Goal: Task Accomplishment & Management: Manage account settings

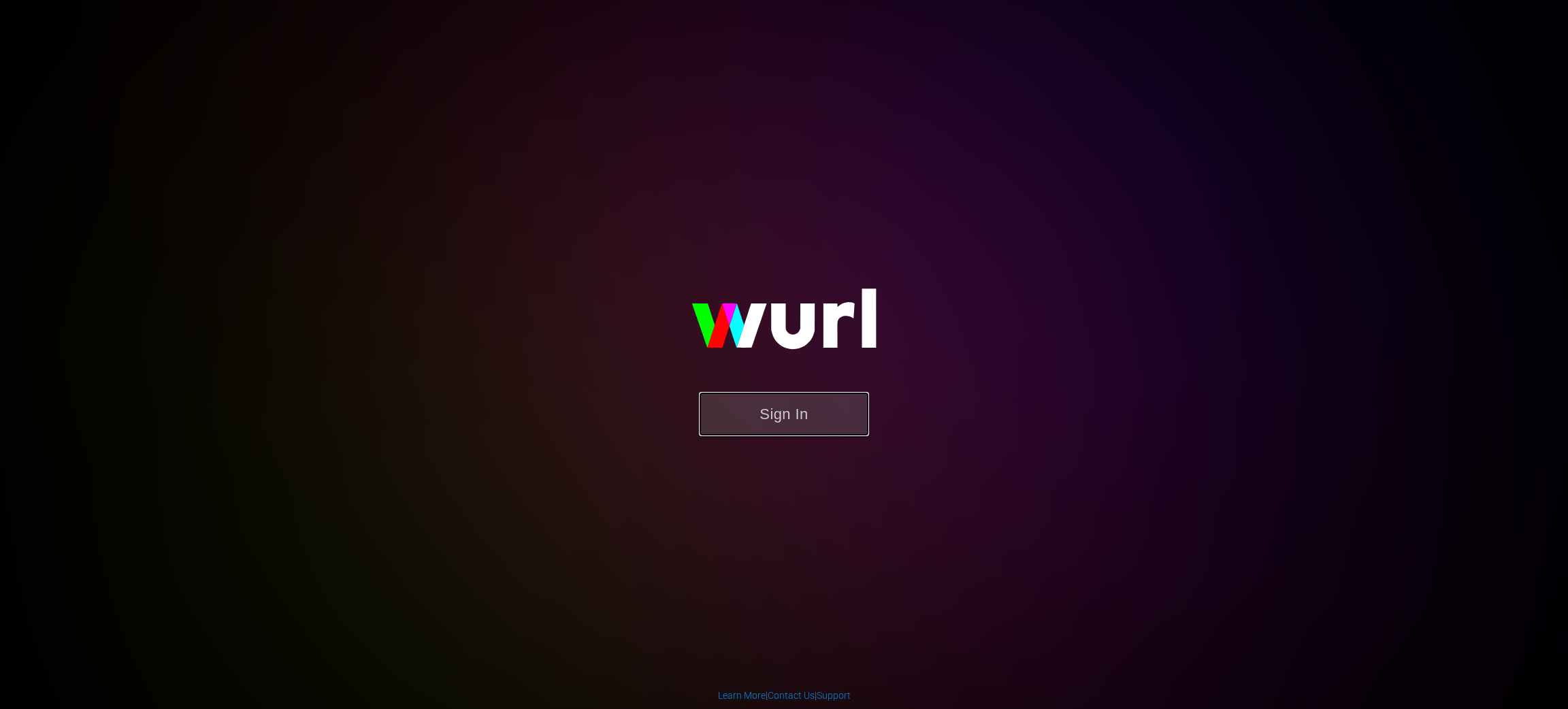
click at [789, 433] on button "Sign In" at bounding box center [784, 414] width 170 height 44
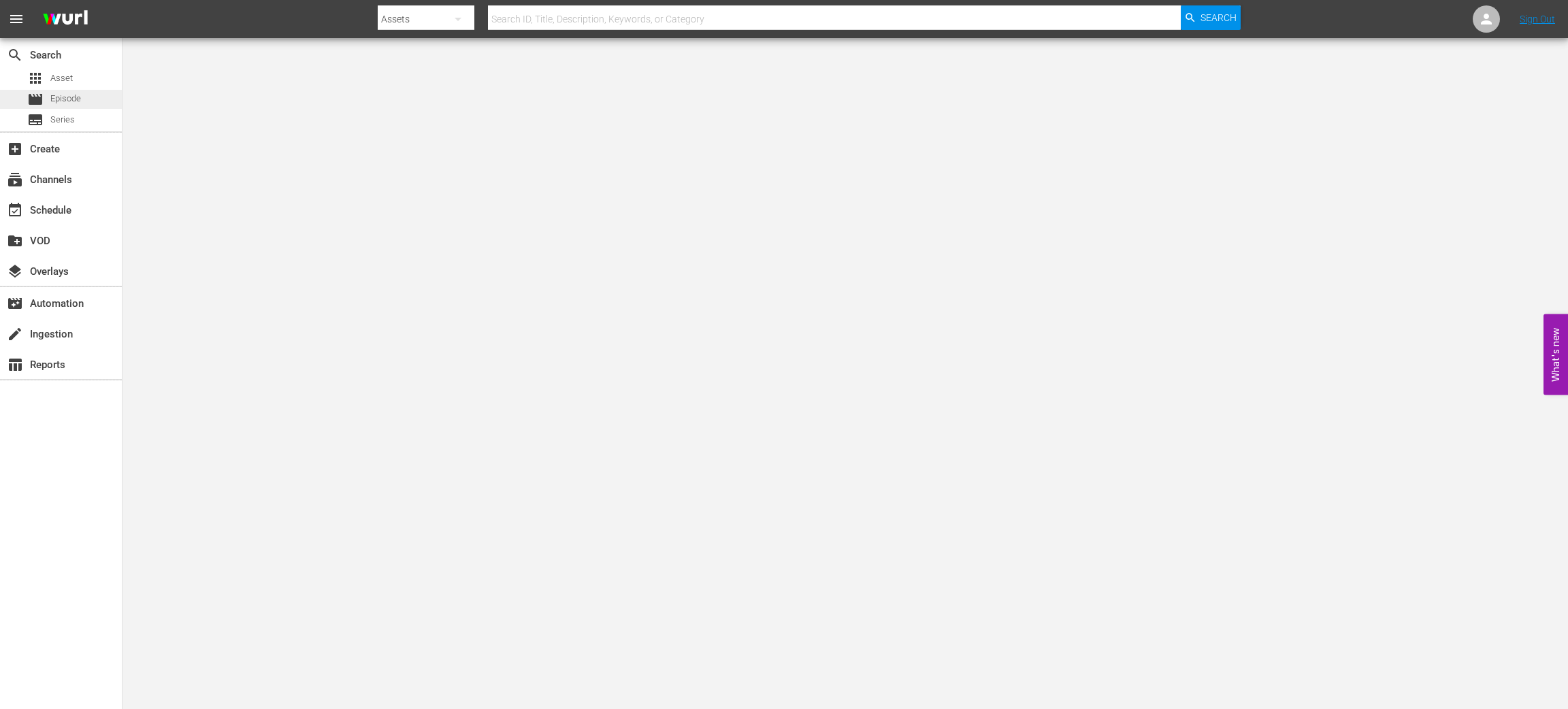
click at [86, 105] on div "movie Episode" at bounding box center [61, 99] width 122 height 19
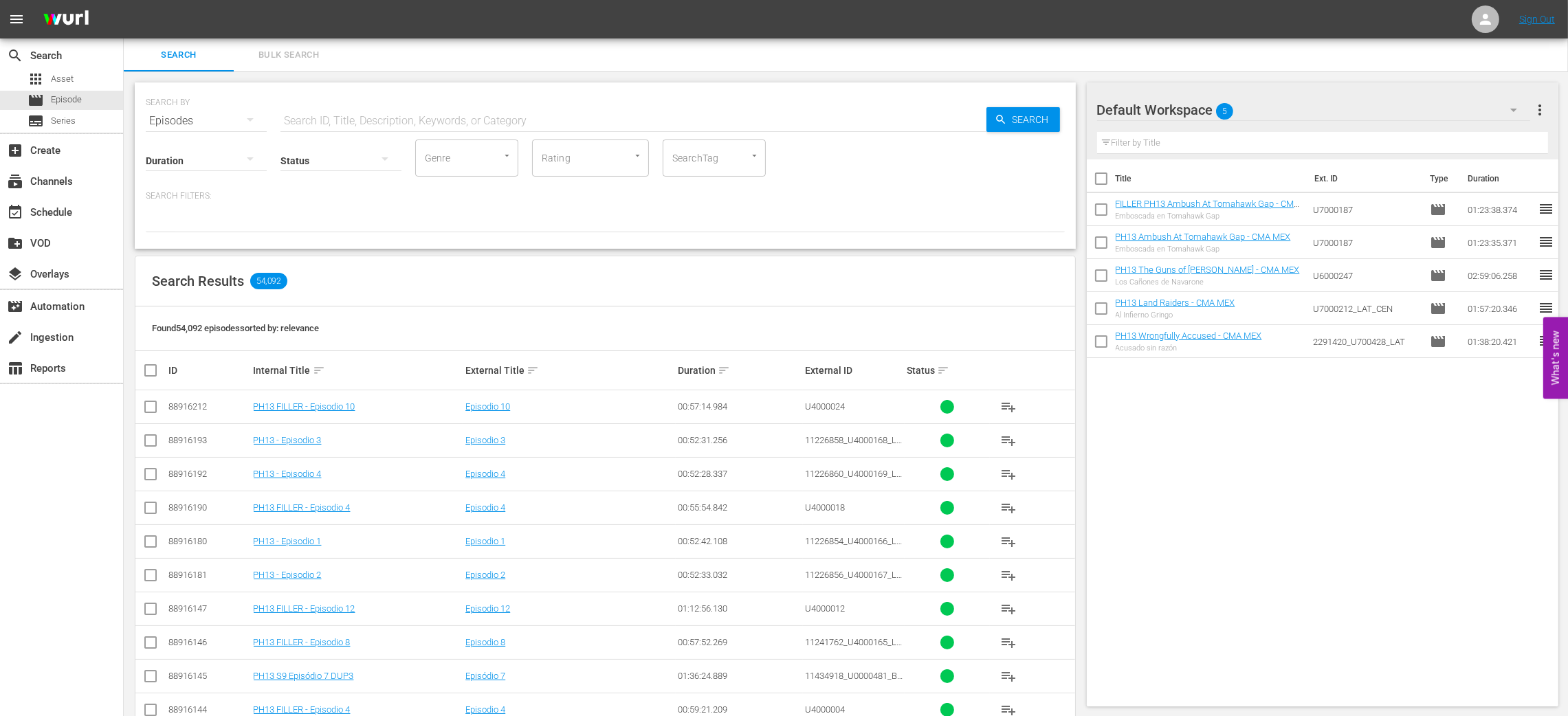
click at [1545, 106] on span "more_vert" at bounding box center [1539, 110] width 17 height 17
click at [1470, 142] on div "Clear All Workspace Items" at bounding box center [1451, 136] width 162 height 25
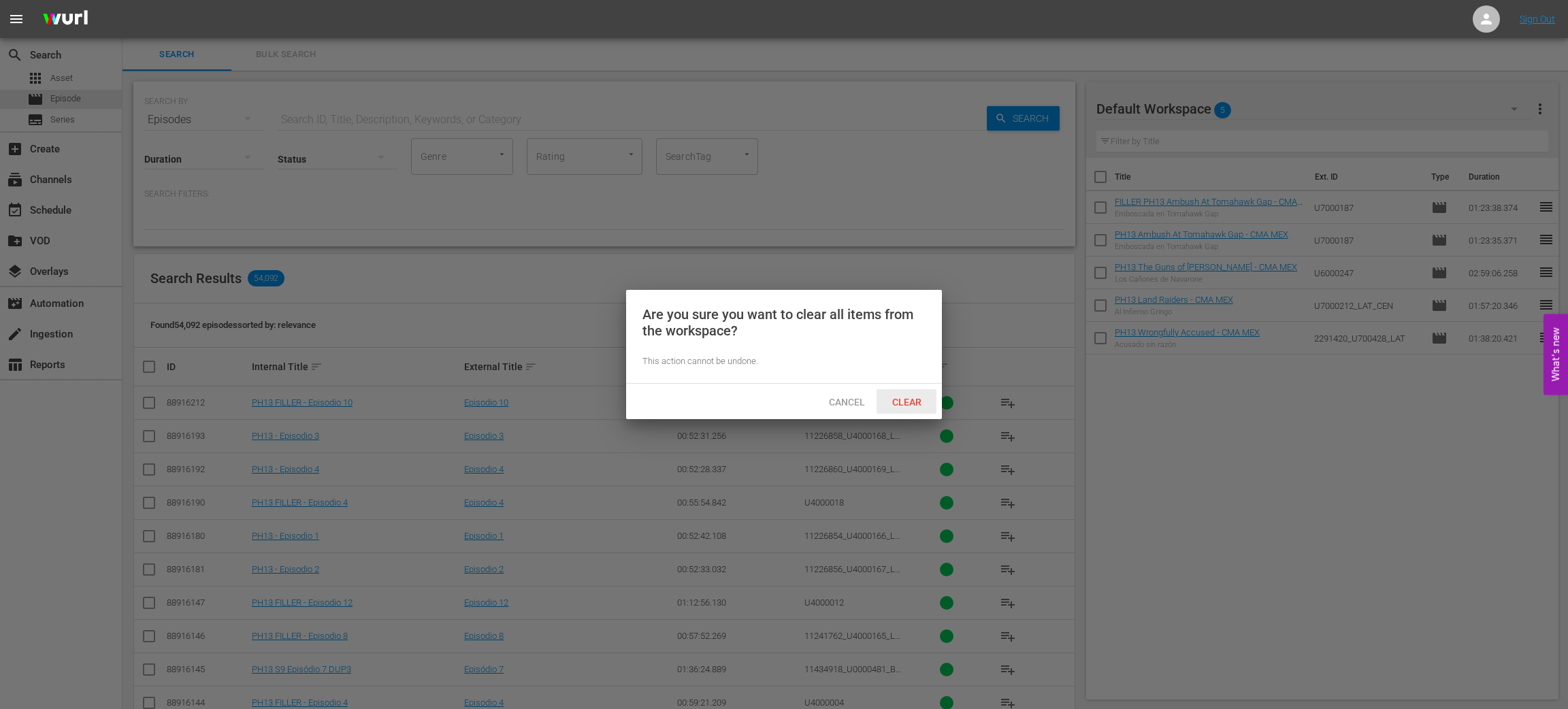
click at [925, 402] on span "Clear" at bounding box center [907, 402] width 51 height 11
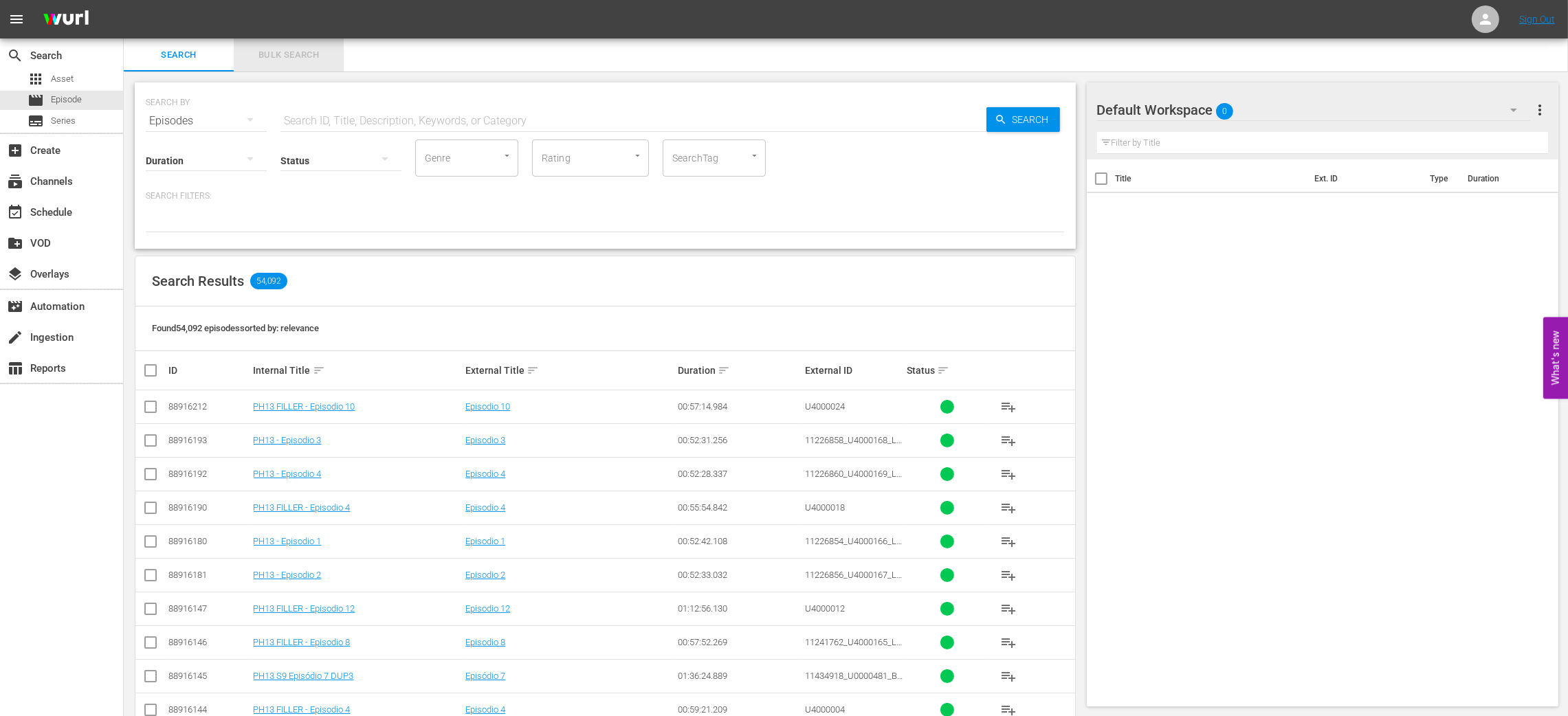
click at [294, 46] on button "Bulk Search" at bounding box center [288, 54] width 110 height 33
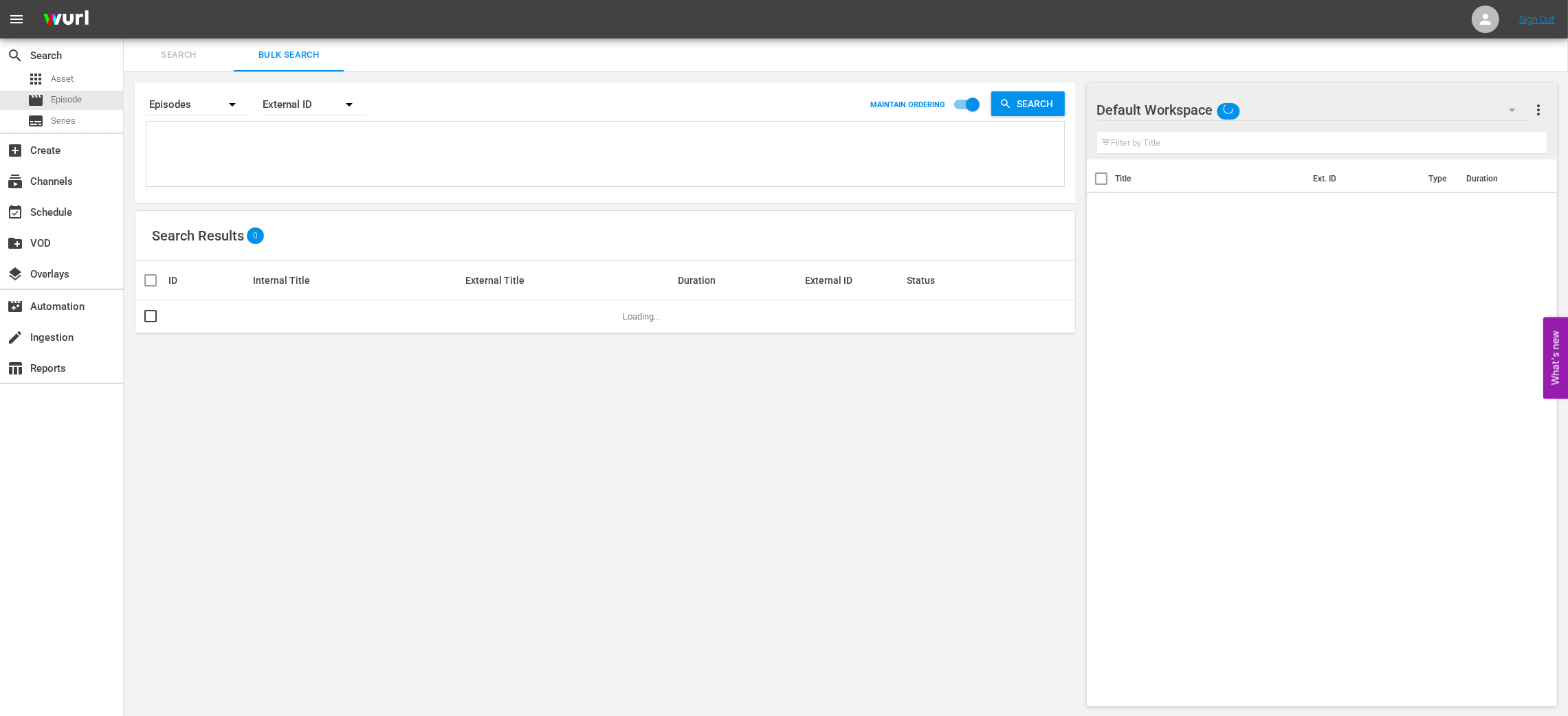
click at [253, 139] on textarea at bounding box center [606, 156] width 914 height 62
paste textarea "1173891_U700393_LAT_CEN U6000195 72802_U700364_LAT U7000231"
type textarea "1173891_U700393_LAT_CEN U6000195 72802_U700364_LAT U7000231"
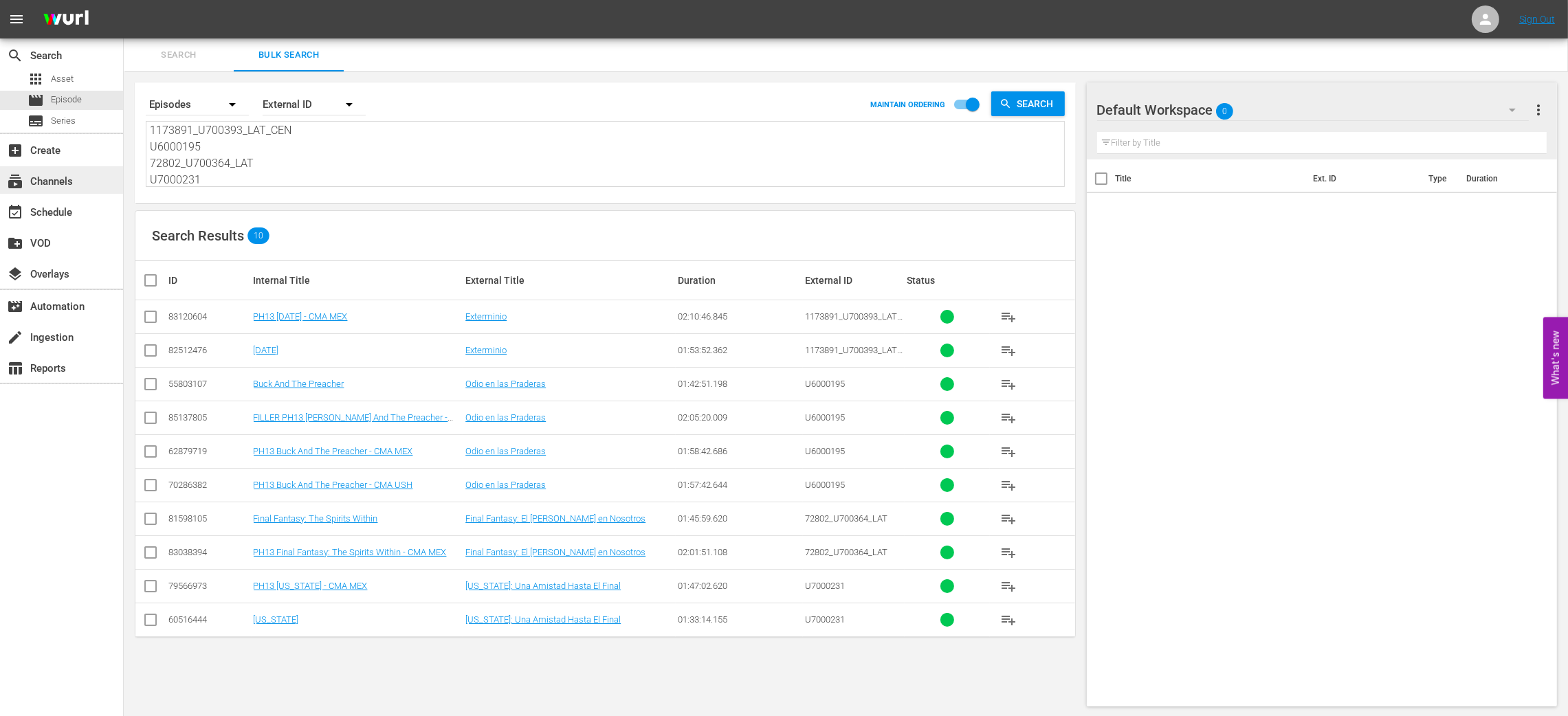
type textarea "1173891_U700393_LAT_CEN U6000195 72802_U700364_LAT U7000231"
click at [74, 183] on div "subscriptions Channels" at bounding box center [38, 178] width 77 height 12
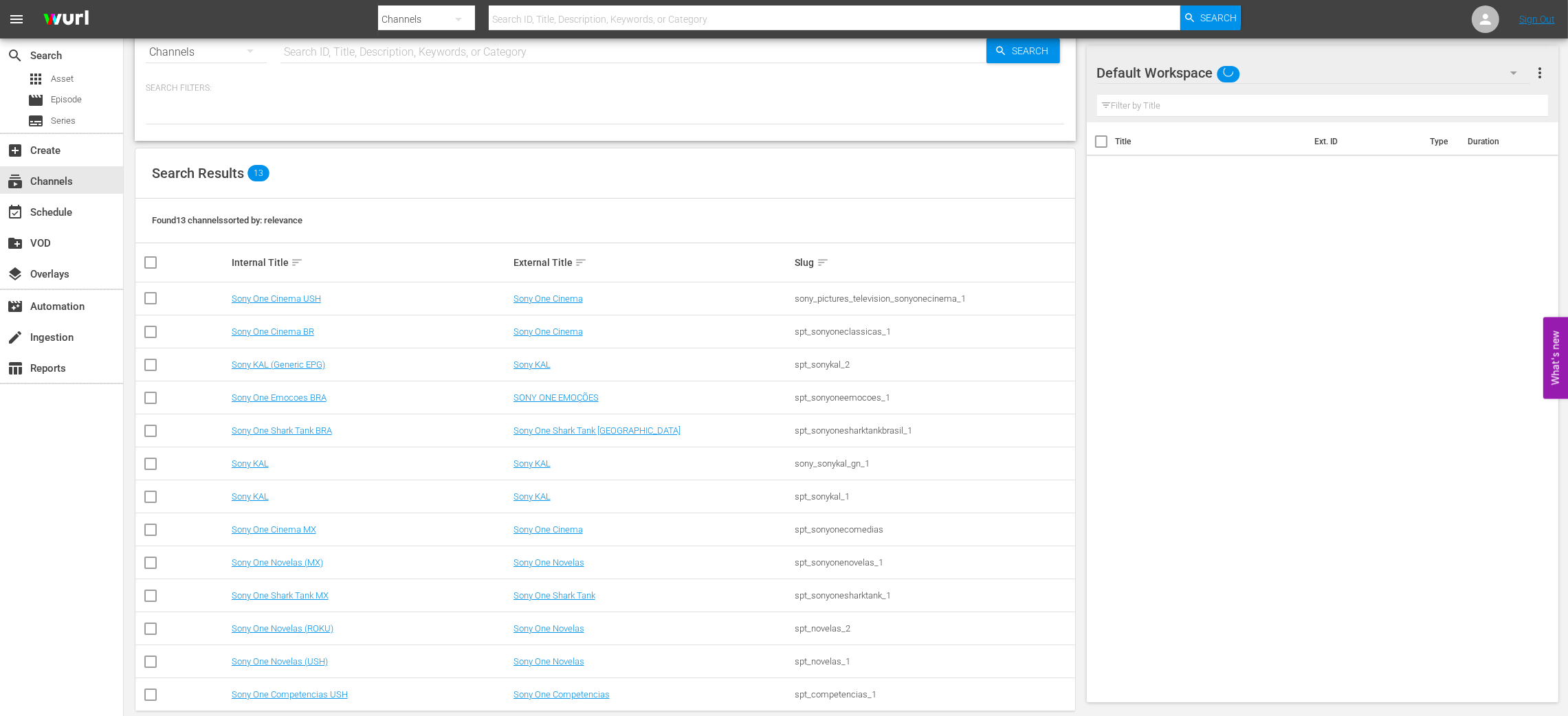
scroll to position [56, 0]
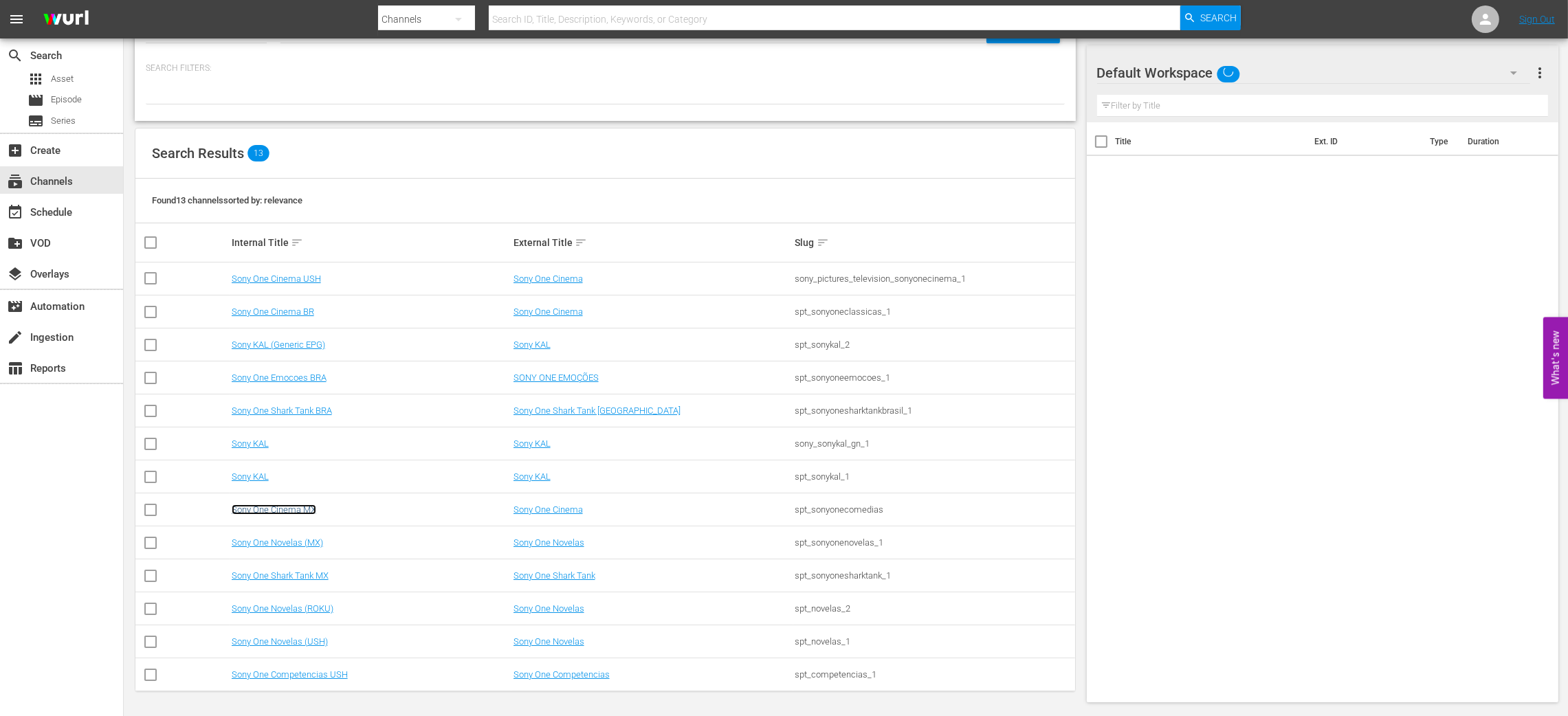
click at [294, 505] on link "Sony One Cinema MX" at bounding box center [274, 510] width 85 height 10
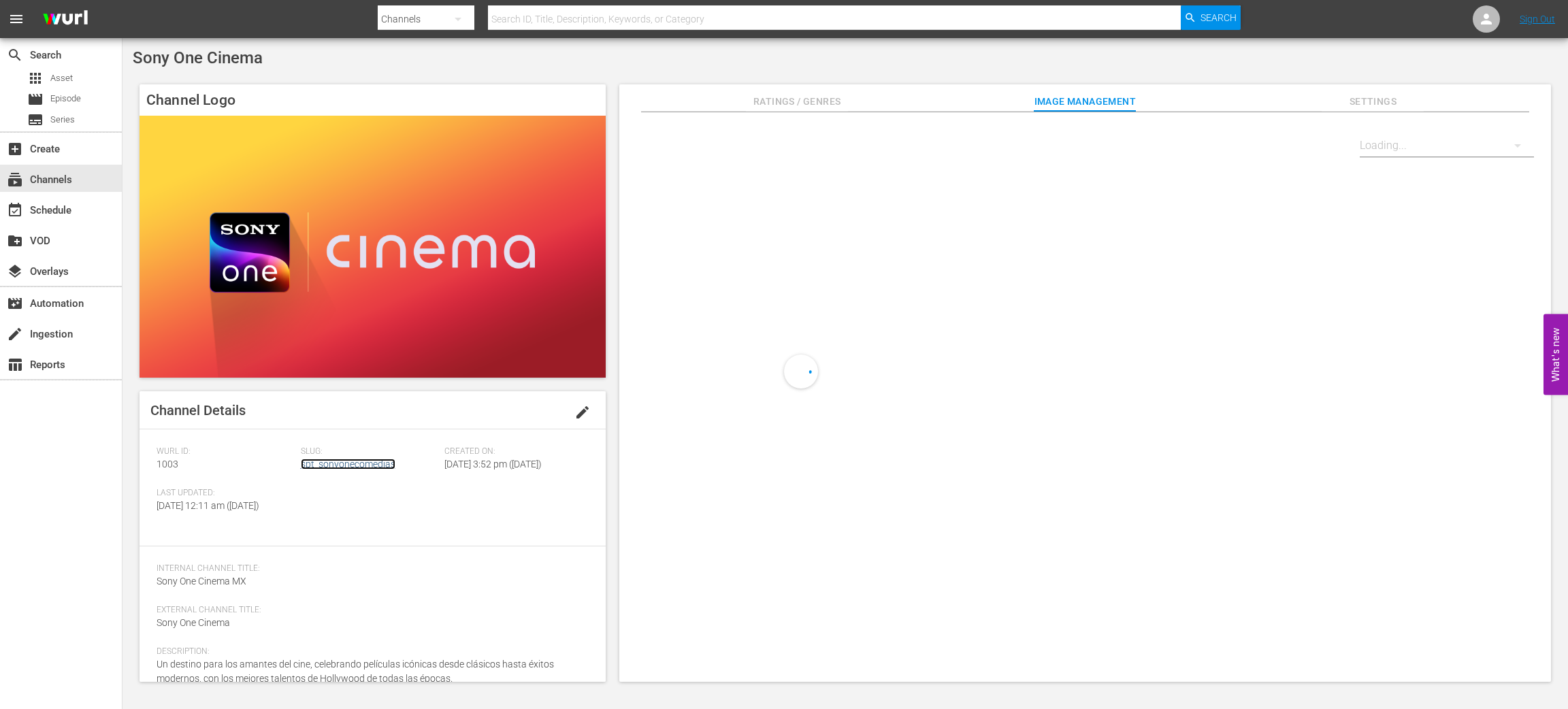
click at [342, 466] on link "spt_sonyonecomedias" at bounding box center [348, 464] width 94 height 11
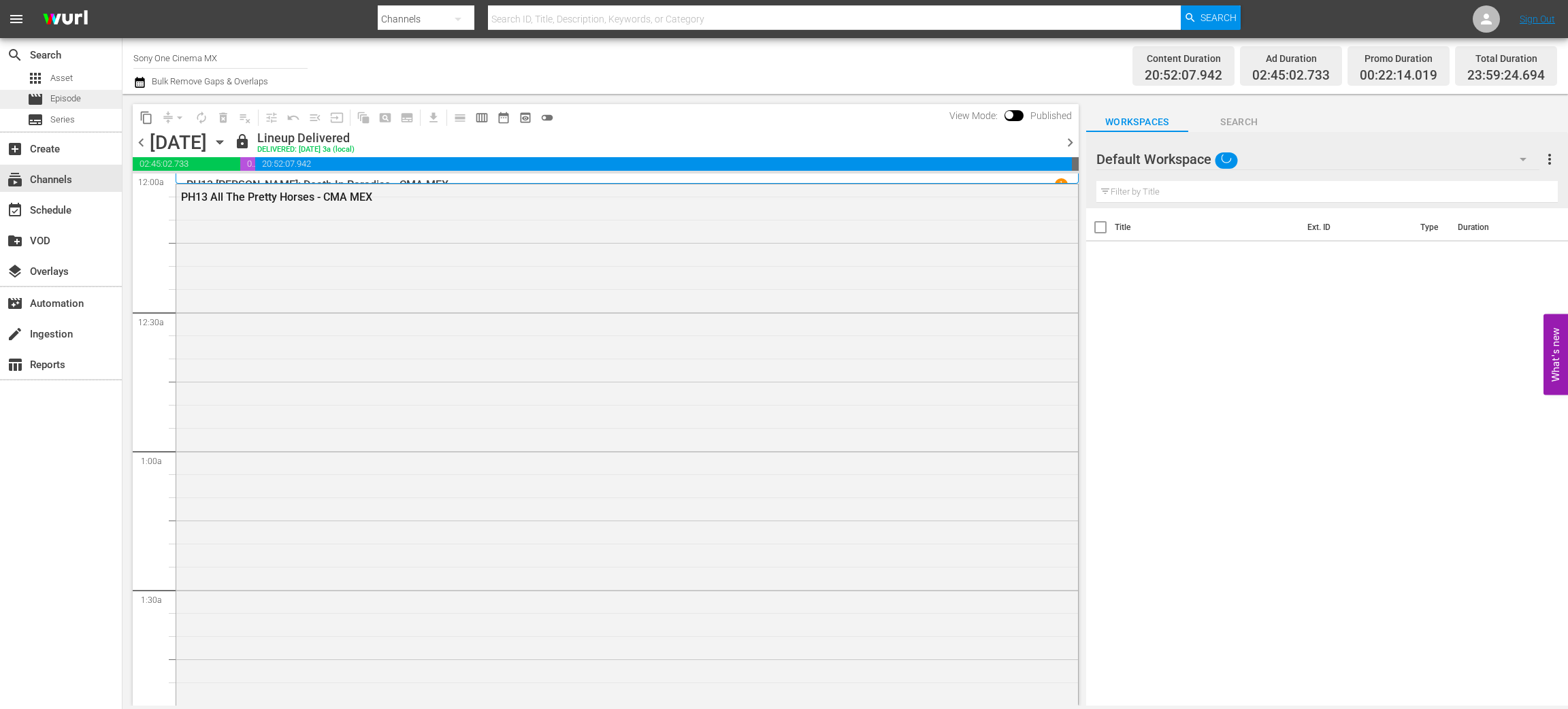
click at [99, 97] on div "movie Episode" at bounding box center [61, 99] width 122 height 19
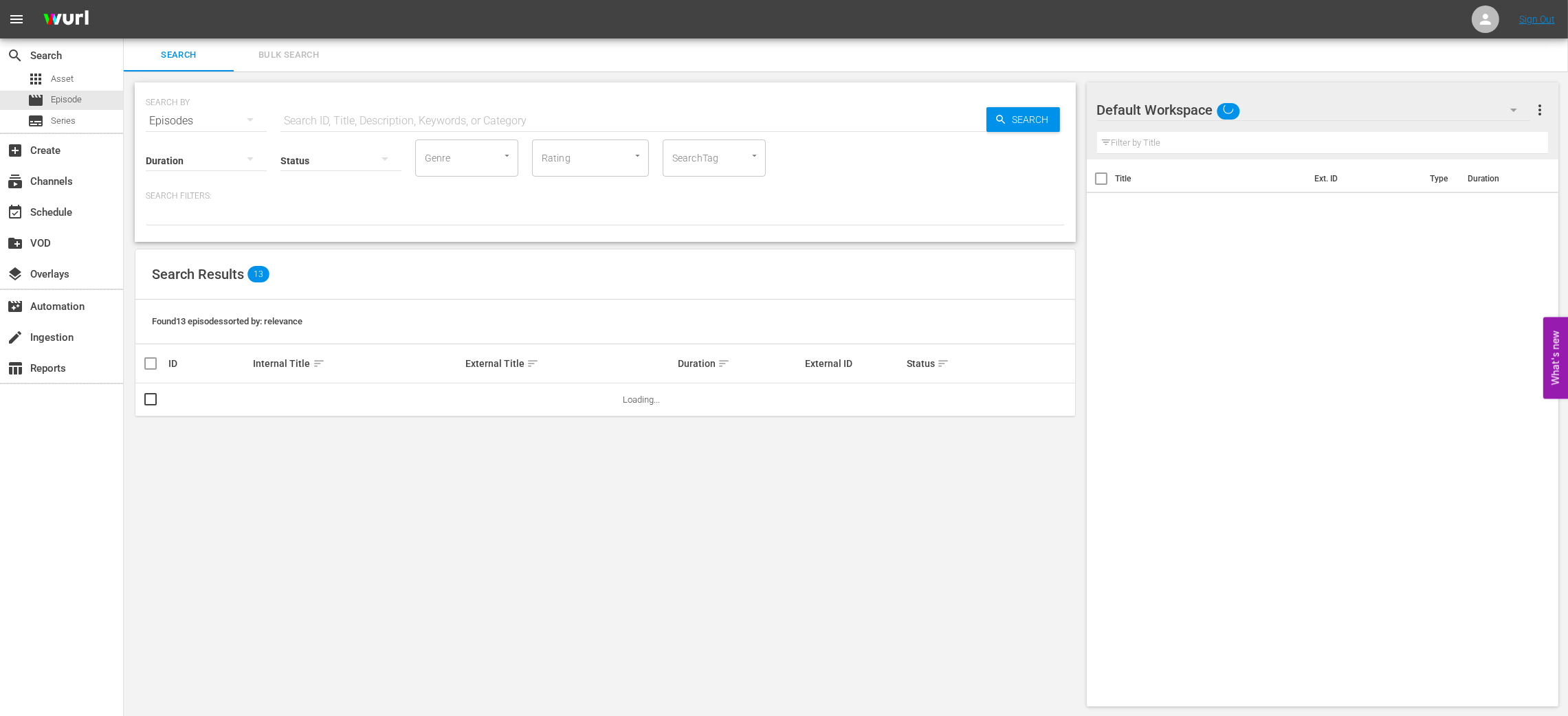
click at [302, 44] on button "Bulk Search" at bounding box center [288, 54] width 110 height 33
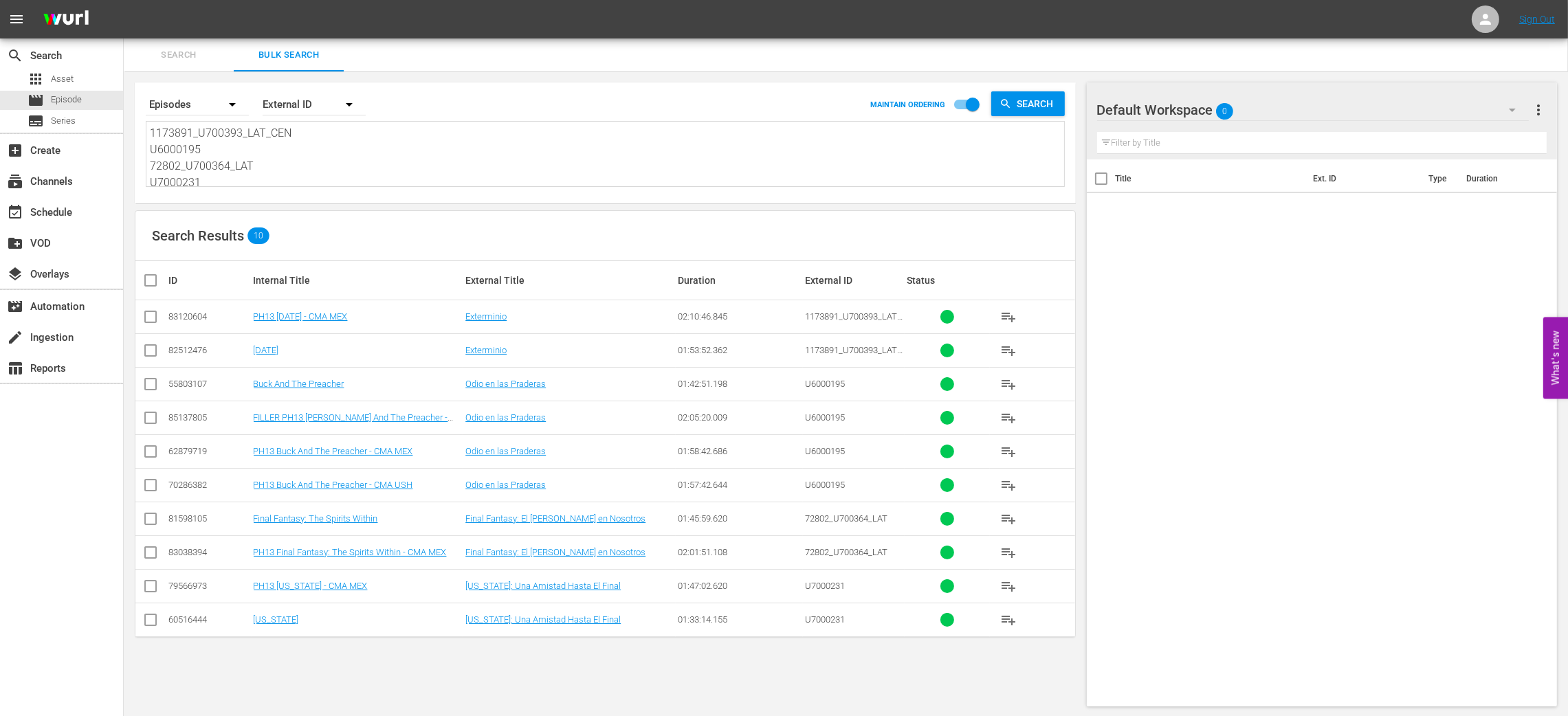
click at [146, 316] on input "checkbox" at bounding box center [150, 319] width 17 height 17
checkbox input "true"
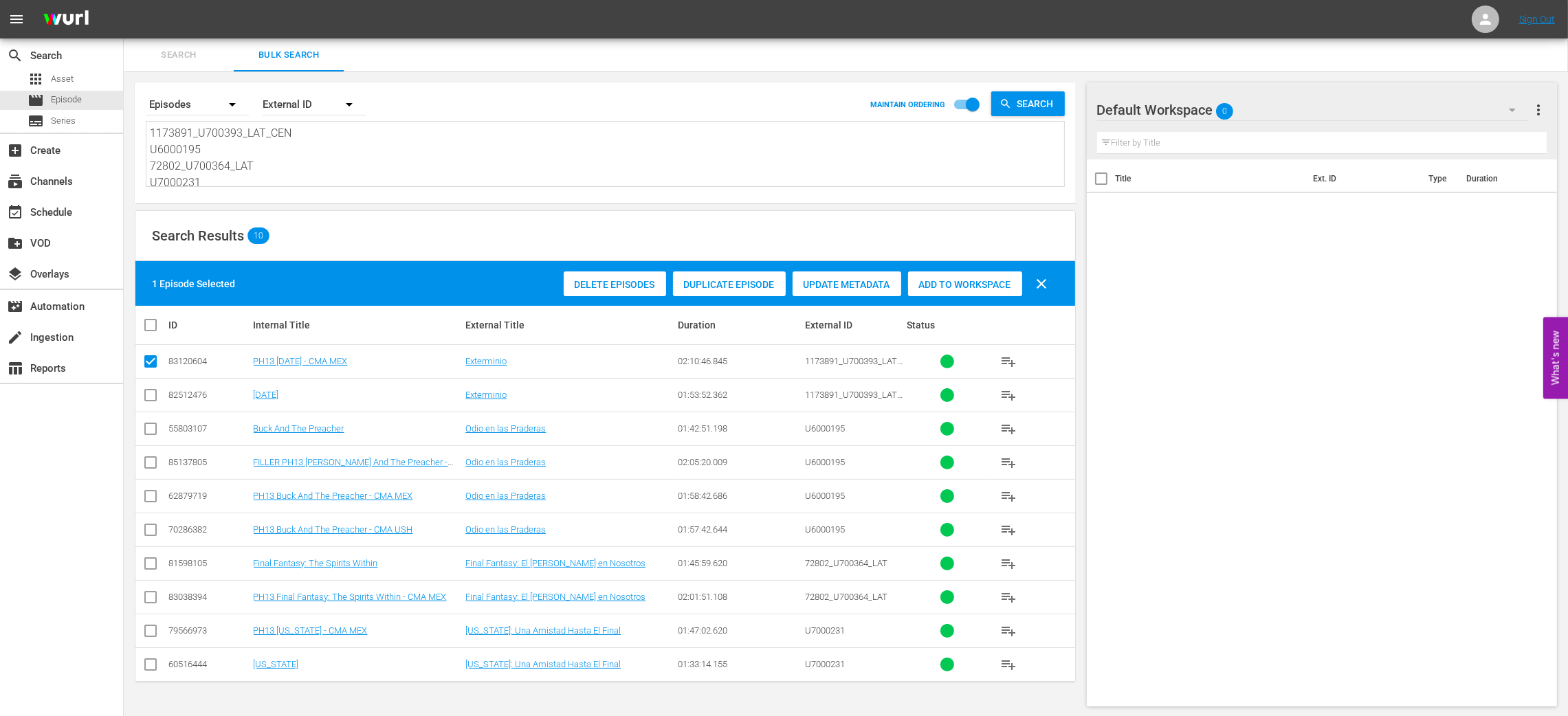
click at [144, 500] on input "checkbox" at bounding box center [150, 498] width 17 height 17
checkbox input "true"
click at [151, 595] on input "checkbox" at bounding box center [150, 600] width 17 height 17
checkbox input "true"
click at [155, 641] on input "checkbox" at bounding box center [150, 634] width 17 height 17
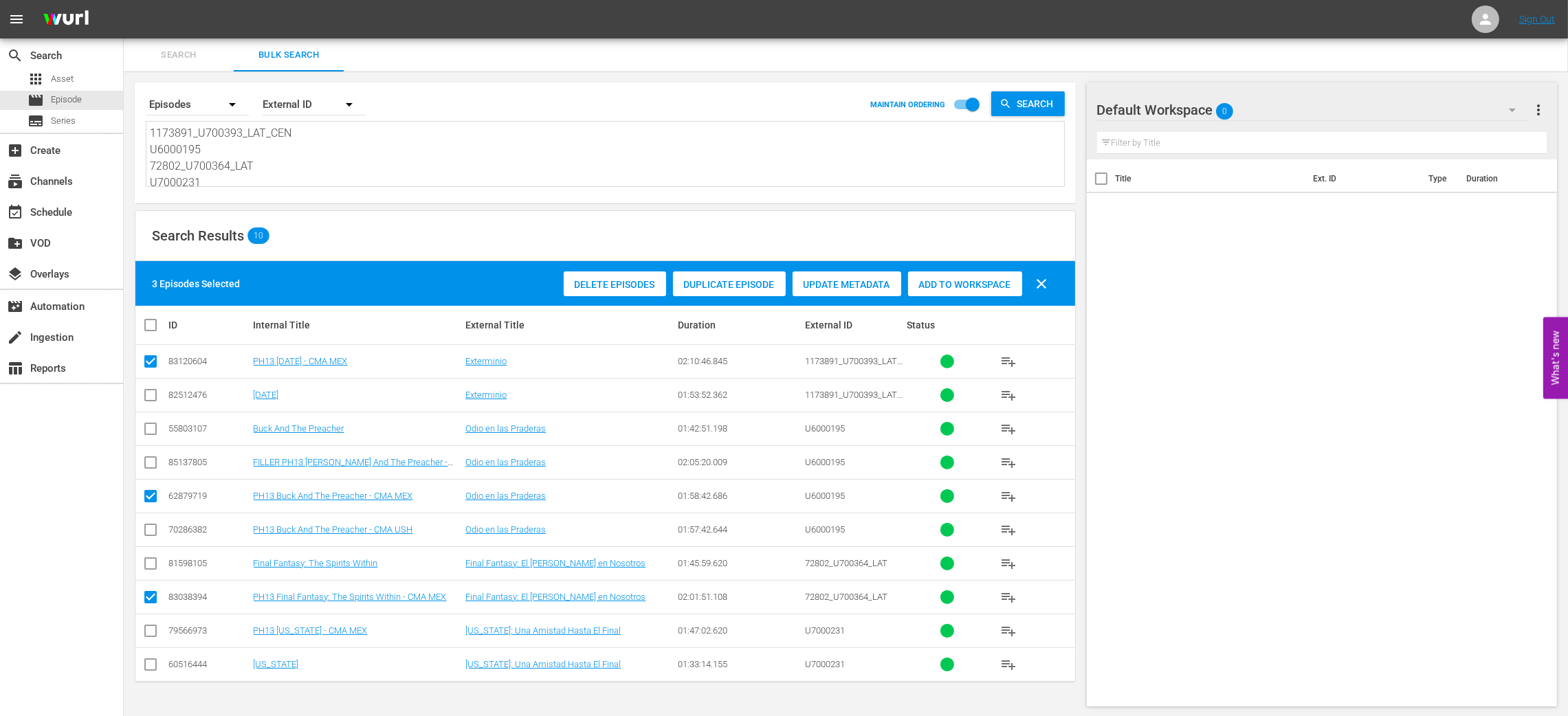
checkbox input "true"
click at [939, 275] on div "Add to Workspace" at bounding box center [965, 284] width 114 height 26
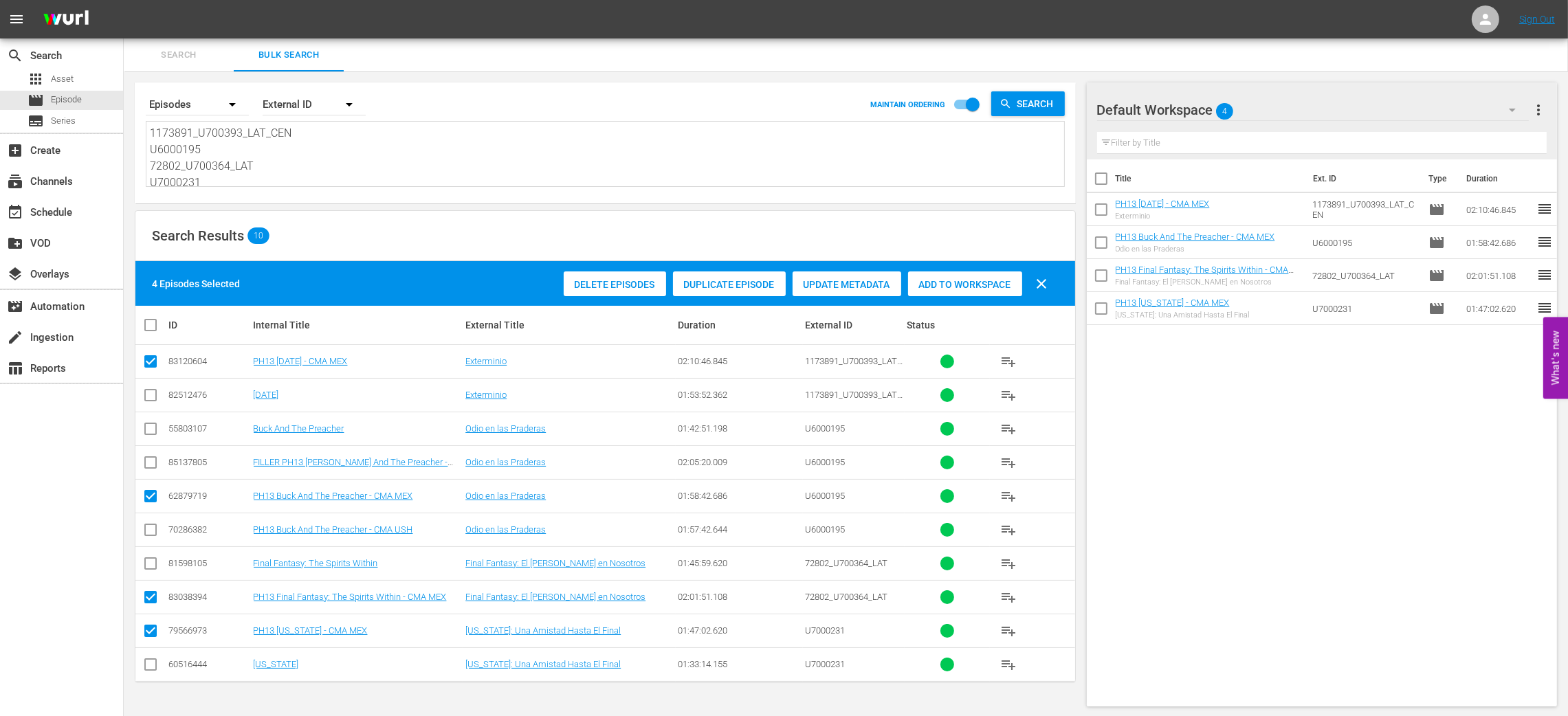
click at [154, 330] on input "checkbox" at bounding box center [156, 325] width 27 height 17
checkbox input "true"
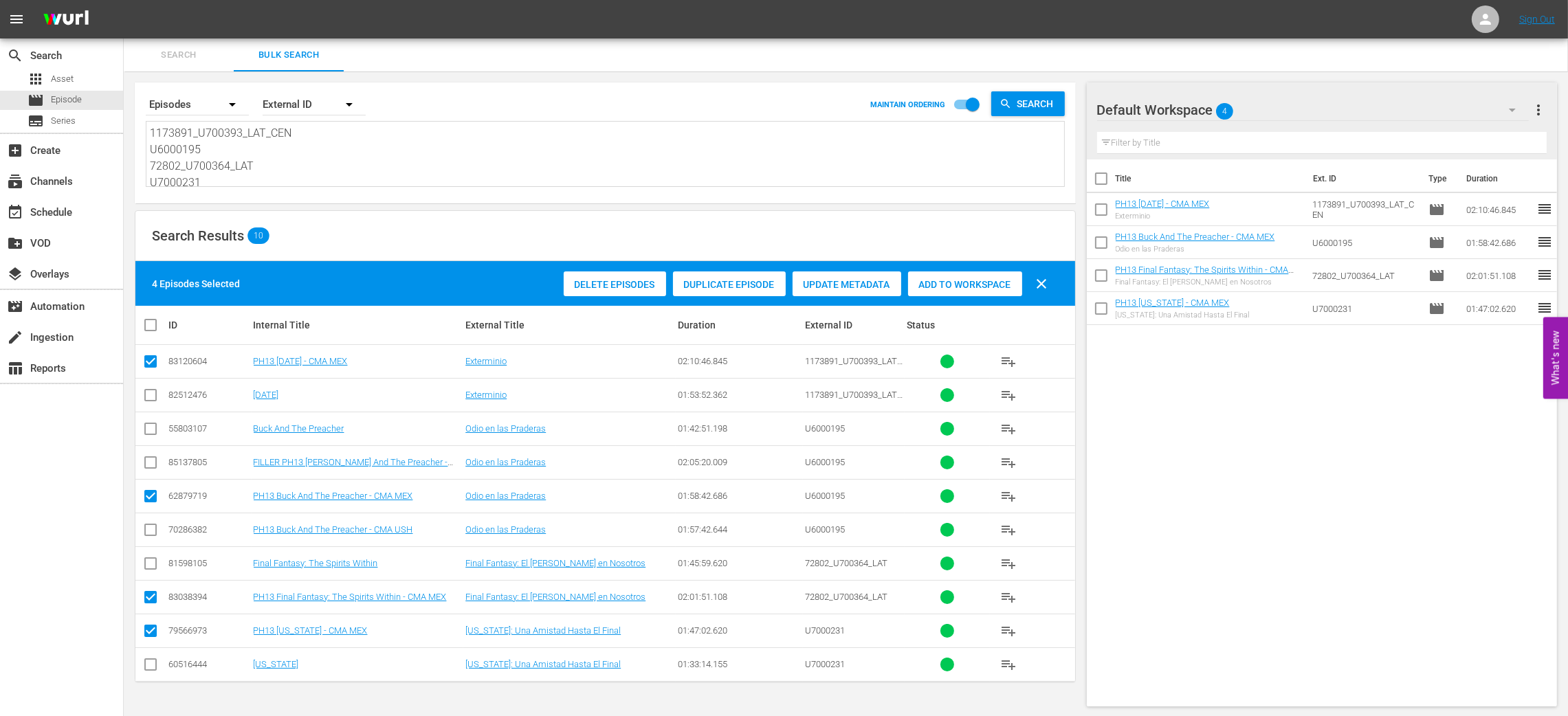
checkbox input "true"
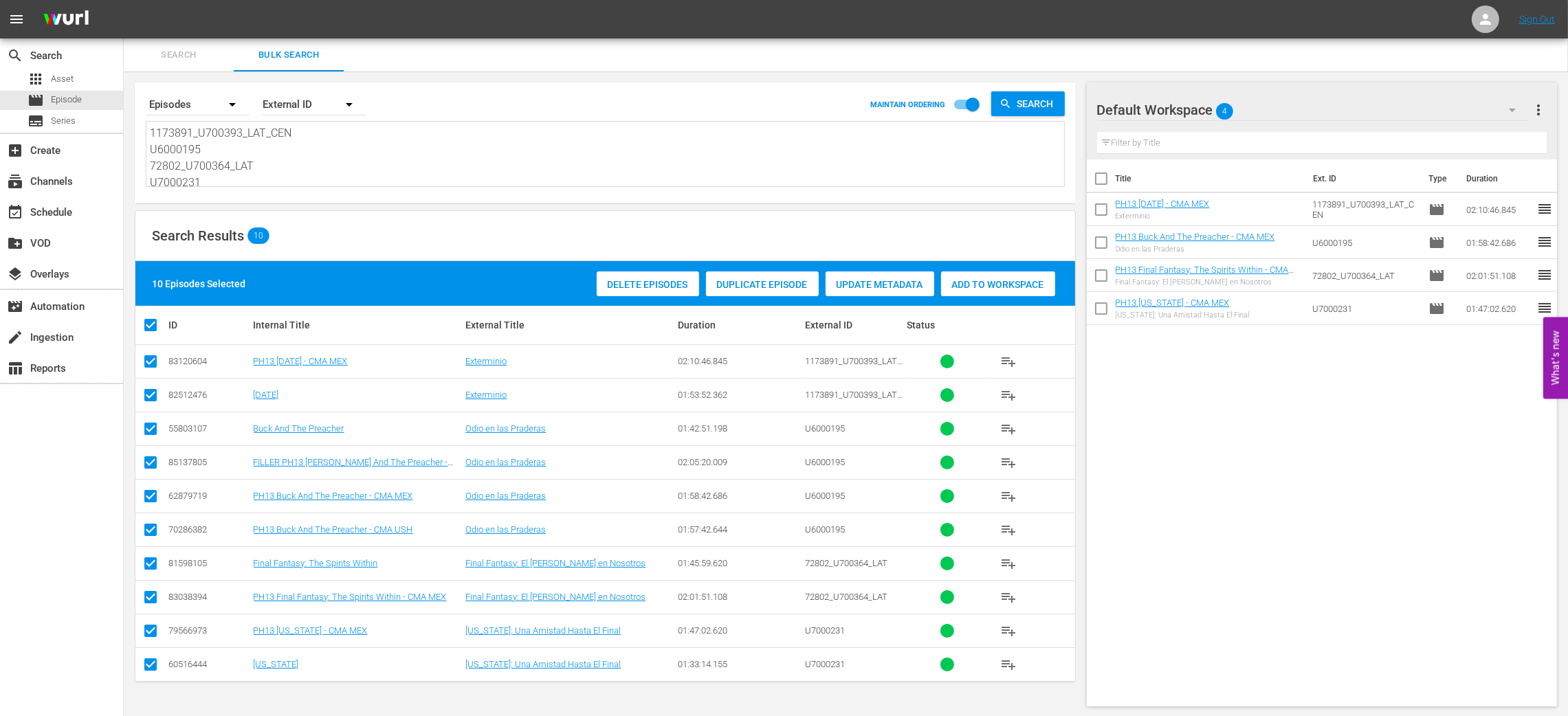
click at [154, 330] on input "checkbox" at bounding box center [156, 325] width 27 height 17
checkbox input "false"
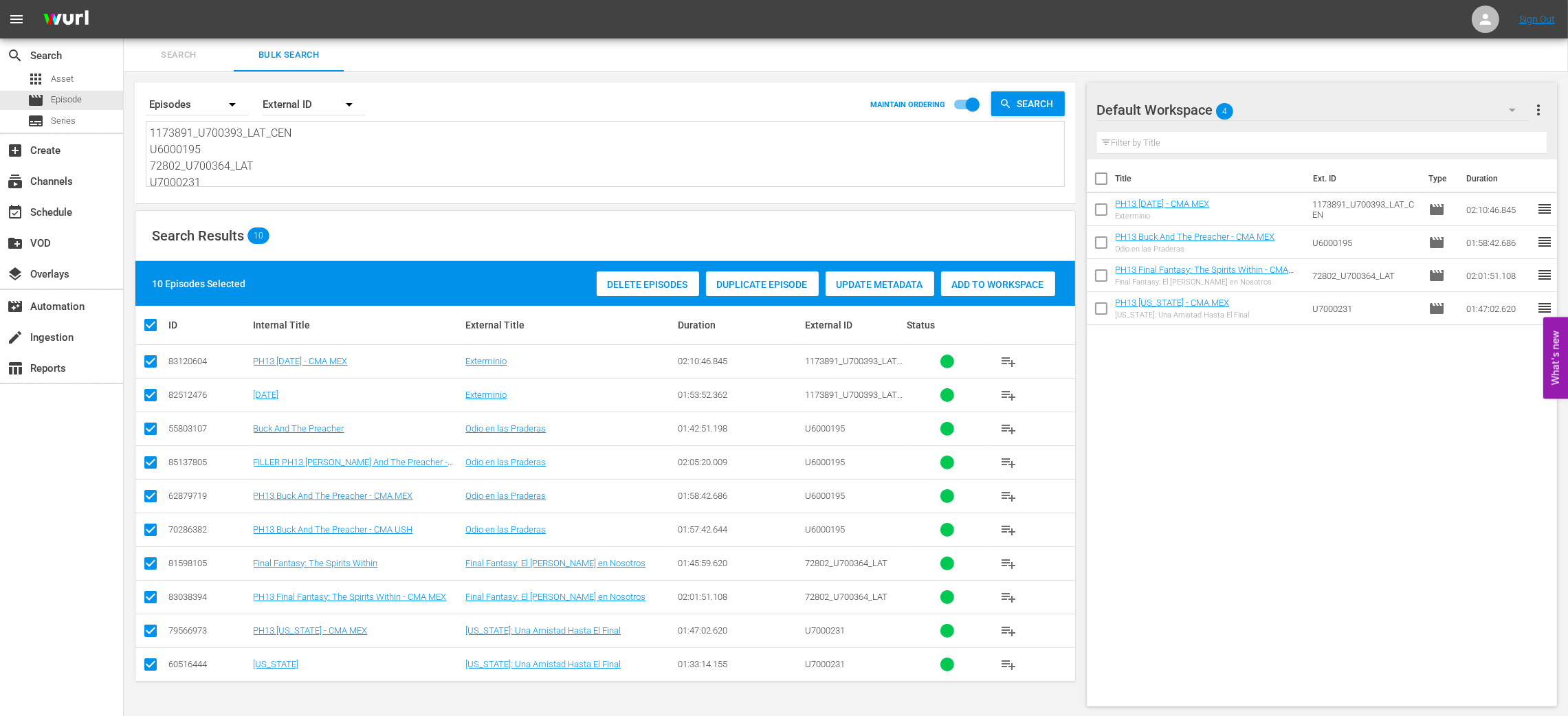
checkbox input "false"
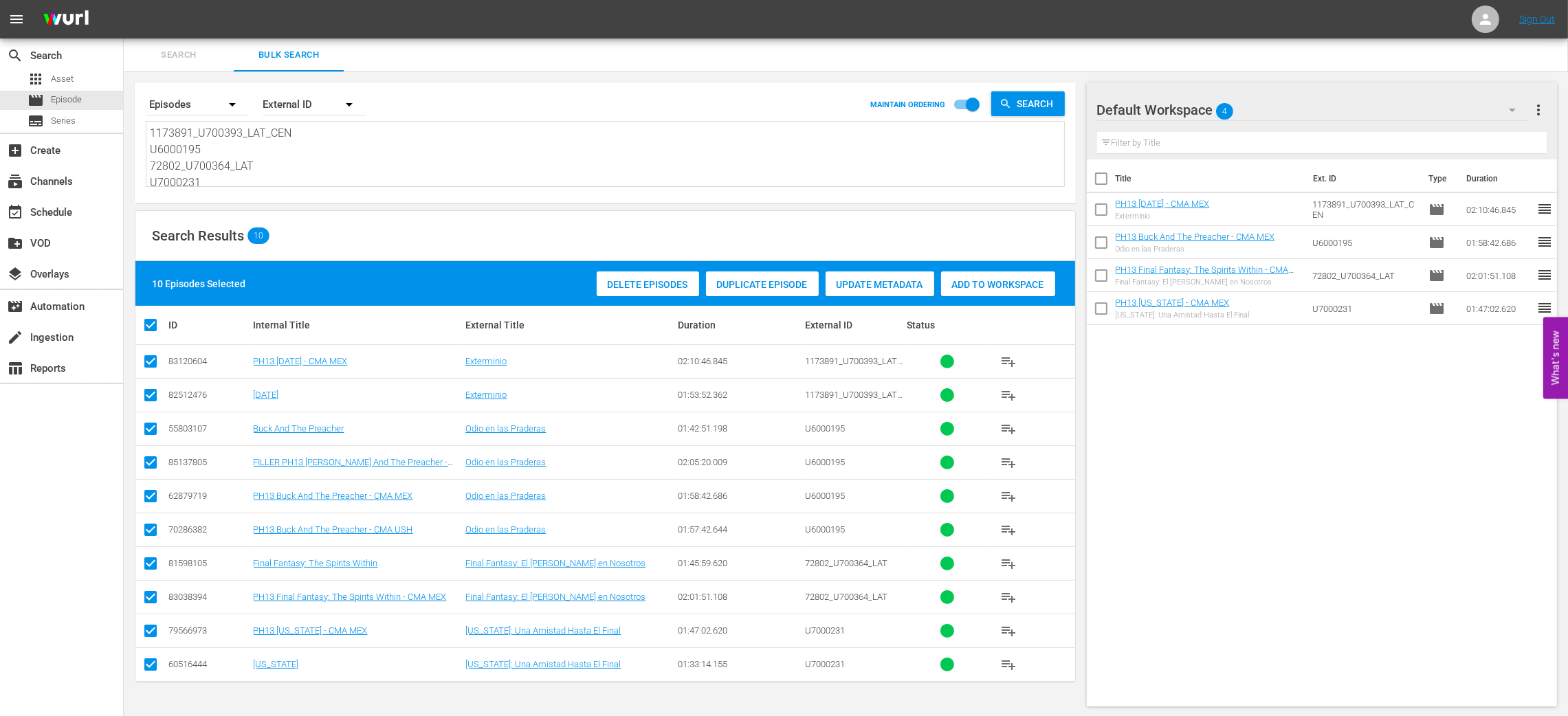
checkbox input "false"
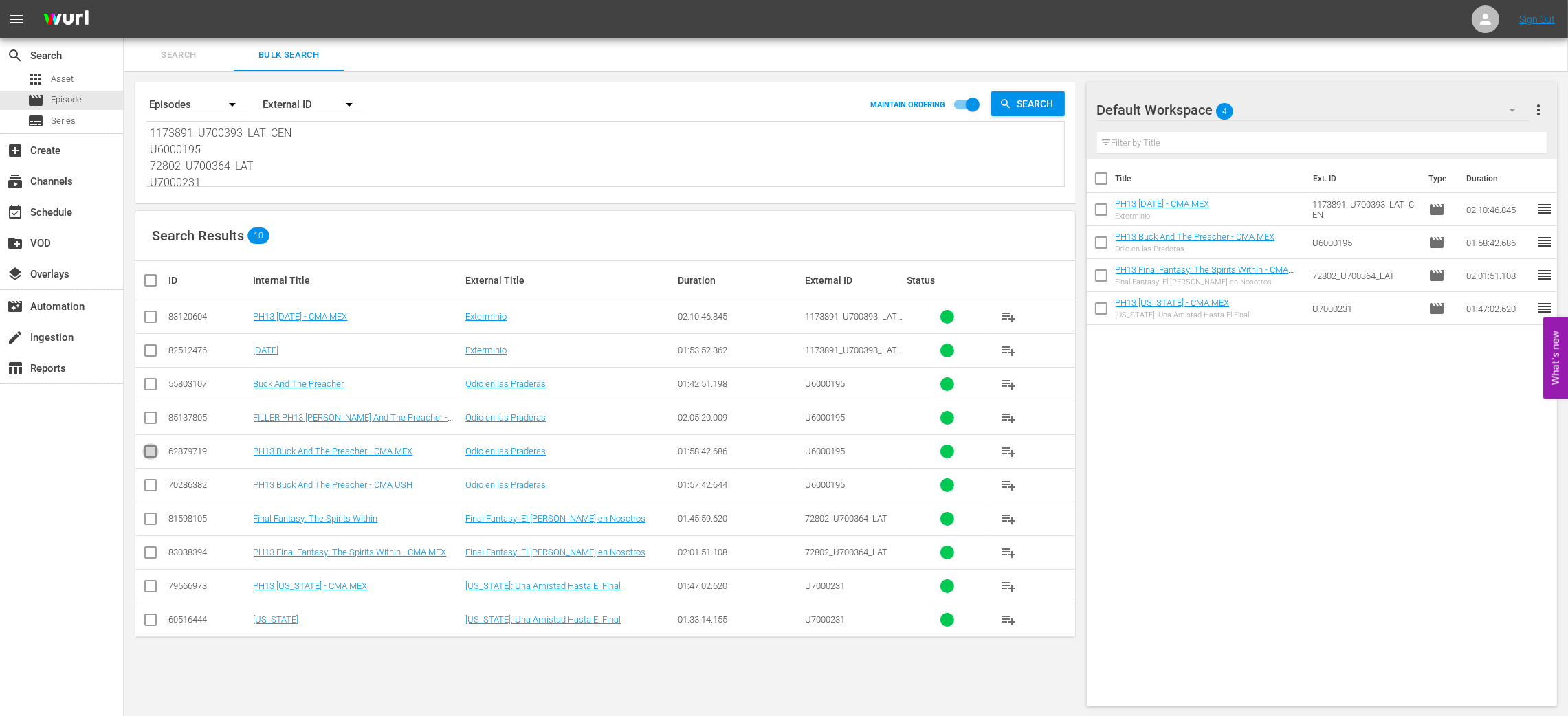
click at [144, 452] on input "checkbox" at bounding box center [150, 454] width 17 height 17
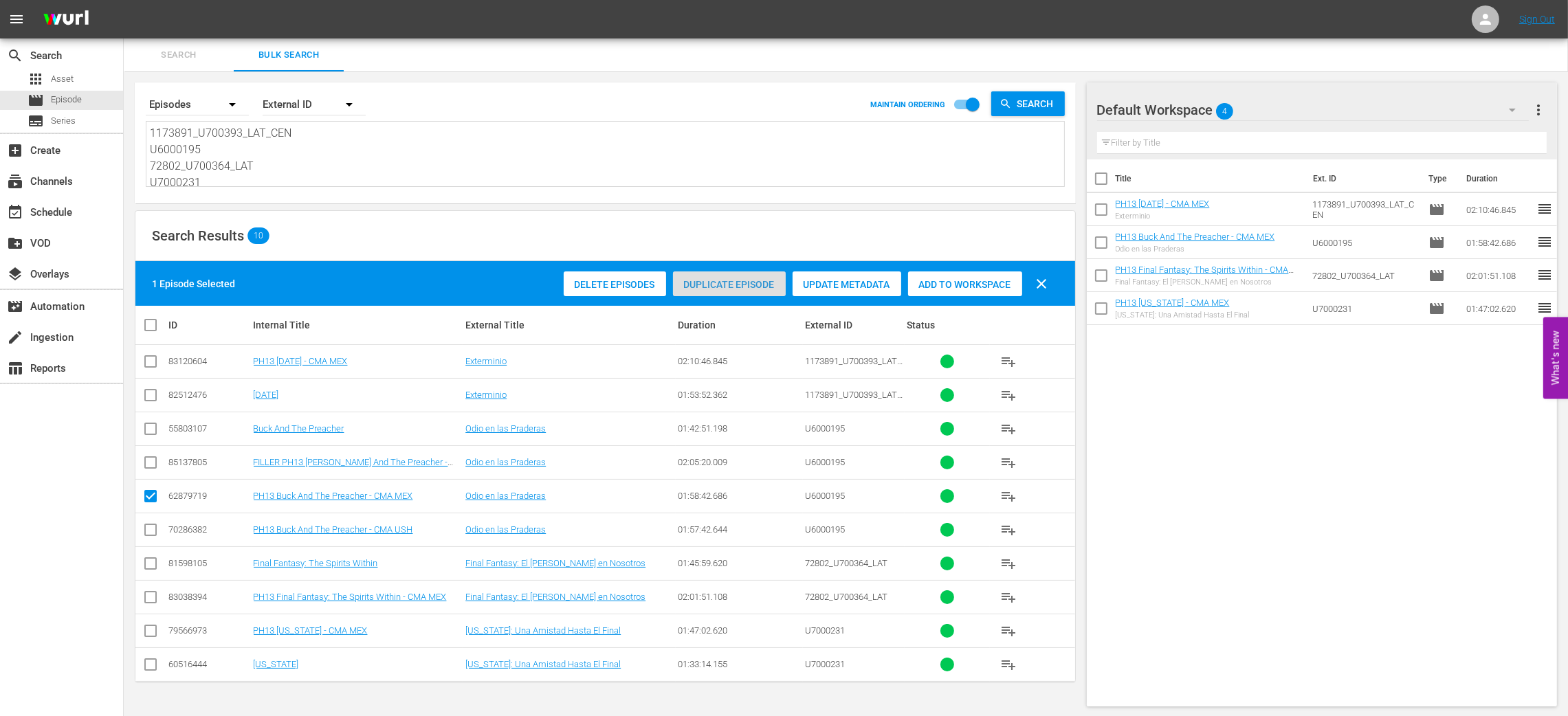
click at [712, 276] on div "Duplicate Episode" at bounding box center [729, 284] width 113 height 26
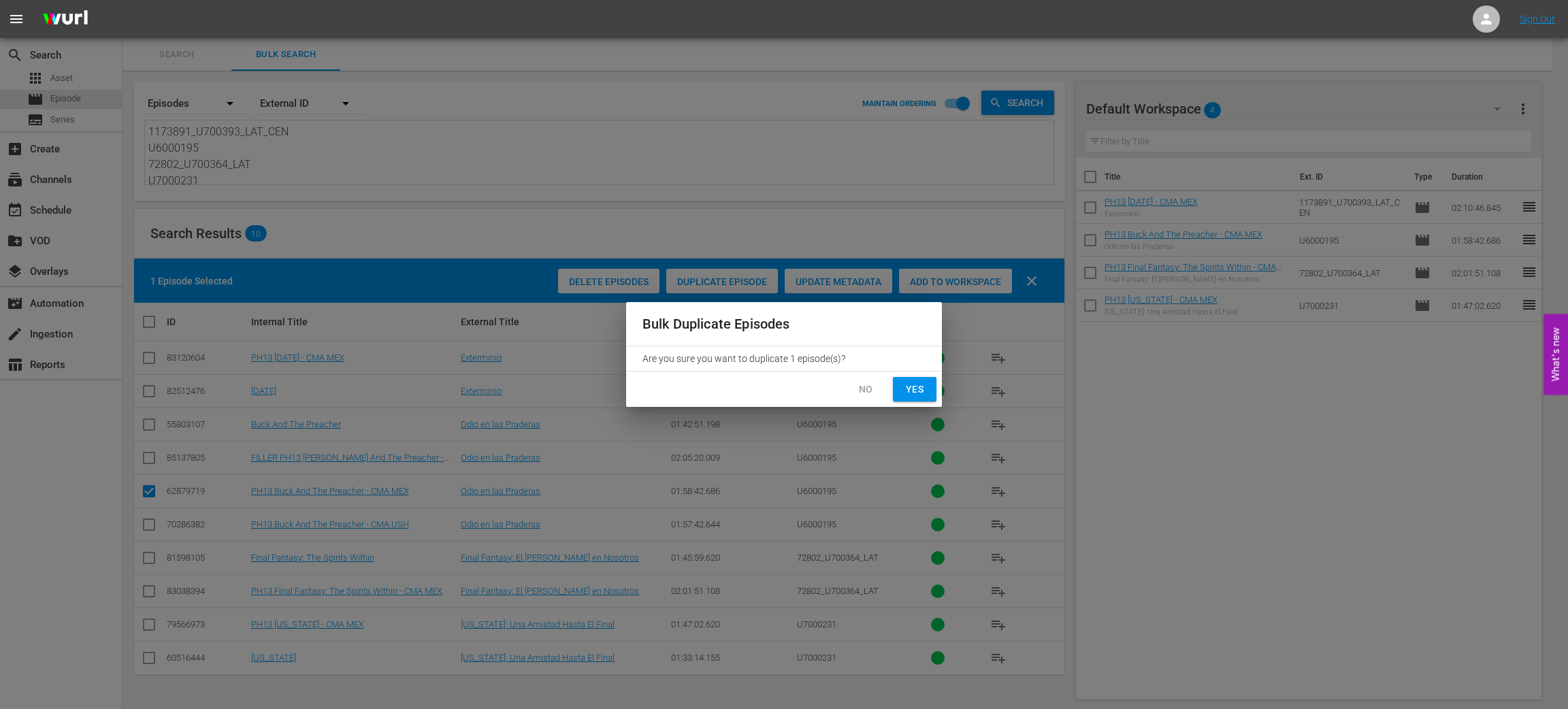
click at [934, 391] on button "Yes" at bounding box center [914, 390] width 44 height 25
checkbox input "false"
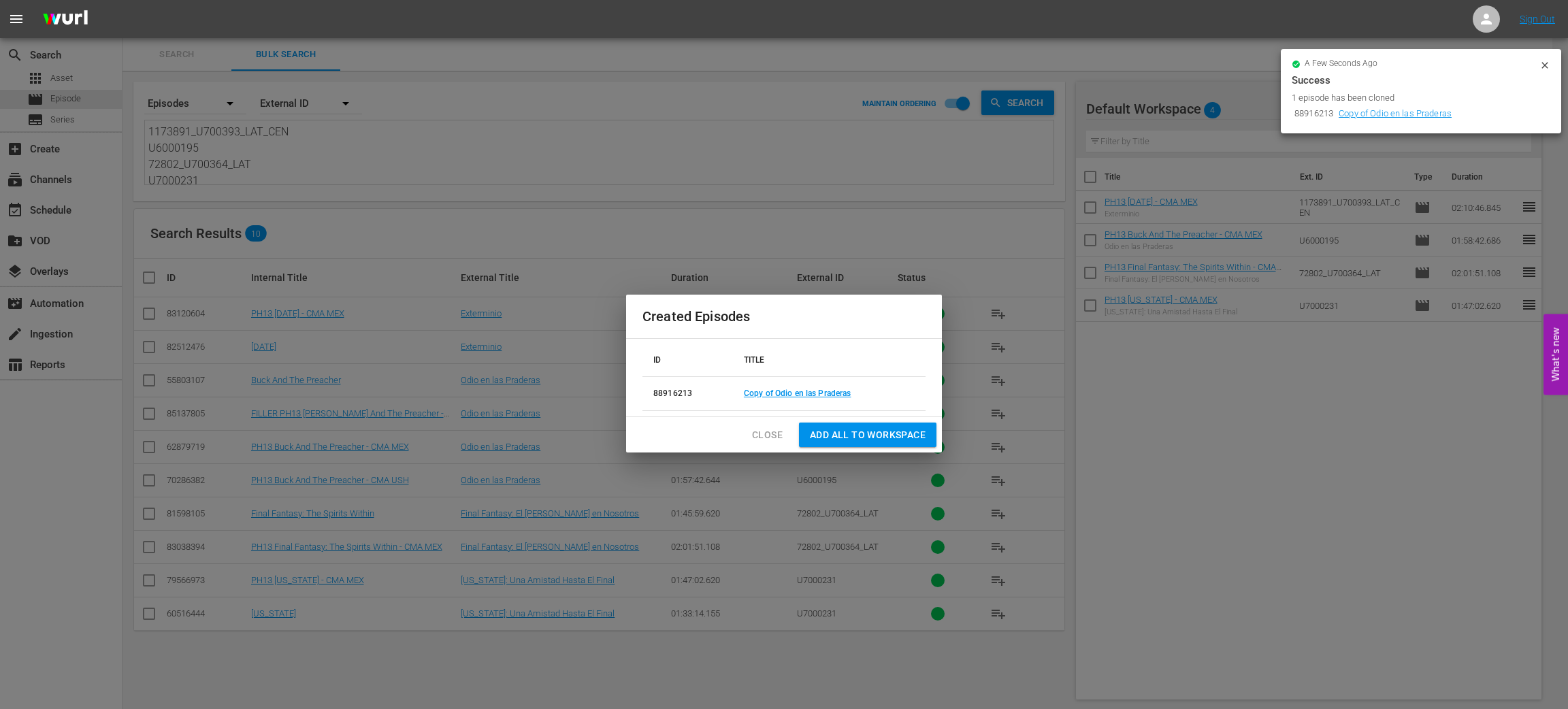
click at [822, 432] on span "Add all to Workspace" at bounding box center [868, 435] width 116 height 17
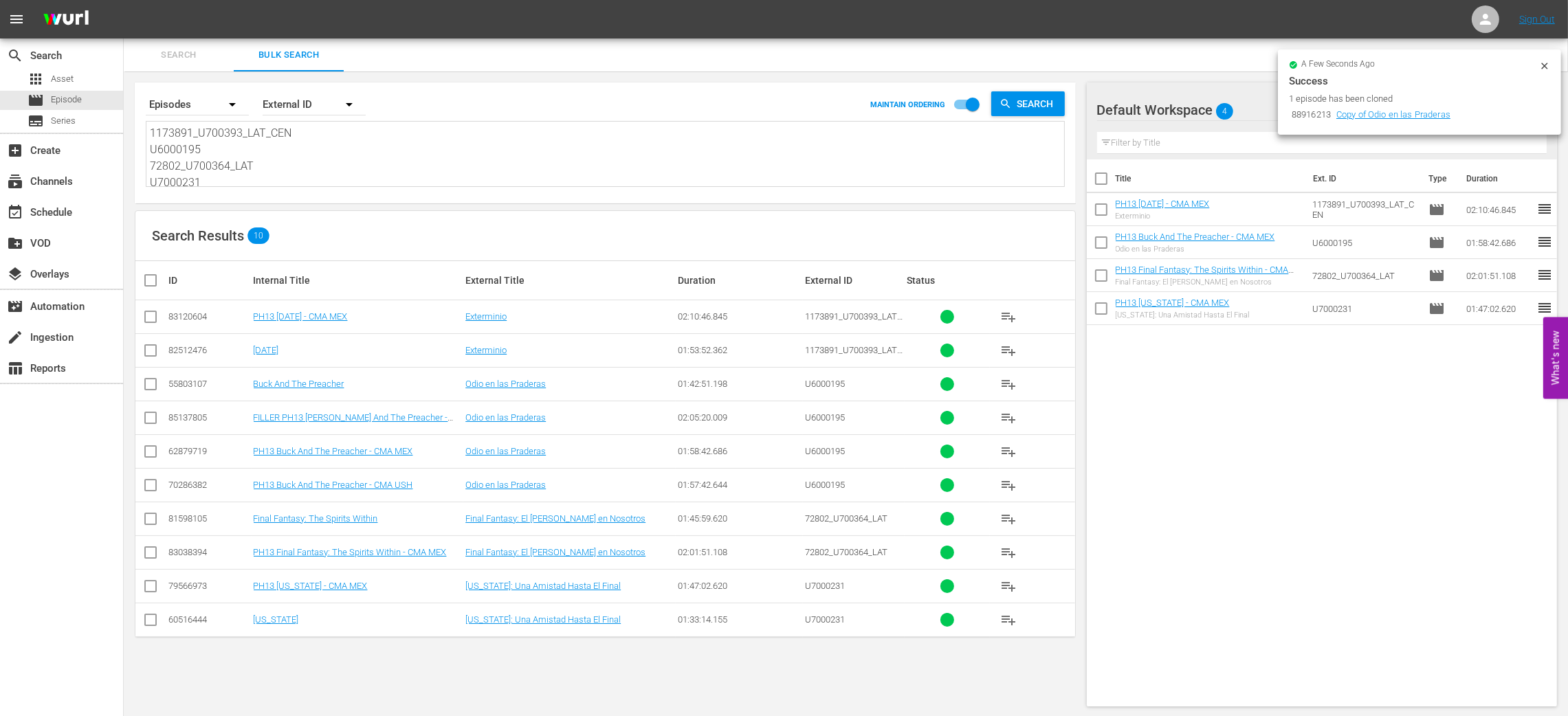
click at [1544, 63] on icon at bounding box center [1545, 66] width 11 height 11
click at [1545, 64] on icon at bounding box center [1545, 66] width 11 height 11
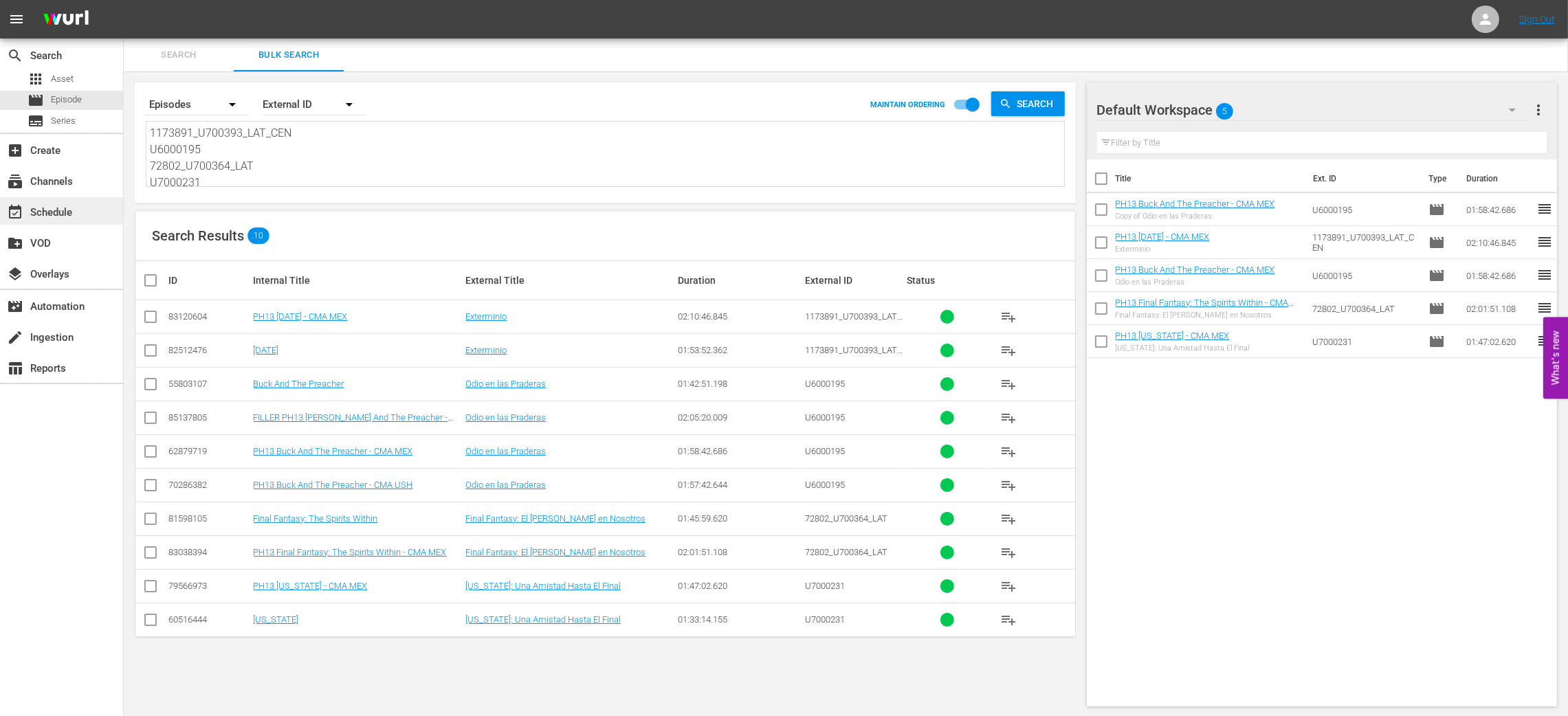
click at [90, 216] on div "event_available Schedule" at bounding box center [62, 211] width 123 height 27
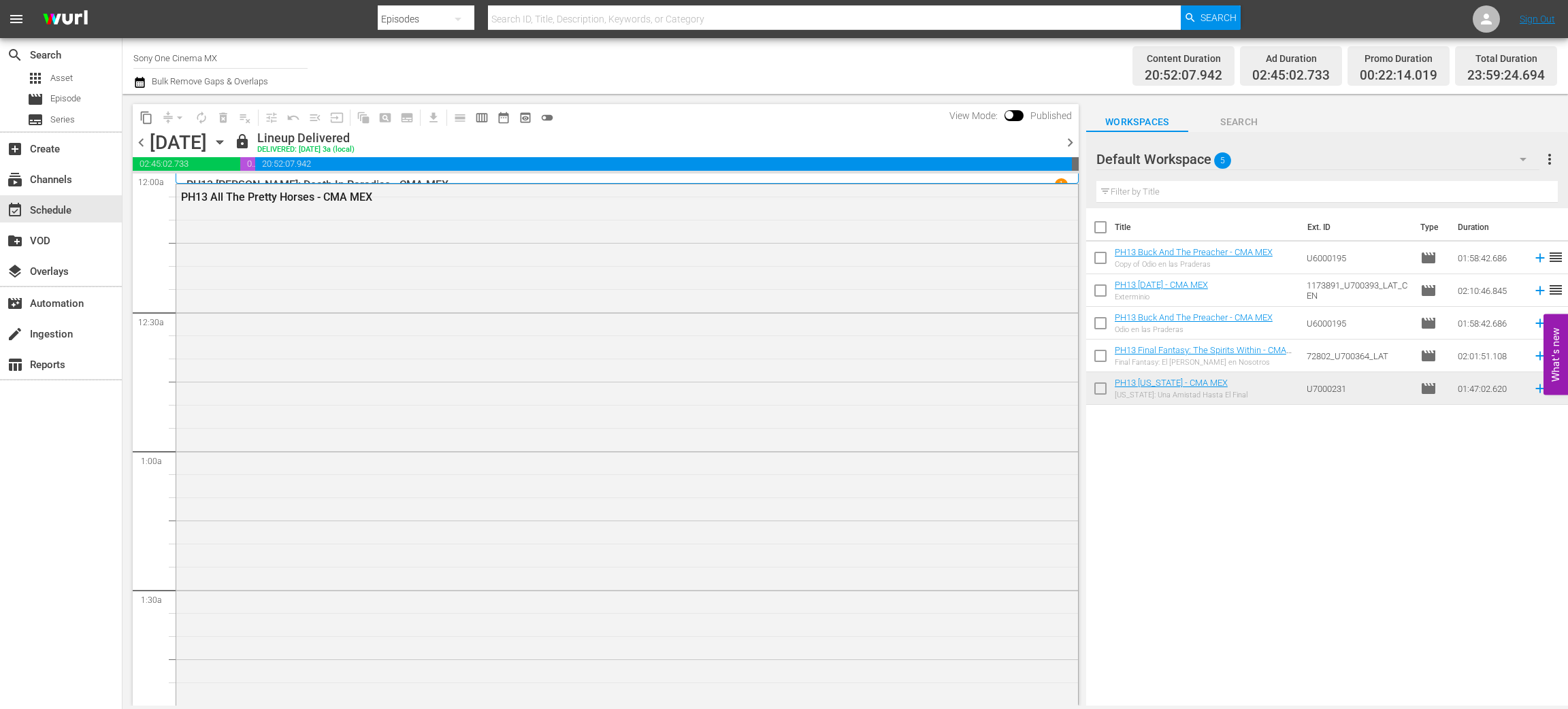
click at [227, 142] on icon "button" at bounding box center [219, 142] width 15 height 15
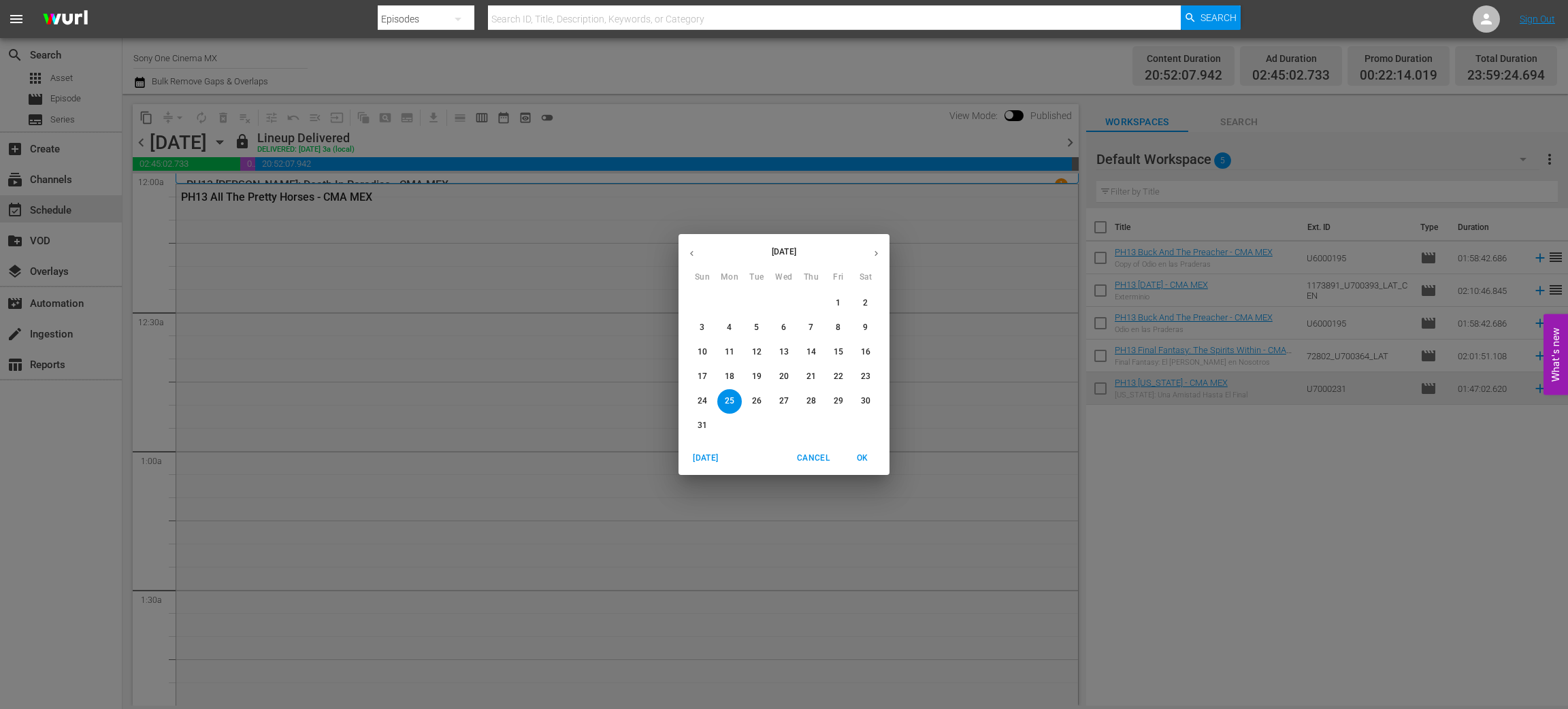
click at [875, 249] on icon "button" at bounding box center [876, 253] width 10 height 10
click at [811, 325] on p "11" at bounding box center [811, 327] width 10 height 12
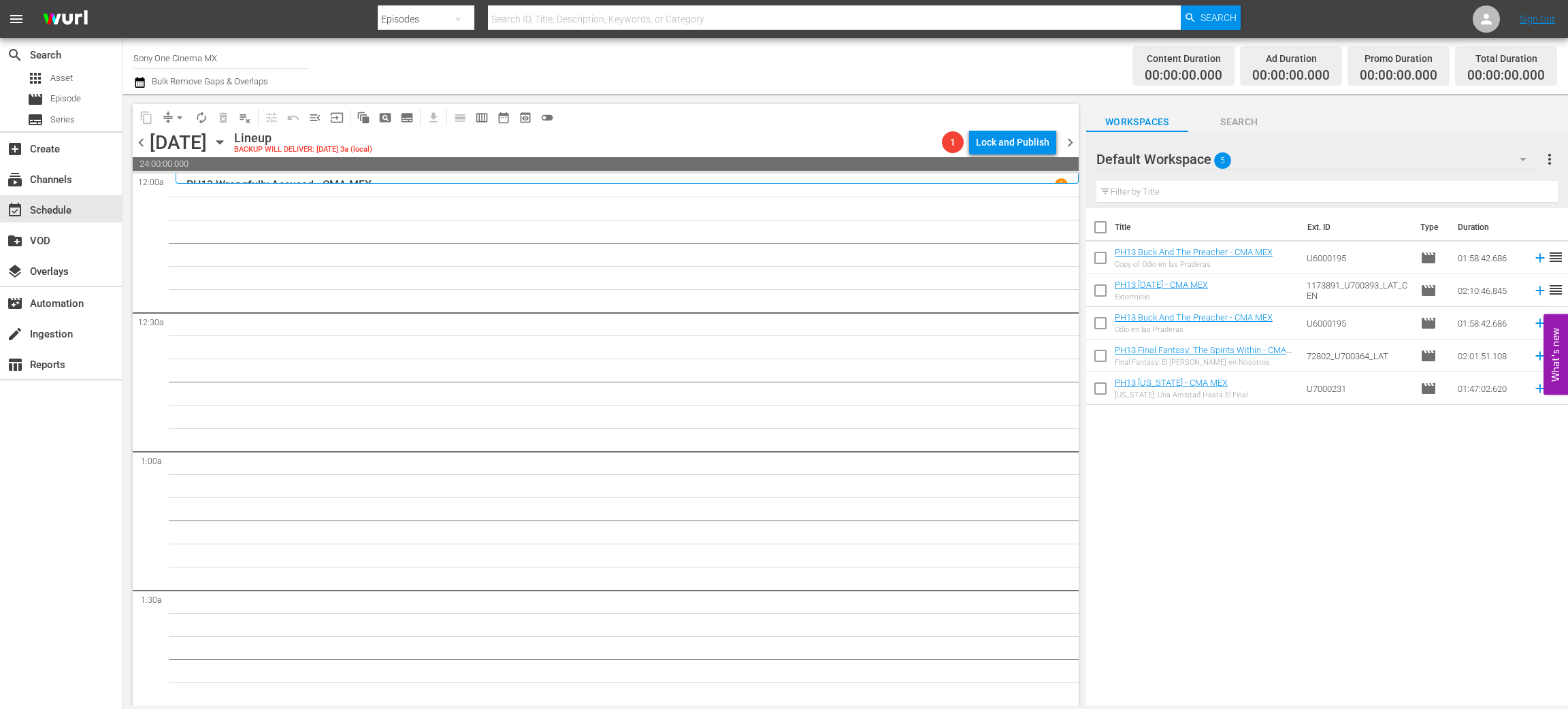
click at [1105, 293] on input "checkbox" at bounding box center [1101, 293] width 29 height 29
checkbox input "true"
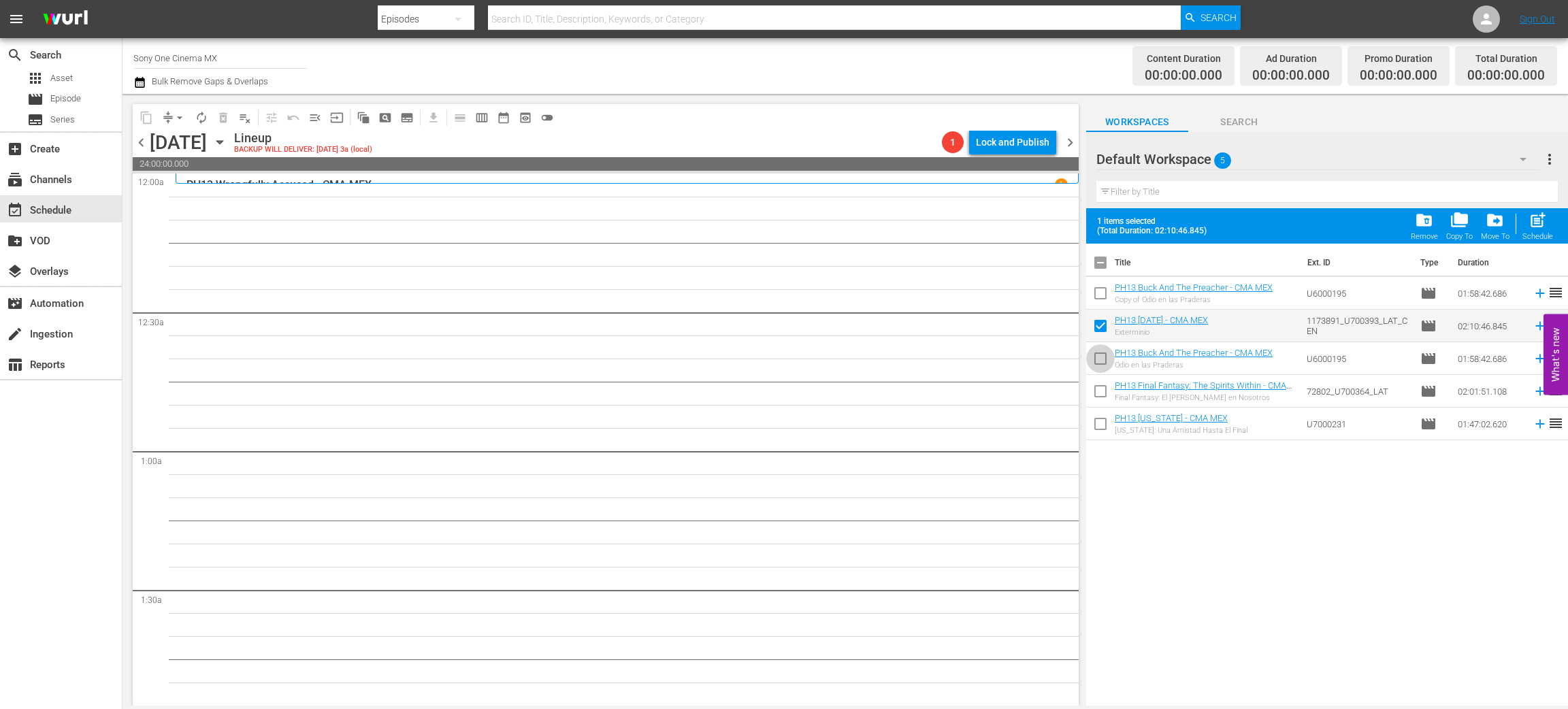
click at [1104, 365] on input "checkbox" at bounding box center [1101, 361] width 29 height 29
checkbox input "true"
click at [1108, 389] on input "checkbox" at bounding box center [1101, 394] width 29 height 29
checkbox input "true"
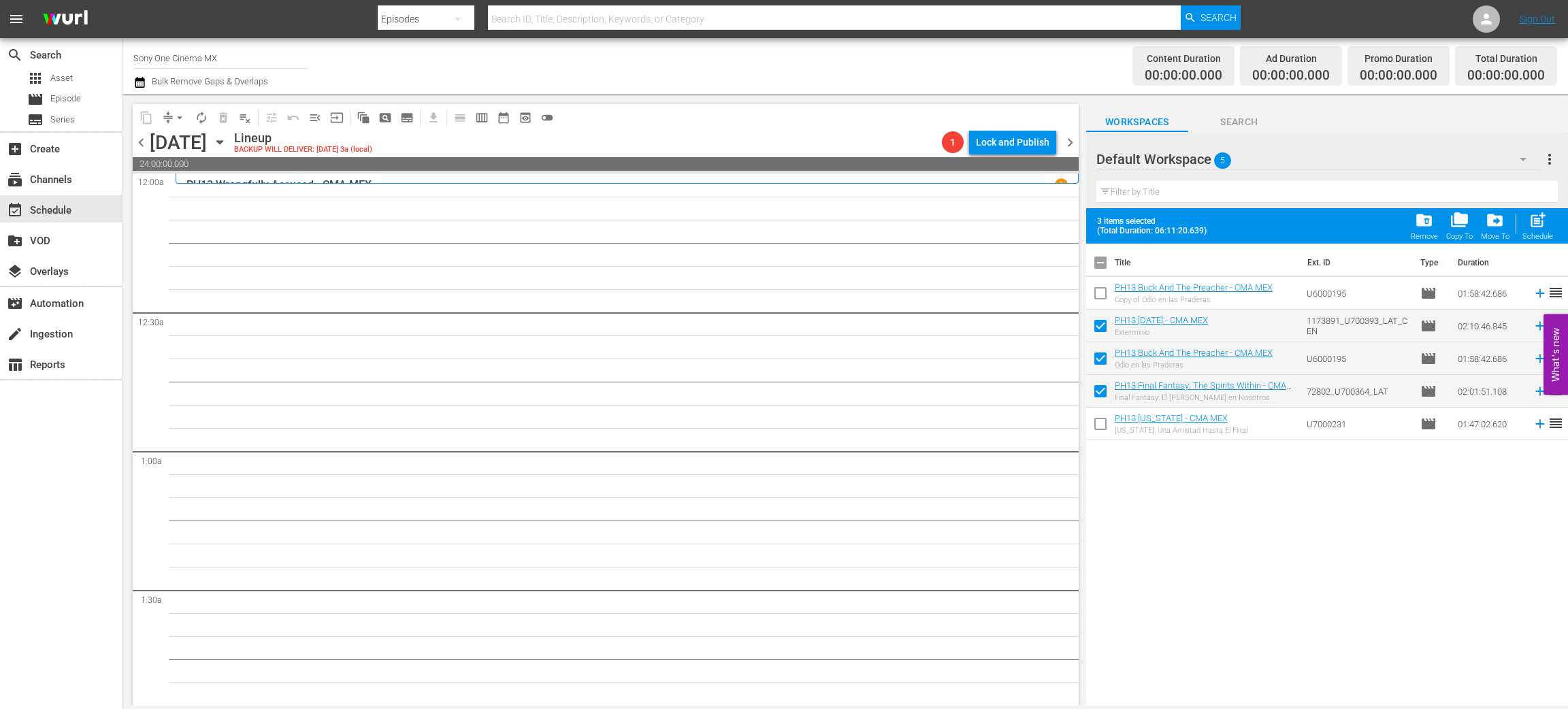
click at [1104, 426] on input "checkbox" at bounding box center [1101, 427] width 29 height 29
checkbox input "true"
click at [1539, 224] on span "post_add" at bounding box center [1538, 219] width 18 height 18
checkbox input "false"
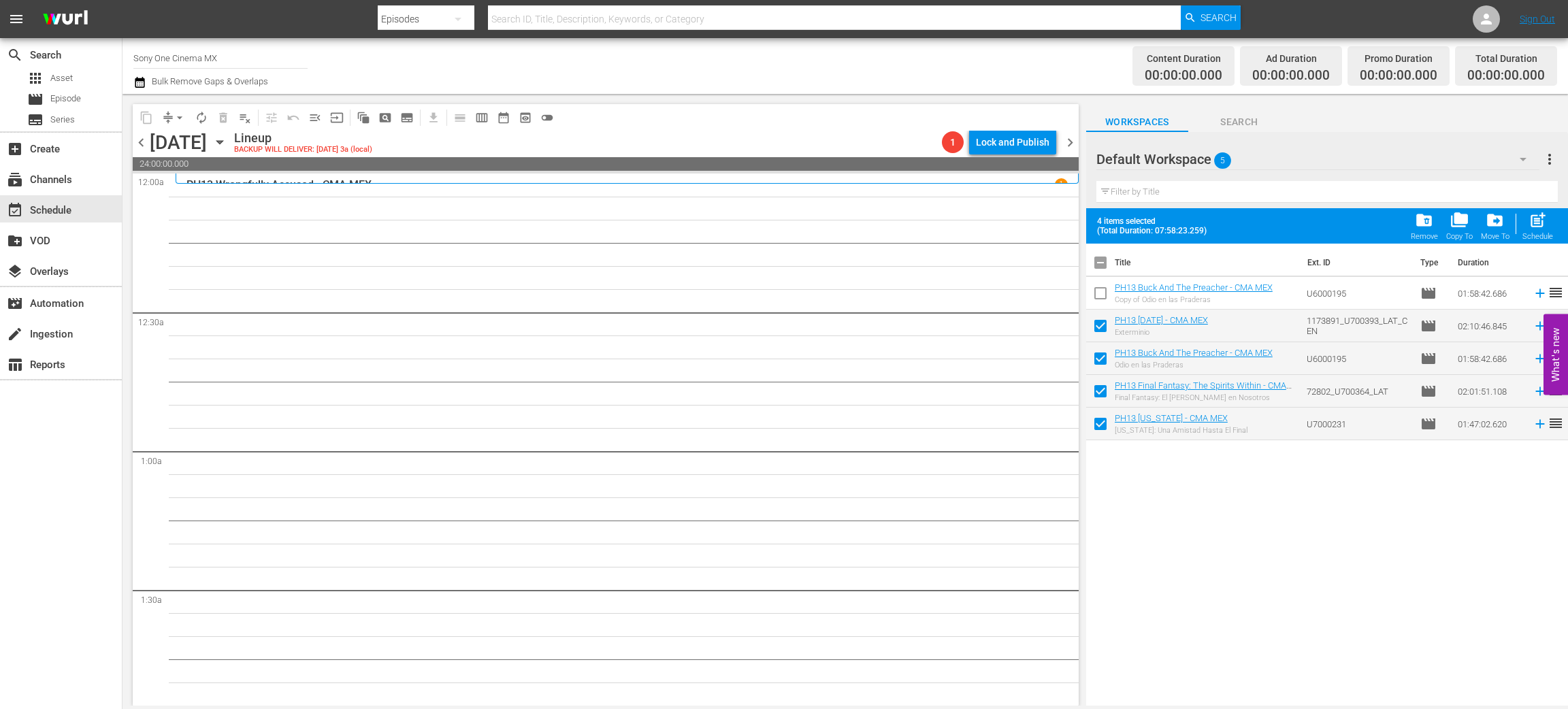
checkbox input "false"
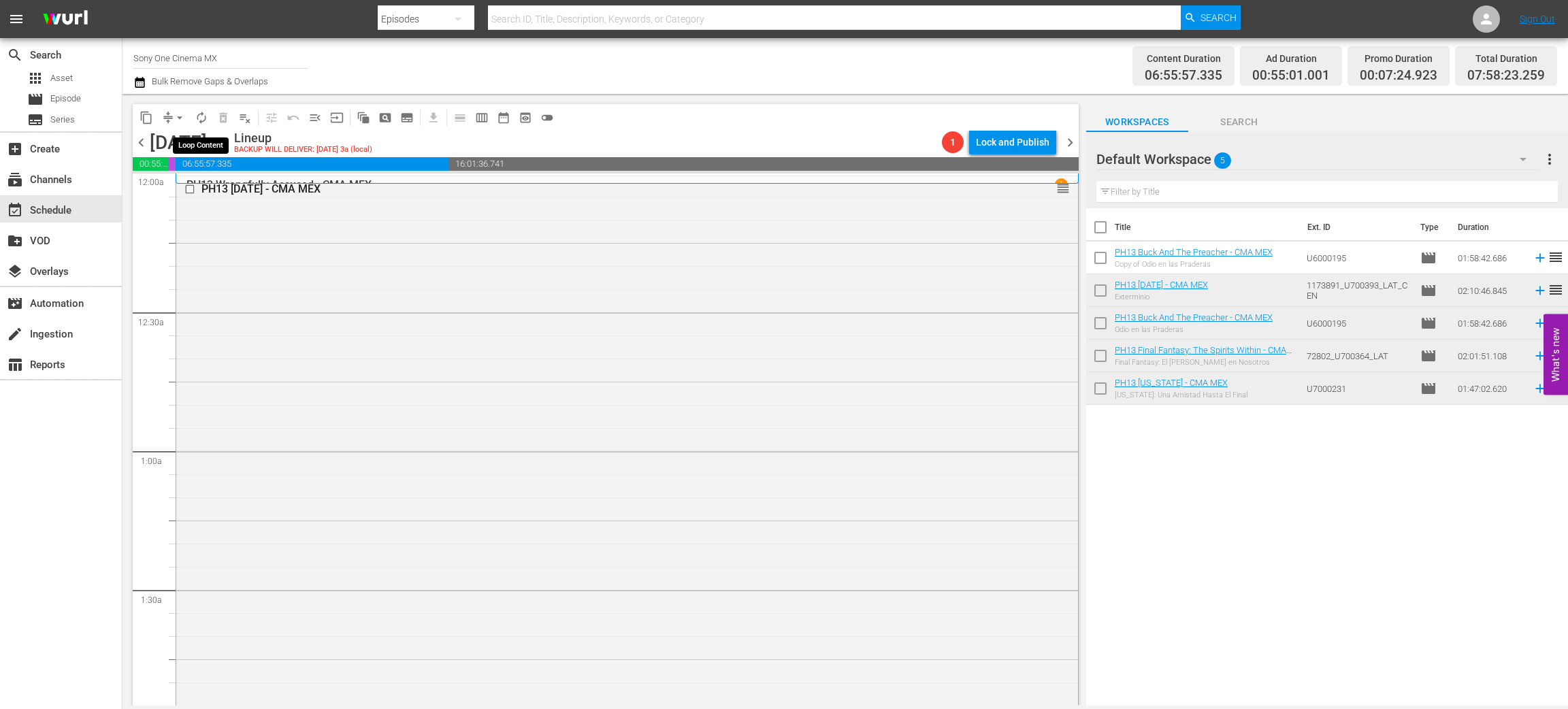
click at [205, 121] on span "autorenew_outlined" at bounding box center [201, 117] width 13 height 13
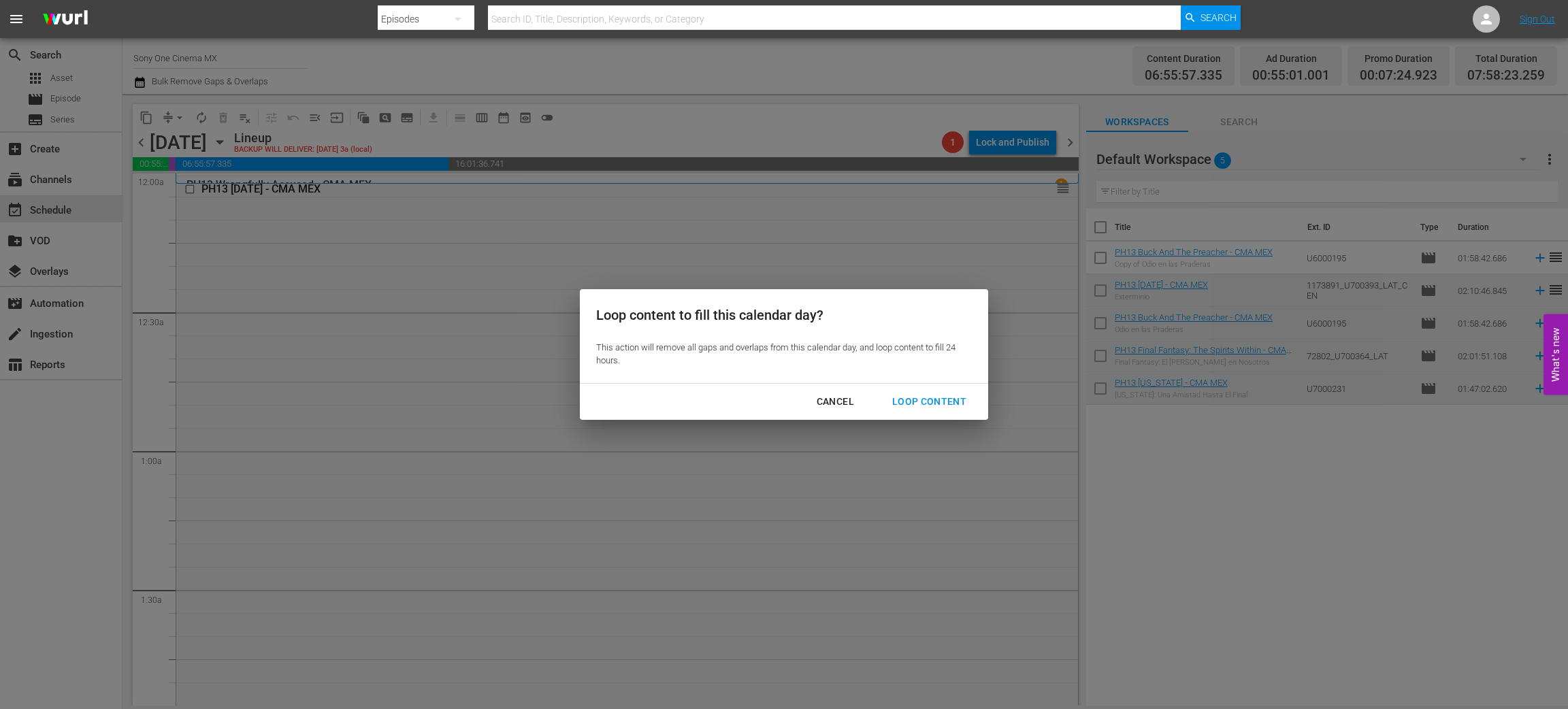
click at [940, 398] on div "Loop Content" at bounding box center [929, 402] width 96 height 17
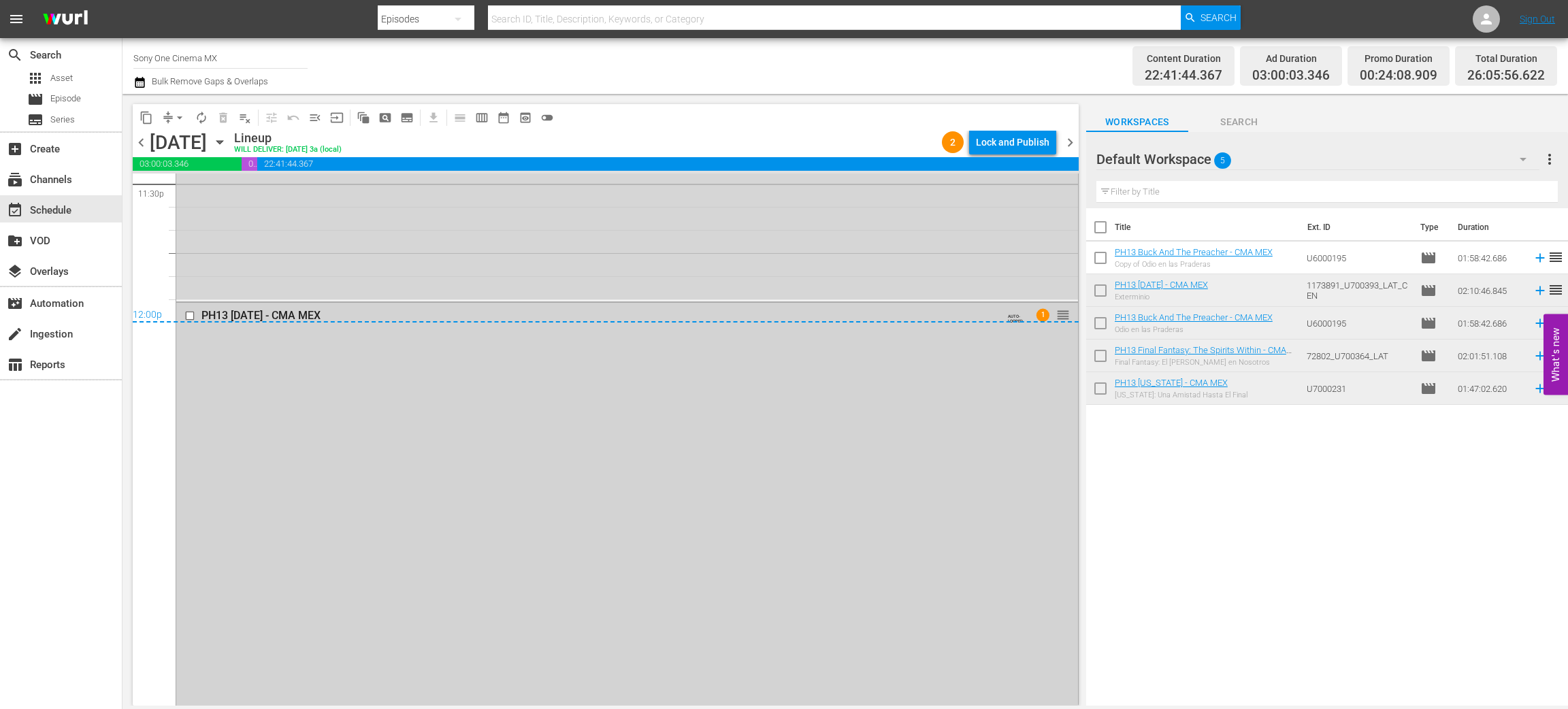
scroll to position [6512, 0]
click at [387, 465] on div "Delete Event" at bounding box center [407, 473] width 108 height 18
click at [312, 236] on div "PH13 Texas - CMA MEX AUTO-LOOPED reorder" at bounding box center [628, 57] width 902 height 491
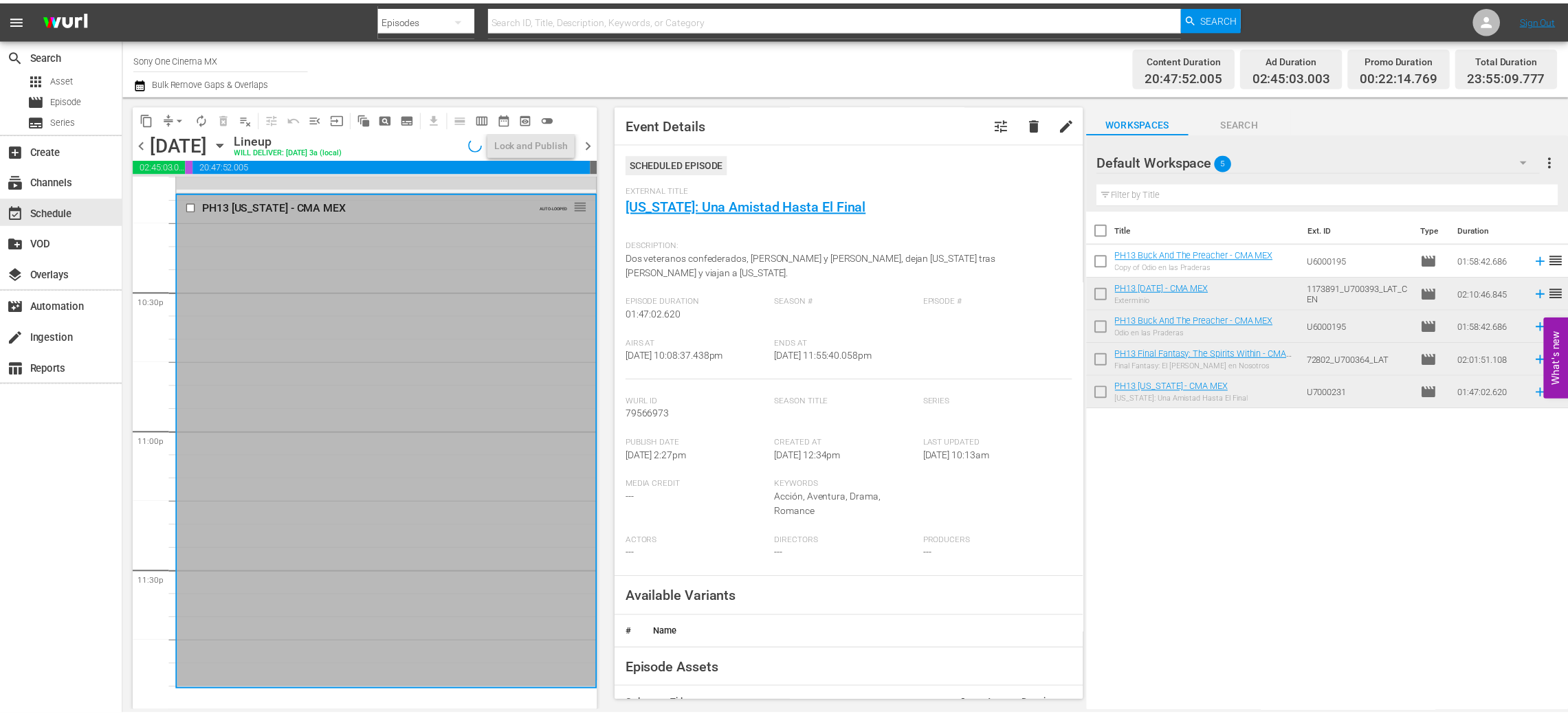
scroll to position [6191, 0]
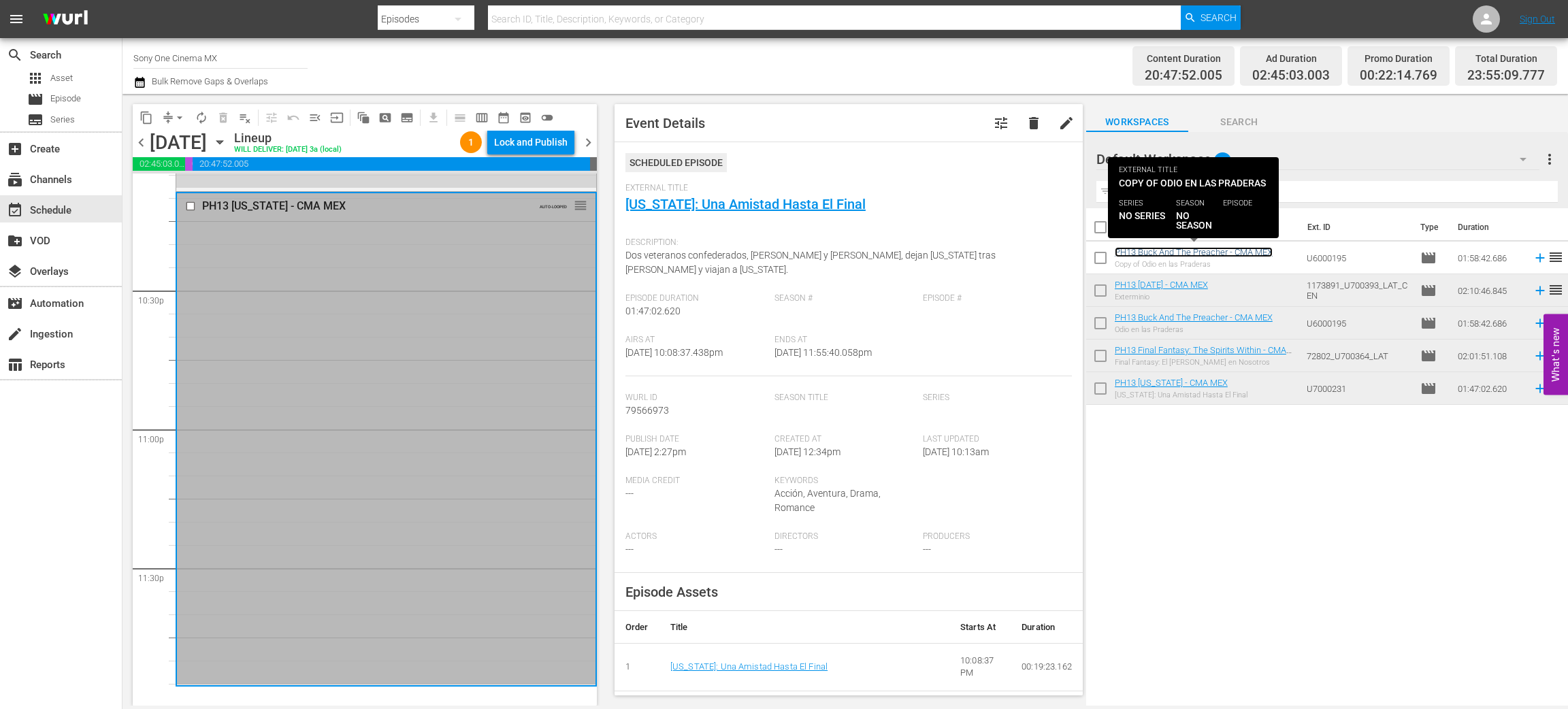
click at [1253, 253] on link "PH13 Buck And The Preacher - CMA MEX" at bounding box center [1193, 252] width 158 height 10
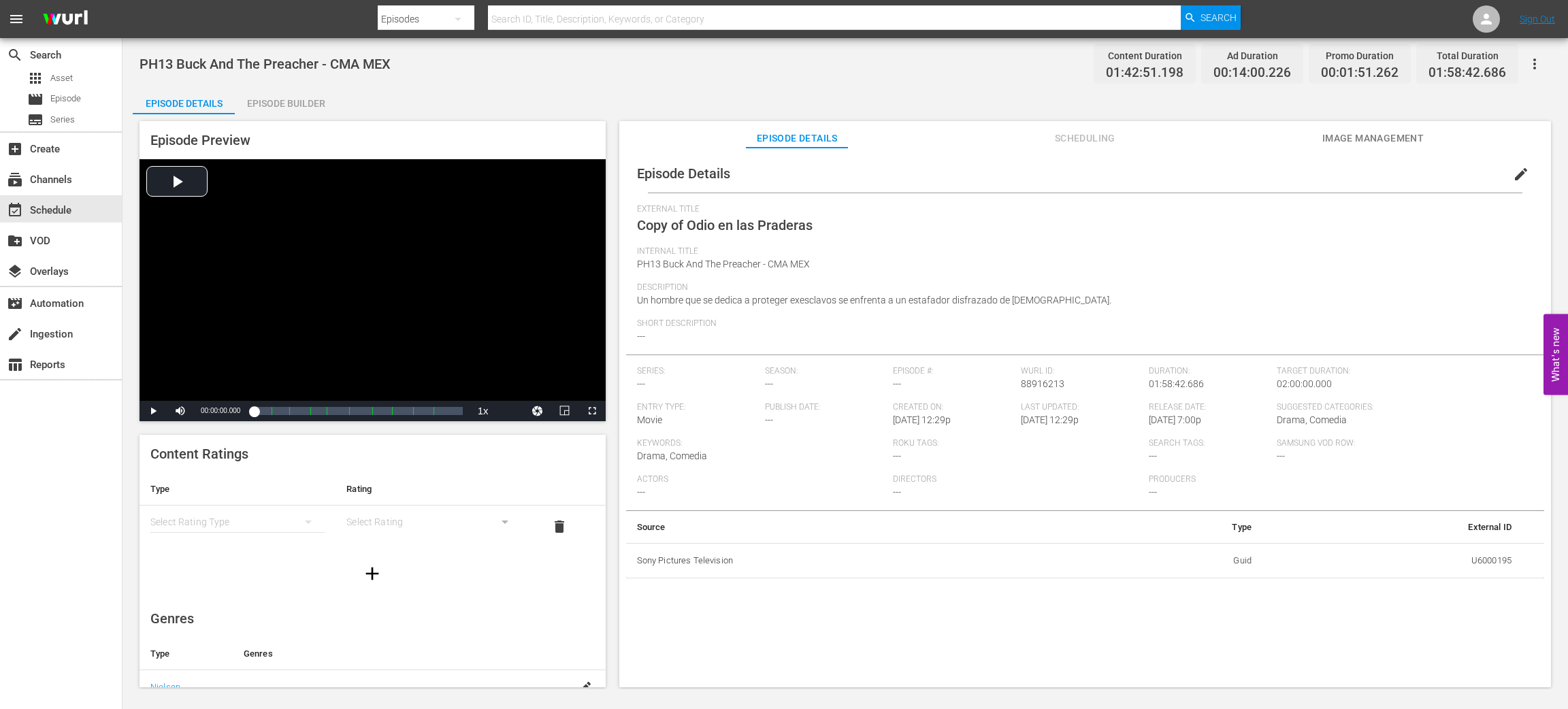
click at [1516, 171] on span "edit" at bounding box center [1521, 174] width 17 height 17
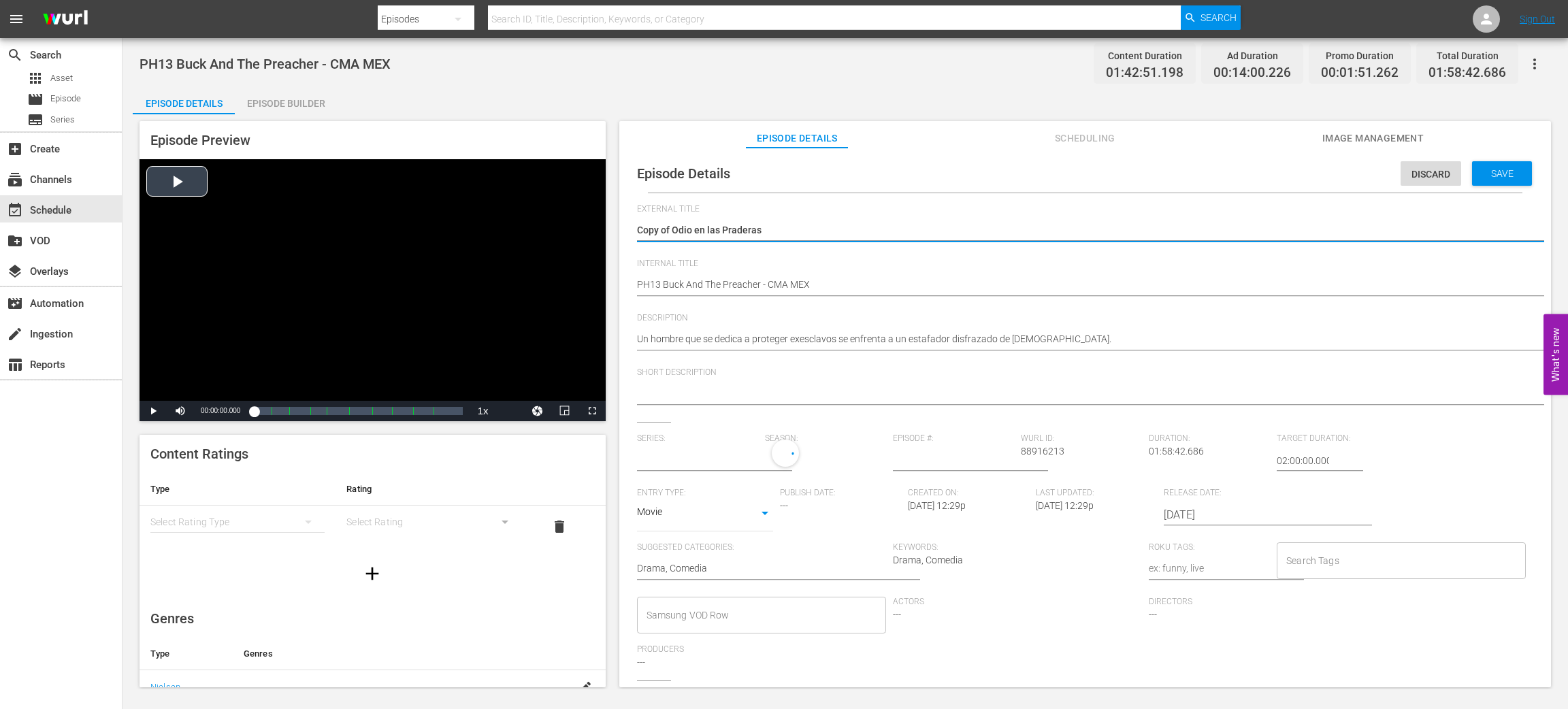
drag, startPoint x: 674, startPoint y: 232, endPoint x: 272, endPoint y: 230, distance: 402.0
click at [272, 230] on div "Episode Preview Video Player is loading. Play Video Play Mute Current Time 00:0…" at bounding box center [845, 406] width 1425 height 584
type textarea "Odio en las Praderas"
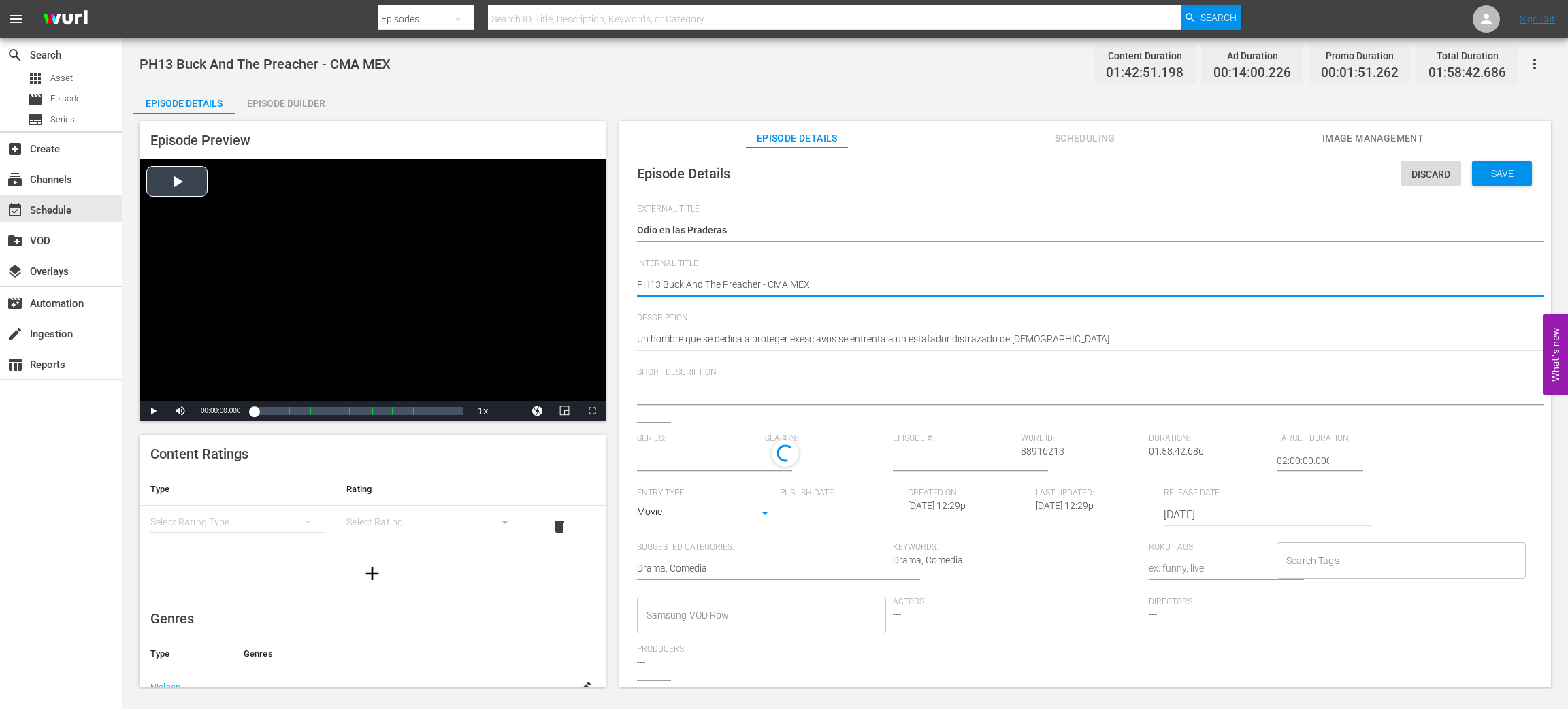
type input "No Series"
type textarea "FPH13 Buck And The Preacher - CMA MEX"
type textarea "FIPH13 Buck And The Preacher - CMA MEX"
type textarea "FILPH13 Buck And The Preacher - CMA MEX"
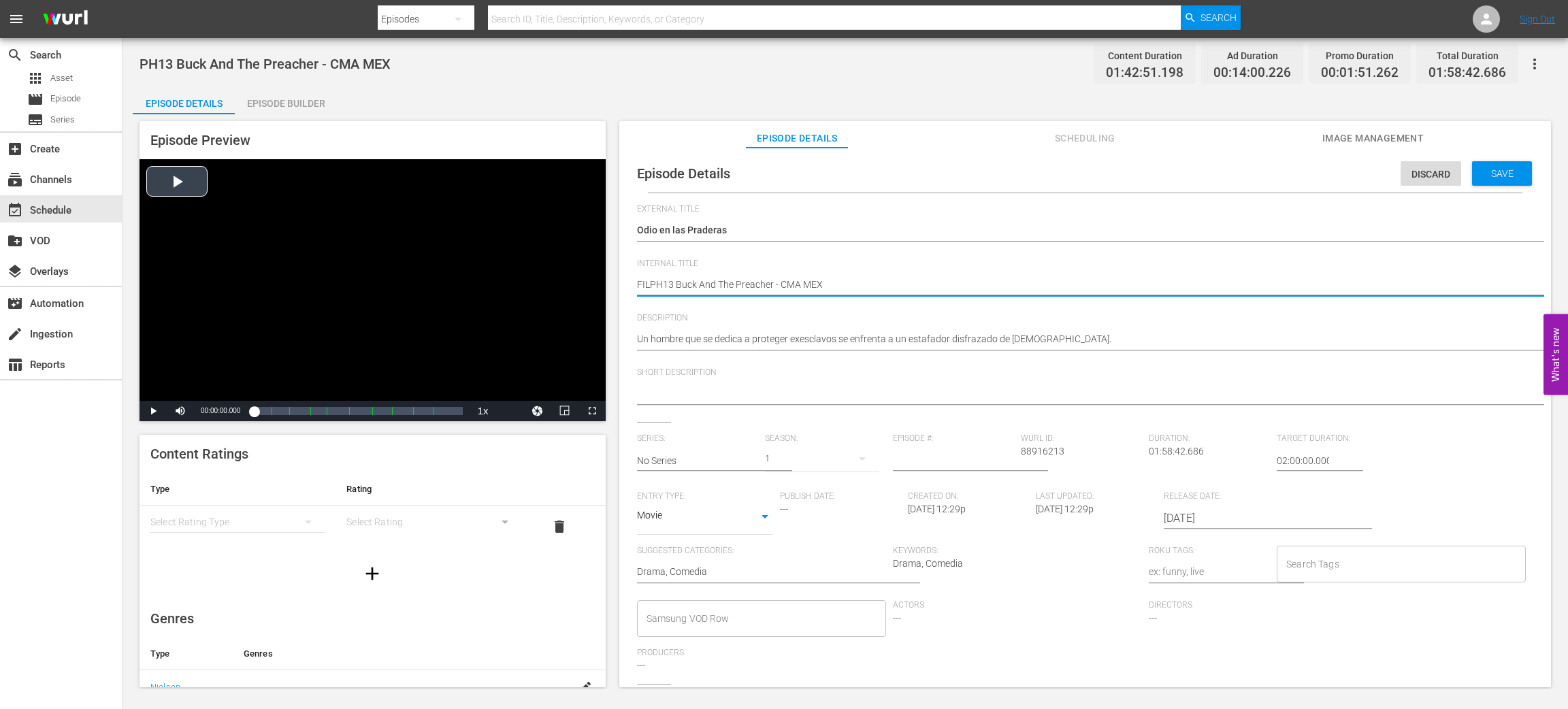
type textarea "FILLPH13 Buck And The Preacher - CMA MEX"
type textarea "FILLEPH13 Buck And The Preacher - CMA MEX"
type textarea "FILLERPH13 Buck And The Preacher - CMA MEX"
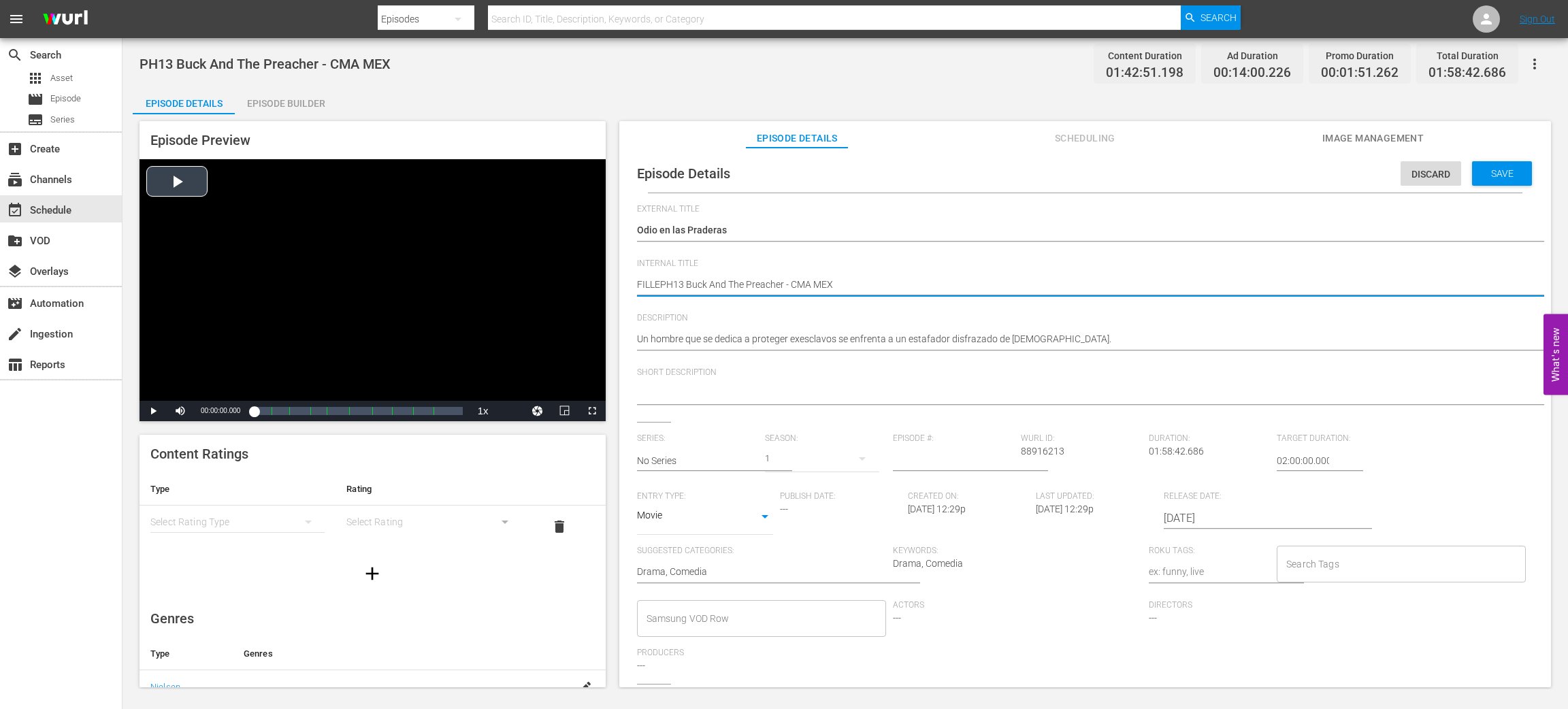
type textarea "FILLERPH13 Buck And The Preacher - CMA MEX"
type textarea "FILLER PH13 Buck And The Preacher - CMA MEX"
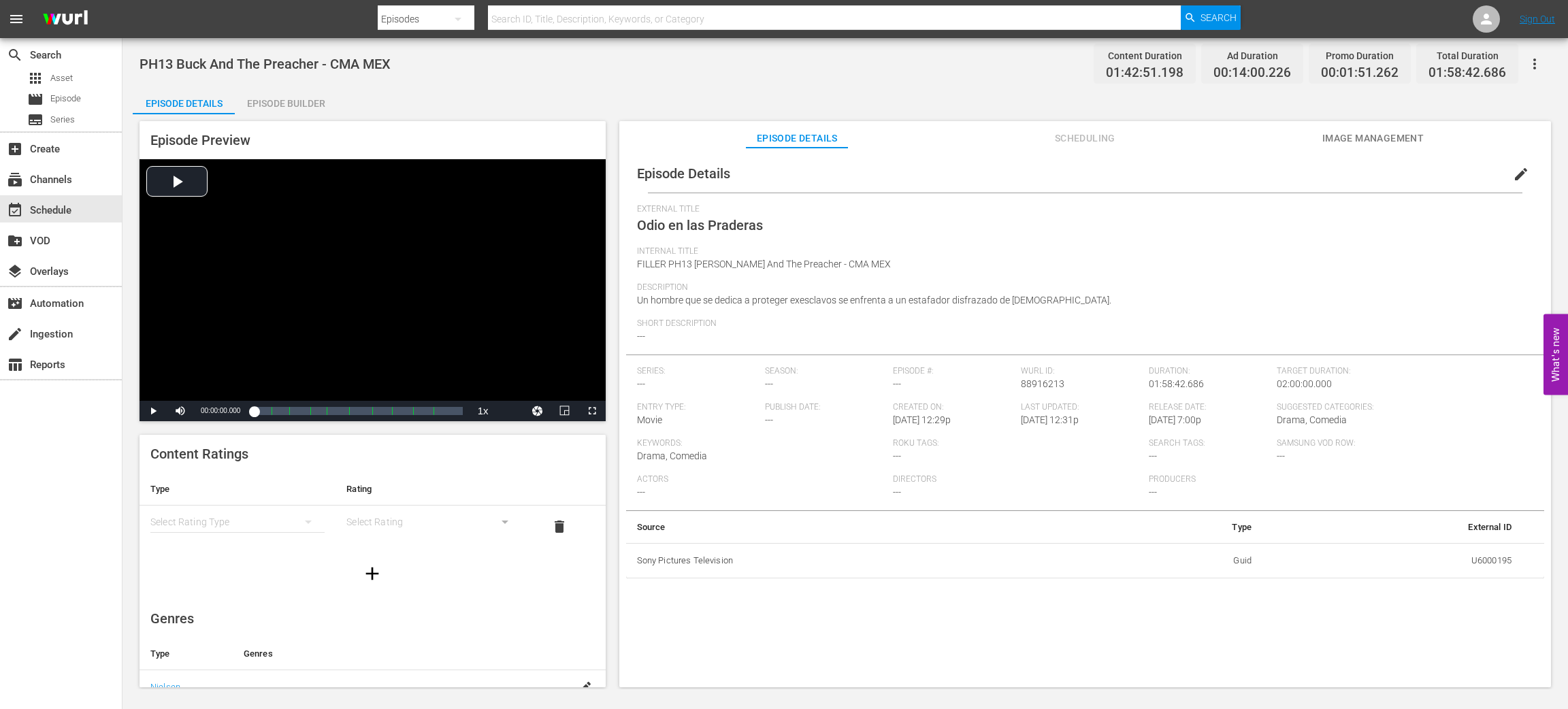
click at [307, 93] on div "Episode Builder" at bounding box center [285, 103] width 102 height 32
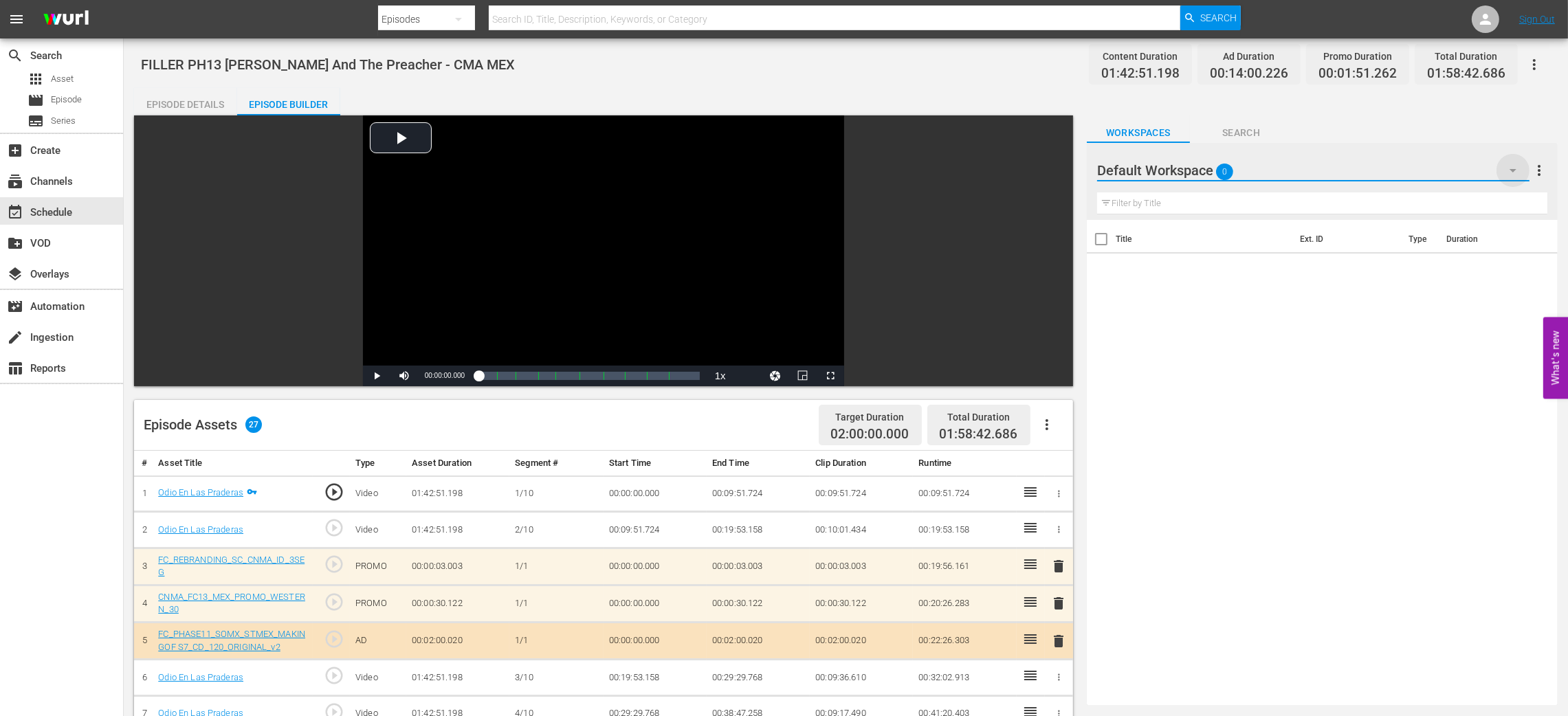
click at [1510, 167] on icon "button" at bounding box center [1513, 170] width 17 height 17
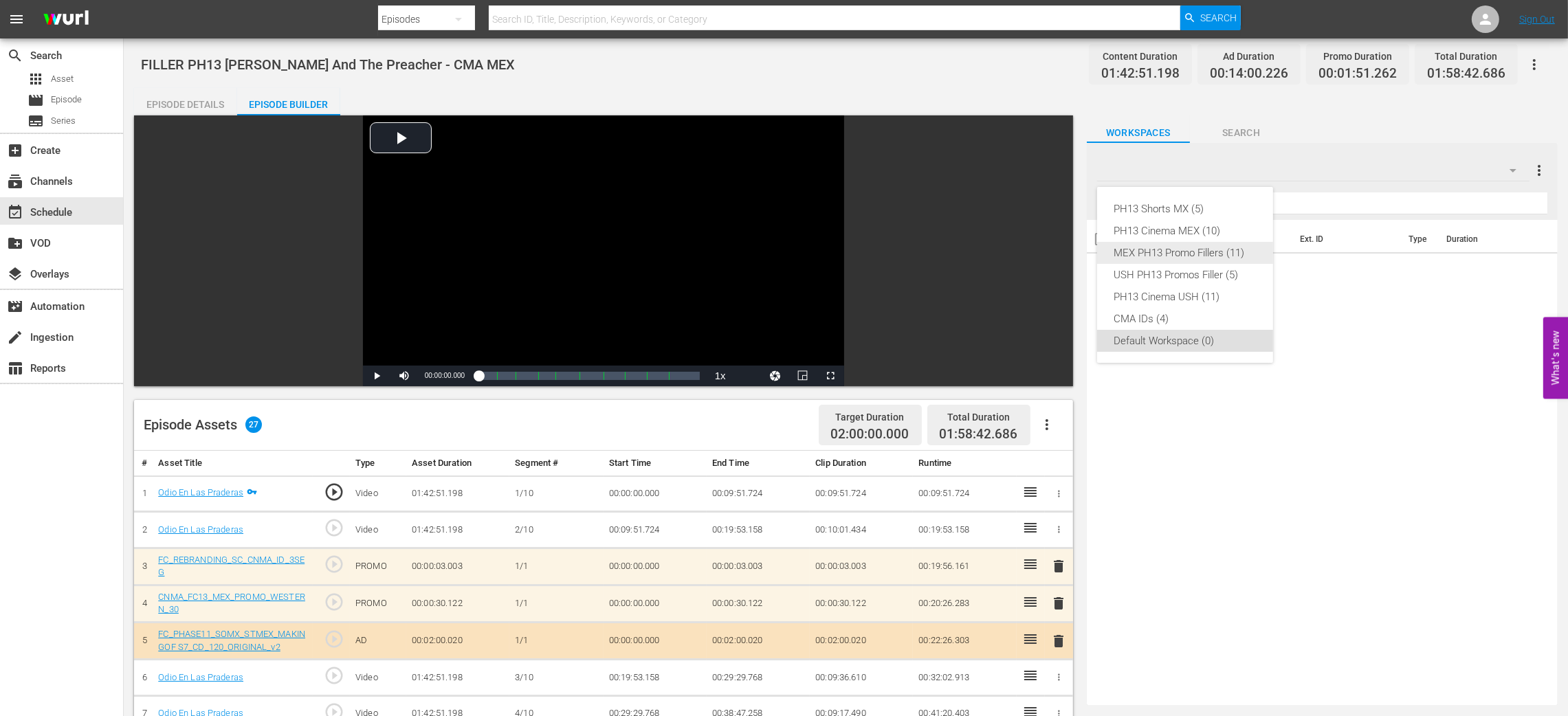
click at [1194, 256] on div "MEX PH13 Promo Fillers (11)" at bounding box center [1185, 252] width 143 height 22
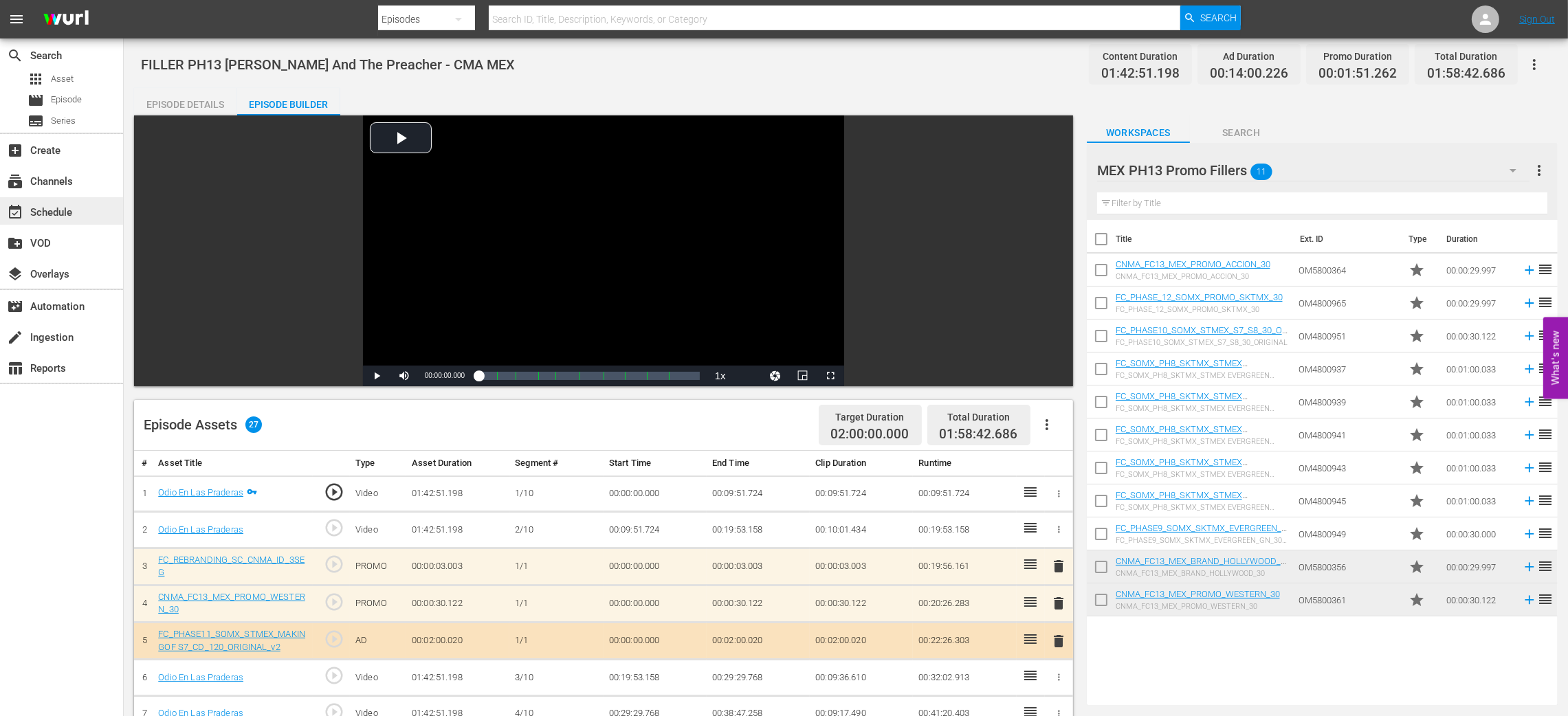
click at [72, 214] on div "event_available Schedule" at bounding box center [38, 210] width 77 height 12
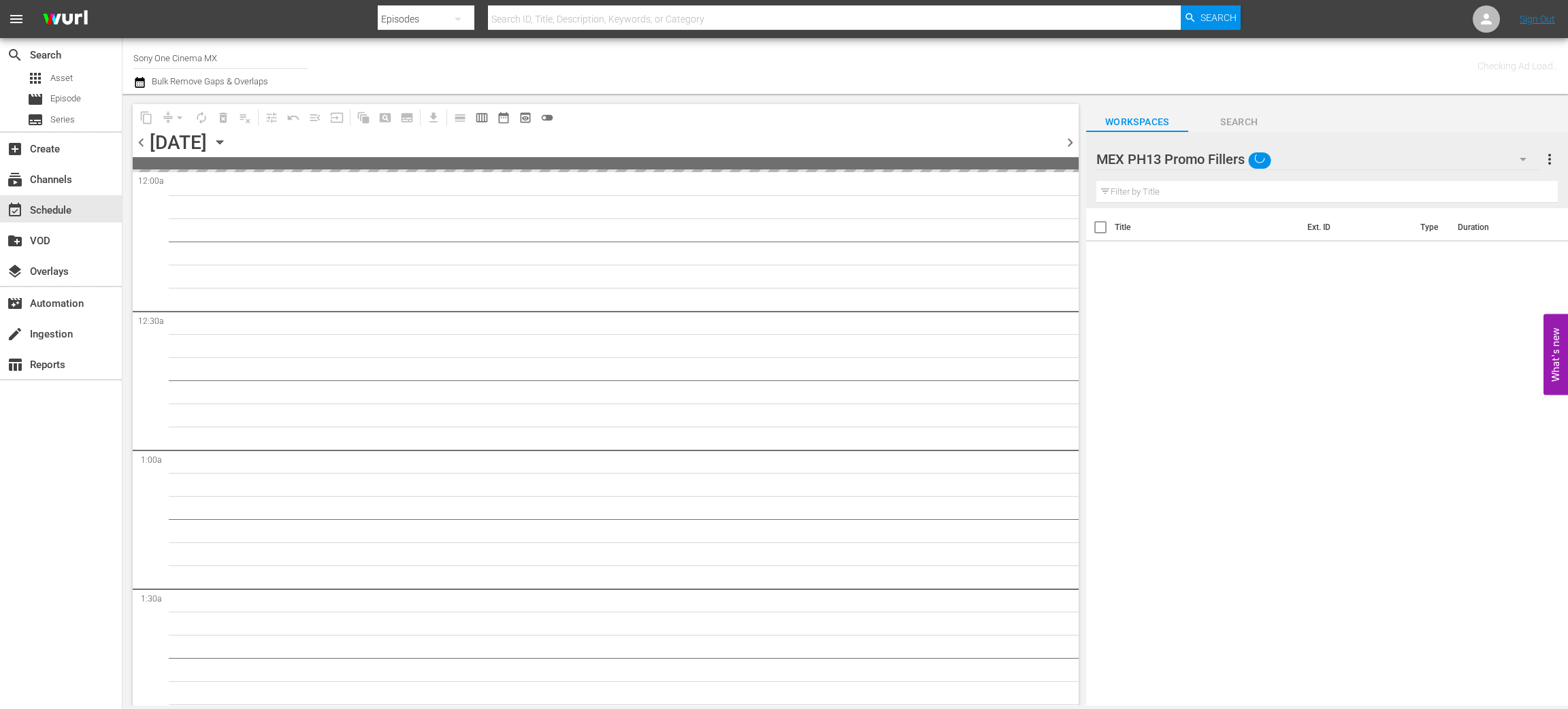
click at [1513, 158] on button "button" at bounding box center [1523, 158] width 32 height 32
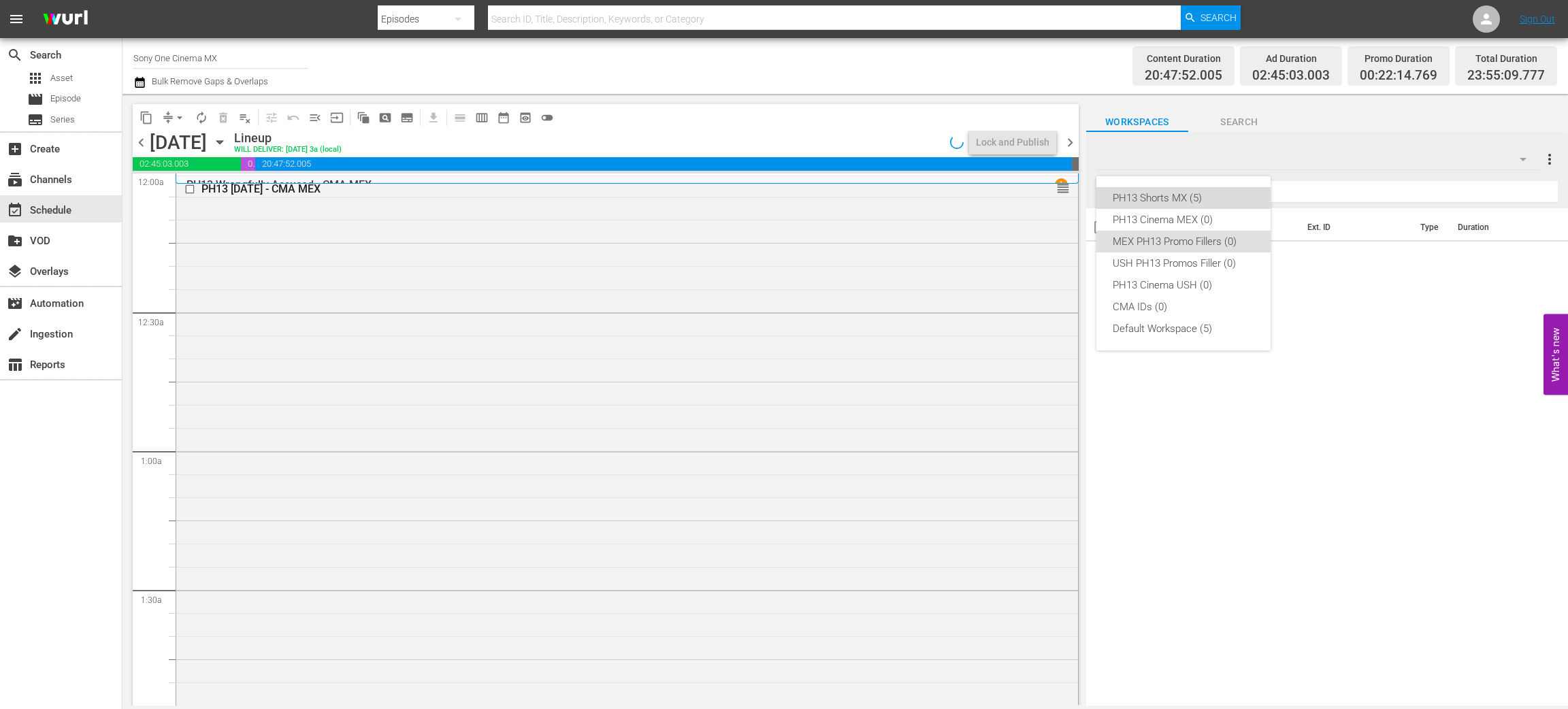
click at [1162, 199] on div "PH13 Shorts MX (5)" at bounding box center [1184, 197] width 142 height 21
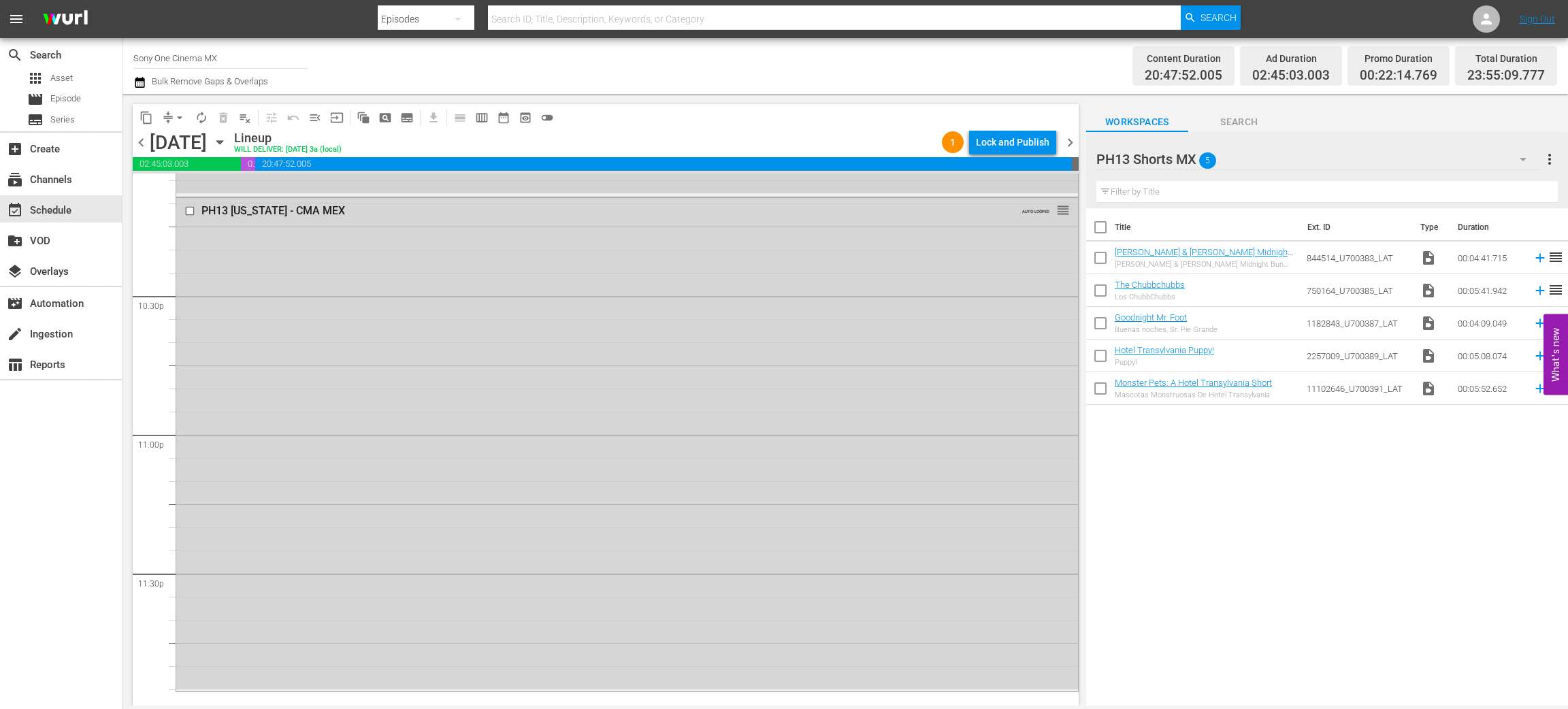
scroll to position [6131, 0]
click at [350, 407] on div "PH13 Texas - CMA MEX AUTO-LOOPED reorder" at bounding box center [628, 438] width 902 height 491
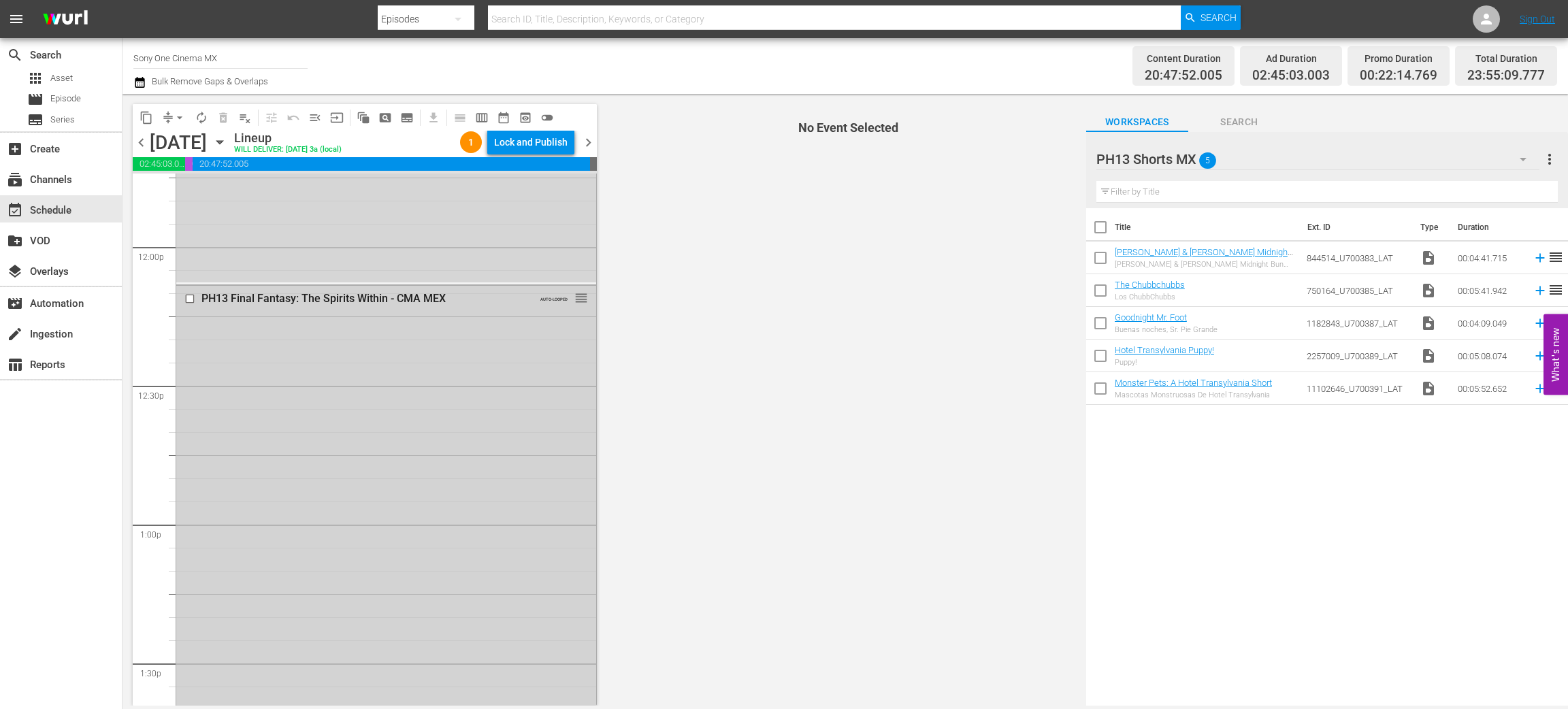
scroll to position [3170, 0]
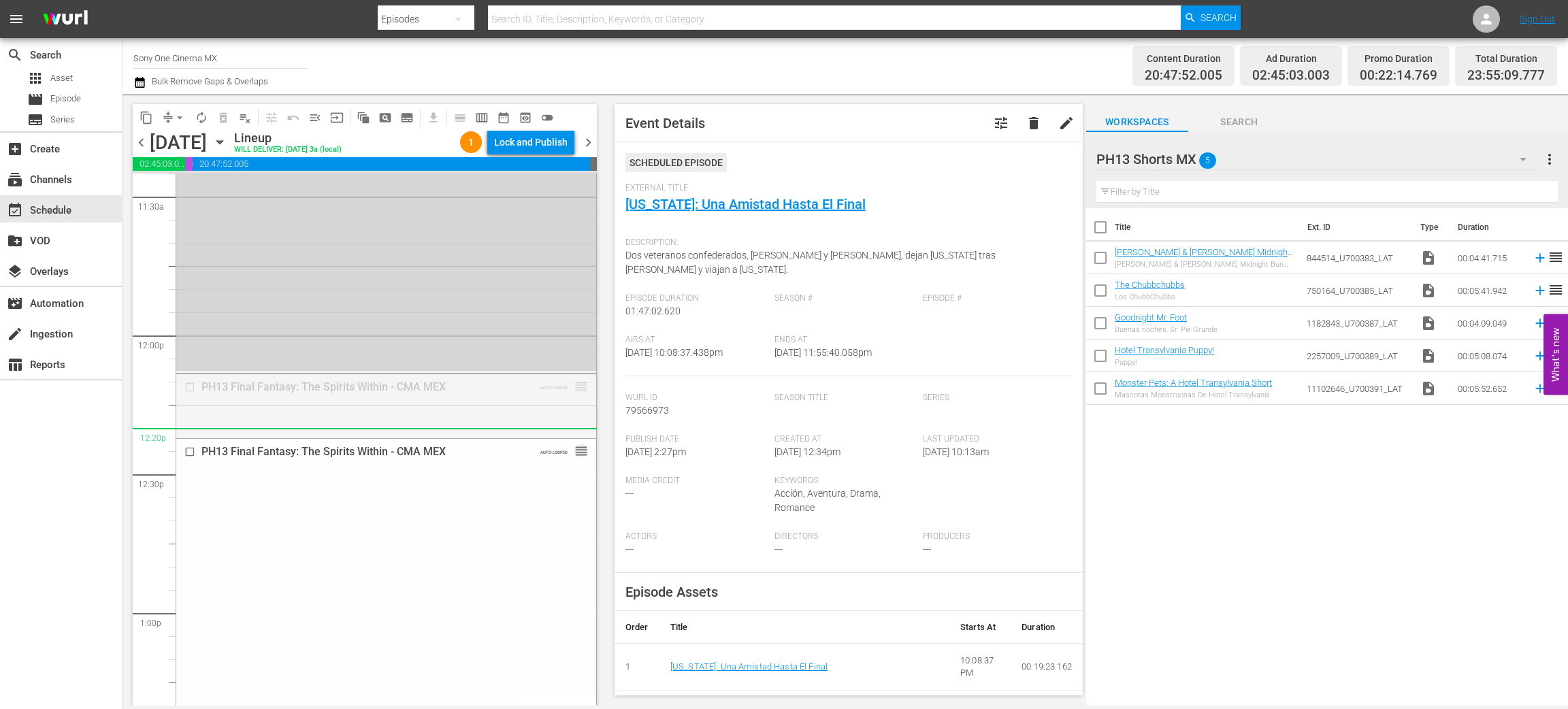
drag, startPoint x: 566, startPoint y: 389, endPoint x: 565, endPoint y: 447, distance: 58.0
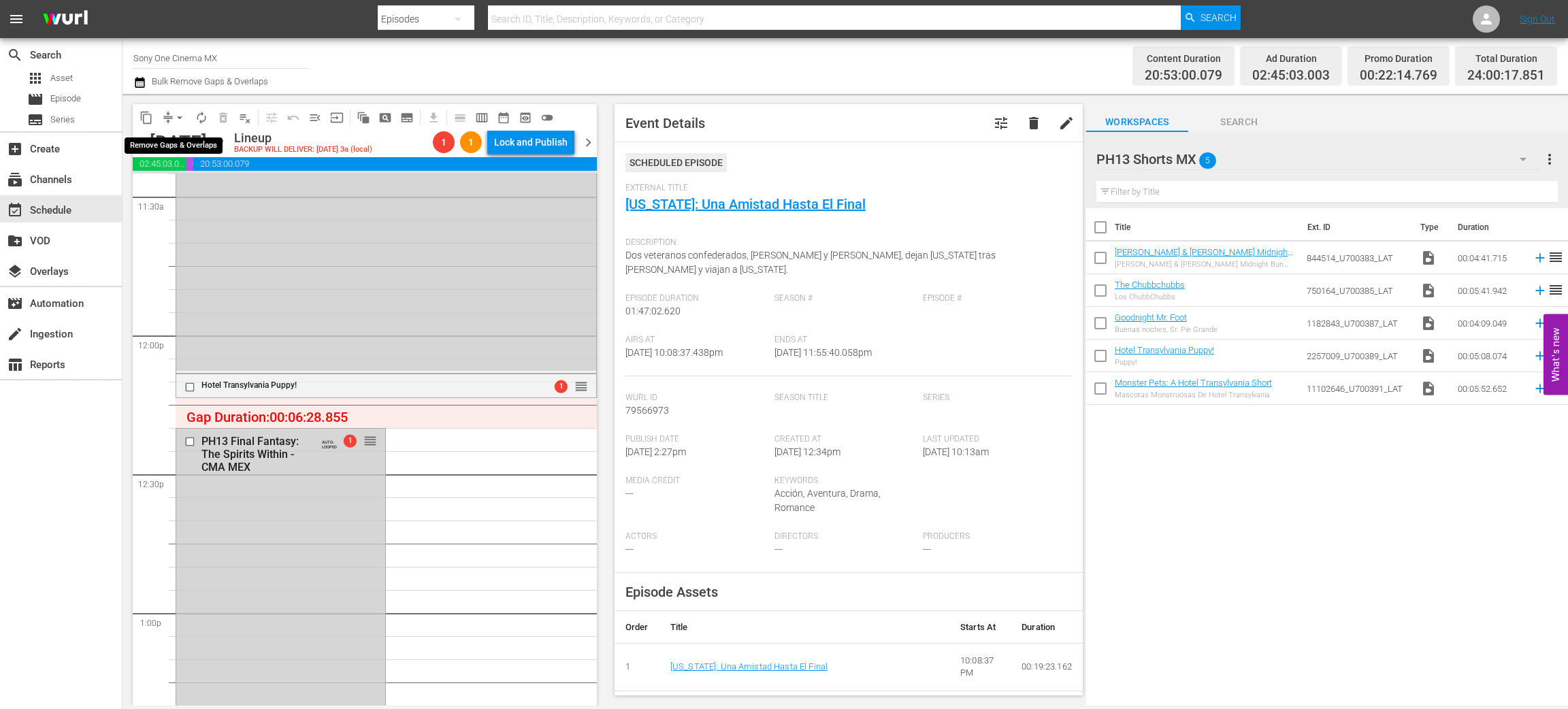
click at [171, 116] on button "arrow_drop_down" at bounding box center [179, 117] width 21 height 21
click at [204, 186] on li "Align to End of Previous Day" at bounding box center [180, 189] width 143 height 22
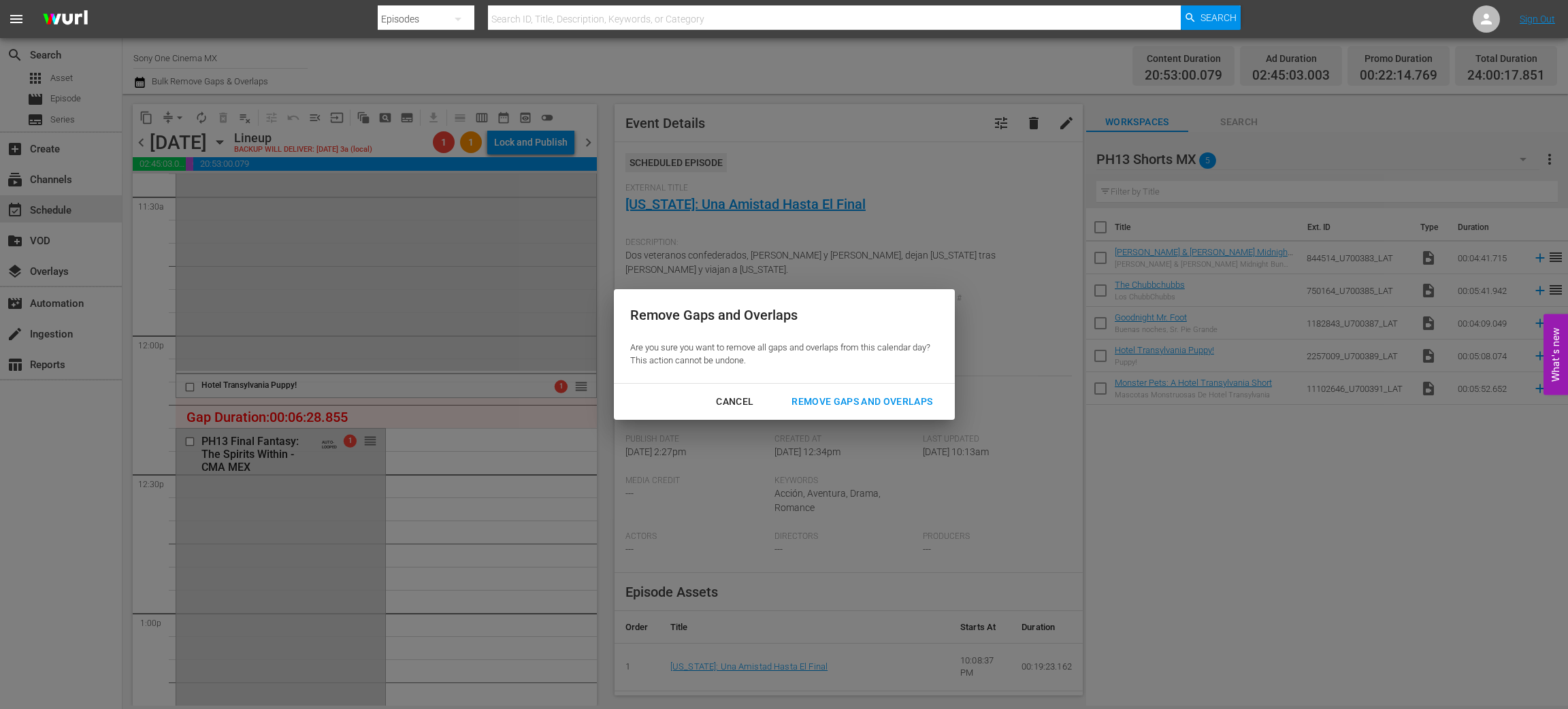
click at [829, 395] on div "Remove Gaps and Overlaps" at bounding box center [861, 402] width 162 height 17
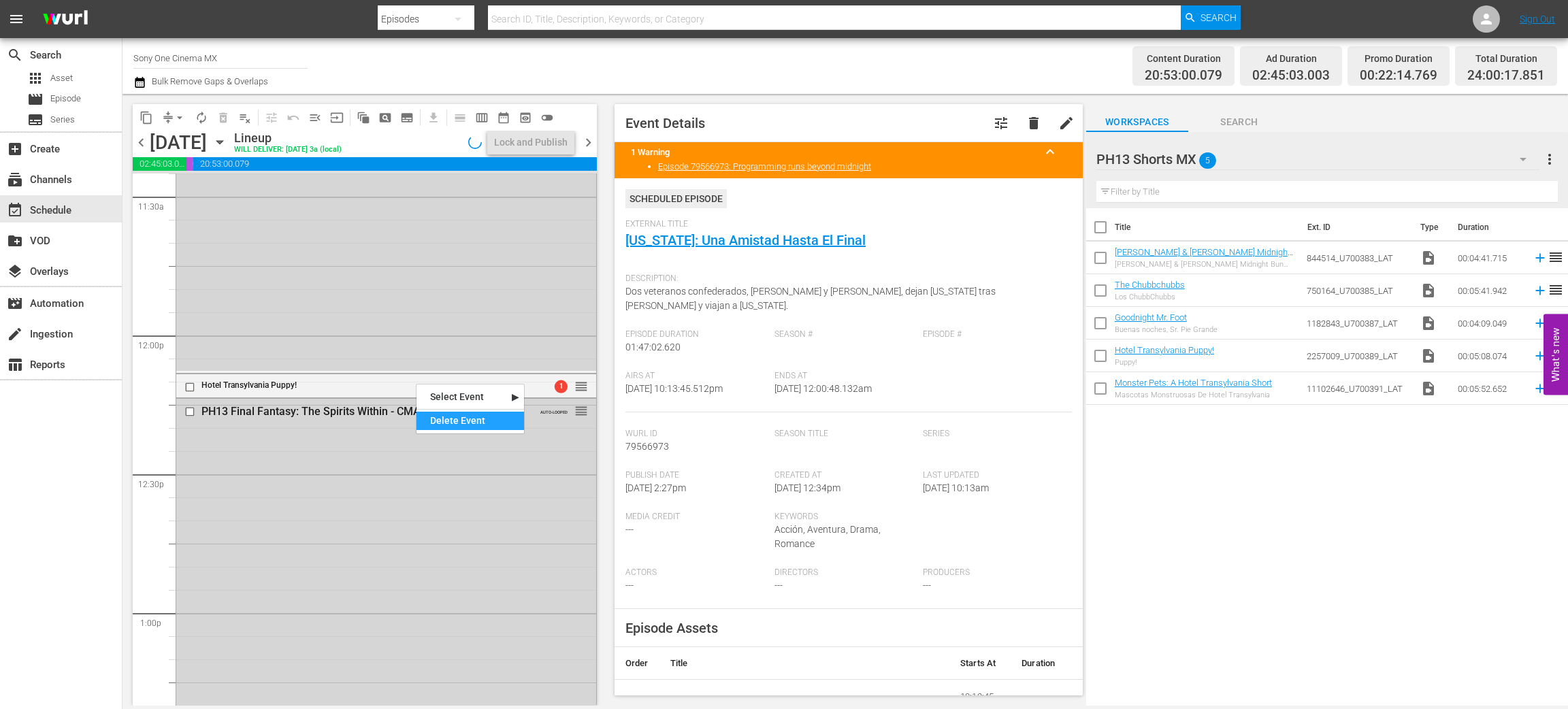
click at [466, 423] on div "Delete Event" at bounding box center [471, 421] width 108 height 18
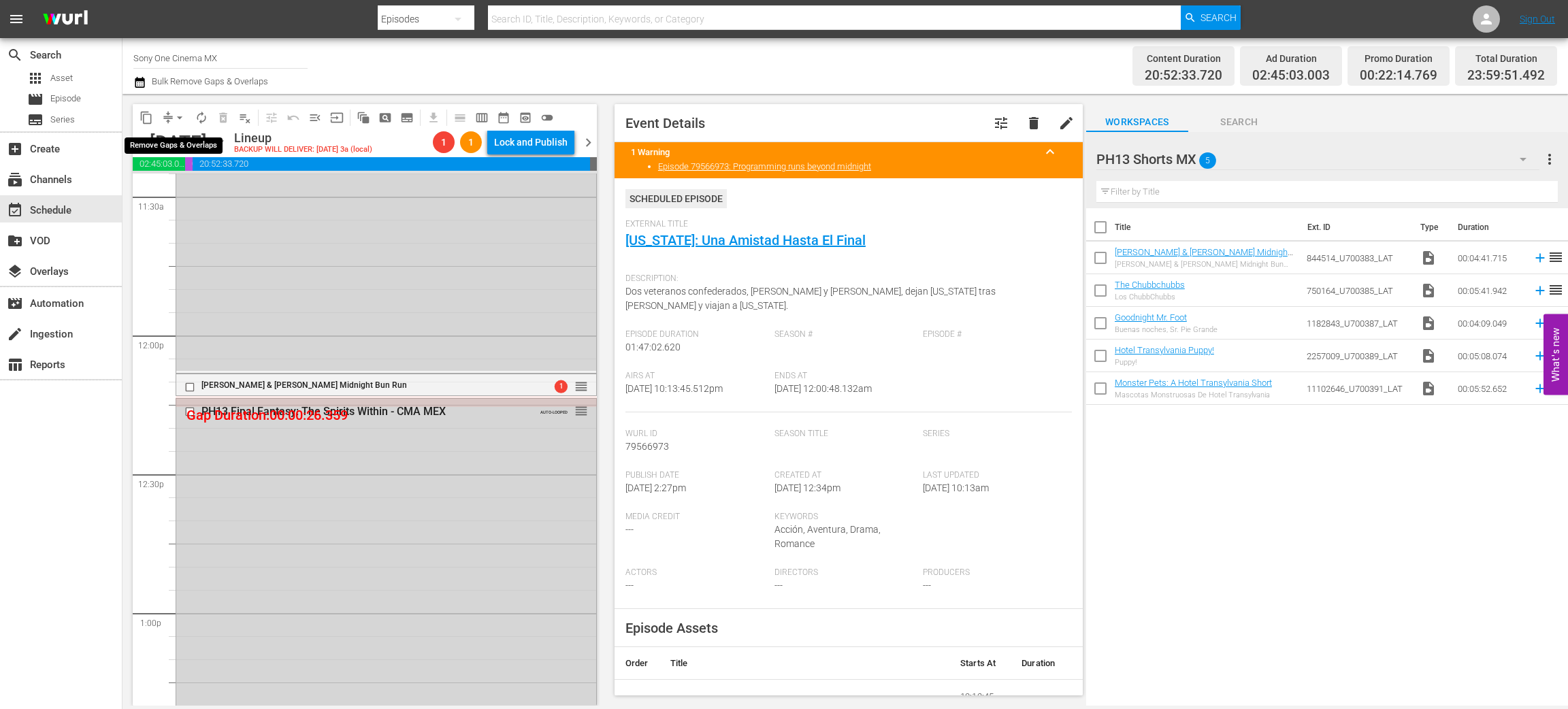
click at [177, 114] on span "arrow_drop_down" at bounding box center [179, 117] width 13 height 13
click at [199, 186] on li "Align to End of Previous Day" at bounding box center [180, 189] width 143 height 22
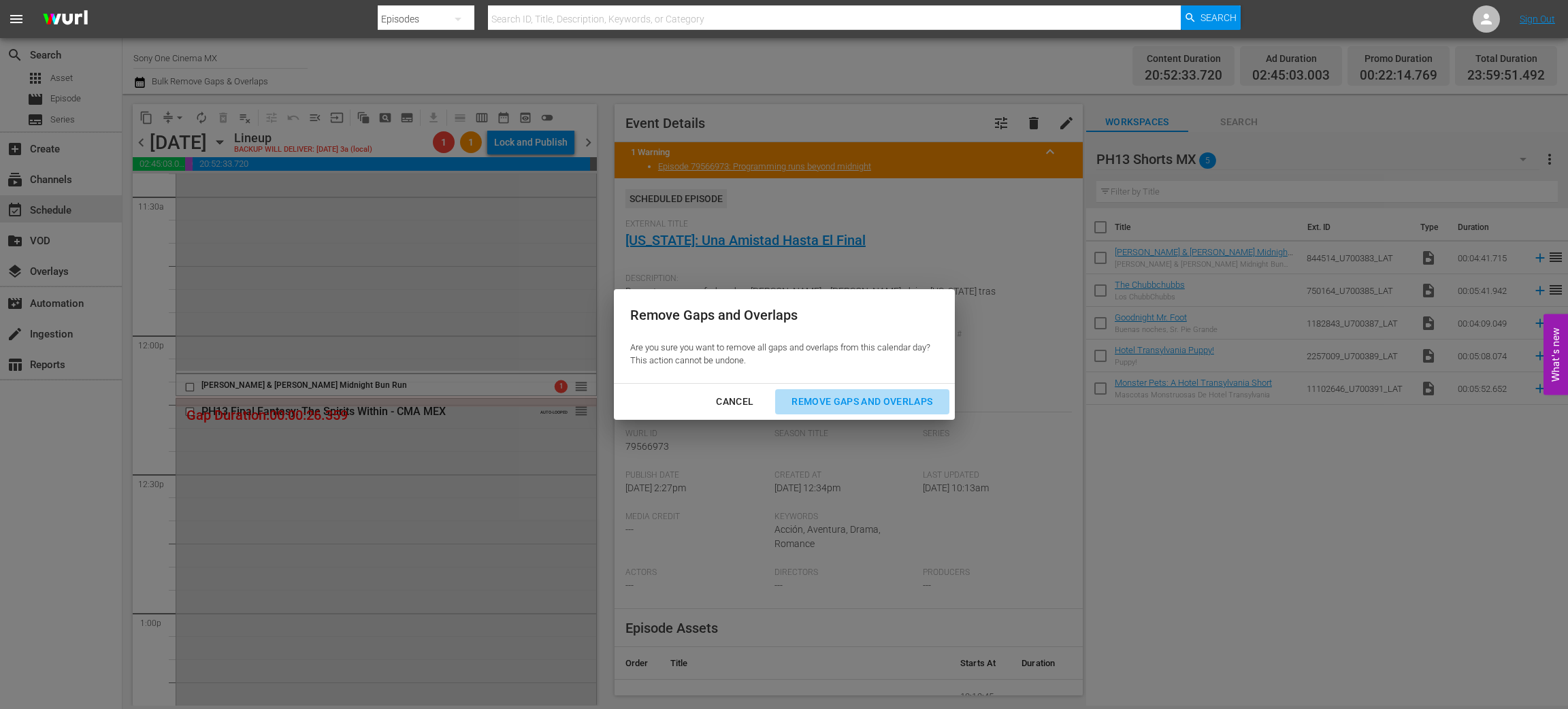
click at [896, 402] on div "Remove Gaps and Overlaps" at bounding box center [861, 402] width 162 height 17
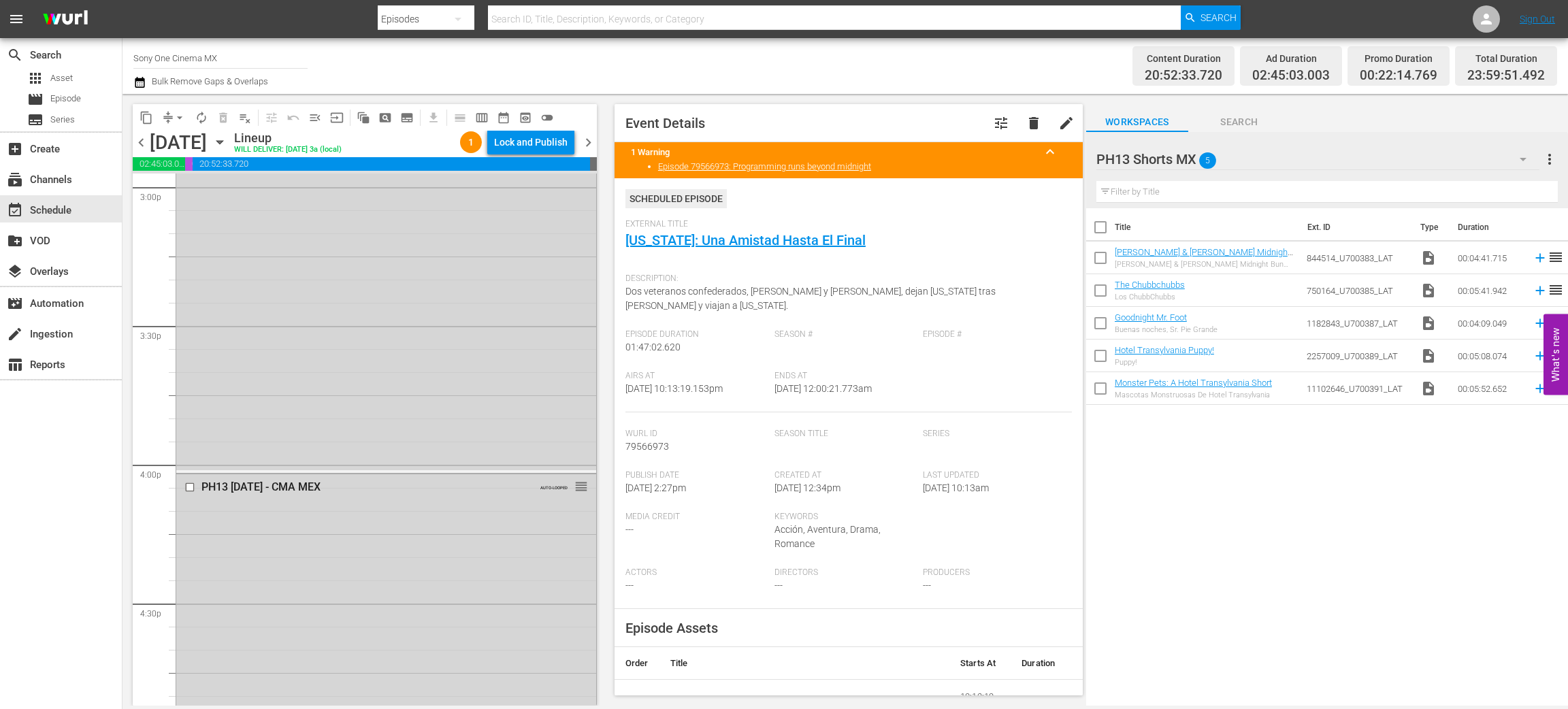
scroll to position [4191, 0]
click at [1444, 147] on div "PH13 Shorts MX 5" at bounding box center [1318, 159] width 443 height 38
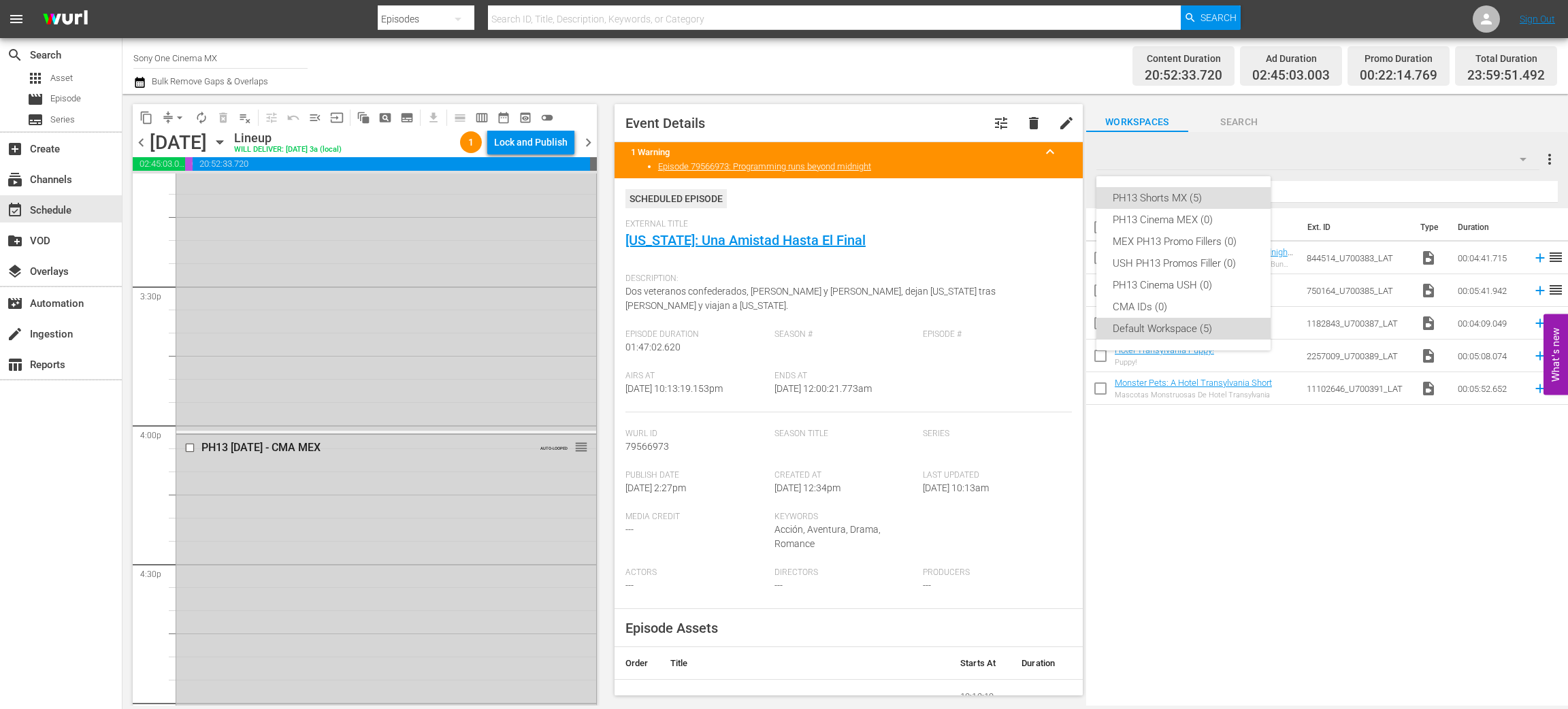
click at [1218, 337] on div "Default Workspace (5)" at bounding box center [1184, 328] width 142 height 21
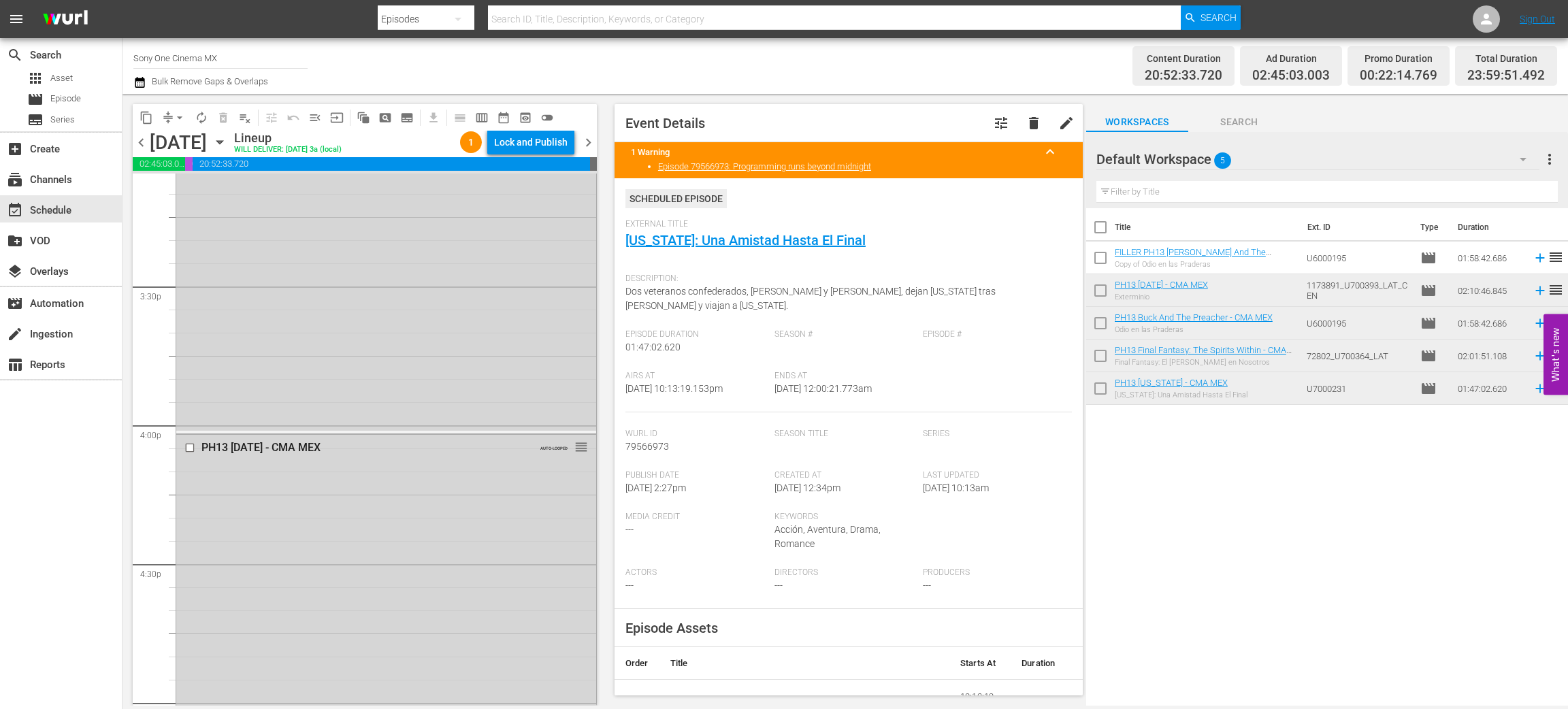
click at [227, 135] on icon "button" at bounding box center [219, 142] width 15 height 15
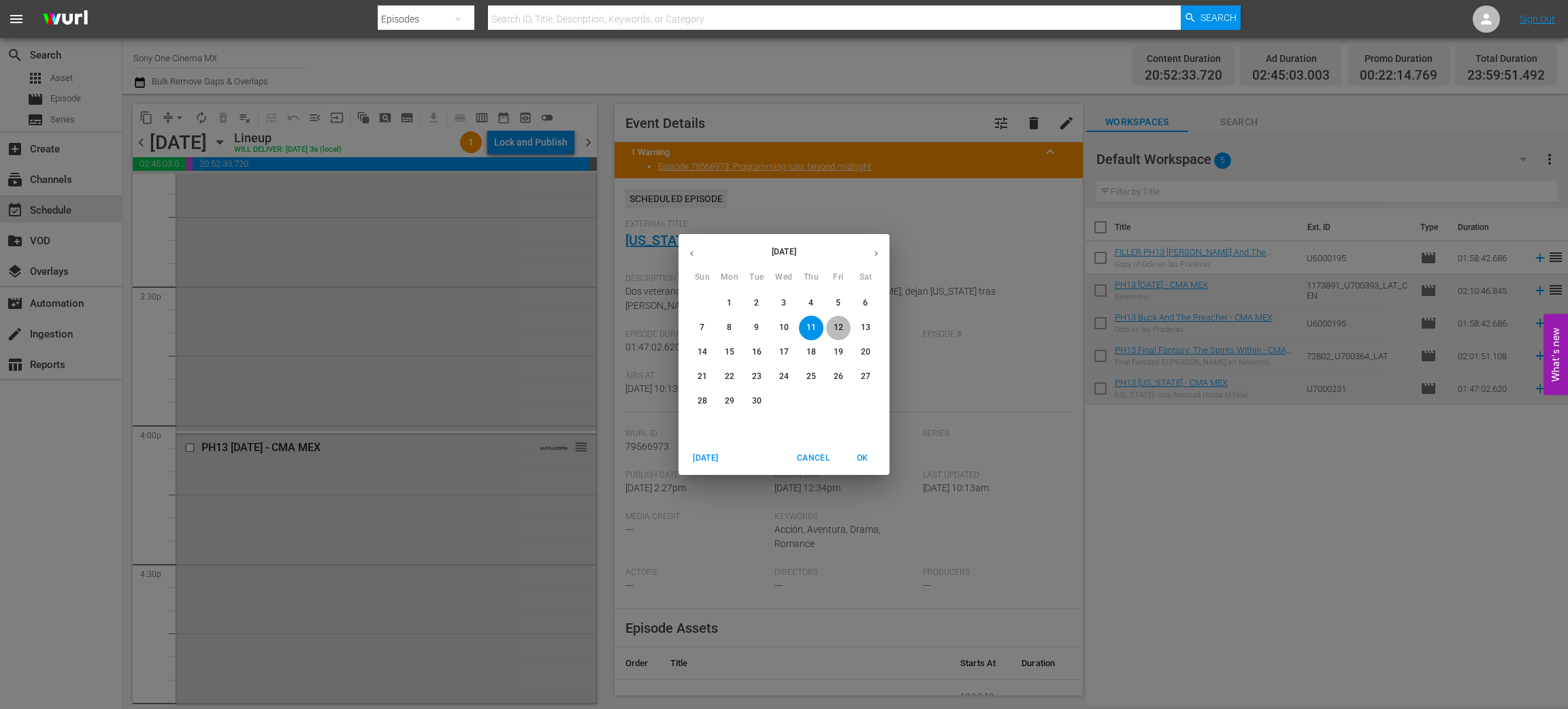
click at [837, 324] on p "12" at bounding box center [838, 327] width 10 height 12
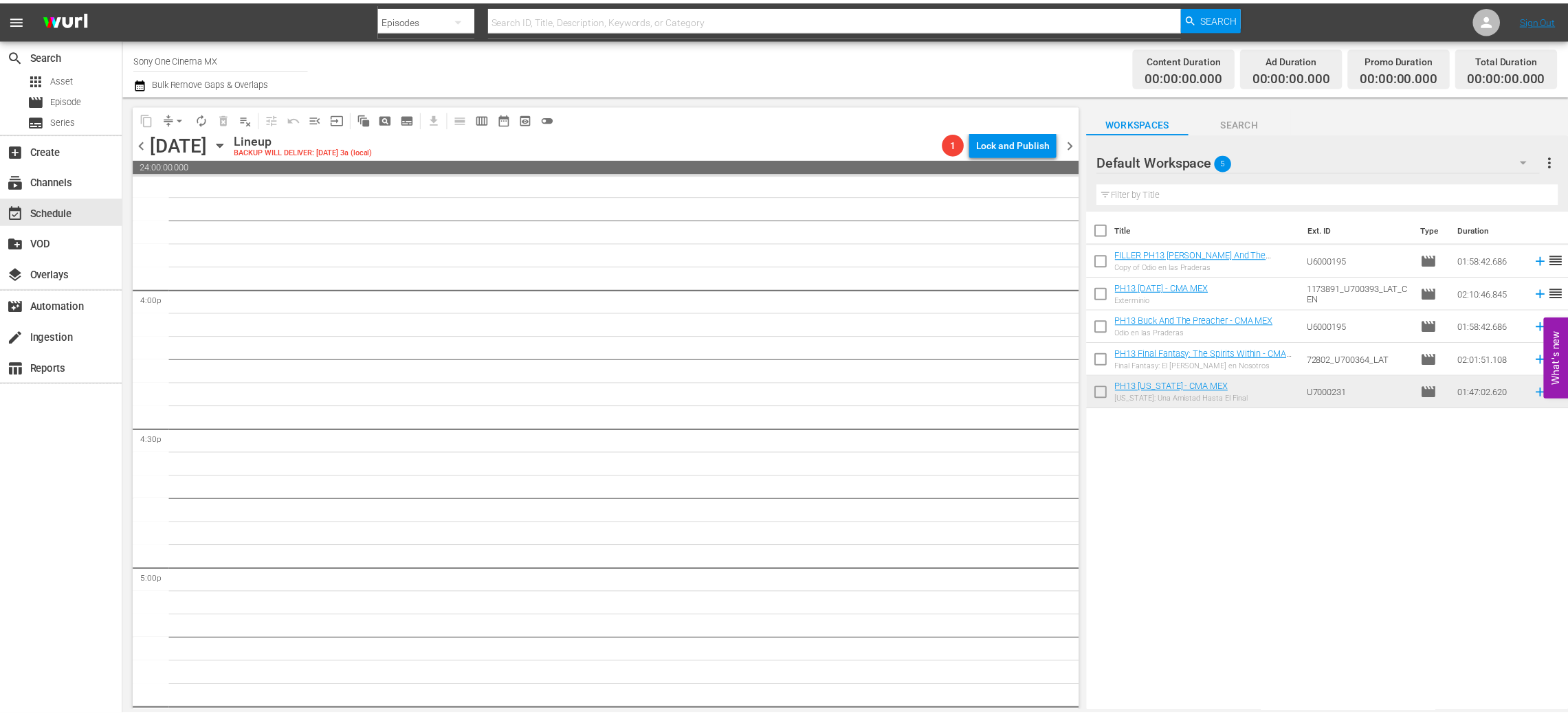
scroll to position [4349, 0]
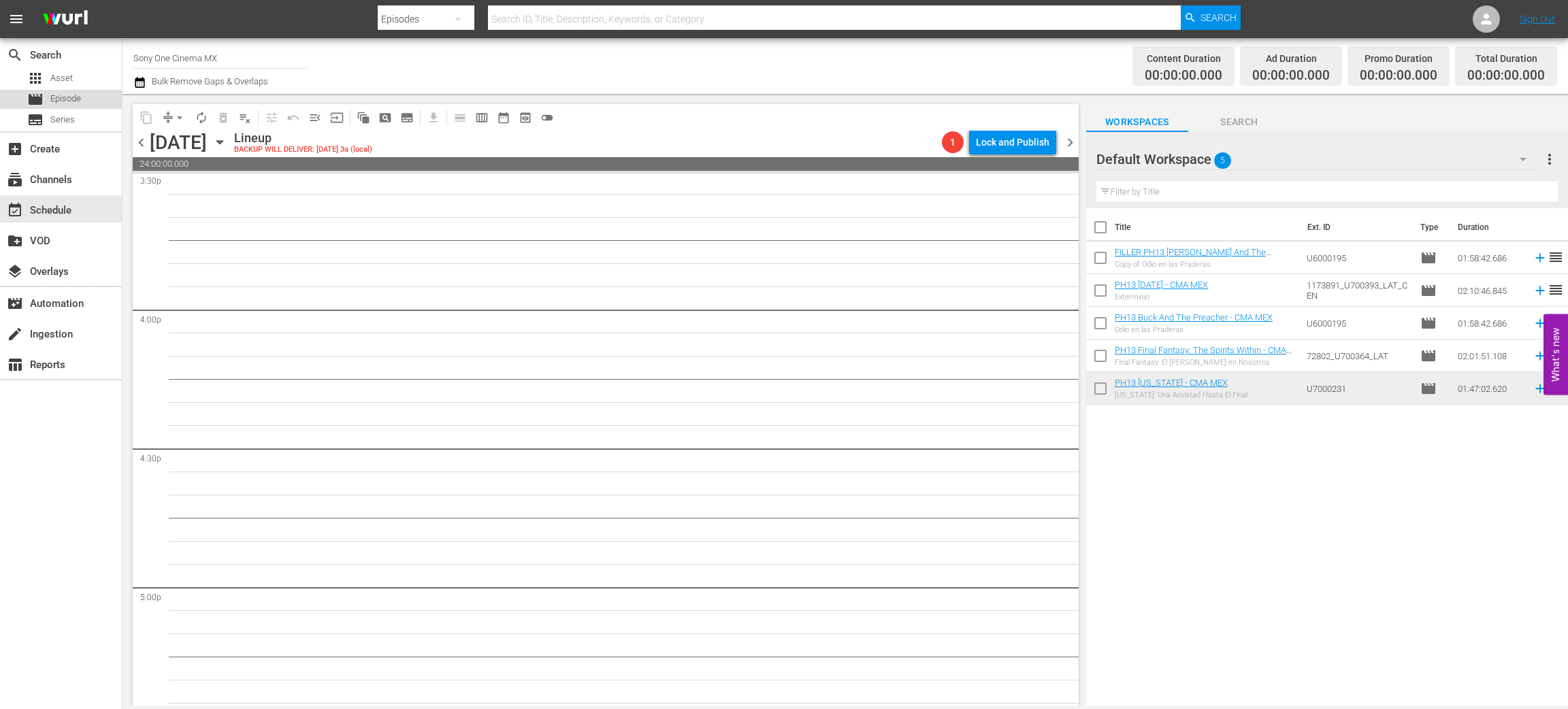
click at [52, 95] on span "Episode" at bounding box center [66, 98] width 31 height 13
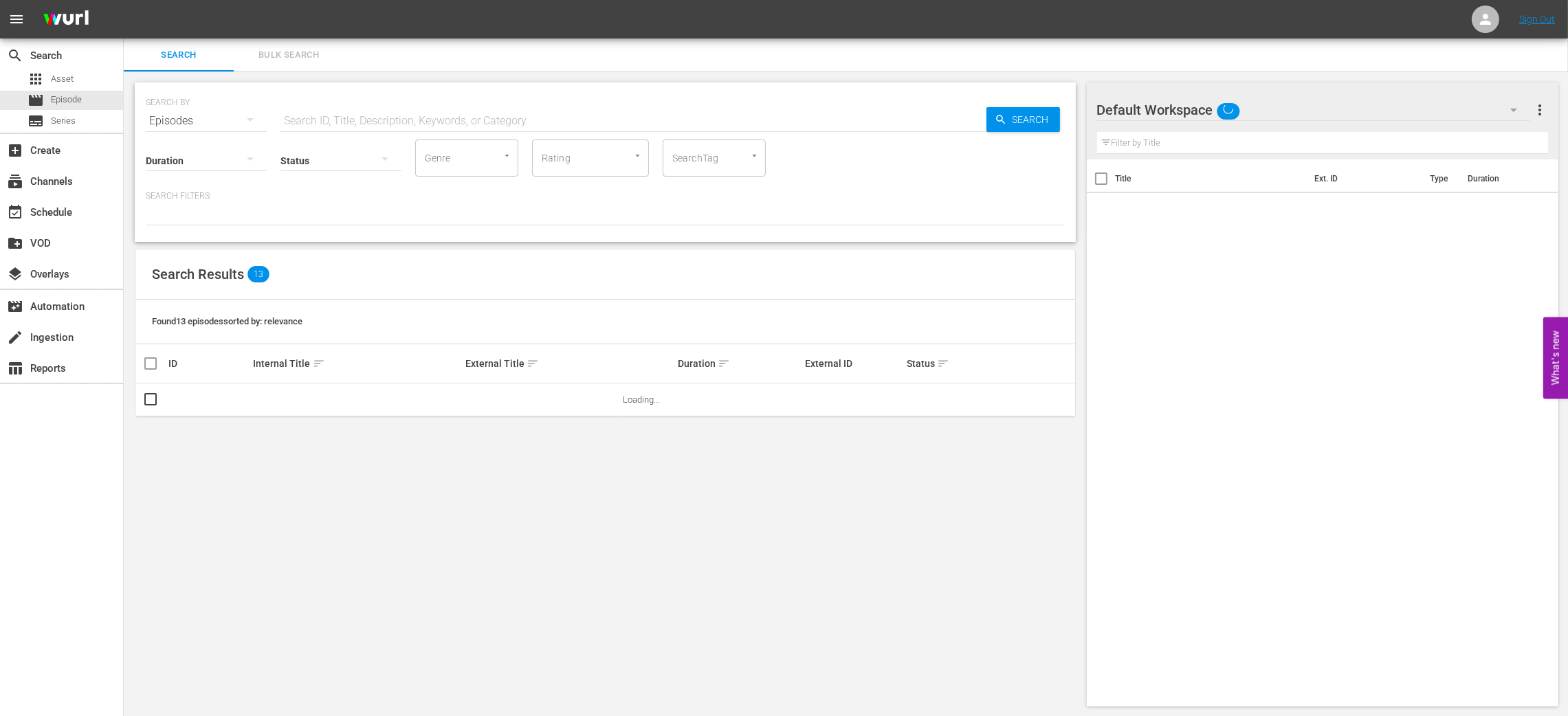
click at [280, 63] on button "Bulk Search" at bounding box center [288, 54] width 110 height 33
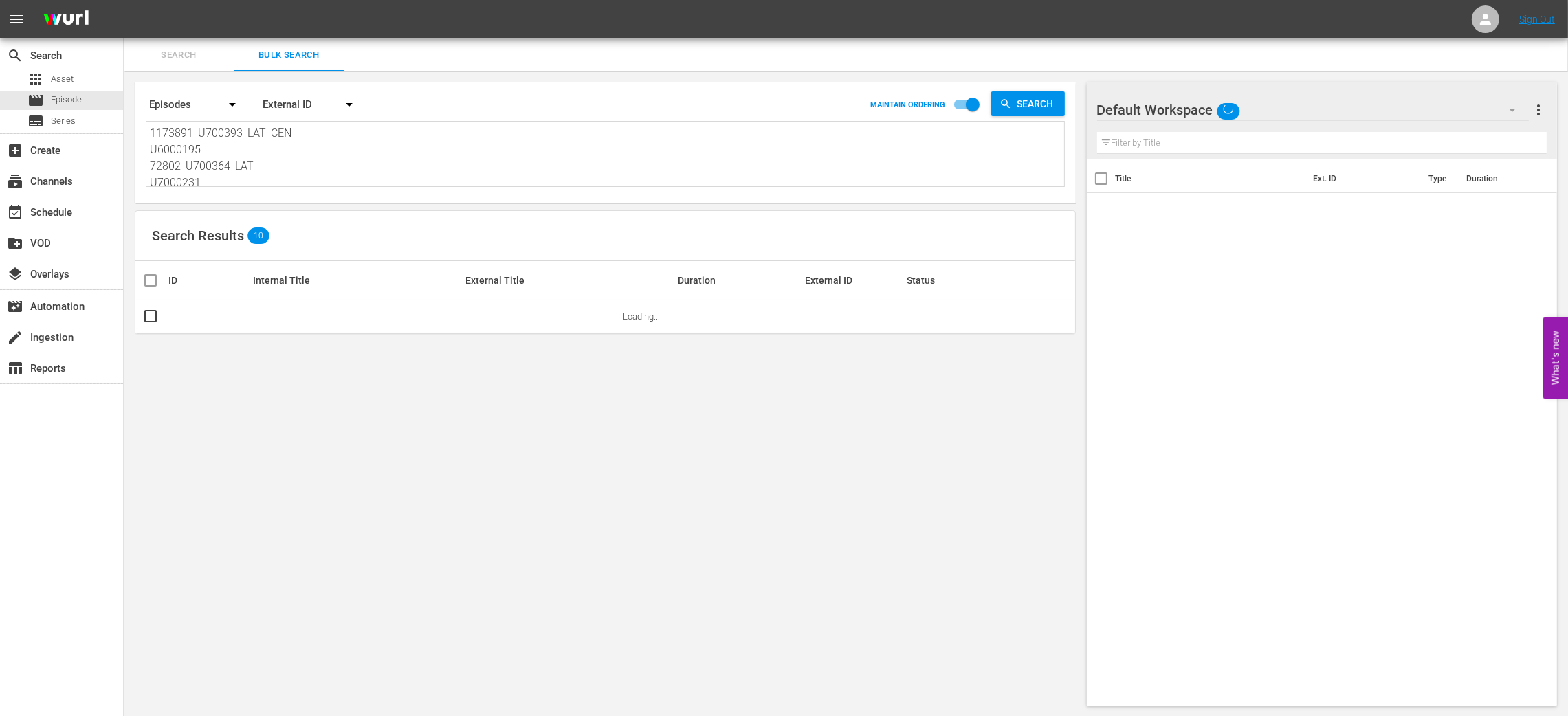
drag, startPoint x: 148, startPoint y: 130, endPoint x: 223, endPoint y: 154, distance: 78.7
click at [223, 154] on div "1173891_U700393_LAT_CEN U6000195 72802_U700364_LAT U7000231 1173891_U700393_LAT…" at bounding box center [605, 154] width 918 height 65
drag, startPoint x: 152, startPoint y: 128, endPoint x: 464, endPoint y: 308, distance: 360.2
click at [464, 308] on div "Search By Episodes Order By External ID MAINTAIN ORDERING Search 1173891_U70039…" at bounding box center [606, 394] width 963 height 646
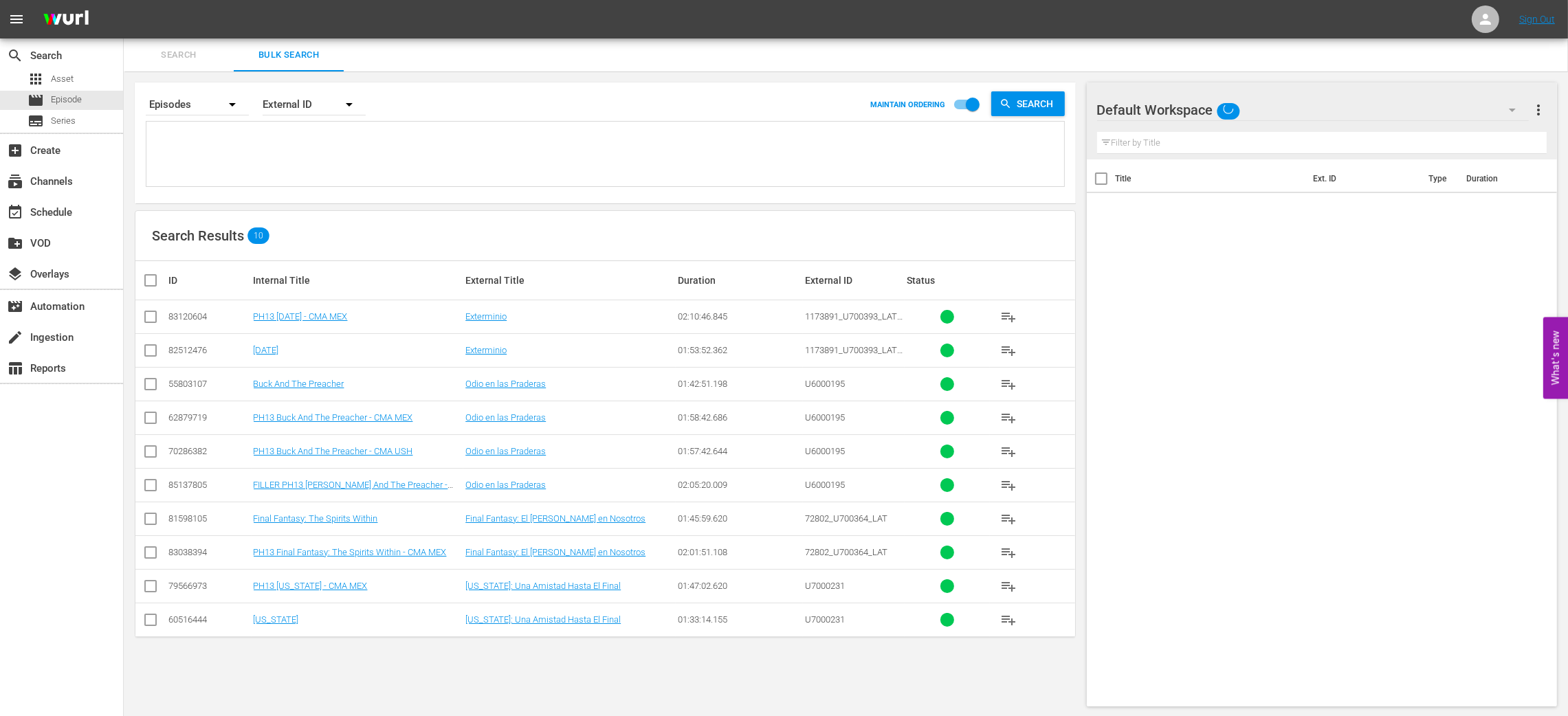
scroll to position [0, 0]
paste textarea "774504_U700402_LAT_CEN 4340_U700382_LAT 2817_U700422_LAT 172797_U700426_LAT"
type textarea "774504_U700402_LAT_CEN 4340_U700382_LAT 2817_U700422_LAT 172797_U700426_LAT"
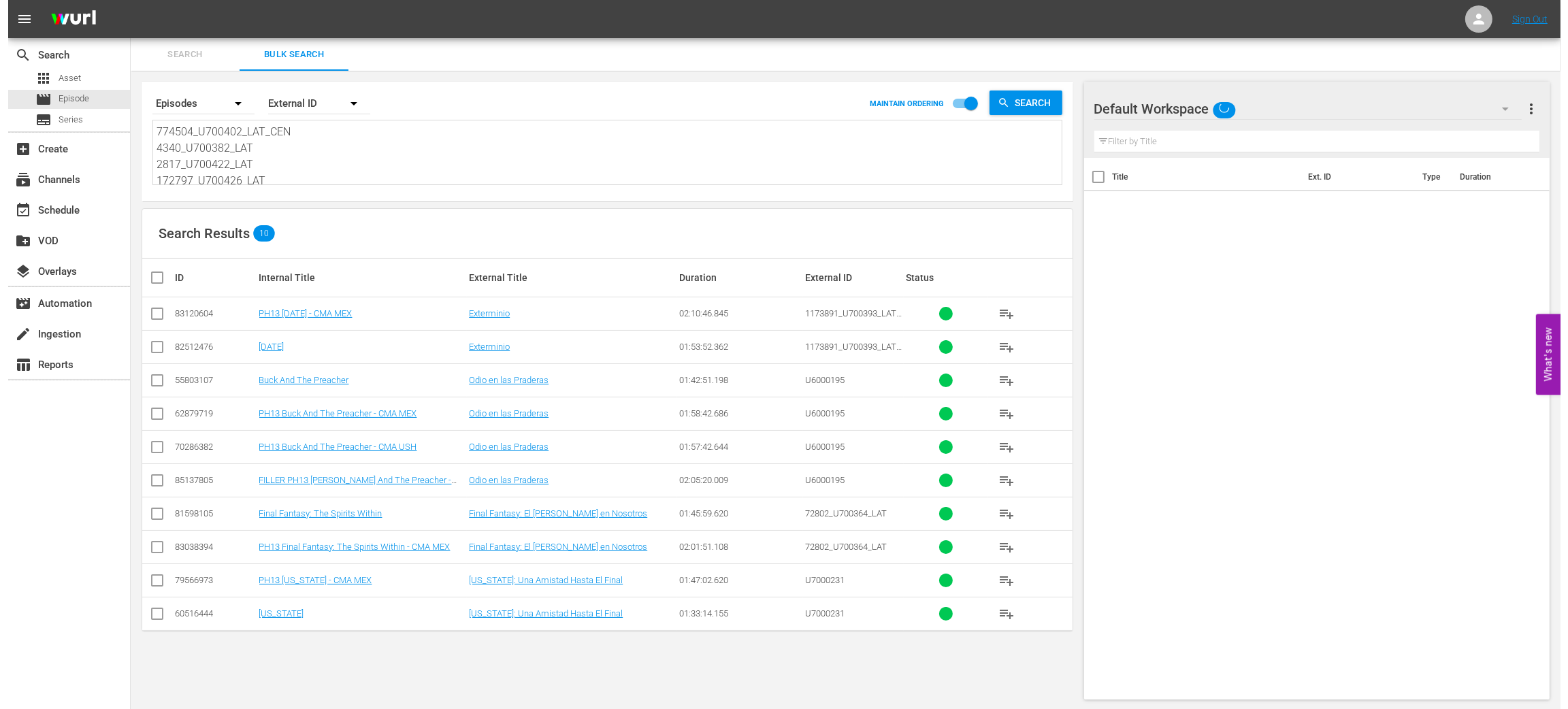
scroll to position [2, 0]
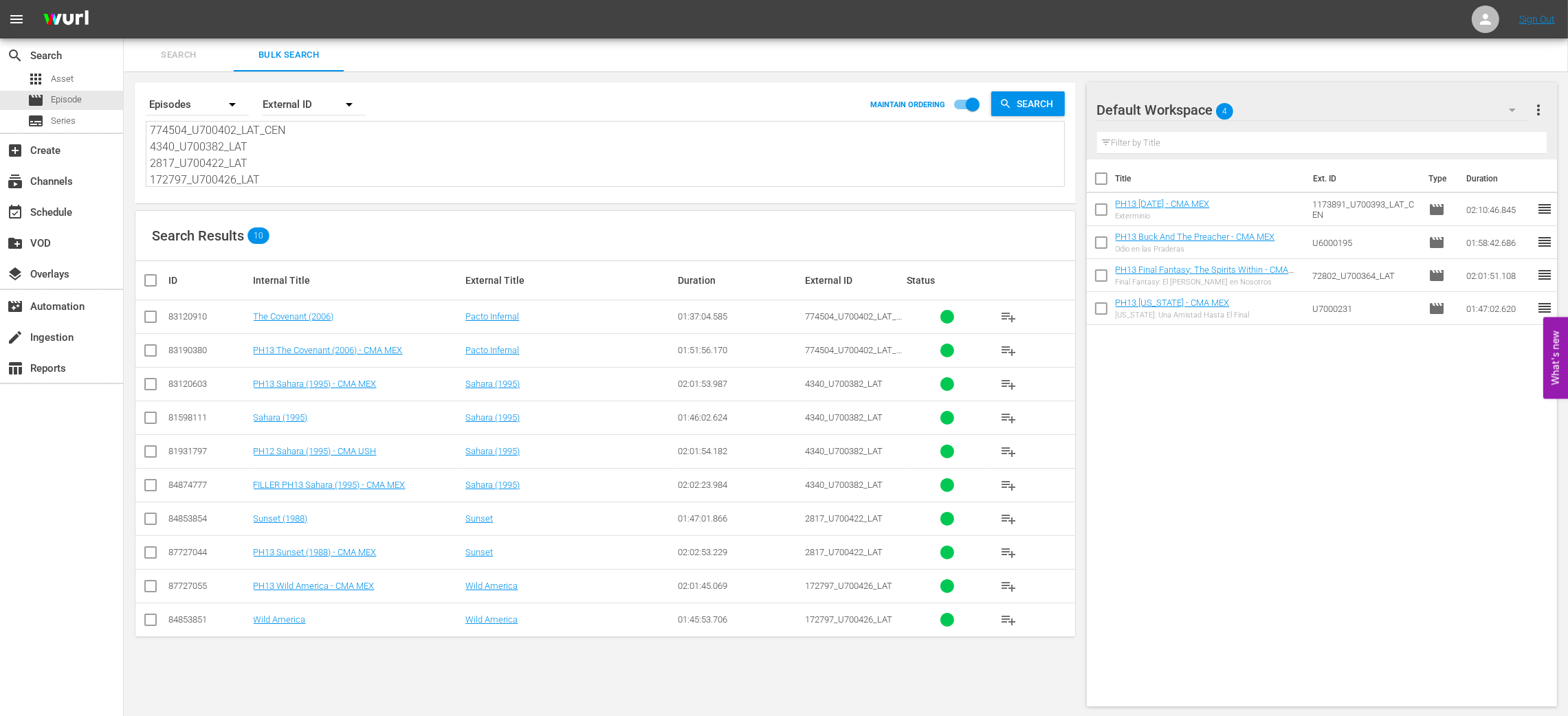
type textarea "774504_U700402_LAT_CEN 4340_U700382_LAT 2817_U700422_LAT 172797_U700426_LAT"
click at [1536, 105] on span "more_vert" at bounding box center [1538, 110] width 17 height 17
click at [1495, 134] on div "Clear All Workspace Items" at bounding box center [1449, 136] width 162 height 25
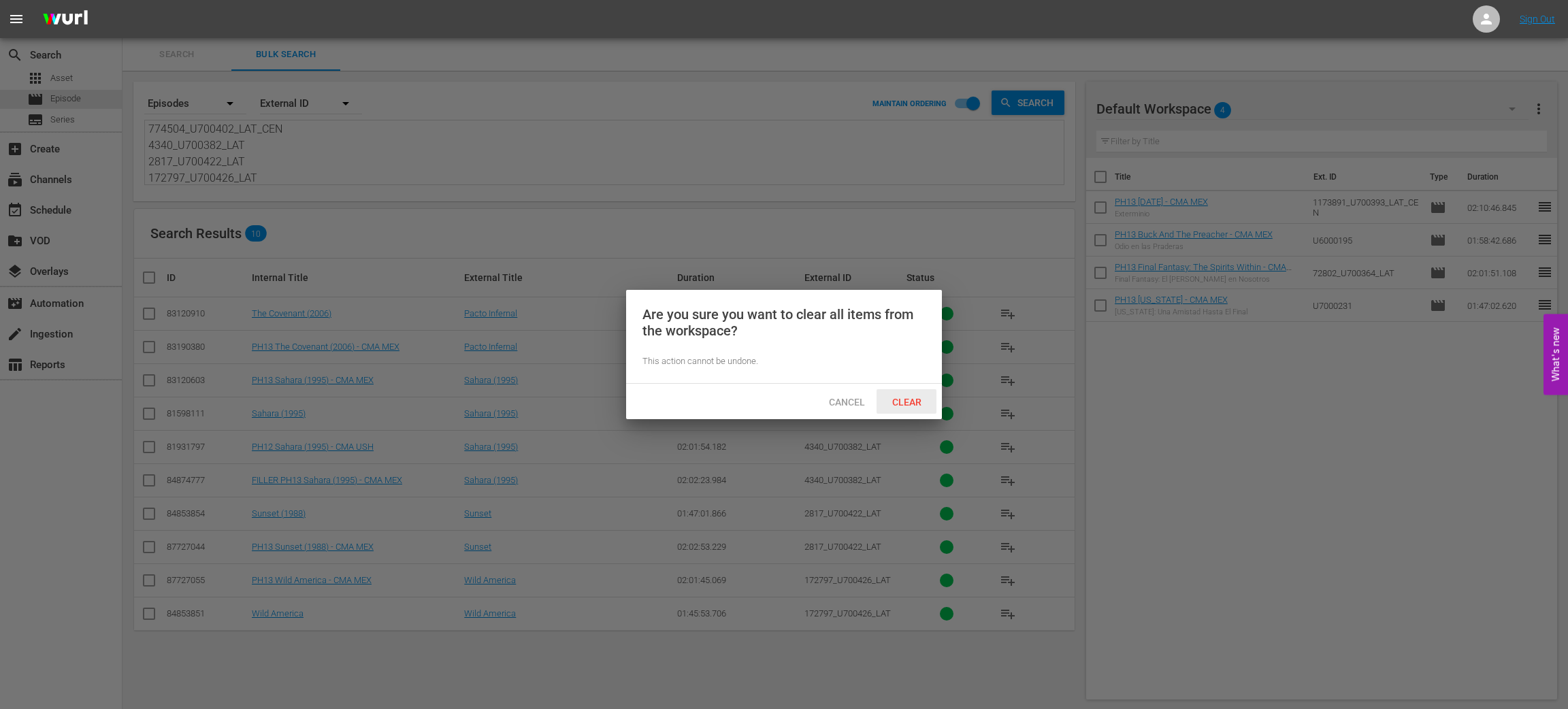
click at [901, 399] on span "Clear" at bounding box center [907, 402] width 51 height 11
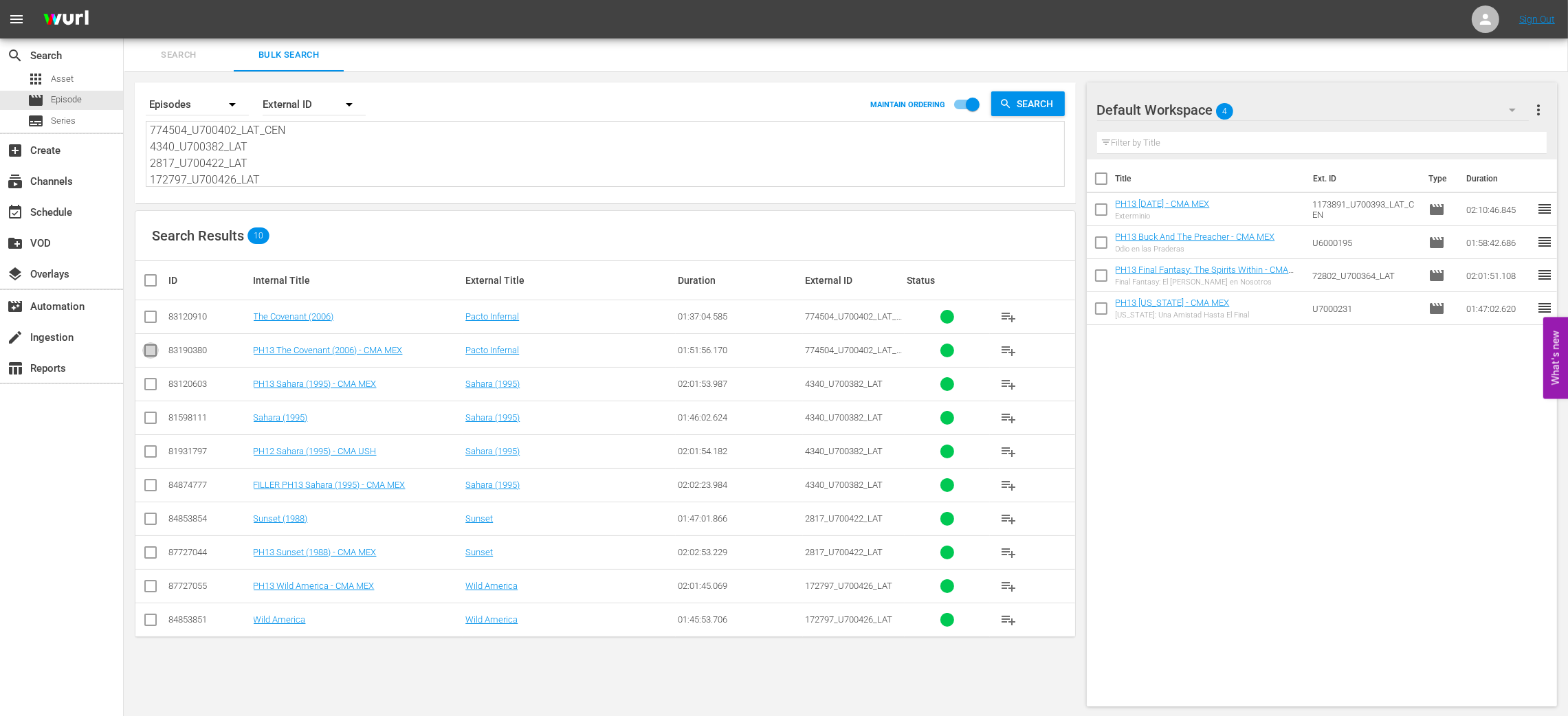
click at [152, 354] on input "checkbox" at bounding box center [150, 353] width 17 height 17
checkbox input "true"
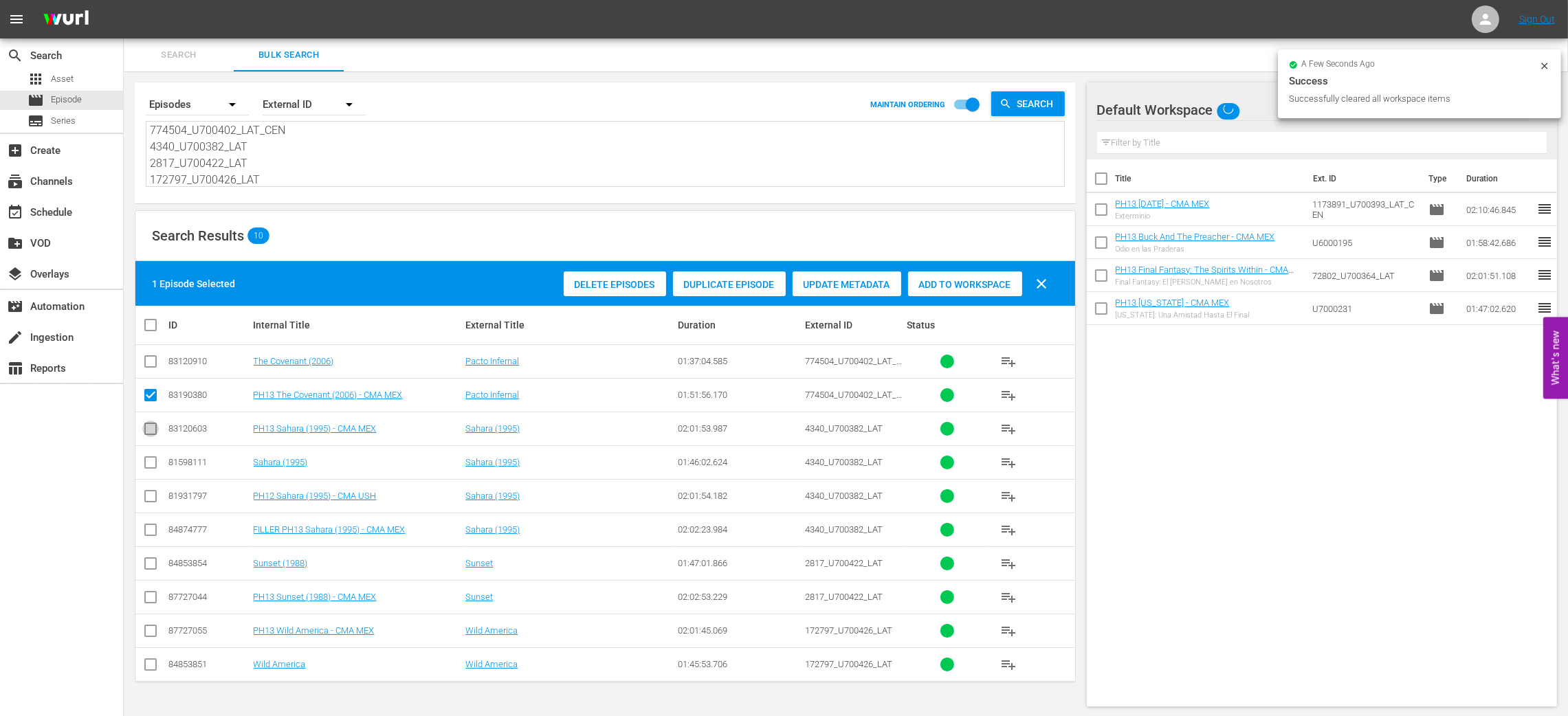
click at [150, 427] on input "checkbox" at bounding box center [150, 431] width 17 height 17
checkbox input "true"
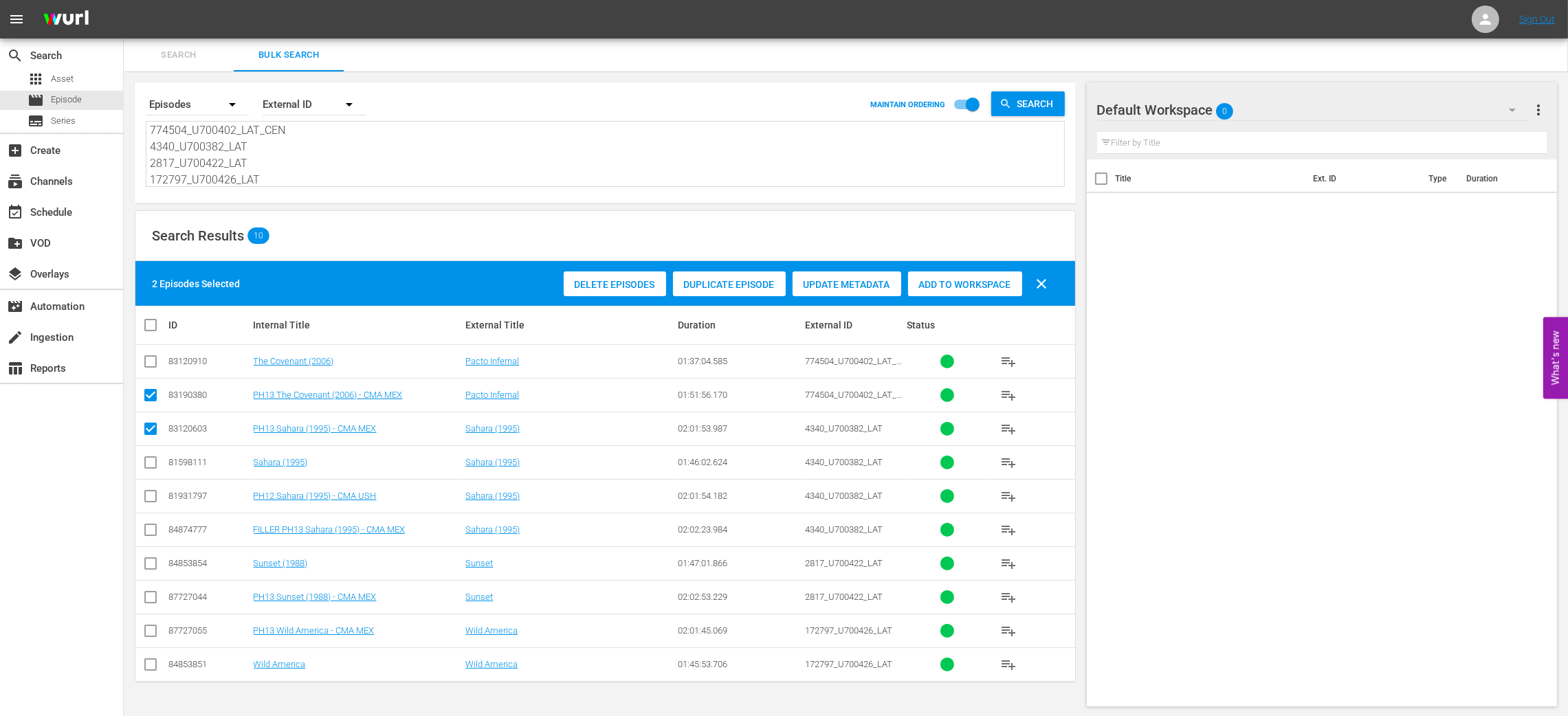
click at [154, 591] on icon at bounding box center [150, 597] width 17 height 17
click at [151, 598] on input "checkbox" at bounding box center [150, 600] width 17 height 17
checkbox input "true"
click at [152, 628] on input "checkbox" at bounding box center [150, 634] width 17 height 17
checkbox input "true"
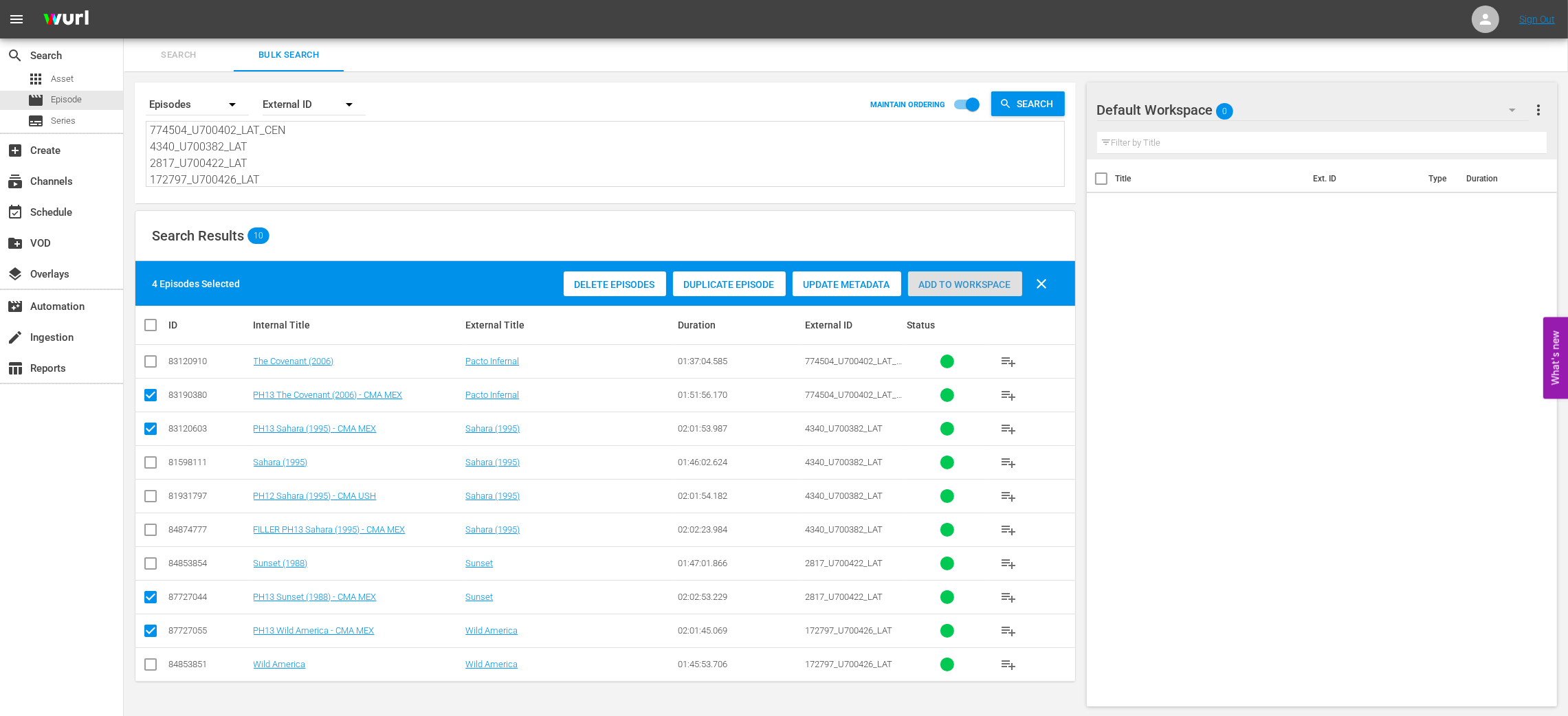
click at [978, 293] on div "Add to Workspace" at bounding box center [965, 284] width 114 height 26
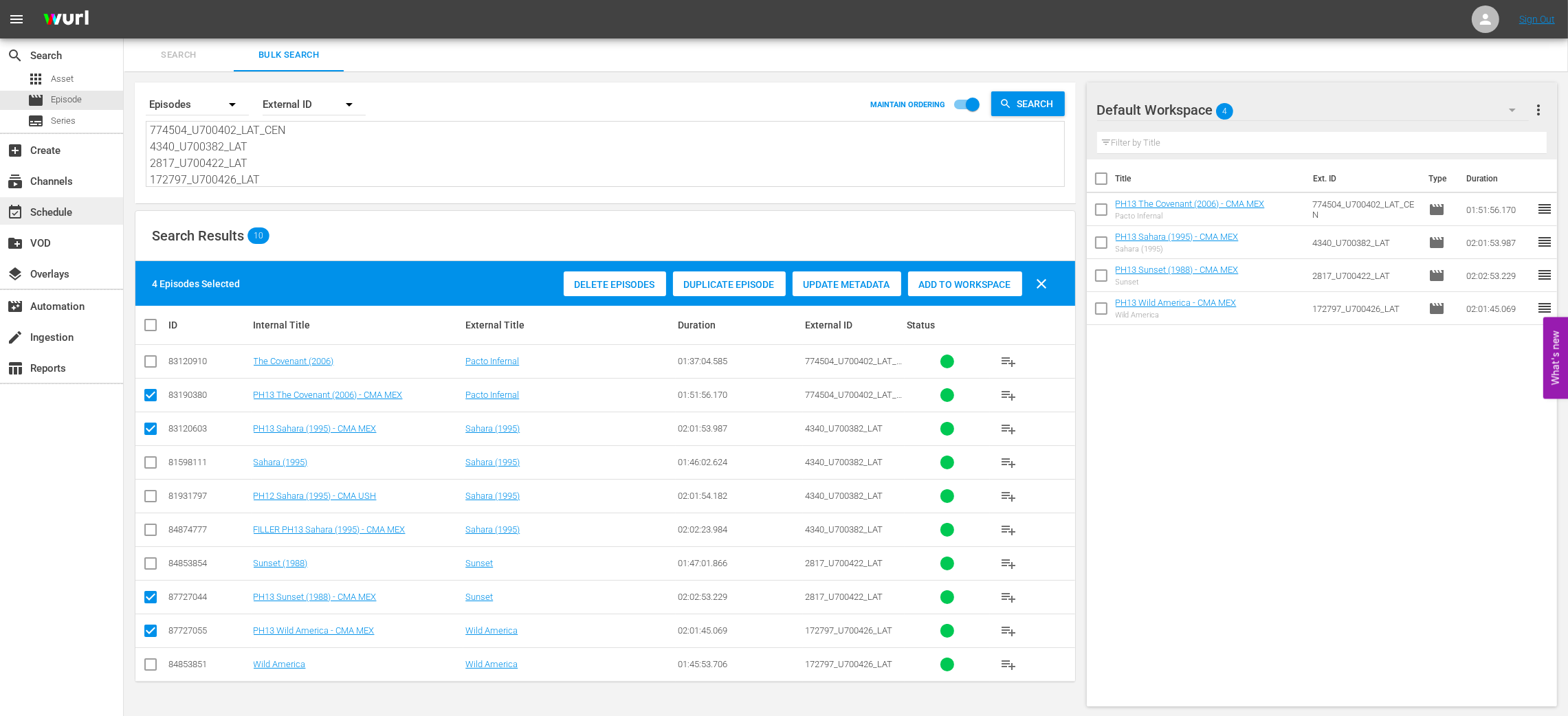
click at [55, 212] on div "event_available Schedule" at bounding box center [38, 210] width 77 height 12
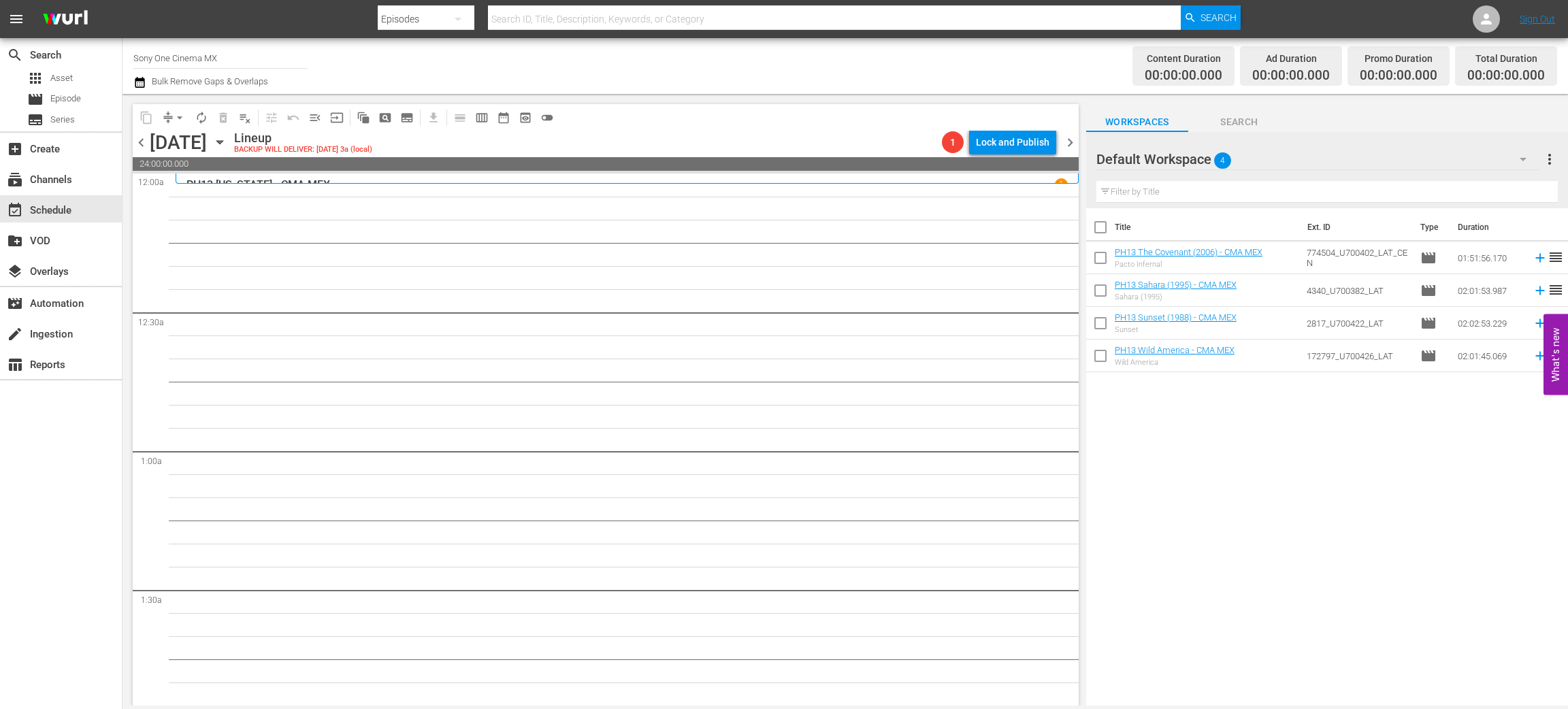
click at [1101, 223] on input "checkbox" at bounding box center [1101, 230] width 29 height 29
checkbox input "true"
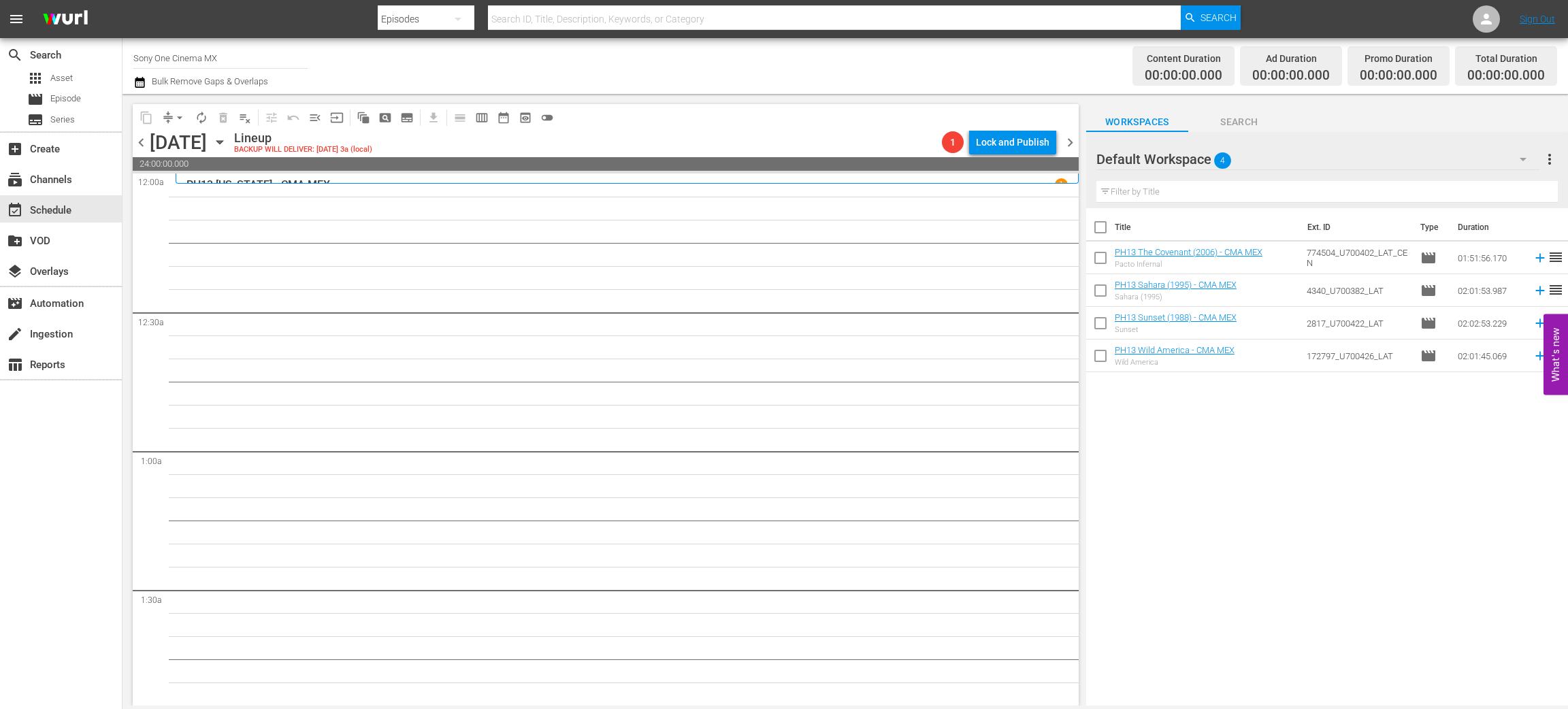
checkbox input "true"
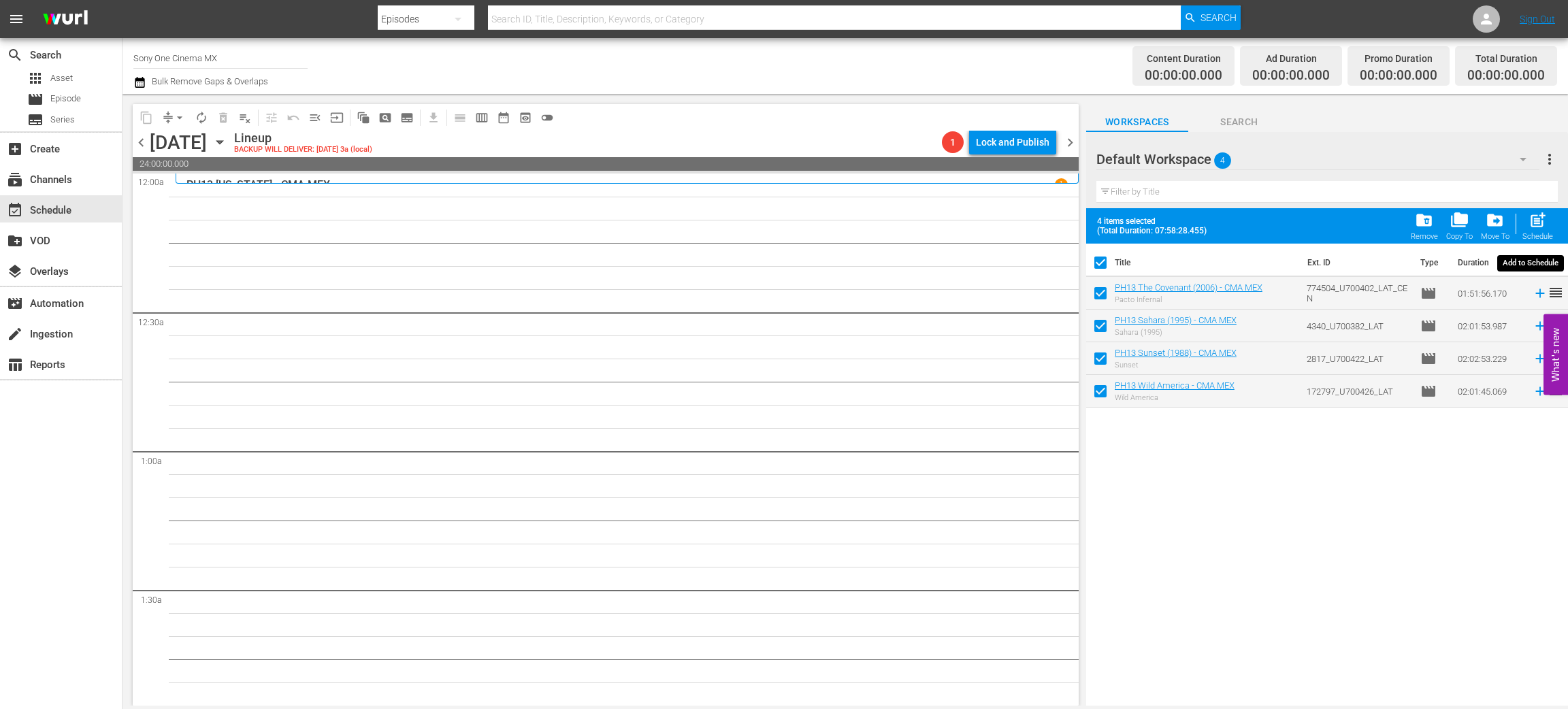
click at [1542, 219] on span "post_add" at bounding box center [1538, 219] width 18 height 18
checkbox input "false"
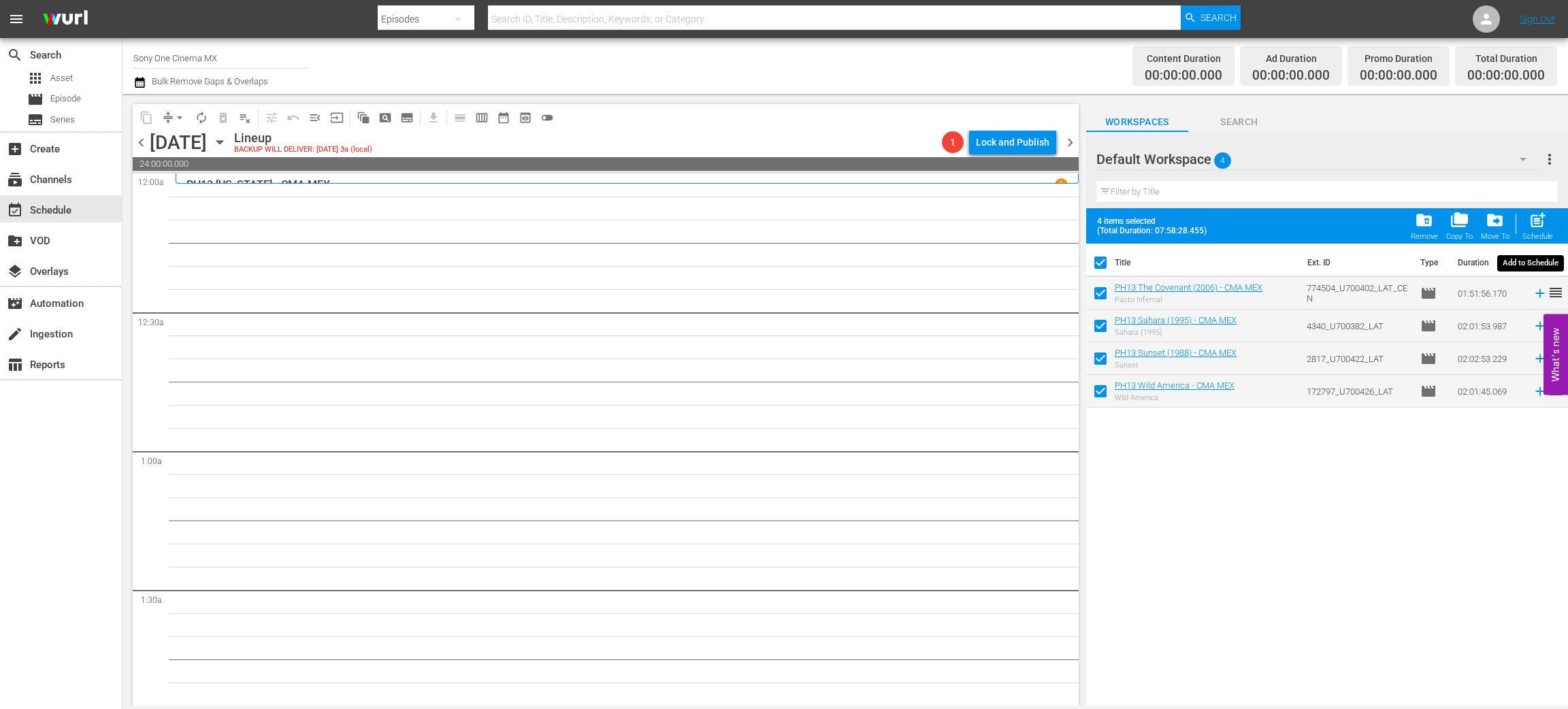
checkbox input "false"
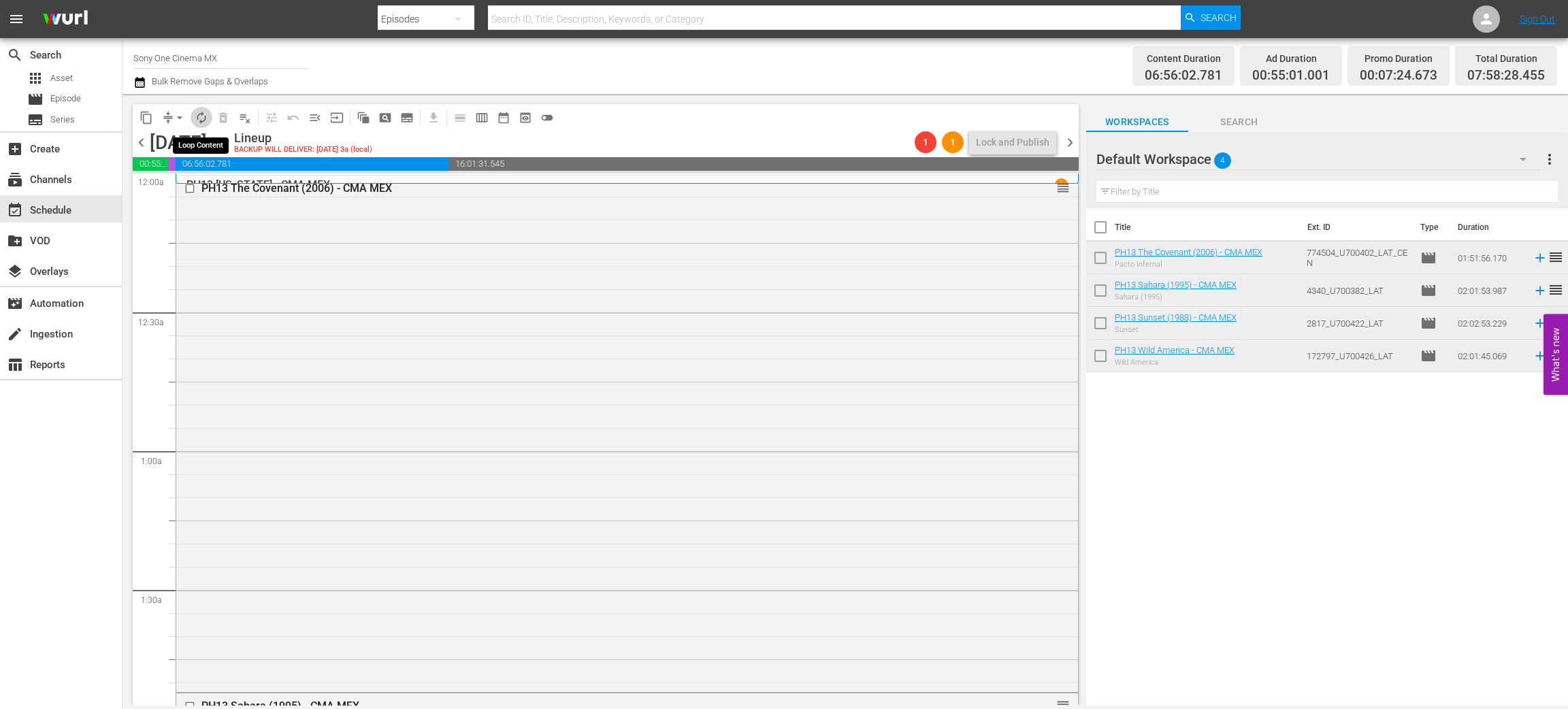
click at [200, 116] on span "autorenew_outlined" at bounding box center [201, 117] width 13 height 13
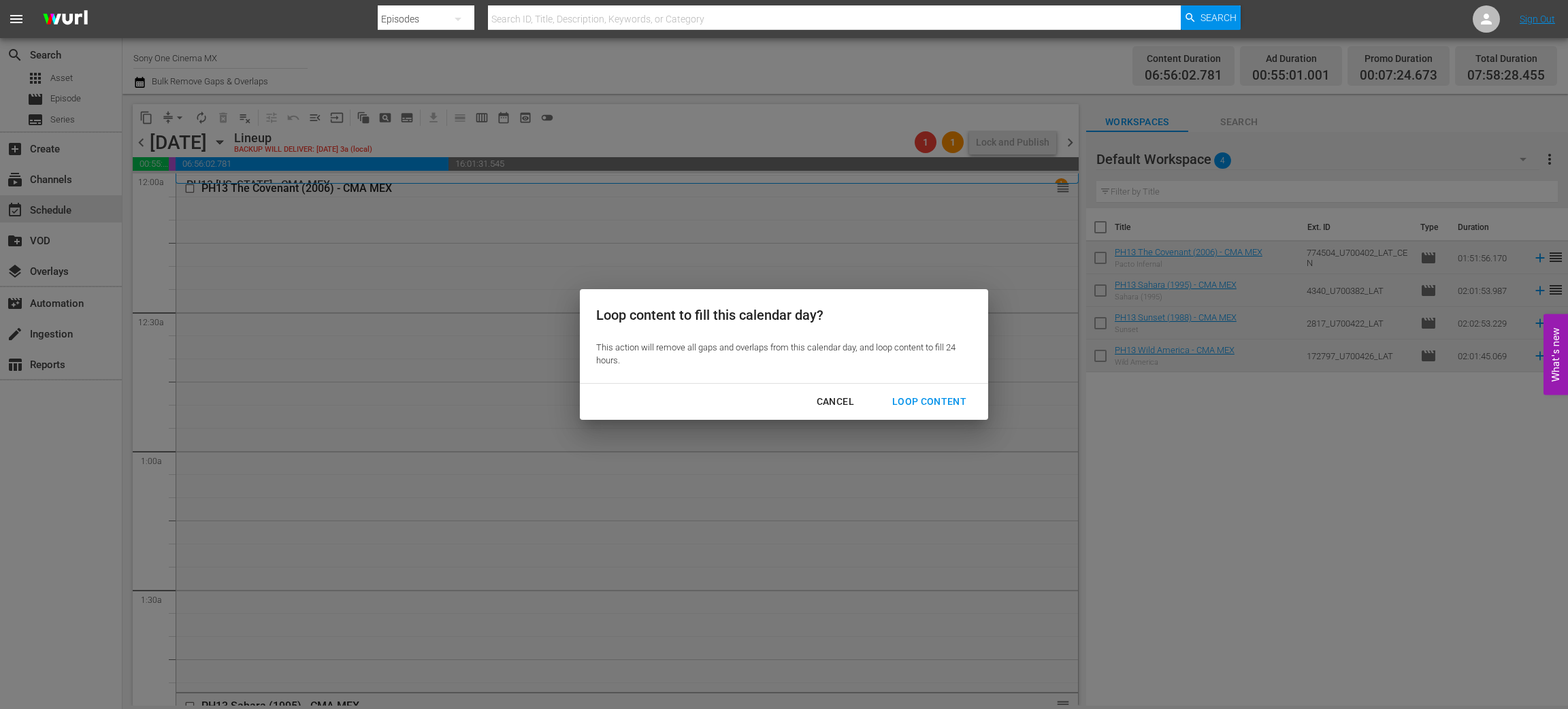
click at [922, 408] on div "Loop Content" at bounding box center [929, 402] width 96 height 17
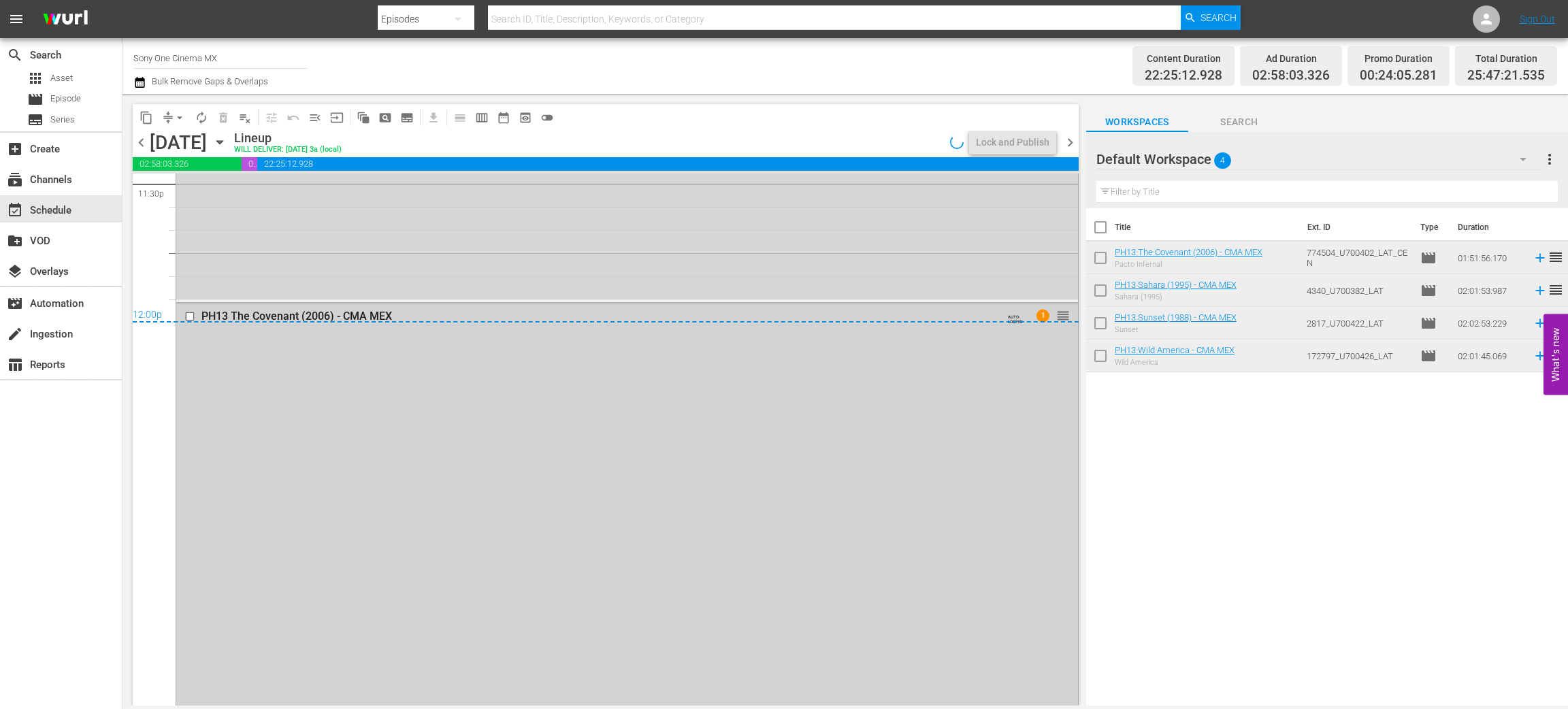
scroll to position [6629, 0]
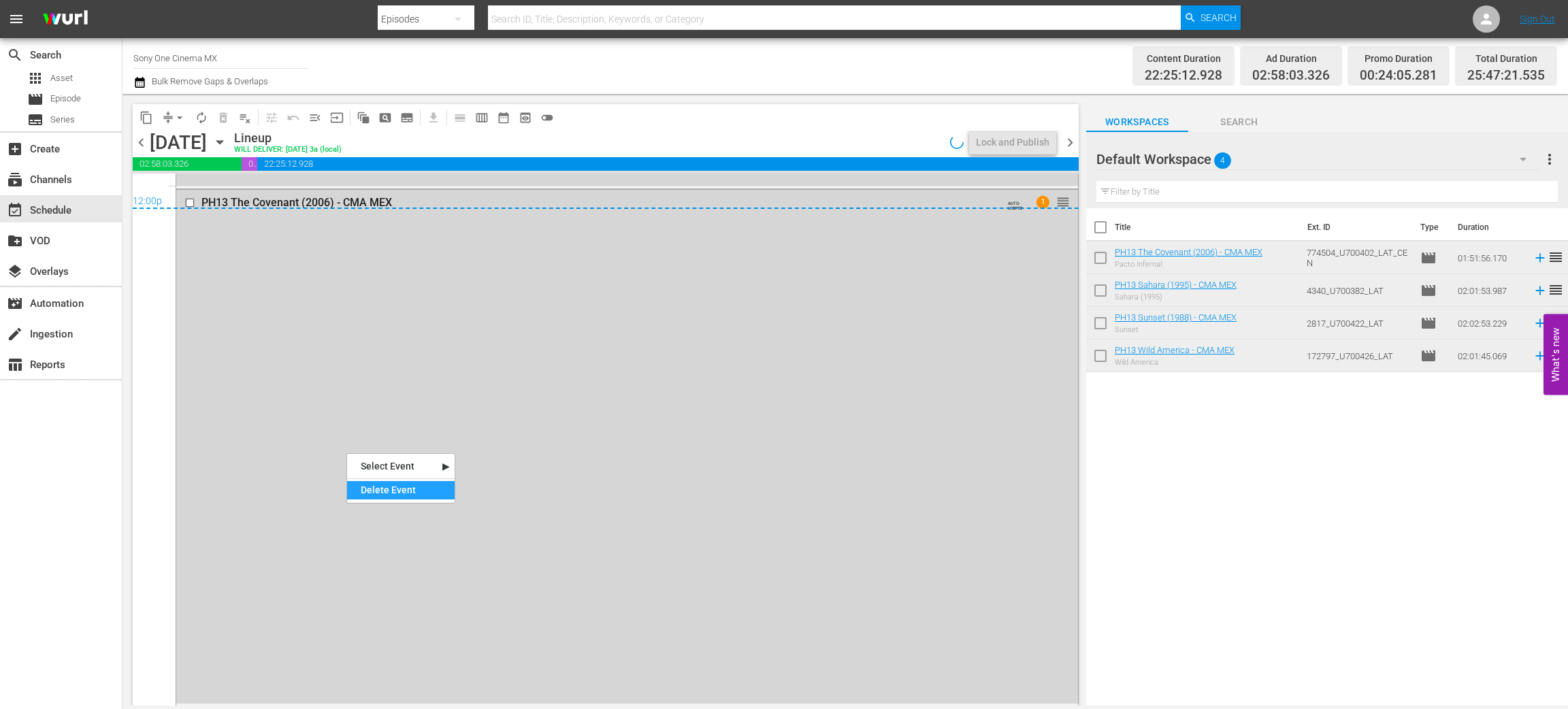
click at [360, 492] on div "Delete Event" at bounding box center [401, 490] width 108 height 18
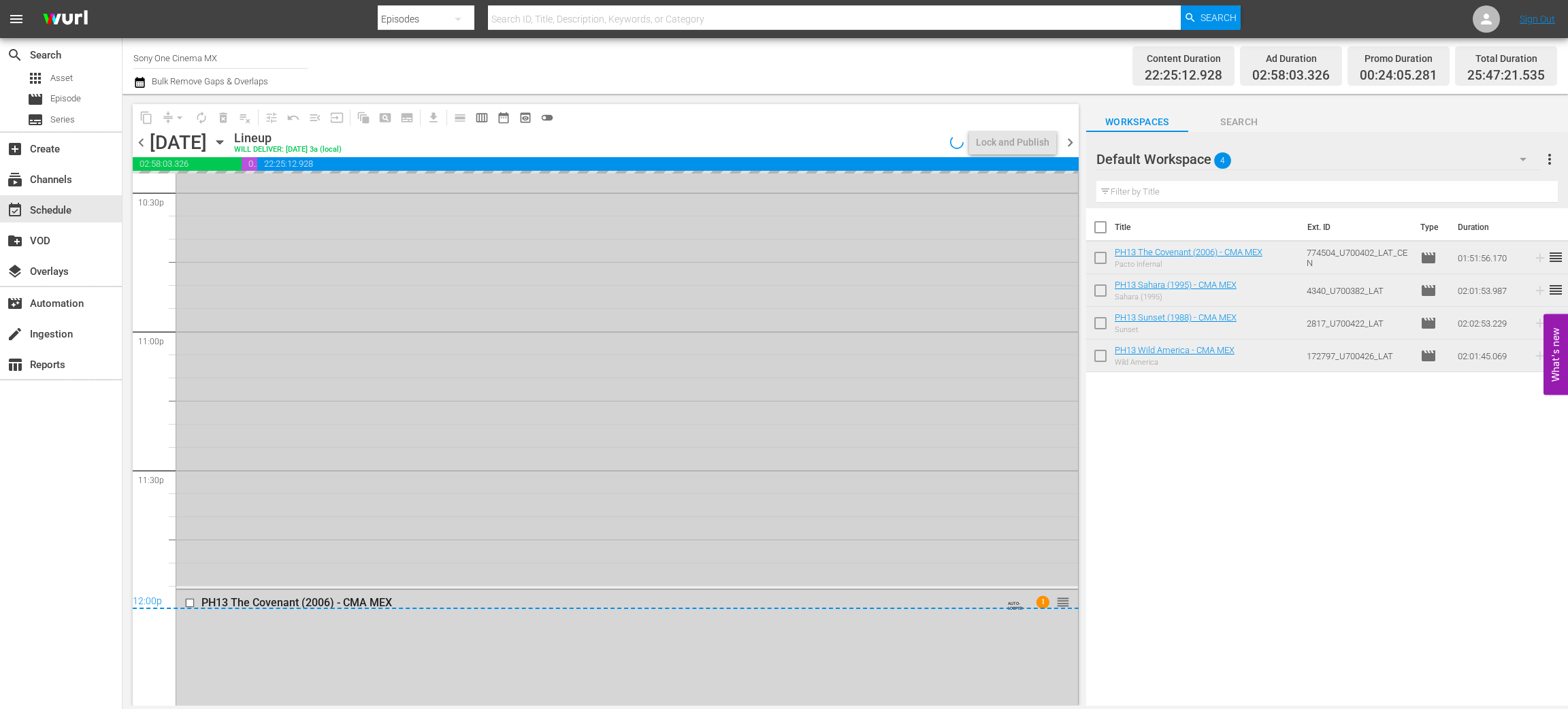
scroll to position [6220, 0]
click at [315, 449] on div "PH13 Wild America - CMA MEX AUTO-LOOPED 1 reorder" at bounding box center [628, 314] width 902 height 559
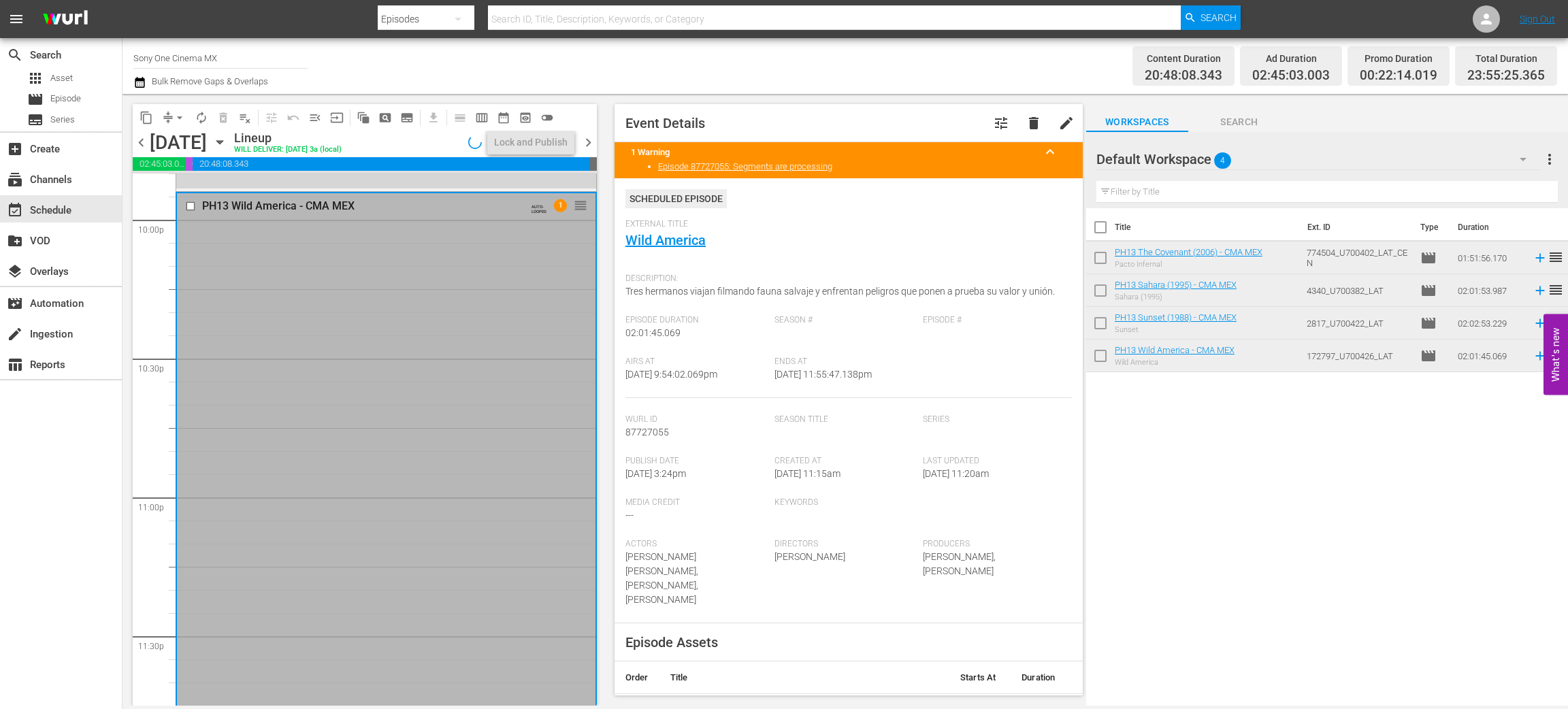
scroll to position [6028, 0]
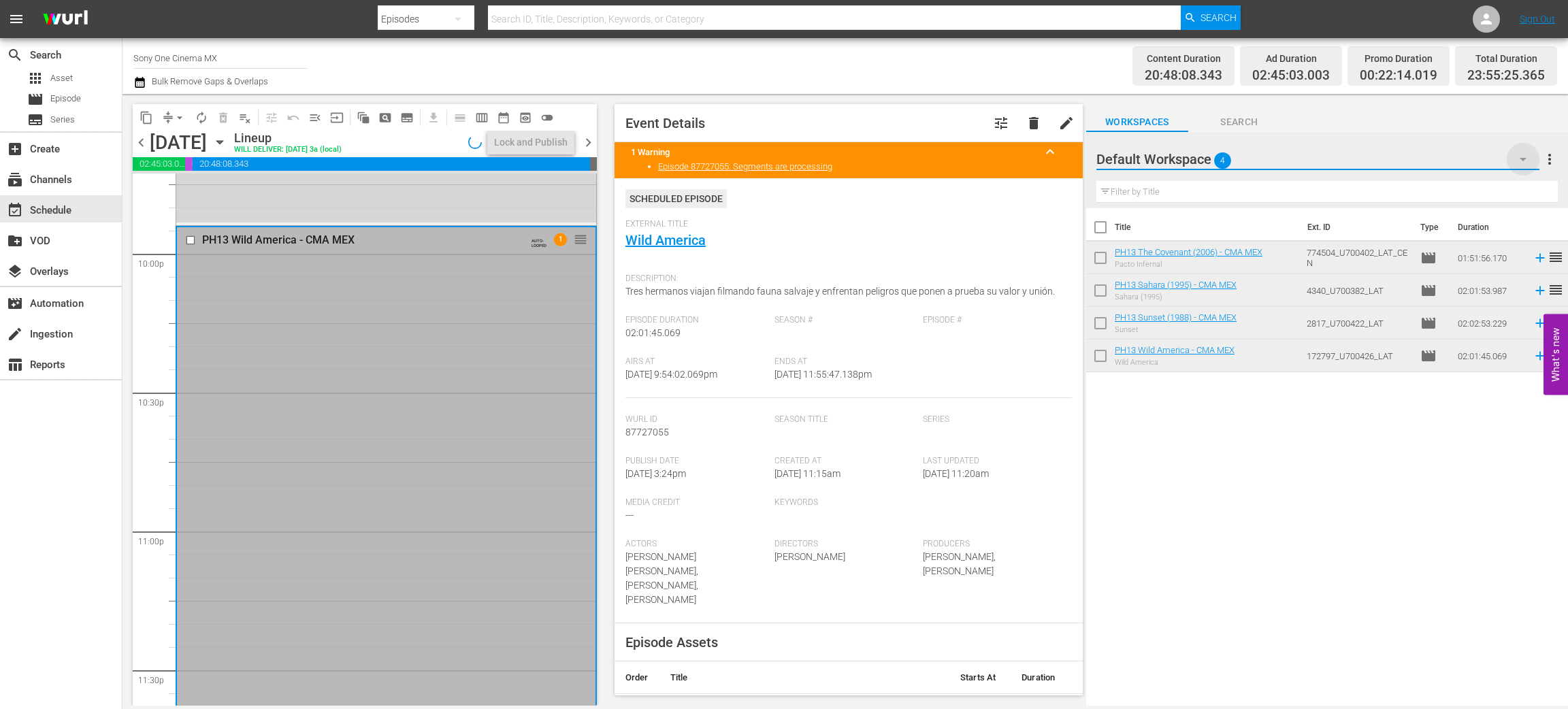
click at [1520, 154] on icon "button" at bounding box center [1523, 159] width 17 height 17
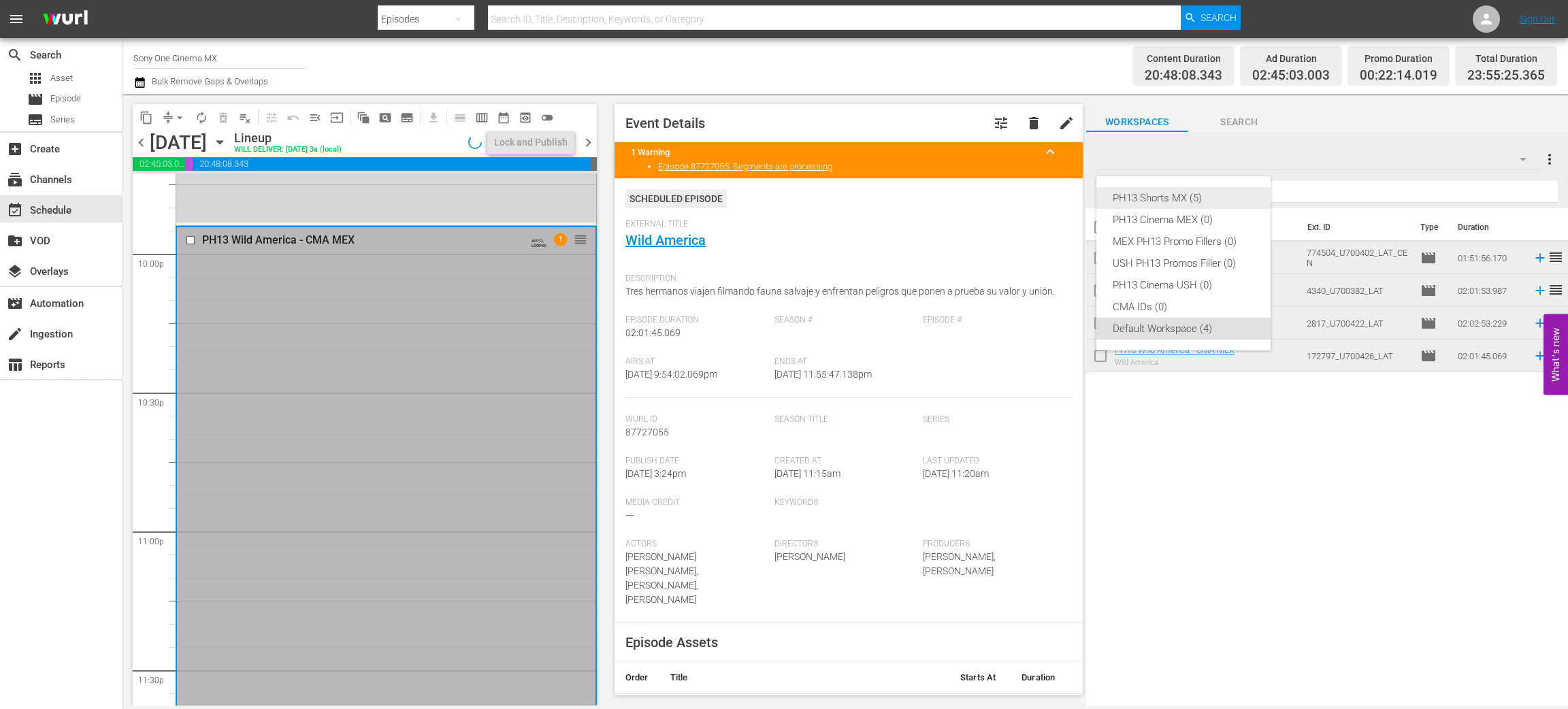
click at [1207, 200] on div "PH13 Shorts MX (5)" at bounding box center [1184, 197] width 142 height 21
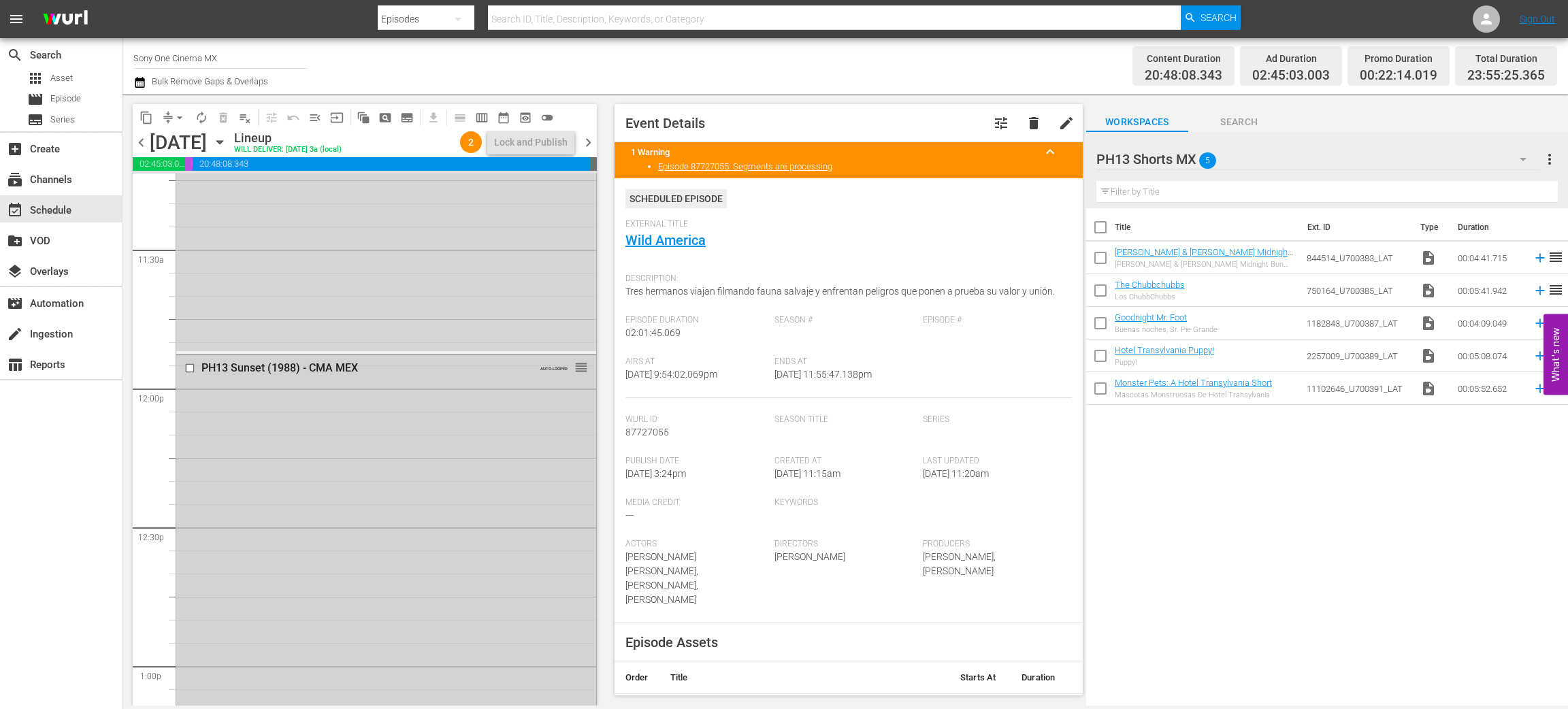
scroll to position [3068, 0]
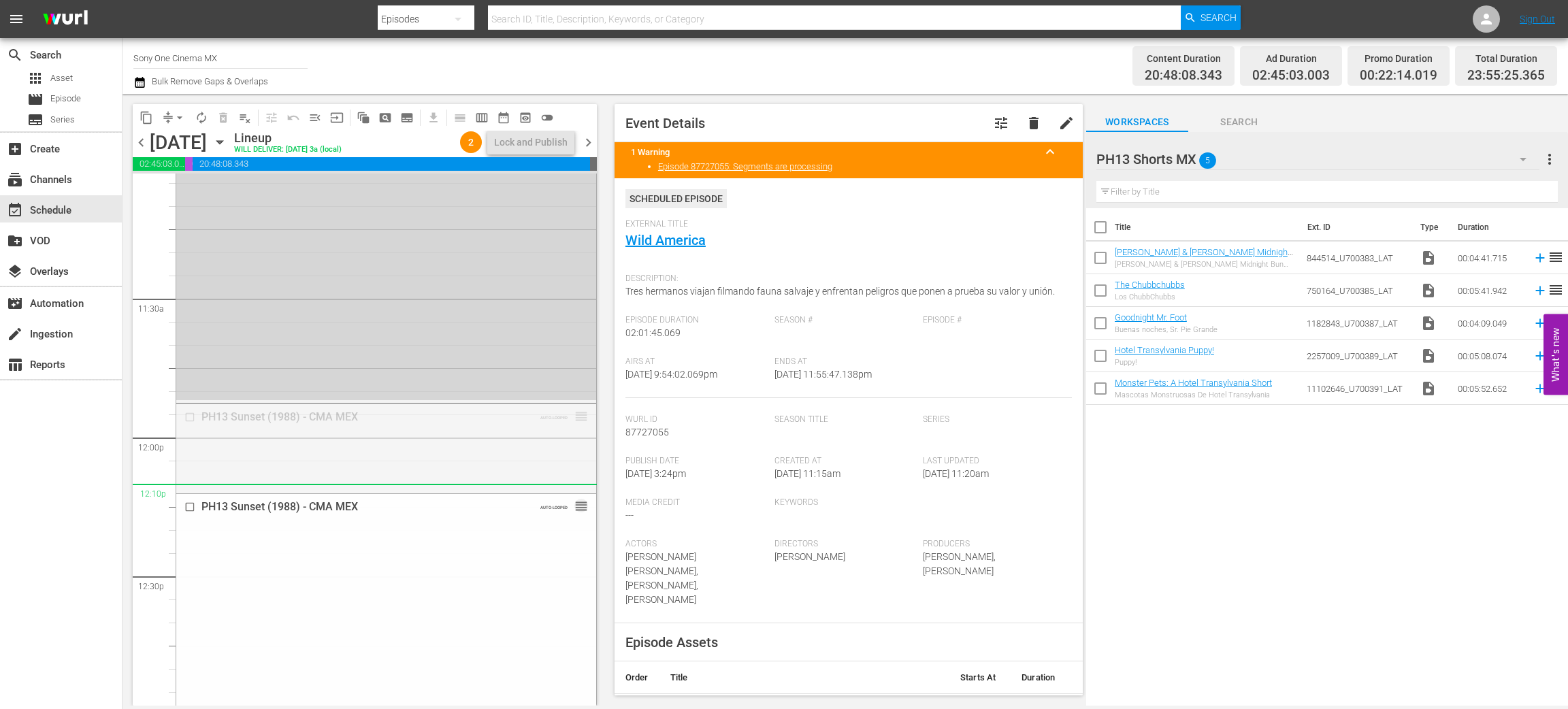
drag, startPoint x: 564, startPoint y: 415, endPoint x: 566, endPoint y: 497, distance: 82.0
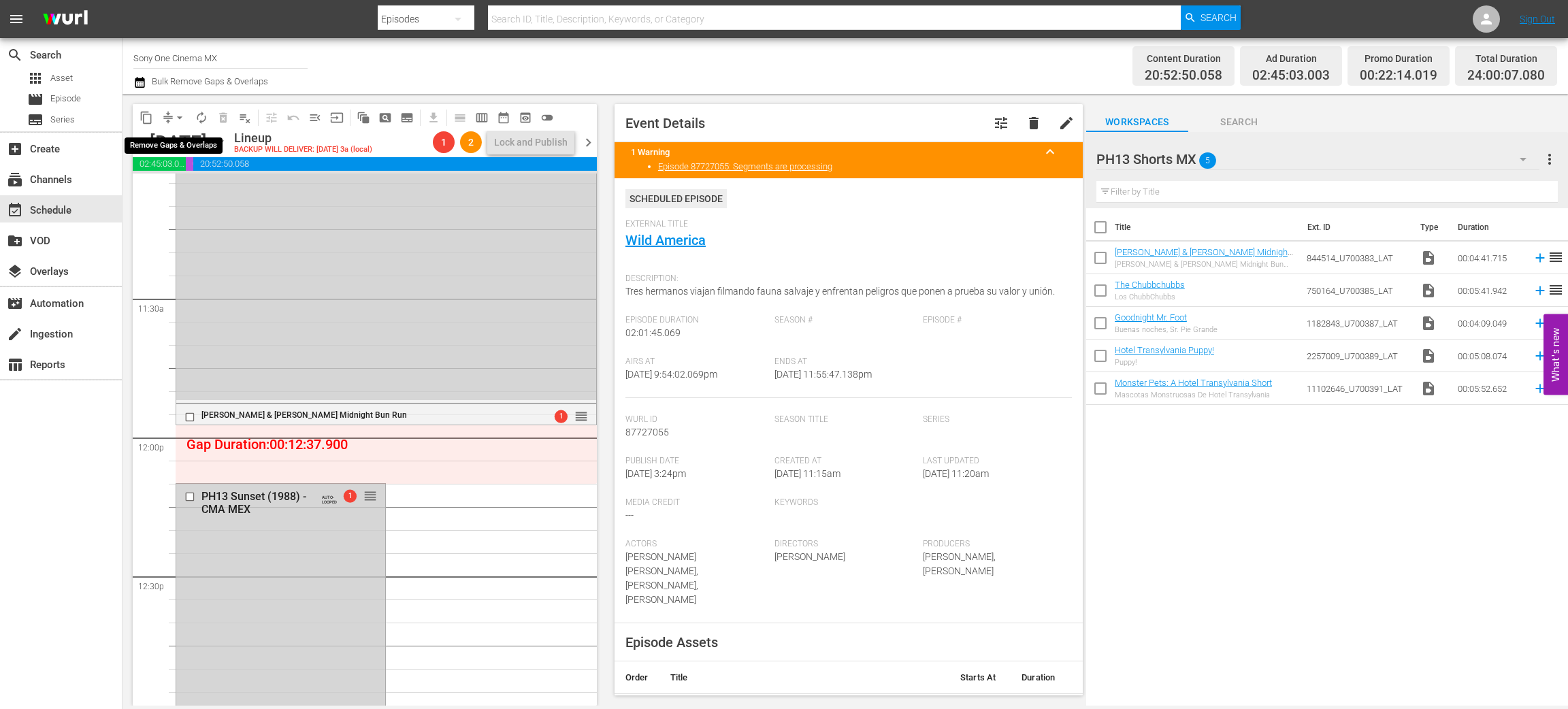
click at [183, 111] on span "arrow_drop_down" at bounding box center [179, 117] width 13 height 13
click at [204, 186] on li "Align to End of Previous Day" at bounding box center [180, 189] width 143 height 22
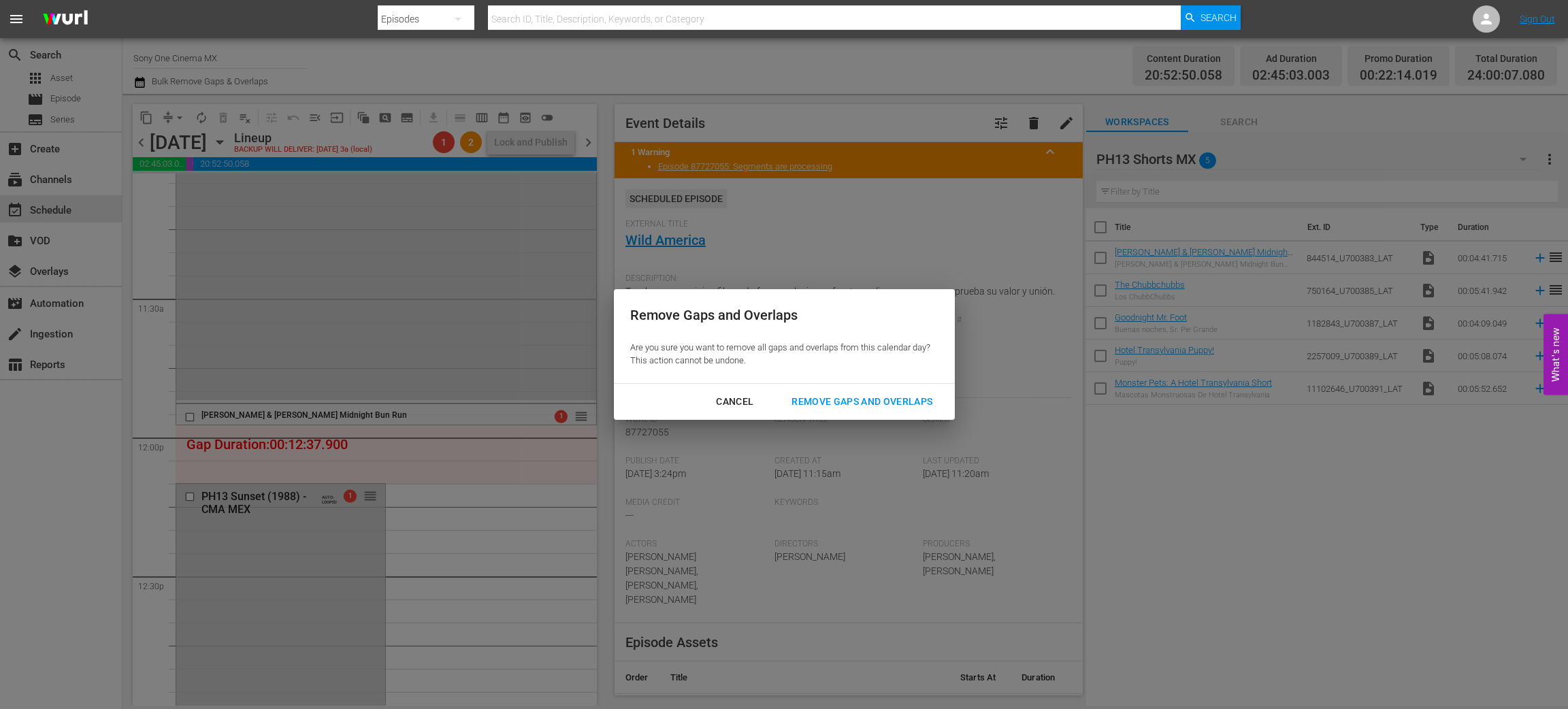
click at [836, 408] on div "Remove Gaps and Overlaps" at bounding box center [861, 402] width 162 height 17
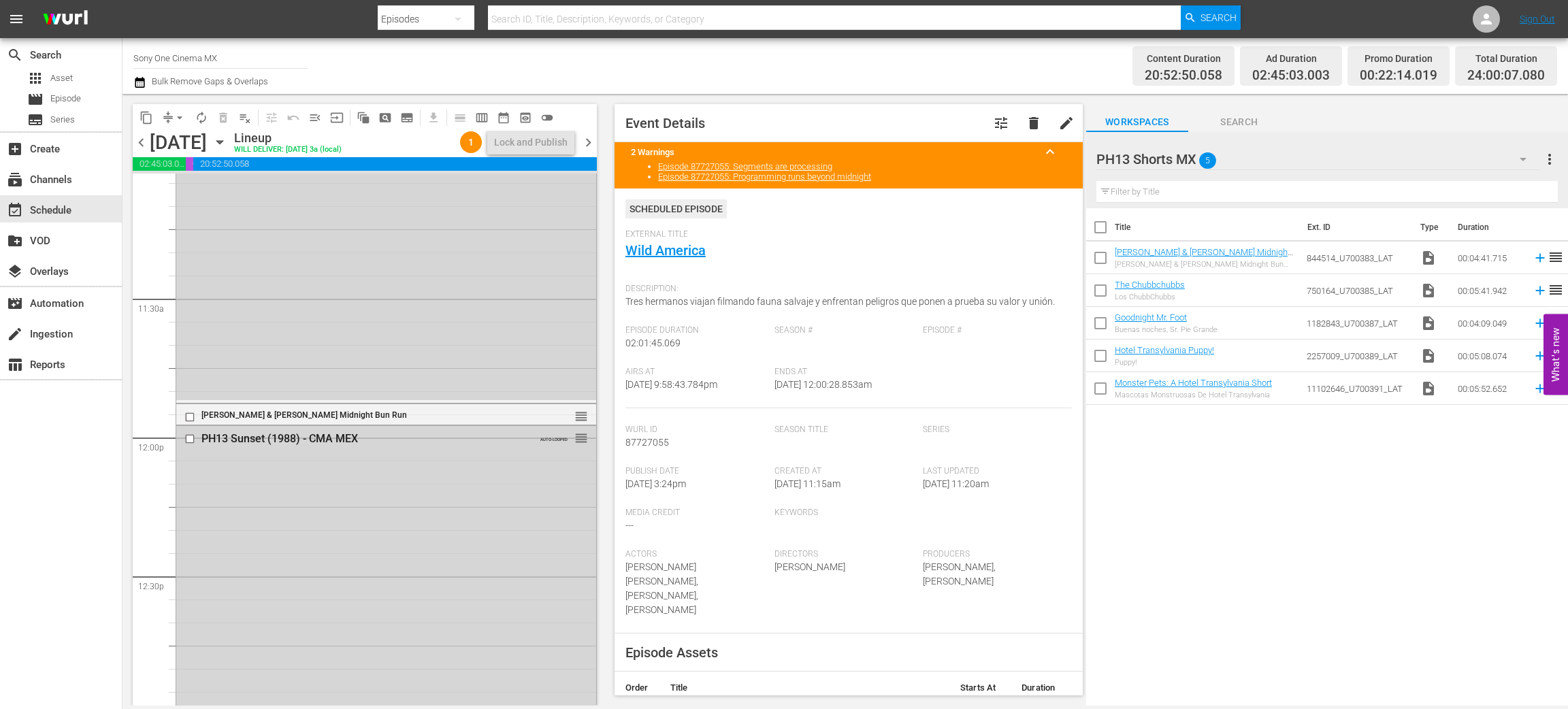
click at [227, 143] on icon "button" at bounding box center [219, 142] width 15 height 15
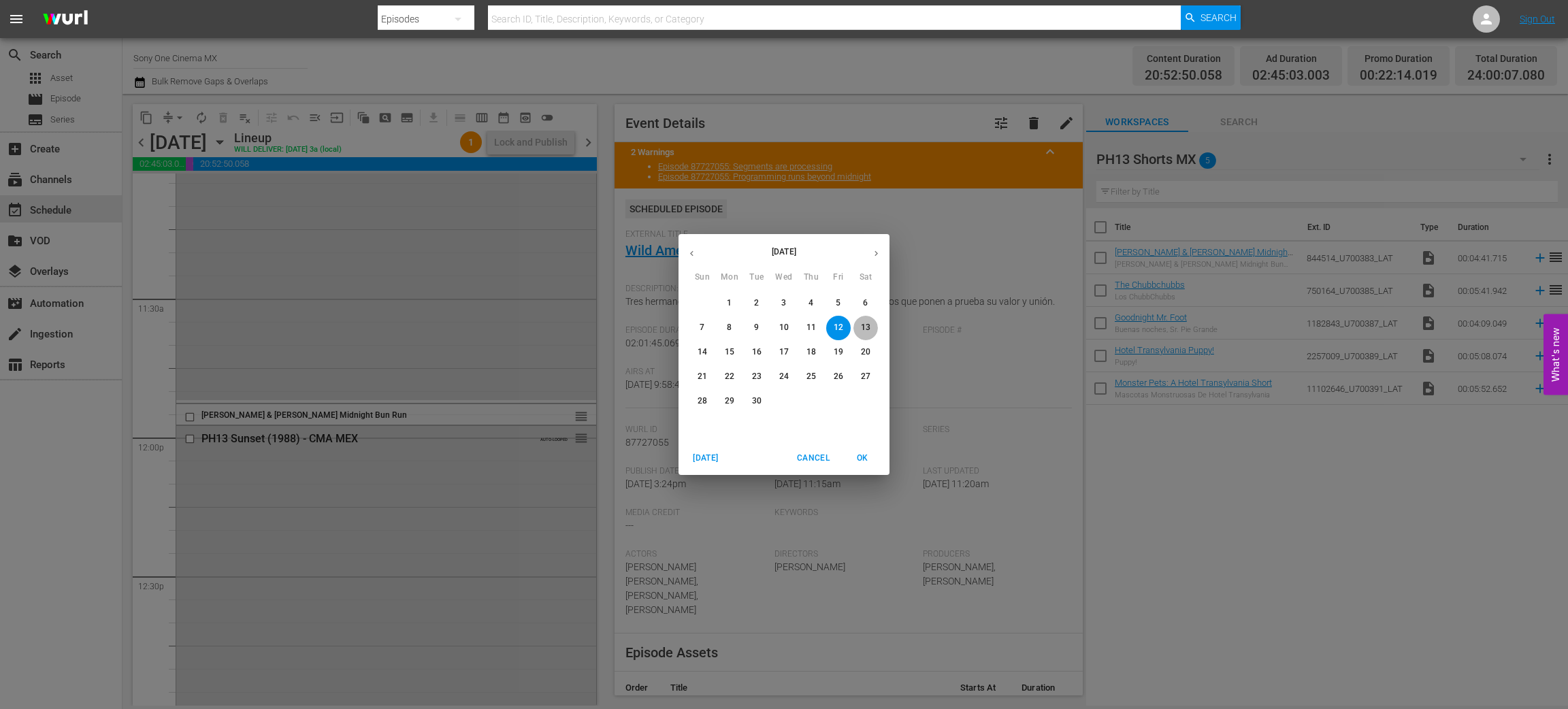
click at [862, 331] on p "13" at bounding box center [866, 327] width 10 height 12
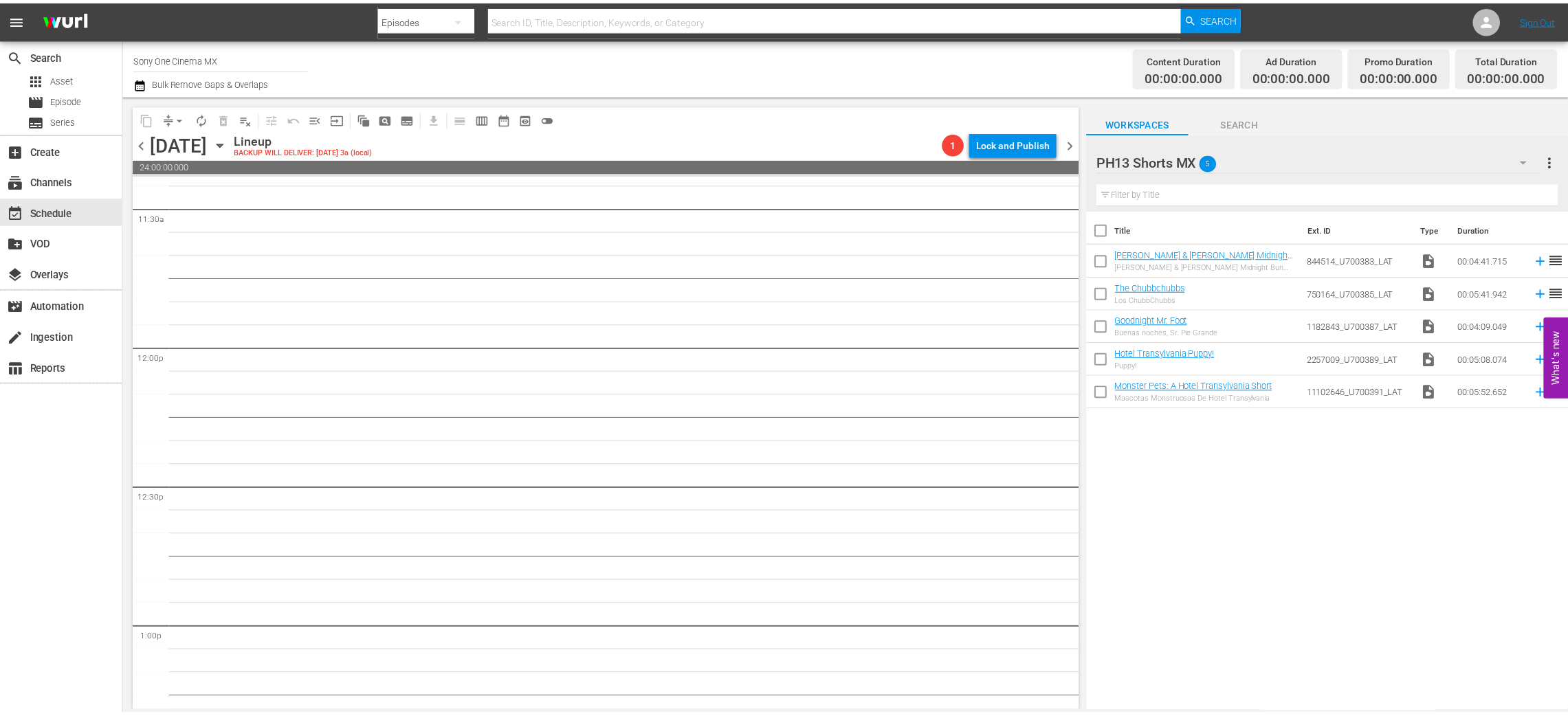
scroll to position [3168, 0]
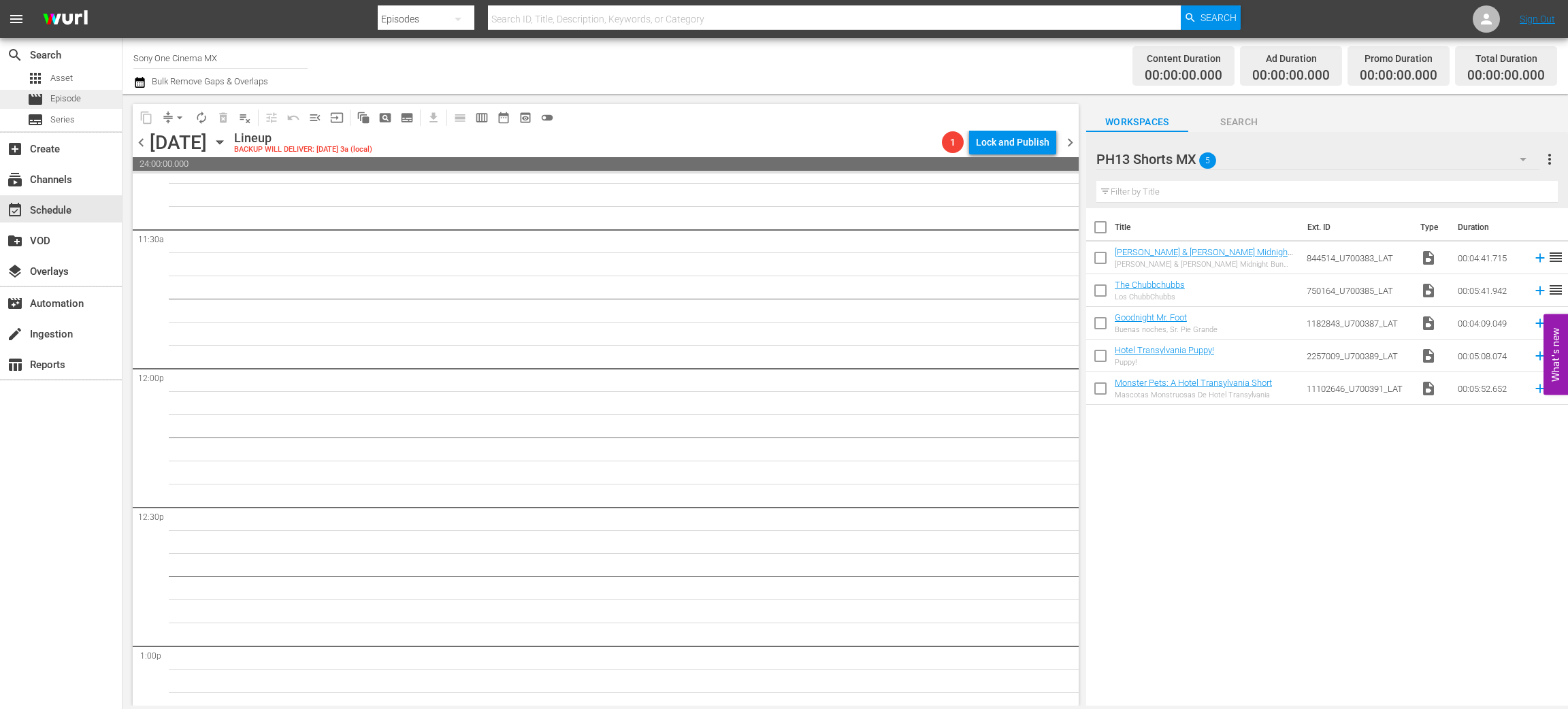
click at [76, 101] on span "Episode" at bounding box center [66, 98] width 31 height 13
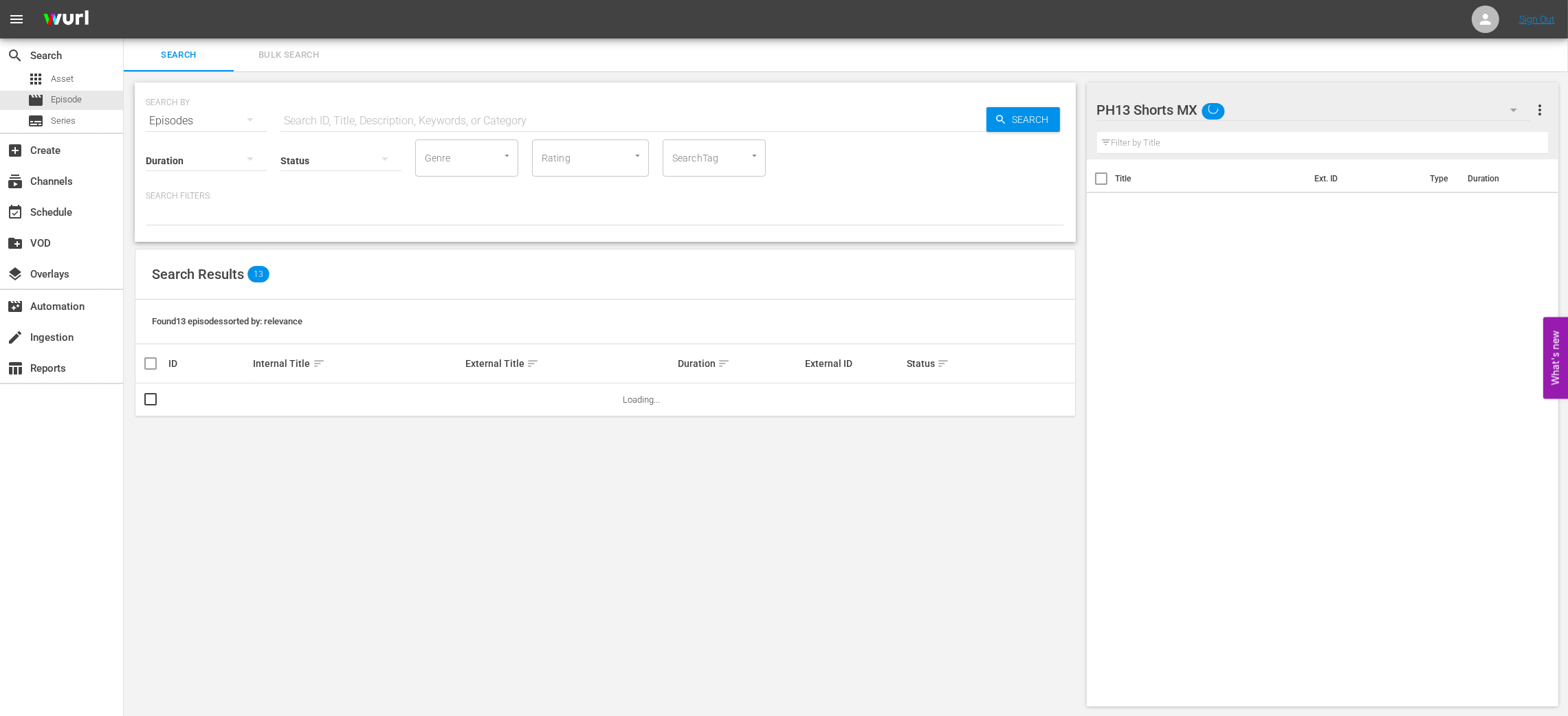
click at [288, 46] on button "Bulk Search" at bounding box center [288, 54] width 110 height 33
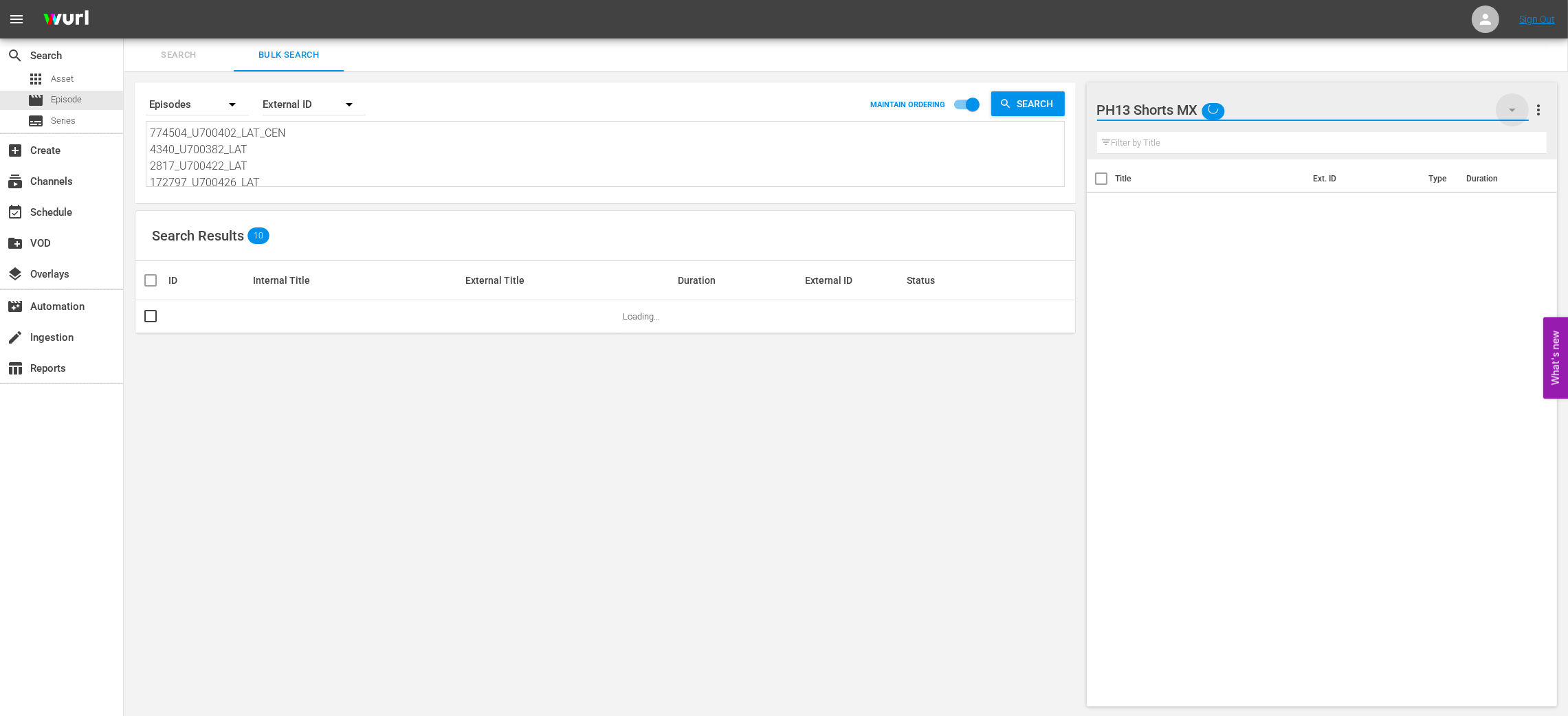
click at [1510, 106] on icon "button" at bounding box center [1512, 110] width 17 height 17
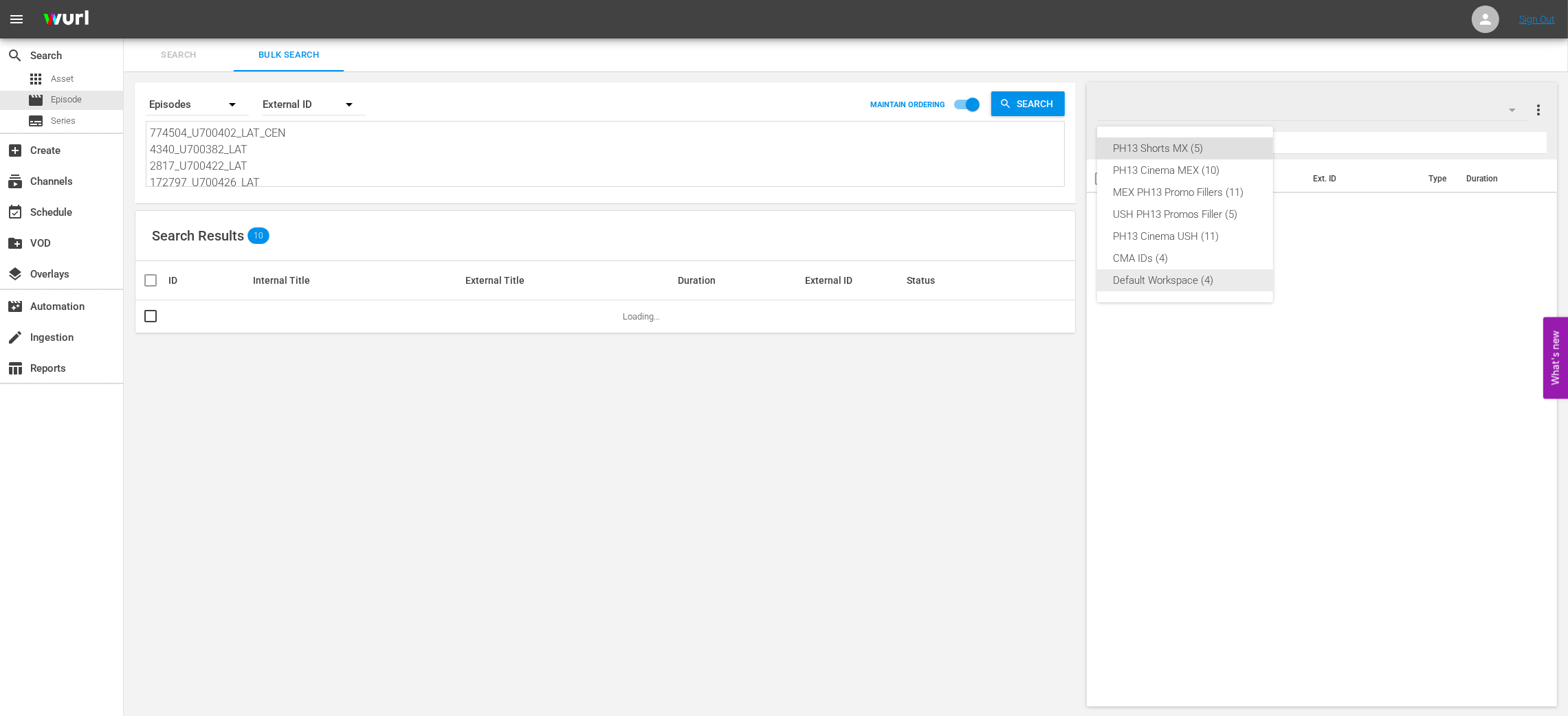
click at [1222, 281] on div "Default Workspace (4)" at bounding box center [1185, 280] width 143 height 22
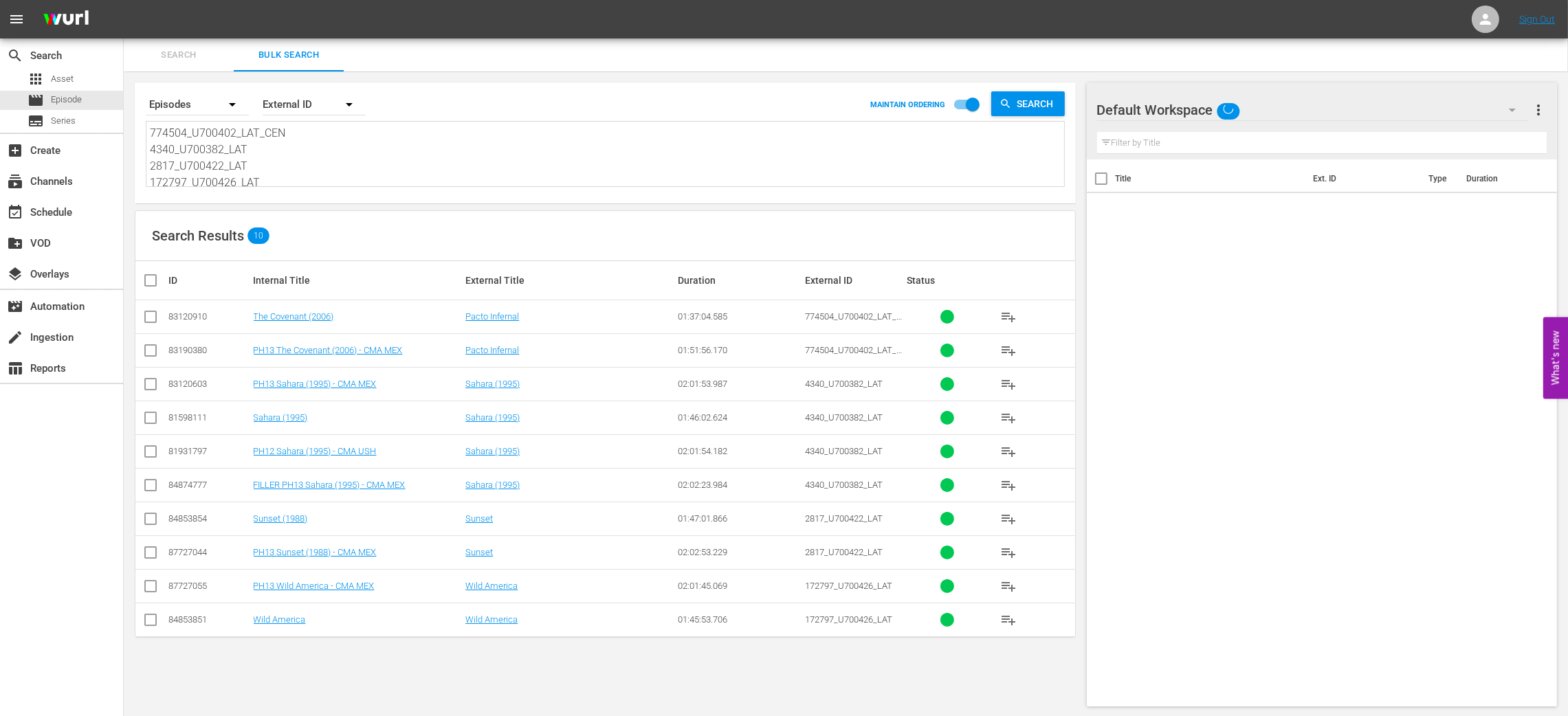
click at [1515, 100] on button "button" at bounding box center [1511, 110] width 33 height 33
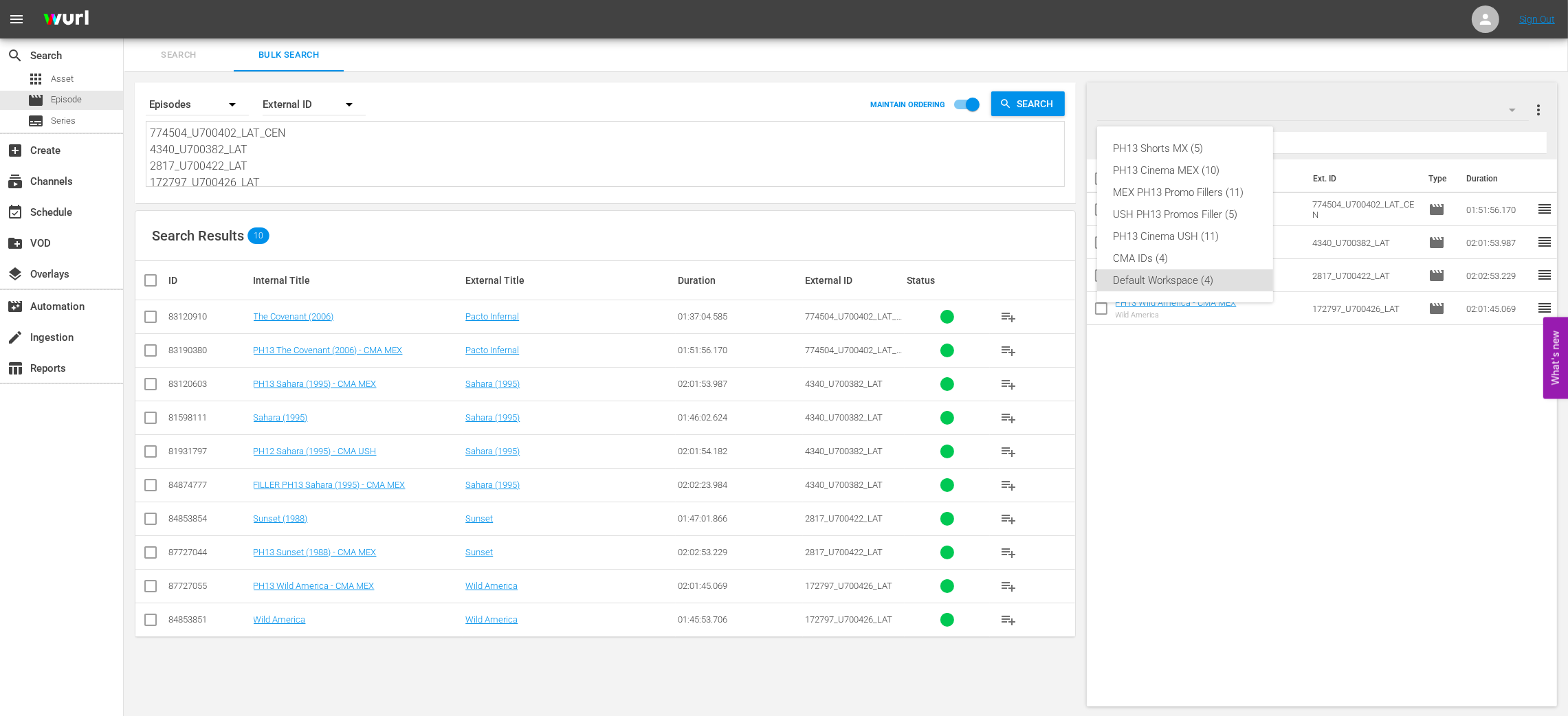
click at [1234, 82] on div "PH13 Shorts MX (5) PH13 Cinema MEX (10) MEX PH13 Promo Fillers (11) USH PH13 Pr…" at bounding box center [784, 358] width 1568 height 716
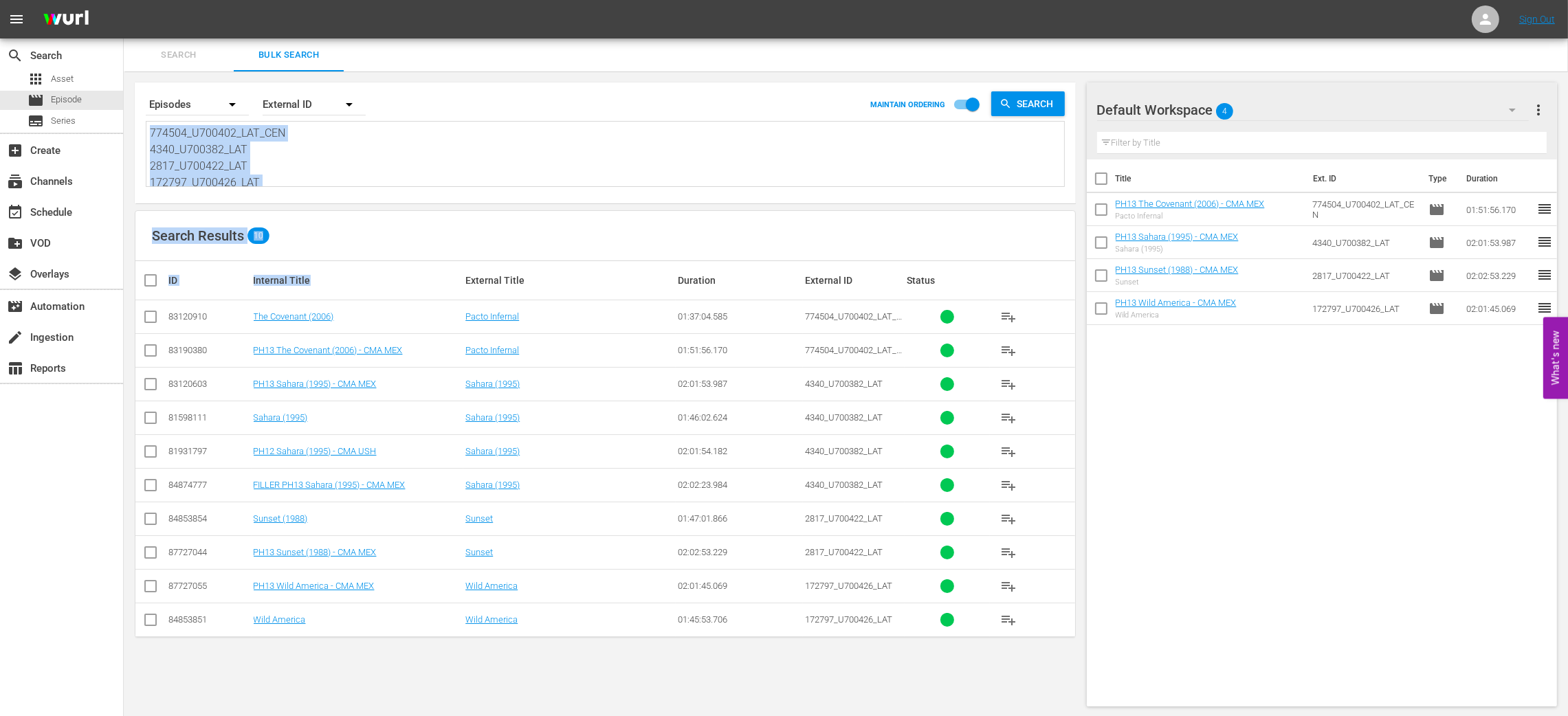
drag, startPoint x: 149, startPoint y: 136, endPoint x: 363, endPoint y: 261, distance: 247.8
click at [363, 261] on div "Search By Episodes Order By External ID MAINTAIN ORDERING Search 774504_U700402…" at bounding box center [606, 394] width 963 height 646
click at [339, 143] on textarea "774504_U700402_LAT_CEN 4340_U700382_LAT 2817_U700422_LAT 172797_U700426_LAT" at bounding box center [606, 156] width 914 height 62
drag, startPoint x: 149, startPoint y: 134, endPoint x: 303, endPoint y: 207, distance: 170.4
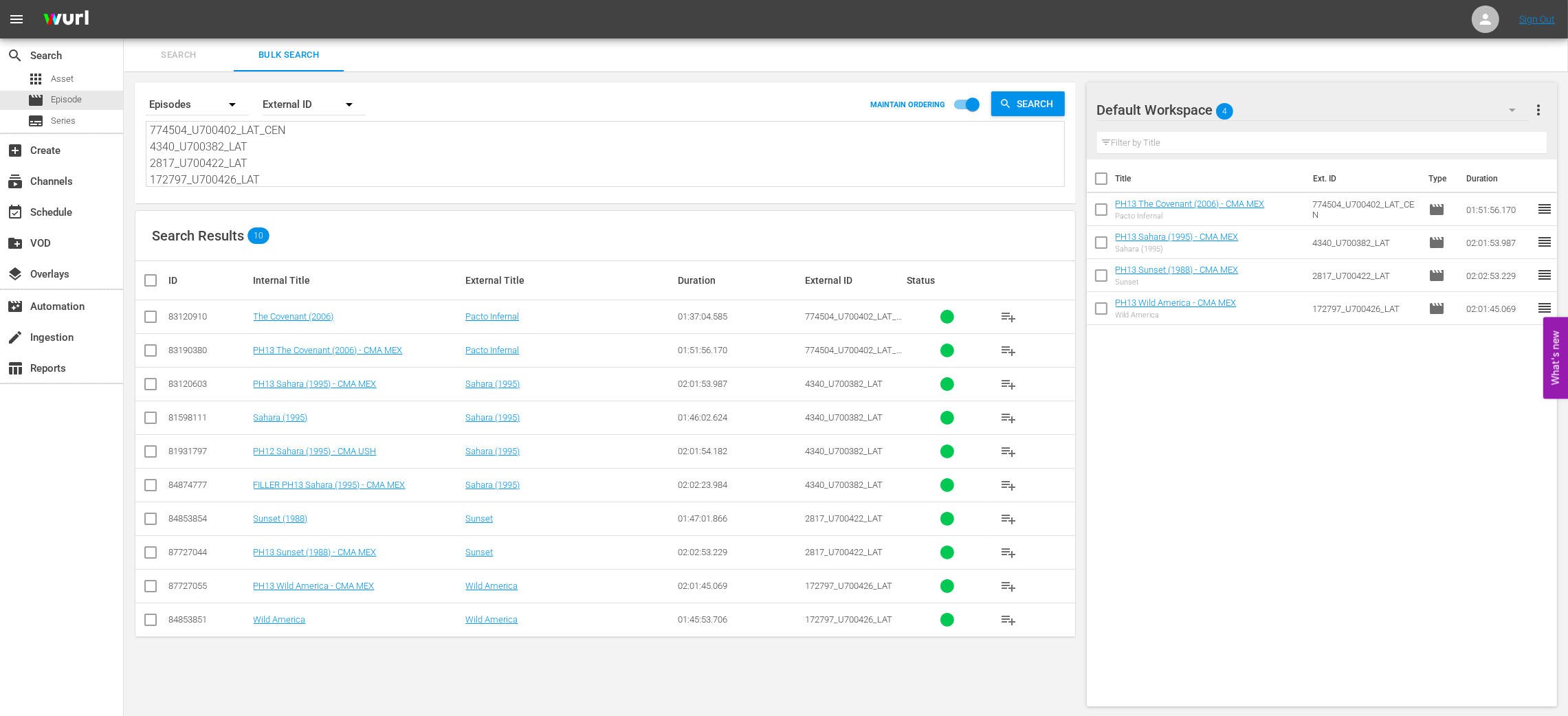
click at [303, 207] on div "Search By Episodes Order By External ID MAINTAIN ORDERING Search 774504_U700402…" at bounding box center [606, 394] width 963 height 646
paste textarea "U6000047 U7000187 U7000191 U6000056 1075699_U700368_LAT"
type textarea "U6000047 U7000187 U7000191 U6000056 1075699_U700368_LAT"
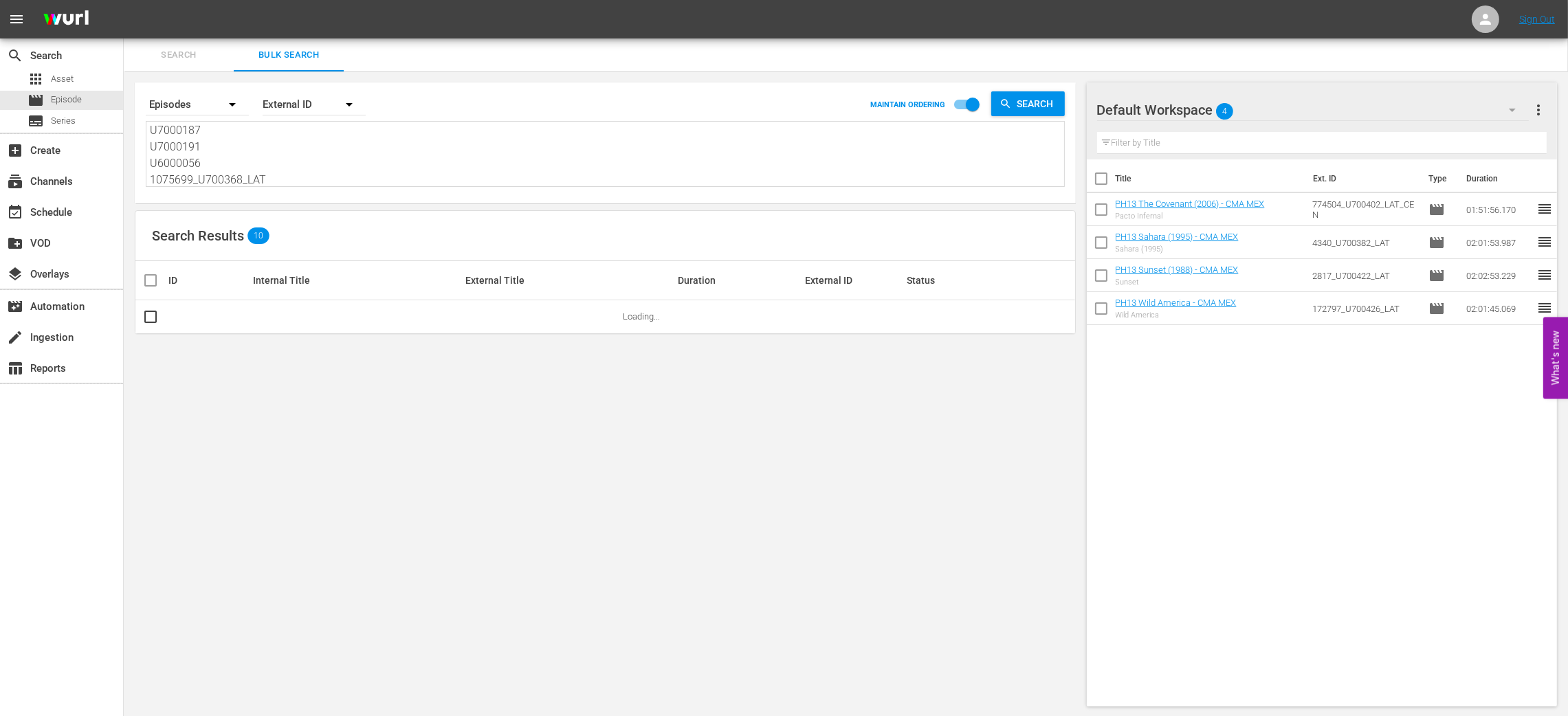
type textarea "U6000047 U7000187 U7000191 U6000056 1075699_U700368_LAT"
click at [1537, 110] on span "more_vert" at bounding box center [1538, 110] width 17 height 17
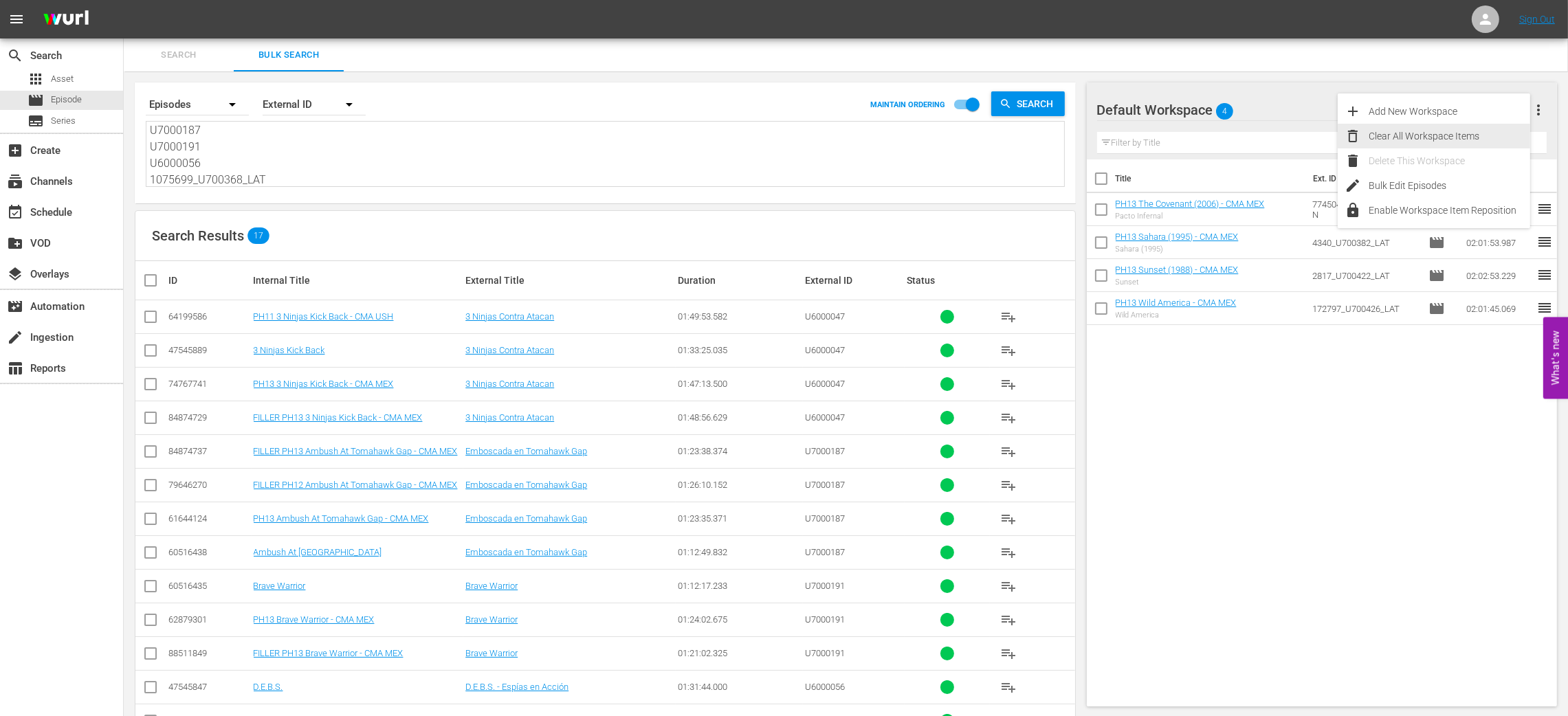
click at [1440, 134] on div "Clear All Workspace Items" at bounding box center [1449, 136] width 162 height 25
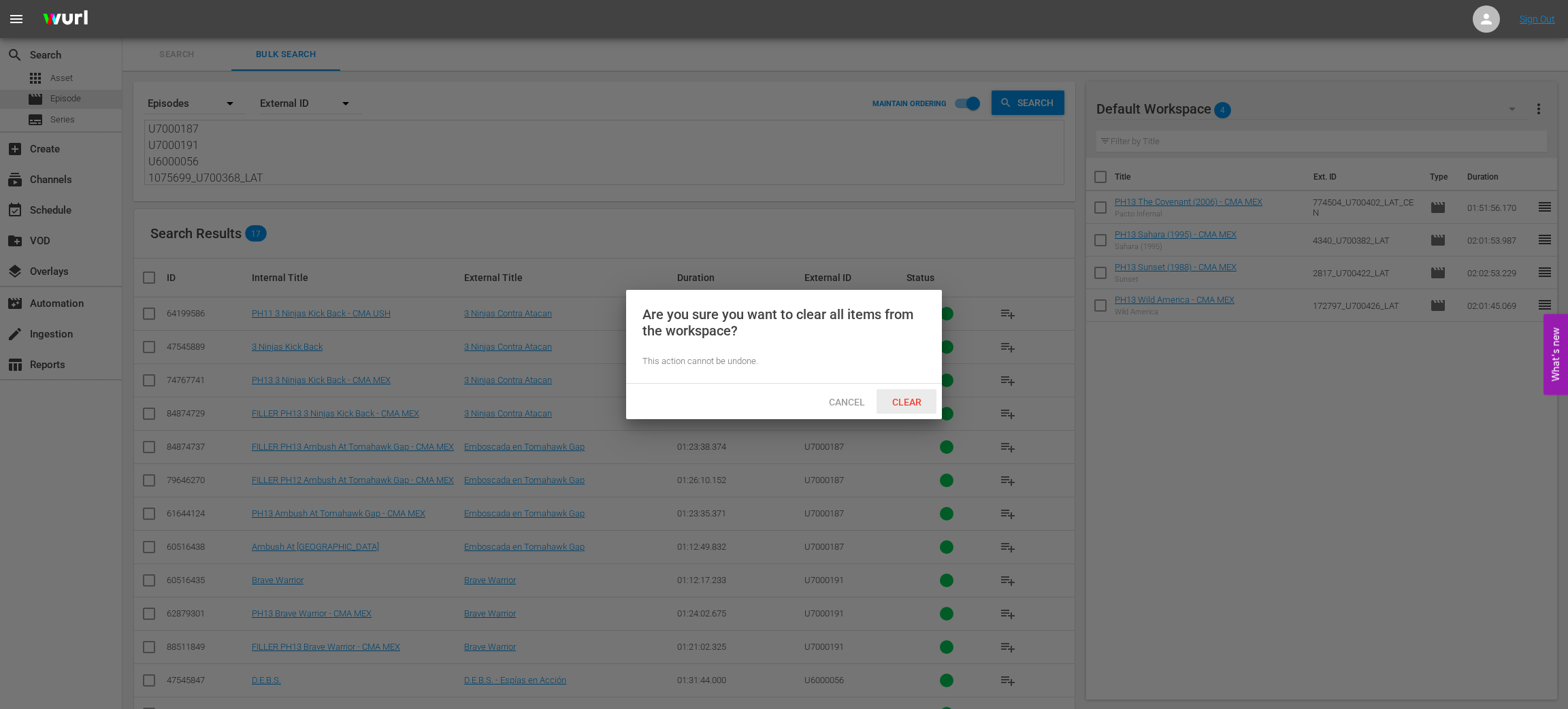
click at [906, 408] on div "Clear" at bounding box center [907, 402] width 60 height 25
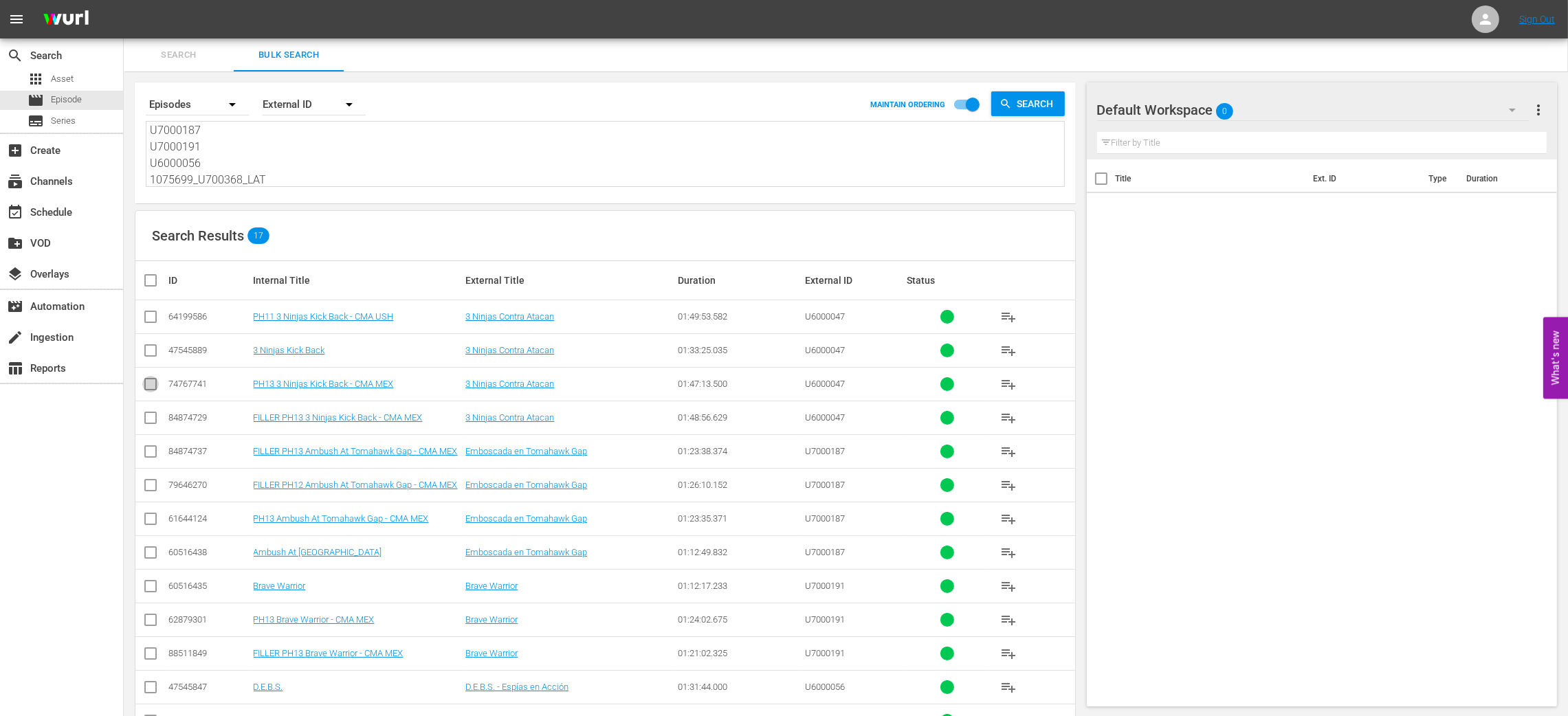
click at [155, 392] on input "checkbox" at bounding box center [150, 386] width 17 height 17
checkbox input "true"
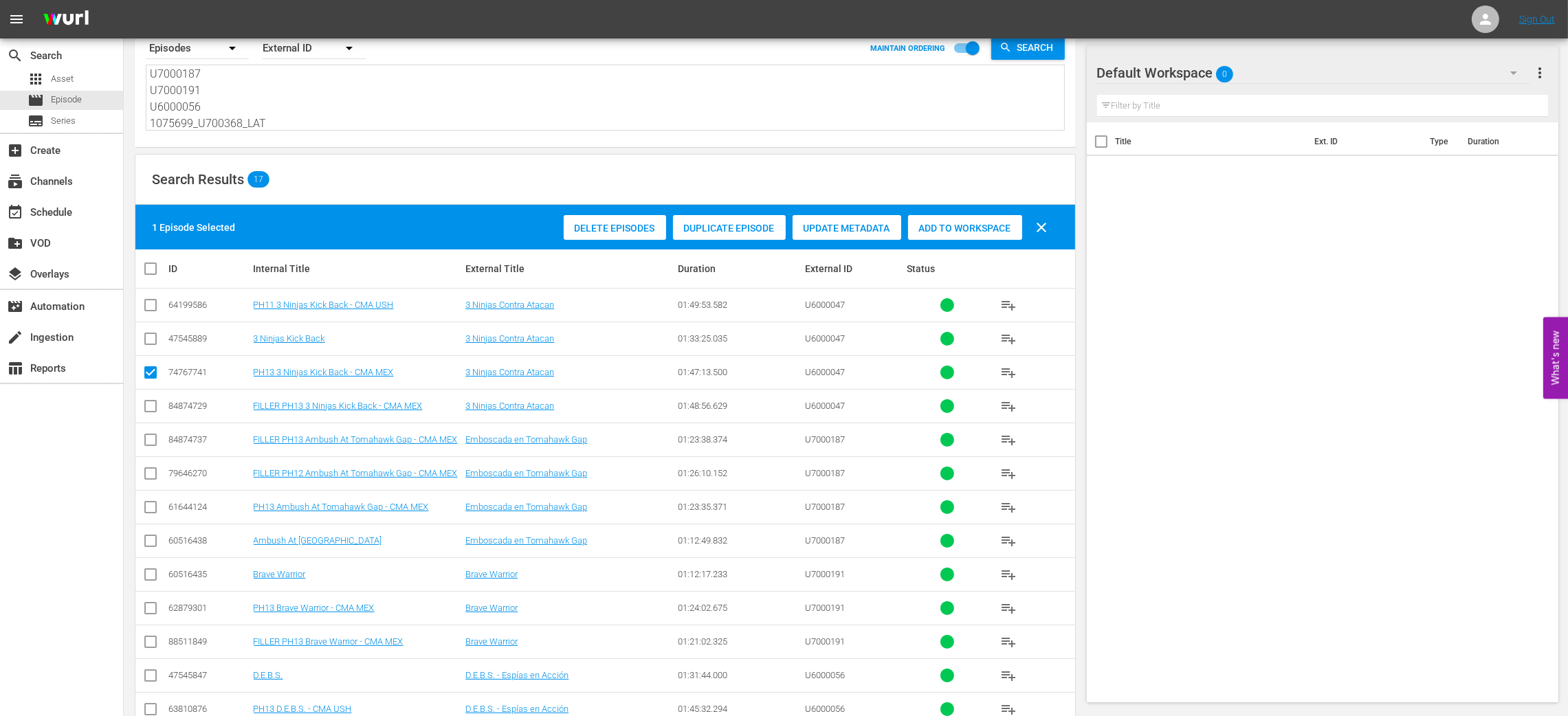
scroll to position [103, 0]
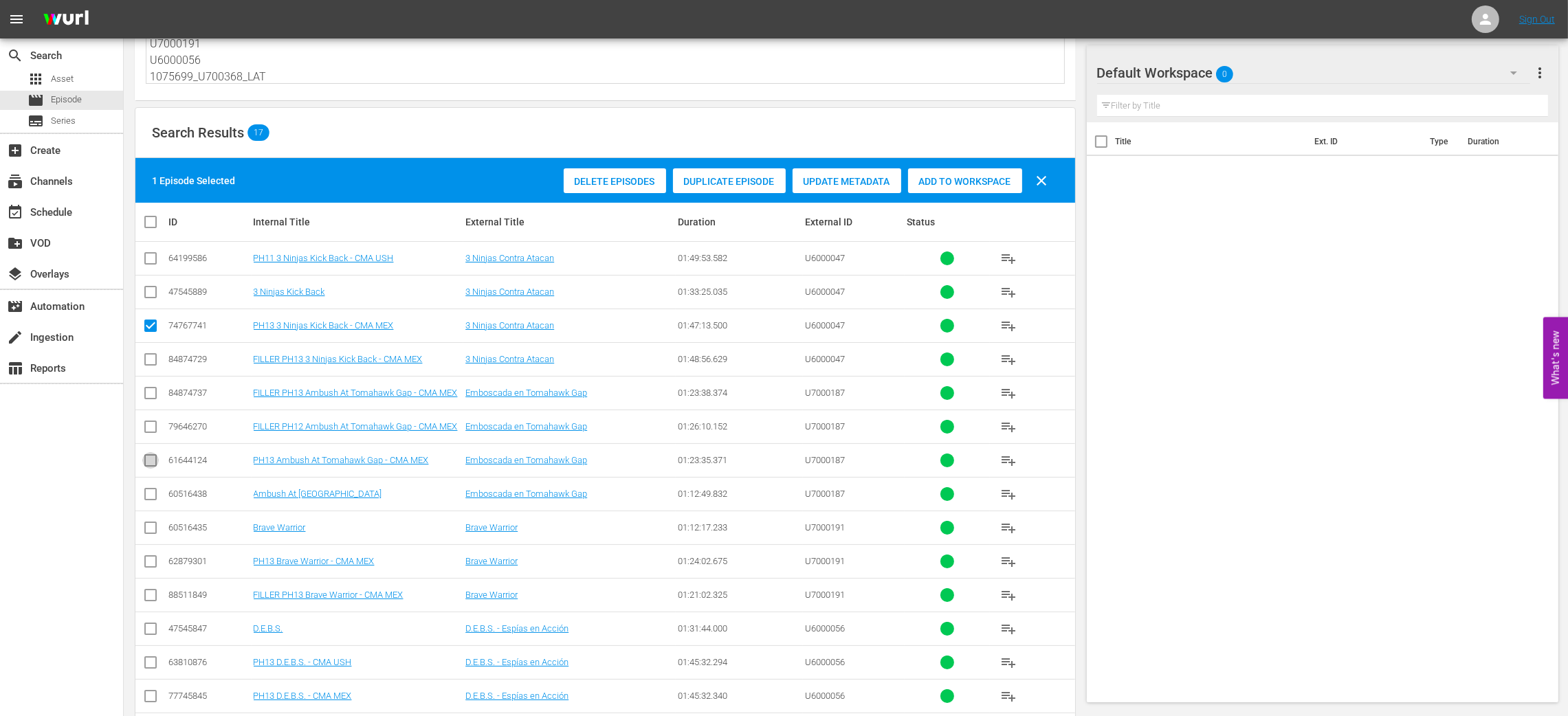
click at [150, 465] on input "checkbox" at bounding box center [150, 463] width 17 height 17
checkbox input "true"
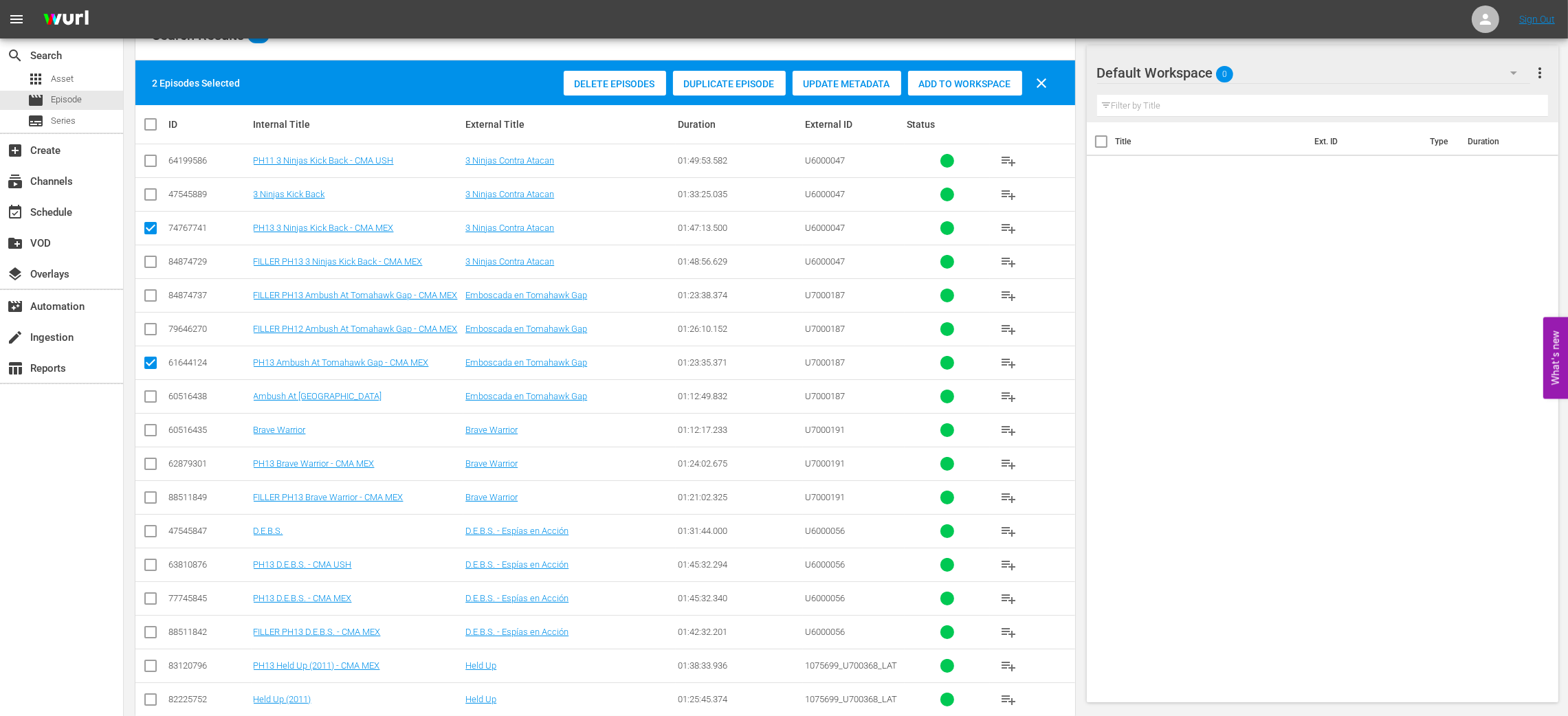
scroll to position [228, 0]
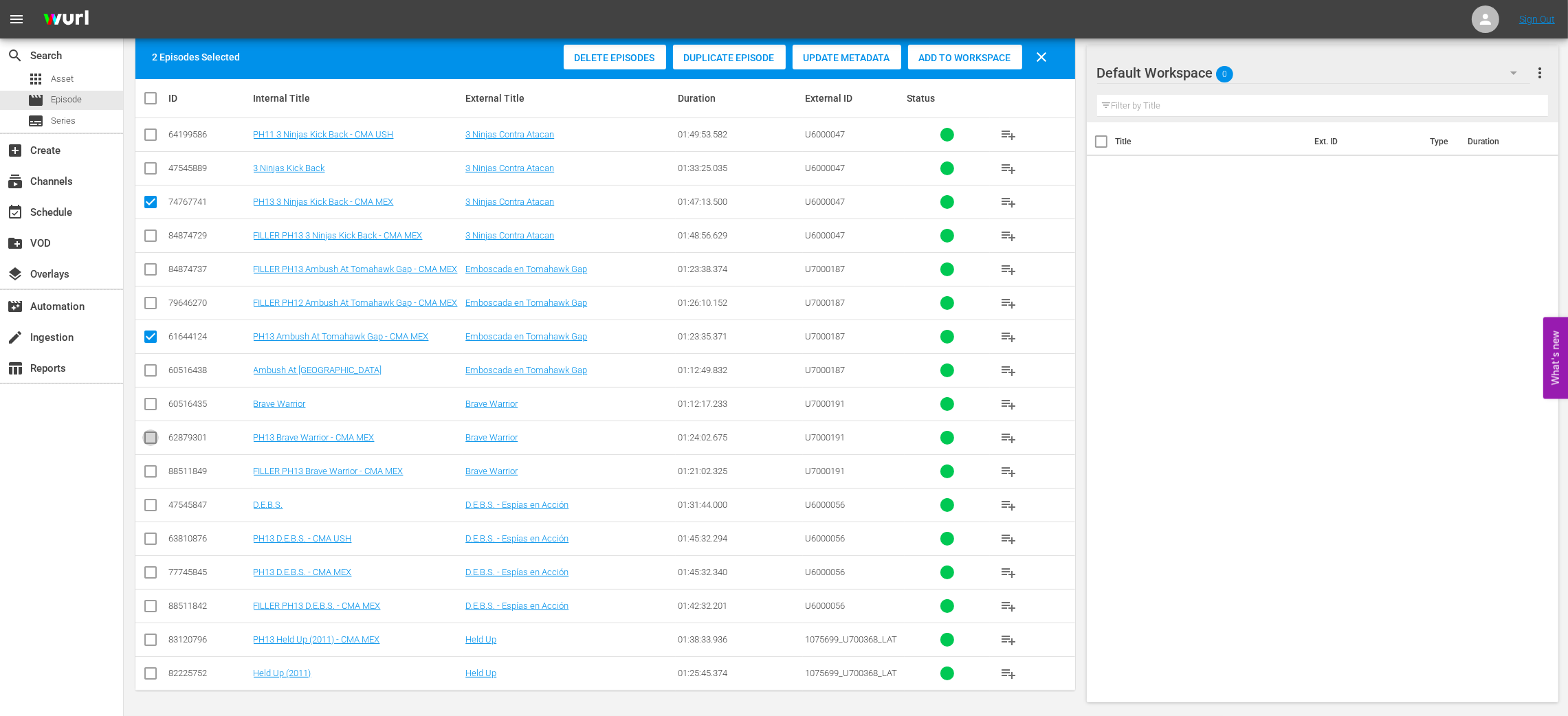
click at [150, 437] on input "checkbox" at bounding box center [150, 440] width 17 height 17
checkbox input "true"
click at [152, 572] on input "checkbox" at bounding box center [150, 575] width 17 height 17
checkbox input "true"
click at [154, 639] on input "checkbox" at bounding box center [150, 642] width 17 height 17
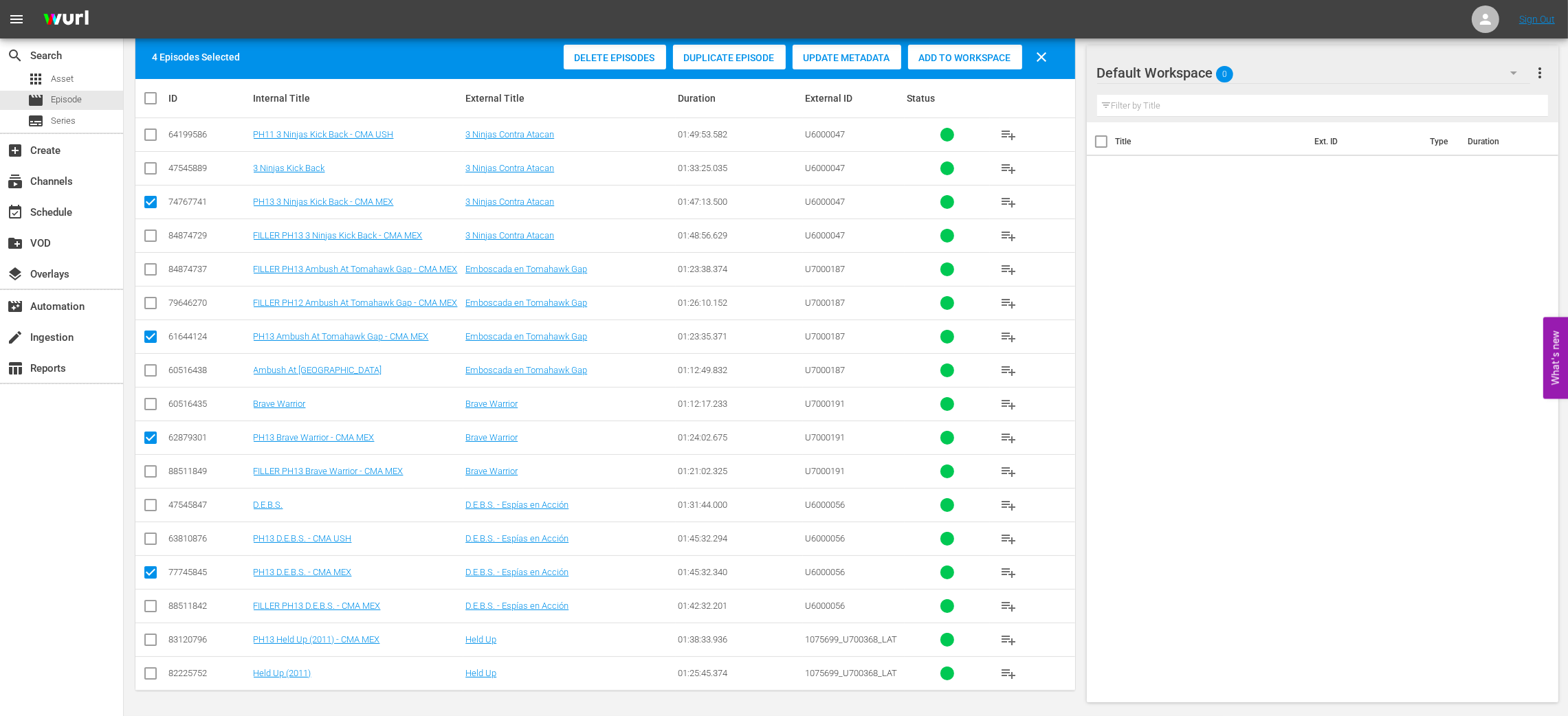
checkbox input "true"
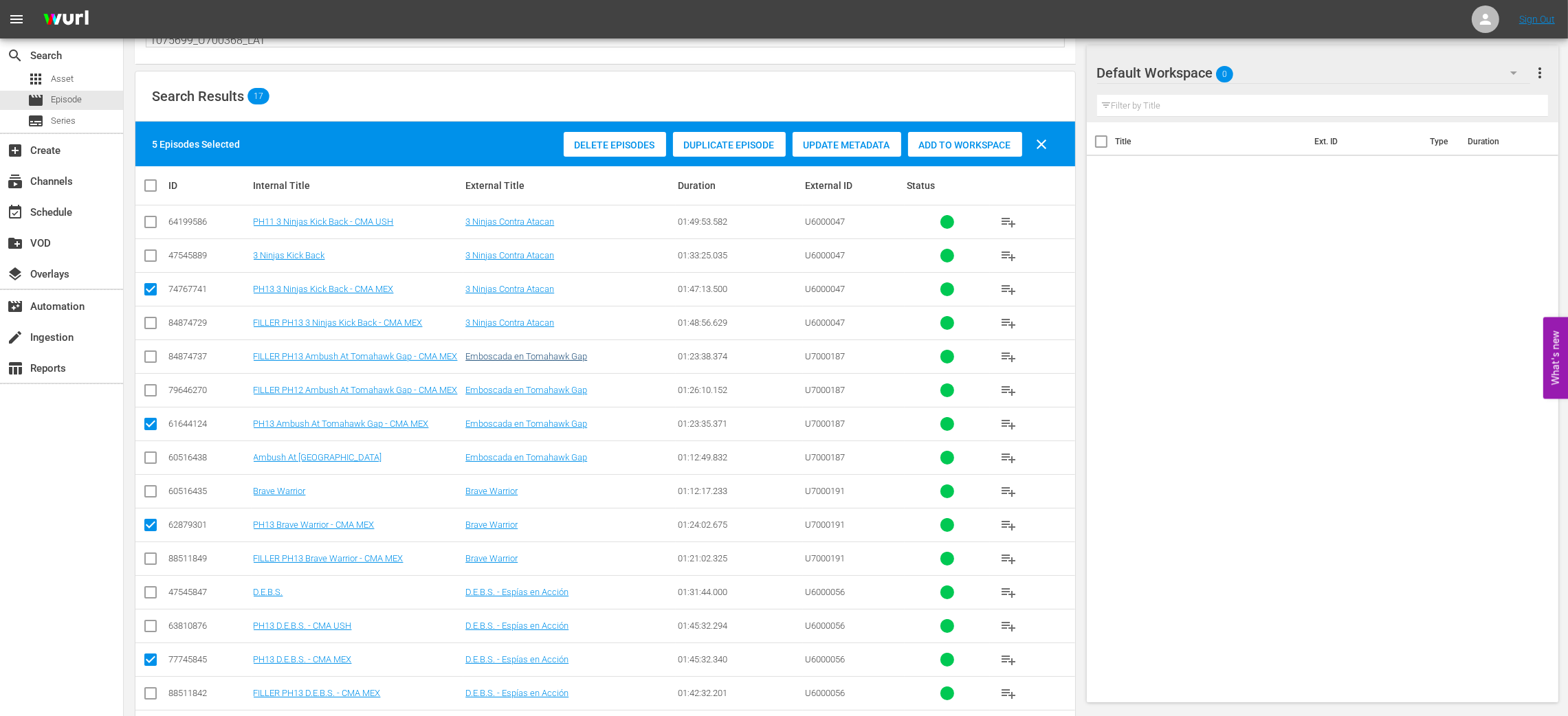
scroll to position [22, 0]
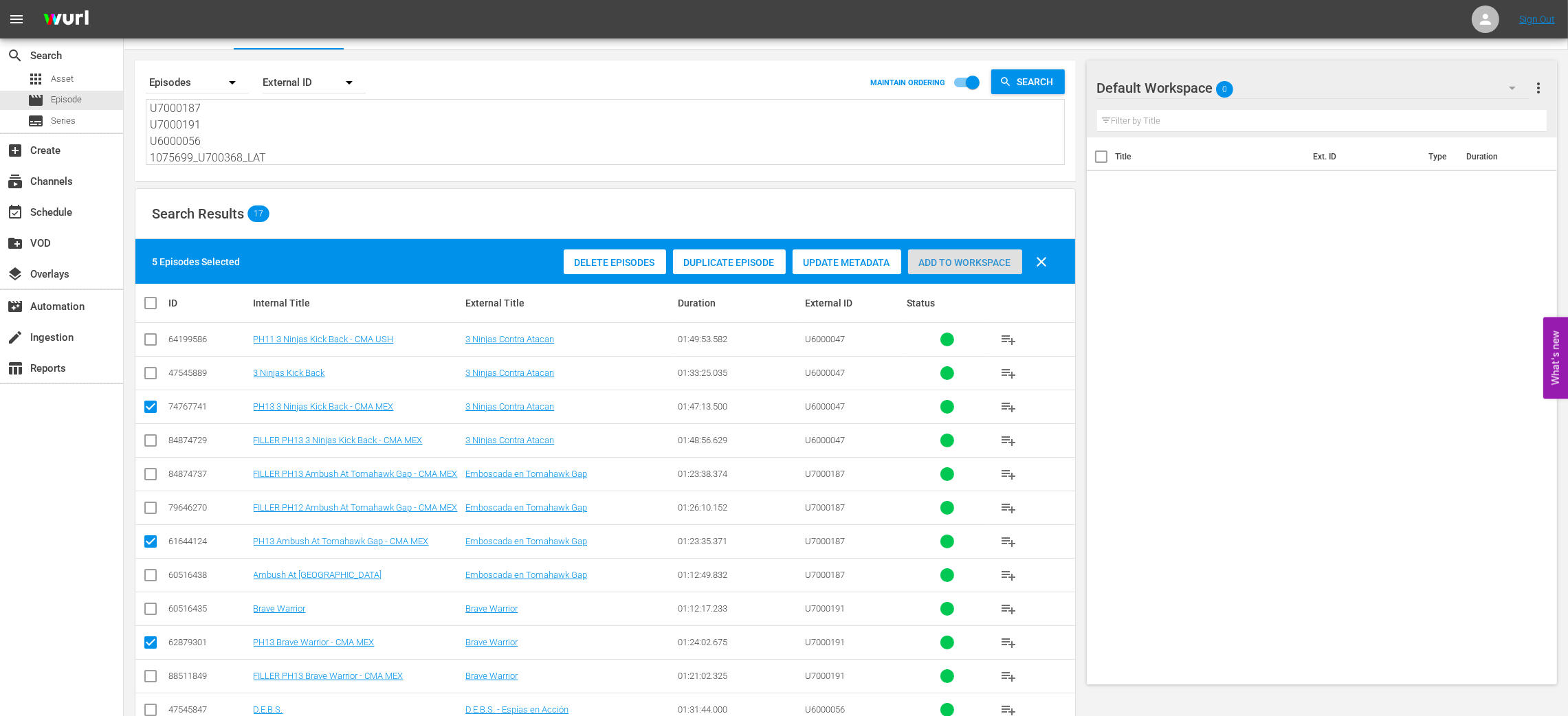
click at [996, 251] on div "Add to Workspace" at bounding box center [965, 262] width 114 height 26
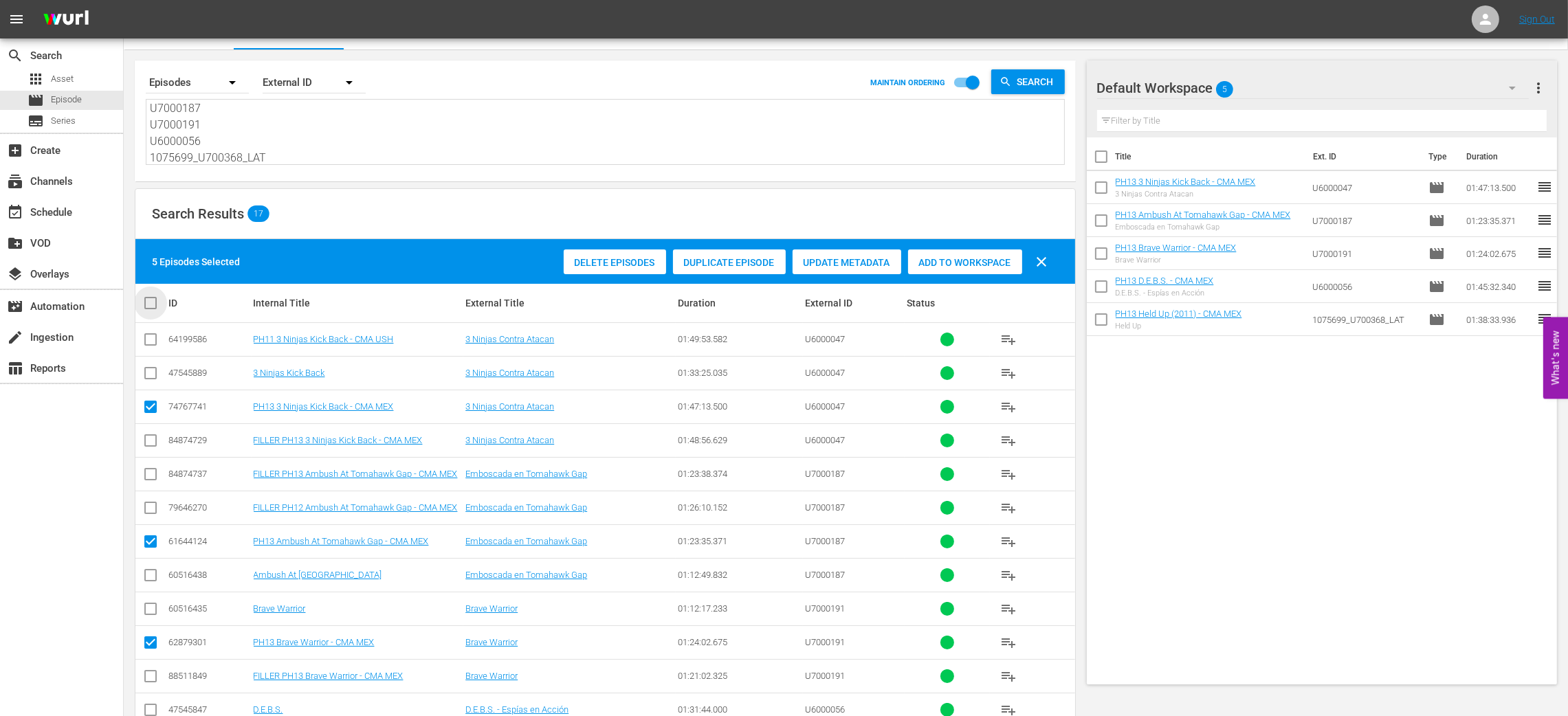
click at [151, 308] on input "checkbox" at bounding box center [156, 303] width 27 height 17
checkbox input "true"
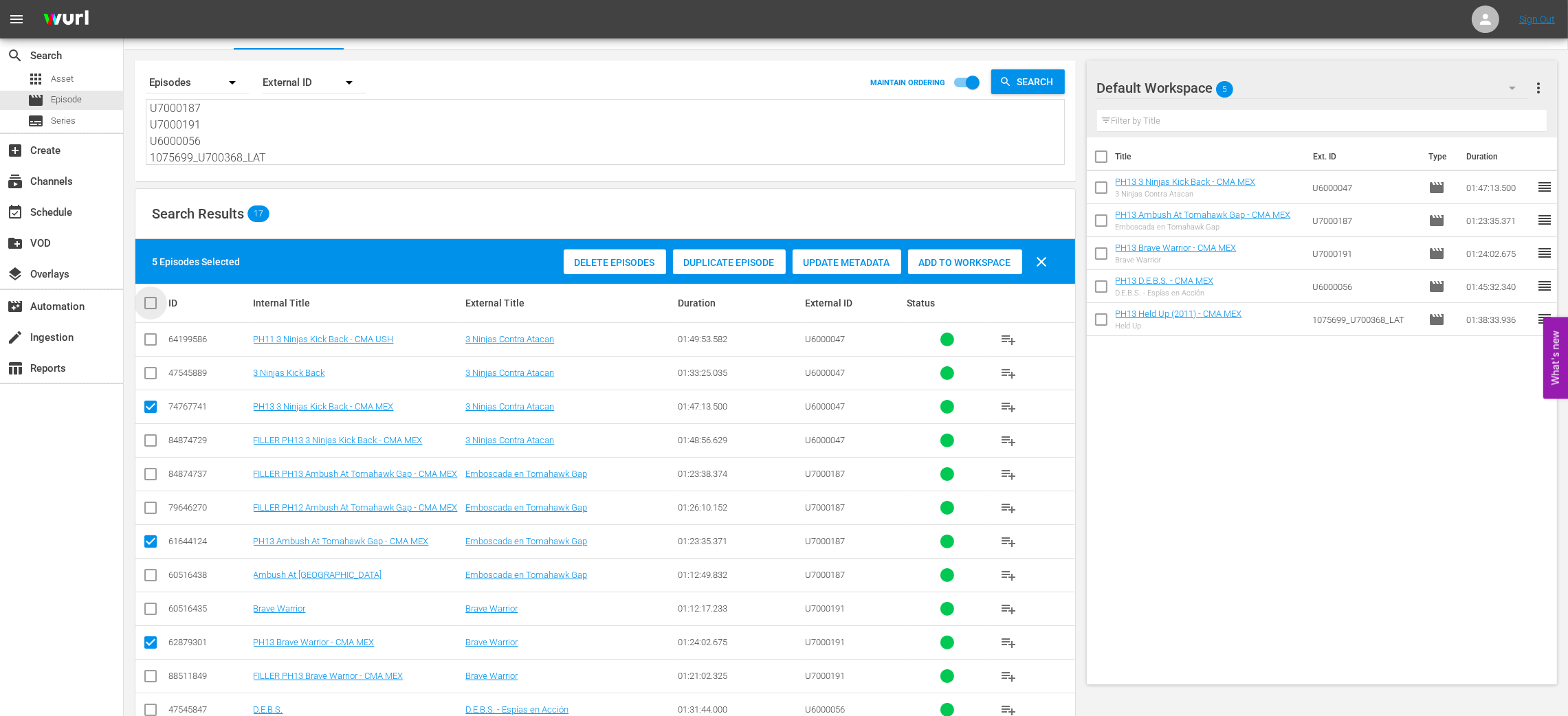
checkbox input "true"
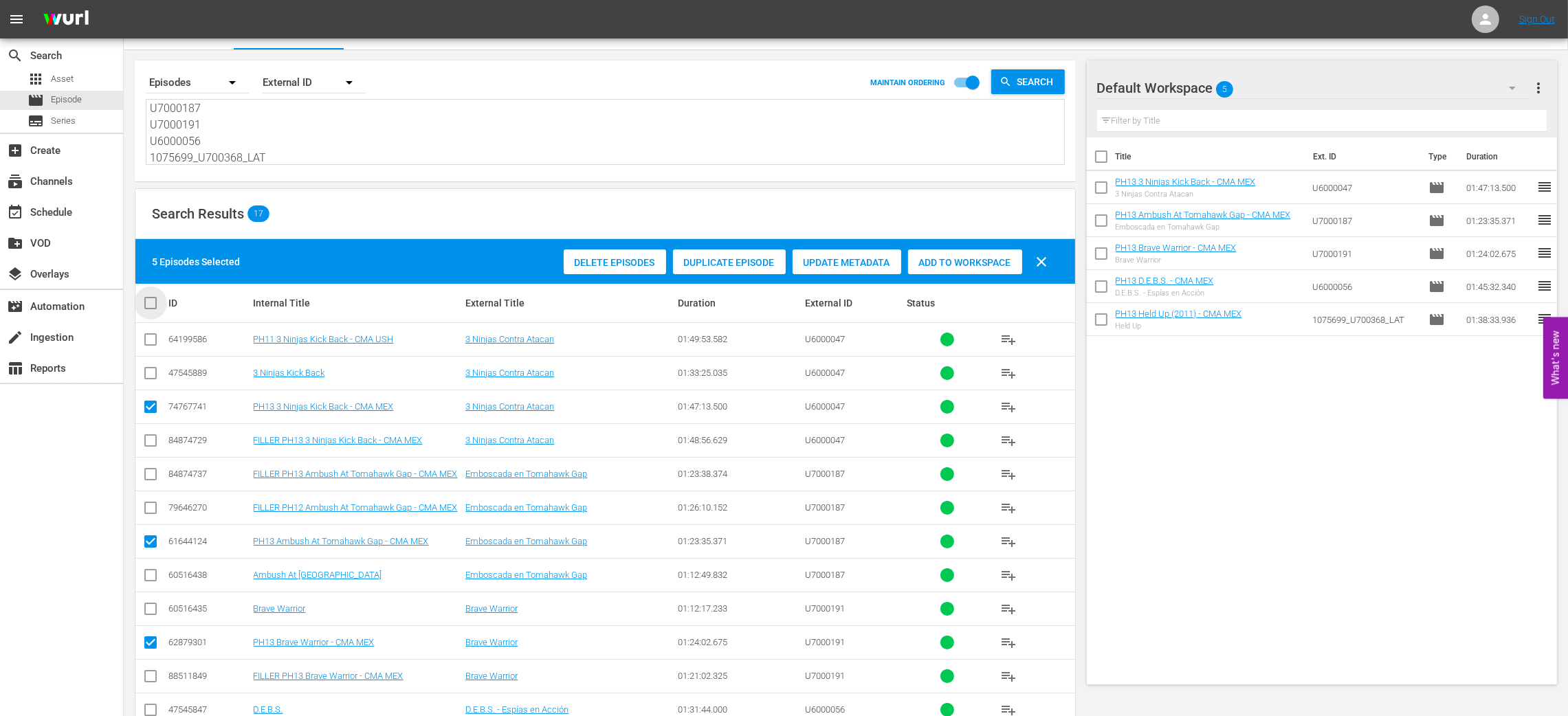
checkbox input "true"
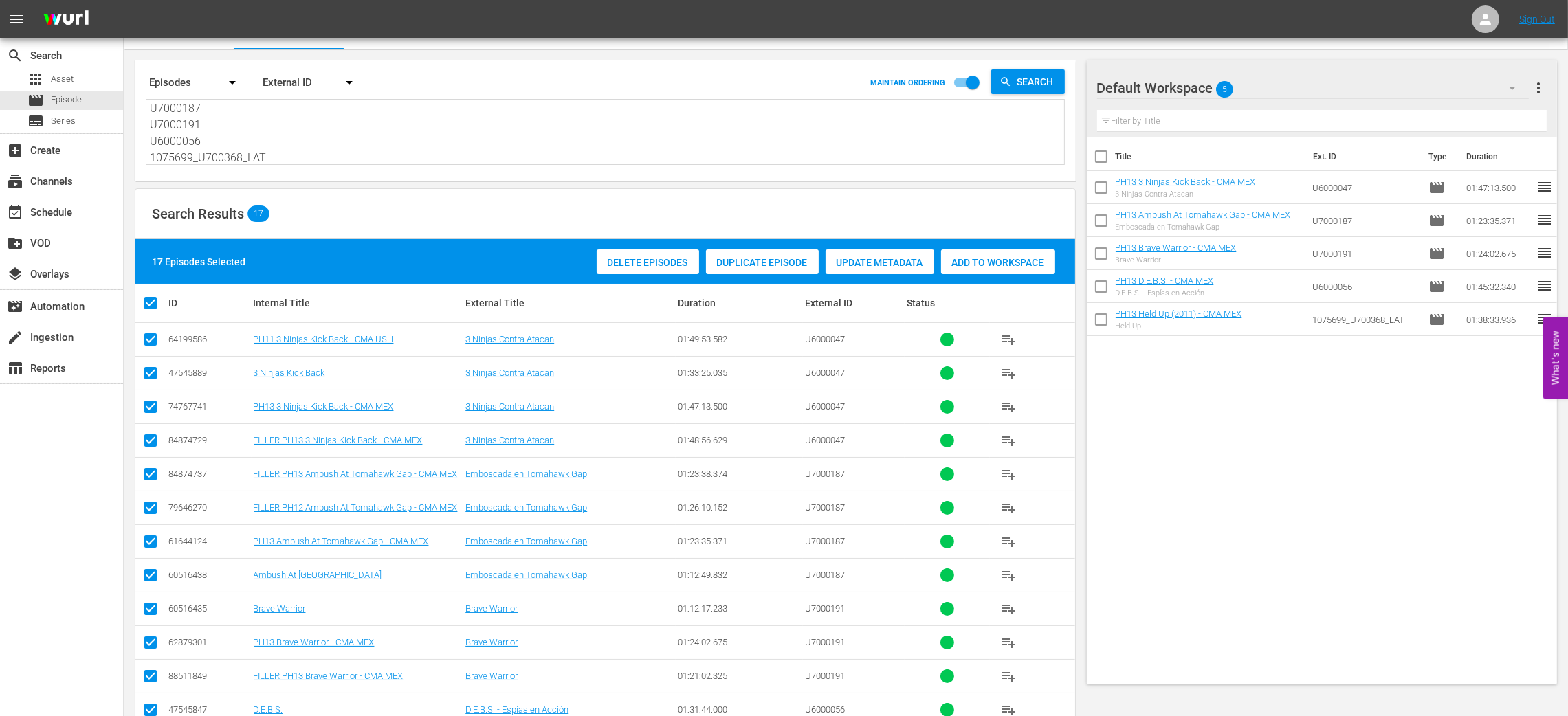
click at [151, 308] on input "checkbox" at bounding box center [156, 303] width 27 height 17
checkbox input "false"
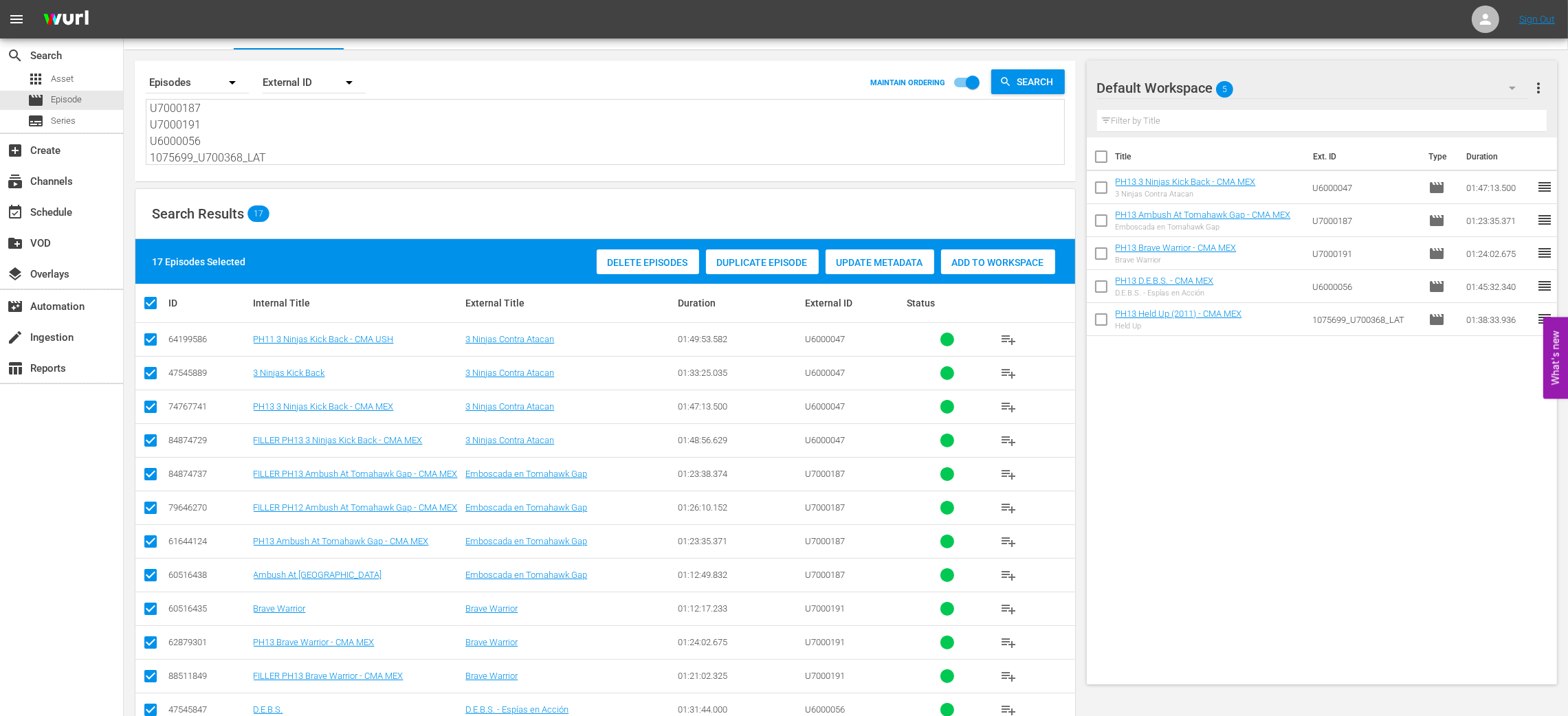
checkbox input "false"
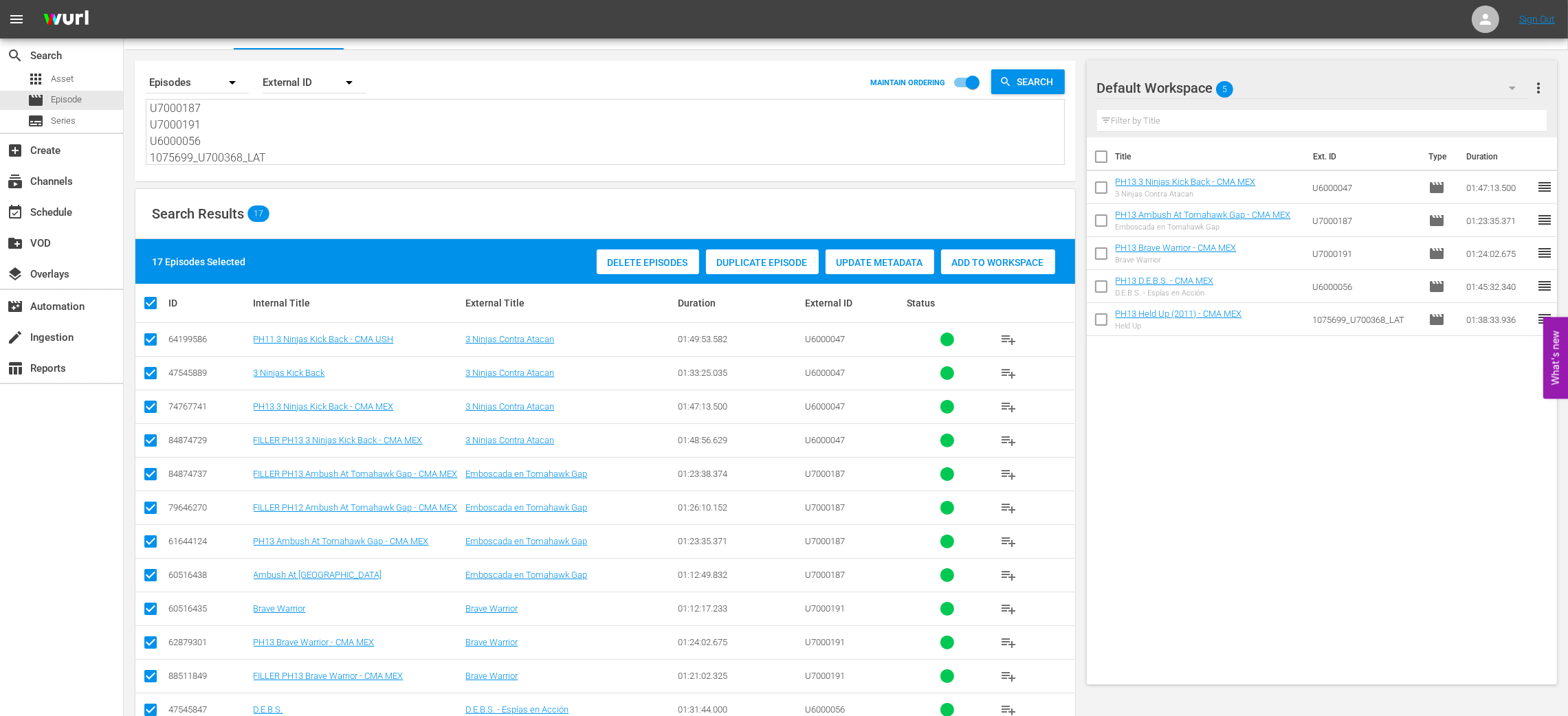
checkbox input "false"
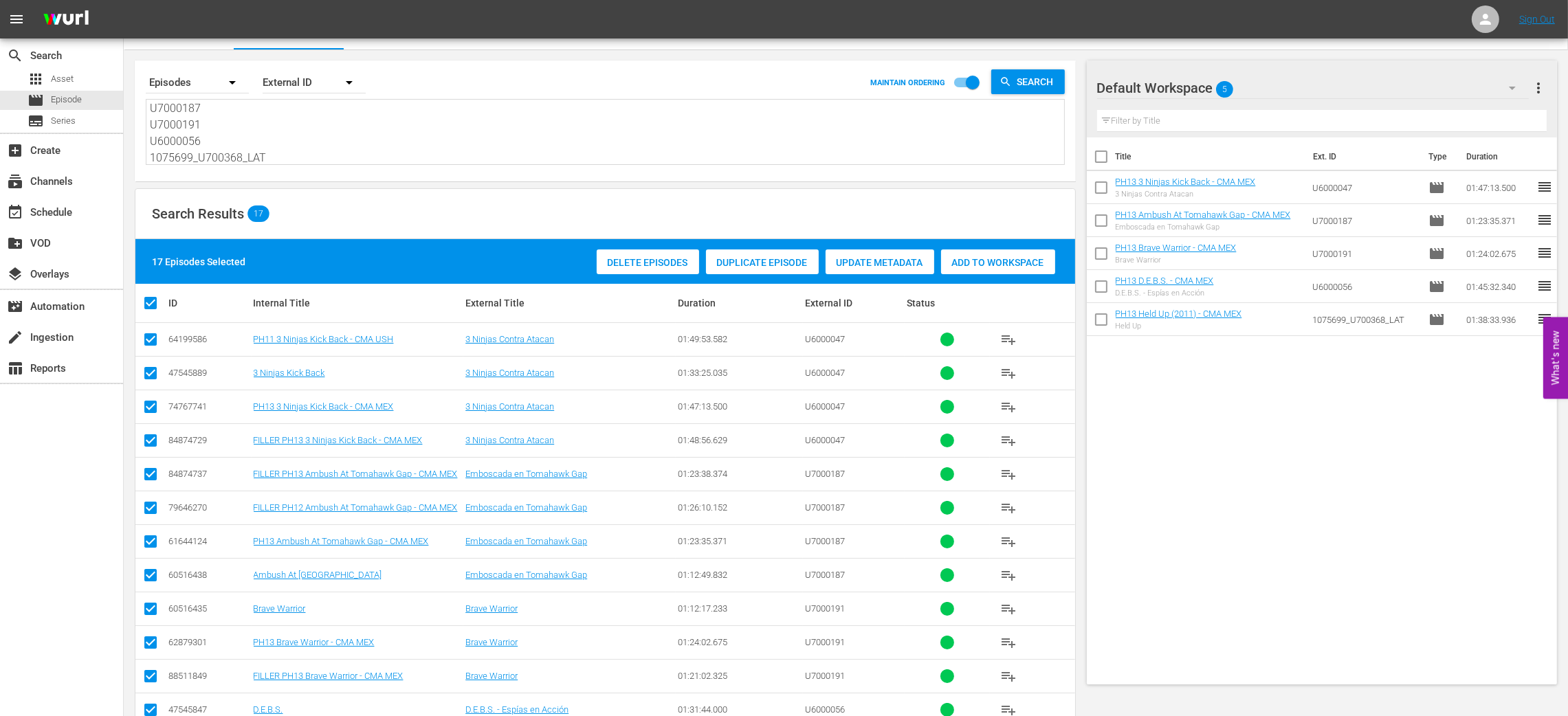
checkbox input "false"
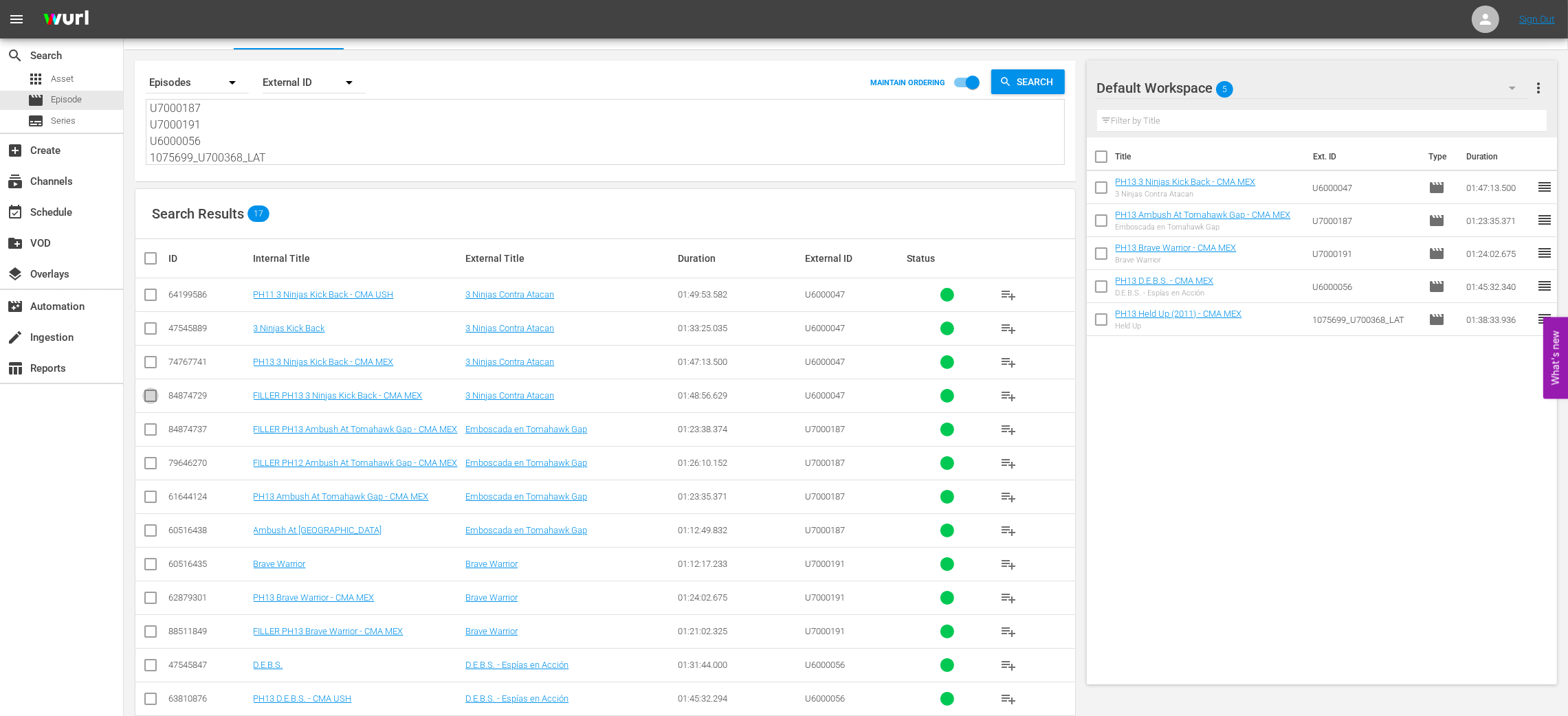
click at [154, 392] on input "checkbox" at bounding box center [150, 398] width 17 height 17
checkbox input "true"
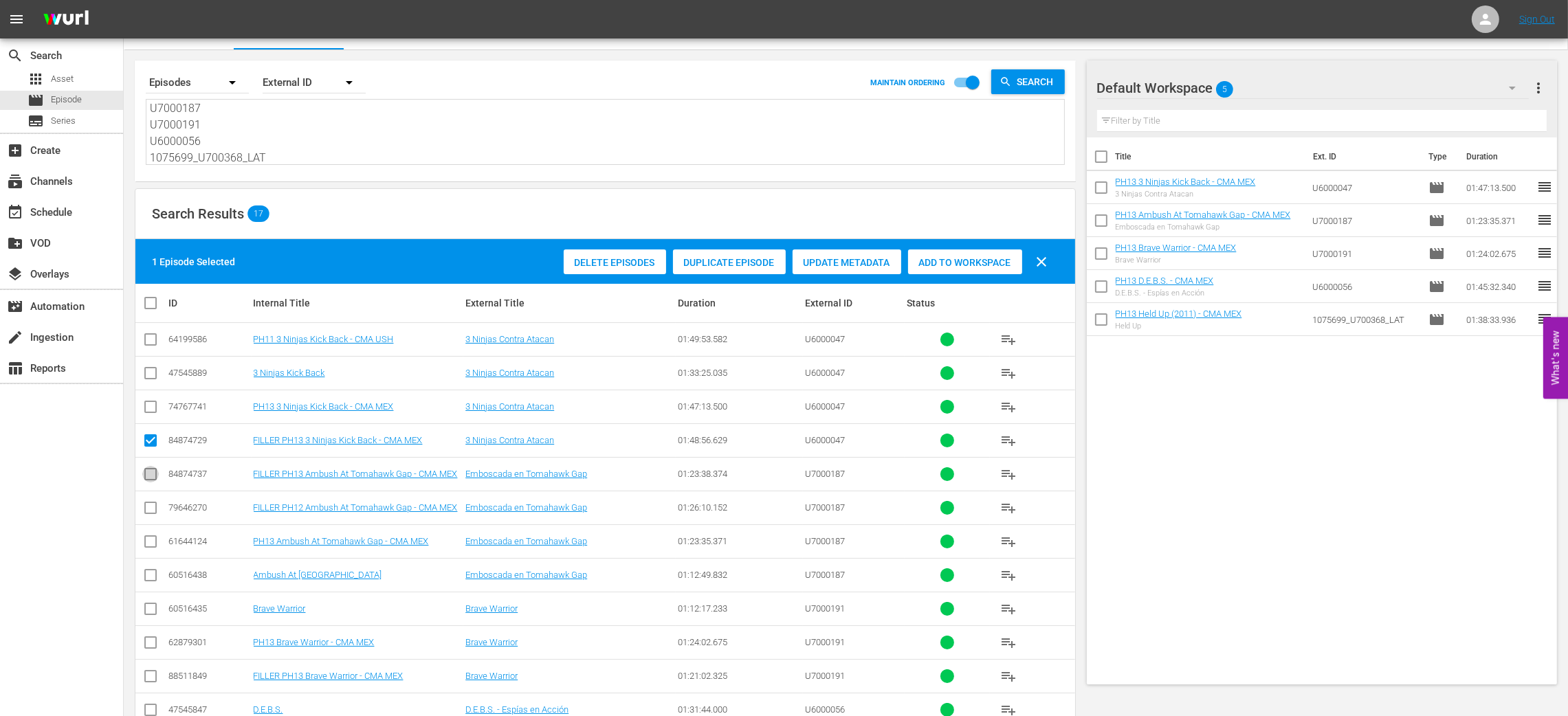
click at [148, 469] on input "checkbox" at bounding box center [150, 477] width 17 height 17
checkbox input "true"
click at [145, 514] on input "checkbox" at bounding box center [150, 510] width 17 height 17
checkbox input "true"
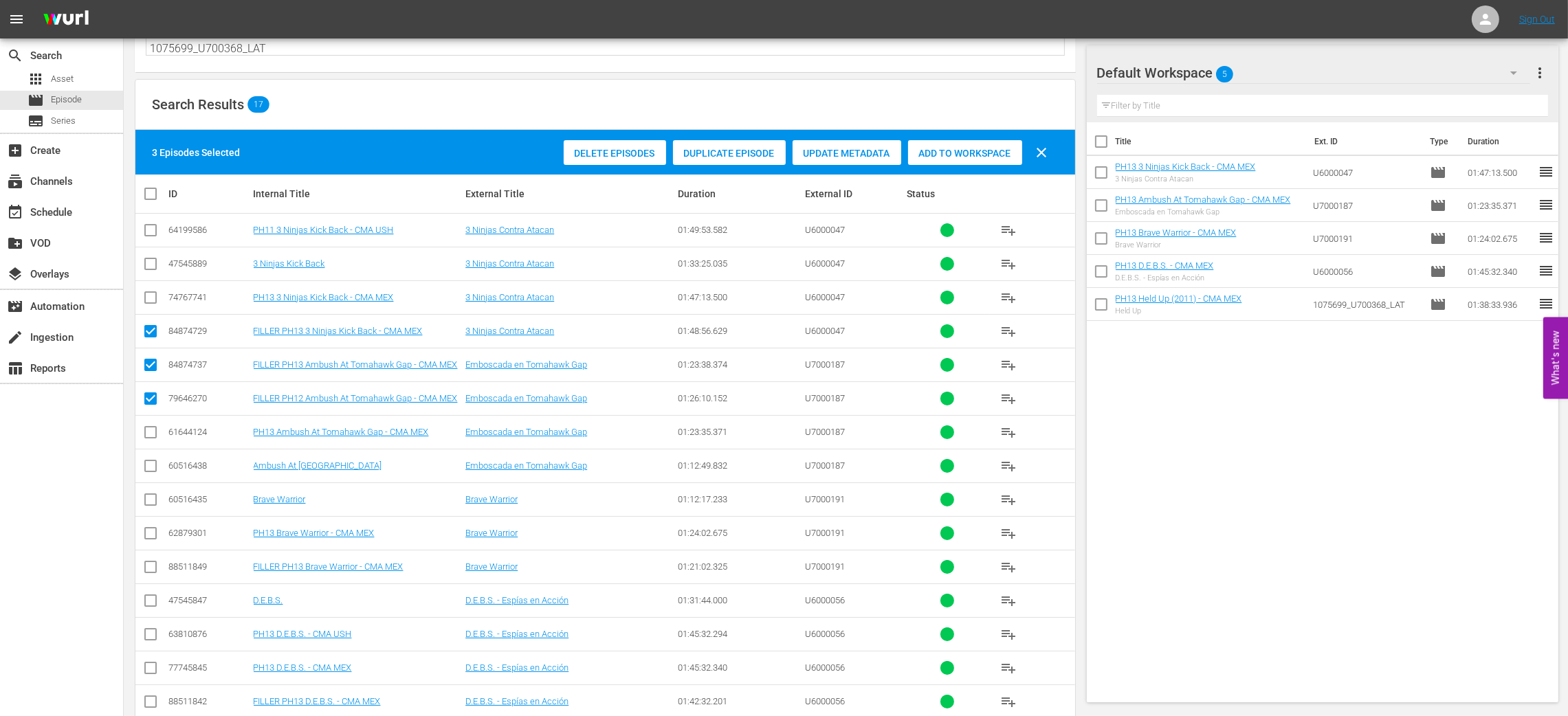
scroll to position [228, 0]
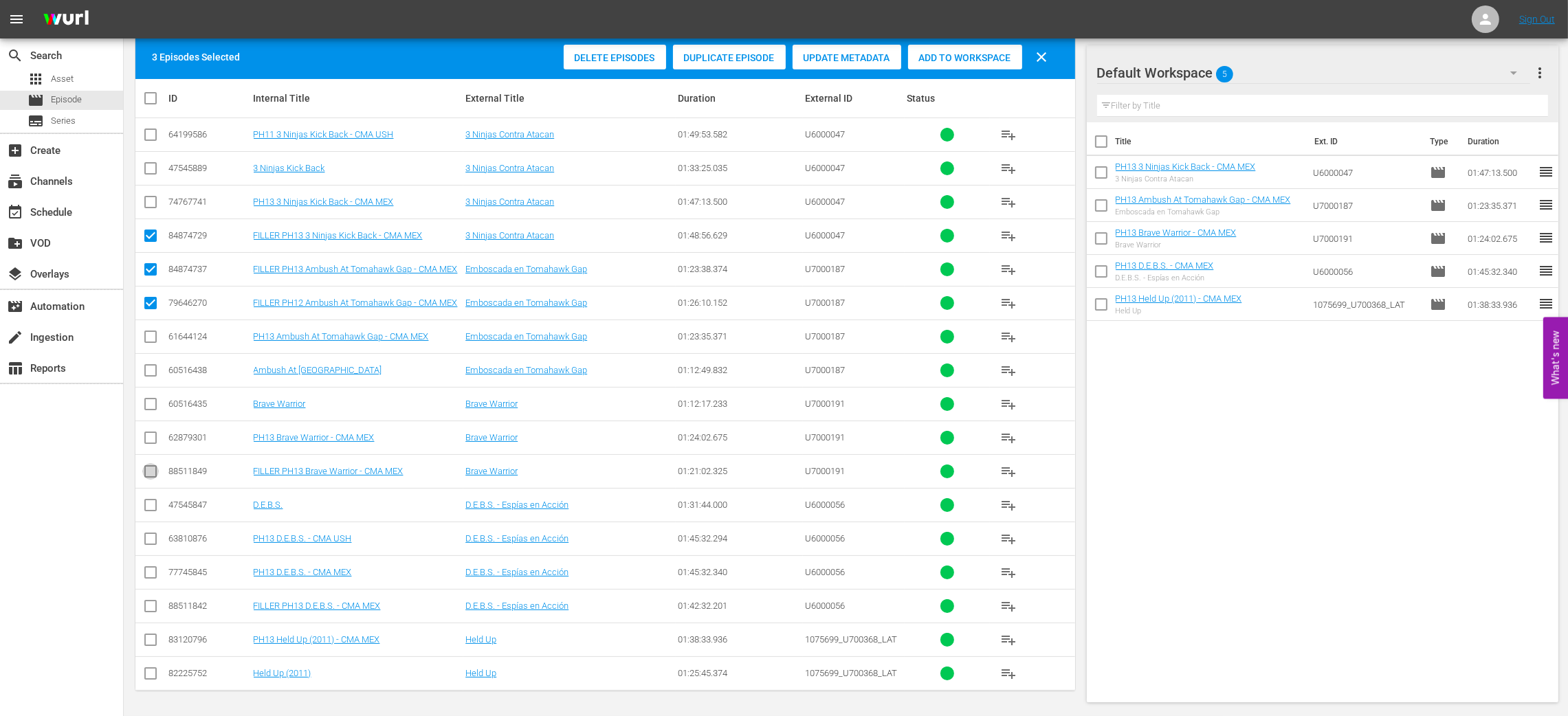
click at [155, 471] on input "checkbox" at bounding box center [150, 474] width 17 height 17
checkbox input "true"
click at [146, 300] on input "checkbox" at bounding box center [150, 306] width 17 height 17
checkbox input "false"
click at [150, 607] on input "checkbox" at bounding box center [150, 609] width 17 height 17
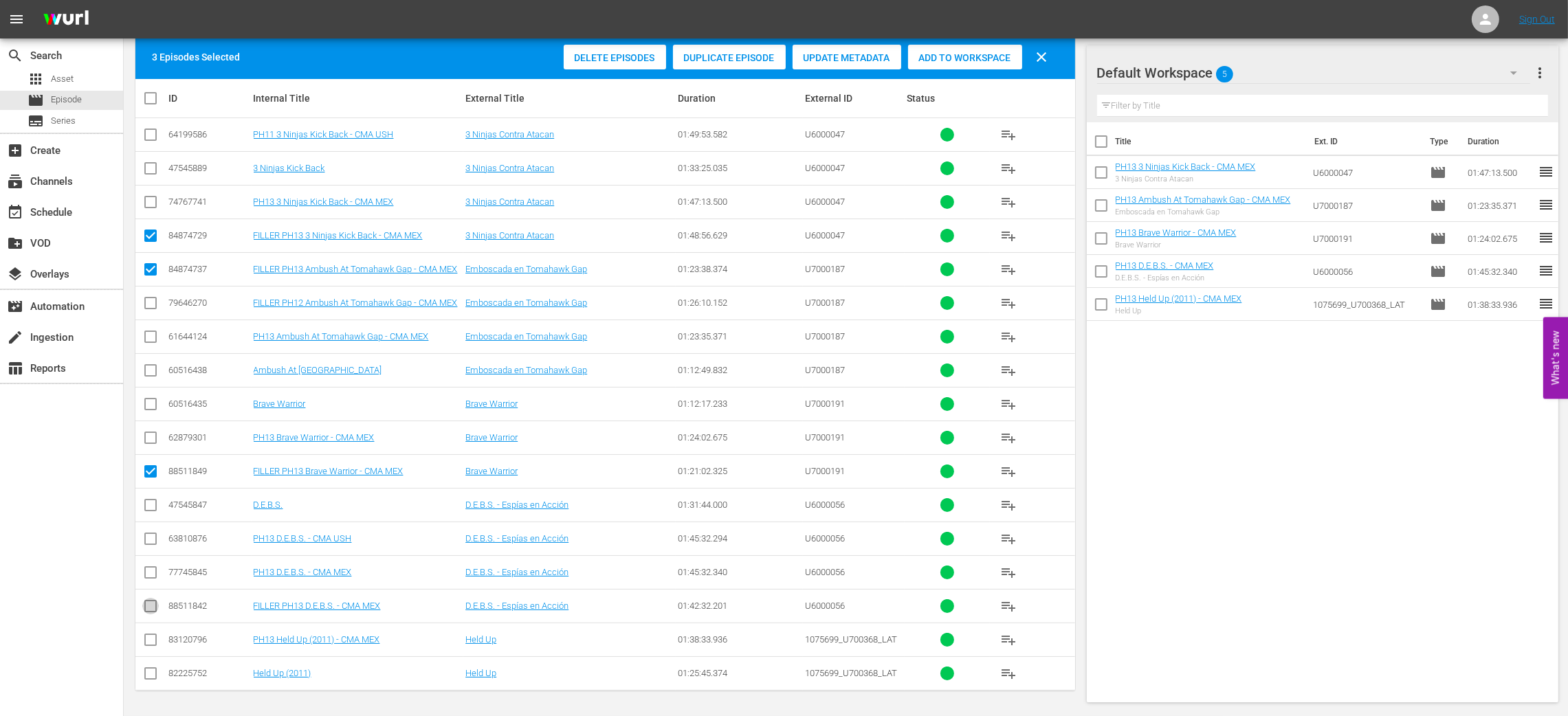
checkbox input "true"
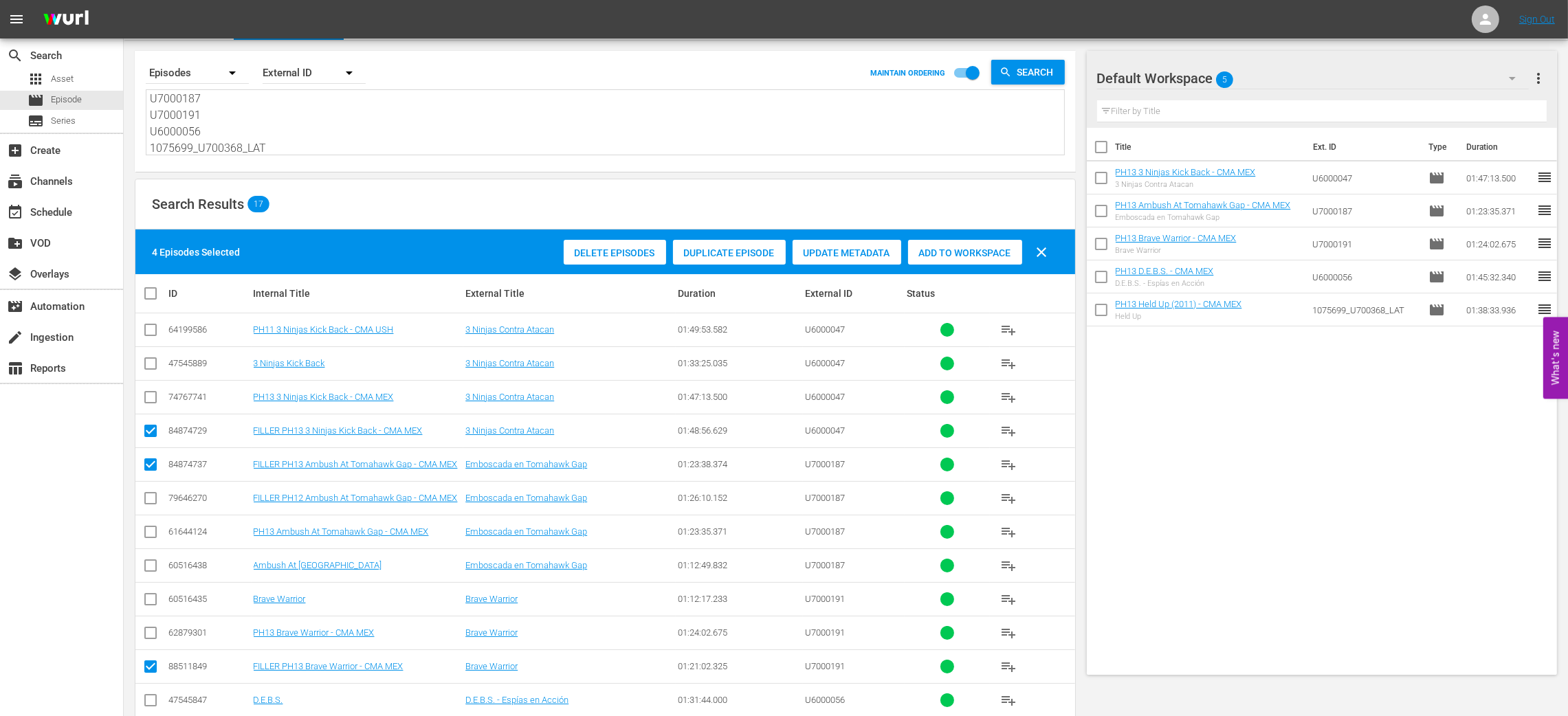
scroll to position [22, 0]
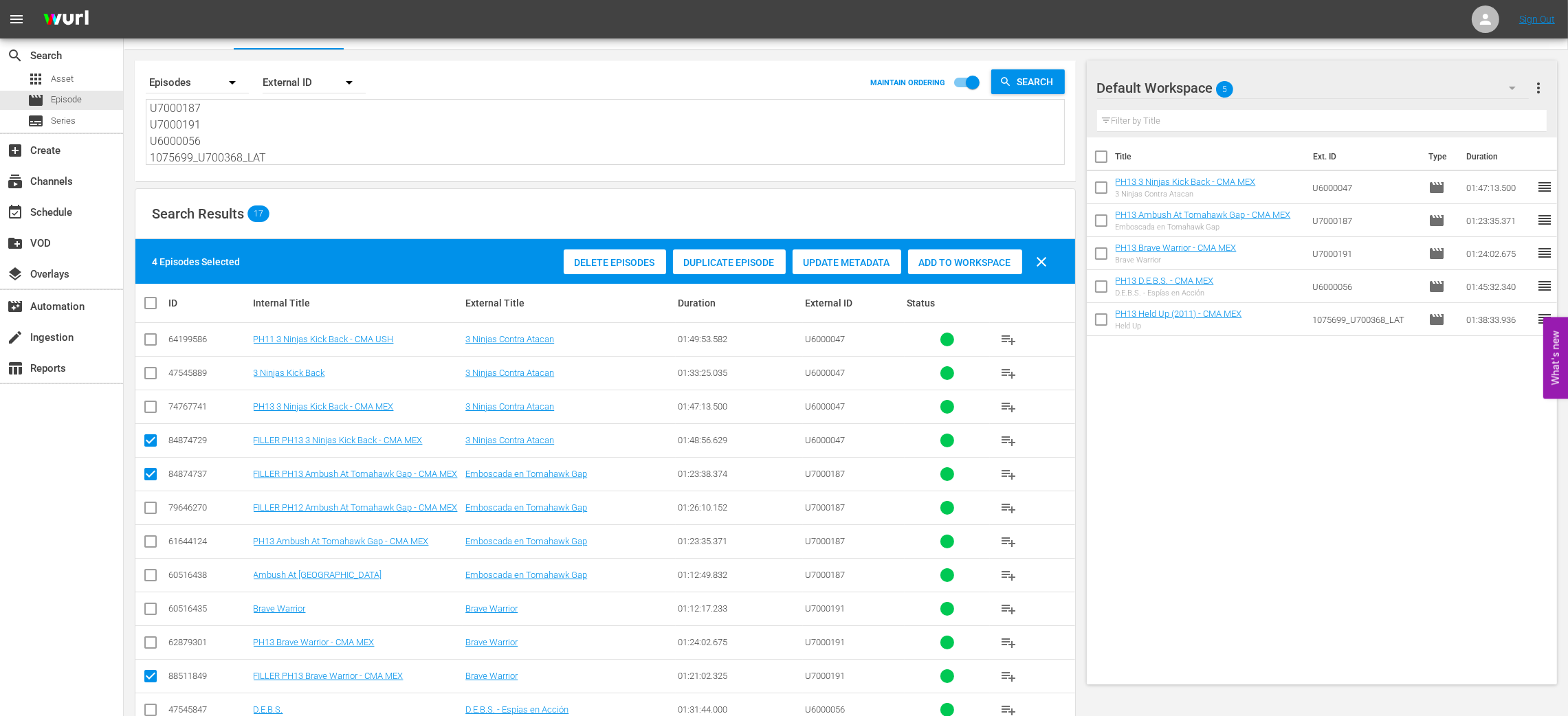
click at [983, 264] on span "Add to Workspace" at bounding box center [965, 262] width 114 height 11
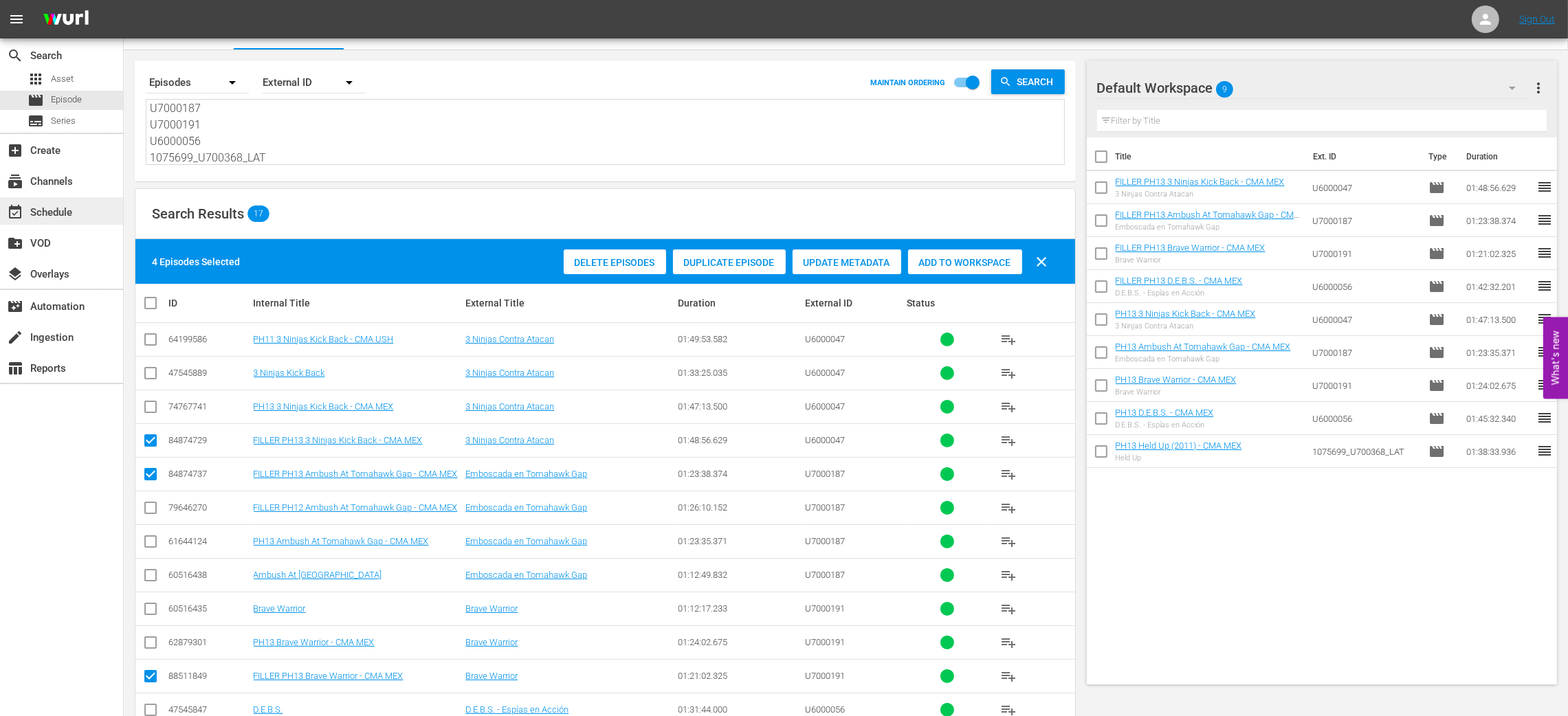
click at [51, 204] on div "event_available Schedule" at bounding box center [38, 210] width 77 height 12
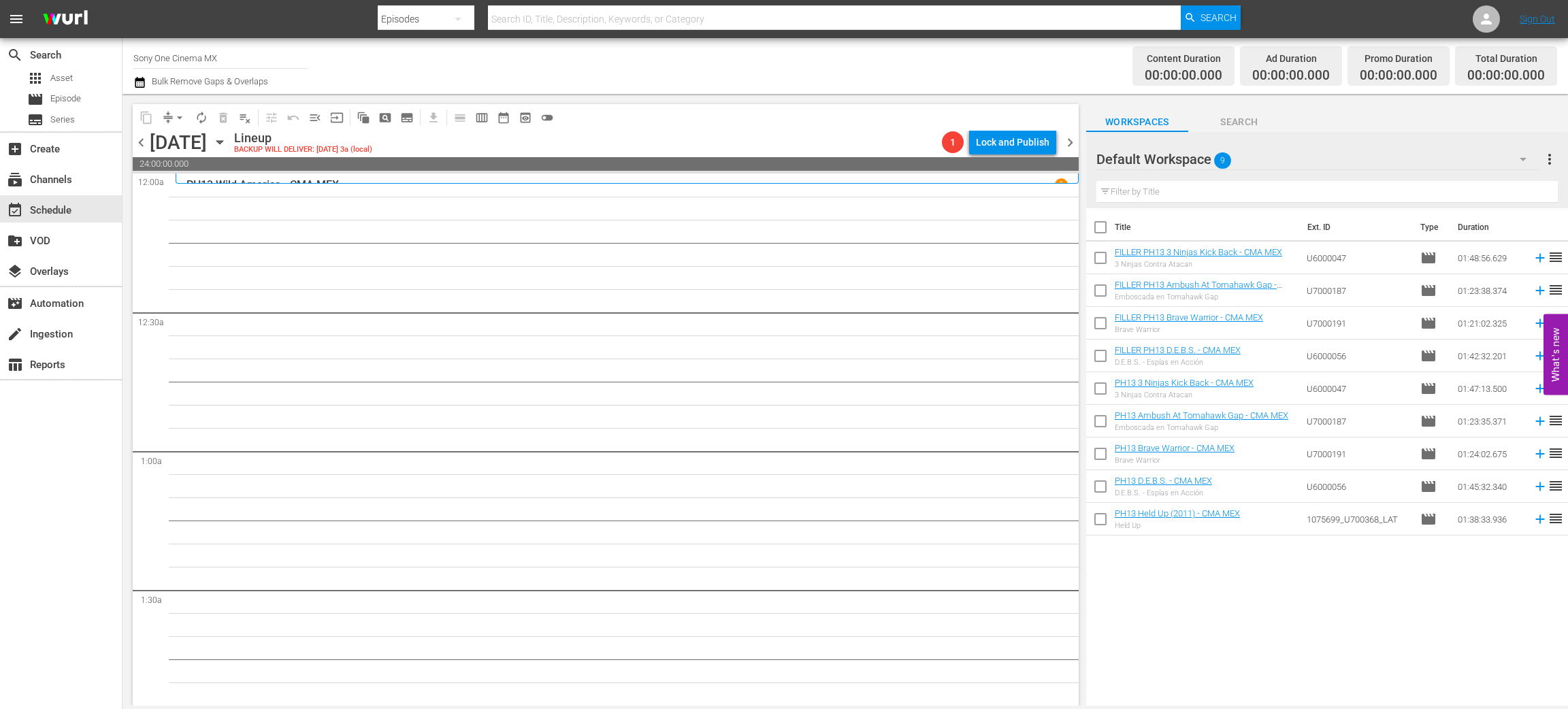
click at [1104, 386] on input "checkbox" at bounding box center [1101, 391] width 29 height 29
checkbox input "true"
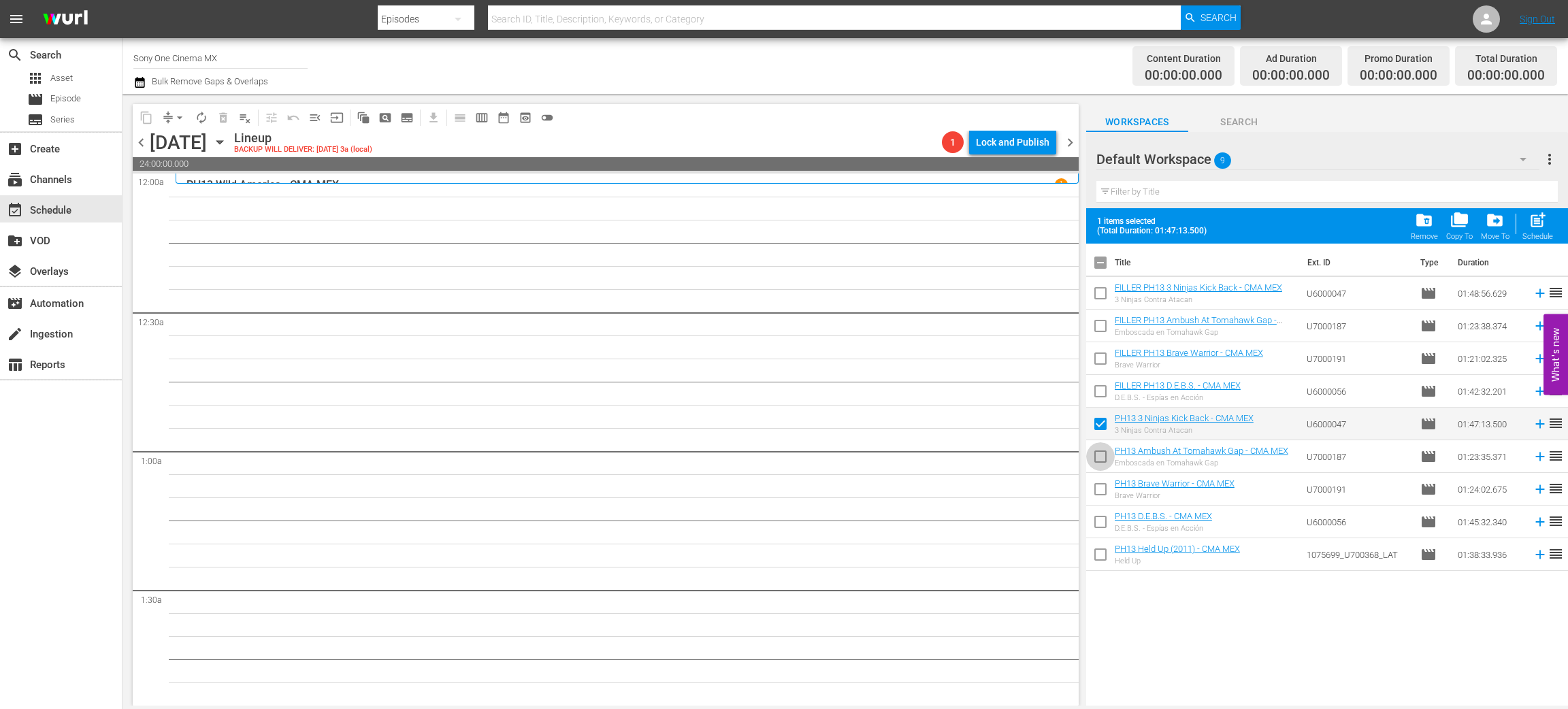
click at [1101, 464] on input "checkbox" at bounding box center [1101, 459] width 29 height 29
checkbox input "true"
click at [1101, 494] on input "checkbox" at bounding box center [1101, 492] width 29 height 29
checkbox input "true"
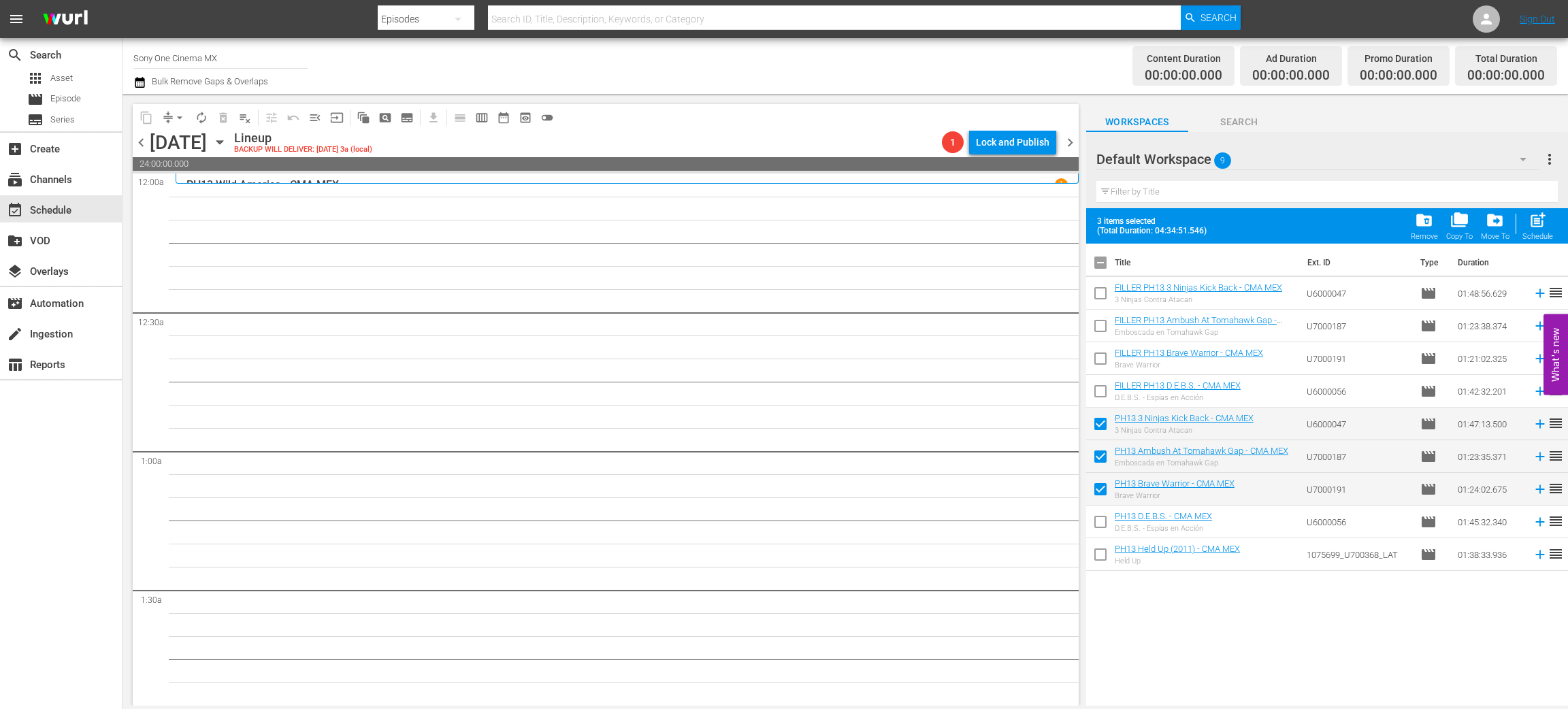
click at [1099, 523] on input "checkbox" at bounding box center [1101, 524] width 29 height 29
checkbox input "true"
click at [1099, 551] on input "checkbox" at bounding box center [1101, 558] width 29 height 29
checkbox input "true"
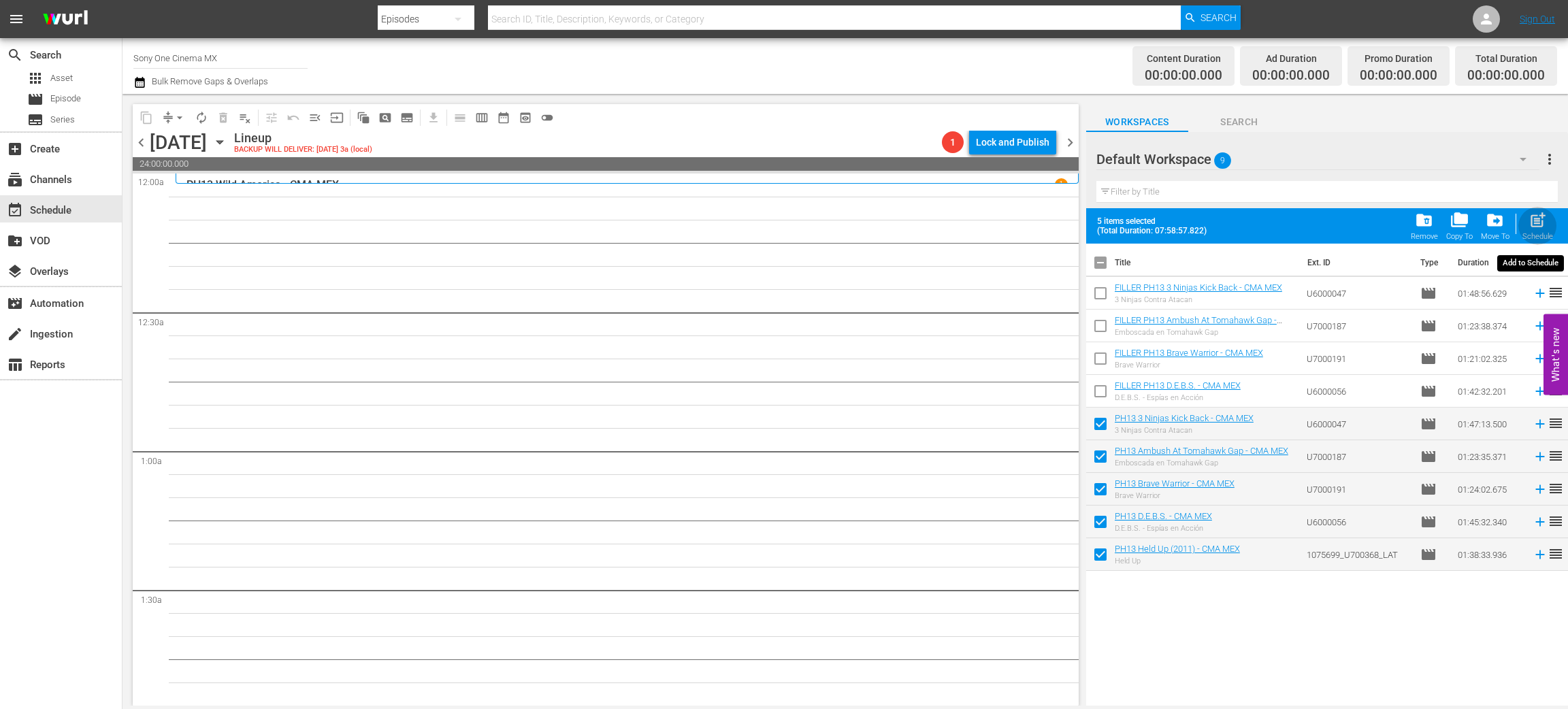
click at [1547, 216] on div "post_add Schedule" at bounding box center [1538, 226] width 31 height 30
checkbox input "false"
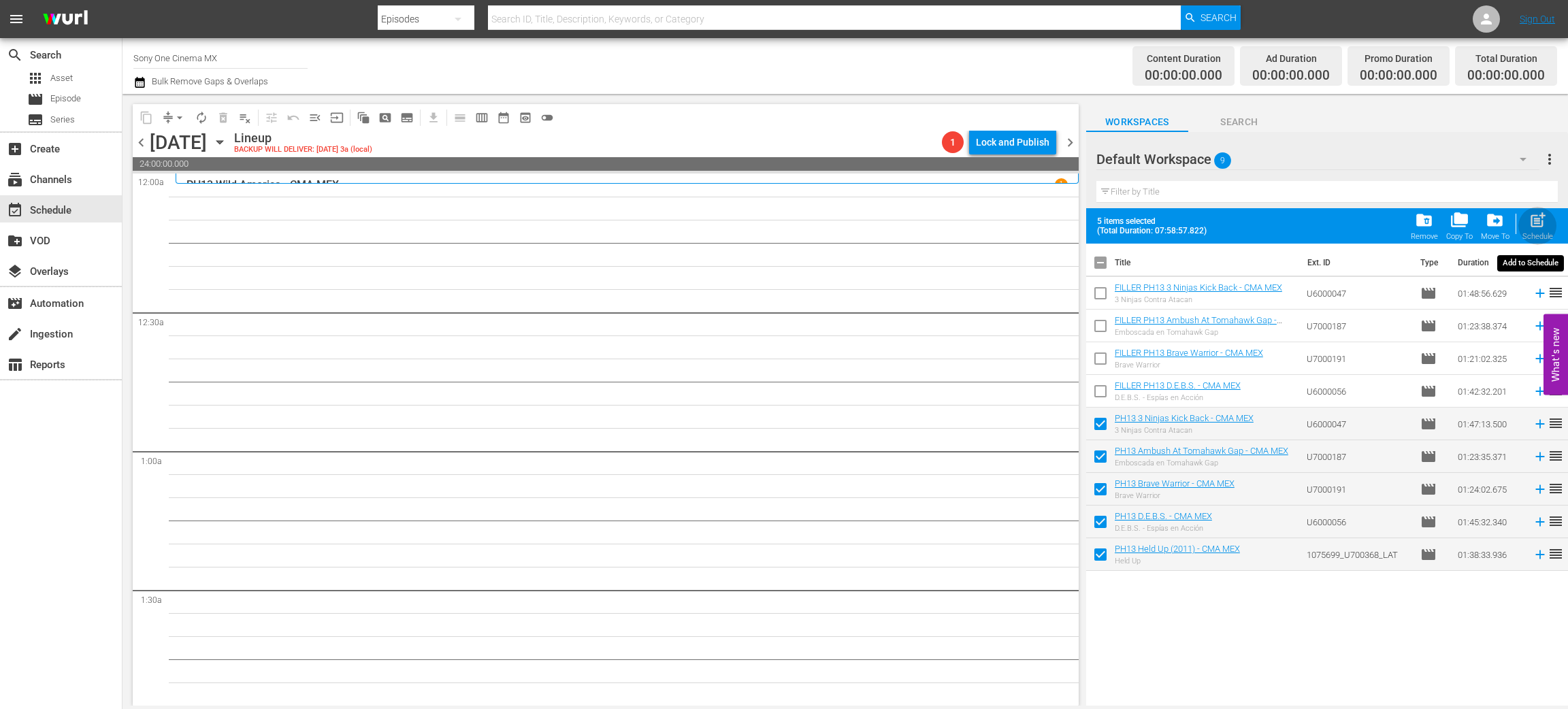
checkbox input "false"
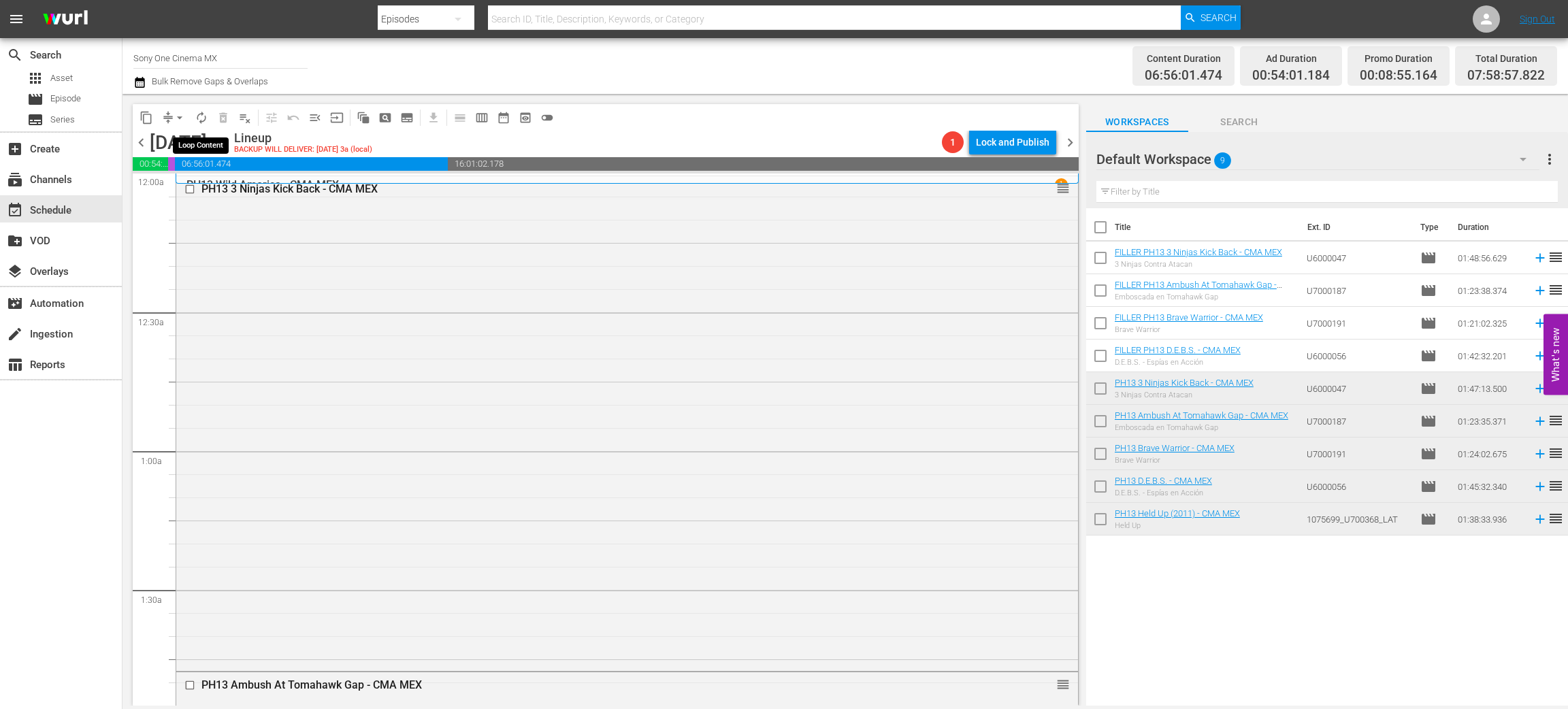
click at [202, 118] on span "autorenew_outlined" at bounding box center [201, 117] width 13 height 13
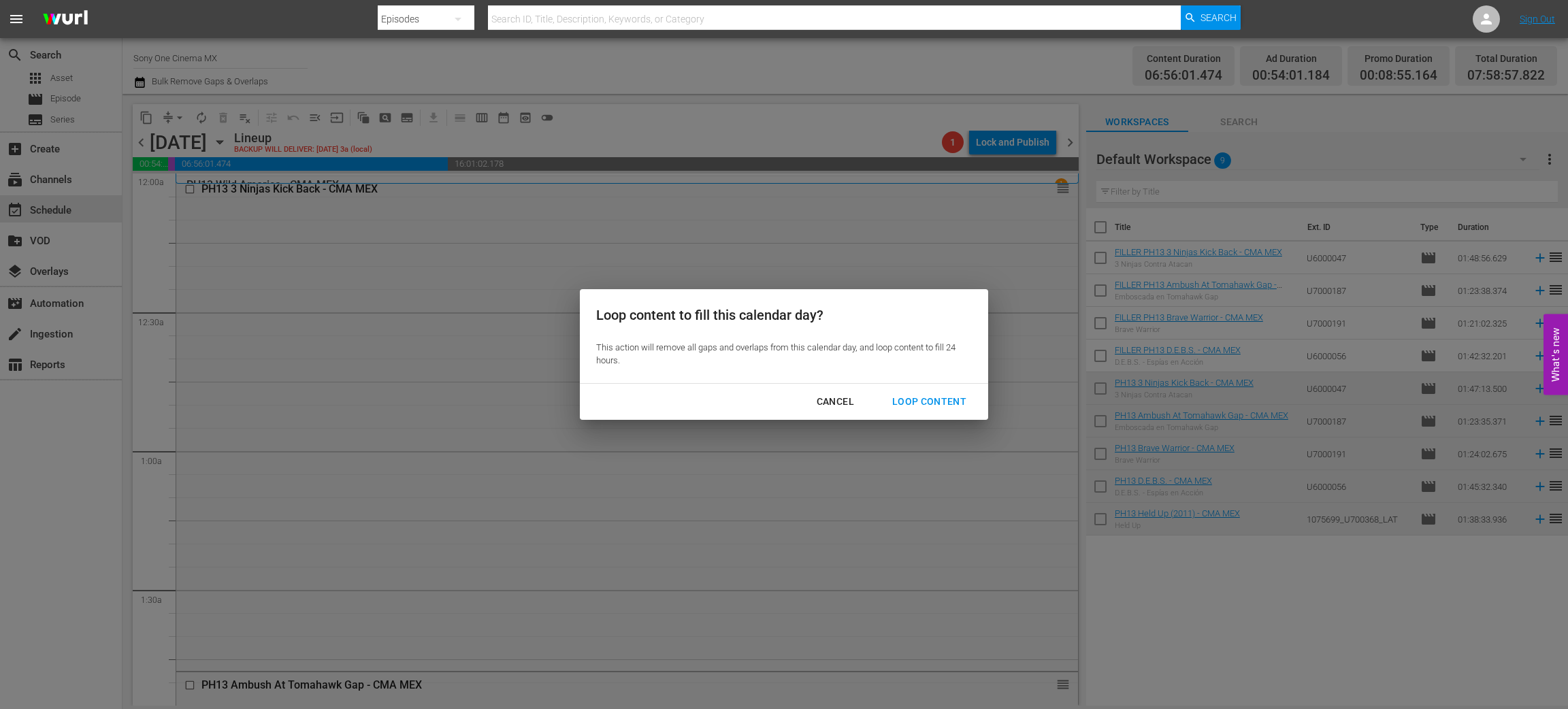
click at [918, 400] on div "Loop Content" at bounding box center [929, 402] width 96 height 17
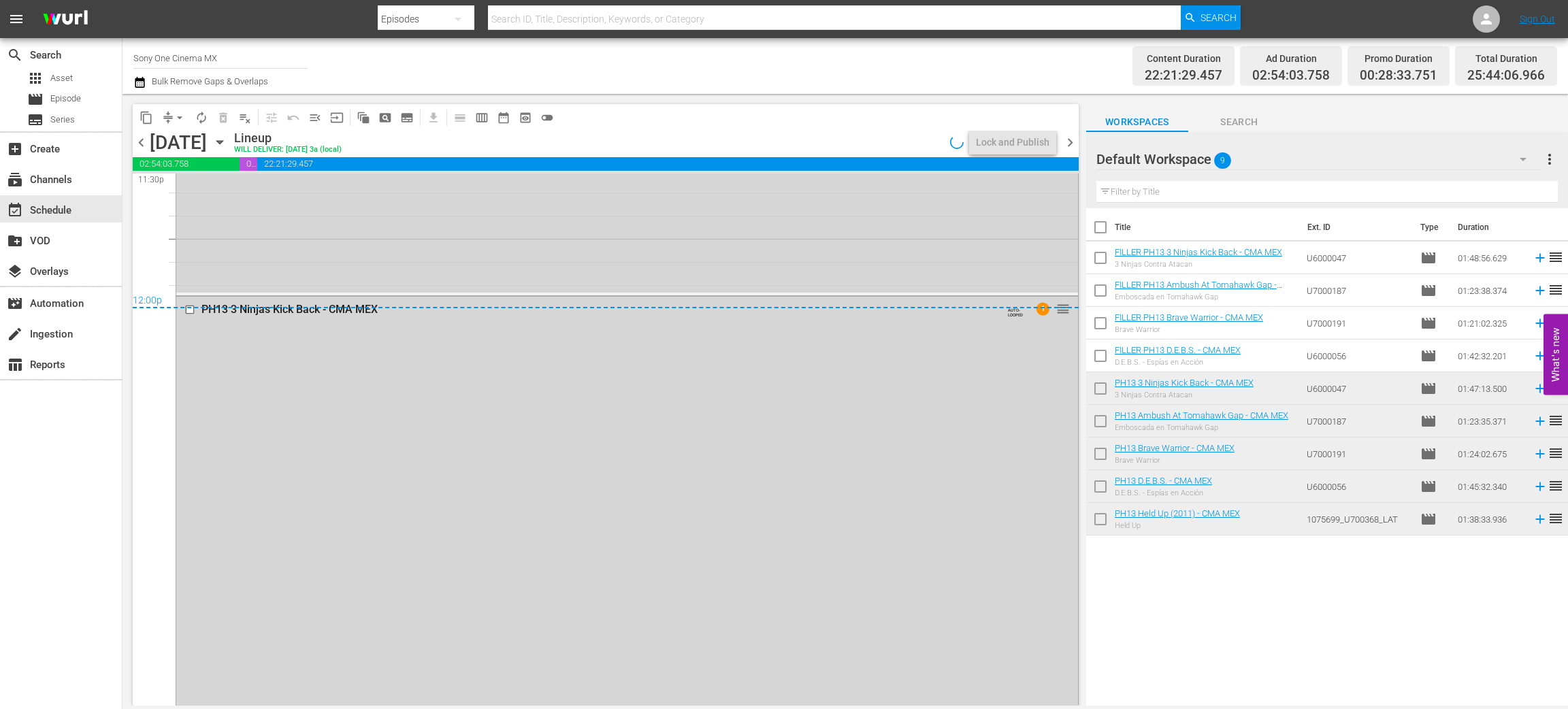
scroll to position [6571, 0]
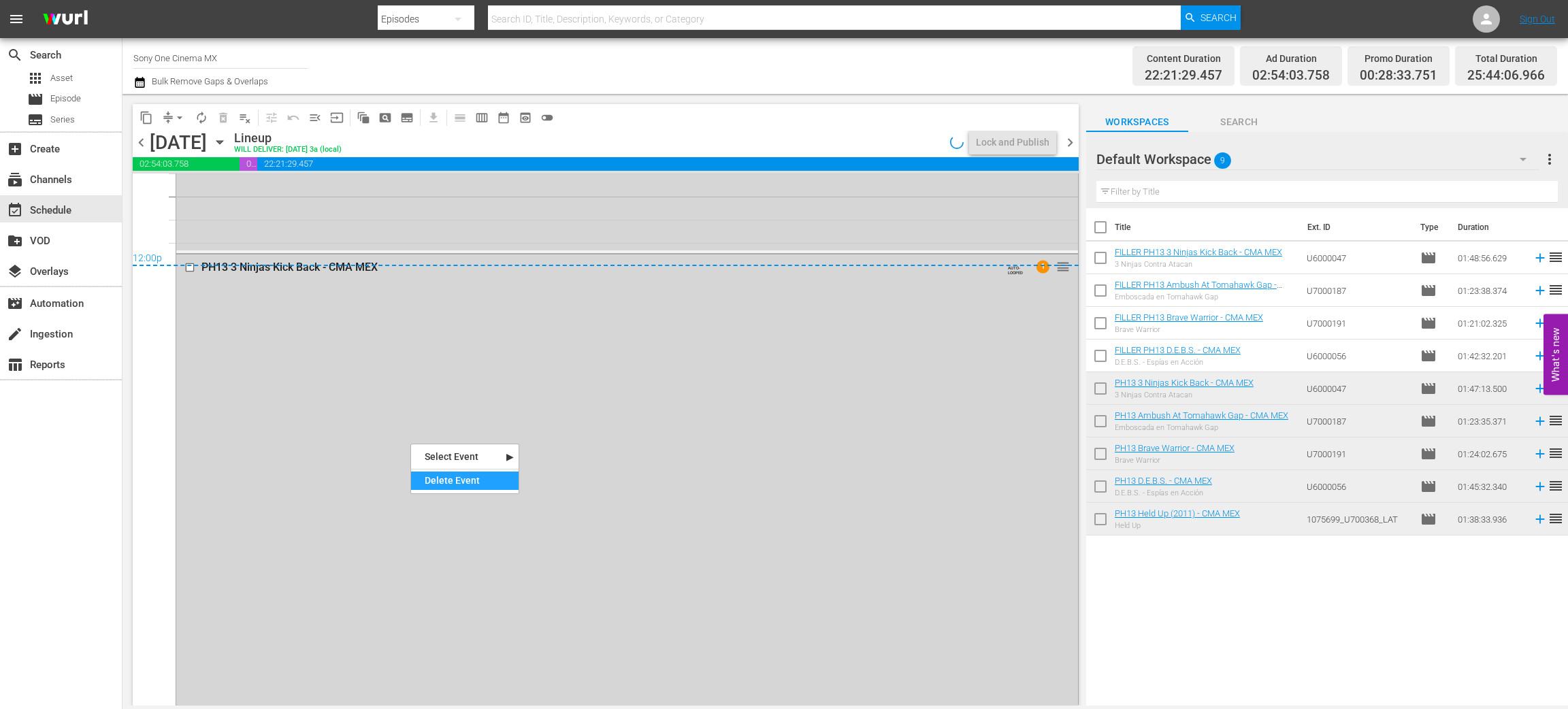
click at [431, 476] on div "Delete Event" at bounding box center [465, 480] width 108 height 18
click at [284, 220] on div "PH13 Held Up (2011) - CMA MEX AUTO-LOOPED reorder" at bounding box center [628, 24] width 902 height 452
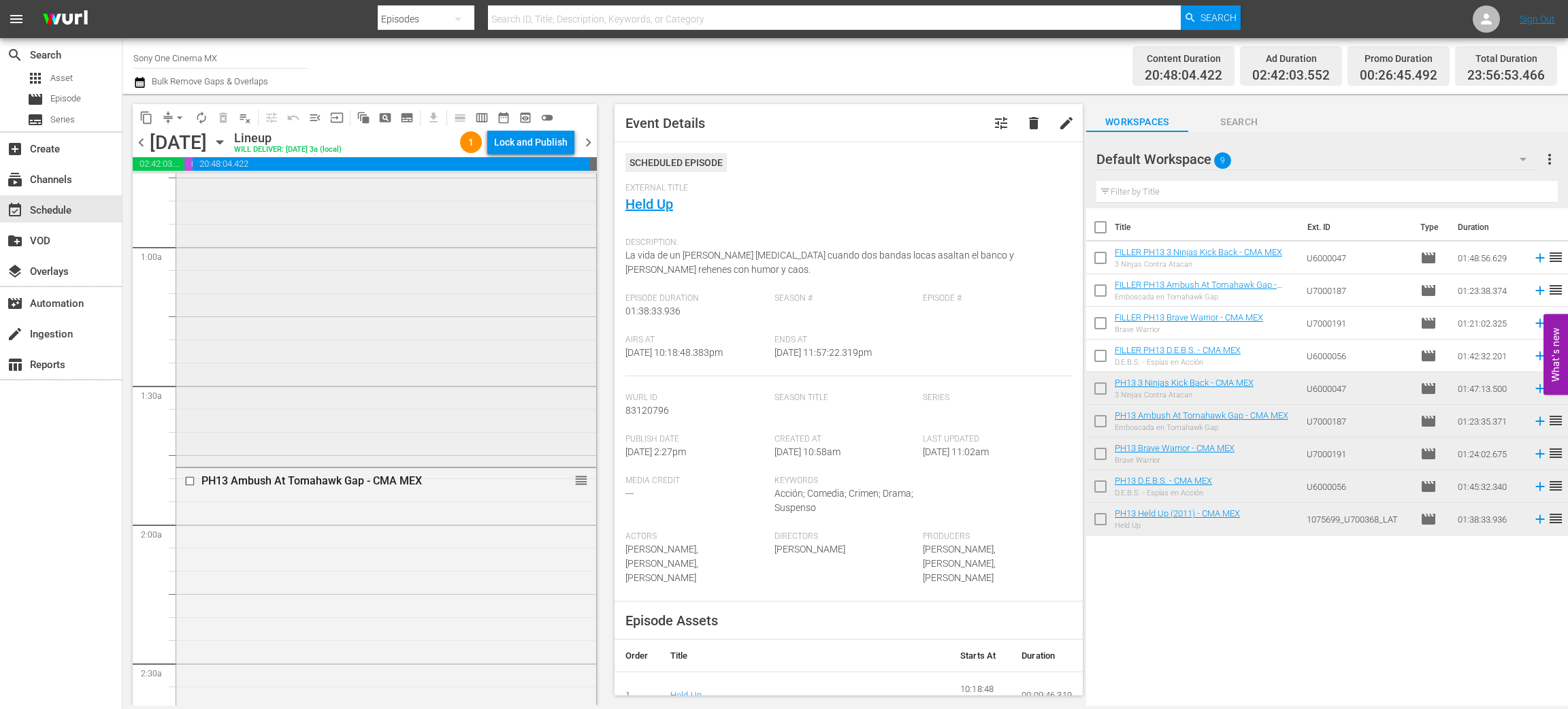
scroll to position [0, 0]
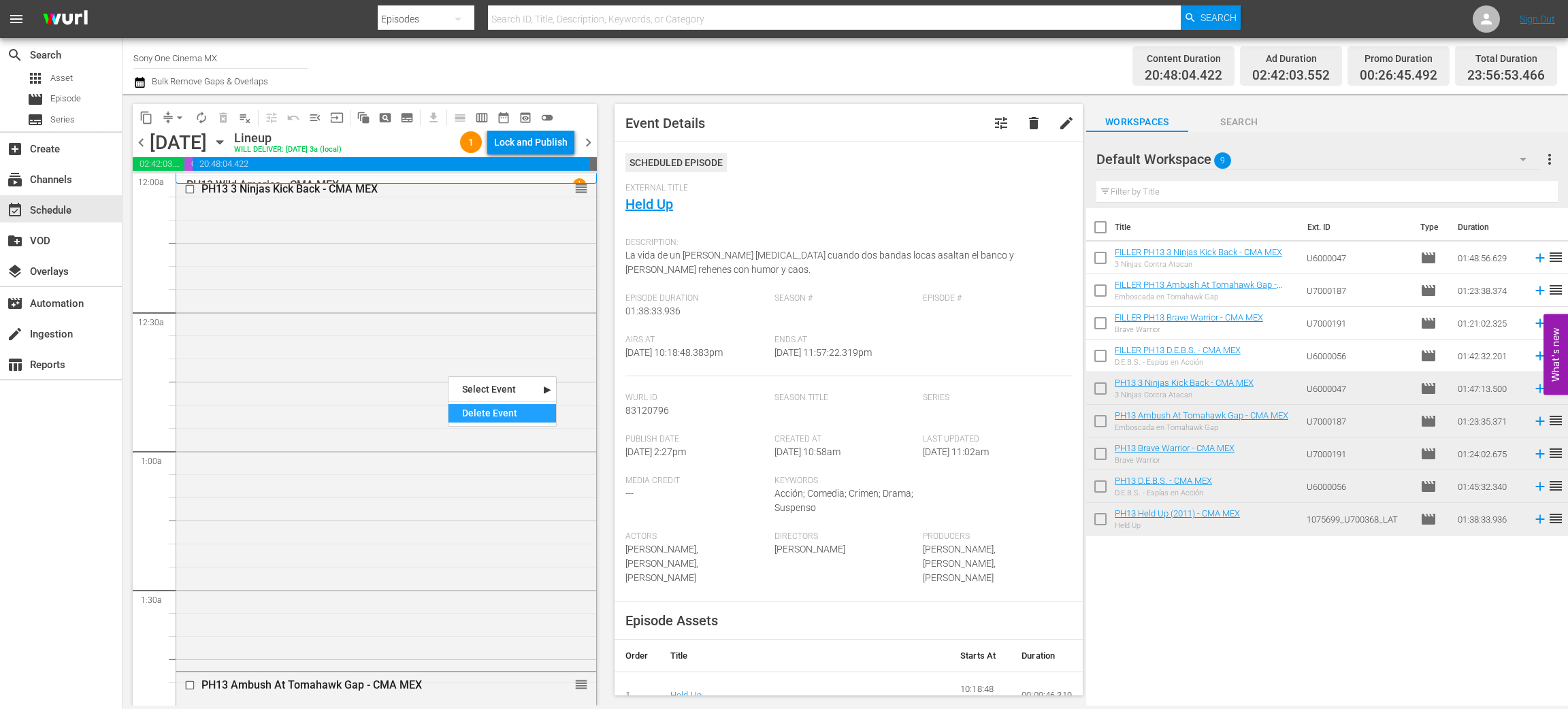
click at [476, 412] on div "Delete Event" at bounding box center [502, 413] width 108 height 18
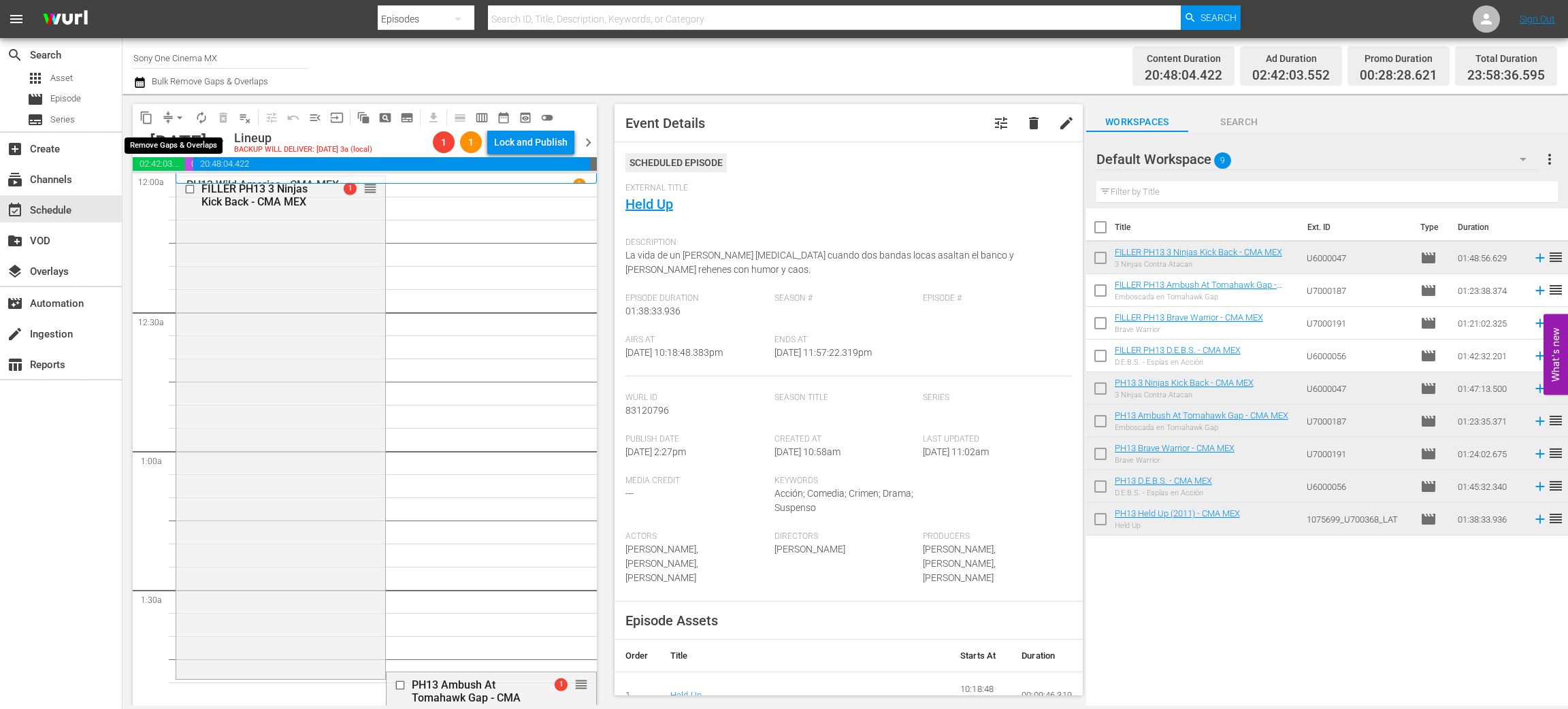
click at [182, 113] on span "arrow_drop_down" at bounding box center [179, 117] width 13 height 13
click at [203, 186] on li "Align to End of Previous Day" at bounding box center [180, 189] width 143 height 22
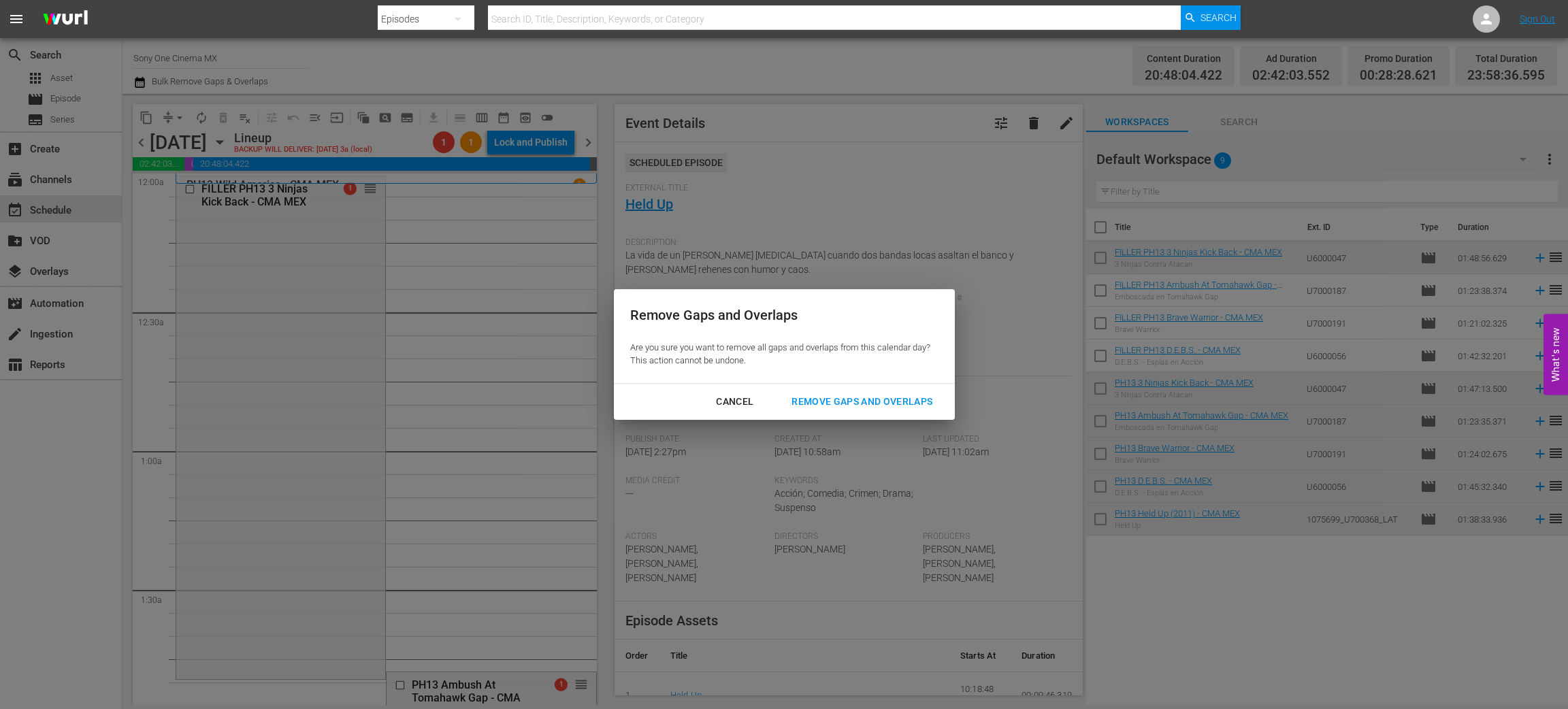
click at [894, 404] on div "Remove Gaps and Overlaps" at bounding box center [861, 402] width 162 height 17
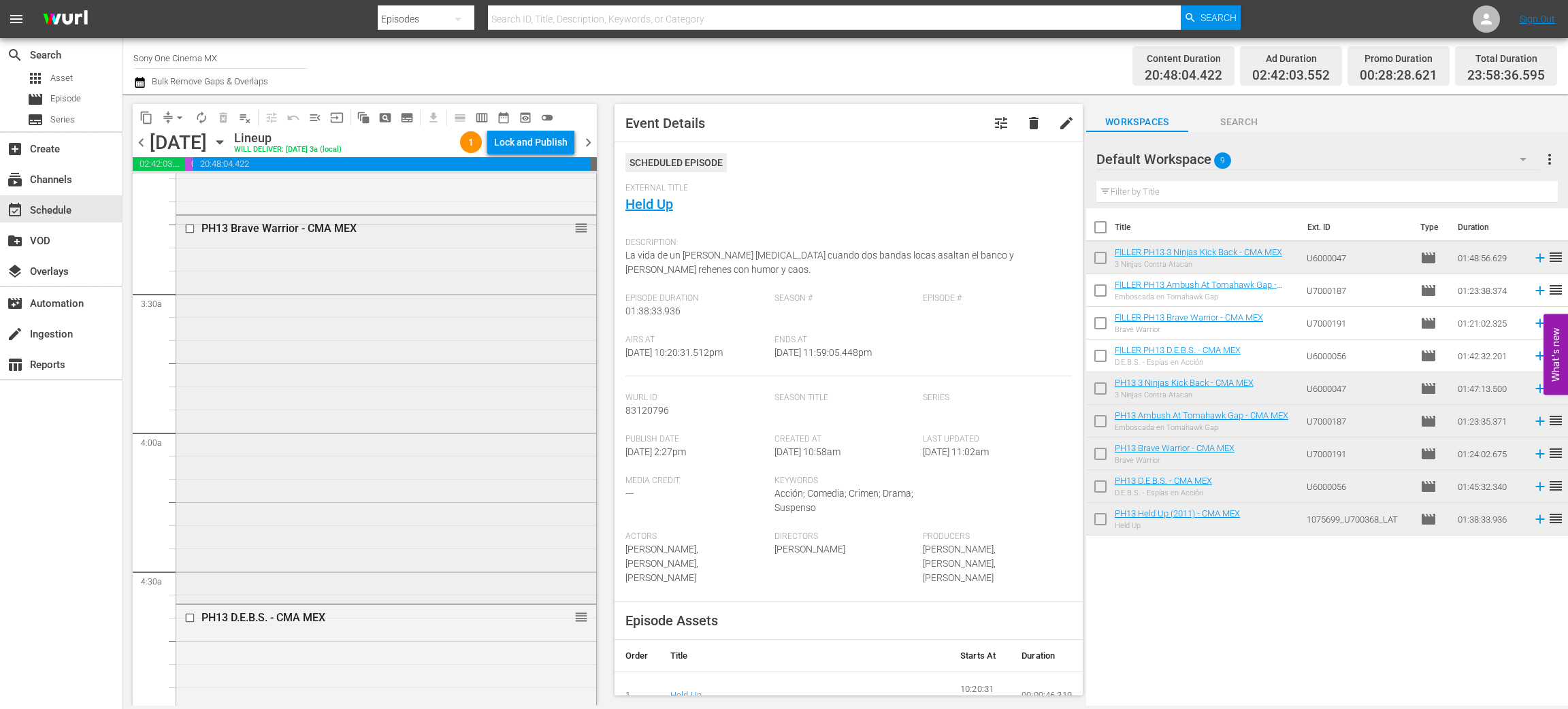
scroll to position [817, 0]
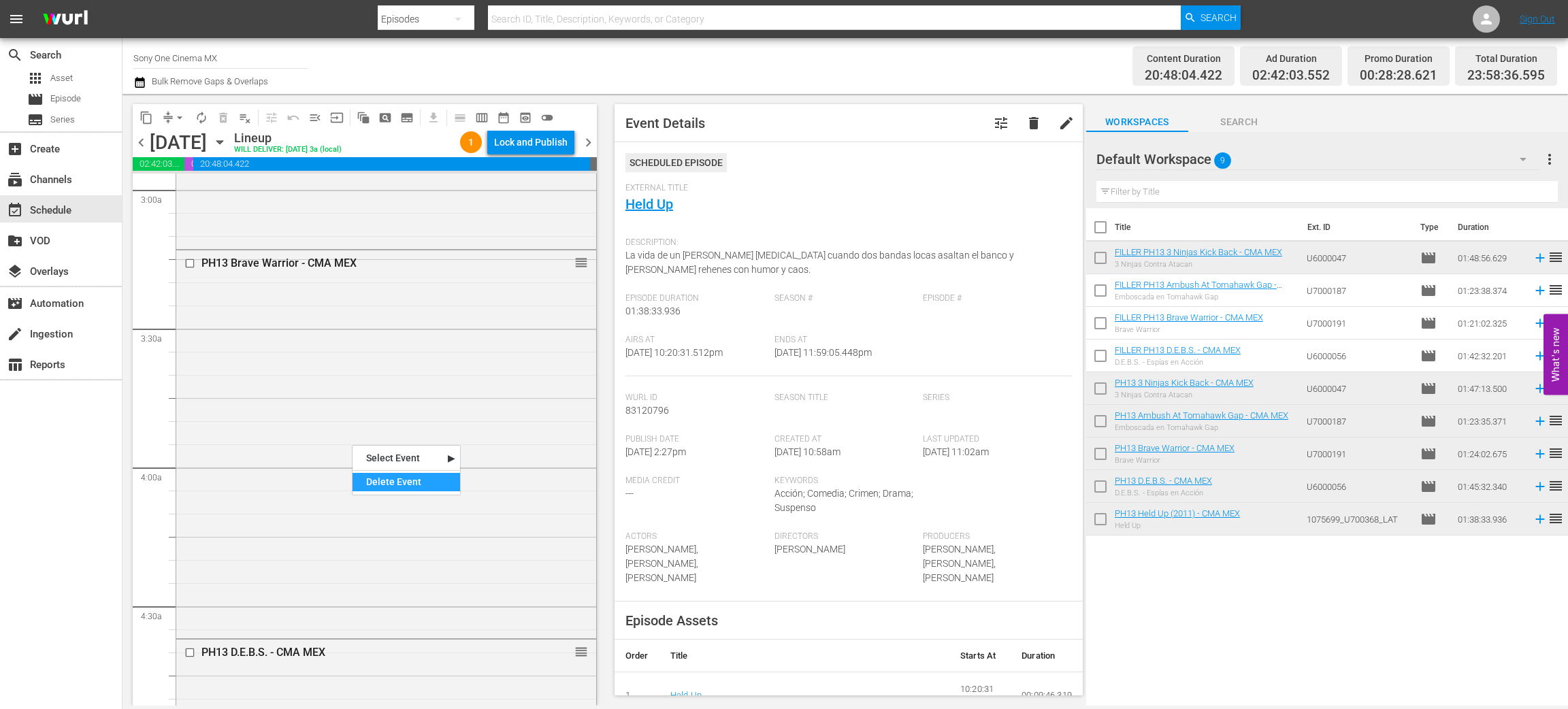
click at [374, 481] on div "Delete Event" at bounding box center [406, 482] width 108 height 18
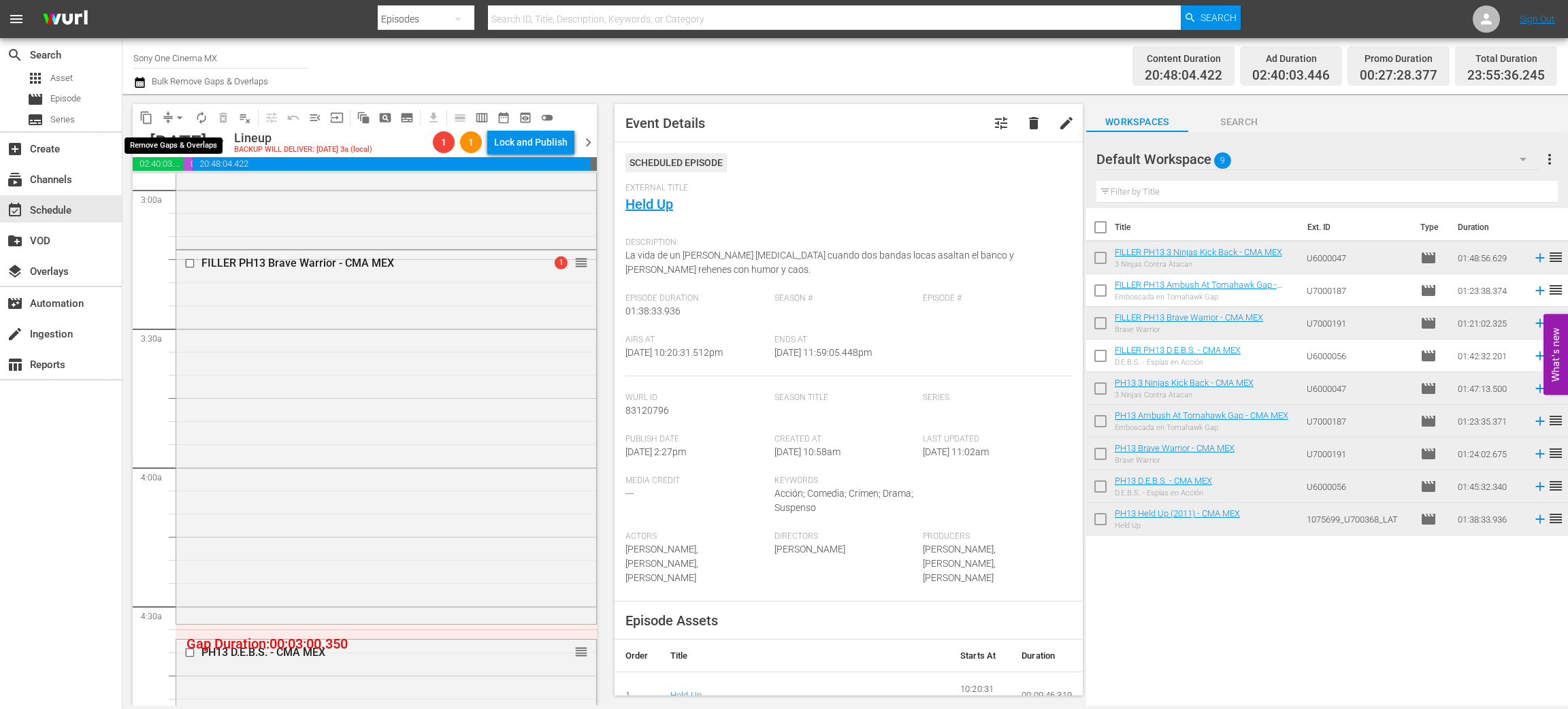
click at [181, 113] on span "arrow_drop_down" at bounding box center [179, 117] width 13 height 13
click at [207, 196] on li "Align to End of Previous Day" at bounding box center [180, 189] width 143 height 22
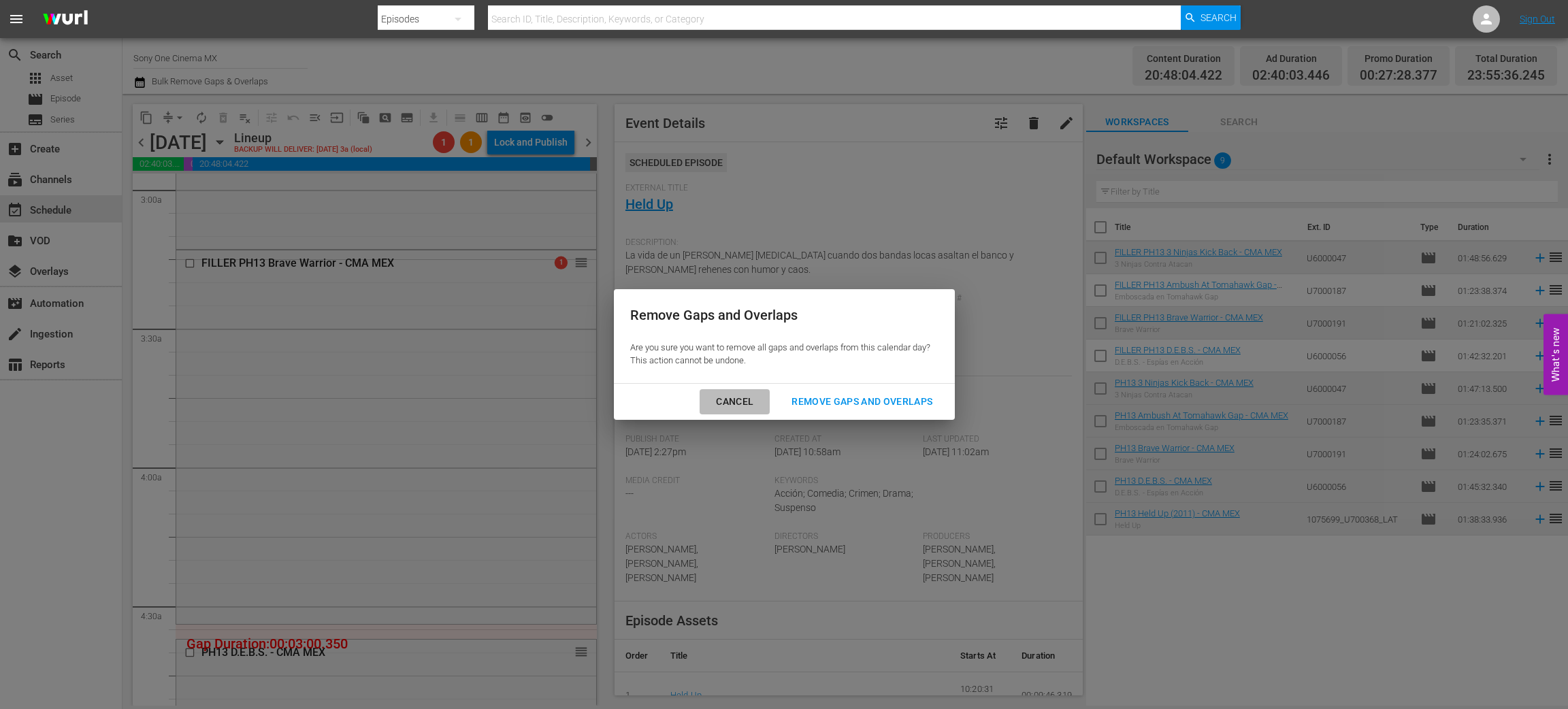
click at [714, 408] on div "Cancel" at bounding box center [734, 402] width 59 height 17
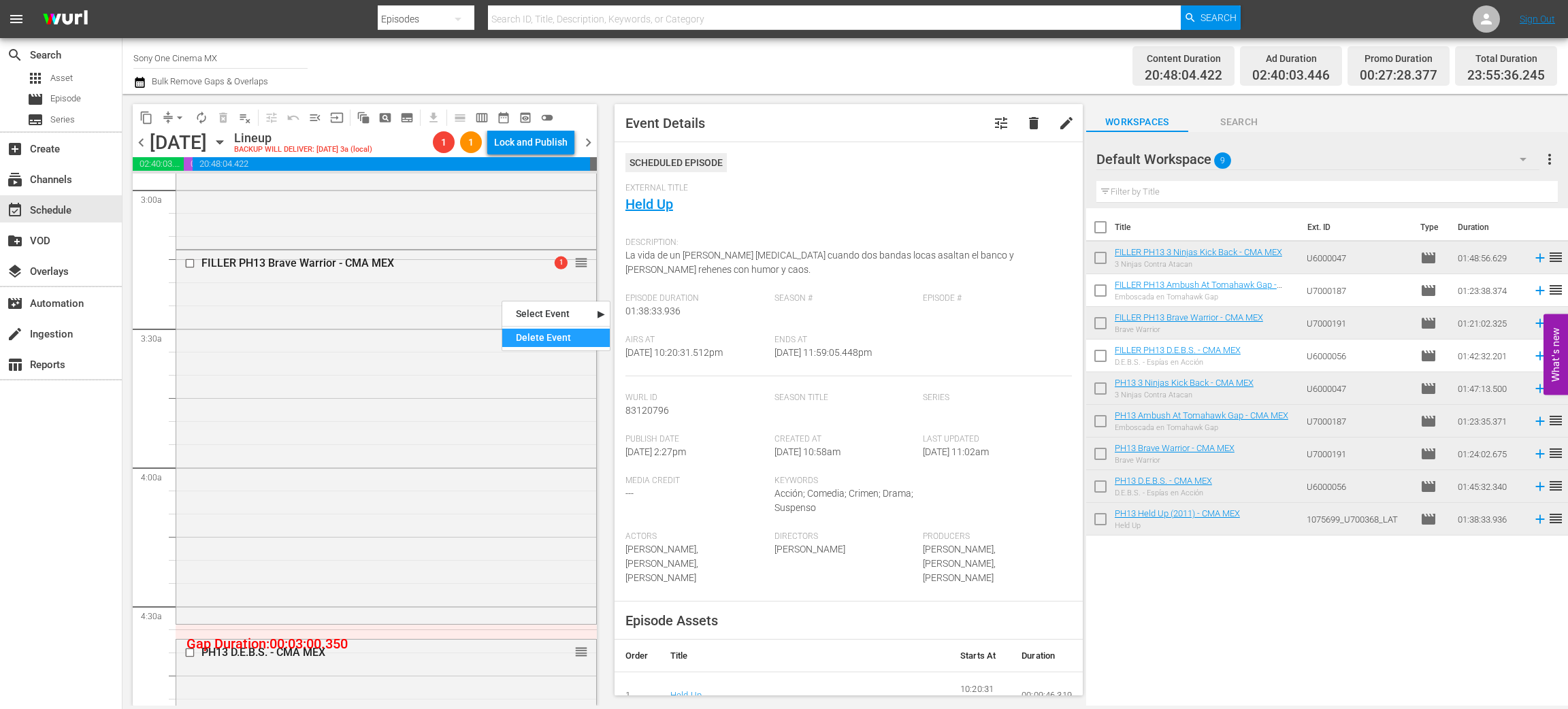
click at [547, 343] on div "Delete Event" at bounding box center [556, 337] width 108 height 18
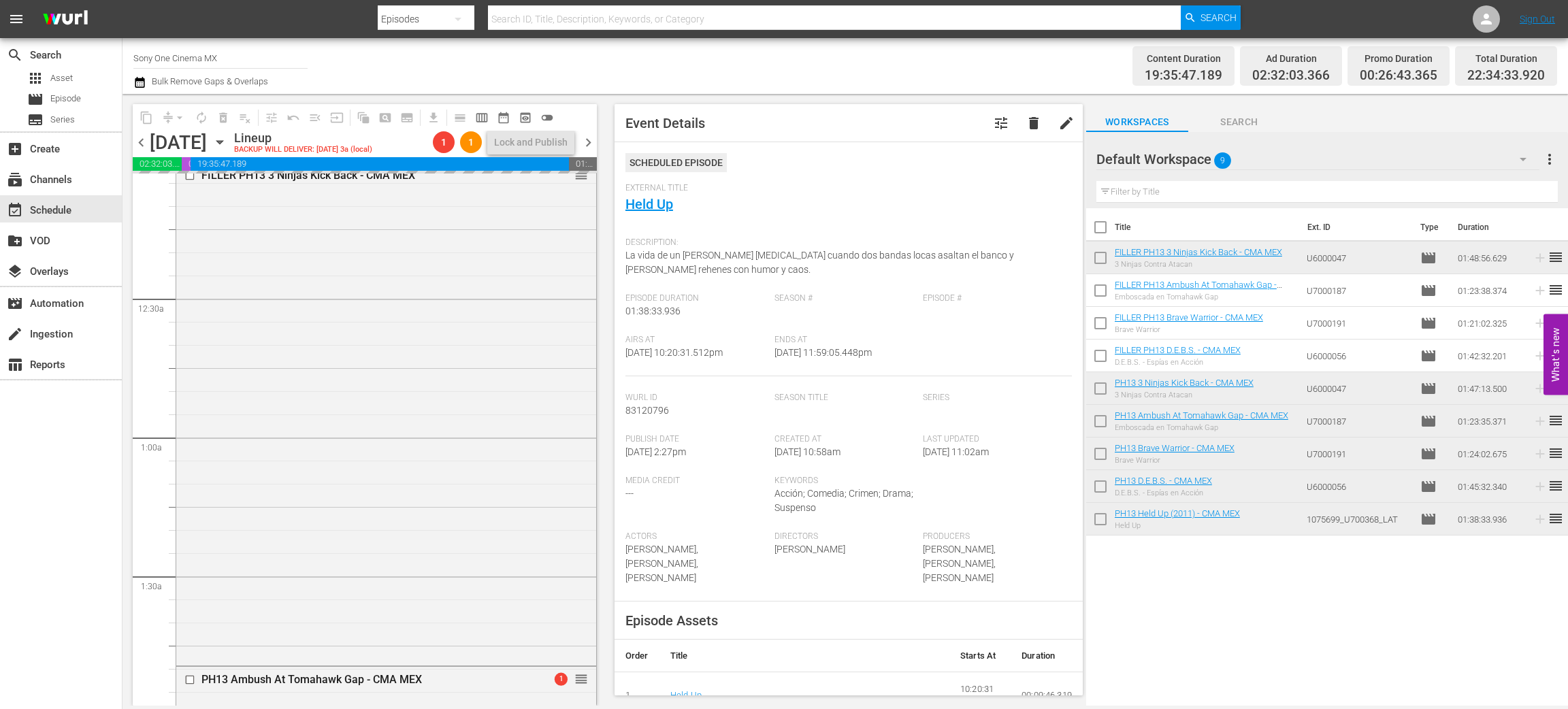
scroll to position [0, 0]
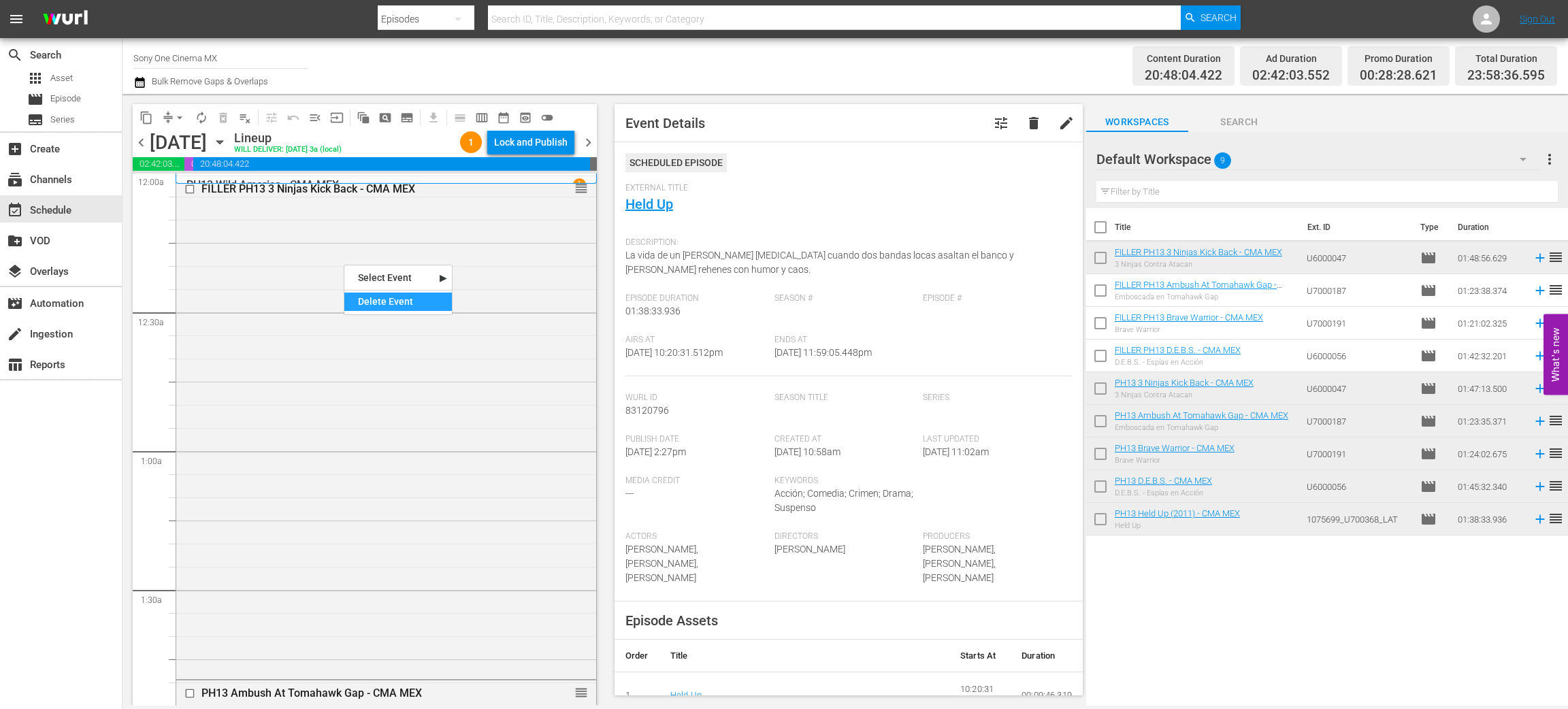
click at [372, 302] on div "Delete Event" at bounding box center [399, 301] width 108 height 18
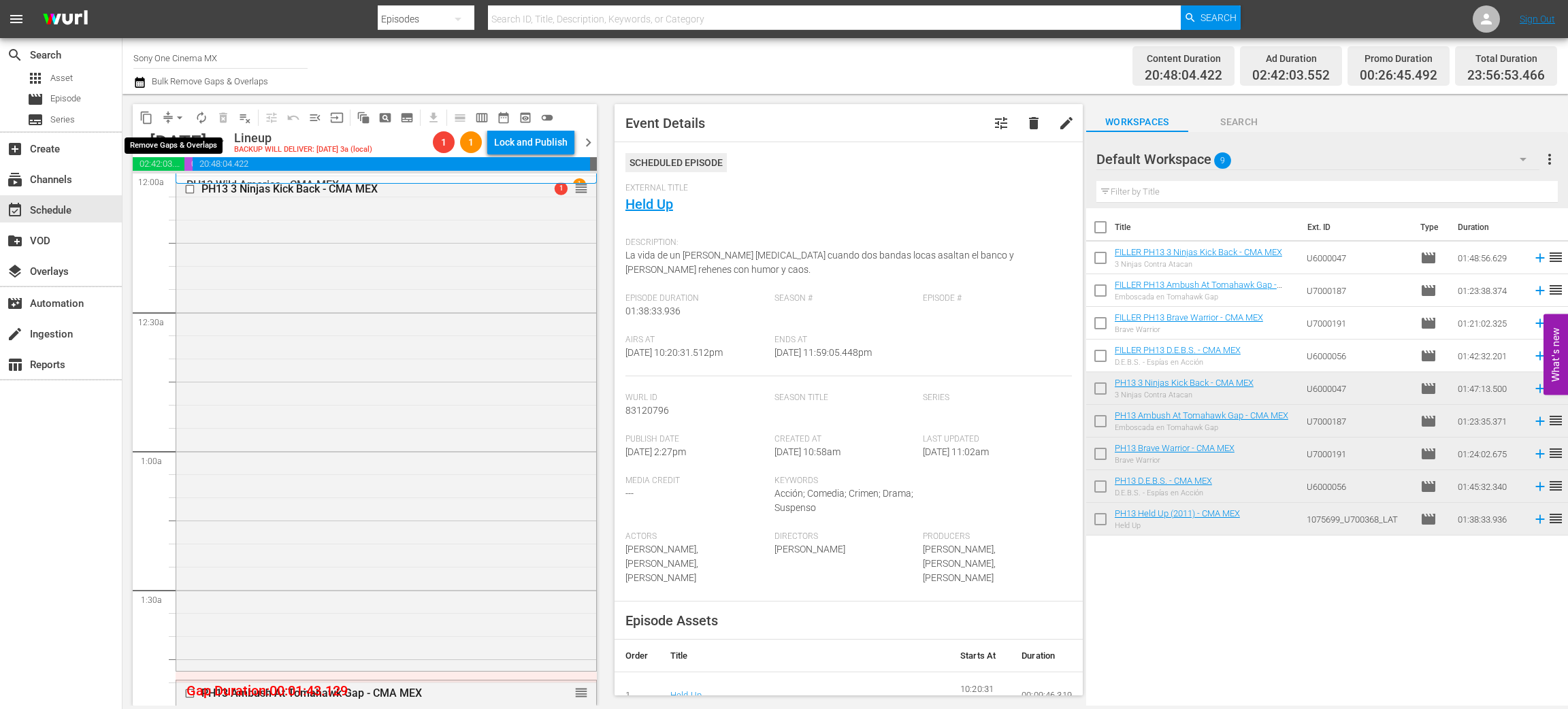
click at [181, 112] on span "arrow_drop_down" at bounding box center [179, 117] width 13 height 13
click at [196, 190] on li "Align to End of Previous Day" at bounding box center [180, 189] width 143 height 22
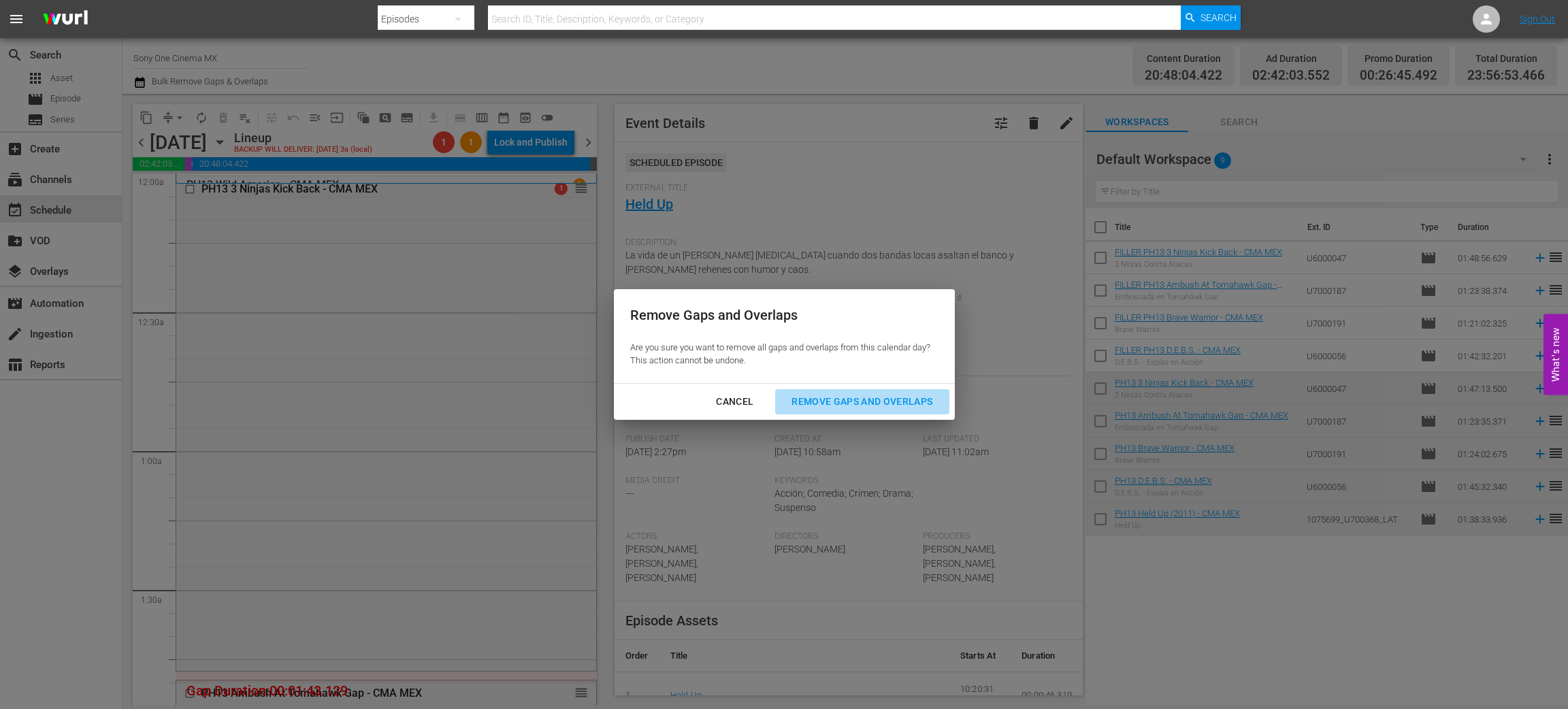
click at [811, 394] on button "Remove Gaps and Overlaps" at bounding box center [862, 402] width 174 height 25
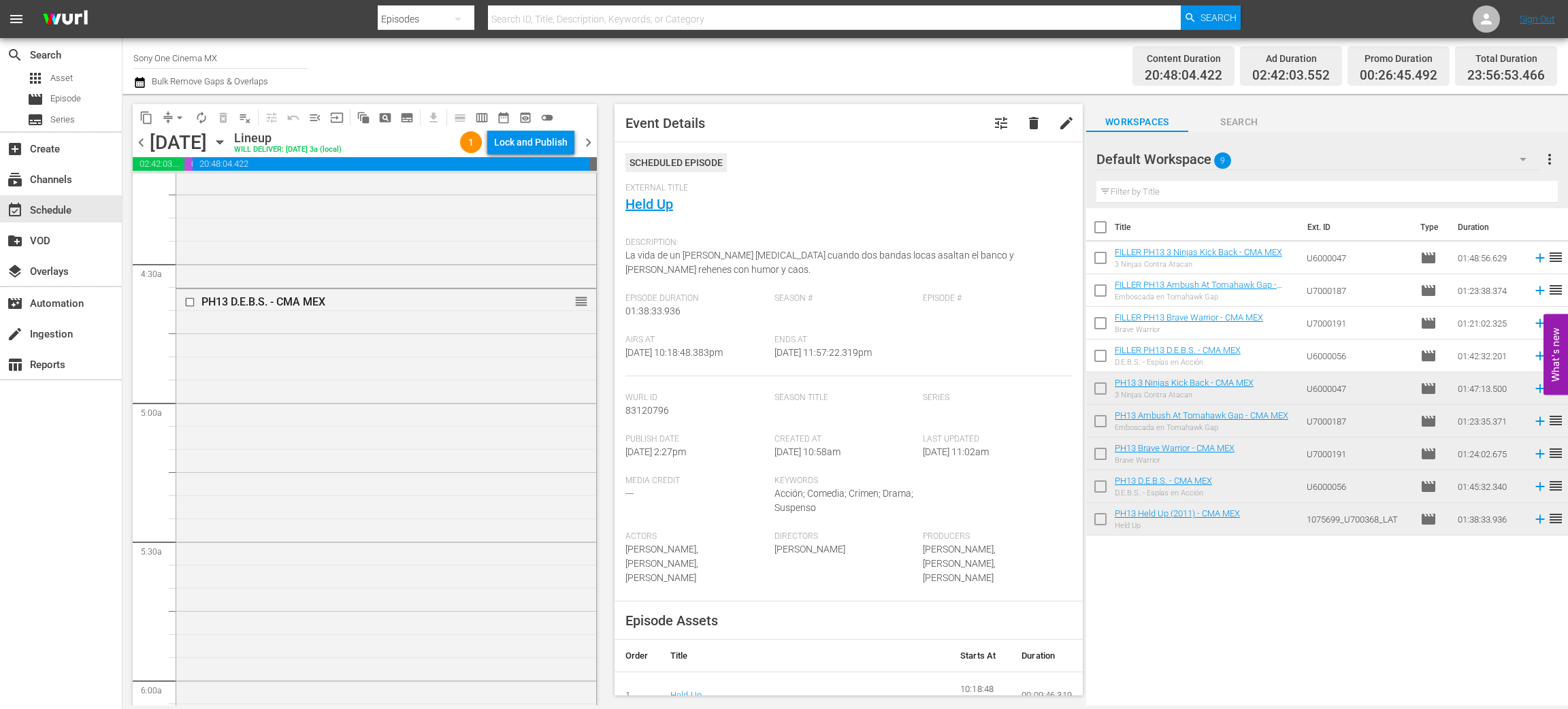
scroll to position [1261, 0]
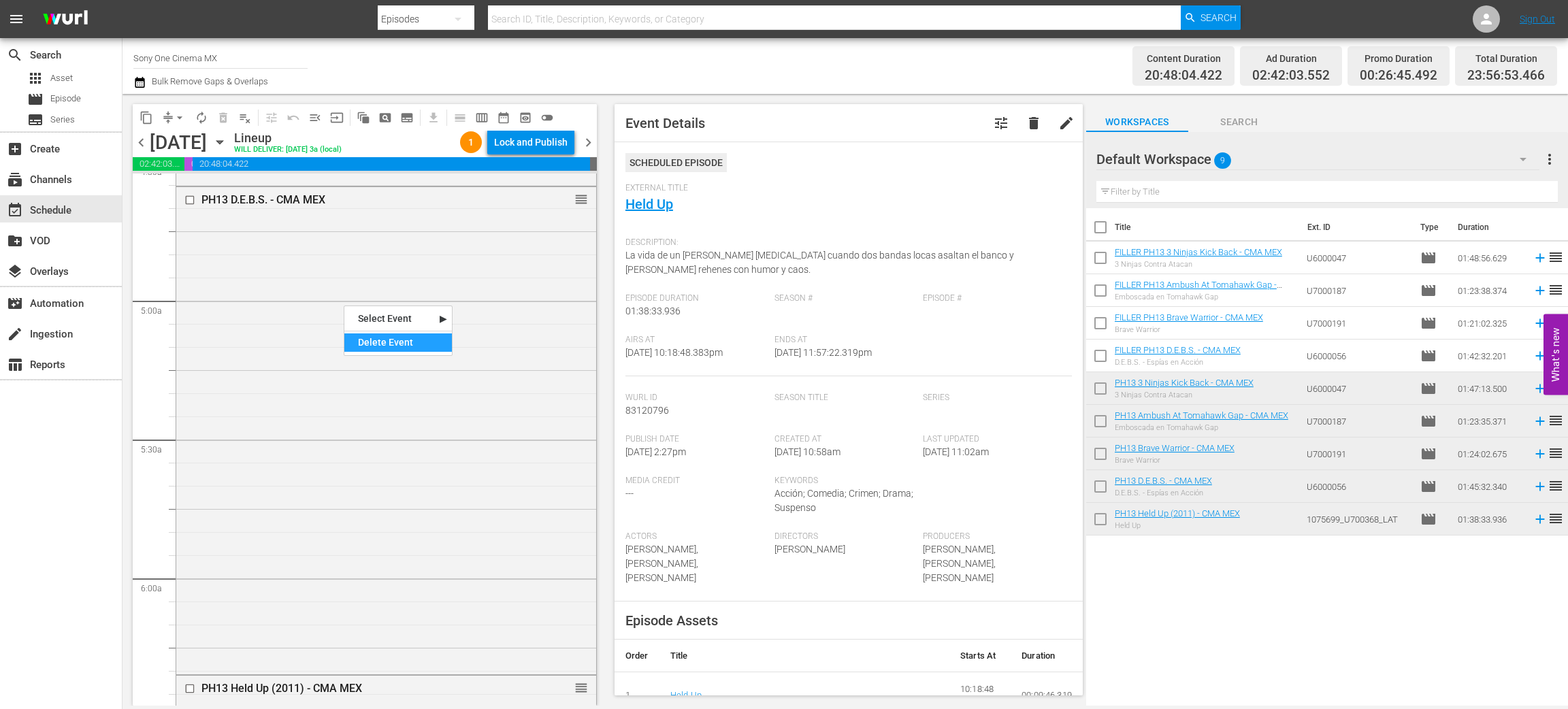
click at [375, 335] on div "Delete Event" at bounding box center [399, 342] width 108 height 18
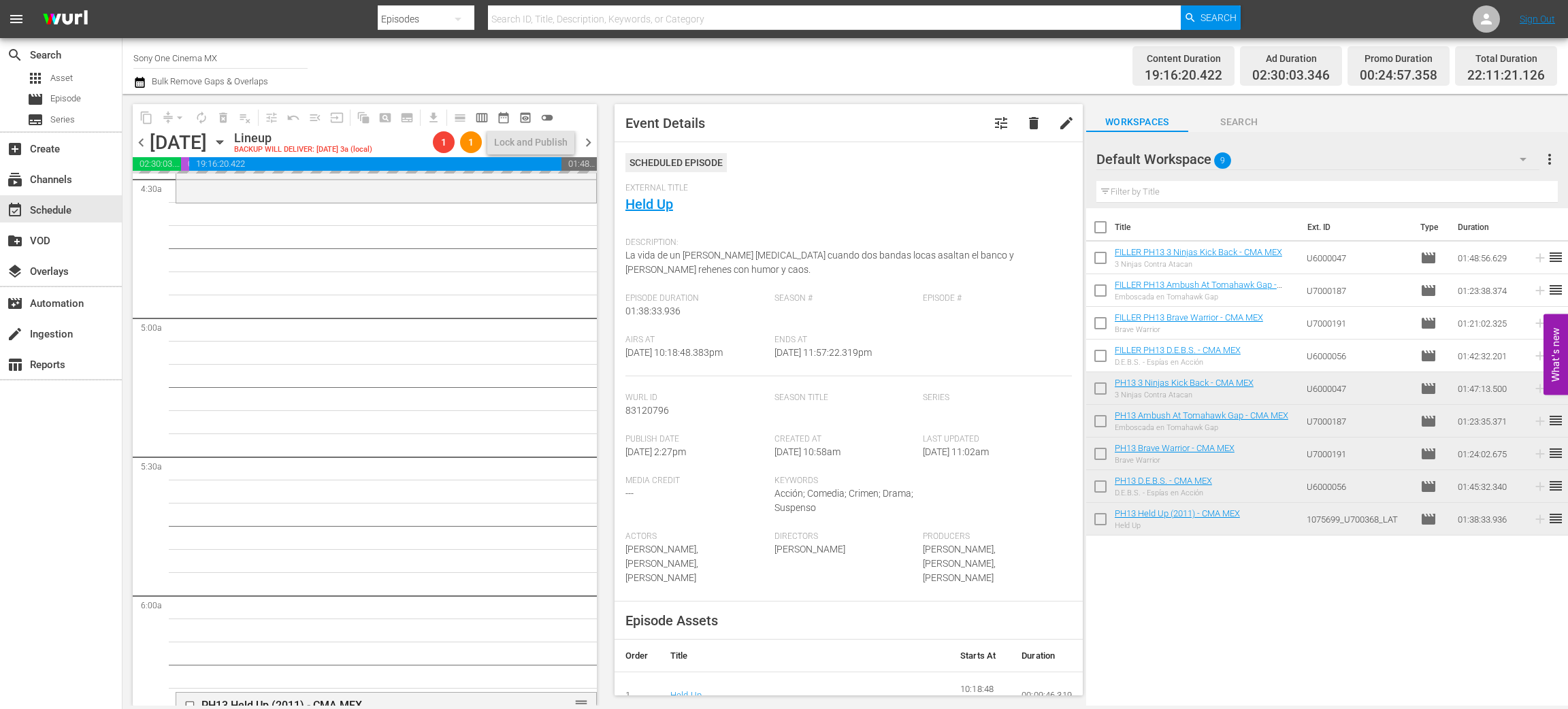
scroll to position [1237, 0]
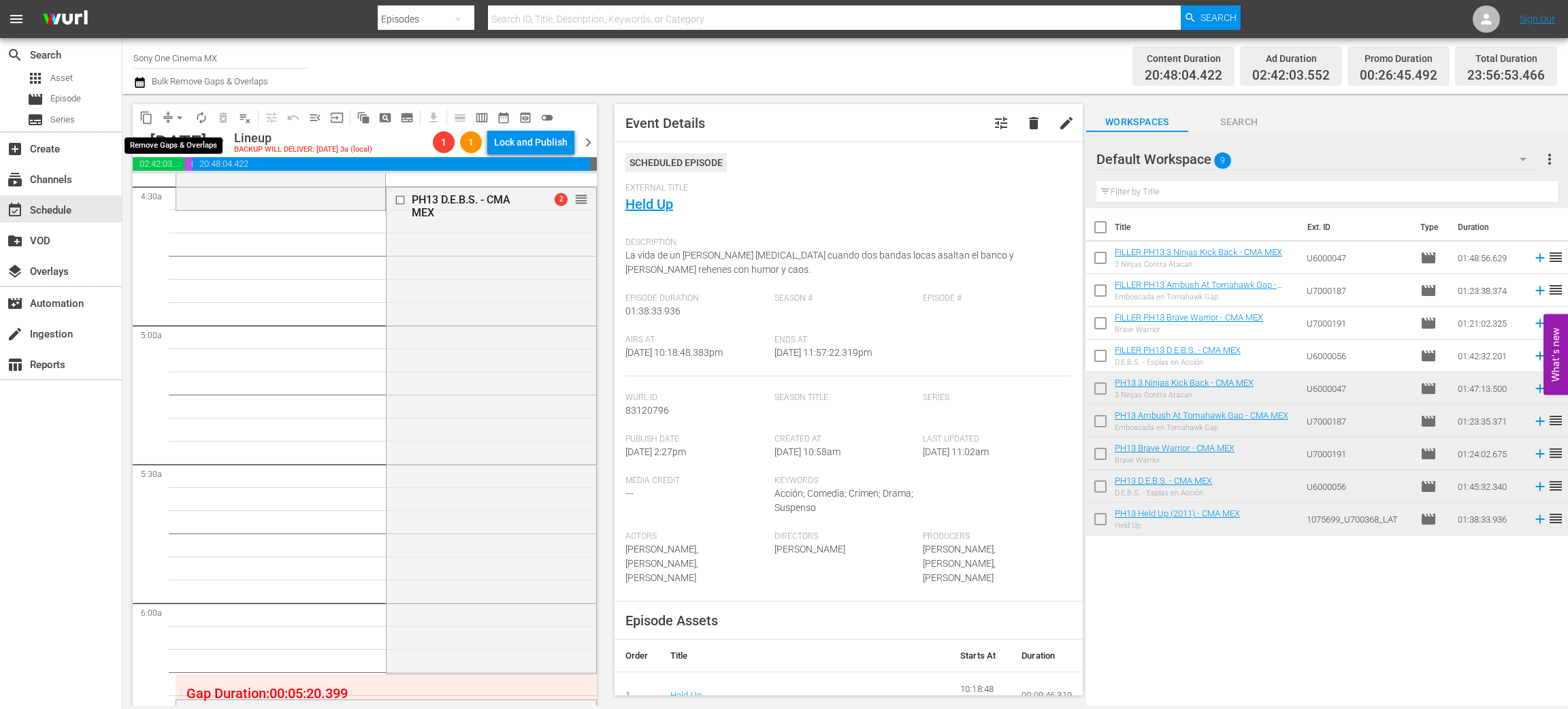
click at [166, 116] on span "compress" at bounding box center [168, 117] width 13 height 13
click at [177, 117] on span "arrow_drop_down" at bounding box center [179, 117] width 13 height 13
click at [205, 194] on li "Align to End of Previous Day" at bounding box center [180, 189] width 143 height 22
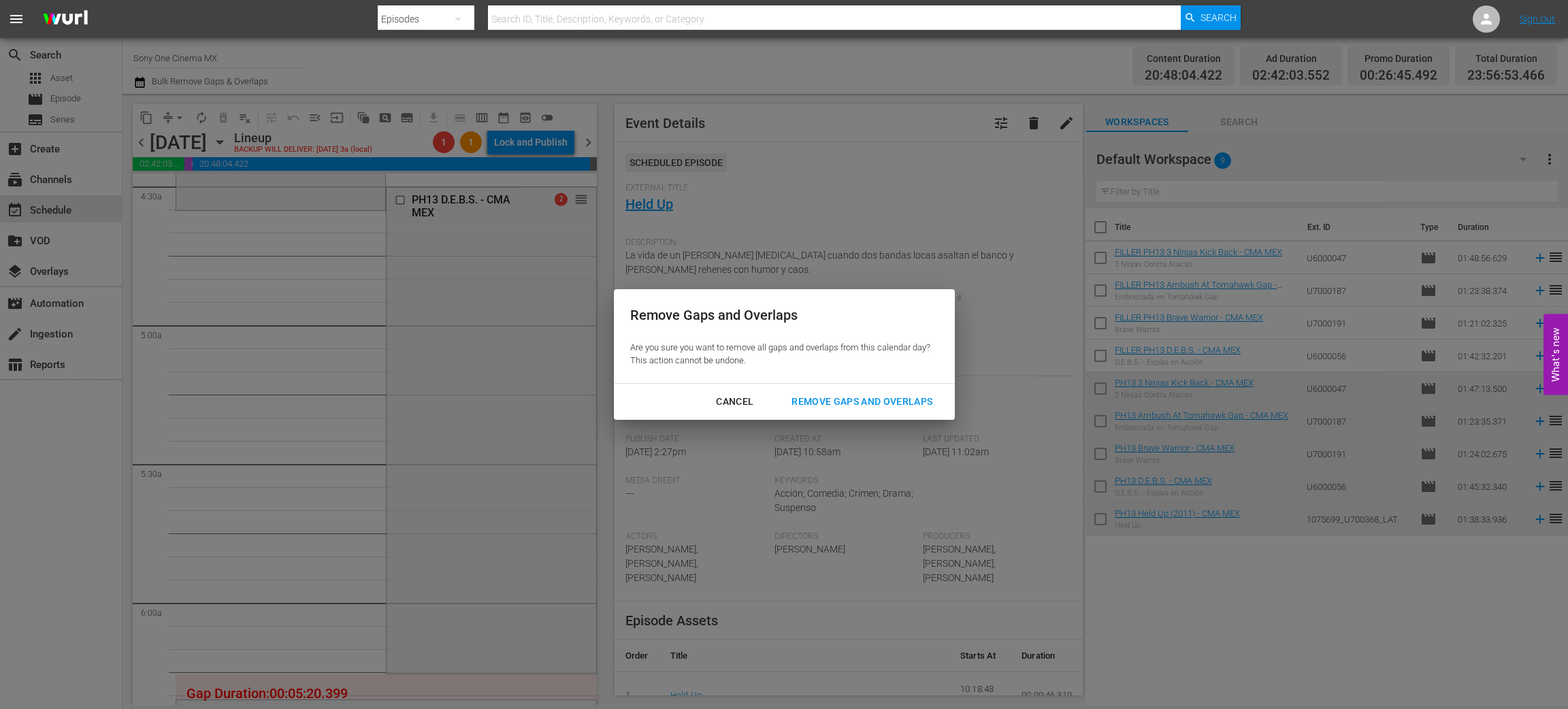
click at [846, 403] on div "Remove Gaps and Overlaps" at bounding box center [861, 402] width 162 height 17
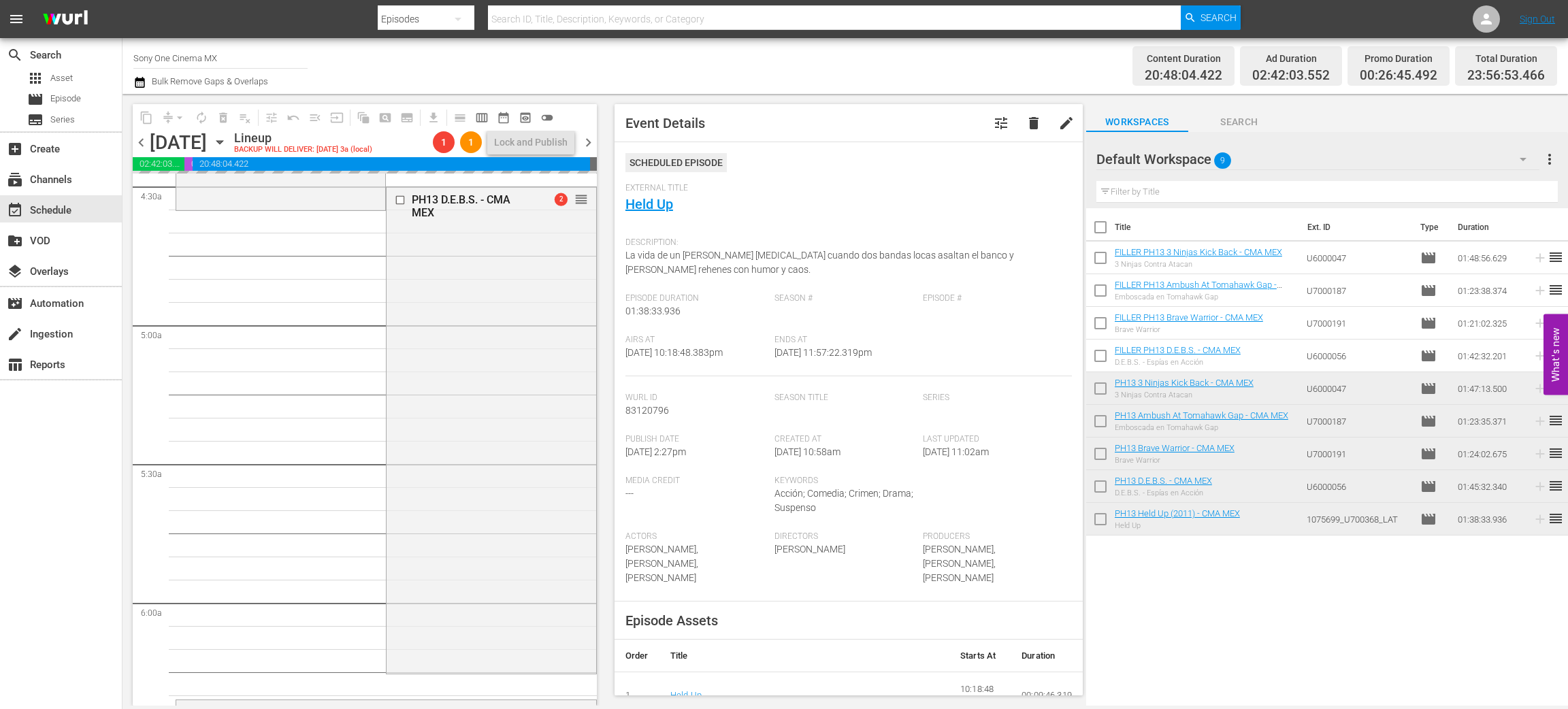
click at [1512, 157] on button "button" at bounding box center [1523, 158] width 32 height 32
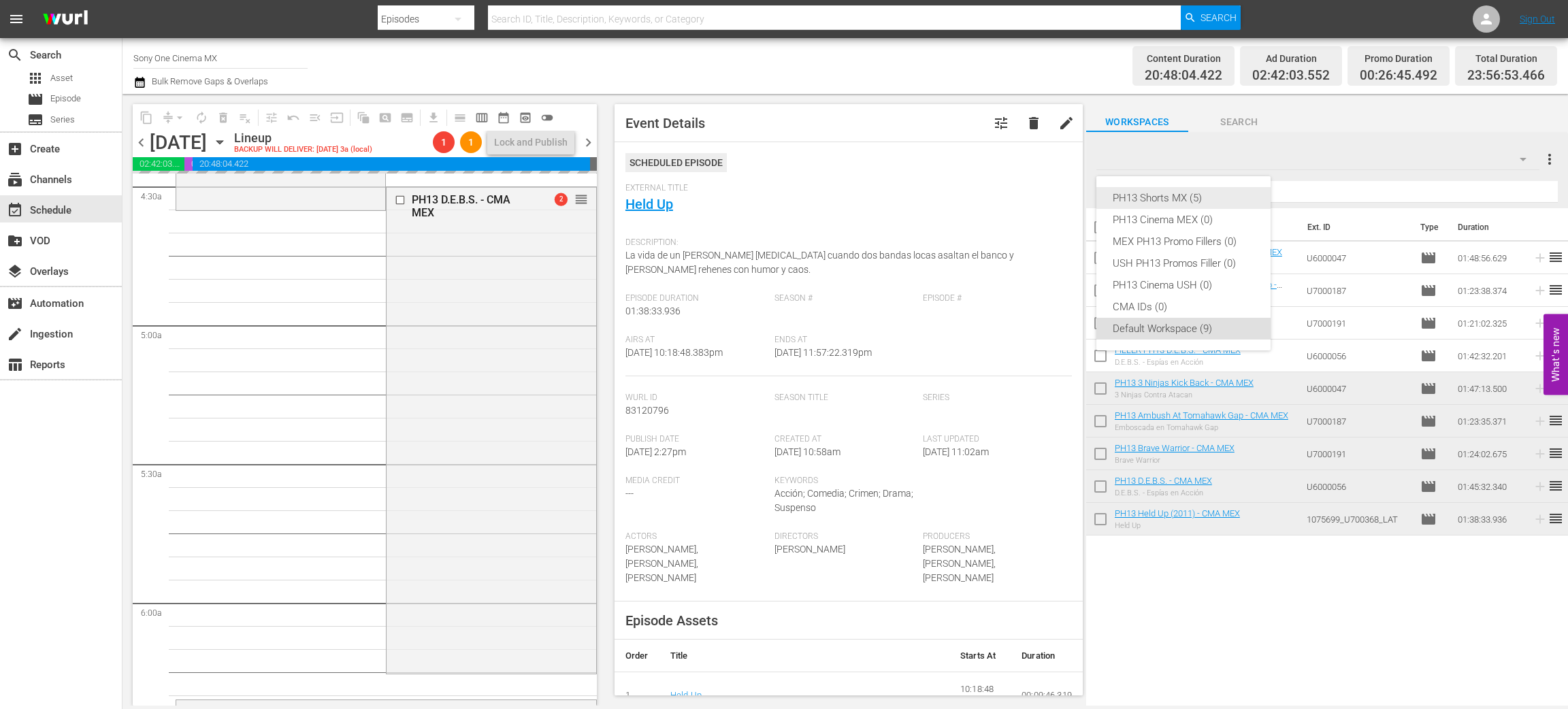
click at [1154, 198] on div "PH13 Shorts MX (5)" at bounding box center [1184, 197] width 142 height 21
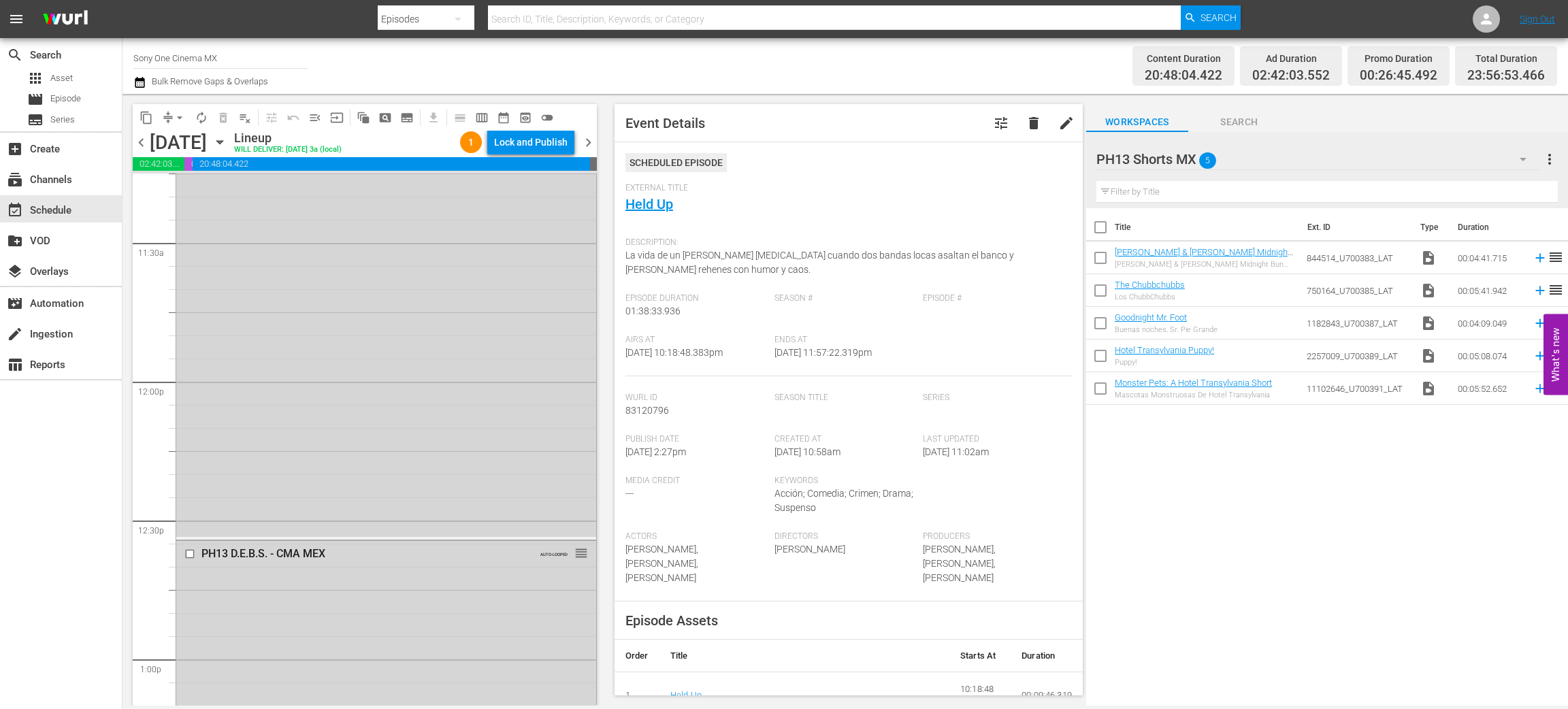
scroll to position [3279, 0]
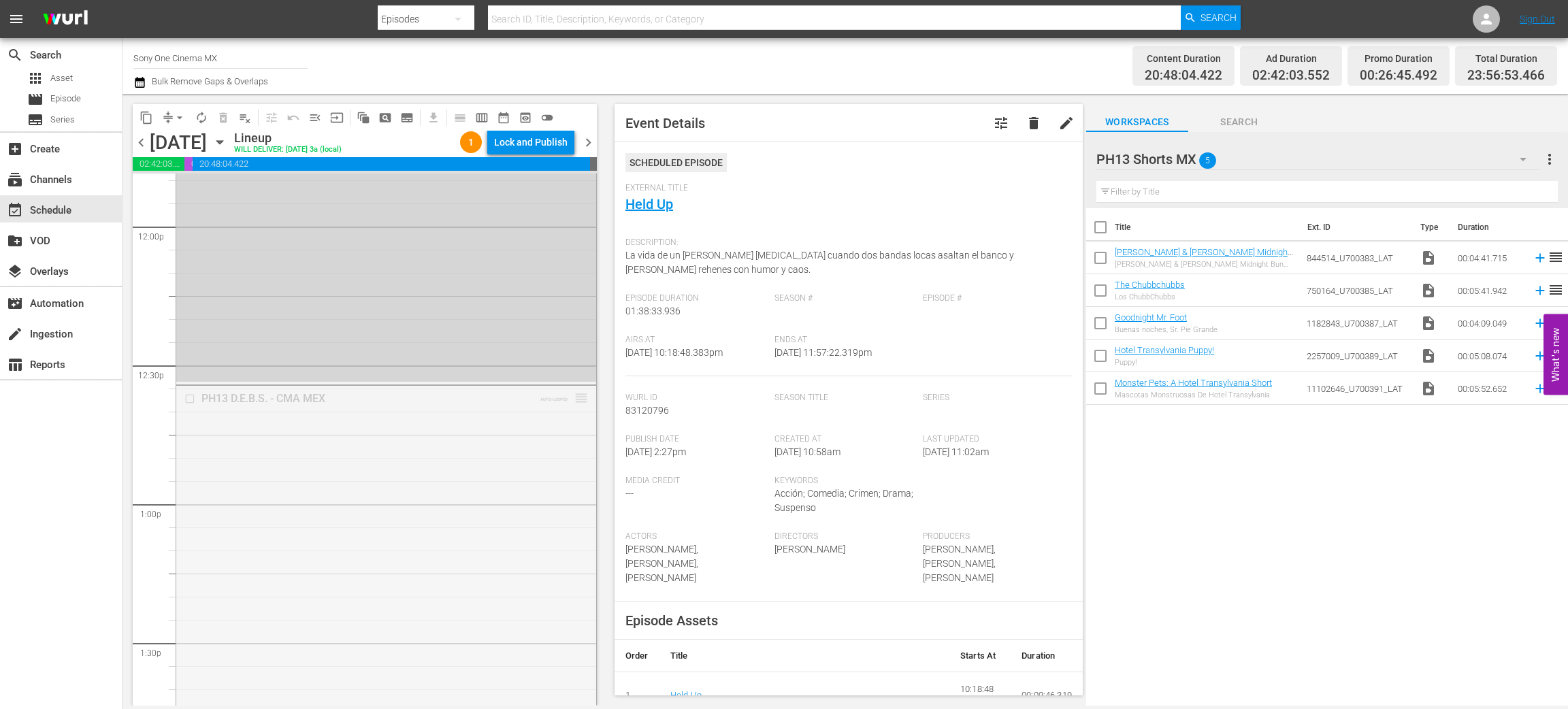
drag, startPoint x: 566, startPoint y: 399, endPoint x: 562, endPoint y: 447, distance: 48.2
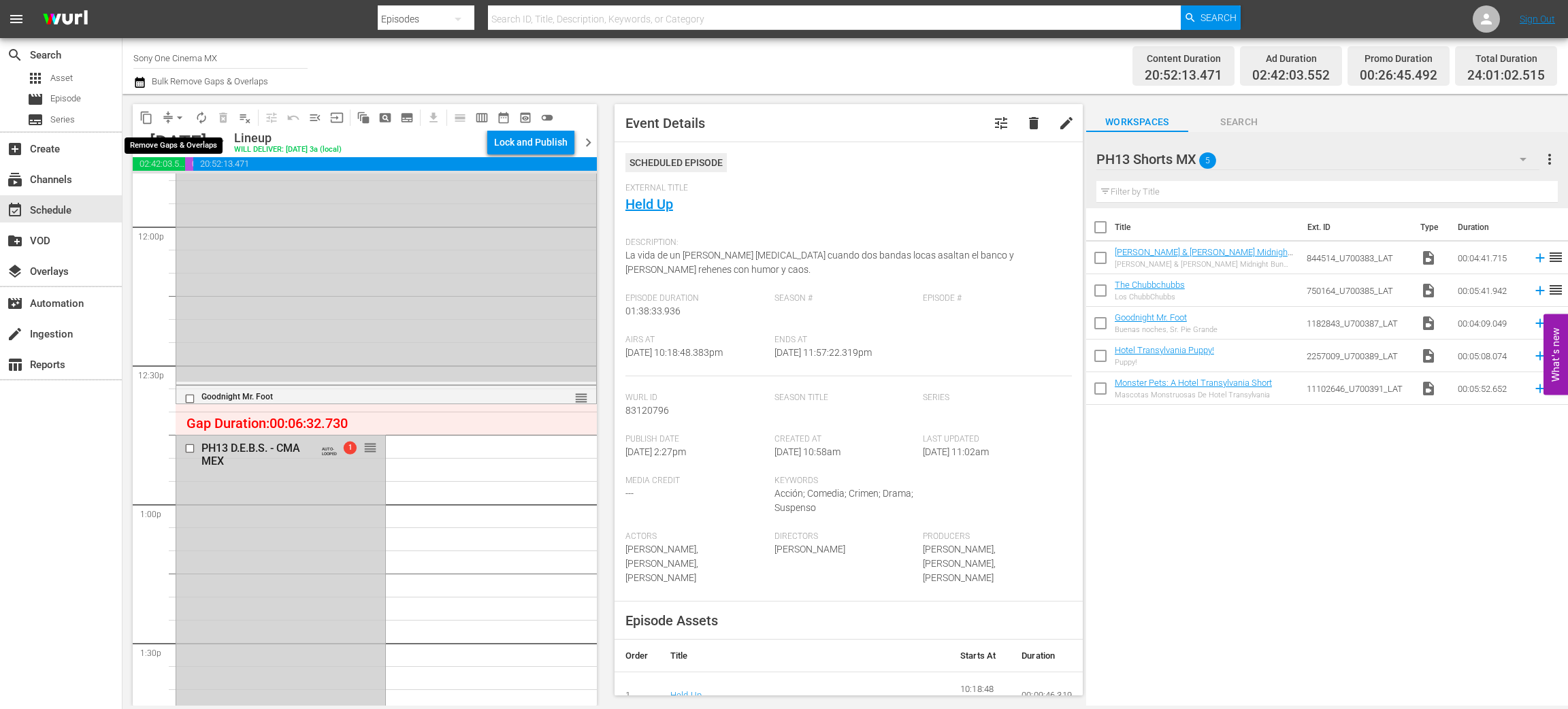
click at [177, 113] on span "arrow_drop_down" at bounding box center [179, 117] width 13 height 13
click at [194, 191] on li "Align to End of Previous Day" at bounding box center [180, 189] width 143 height 22
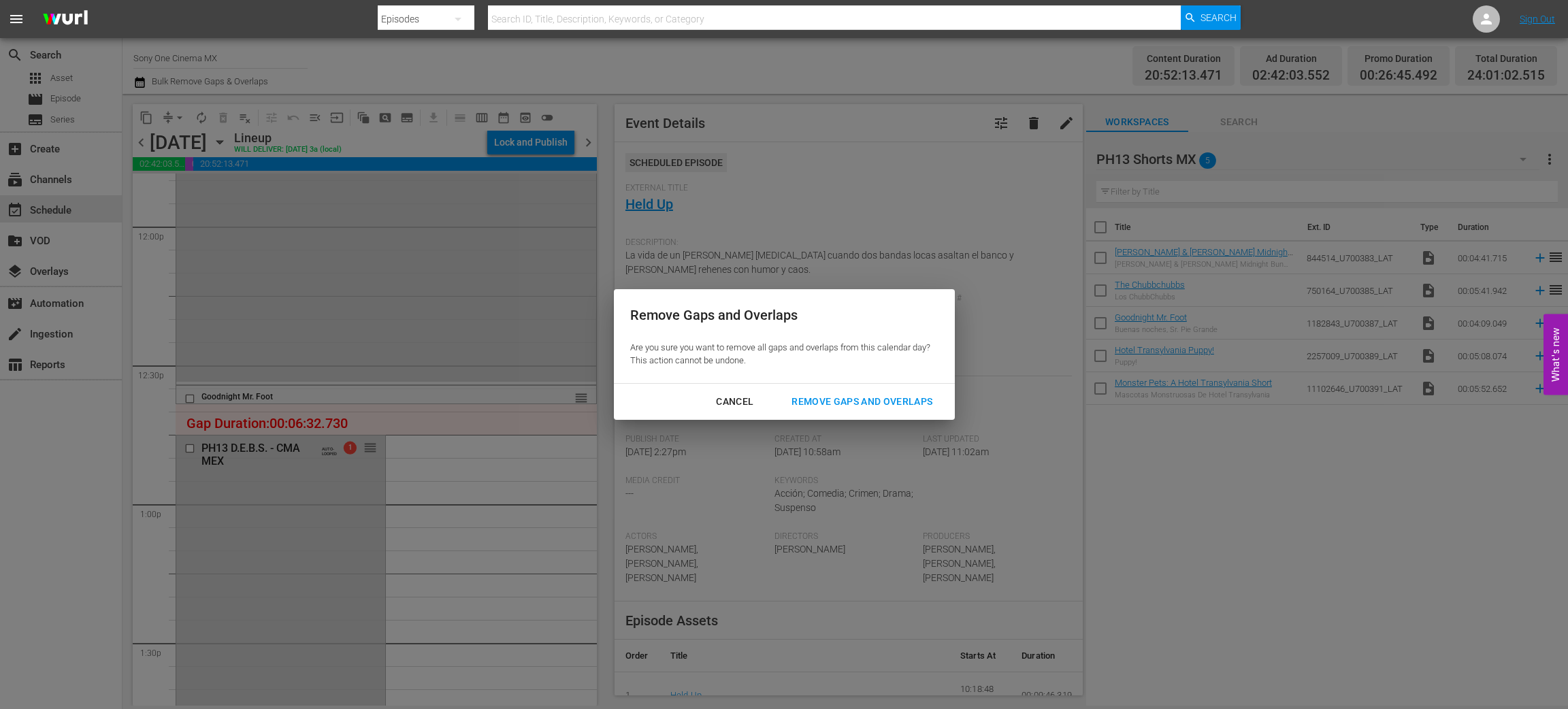
click at [839, 408] on div "Remove Gaps and Overlaps" at bounding box center [861, 402] width 162 height 17
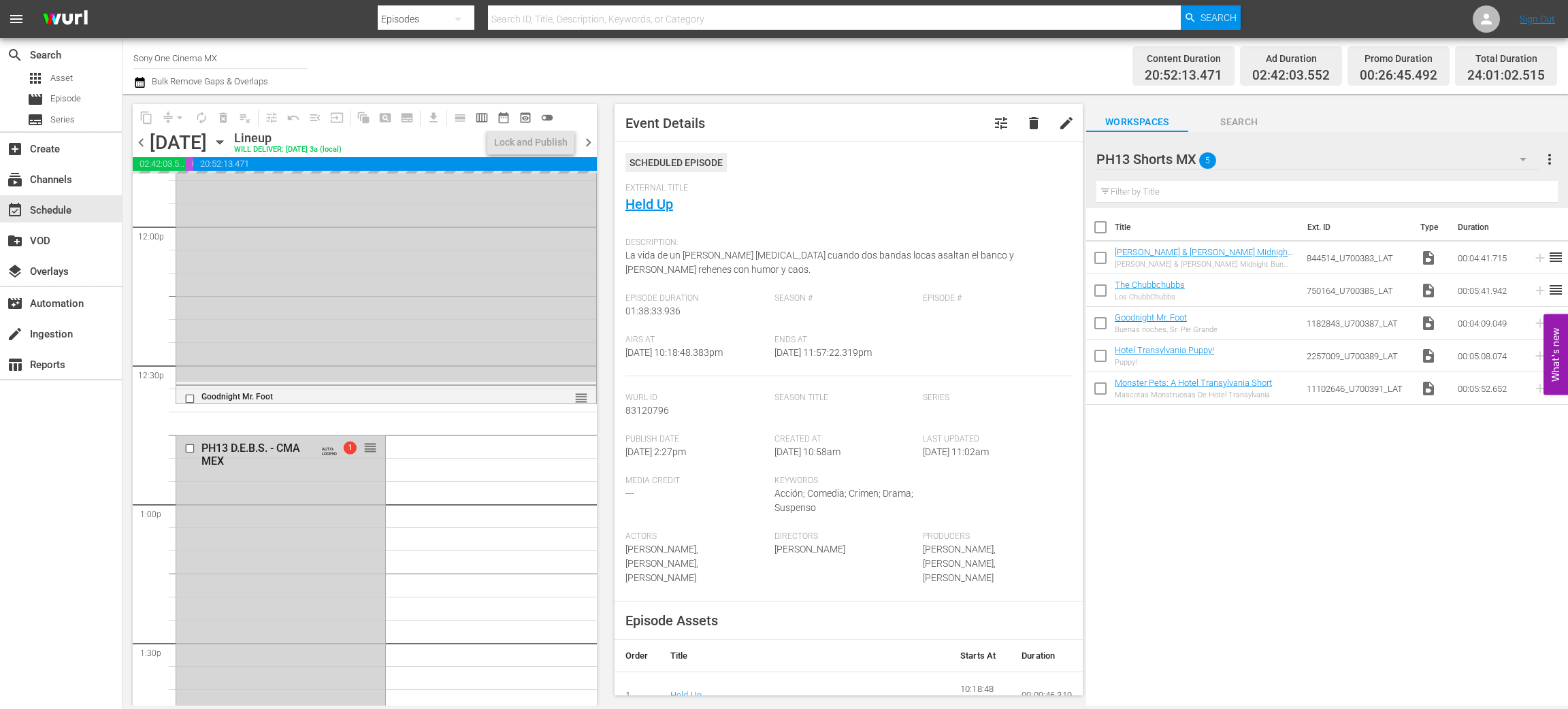
click at [1516, 158] on icon "button" at bounding box center [1523, 159] width 17 height 17
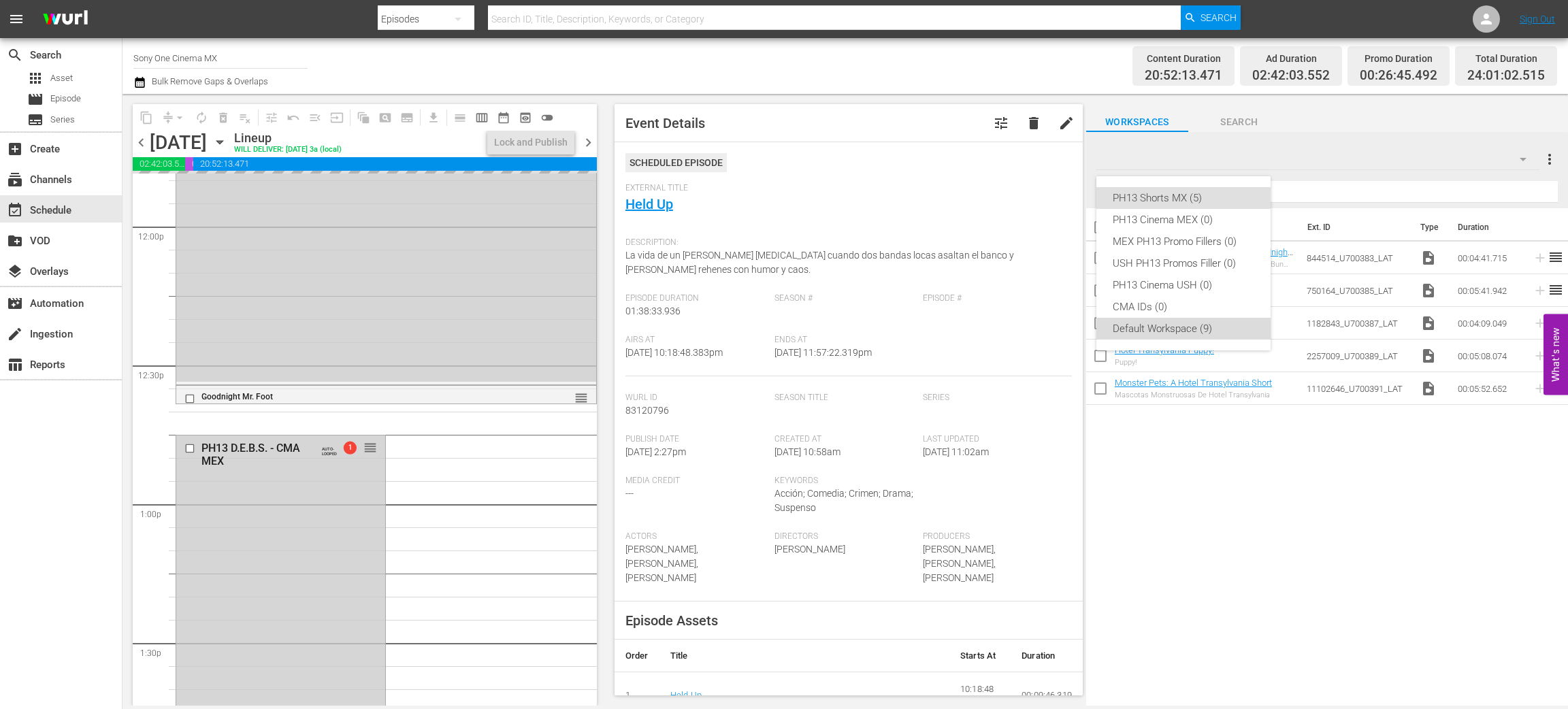
click at [1181, 325] on div "Default Workspace (9)" at bounding box center [1184, 328] width 142 height 21
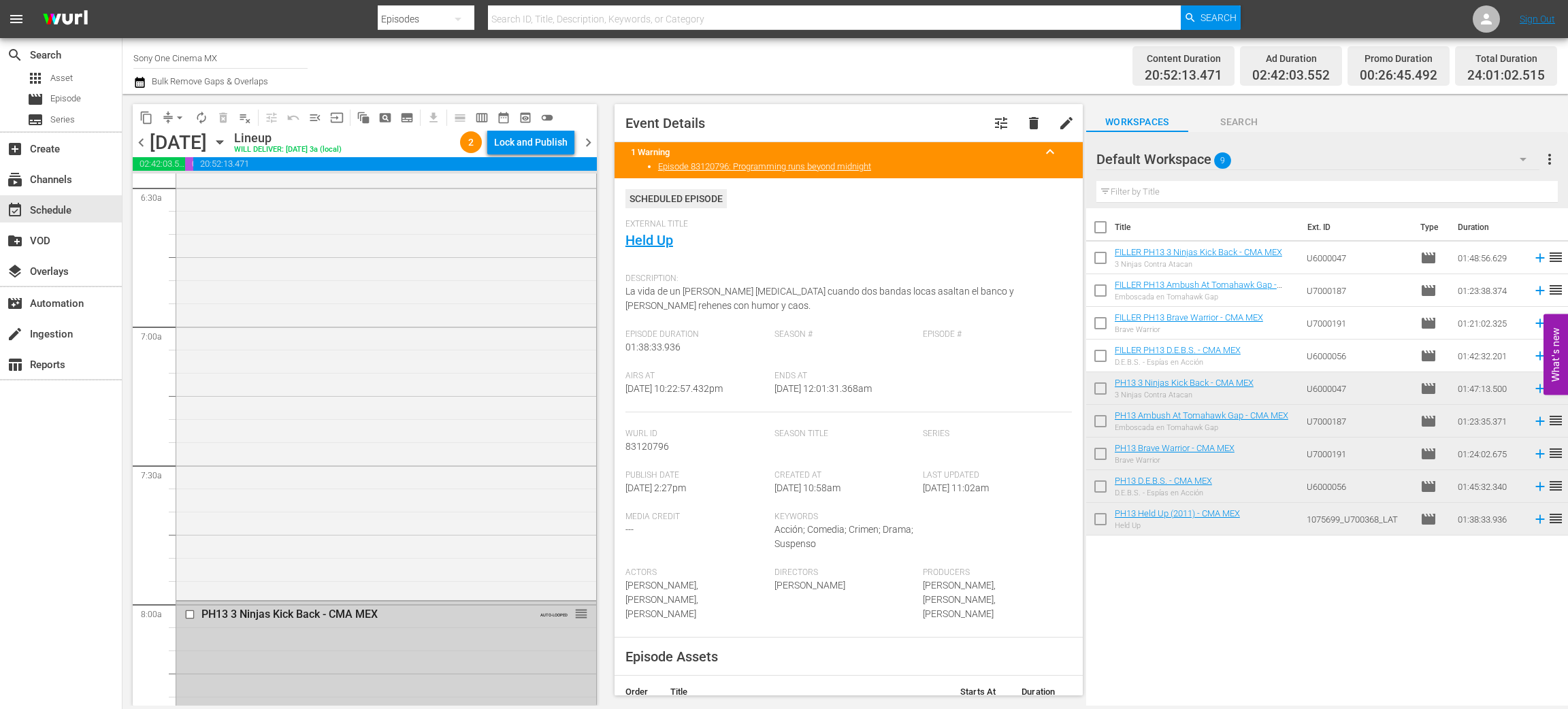
scroll to position [1442, 0]
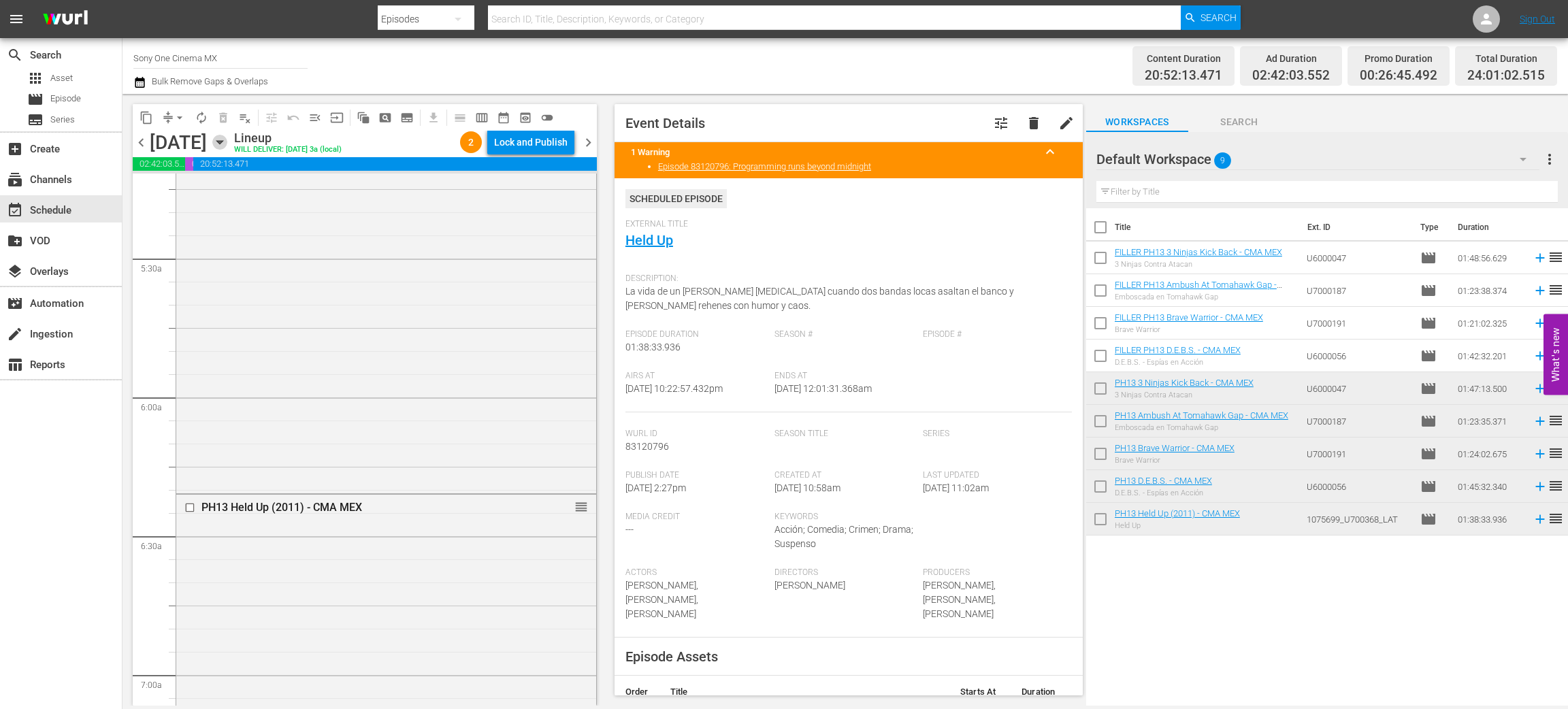
click at [223, 141] on icon "button" at bounding box center [219, 143] width 6 height 3
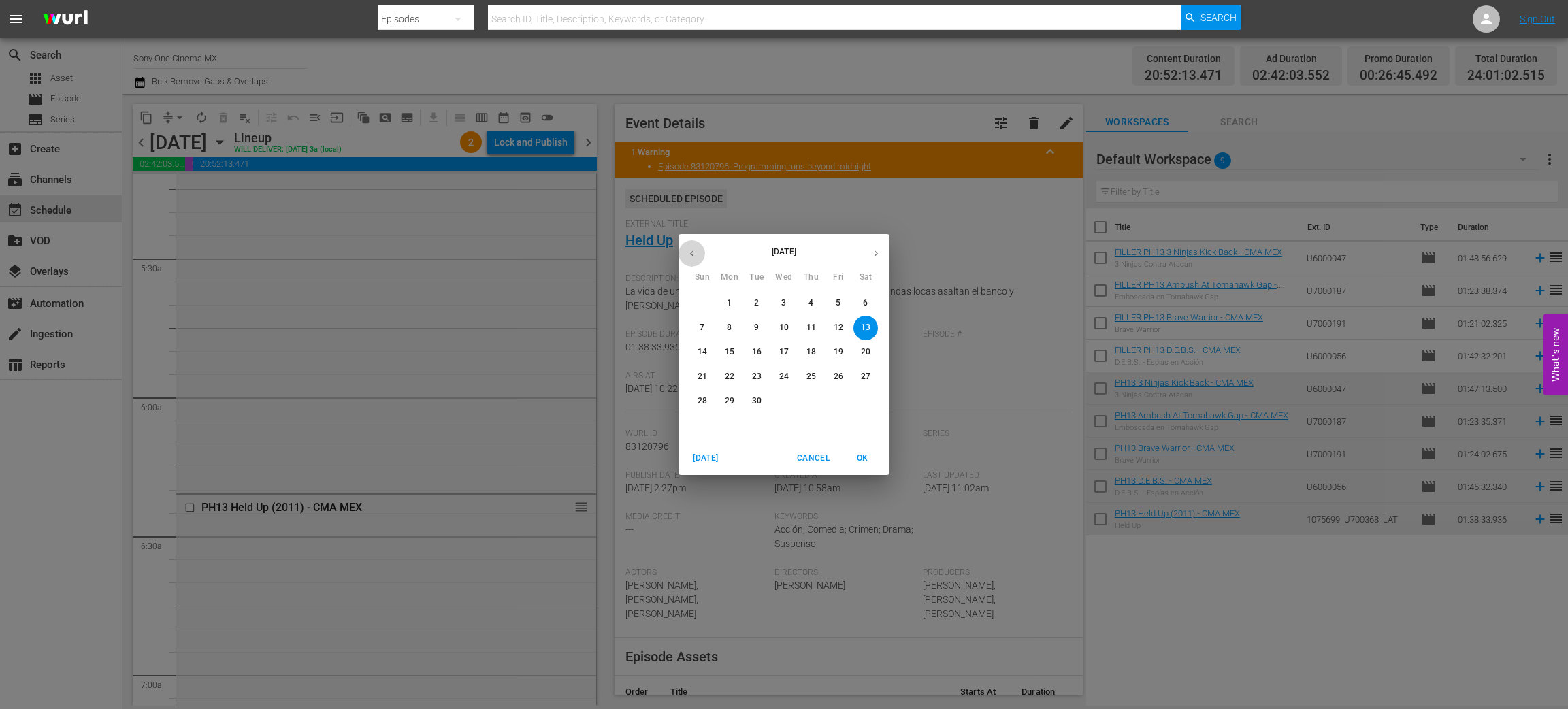
click at [697, 258] on button "button" at bounding box center [692, 253] width 27 height 27
click at [700, 249] on button "button" at bounding box center [692, 253] width 27 height 27
click at [704, 353] on p "13" at bounding box center [703, 352] width 10 height 12
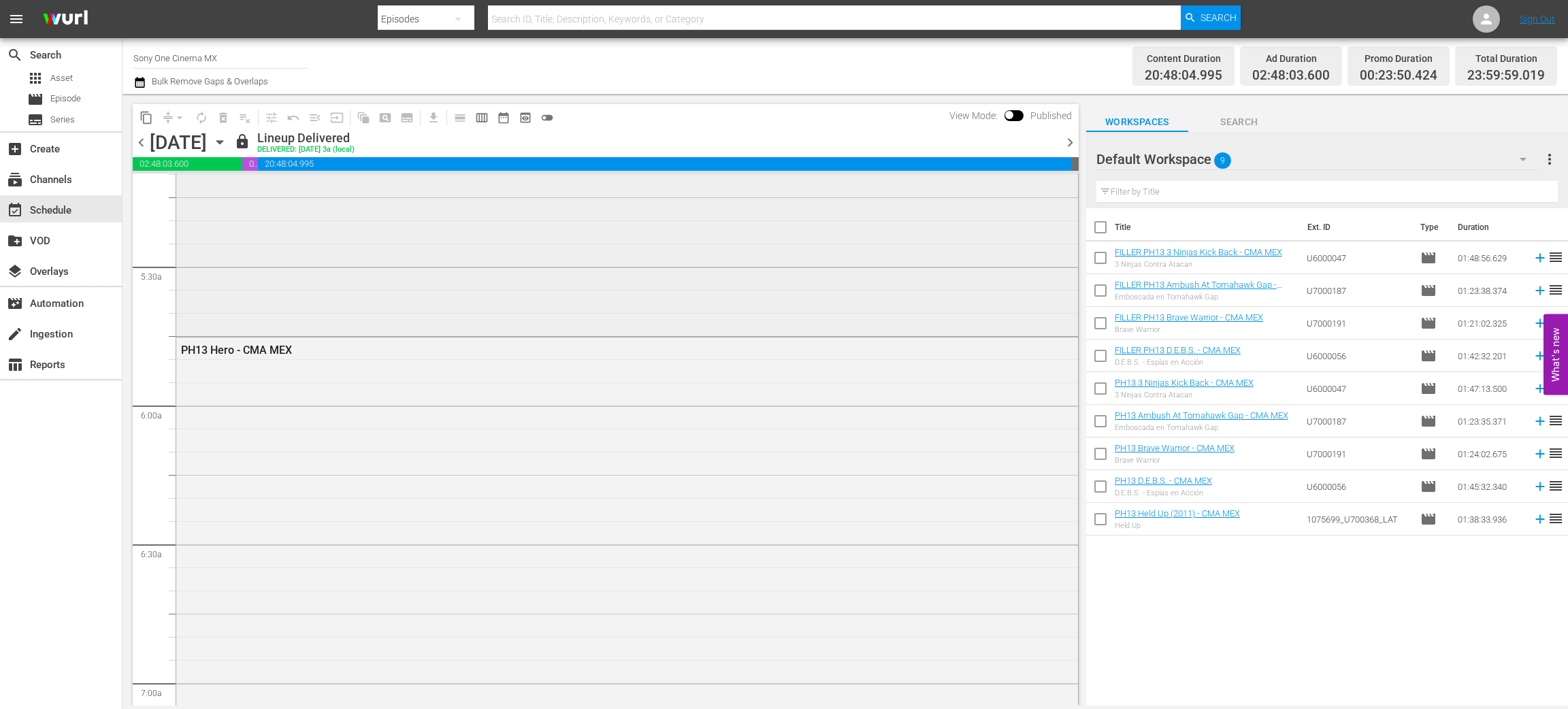
scroll to position [1429, 0]
click at [149, 120] on span "content_copy" at bounding box center [146, 117] width 13 height 13
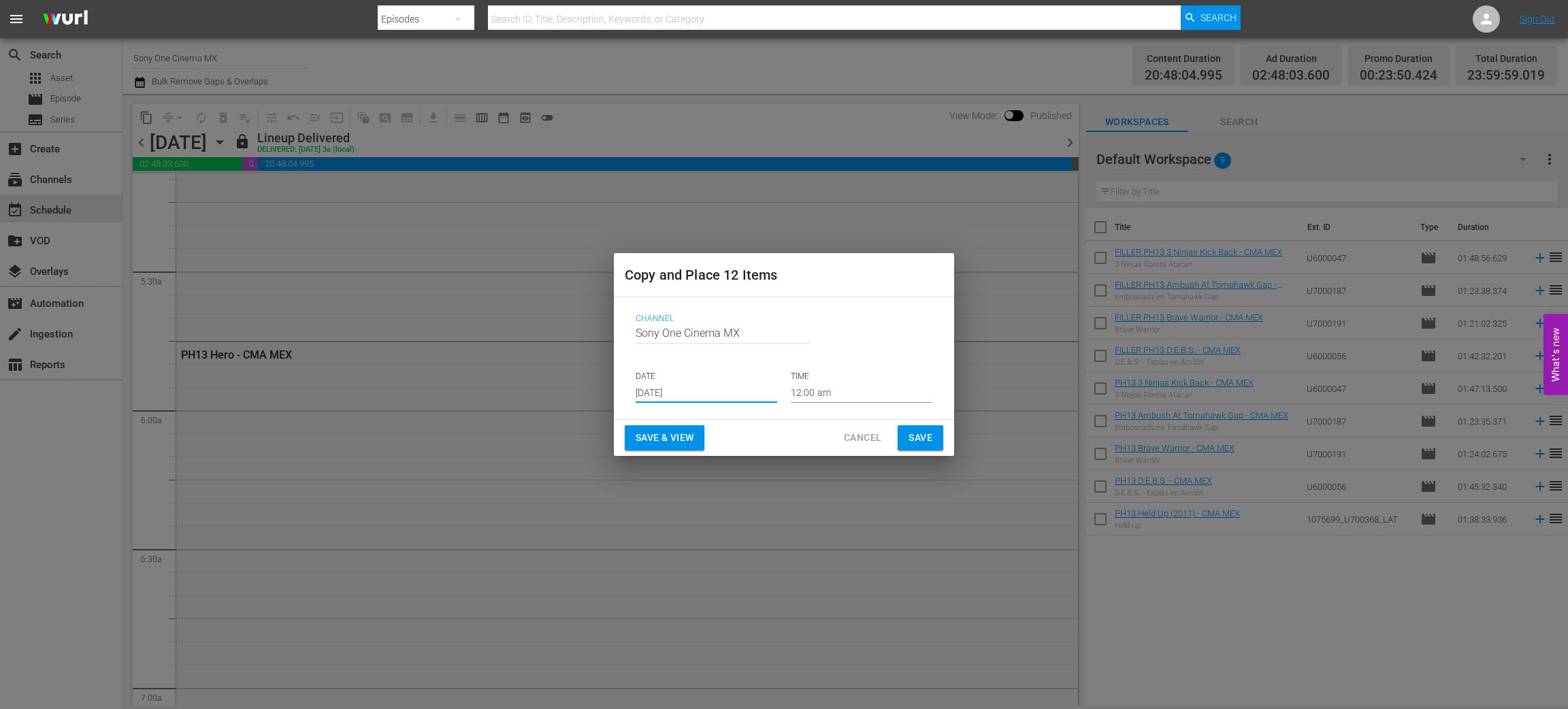
click at [679, 394] on input "Aug 27th 2025" at bounding box center [706, 393] width 142 height 21
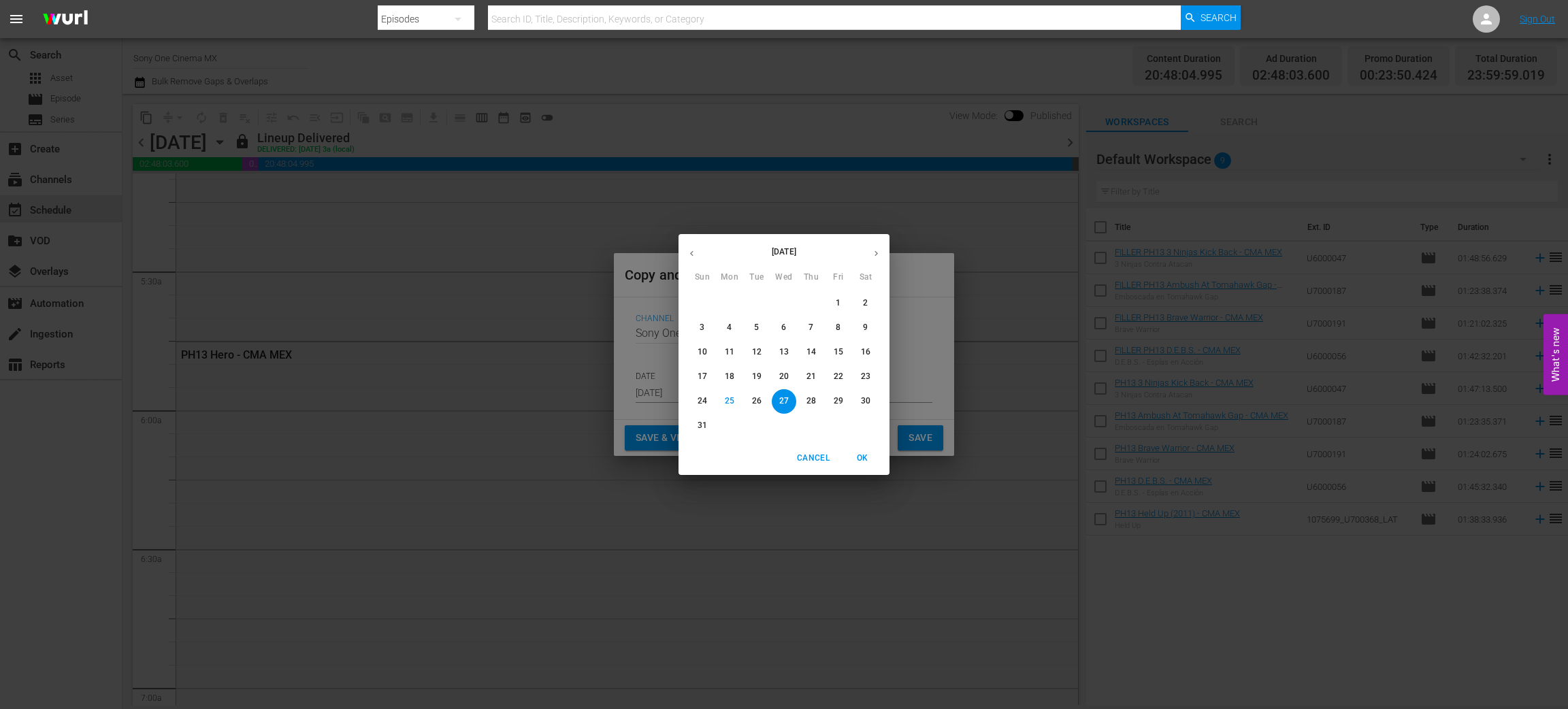
click at [875, 253] on icon "button" at bounding box center [876, 253] width 10 height 10
click at [692, 255] on icon "button" at bounding box center [692, 253] width 3 height 6
click at [704, 353] on p "14" at bounding box center [703, 352] width 10 height 12
type input "Sep 14th 2025"
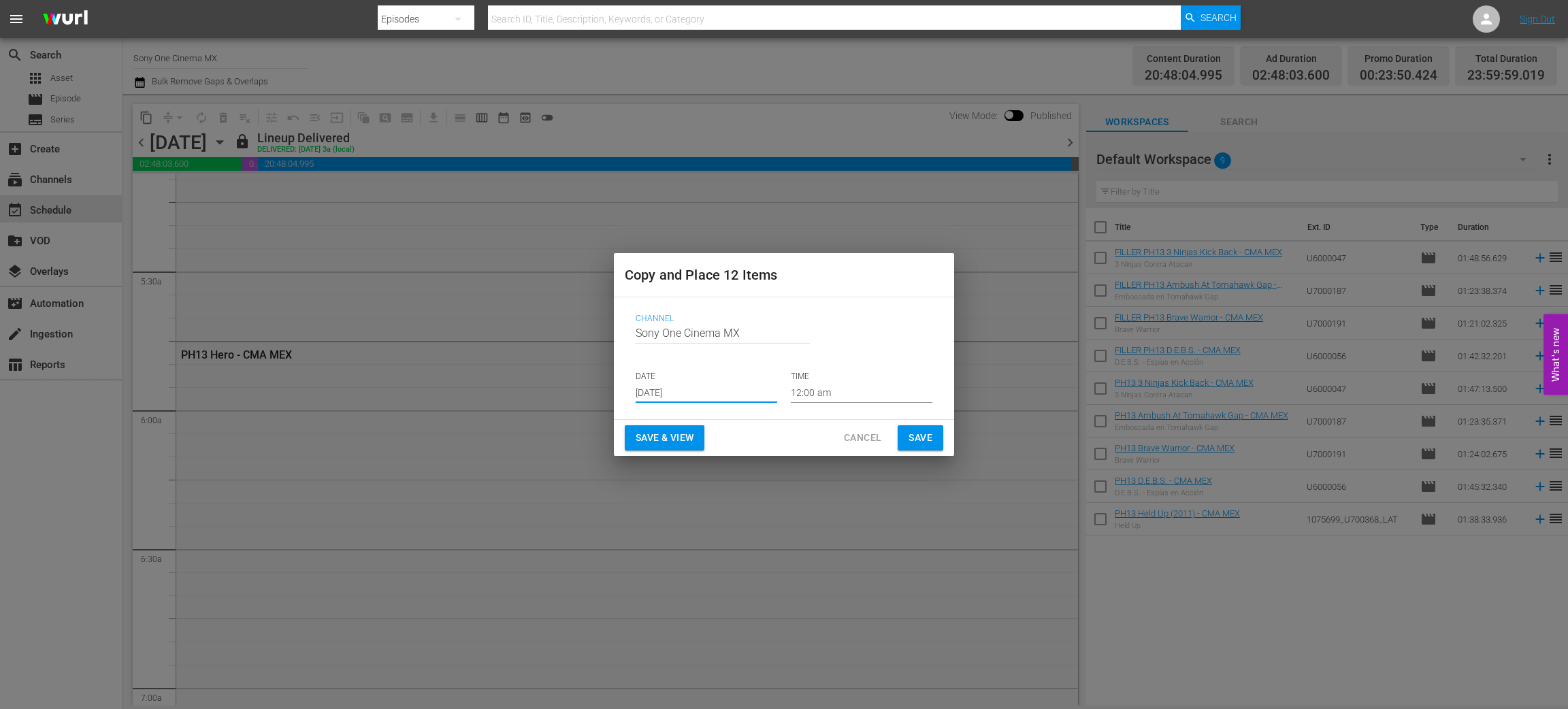
click at [916, 443] on span "Save" at bounding box center [921, 437] width 24 height 17
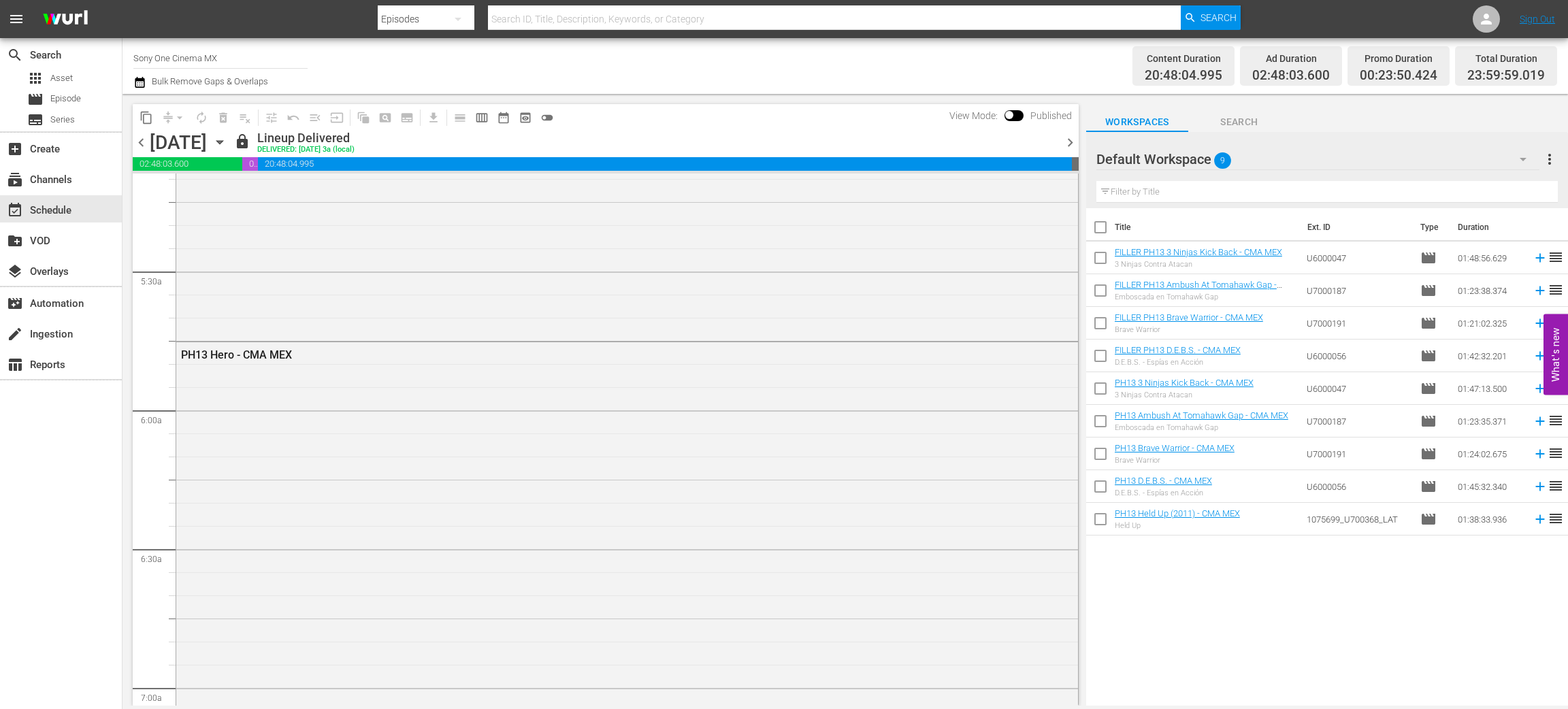
click at [227, 137] on icon "button" at bounding box center [219, 142] width 15 height 15
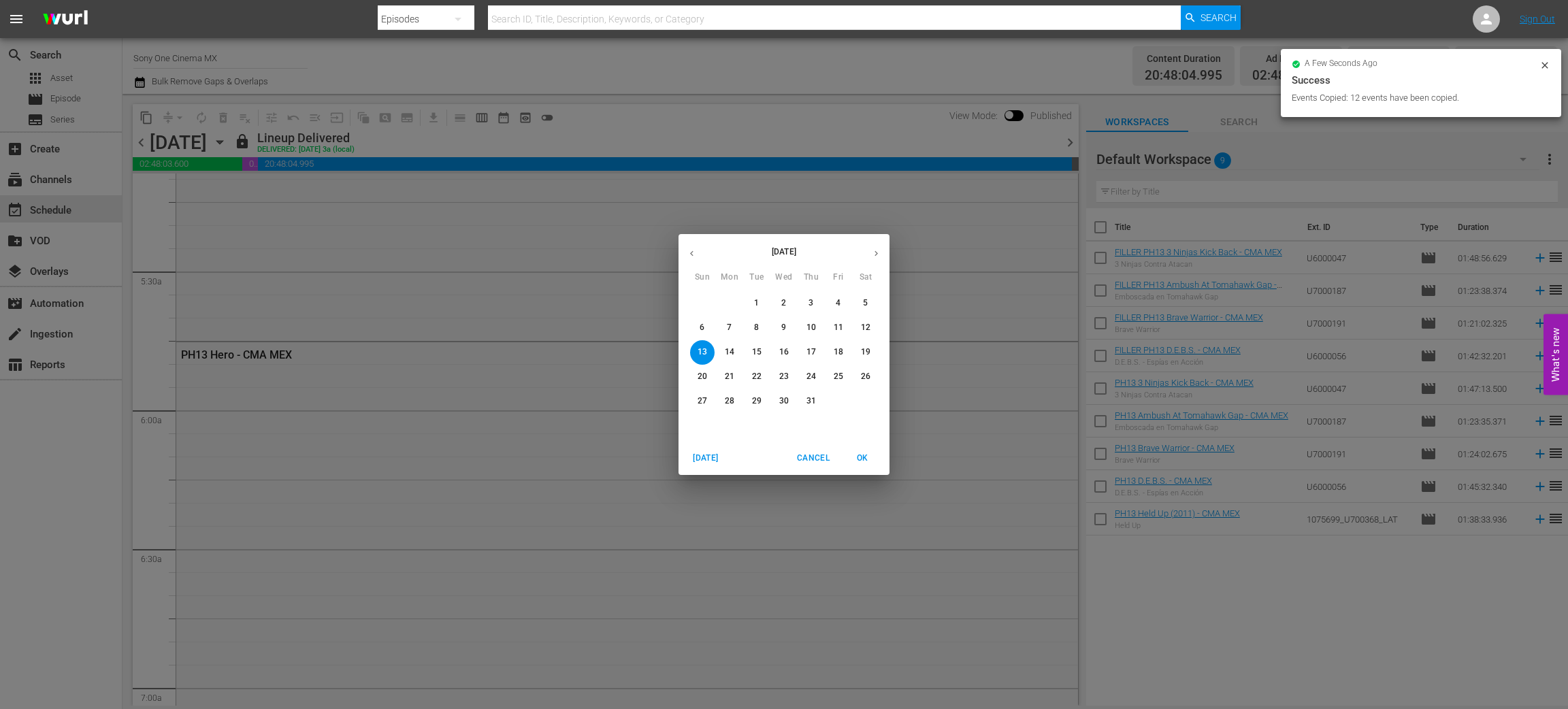
click at [872, 251] on icon "button" at bounding box center [876, 253] width 10 height 10
click at [872, 252] on icon "button" at bounding box center [876, 253] width 10 height 10
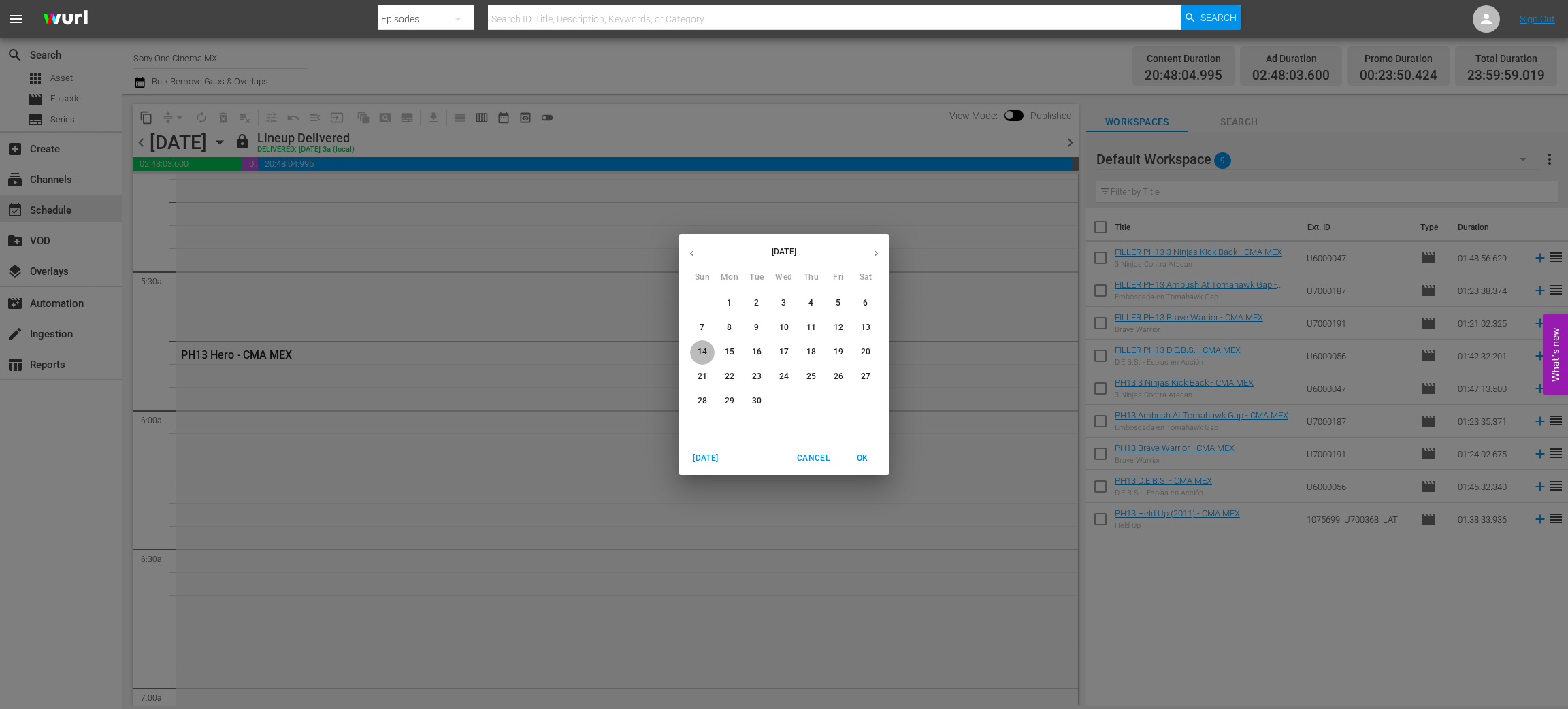
click at [703, 350] on p "14" at bounding box center [703, 352] width 10 height 12
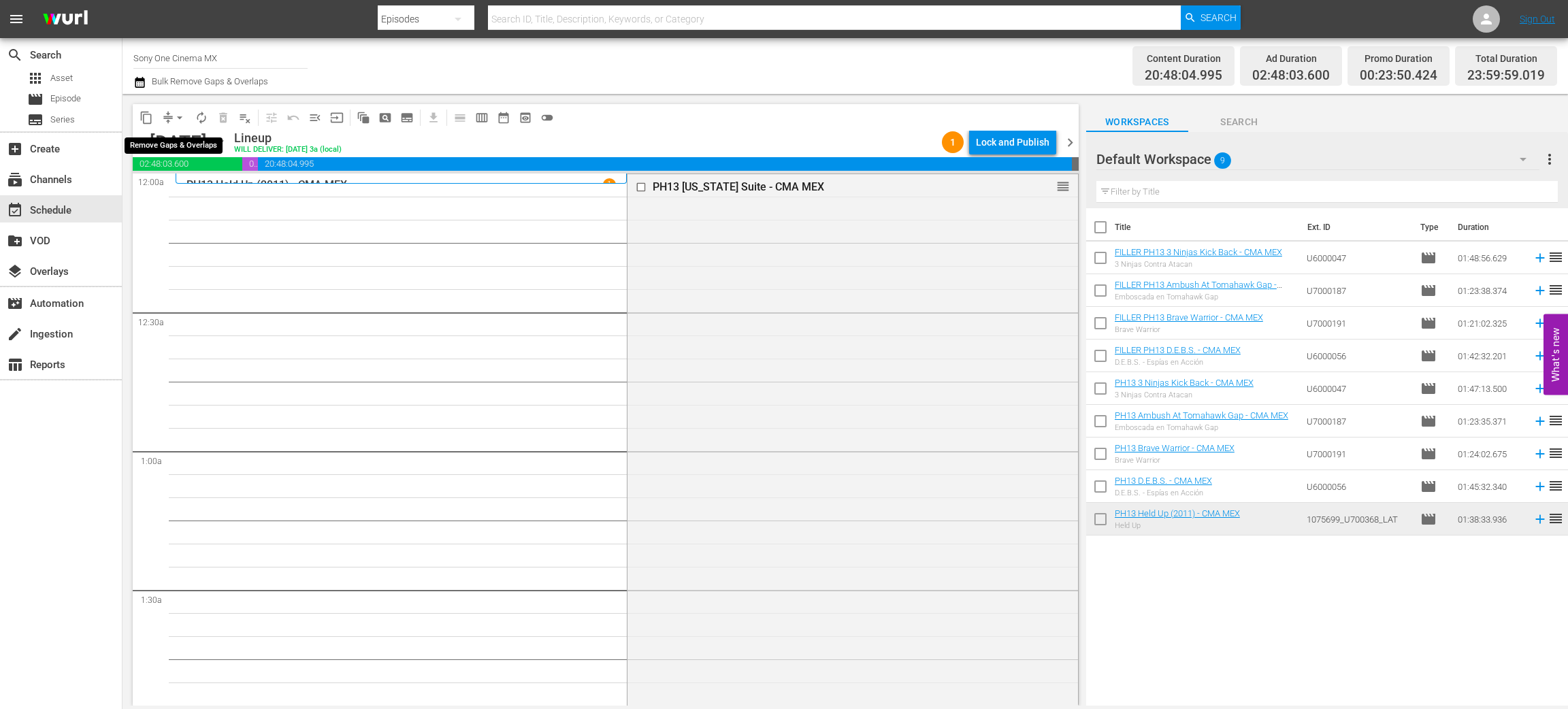
click at [177, 113] on span "arrow_drop_down" at bounding box center [179, 117] width 13 height 13
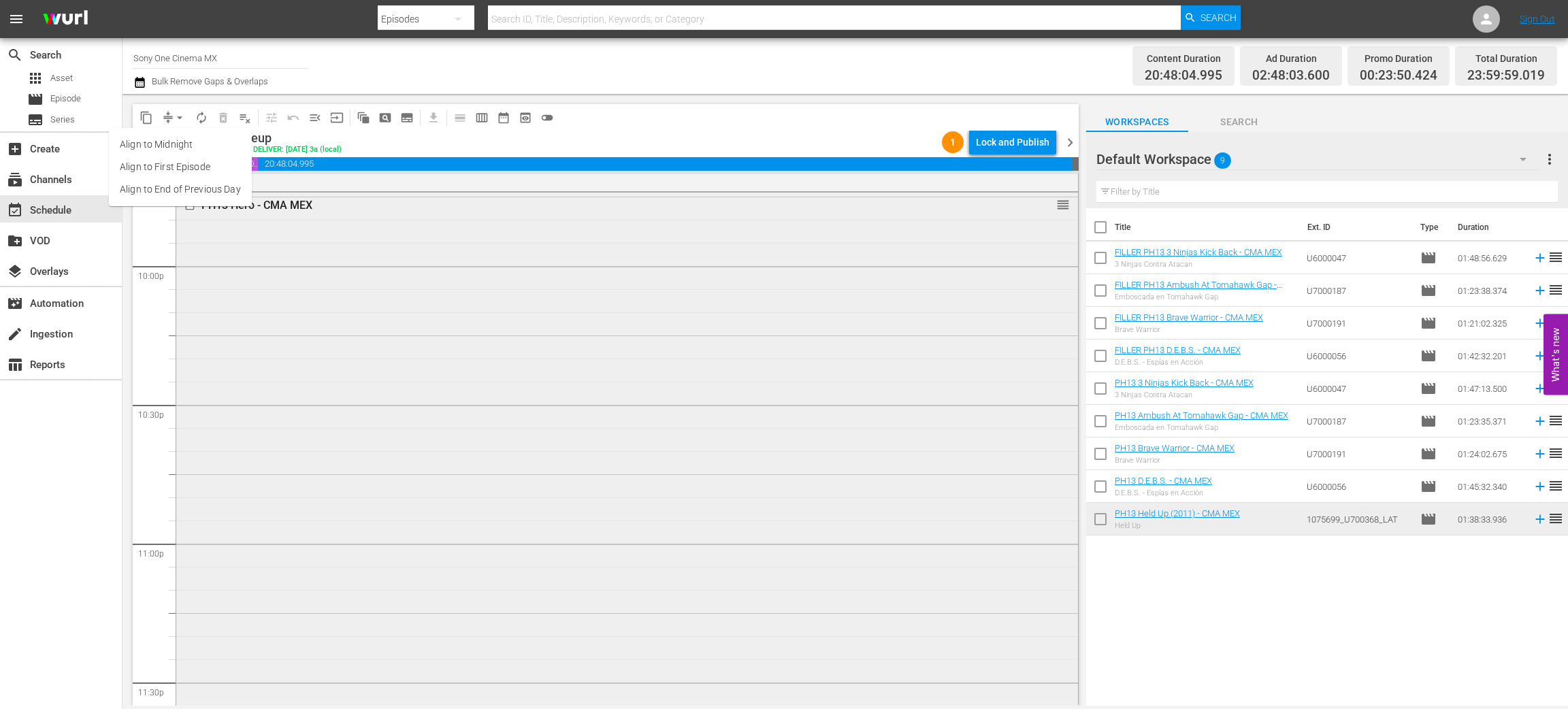
scroll to position [6131, 0]
click at [291, 448] on div "PH13 Hero - CMA MEX reorder" at bounding box center [628, 391] width 902 height 625
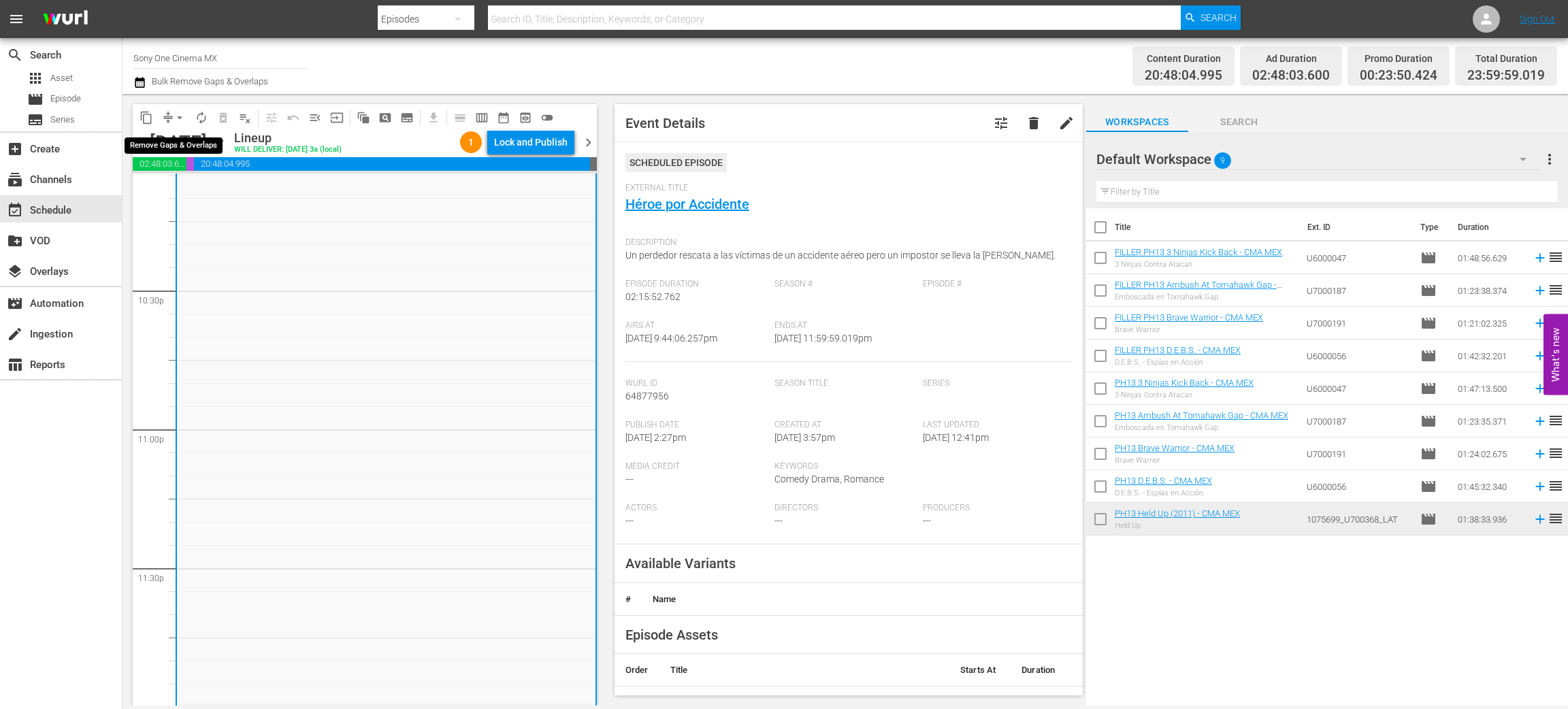
click at [175, 118] on span "arrow_drop_down" at bounding box center [179, 117] width 13 height 13
click at [194, 191] on li "Align to End of Previous Day" at bounding box center [180, 189] width 143 height 22
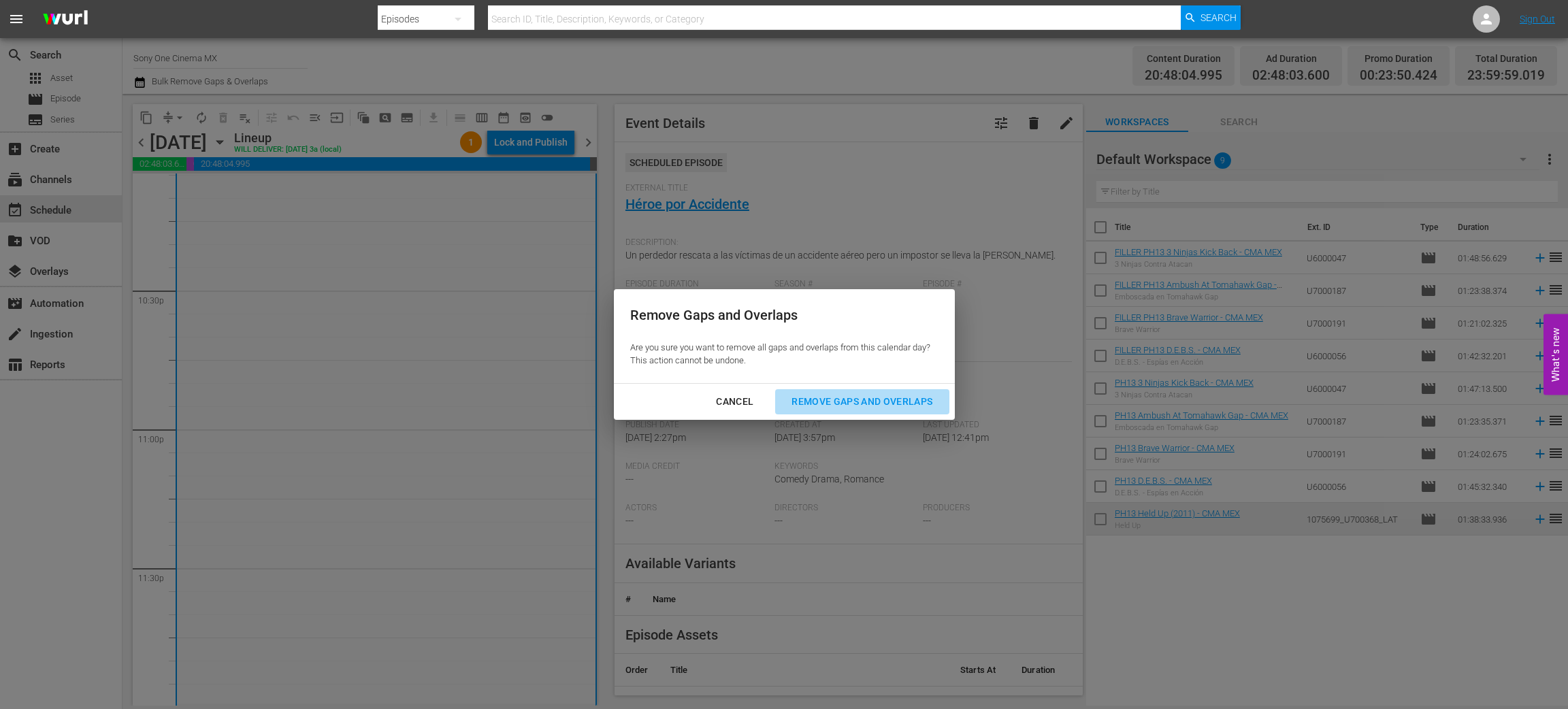
click at [910, 402] on div "Remove Gaps and Overlaps" at bounding box center [861, 402] width 162 height 17
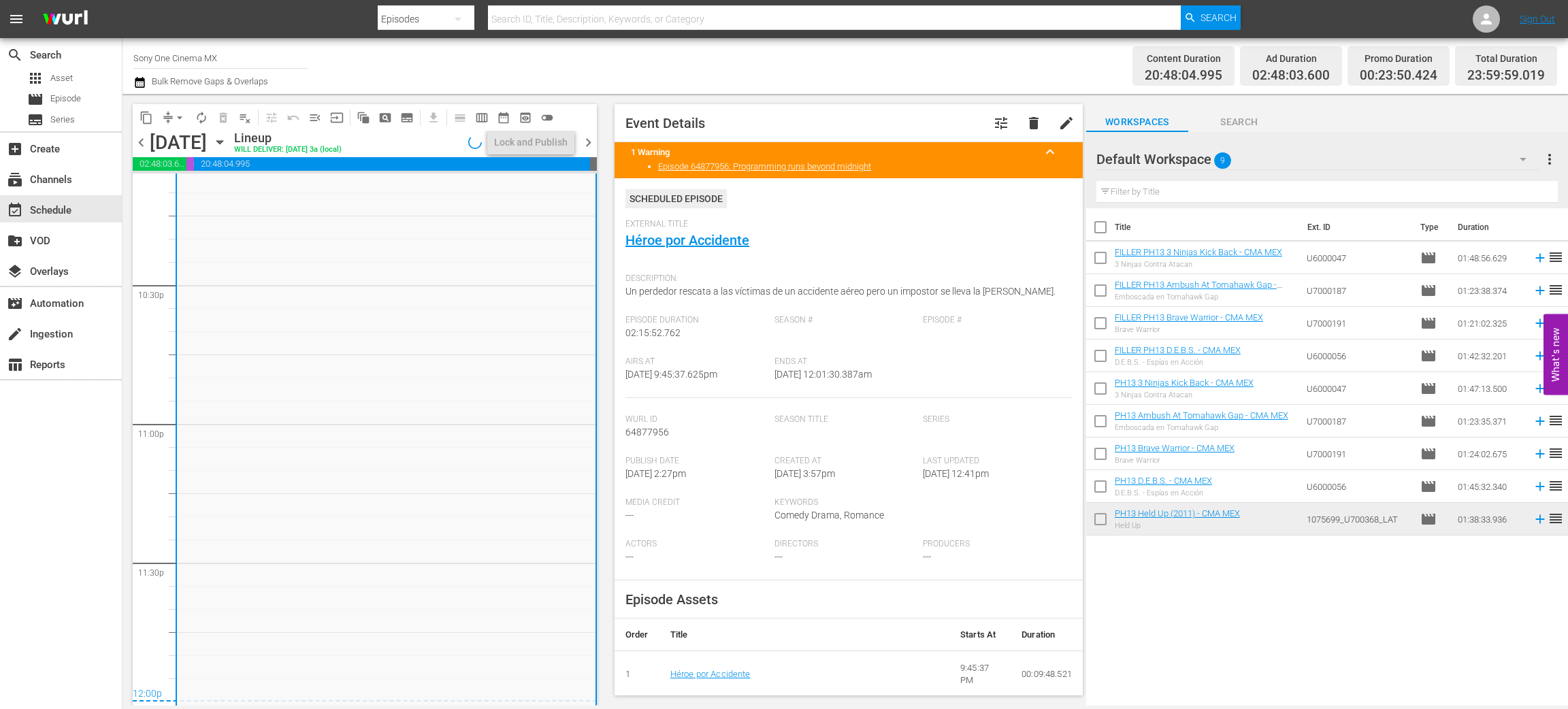
scroll to position [6137, 0]
click at [227, 141] on icon "button" at bounding box center [219, 142] width 15 height 15
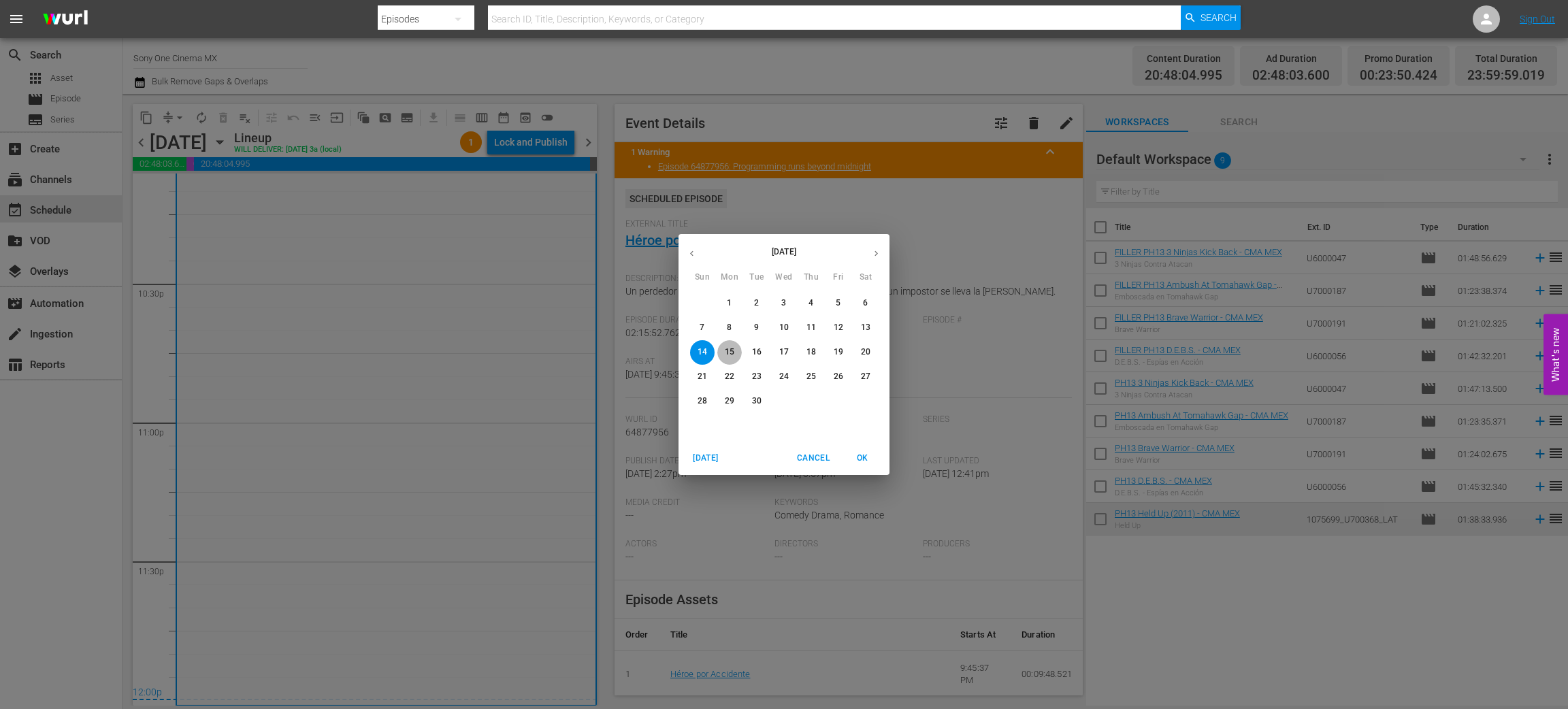
click at [738, 353] on span "15" at bounding box center [729, 352] width 25 height 12
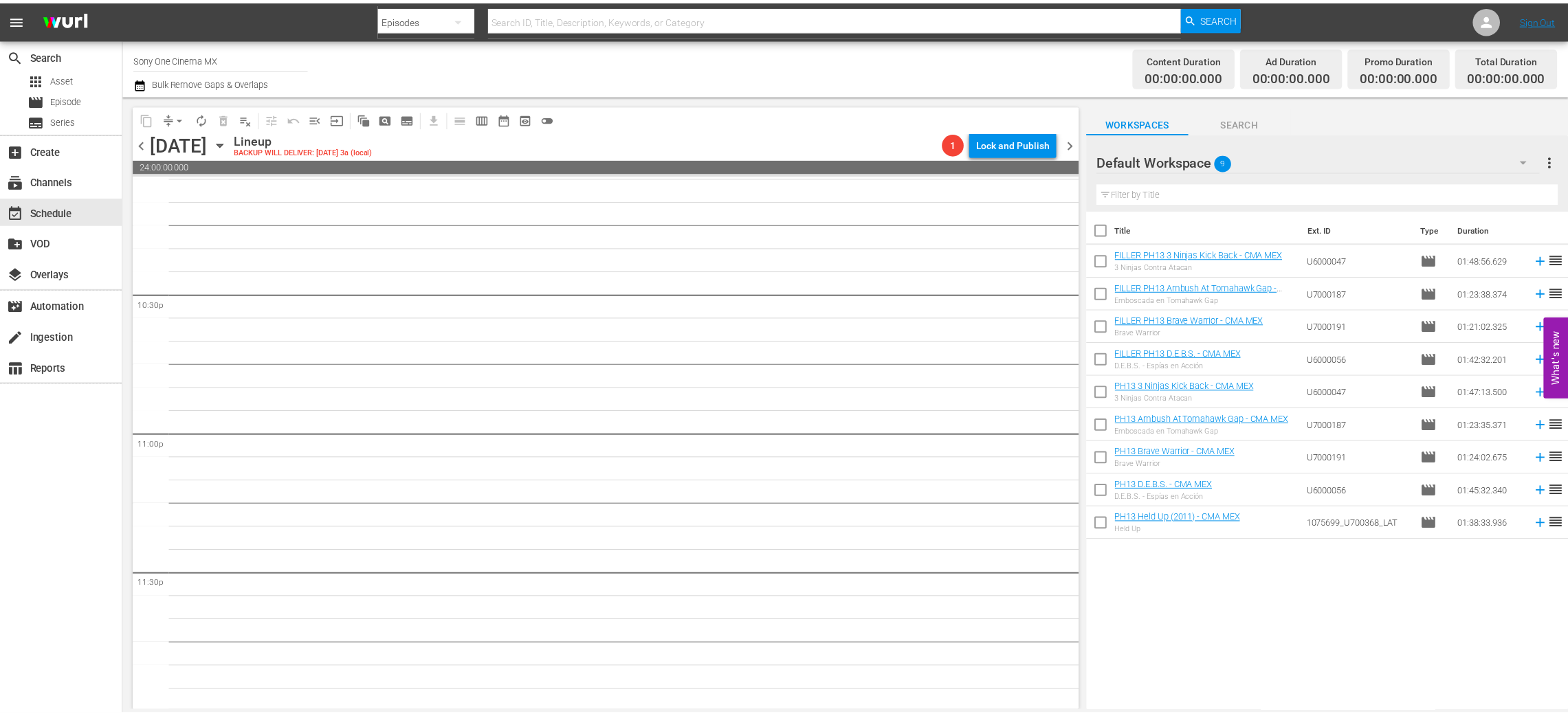
scroll to position [6191, 0]
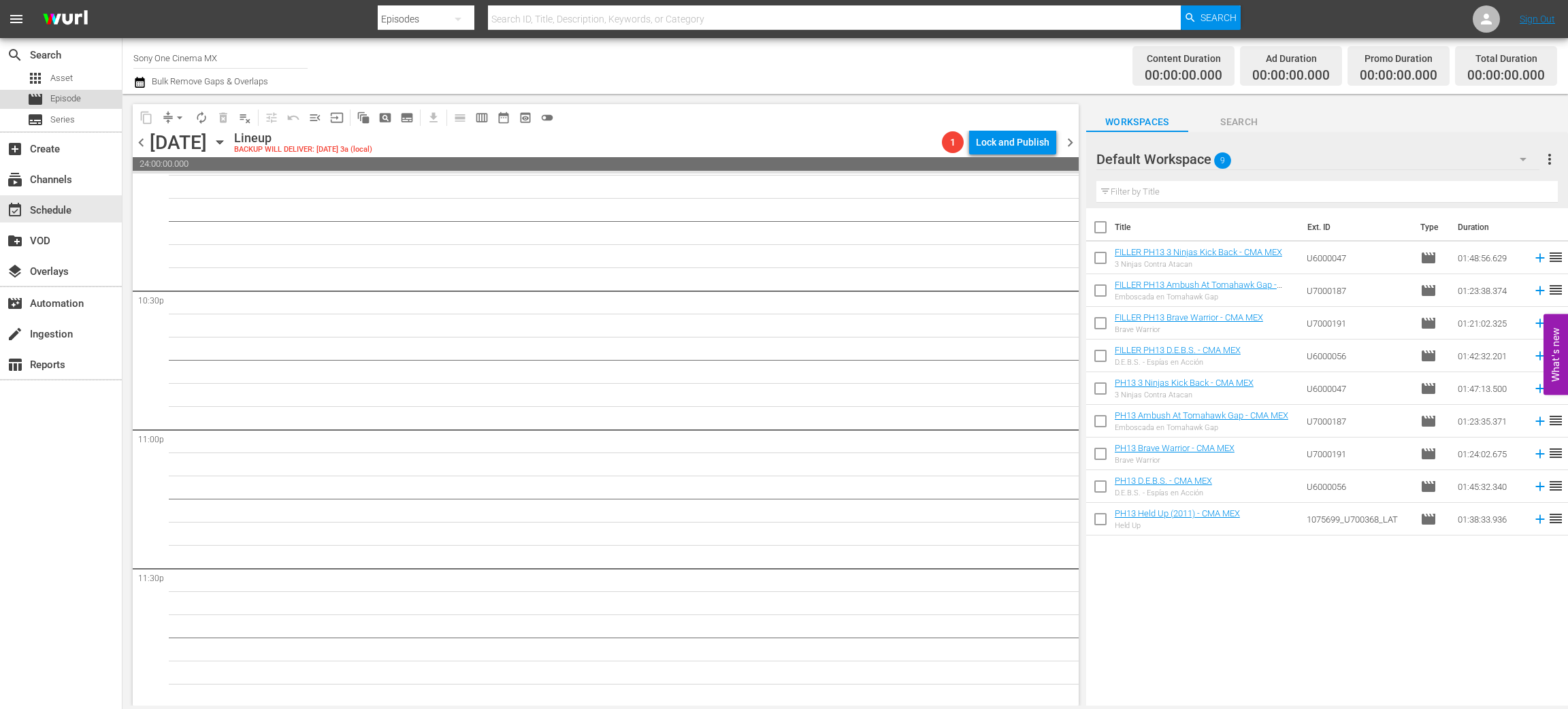
click at [92, 97] on div "movie Episode" at bounding box center [61, 99] width 122 height 19
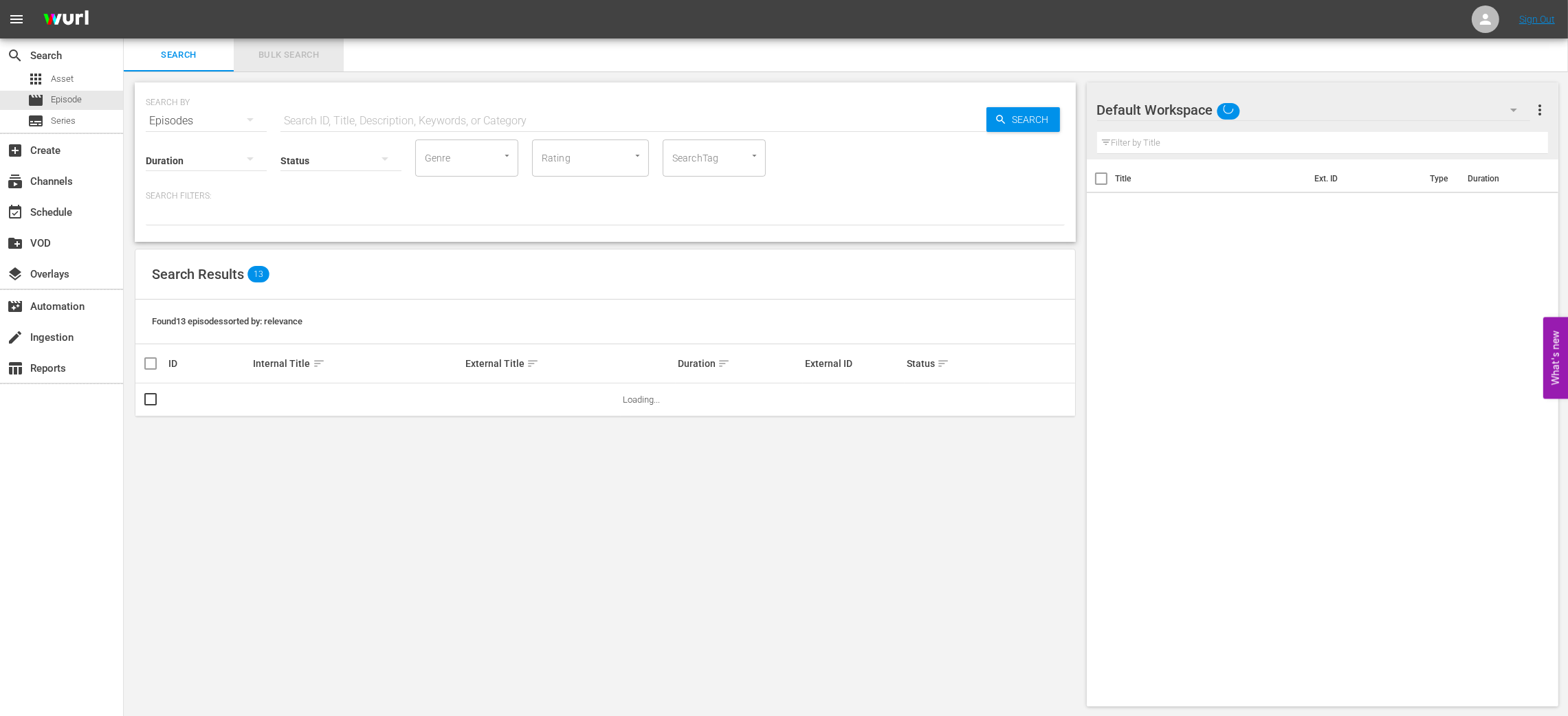
click at [280, 46] on button "Bulk Search" at bounding box center [288, 54] width 110 height 33
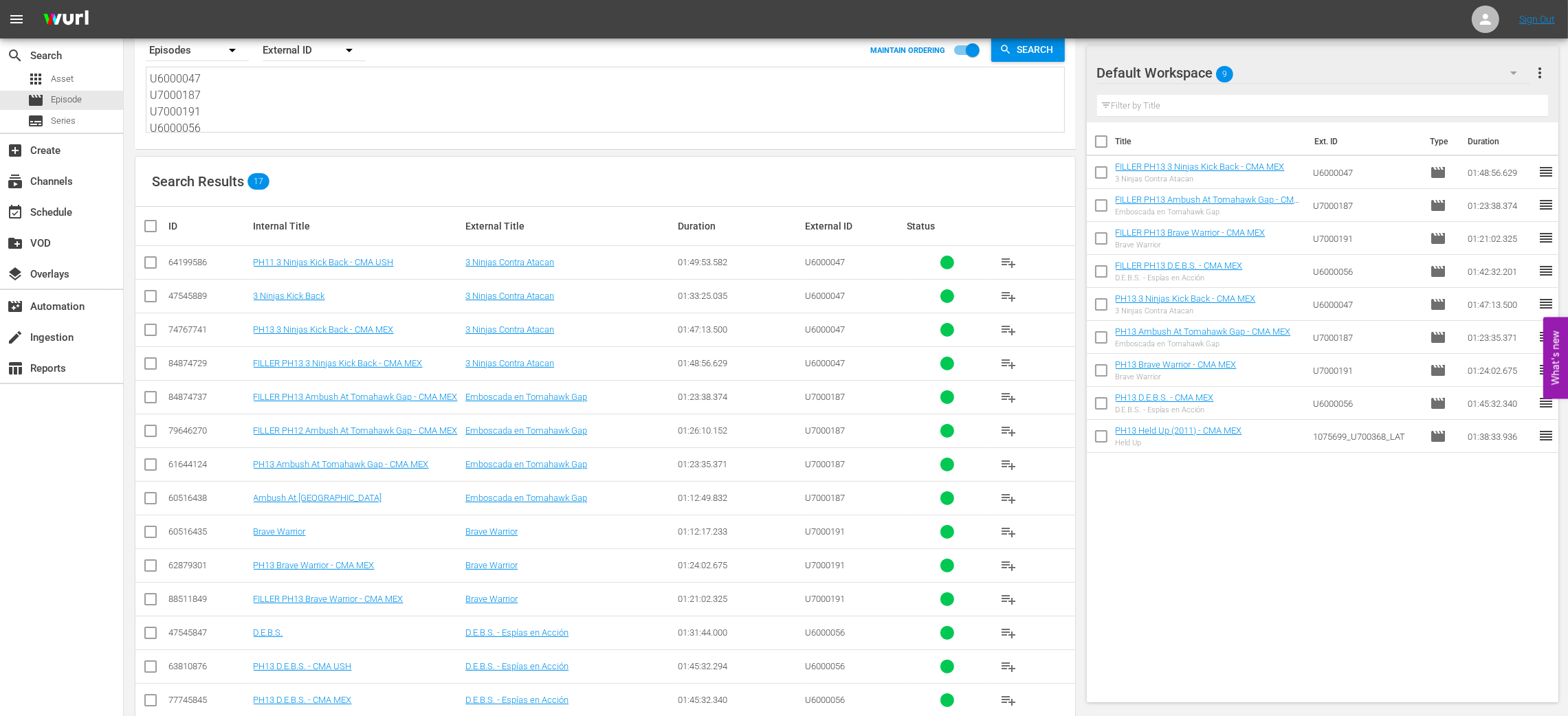
scroll to position [103, 0]
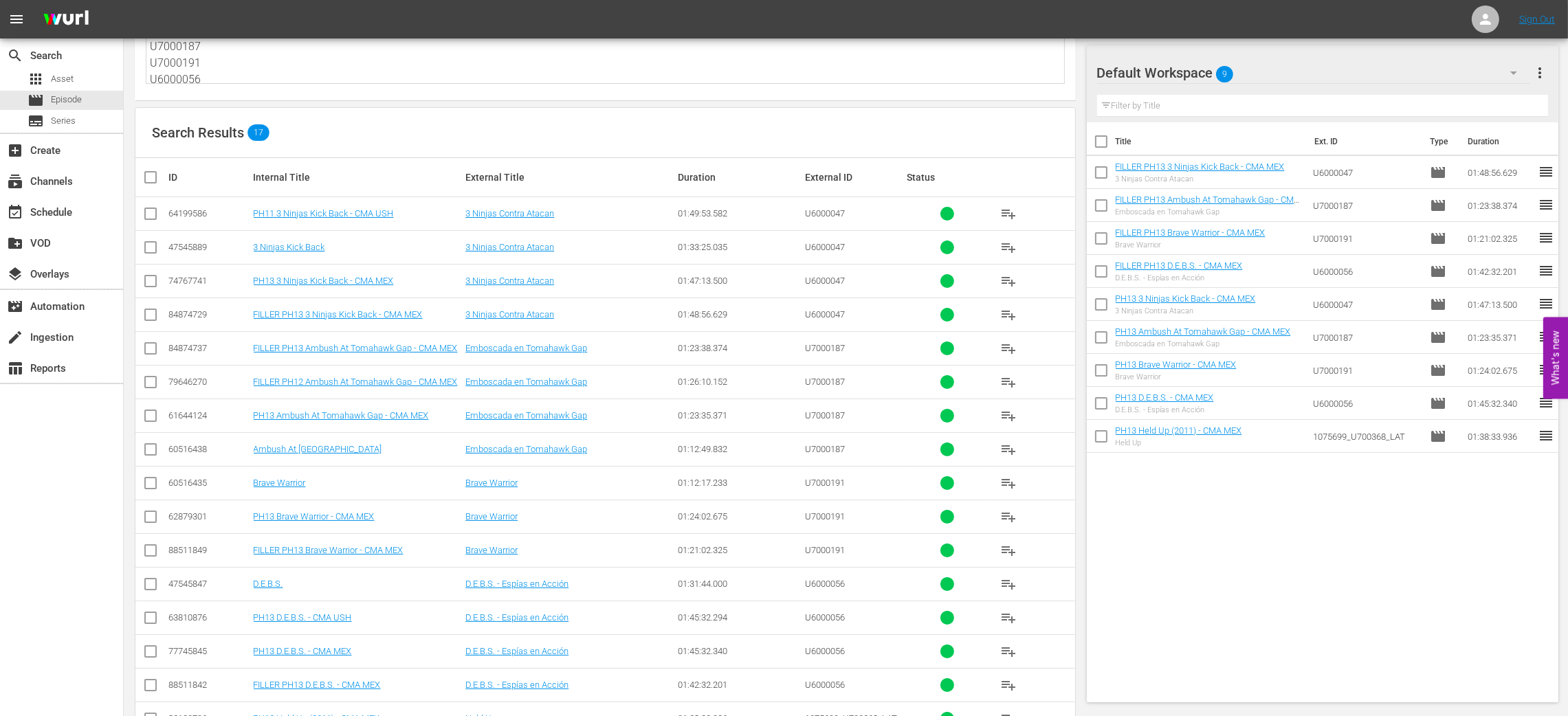
click at [149, 420] on input "checkbox" at bounding box center [150, 418] width 17 height 17
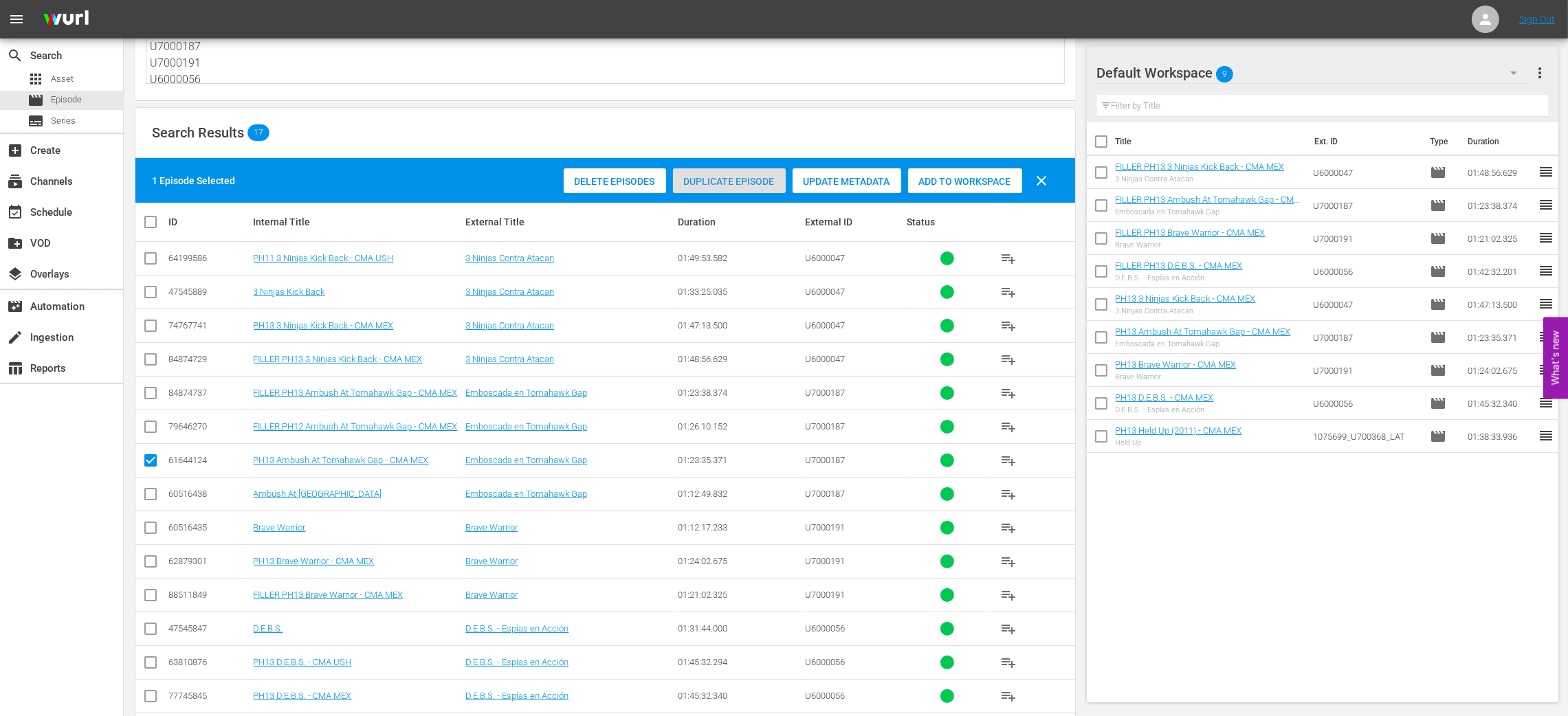
click at [722, 178] on span "Duplicate Episode" at bounding box center [729, 182] width 113 height 11
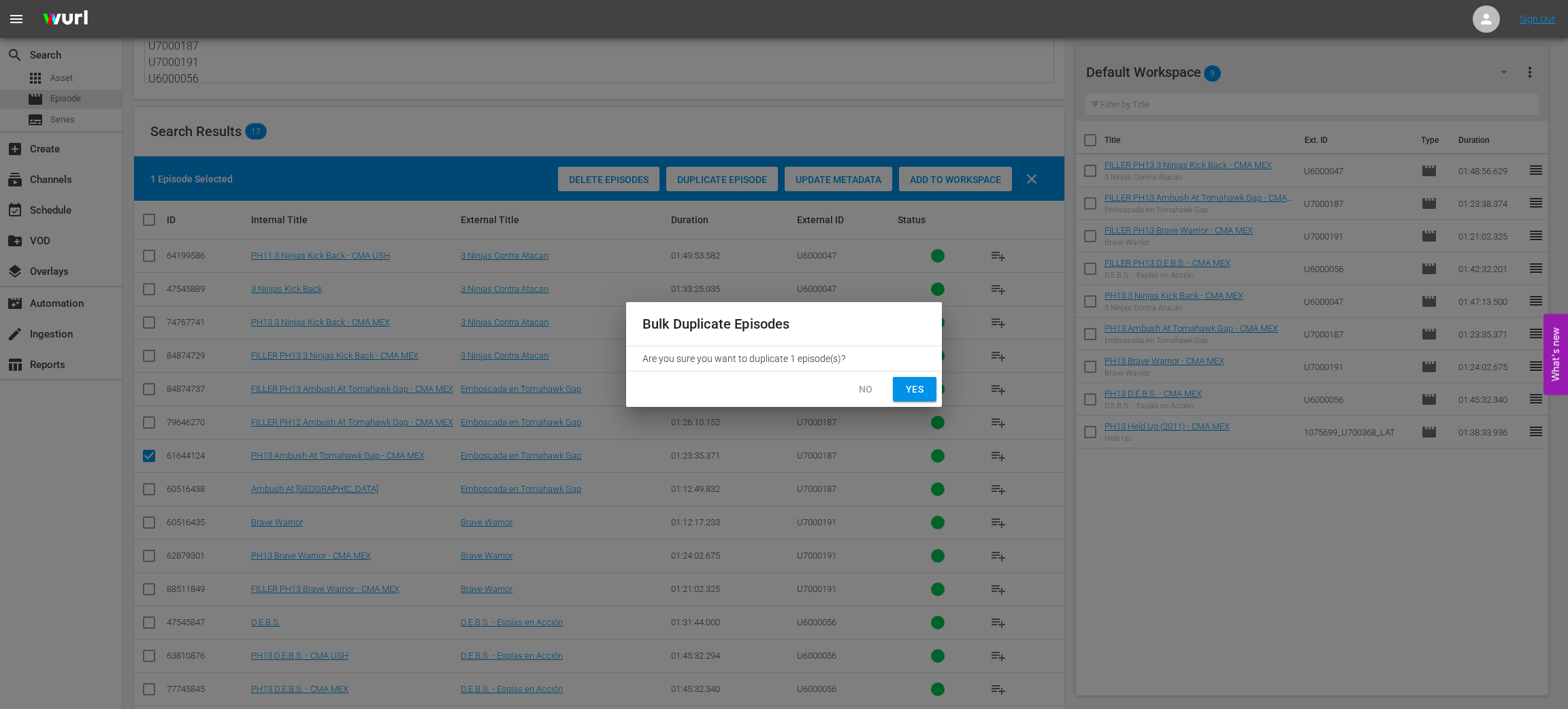
click at [920, 406] on div "No Yes" at bounding box center [784, 390] width 316 height 36
click at [914, 387] on span "Yes" at bounding box center [914, 389] width 21 height 17
checkbox input "false"
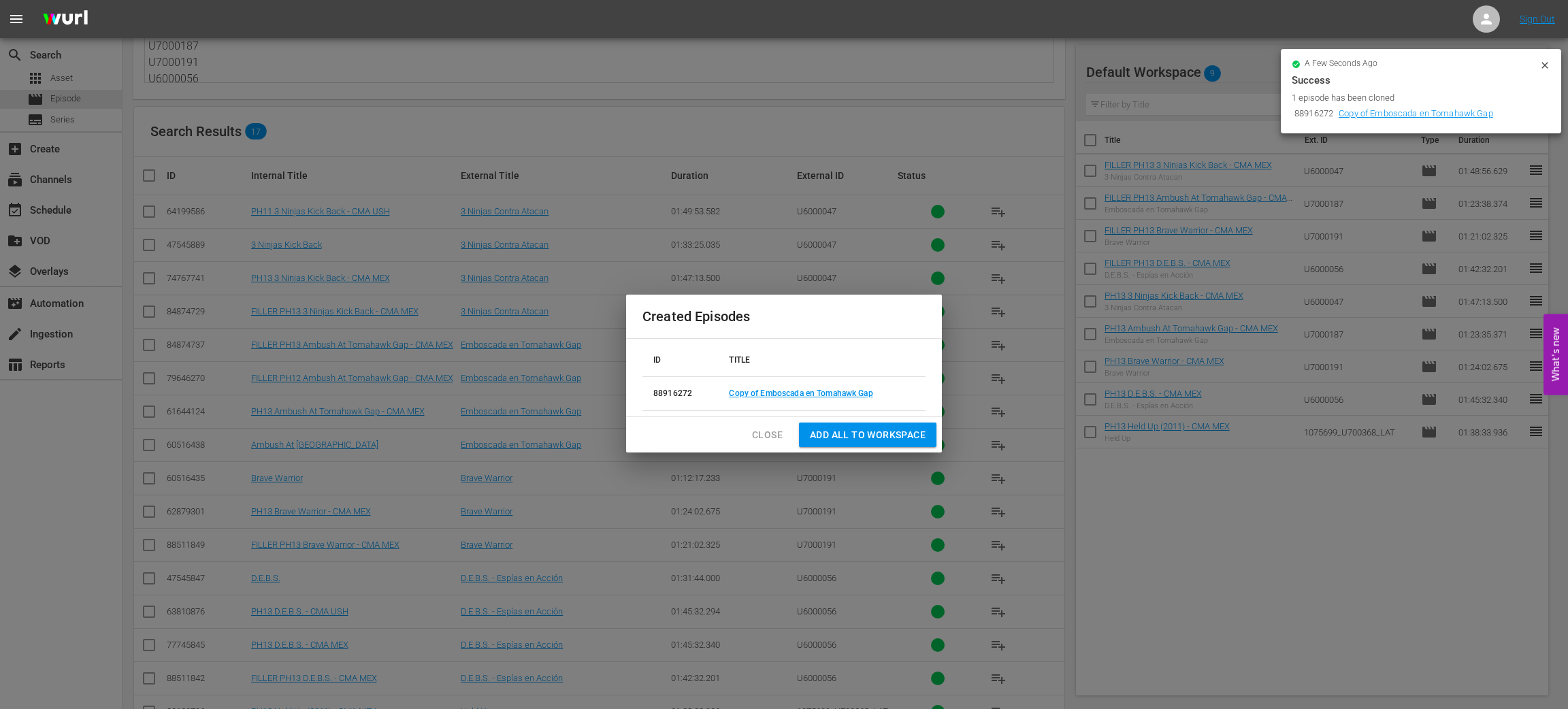
click at [914, 429] on span "Add all to Workspace" at bounding box center [868, 435] width 116 height 17
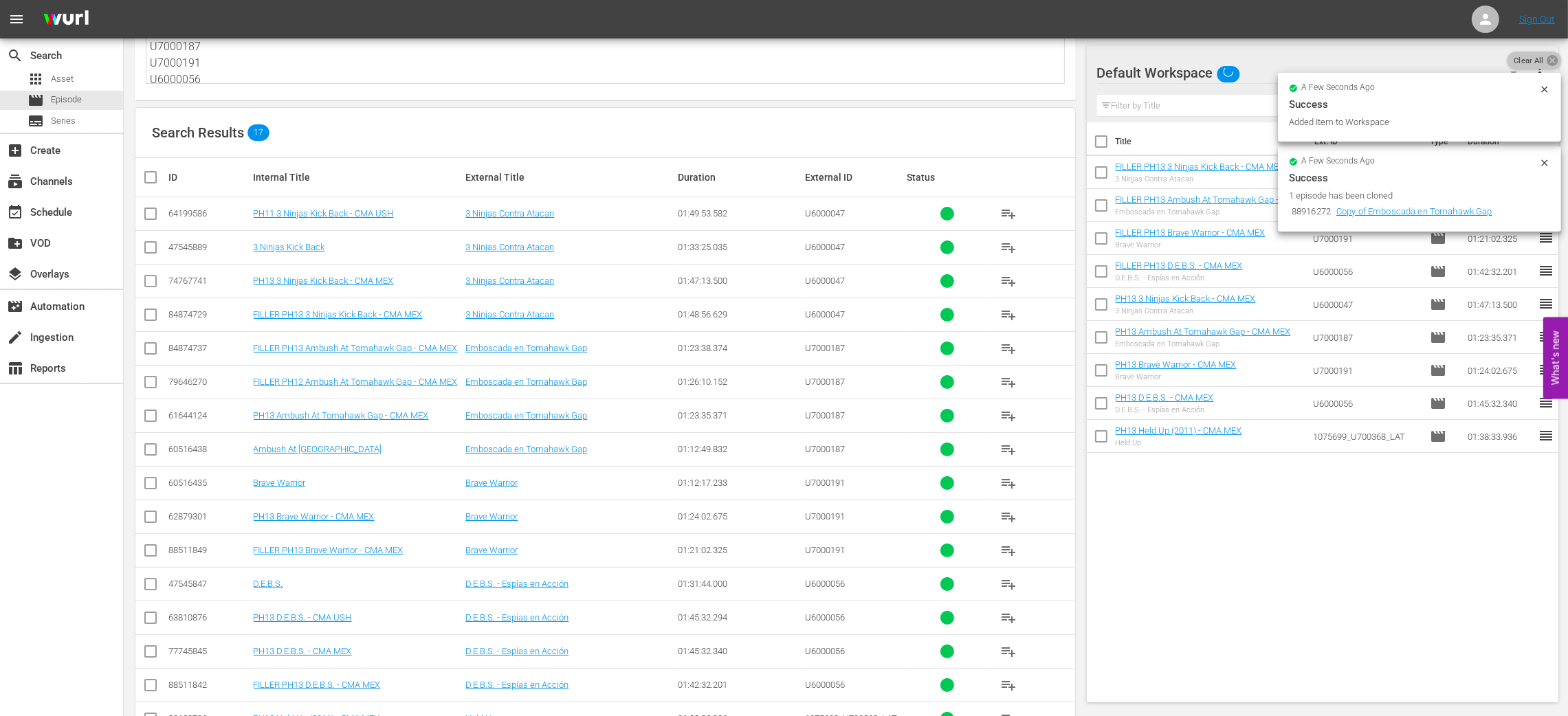
click at [1548, 62] on icon at bounding box center [1552, 61] width 11 height 11
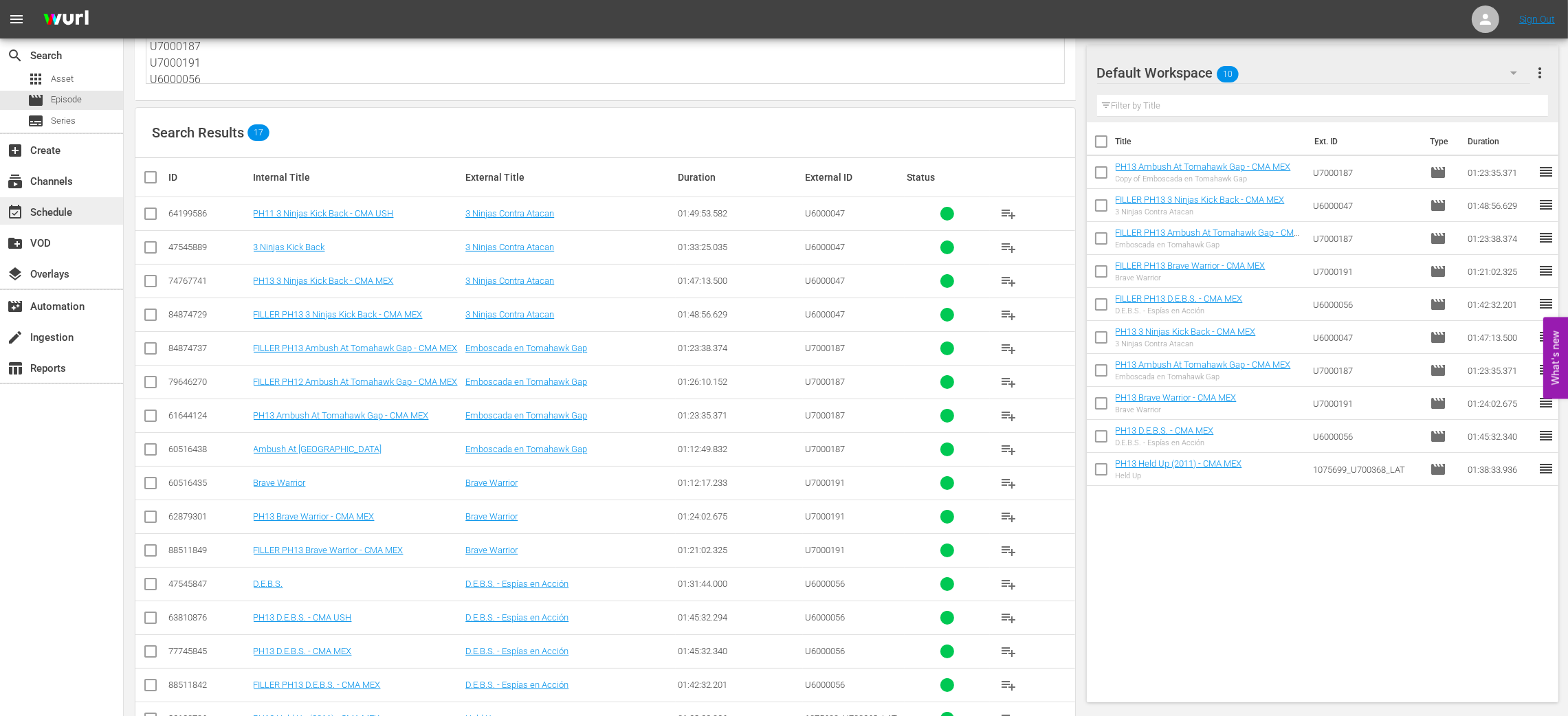
click at [67, 212] on div "event_available Schedule" at bounding box center [38, 210] width 77 height 12
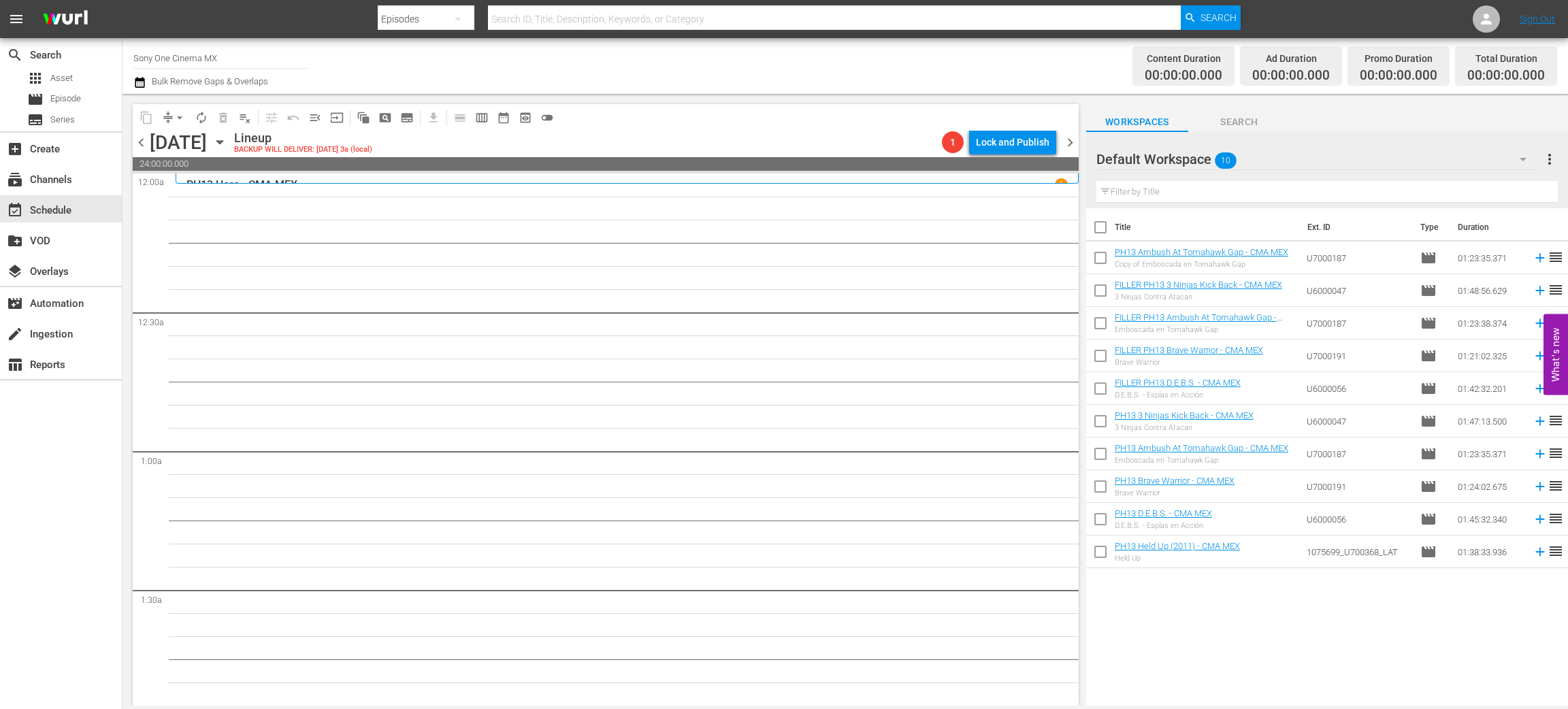
click at [227, 142] on icon "button" at bounding box center [219, 142] width 15 height 15
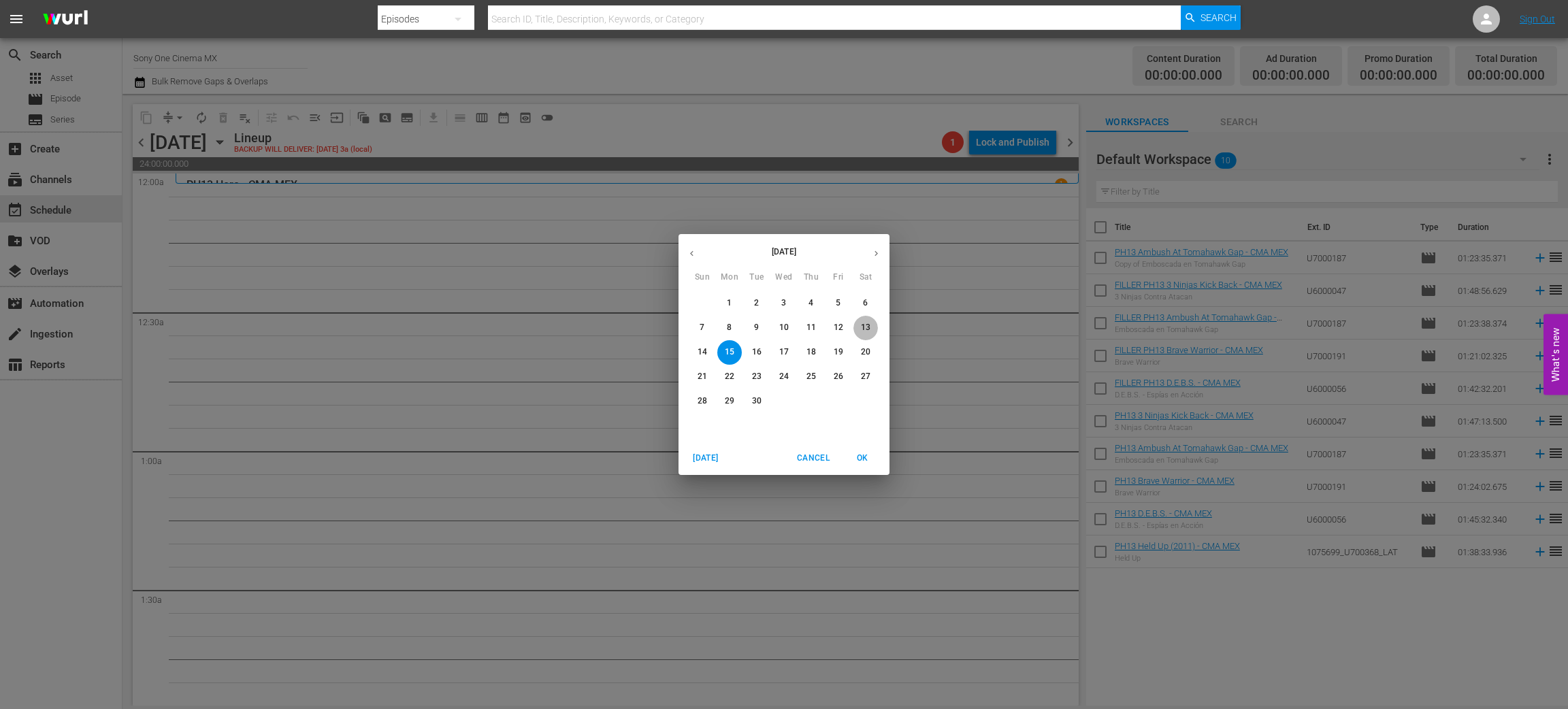
click at [865, 330] on p "13" at bounding box center [866, 327] width 10 height 12
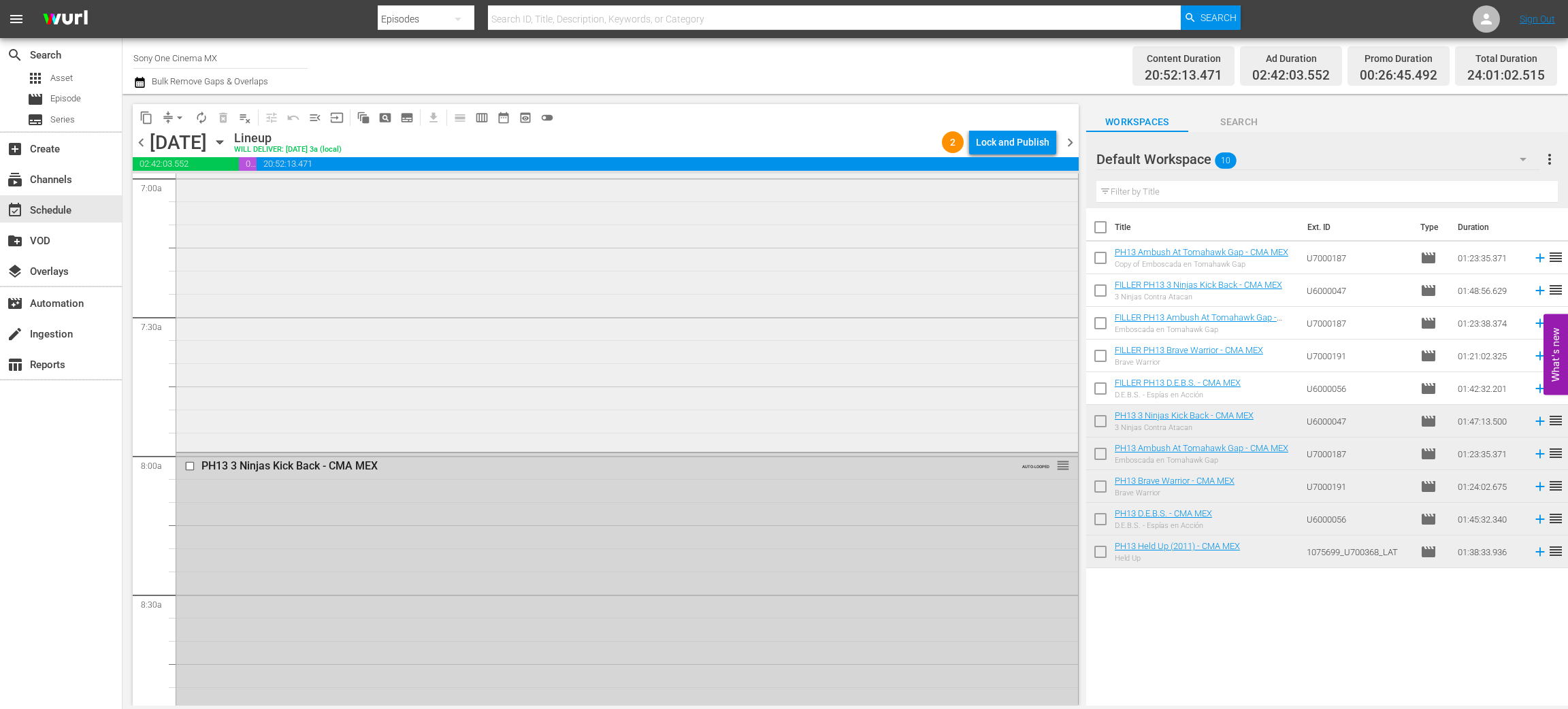
scroll to position [2416, 0]
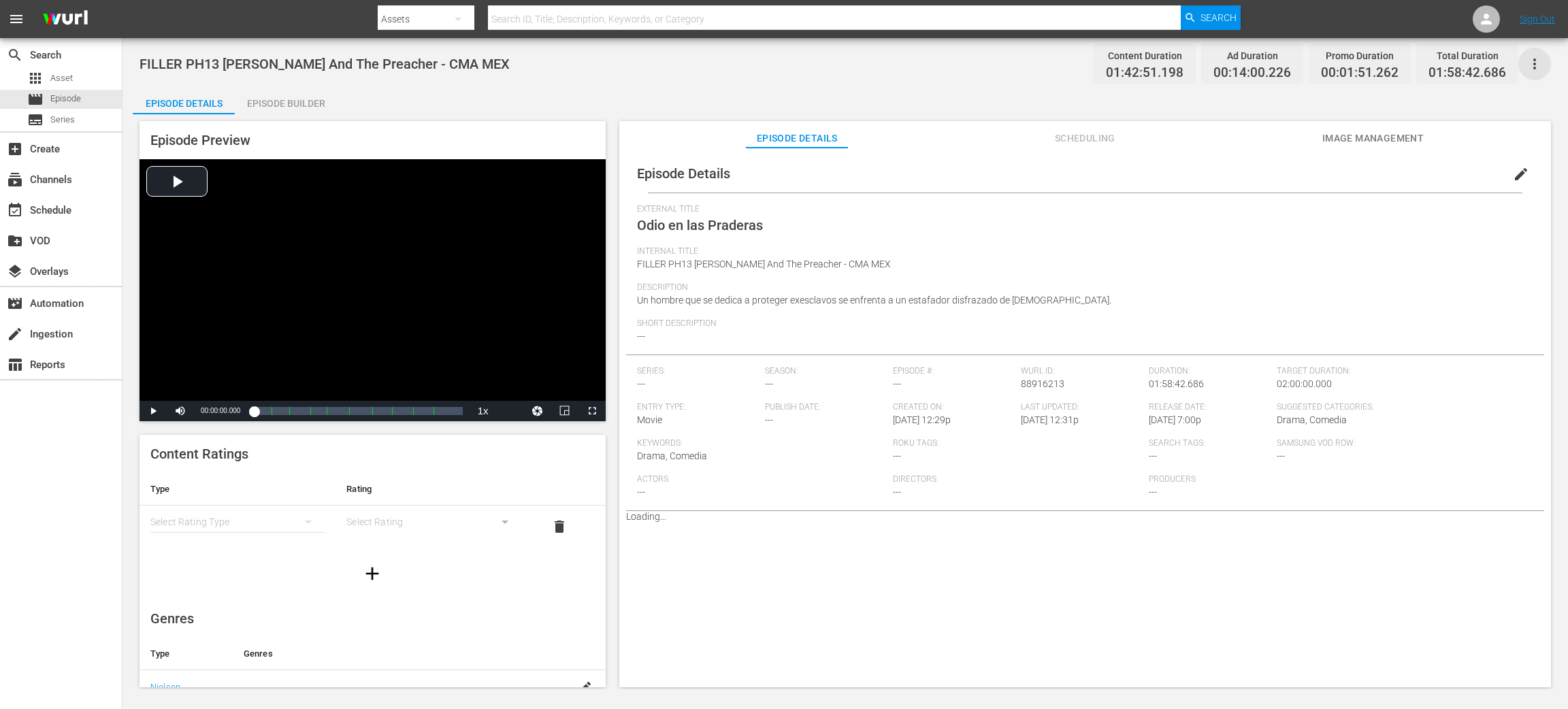
click at [1534, 56] on icon "button" at bounding box center [1535, 63] width 17 height 17
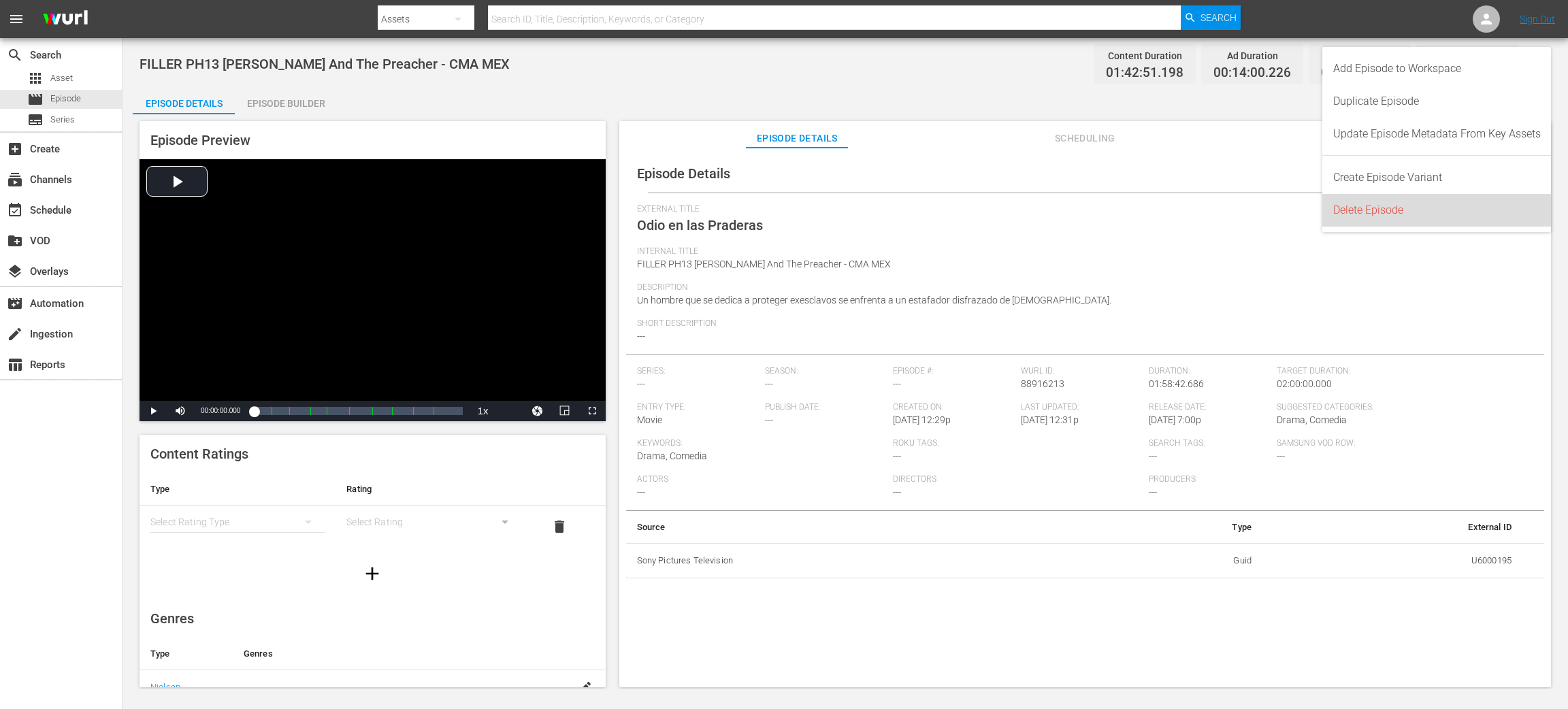
click at [1433, 214] on div "Delete Episode" at bounding box center [1437, 210] width 208 height 32
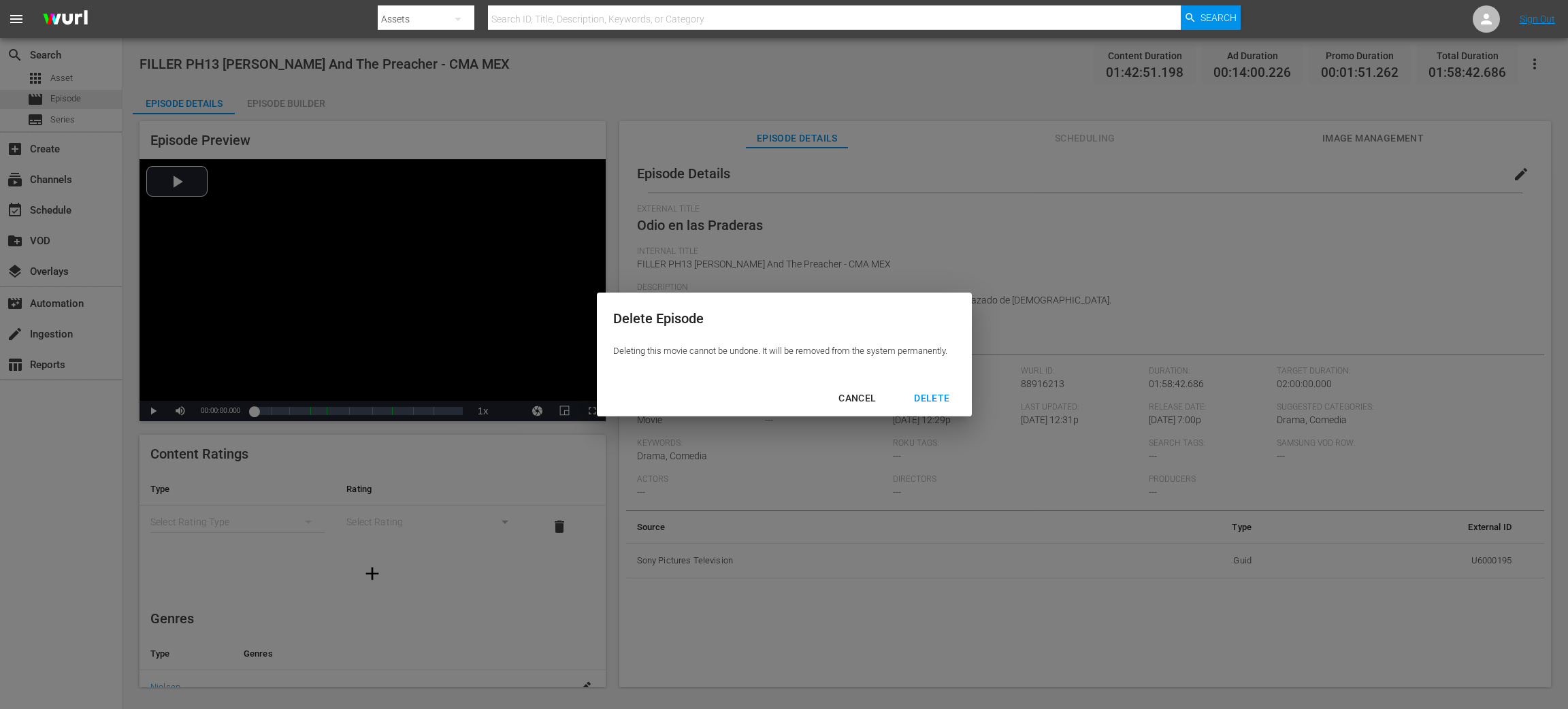
click at [945, 402] on div "DELETE" at bounding box center [932, 398] width 57 height 17
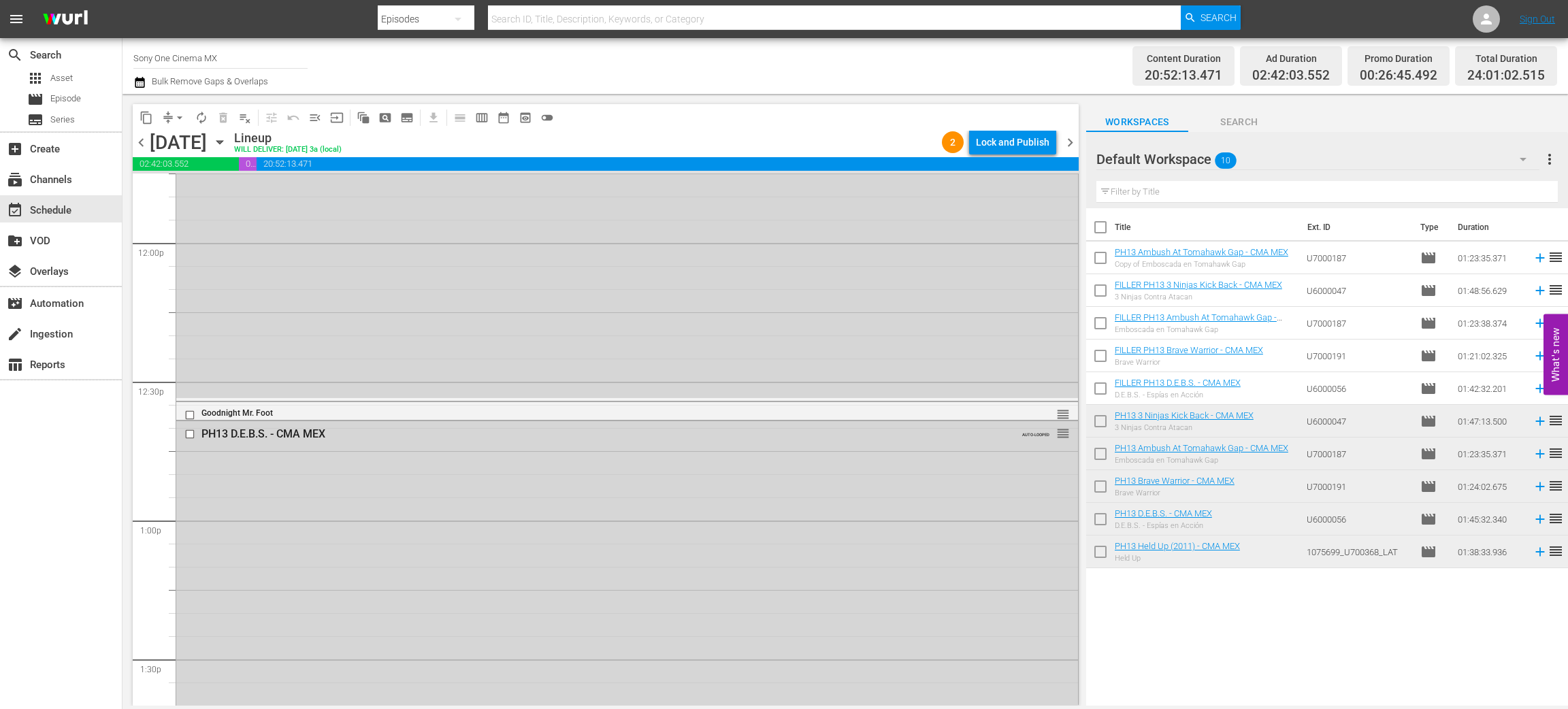
scroll to position [3267, 0]
click at [380, 437] on div "Delete Event" at bounding box center [414, 440] width 108 height 18
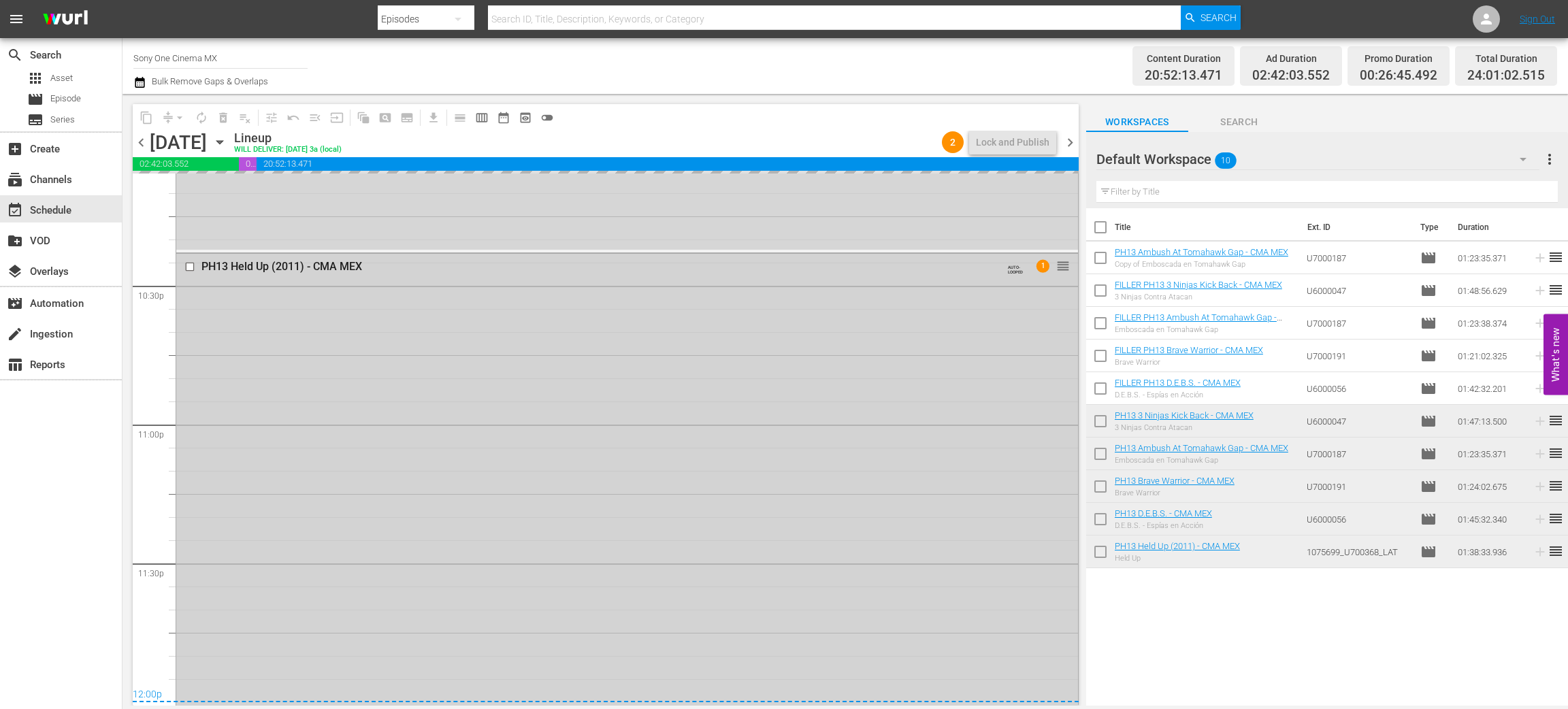
scroll to position [6138, 0]
click at [481, 461] on div "PH13 Held Up (2011) - CMA MEX AUTO-LOOPED 1 reorder" at bounding box center [628, 477] width 902 height 452
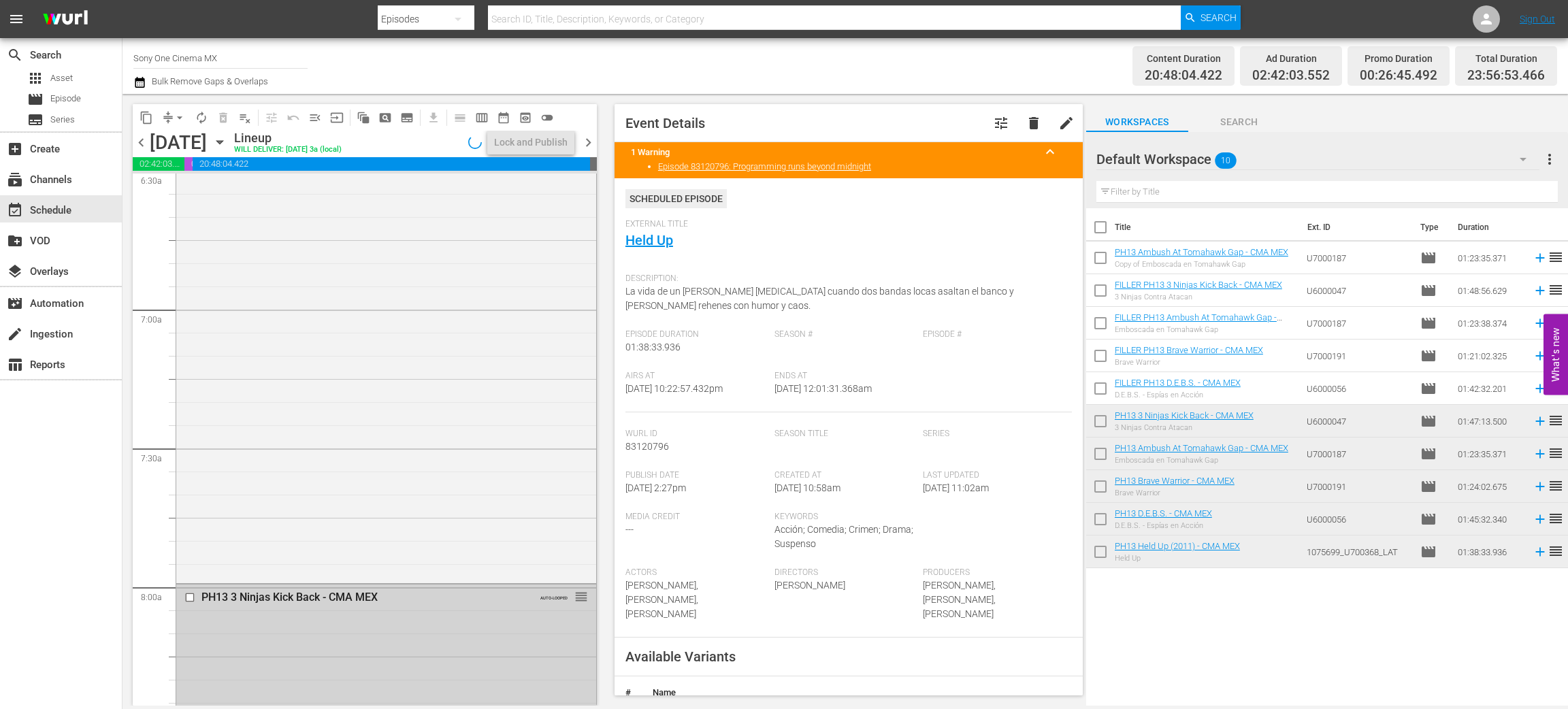
scroll to position [2041, 0]
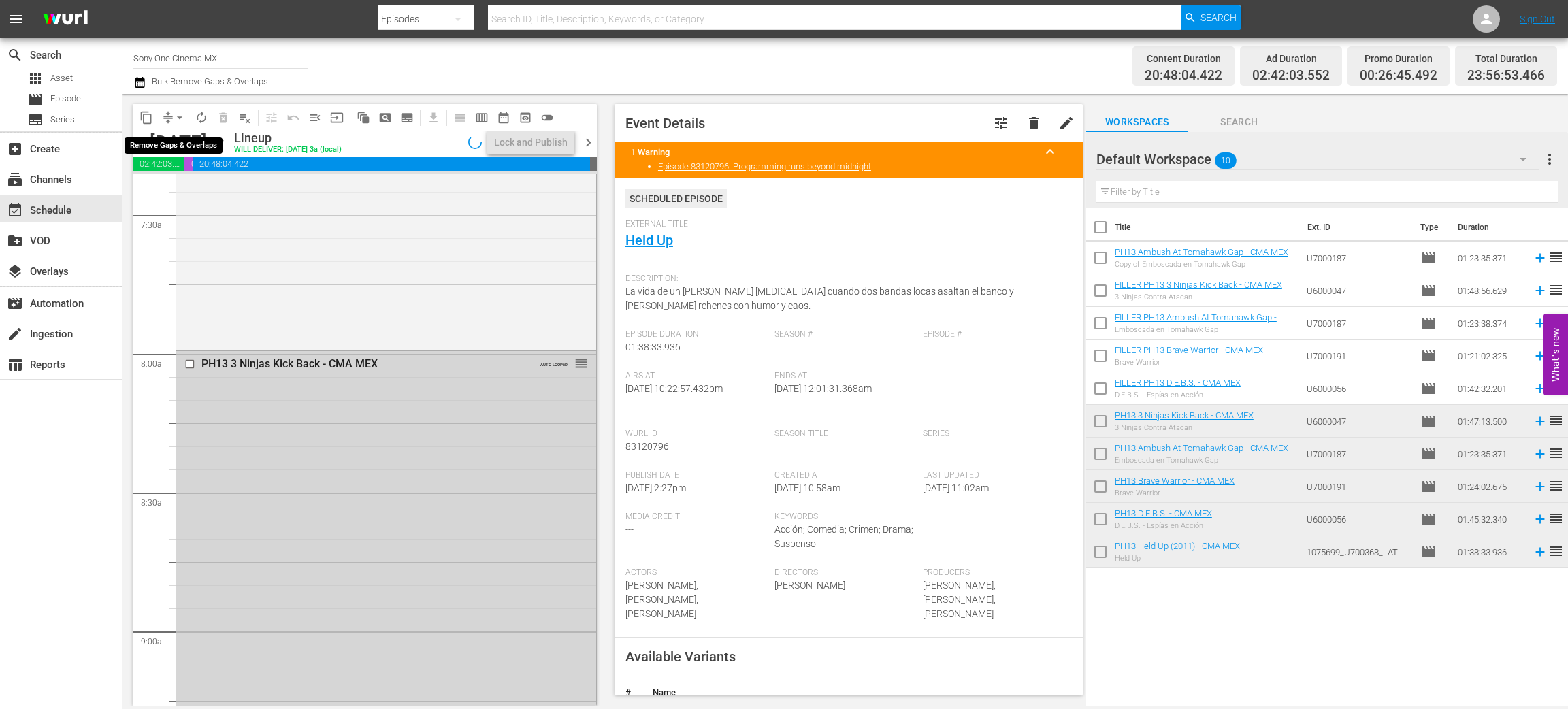
click at [181, 118] on span "arrow_drop_down" at bounding box center [179, 117] width 13 height 13
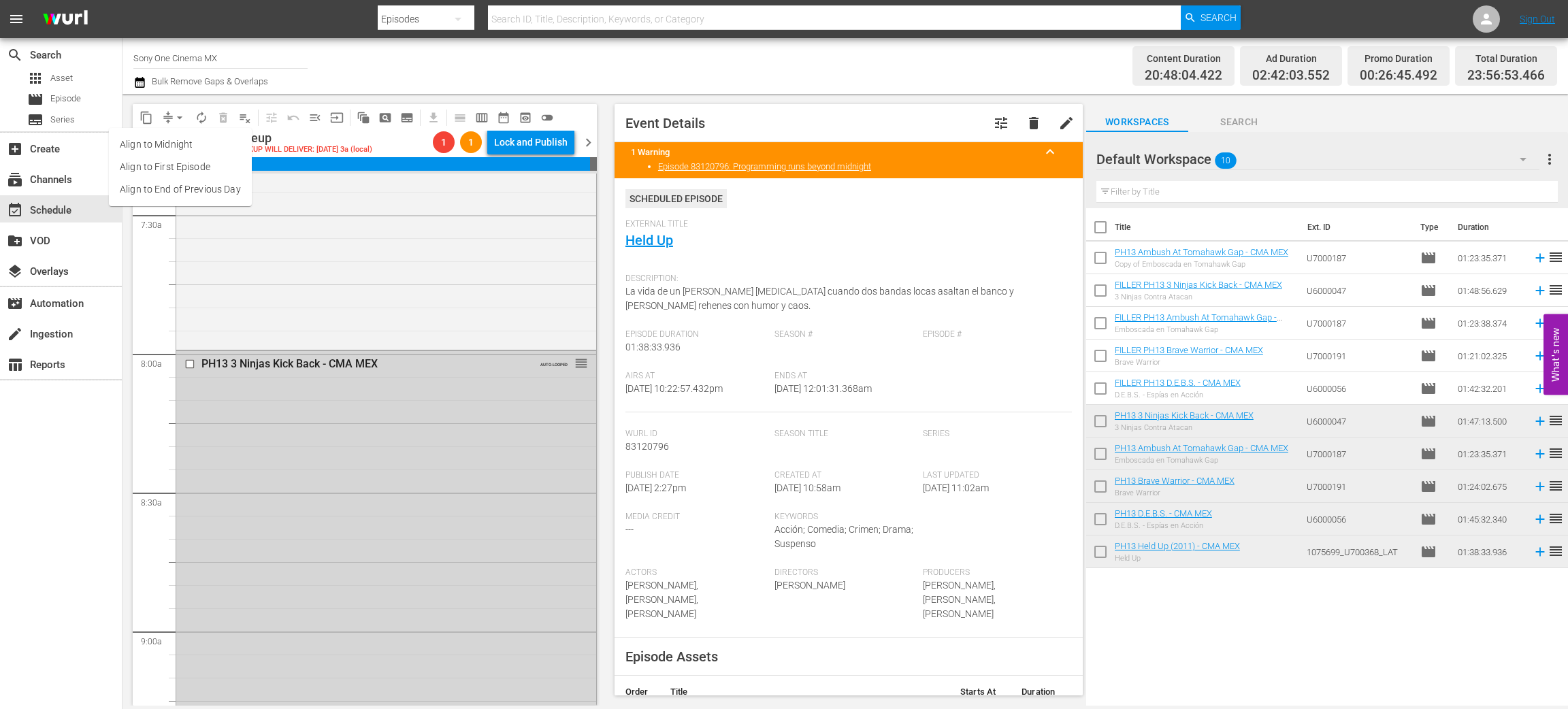
click at [200, 184] on li "Align to End of Previous Day" at bounding box center [180, 189] width 143 height 22
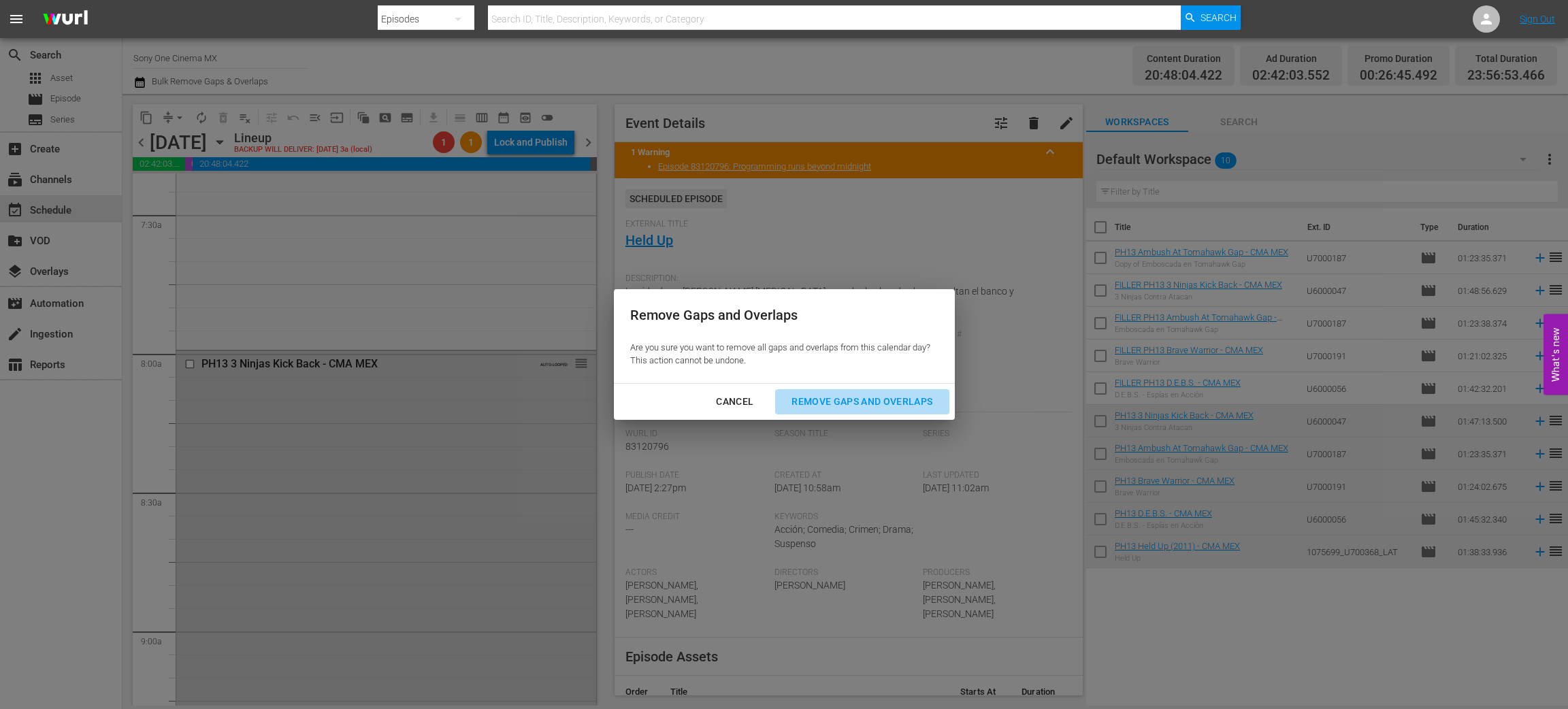
click at [863, 398] on div "Remove Gaps and Overlaps" at bounding box center [861, 402] width 162 height 17
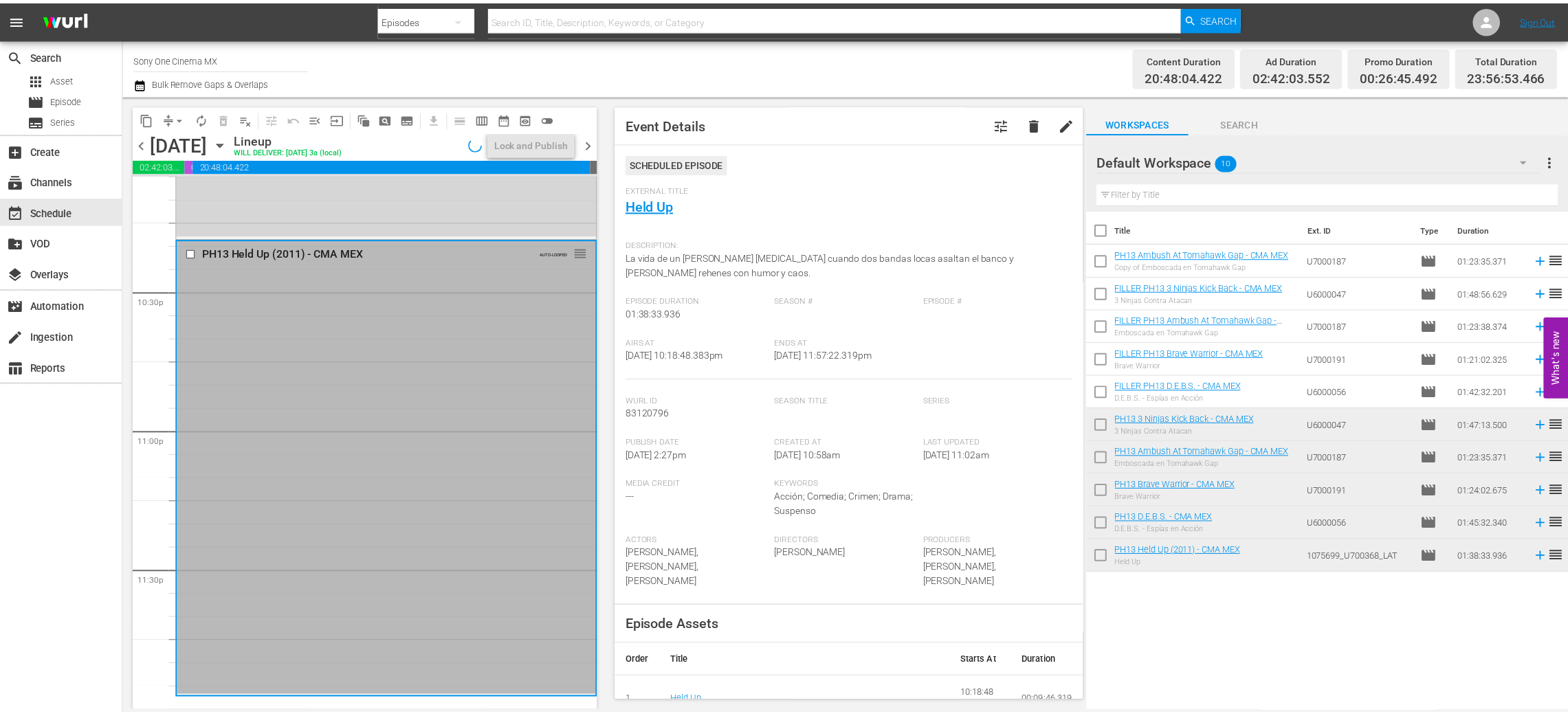
scroll to position [6191, 0]
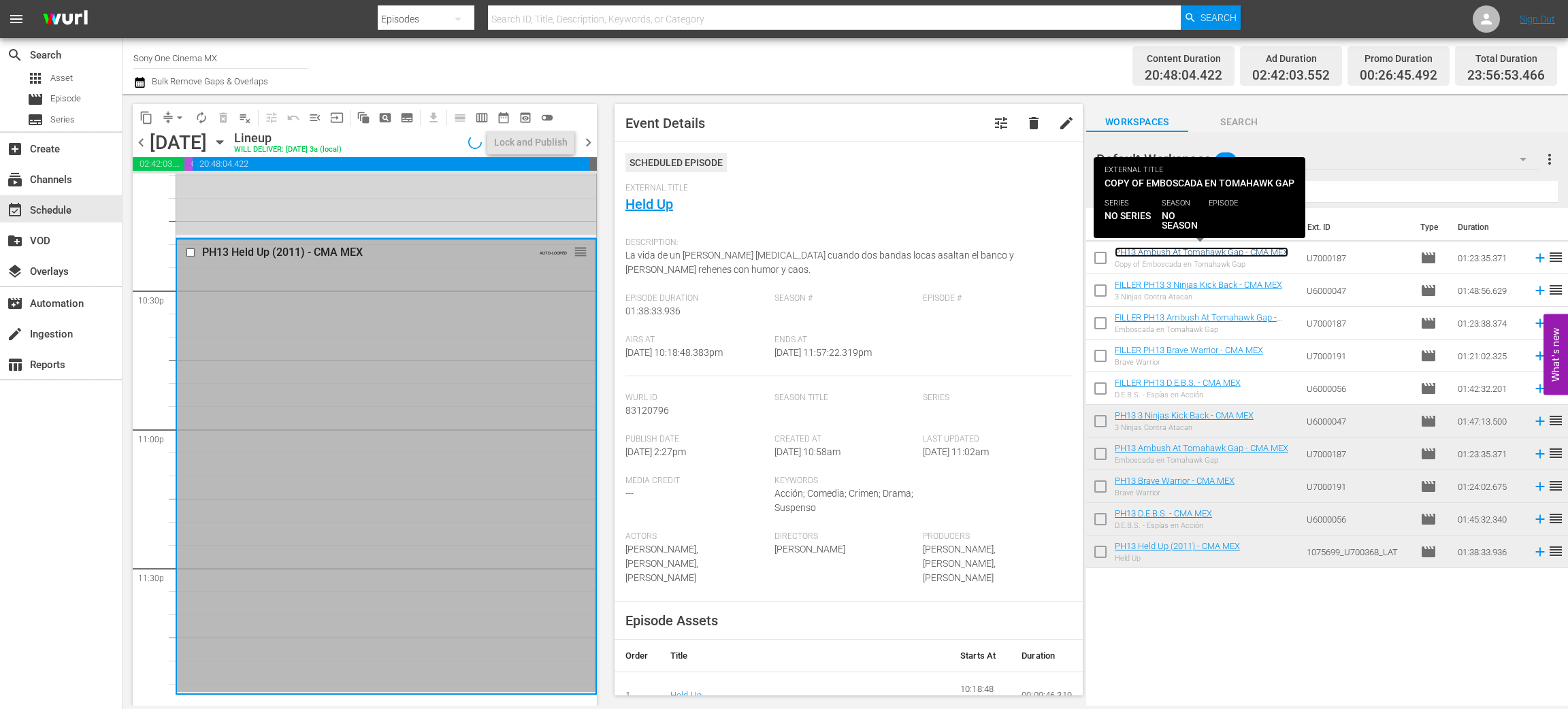
click at [1219, 251] on link "PH13 Ambush At Tomahawk Gap - CMA MEX" at bounding box center [1201, 252] width 174 height 10
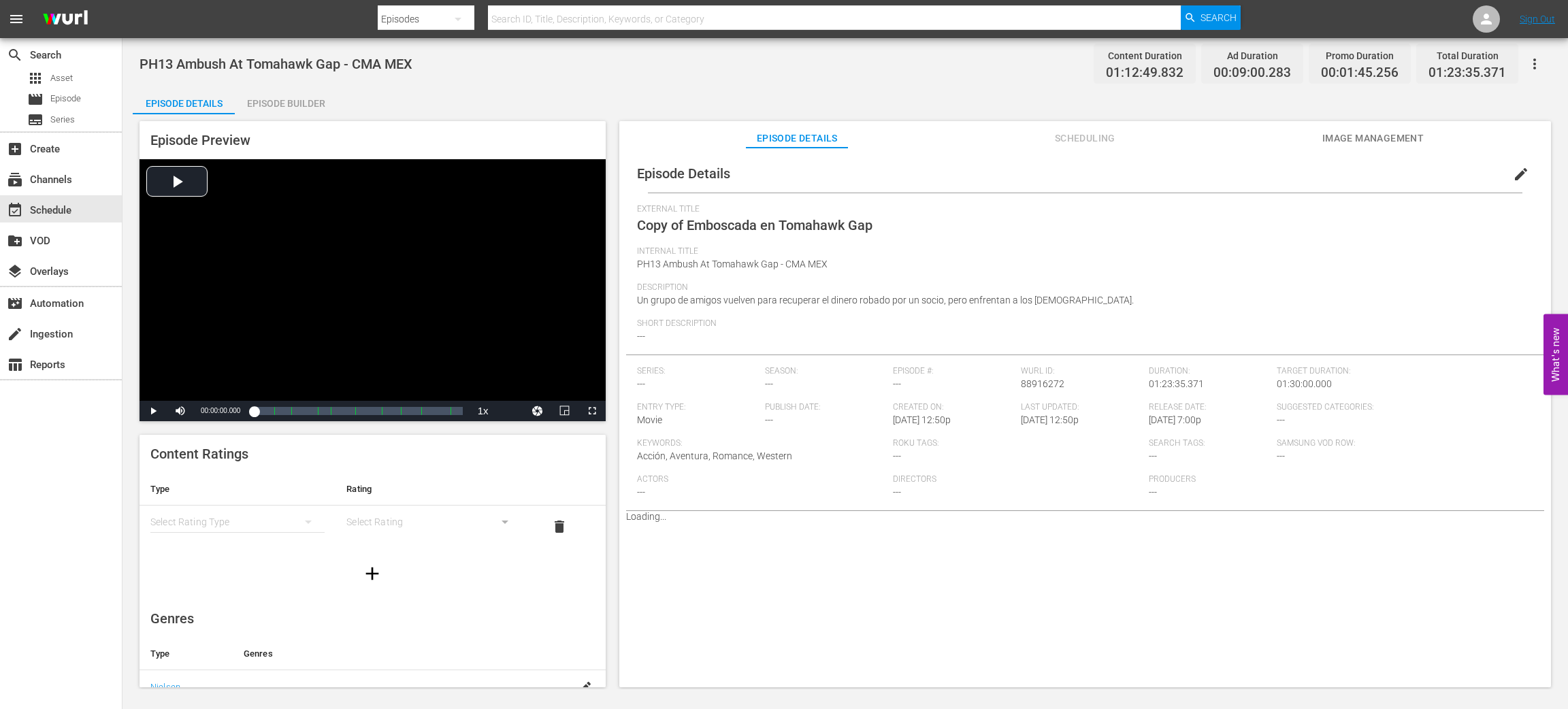
click at [1513, 171] on span "edit" at bounding box center [1521, 174] width 17 height 17
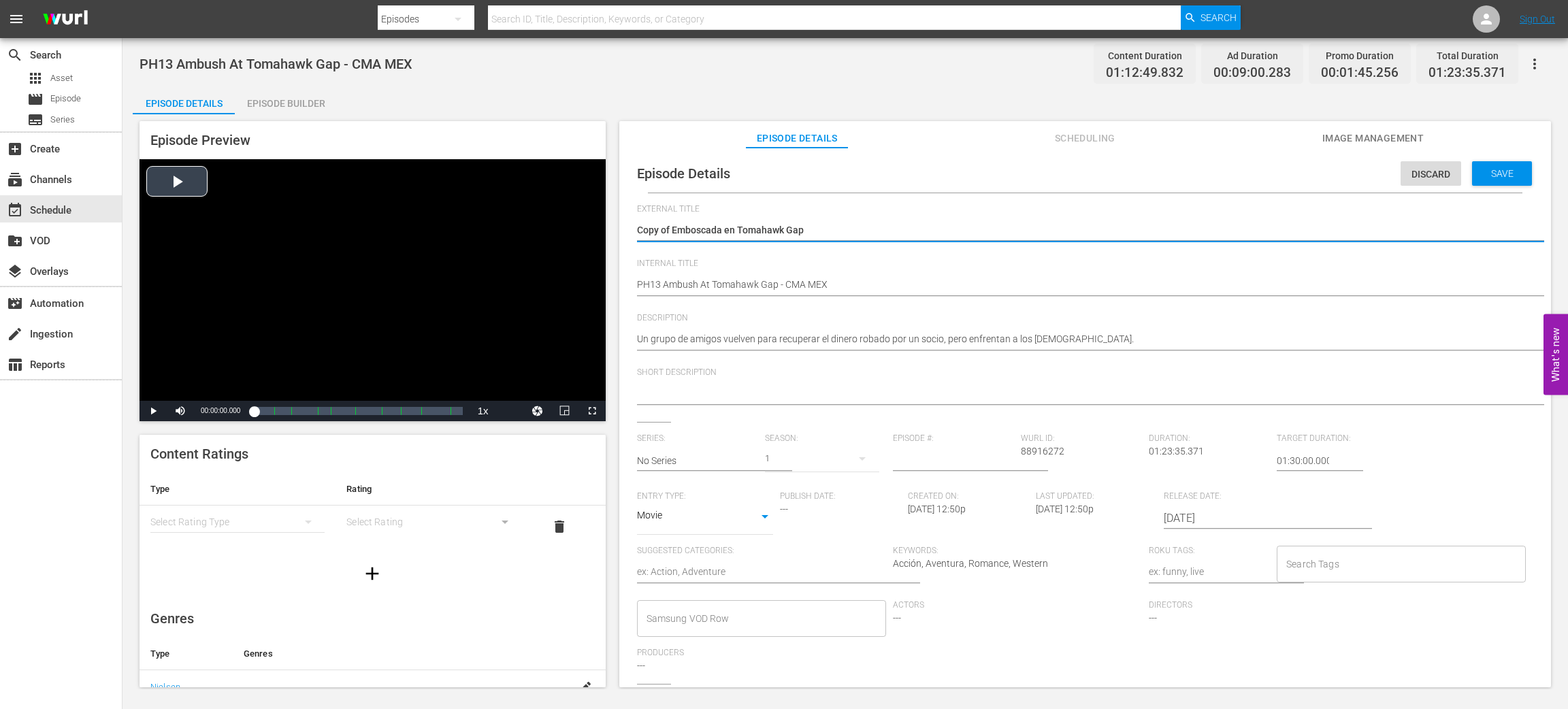
drag, startPoint x: 672, startPoint y: 225, endPoint x: 509, endPoint y: 231, distance: 163.1
click at [509, 231] on div "Episode Preview Video Player is loading. Play Video Play Mute Current Time 00:0…" at bounding box center [845, 406] width 1425 height 584
type textarea "Emboscada en Tomahawk Gap"
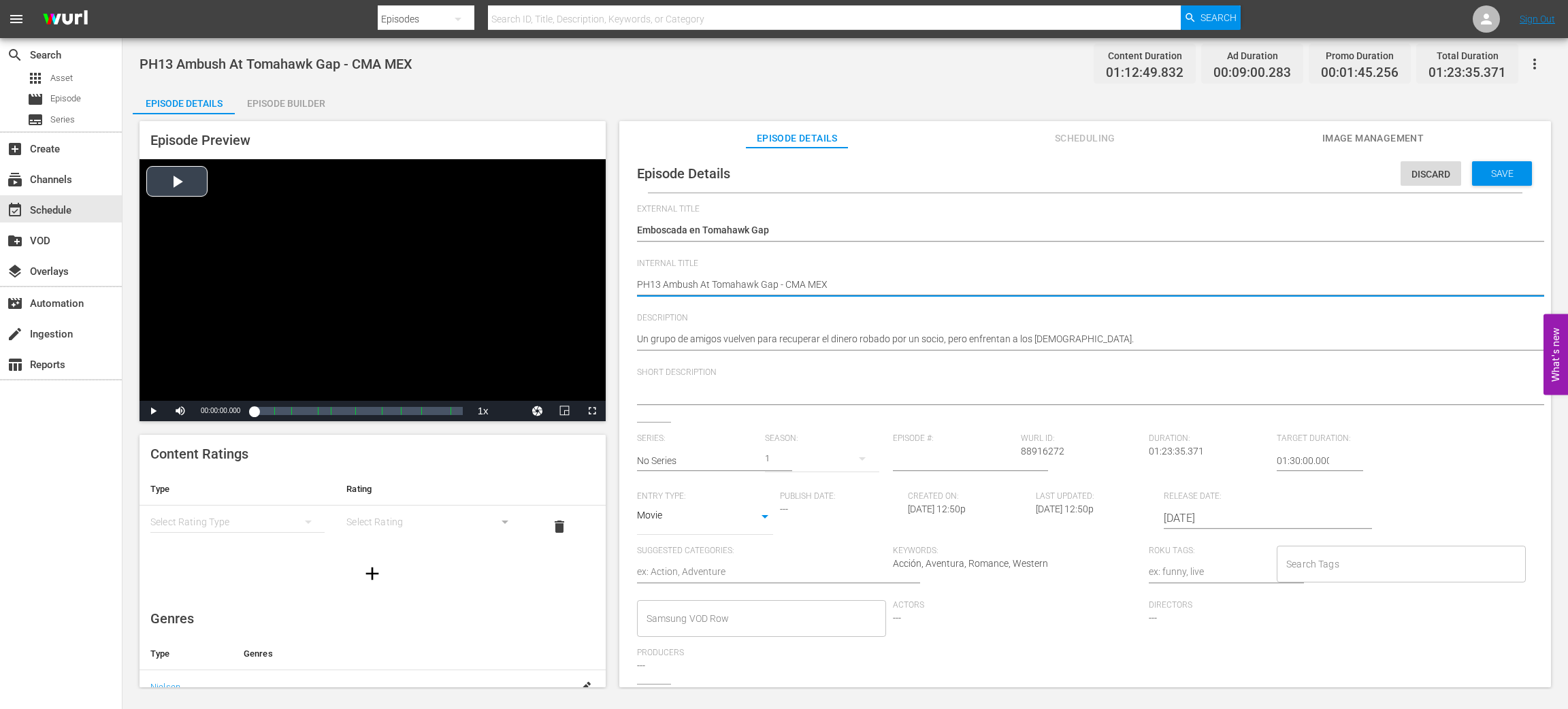
type textarea "FPH13 Ambush At Tomahawk Gap - CMA MEX"
type textarea "FIPH13 Ambush At Tomahawk Gap - CMA MEX"
type textarea "FILPH13 Ambush At Tomahawk Gap - CMA MEX"
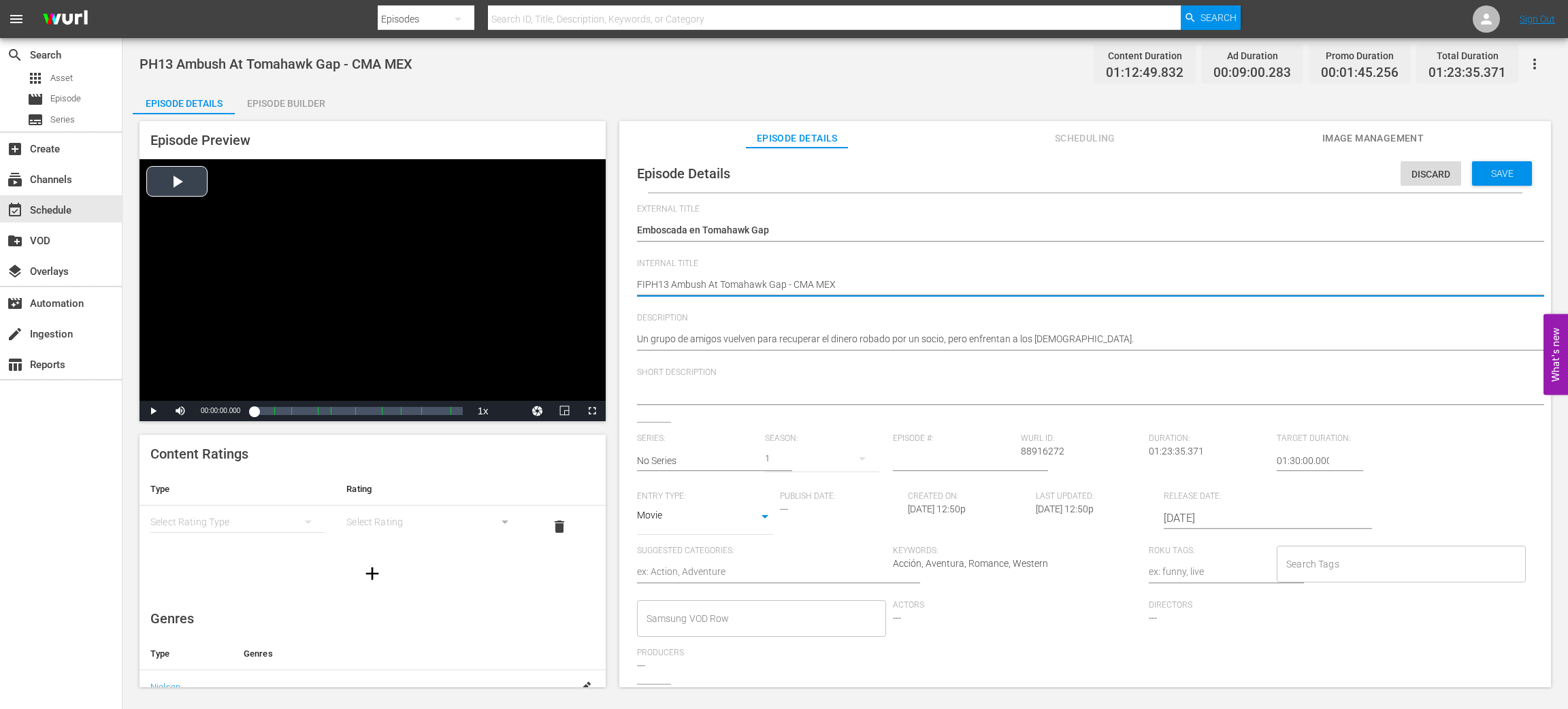
type textarea "FILPH13 Ambush At Tomahawk Gap - CMA MEX"
type textarea "FILLPH13 Ambush At Tomahawk Gap - CMA MEX"
type textarea "FILLEPH13 Ambush At Tomahawk Gap - CMA MEX"
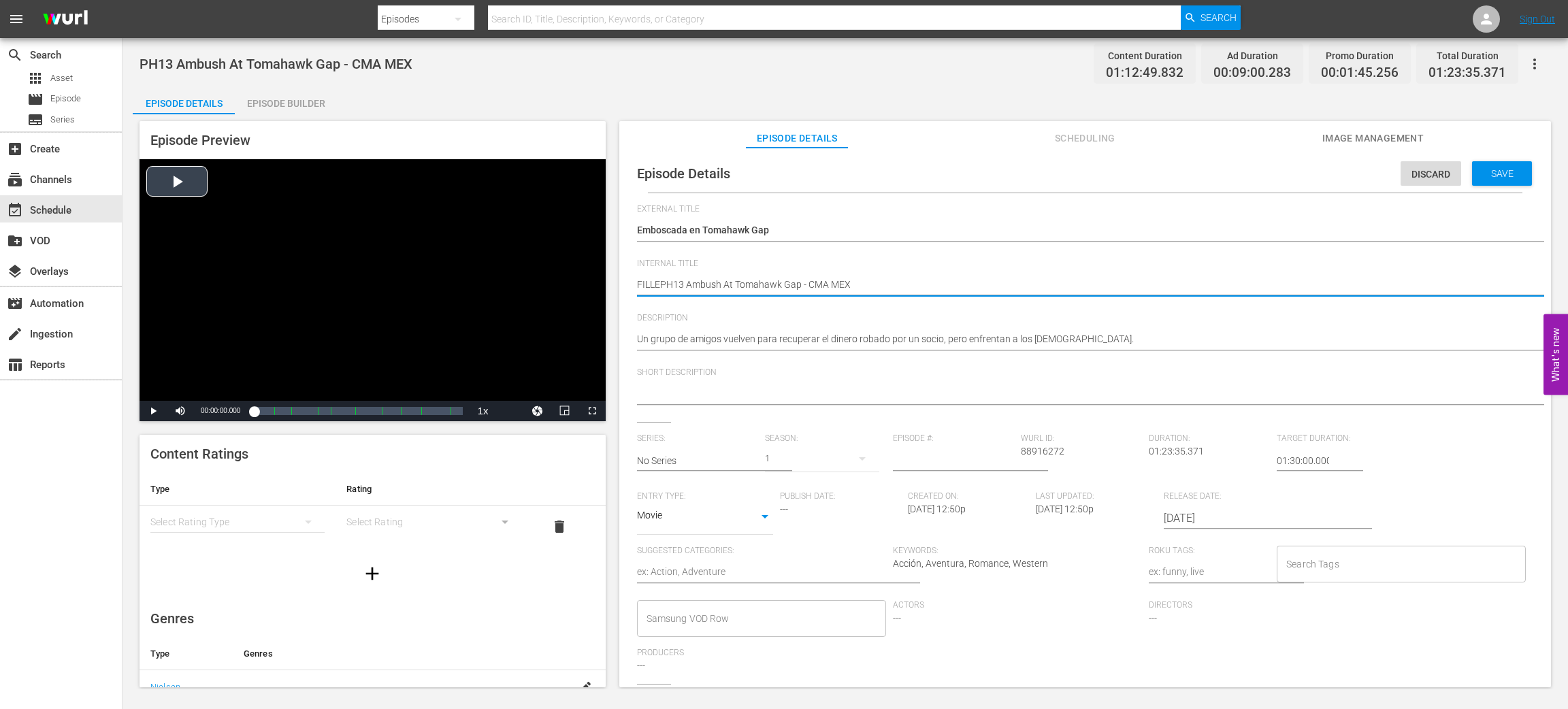
type textarea "FILLERPH13 Ambush At Tomahawk Gap - CMA MEX"
type textarea "FILLER PH13 Ambush At Tomahawk Gap - CMA MEX"
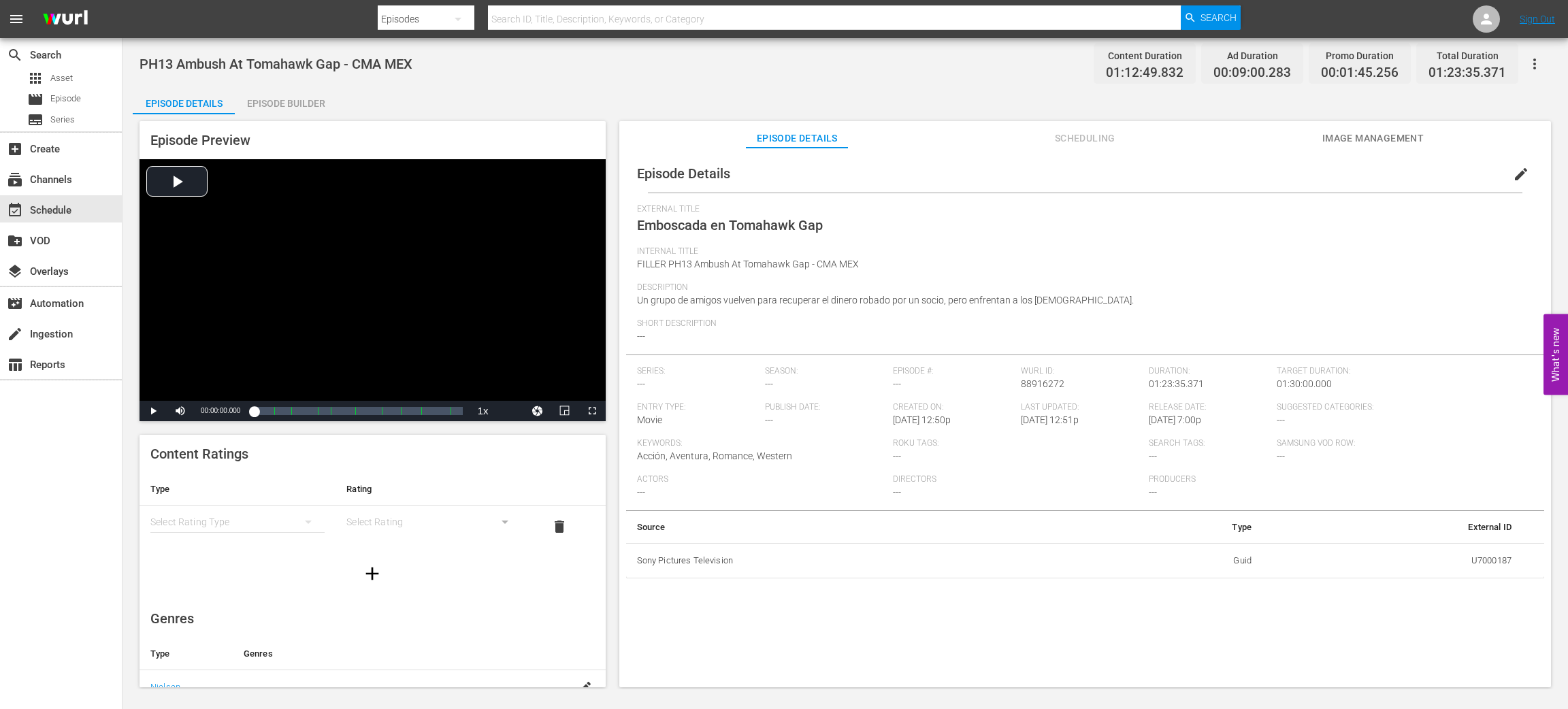
click at [289, 109] on div "Episode Builder" at bounding box center [285, 103] width 102 height 32
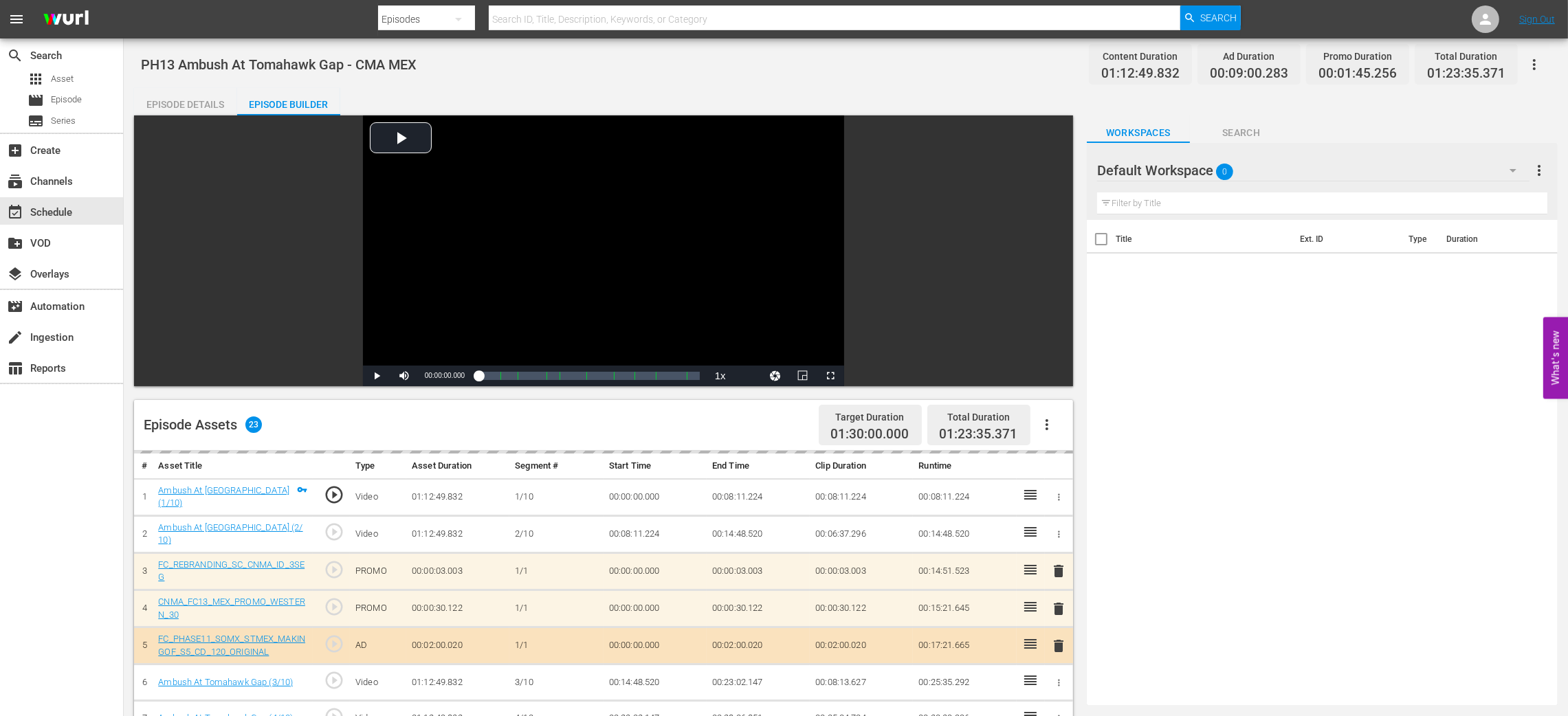
click at [1461, 169] on div "Default Workspace 0" at bounding box center [1313, 170] width 432 height 38
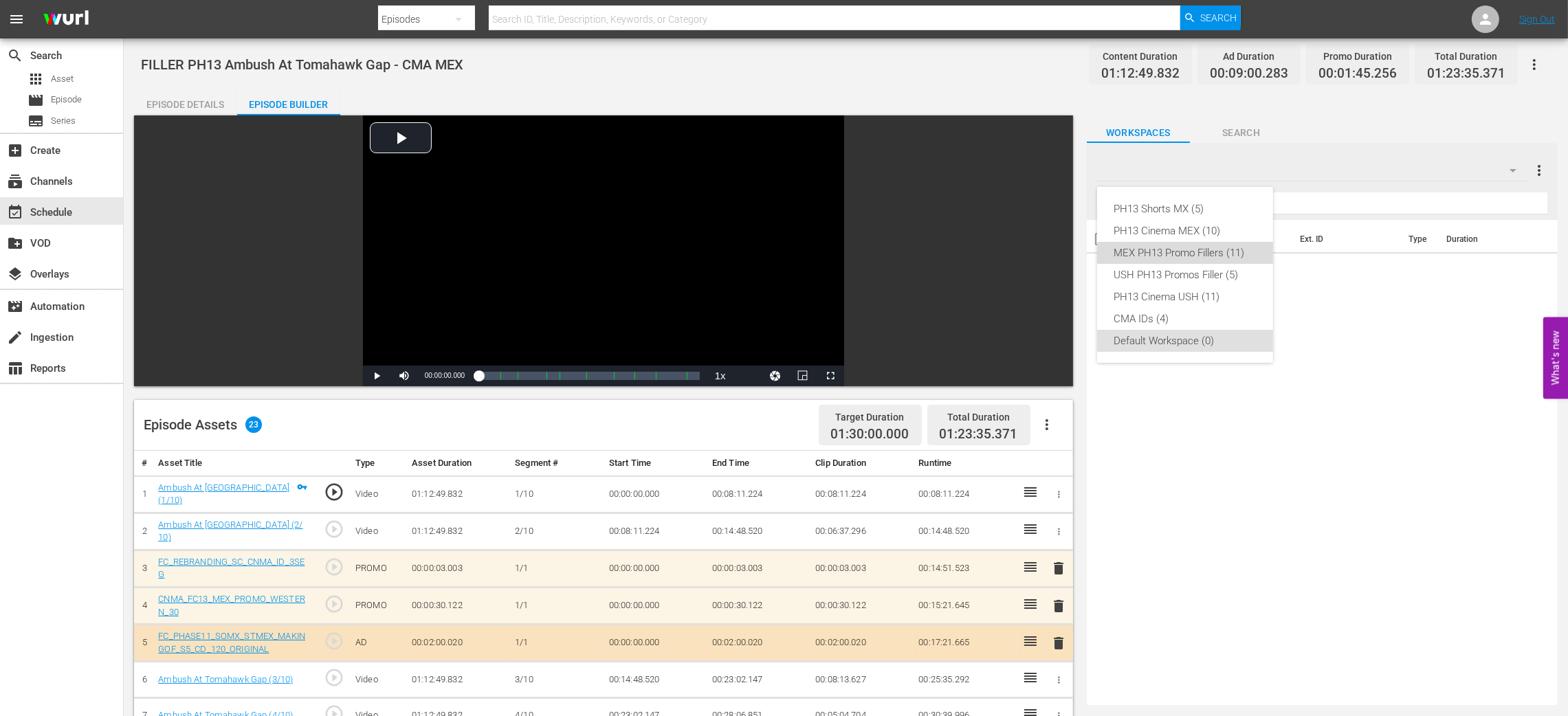
click at [1223, 253] on div "MEX PH13 Promo Fillers (11)" at bounding box center [1185, 252] width 143 height 22
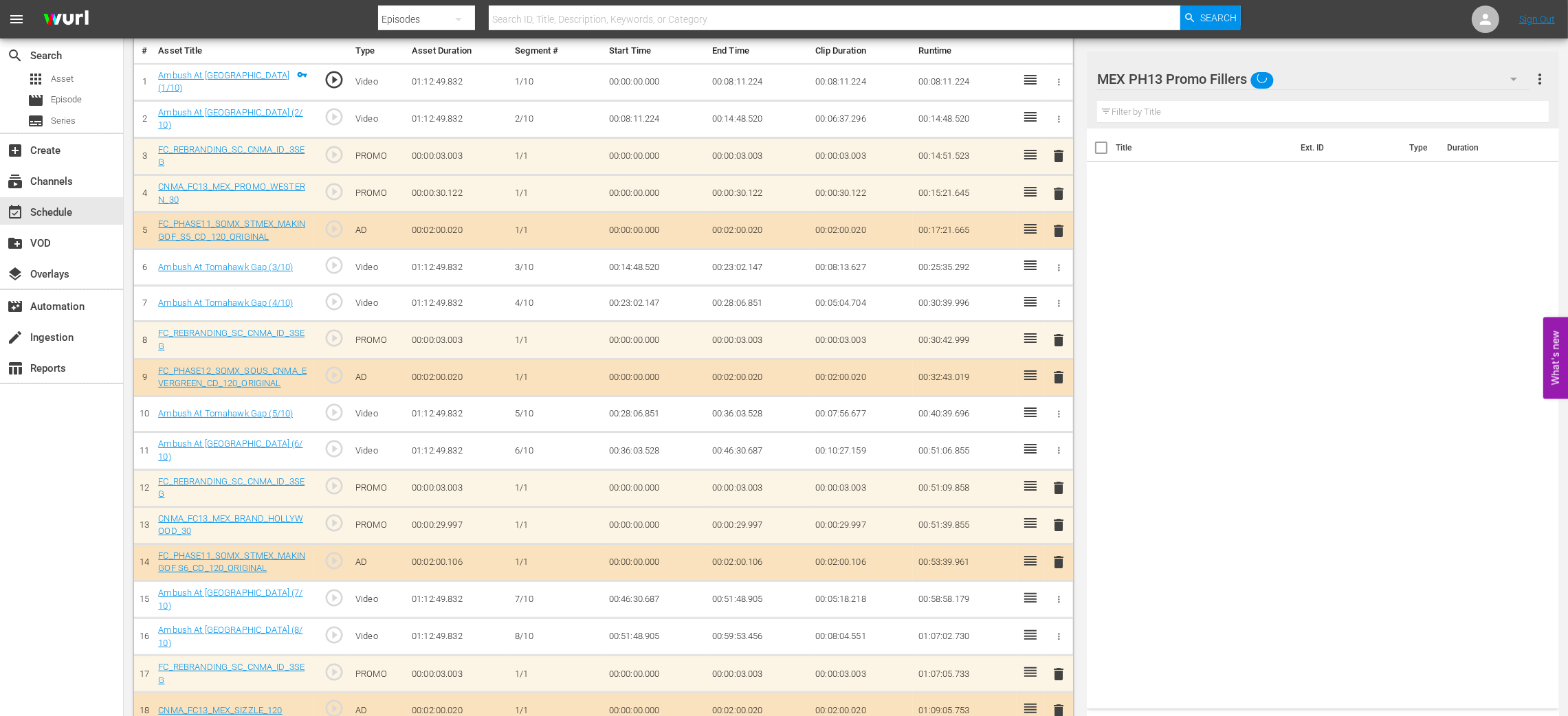
scroll to position [616, 0]
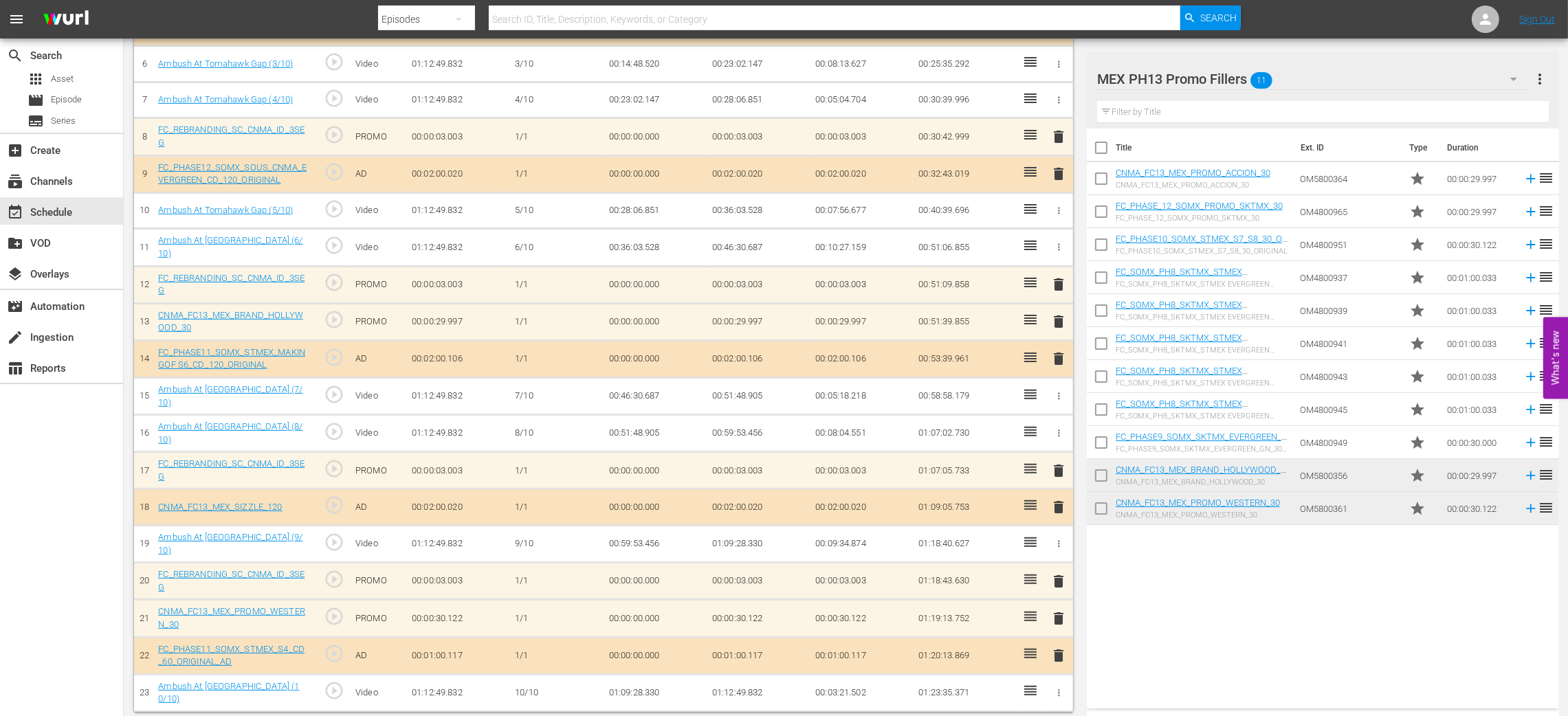
click at [1096, 178] on input "checkbox" at bounding box center [1101, 182] width 29 height 29
checkbox input "true"
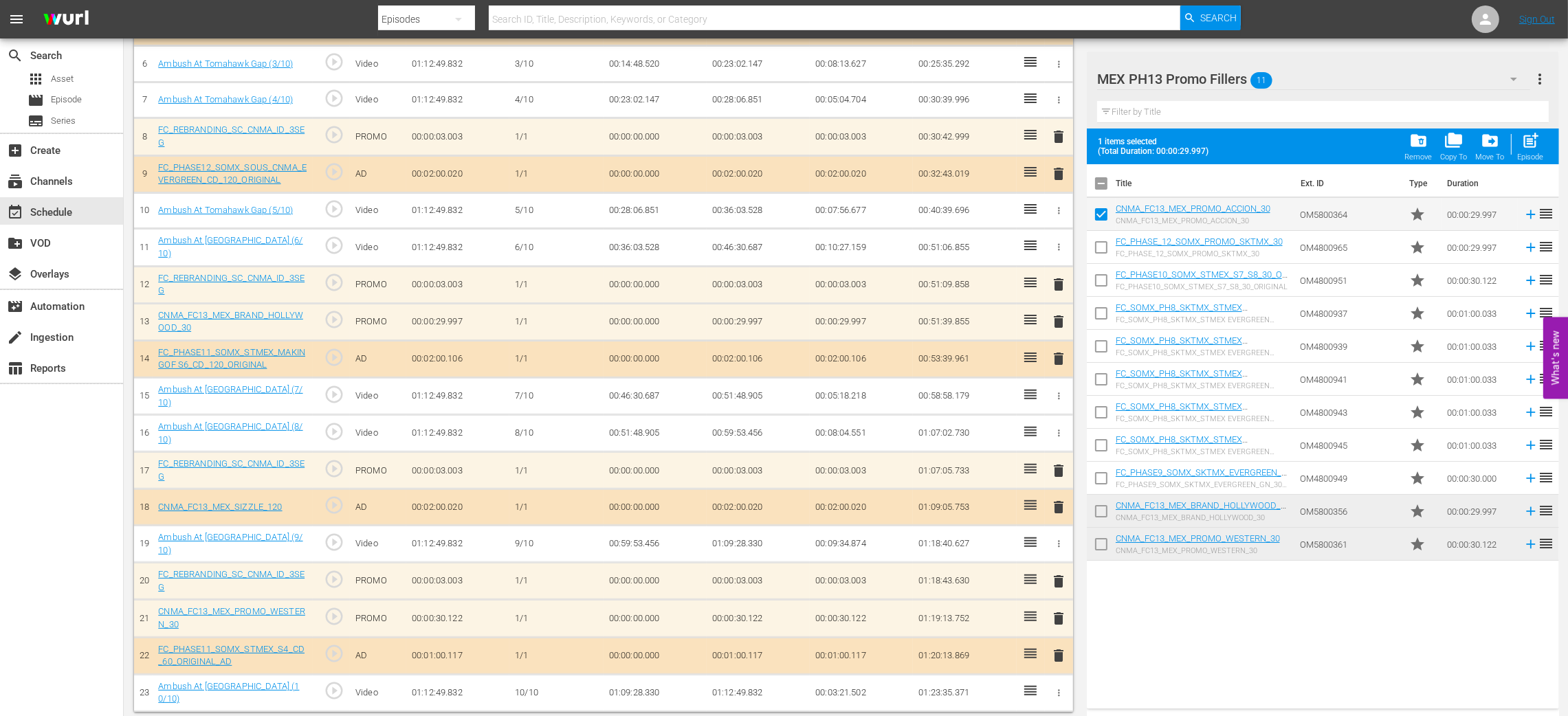
click at [1104, 312] on input "checkbox" at bounding box center [1101, 316] width 29 height 29
checkbox input "true"
click at [1100, 481] on input "checkbox" at bounding box center [1101, 481] width 29 height 29
checkbox input "true"
click at [1098, 518] on input "checkbox" at bounding box center [1101, 514] width 29 height 29
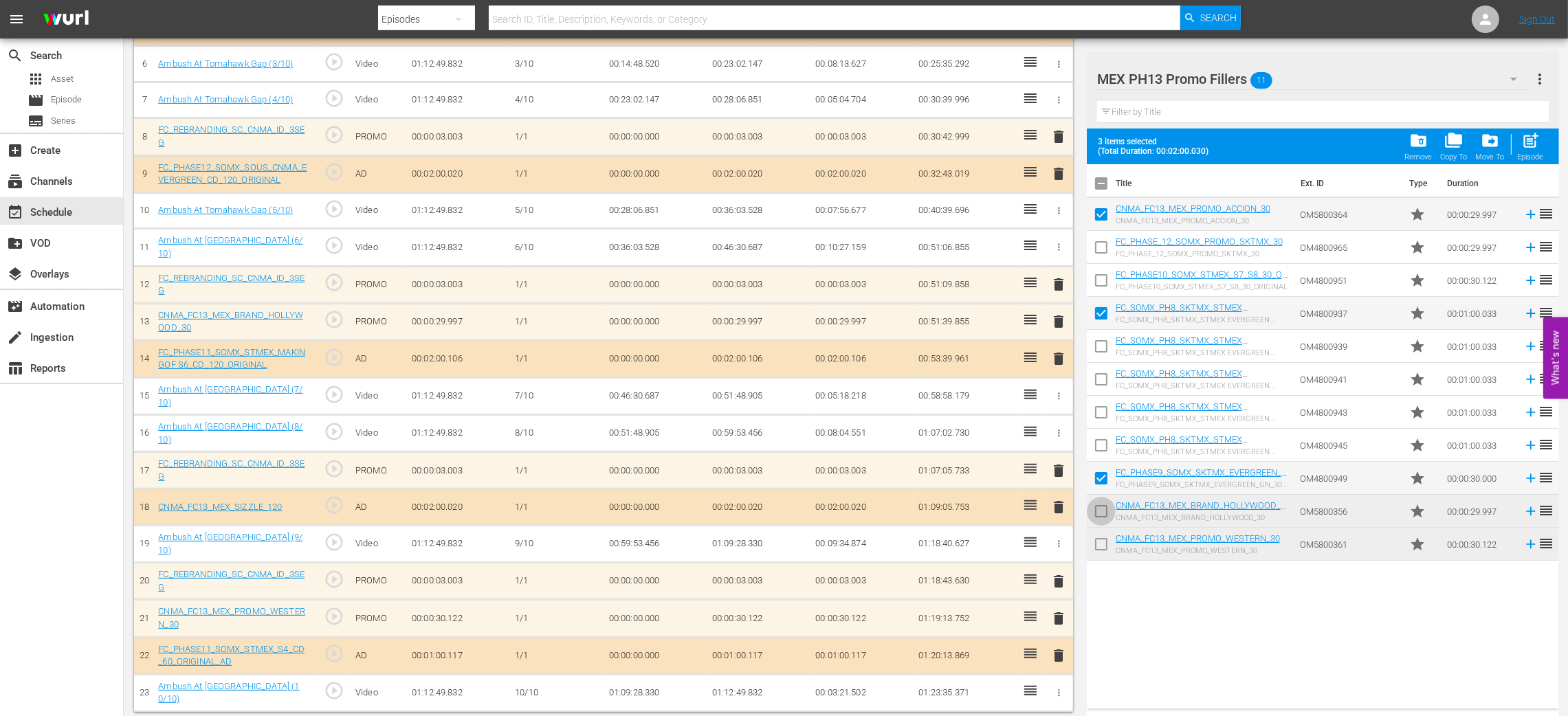
checkbox input "true"
click at [1102, 544] on input "checkbox" at bounding box center [1101, 547] width 29 height 29
checkbox input "true"
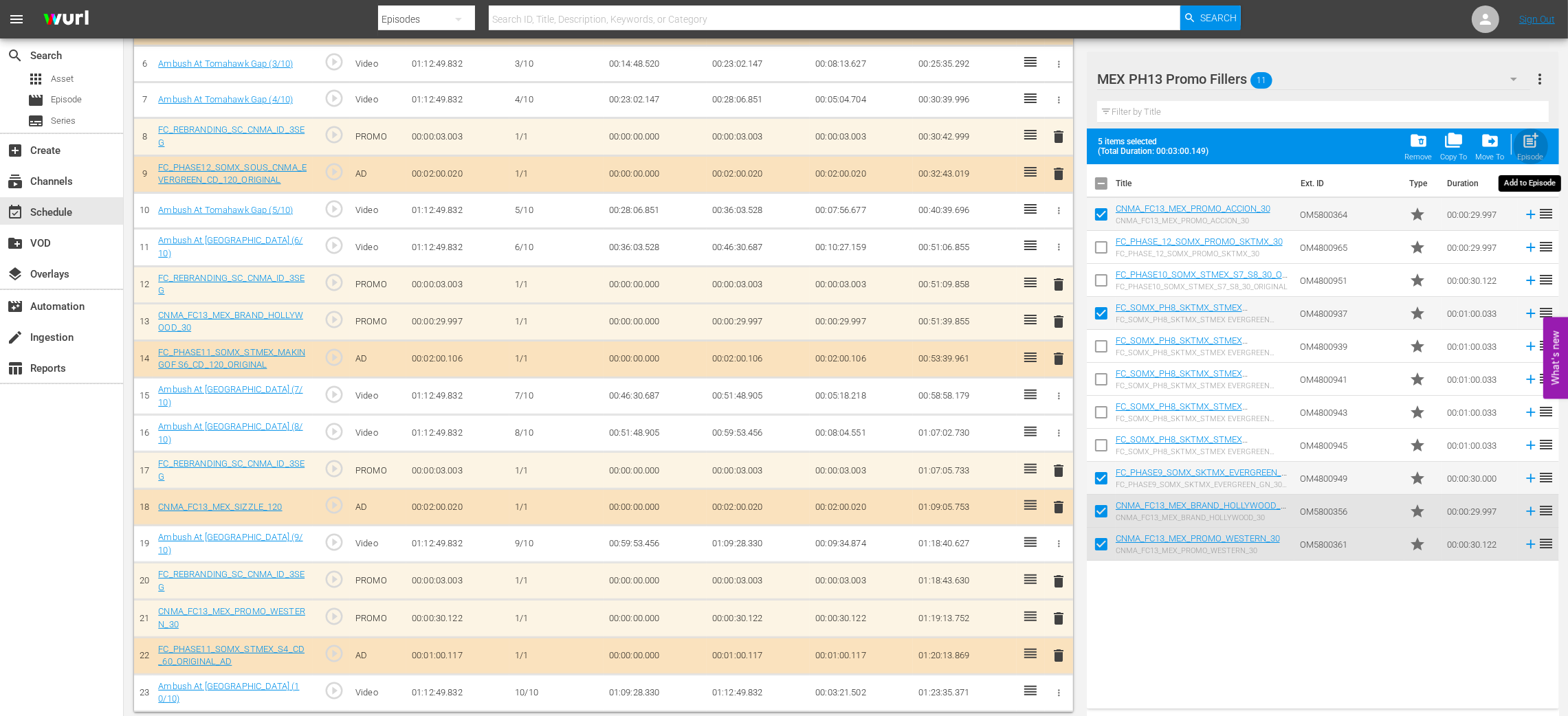
click at [1534, 132] on span "post_add" at bounding box center [1530, 140] width 18 height 18
checkbox input "false"
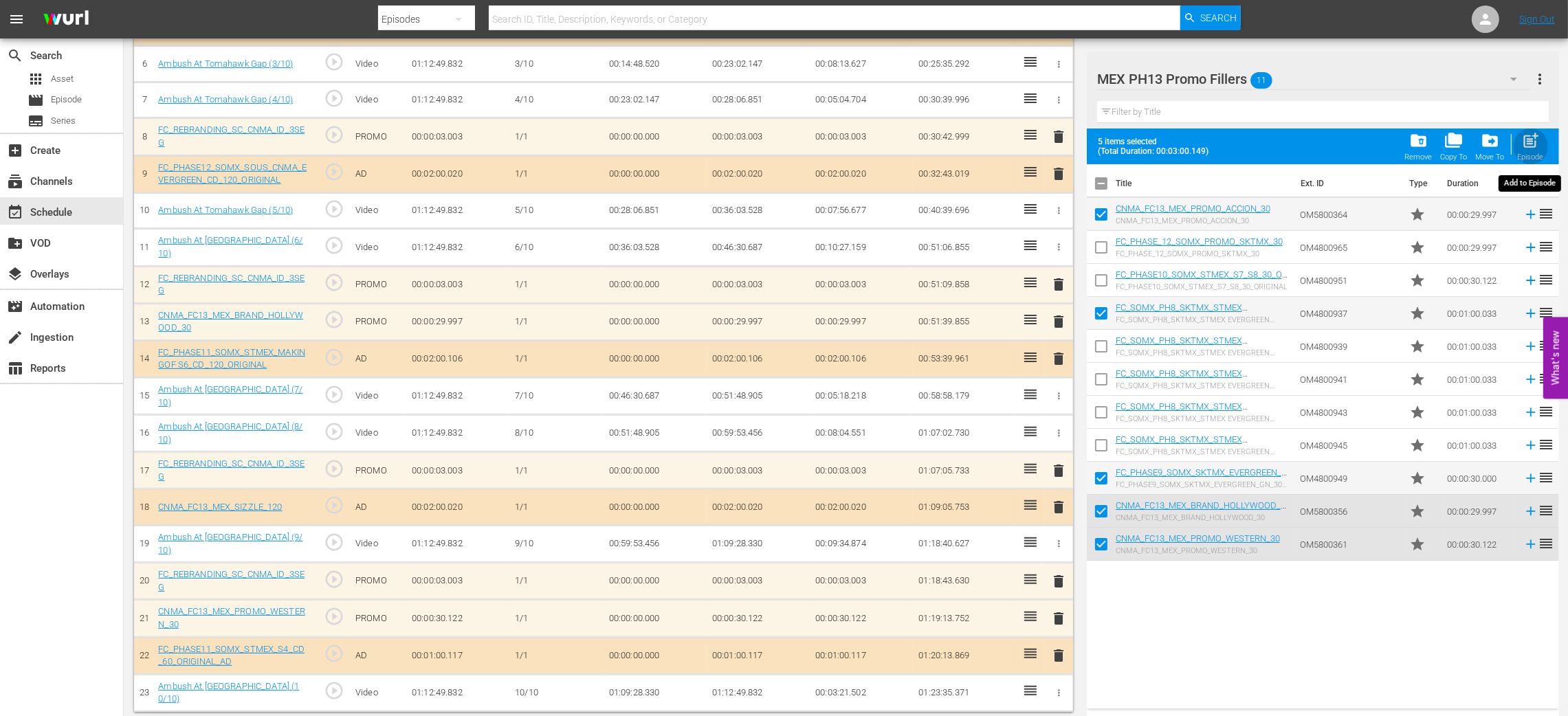
checkbox input "false"
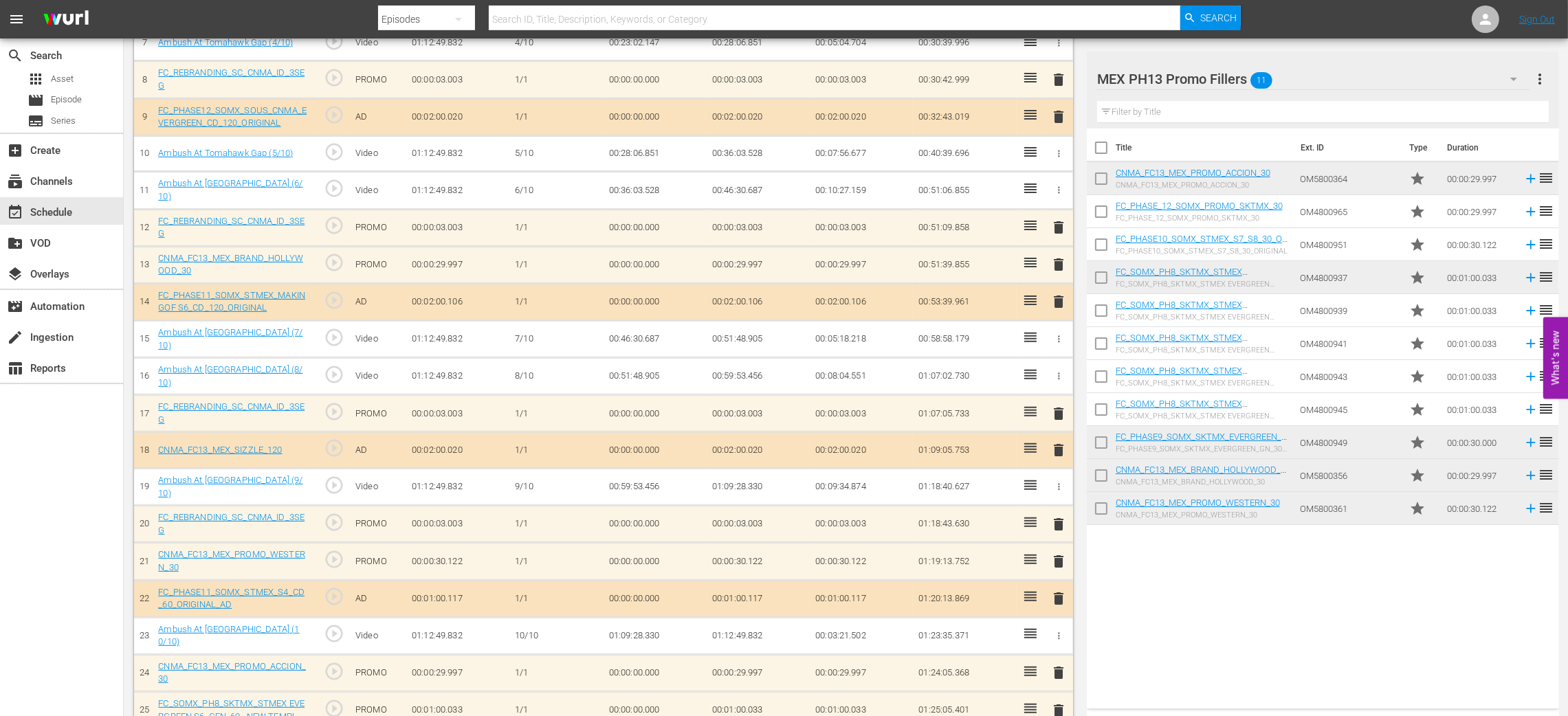
scroll to position [802, 0]
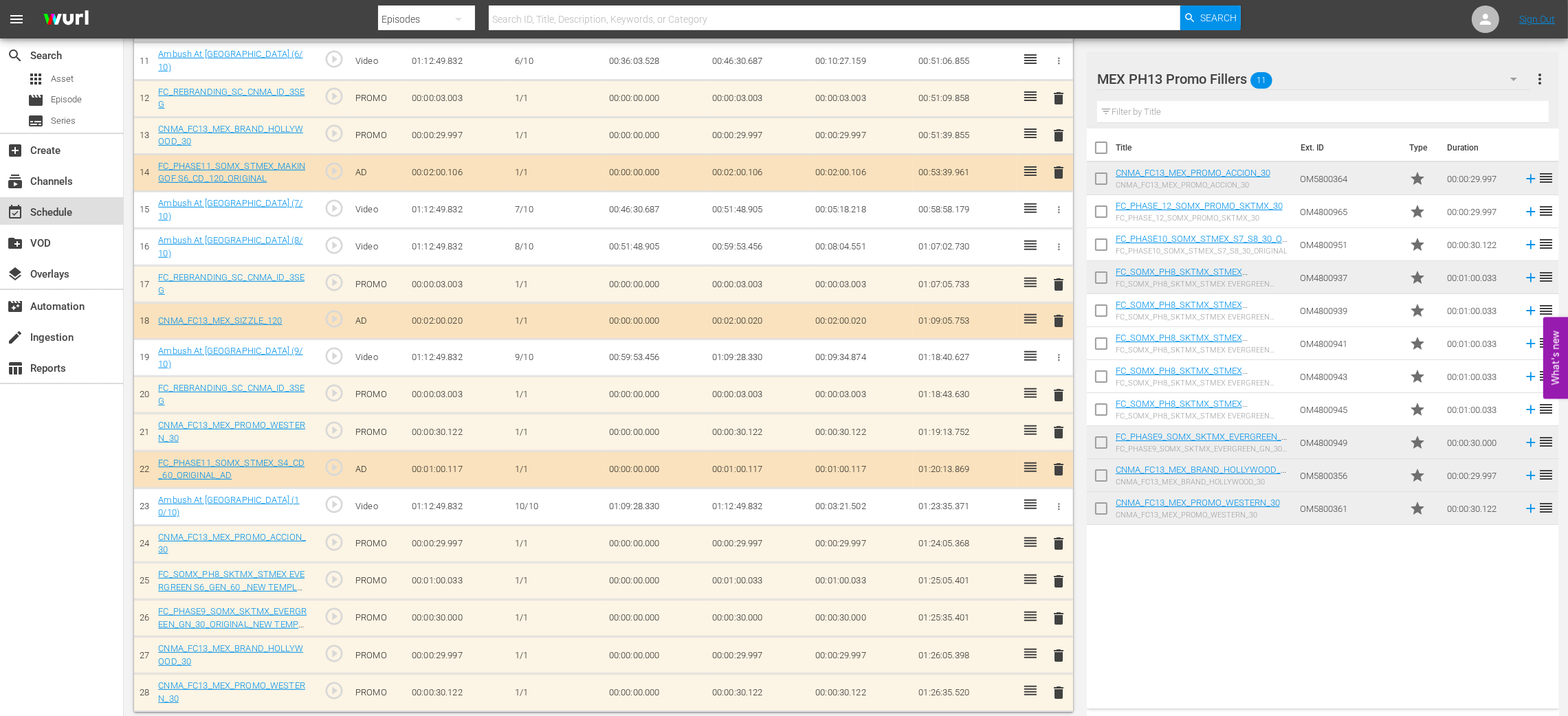
click at [68, 209] on div "event_available Schedule" at bounding box center [38, 210] width 77 height 12
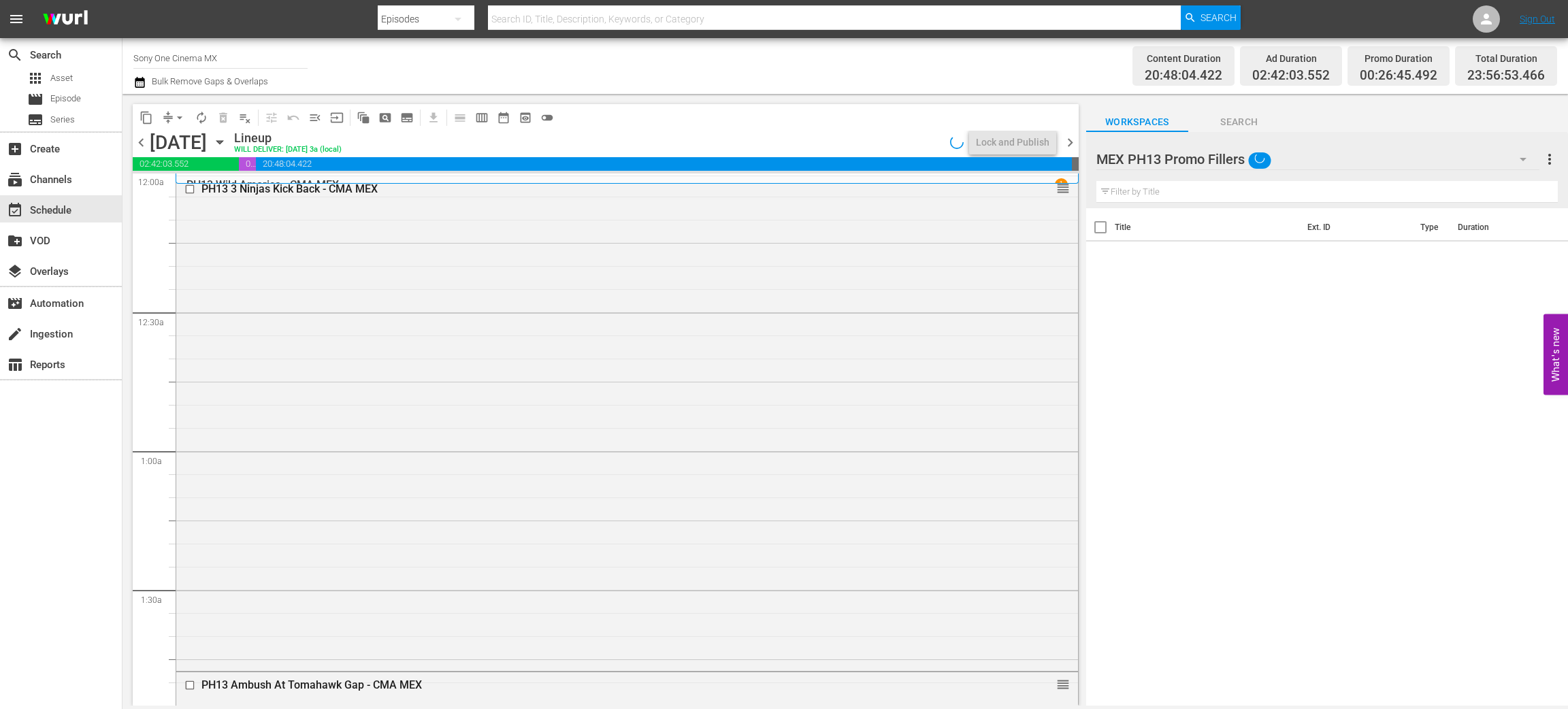
click at [1476, 157] on div "MEX PH13 Promo Fillers" at bounding box center [1318, 159] width 443 height 38
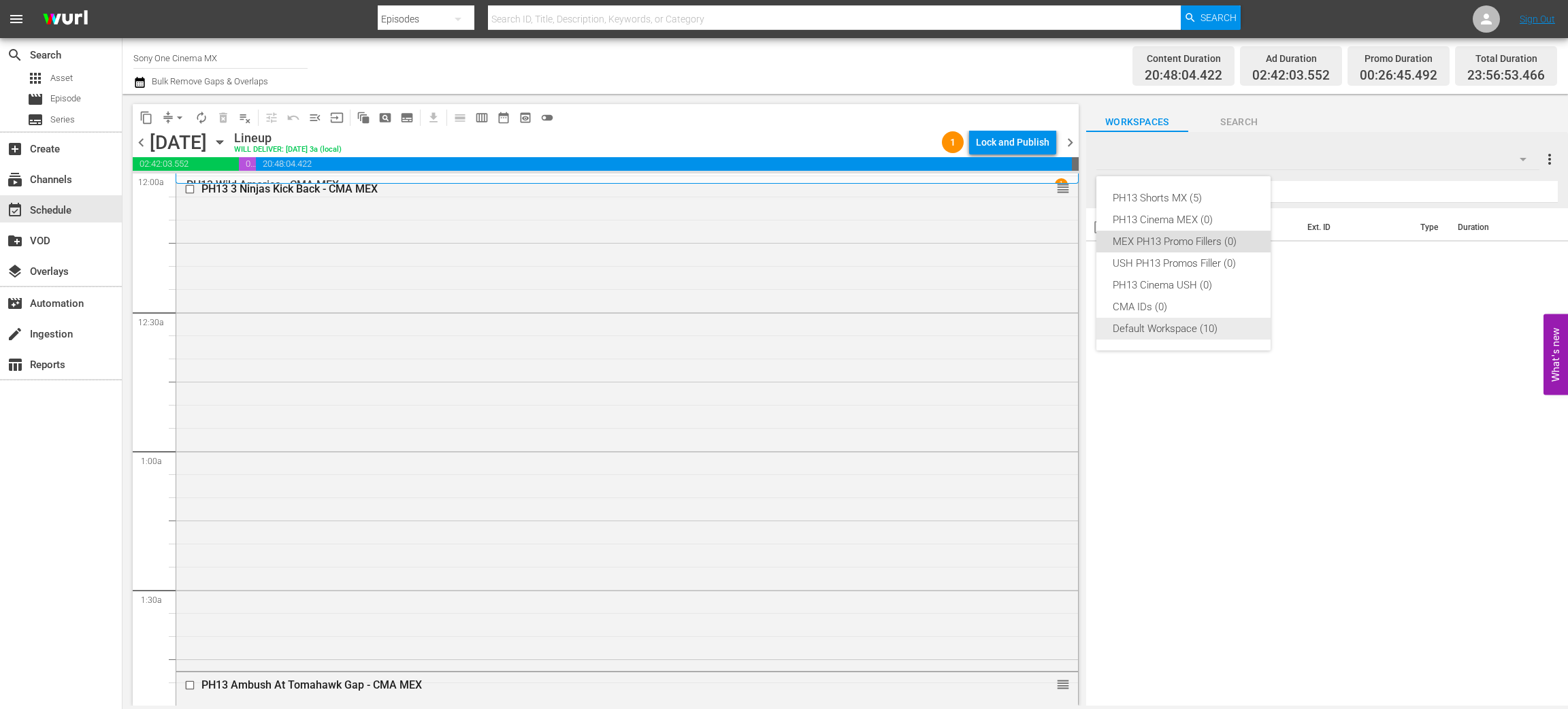
click at [1149, 333] on div "Default Workspace (10)" at bounding box center [1184, 328] width 142 height 21
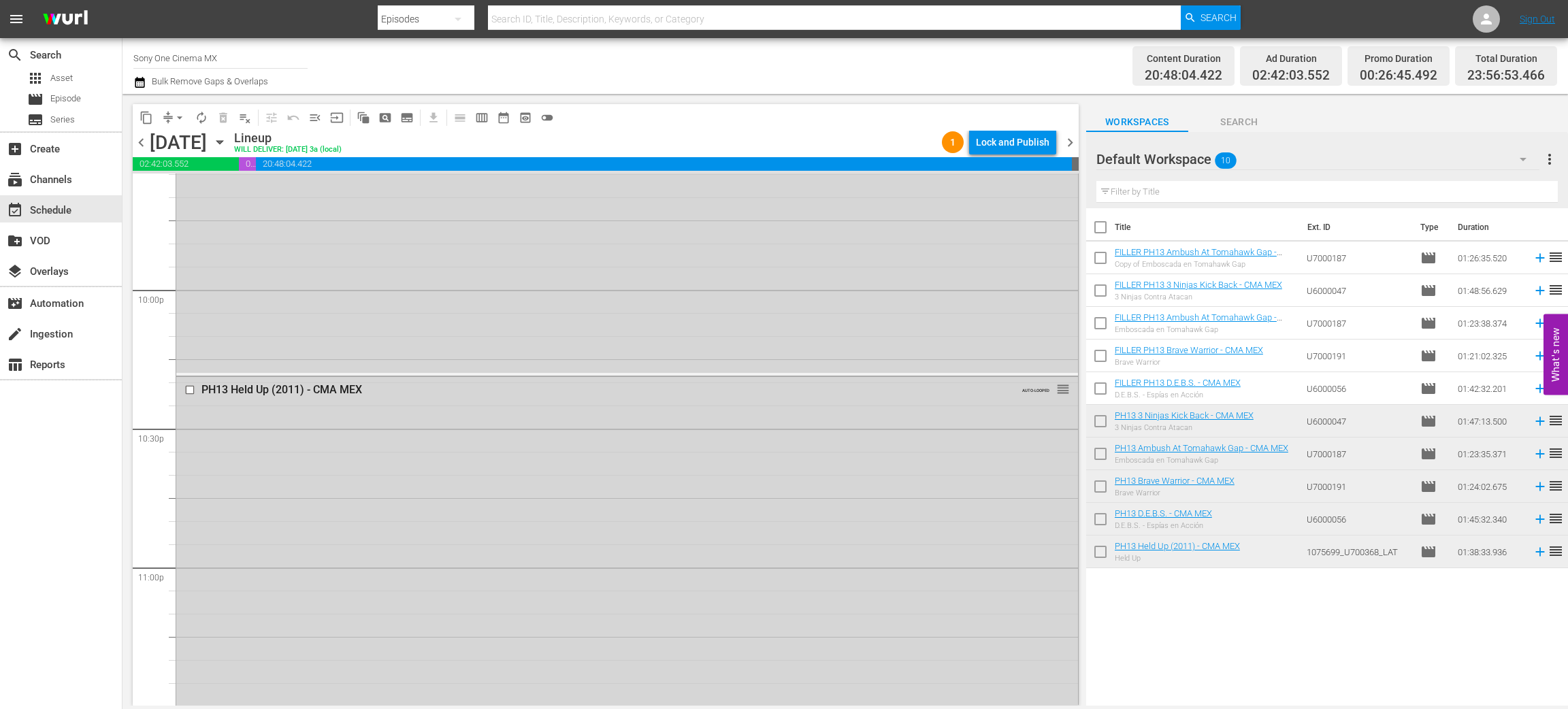
scroll to position [6131, 0]
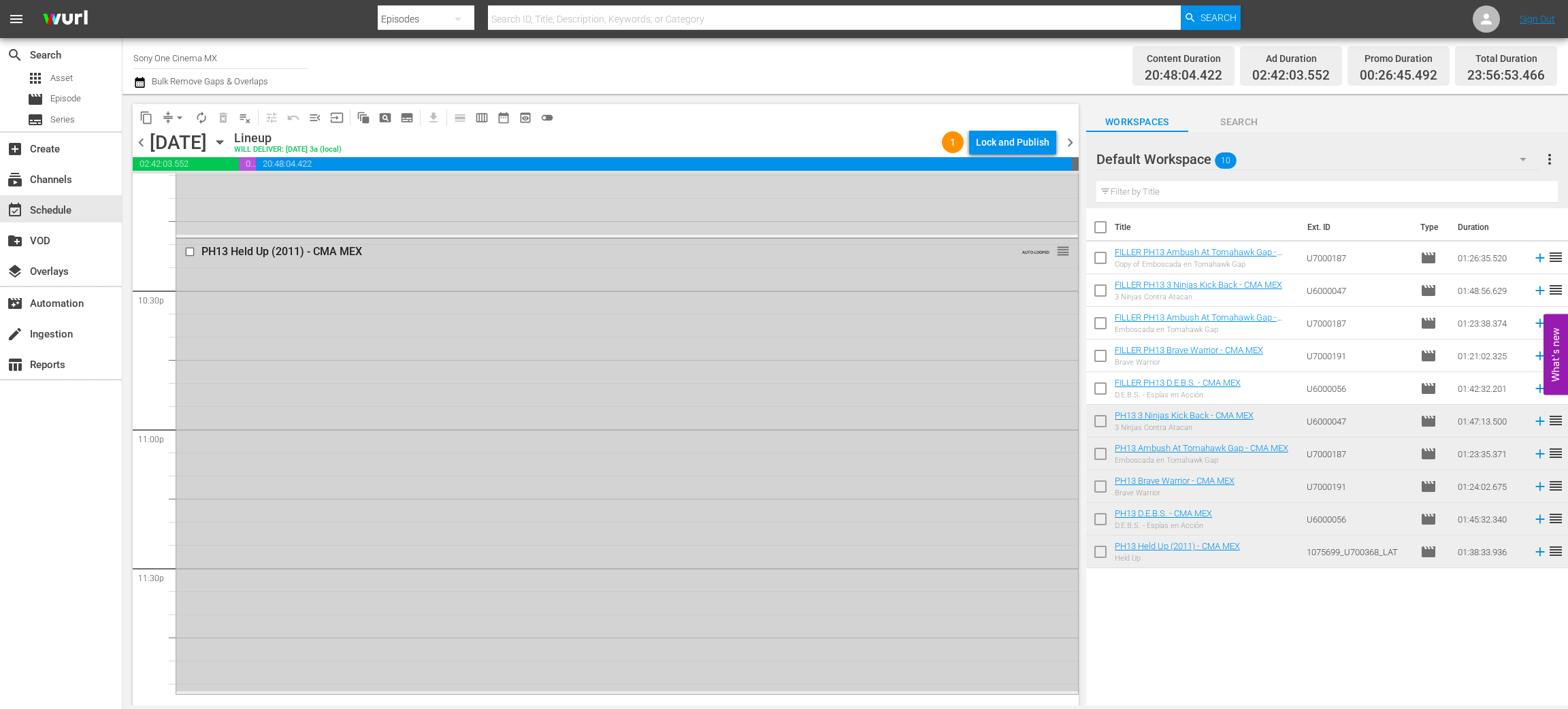
click at [408, 476] on div "PH13 Held Up (2011) - CMA MEX AUTO-LOOPED reorder" at bounding box center [628, 465] width 902 height 452
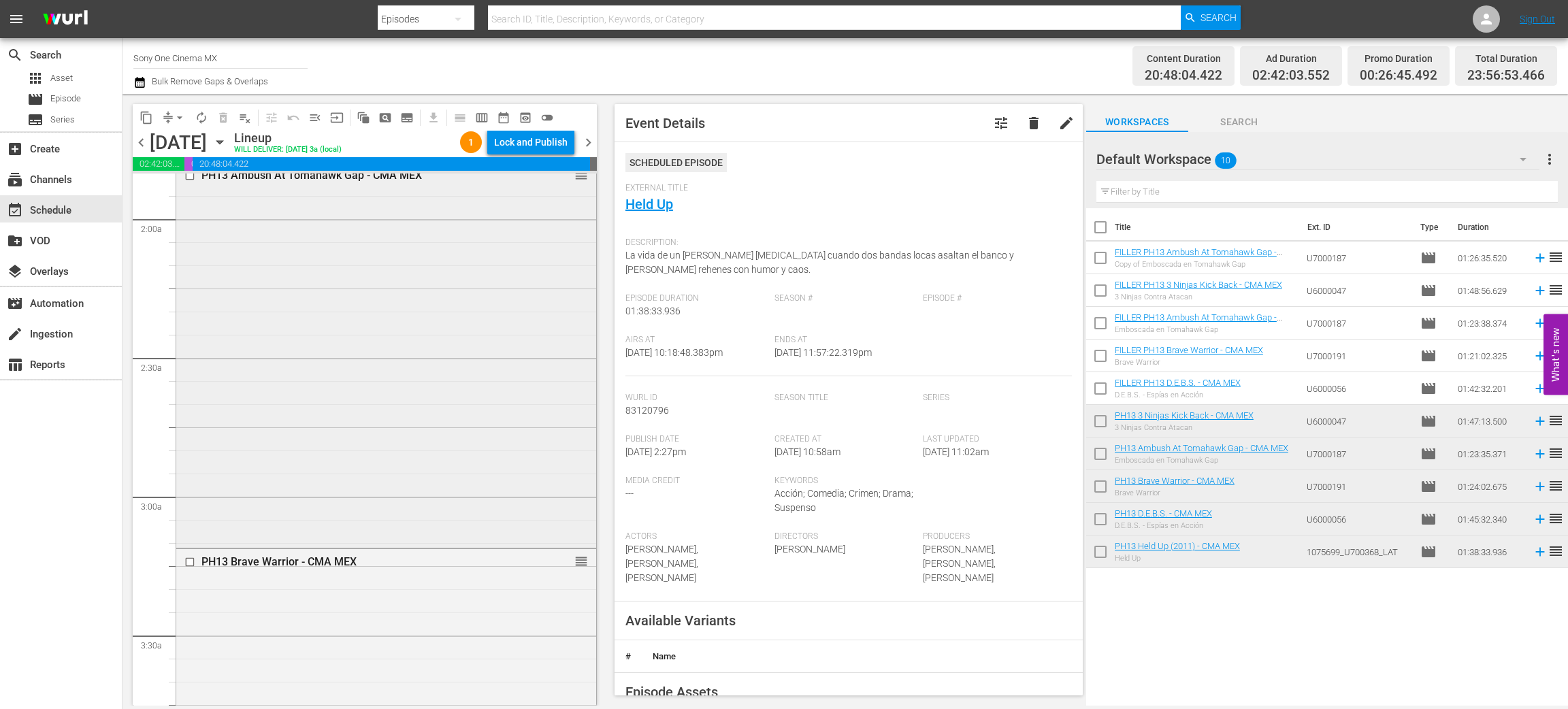
scroll to position [408, 0]
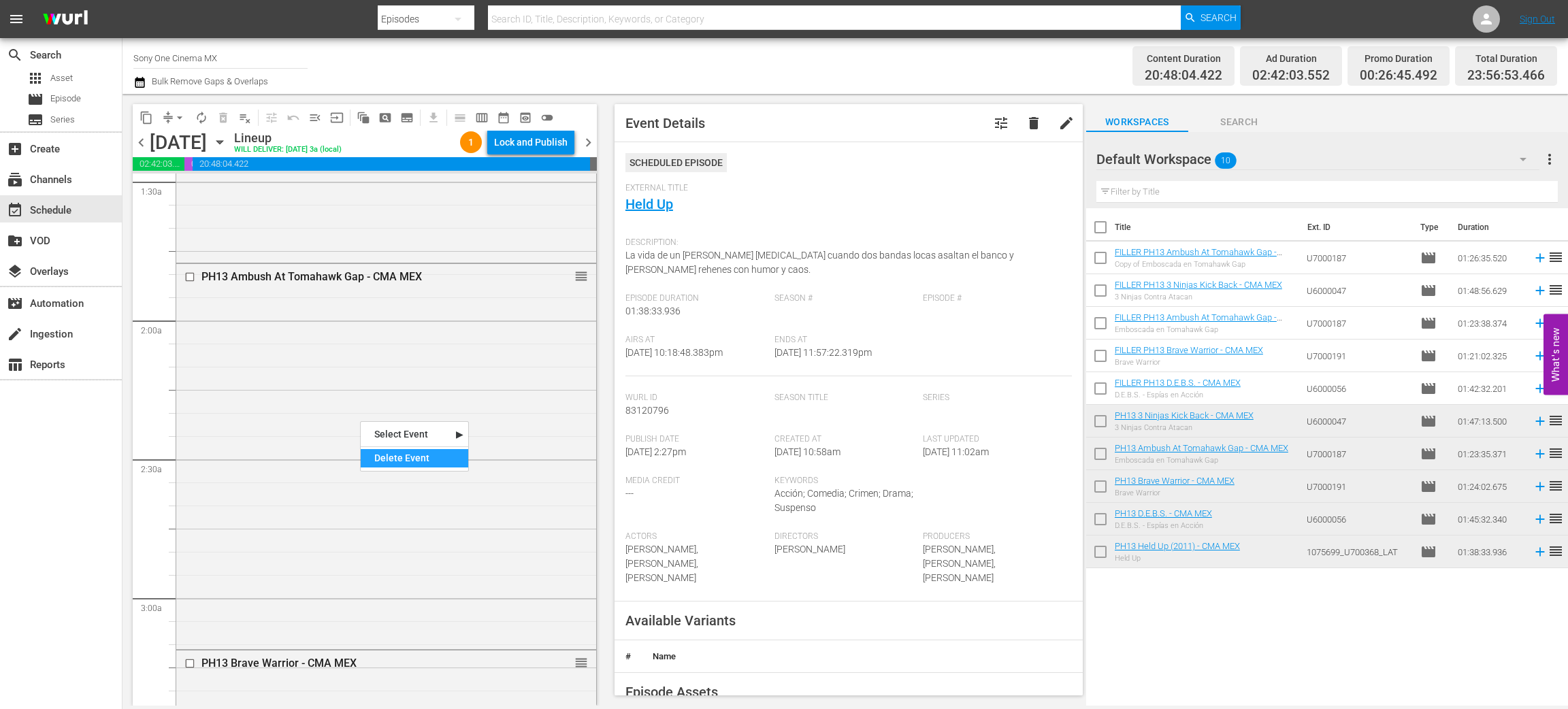
click at [401, 463] on div "Delete Event" at bounding box center [414, 458] width 108 height 18
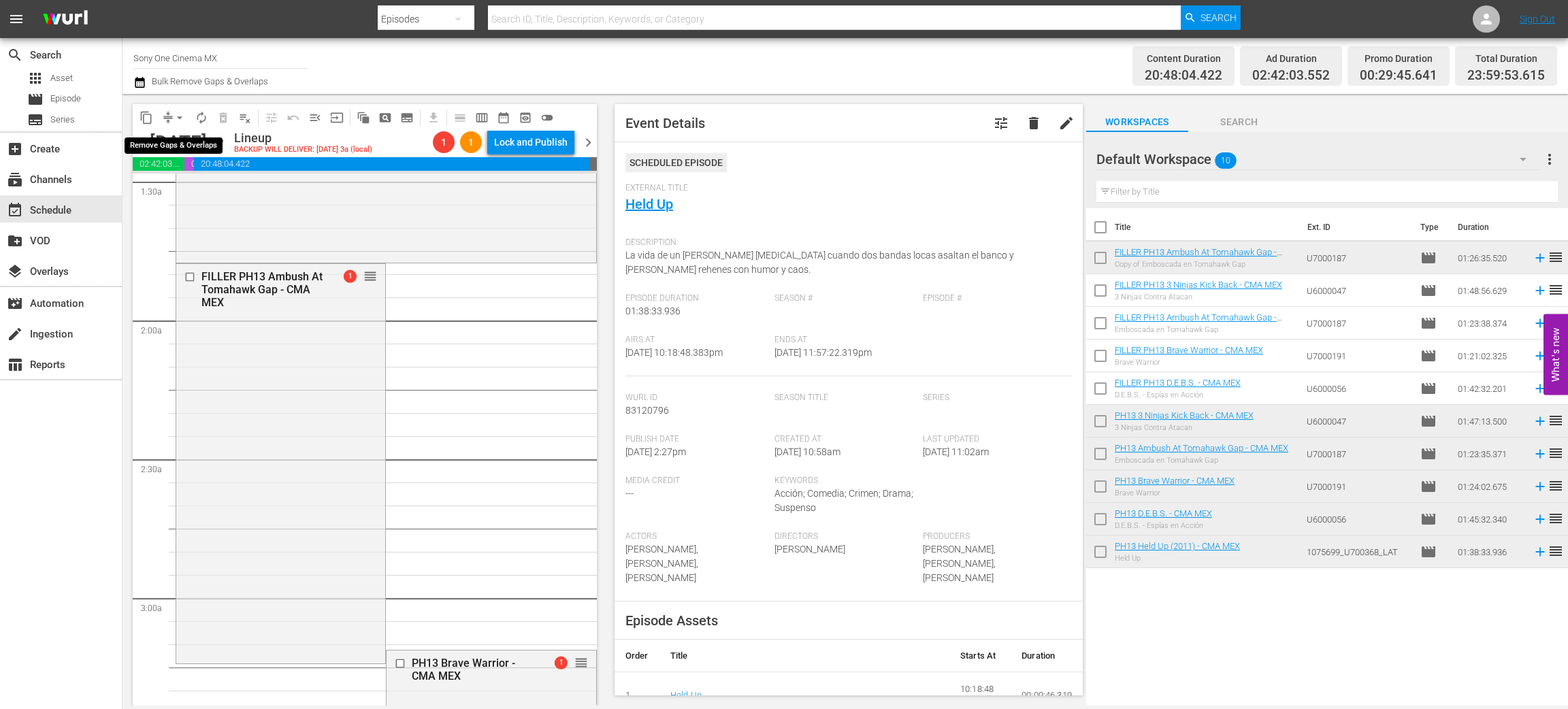
click at [173, 112] on span "arrow_drop_down" at bounding box center [179, 117] width 13 height 13
click at [181, 189] on li "Align to End of Previous Day" at bounding box center [180, 189] width 143 height 22
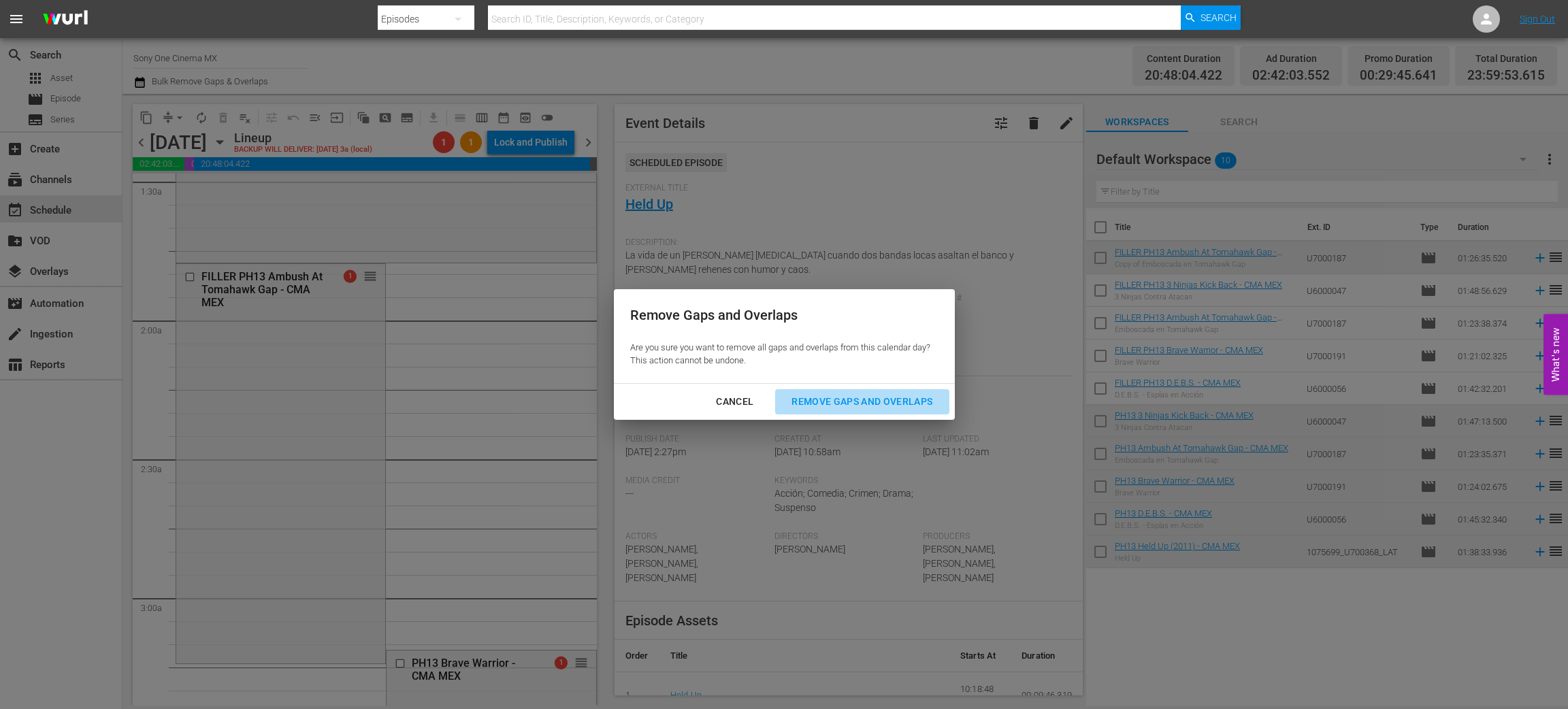
click at [851, 410] on div "Remove Gaps and Overlaps" at bounding box center [861, 402] width 162 height 17
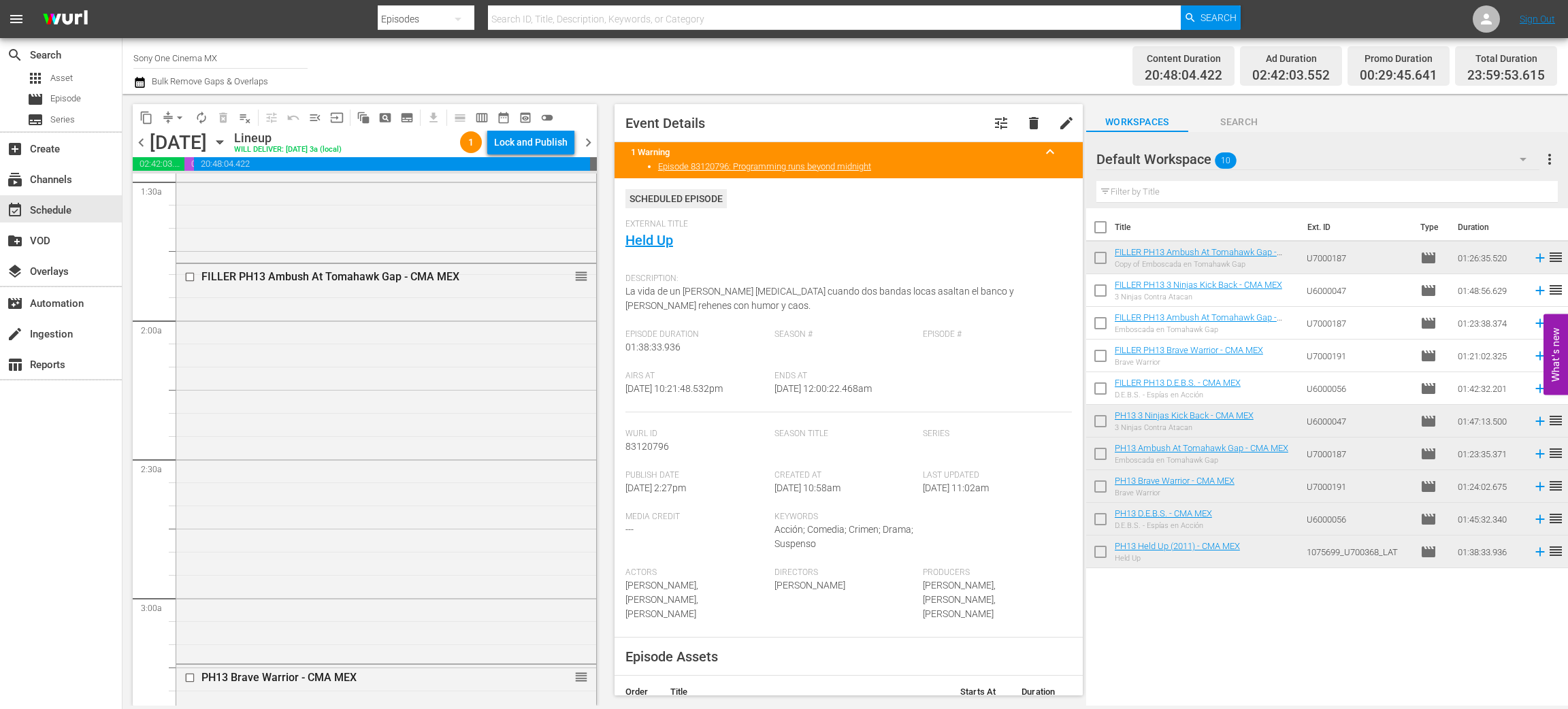
click at [223, 141] on icon "button" at bounding box center [219, 143] width 6 height 3
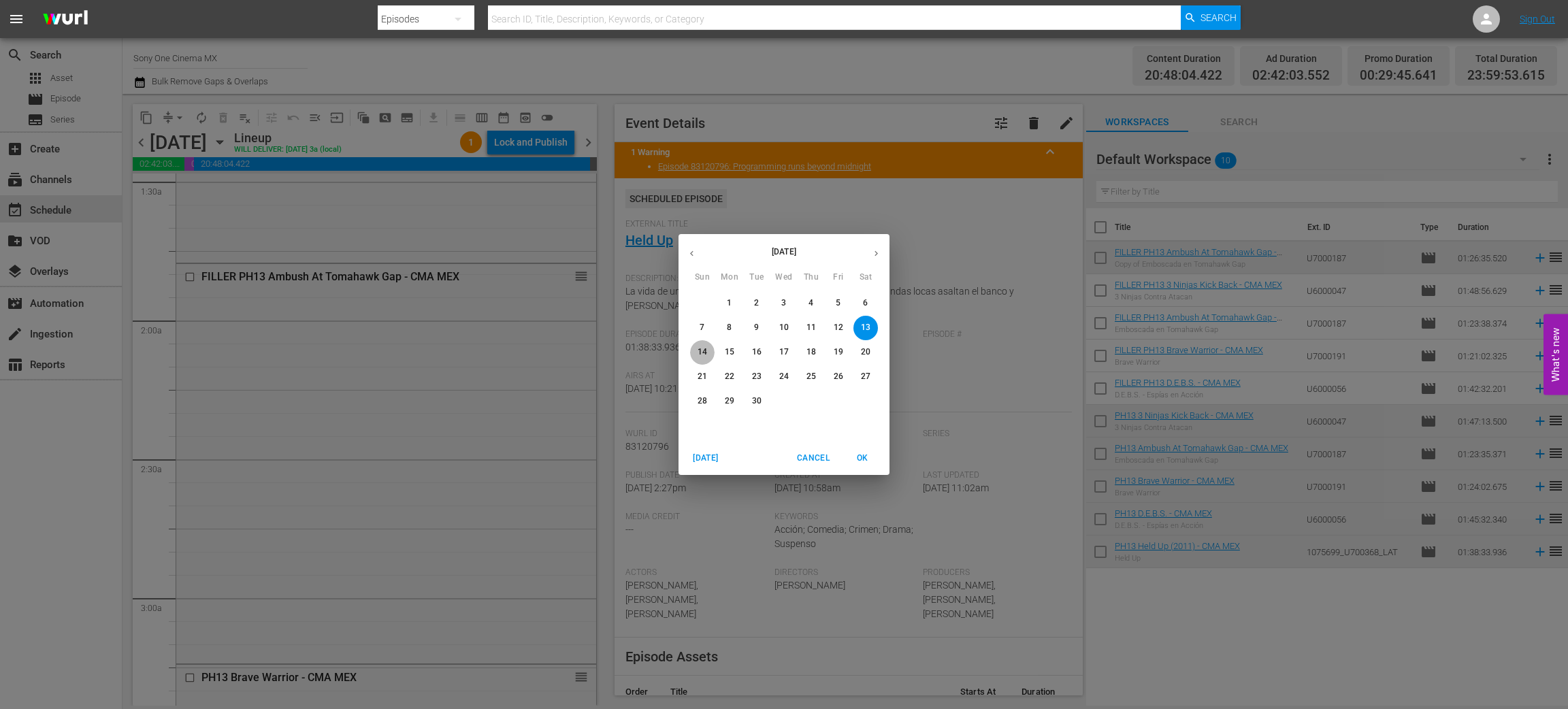
click at [704, 353] on p "14" at bounding box center [703, 352] width 10 height 12
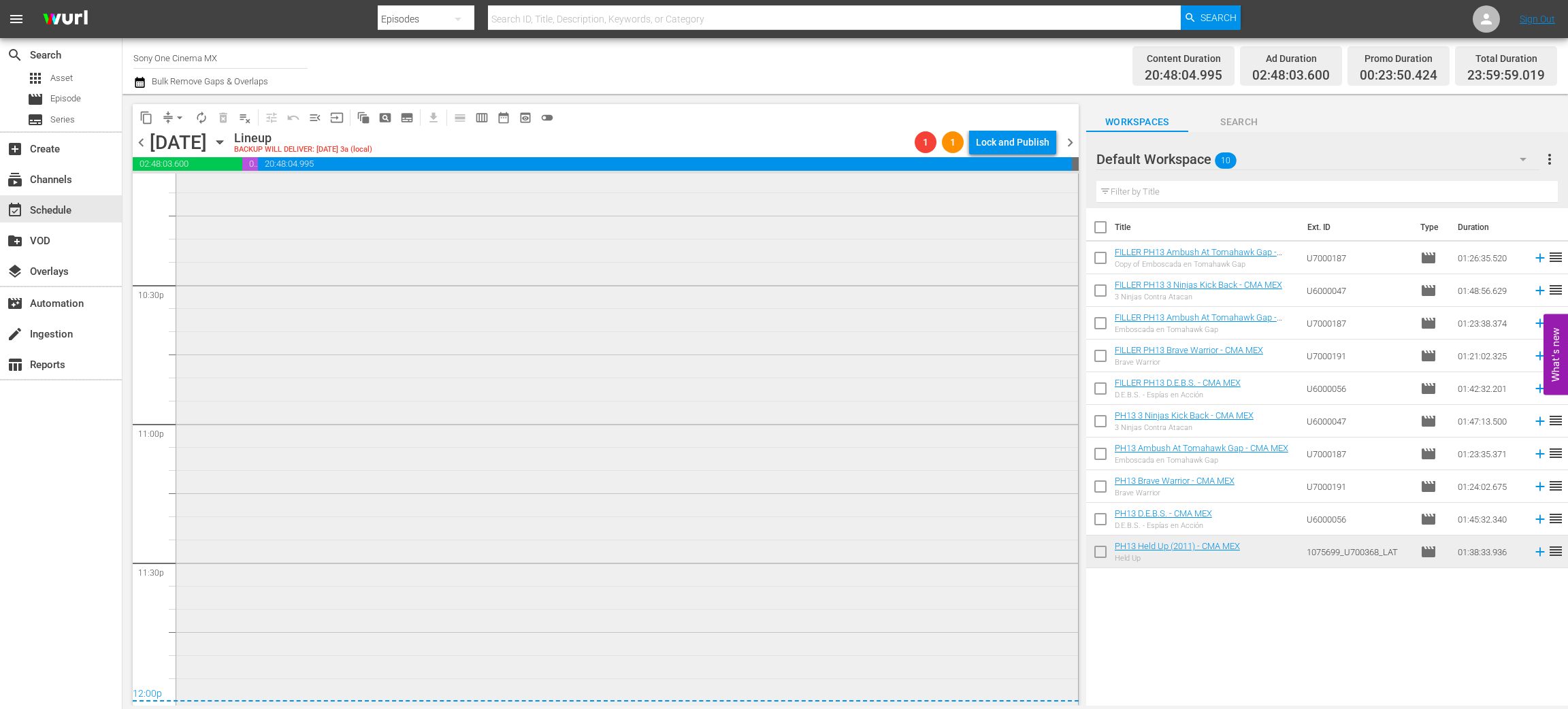
scroll to position [6137, 0]
click at [332, 375] on div "PH13 Hero - CMA MEX 1 reorder" at bounding box center [628, 391] width 902 height 625
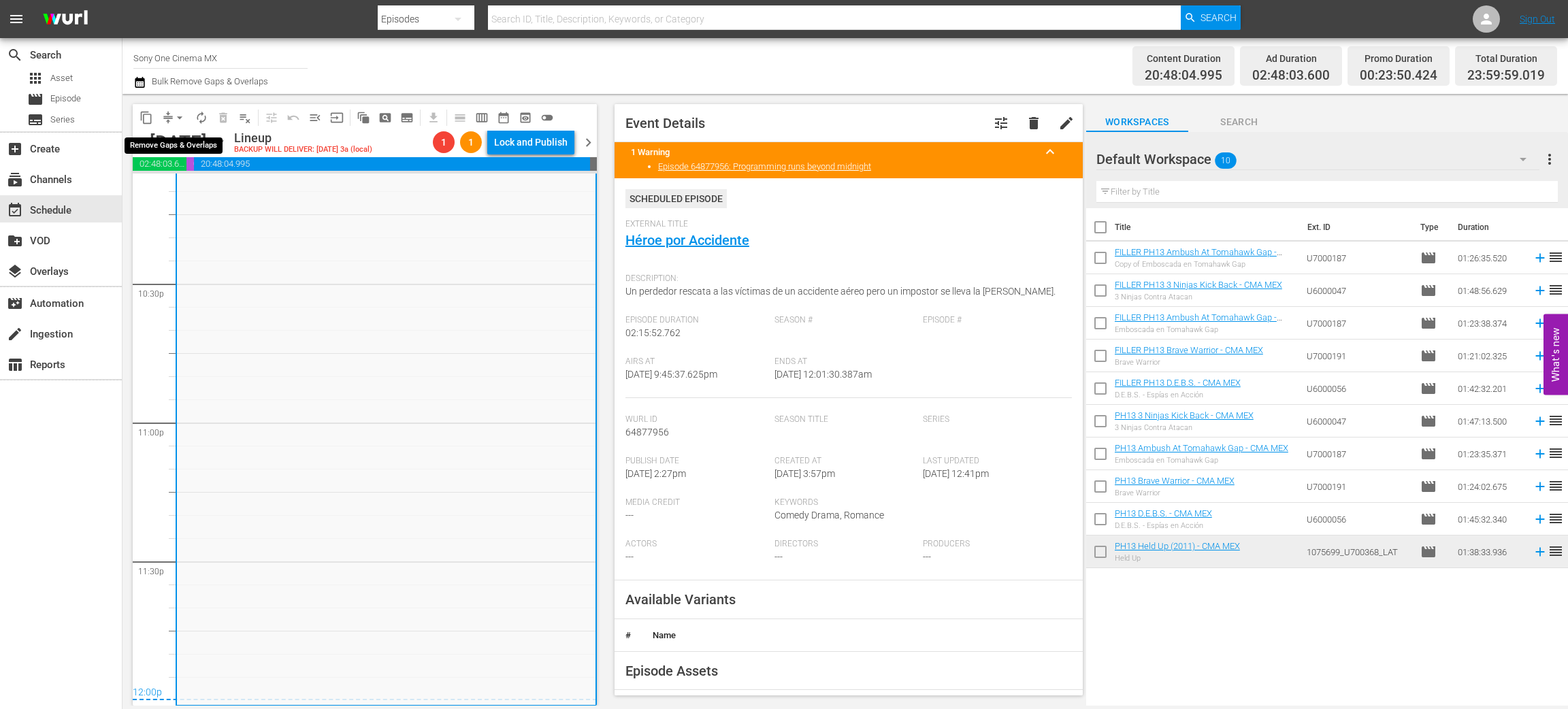
click at [181, 113] on span "arrow_drop_down" at bounding box center [179, 117] width 13 height 13
click at [195, 186] on li "Align to End of Previous Day" at bounding box center [180, 189] width 143 height 22
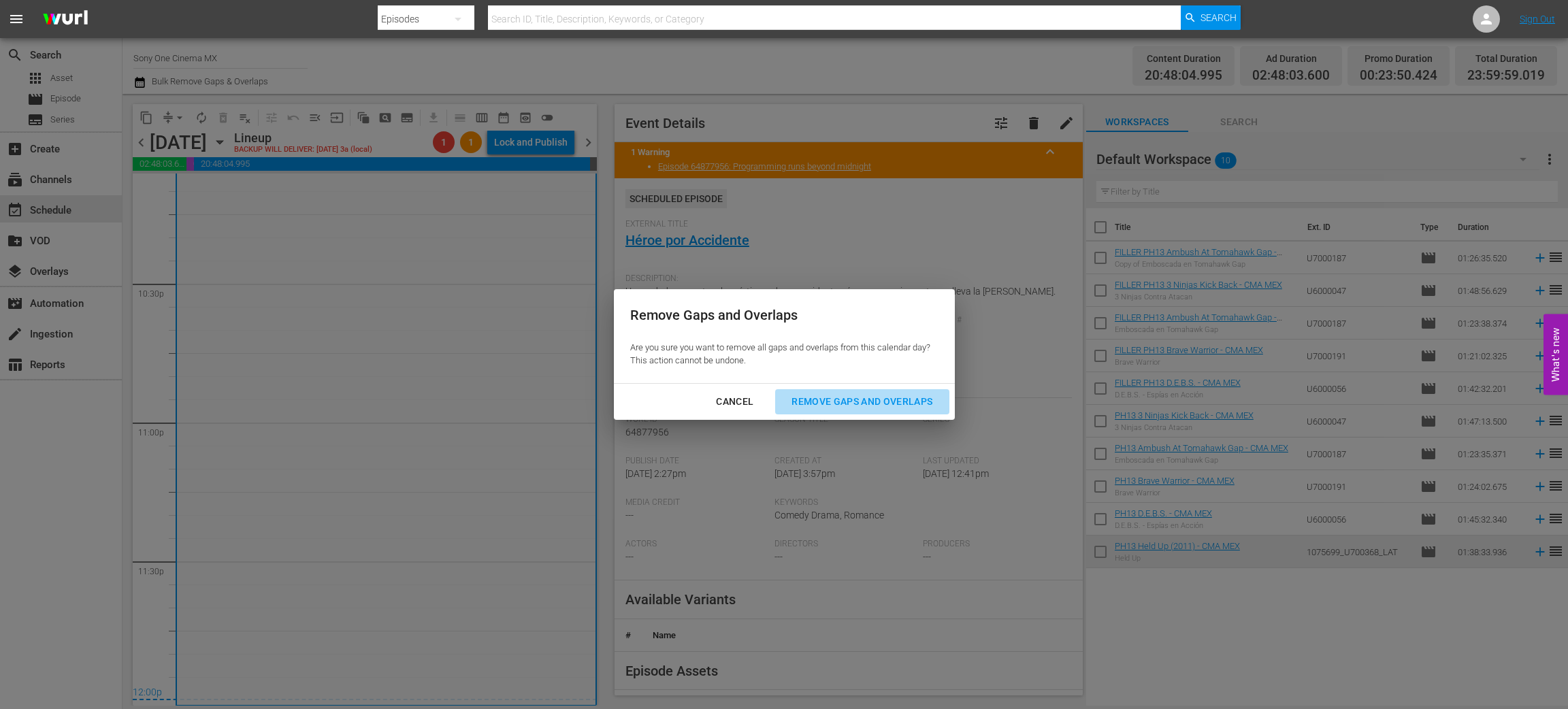
click at [918, 400] on div "Remove Gaps and Overlaps" at bounding box center [861, 402] width 162 height 17
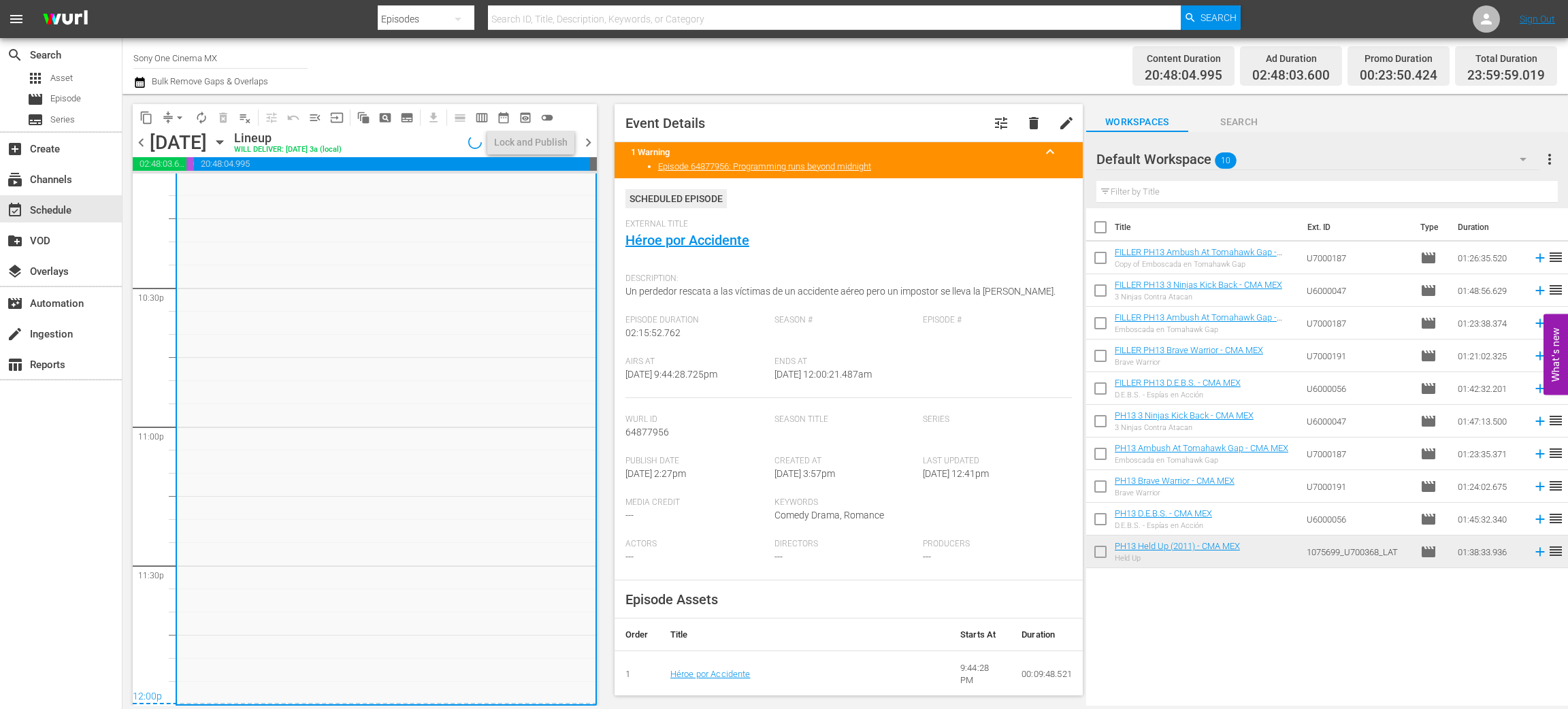
scroll to position [6131, 0]
click at [227, 144] on icon "button" at bounding box center [219, 142] width 15 height 15
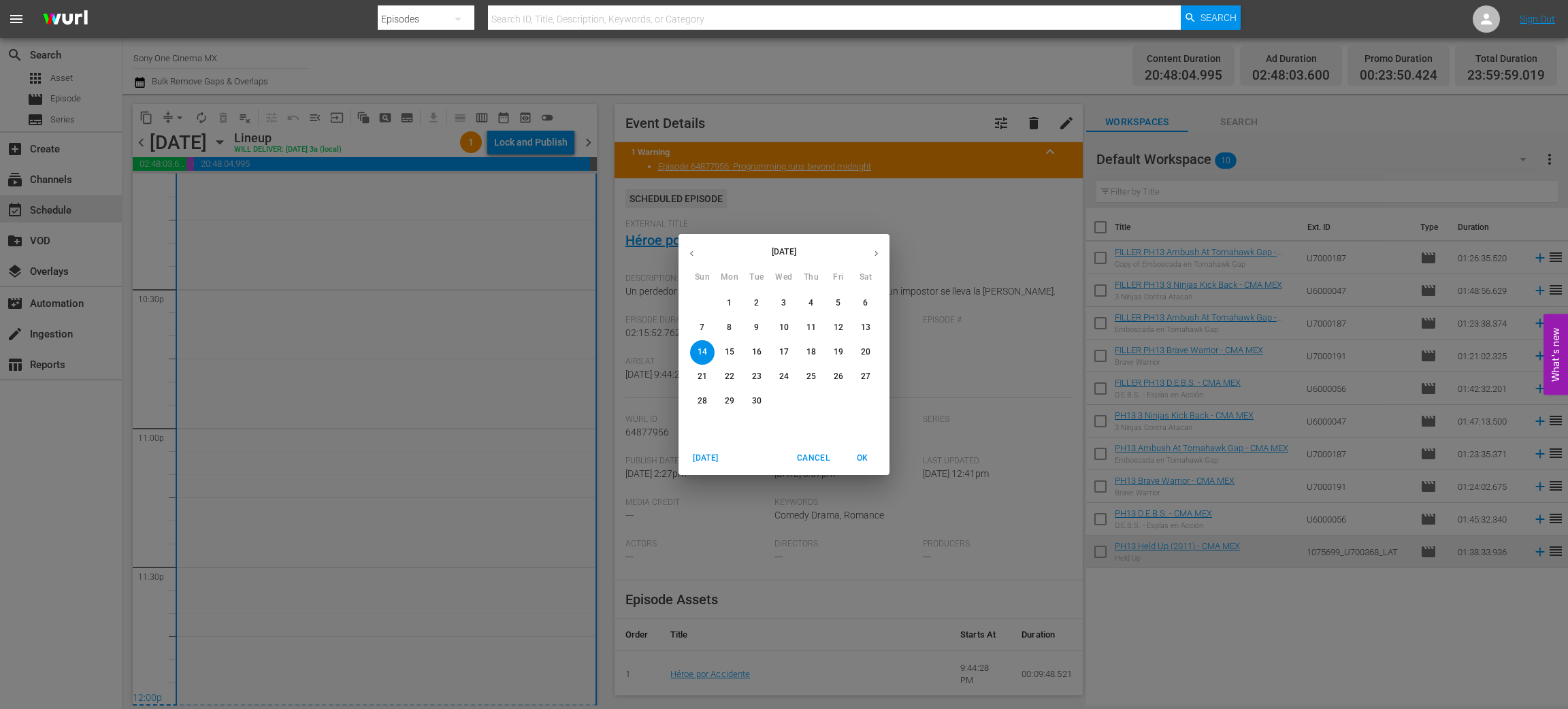
click at [728, 349] on p "15" at bounding box center [730, 352] width 10 height 12
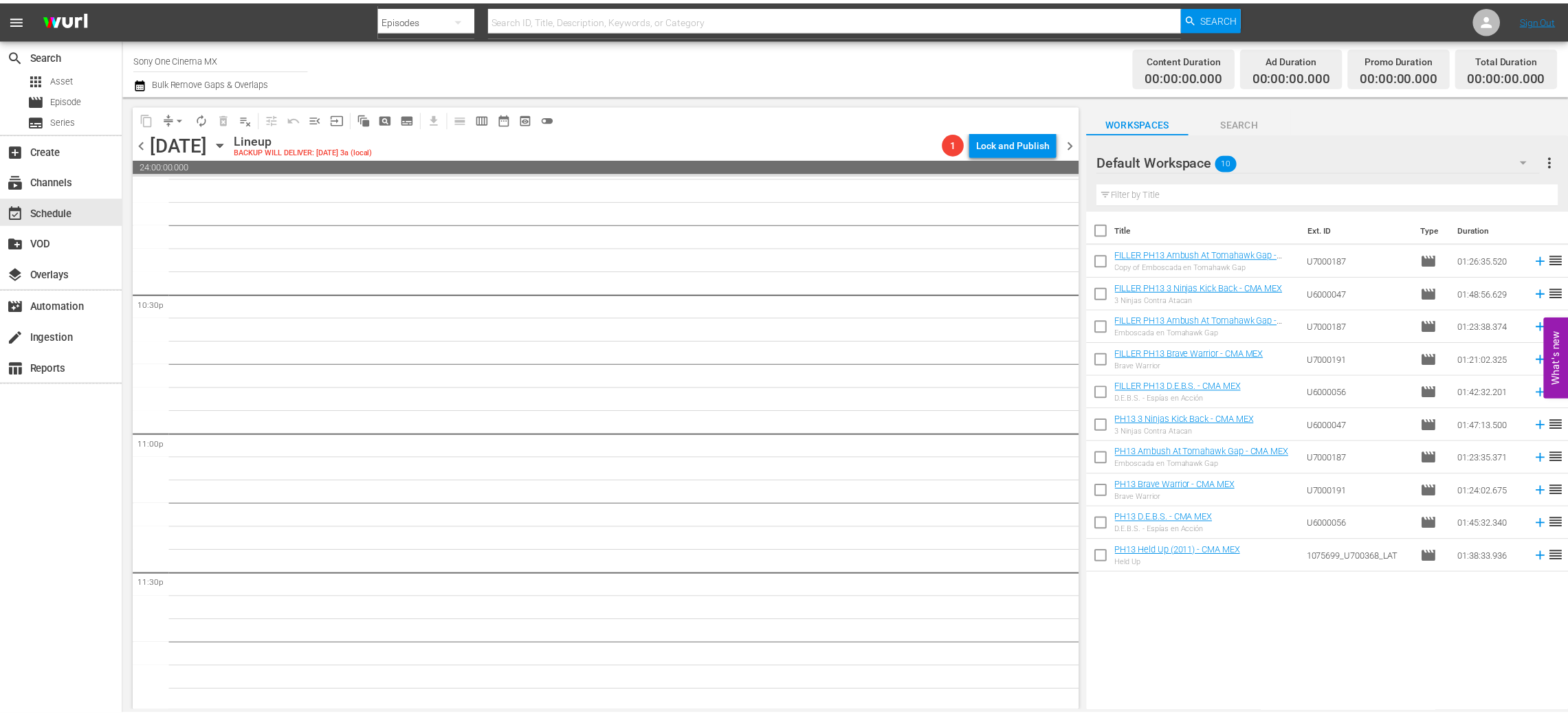
scroll to position [6191, 0]
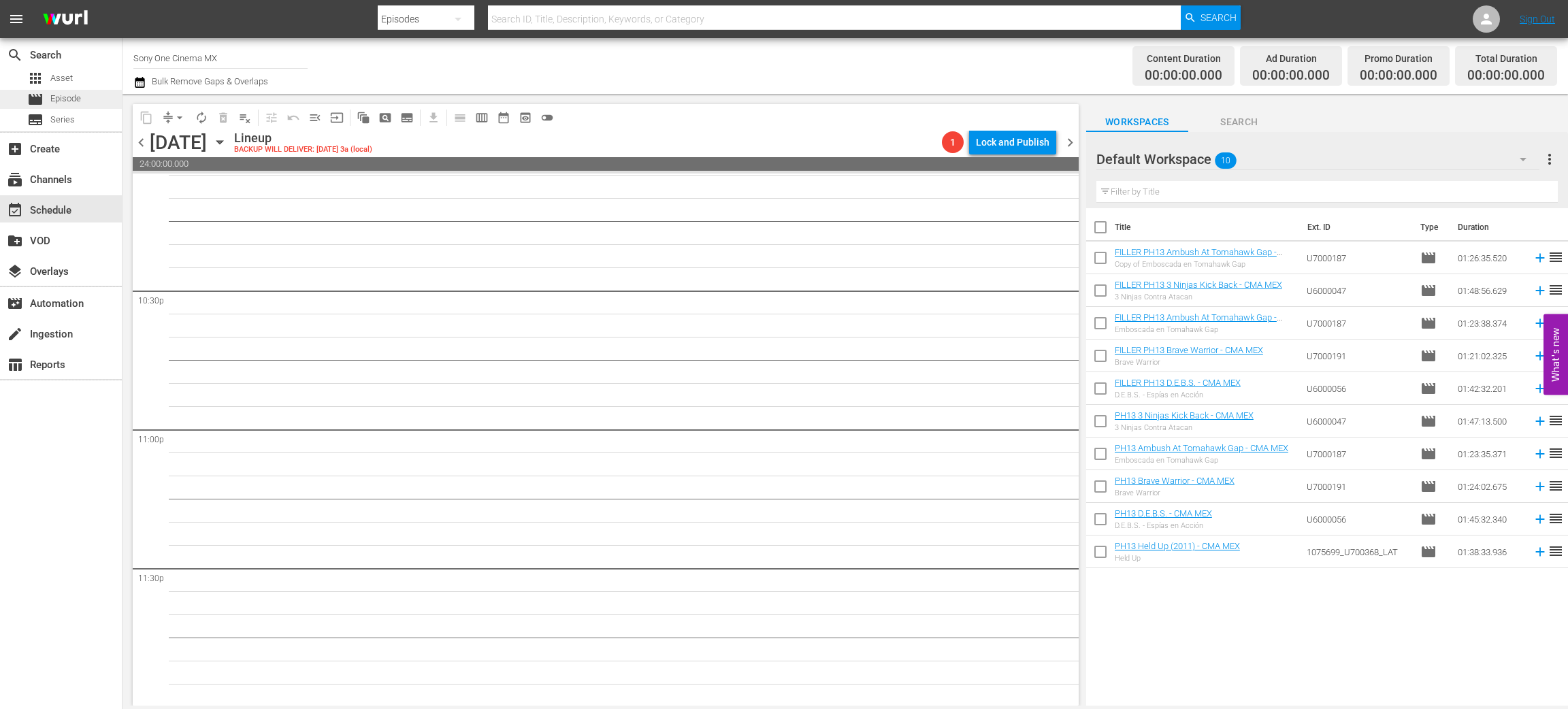
click at [75, 92] on span "Episode" at bounding box center [66, 98] width 31 height 13
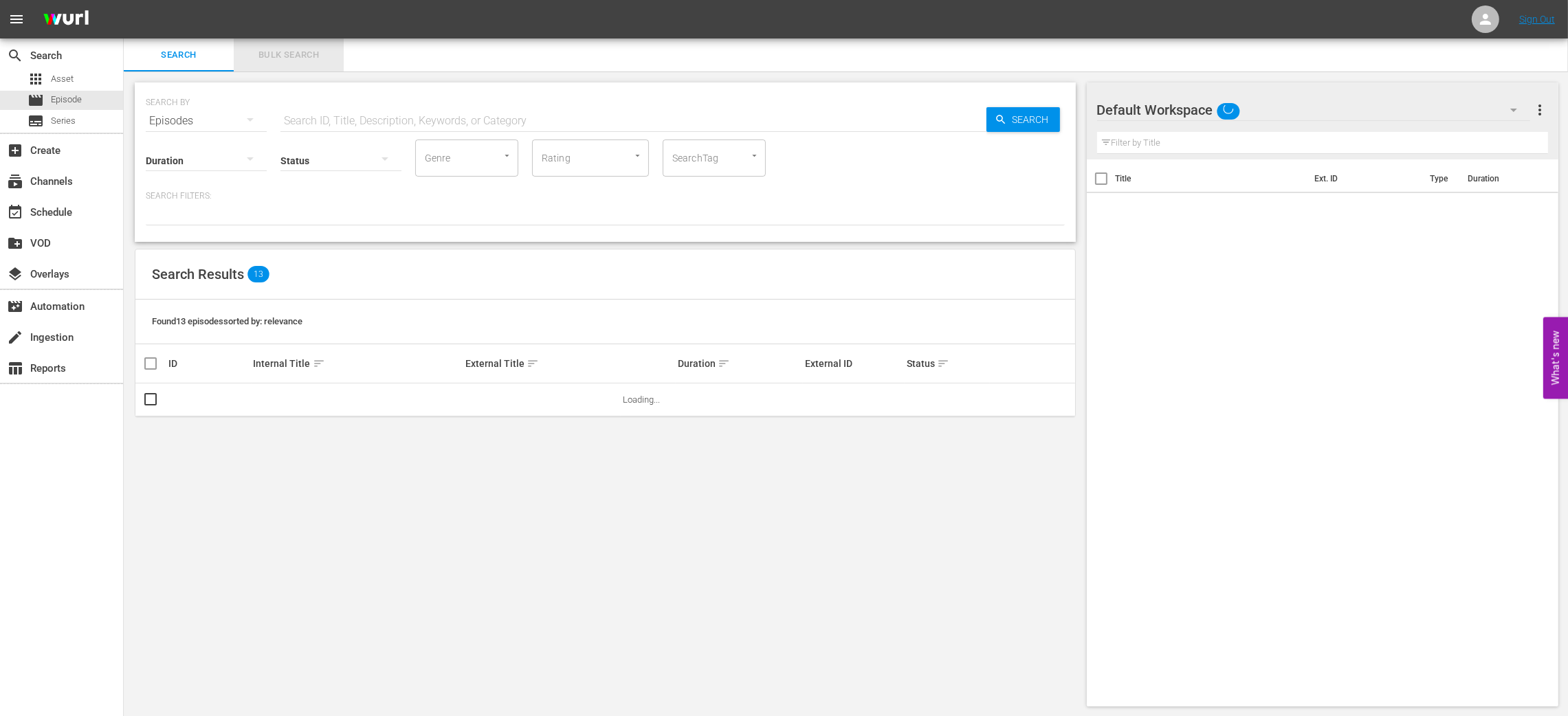
click at [275, 54] on span "Bulk Search" at bounding box center [288, 55] width 94 height 16
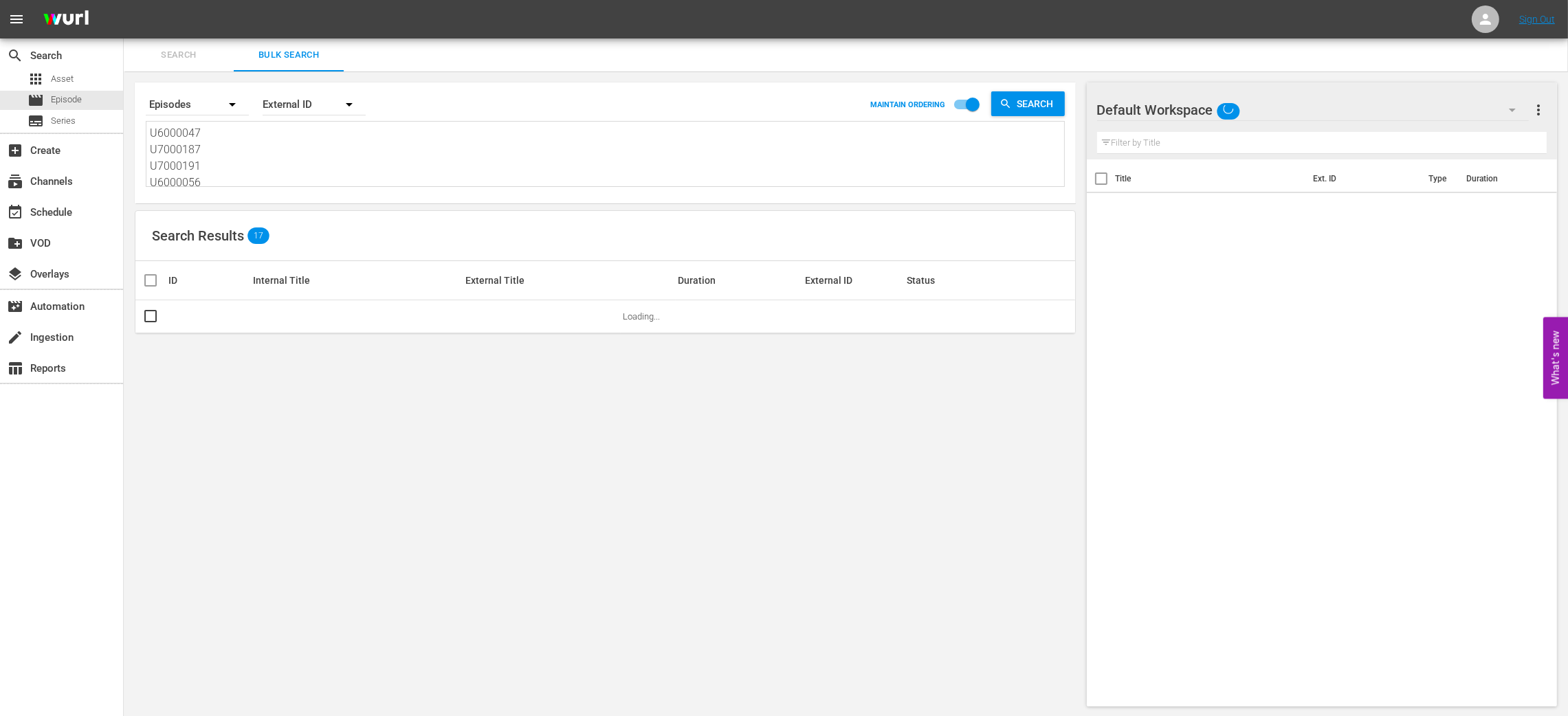
scroll to position [19, 0]
drag, startPoint x: 150, startPoint y: 131, endPoint x: 326, endPoint y: 238, distance: 206.0
click at [326, 238] on div "Search By Episodes Order By External ID MAINTAIN ORDERING Search U6000047 U7000…" at bounding box center [606, 394] width 963 height 646
paste textarea "854537_U700380_LAT 1265_U700408_LAT 747131_U700413_LAT 4340_U700382_LAT"
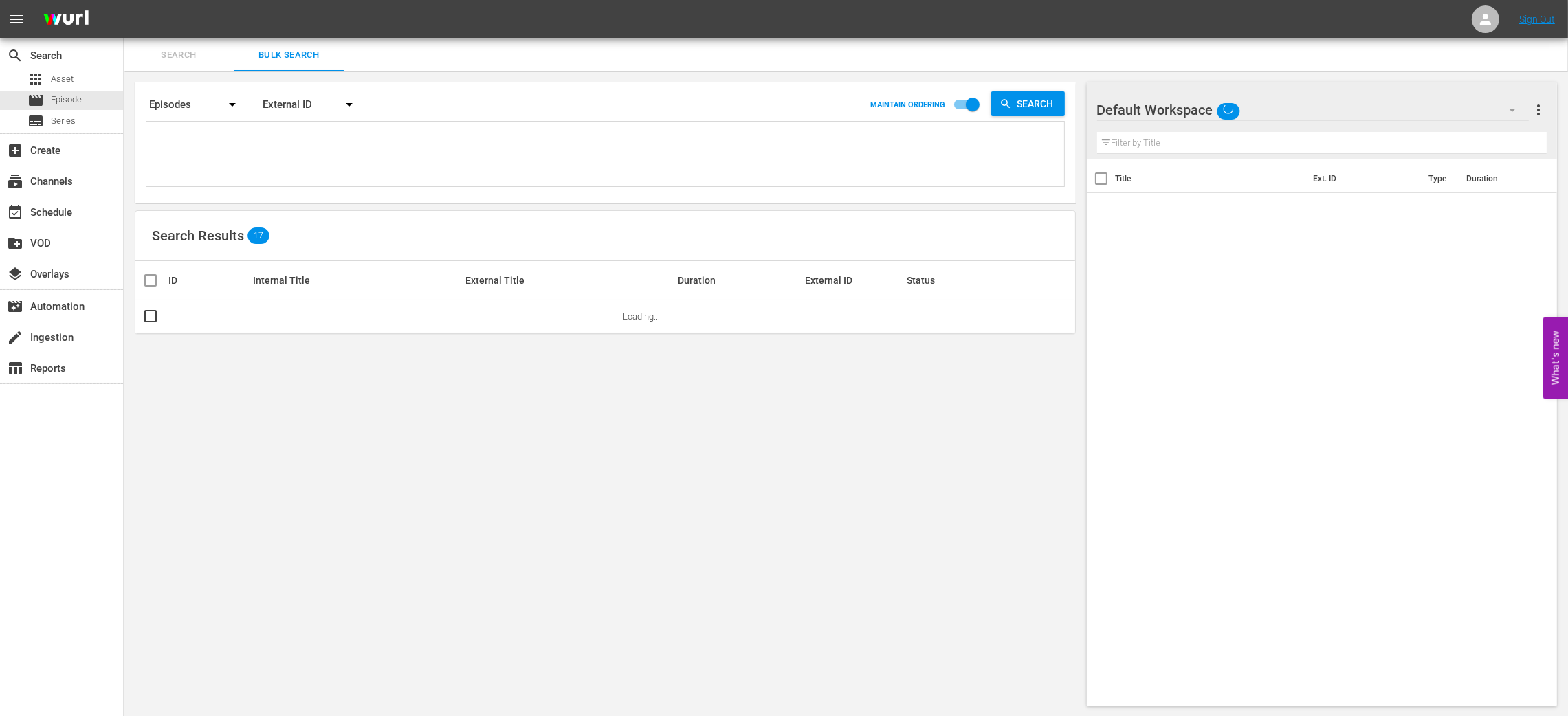
type textarea "854537_U700380_LAT 1265_U700408_LAT 747131_U700413_LAT 4340_U700382_LAT"
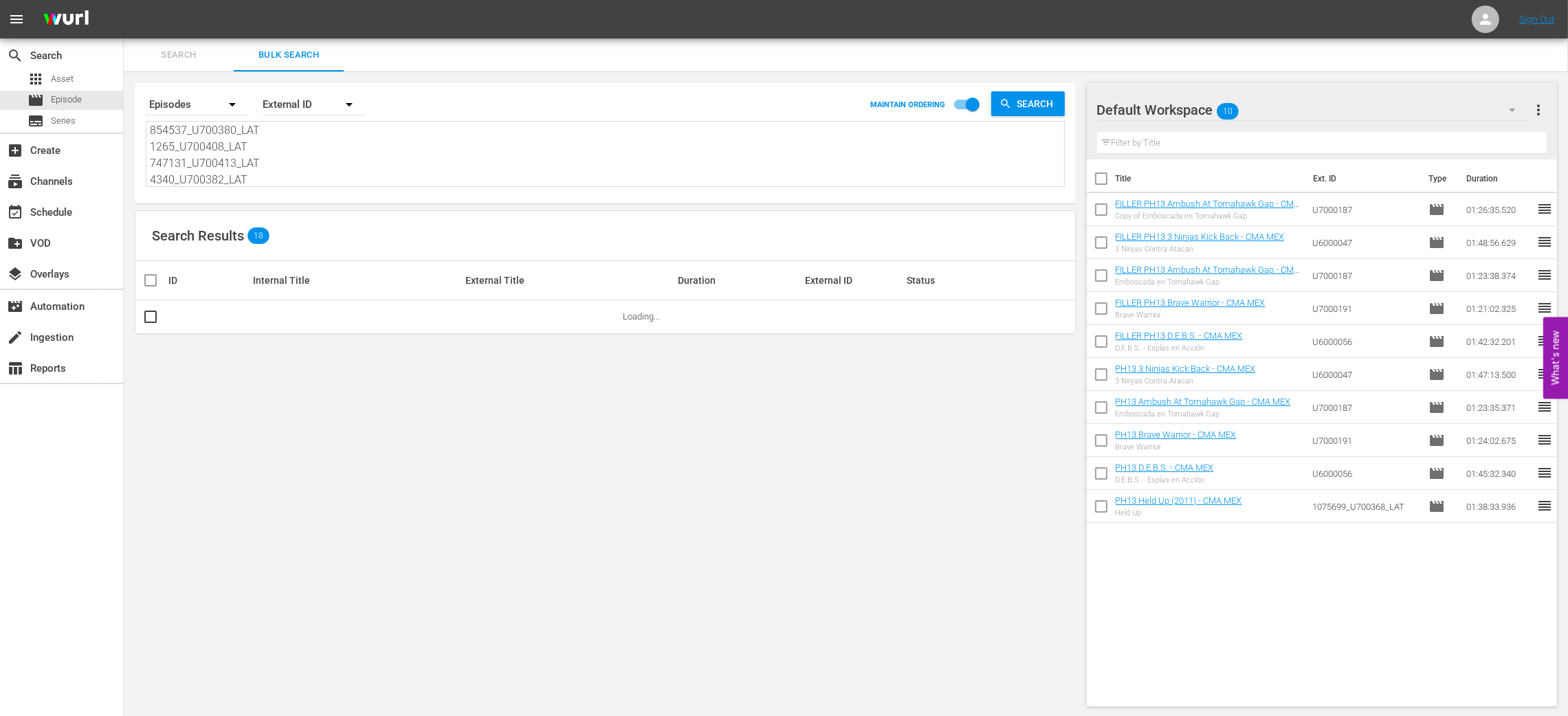
type textarea "854537_U700380_LAT 1265_U700408_LAT 747131_U700413_LAT 4340_U700382_LAT"
click at [1541, 109] on span "more_vert" at bounding box center [1538, 110] width 17 height 17
click at [1500, 138] on div "Clear All Workspace Items" at bounding box center [1449, 136] width 162 height 25
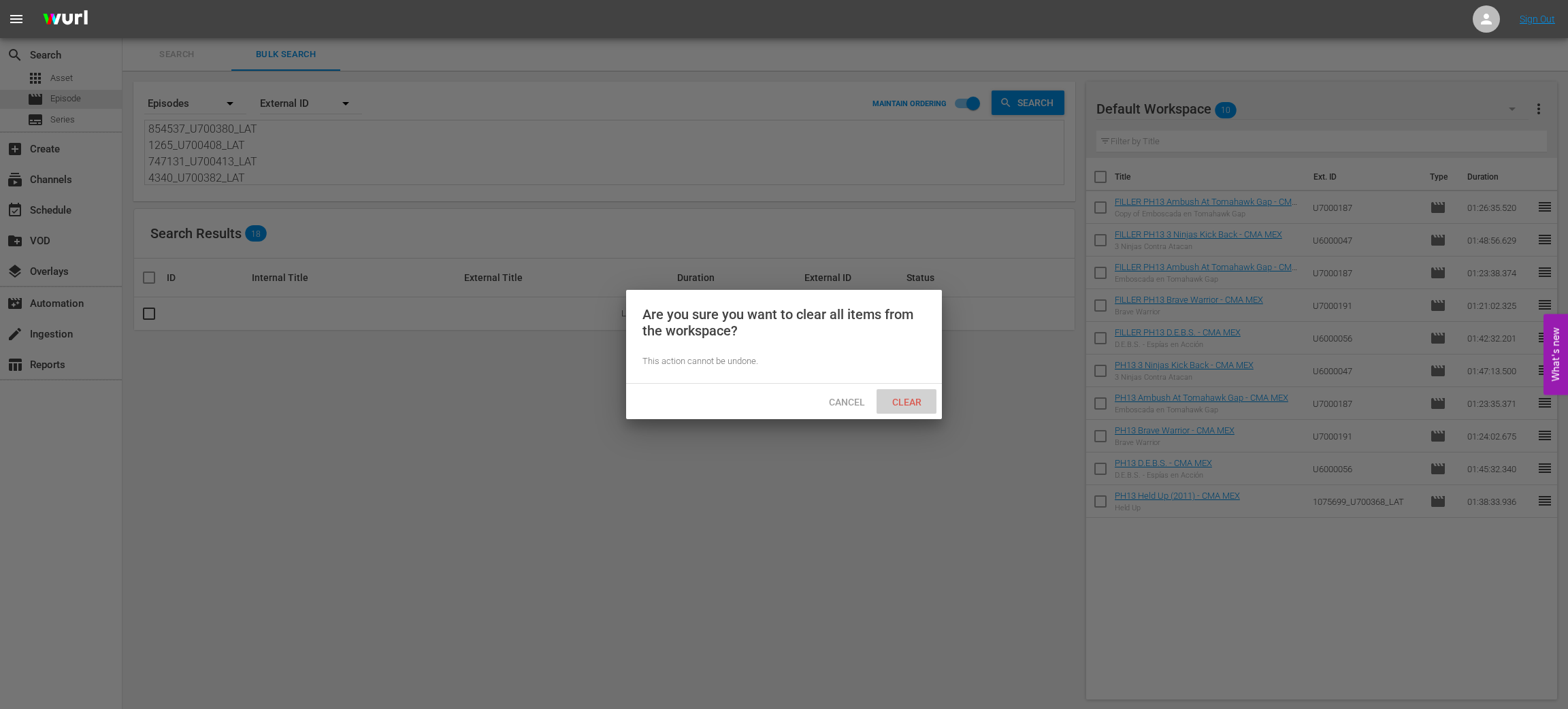
click at [893, 400] on span "Clear" at bounding box center [907, 402] width 51 height 11
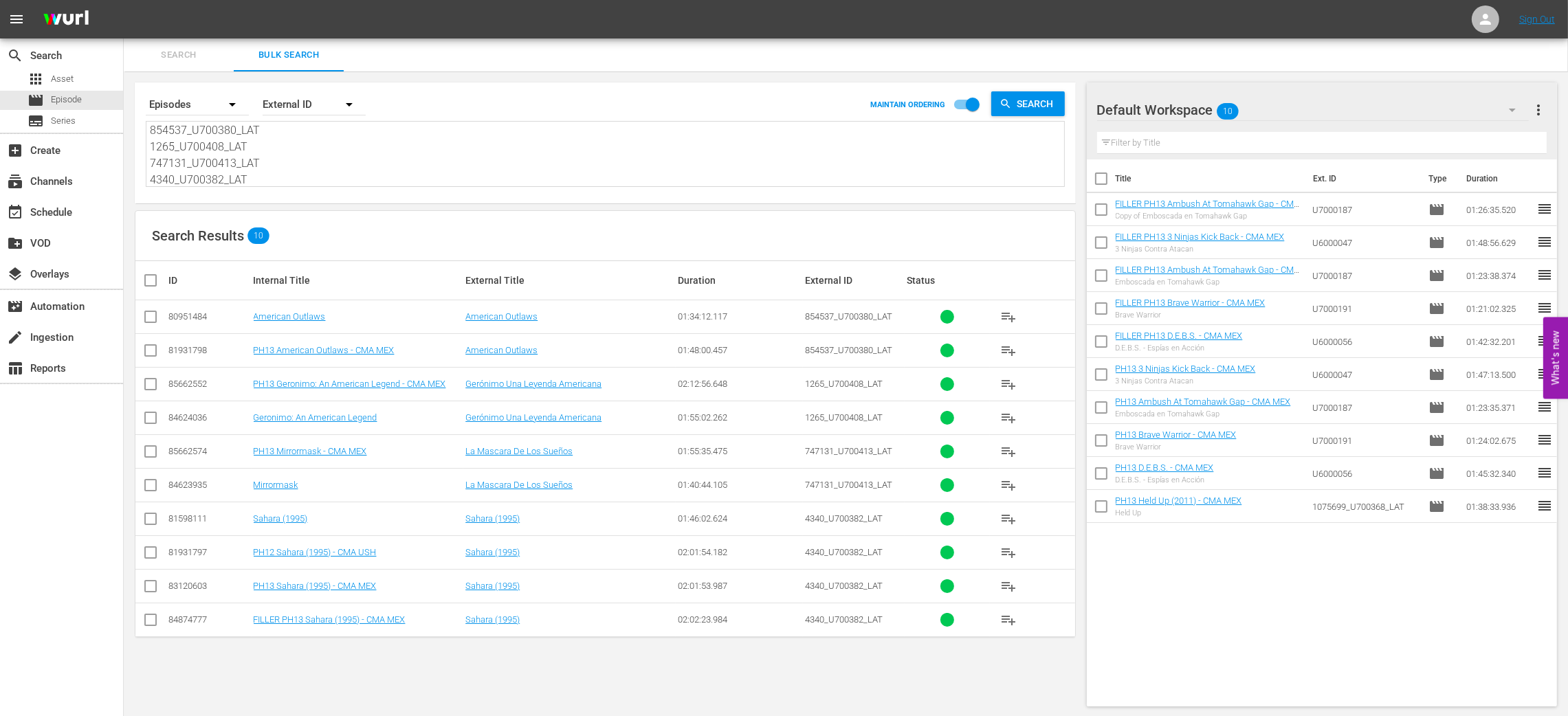
scroll to position [1, 0]
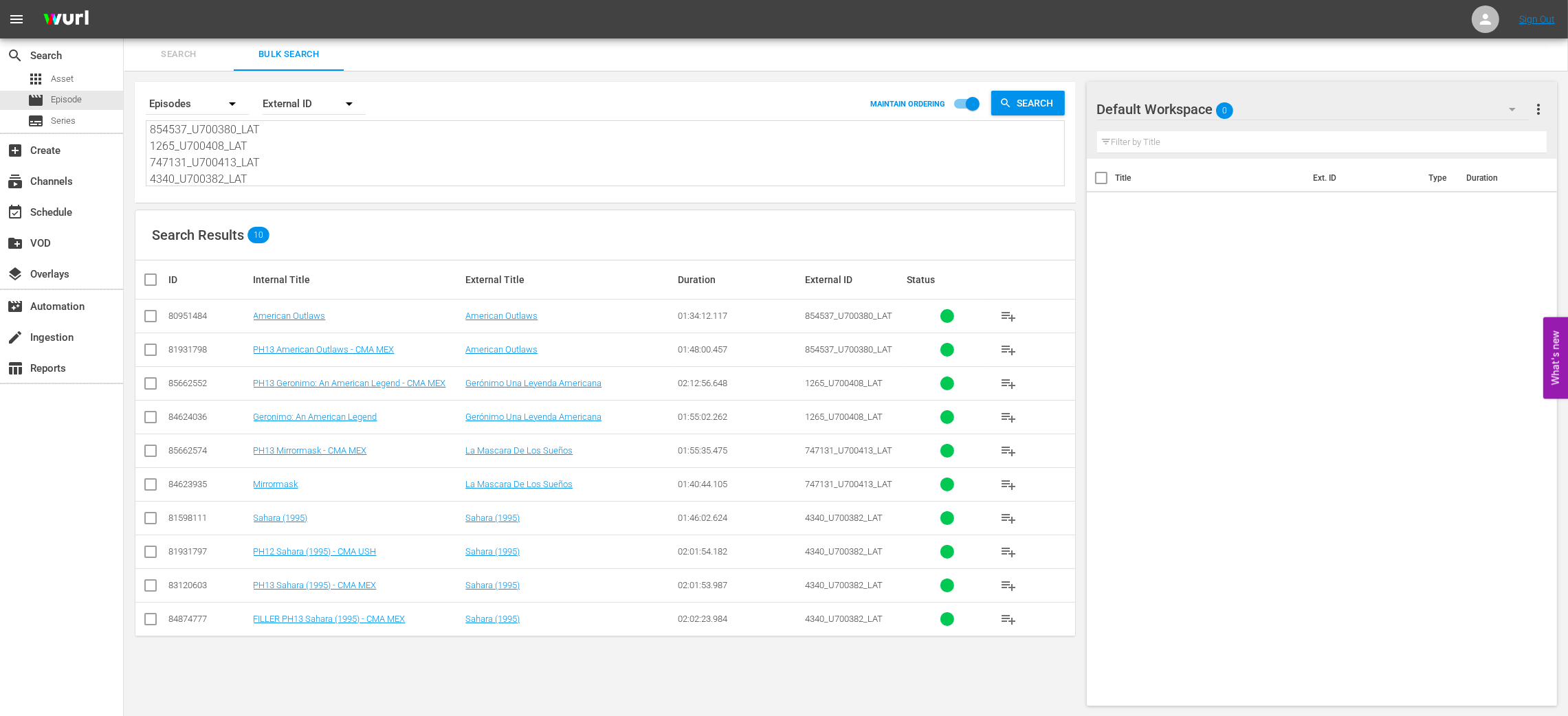
click at [150, 357] on input "checkbox" at bounding box center [150, 352] width 17 height 17
checkbox input "true"
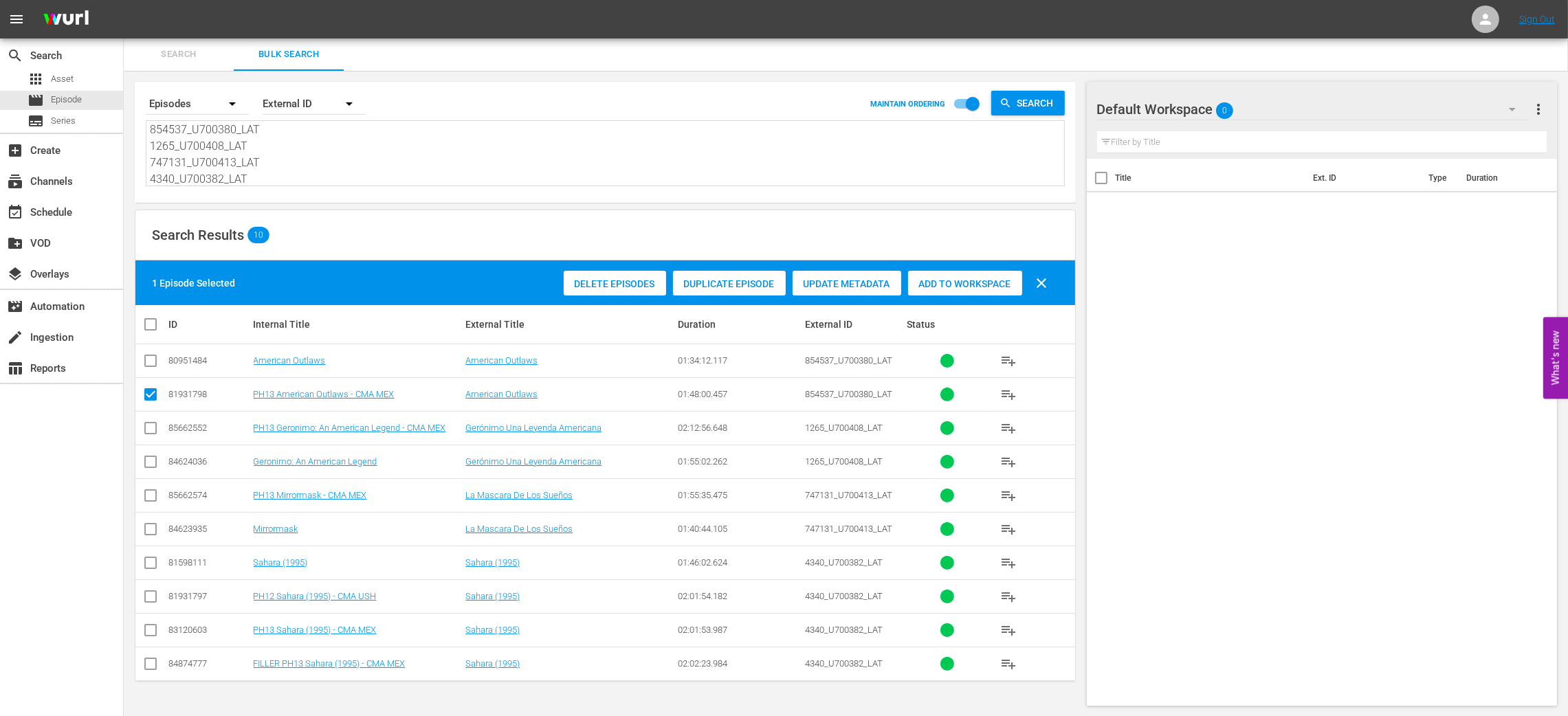
click at [156, 428] on input "checkbox" at bounding box center [150, 430] width 17 height 17
checkbox input "true"
click at [156, 493] on input "checkbox" at bounding box center [150, 498] width 17 height 17
checkbox input "true"
click at [146, 634] on input "checkbox" at bounding box center [150, 633] width 17 height 17
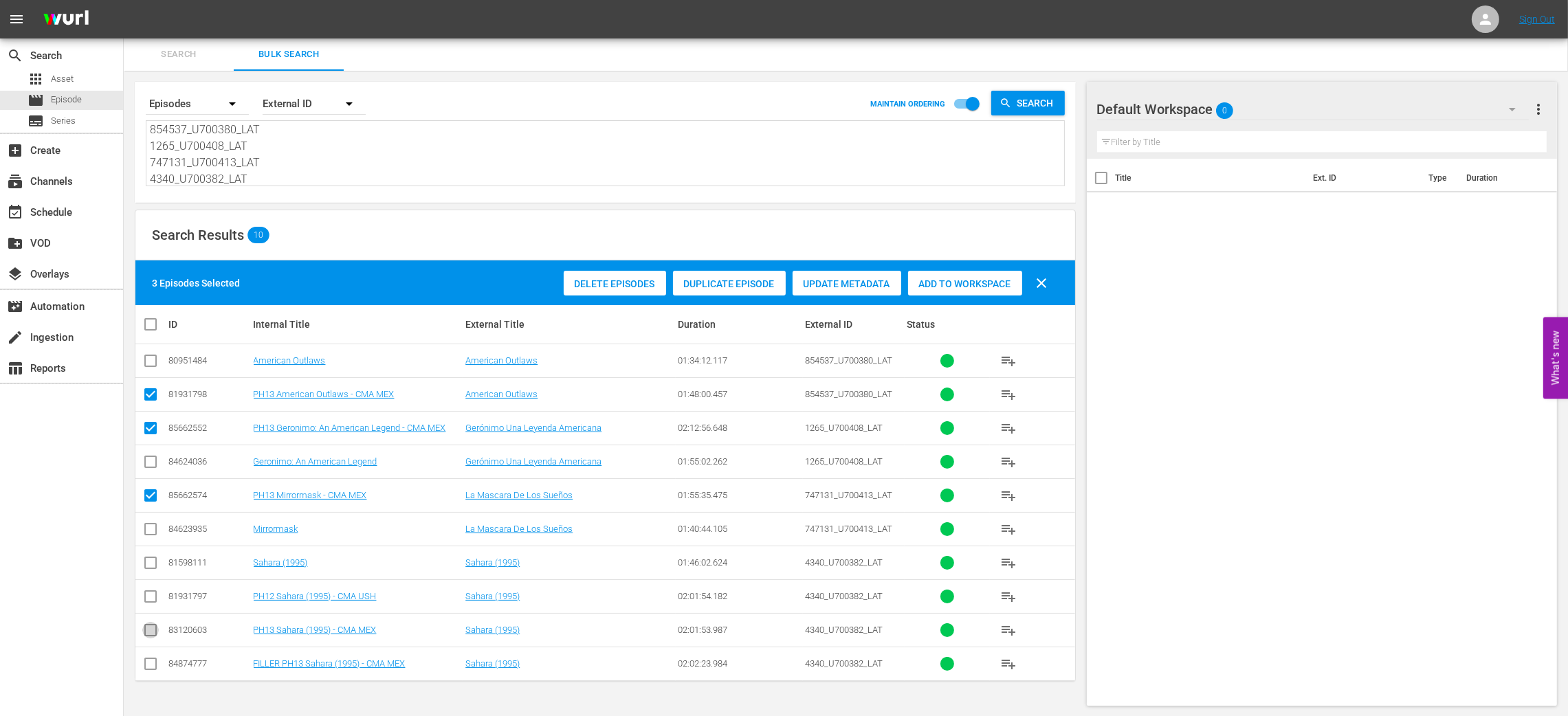
checkbox input "true"
click at [979, 280] on span "Add to Workspace" at bounding box center [965, 284] width 114 height 11
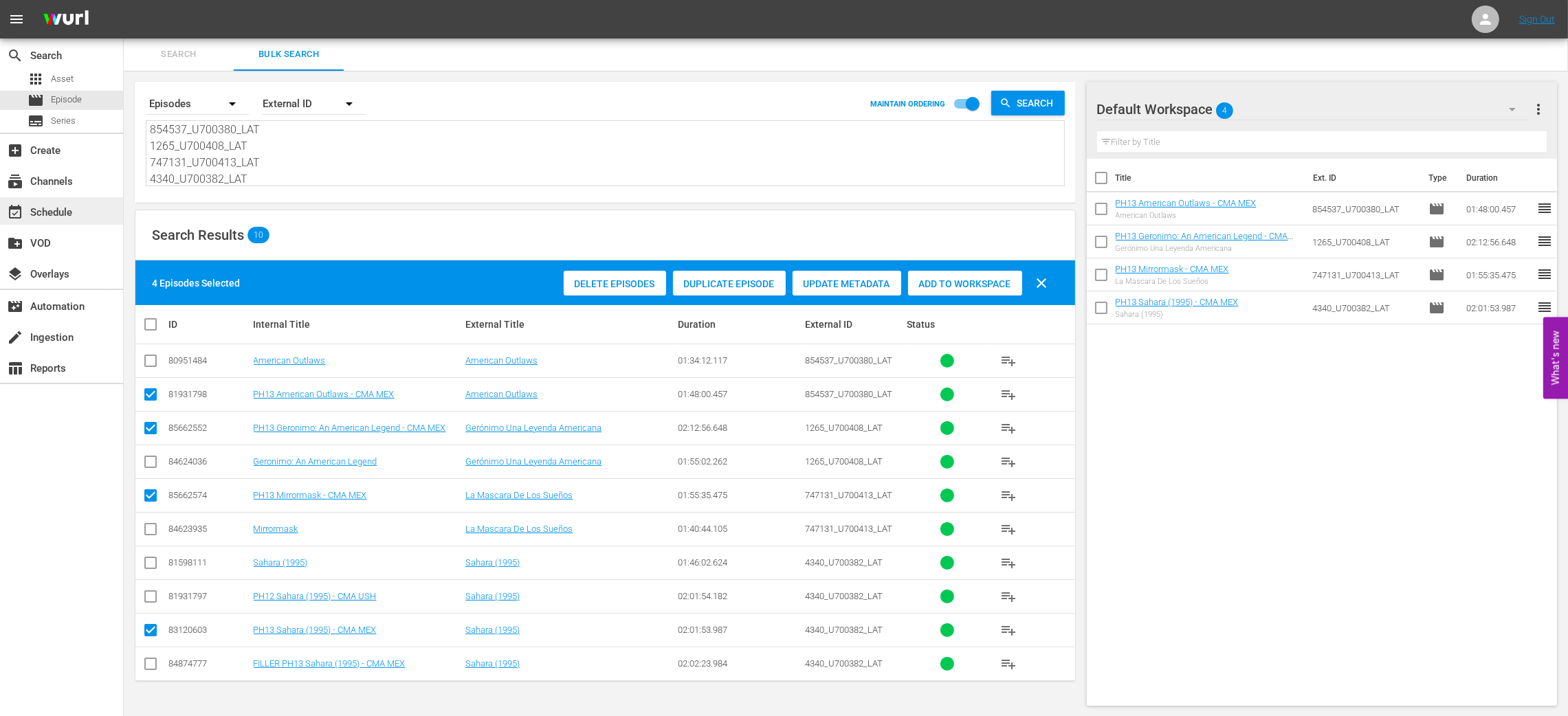
click at [57, 202] on div "event_available Schedule" at bounding box center [62, 211] width 123 height 27
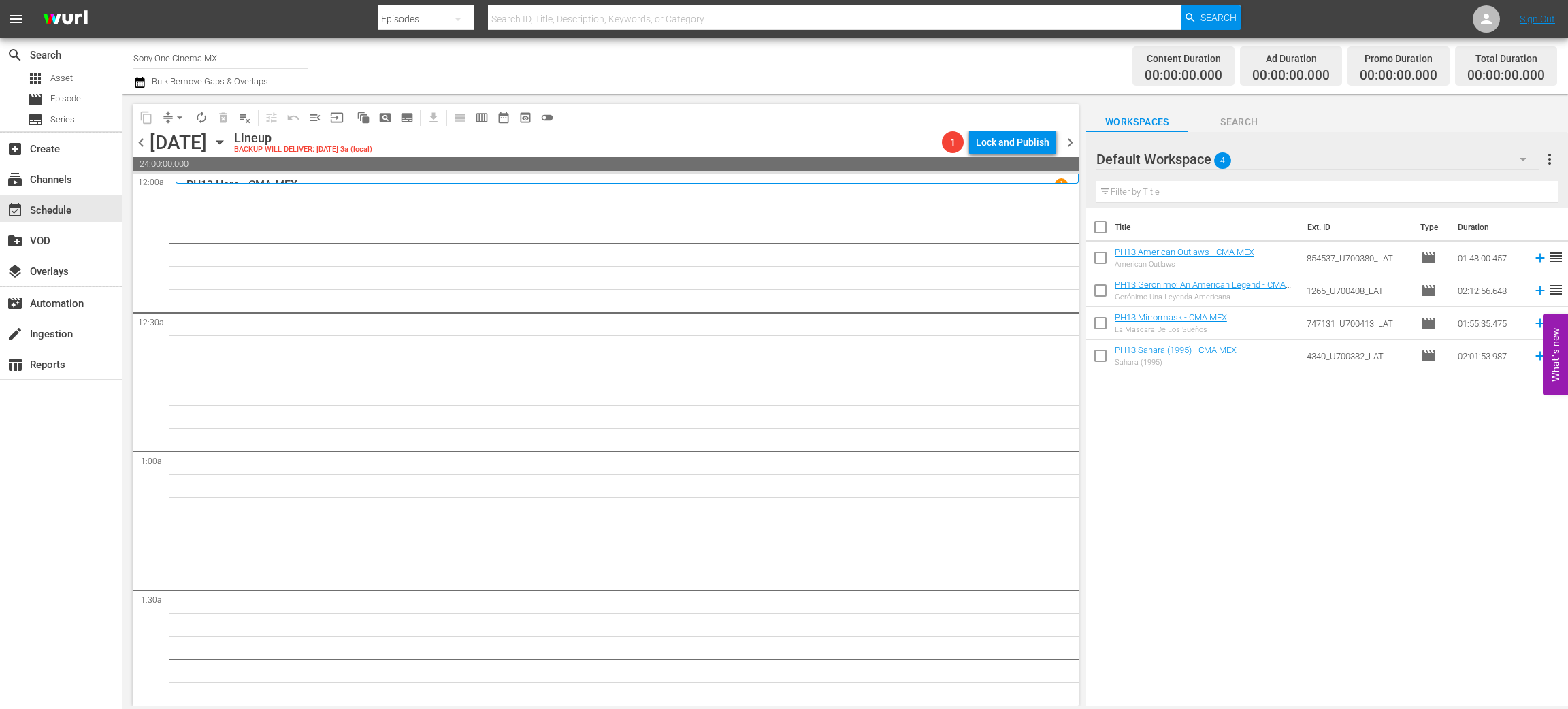
click at [1104, 225] on input "checkbox" at bounding box center [1101, 230] width 29 height 29
checkbox input "true"
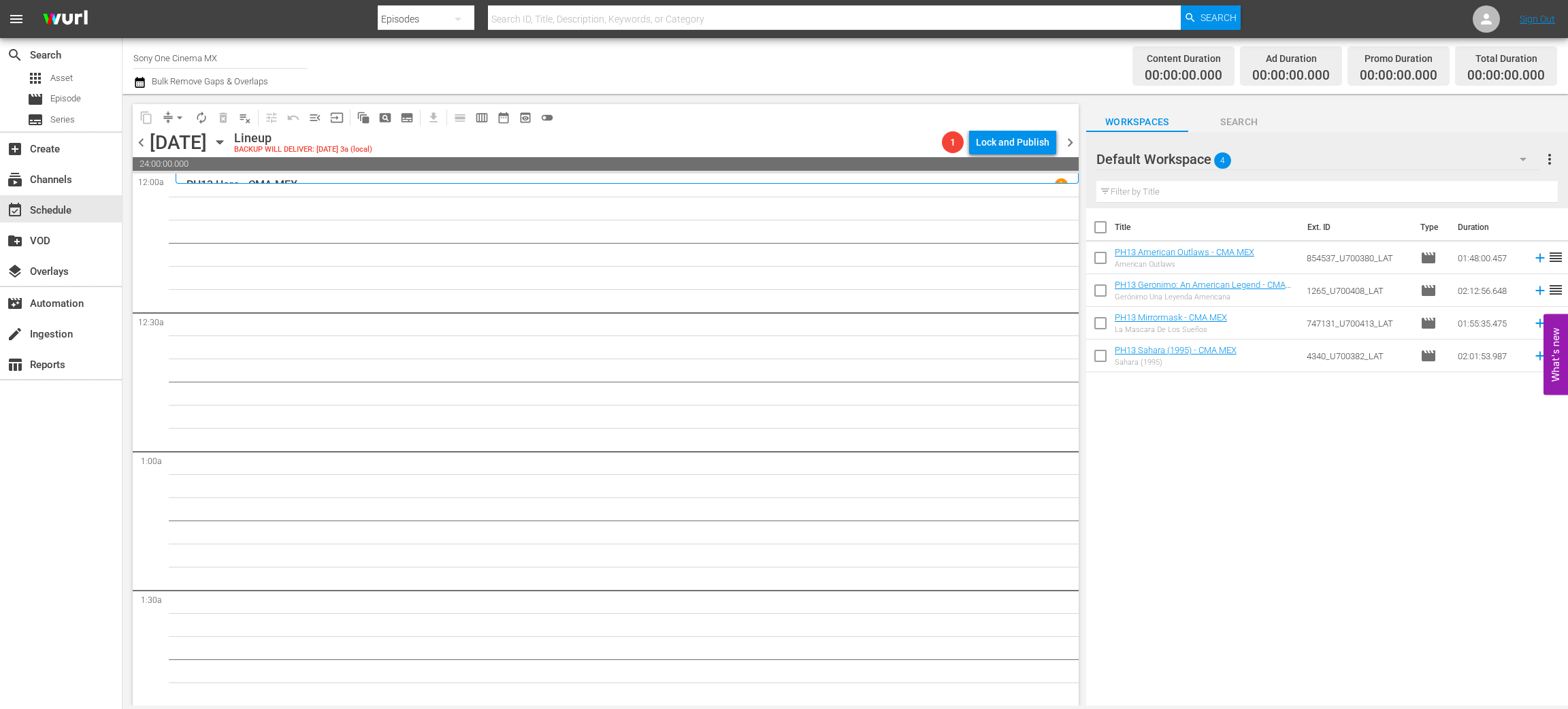
checkbox input "true"
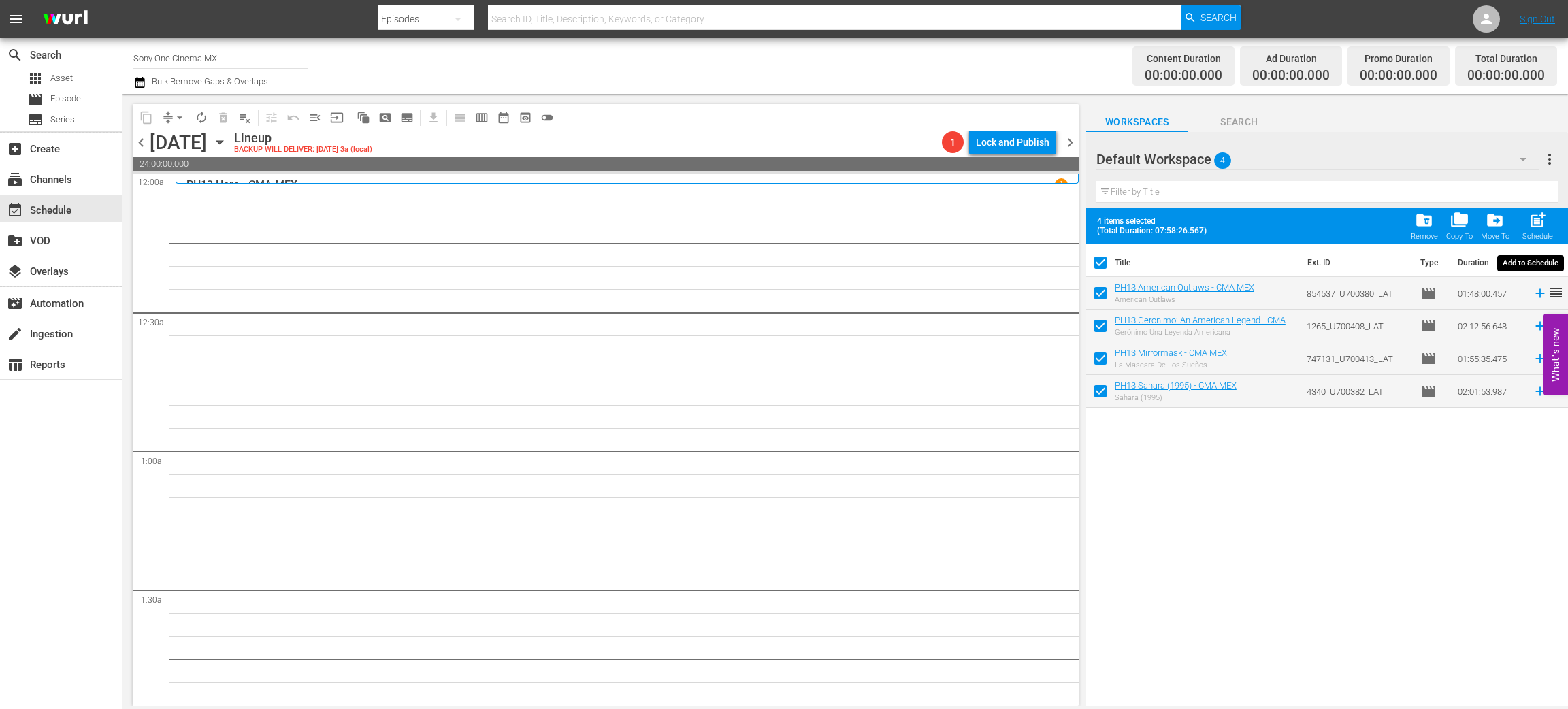
click at [1534, 227] on span "post_add" at bounding box center [1538, 219] width 18 height 18
checkbox input "false"
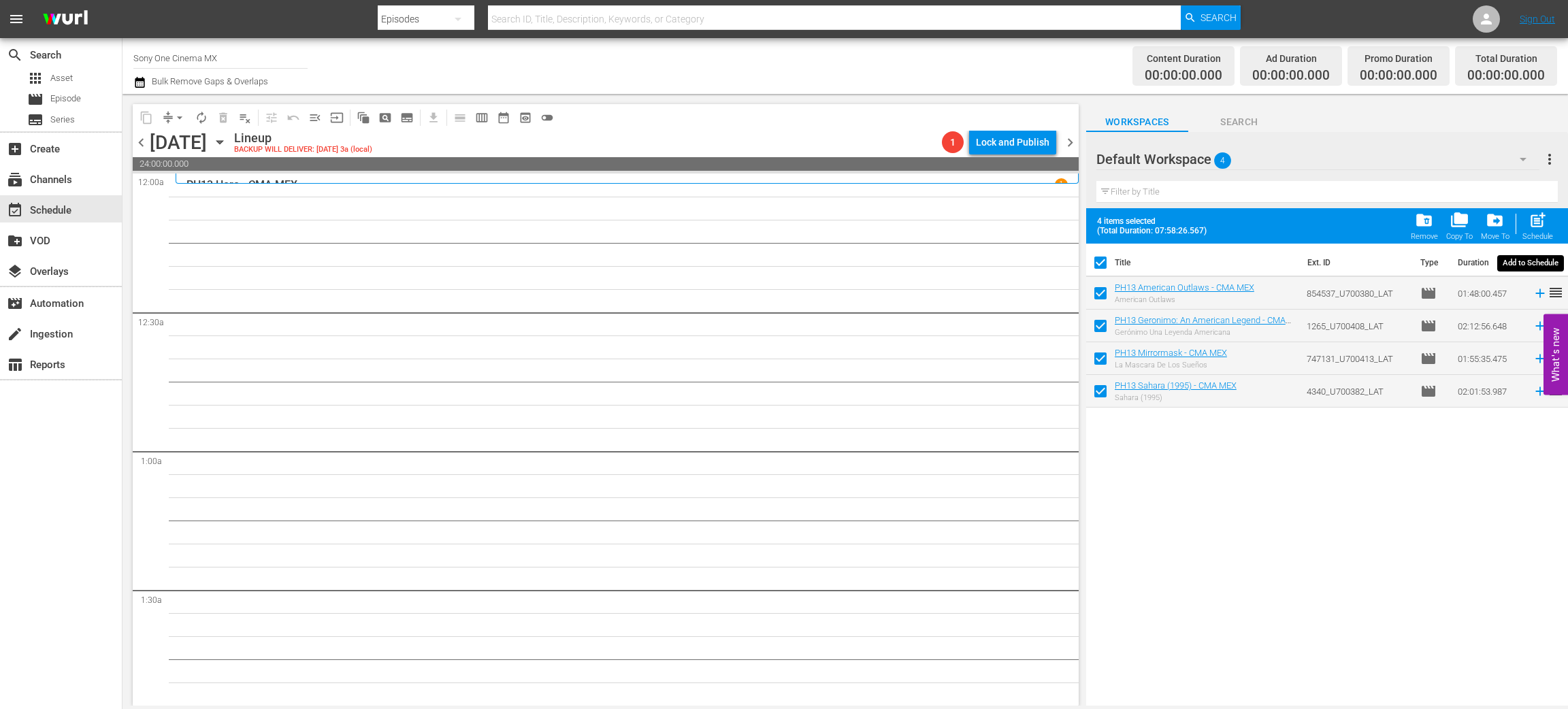
checkbox input "false"
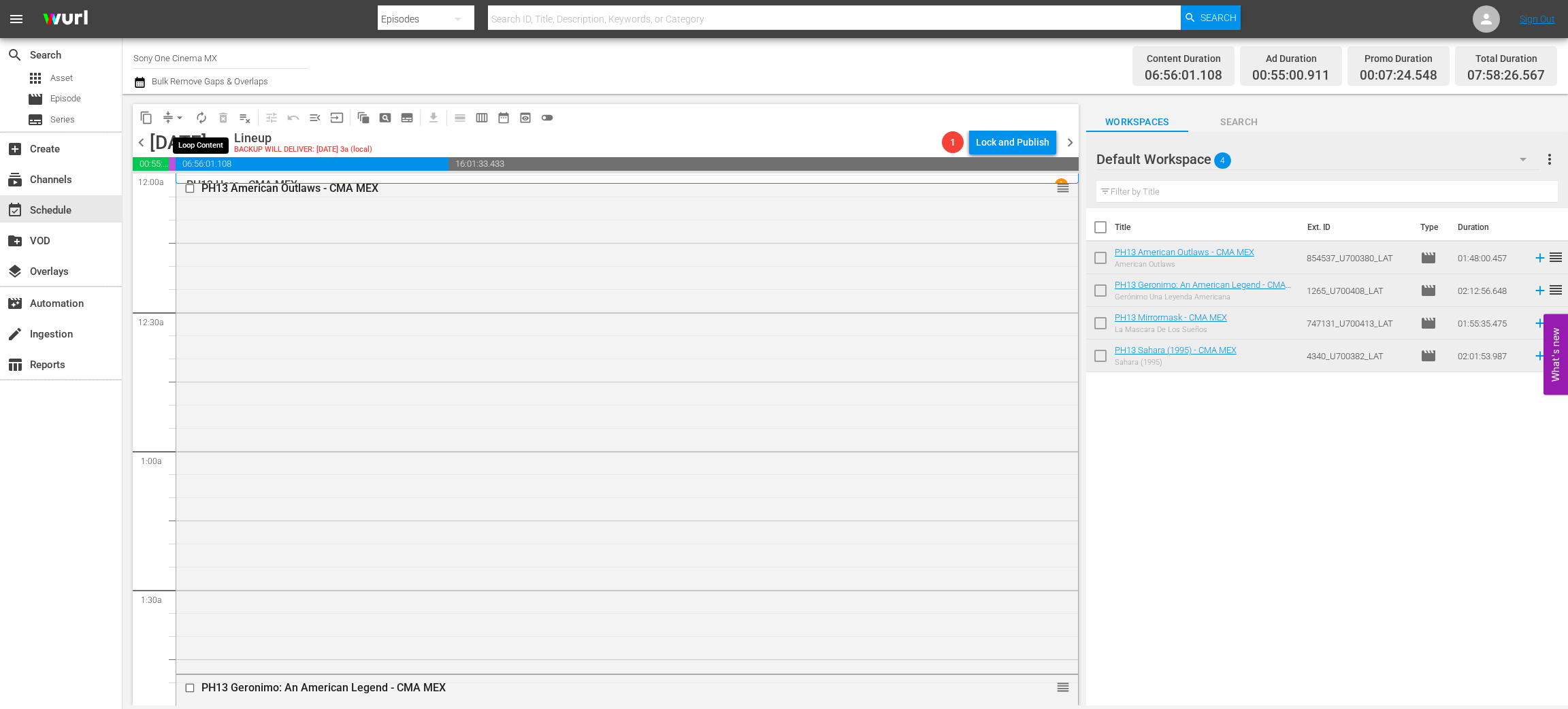
click at [205, 113] on span "autorenew_outlined" at bounding box center [201, 117] width 13 height 13
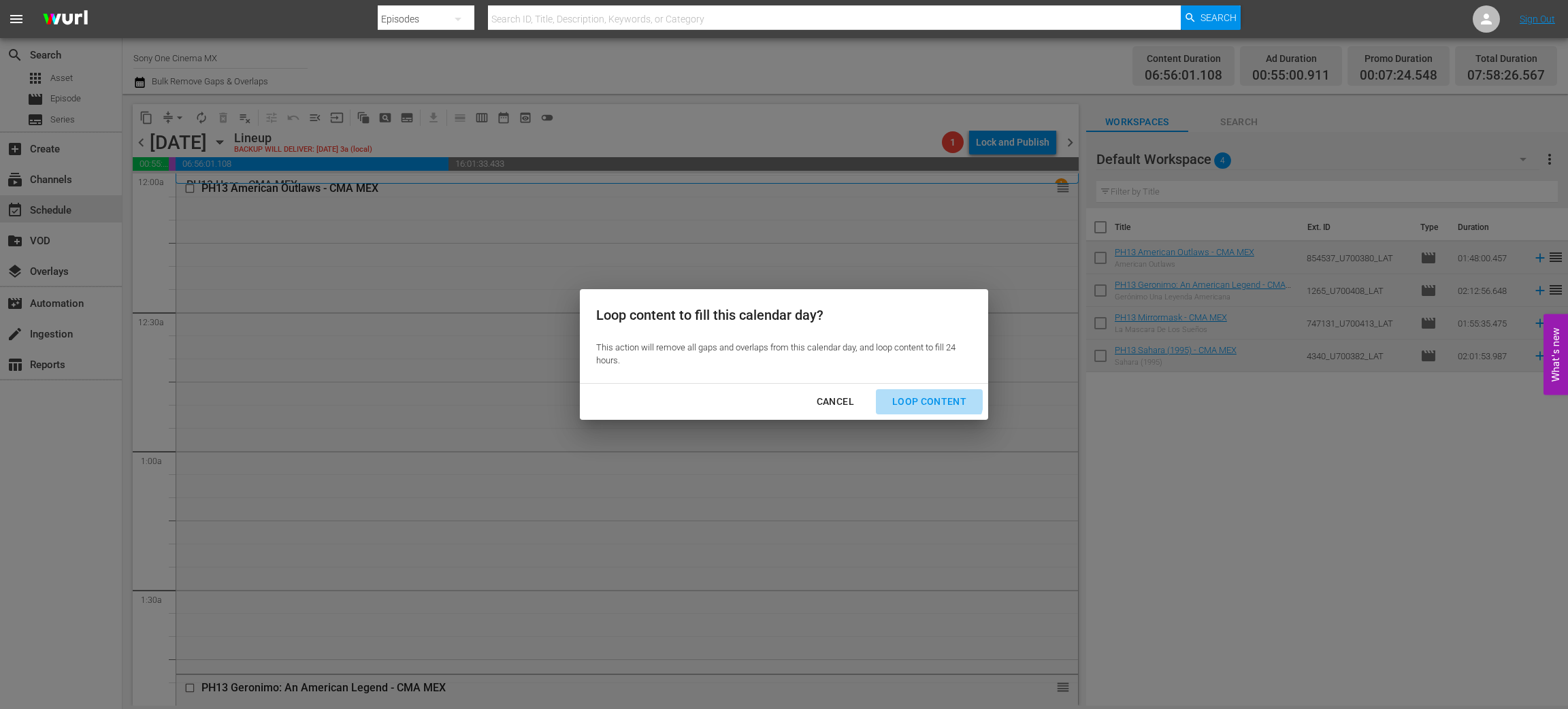
click at [916, 395] on div "Loop Content" at bounding box center [929, 402] width 96 height 17
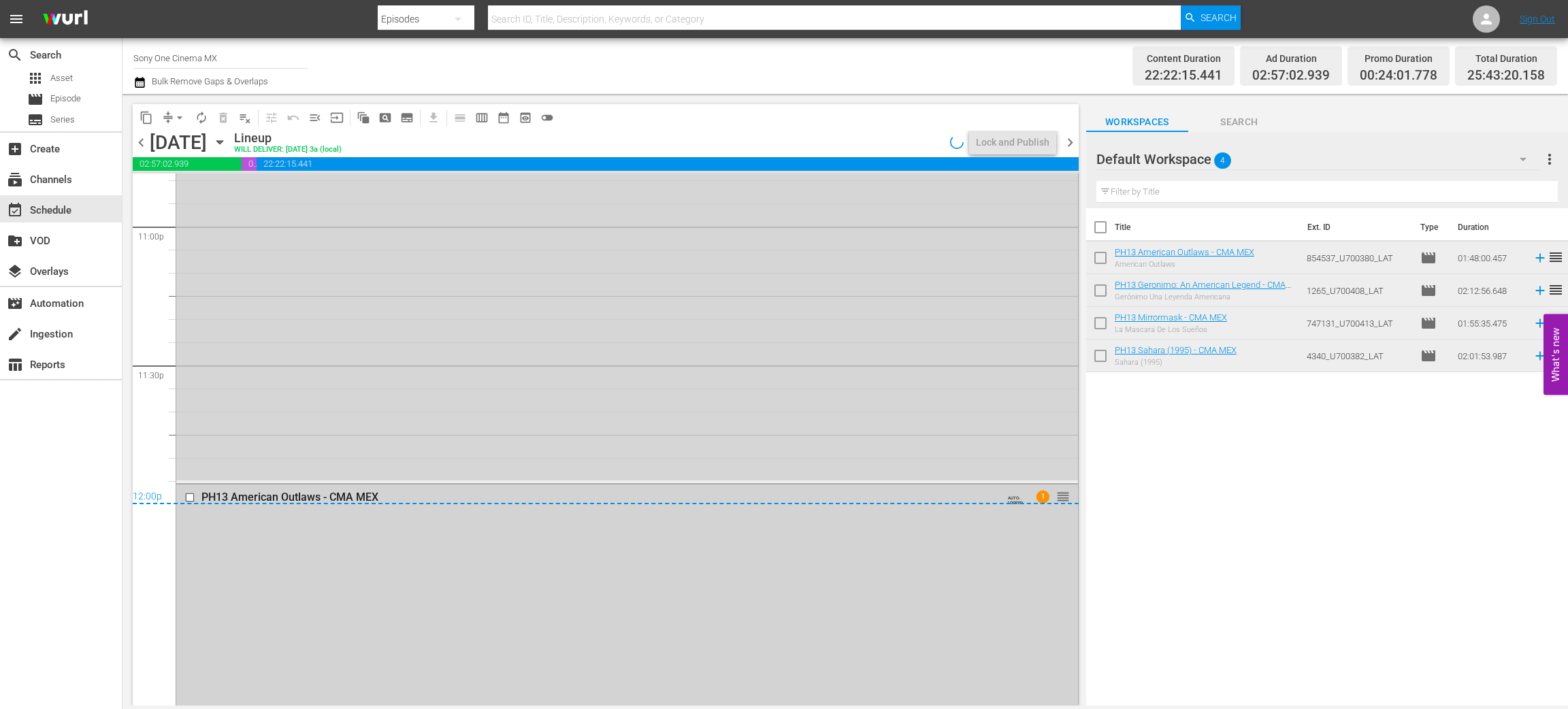
scroll to position [6611, 0]
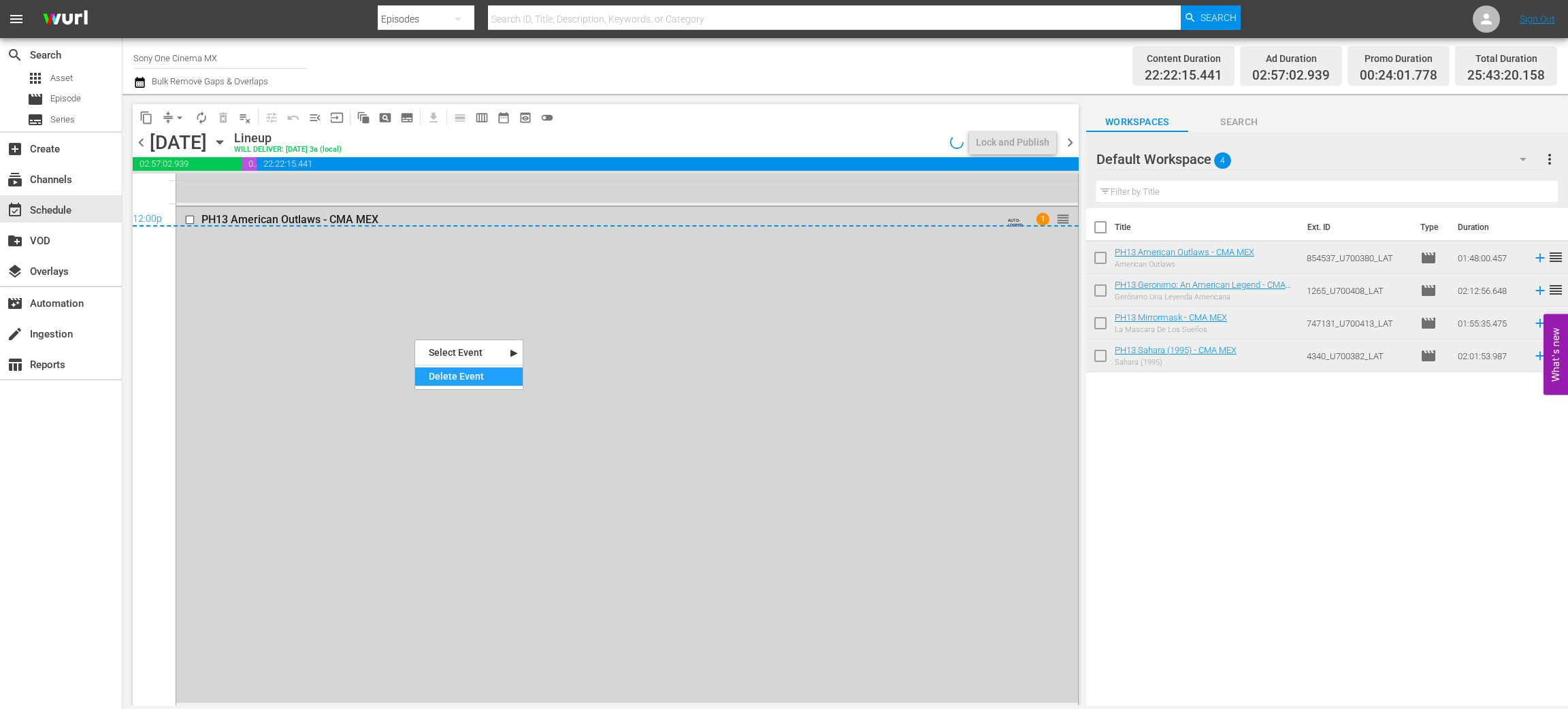
click at [433, 371] on div "Delete Event" at bounding box center [469, 376] width 108 height 18
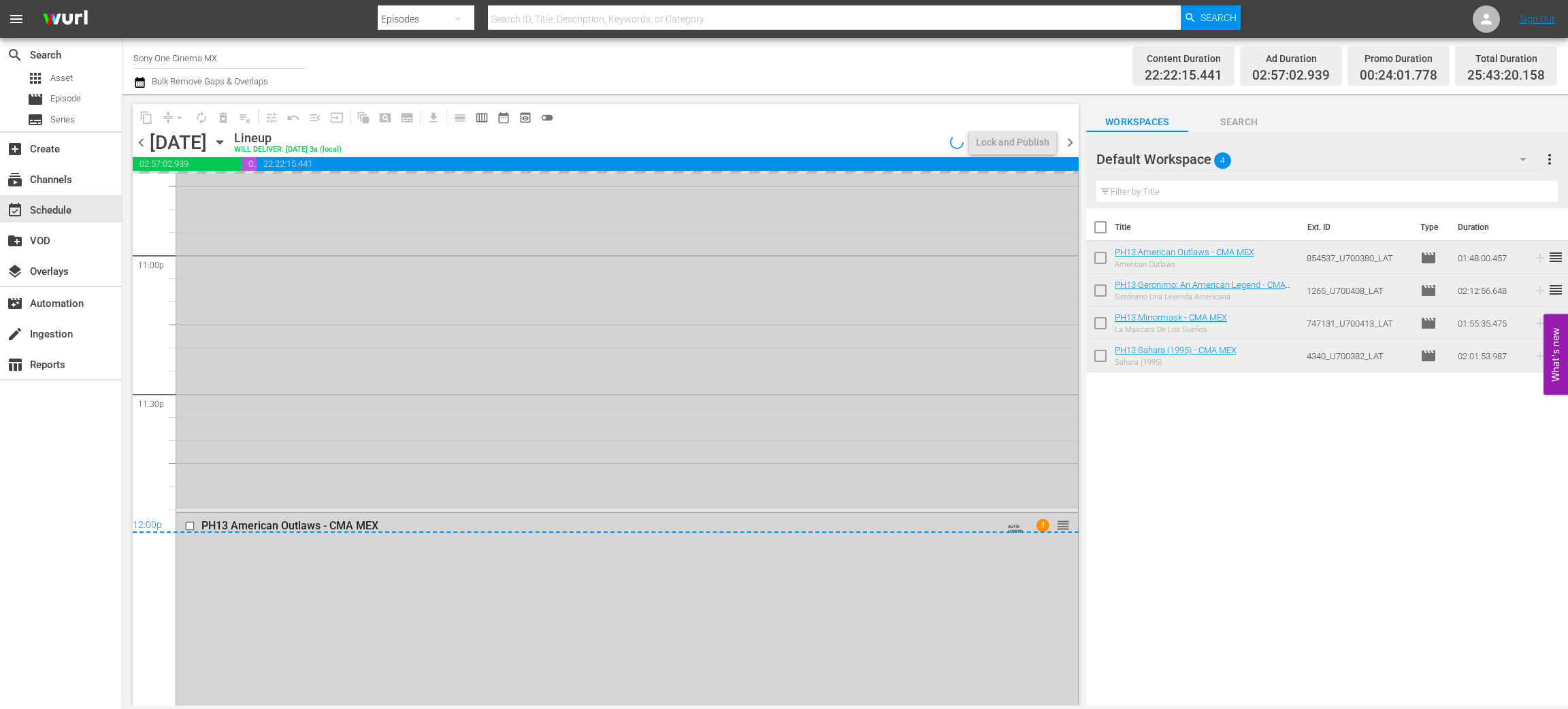
click at [283, 374] on div "PH13 Sahara (1995) - CMA MEX AUTO-LOOPED reorder" at bounding box center [628, 229] width 902 height 560
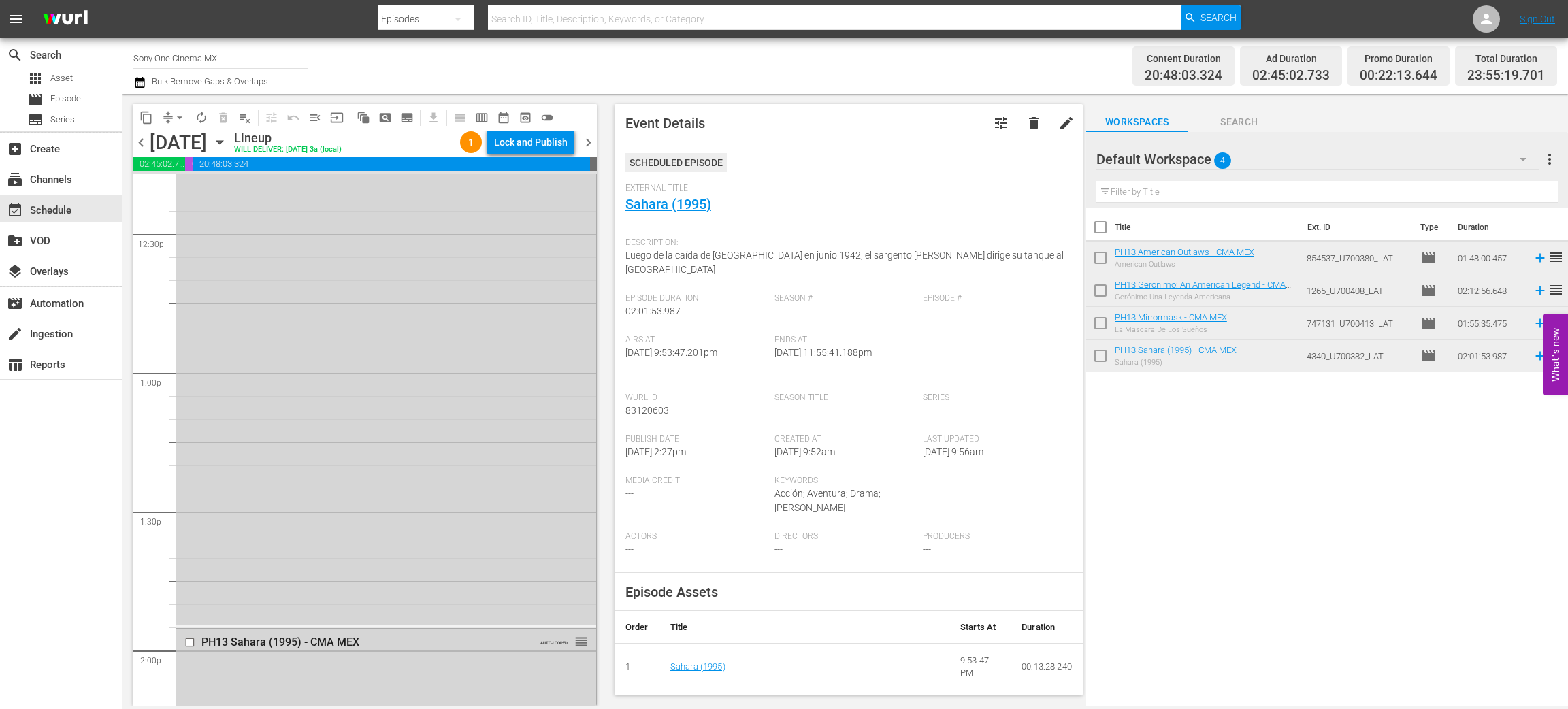
scroll to position [3374, 0]
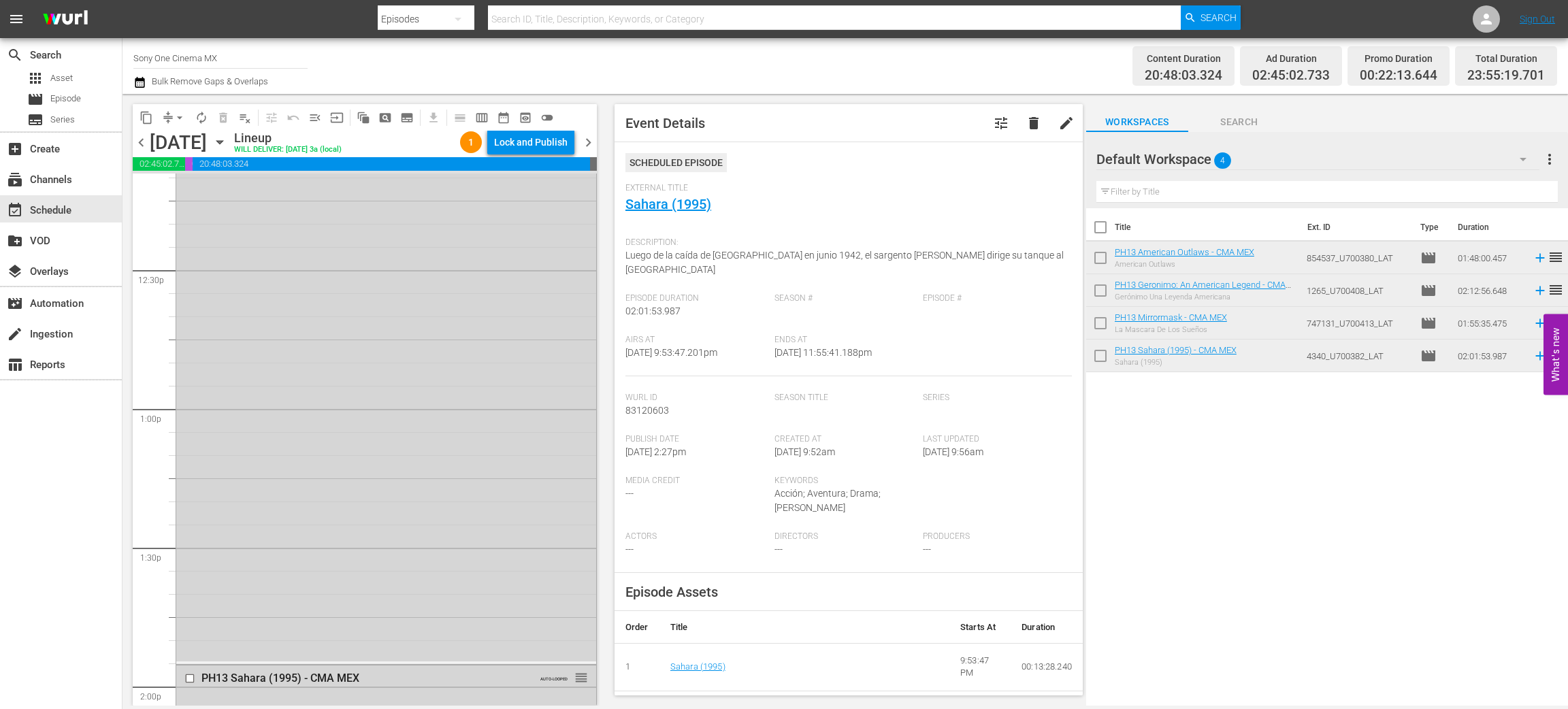
click at [1479, 153] on div "Default Workspace 4" at bounding box center [1318, 159] width 443 height 38
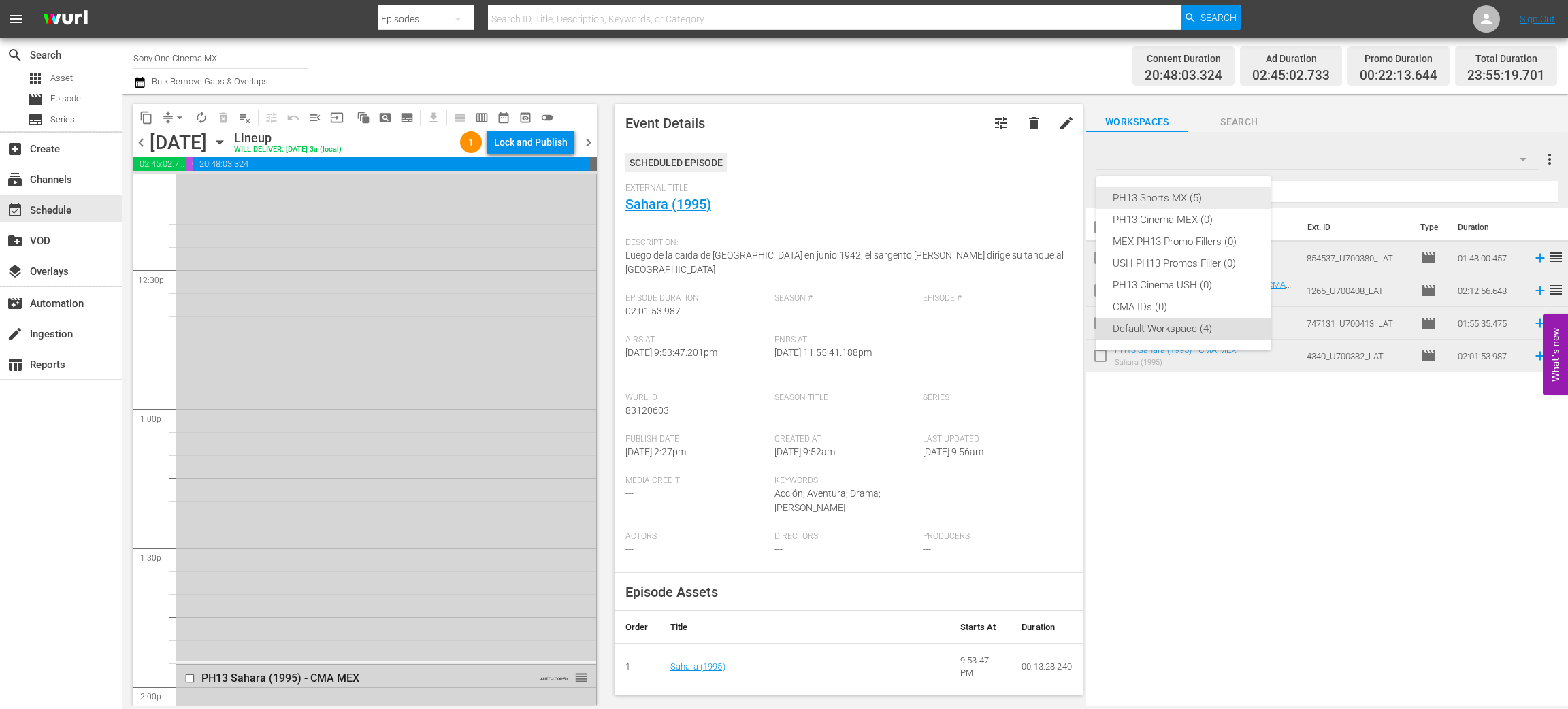
click at [1191, 200] on div "PH13 Shorts MX (5)" at bounding box center [1184, 197] width 142 height 21
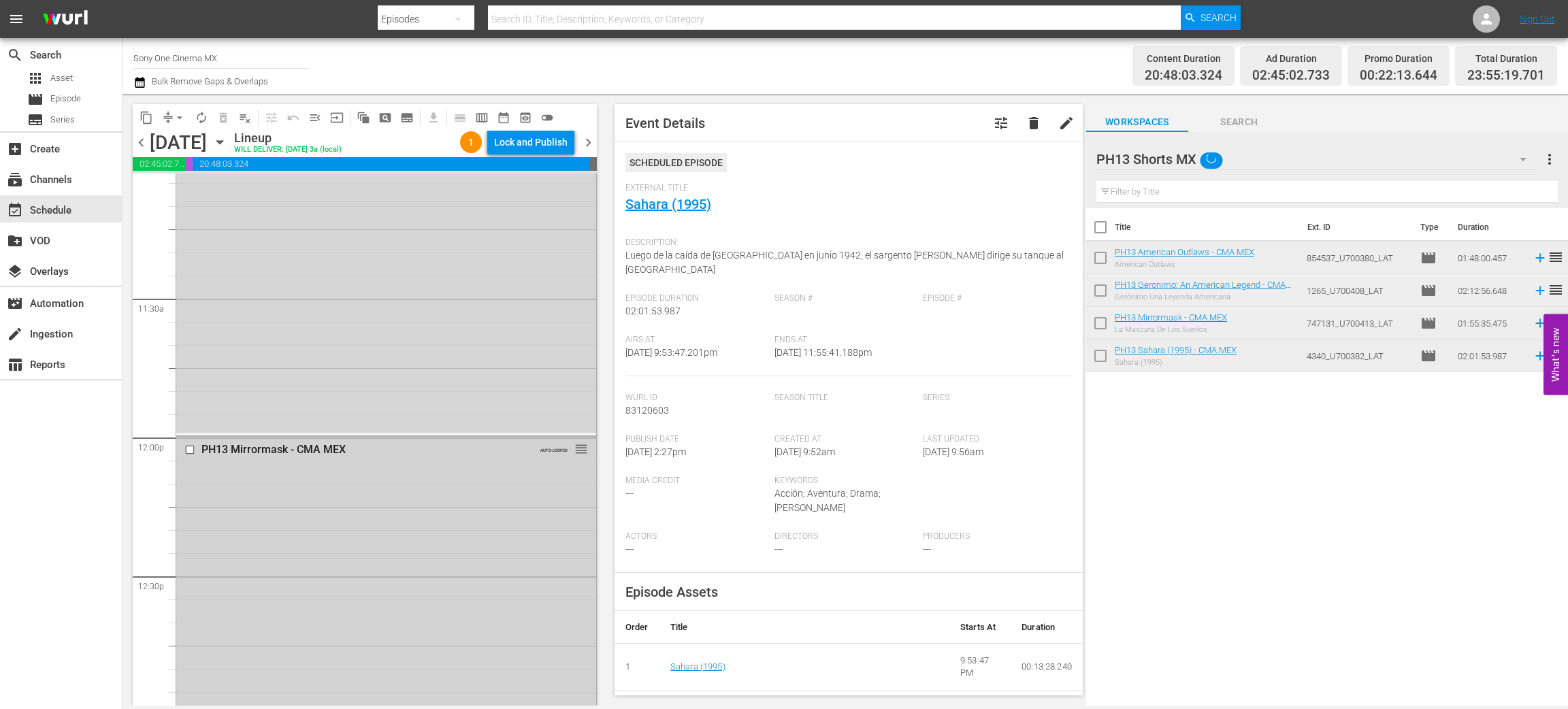
scroll to position [3170, 0]
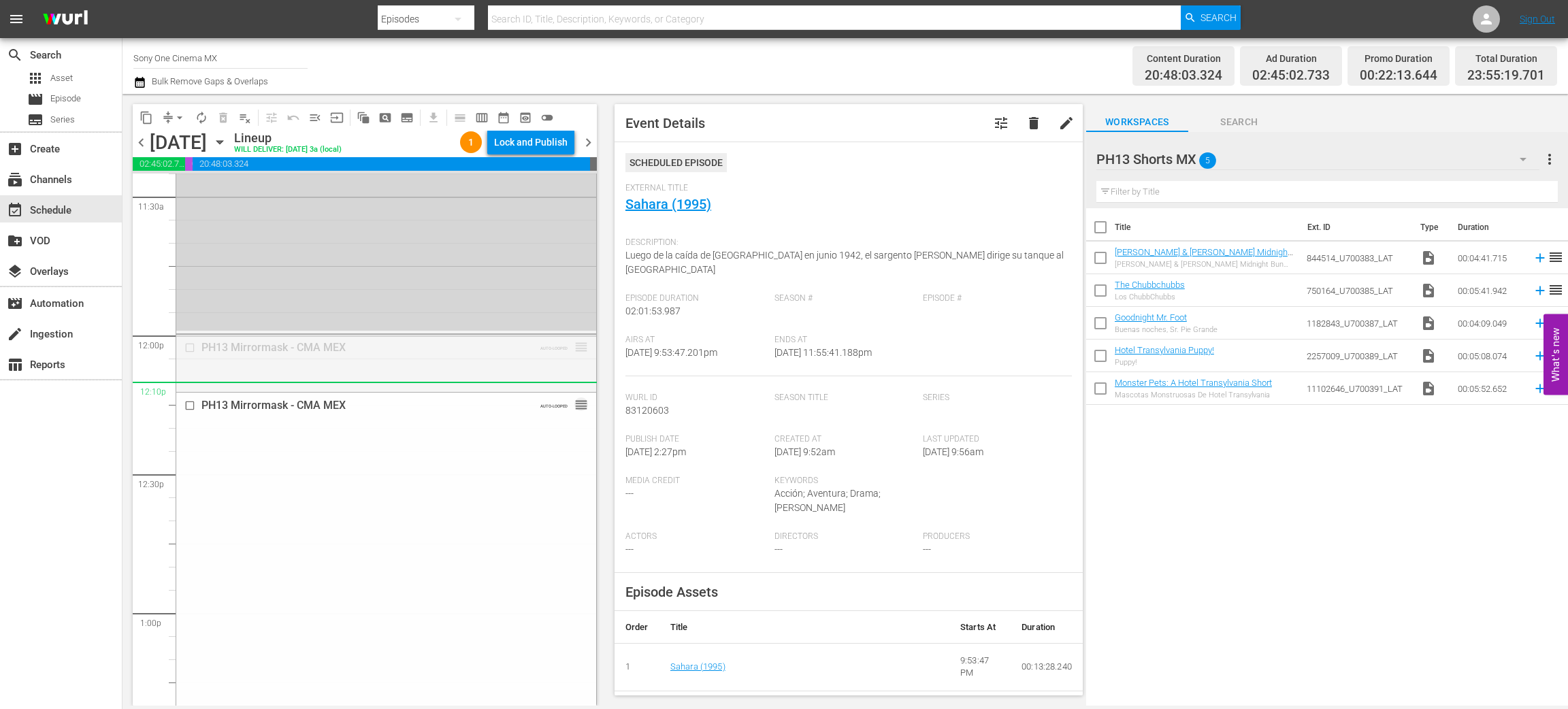
drag, startPoint x: 567, startPoint y: 346, endPoint x: 563, endPoint y: 395, distance: 49.2
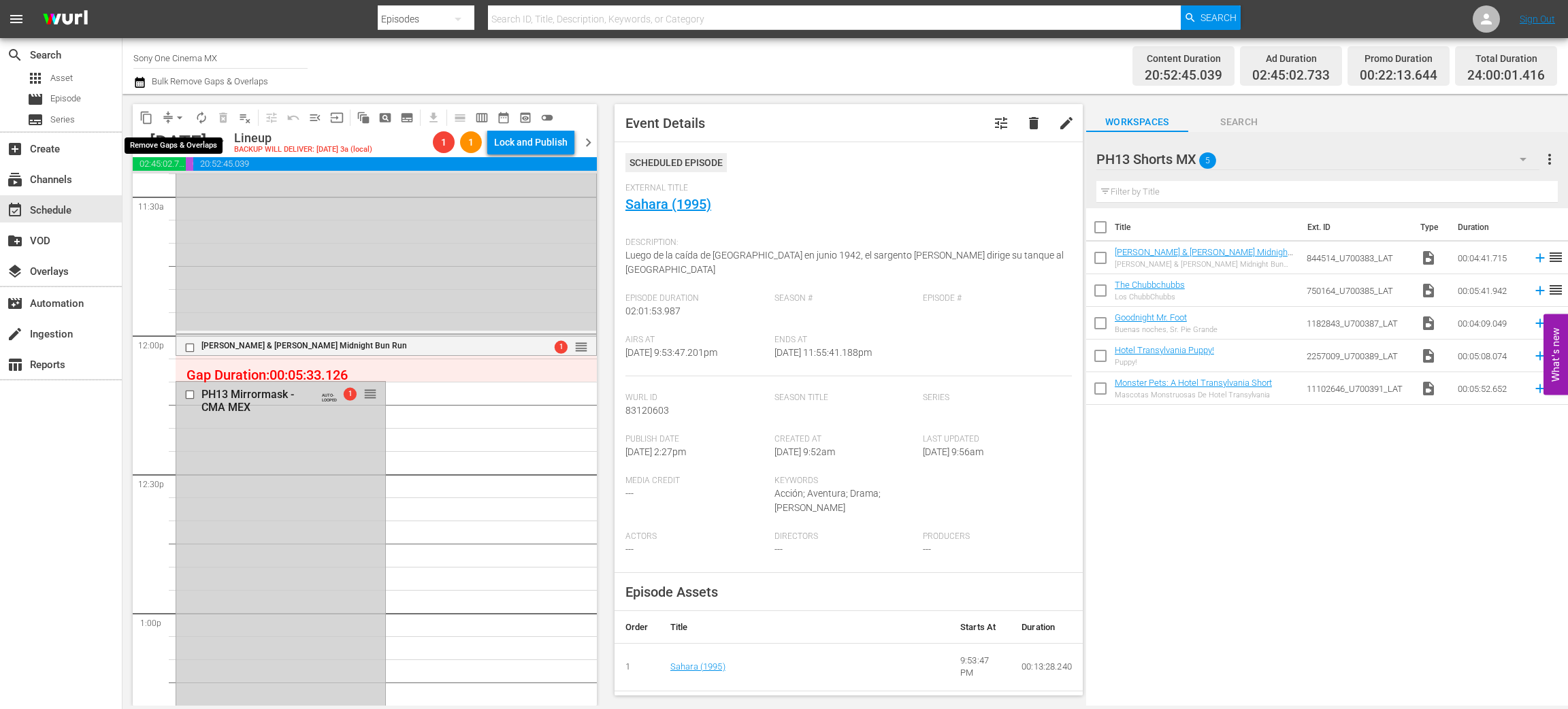
click at [177, 111] on span "arrow_drop_down" at bounding box center [179, 117] width 13 height 13
click at [187, 189] on li "Align to End of Previous Day" at bounding box center [180, 189] width 143 height 22
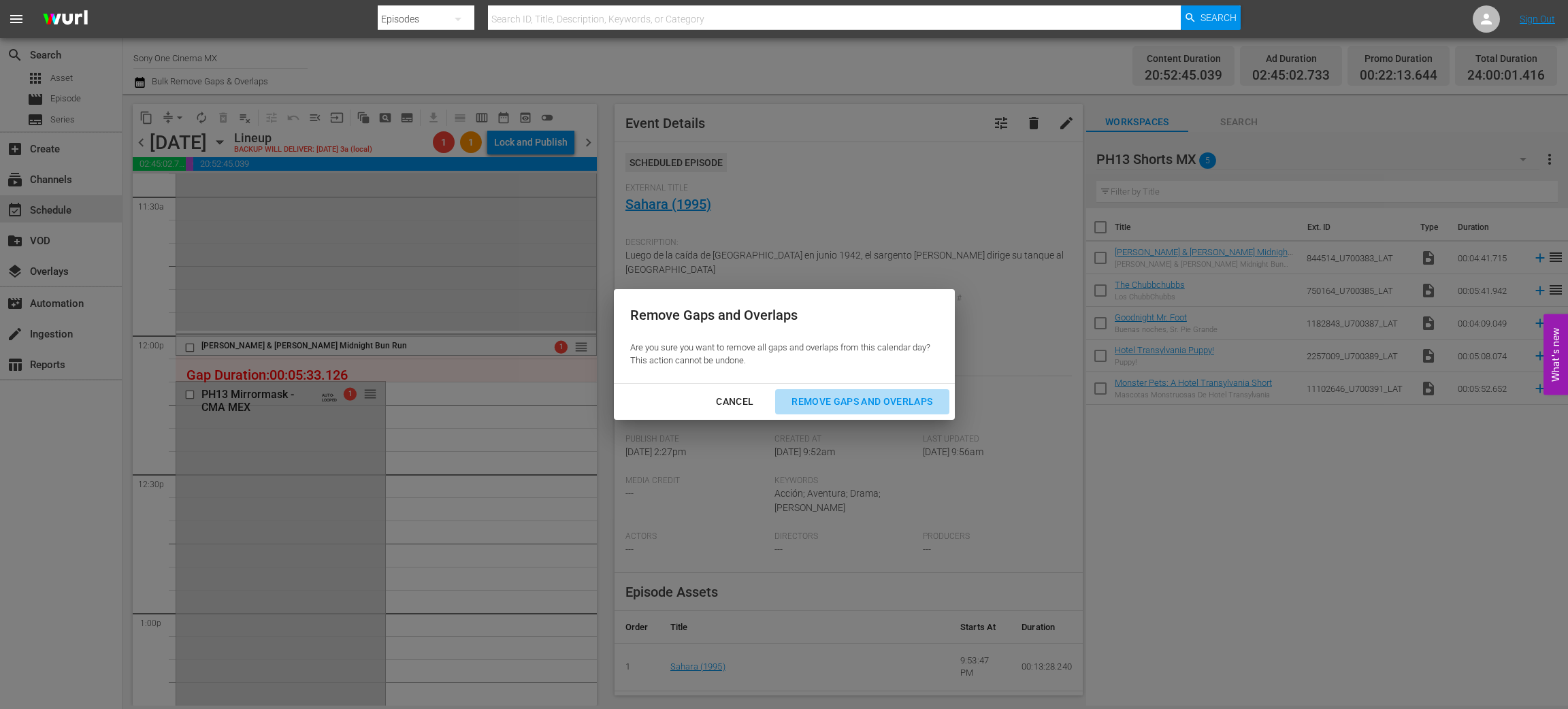
click at [803, 400] on div "Remove Gaps and Overlaps" at bounding box center [861, 402] width 162 height 17
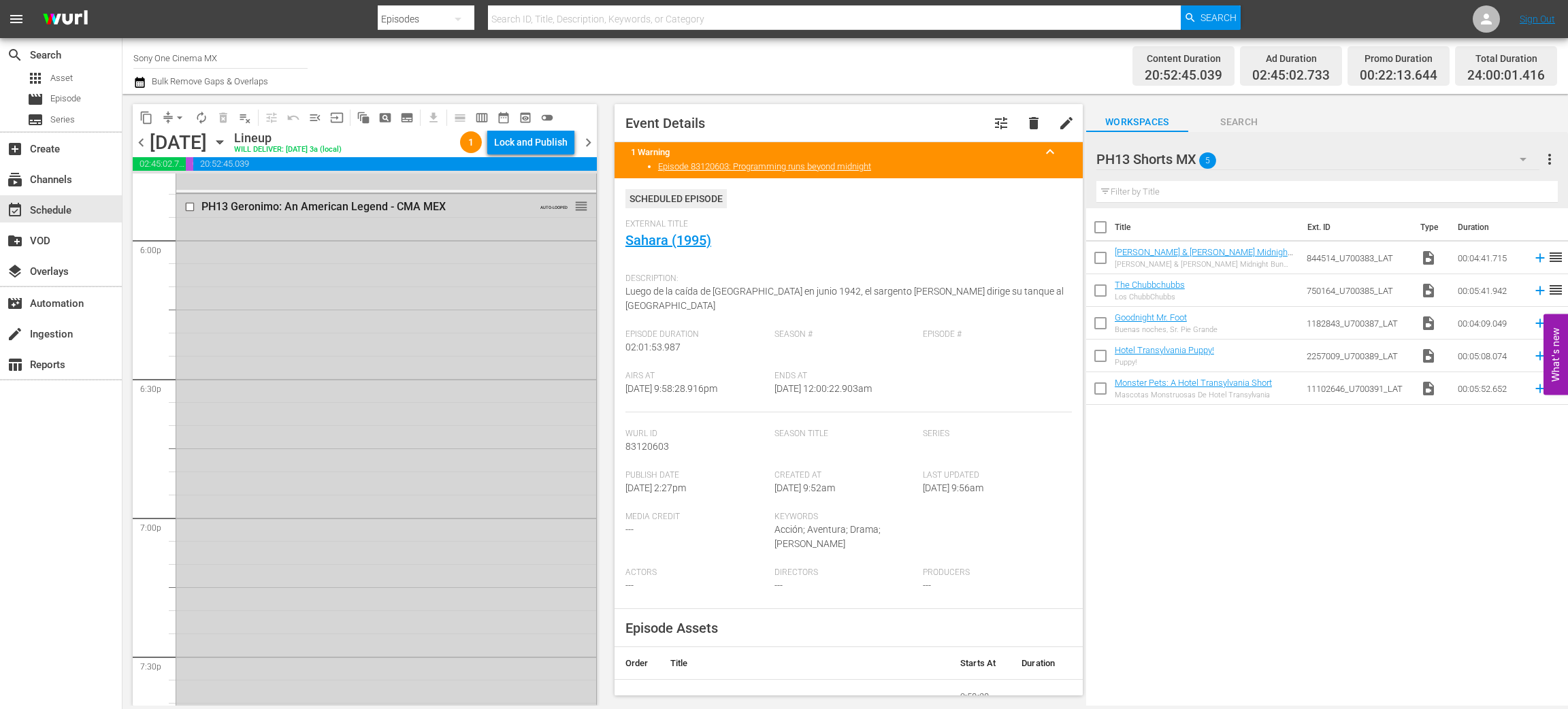
scroll to position [5212, 0]
click at [227, 139] on icon "button" at bounding box center [219, 142] width 15 height 15
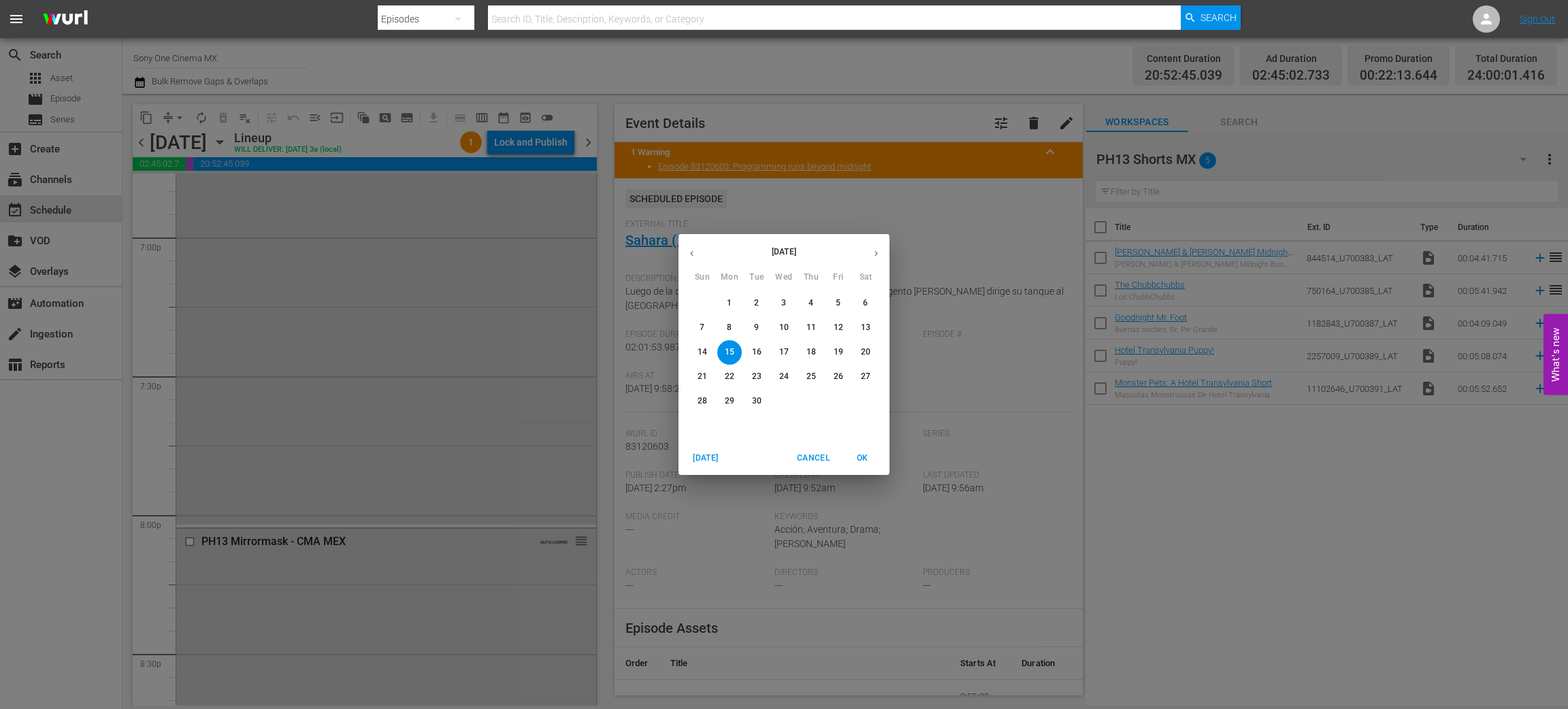
click at [754, 303] on p "2" at bounding box center [757, 303] width 5 height 12
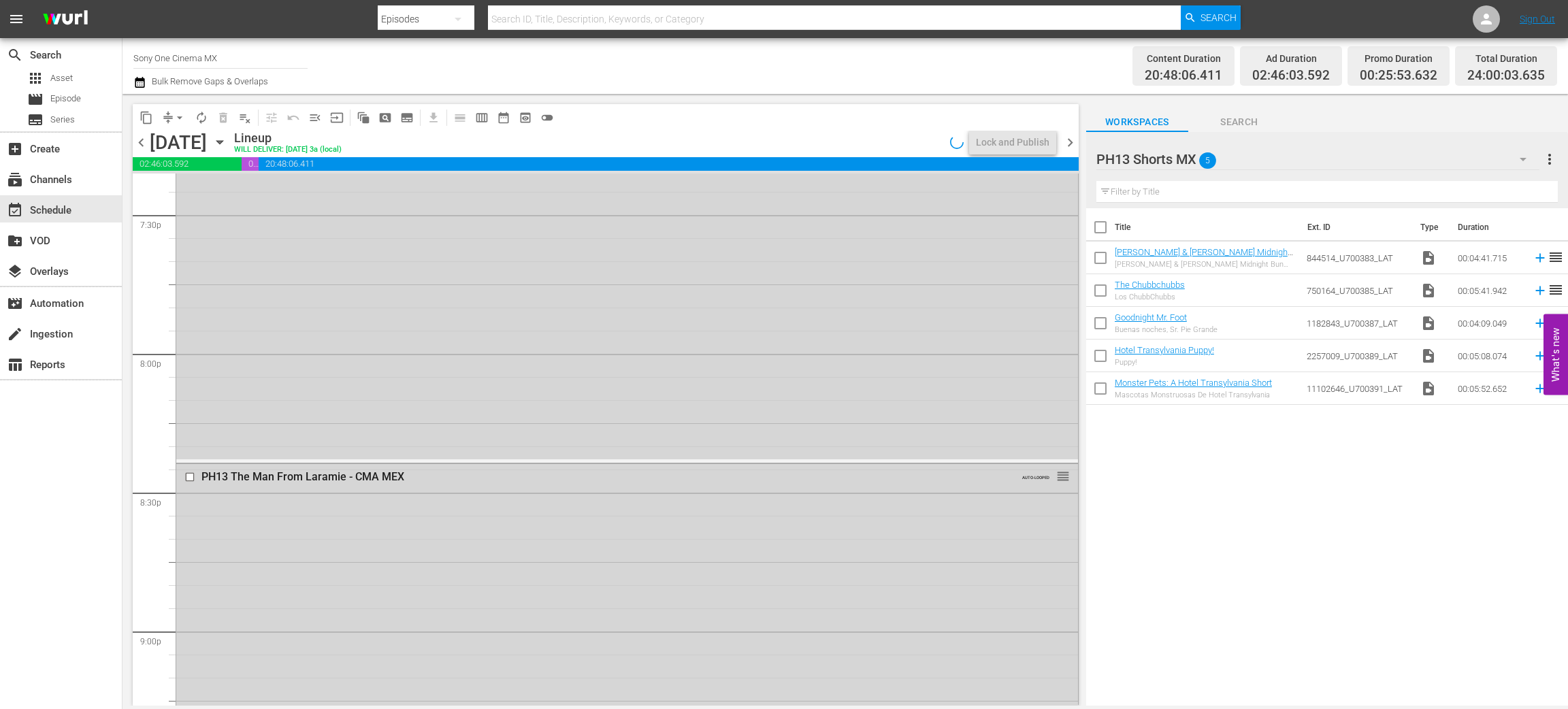
scroll to position [5234, 0]
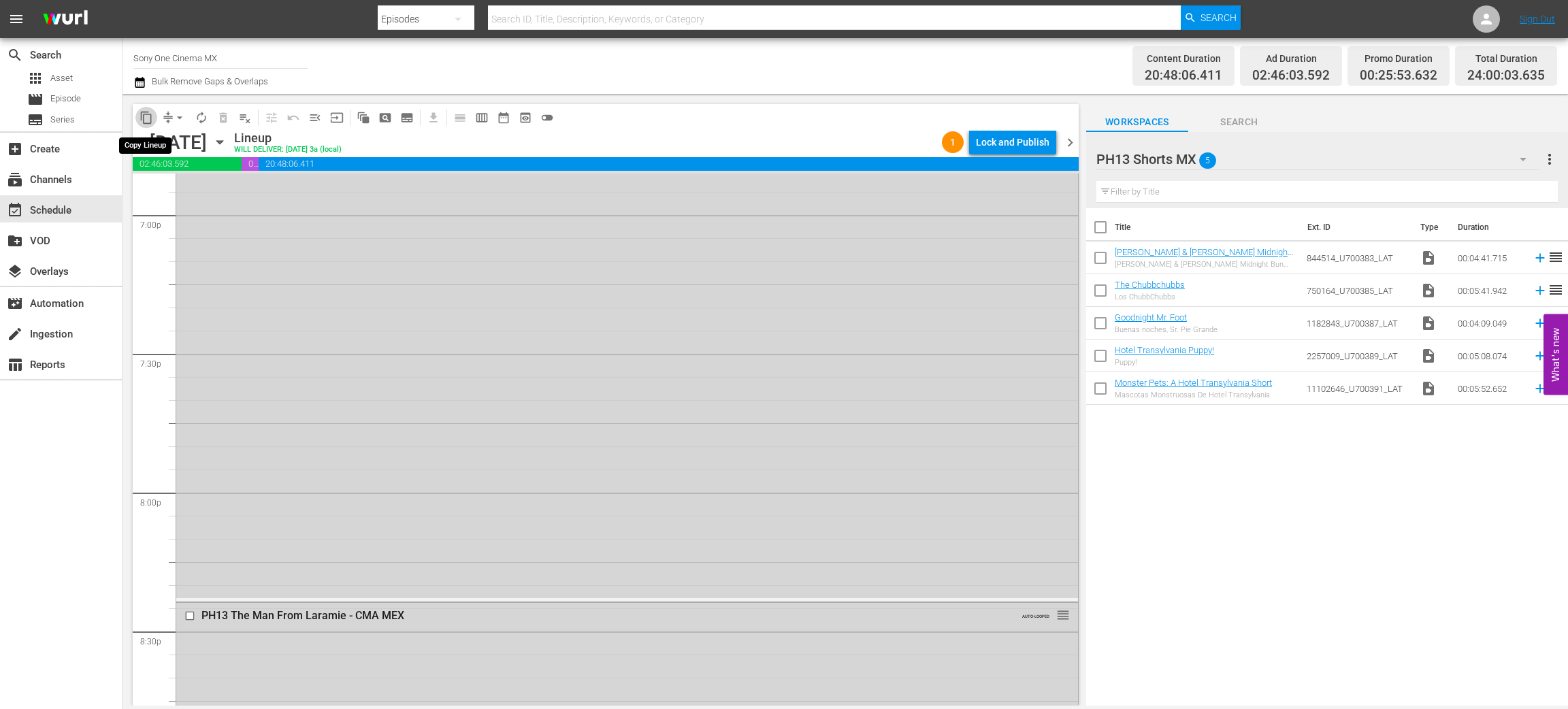
click at [150, 116] on span "content_copy" at bounding box center [146, 117] width 13 height 13
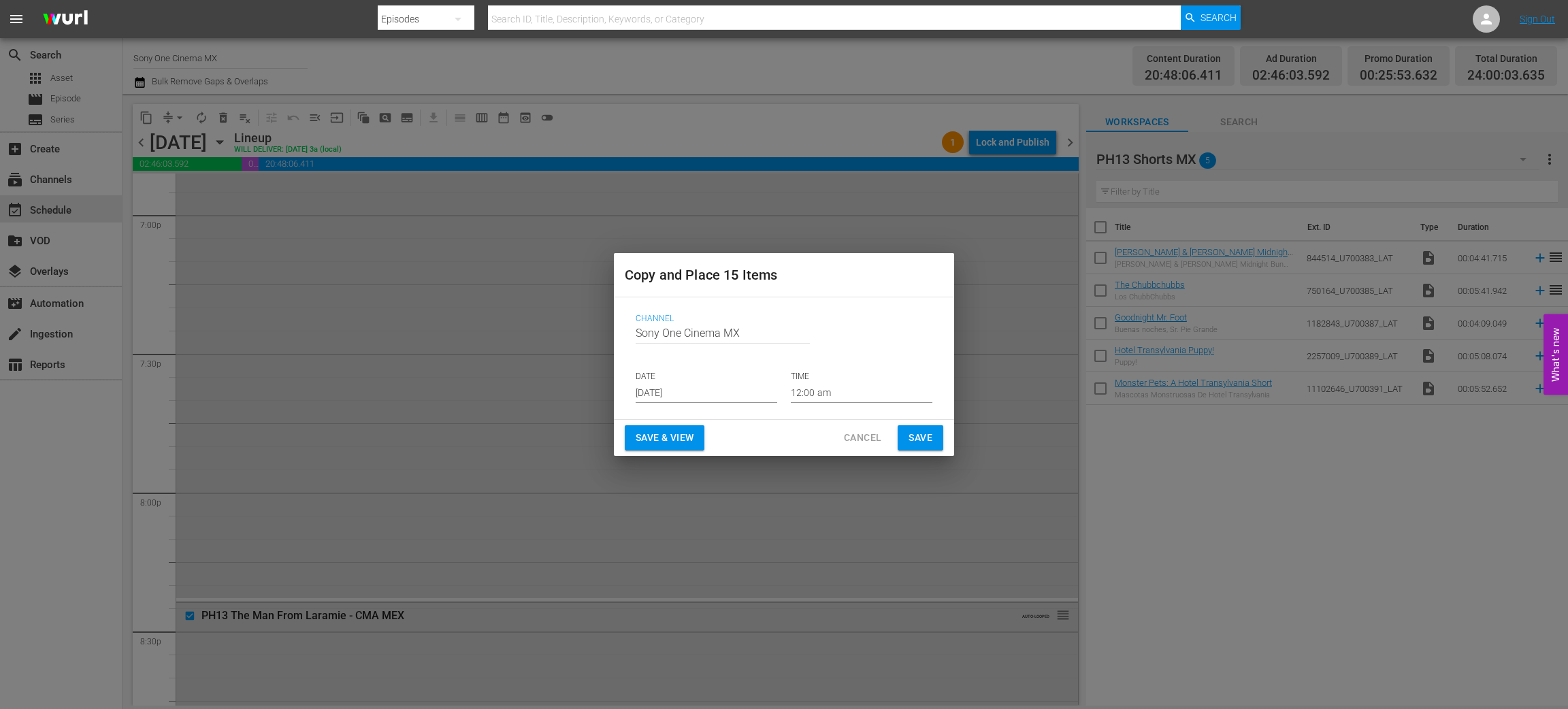
click at [687, 386] on input "Aug 27th 2025" at bounding box center [706, 393] width 142 height 21
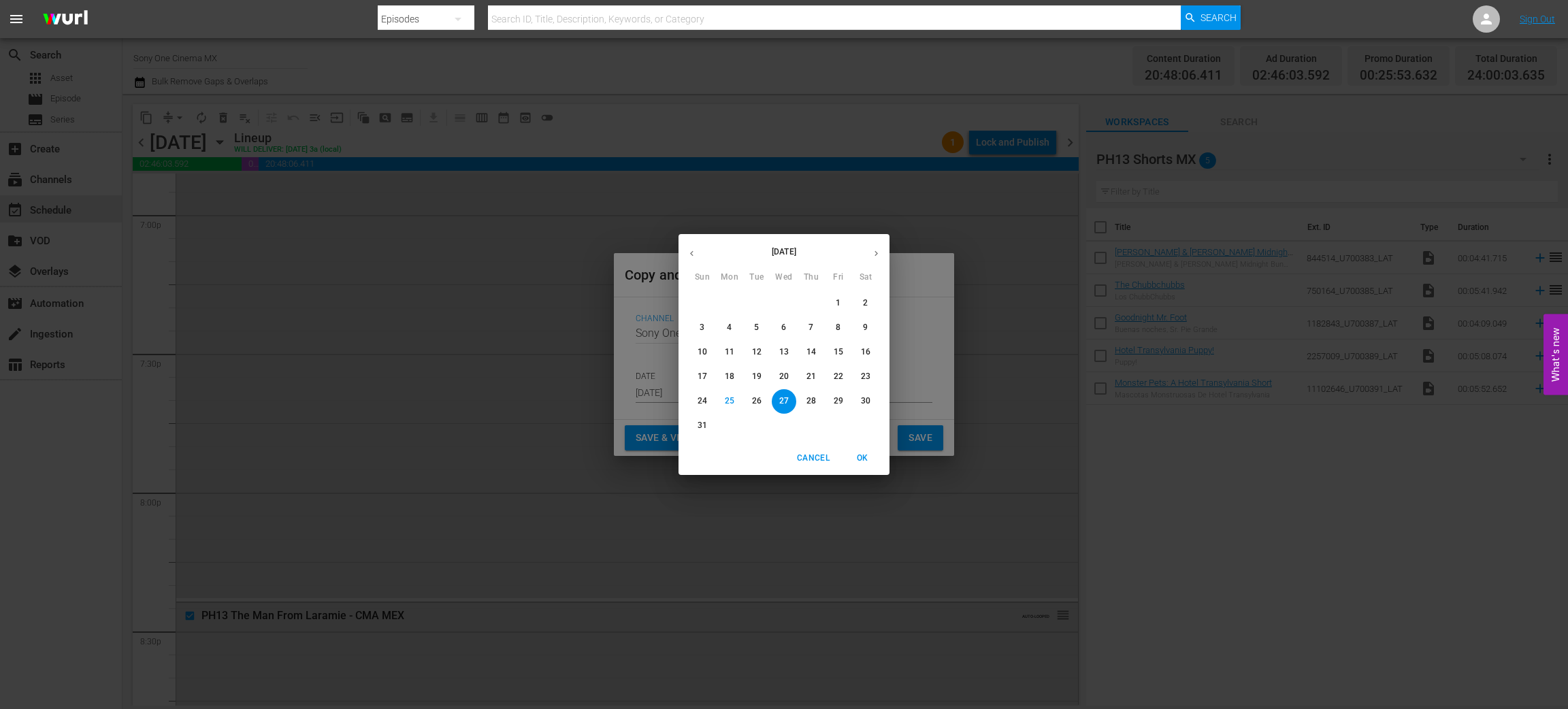
click at [872, 253] on icon "button" at bounding box center [876, 253] width 10 height 10
click at [753, 350] on p "16" at bounding box center [757, 352] width 10 height 12
type input "Sep 16th 2025"
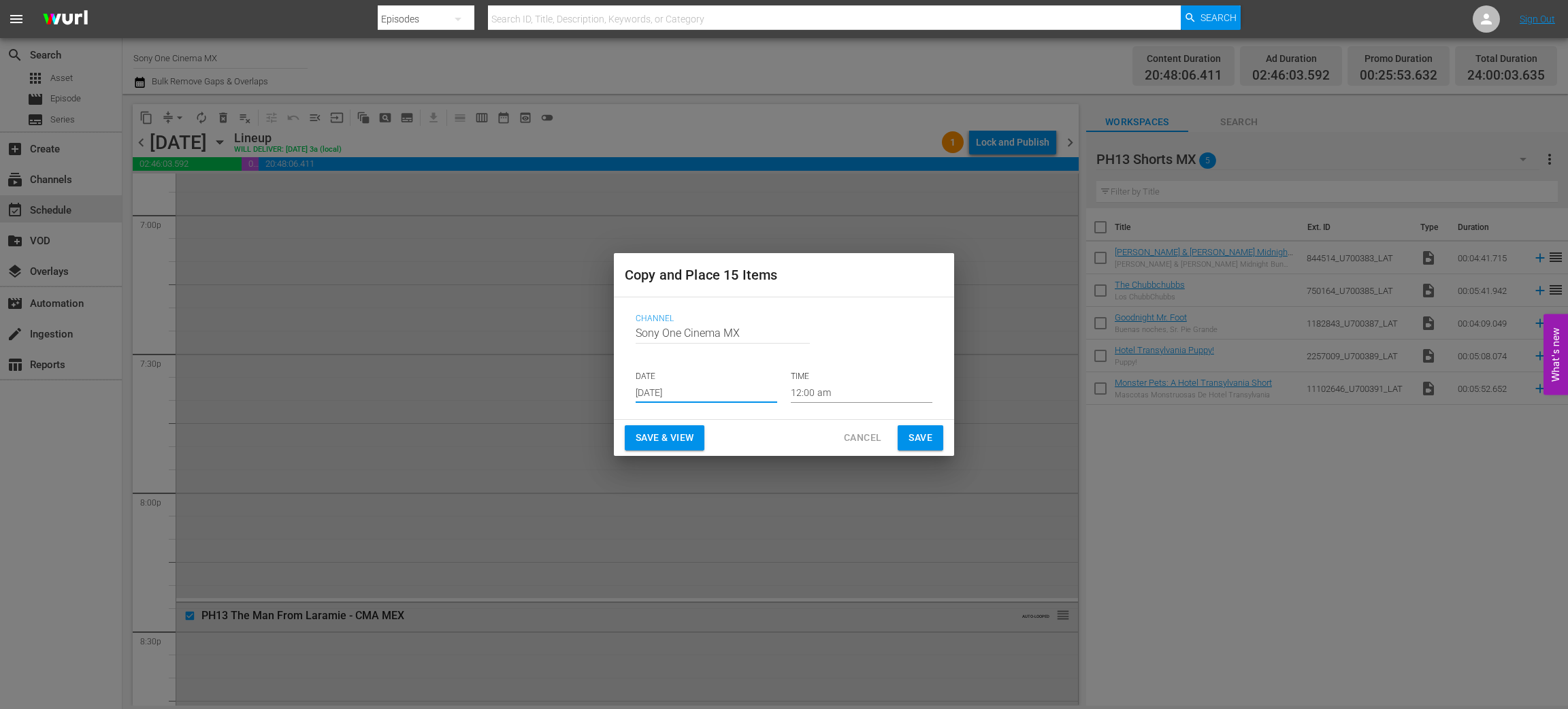
click at [913, 440] on span "Save" at bounding box center [921, 437] width 24 height 17
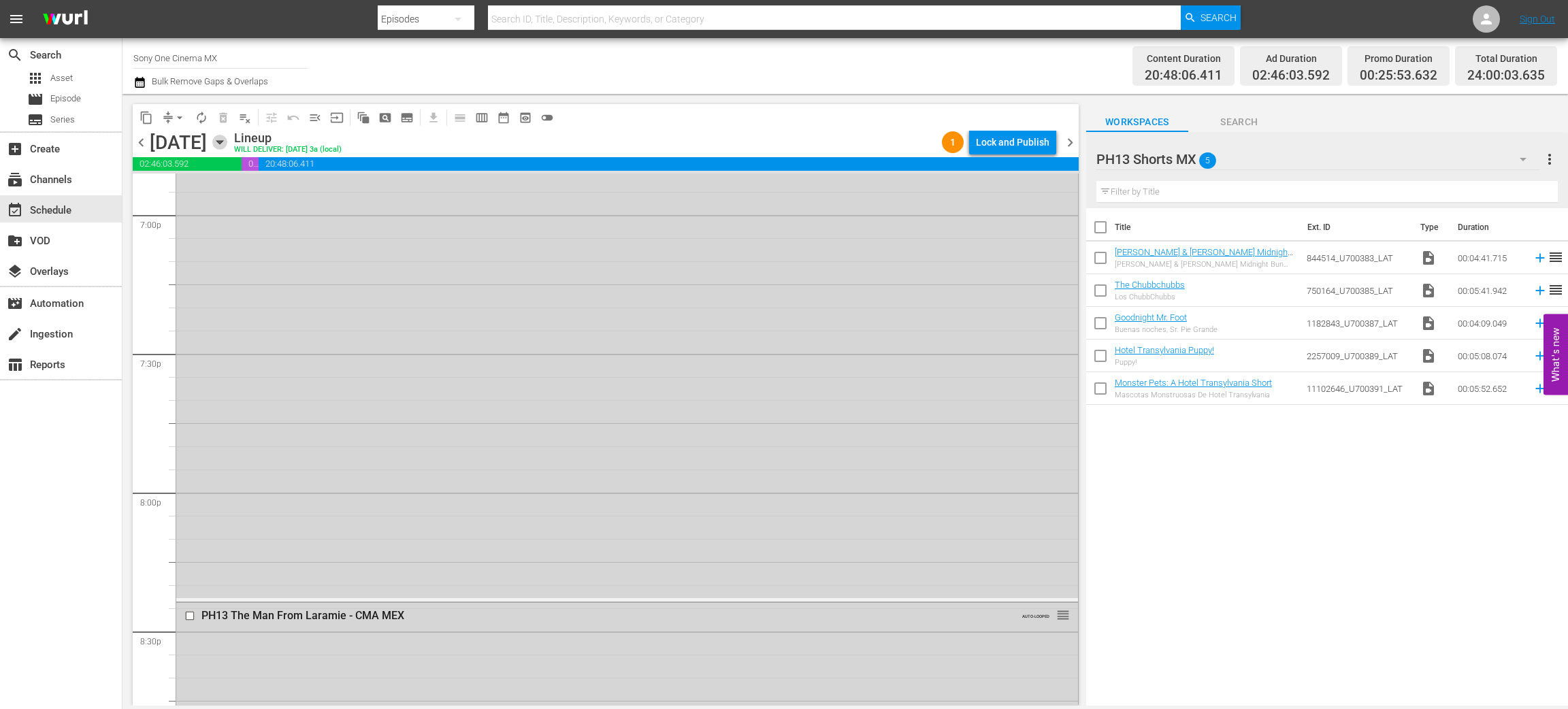
click at [227, 138] on icon "button" at bounding box center [219, 142] width 15 height 15
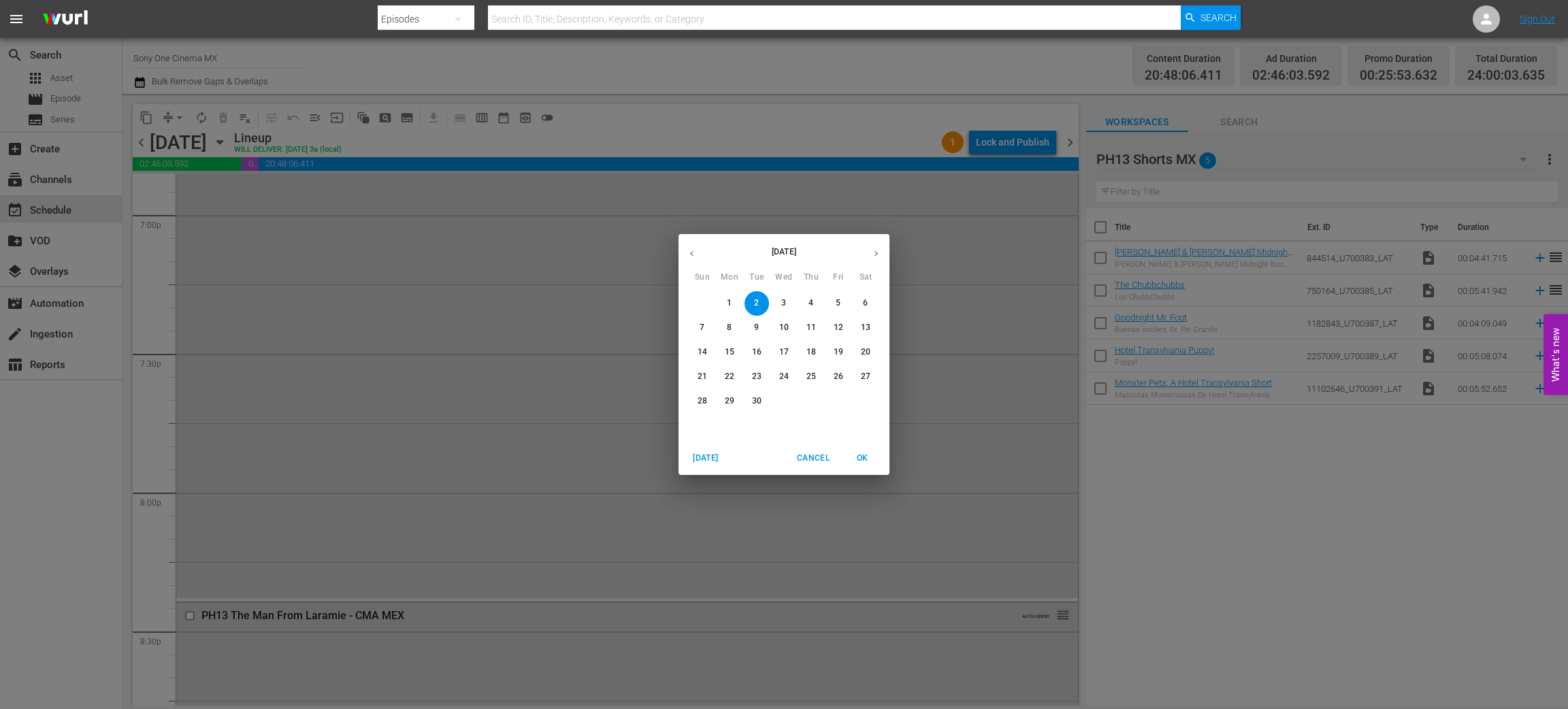
click at [780, 302] on span "3" at bounding box center [784, 303] width 25 height 12
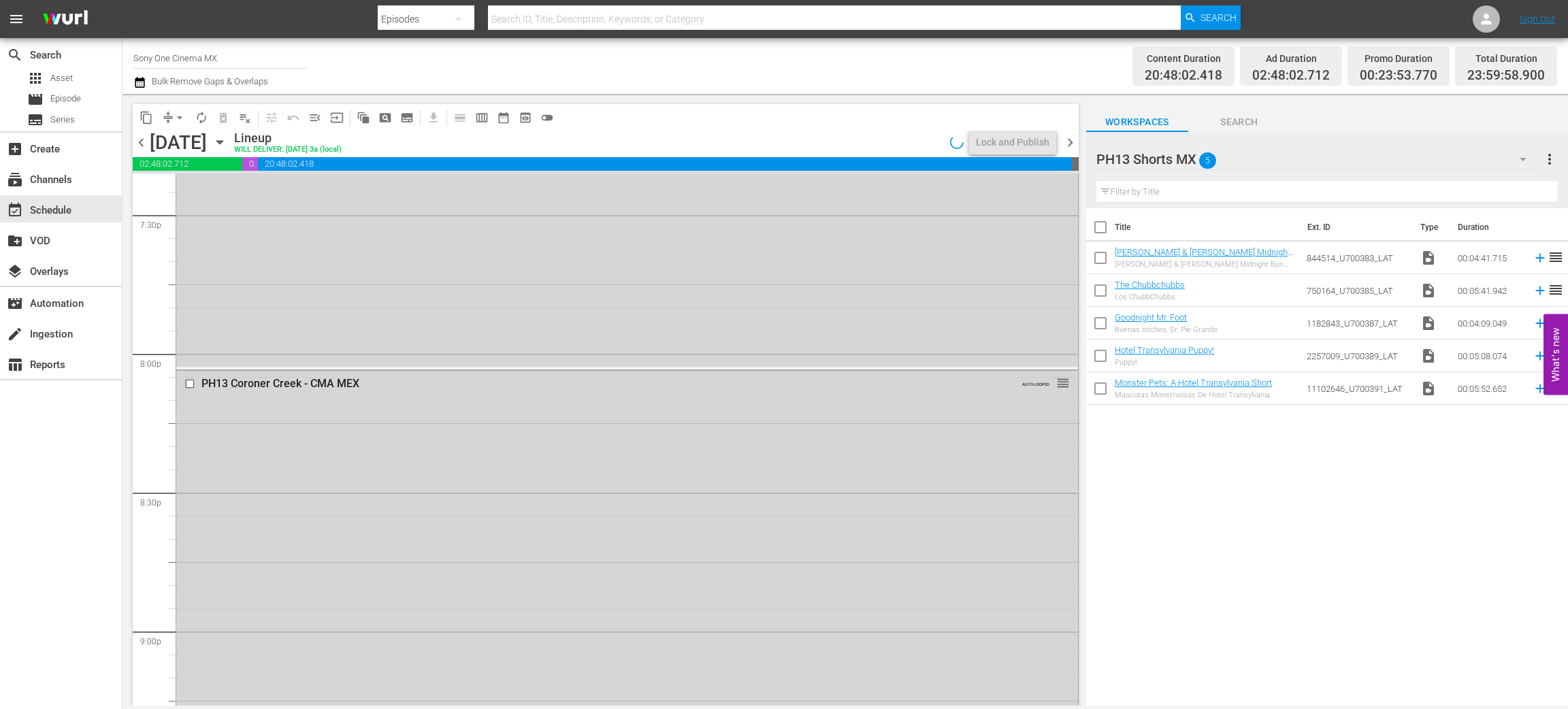
scroll to position [5234, 0]
click at [147, 116] on span "content_copy" at bounding box center [146, 117] width 13 height 13
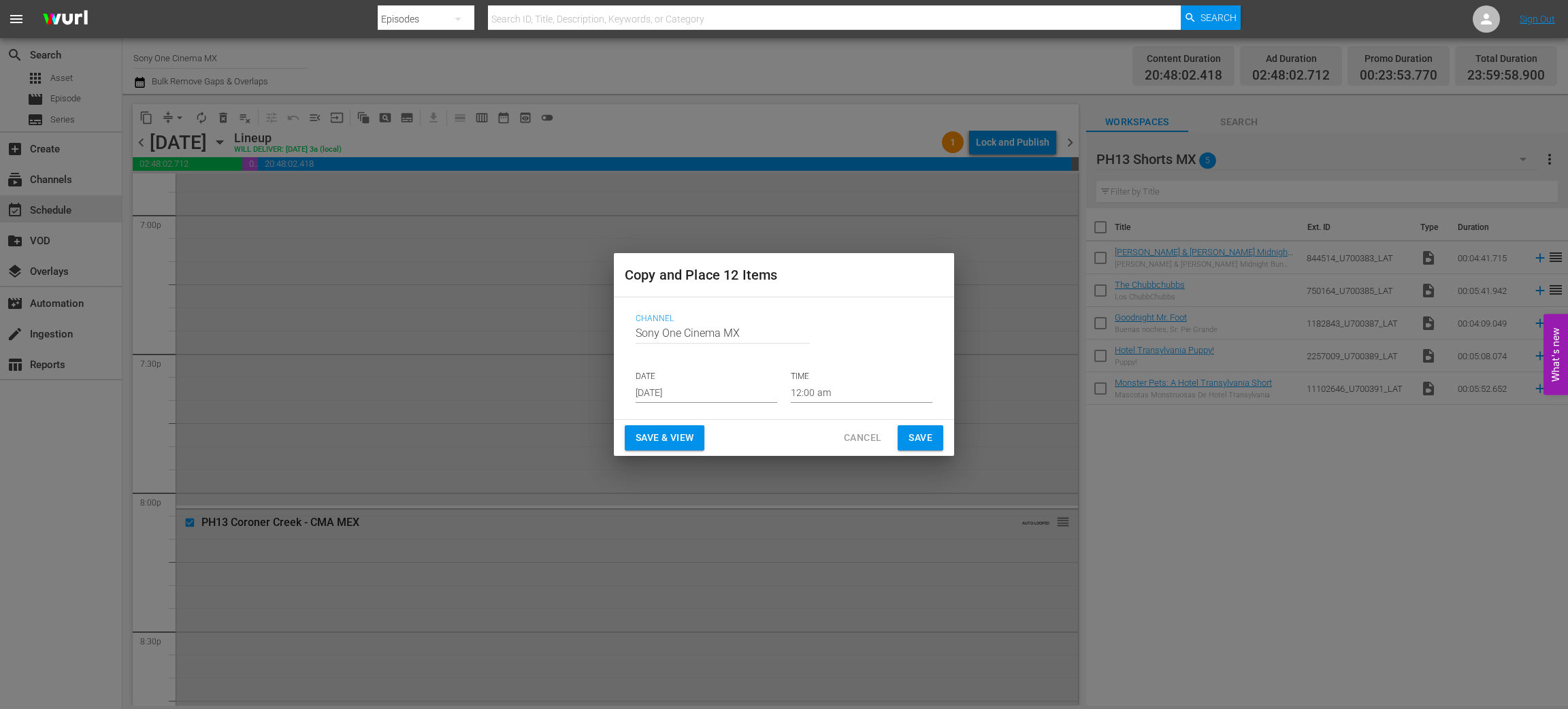
click at [685, 389] on input "Aug 27th 2025" at bounding box center [706, 393] width 142 height 21
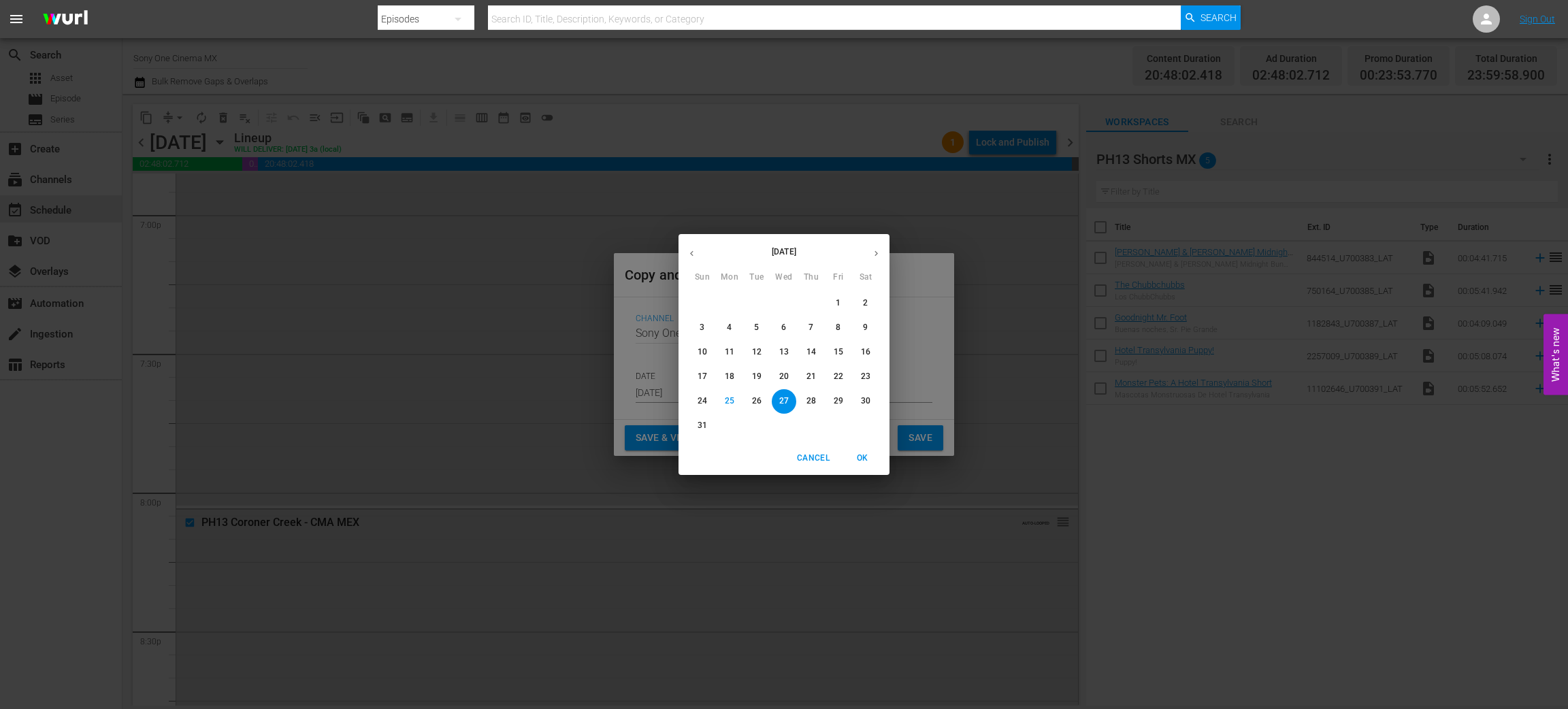
click at [880, 251] on icon "button" at bounding box center [876, 253] width 10 height 10
click at [785, 347] on p "17" at bounding box center [784, 352] width 10 height 12
type input "Sep 17th 2025"
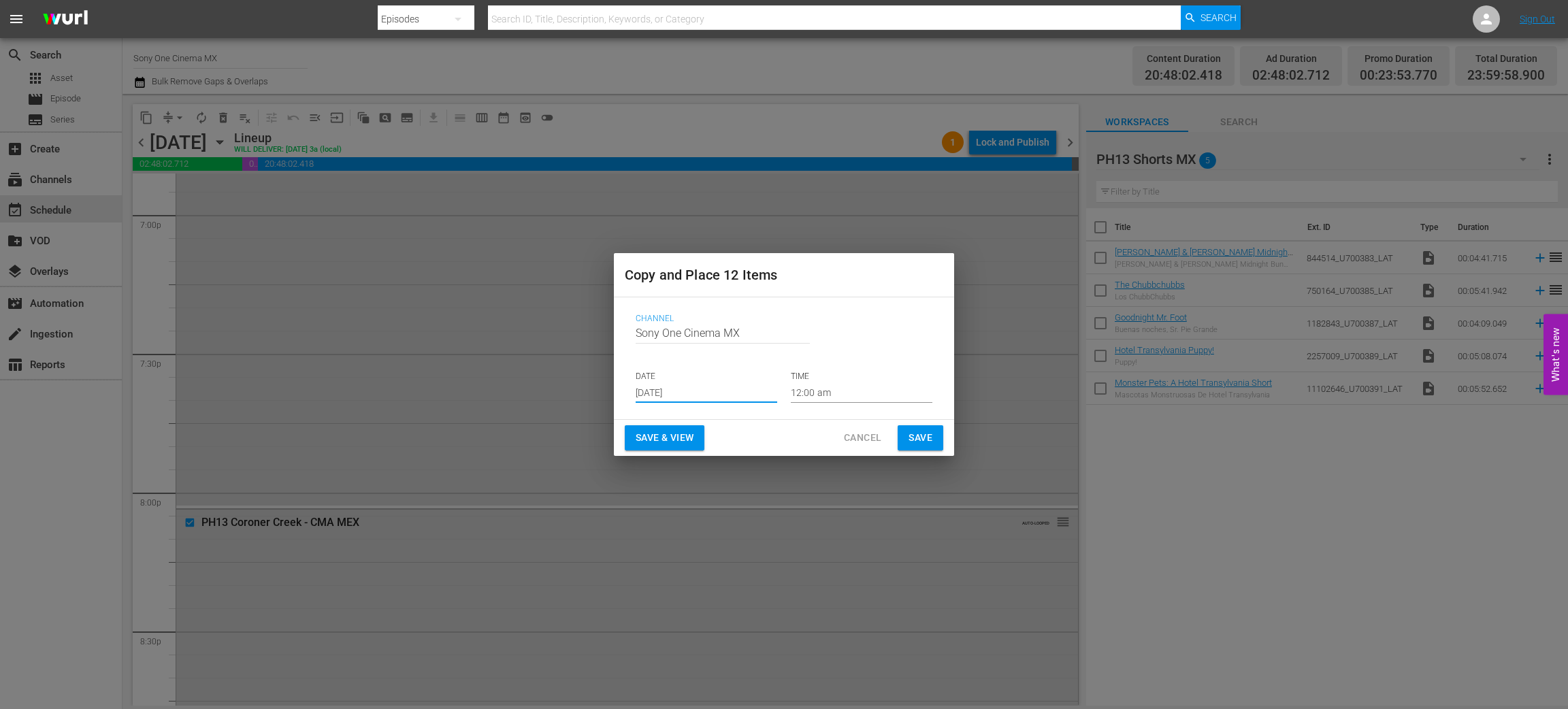
click at [909, 434] on span "Save" at bounding box center [921, 437] width 24 height 17
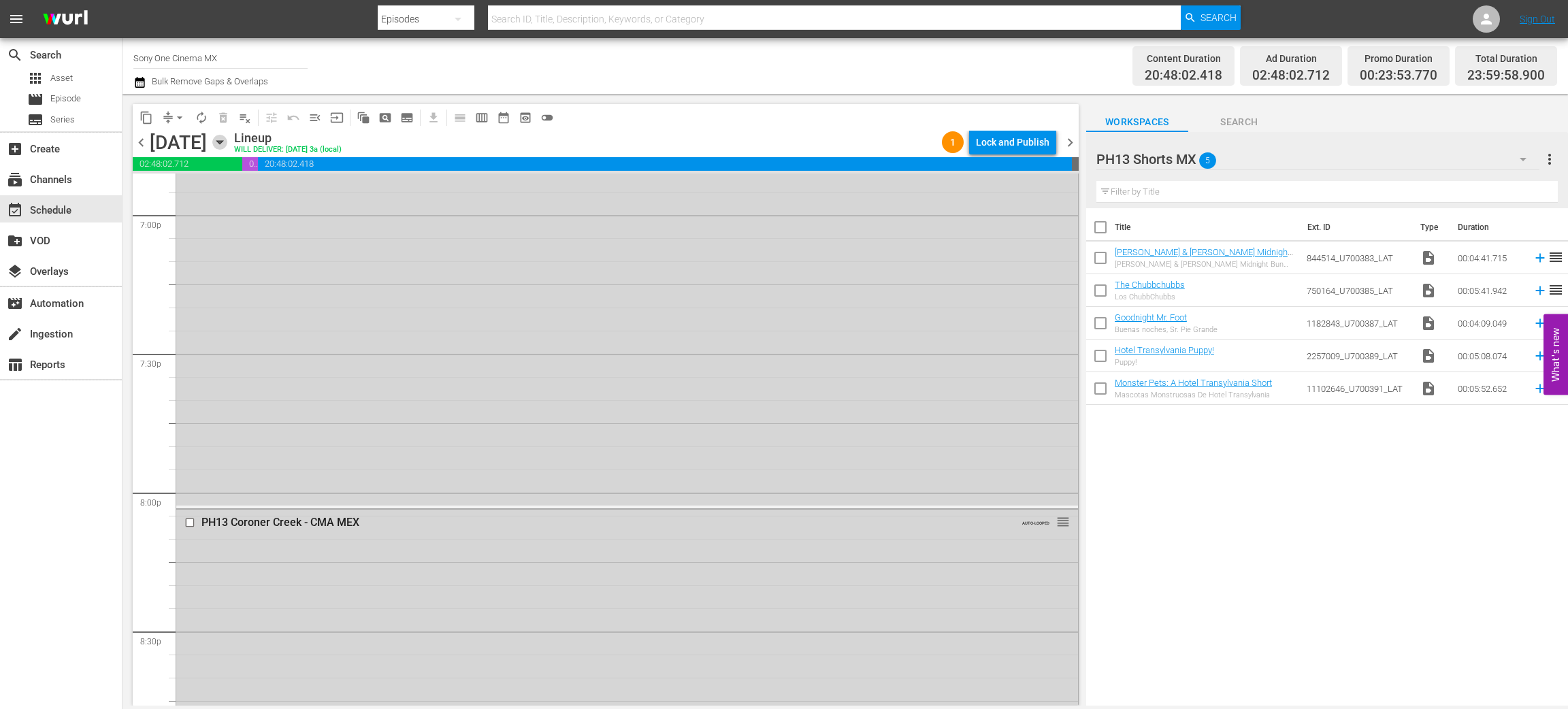
click at [227, 145] on icon "button" at bounding box center [219, 142] width 15 height 15
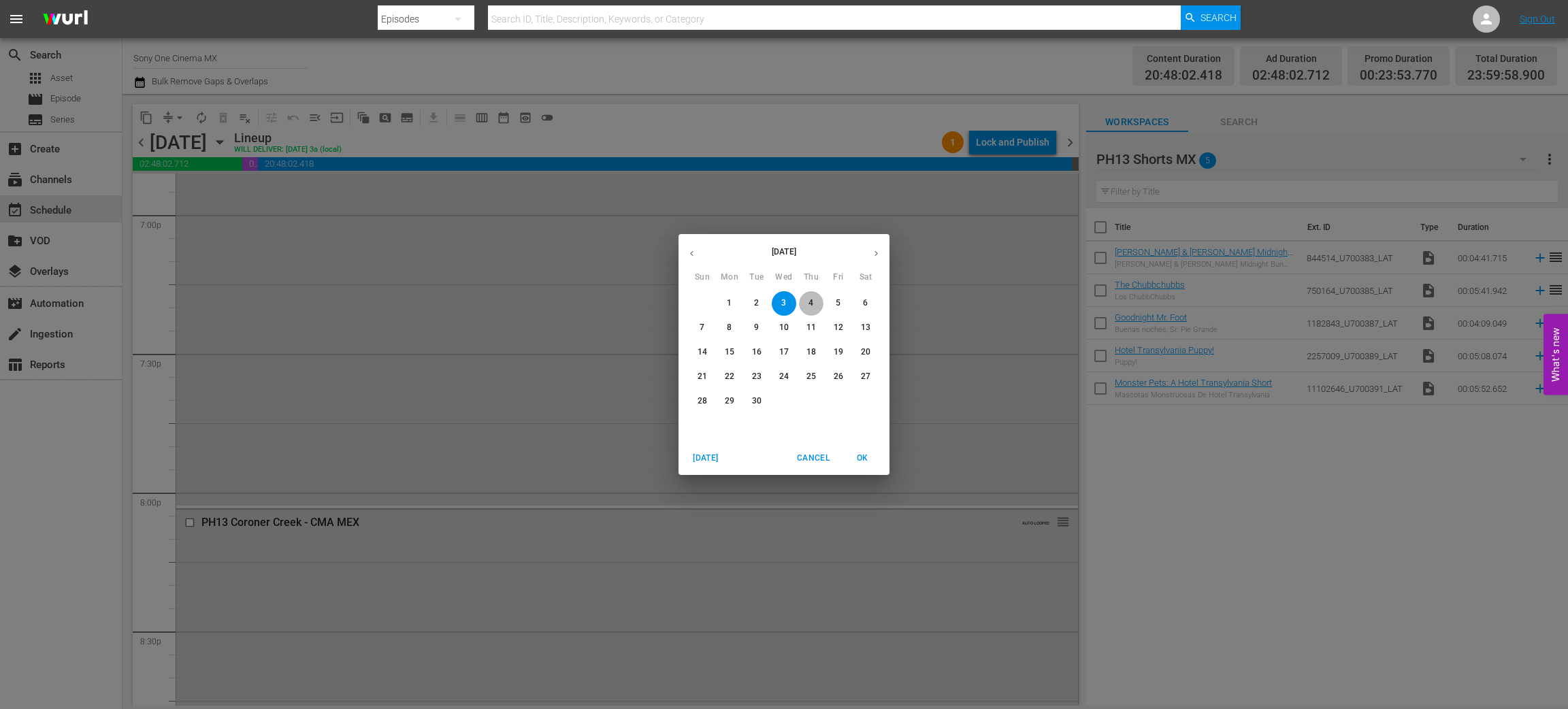
click at [807, 299] on span "4" at bounding box center [811, 303] width 25 height 12
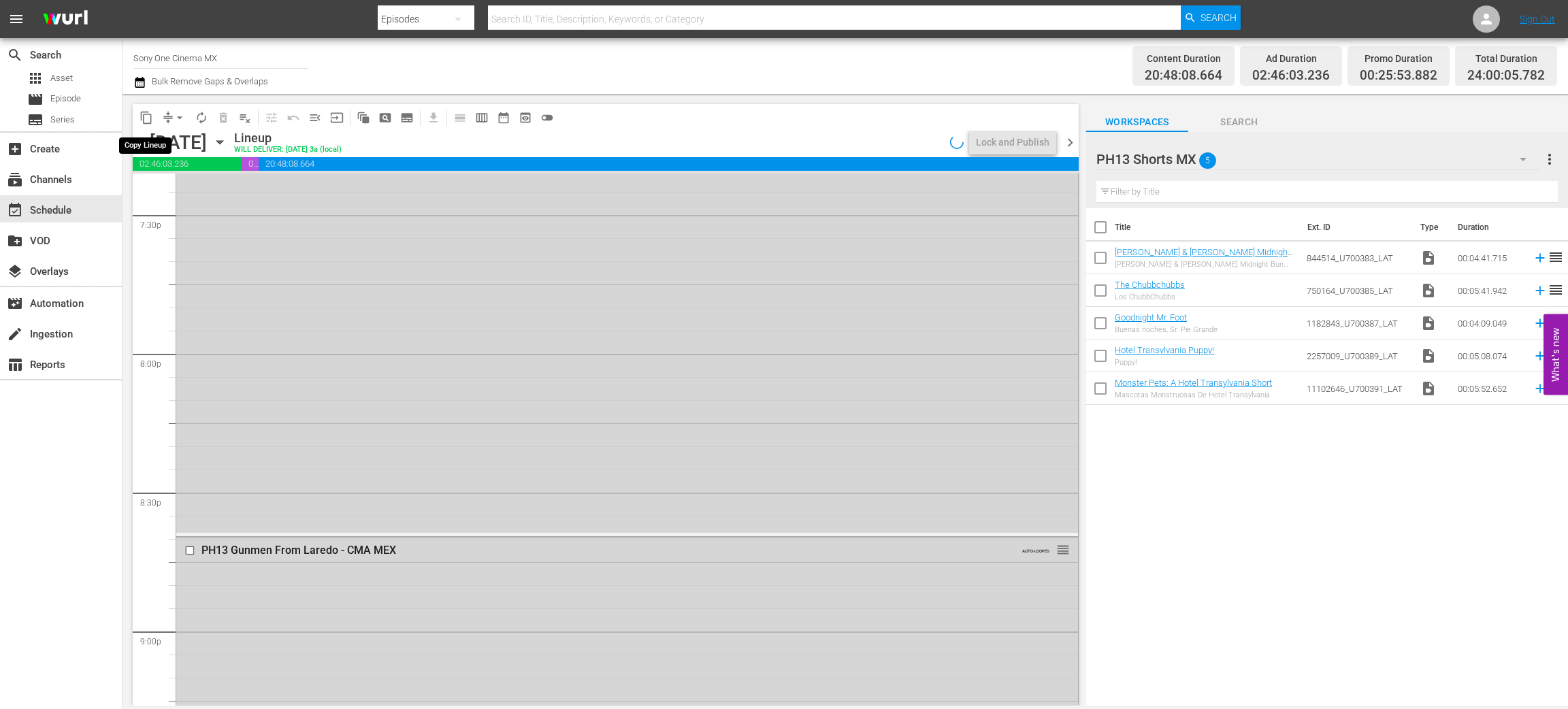
scroll to position [5188, 0]
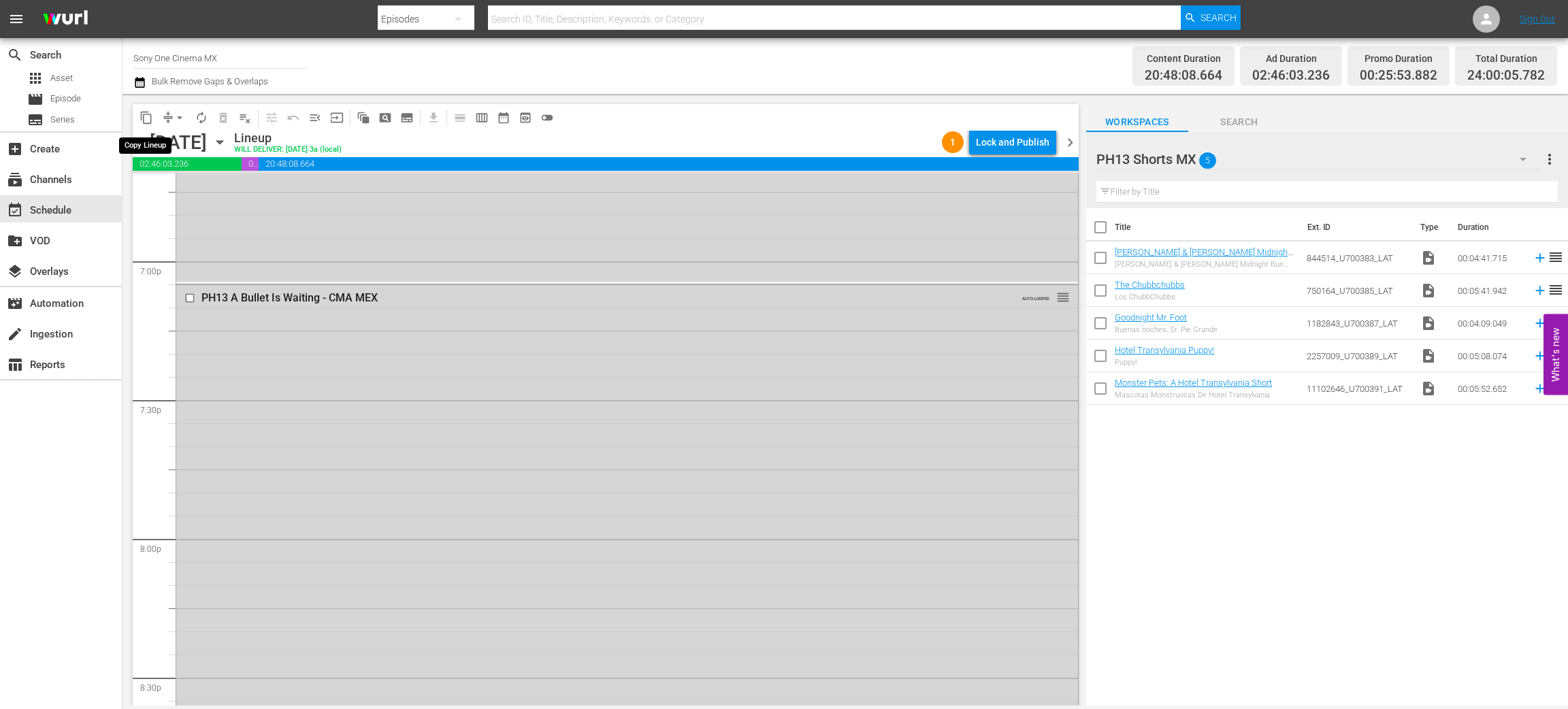
click at [148, 118] on span "content_copy" at bounding box center [146, 117] width 13 height 13
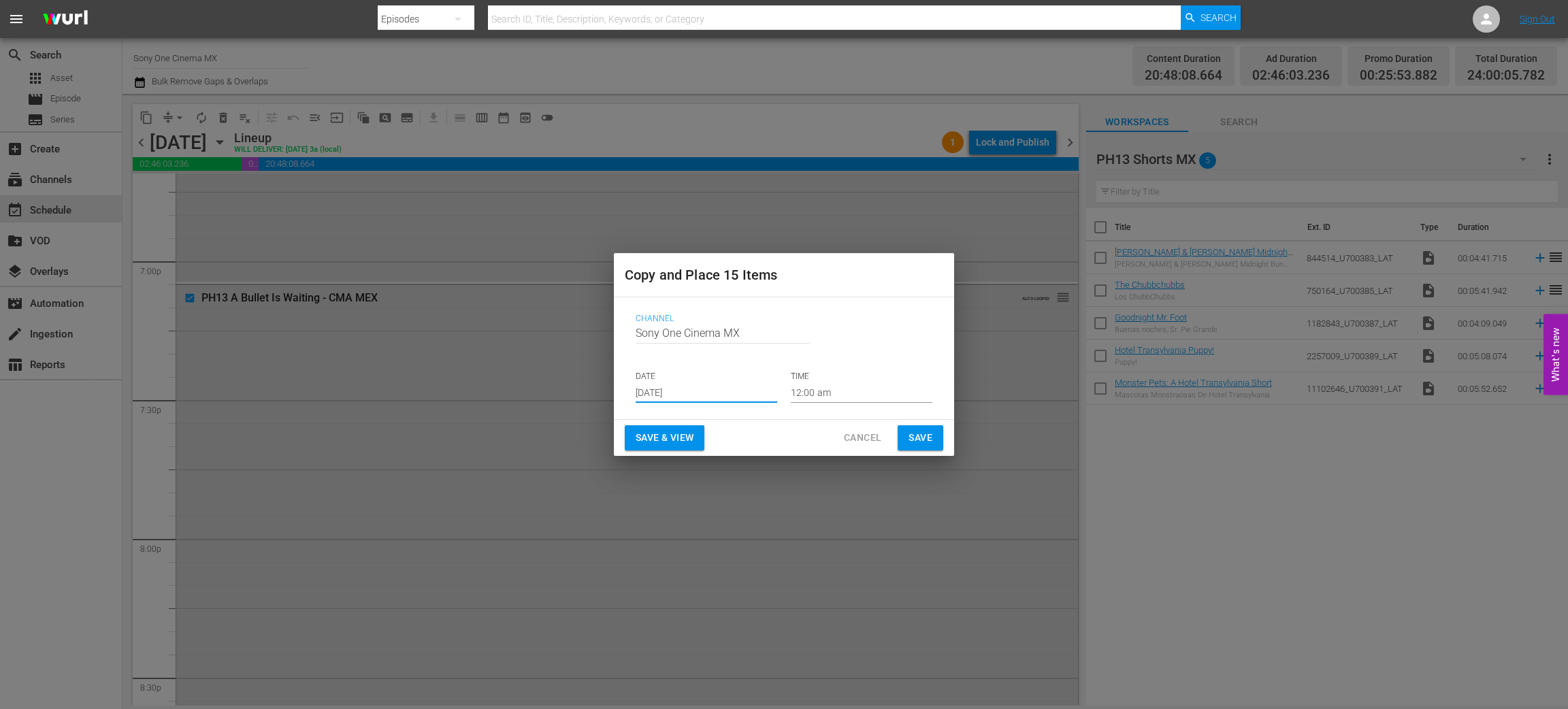
click at [675, 394] on input "Aug 27th 2025" at bounding box center [706, 393] width 142 height 21
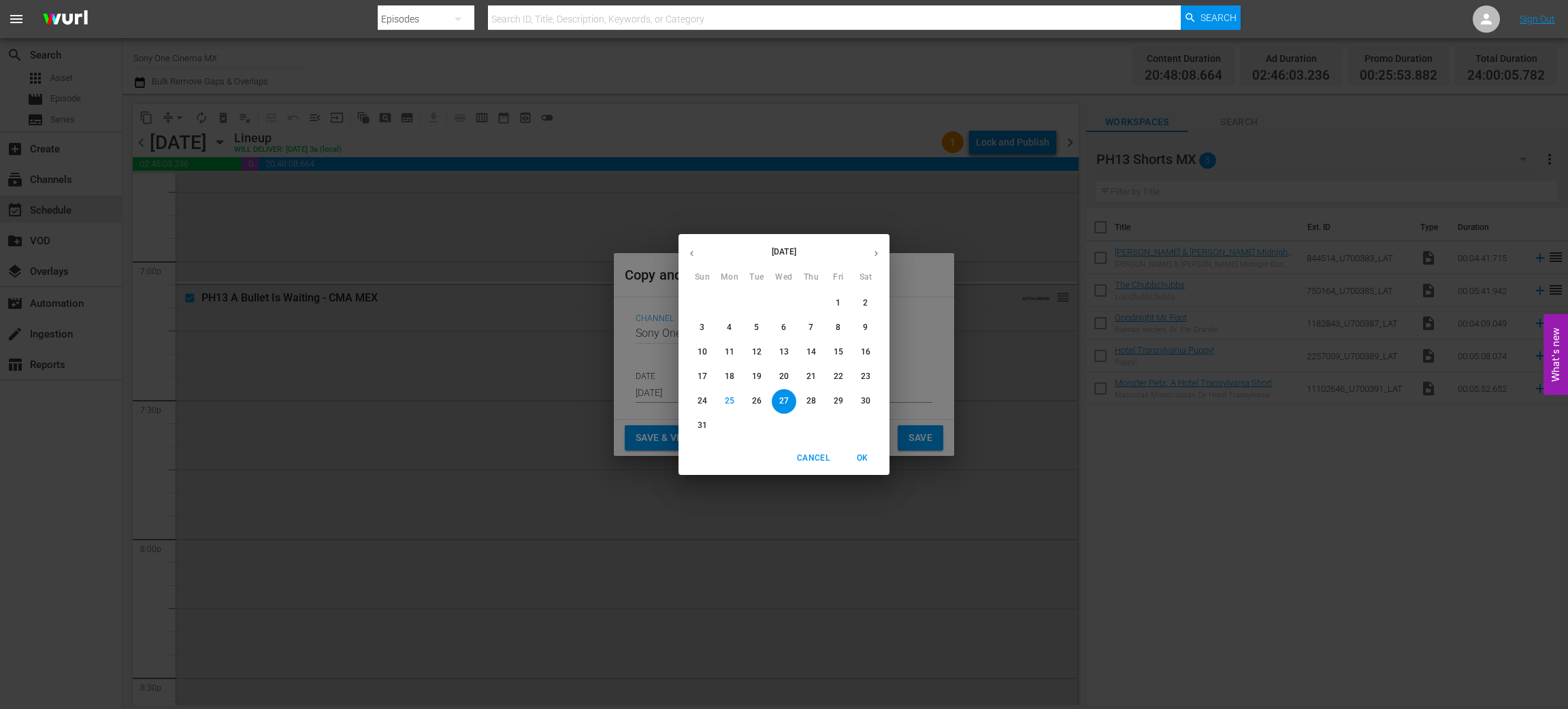
click at [876, 250] on icon "button" at bounding box center [876, 253] width 10 height 10
click at [818, 354] on span "18" at bounding box center [811, 352] width 25 height 12
type input "Sep 18th 2025"
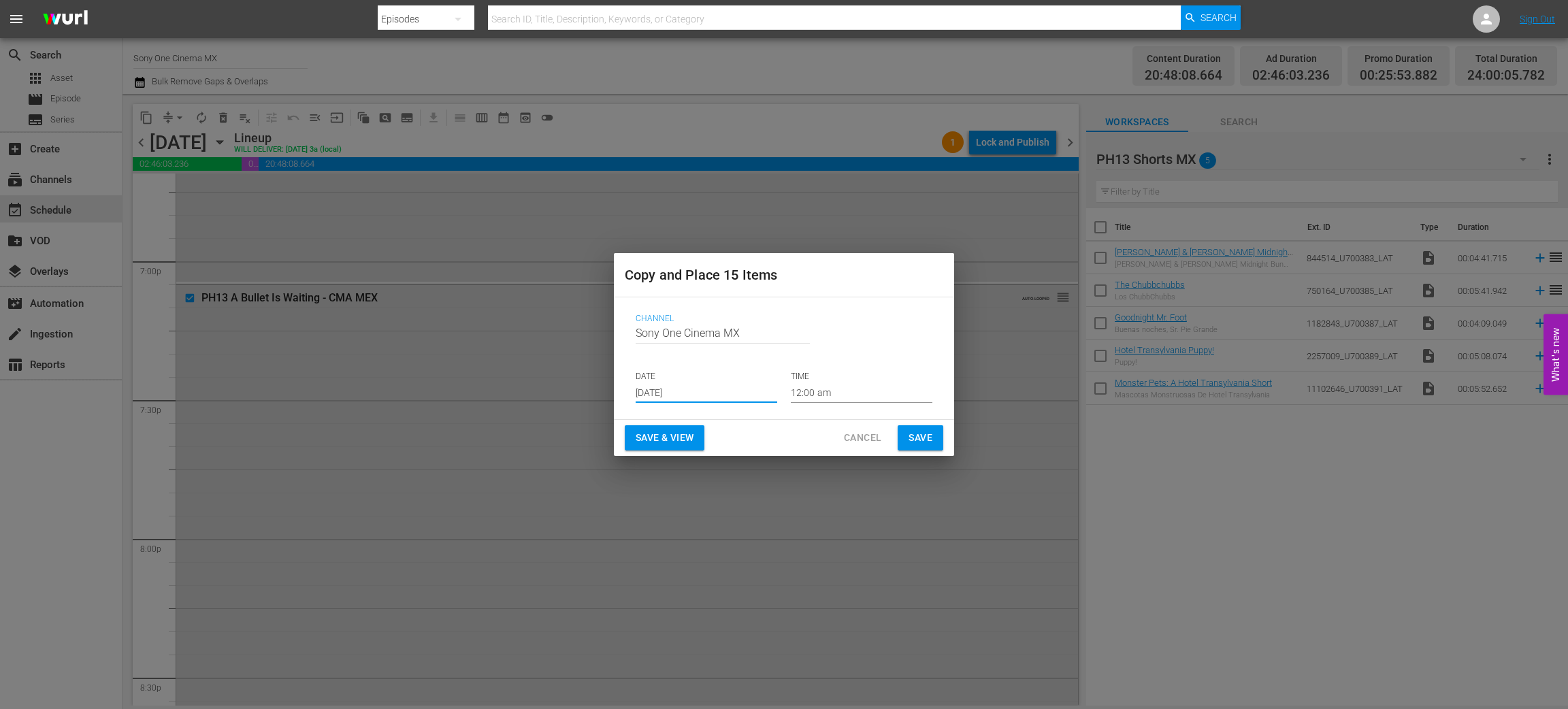
click at [929, 439] on span "Save" at bounding box center [921, 437] width 24 height 17
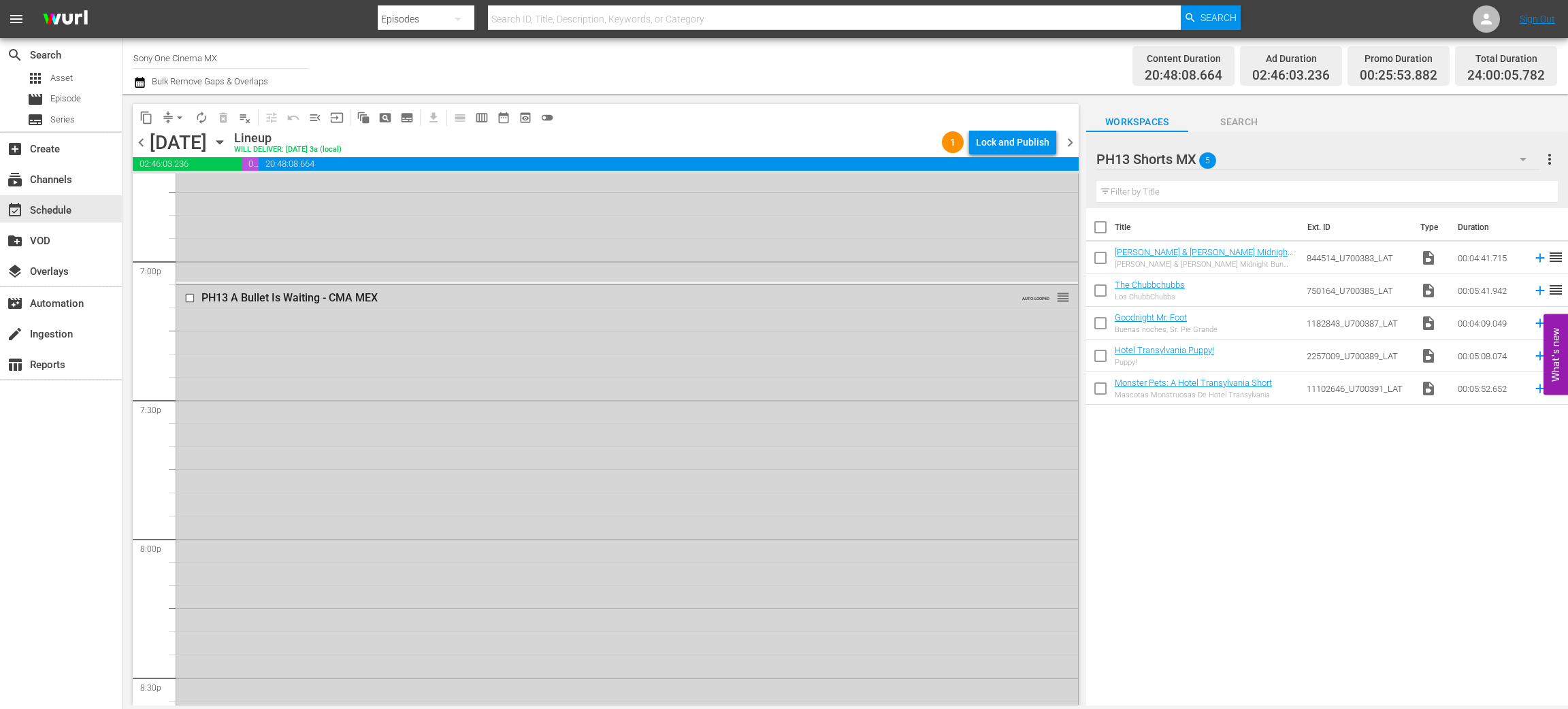
click at [223, 142] on icon "button" at bounding box center [219, 143] width 6 height 3
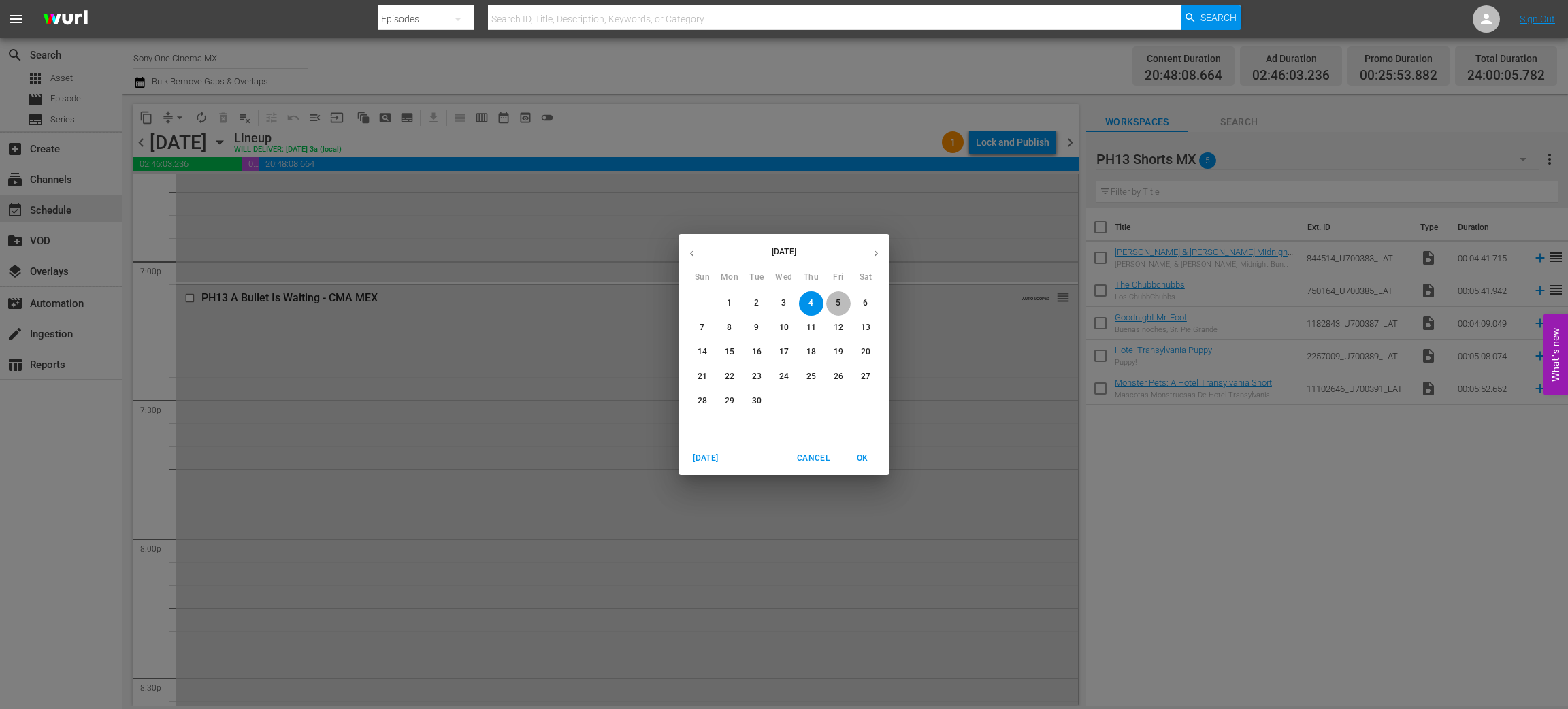
click at [837, 304] on p "5" at bounding box center [838, 303] width 5 height 12
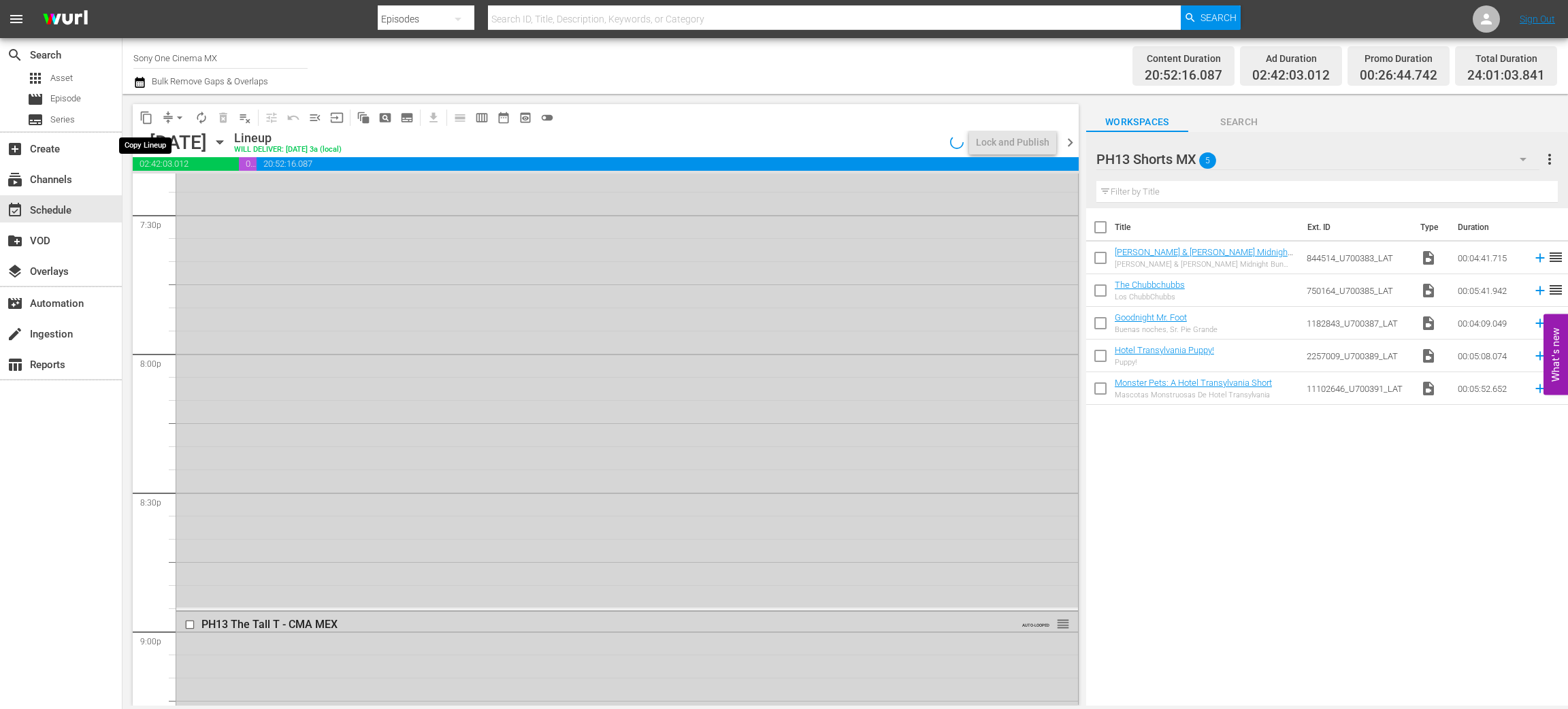
scroll to position [5165, 0]
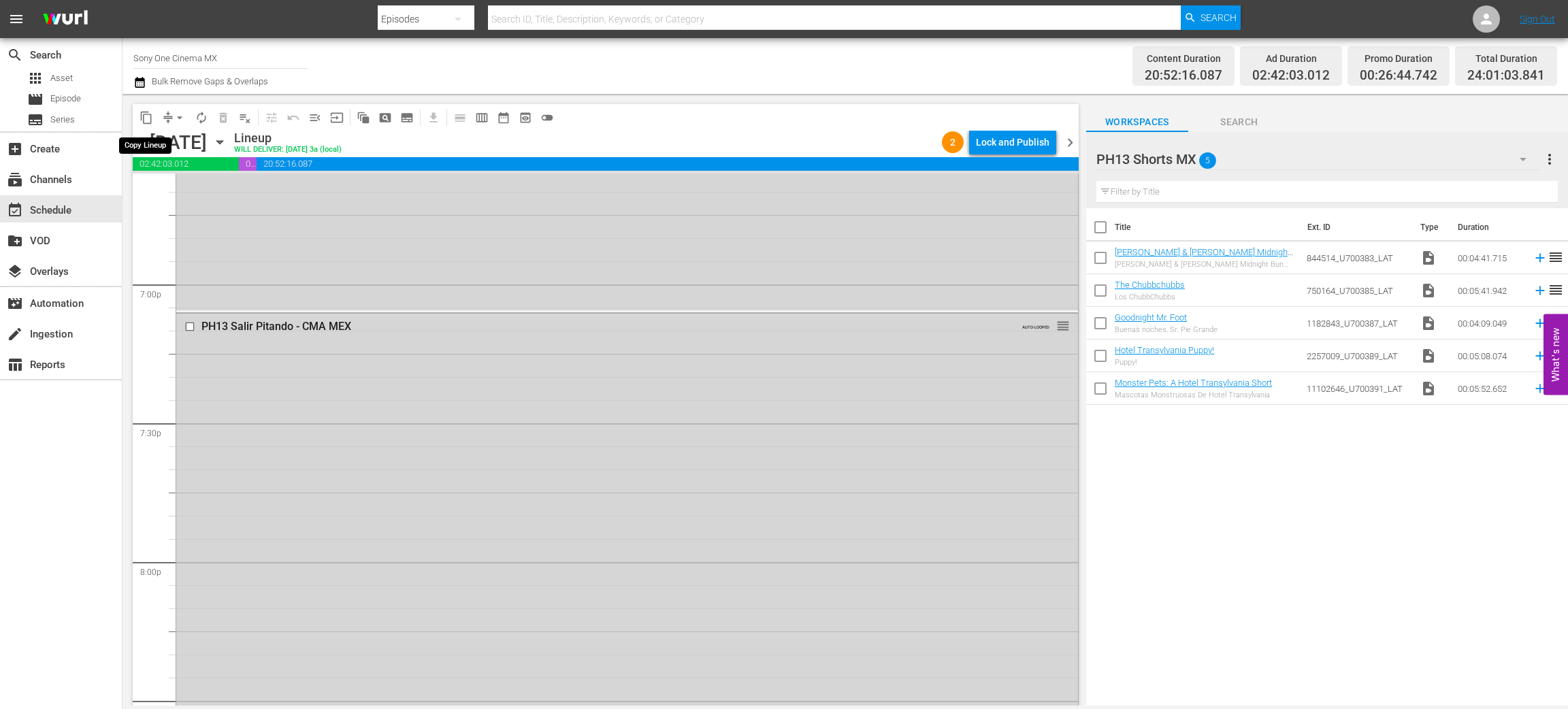
click at [144, 116] on span "content_copy" at bounding box center [146, 117] width 13 height 13
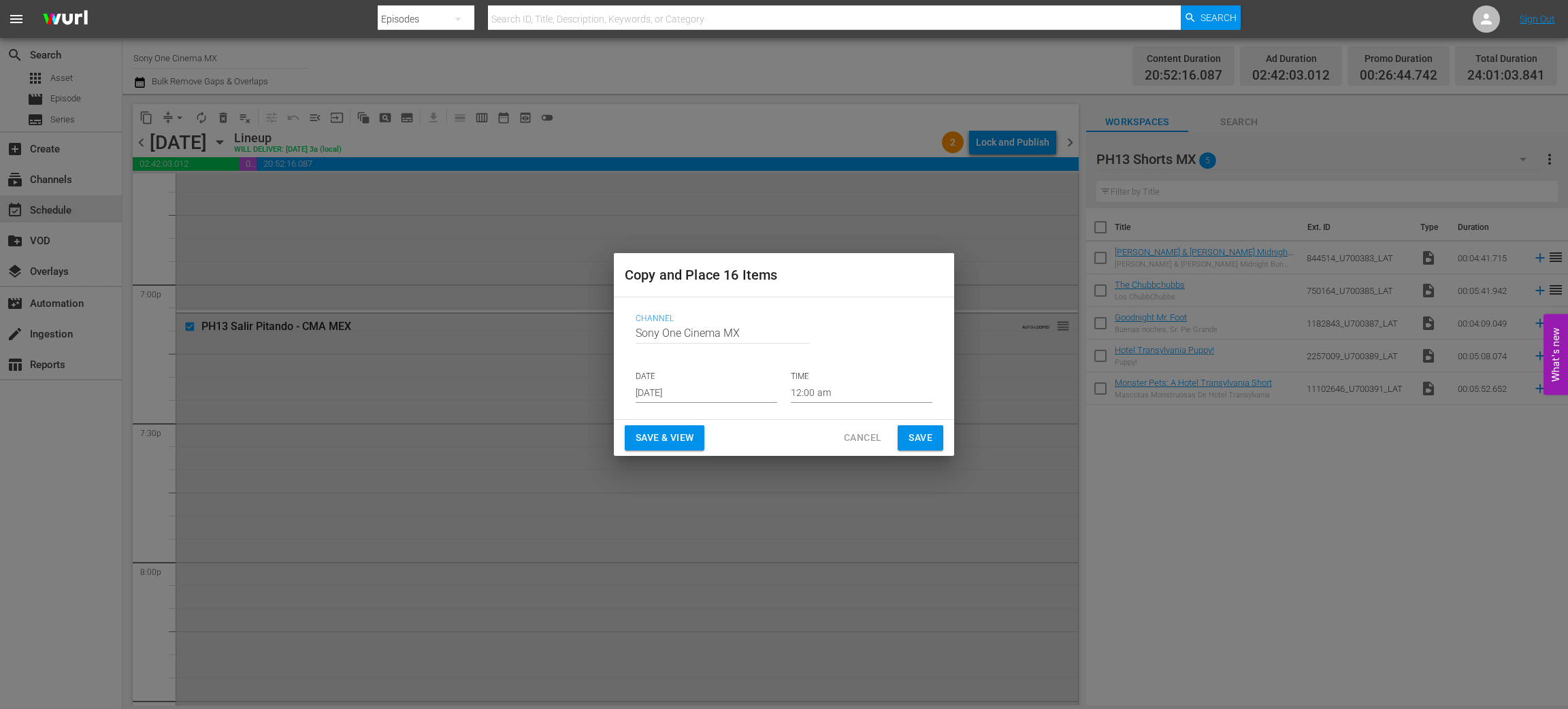
click at [673, 391] on input "Aug 27th 2025" at bounding box center [706, 393] width 142 height 21
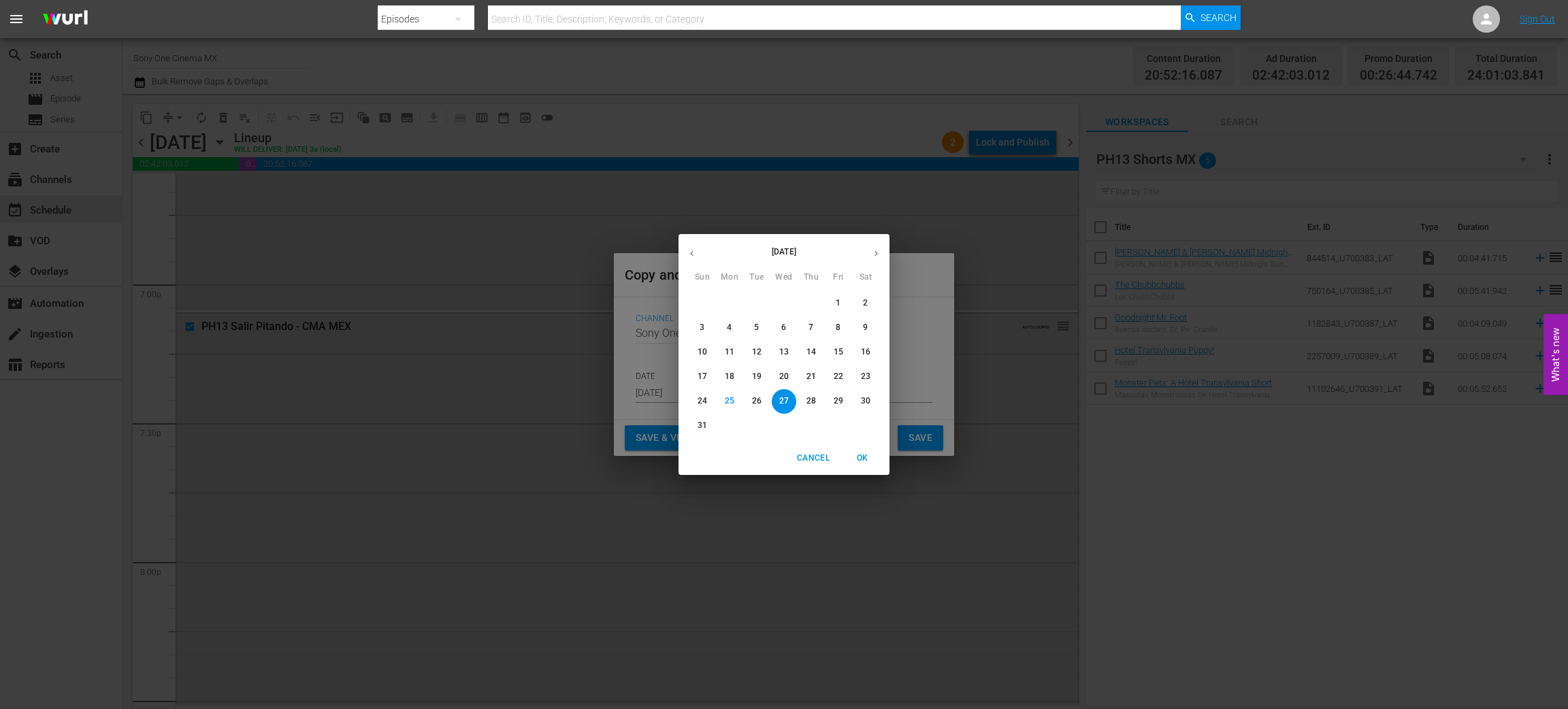
click at [877, 247] on button "button" at bounding box center [876, 253] width 27 height 27
click at [834, 354] on p "19" at bounding box center [838, 352] width 10 height 12
type input "Sep 19th 2025"
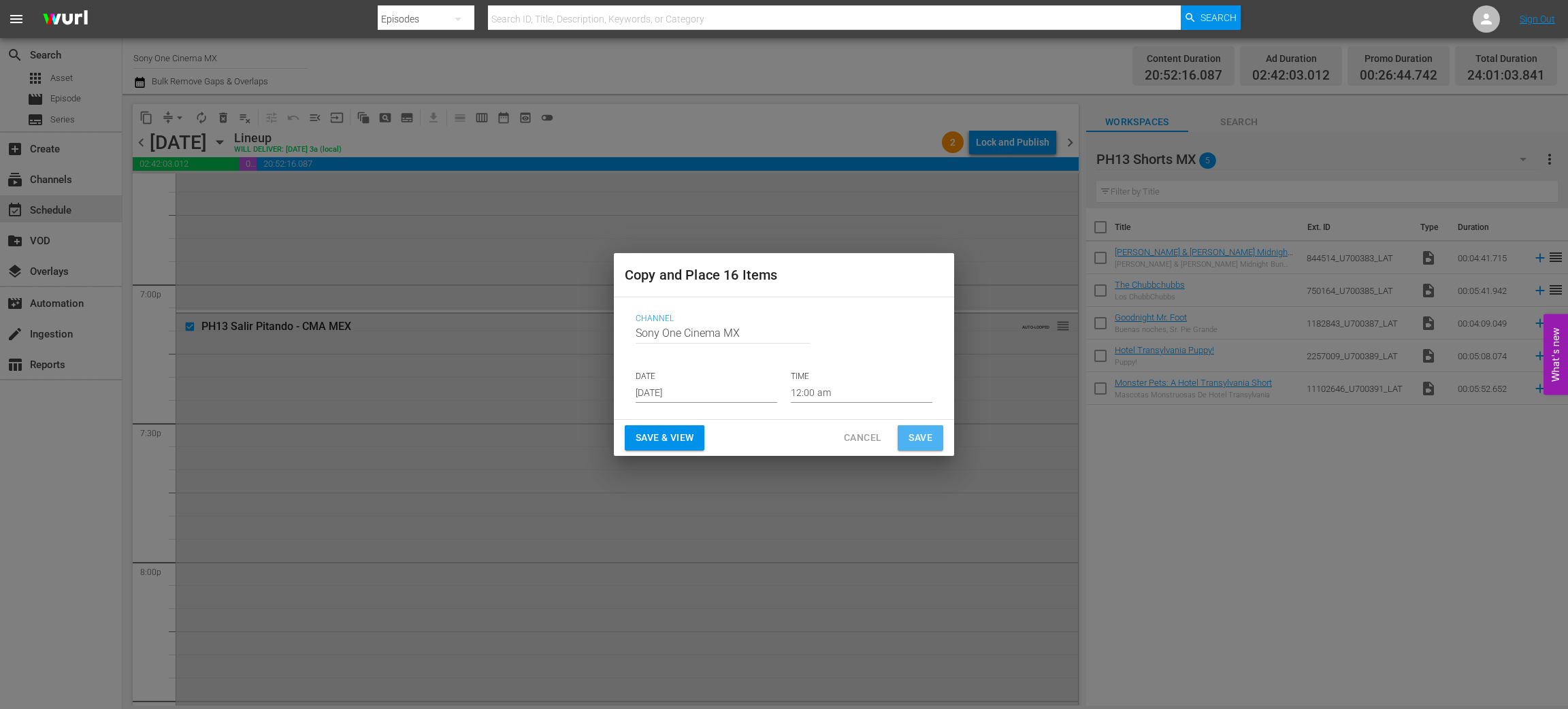
click at [933, 435] on button "Save" at bounding box center [921, 438] width 46 height 25
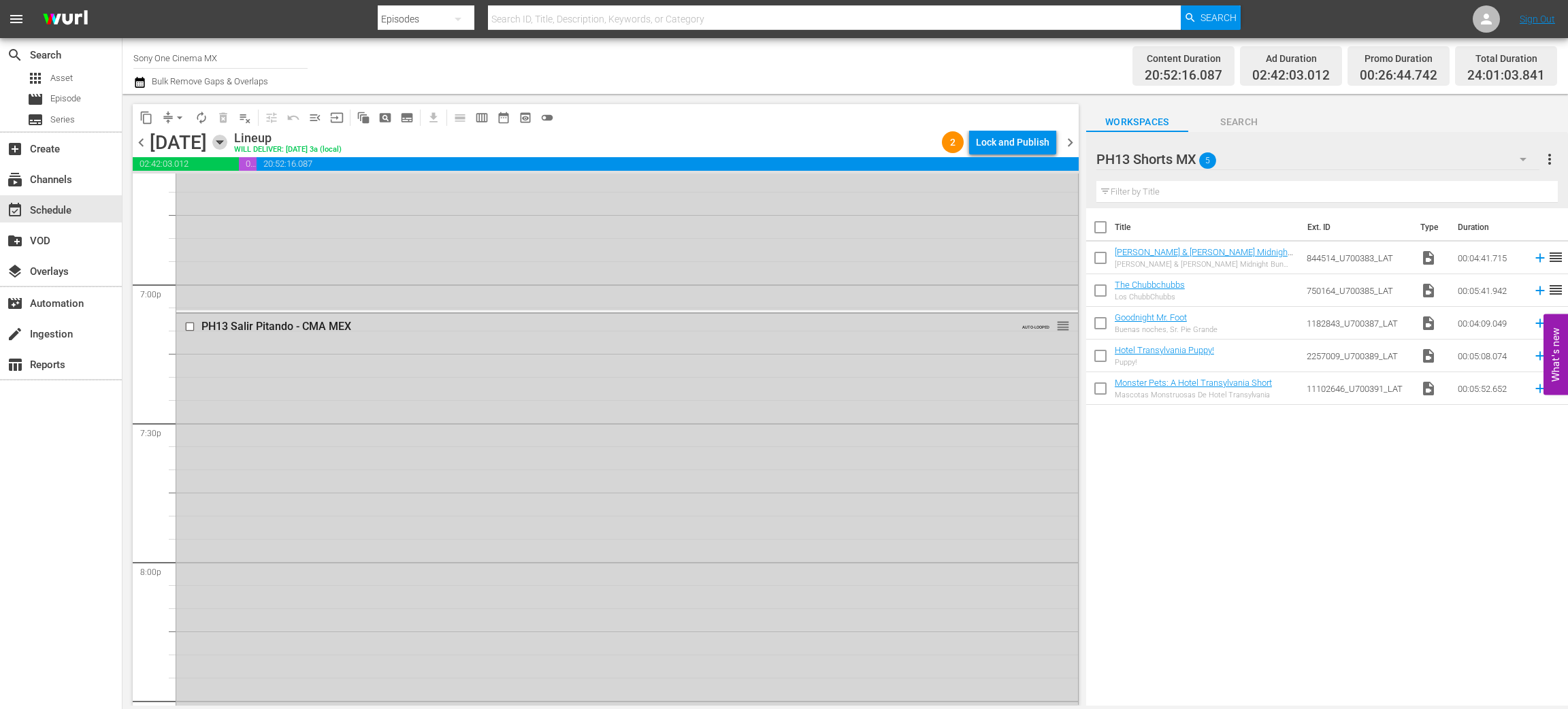
click at [223, 141] on icon "button" at bounding box center [219, 143] width 6 height 3
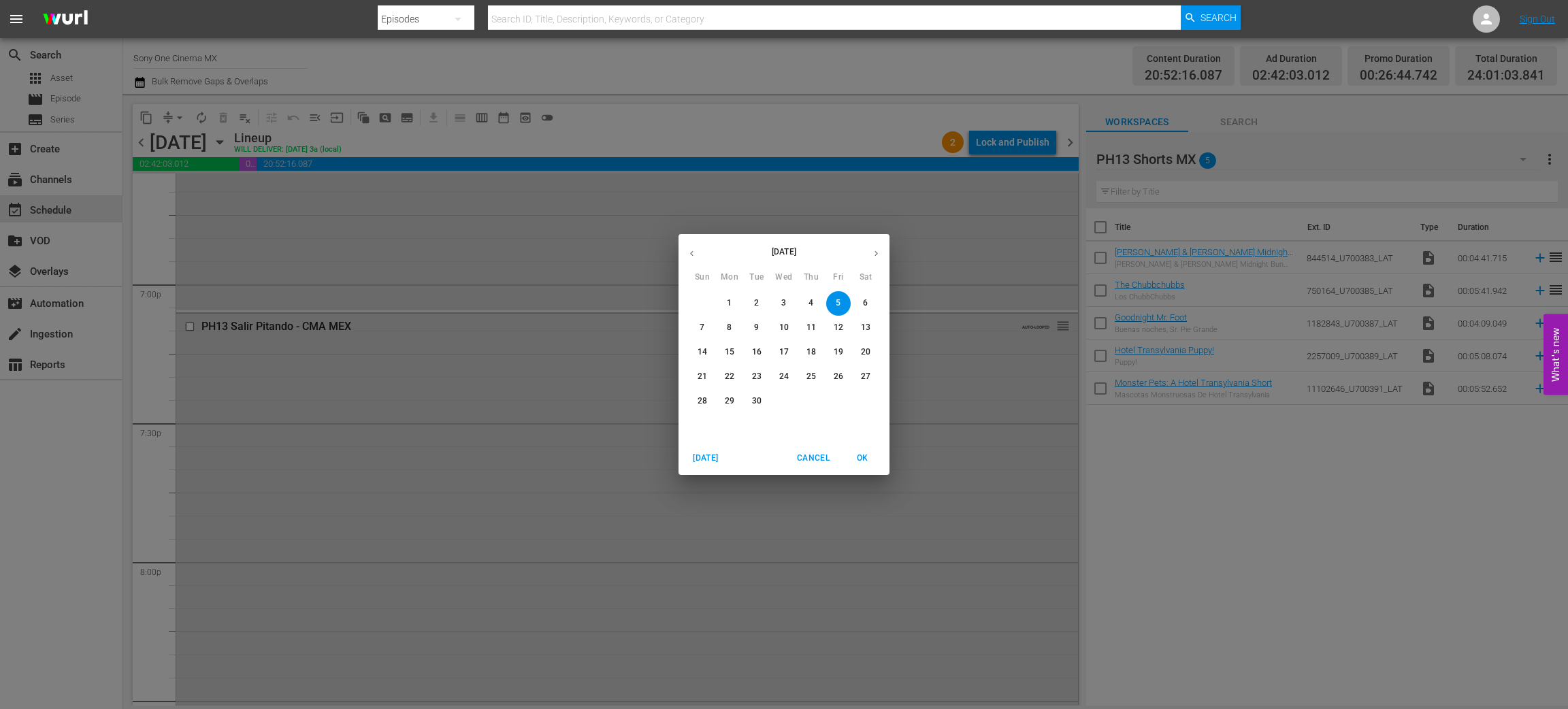
click at [858, 301] on span "6" at bounding box center [865, 303] width 25 height 12
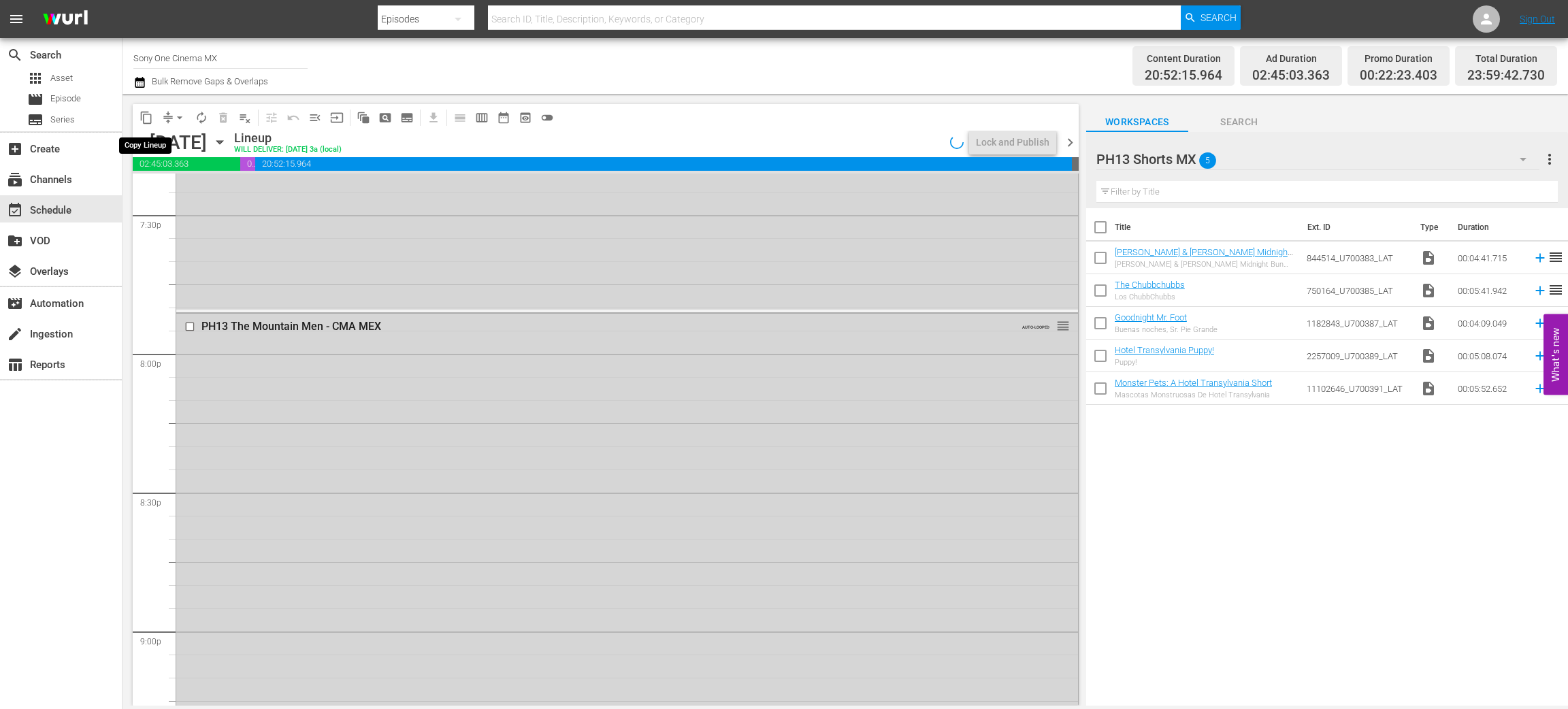
scroll to position [5212, 0]
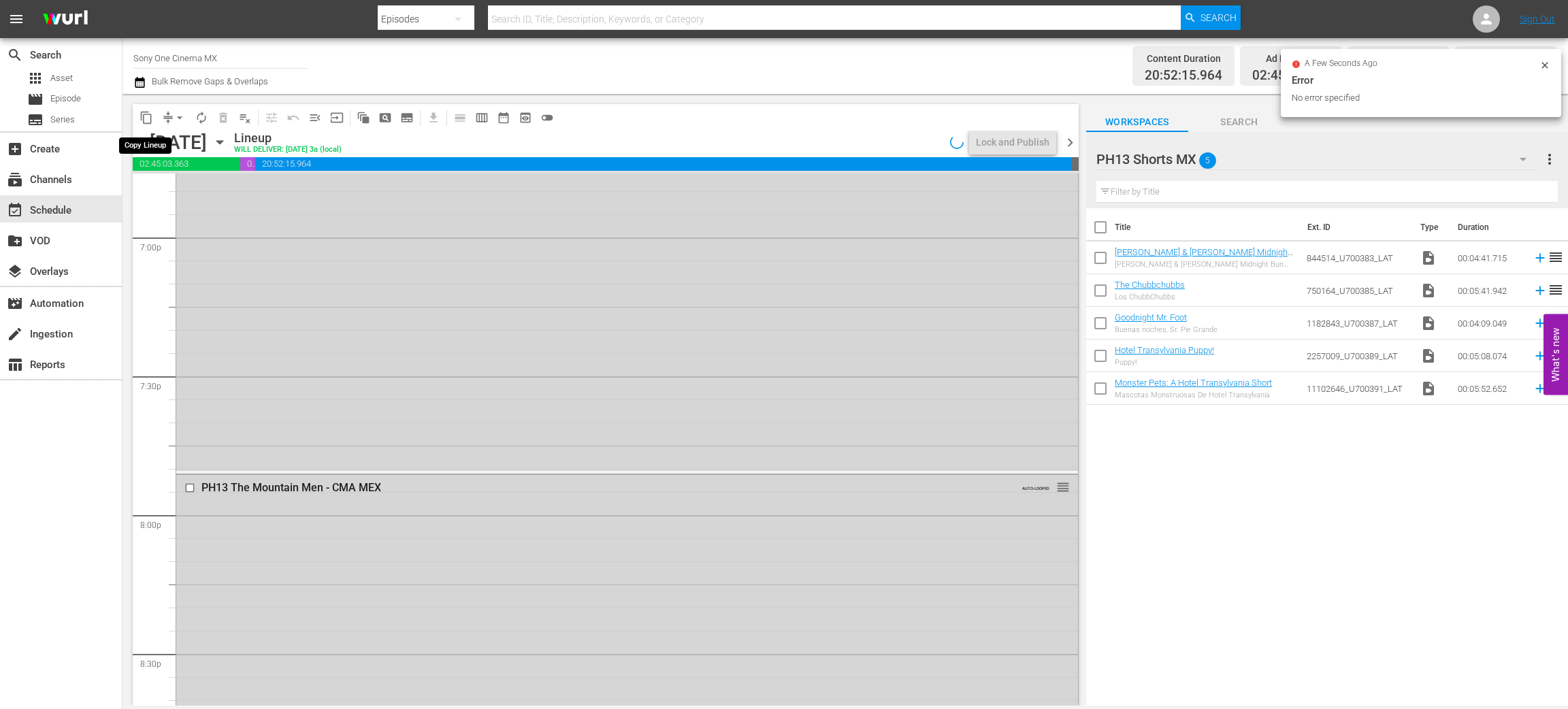
click at [145, 118] on span "content_copy" at bounding box center [146, 117] width 13 height 13
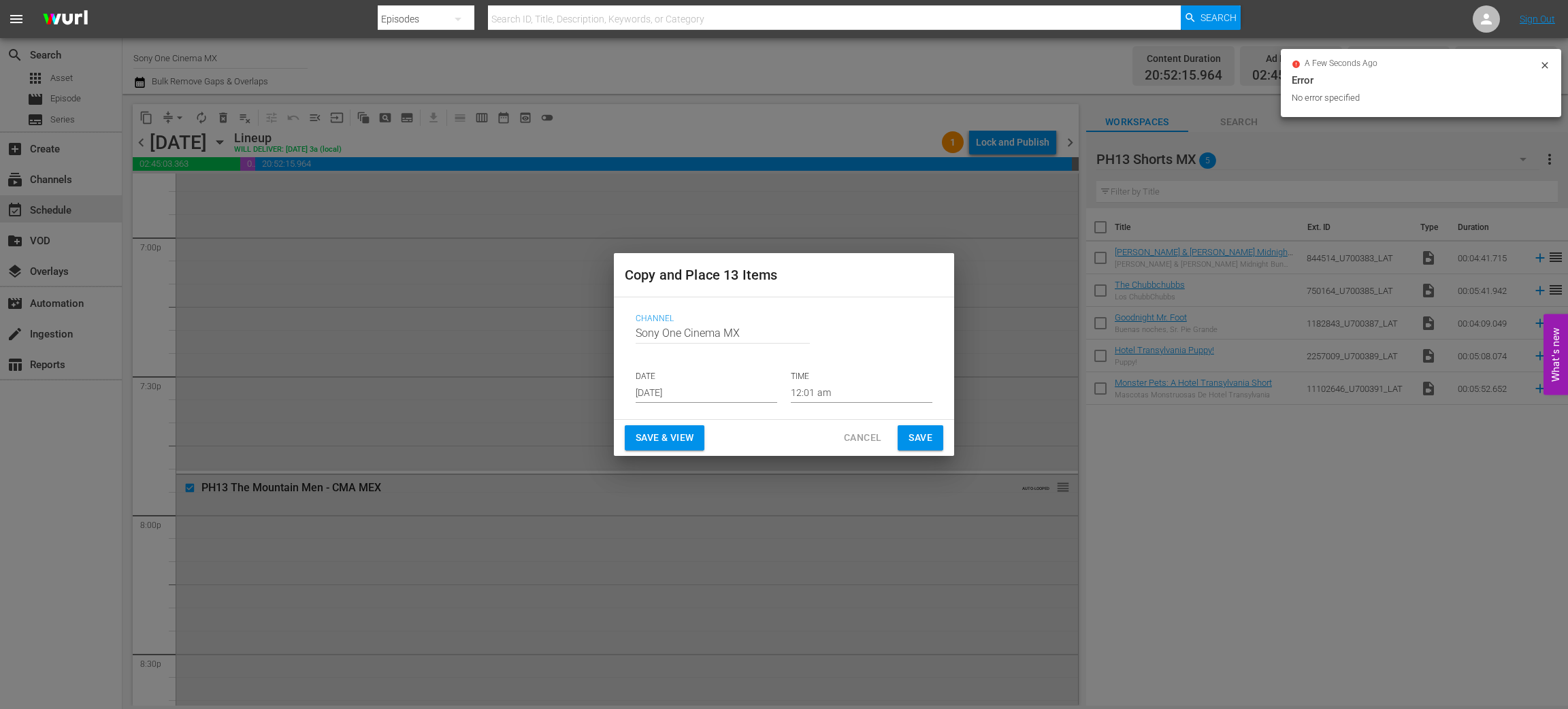
click at [683, 394] on input "Aug 27th 2025" at bounding box center [706, 393] width 142 height 21
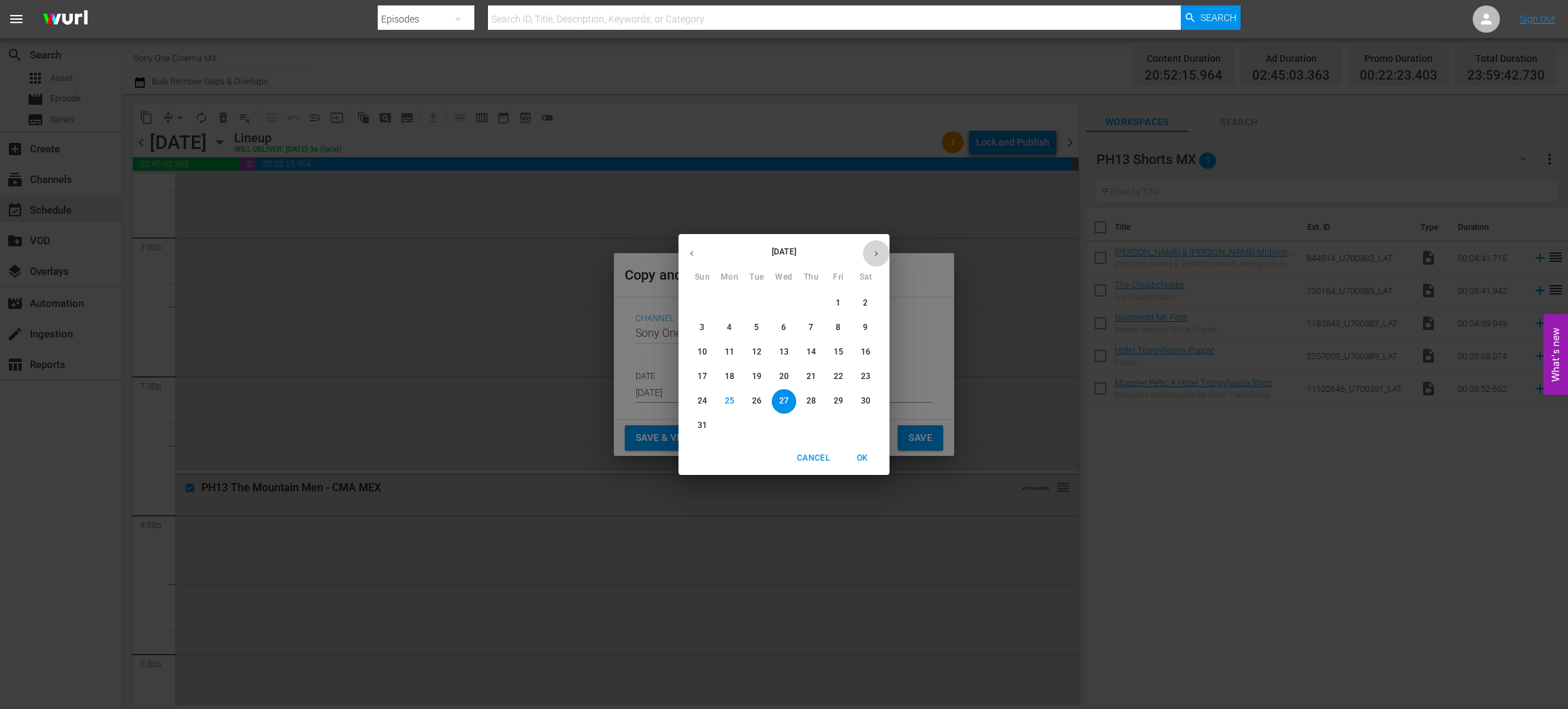
click at [875, 251] on icon "button" at bounding box center [876, 253] width 10 height 10
click at [872, 351] on span "20" at bounding box center [865, 352] width 25 height 12
type input "Sep 20th 2025"
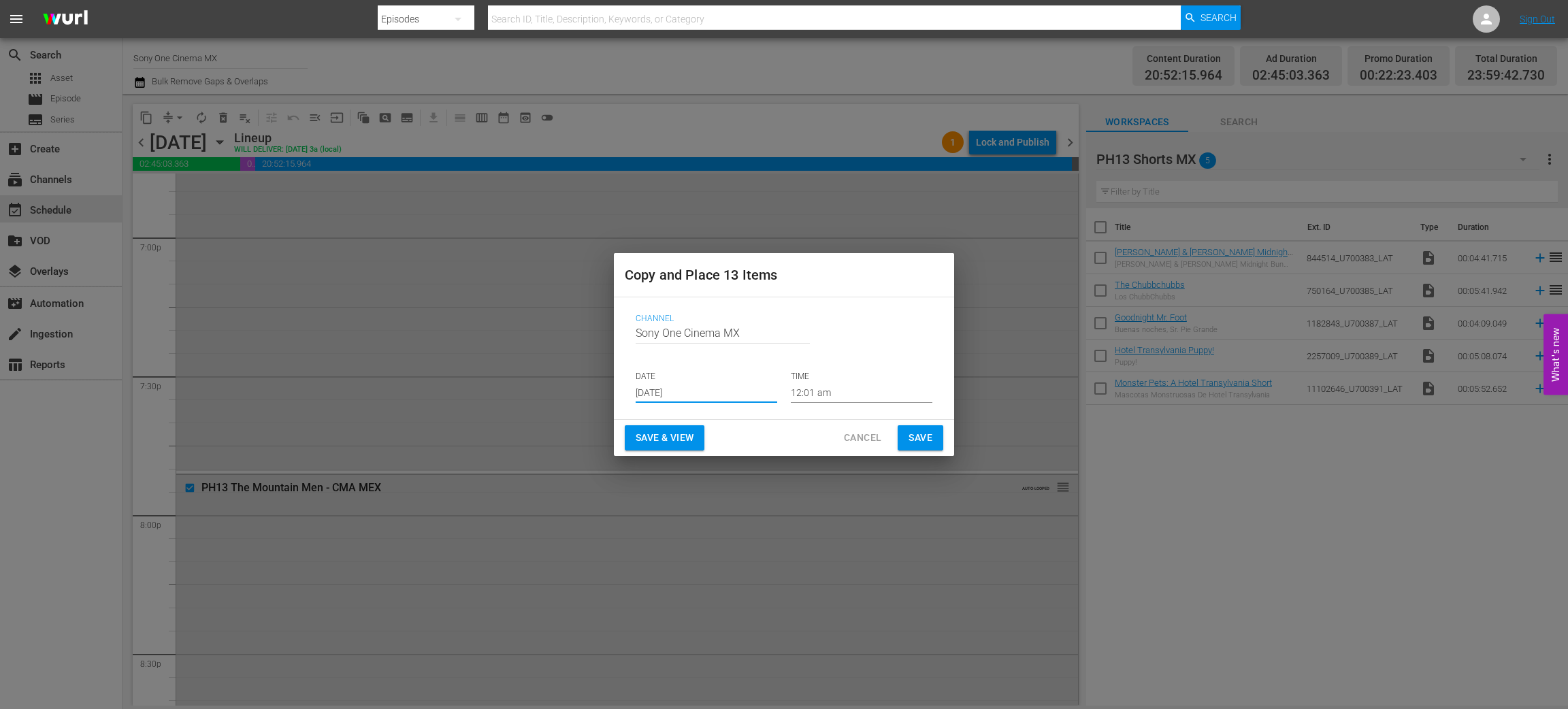
click at [929, 434] on span "Save" at bounding box center [921, 437] width 24 height 17
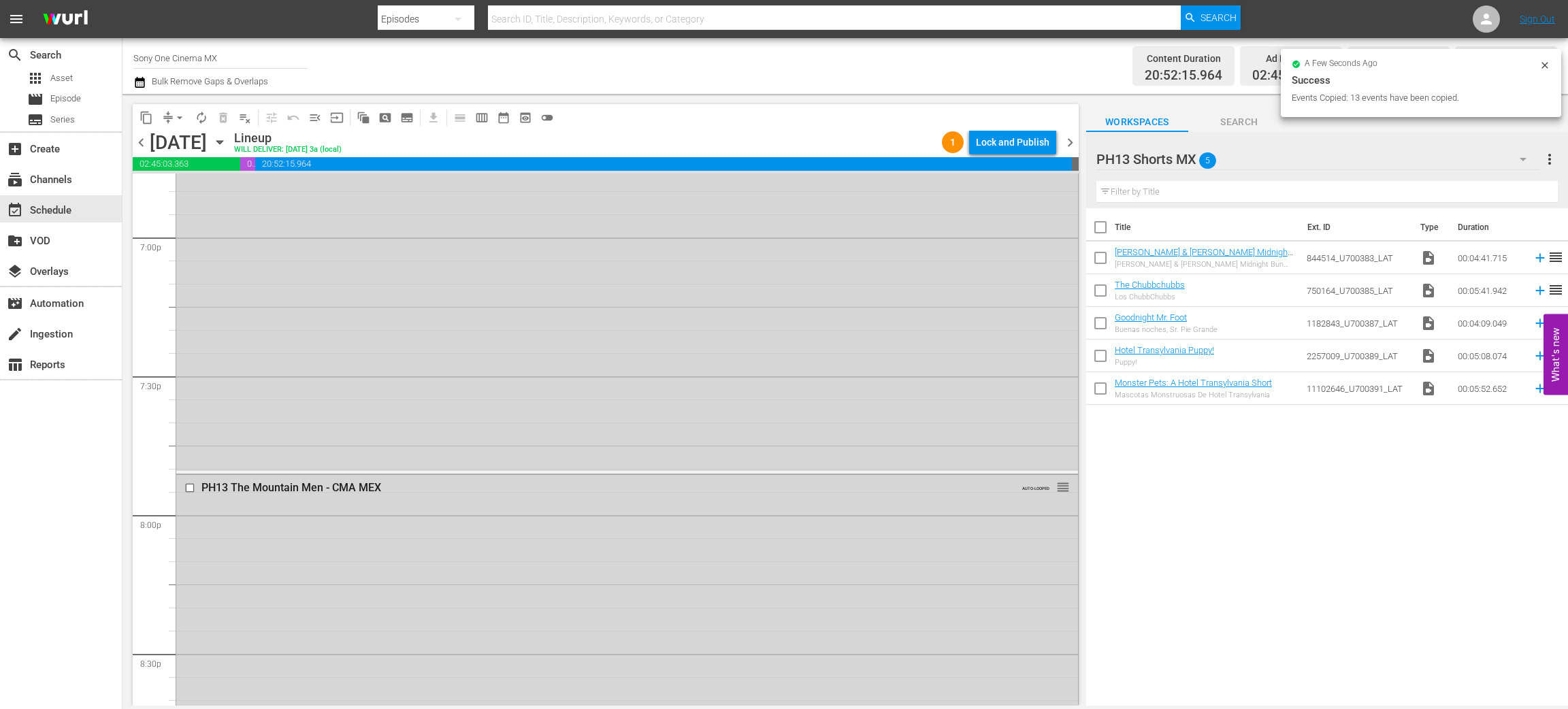
click at [227, 135] on icon "button" at bounding box center [219, 142] width 15 height 15
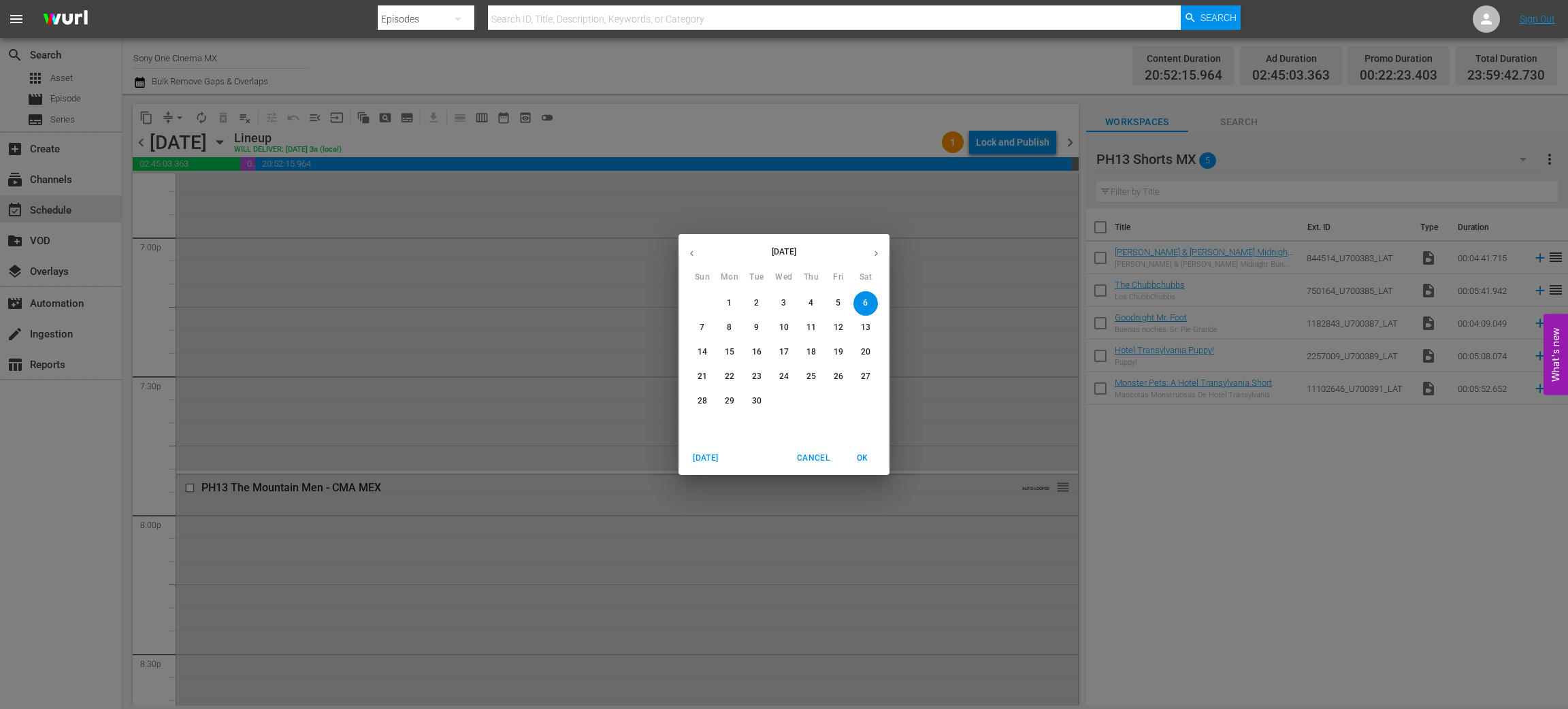
click at [702, 328] on p "7" at bounding box center [702, 327] width 5 height 12
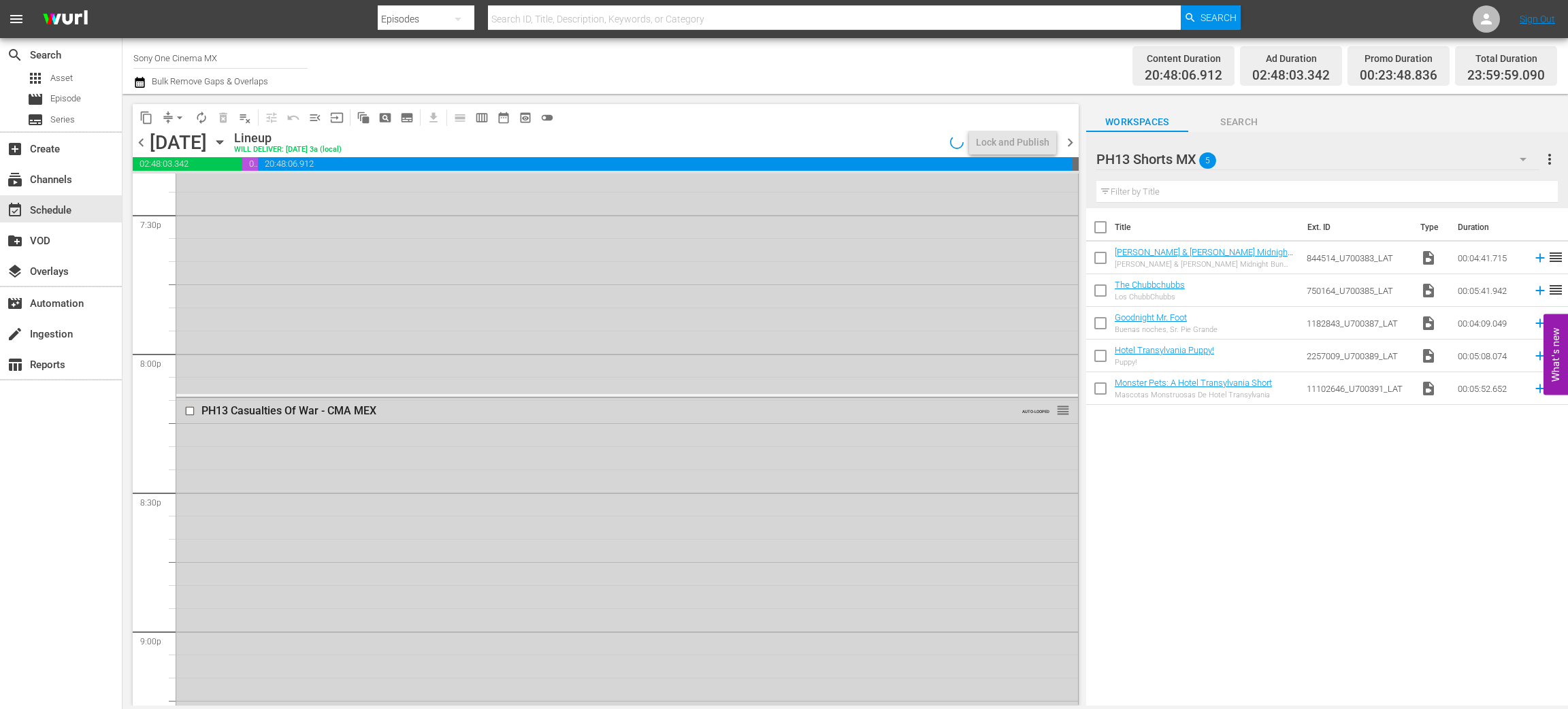
scroll to position [5234, 0]
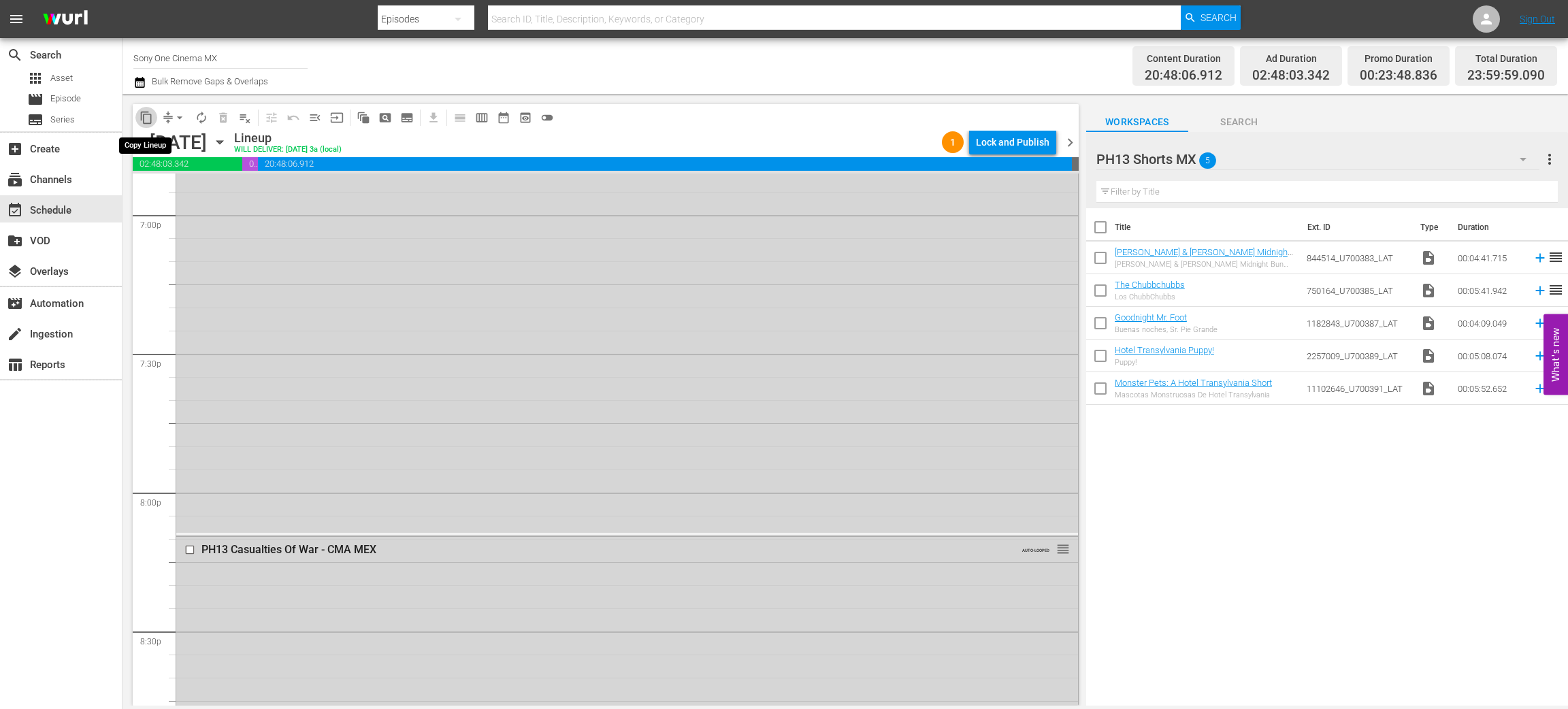
click at [152, 118] on span "content_copy" at bounding box center [146, 117] width 13 height 13
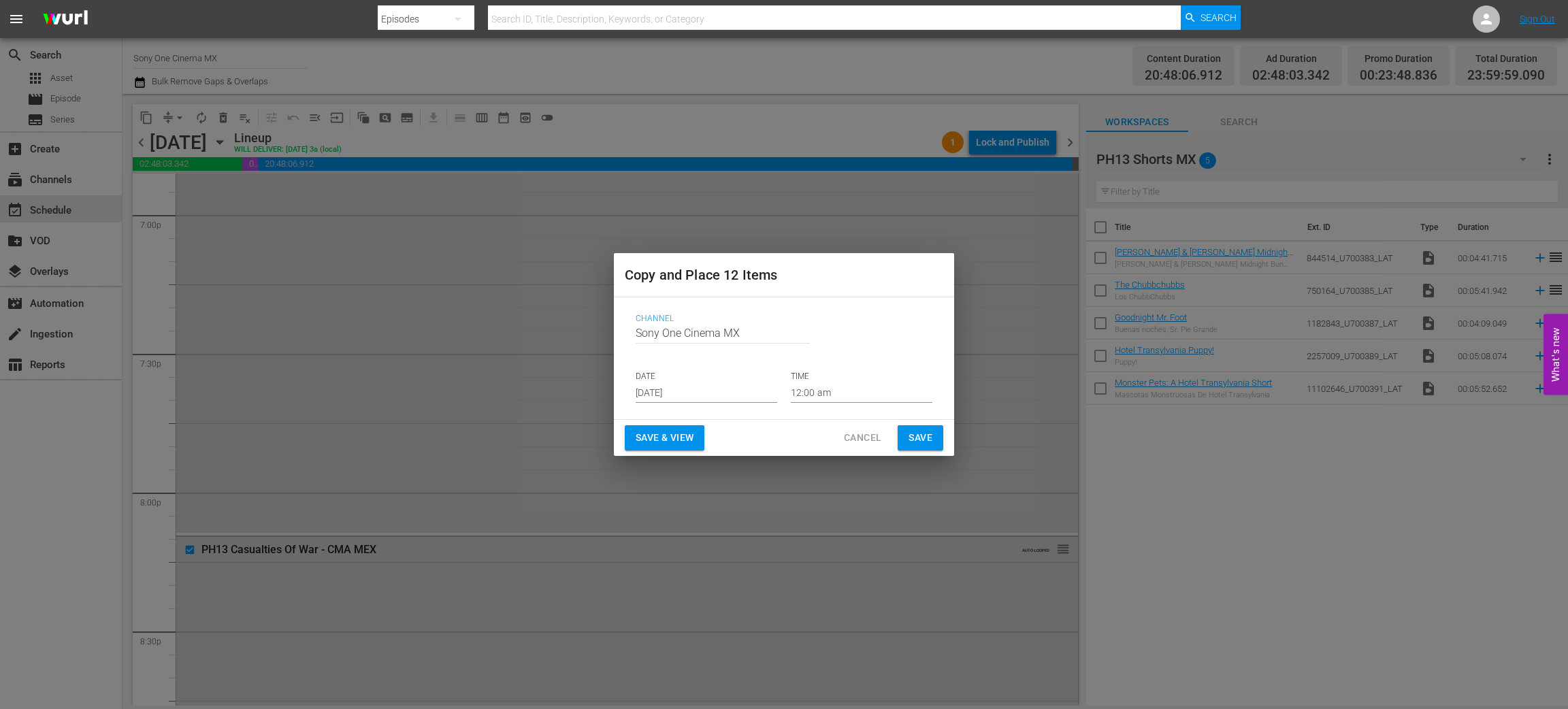
click at [688, 398] on input "Aug 27th 2025" at bounding box center [706, 393] width 142 height 21
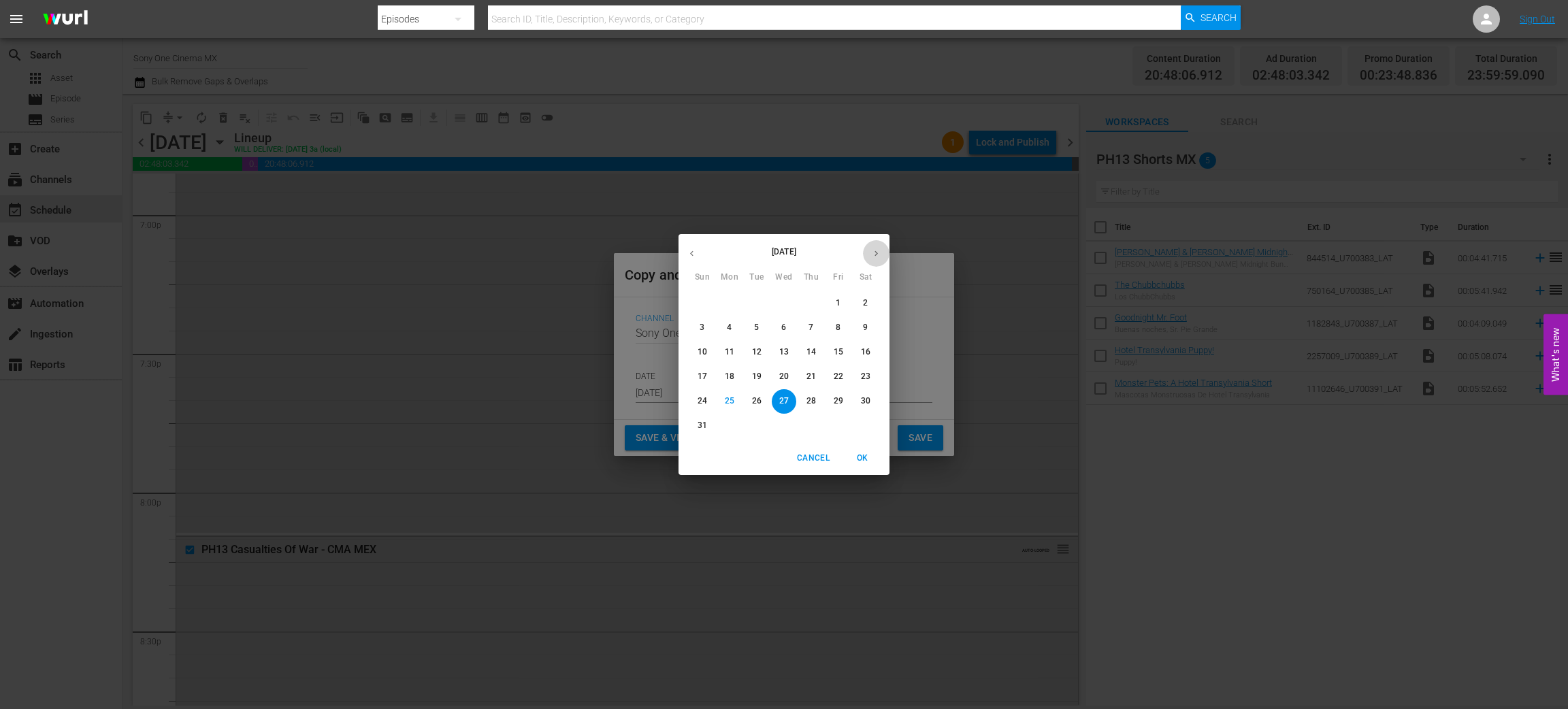
click at [875, 256] on icon "button" at bounding box center [876, 253] width 10 height 10
click at [706, 382] on p "21" at bounding box center [703, 376] width 10 height 12
type input "Sep 21st 2025"
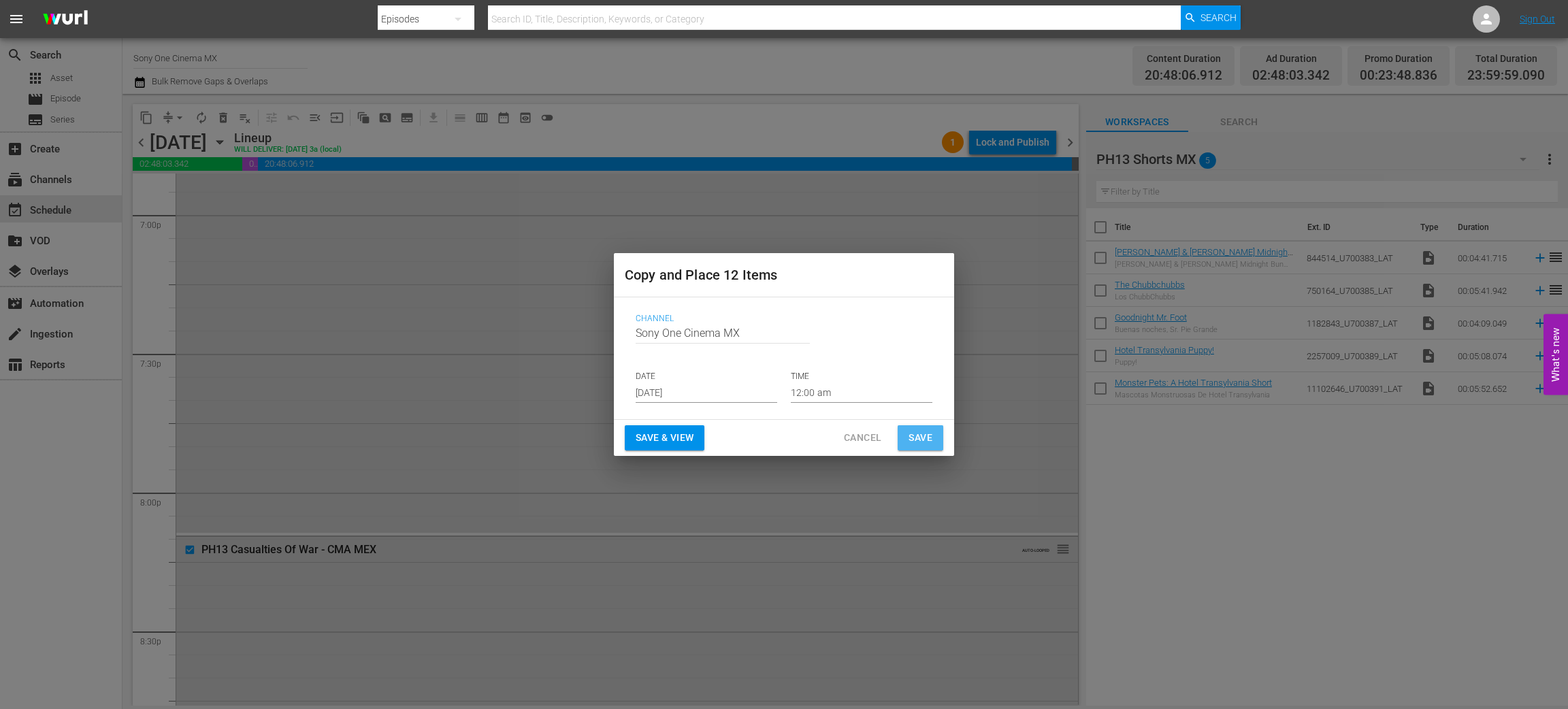
click at [914, 438] on span "Save" at bounding box center [921, 437] width 24 height 17
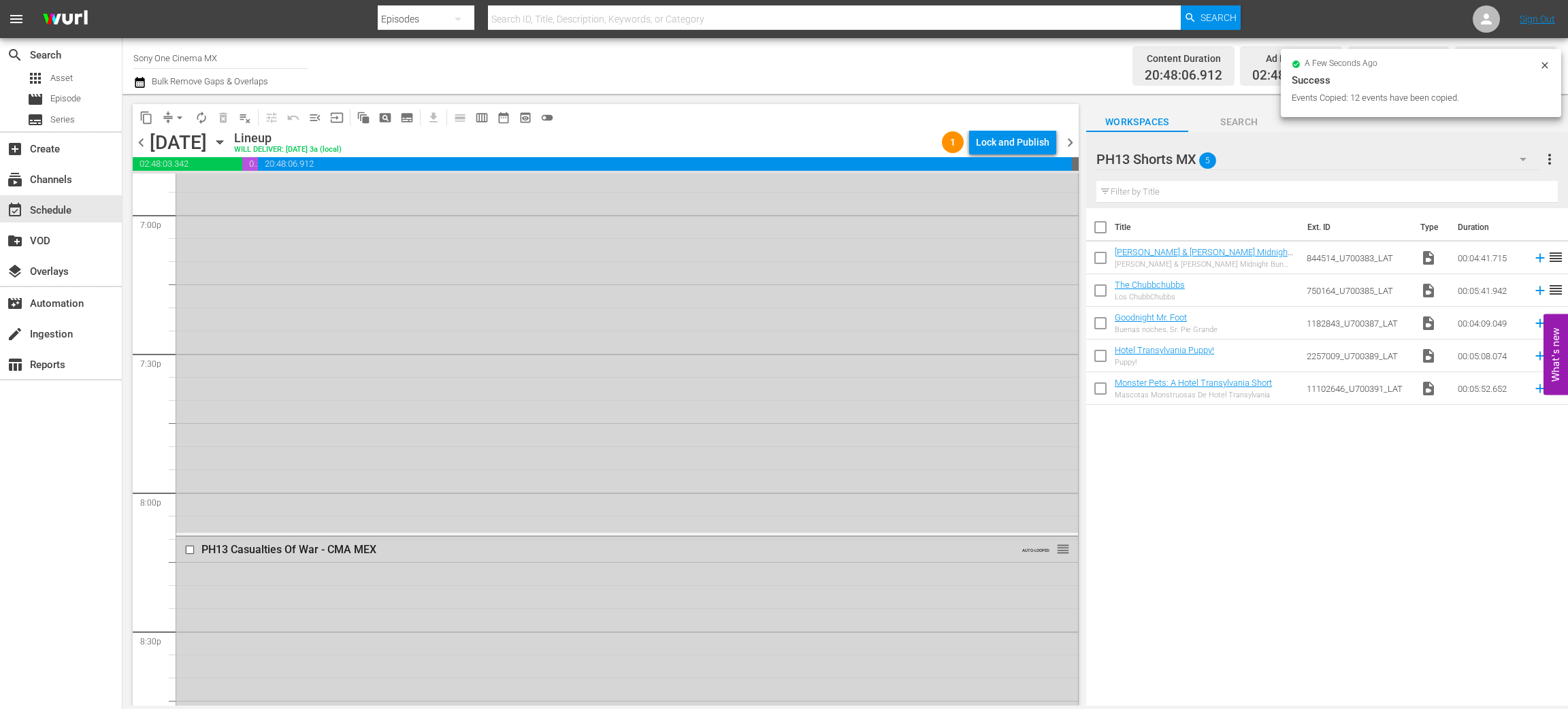
click at [227, 138] on icon "button" at bounding box center [219, 142] width 15 height 15
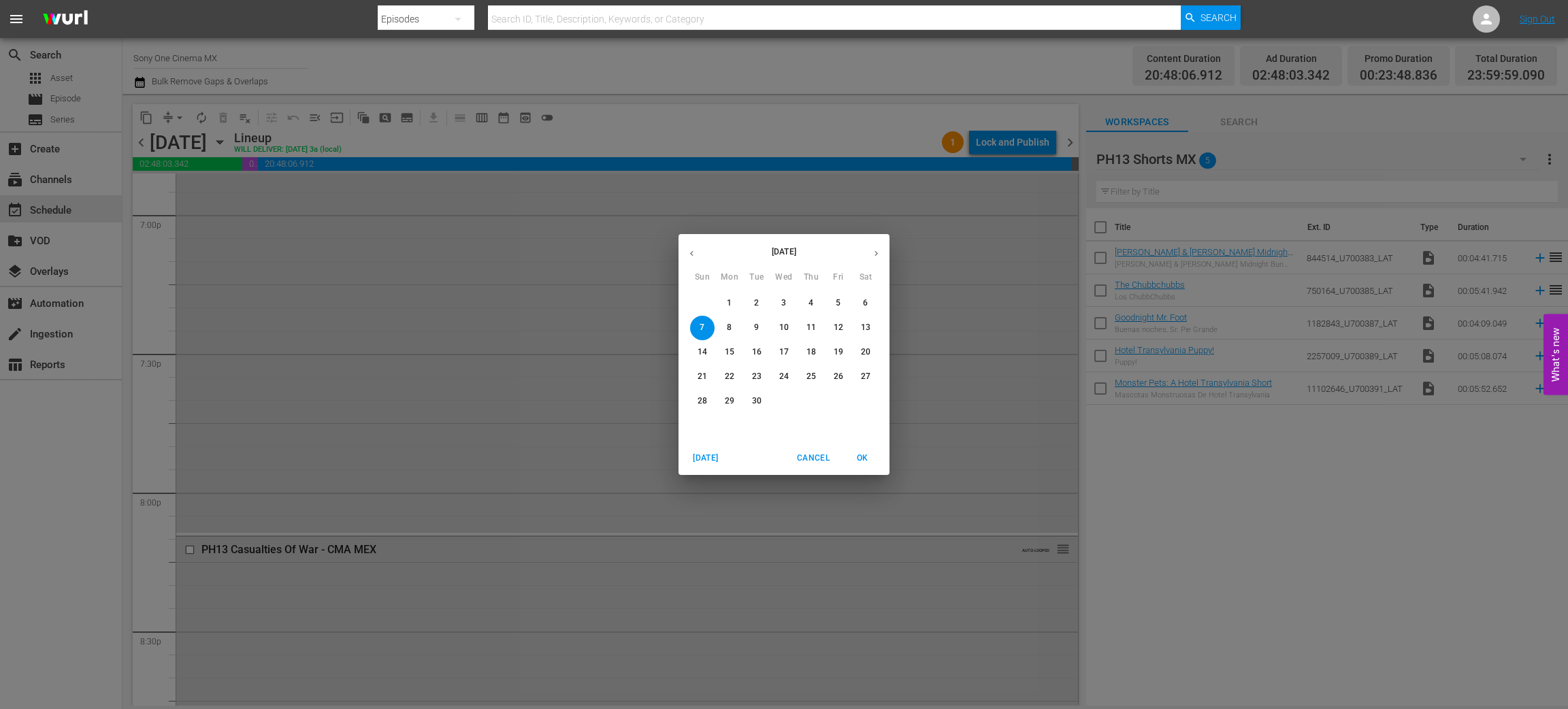
click at [732, 321] on button "8" at bounding box center [729, 328] width 25 height 25
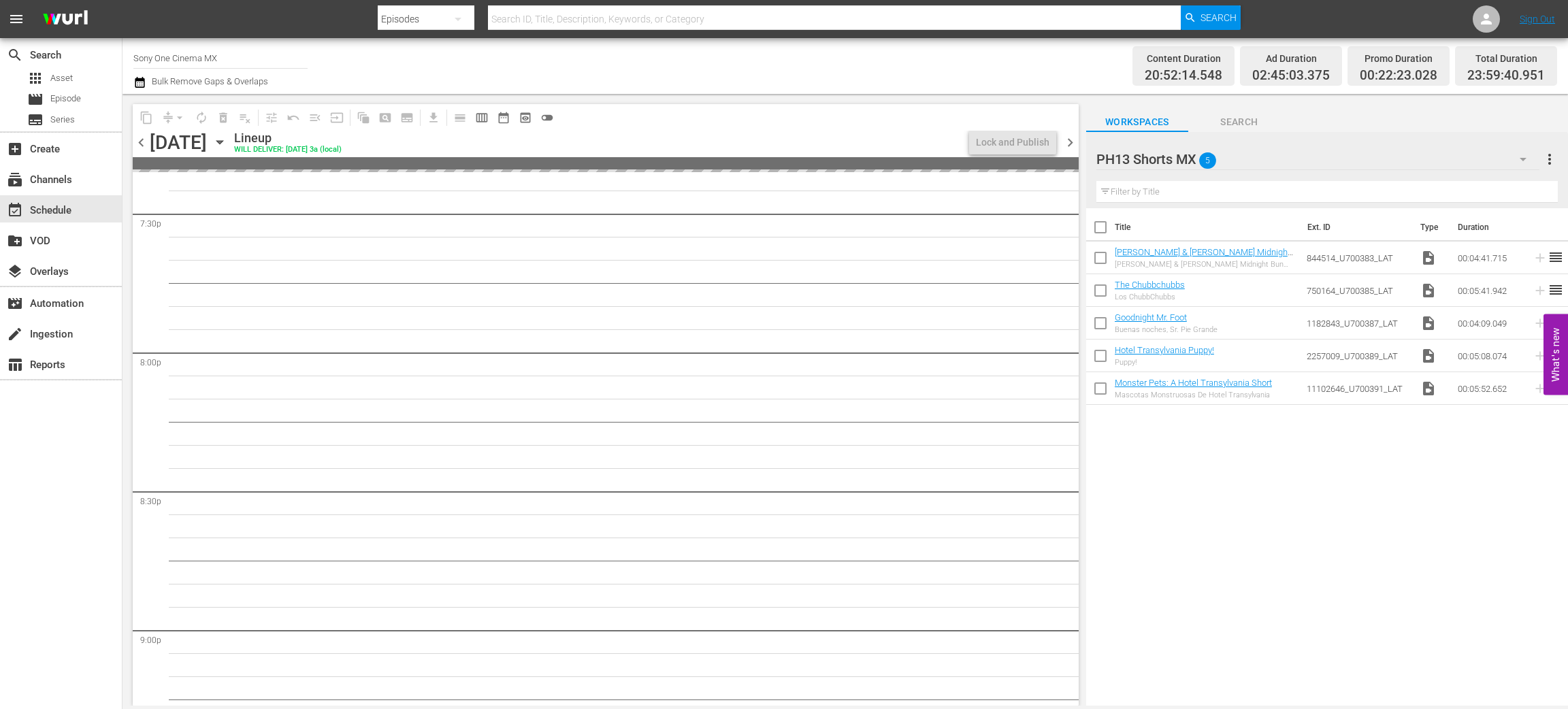
scroll to position [5212, 0]
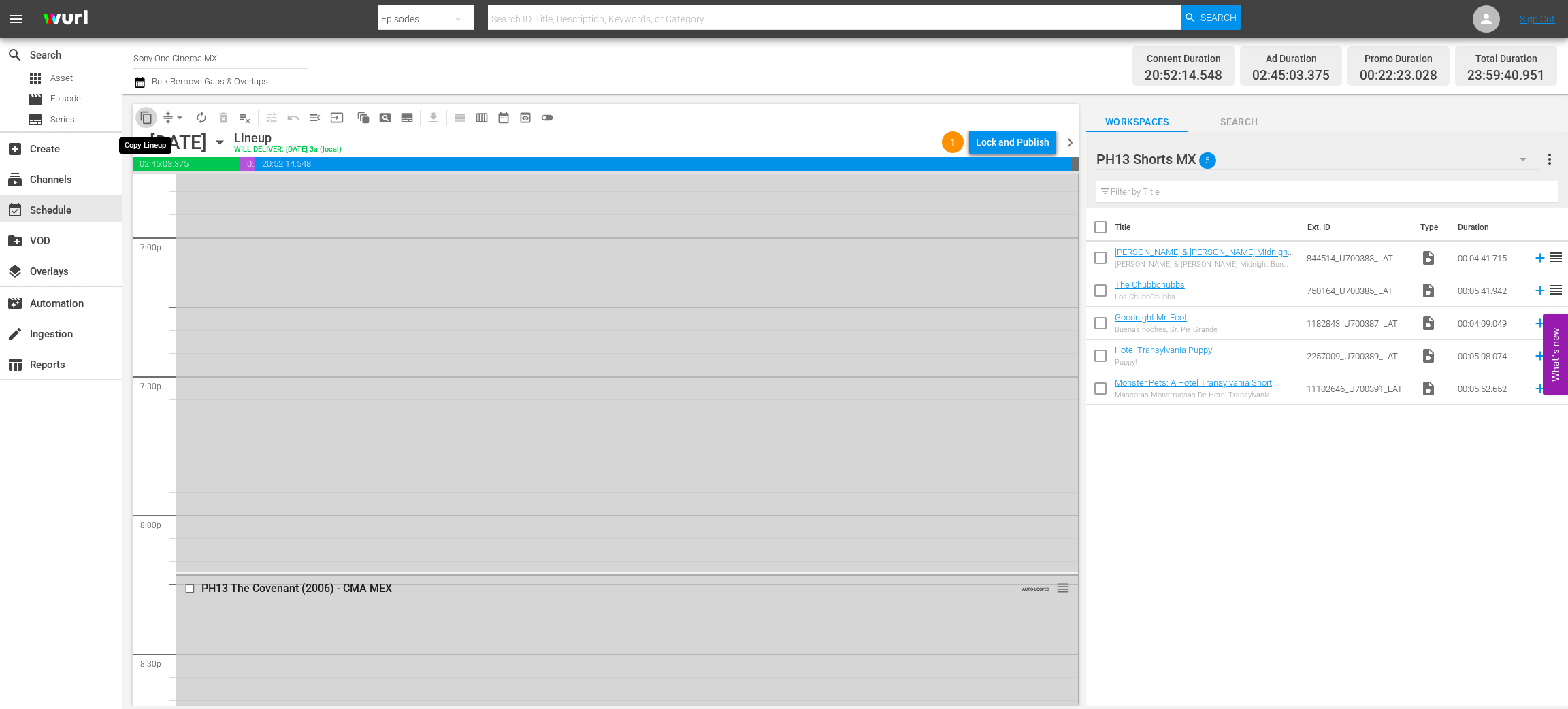
click at [147, 118] on span "content_copy" at bounding box center [146, 117] width 13 height 13
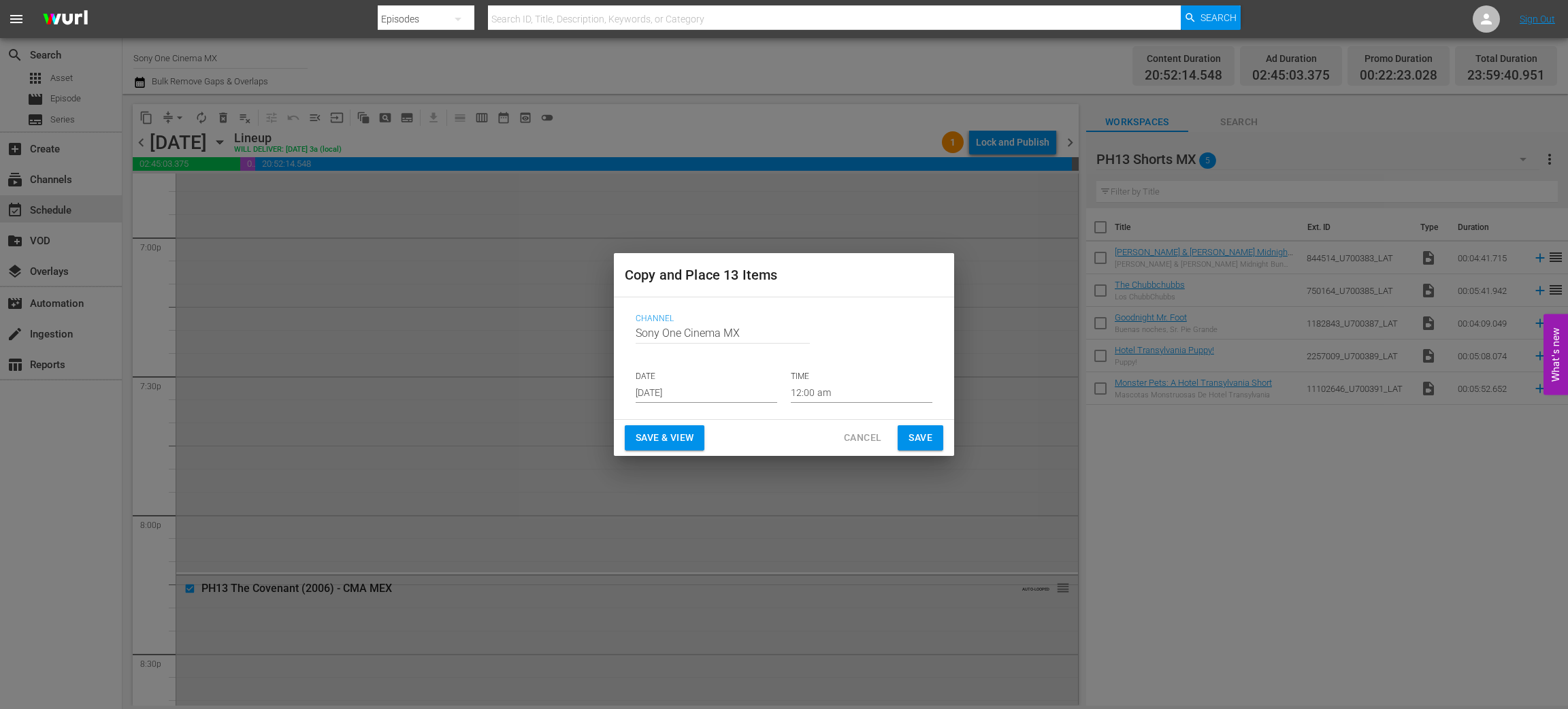
click at [688, 387] on input "Aug 27th 2025" at bounding box center [706, 393] width 142 height 21
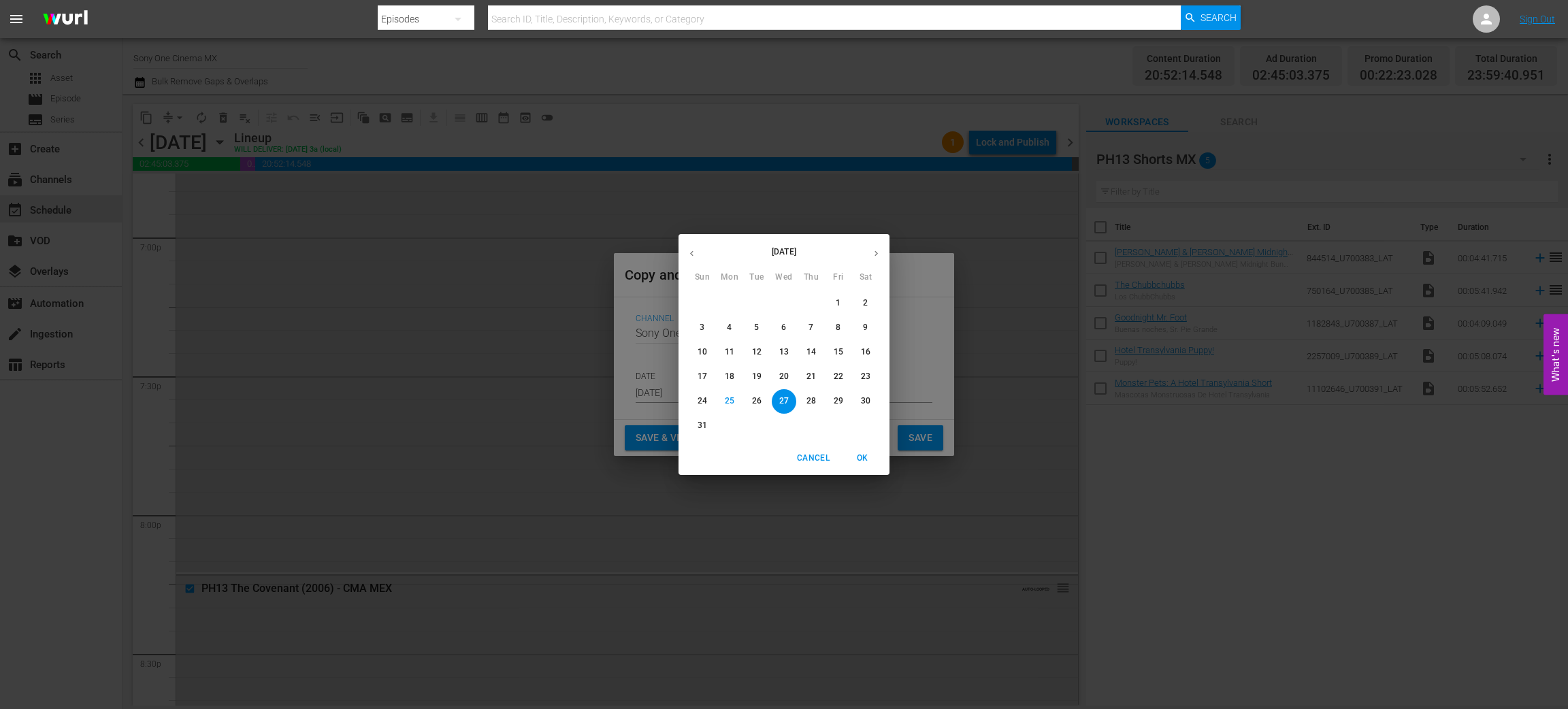
click at [876, 251] on icon "button" at bounding box center [876, 253] width 10 height 10
click at [728, 378] on p "22" at bounding box center [730, 376] width 10 height 12
type input "Sep 22nd 2025"
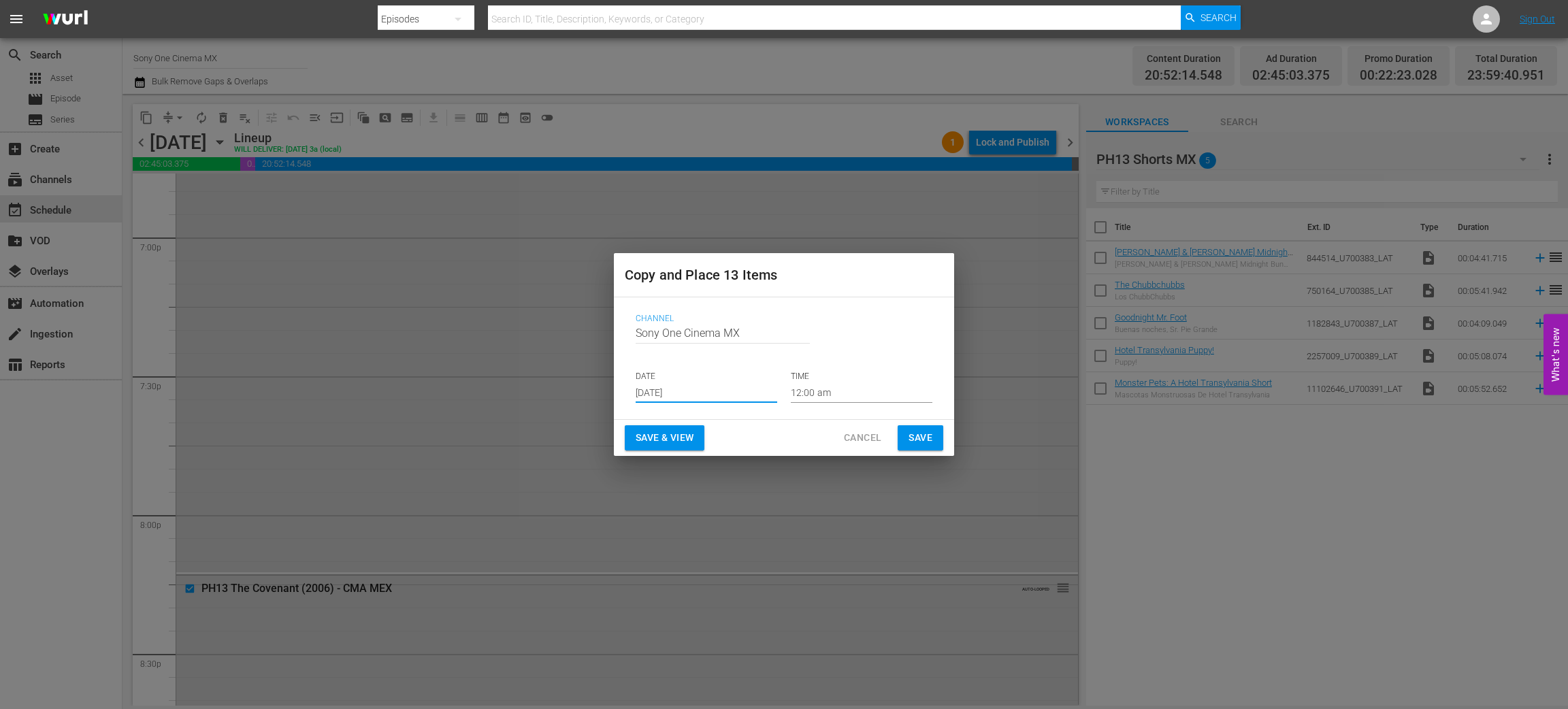
click at [925, 439] on span "Save" at bounding box center [921, 437] width 24 height 17
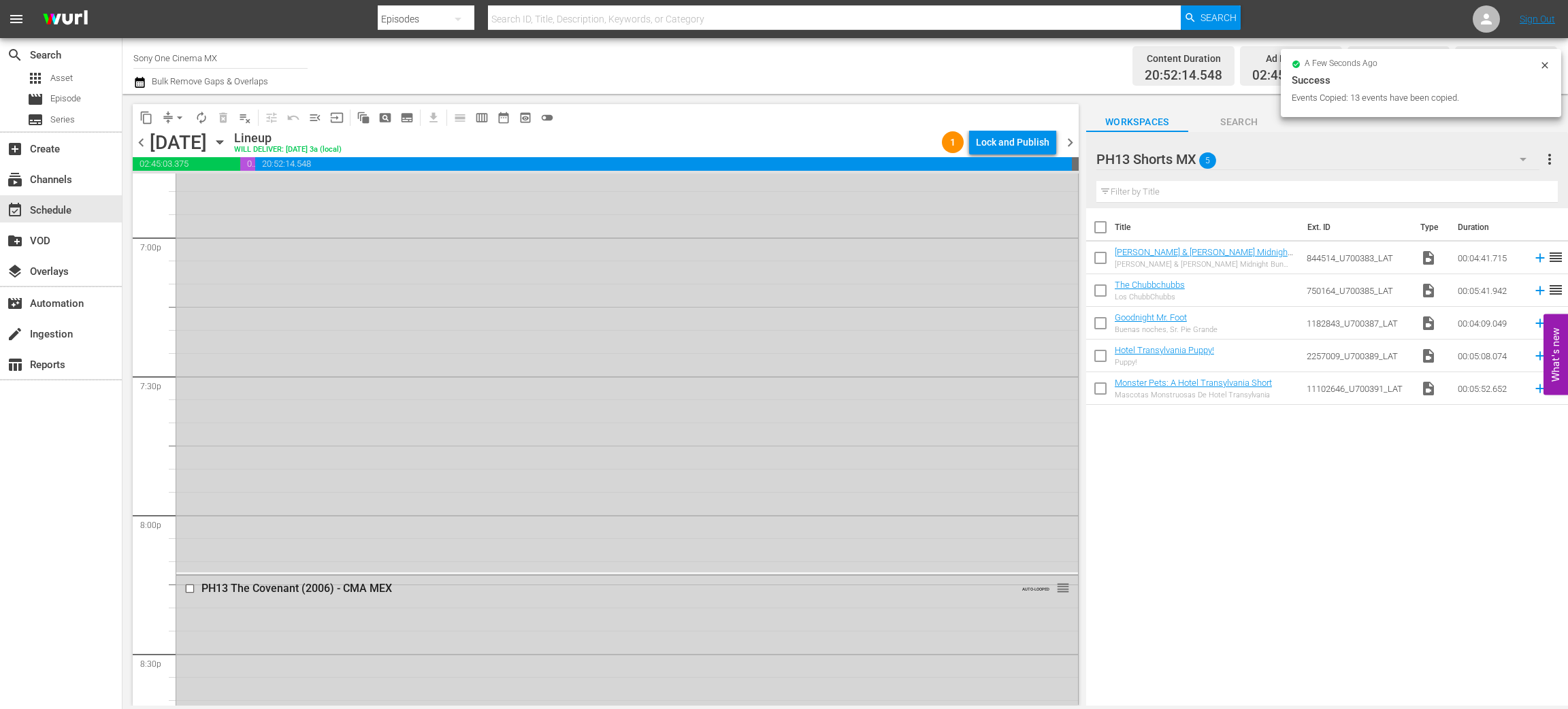
click at [227, 140] on icon "button" at bounding box center [219, 142] width 15 height 15
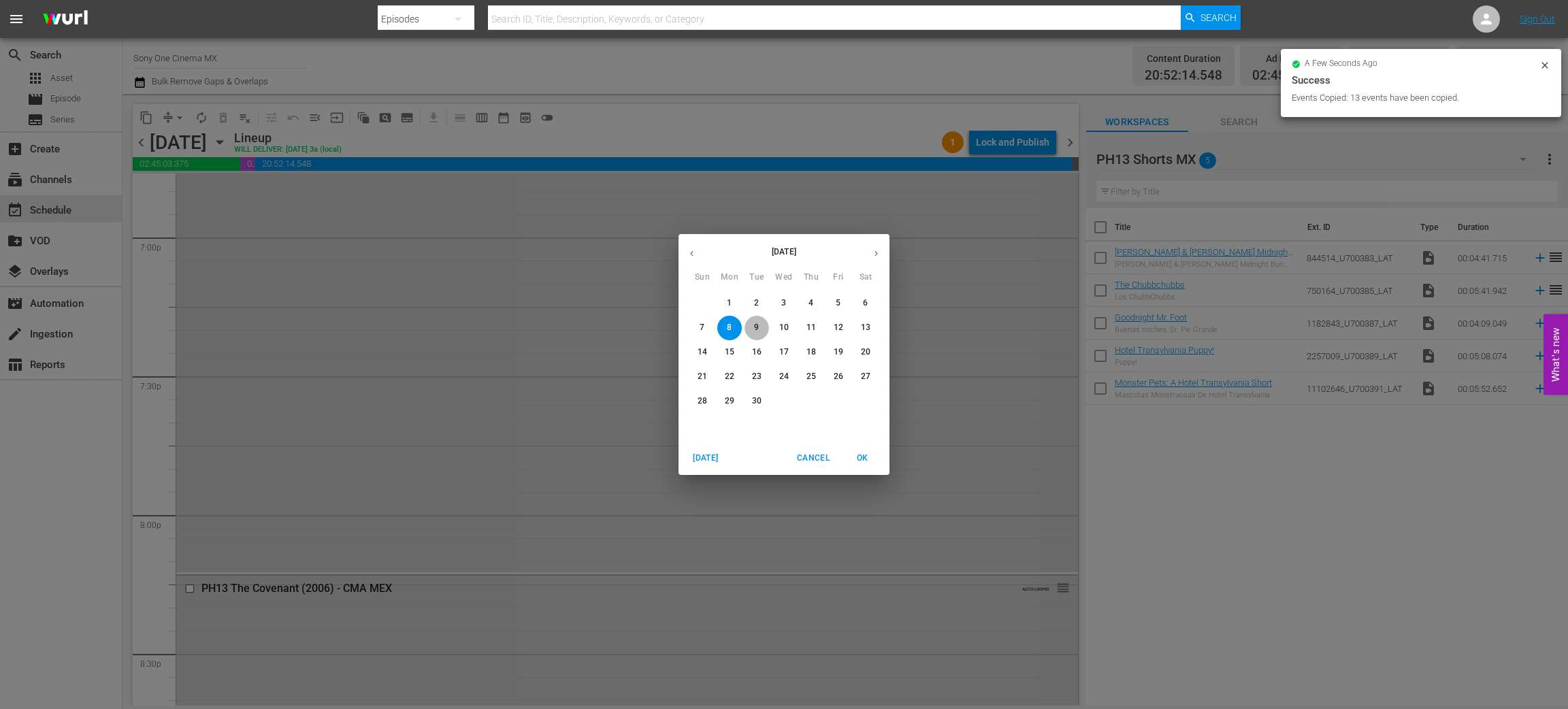
click at [761, 326] on span "9" at bounding box center [757, 327] width 25 height 12
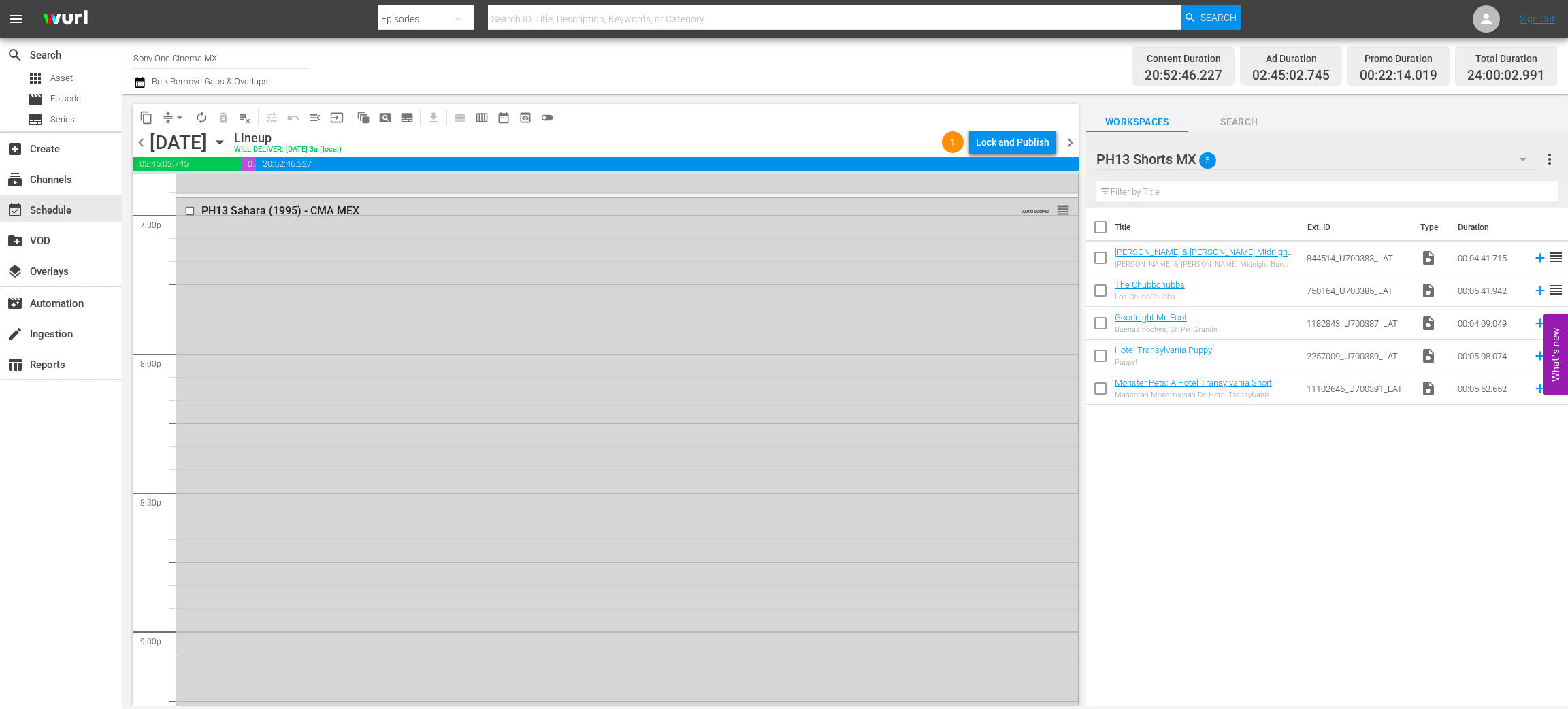
scroll to position [5234, 0]
click at [151, 120] on span "content_copy" at bounding box center [146, 117] width 13 height 13
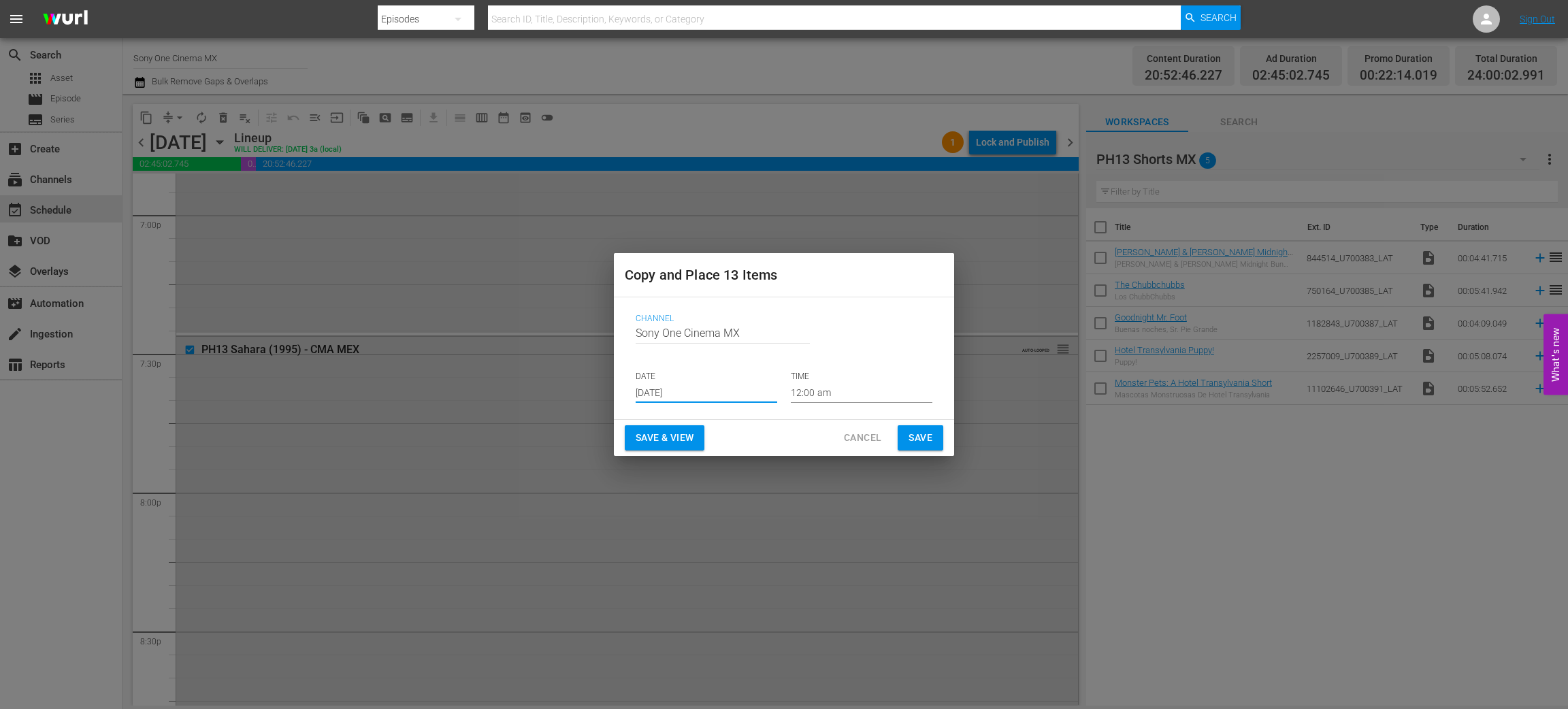
click at [674, 386] on input "Aug 27th 2025" at bounding box center [706, 393] width 142 height 21
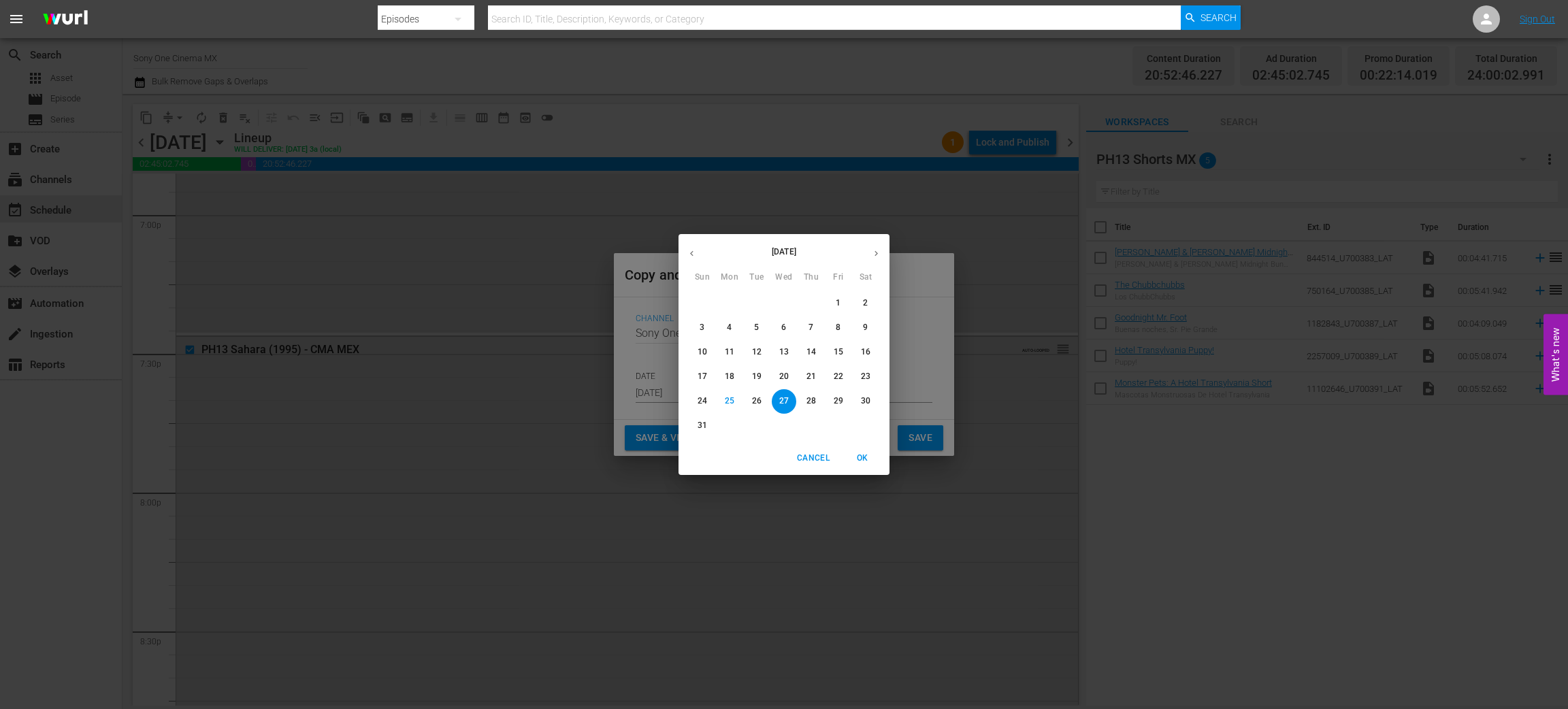
click at [876, 254] on icon "button" at bounding box center [876, 253] width 3 height 6
click at [749, 379] on span "23" at bounding box center [757, 376] width 25 height 12
type input "Sep 23rd 2025"
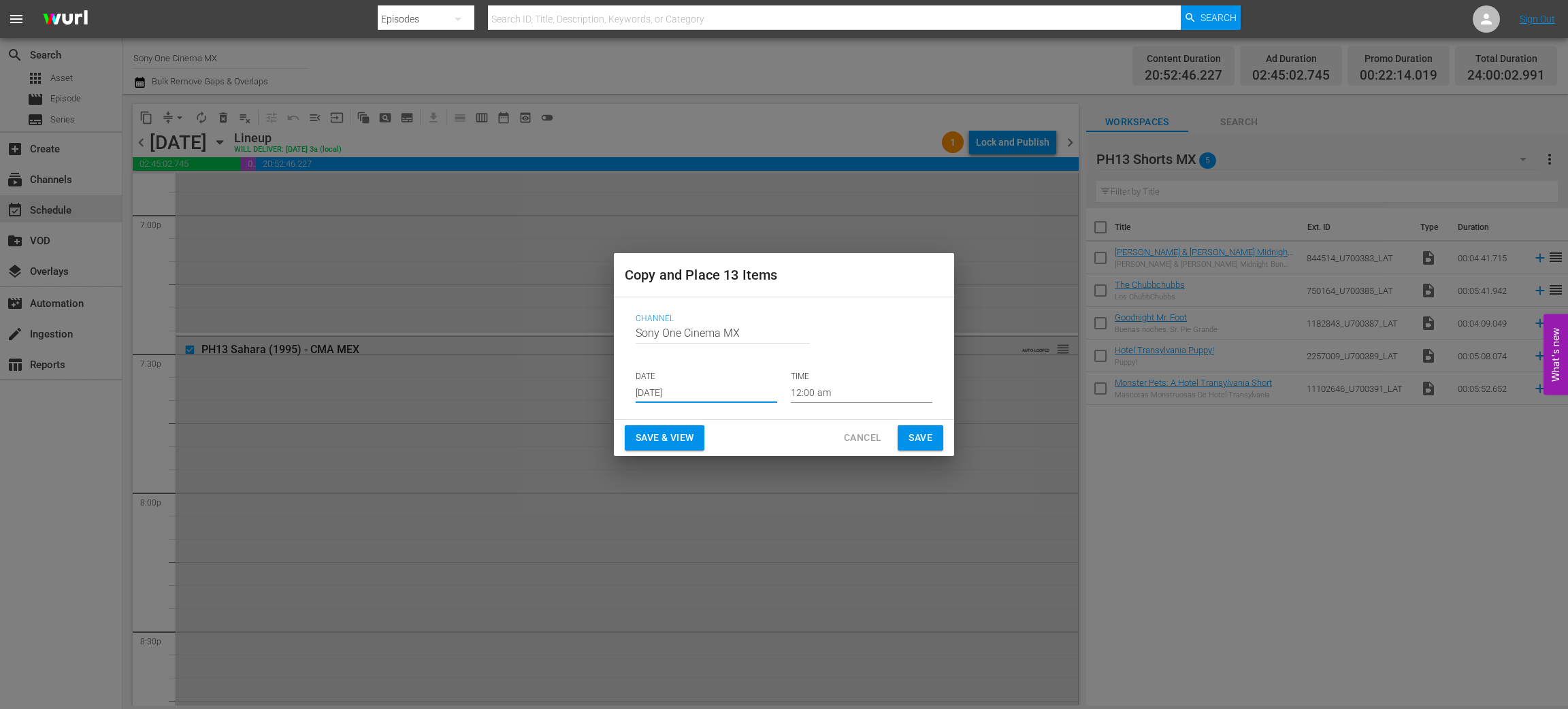
click at [914, 436] on span "Save" at bounding box center [921, 437] width 24 height 17
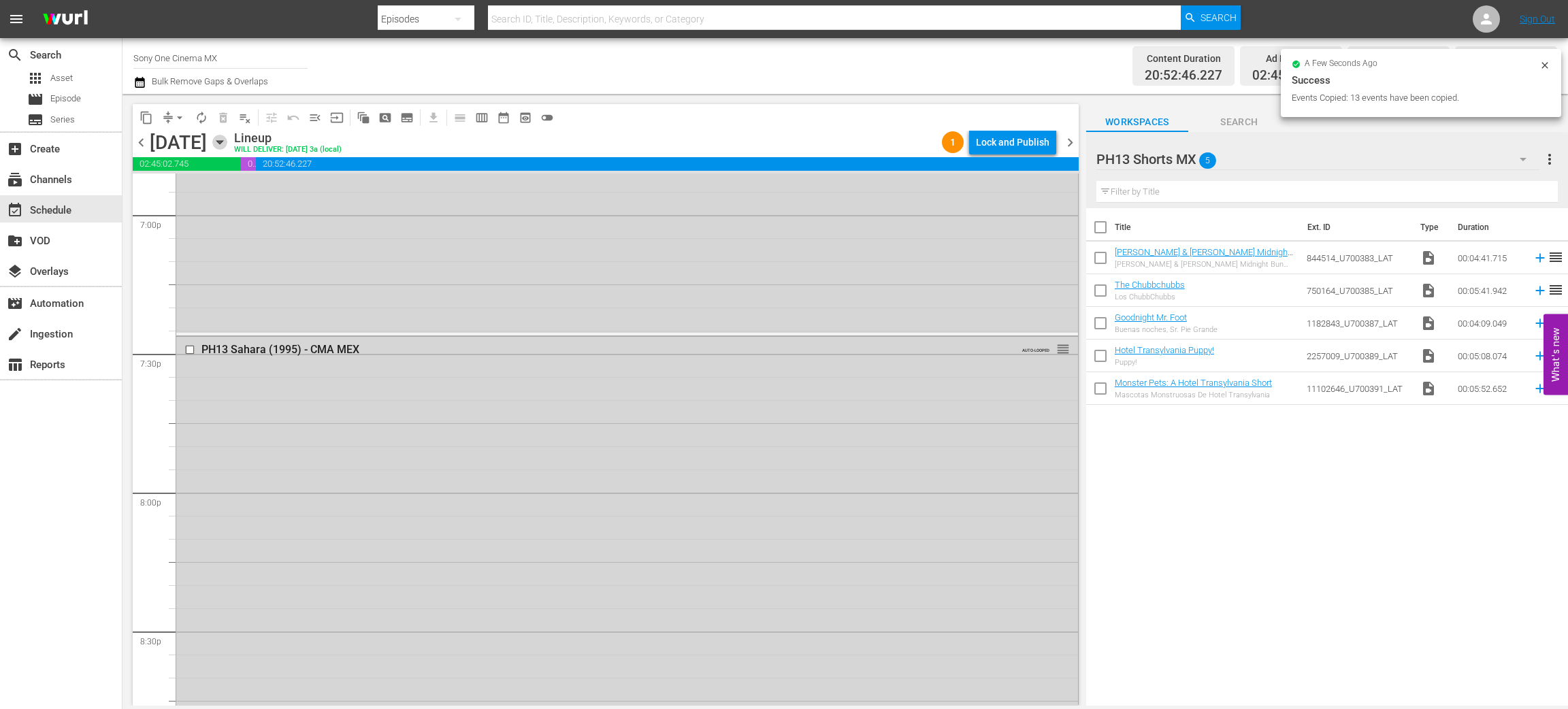
click at [227, 140] on icon "button" at bounding box center [219, 142] width 15 height 15
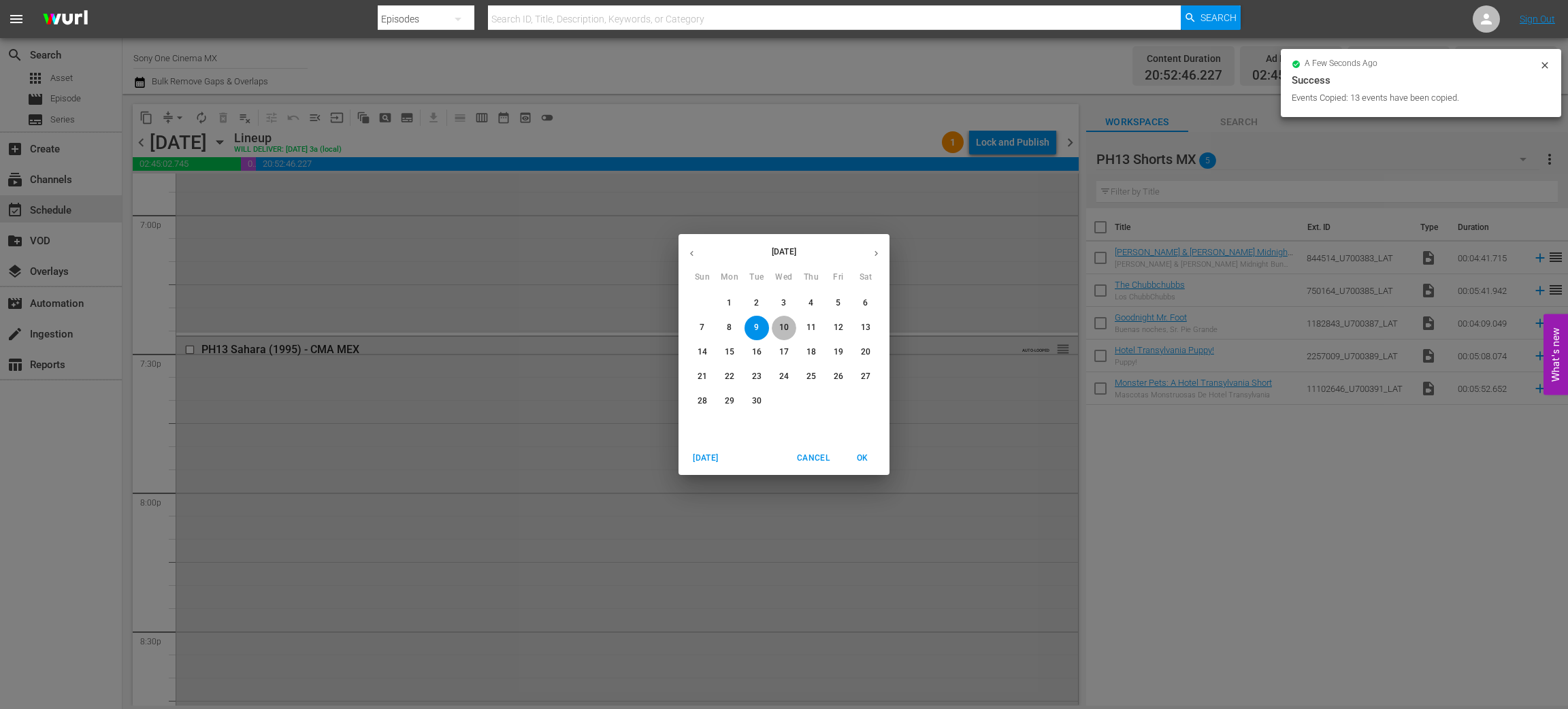
click at [782, 331] on p "10" at bounding box center [784, 327] width 10 height 12
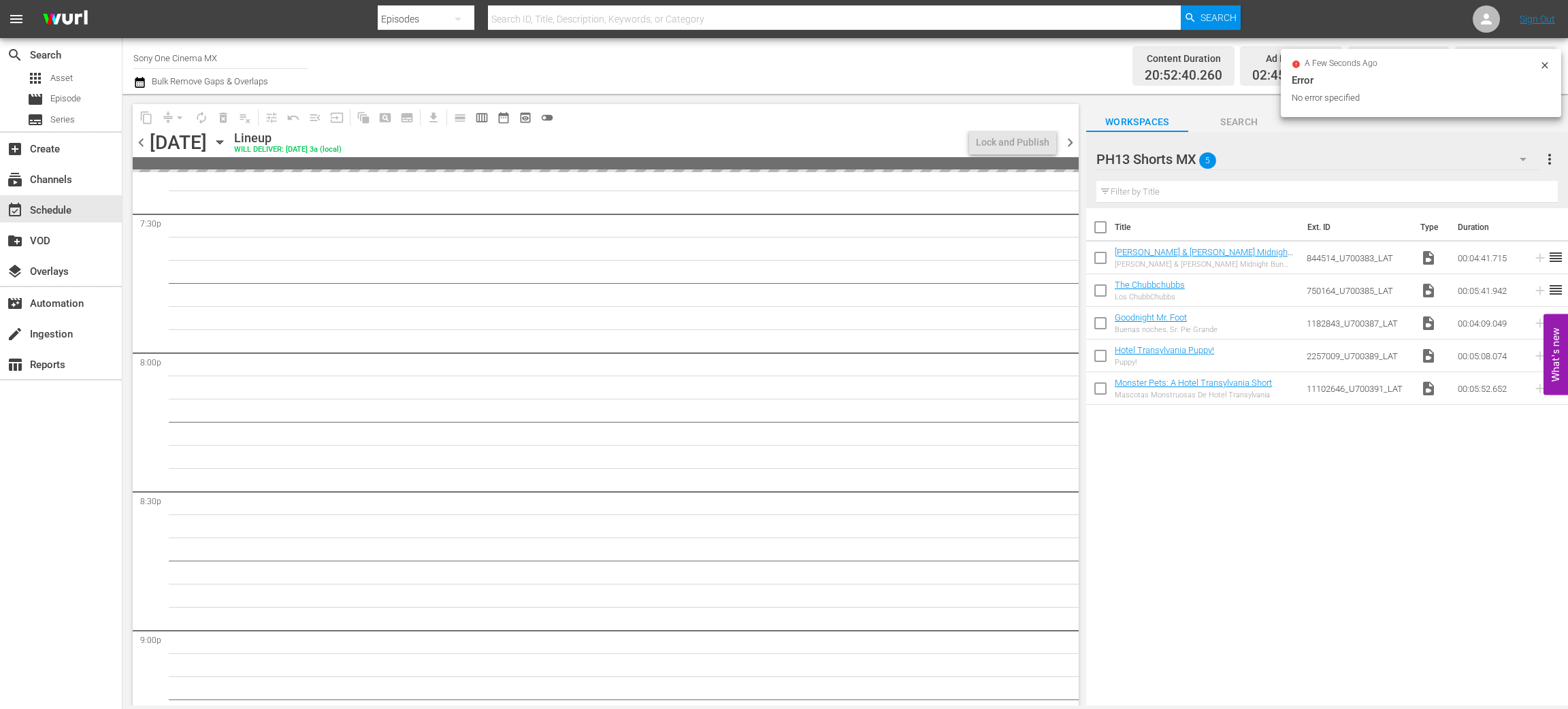
scroll to position [5212, 0]
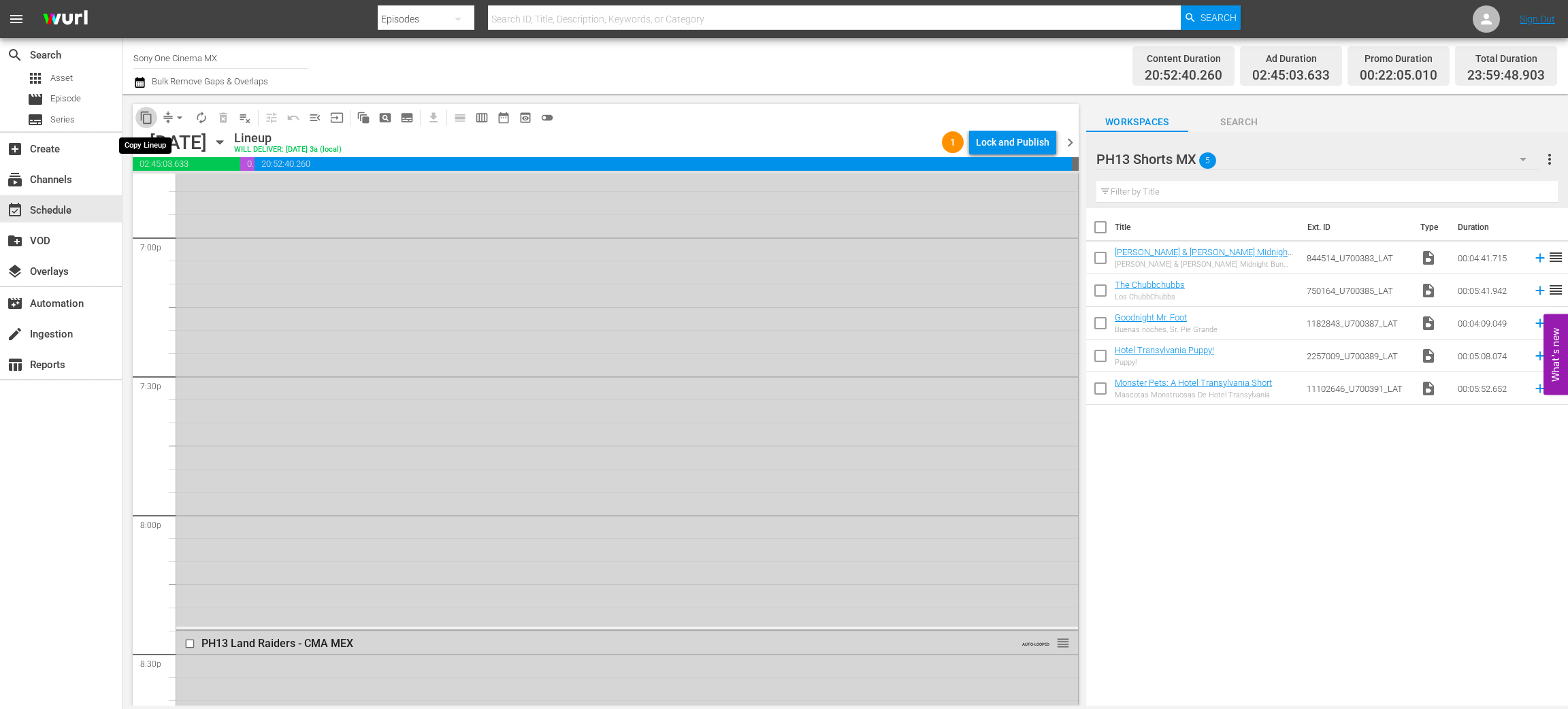
click at [149, 114] on span "content_copy" at bounding box center [146, 117] width 13 height 13
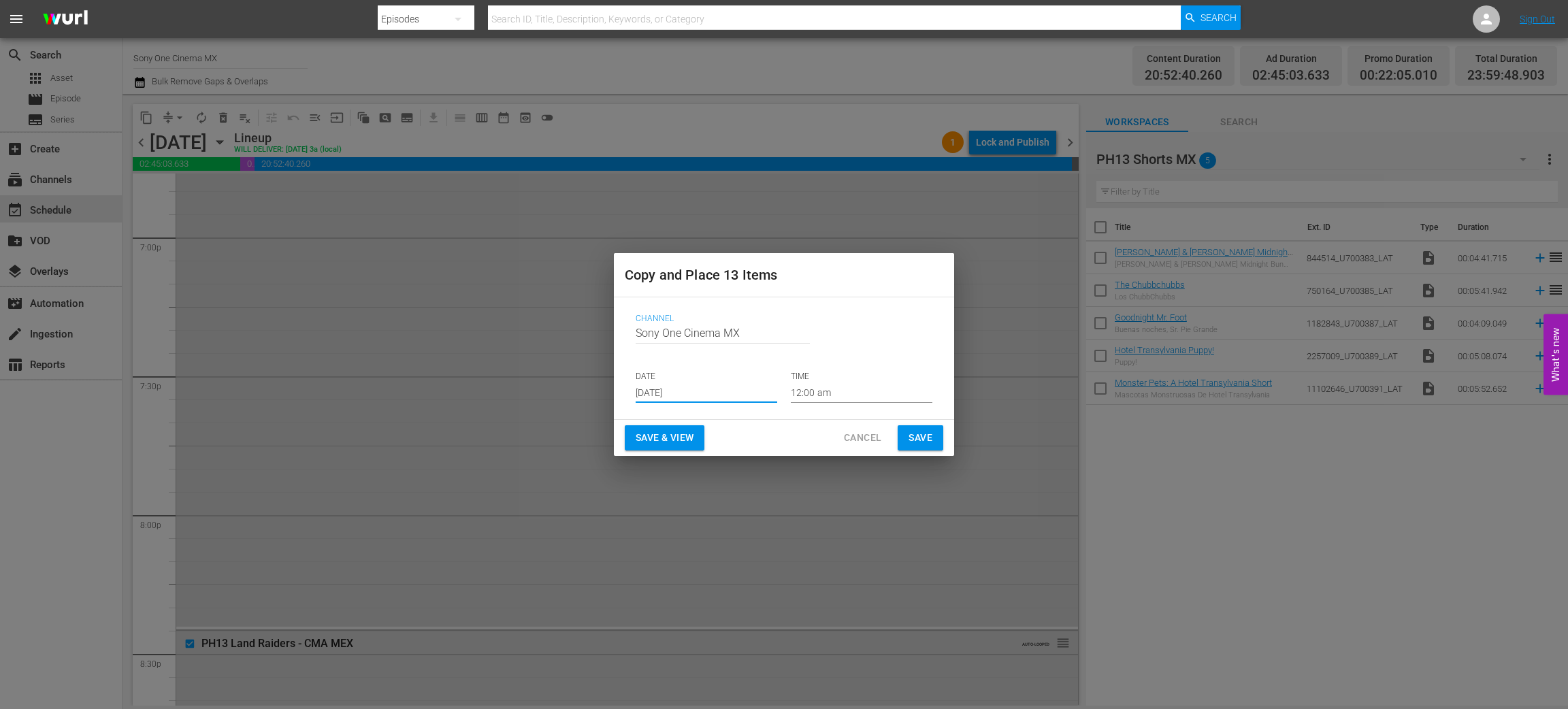
click at [689, 395] on input "Aug 27th 2025" at bounding box center [706, 393] width 142 height 21
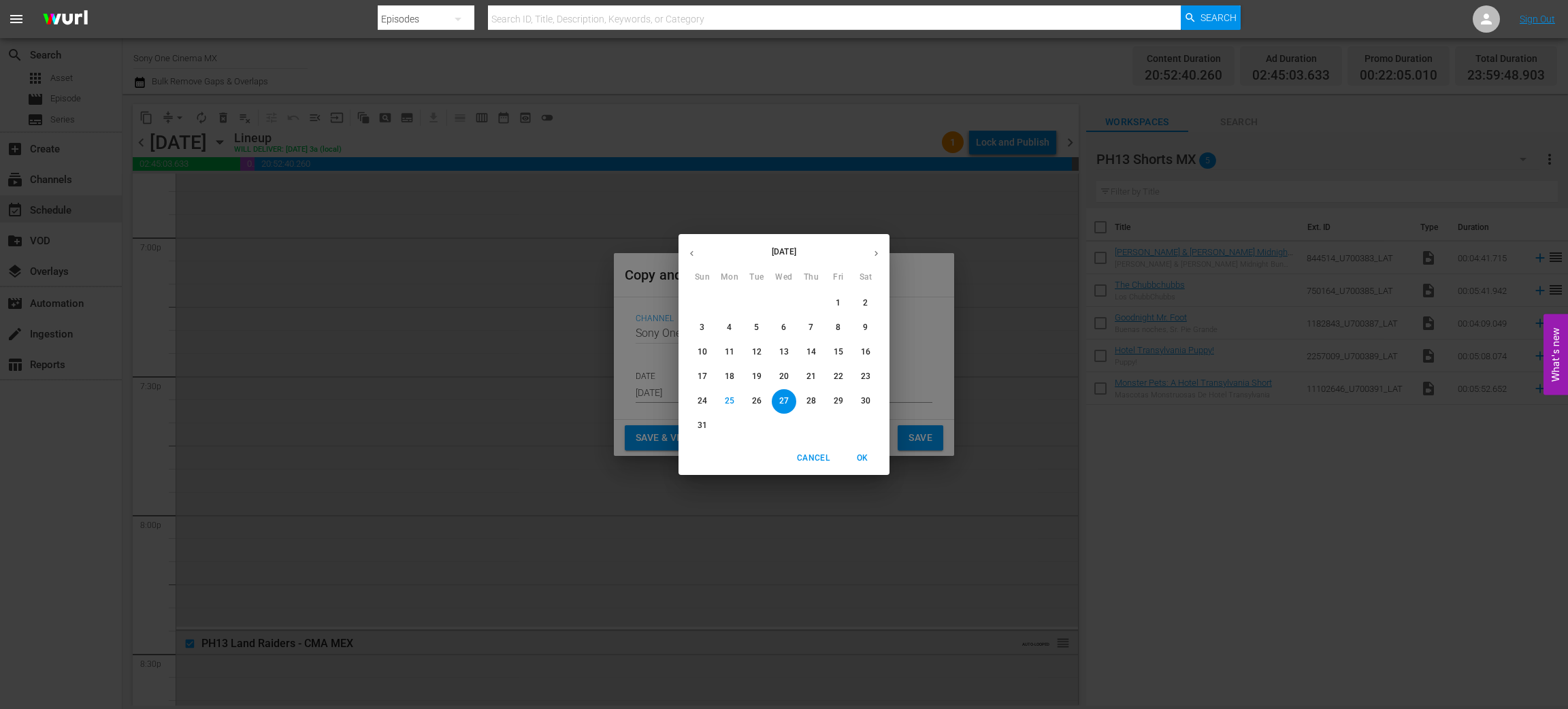
click at [875, 257] on icon "button" at bounding box center [876, 253] width 10 height 10
click at [784, 379] on p "24" at bounding box center [784, 376] width 10 height 12
type input "Sep 24th 2025"
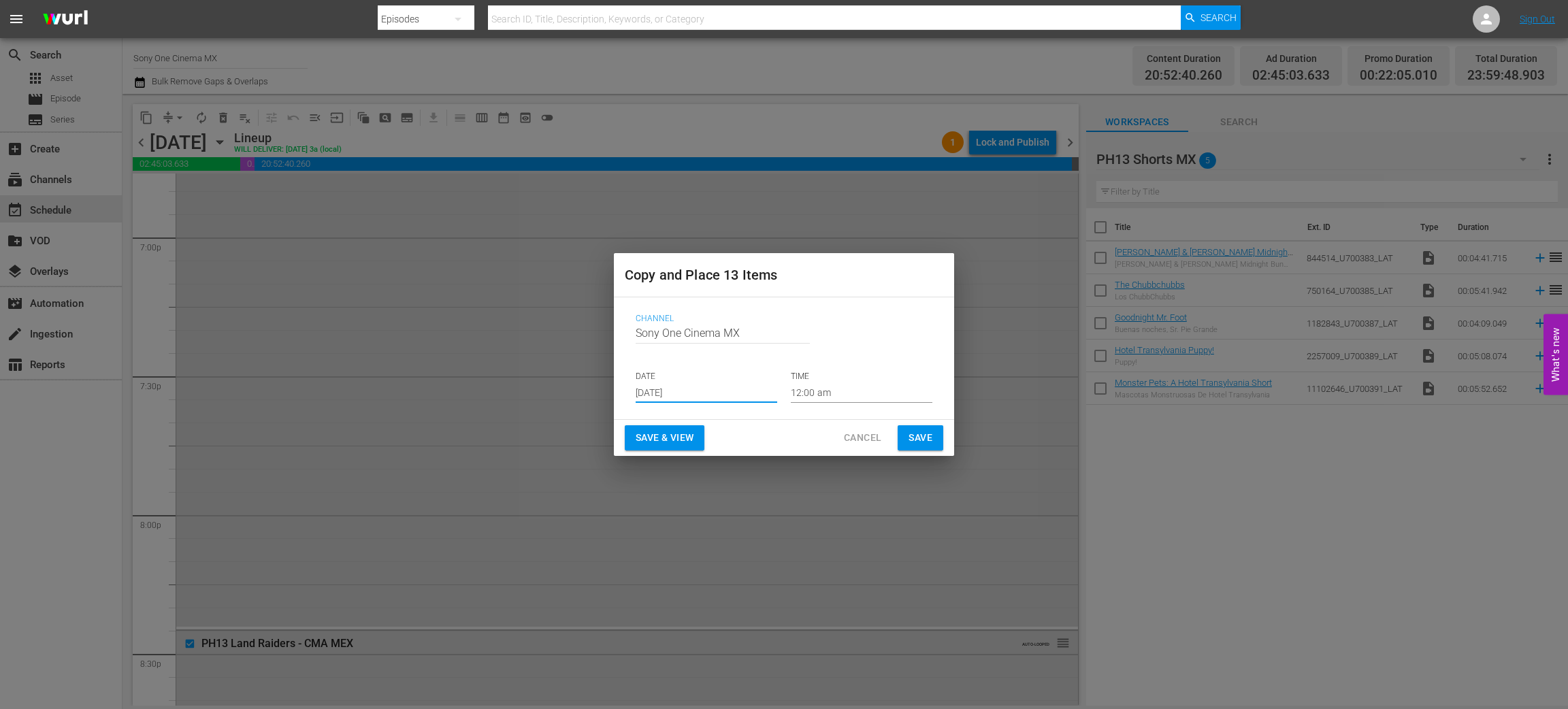
click at [918, 431] on span "Save" at bounding box center [921, 437] width 24 height 17
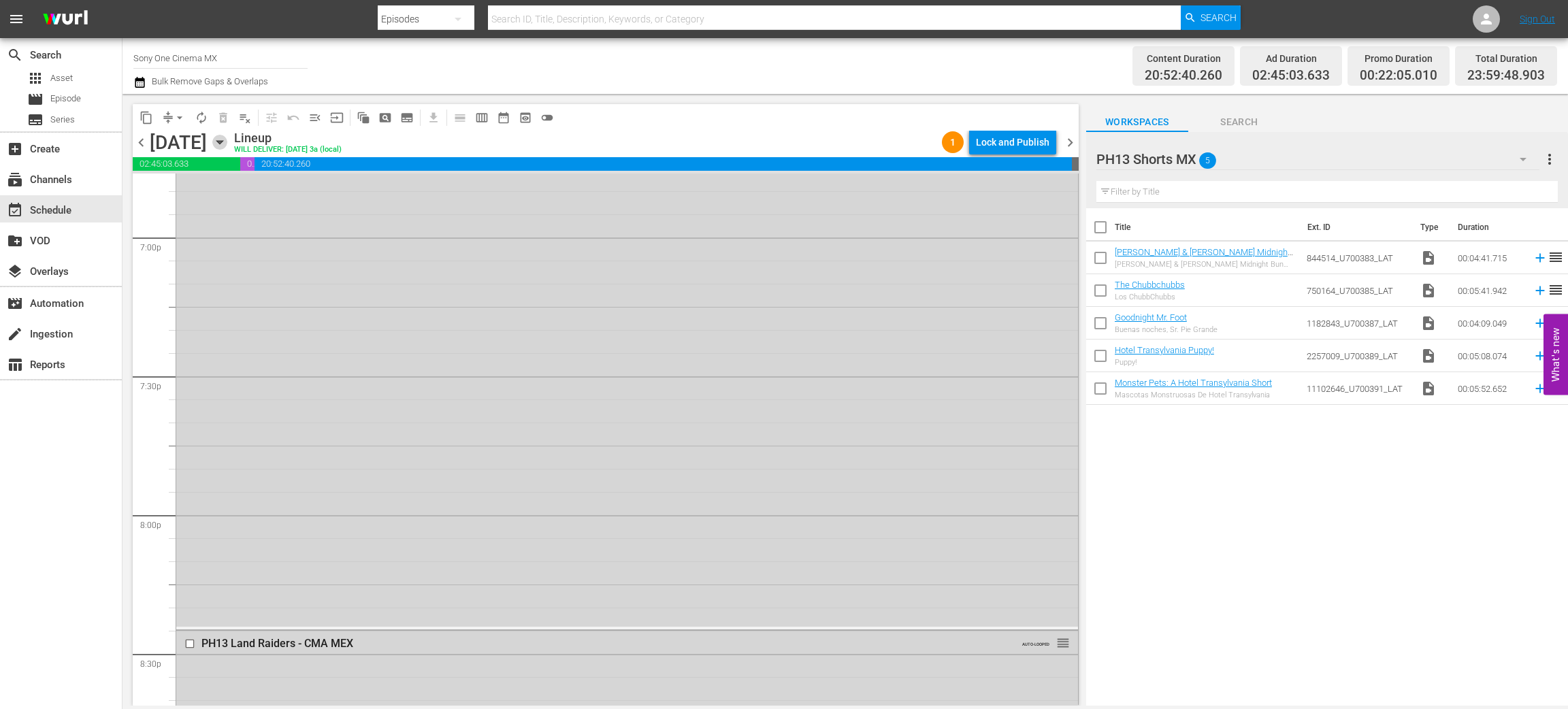
click at [227, 136] on icon "button" at bounding box center [219, 142] width 15 height 15
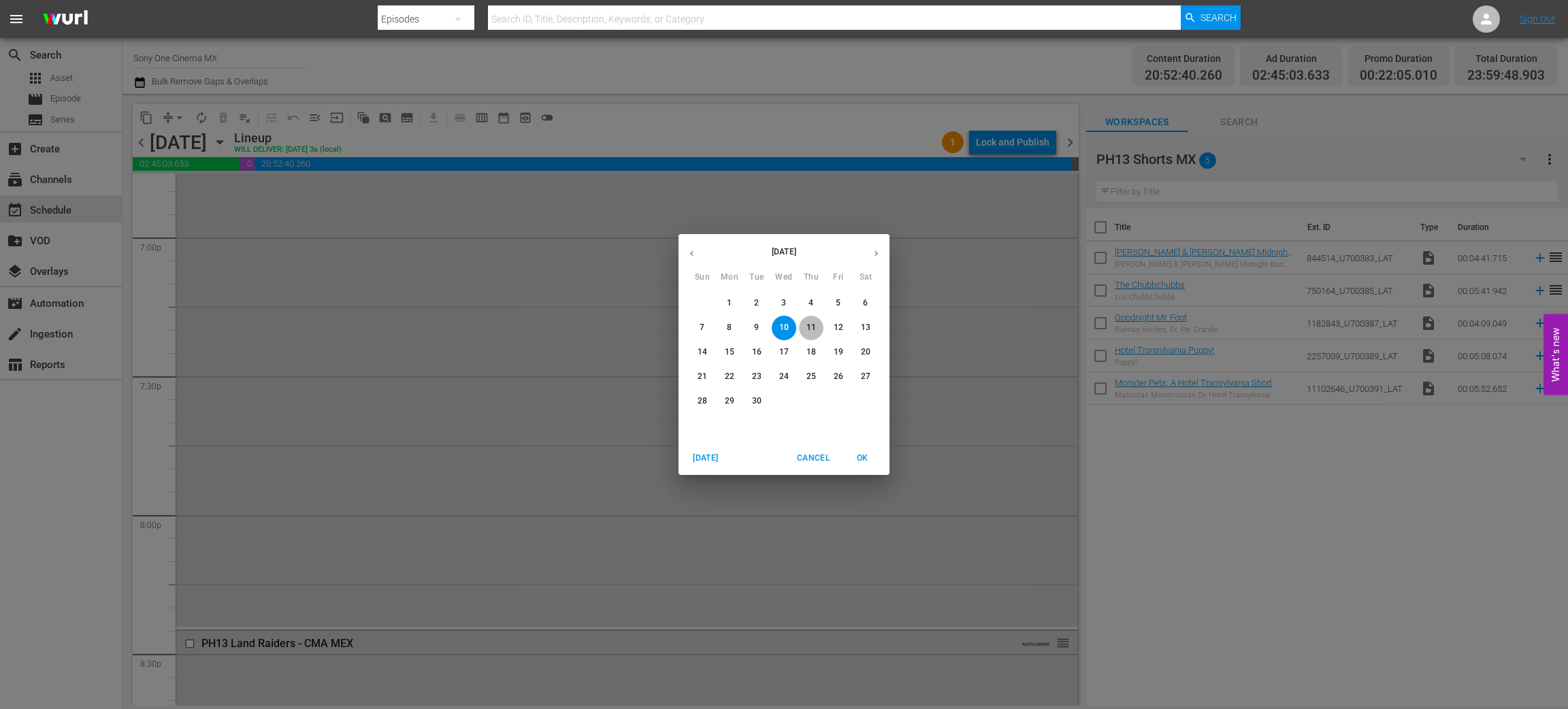
click at [808, 325] on p "11" at bounding box center [811, 327] width 10 height 12
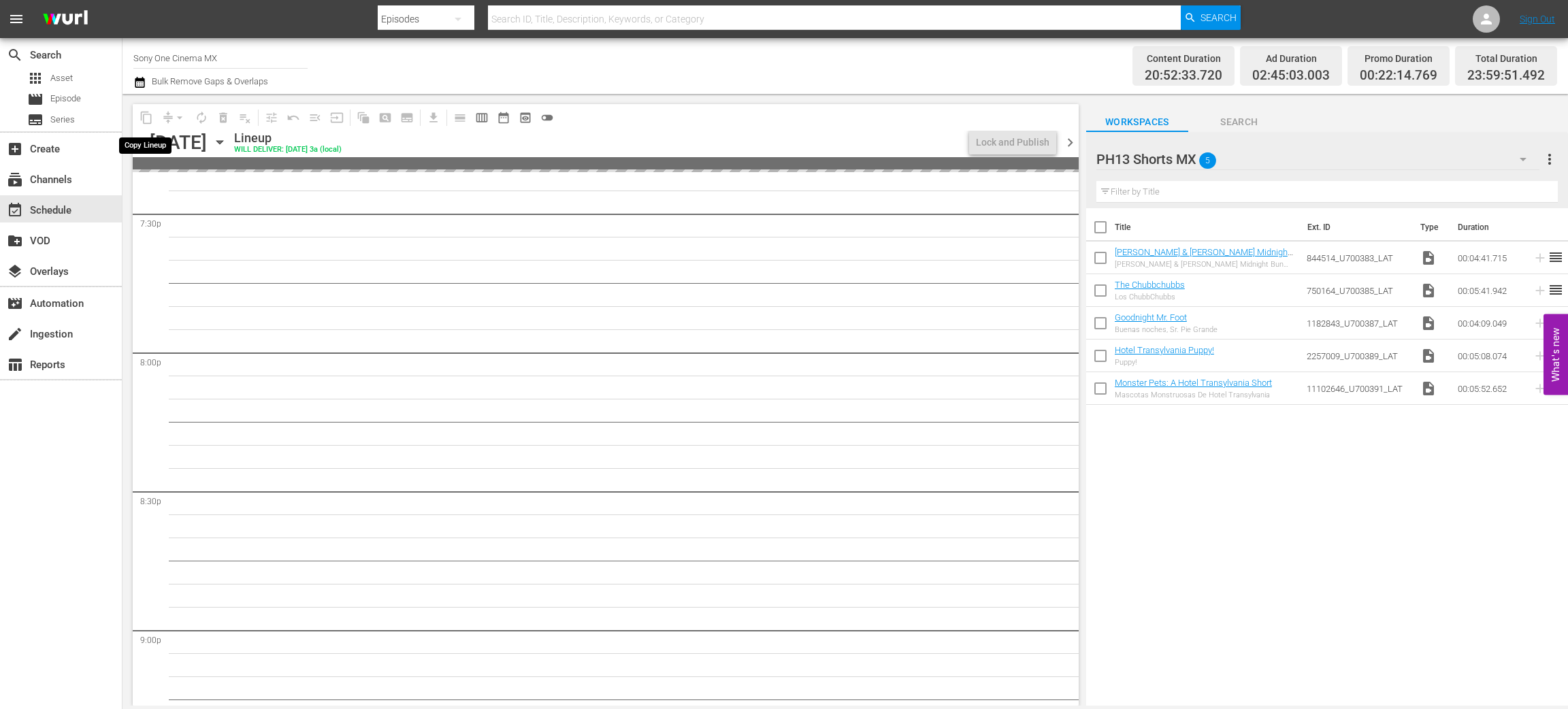
scroll to position [5188, 0]
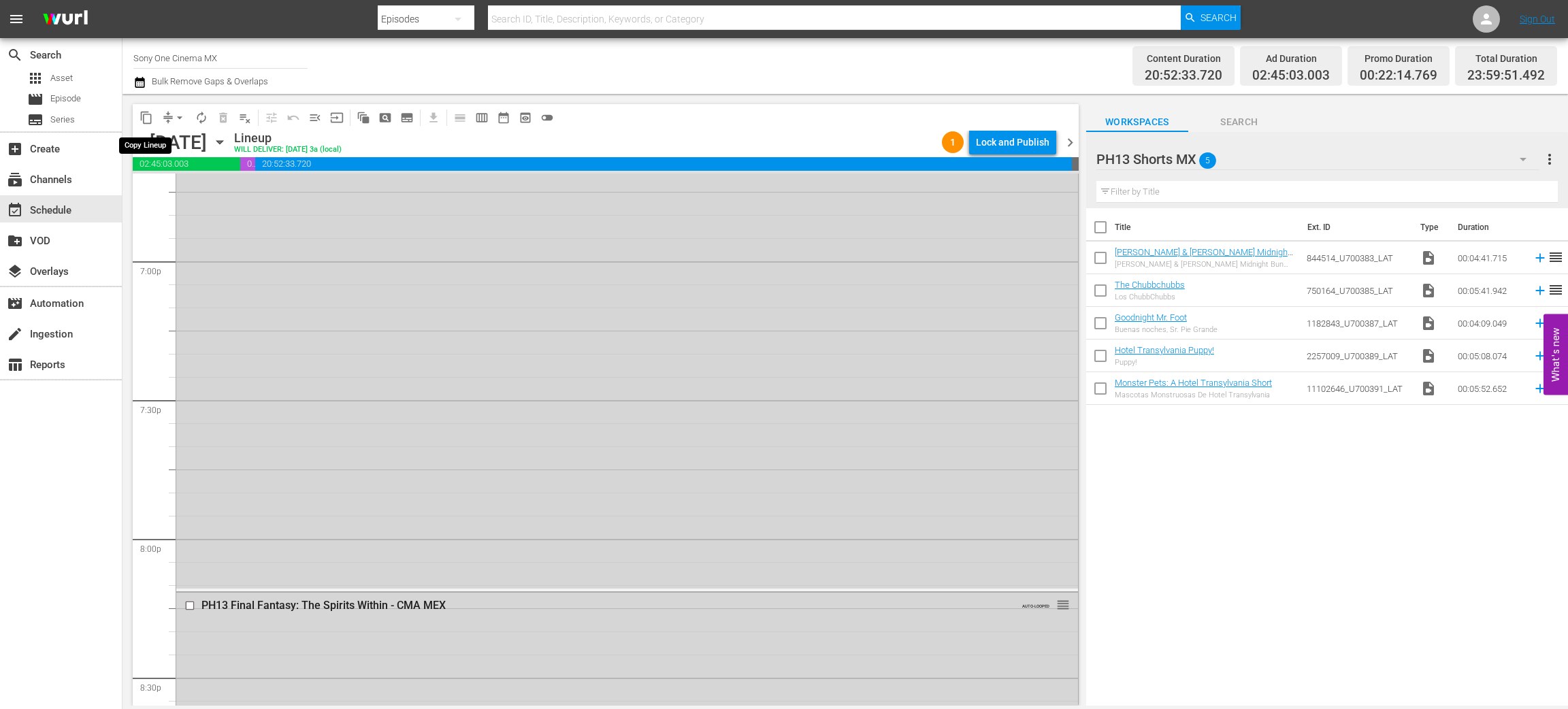
click at [147, 118] on span "content_copy" at bounding box center [146, 117] width 13 height 13
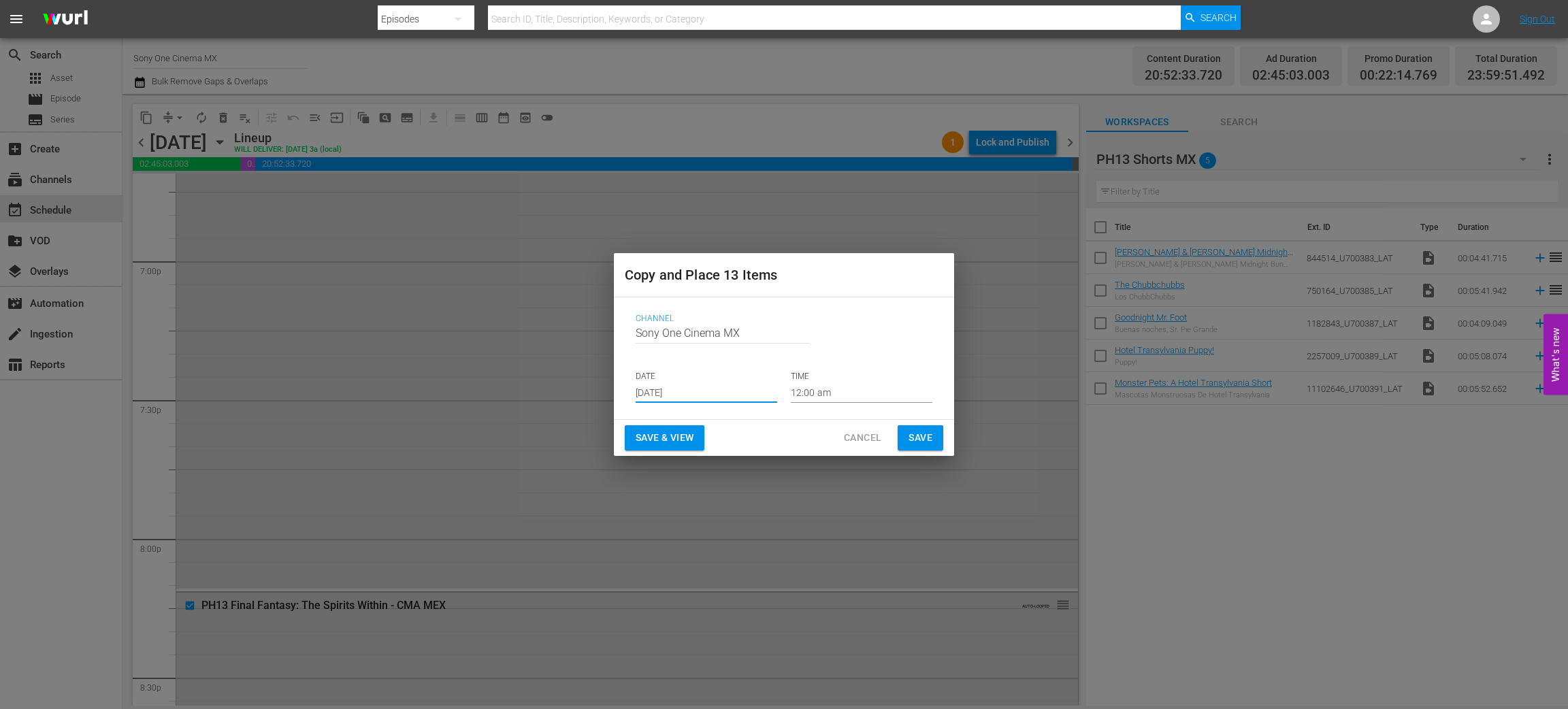
click at [654, 388] on input "Aug 27th 2025" at bounding box center [706, 393] width 142 height 21
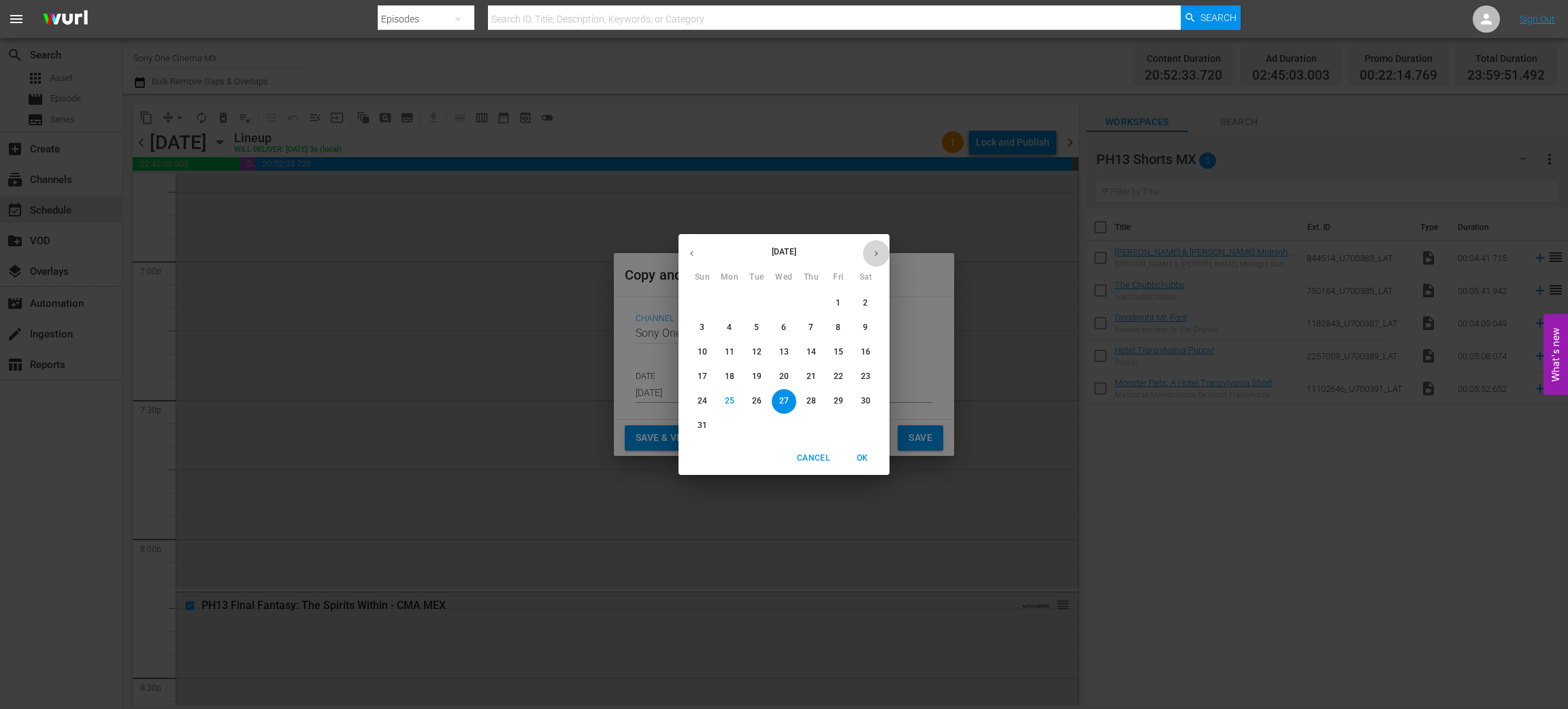
click at [875, 253] on icon "button" at bounding box center [876, 253] width 10 height 10
click at [814, 375] on p "25" at bounding box center [811, 376] width 10 height 12
type input "Sep 25th 2025"
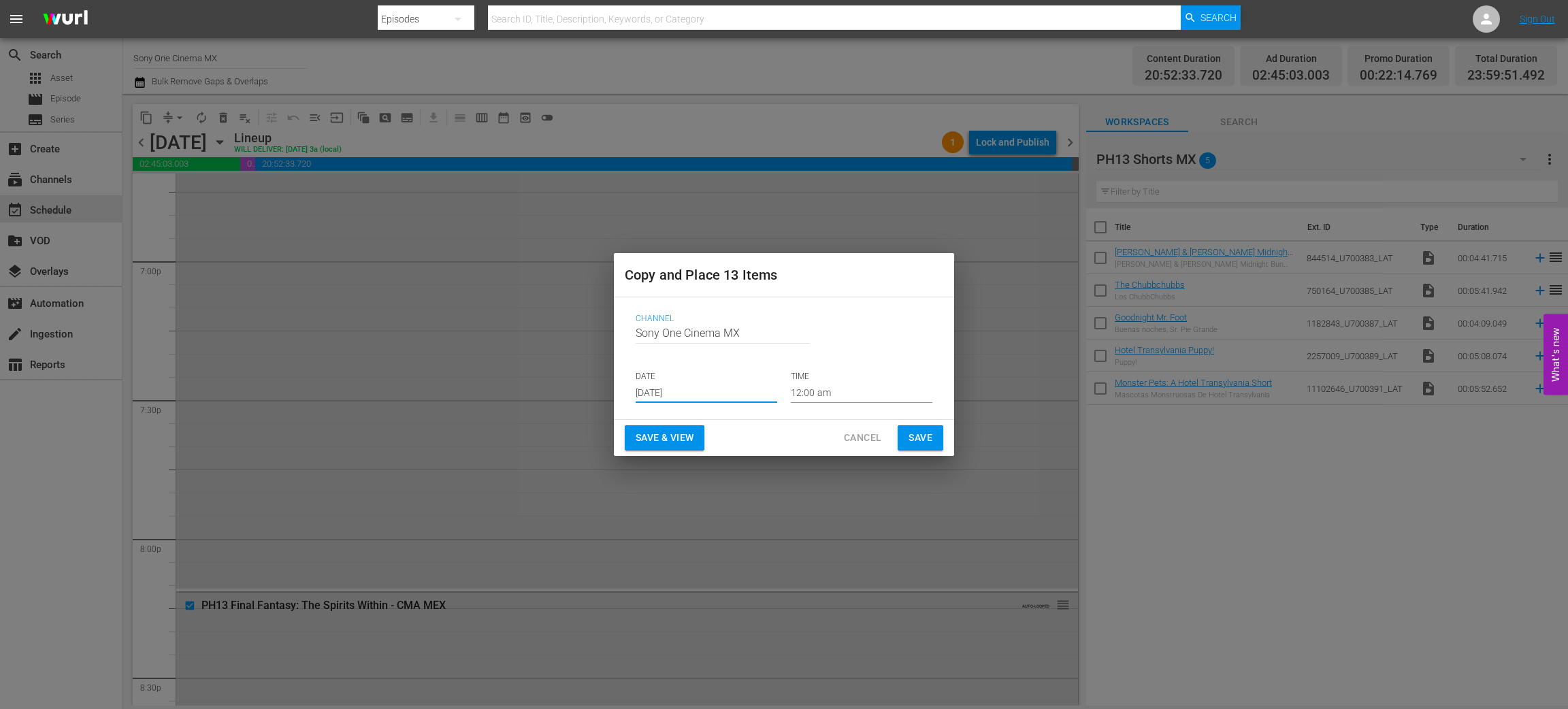
click at [913, 439] on span "Save" at bounding box center [921, 437] width 24 height 17
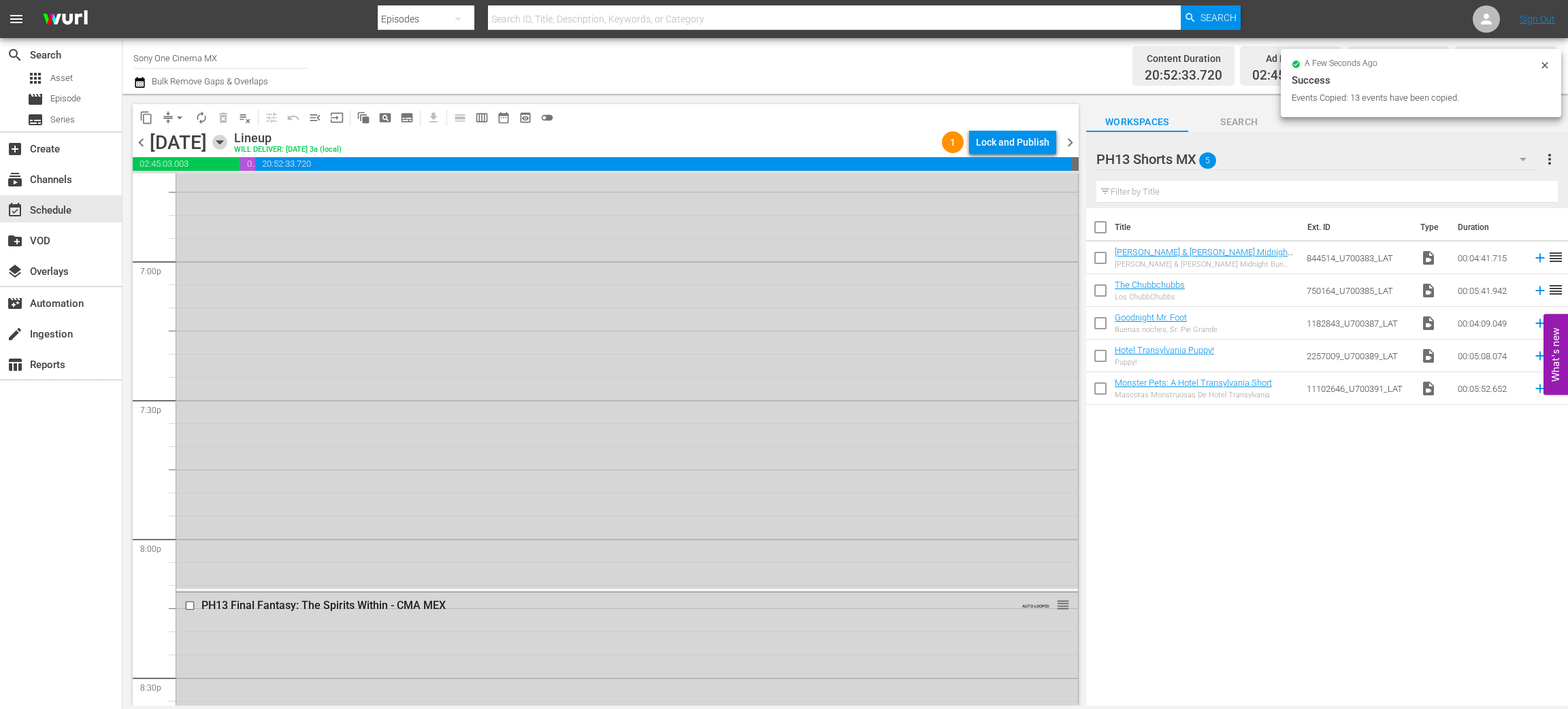
click at [227, 144] on icon "button" at bounding box center [219, 142] width 15 height 15
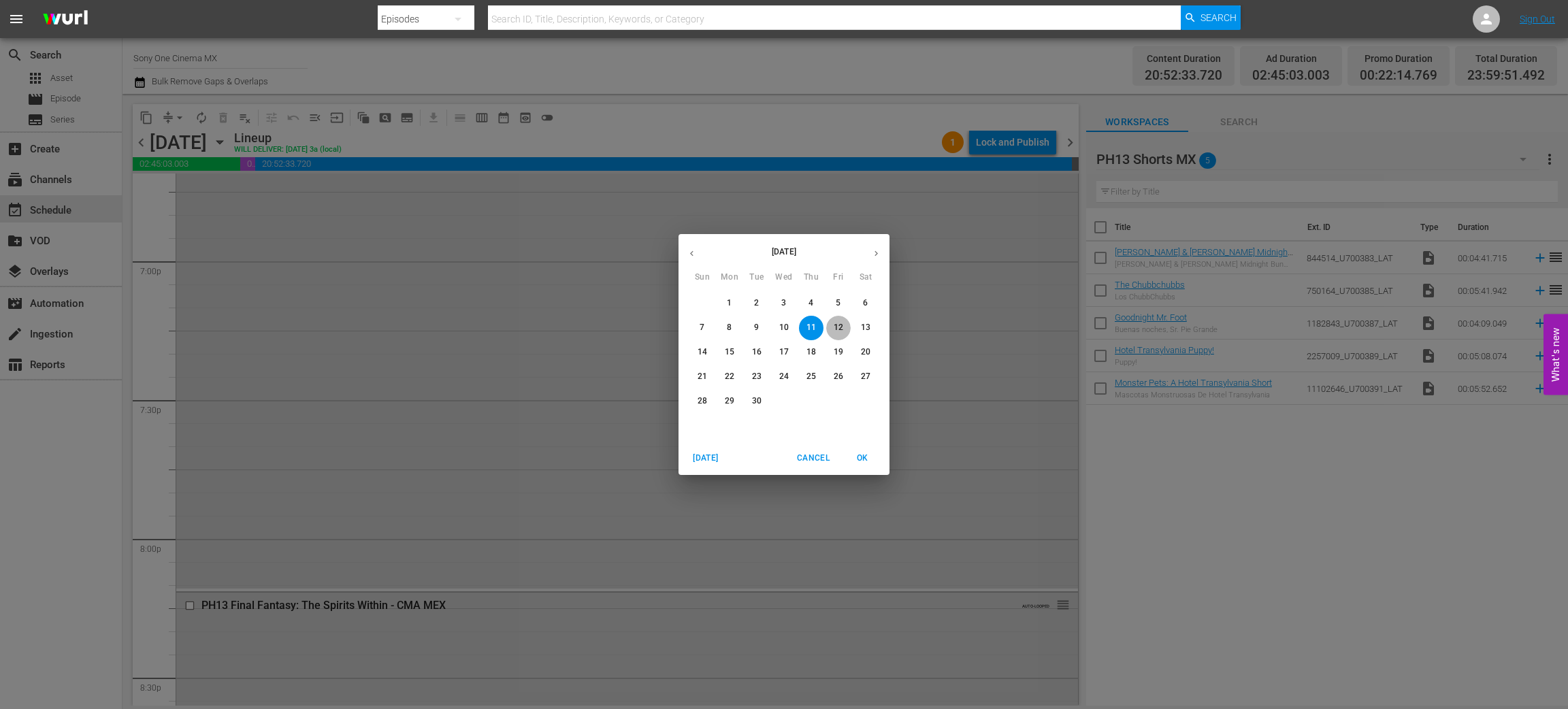
click at [834, 326] on p "12" at bounding box center [838, 327] width 10 height 12
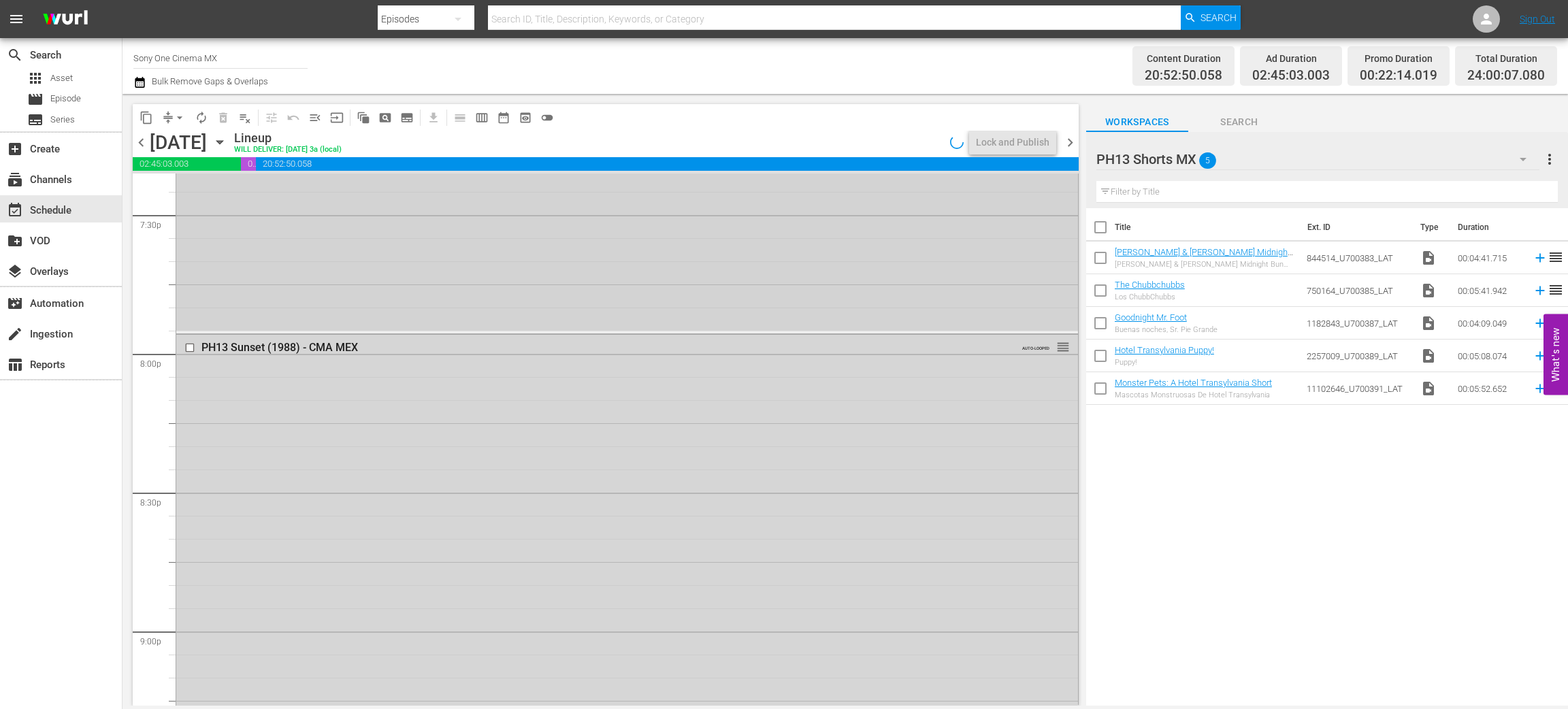
scroll to position [5188, 0]
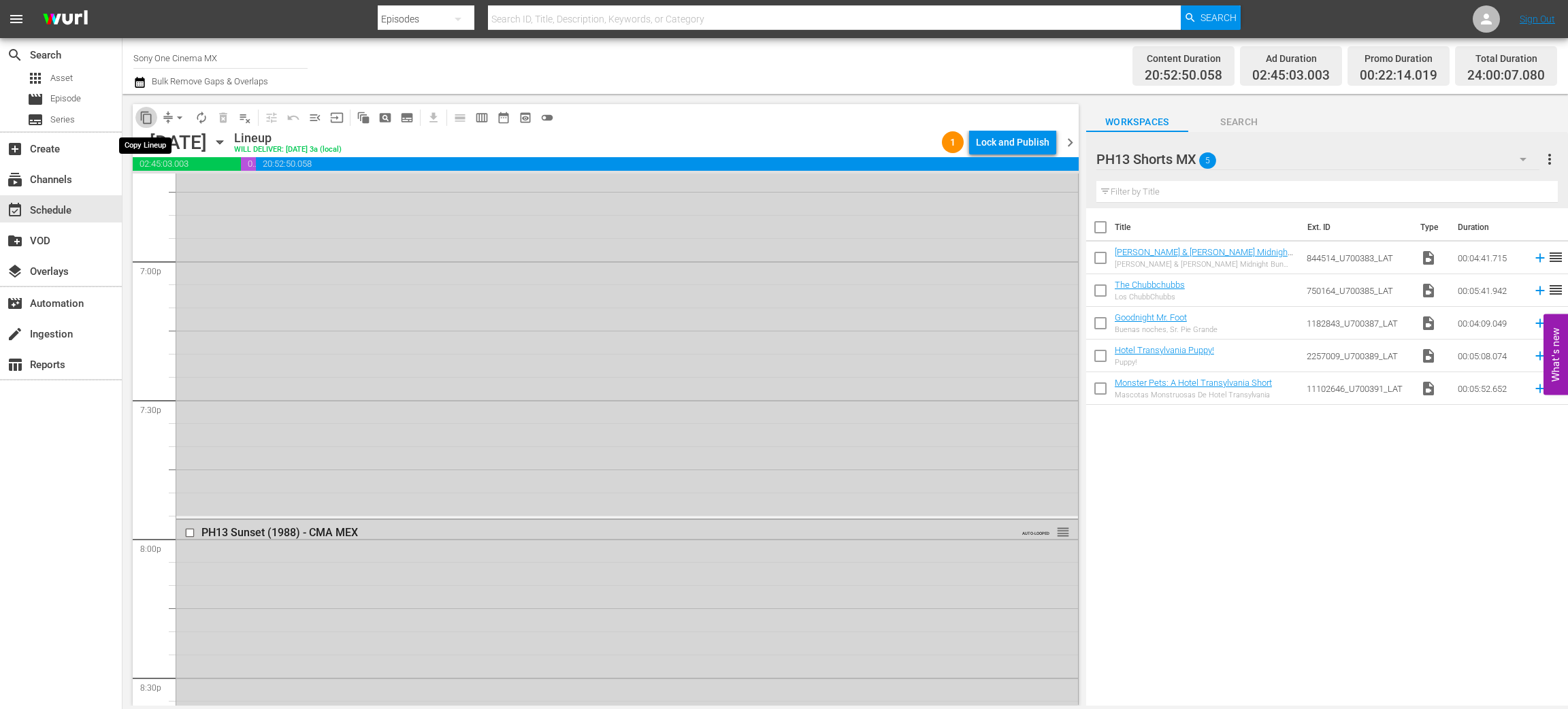
click at [147, 122] on span "content_copy" at bounding box center [146, 117] width 13 height 13
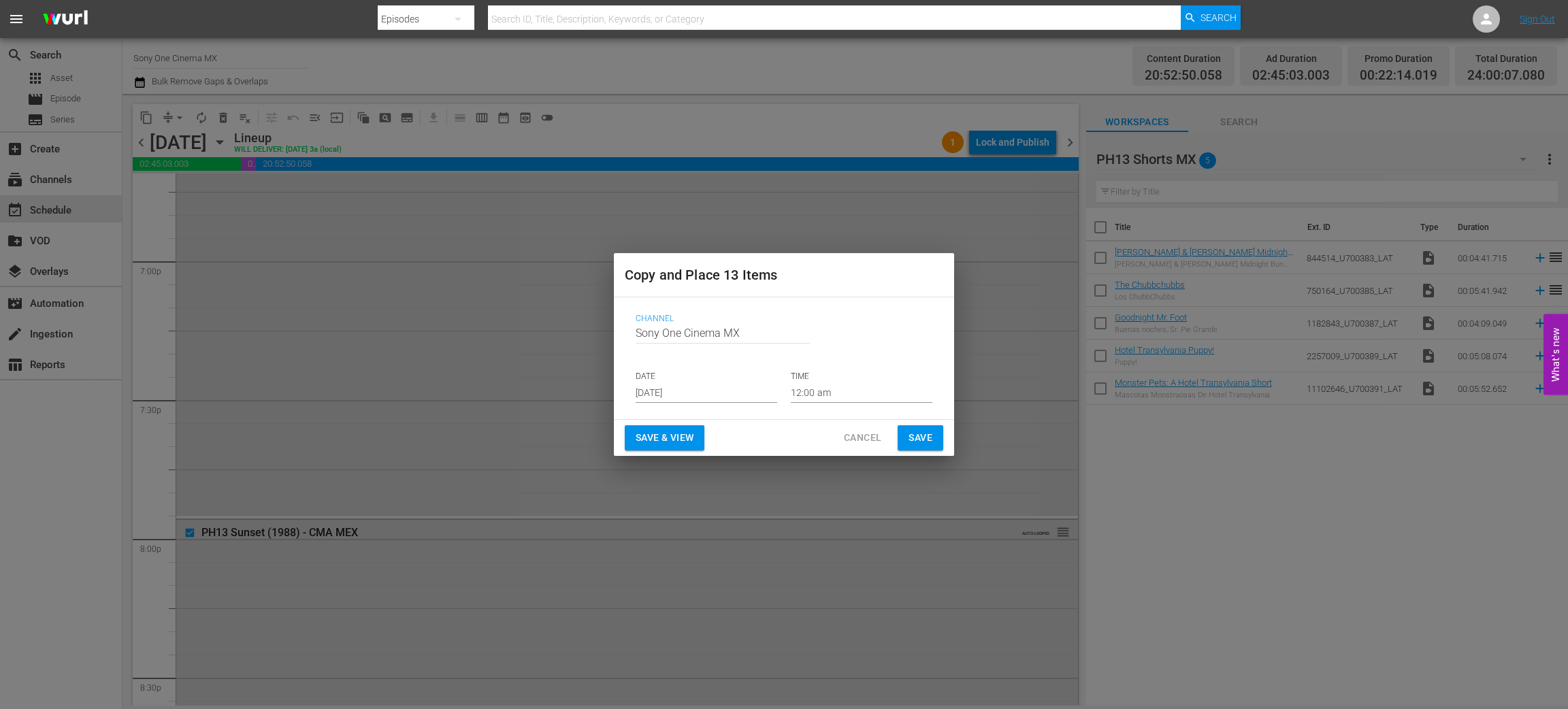
click at [689, 390] on input "Aug 27th 2025" at bounding box center [706, 393] width 142 height 21
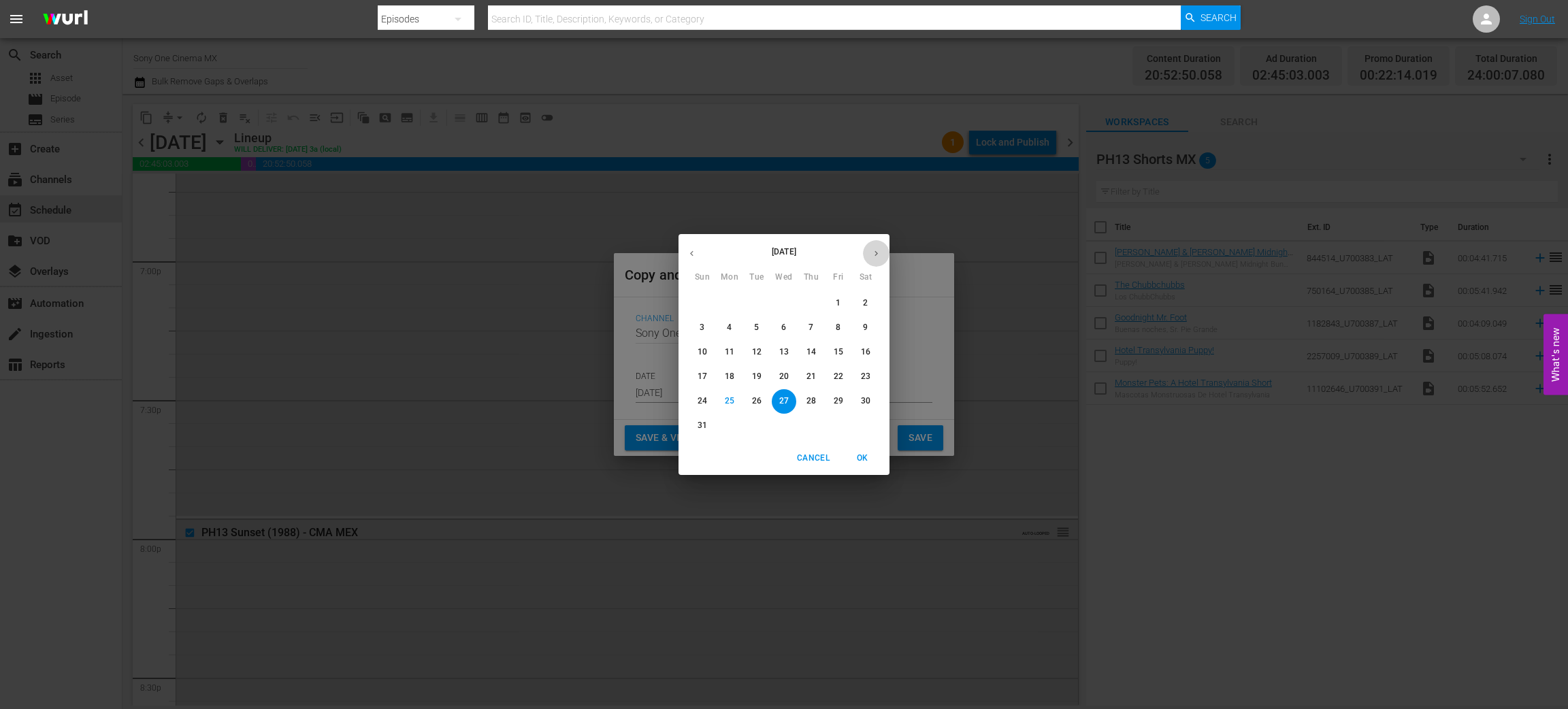
click at [876, 254] on icon "button" at bounding box center [876, 253] width 3 height 6
click at [837, 379] on p "26" at bounding box center [838, 376] width 10 height 12
type input "Sep 26th 2025"
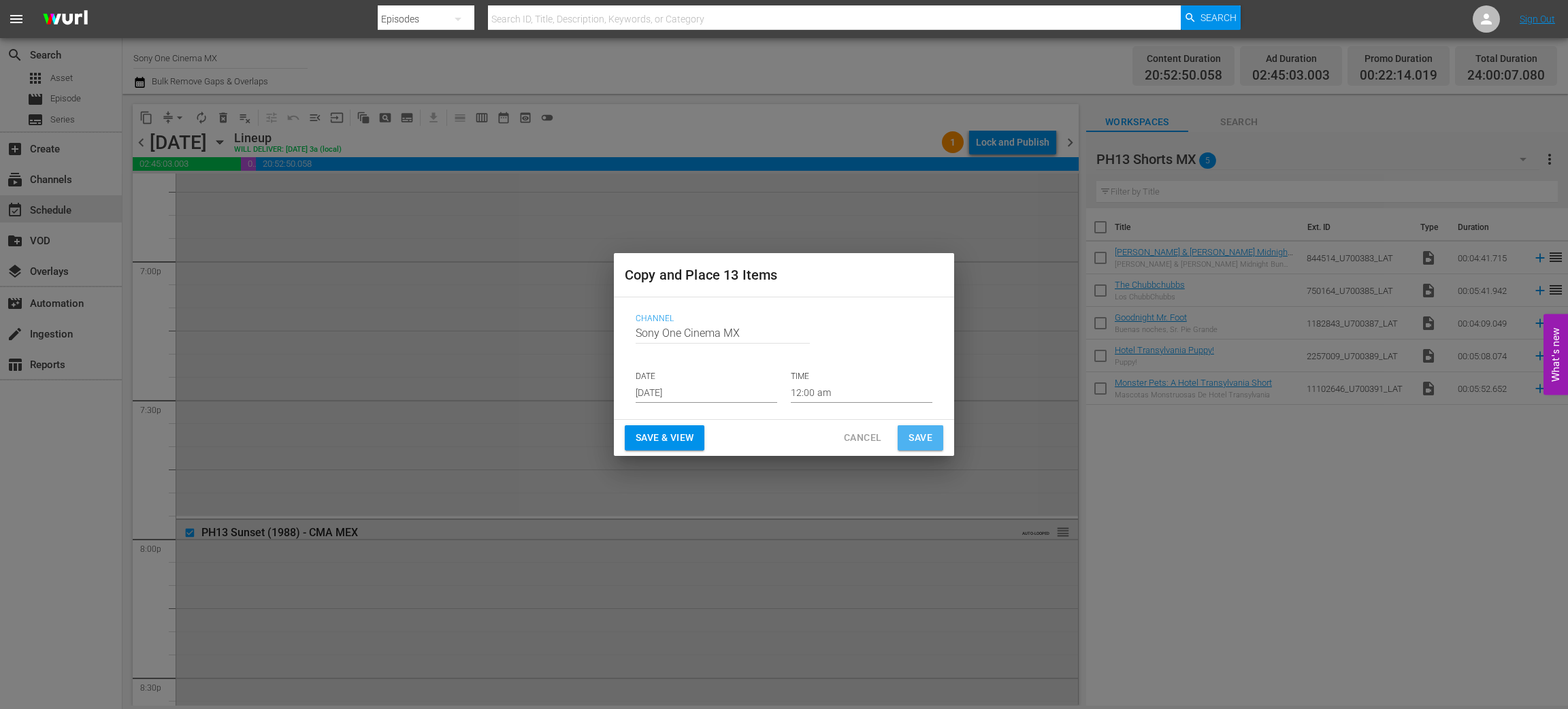
click at [925, 434] on span "Save" at bounding box center [921, 437] width 24 height 17
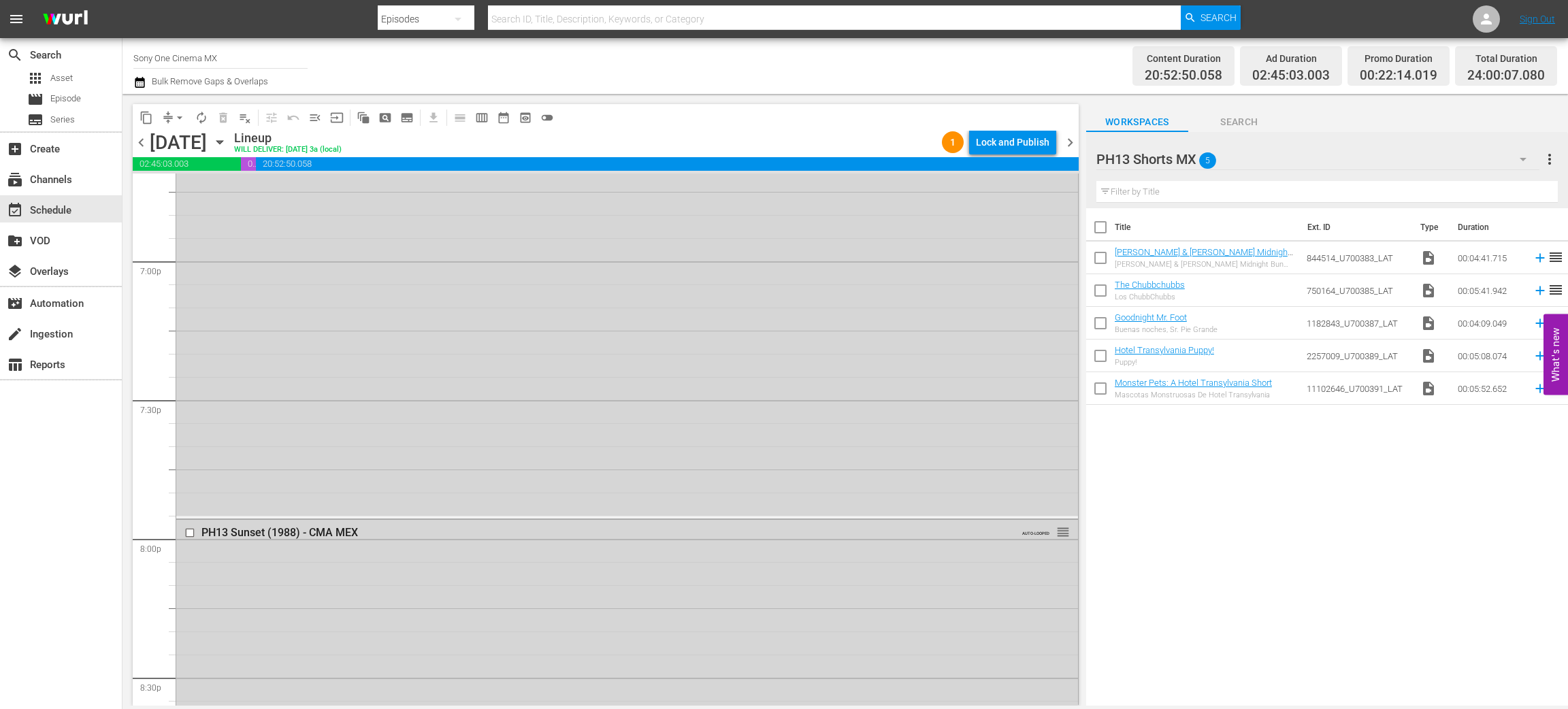
click at [227, 140] on icon "button" at bounding box center [219, 142] width 15 height 15
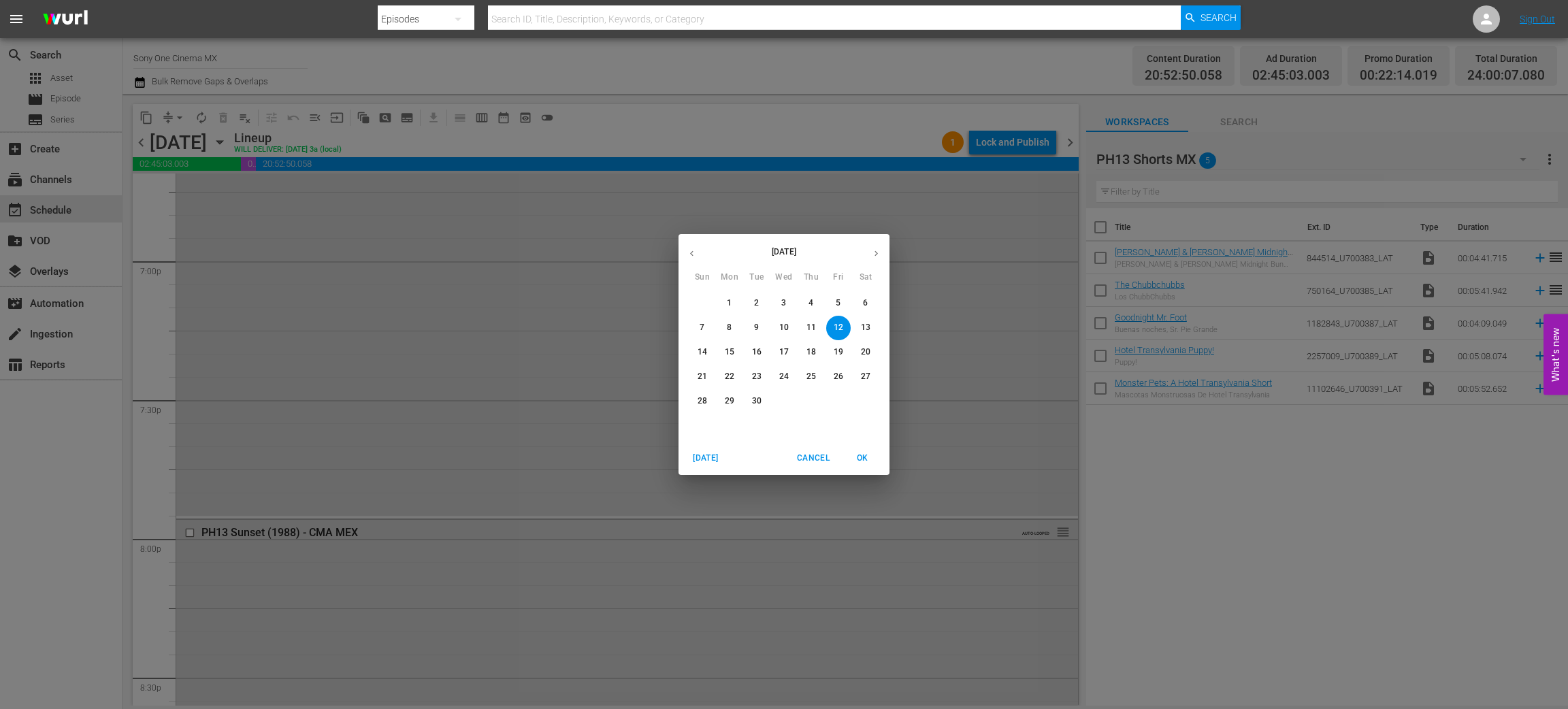
click at [859, 330] on span "13" at bounding box center [865, 327] width 25 height 12
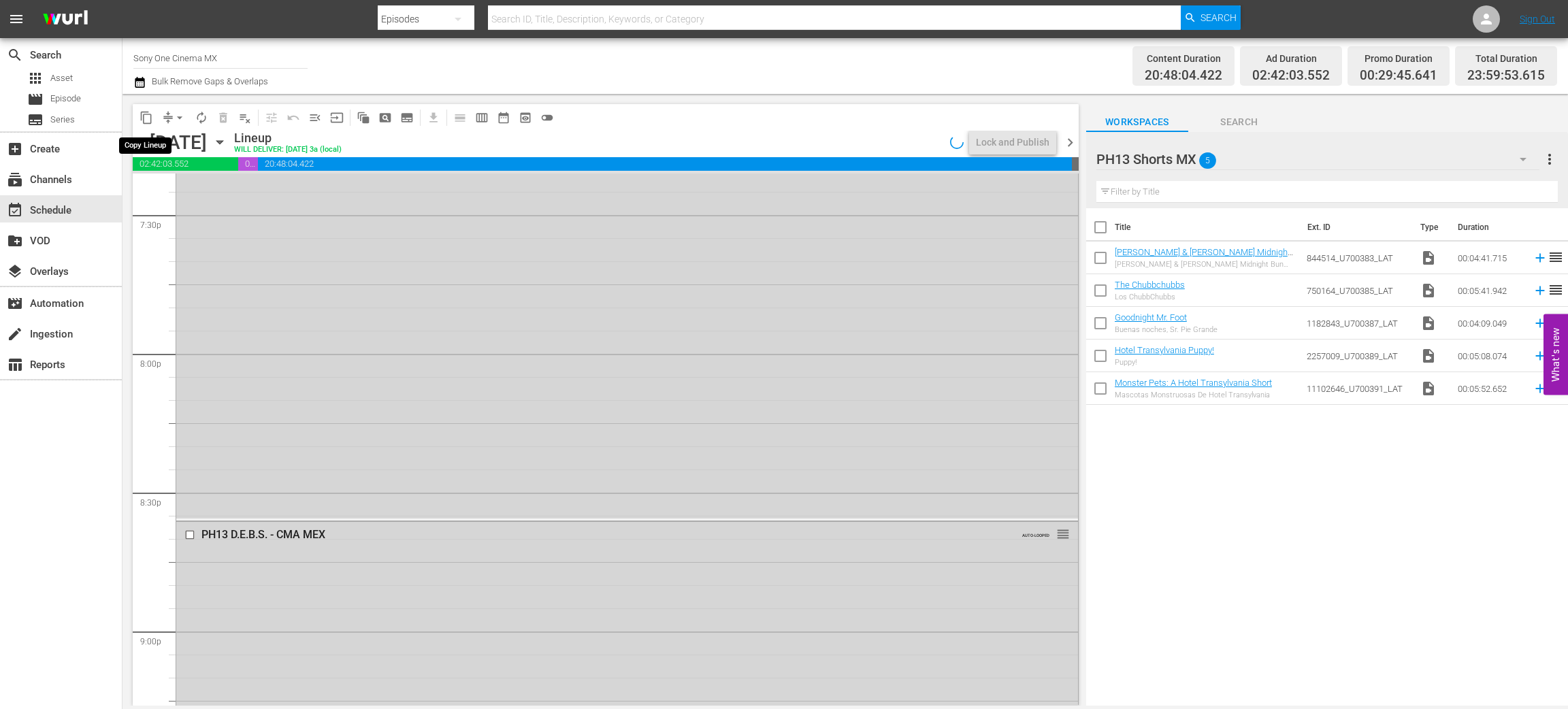
scroll to position [5142, 0]
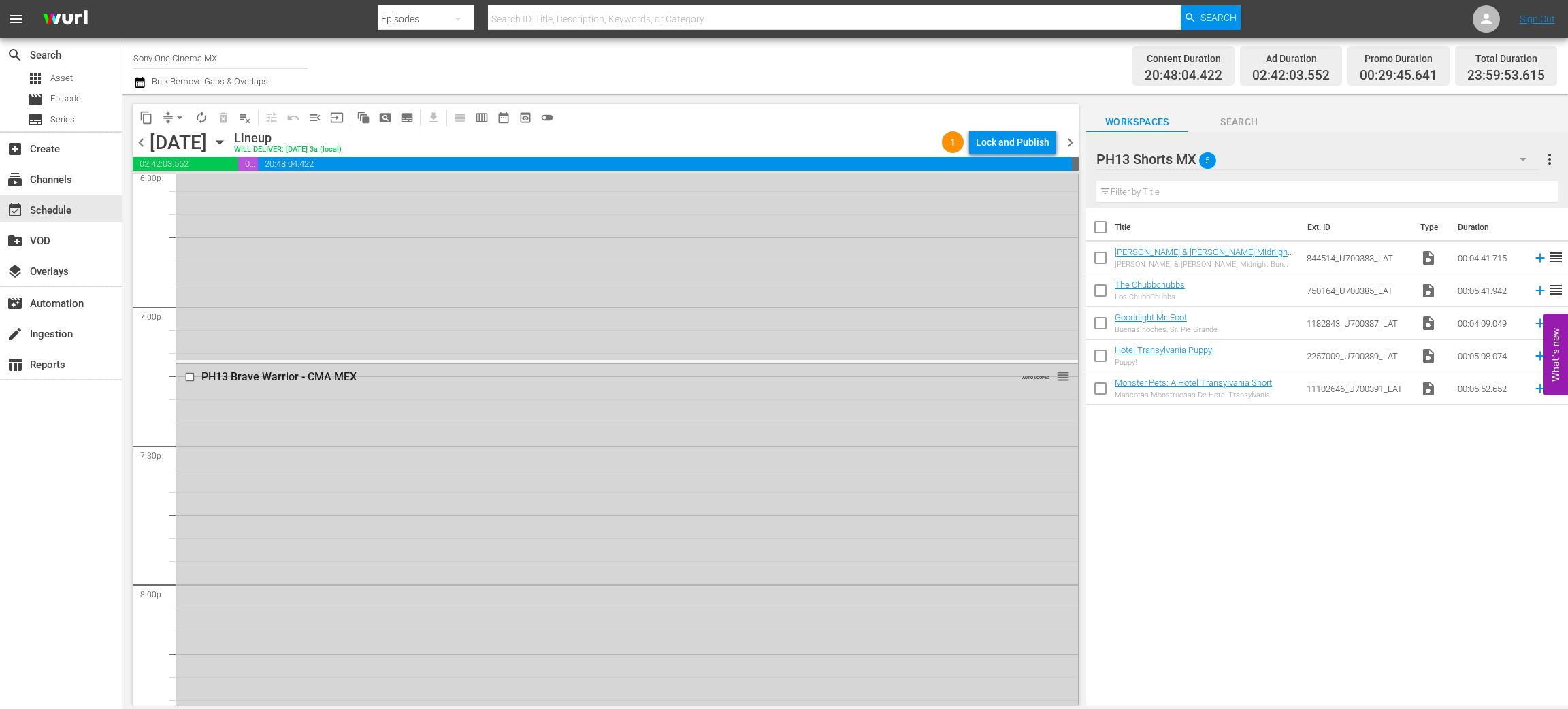
click at [143, 116] on span "content_copy" at bounding box center [146, 117] width 13 height 13
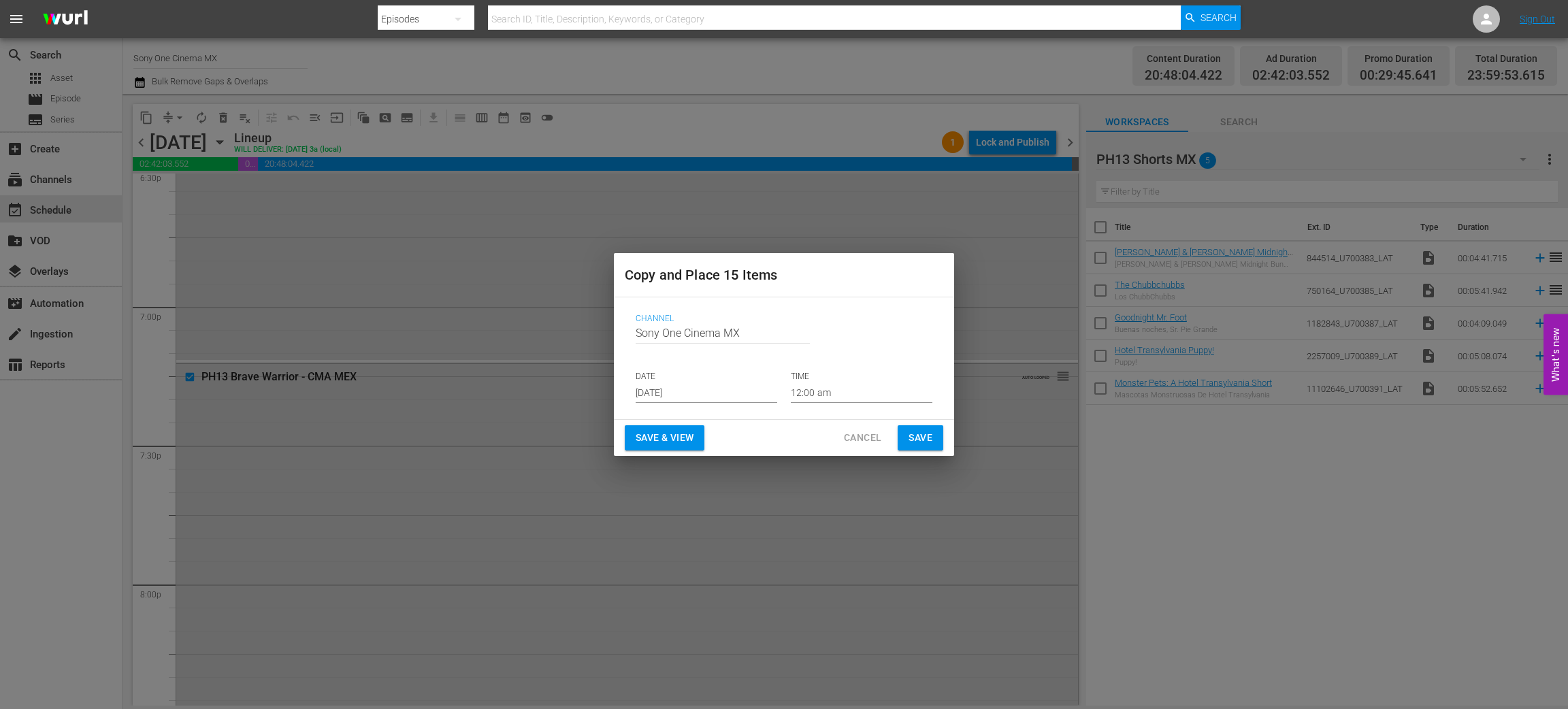
click at [663, 390] on input "Aug 27th 2025" at bounding box center [706, 393] width 142 height 21
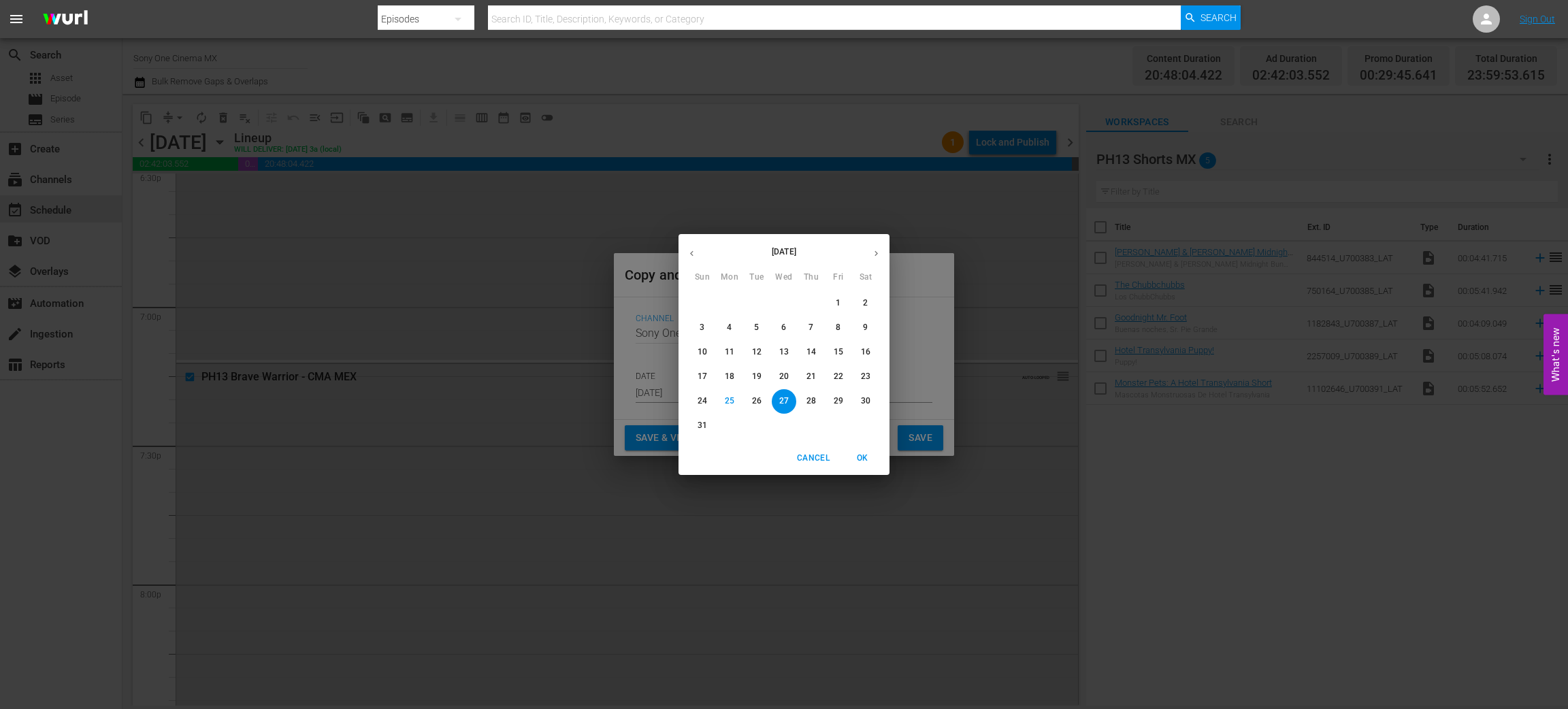
click at [880, 252] on icon "button" at bounding box center [876, 253] width 10 height 10
click at [872, 375] on span "27" at bounding box center [865, 376] width 25 height 12
type input "Sep 27th 2025"
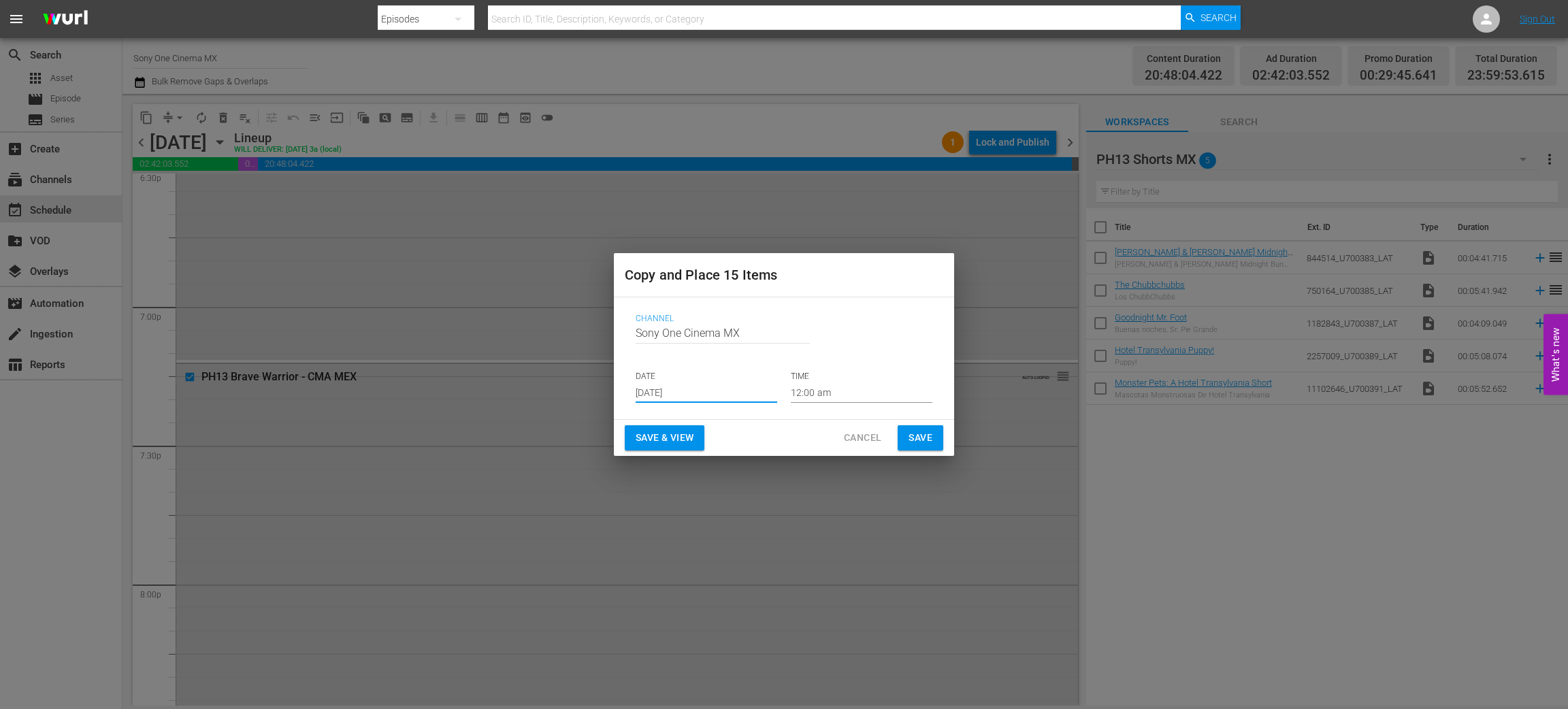
click at [929, 436] on span "Save" at bounding box center [921, 437] width 24 height 17
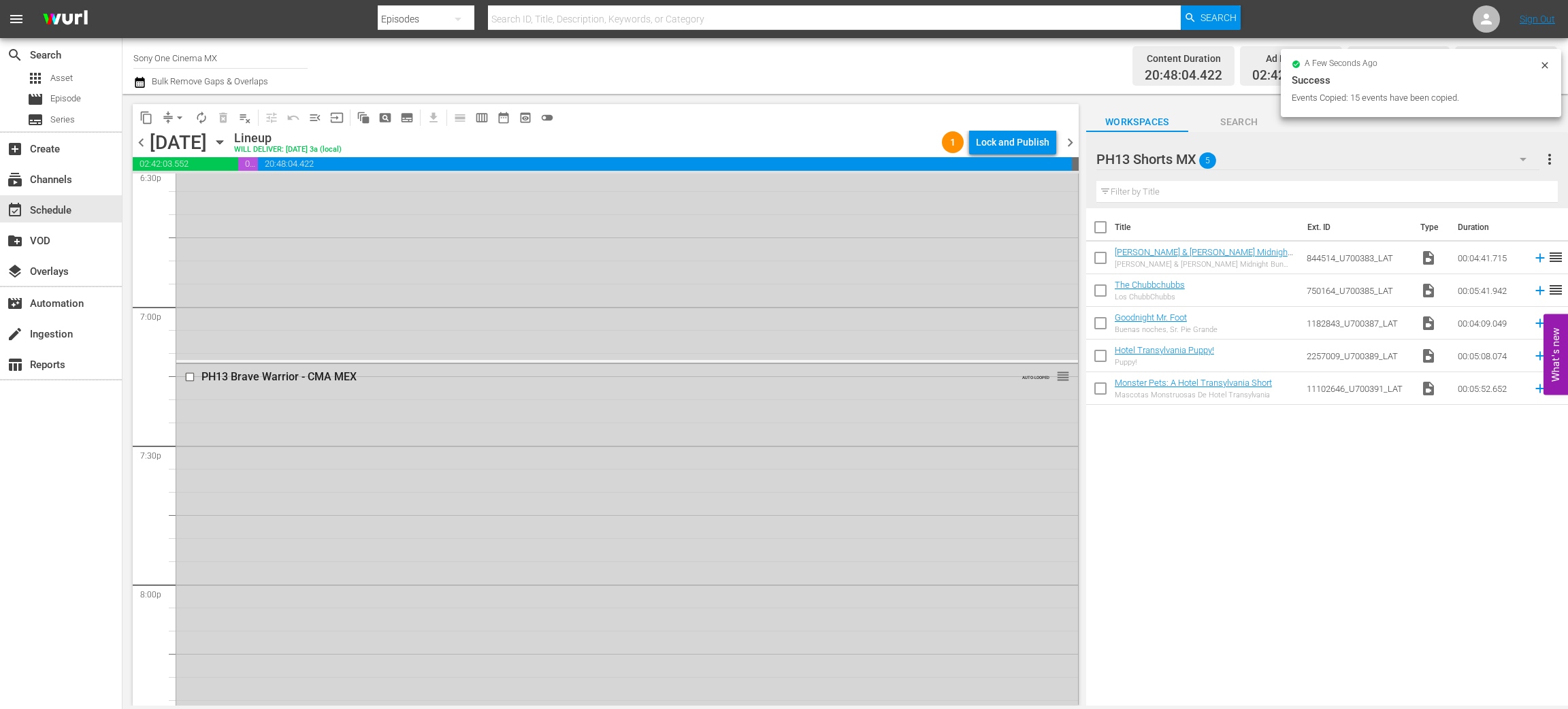
click at [227, 140] on icon "button" at bounding box center [219, 142] width 15 height 15
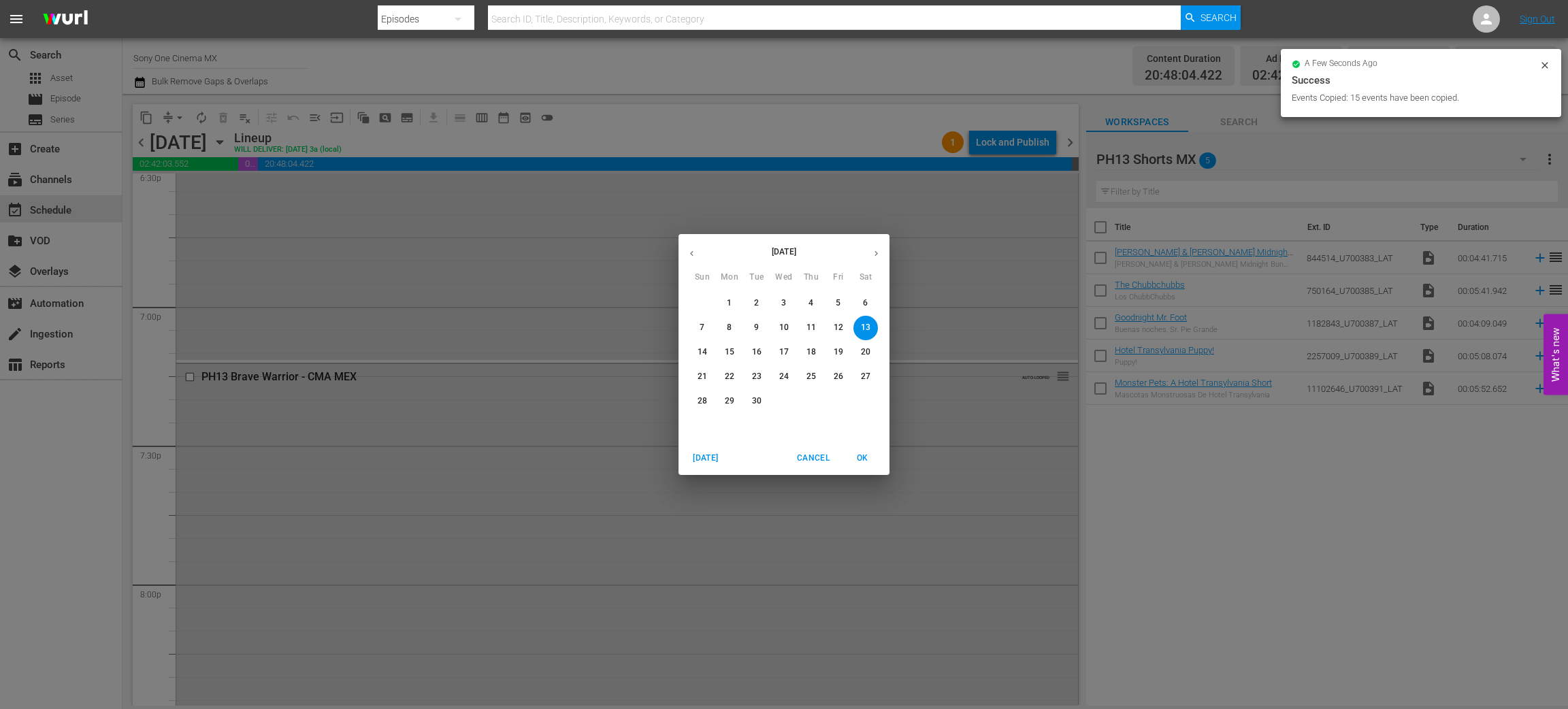
click at [698, 354] on p "14" at bounding box center [703, 352] width 10 height 12
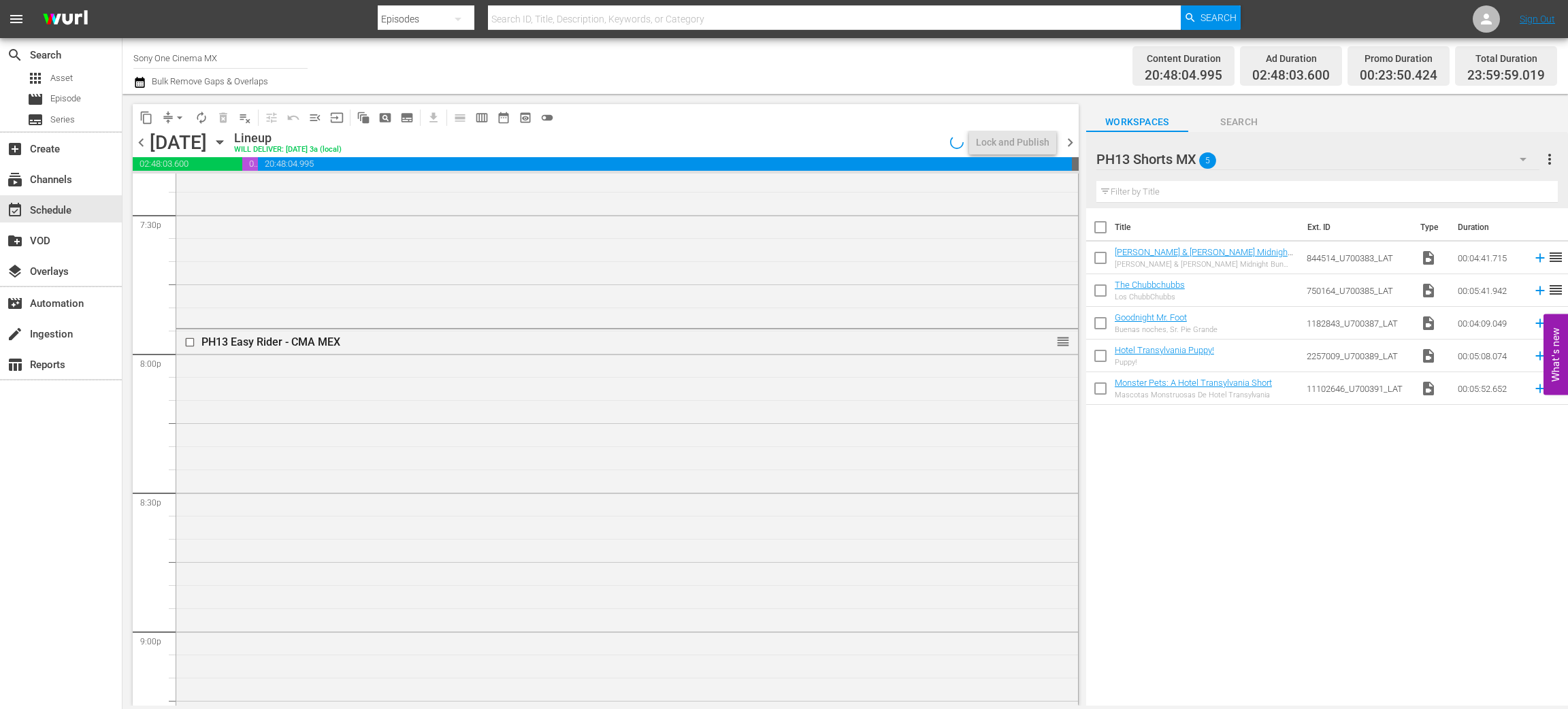
scroll to position [5304, 0]
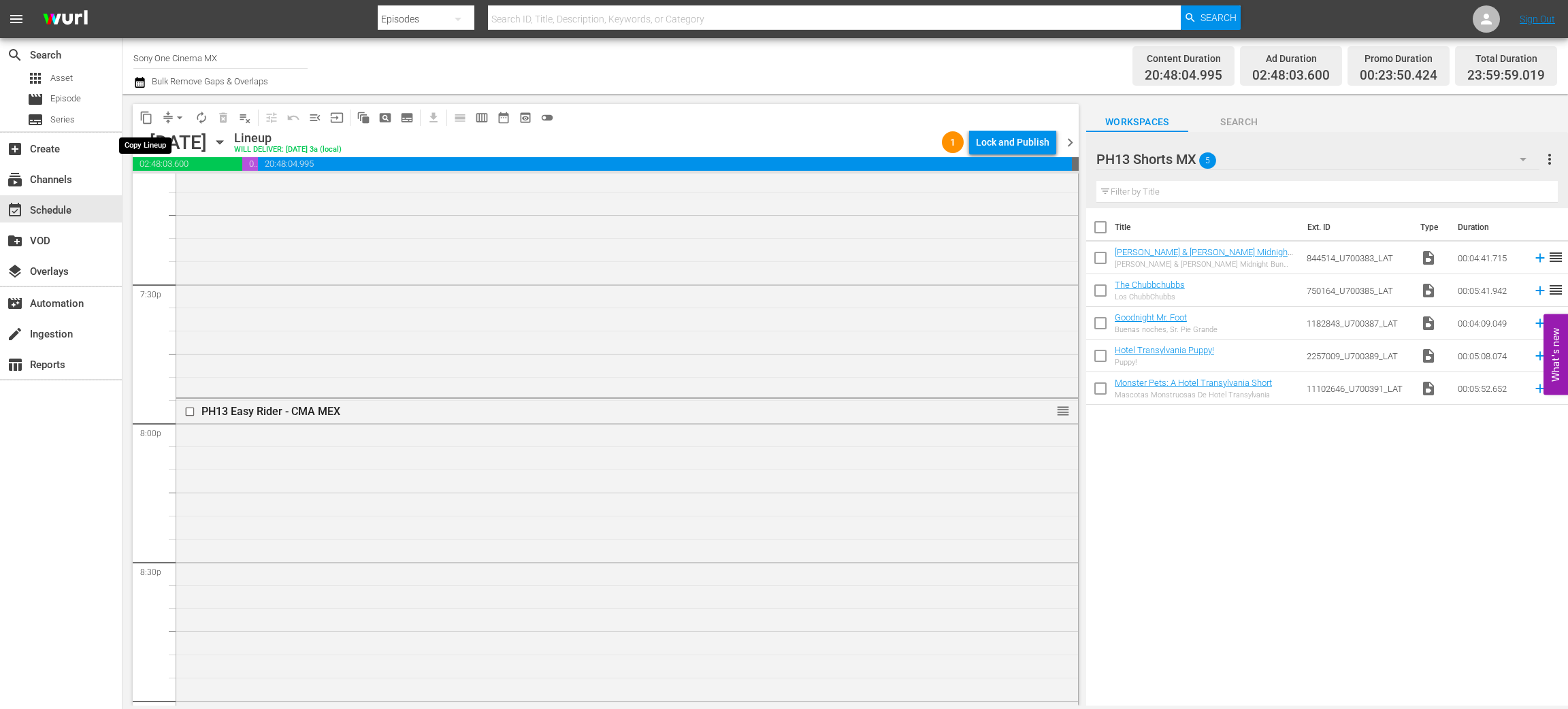
click at [148, 113] on span "content_copy" at bounding box center [146, 117] width 13 height 13
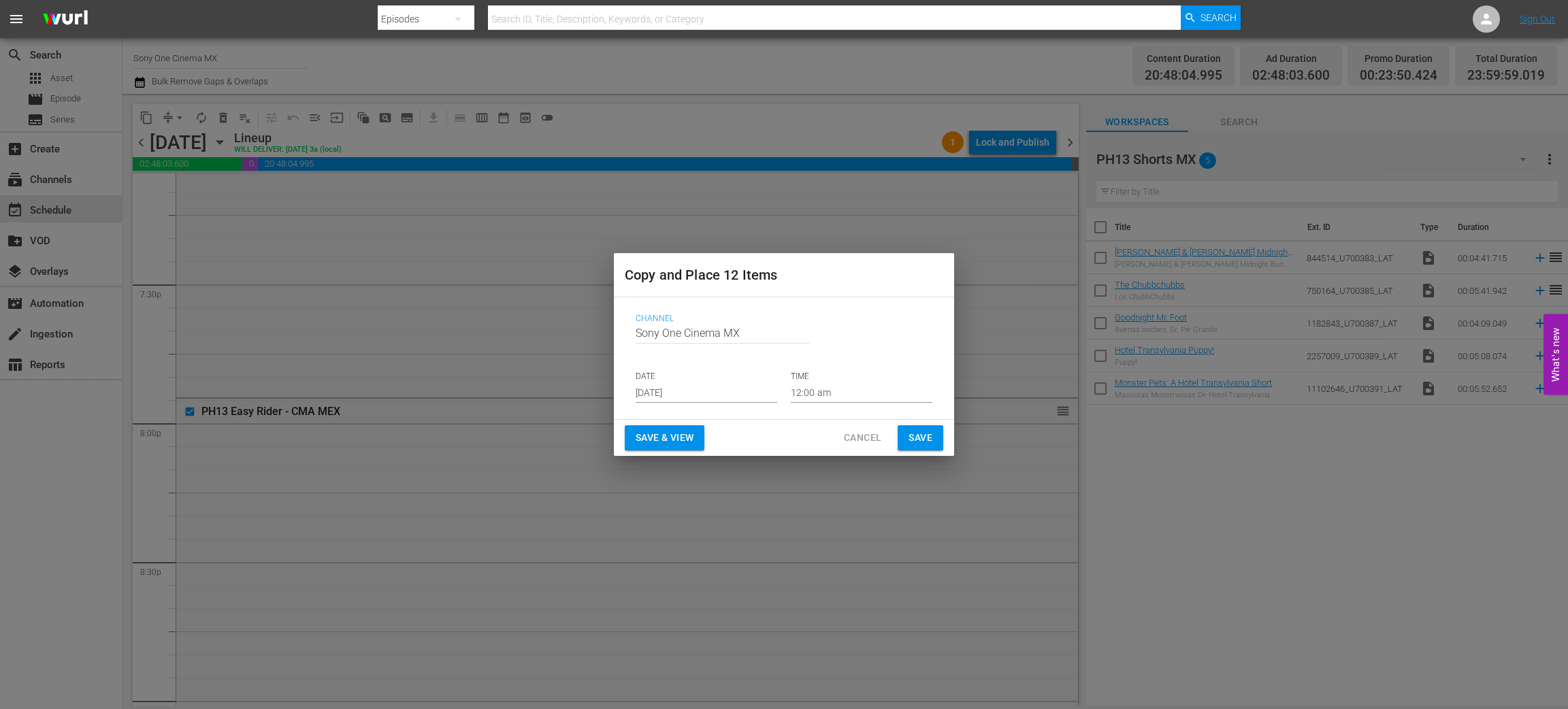
click at [667, 384] on input "Aug 27th 2025" at bounding box center [706, 393] width 142 height 21
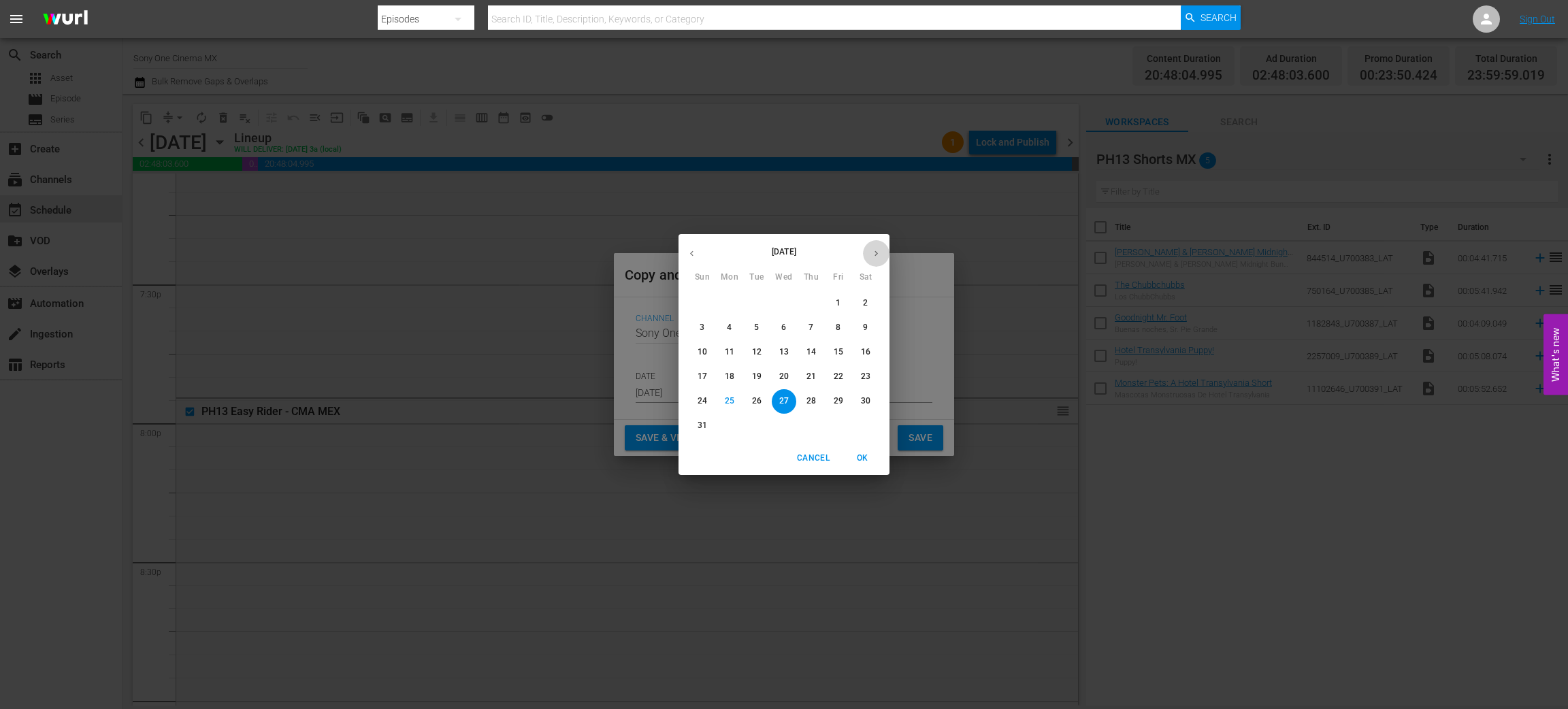
click at [875, 249] on icon "button" at bounding box center [876, 253] width 10 height 10
click at [704, 402] on p "28" at bounding box center [703, 401] width 10 height 12
type input "Sep 28th 2025"
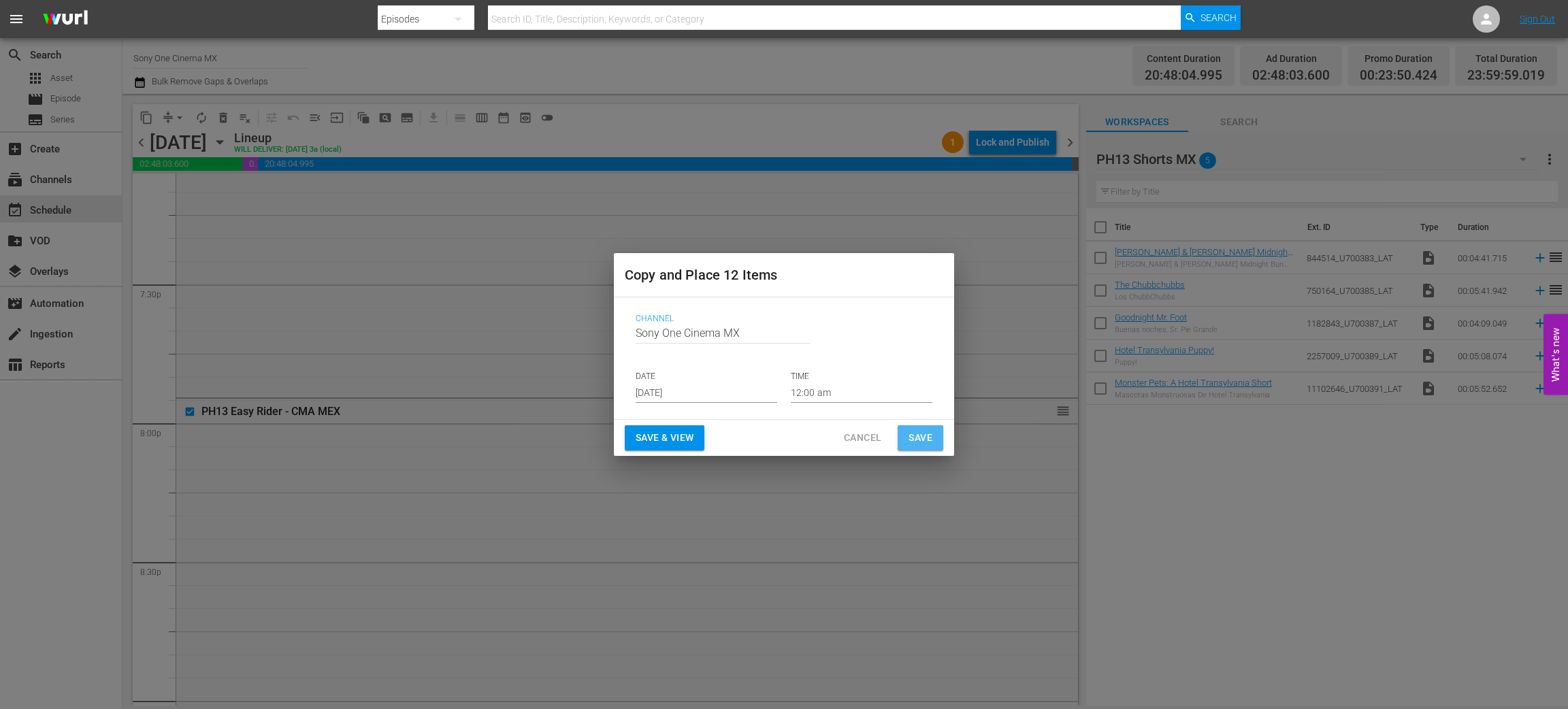
click at [932, 436] on span "Save" at bounding box center [921, 437] width 24 height 17
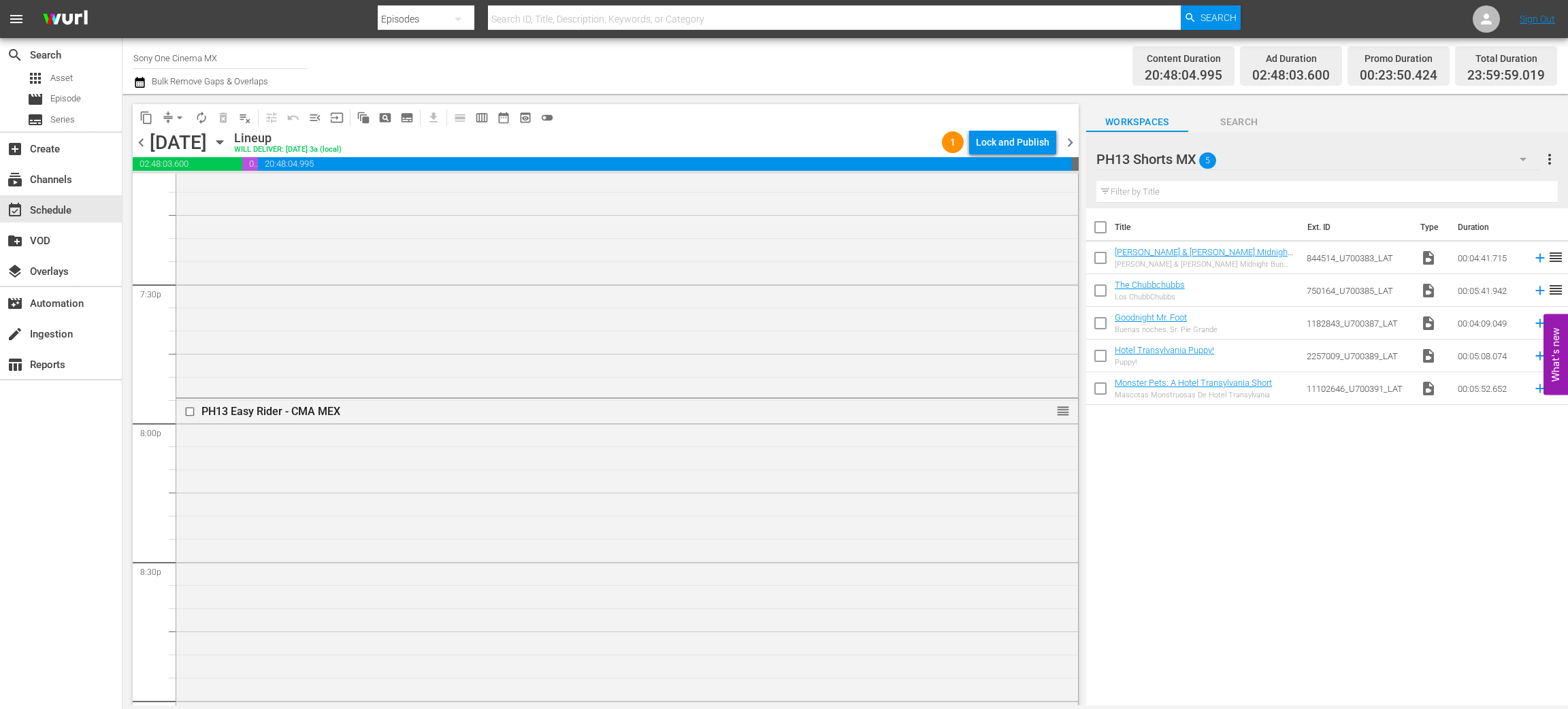
click at [227, 145] on icon "button" at bounding box center [219, 142] width 15 height 15
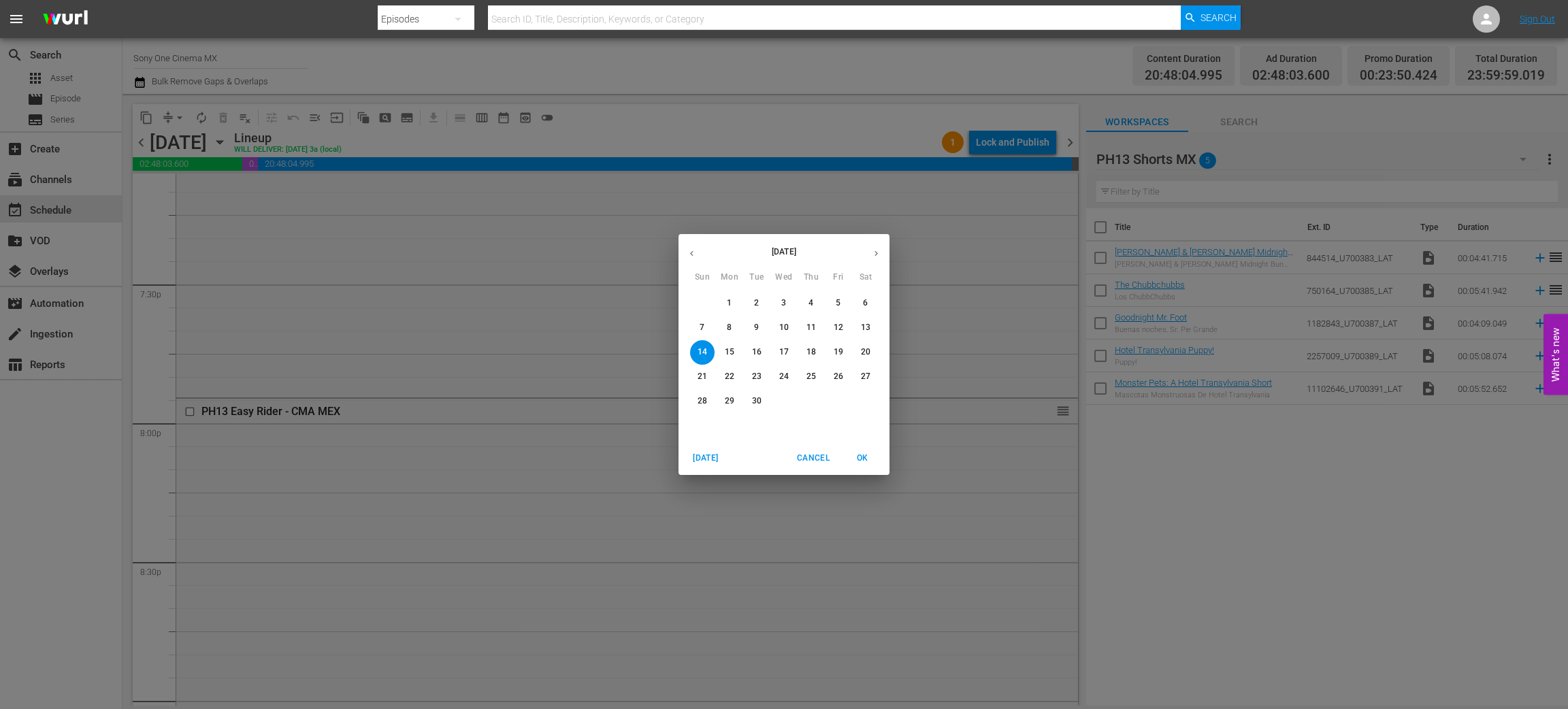
click at [731, 351] on p "15" at bounding box center [730, 352] width 10 height 12
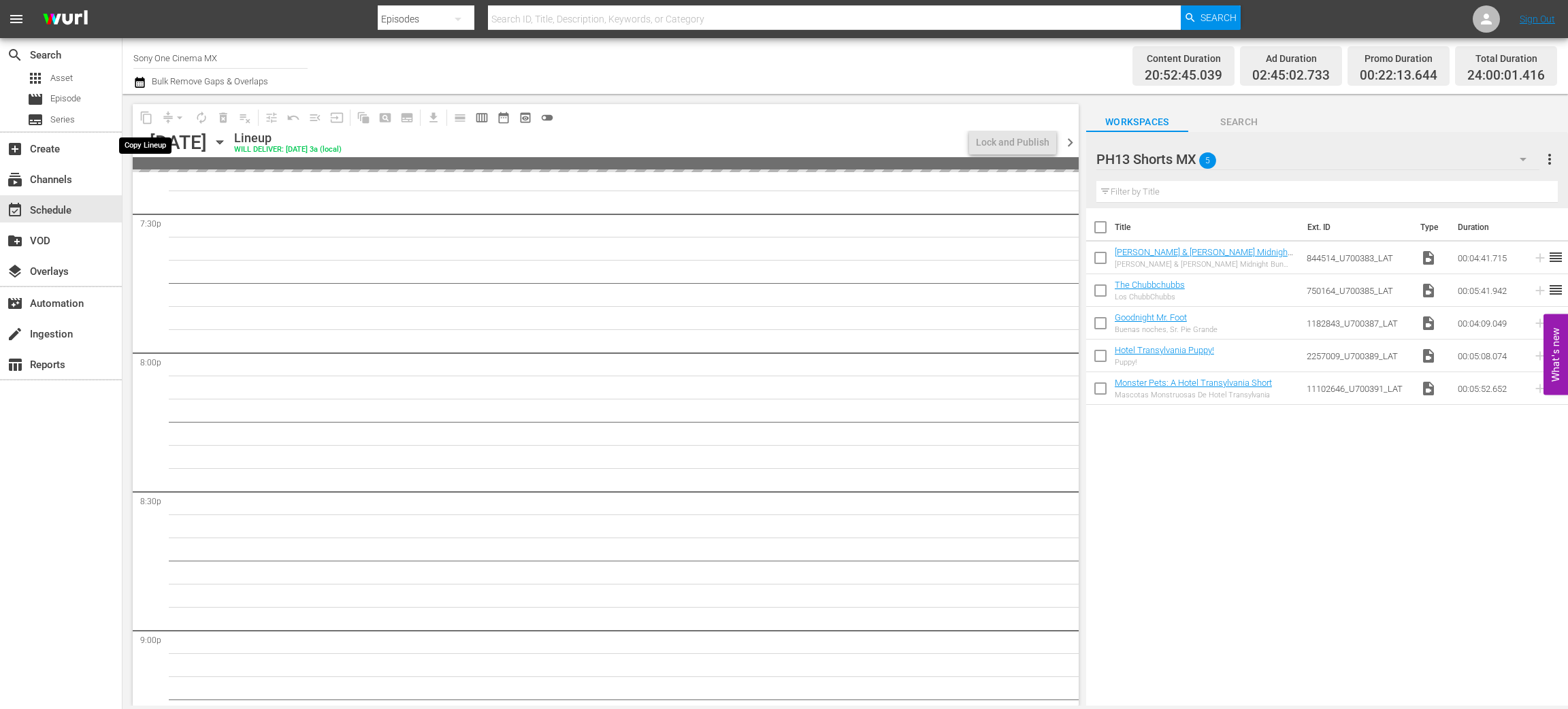
scroll to position [5212, 0]
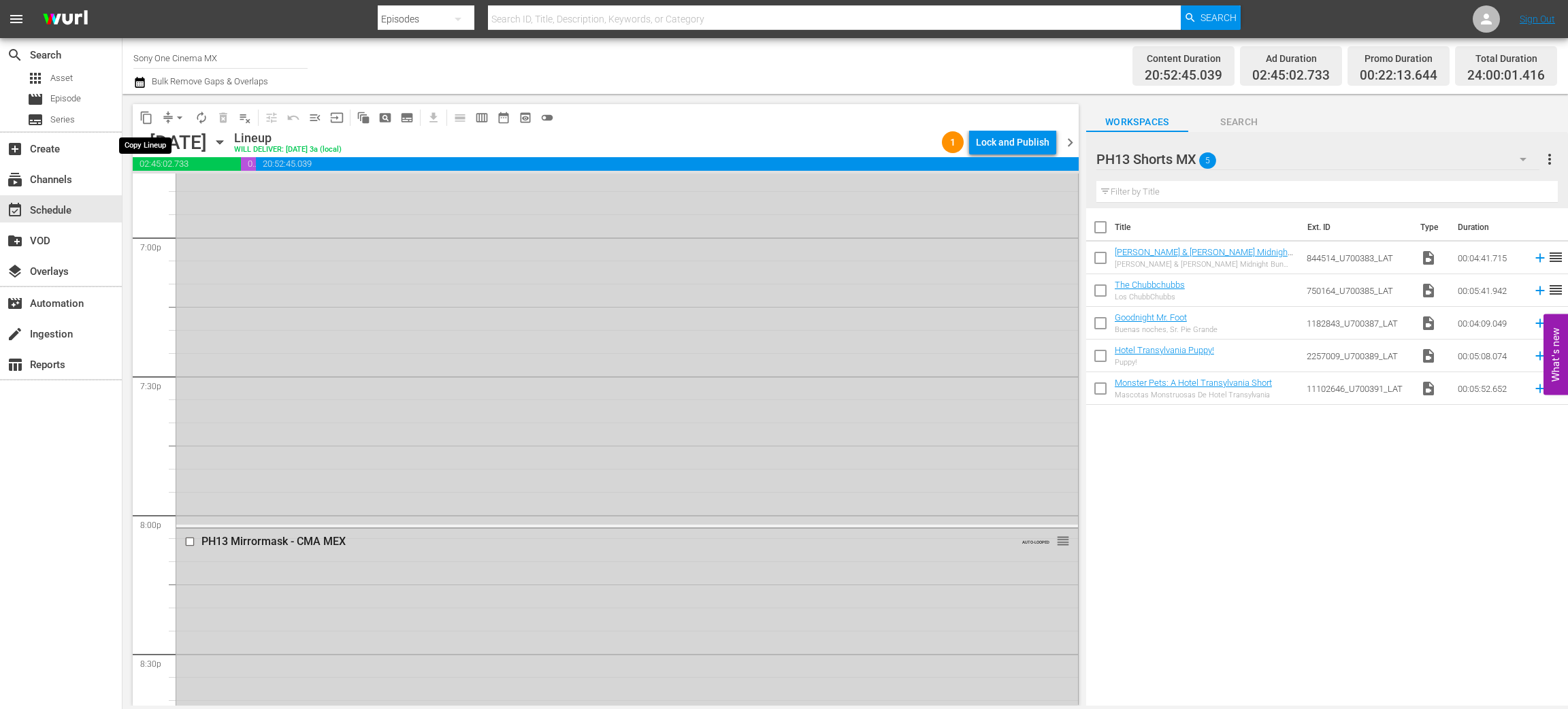
click at [147, 116] on span "content_copy" at bounding box center [146, 117] width 13 height 13
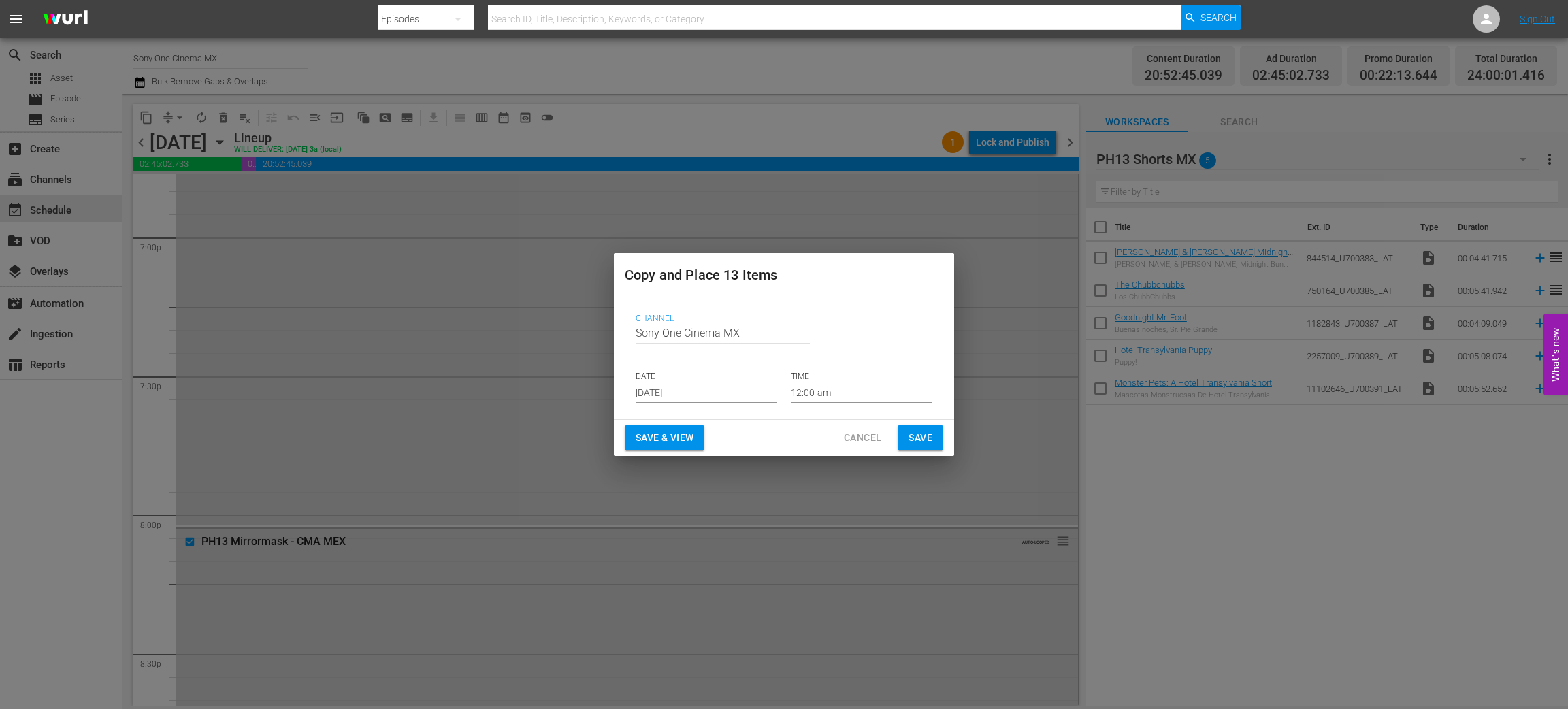
click at [671, 394] on input "Aug 27th 2025" at bounding box center [706, 393] width 142 height 21
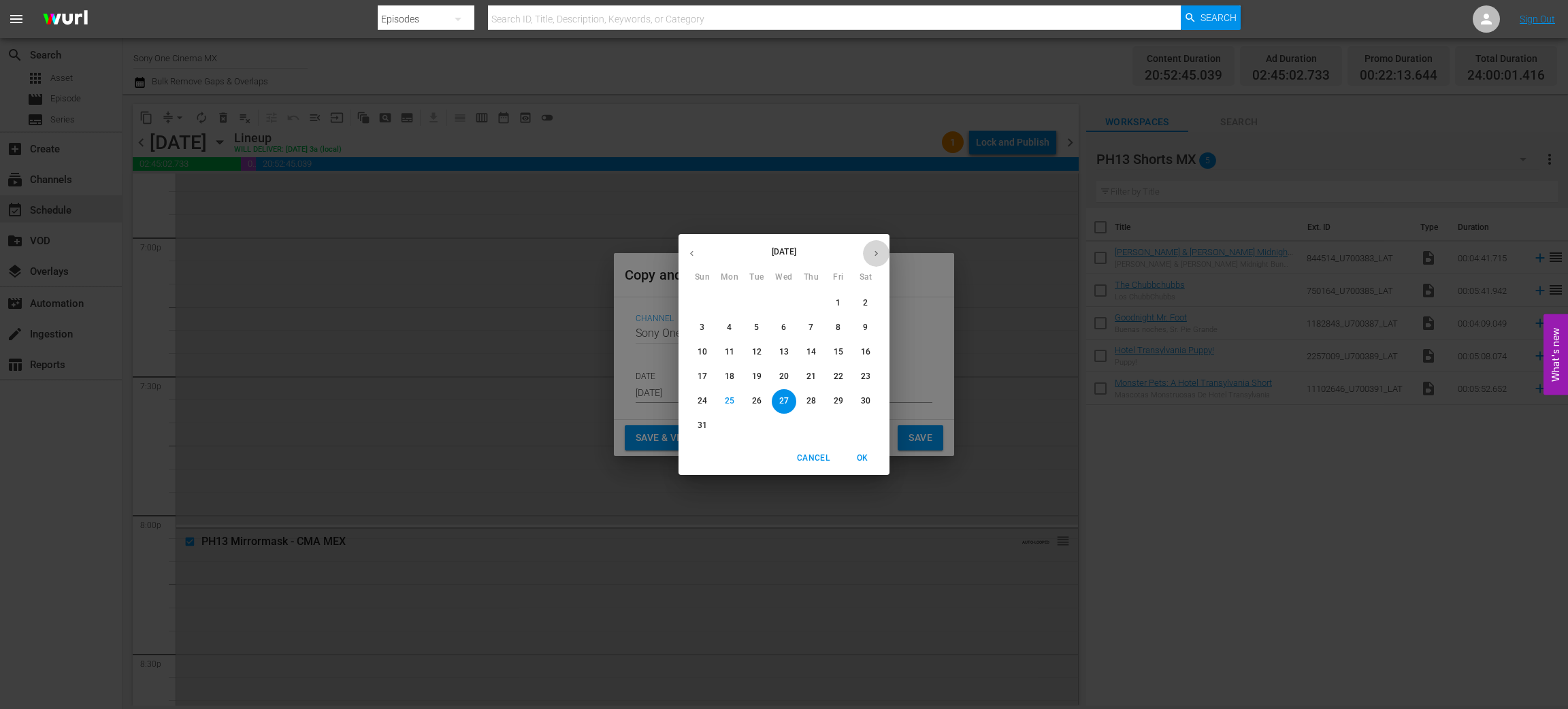
click at [873, 254] on icon "button" at bounding box center [876, 253] width 10 height 10
click at [723, 394] on button "29" at bounding box center [729, 401] width 25 height 25
type input "Sep 29th 2025"
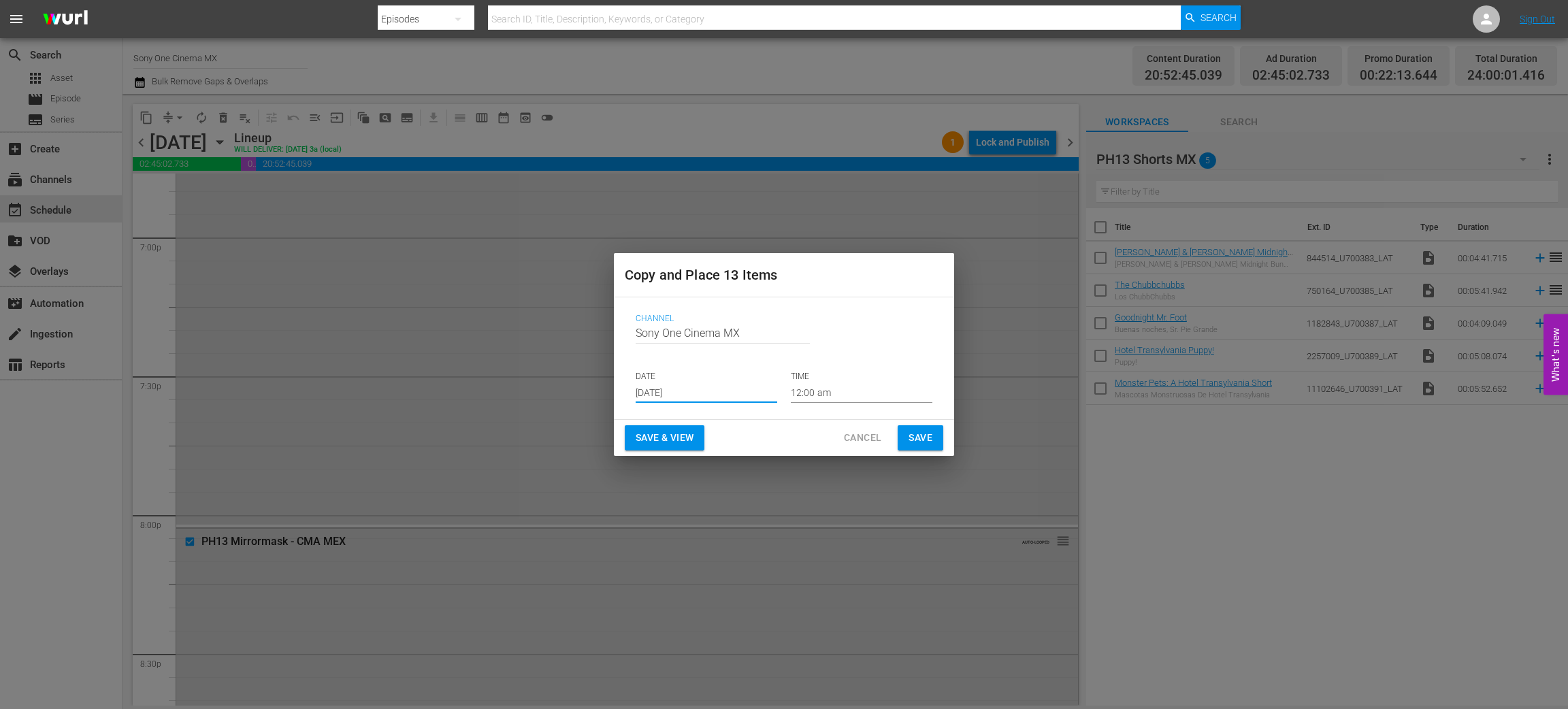
click at [925, 440] on span "Save" at bounding box center [921, 437] width 24 height 17
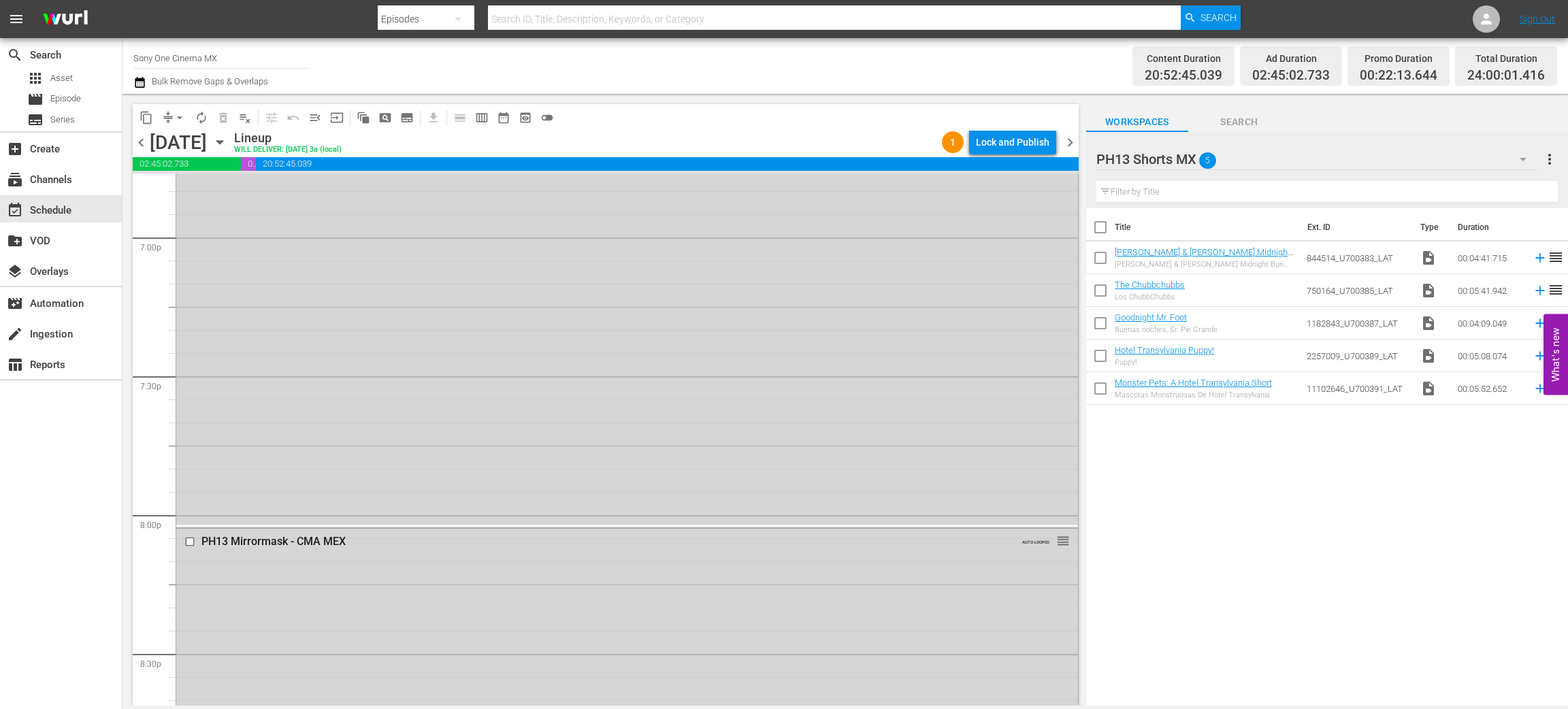
click at [227, 138] on icon "button" at bounding box center [219, 142] width 15 height 15
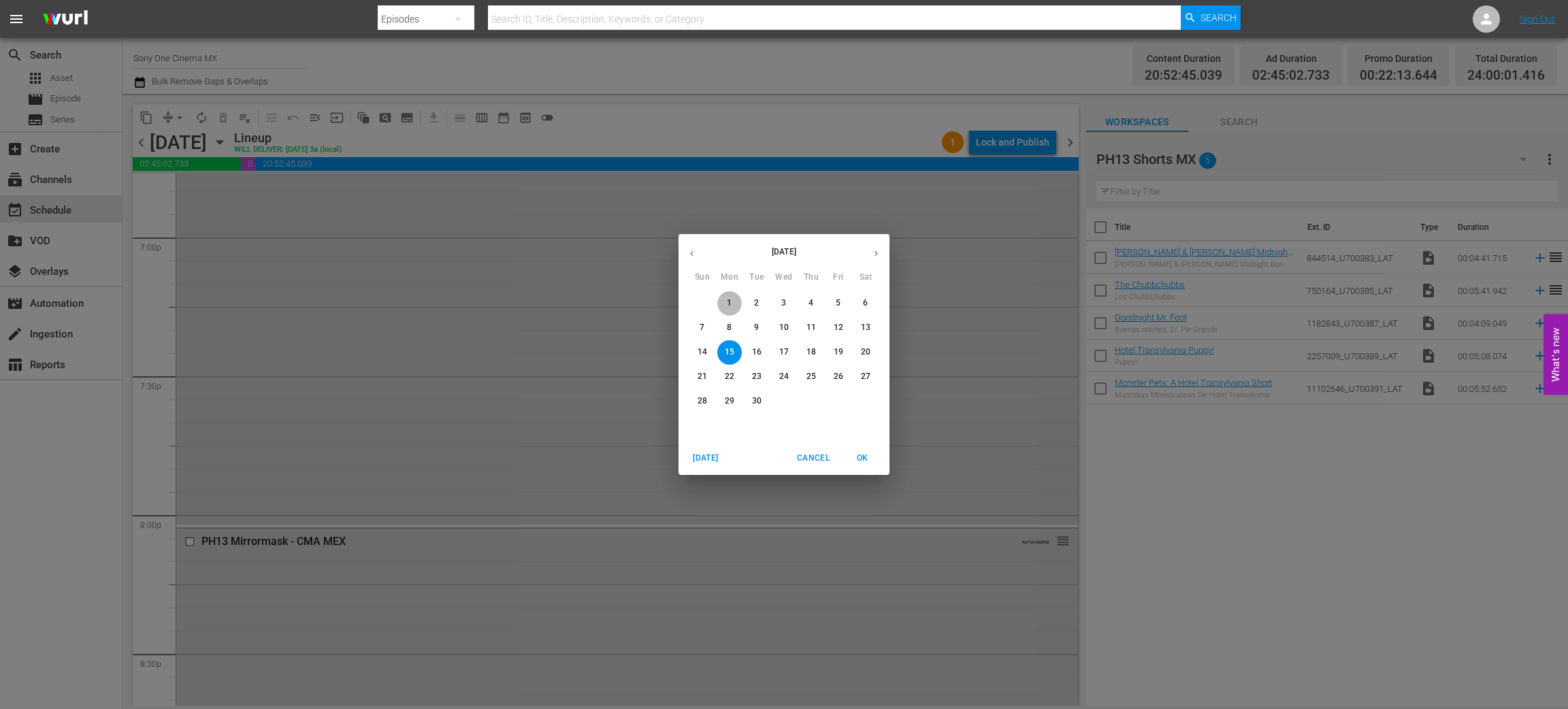
click at [728, 302] on p "1" at bounding box center [730, 303] width 5 height 12
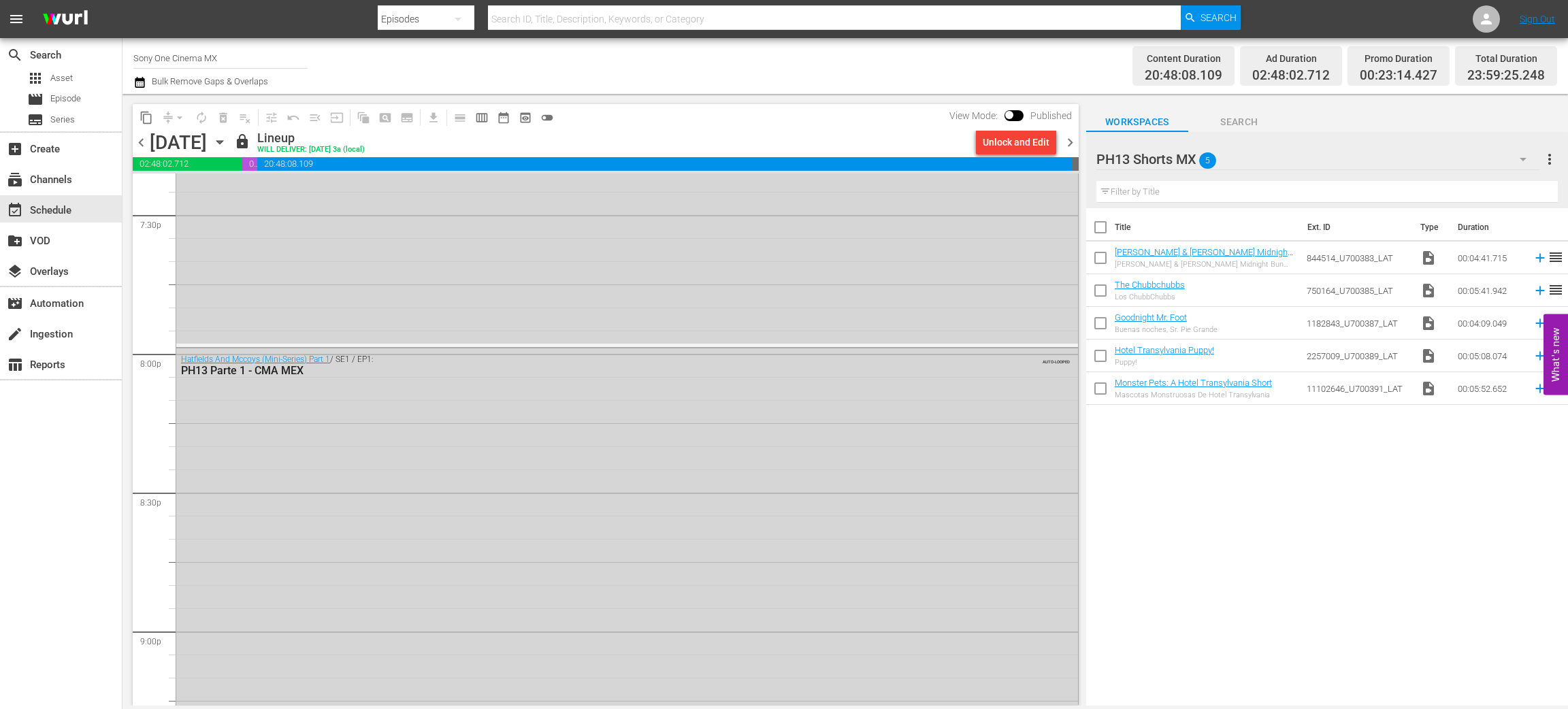
scroll to position [5212, 0]
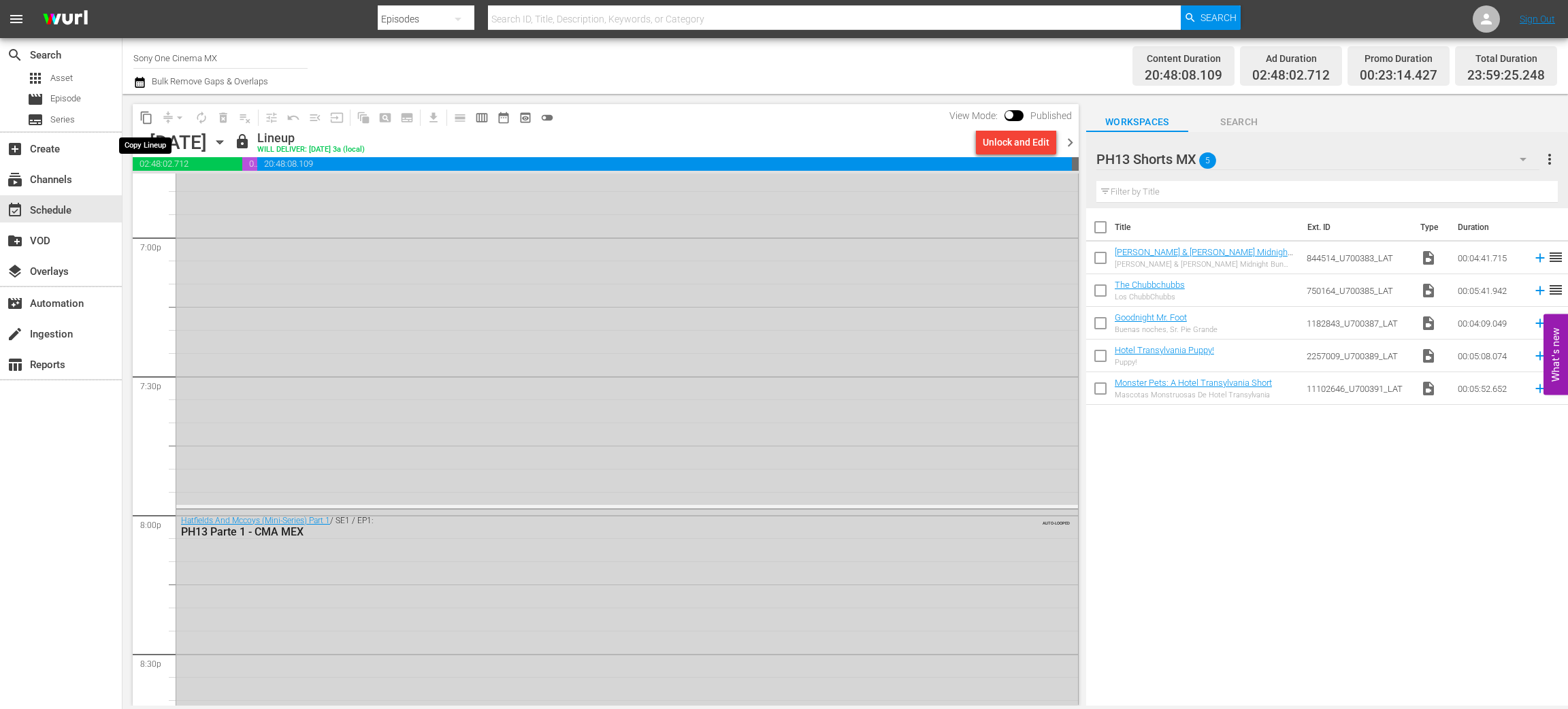
click at [146, 124] on span "content_copy" at bounding box center [146, 117] width 13 height 13
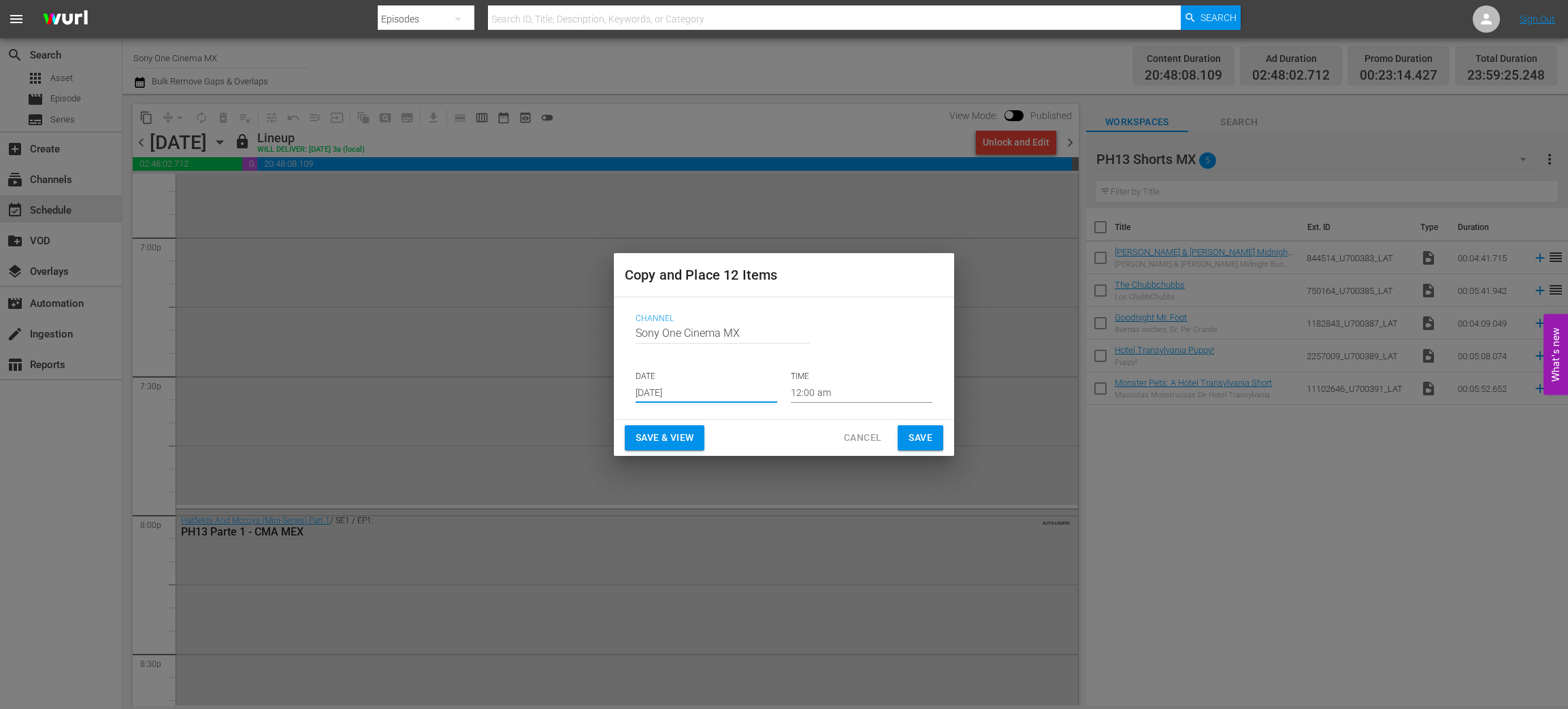
click at [691, 388] on input "Aug 27th 2025" at bounding box center [706, 393] width 142 height 21
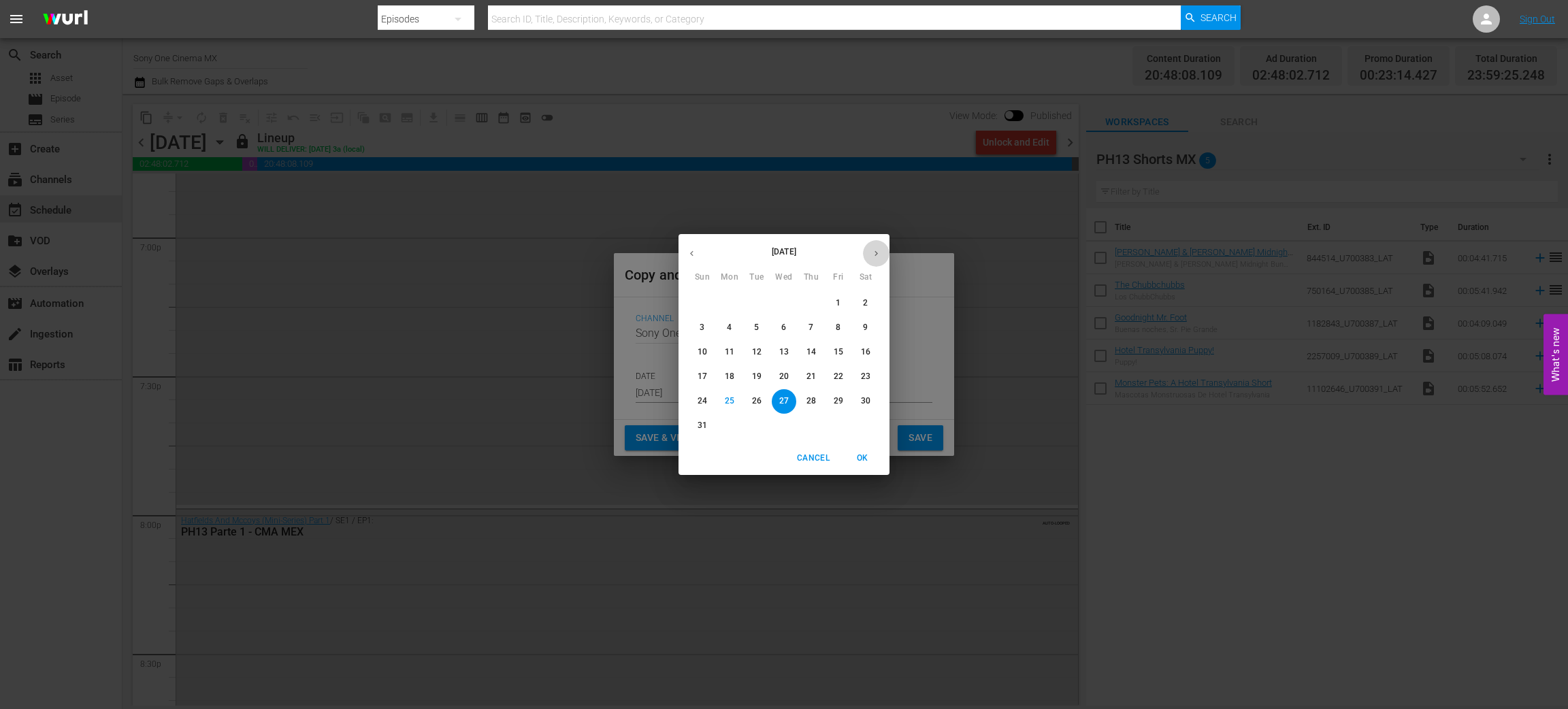
click at [873, 255] on icon "button" at bounding box center [876, 253] width 10 height 10
click at [753, 403] on p "30" at bounding box center [757, 401] width 10 height 12
type input "Sep 30th 2025"
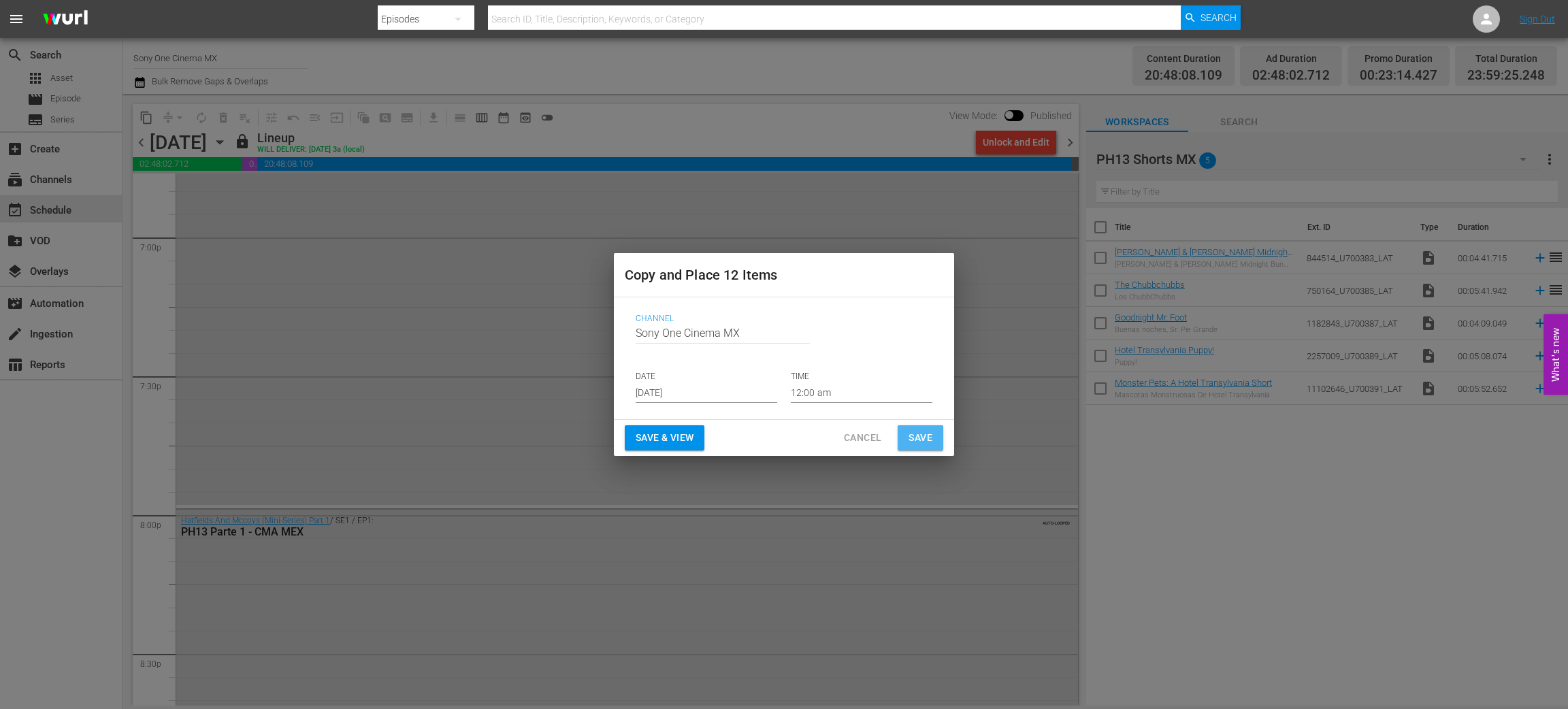
click at [930, 442] on span "Save" at bounding box center [921, 437] width 24 height 17
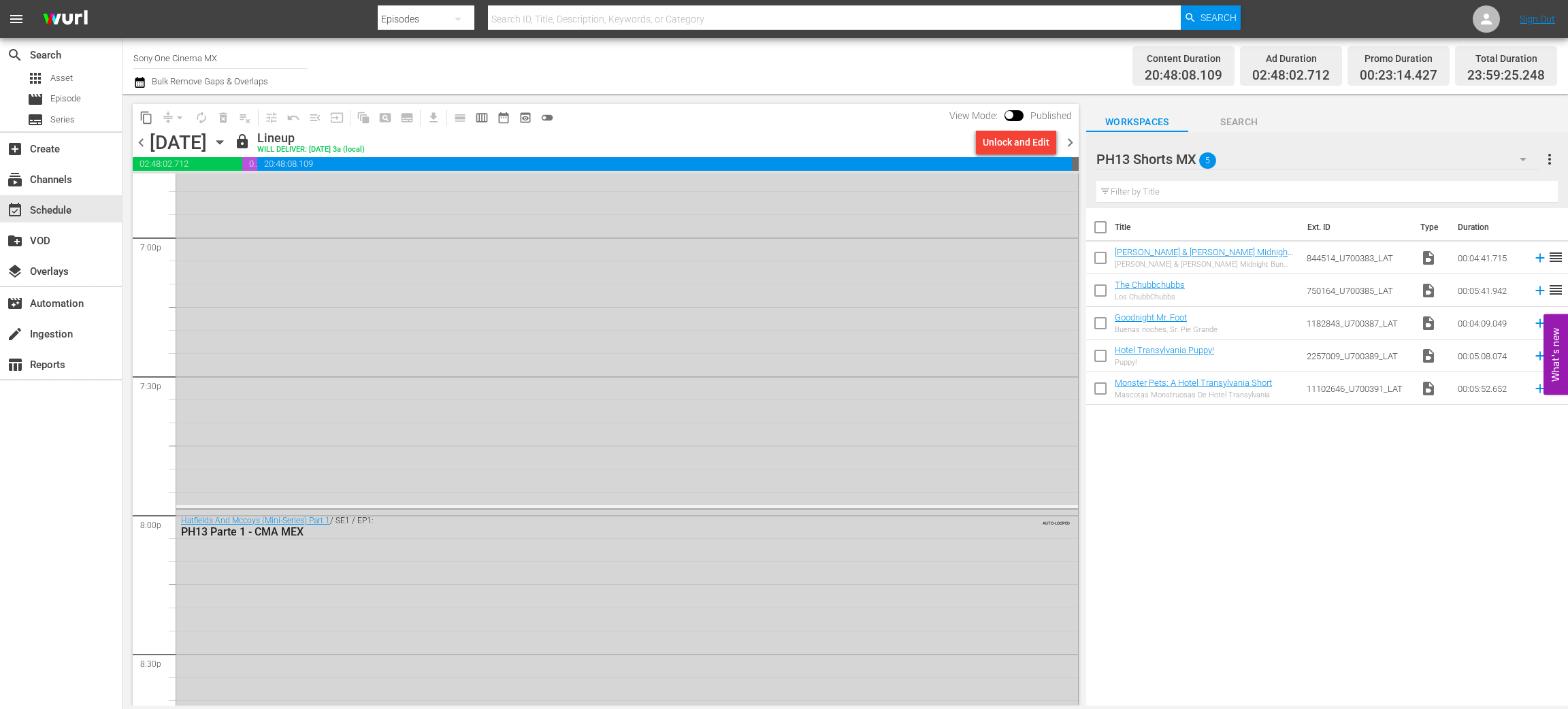
click at [227, 141] on icon "button" at bounding box center [219, 142] width 15 height 15
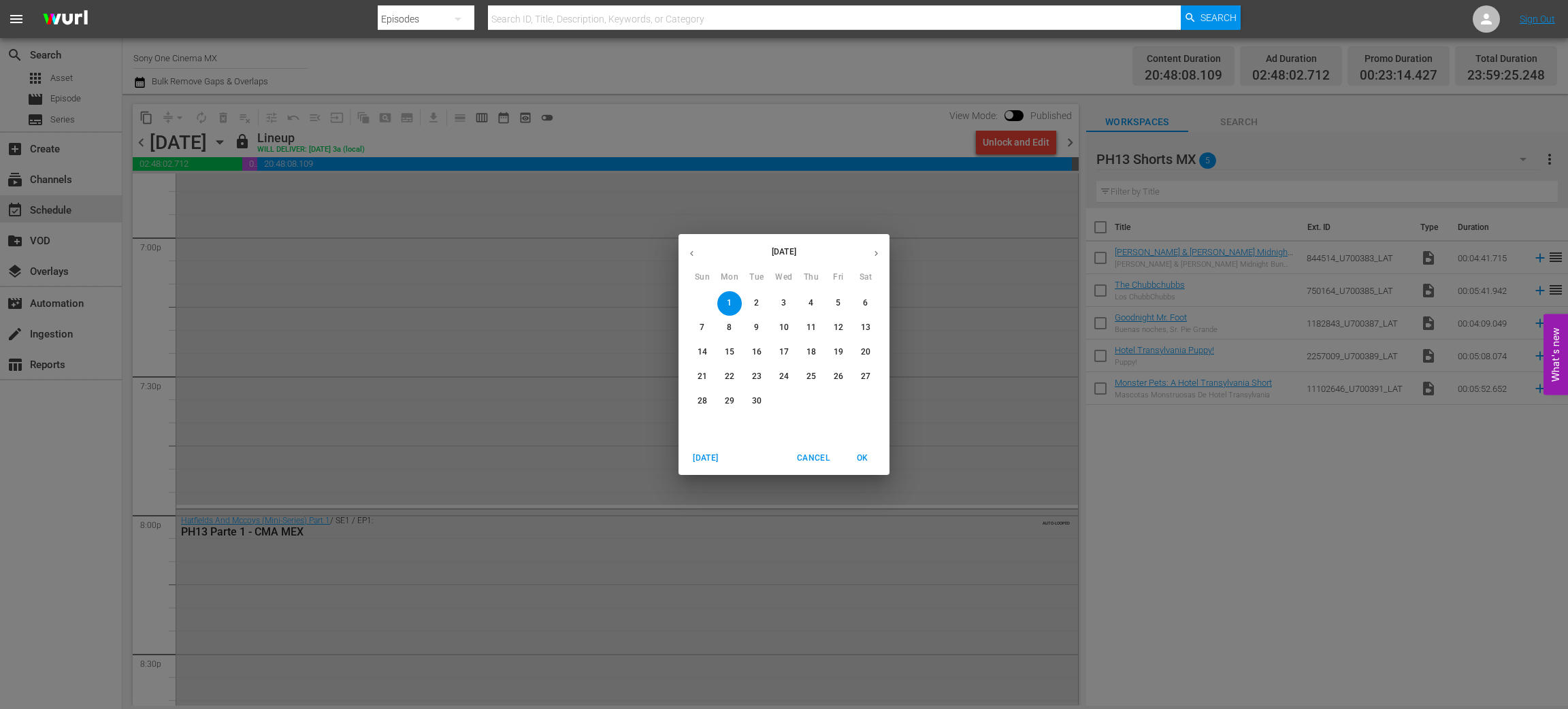
click at [752, 350] on p "16" at bounding box center [757, 352] width 10 height 12
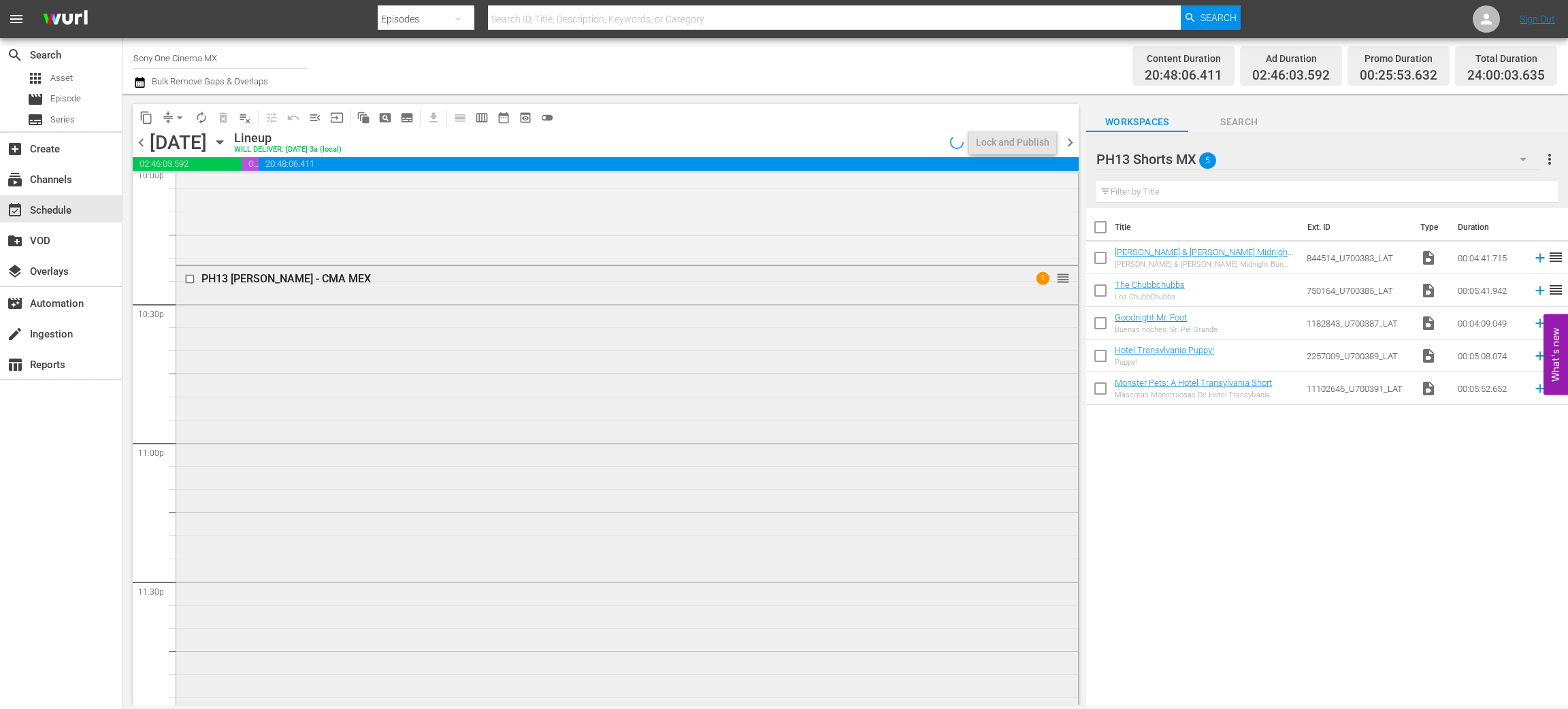
scroll to position [6131, 0]
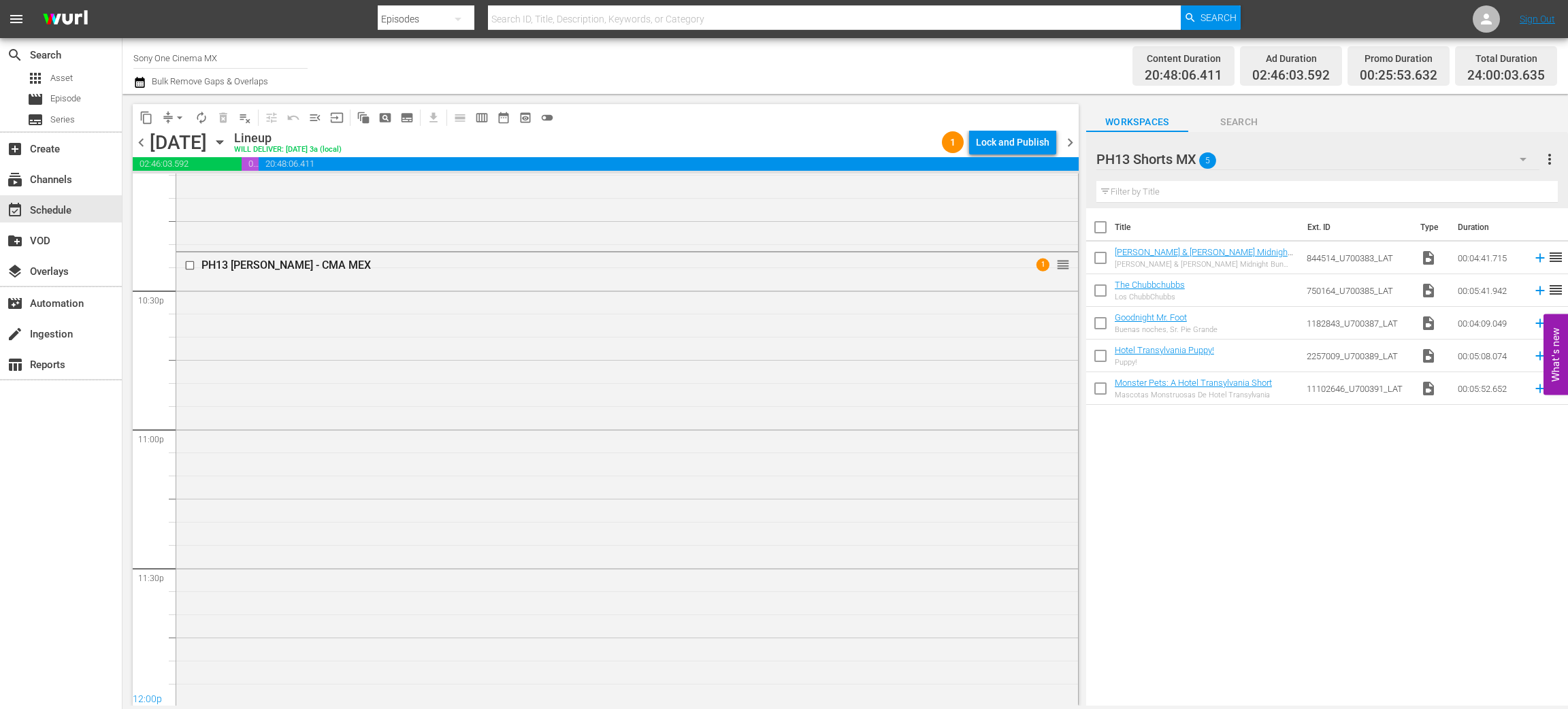
click at [363, 465] on div "PH13 Simon Sez - CMA MEX 1 reorder" at bounding box center [628, 478] width 902 height 452
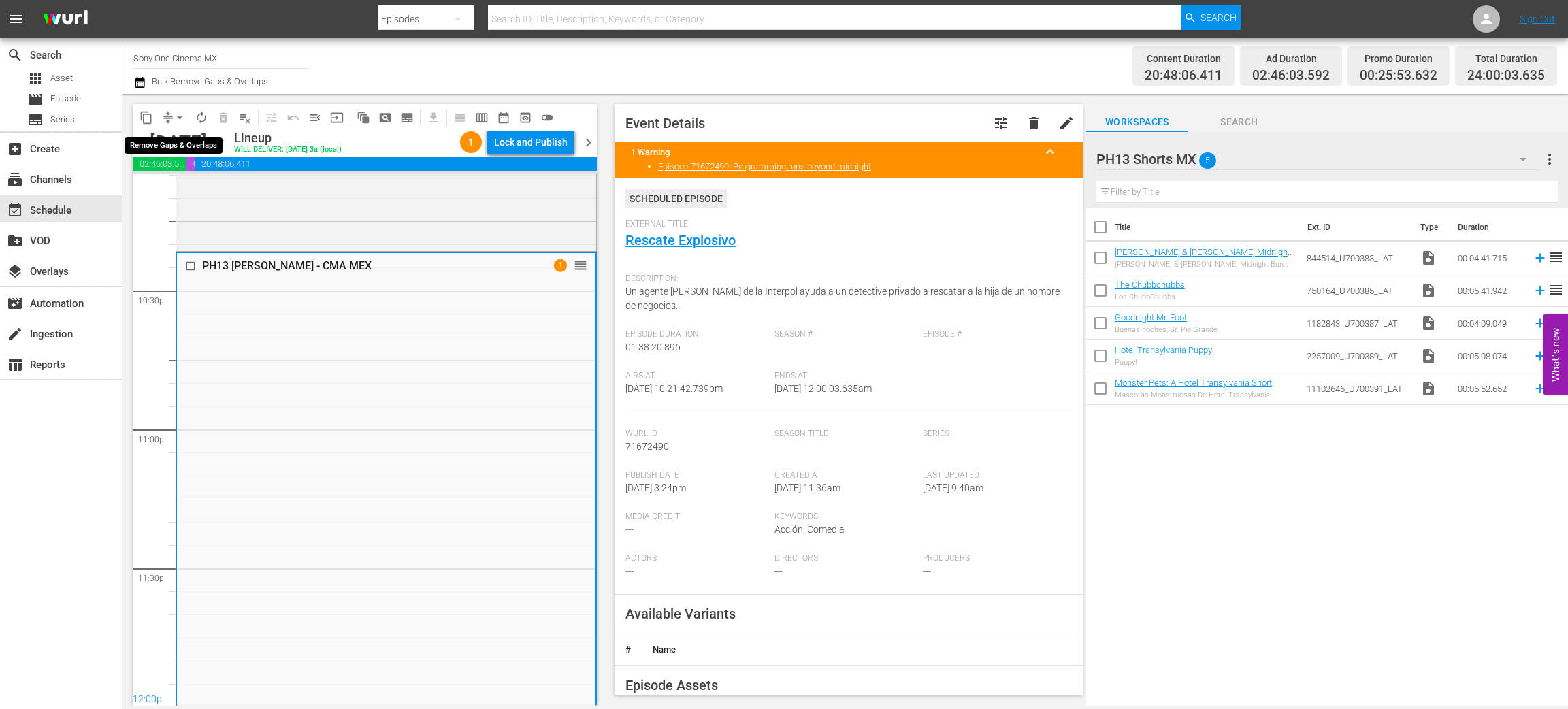
click at [178, 120] on span "arrow_drop_down" at bounding box center [179, 117] width 13 height 13
click at [214, 191] on li "Align to End of Previous Day" at bounding box center [180, 189] width 143 height 22
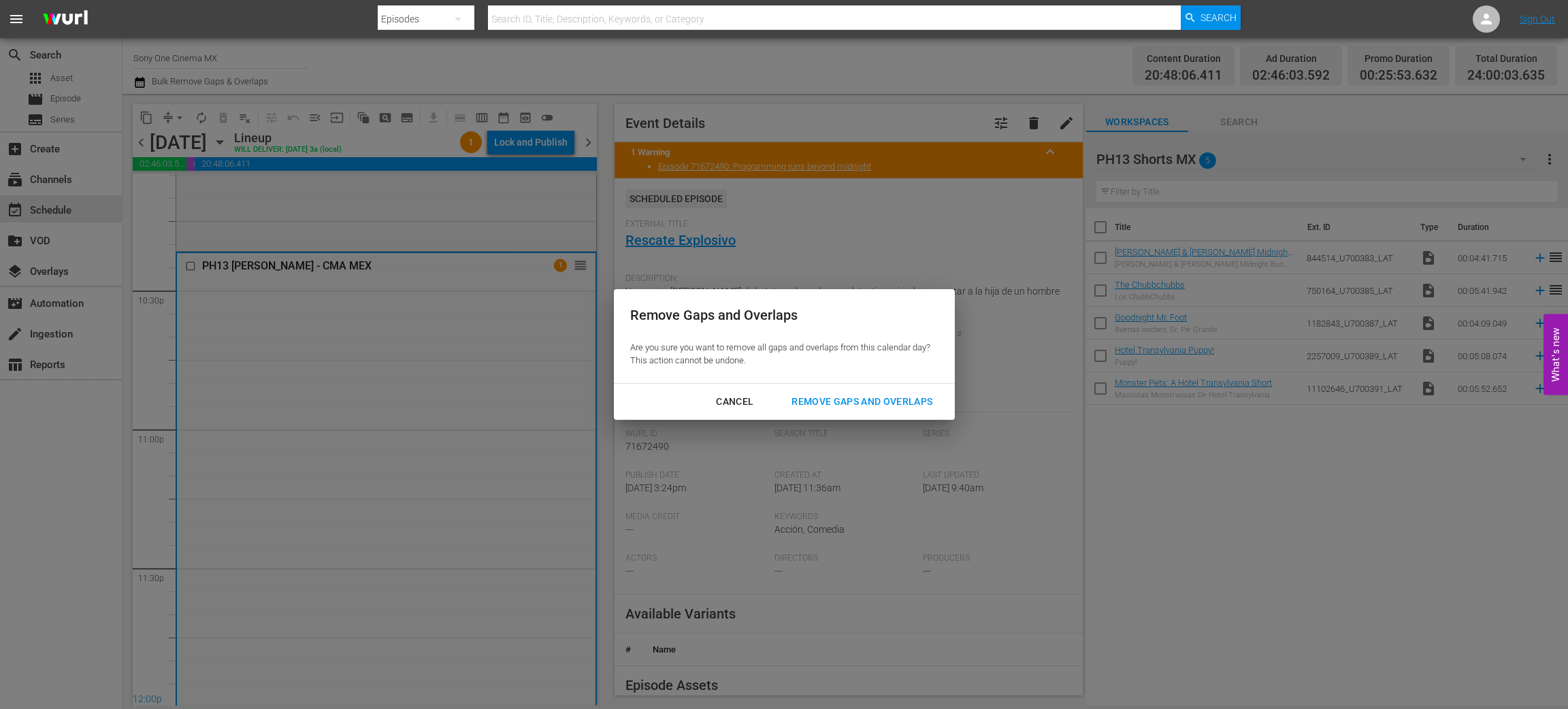
click at [807, 402] on div "Remove Gaps and Overlaps" at bounding box center [861, 402] width 162 height 17
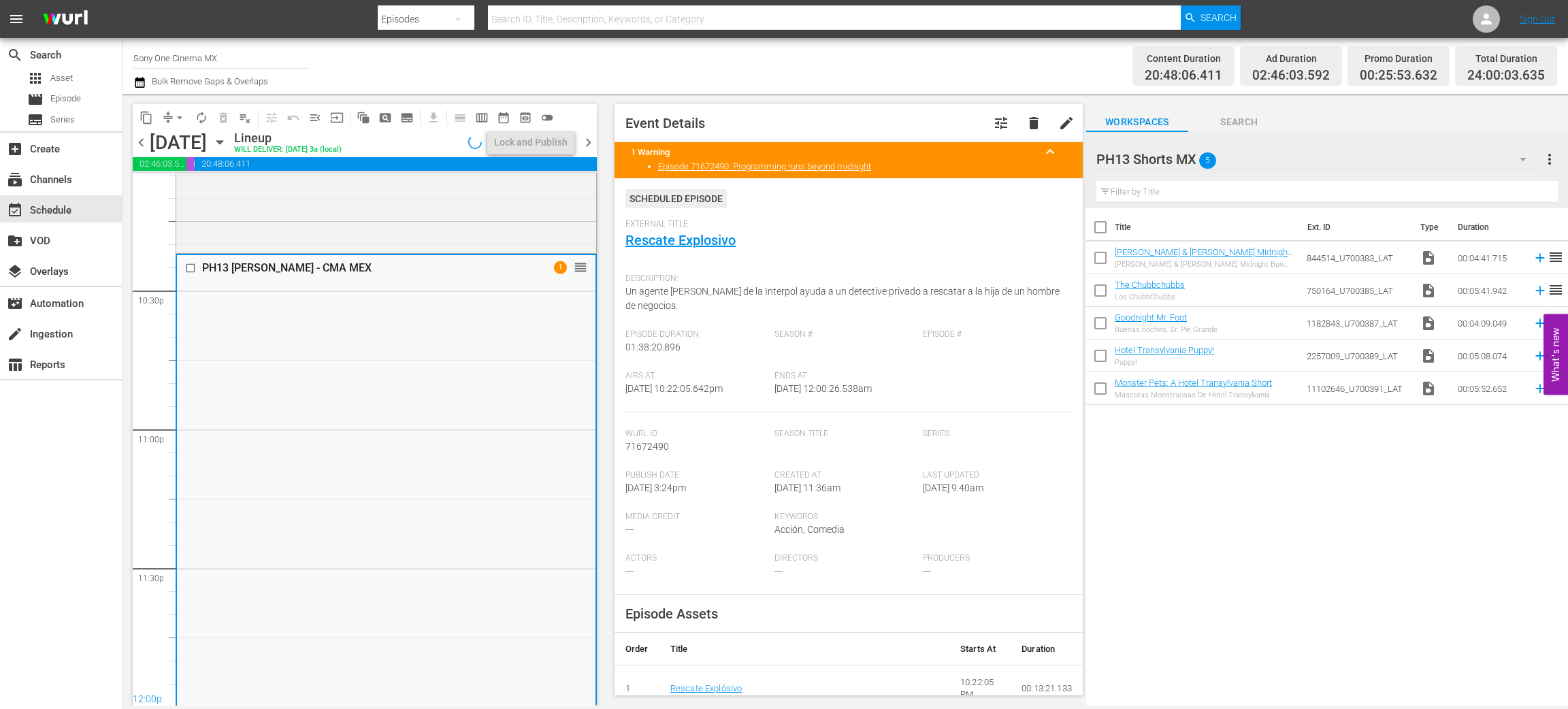
scroll to position [6131, 0]
click at [227, 146] on icon "button" at bounding box center [219, 142] width 15 height 15
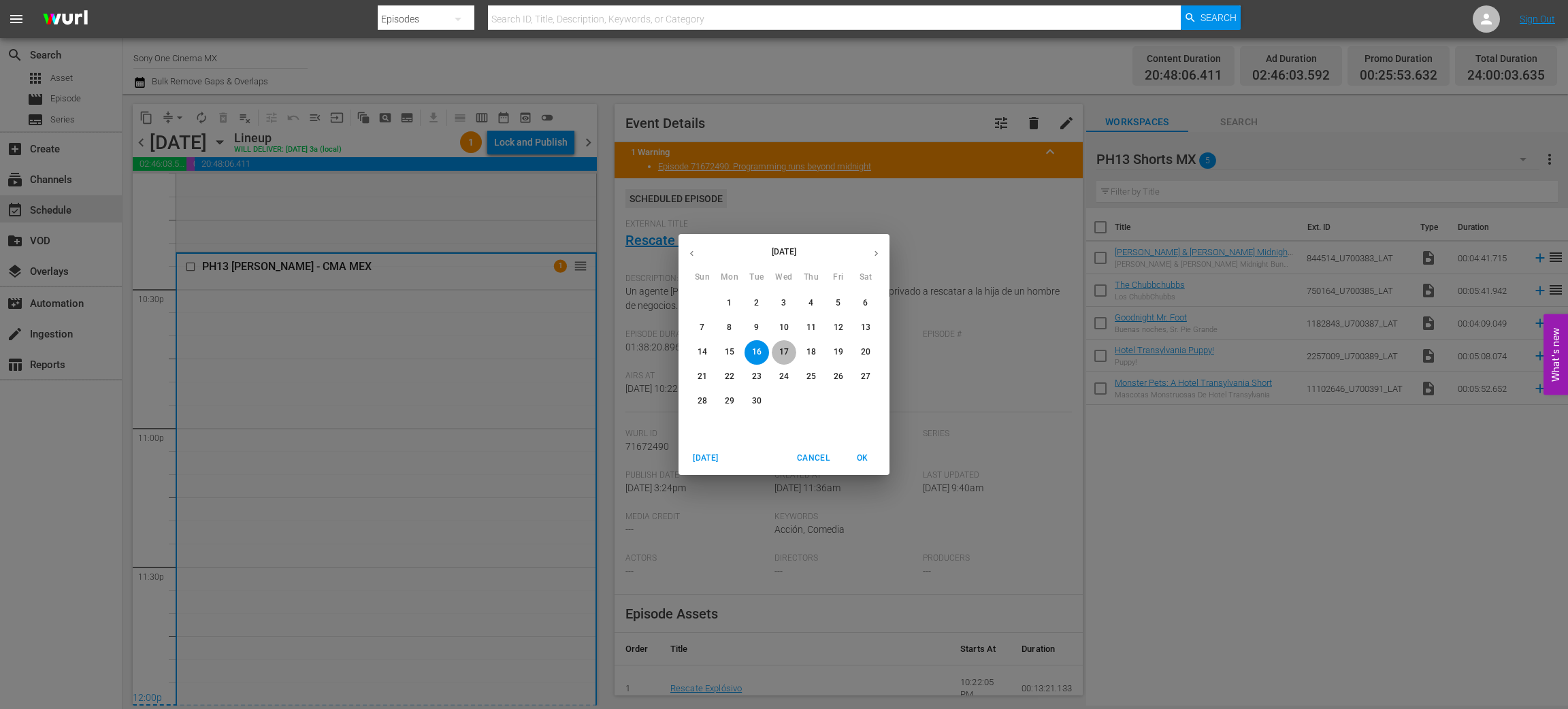
click at [788, 349] on p "17" at bounding box center [784, 352] width 10 height 12
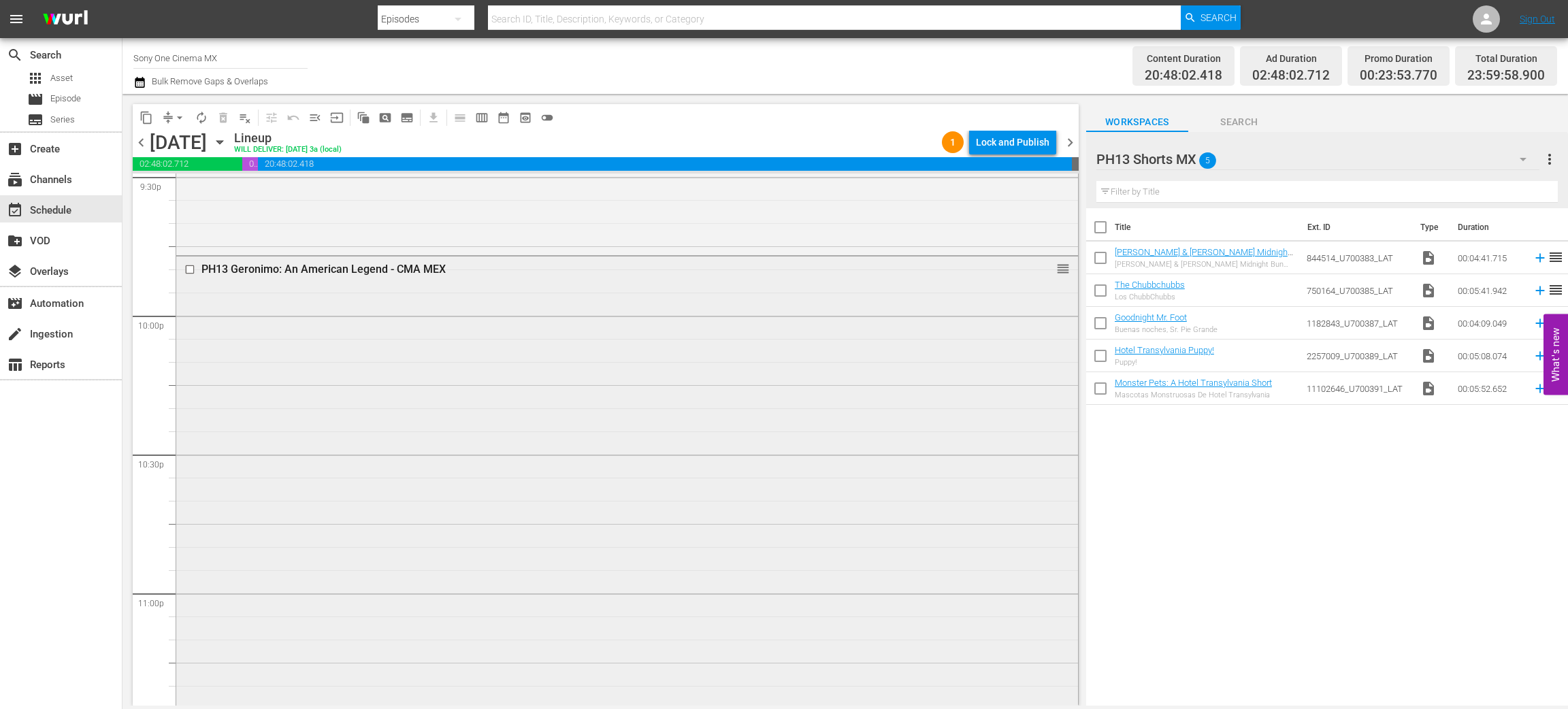
scroll to position [6131, 0]
click at [353, 419] on div "PH13 Geronimo: An American Legend - CMA MEX reorder" at bounding box center [628, 398] width 902 height 611
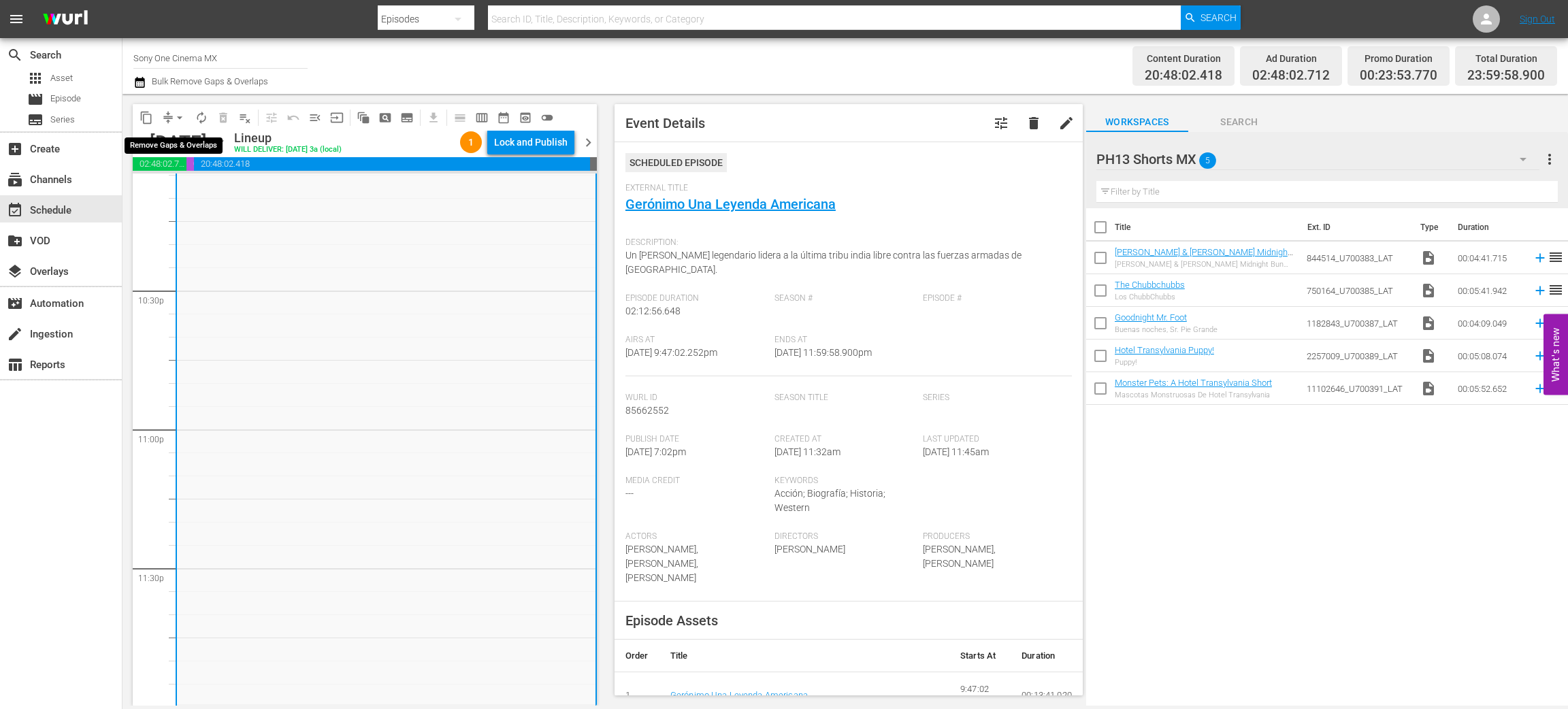
click at [185, 116] on span "arrow_drop_down" at bounding box center [179, 117] width 13 height 13
click at [207, 189] on li "Align to End of Previous Day" at bounding box center [180, 189] width 143 height 22
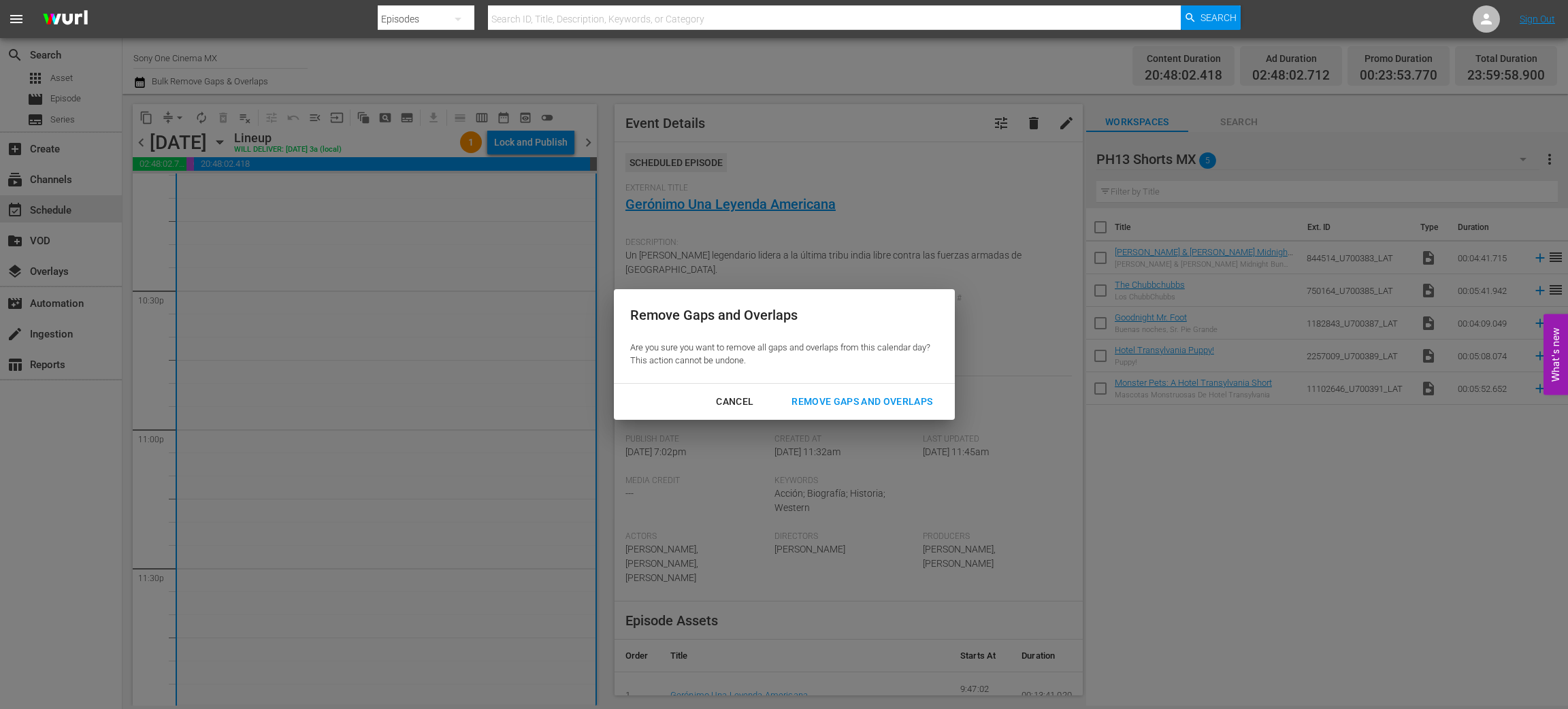
click at [875, 398] on div "Remove Gaps and Overlaps" at bounding box center [861, 402] width 162 height 17
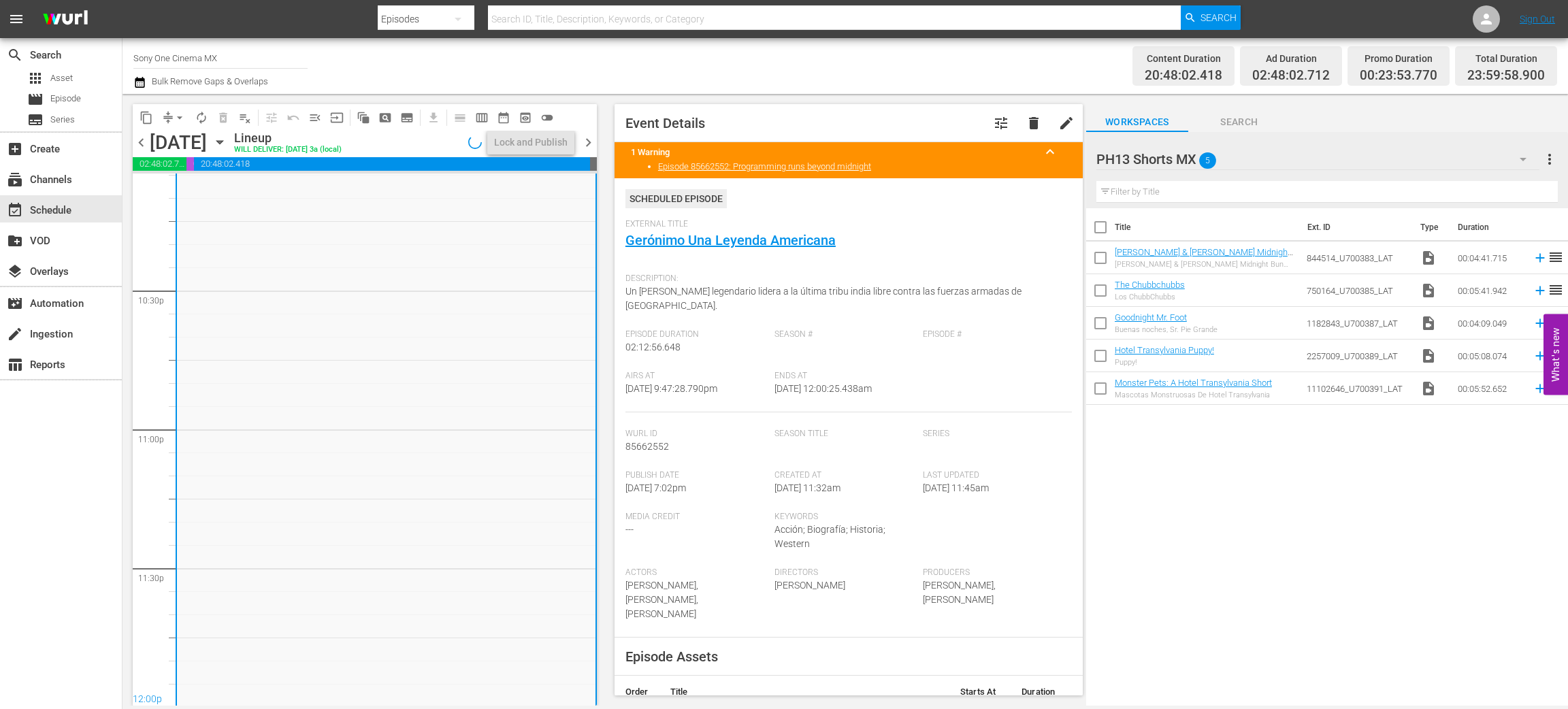
scroll to position [6131, 0]
click at [227, 137] on icon "button" at bounding box center [219, 142] width 15 height 15
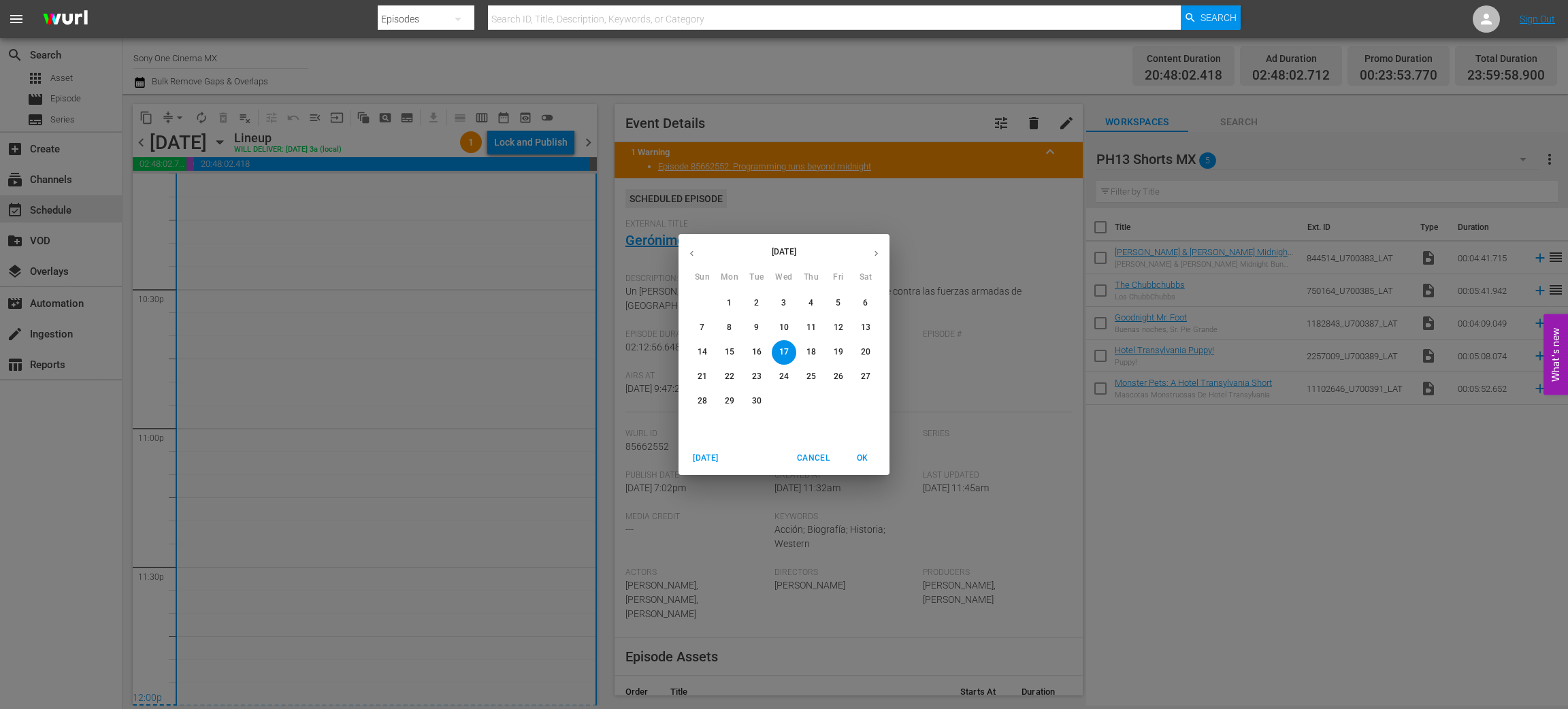
click at [815, 353] on p "18" at bounding box center [811, 352] width 10 height 12
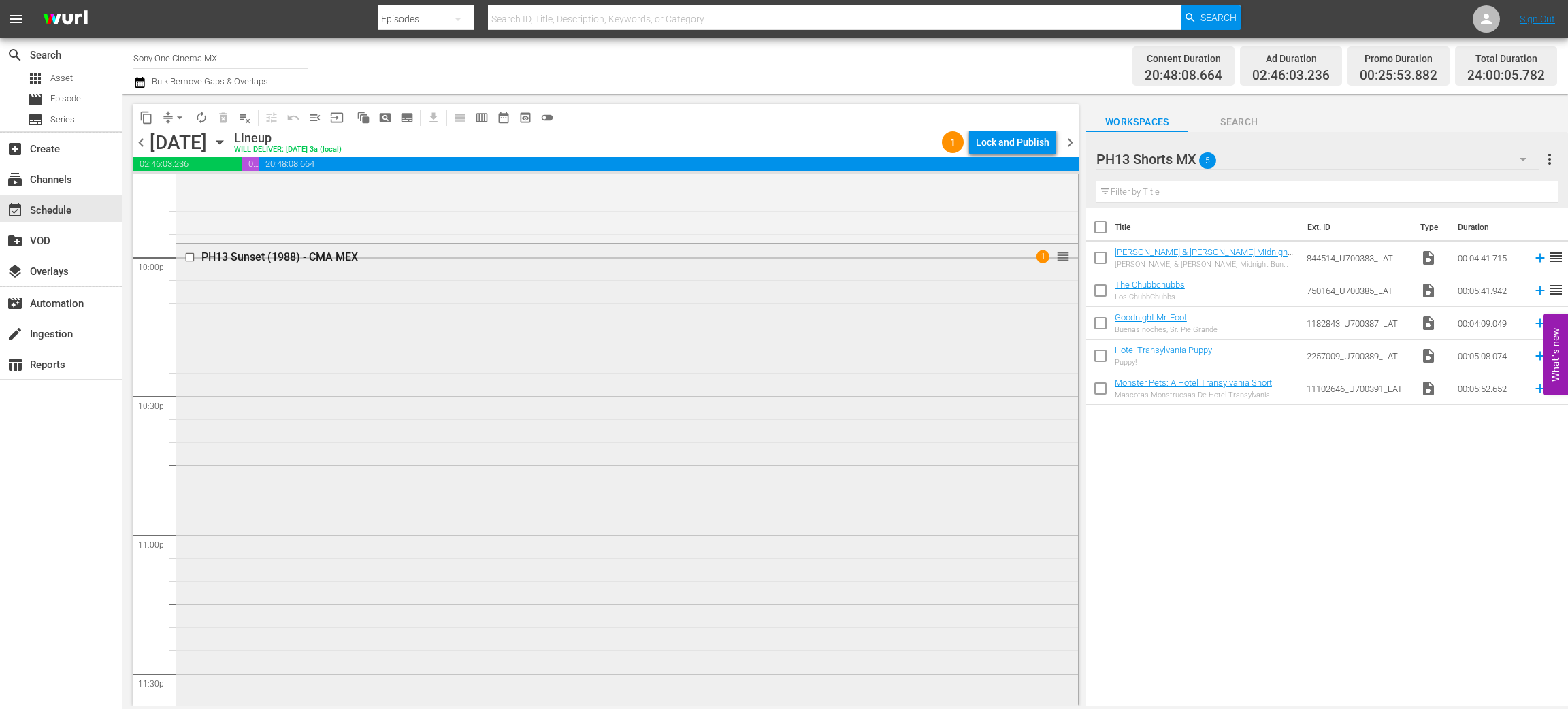
scroll to position [6131, 0]
click at [316, 406] on div "PH13 Sunset (1988) - CMA MEX 1 reorder" at bounding box center [628, 420] width 902 height 565
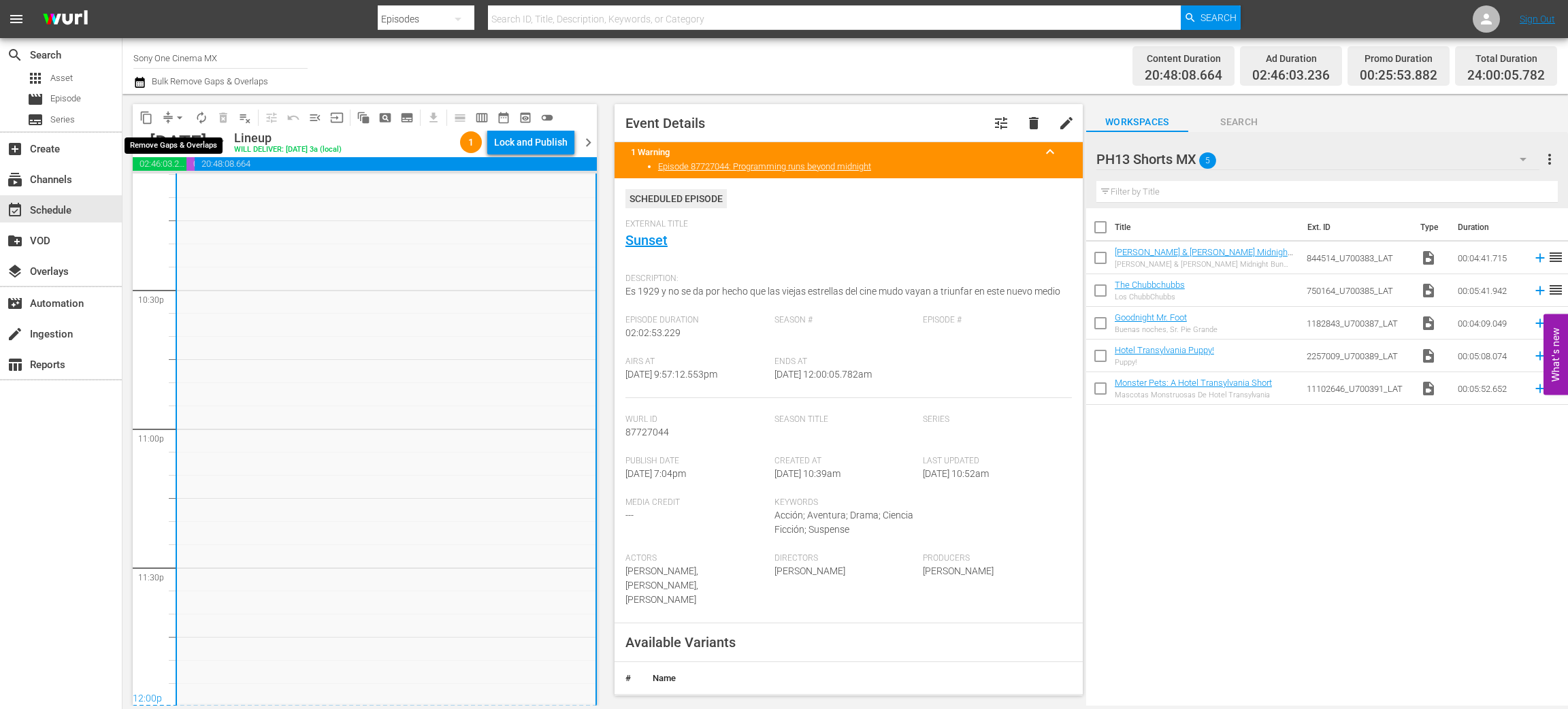
click at [174, 113] on span "arrow_drop_down" at bounding box center [179, 117] width 13 height 13
click at [219, 192] on li "Align to End of Previous Day" at bounding box center [180, 189] width 143 height 22
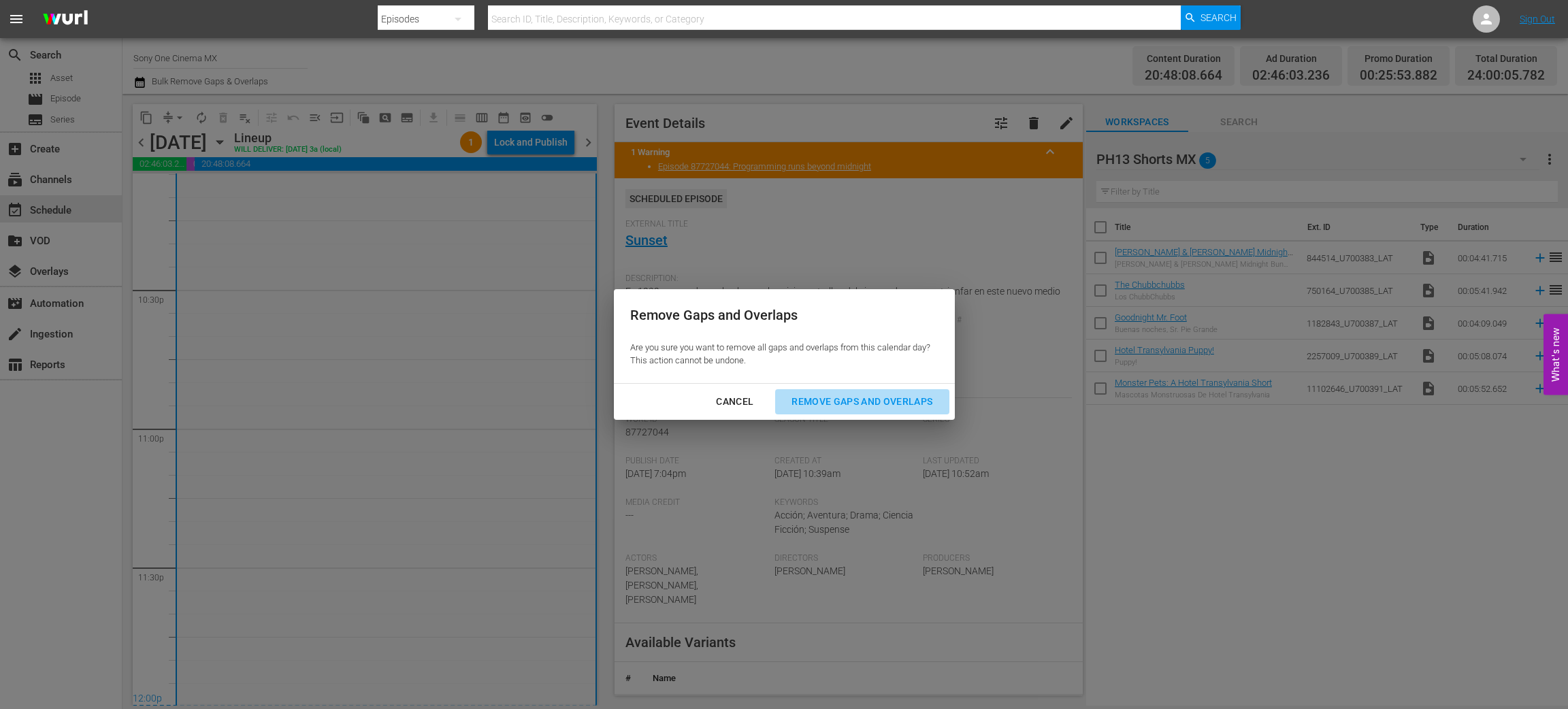
click at [810, 394] on div "Remove Gaps and Overlaps" at bounding box center [861, 402] width 162 height 17
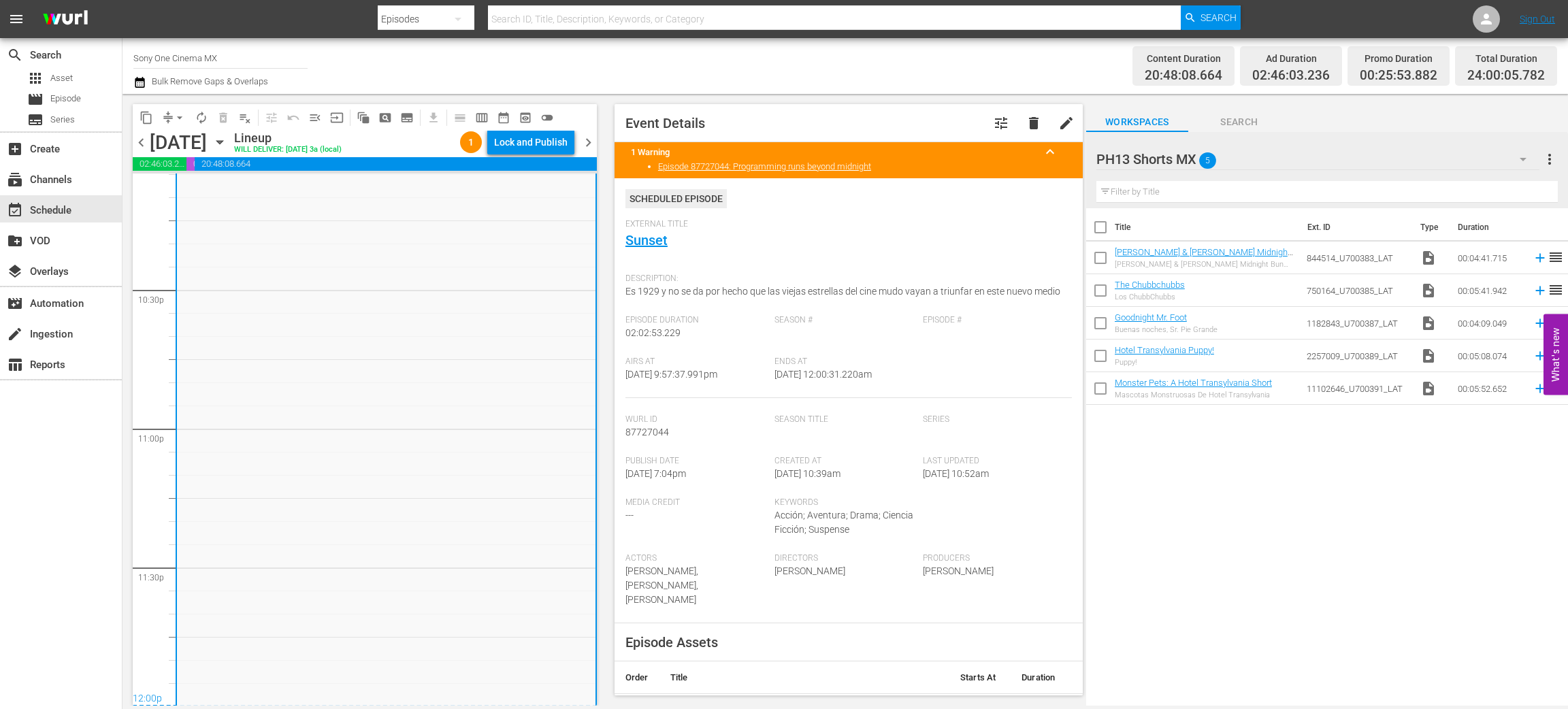
click at [227, 143] on icon "button" at bounding box center [219, 142] width 15 height 15
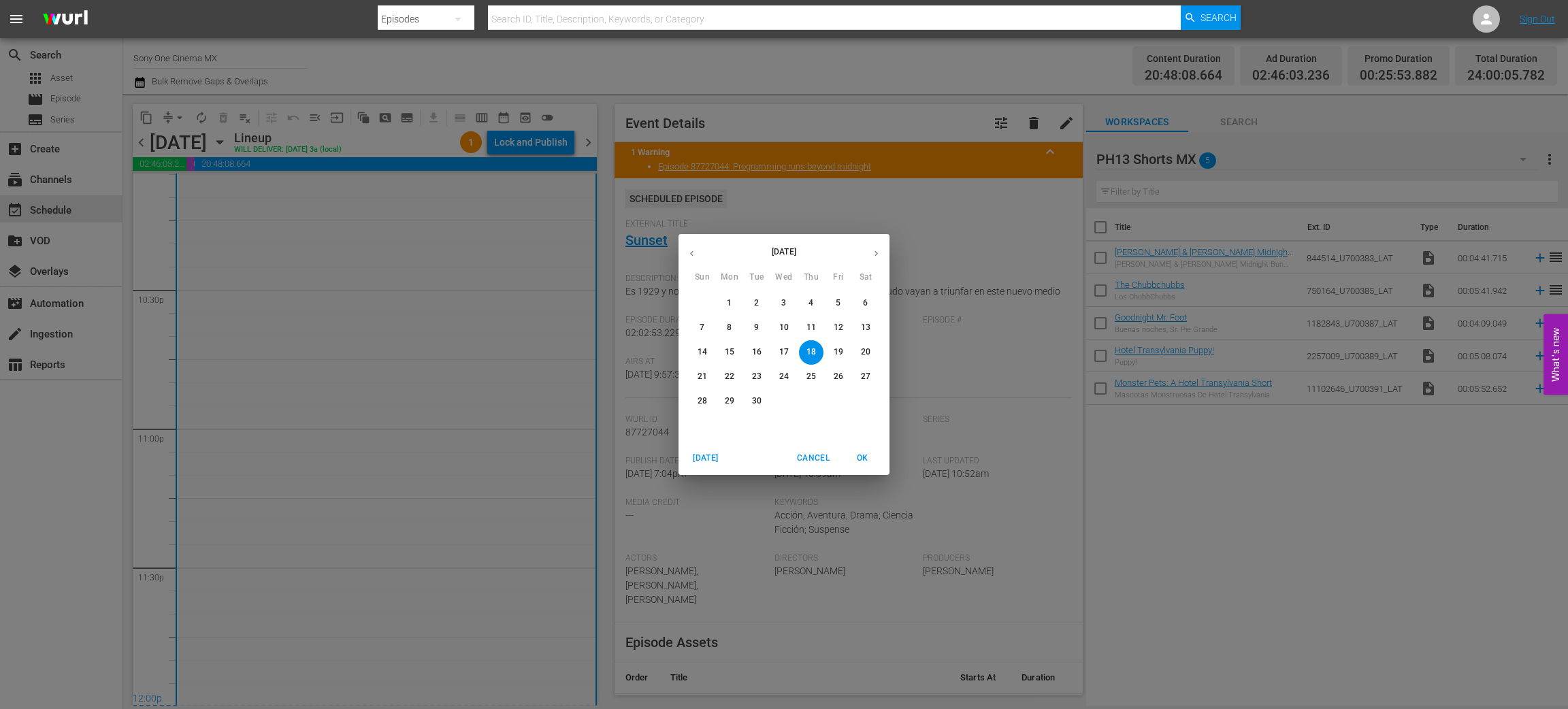
click at [837, 357] on p "19" at bounding box center [838, 352] width 10 height 12
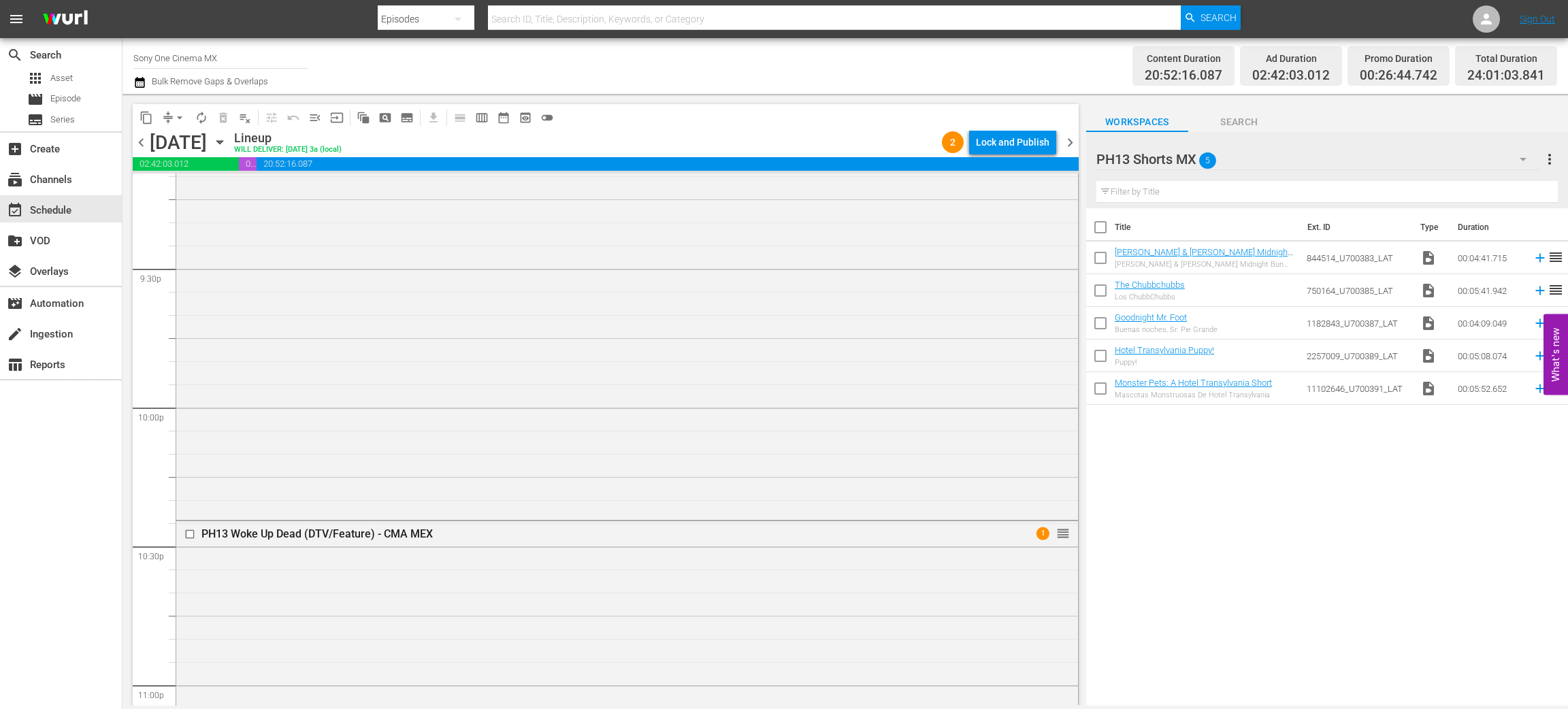
scroll to position [6135, 0]
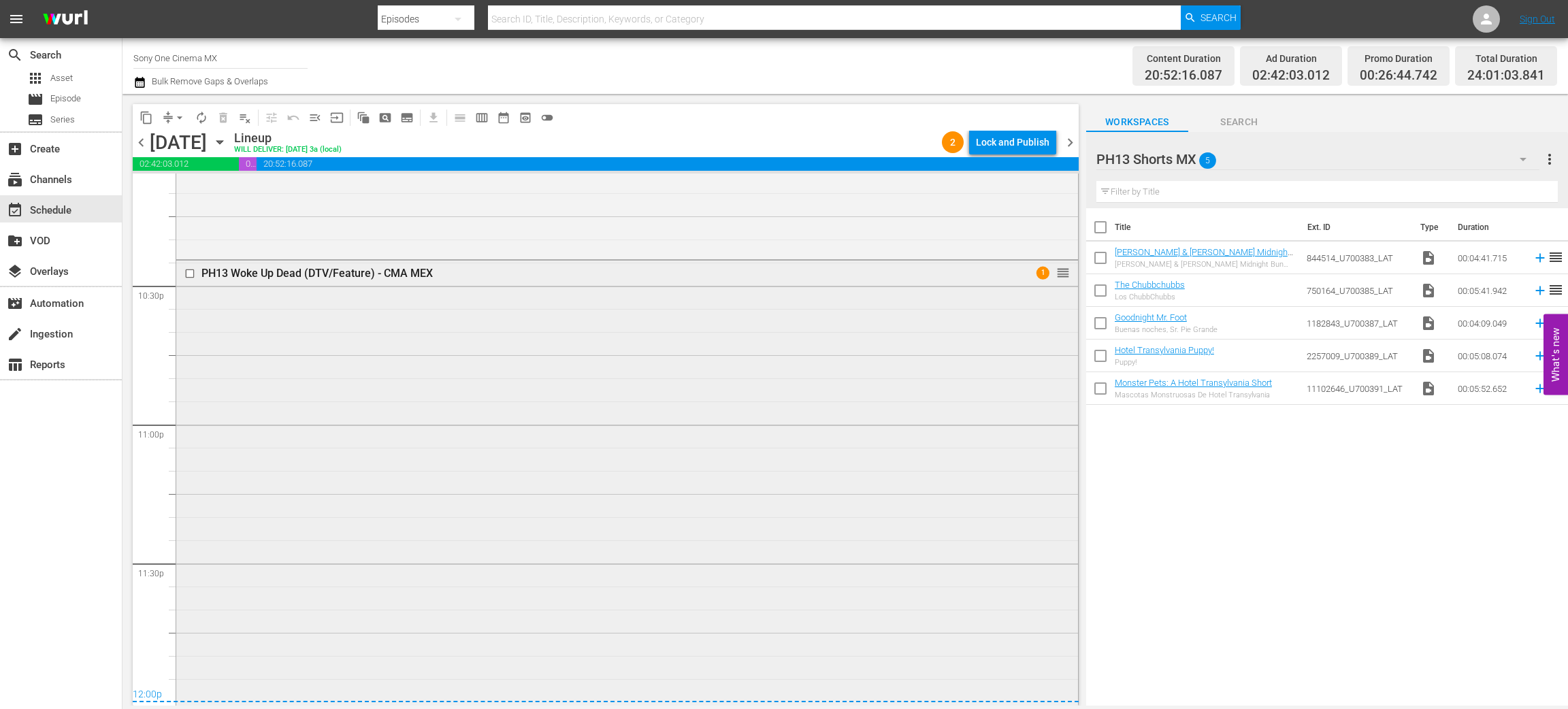
click at [326, 502] on div "PH13 Woke Up Dead (DTV/Feature) - CMA MEX 1 reorder" at bounding box center [628, 482] width 902 height 442
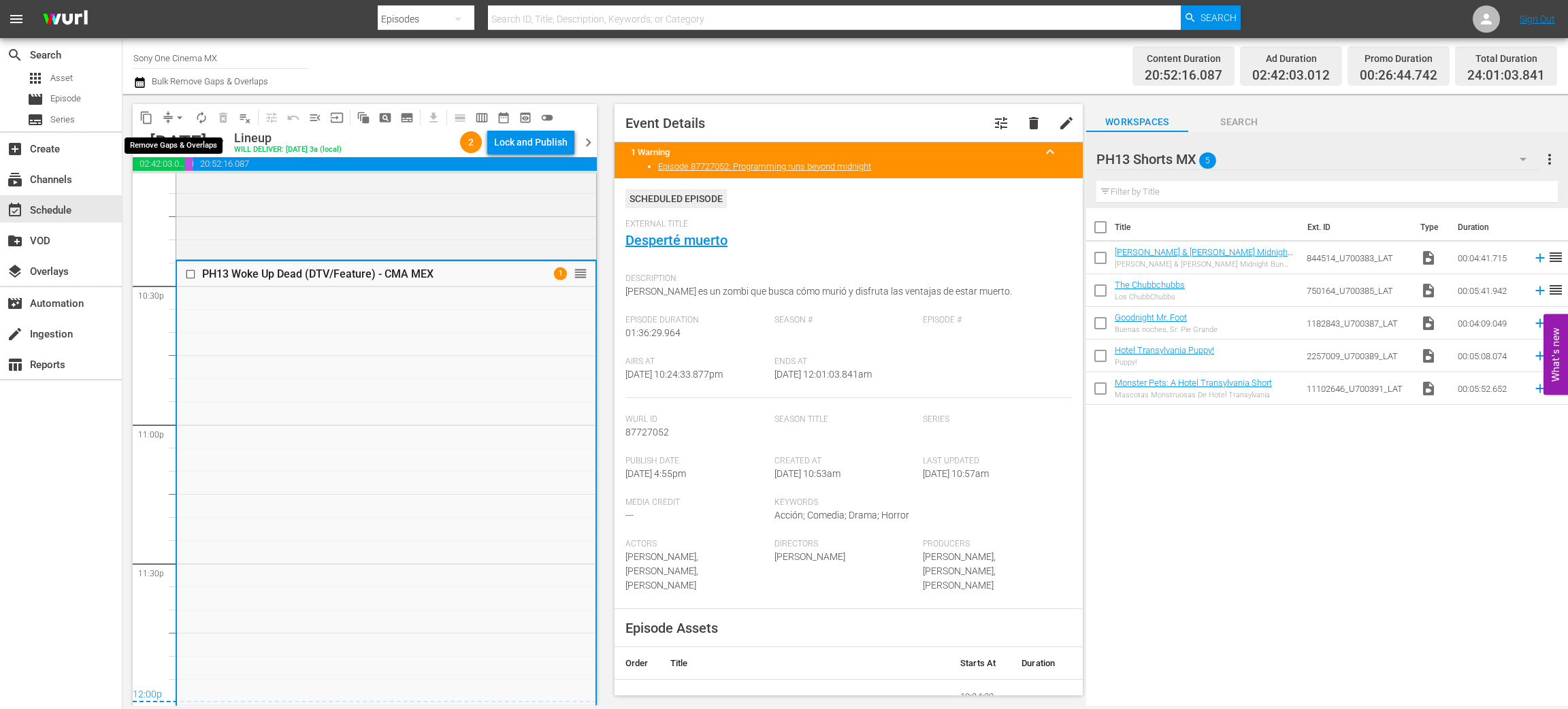
click at [177, 112] on span "arrow_drop_down" at bounding box center [179, 117] width 13 height 13
click at [206, 188] on li "Align to End of Previous Day" at bounding box center [180, 189] width 143 height 22
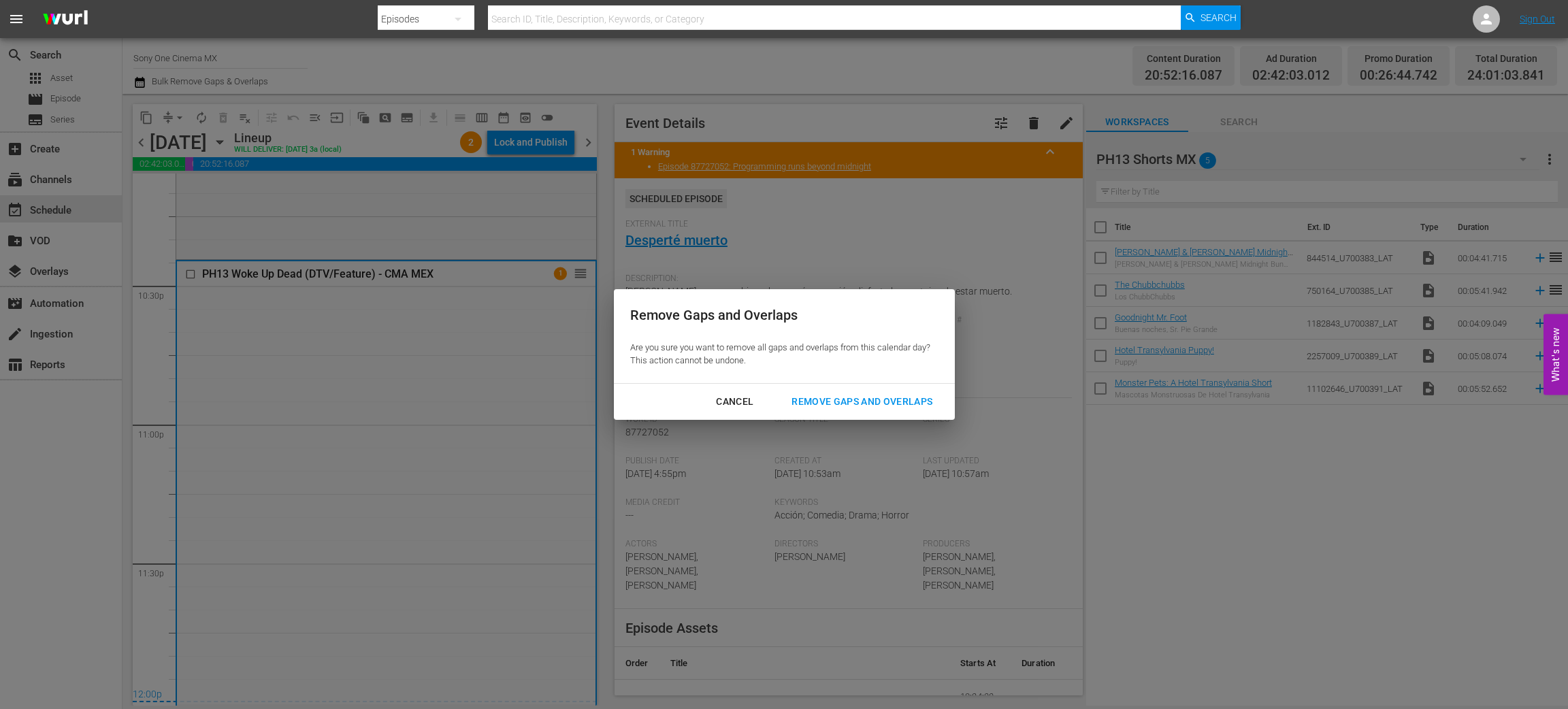
click at [857, 395] on div "Remove Gaps and Overlaps" at bounding box center [861, 402] width 162 height 17
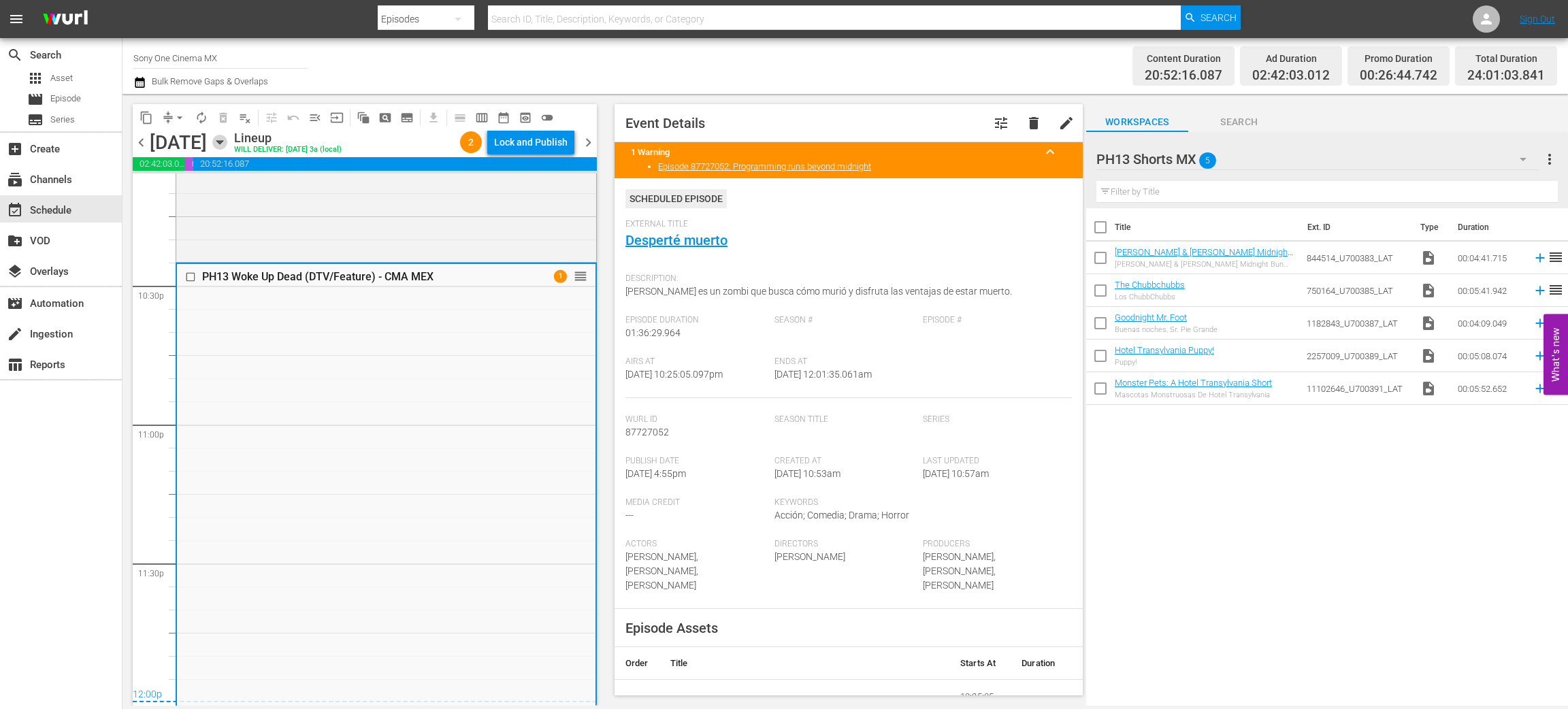
click at [227, 143] on icon "button" at bounding box center [219, 142] width 15 height 15
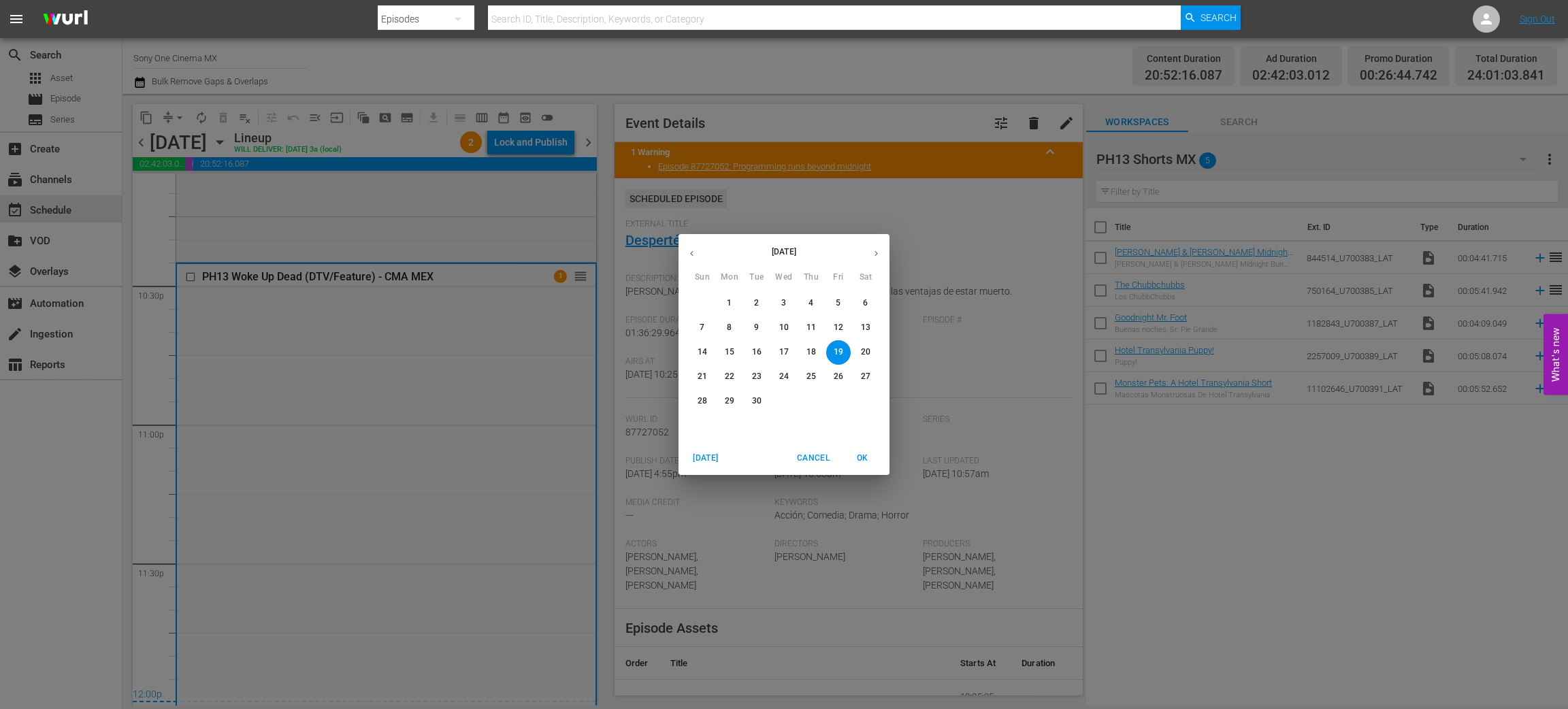
click at [863, 354] on p "20" at bounding box center [866, 352] width 10 height 12
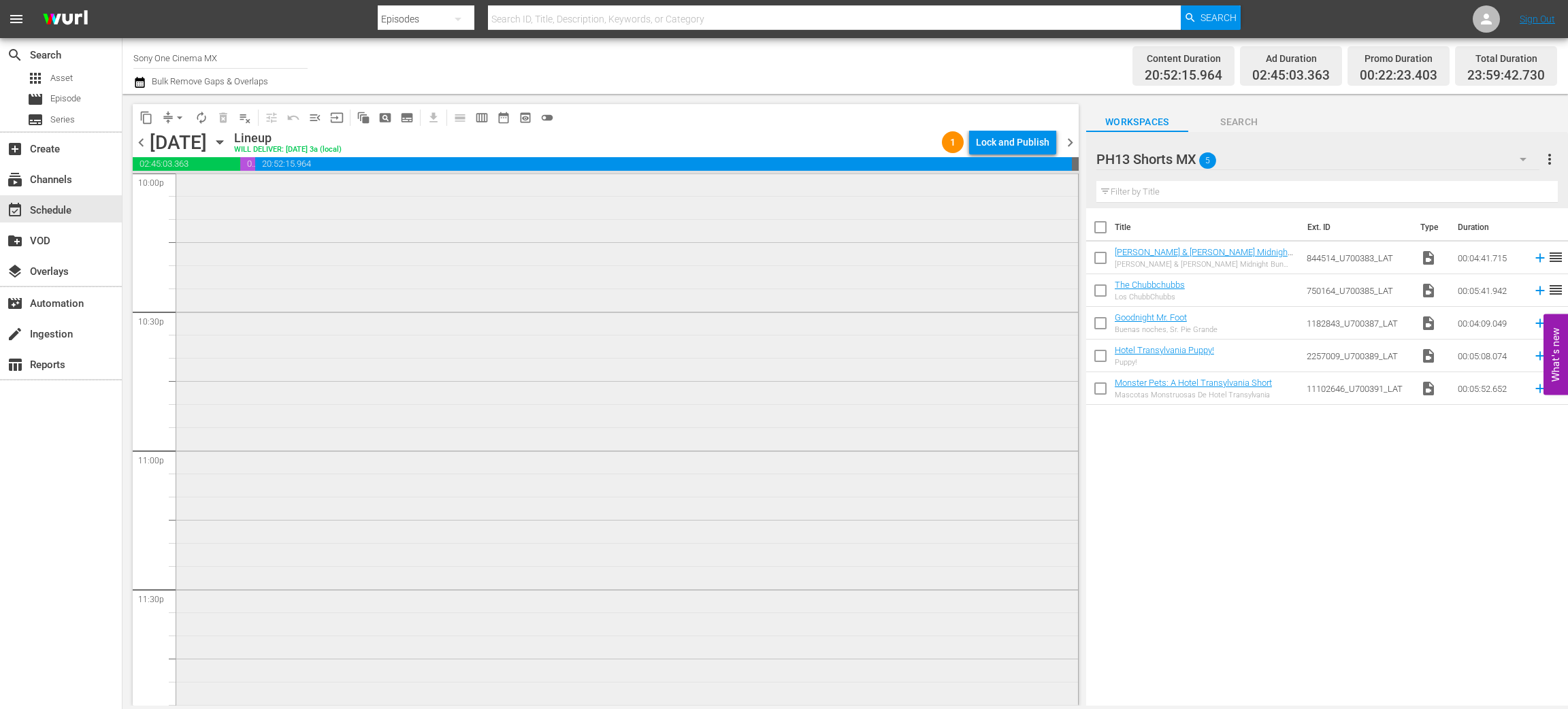
scroll to position [6134, 0]
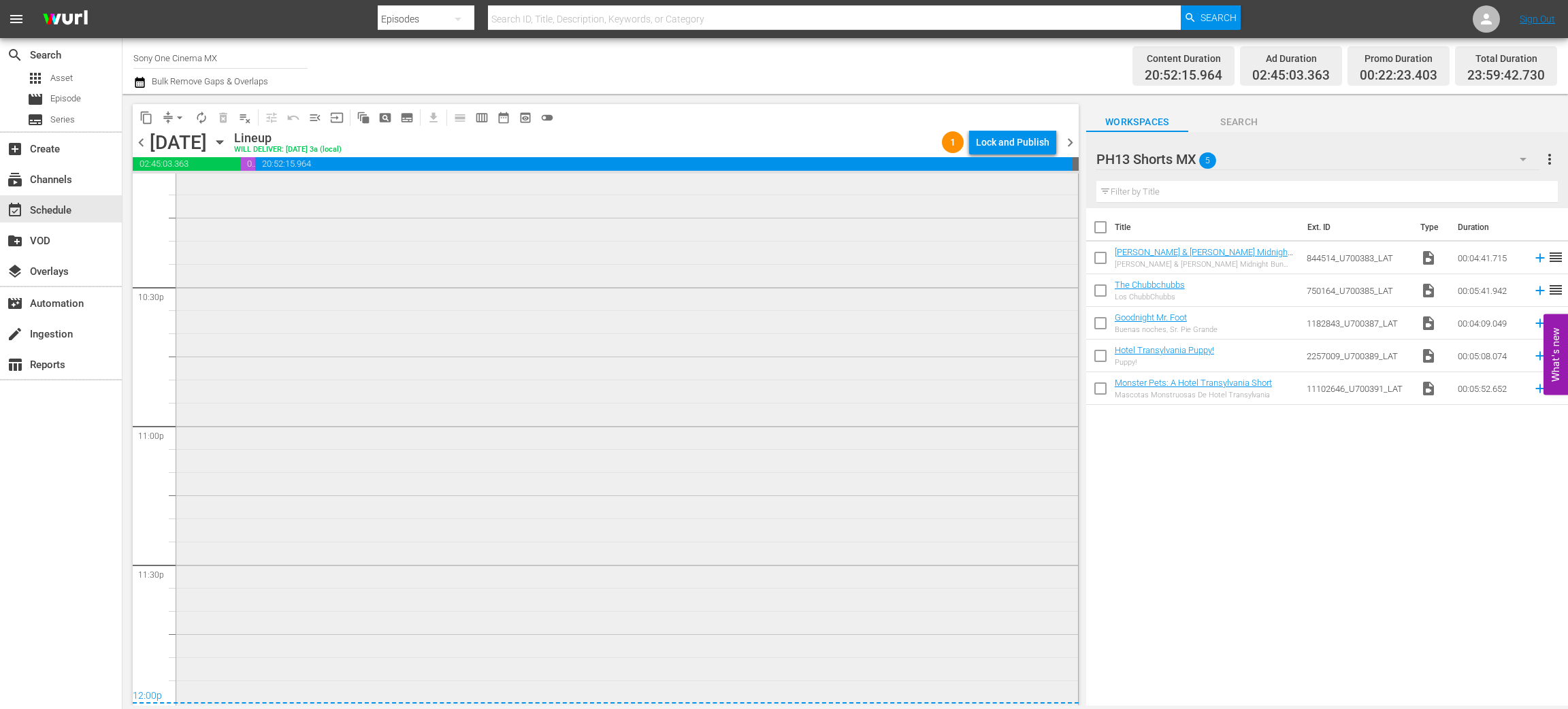
click at [346, 434] on div "PH13 The Professionals - CMA MEX 1 reorder" at bounding box center [628, 394] width 902 height 619
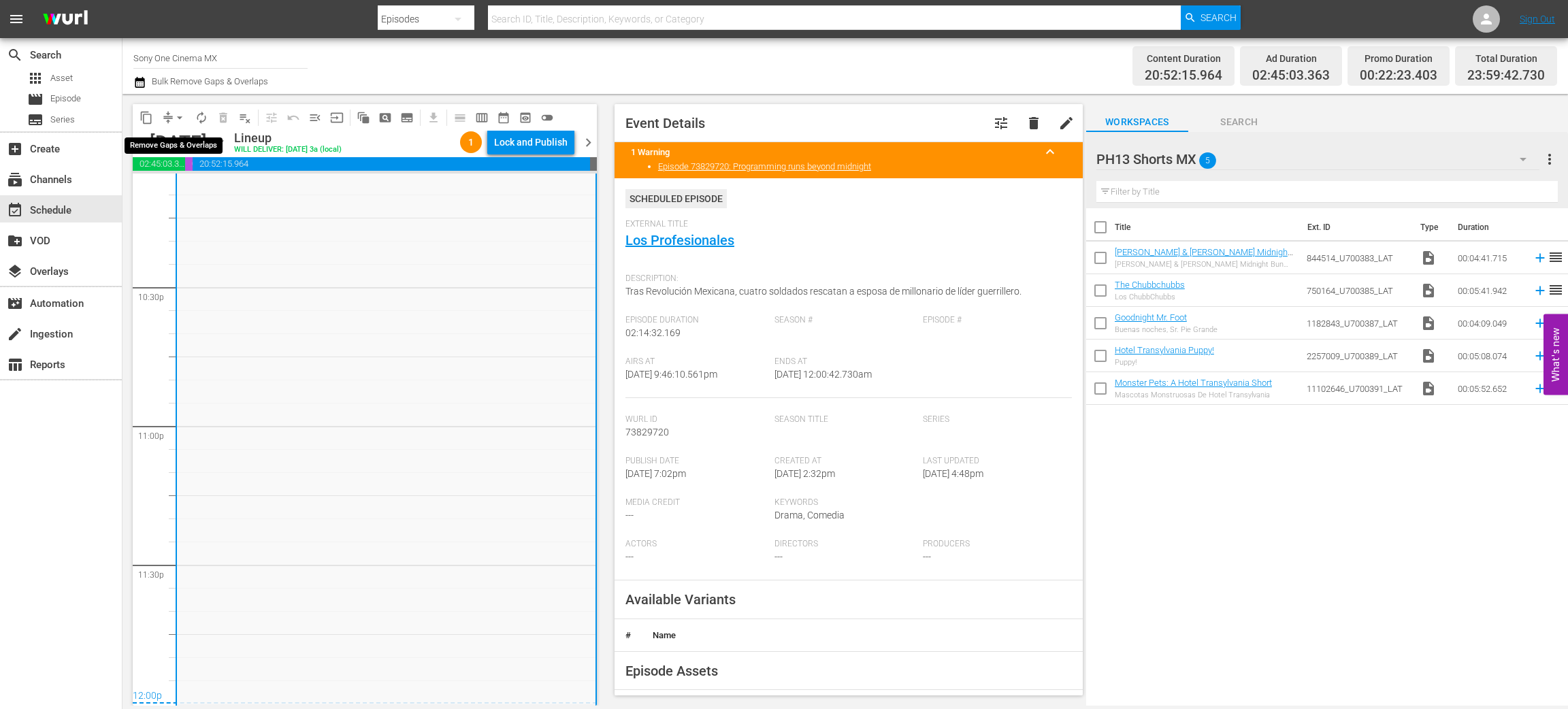
click at [177, 113] on span "arrow_drop_down" at bounding box center [179, 117] width 13 height 13
click at [212, 187] on li "Align to End of Previous Day" at bounding box center [180, 189] width 143 height 22
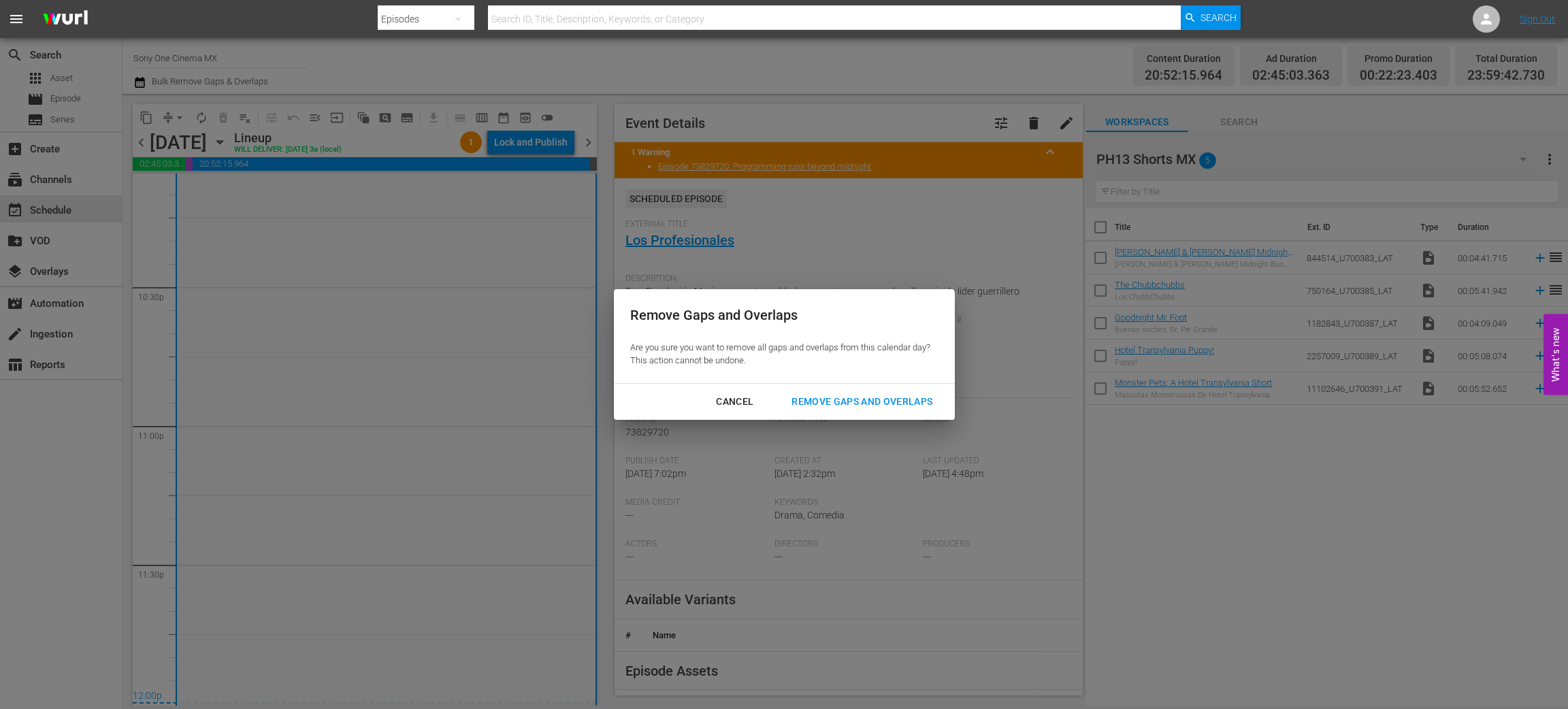
click at [850, 398] on div "Remove Gaps and Overlaps" at bounding box center [861, 402] width 162 height 17
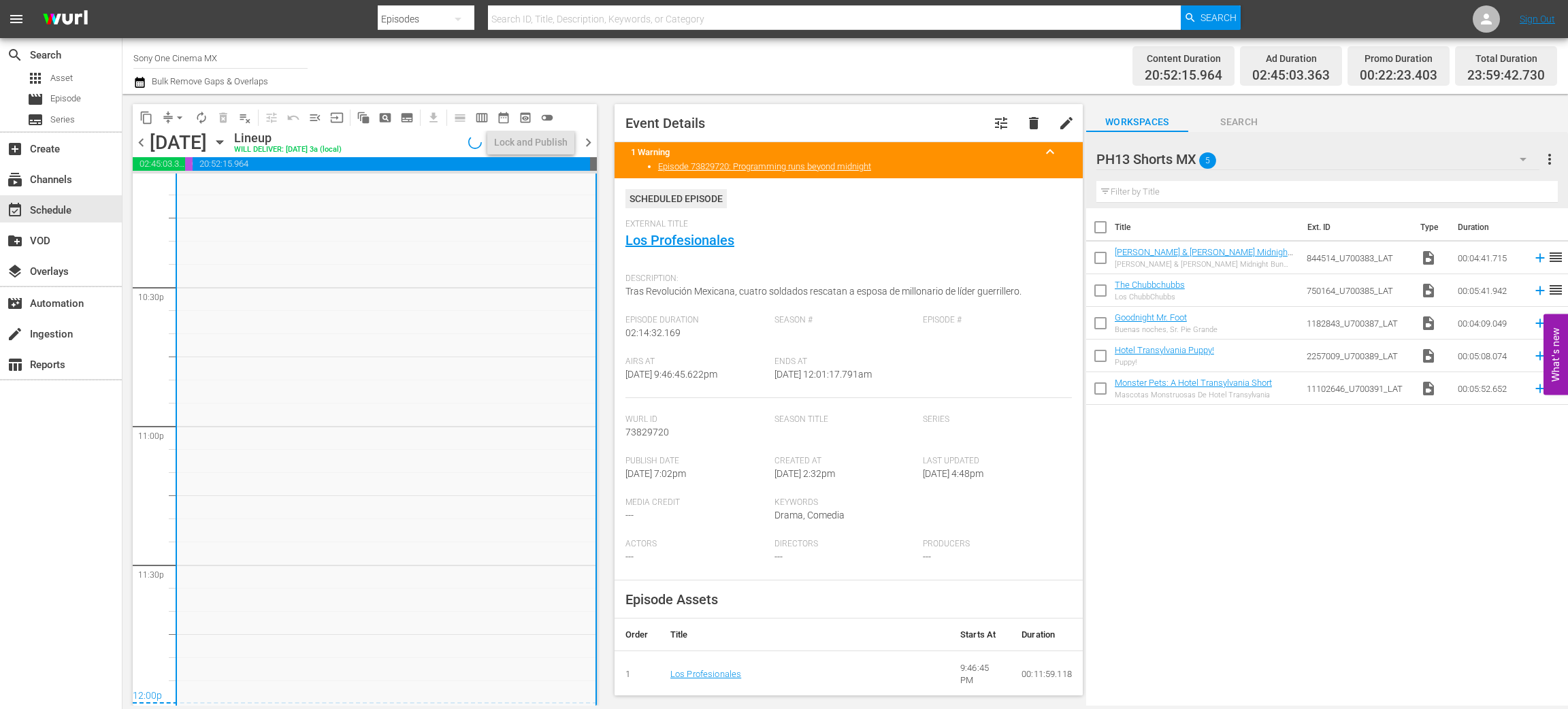
scroll to position [6136, 0]
click at [223, 144] on icon "button" at bounding box center [219, 143] width 6 height 3
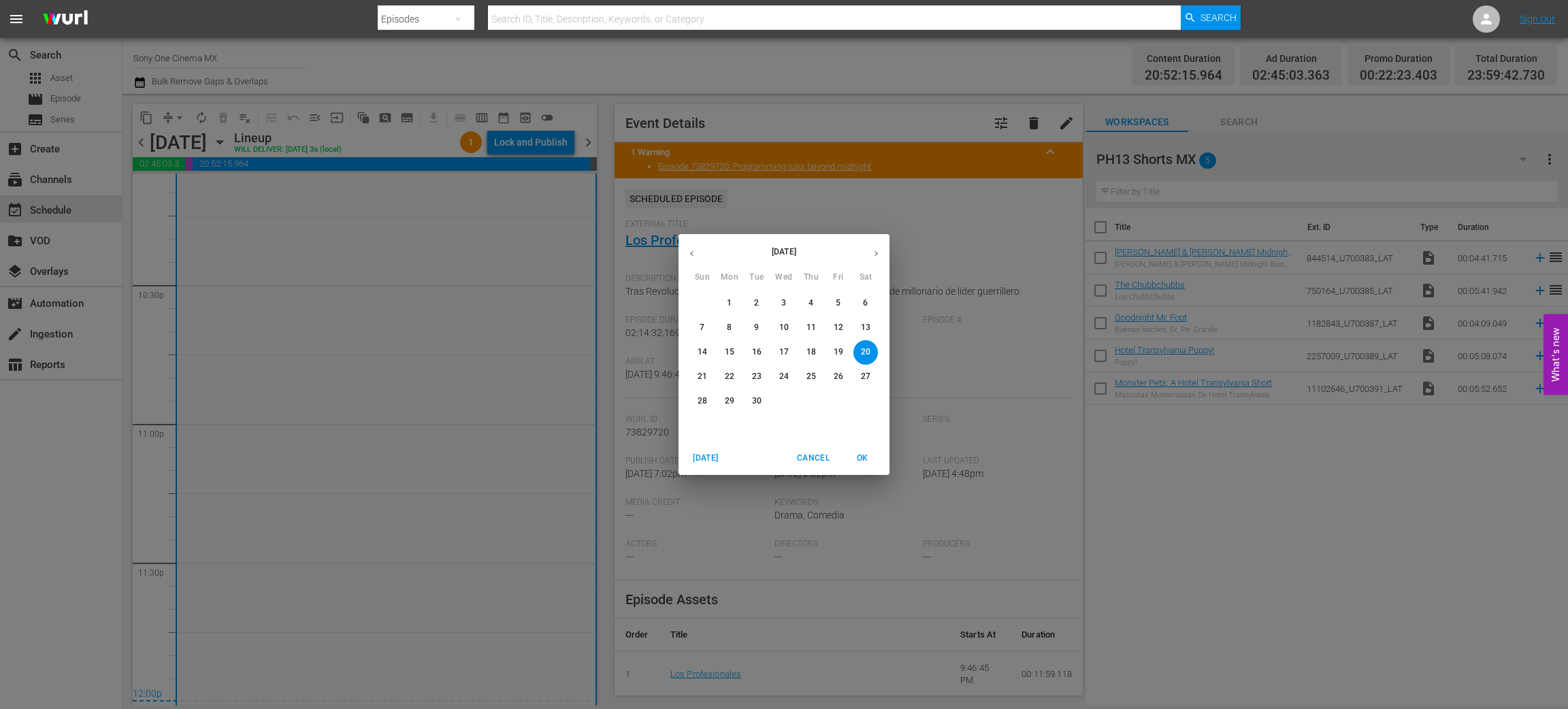
click at [704, 383] on p "21" at bounding box center [703, 376] width 10 height 12
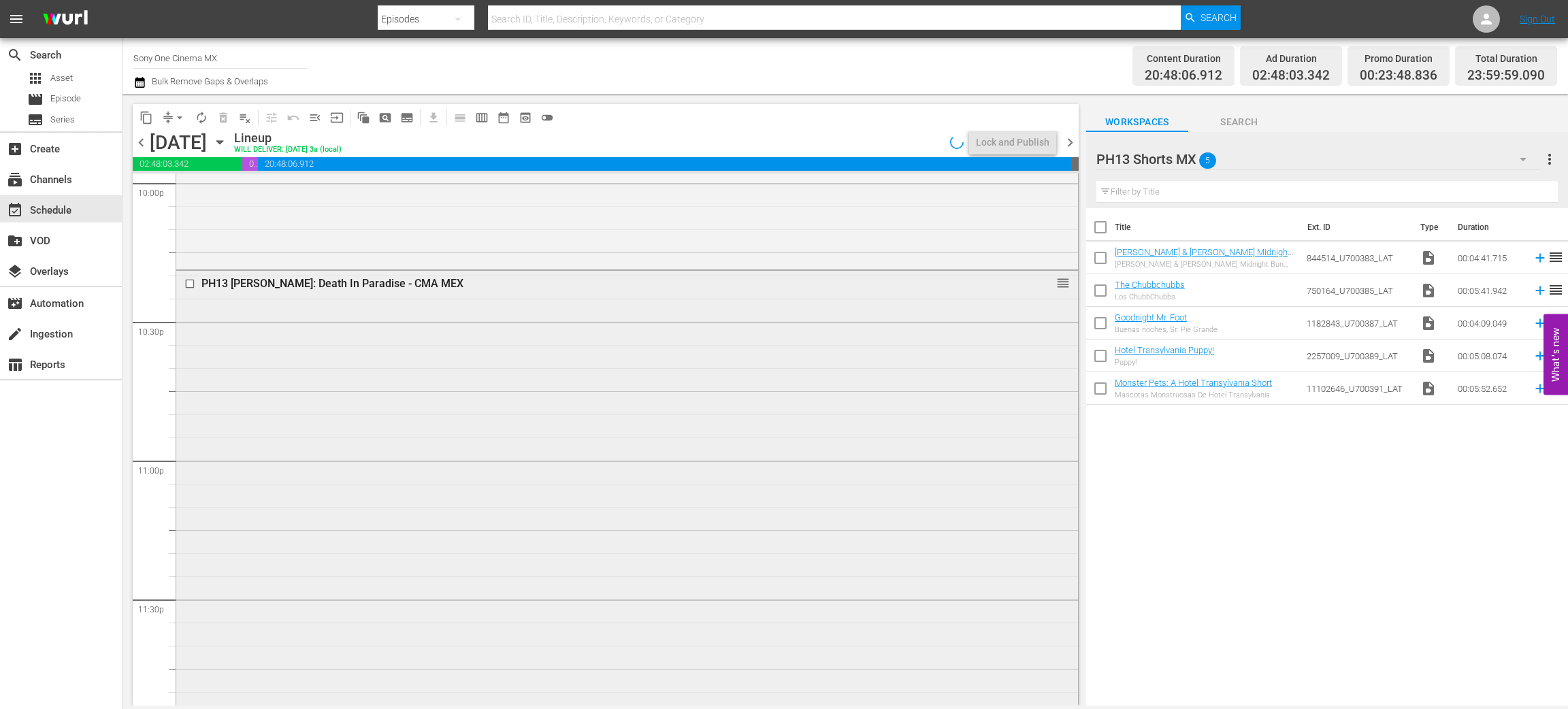
scroll to position [6131, 0]
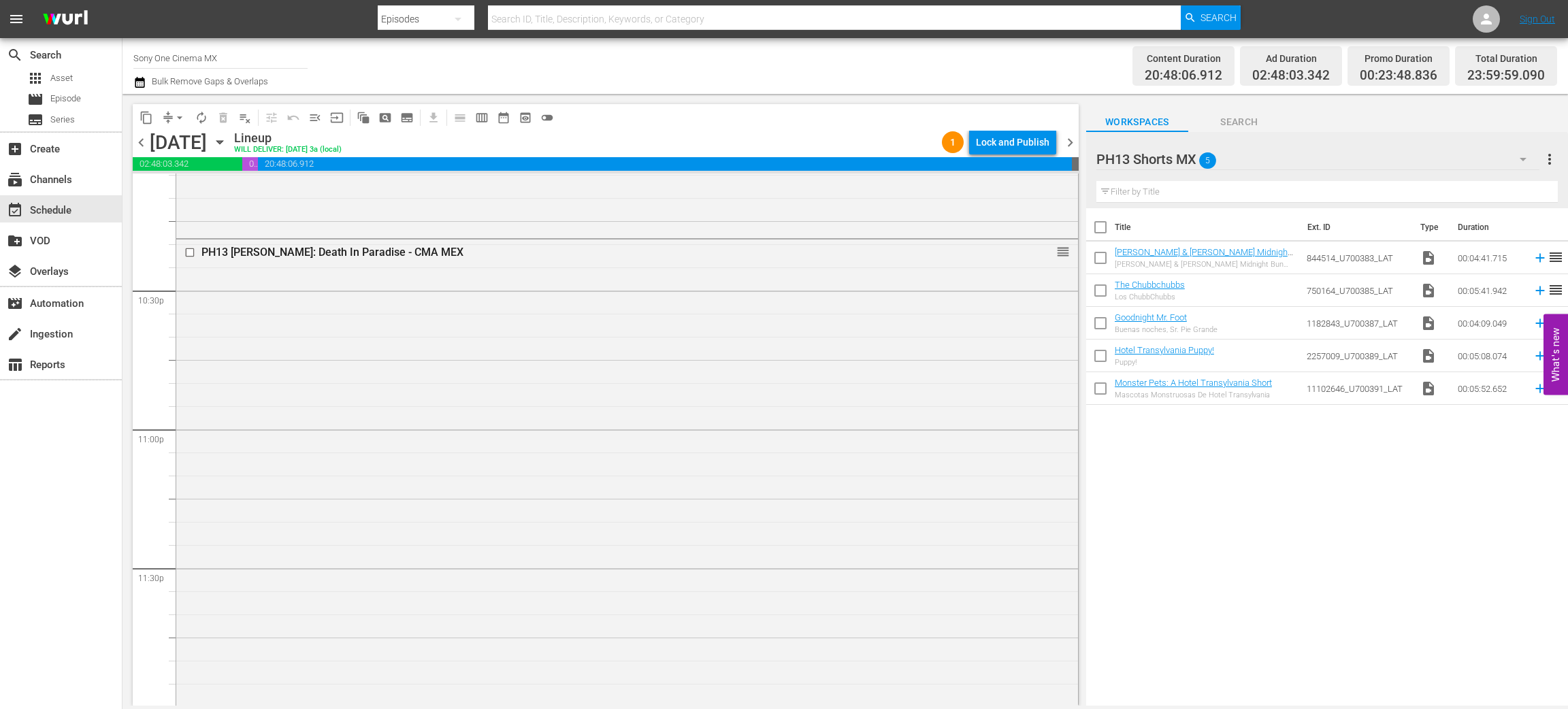
click at [411, 467] on div "PH13 Jesse Stone: Death In Paradise - CMA MEX reorder" at bounding box center [628, 471] width 902 height 463
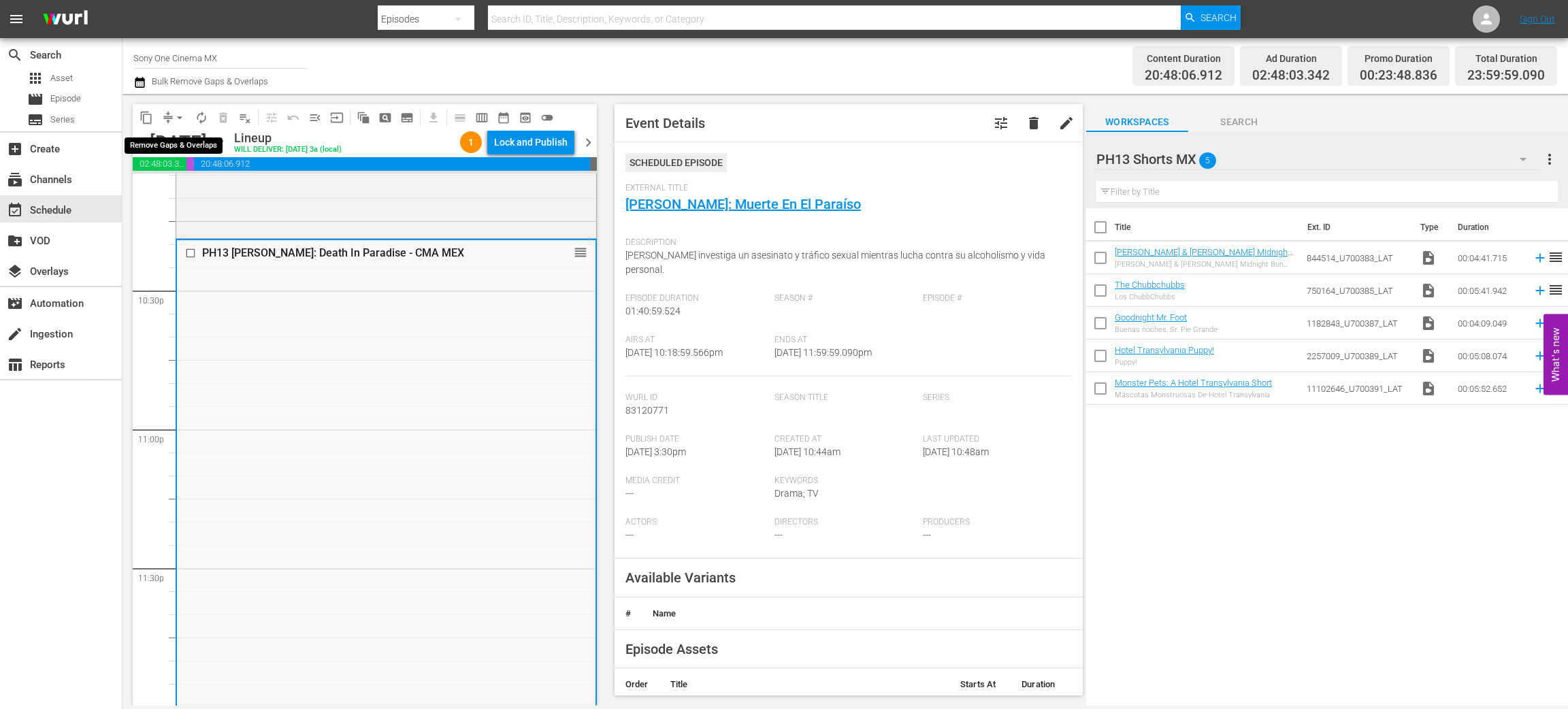
click at [177, 113] on span "arrow_drop_down" at bounding box center [179, 117] width 13 height 13
click at [210, 189] on li "Align to End of Previous Day" at bounding box center [180, 189] width 143 height 22
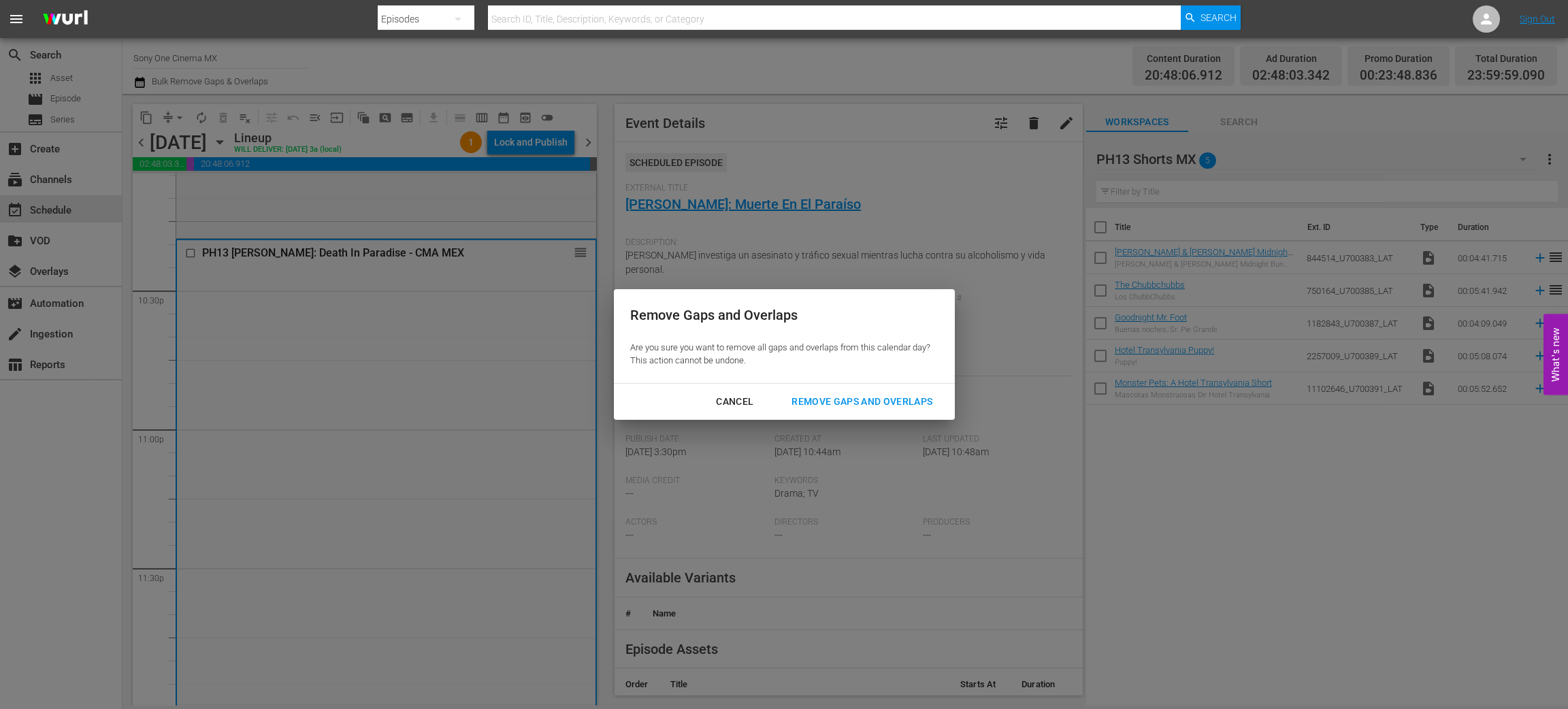
click at [837, 395] on div "Remove Gaps and Overlaps" at bounding box center [861, 402] width 162 height 17
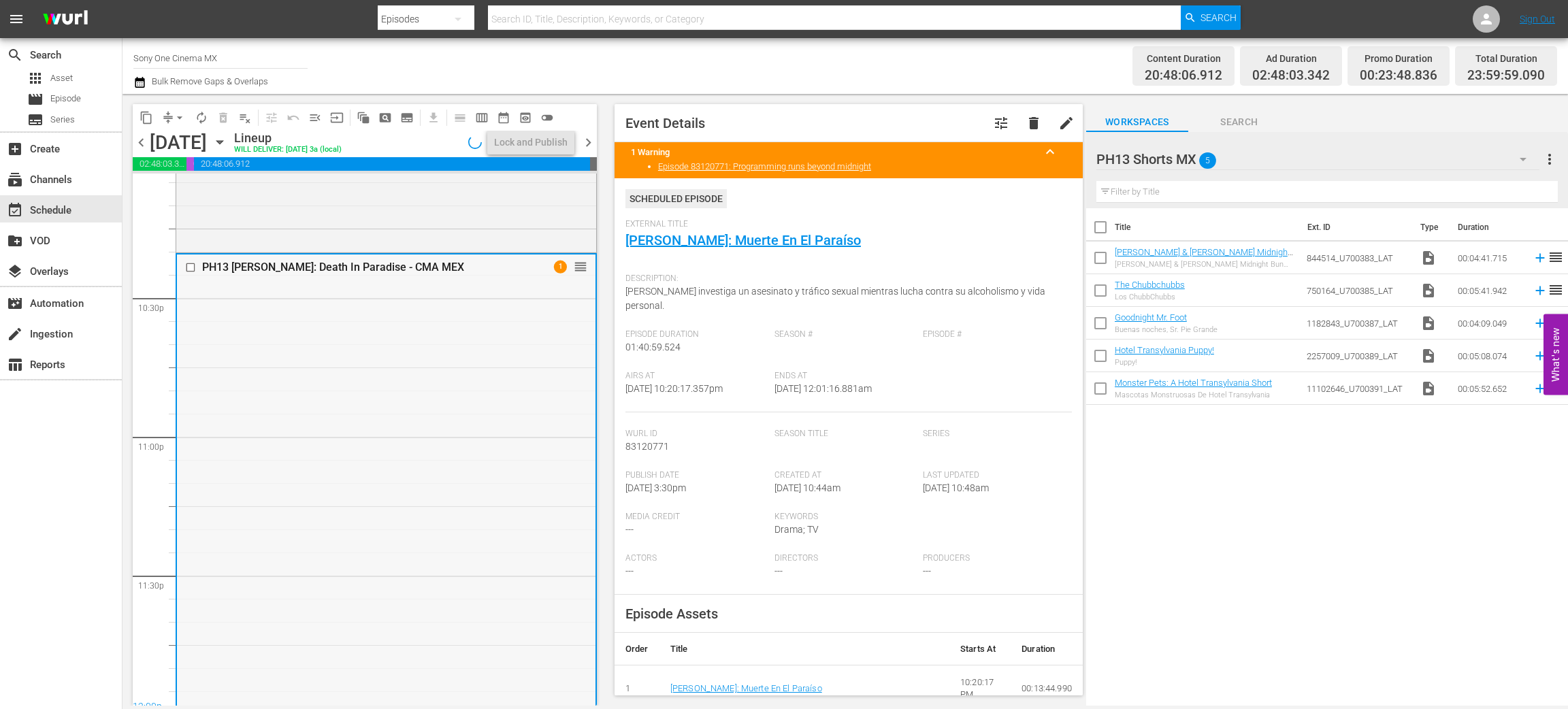
scroll to position [6136, 0]
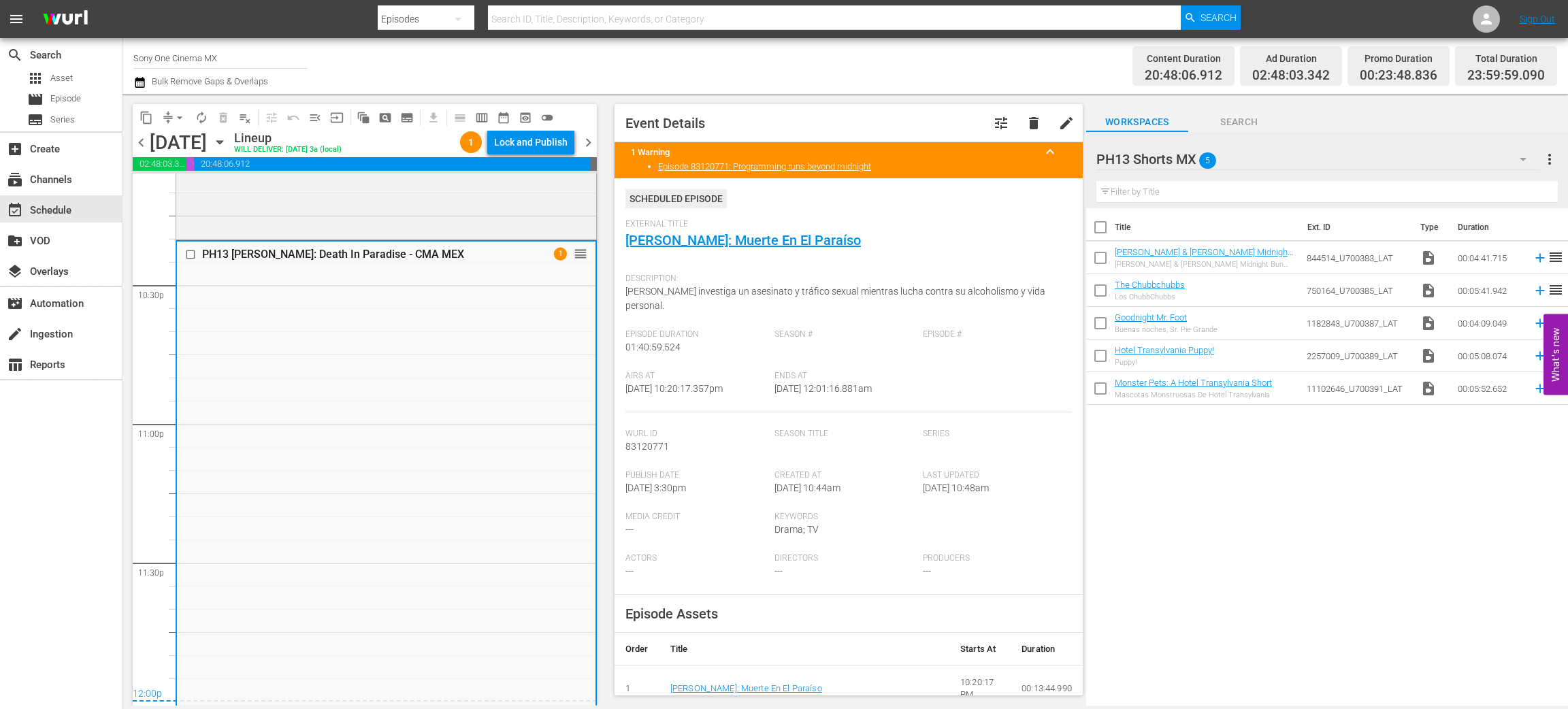
click at [227, 135] on icon "button" at bounding box center [219, 142] width 15 height 15
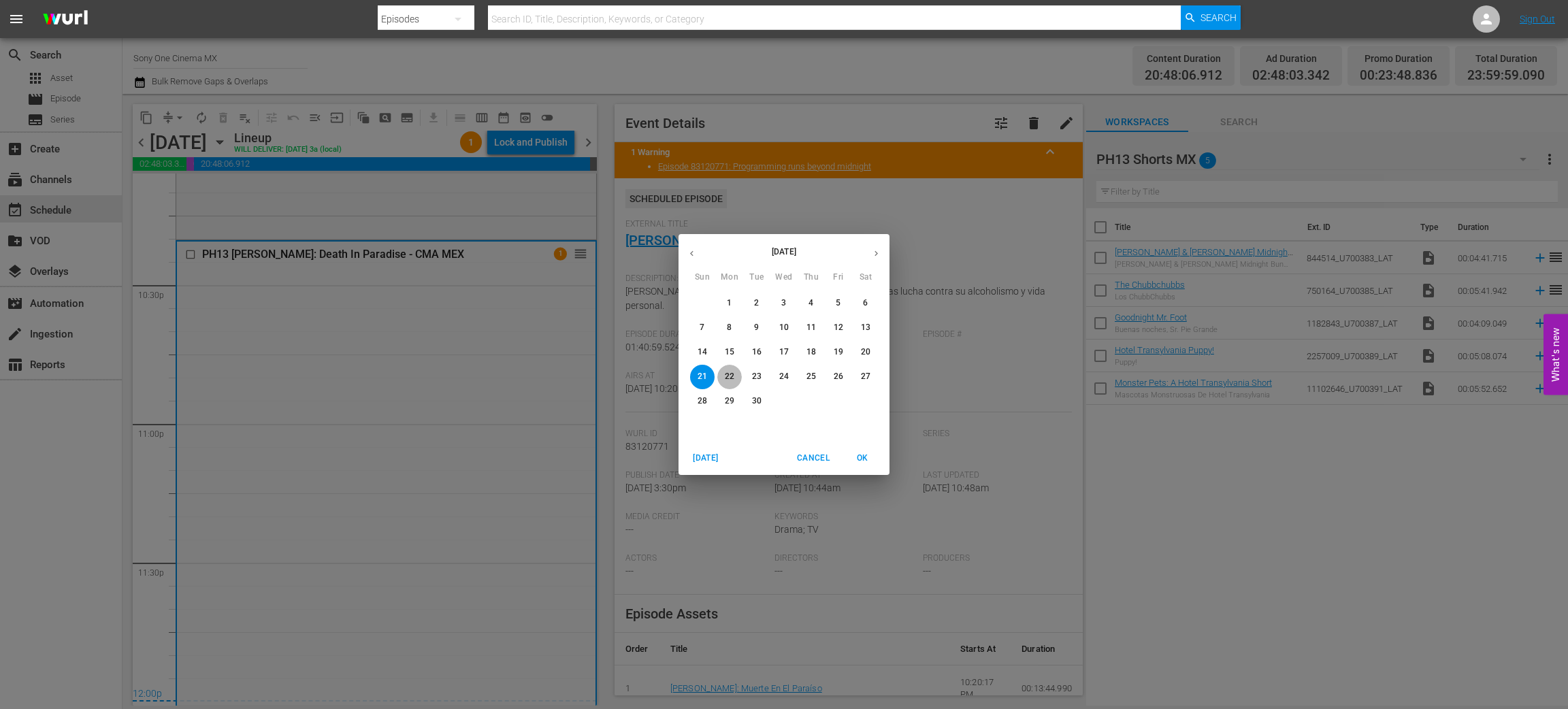
click at [737, 375] on span "22" at bounding box center [729, 376] width 25 height 12
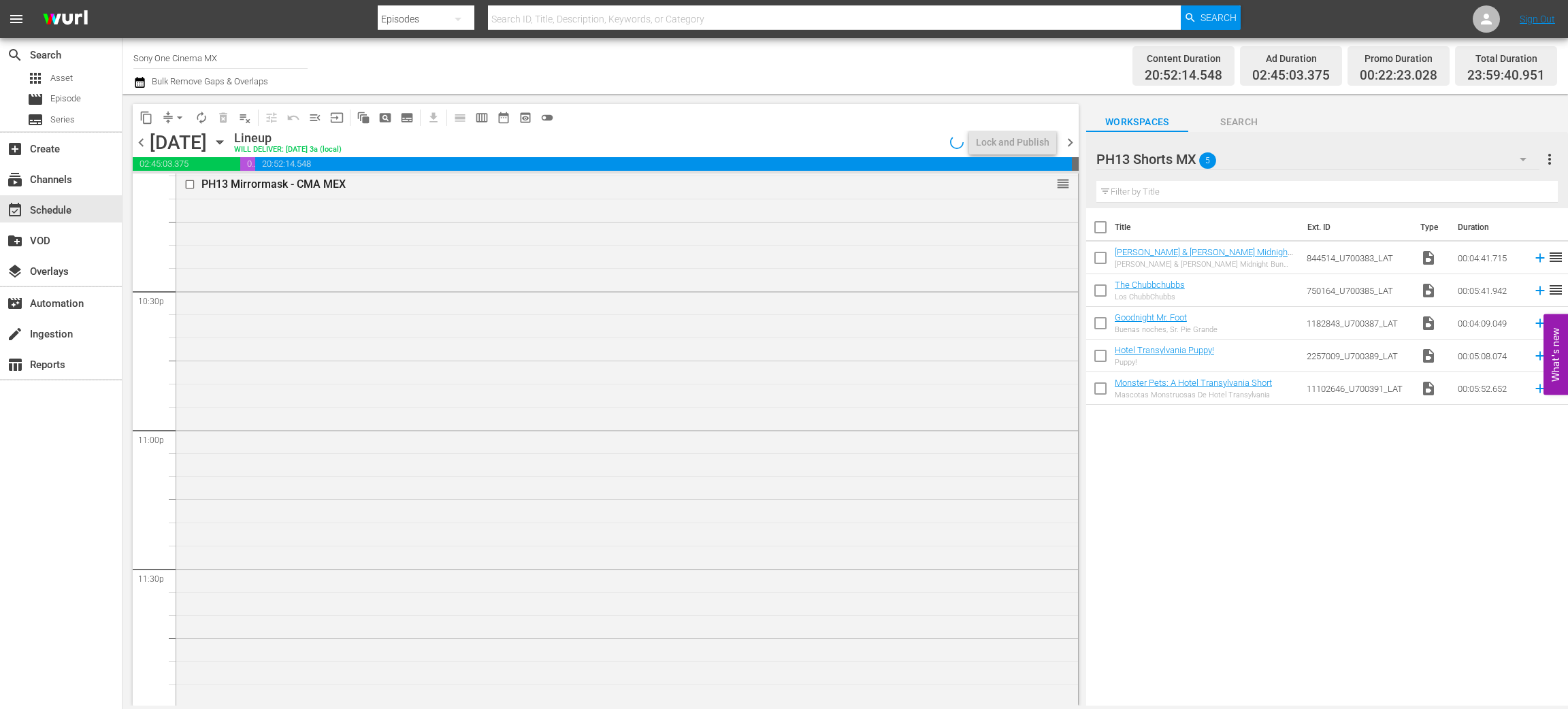
scroll to position [6131, 0]
click at [279, 505] on div "PH13 Mirrormask - CMA MEX reorder" at bounding box center [628, 436] width 902 height 531
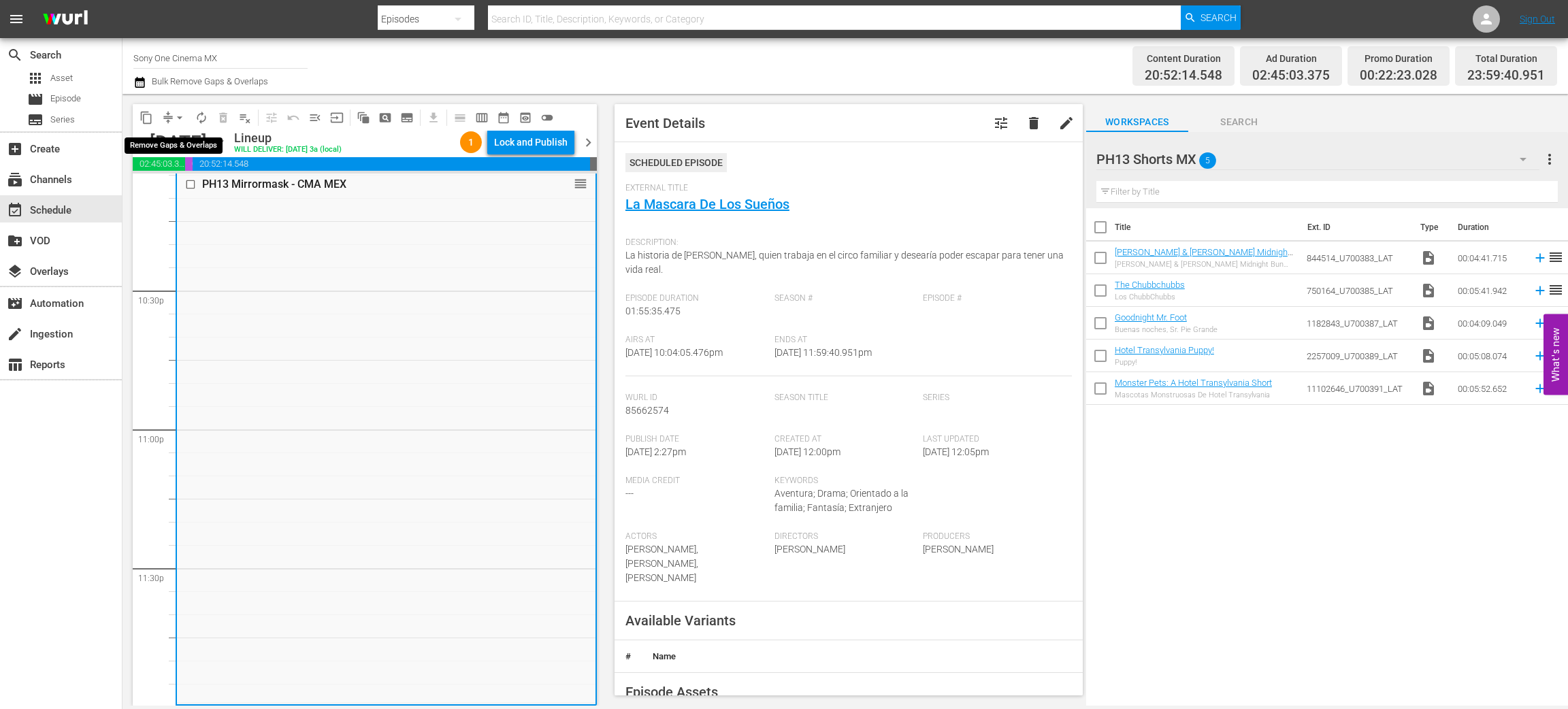
click at [177, 117] on span "arrow_drop_down" at bounding box center [179, 117] width 13 height 13
click at [228, 196] on li "Align to End of Previous Day" at bounding box center [180, 189] width 143 height 22
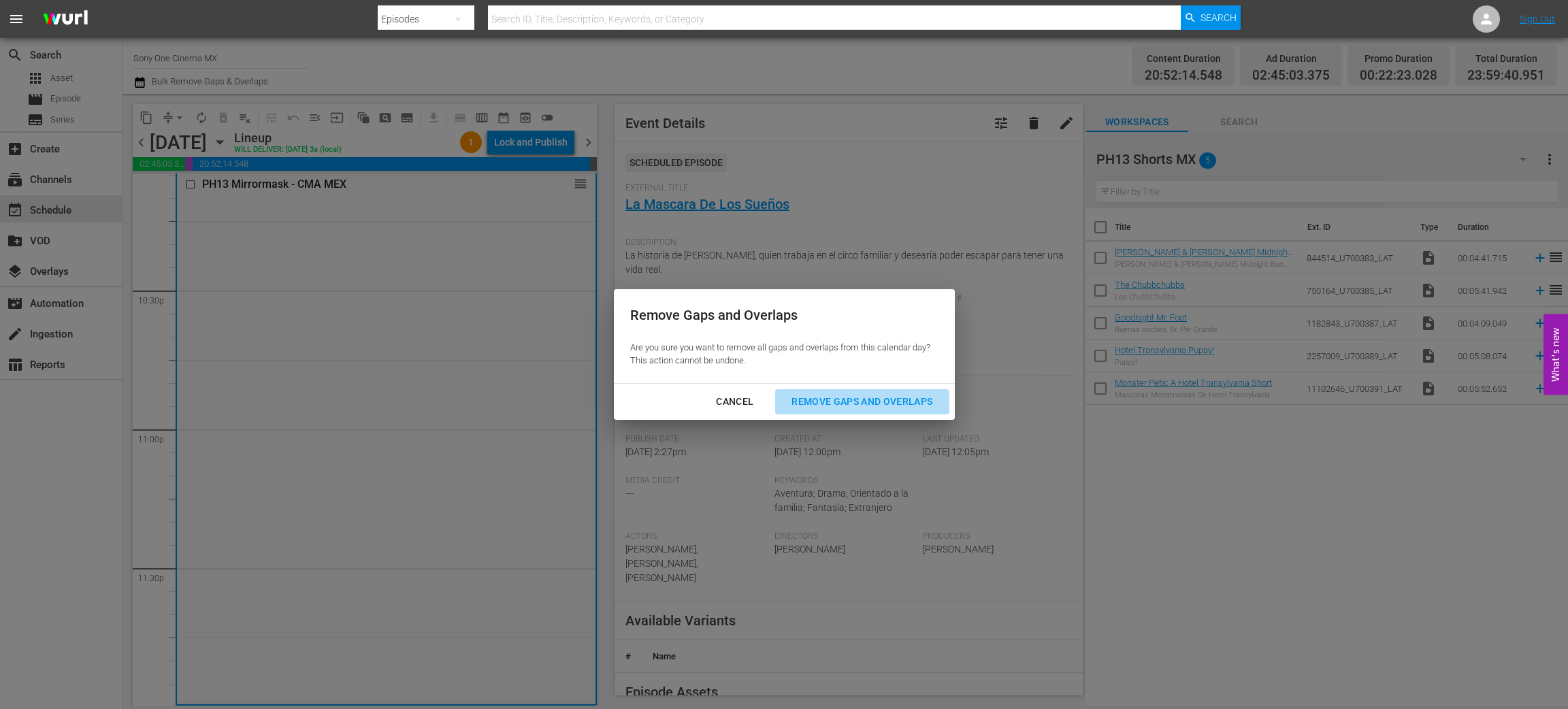
click at [845, 399] on div "Remove Gaps and Overlaps" at bounding box center [861, 402] width 162 height 17
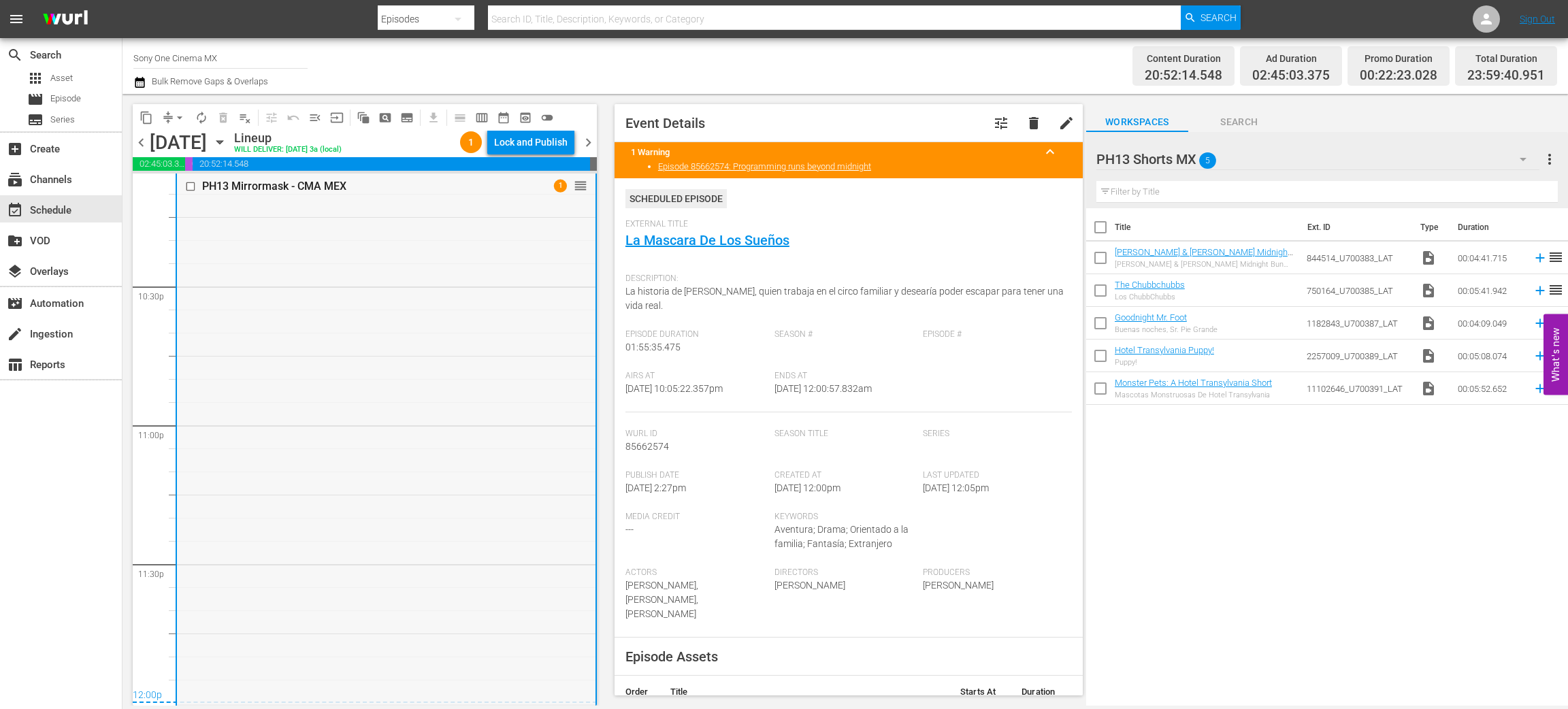
scroll to position [6135, 0]
click at [227, 140] on icon "button" at bounding box center [219, 142] width 15 height 15
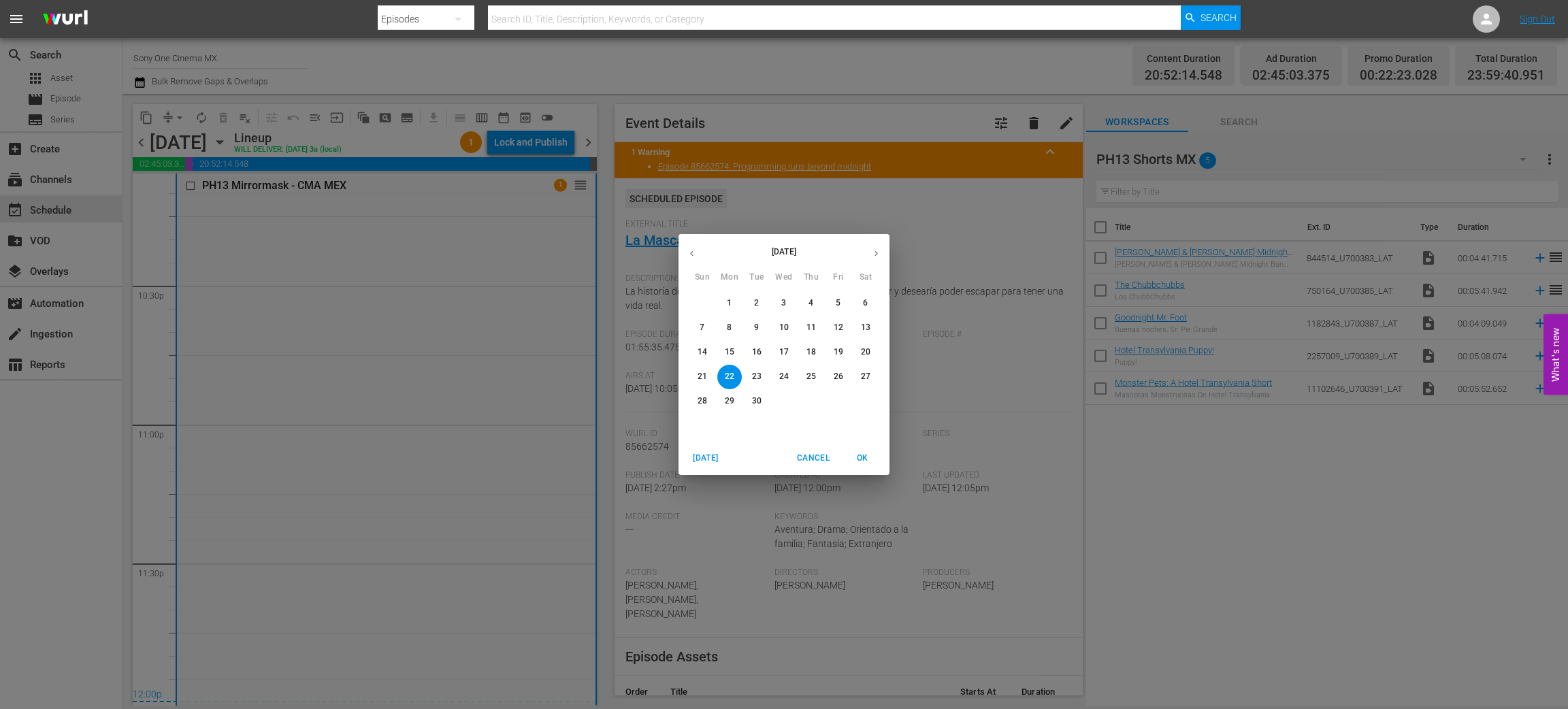
click at [757, 367] on button "23" at bounding box center [757, 376] width 25 height 25
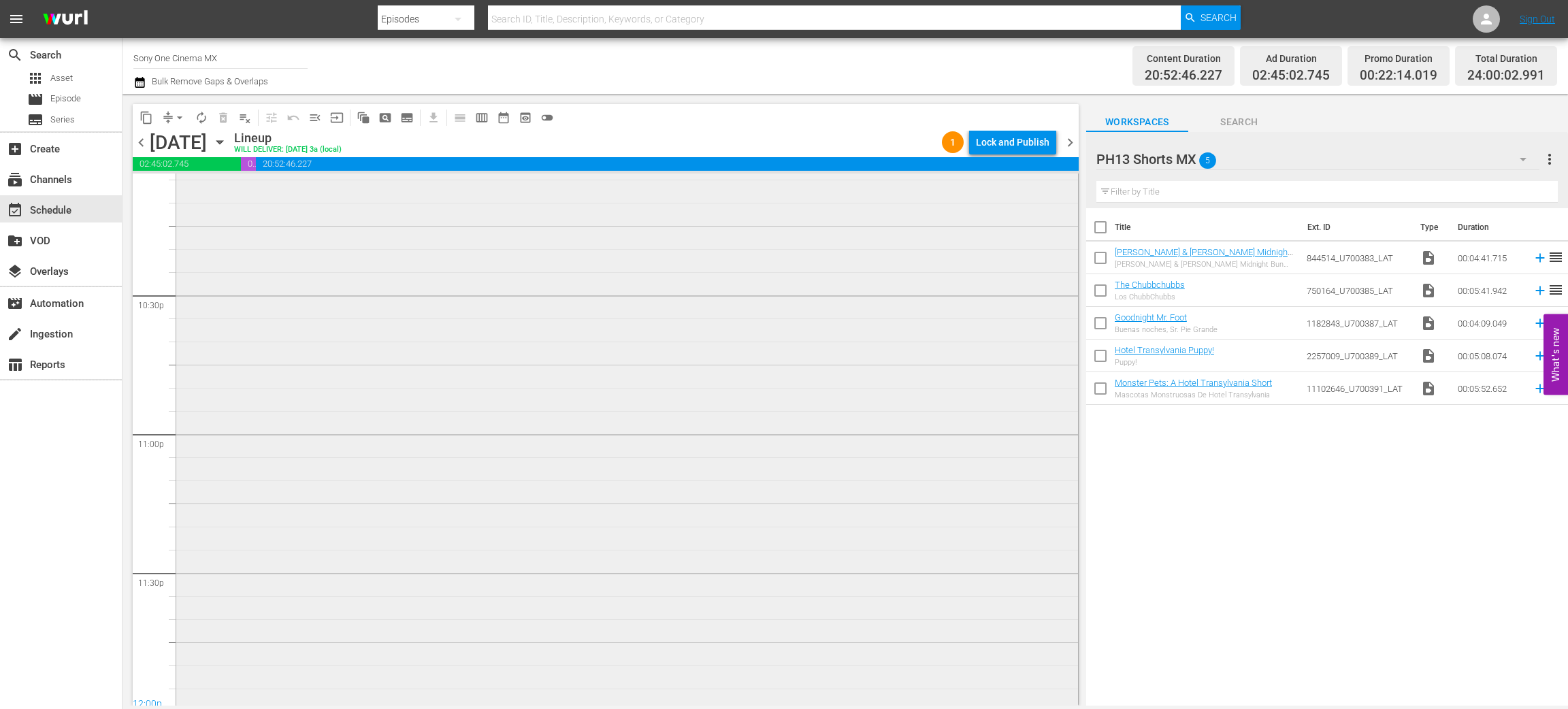
scroll to position [6131, 0]
click at [303, 456] on div "PH13 Silverado - CMA MEX 1 reorder" at bounding box center [628, 353] width 902 height 702
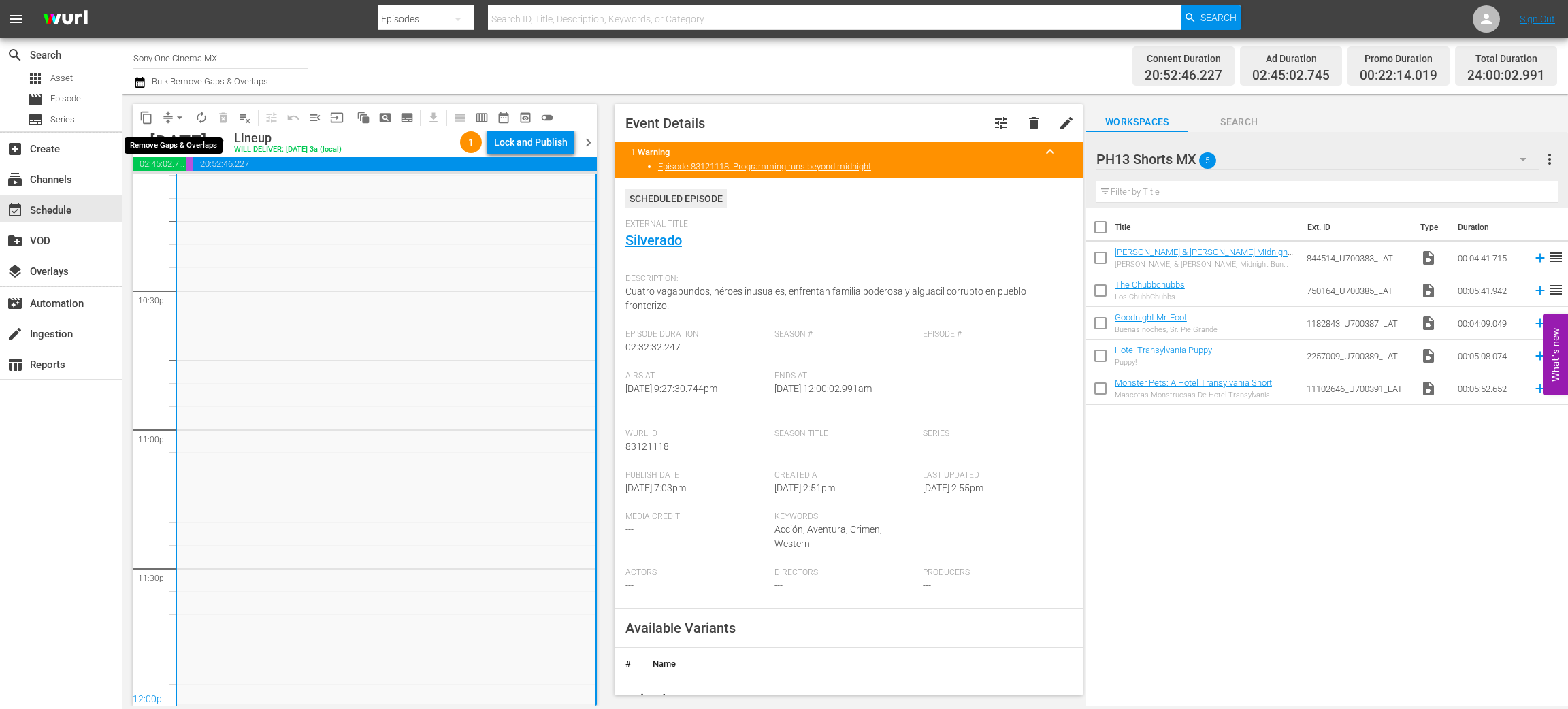
click at [181, 121] on span "arrow_drop_down" at bounding box center [179, 117] width 13 height 13
click at [187, 191] on li "Align to End of Previous Day" at bounding box center [180, 189] width 143 height 22
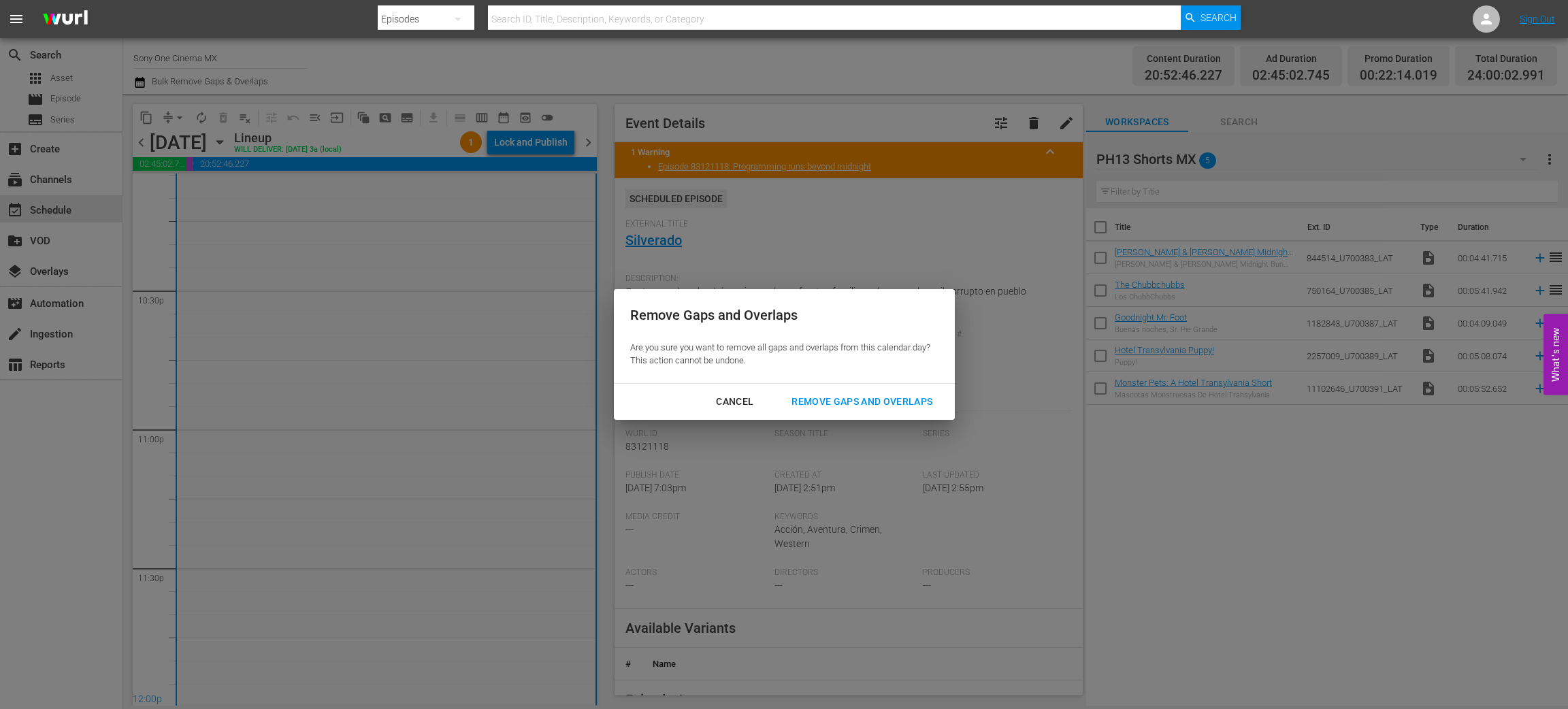
click at [809, 395] on div "Remove Gaps and Overlaps" at bounding box center [861, 402] width 162 height 17
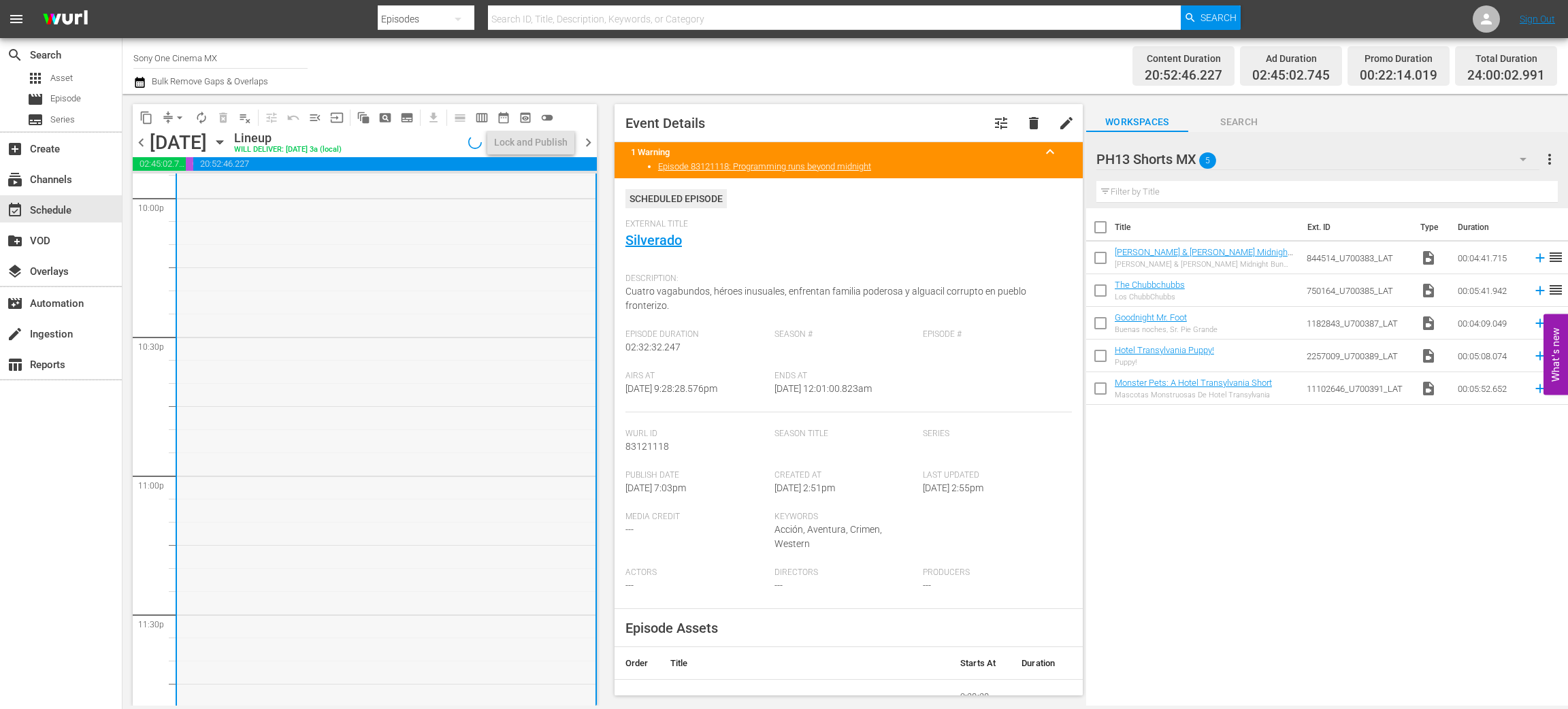
scroll to position [6135, 0]
click at [227, 139] on icon "button" at bounding box center [219, 142] width 15 height 15
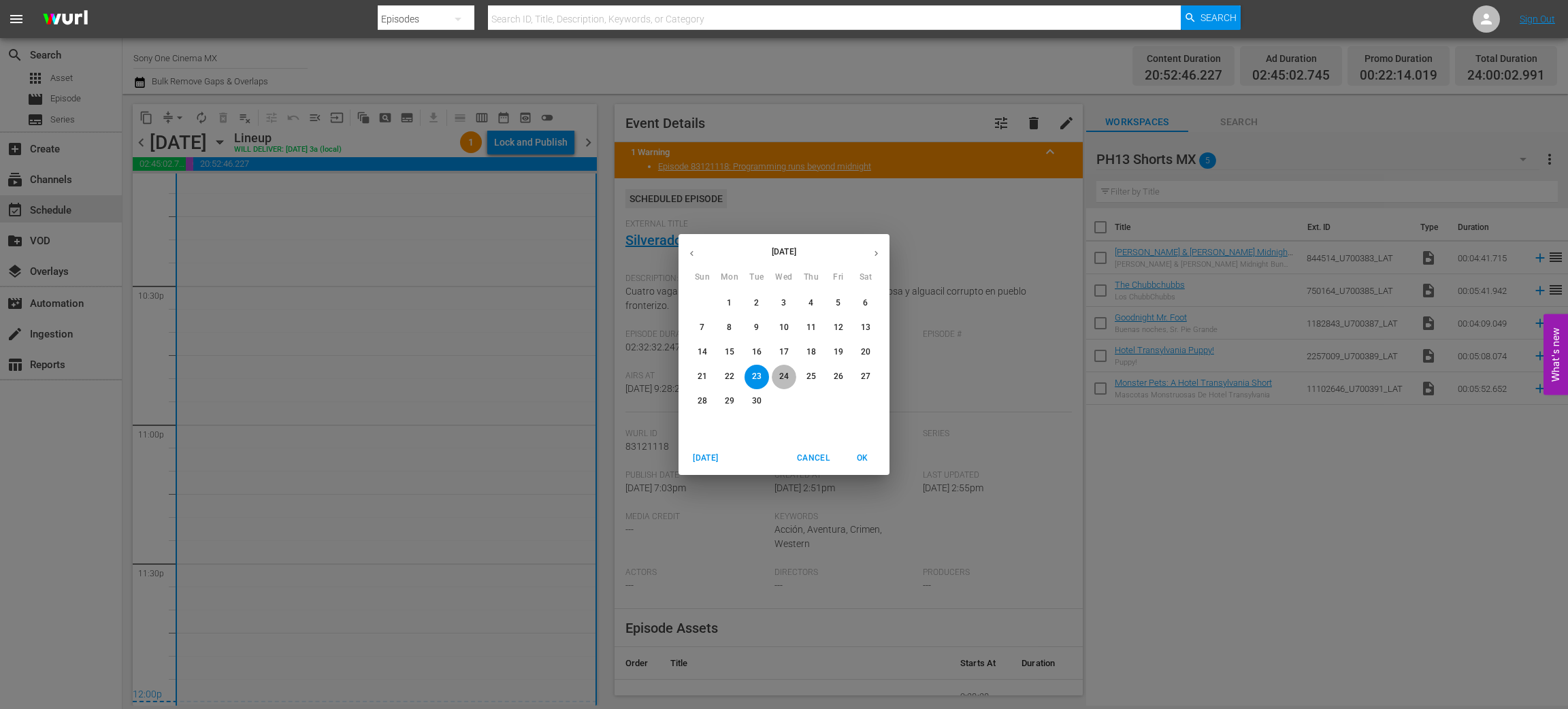
click at [787, 375] on p "24" at bounding box center [784, 376] width 10 height 12
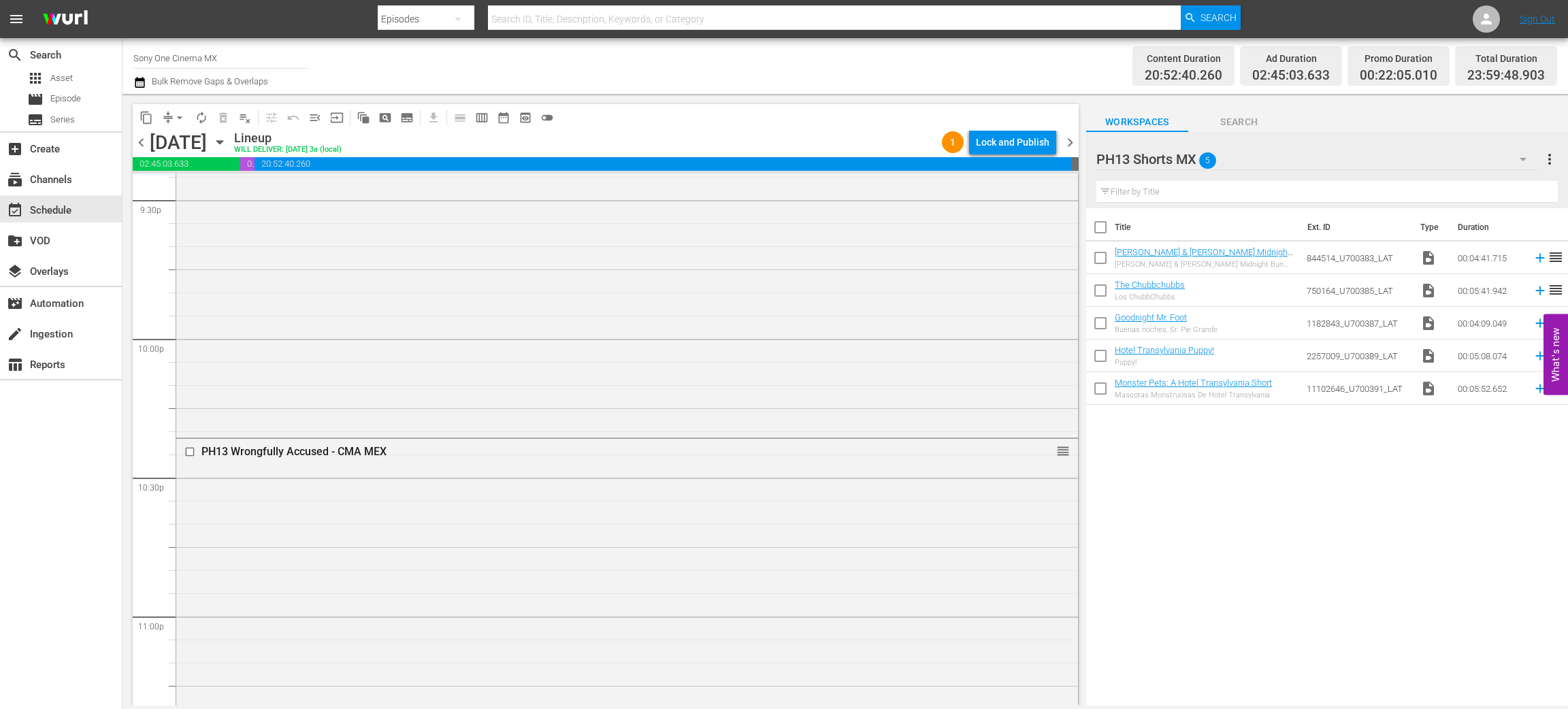
scroll to position [6131, 0]
click at [333, 468] on div "PH13 Wrongfully Accused - CMA MEX reorder" at bounding box center [628, 478] width 902 height 452
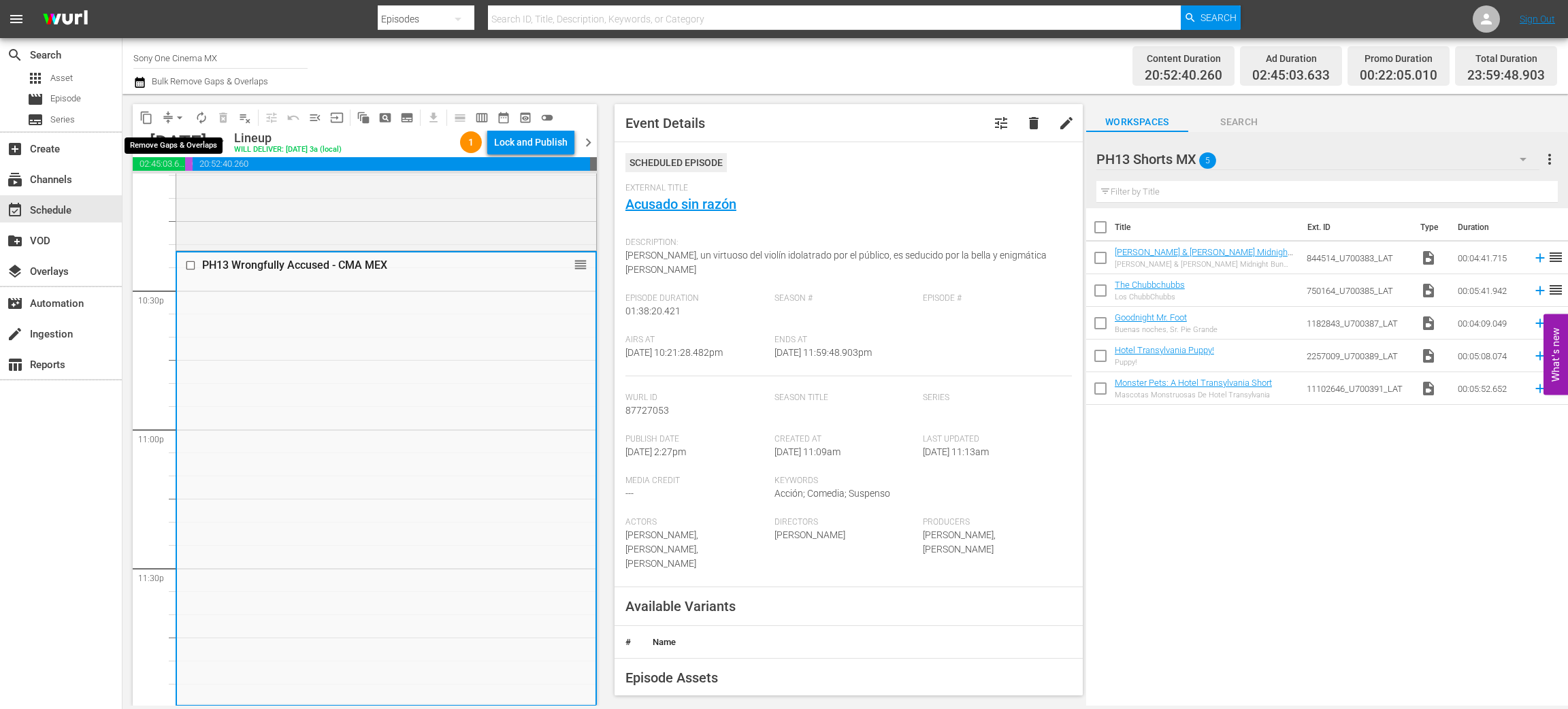
click at [181, 116] on span "arrow_drop_down" at bounding box center [179, 117] width 13 height 13
click at [198, 187] on li "Align to End of Previous Day" at bounding box center [180, 189] width 143 height 22
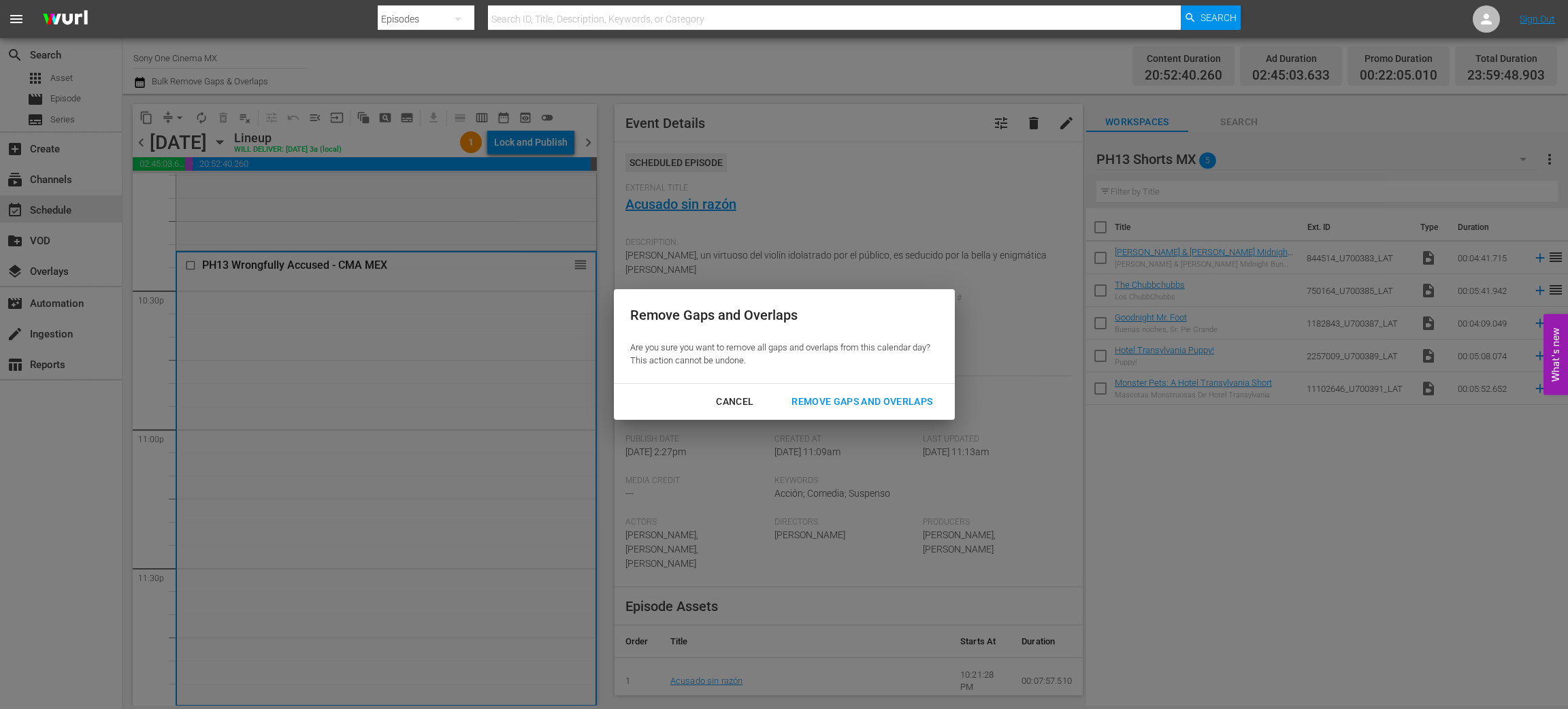
click at [824, 406] on div "Remove Gaps and Overlaps" at bounding box center [861, 402] width 162 height 17
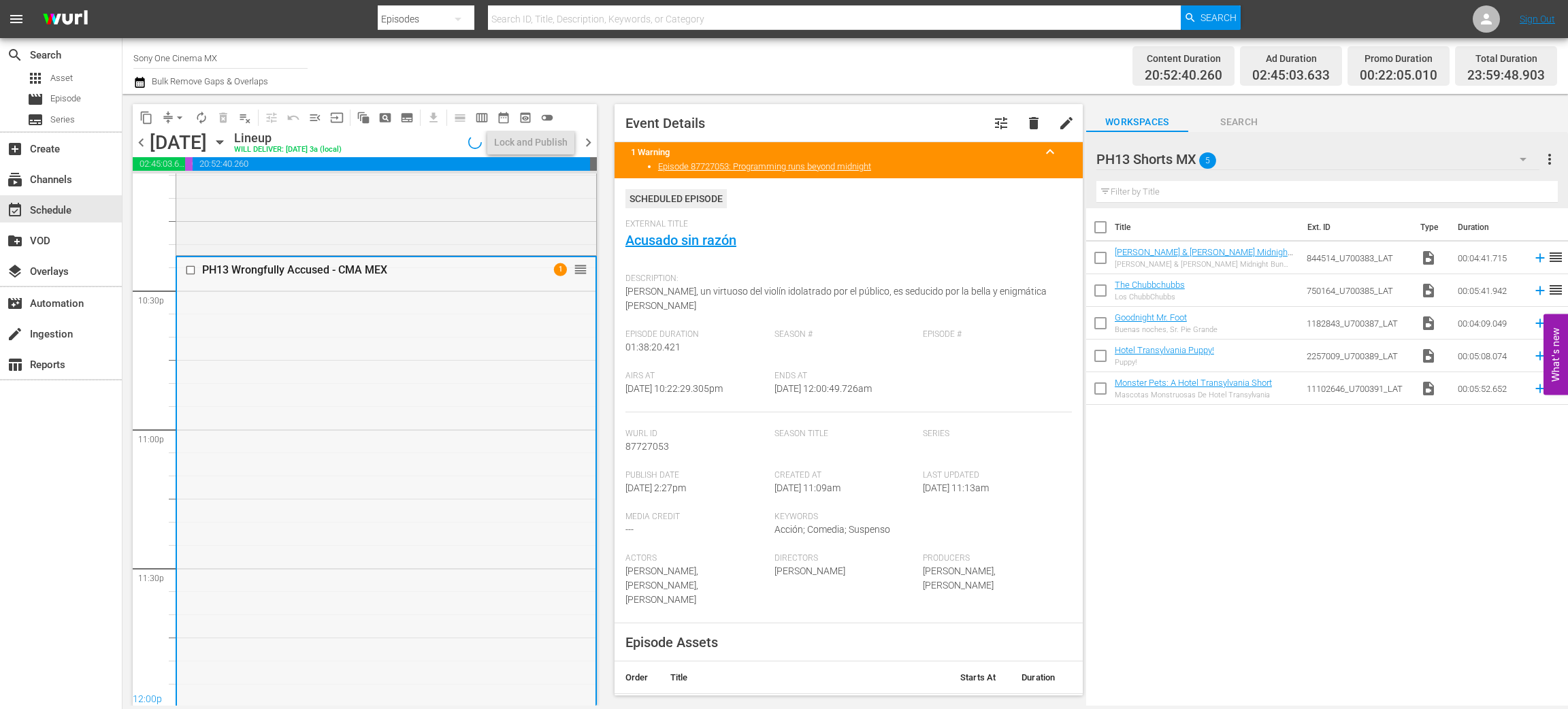
scroll to position [6135, 0]
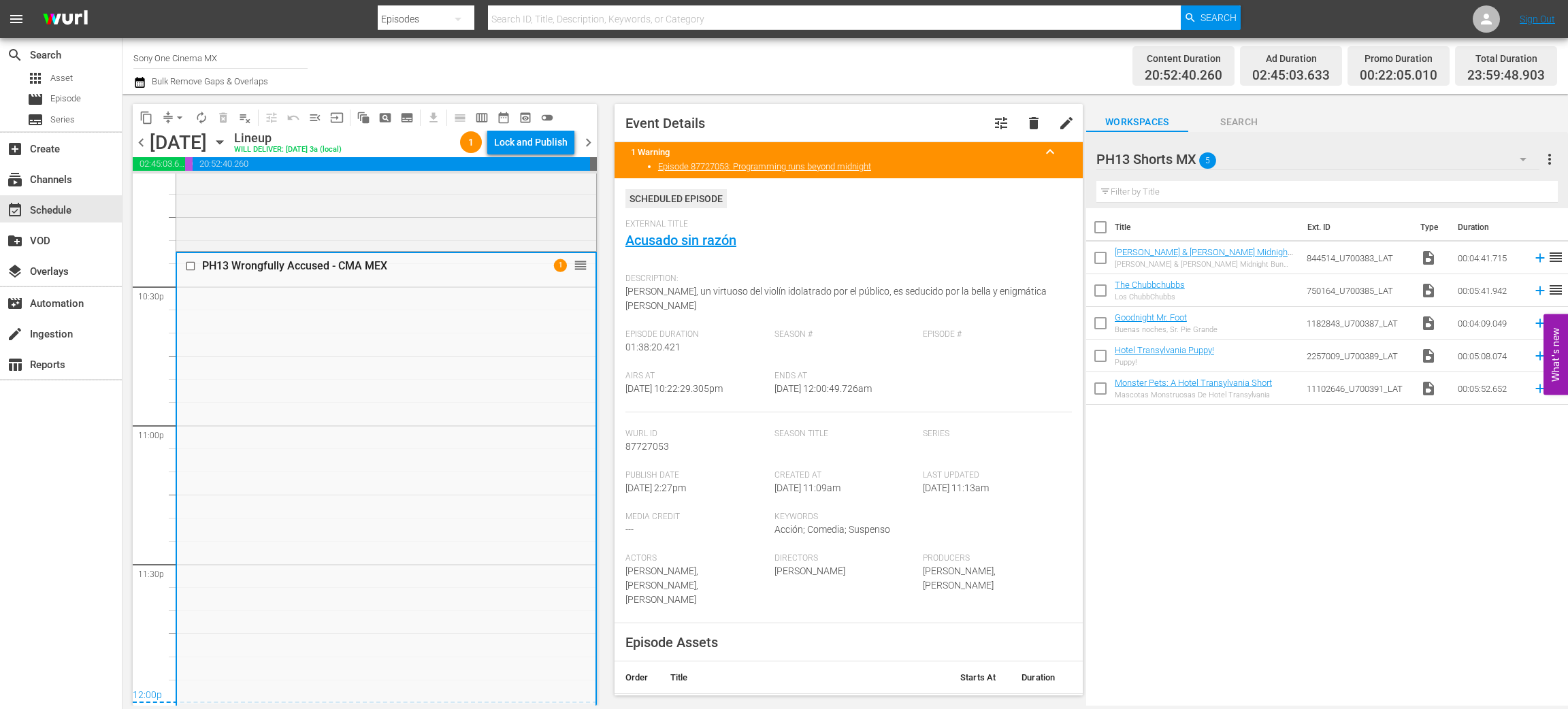
click at [227, 145] on icon "button" at bounding box center [219, 142] width 15 height 15
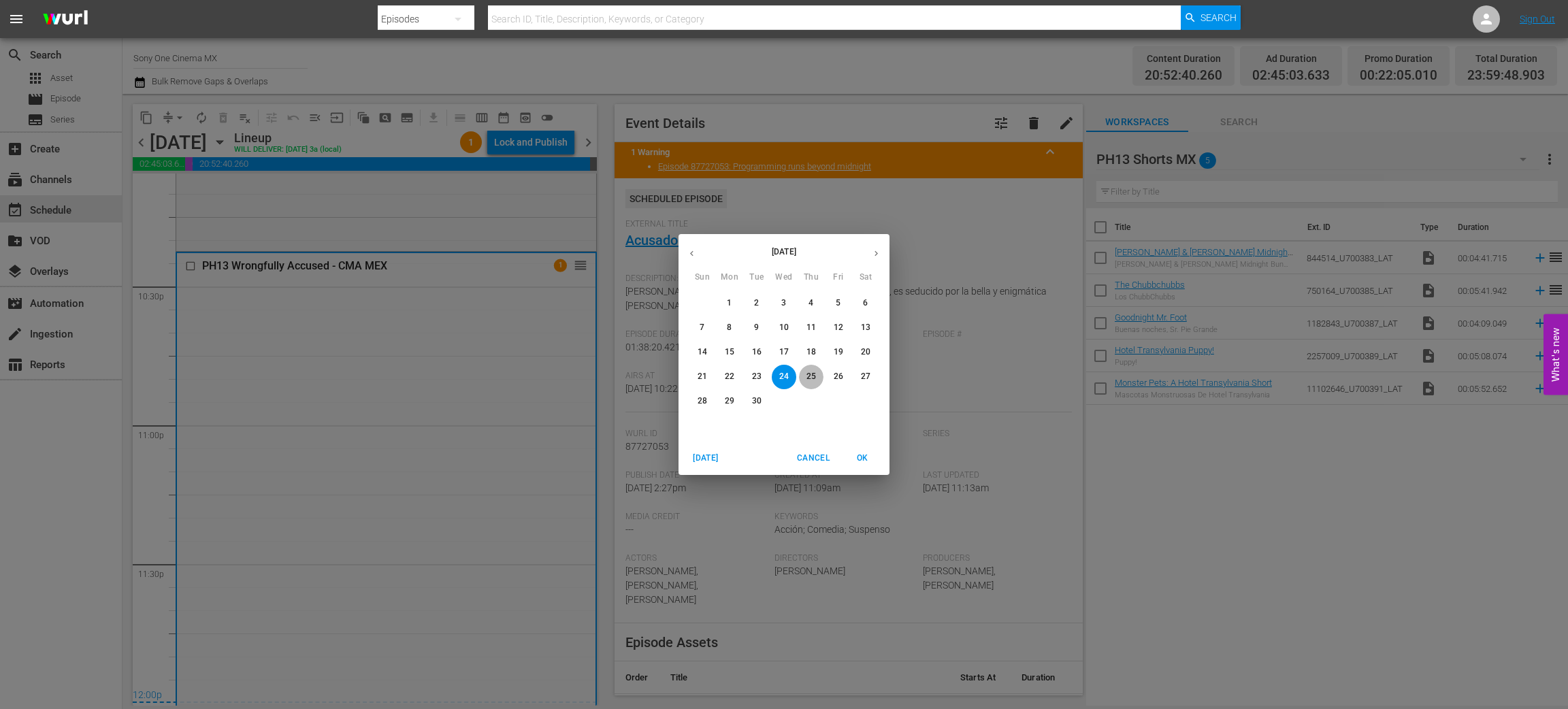
click at [810, 375] on p "25" at bounding box center [811, 376] width 10 height 12
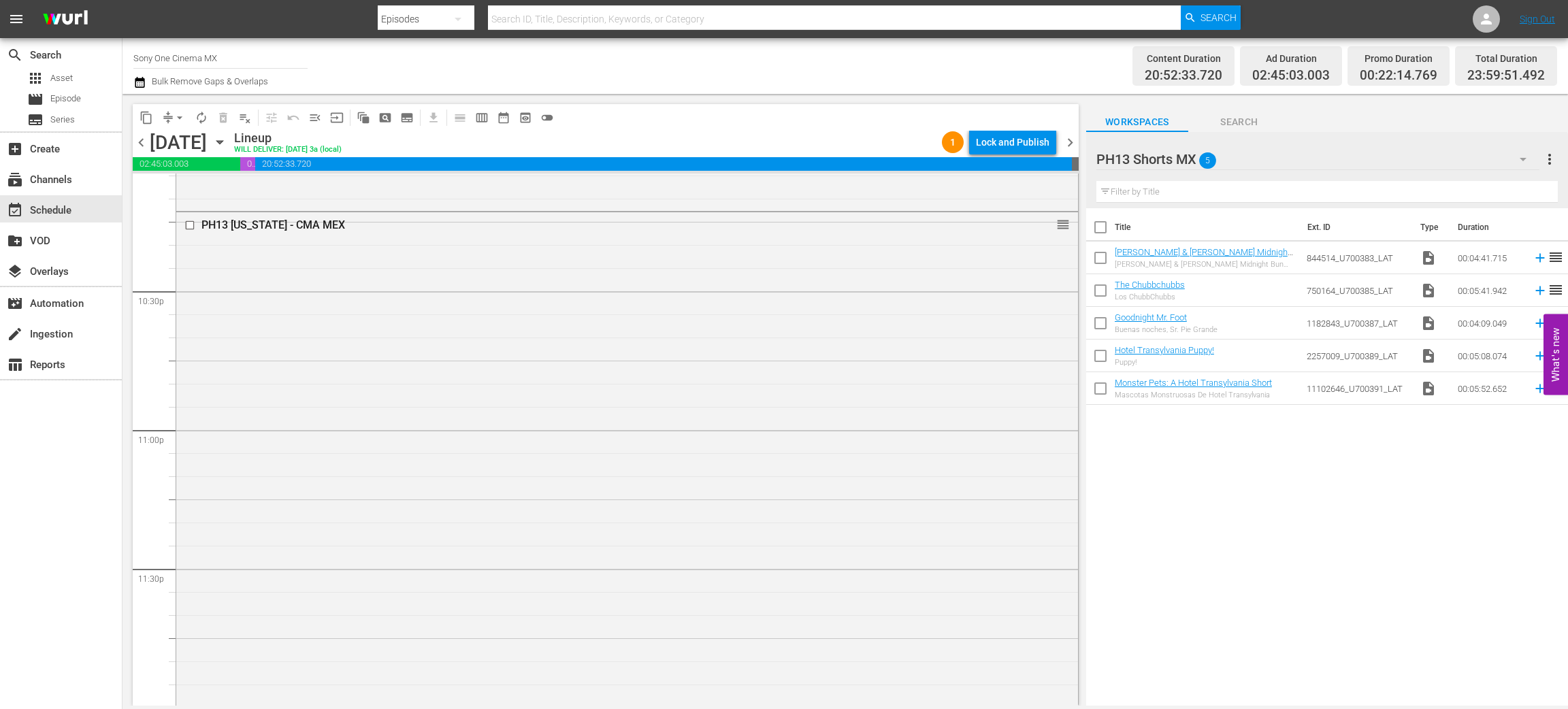
scroll to position [6131, 0]
click at [300, 461] on div "PH13 Texas - CMA MEX reorder" at bounding box center [628, 457] width 902 height 491
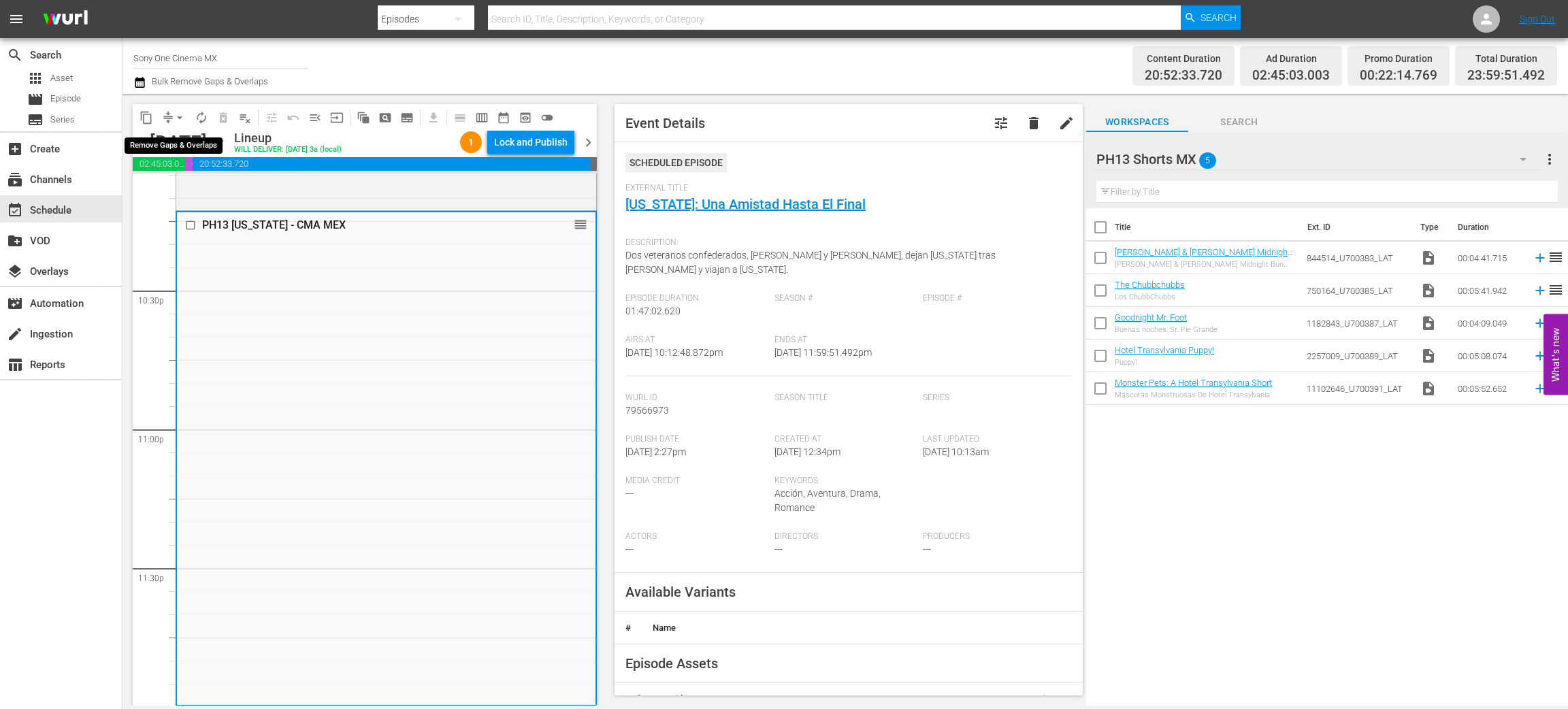
click at [179, 117] on span "arrow_drop_down" at bounding box center [179, 117] width 13 height 13
click at [222, 190] on li "Align to End of Previous Day" at bounding box center [180, 189] width 143 height 22
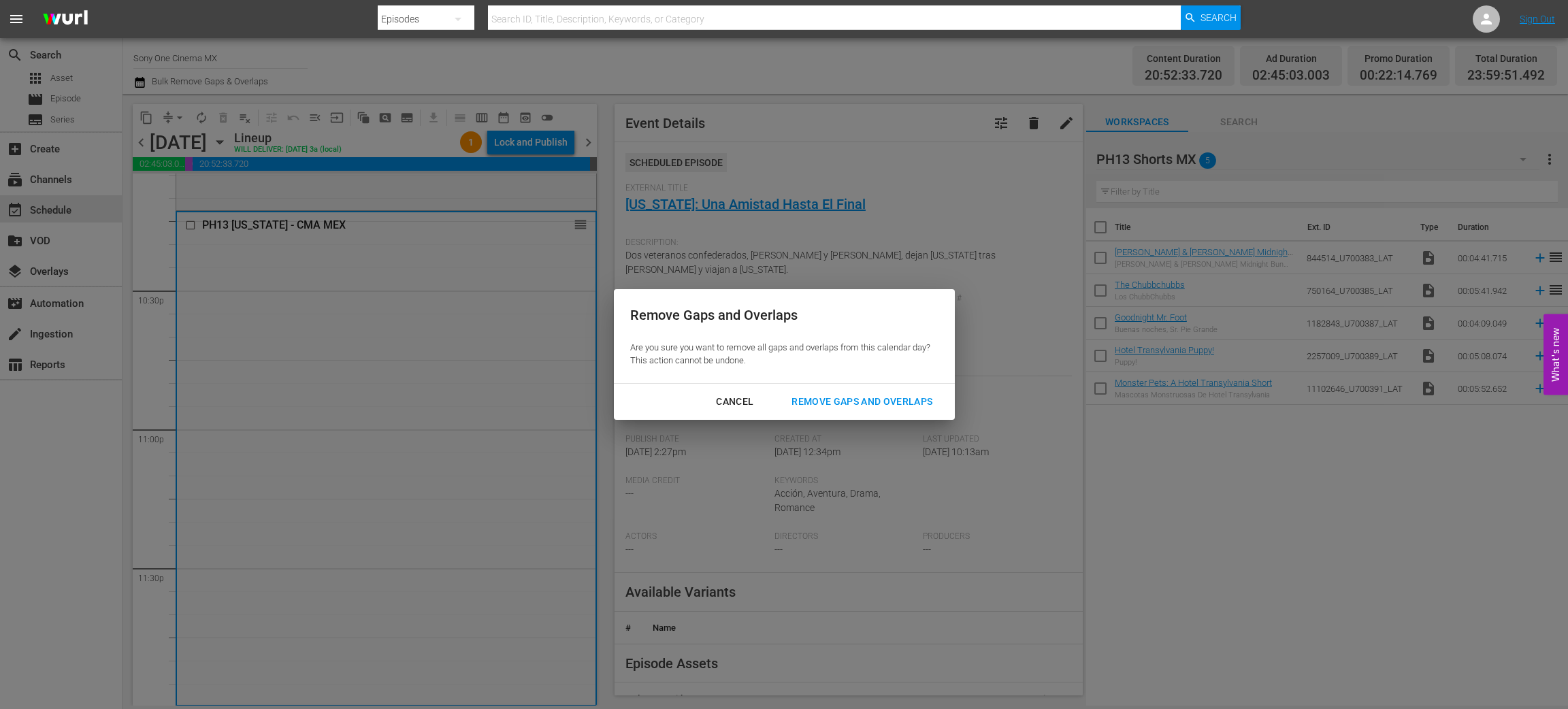
click at [863, 398] on div "Remove Gaps and Overlaps" at bounding box center [861, 402] width 162 height 17
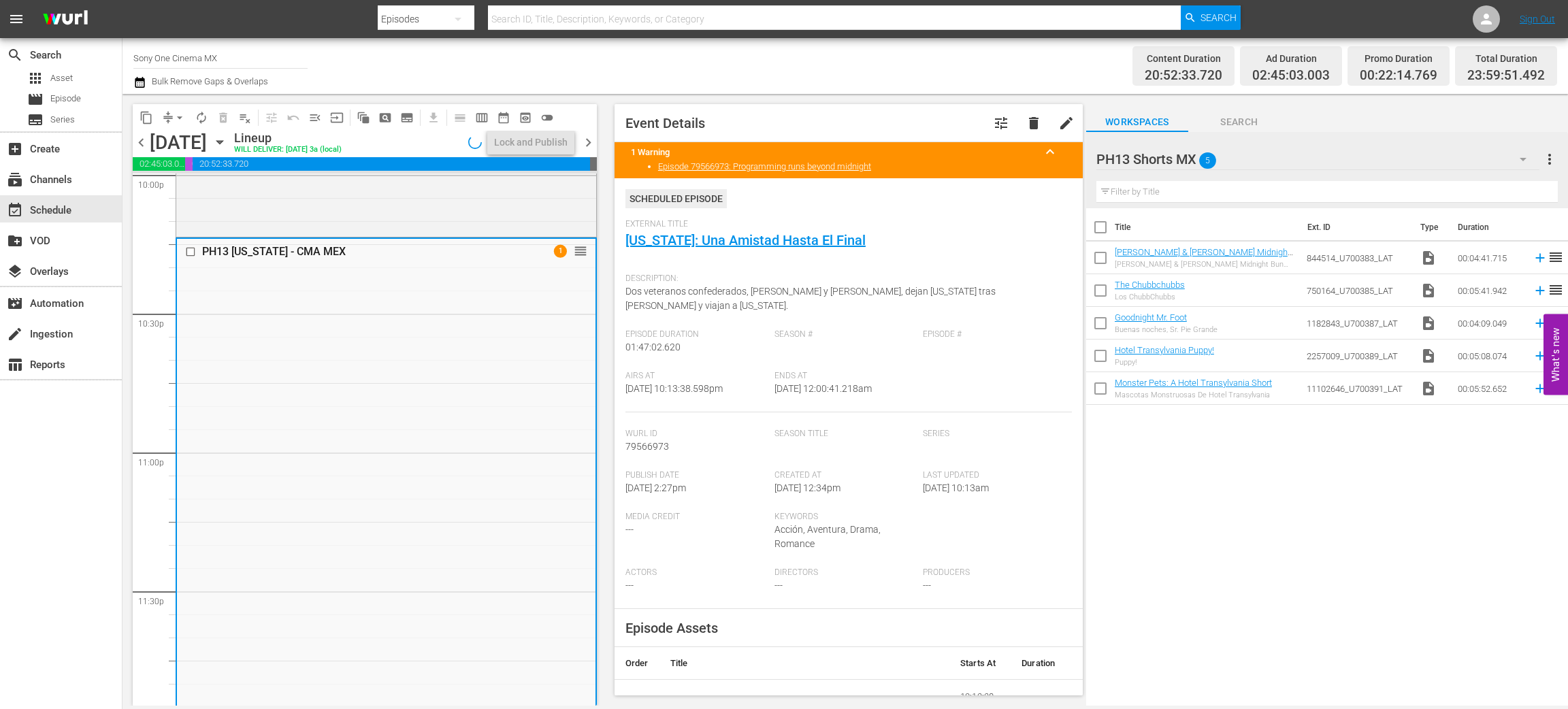
scroll to position [6134, 0]
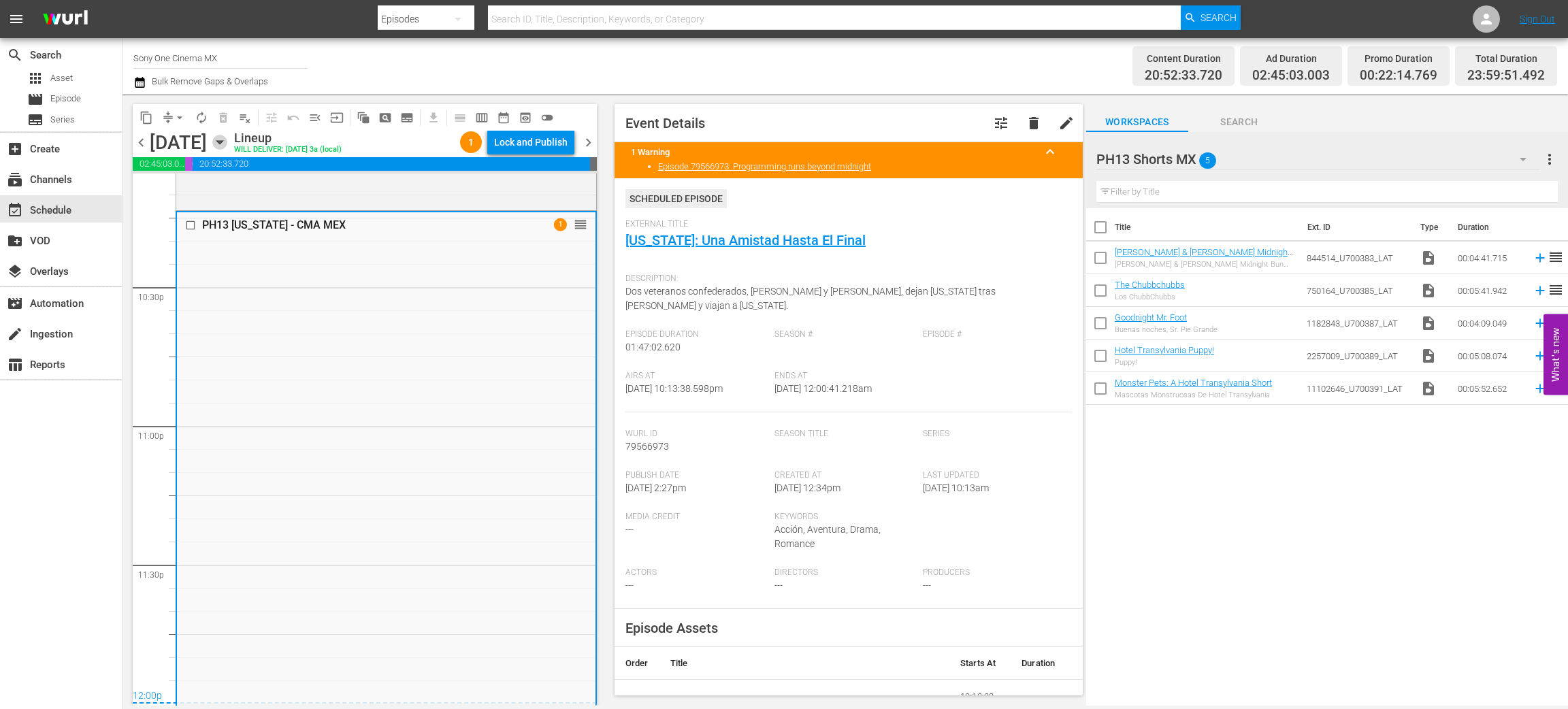
click at [223, 143] on icon "button" at bounding box center [219, 143] width 6 height 3
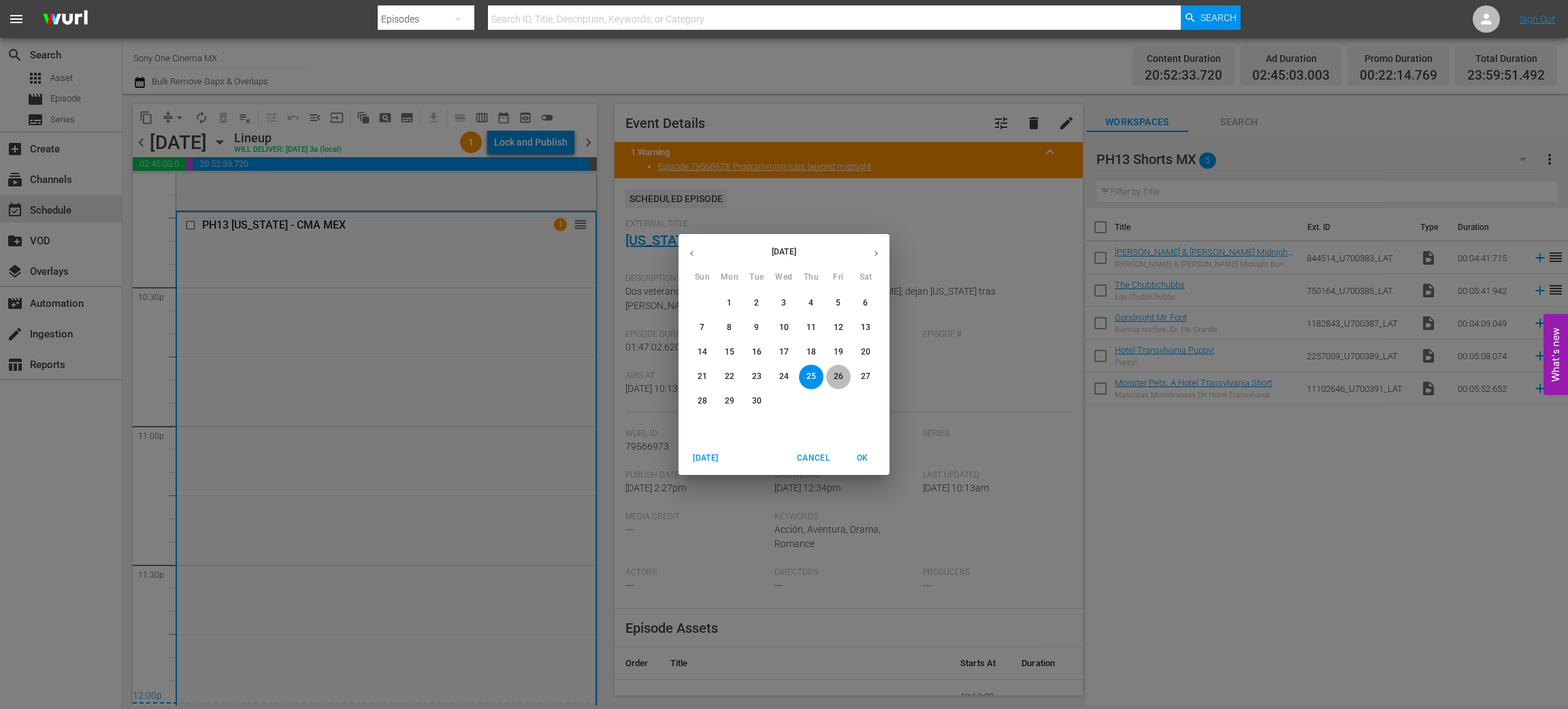
click at [841, 369] on button "26" at bounding box center [838, 376] width 25 height 25
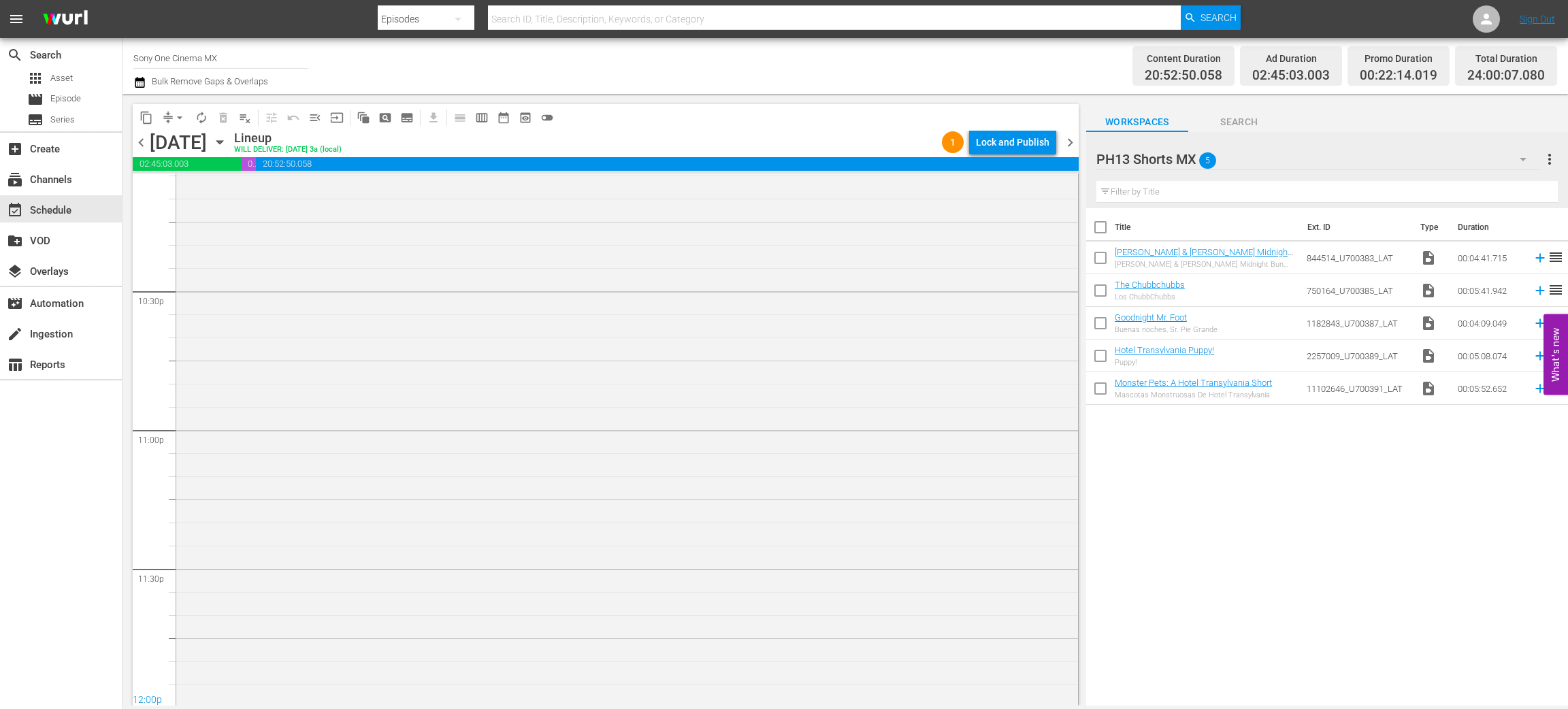
scroll to position [6131, 0]
click at [389, 437] on div "PH13 Wild America - CMA MEX 1 reorder" at bounding box center [628, 423] width 902 height 559
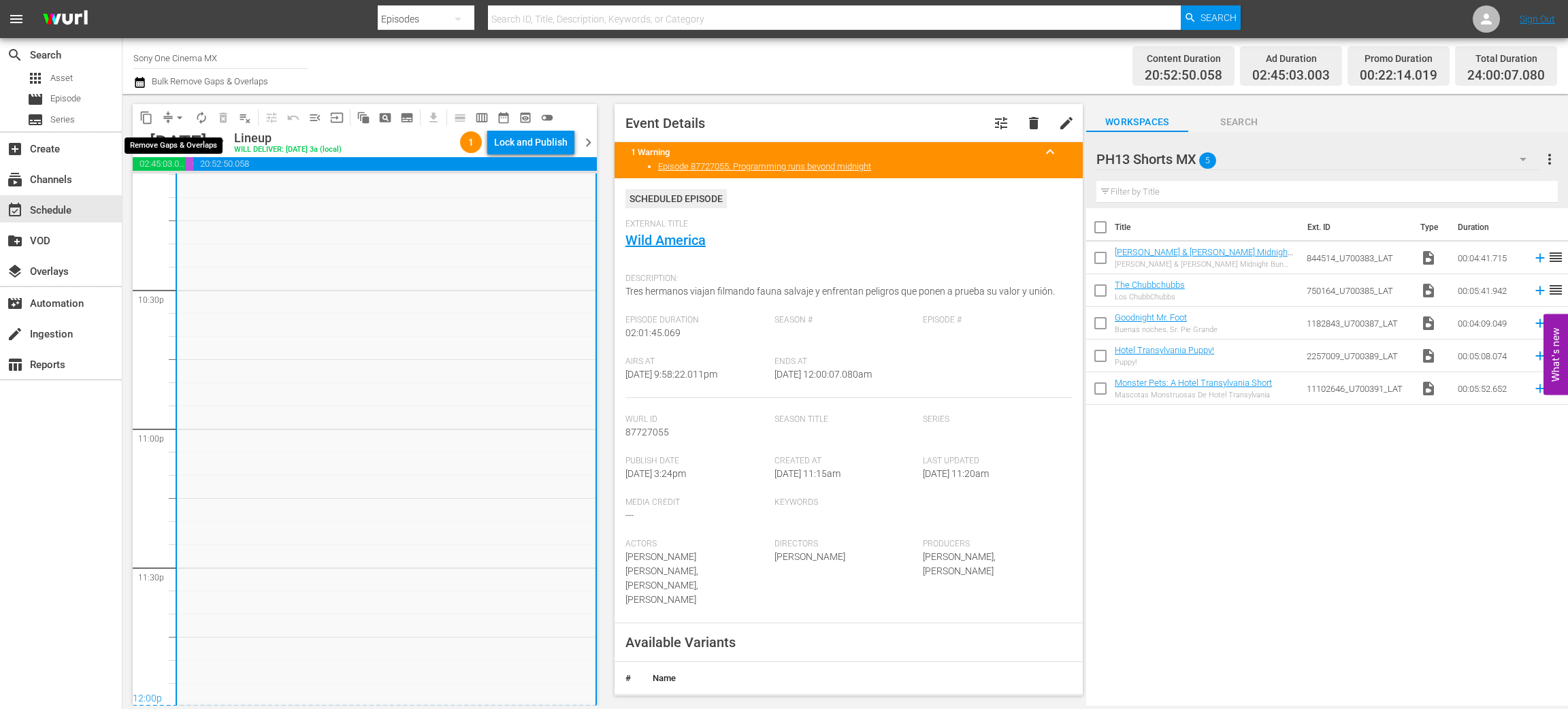
click at [183, 114] on span "arrow_drop_down" at bounding box center [179, 117] width 13 height 13
click at [202, 187] on li "Align to End of Previous Day" at bounding box center [180, 189] width 143 height 22
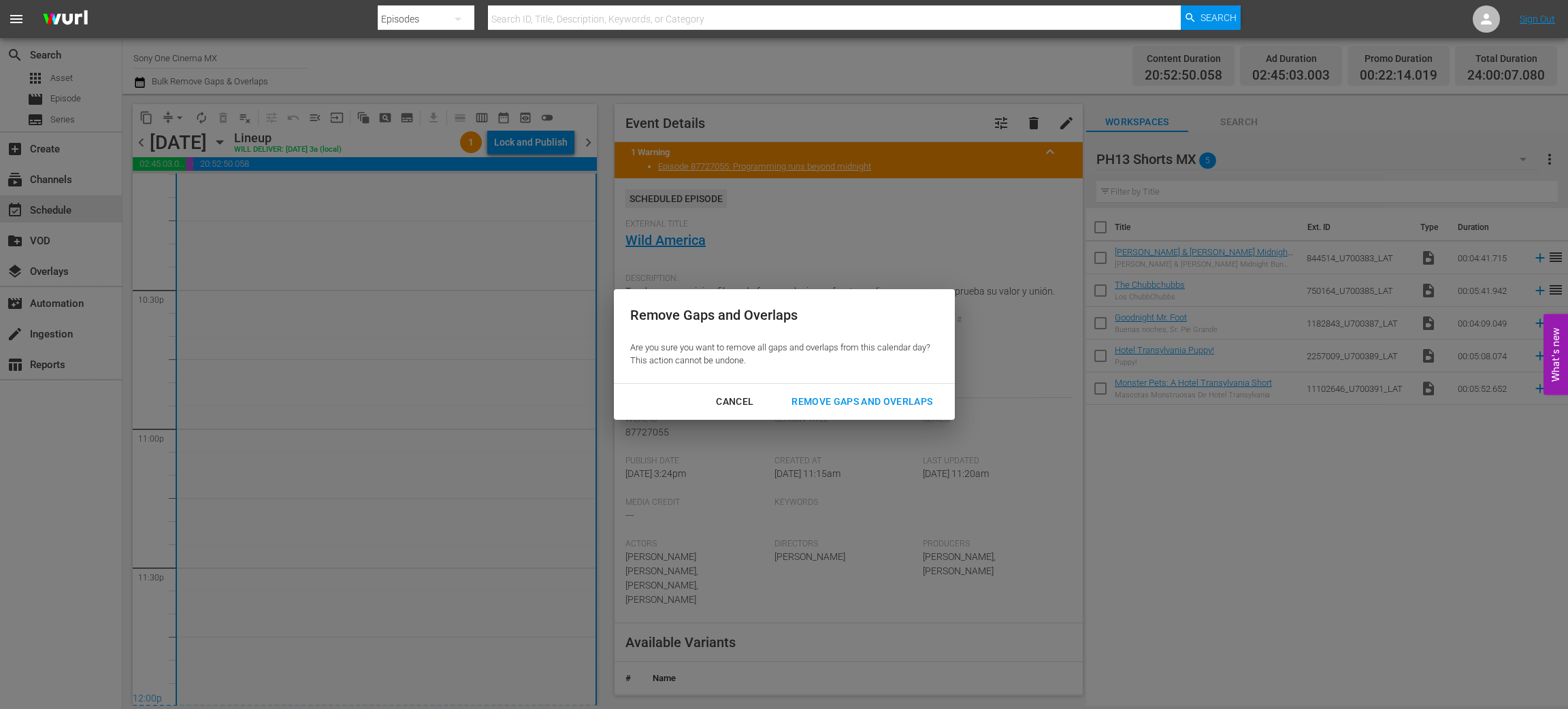
click at [820, 398] on div "Remove Gaps and Overlaps" at bounding box center [861, 402] width 162 height 17
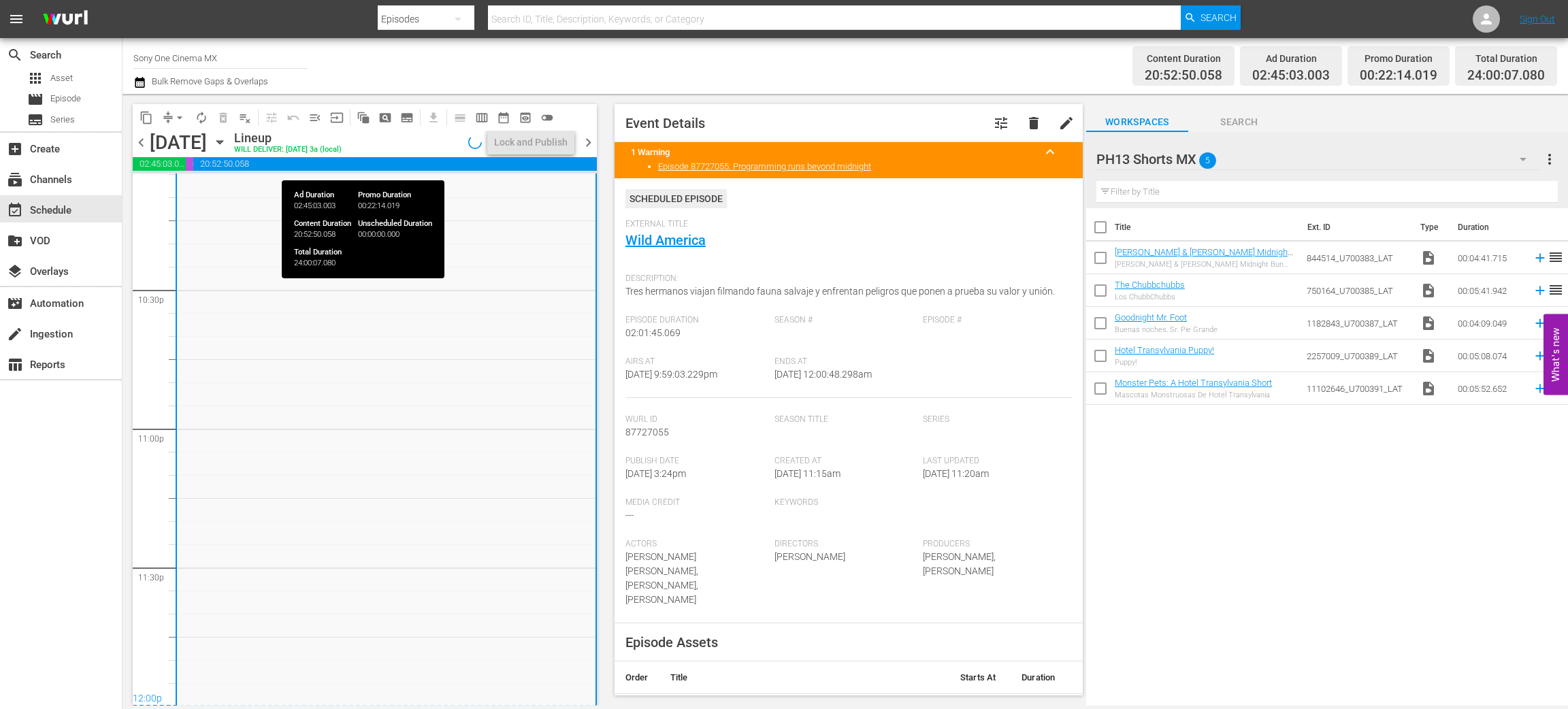
scroll to position [6135, 0]
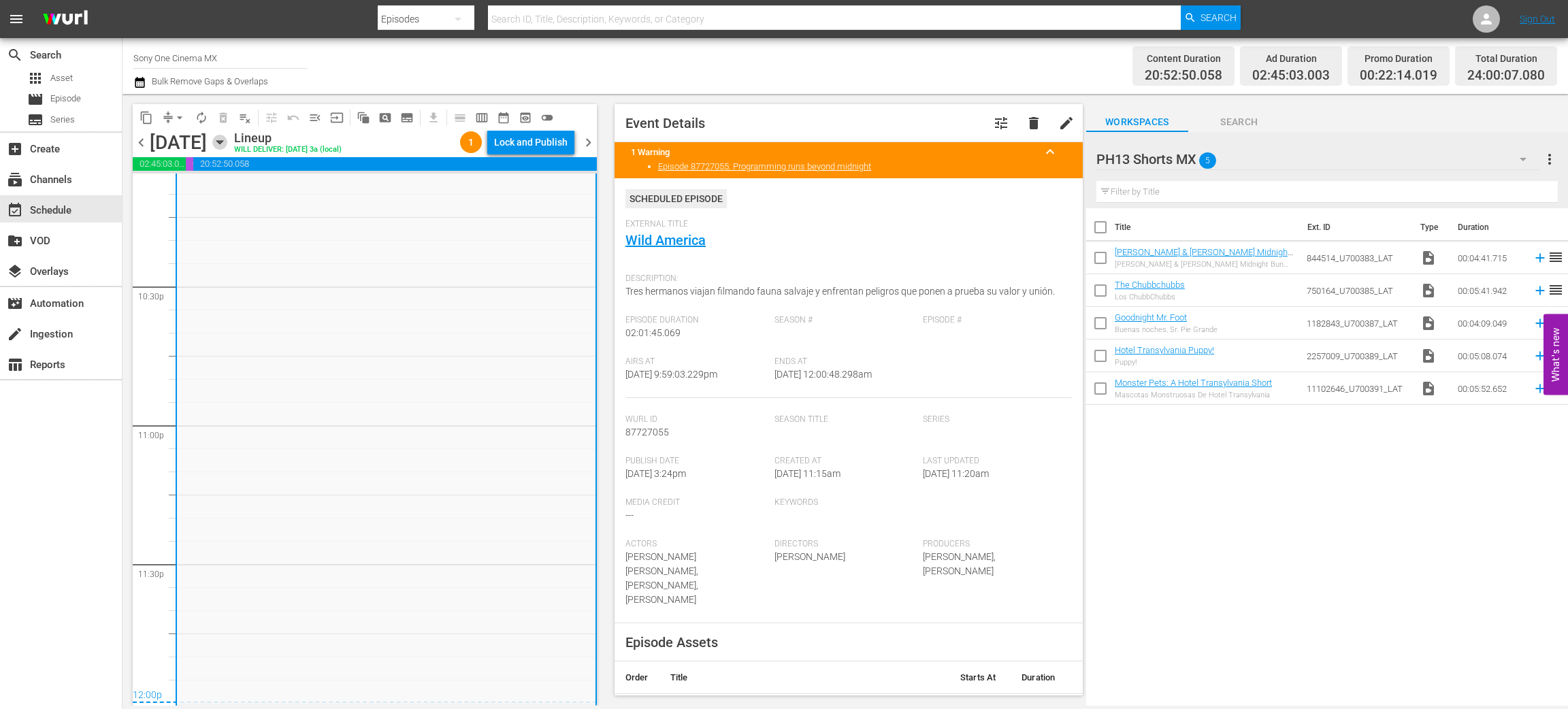
click at [227, 140] on icon "button" at bounding box center [219, 142] width 15 height 15
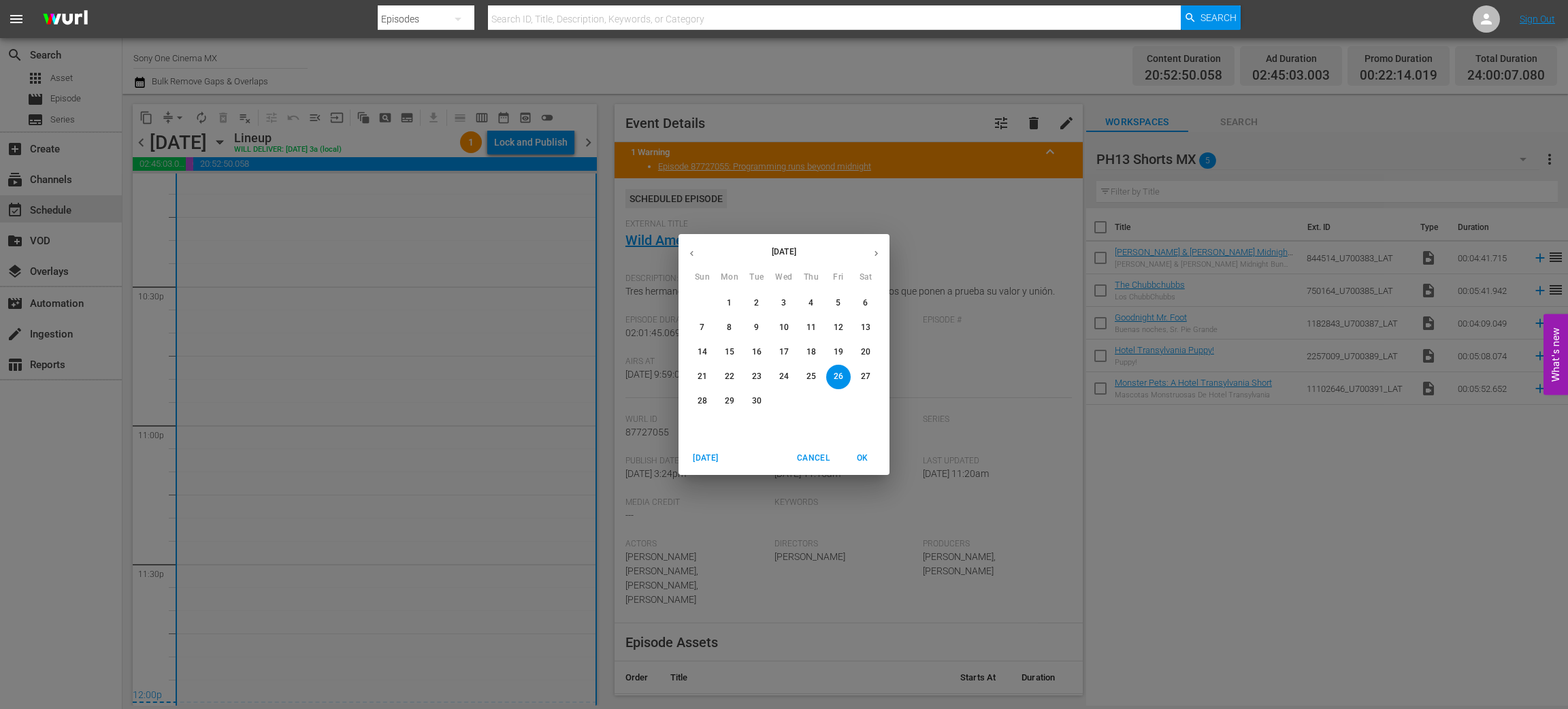
click at [864, 375] on p "27" at bounding box center [866, 376] width 10 height 12
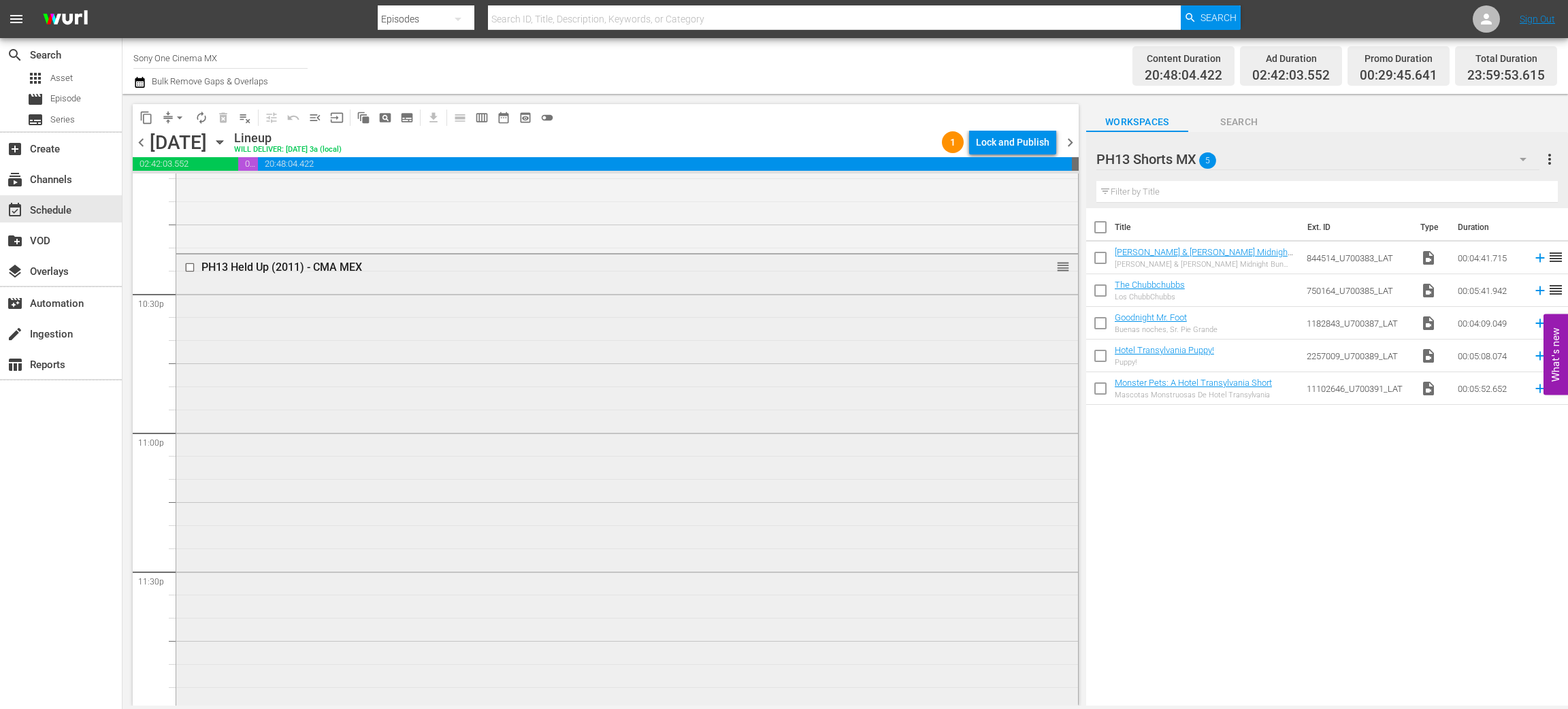
scroll to position [6131, 0]
click at [231, 505] on div "PH13 Held Up (2011) - CMA MEX reorder" at bounding box center [628, 477] width 902 height 452
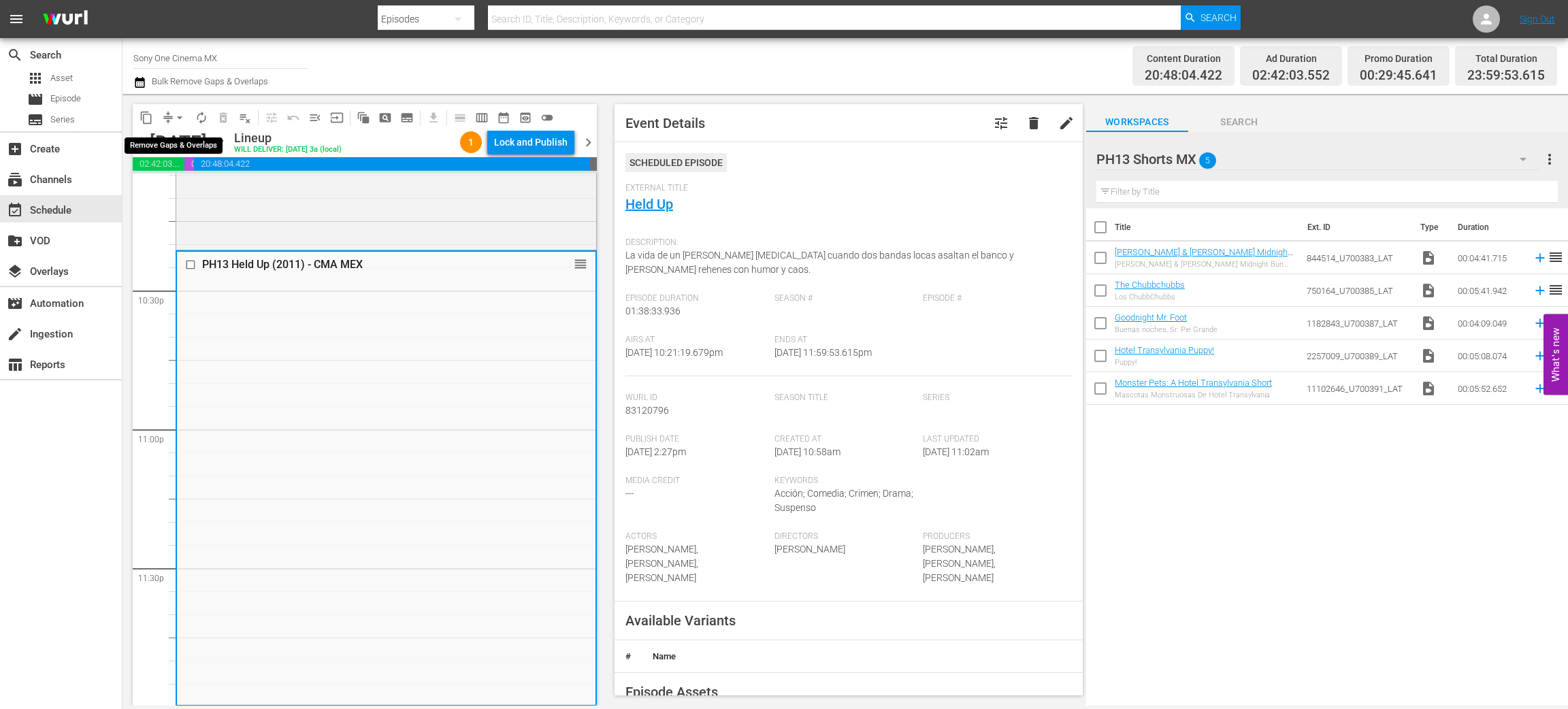
click at [175, 113] on span "arrow_drop_down" at bounding box center [179, 117] width 13 height 13
click at [203, 187] on li "Align to End of Previous Day" at bounding box center [180, 189] width 143 height 22
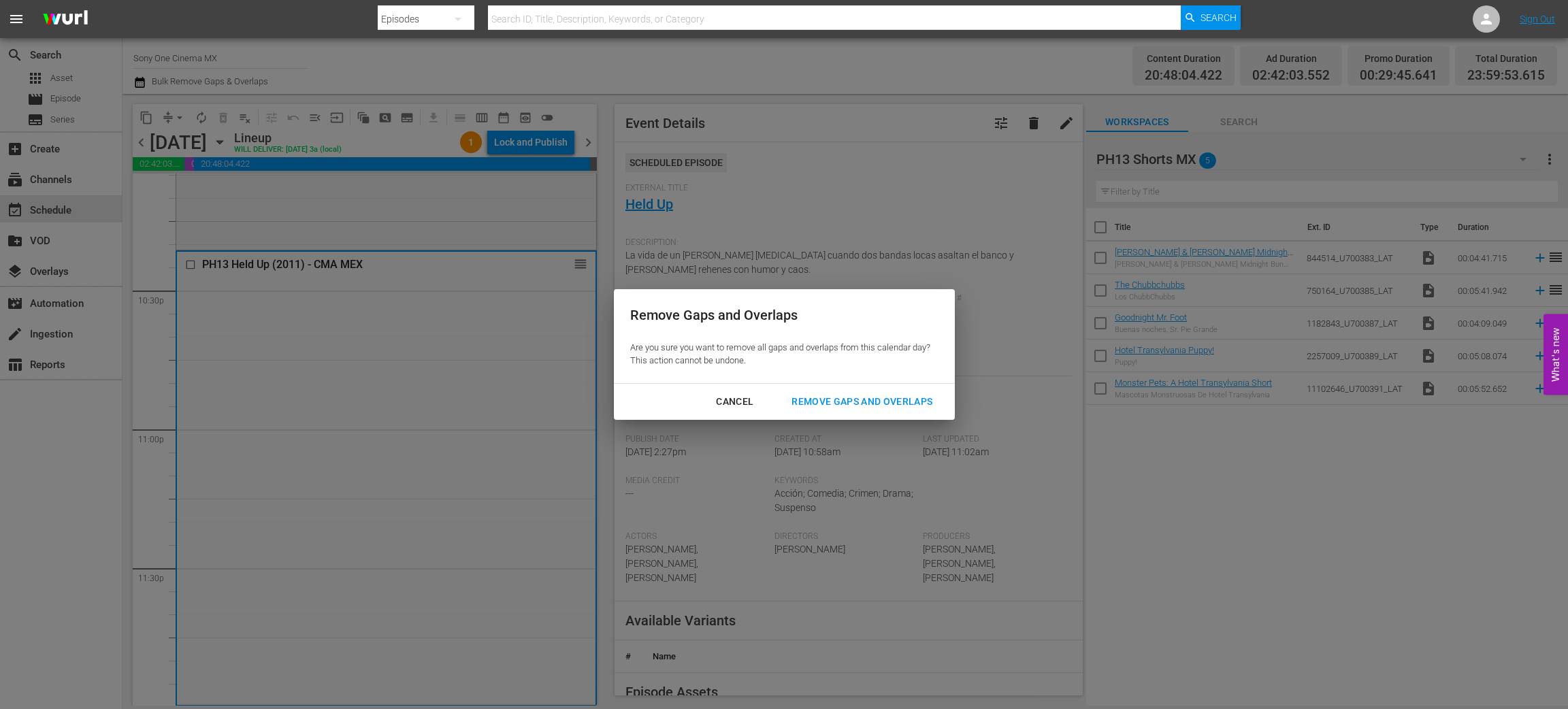
click at [826, 392] on button "Remove Gaps and Overlaps" at bounding box center [862, 402] width 174 height 25
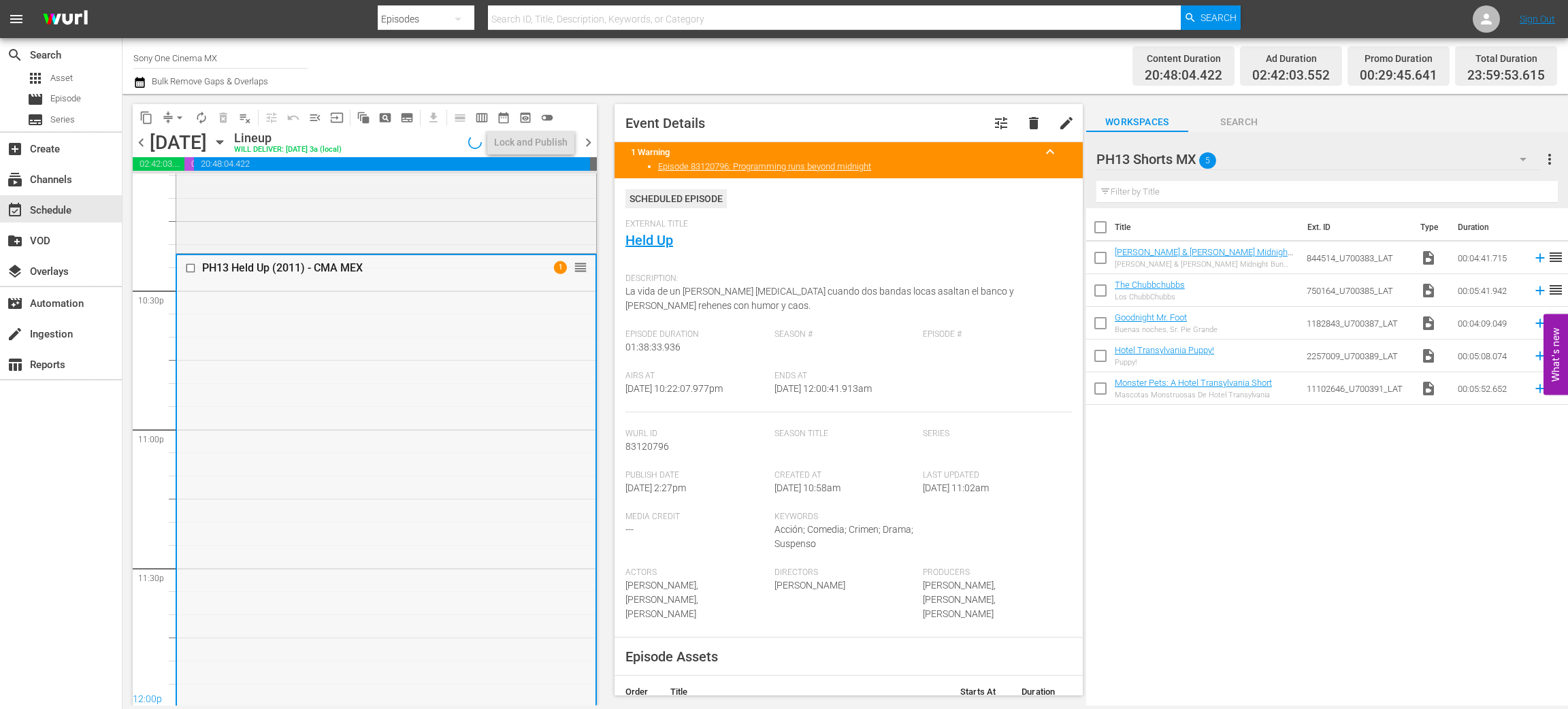
scroll to position [6134, 0]
click at [227, 145] on icon "button" at bounding box center [219, 142] width 15 height 15
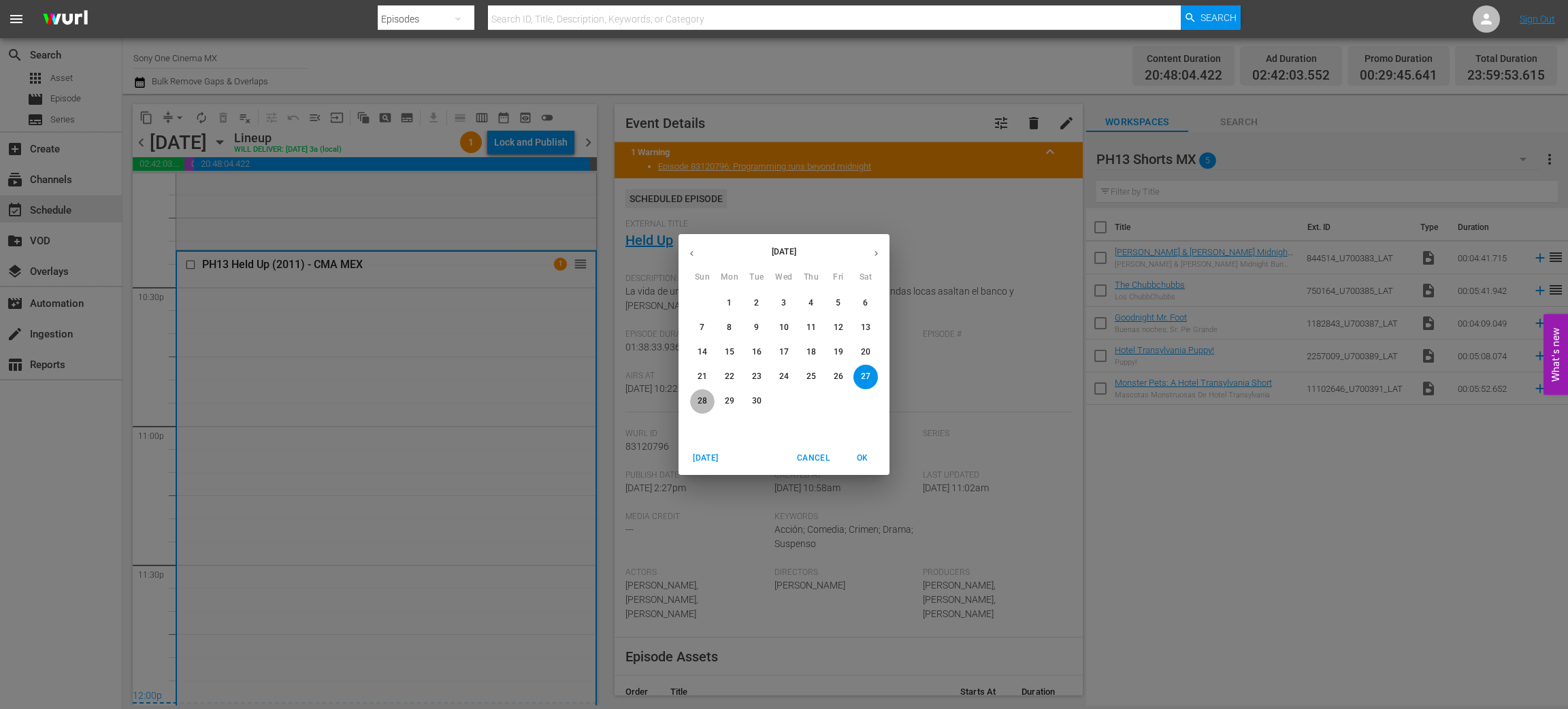
click at [702, 403] on p "28" at bounding box center [703, 401] width 10 height 12
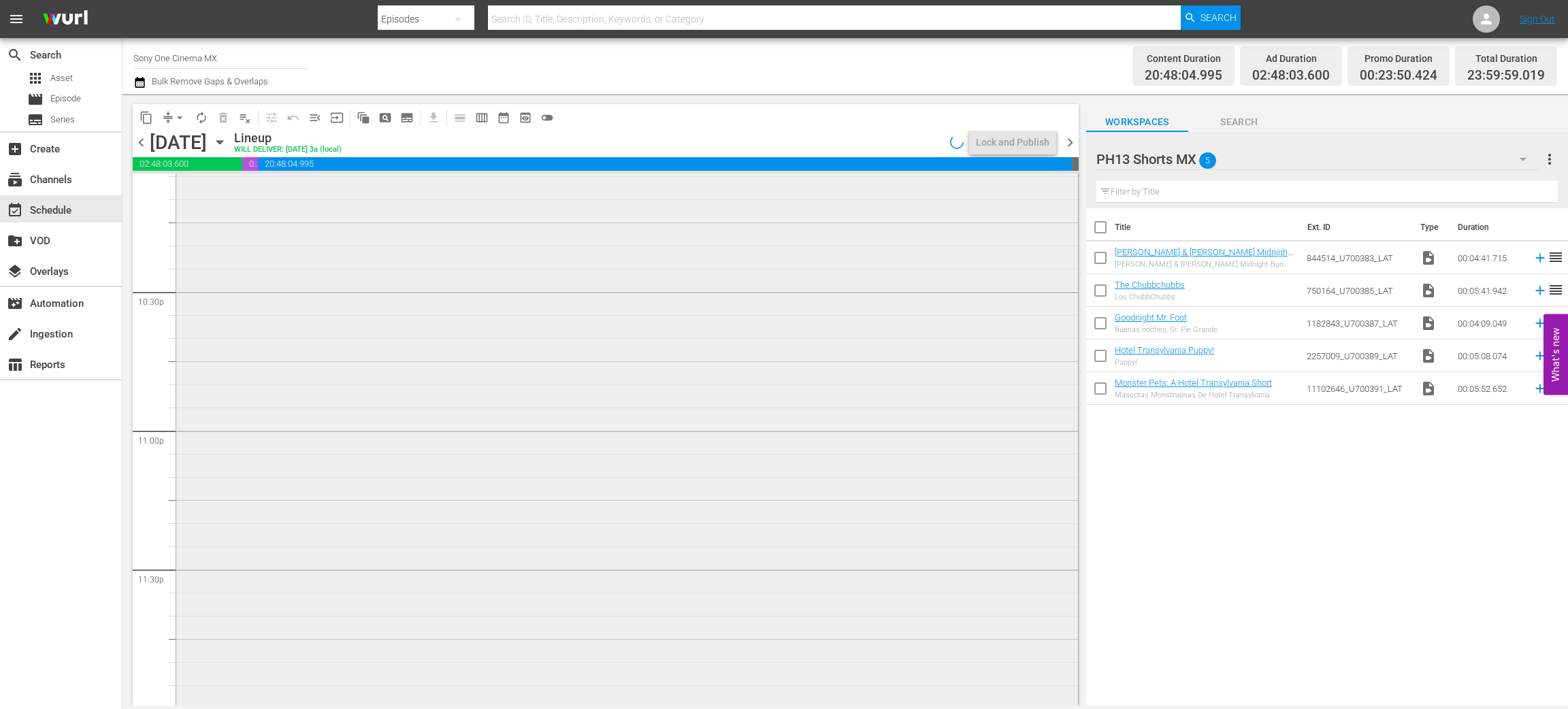
scroll to position [6131, 0]
click at [479, 422] on div "PH13 Hero - CMA MEX reorder" at bounding box center [628, 391] width 902 height 625
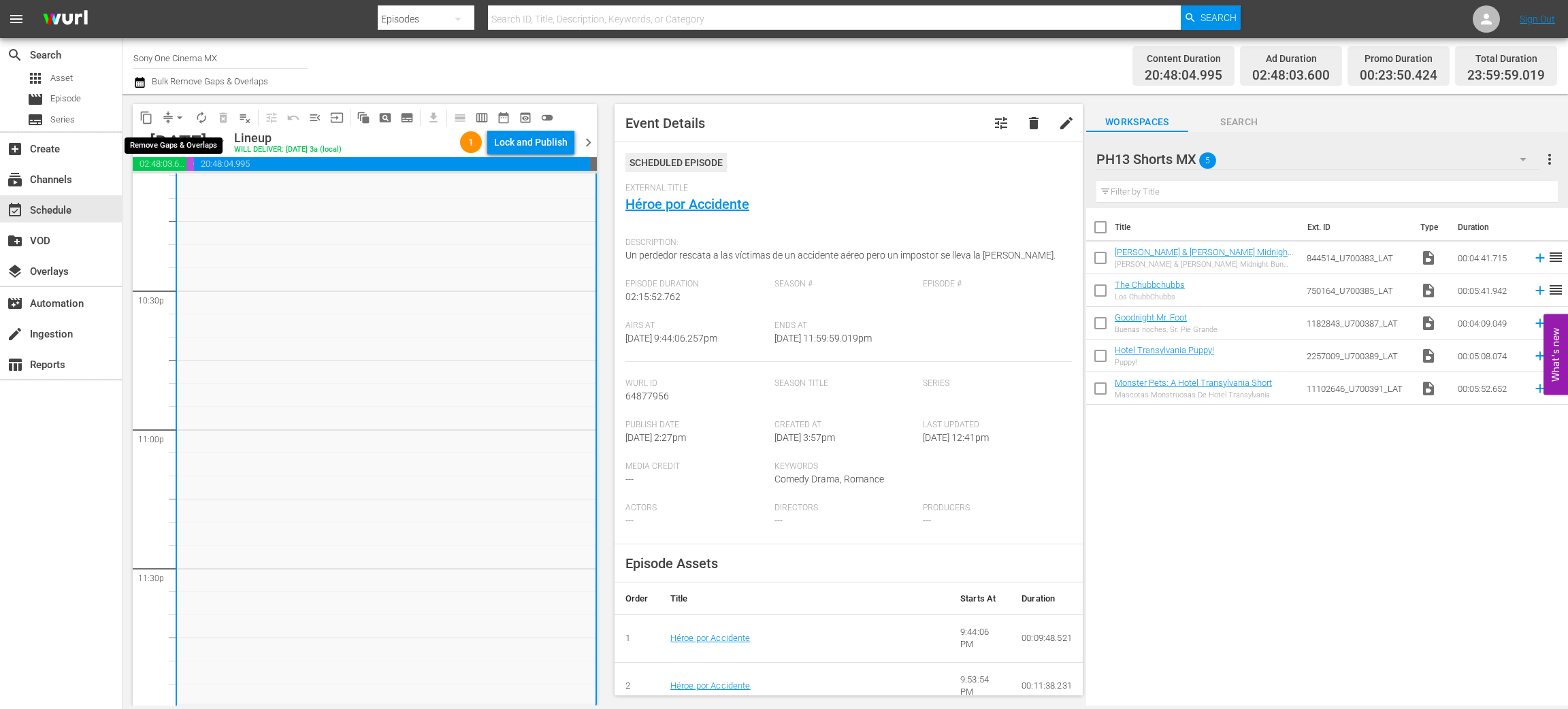
click at [174, 111] on span "arrow_drop_down" at bounding box center [179, 117] width 13 height 13
click at [195, 192] on li "Align to End of Previous Day" at bounding box center [180, 189] width 143 height 22
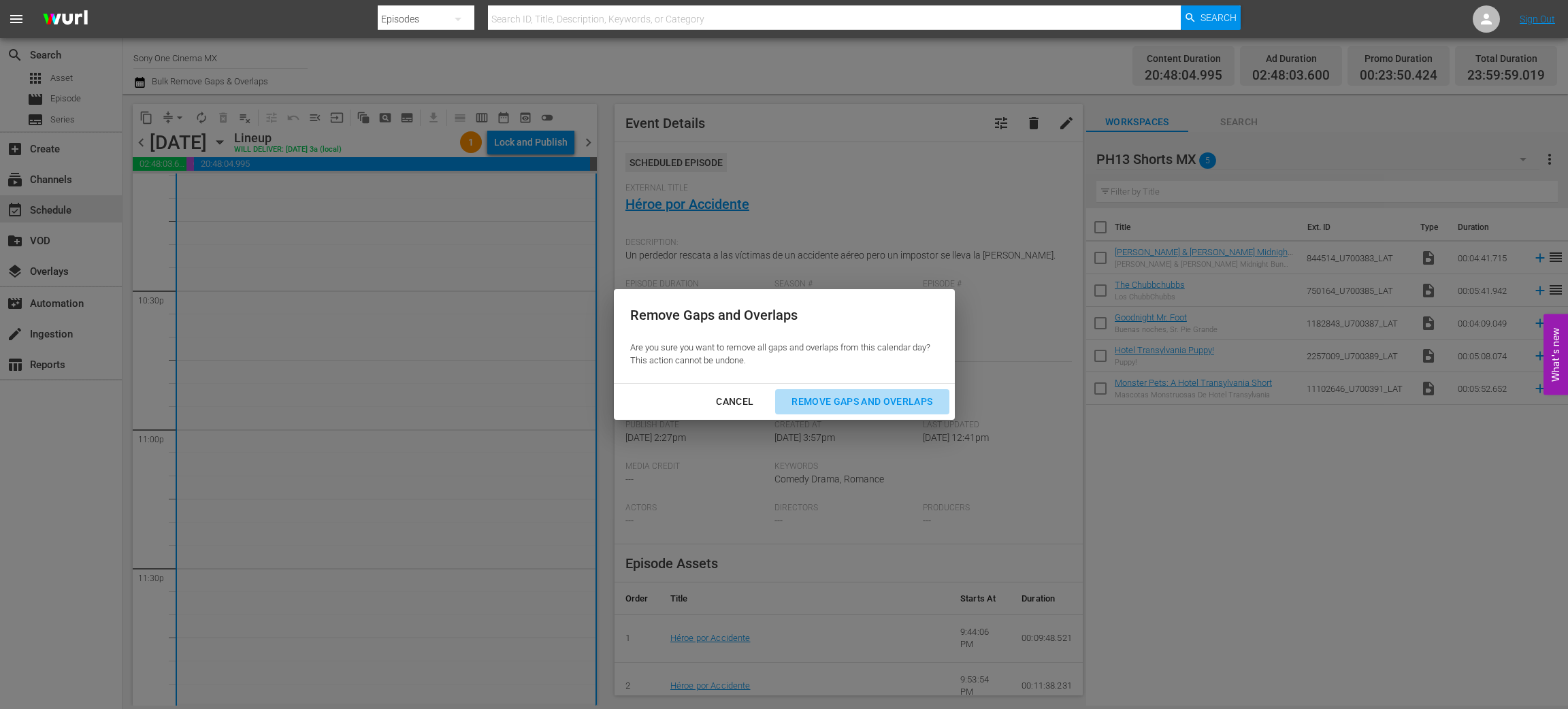
click at [872, 403] on div "Remove Gaps and Overlaps" at bounding box center [861, 402] width 162 height 17
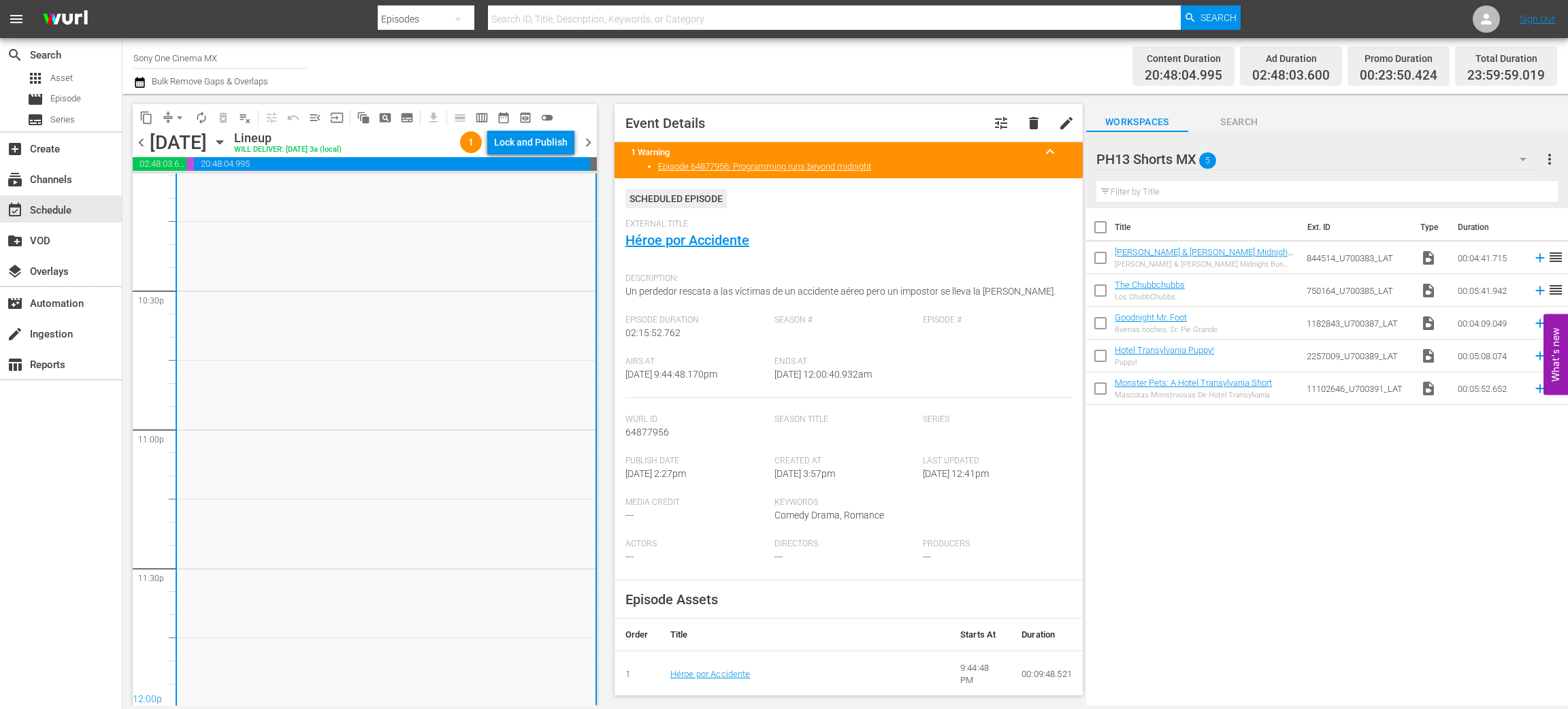
click at [223, 142] on icon "button" at bounding box center [219, 143] width 6 height 3
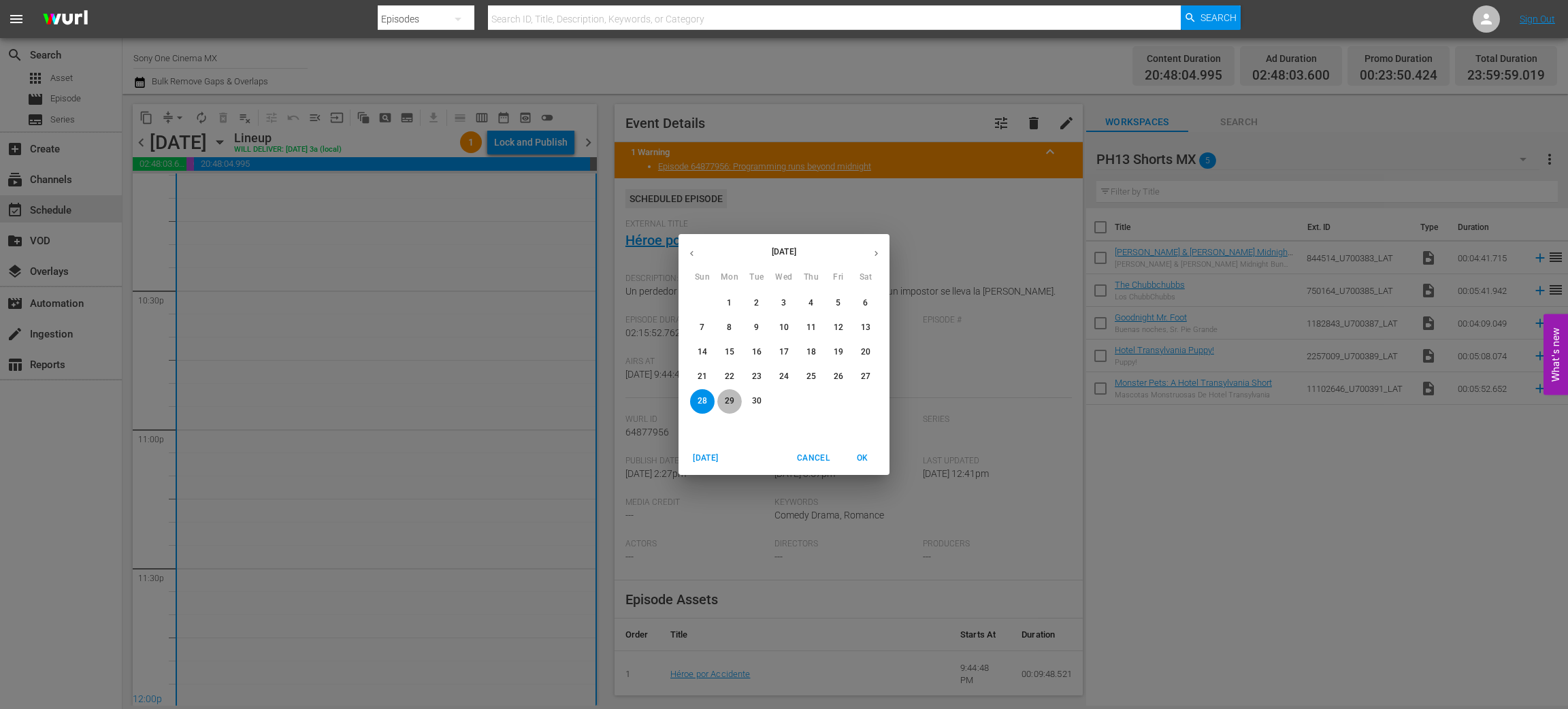
click at [727, 398] on p "29" at bounding box center [730, 401] width 10 height 12
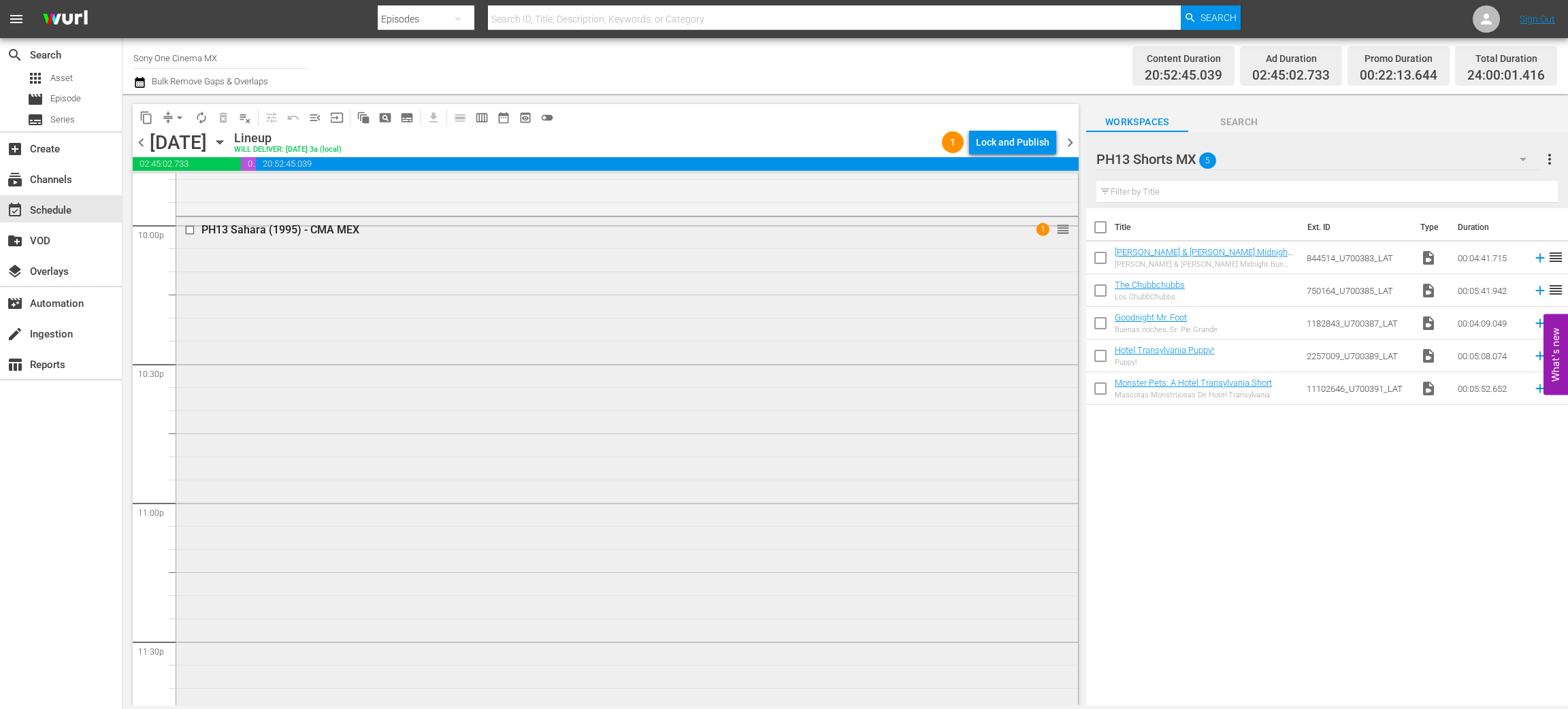
scroll to position [6131, 0]
click at [357, 430] on div "PH13 Sahara (1995) - CMA MEX 1 reorder" at bounding box center [628, 423] width 902 height 560
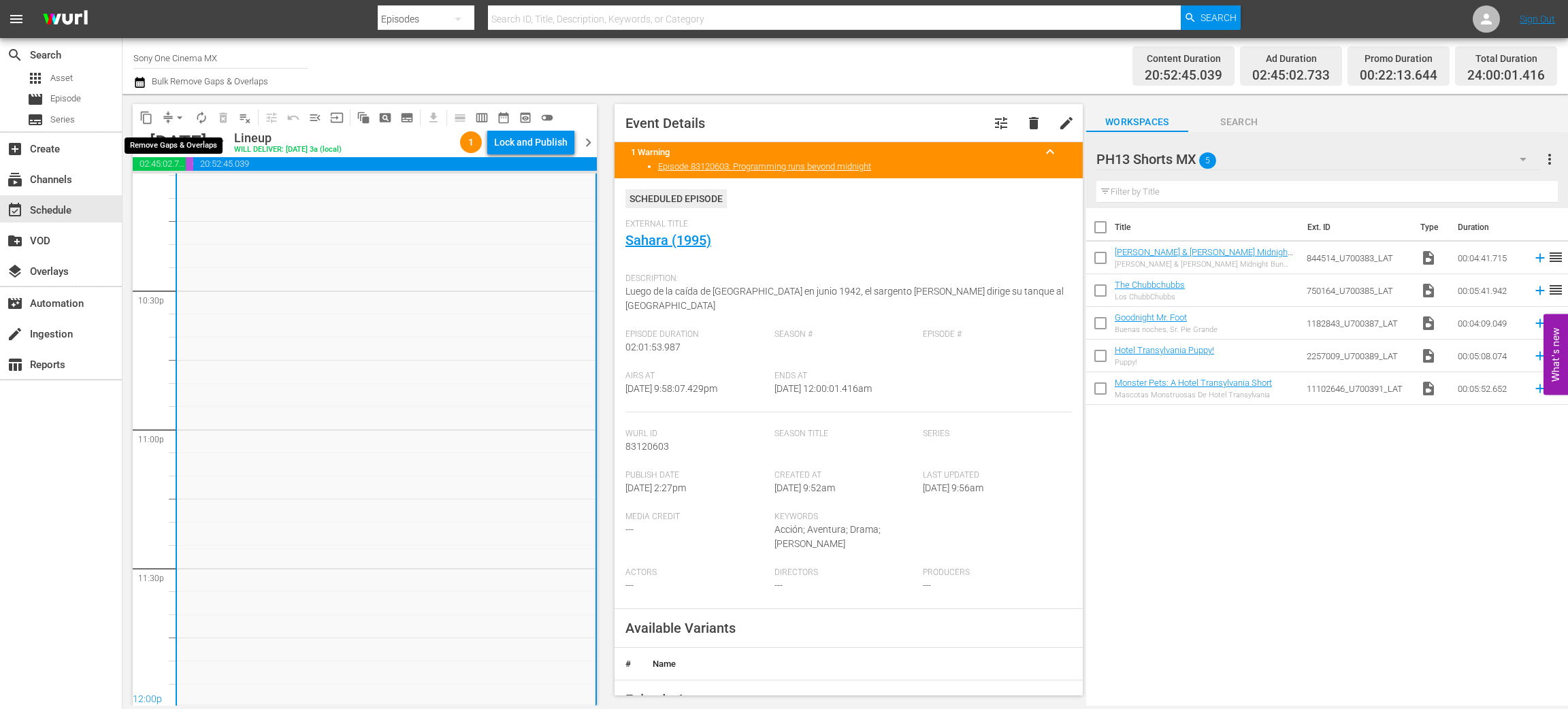
click at [175, 117] on span "arrow_drop_down" at bounding box center [179, 117] width 13 height 13
click at [216, 193] on li "Align to End of Previous Day" at bounding box center [180, 189] width 143 height 22
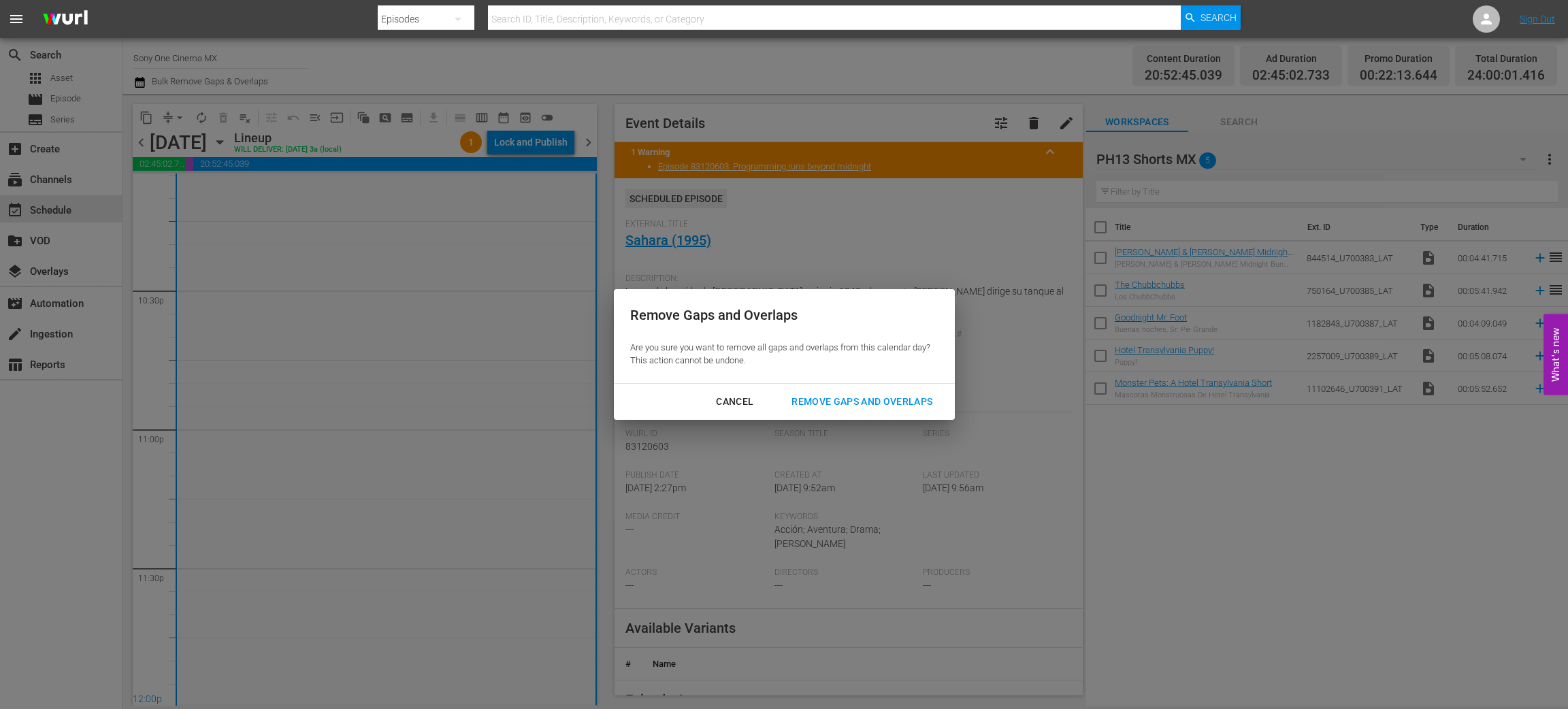
click at [883, 398] on div "Remove Gaps and Overlaps" at bounding box center [861, 402] width 162 height 17
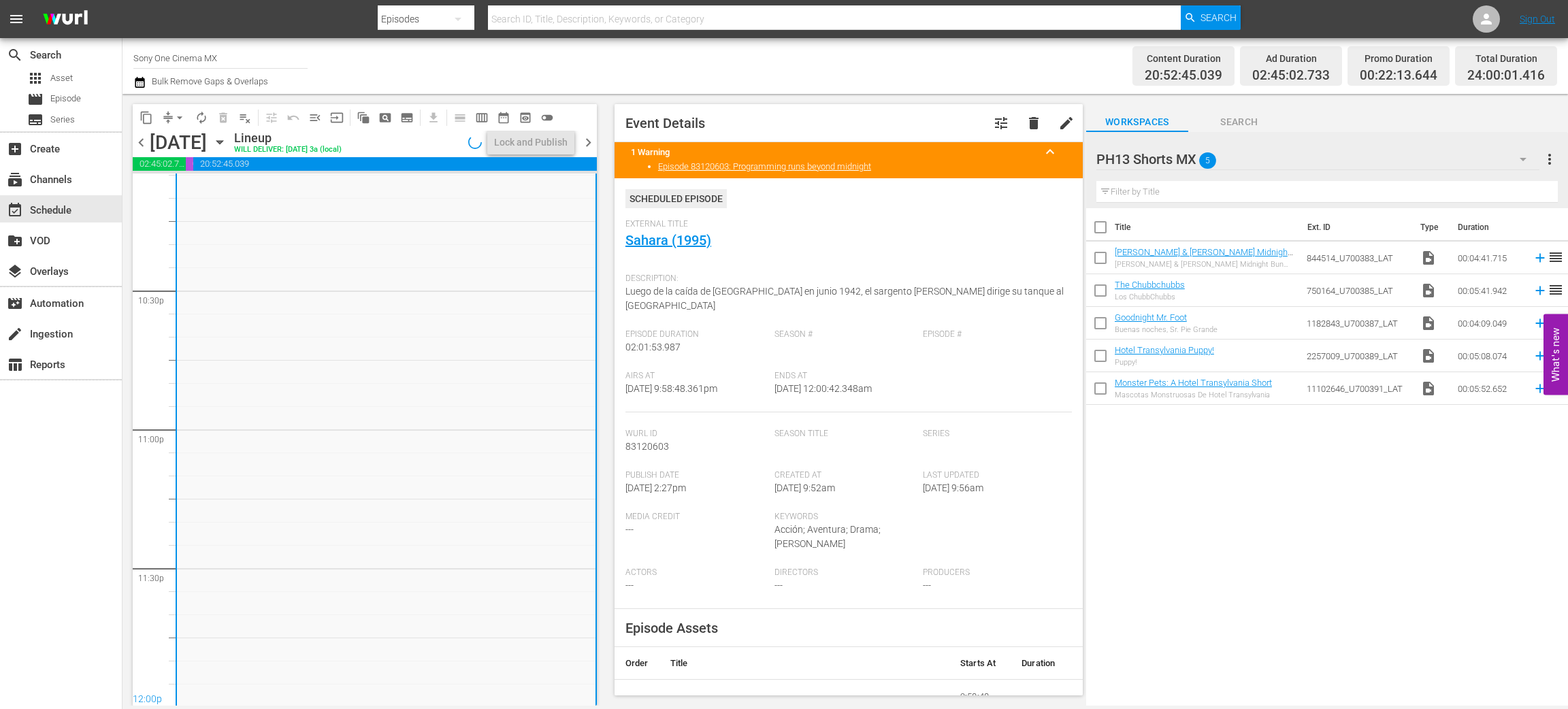
click at [227, 145] on icon "button" at bounding box center [219, 142] width 15 height 15
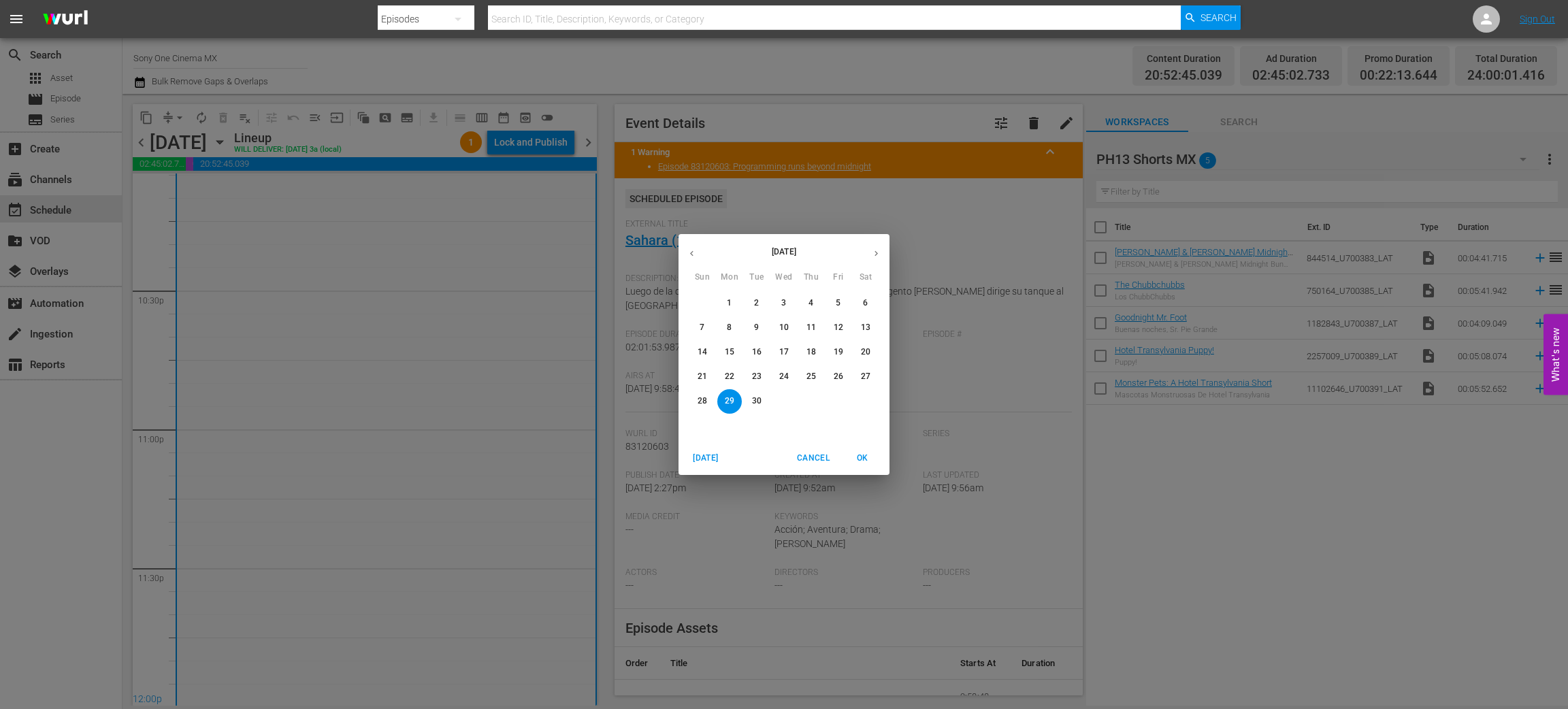
drag, startPoint x: 759, startPoint y: 408, endPoint x: 582, endPoint y: 417, distance: 177.2
click at [761, 407] on p "30" at bounding box center [757, 401] width 10 height 12
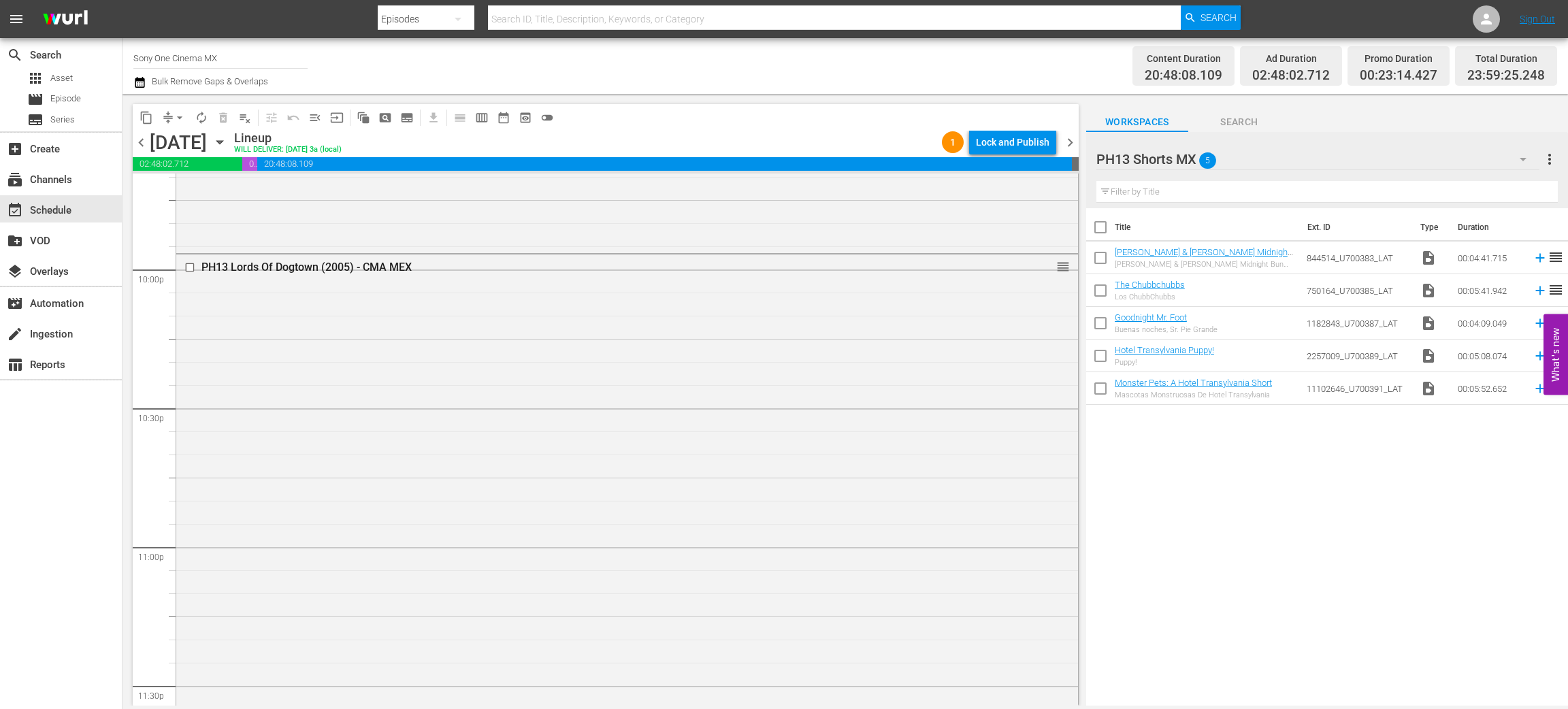
scroll to position [6131, 0]
click at [476, 461] on div "PH13 Lords Of Dogtown (2005) - CMA MEX reorder" at bounding box center [628, 419] width 902 height 564
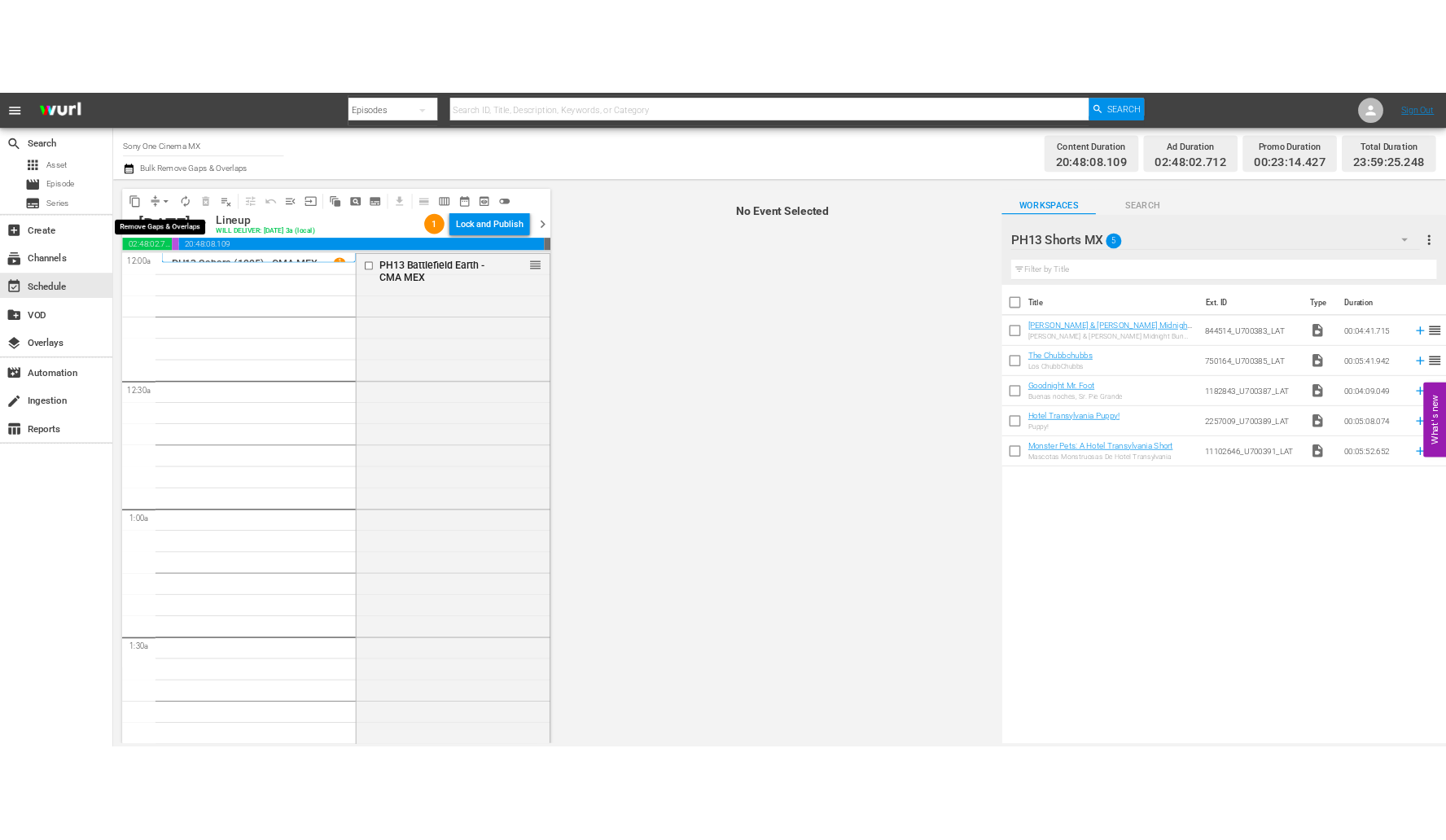
scroll to position [7329, 0]
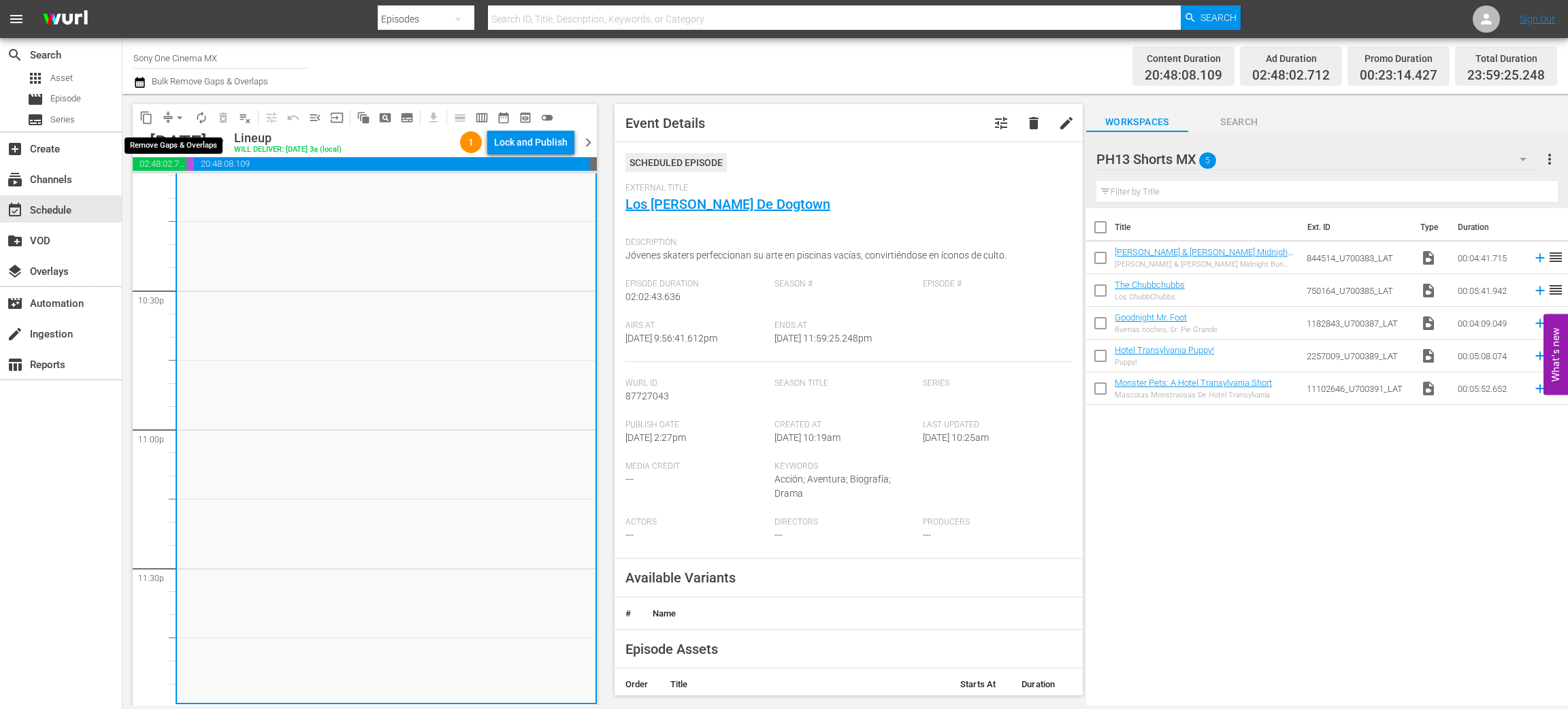
click at [175, 112] on span "arrow_drop_down" at bounding box center [179, 117] width 13 height 13
click at [191, 191] on li "Align to End of Previous Day" at bounding box center [180, 189] width 143 height 22
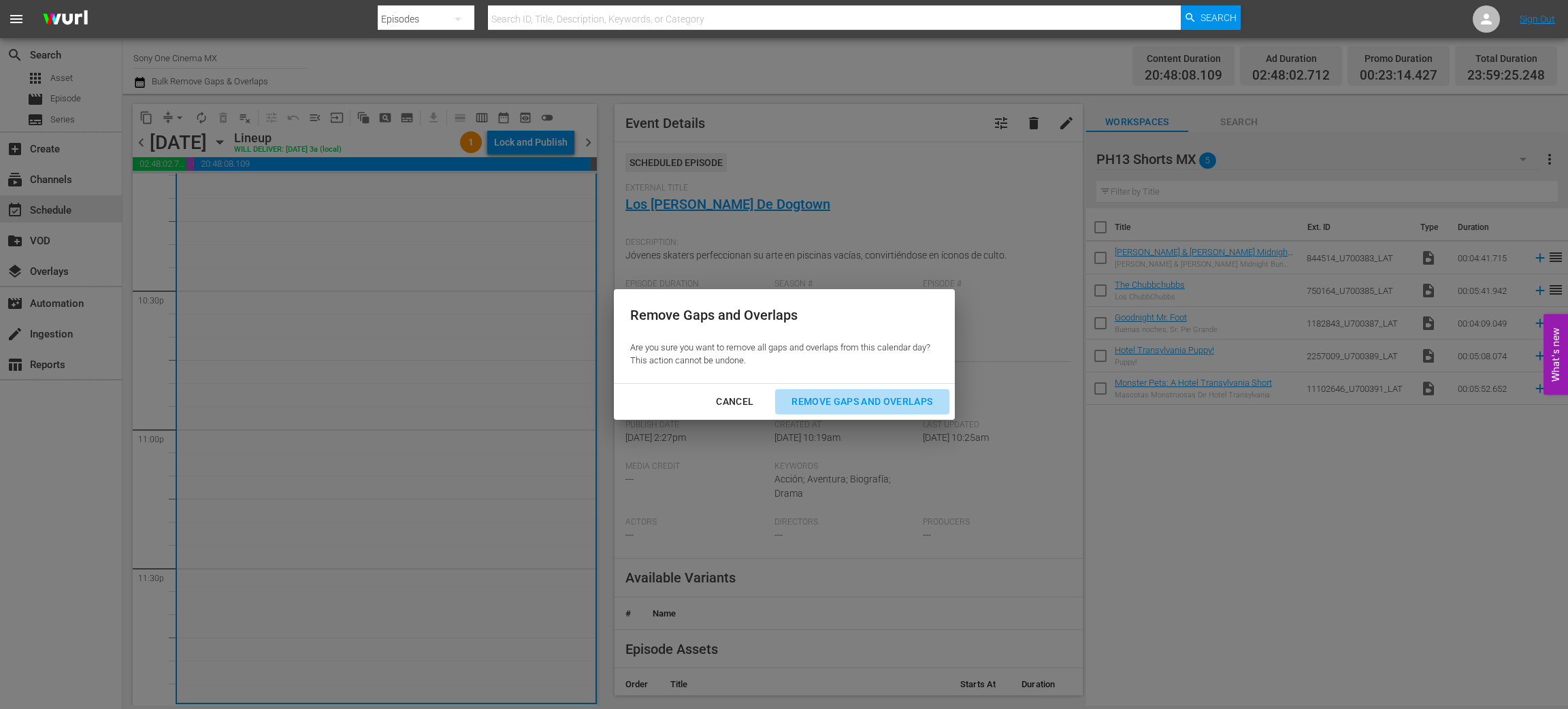
click at [840, 403] on div "Remove Gaps and Overlaps" at bounding box center [861, 402] width 162 height 17
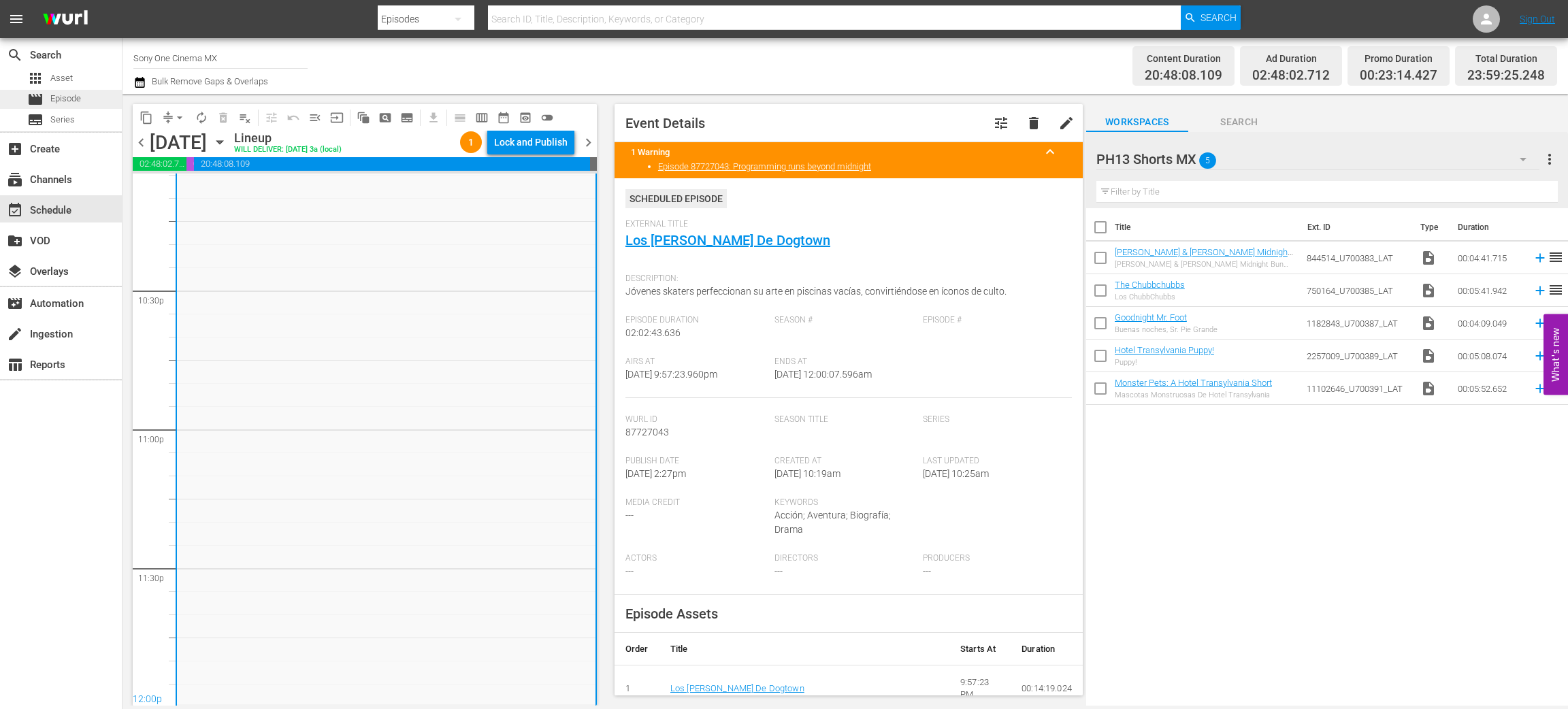
click at [67, 102] on span "Episode" at bounding box center [66, 98] width 31 height 13
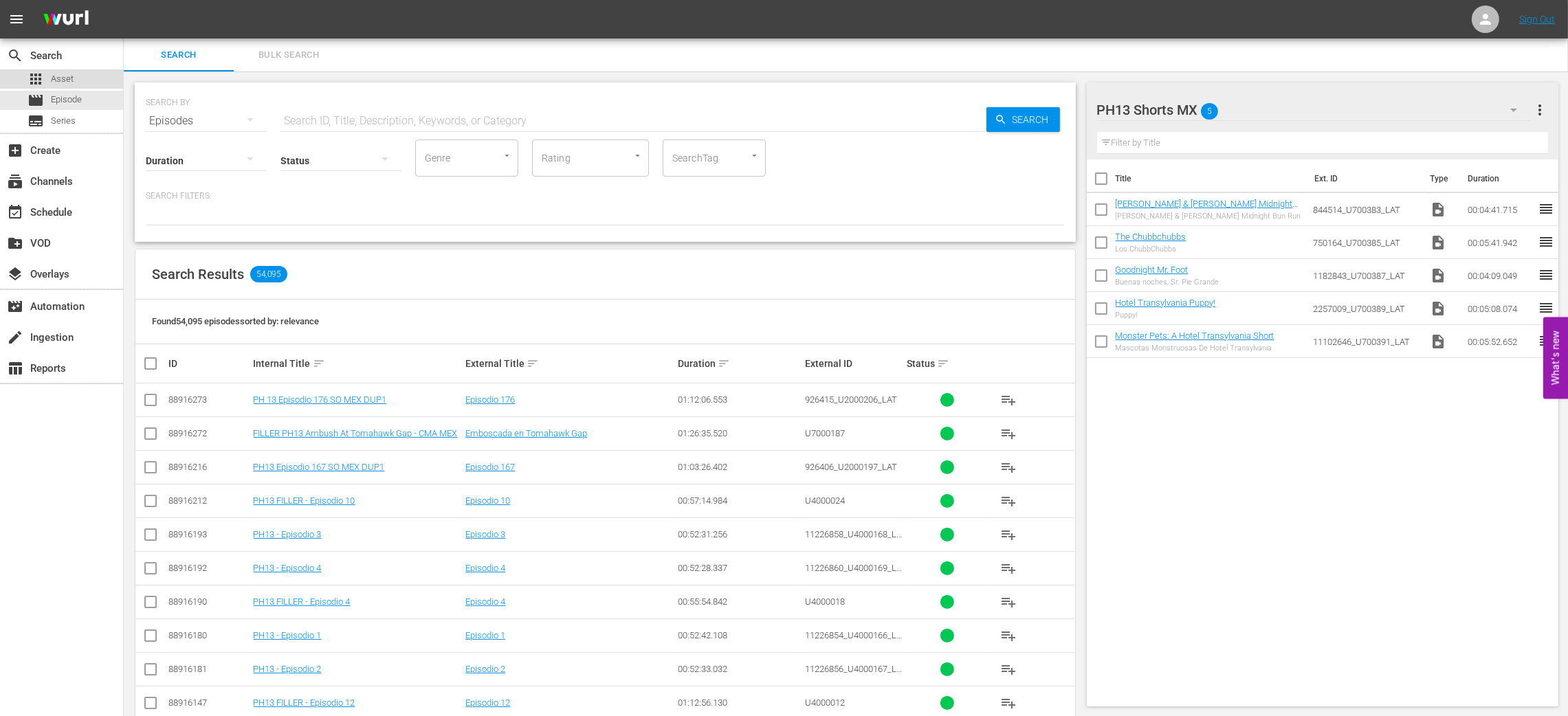
click at [67, 74] on span "Asset" at bounding box center [62, 78] width 22 height 14
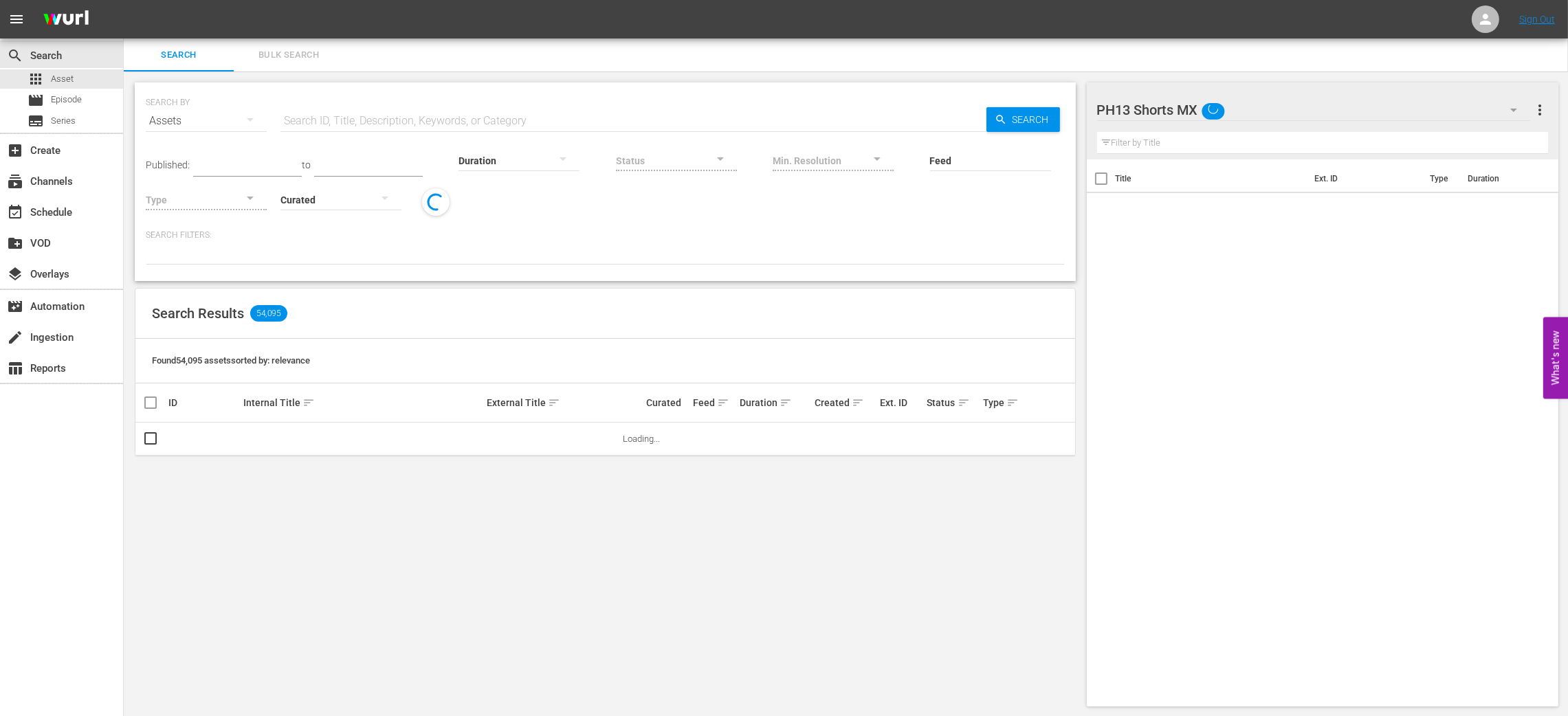
click at [294, 60] on span "Bulk Search" at bounding box center [288, 55] width 94 height 16
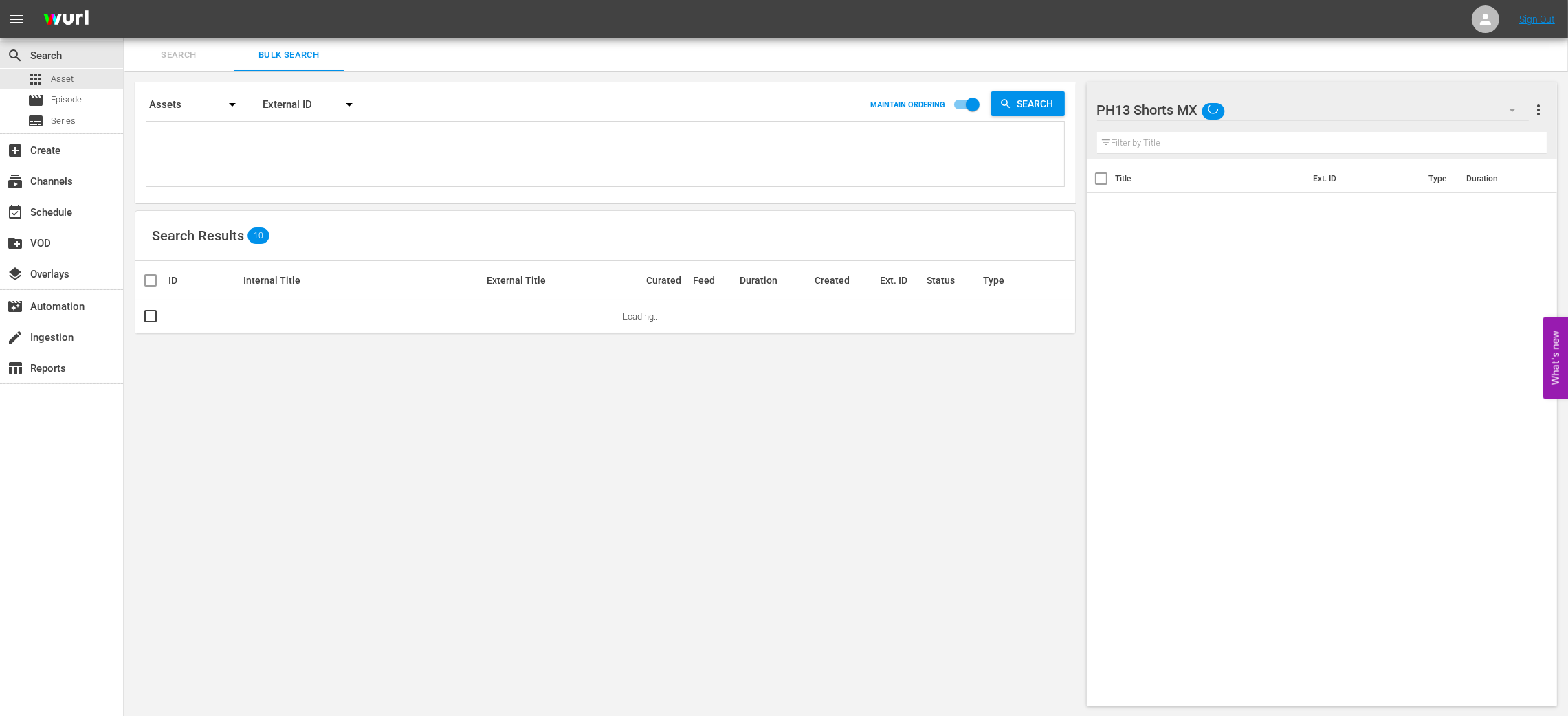
click at [275, 147] on textarea at bounding box center [606, 156] width 914 height 62
paste textarea "844514_U700383_LAT"
type textarea "844514_U700383_LAT"
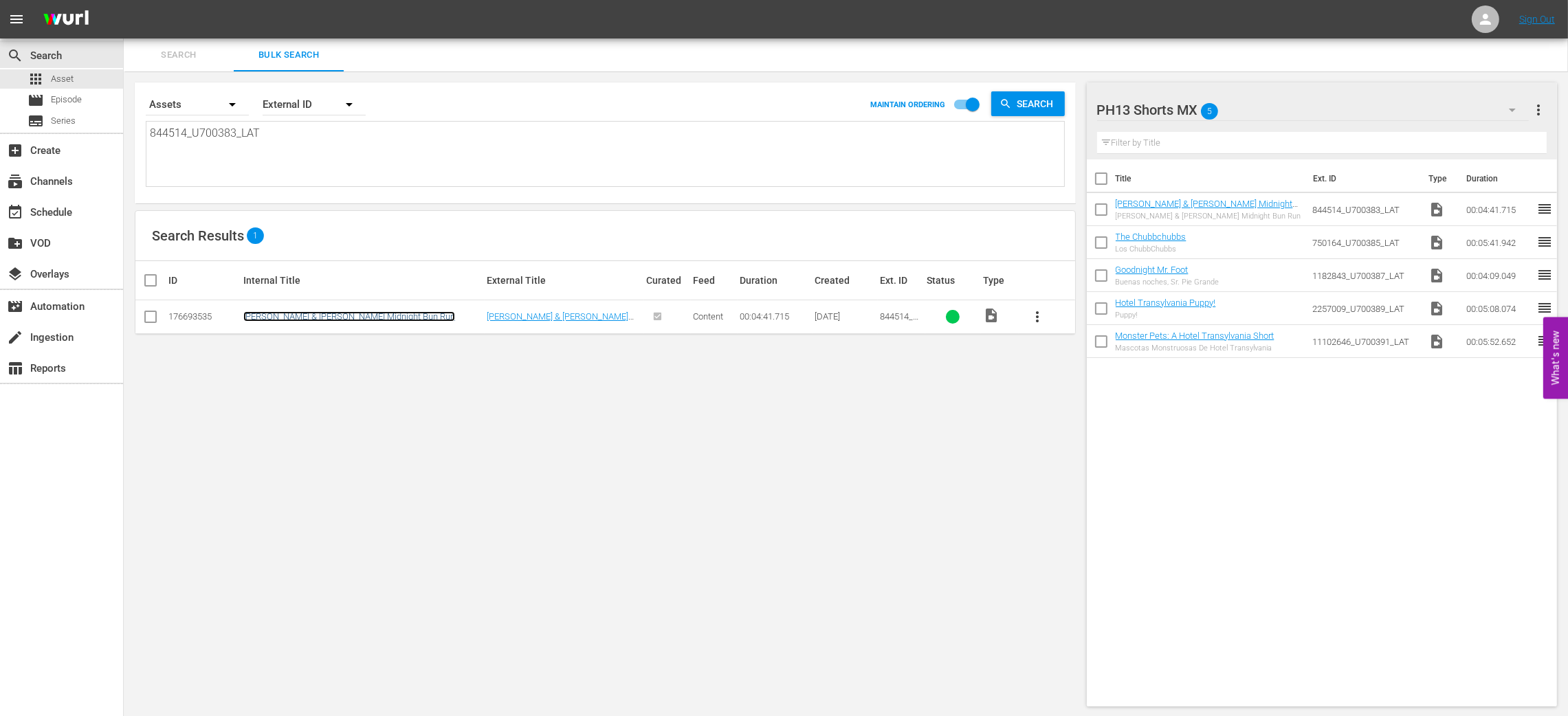
click at [303, 318] on link "[PERSON_NAME] & [PERSON_NAME] Midnight Bun Run" at bounding box center [349, 316] width 212 height 10
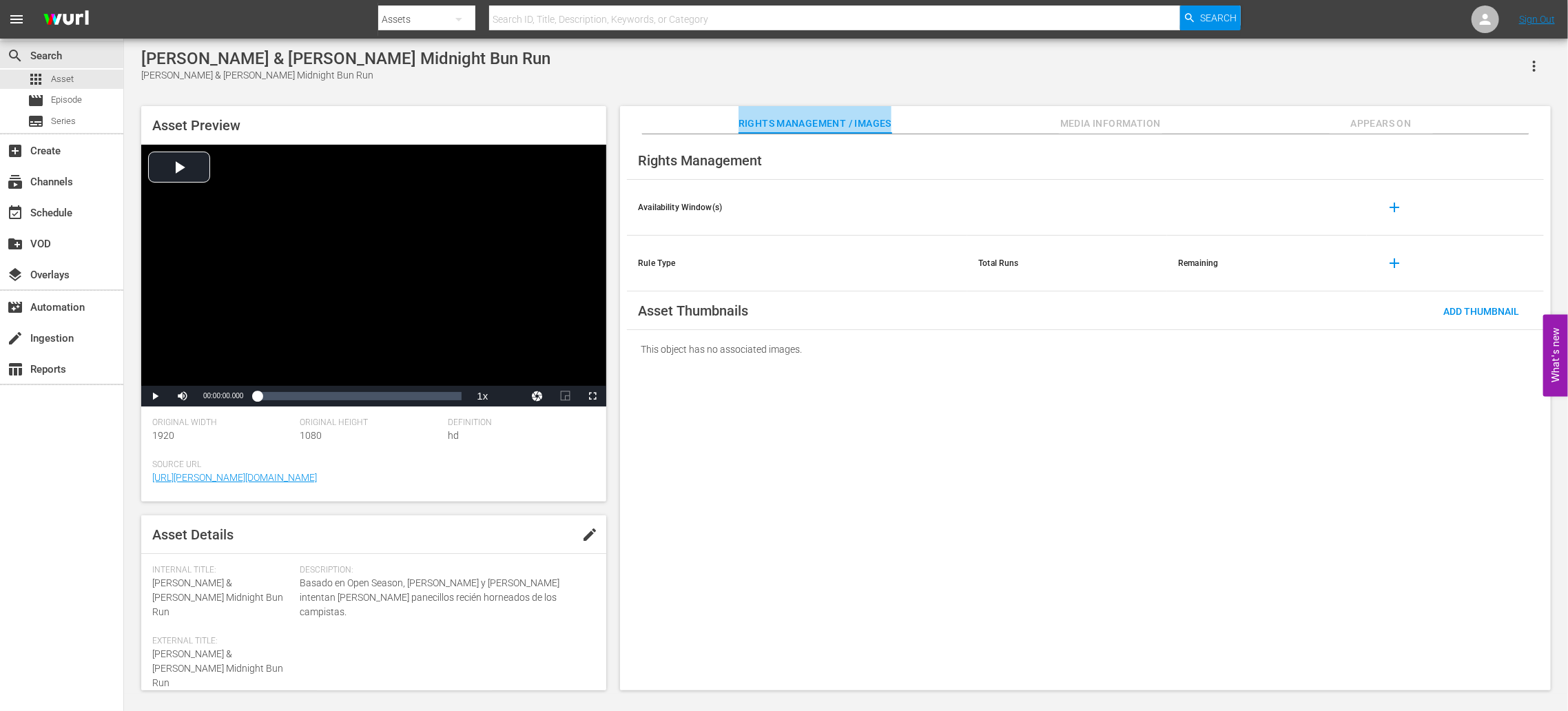
click at [819, 122] on span "Rights Management / Images" at bounding box center [815, 123] width 153 height 17
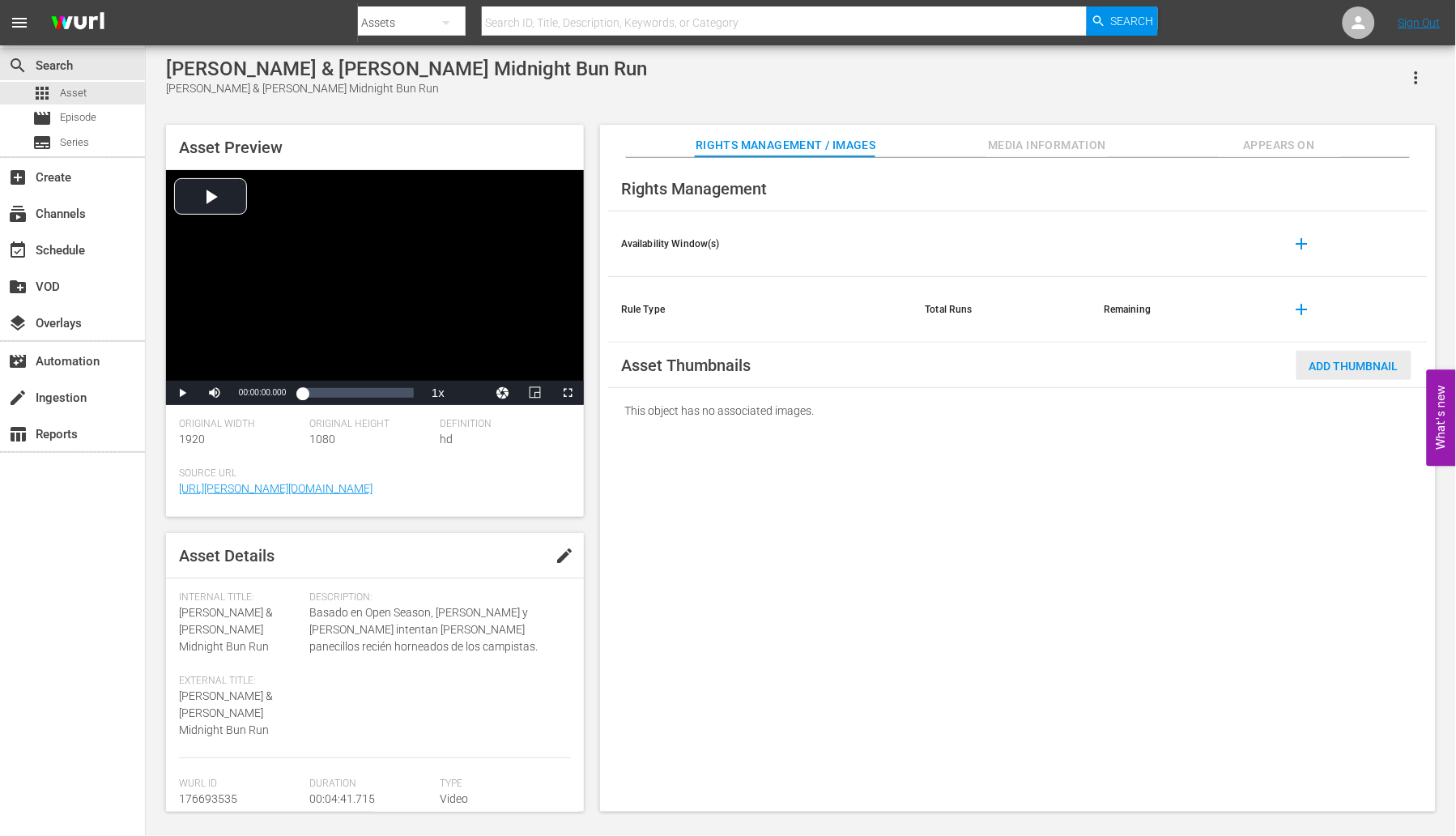
click at [1347, 370] on span "Add Thumbnail" at bounding box center [1353, 366] width 115 height 13
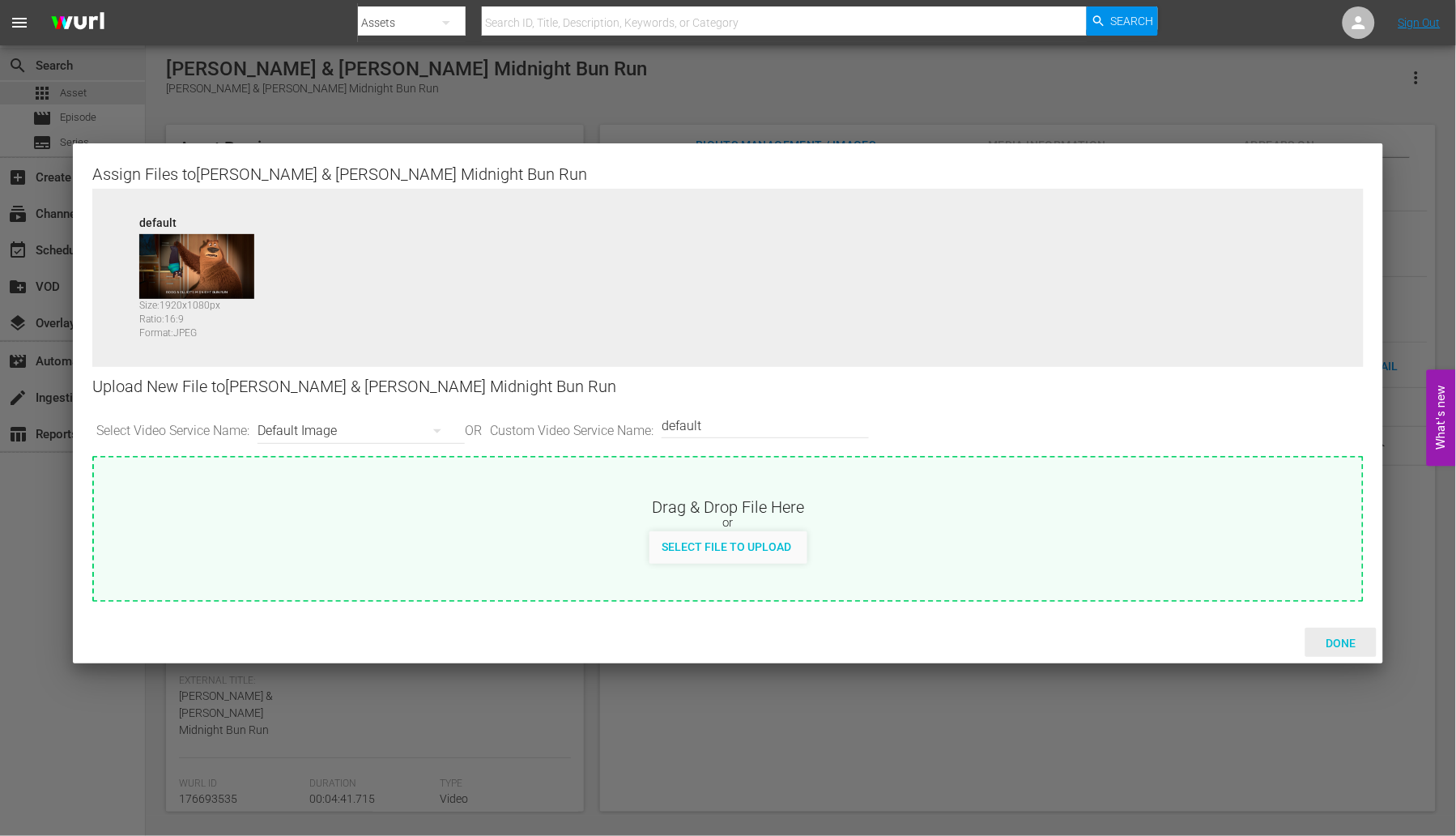
click at [1350, 649] on span "Done" at bounding box center [1340, 643] width 56 height 13
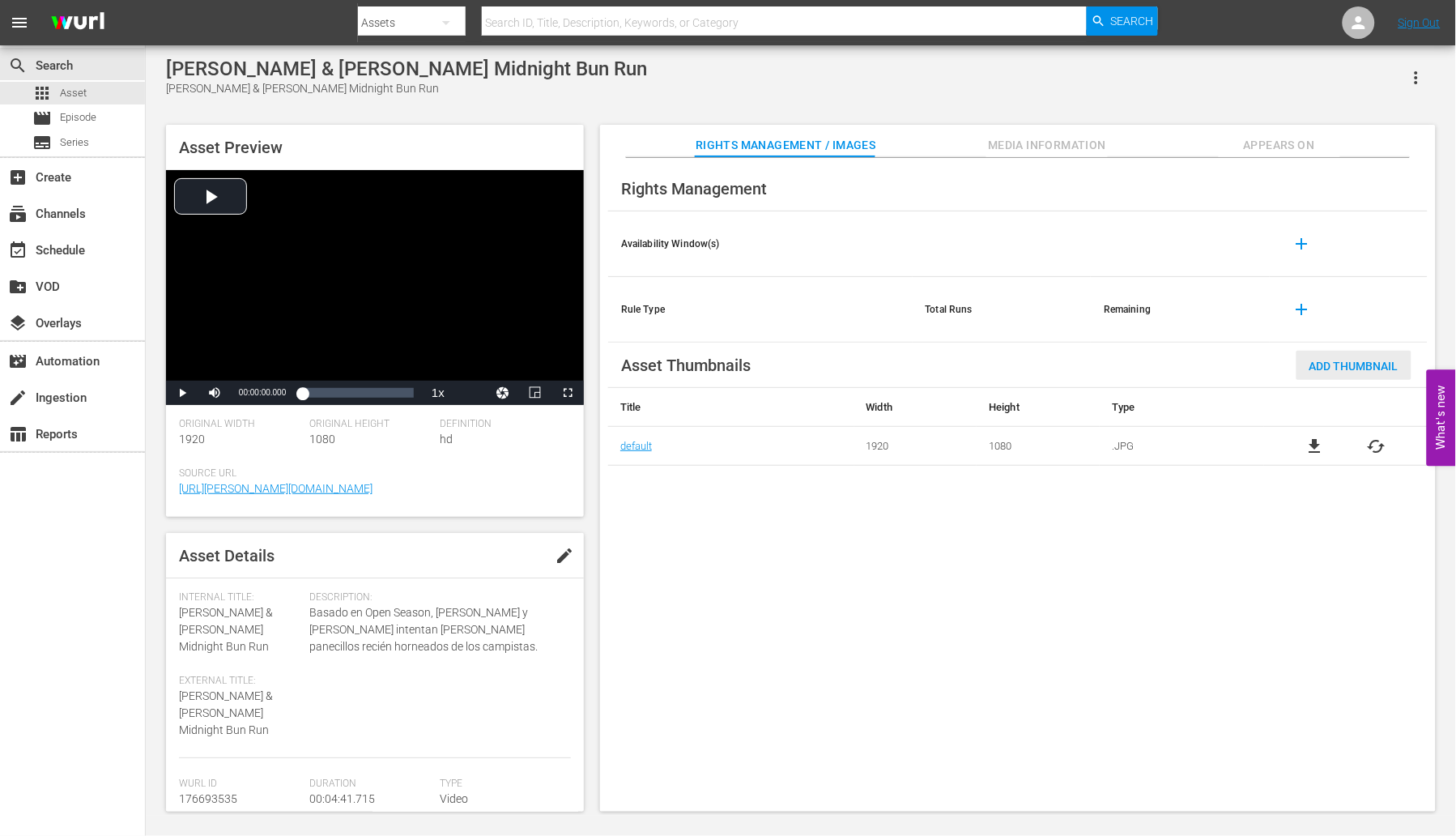
click at [1329, 367] on span "Add Thumbnail" at bounding box center [1353, 366] width 115 height 13
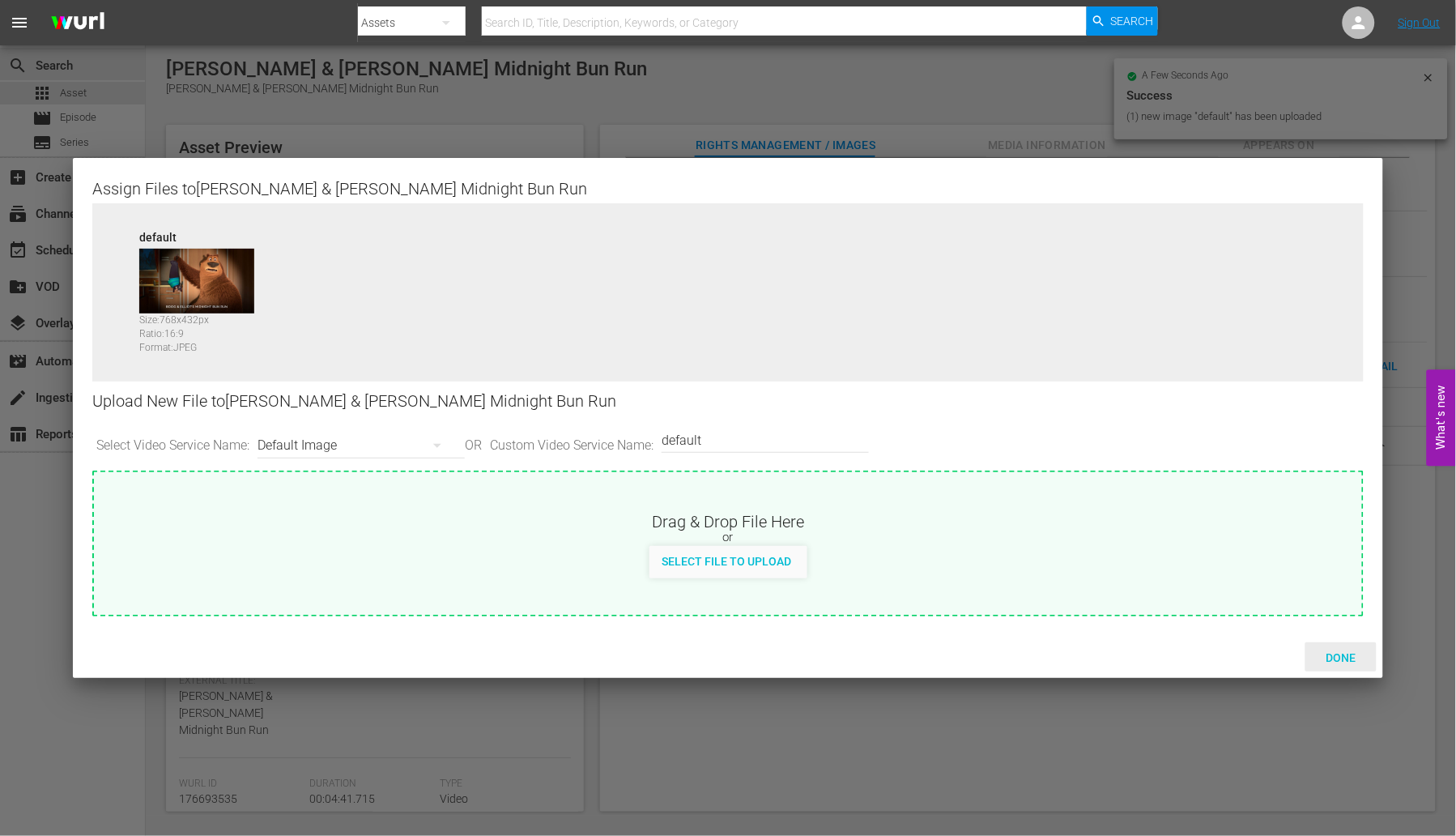
click at [1353, 654] on span "Done" at bounding box center [1340, 658] width 56 height 13
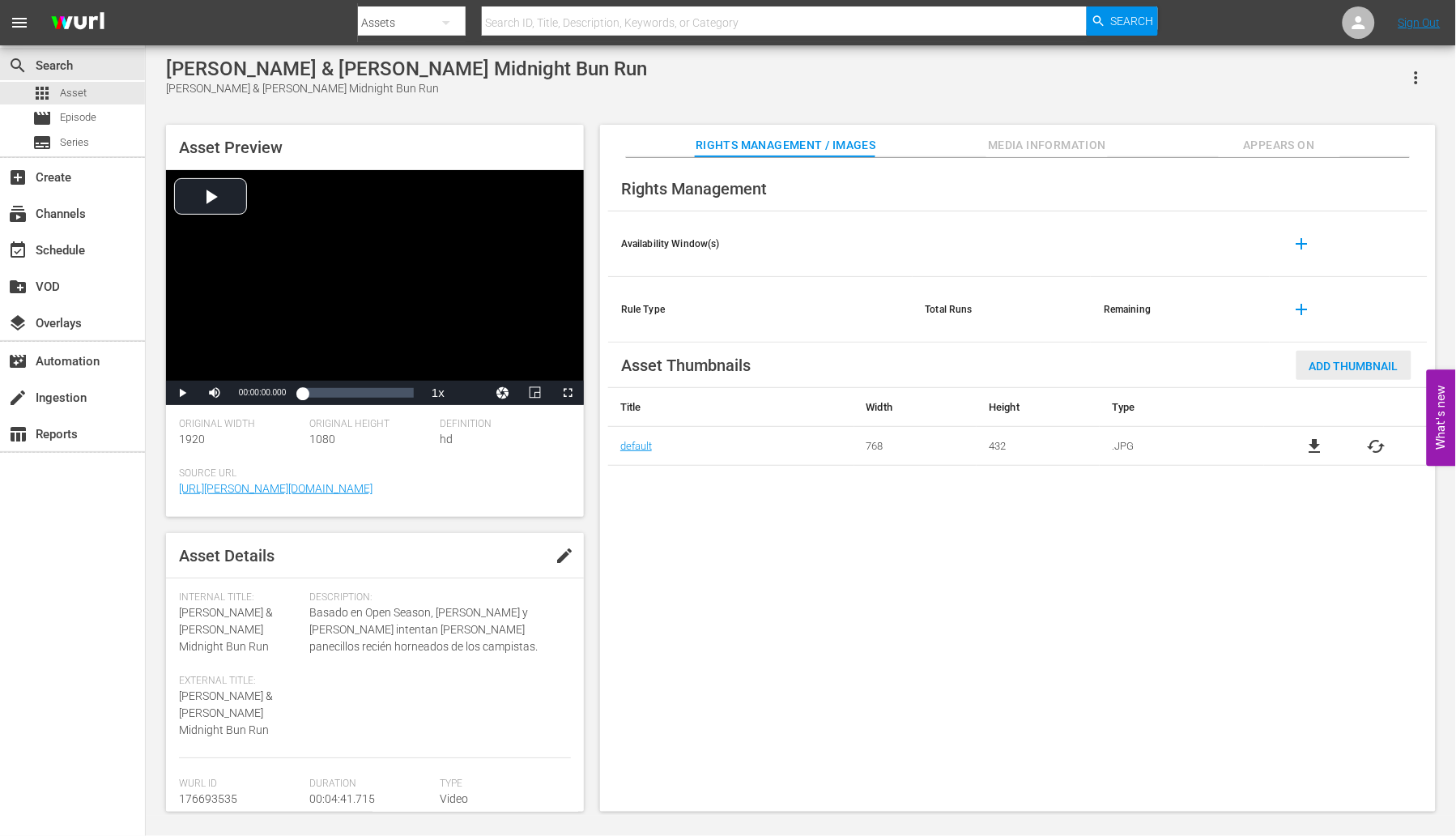
click at [1365, 365] on span "Add Thumbnail" at bounding box center [1353, 366] width 115 height 13
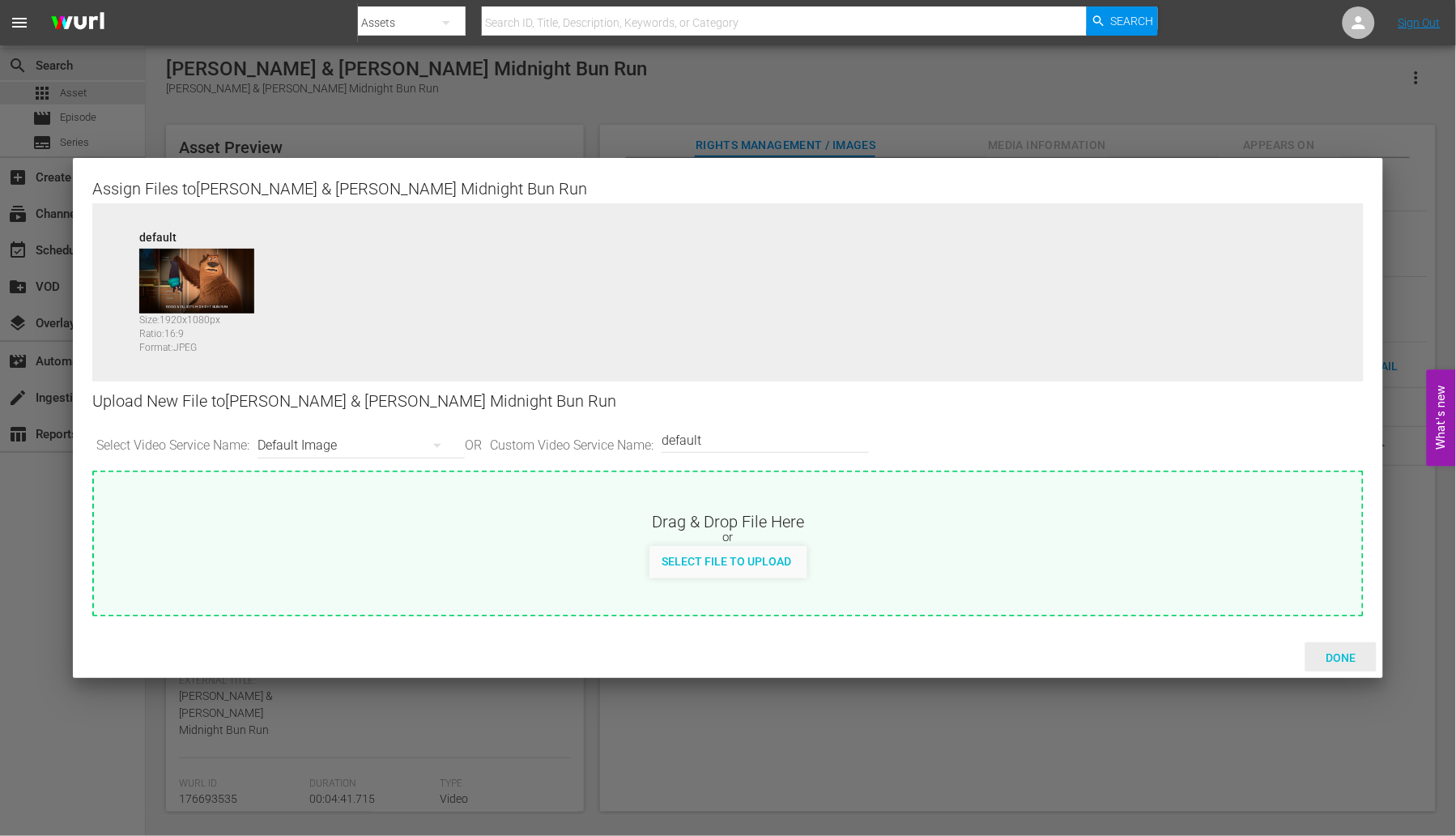
click at [1348, 664] on div "Done" at bounding box center [1341, 657] width 72 height 30
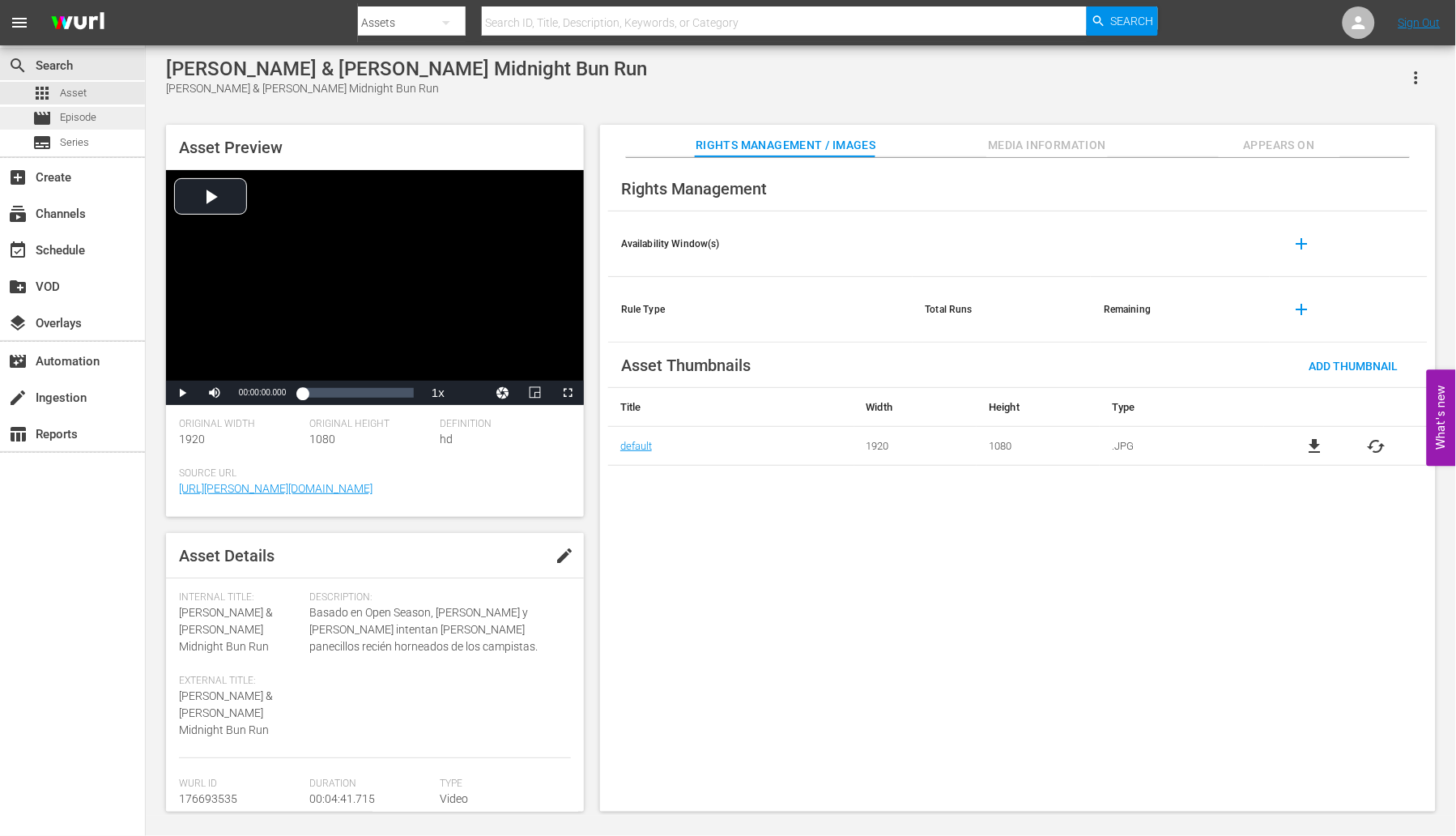
click at [53, 113] on div "movie Episode" at bounding box center [64, 118] width 64 height 23
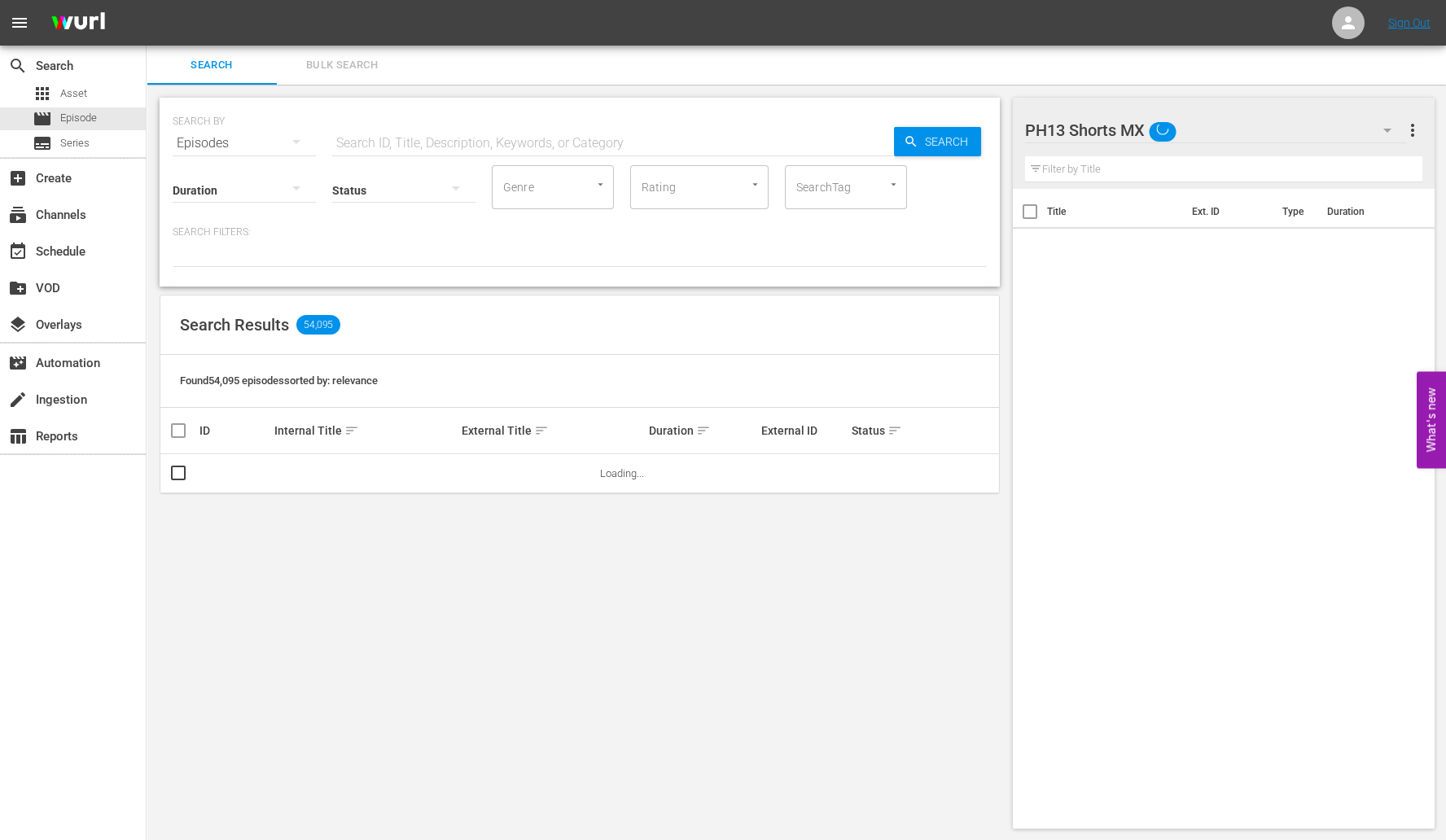
click at [345, 66] on span "Bulk Search" at bounding box center [341, 65] width 111 height 19
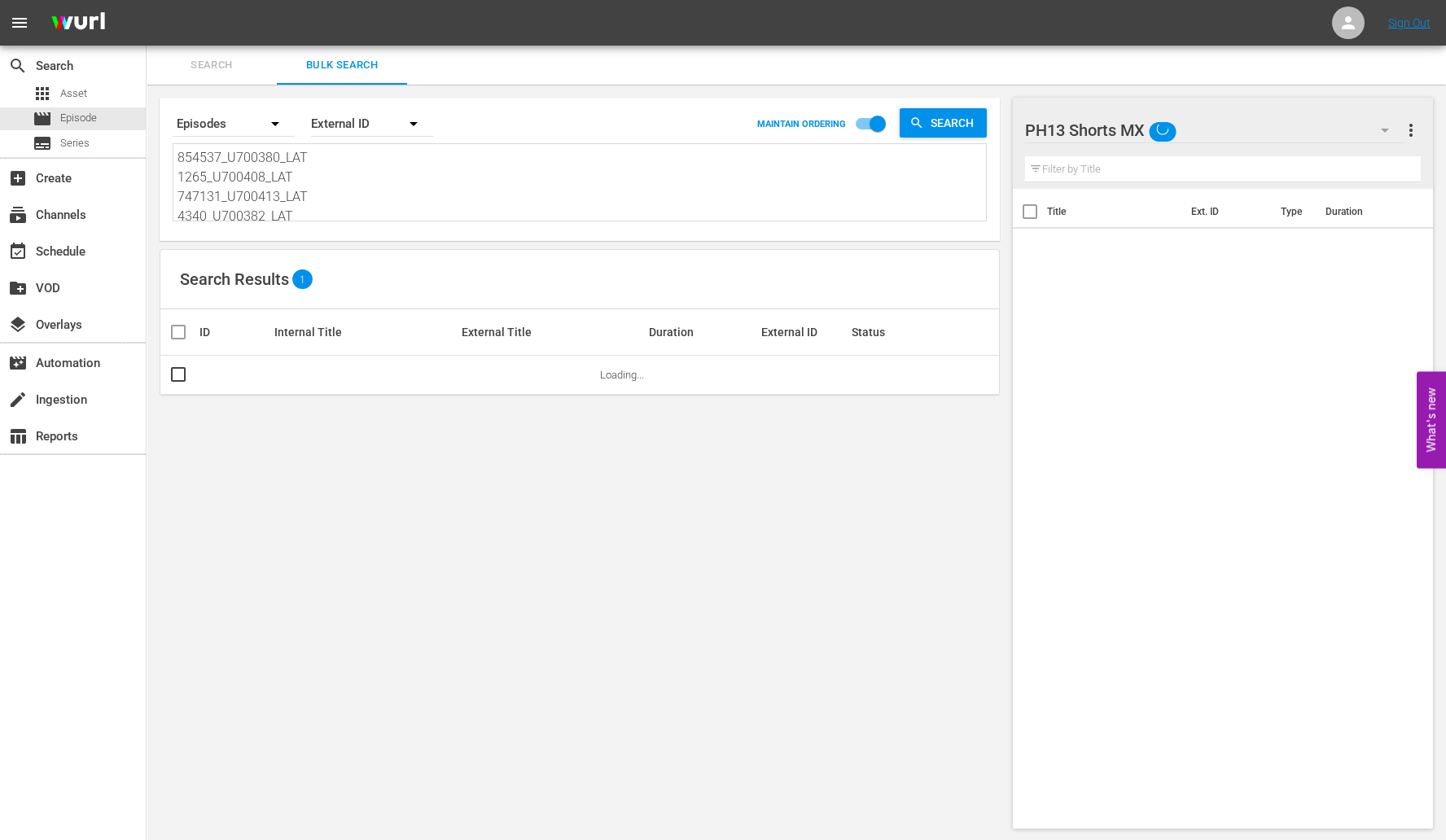
scroll to position [3, 0]
drag, startPoint x: 177, startPoint y: 156, endPoint x: 514, endPoint y: 329, distance: 378.8
click at [514, 334] on div "Search By Episodes Order By External ID MAINTAIN ORDERING Search 854537_U700380…" at bounding box center [580, 462] width 866 height 757
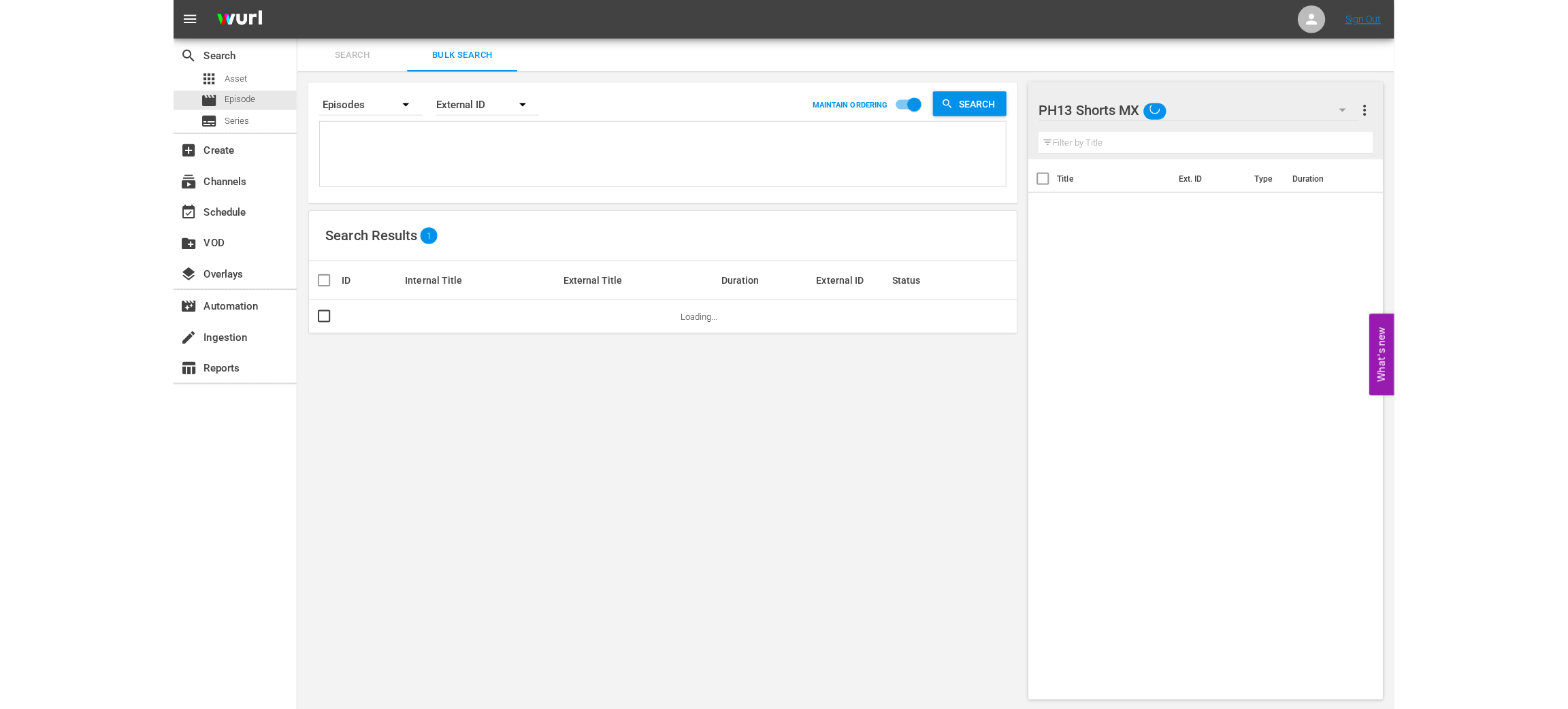
scroll to position [0, 0]
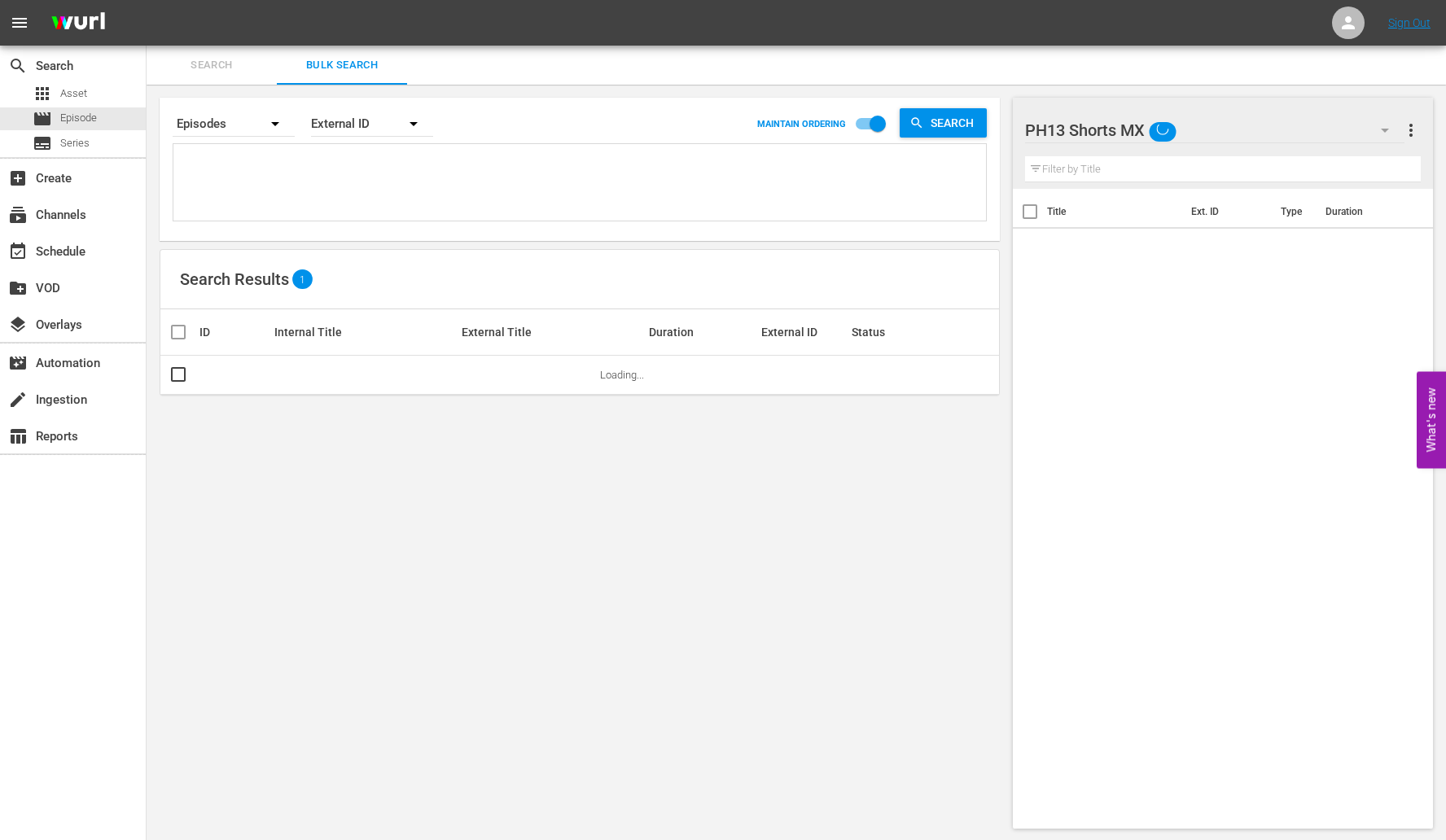
paste textarea "844514_U700383_LAT"
type textarea "844514_U700383_LAT"
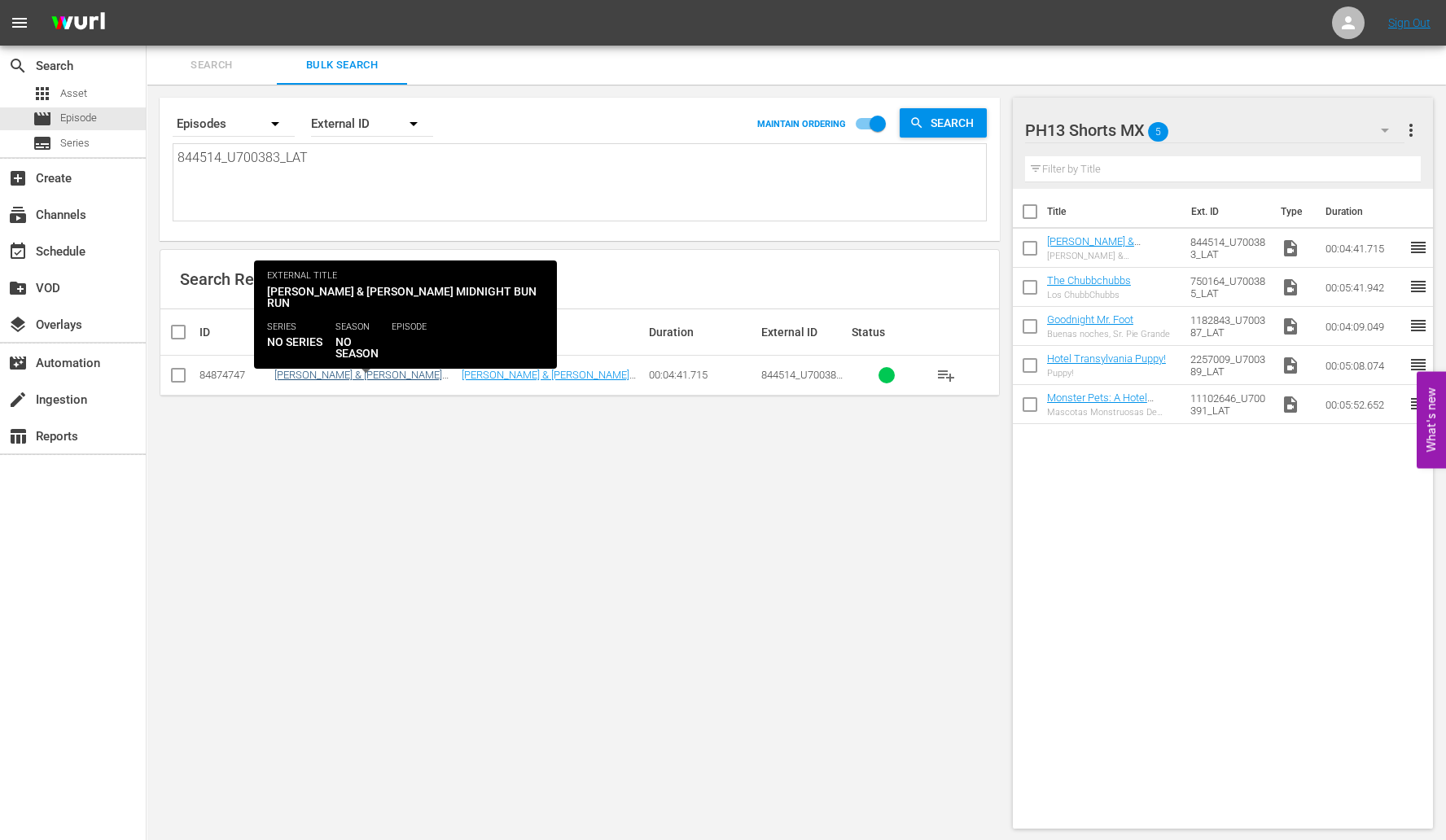
type textarea "844514_U700383_LAT"
click at [348, 369] on link "[PERSON_NAME] & [PERSON_NAME] Midnight Bun Run" at bounding box center [358, 381] width 168 height 25
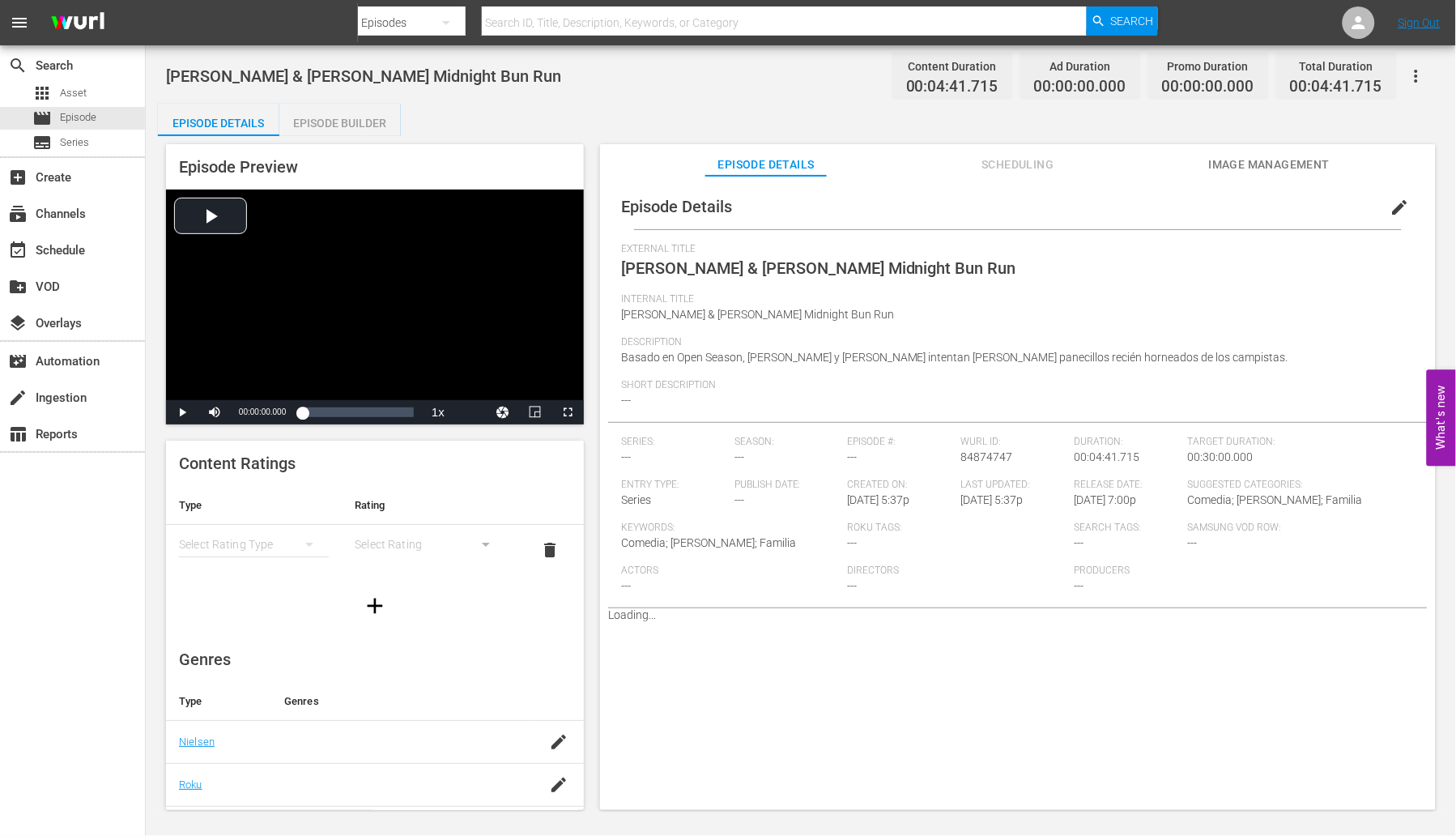
click at [1250, 176] on div "Episode Details edit External Title [PERSON_NAME] & [PERSON_NAME] Midnight Bun …" at bounding box center [1018, 500] width 836 height 649
click at [1255, 162] on span "Image Management" at bounding box center [1269, 164] width 122 height 20
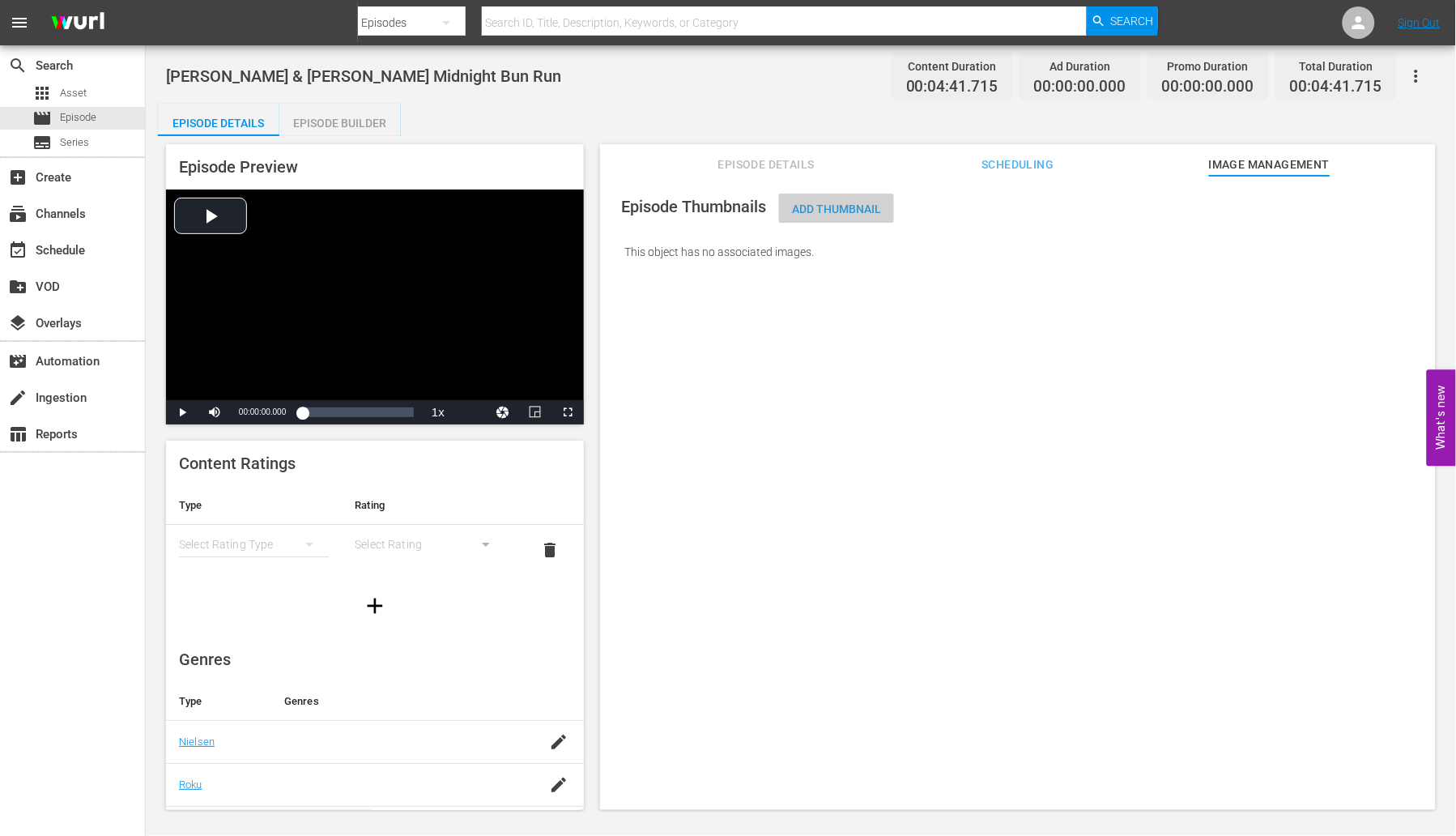
click at [840, 207] on span "Add Thumbnail" at bounding box center [836, 209] width 115 height 13
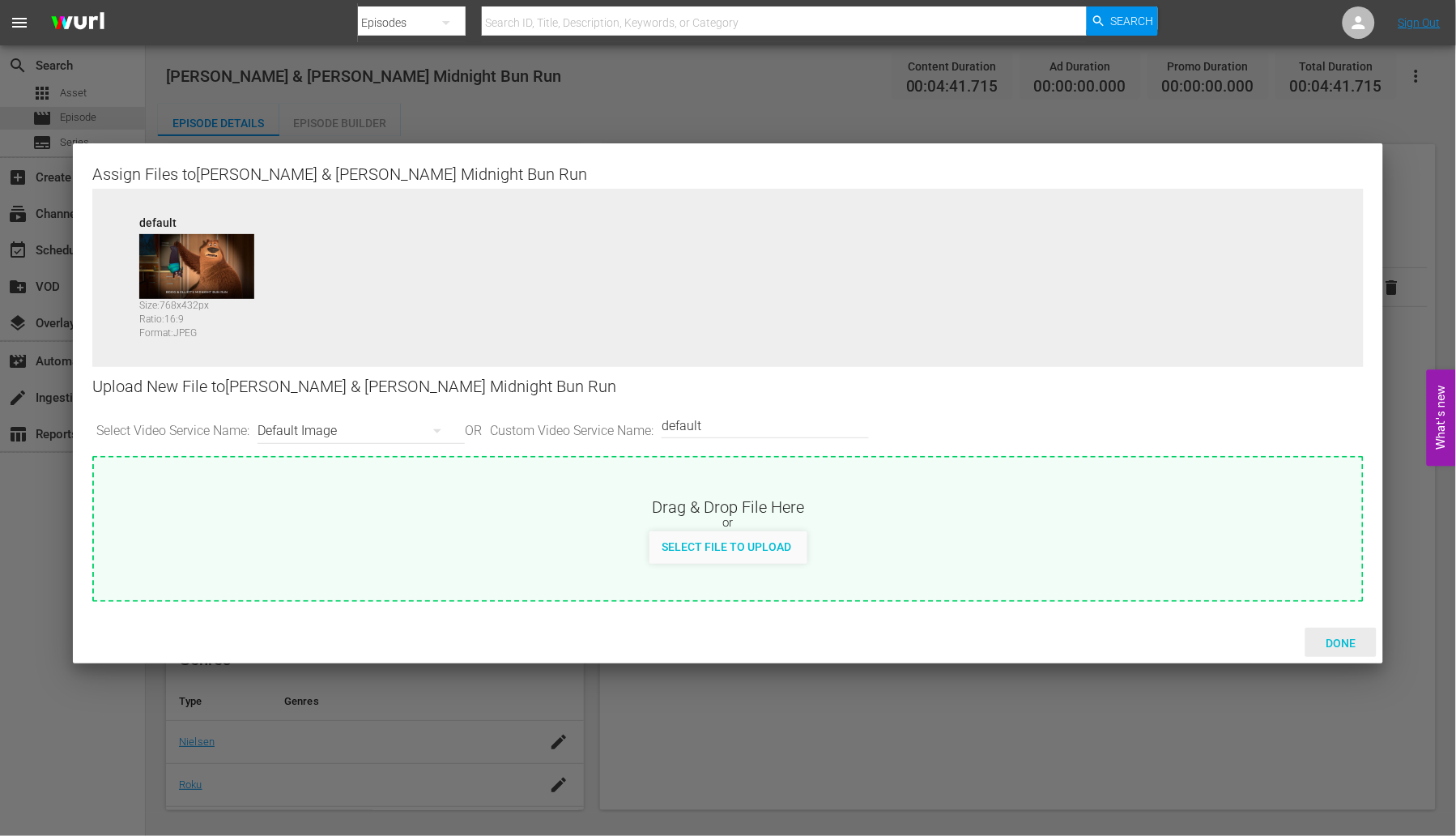
click at [1345, 633] on div "Done" at bounding box center [1341, 643] width 72 height 30
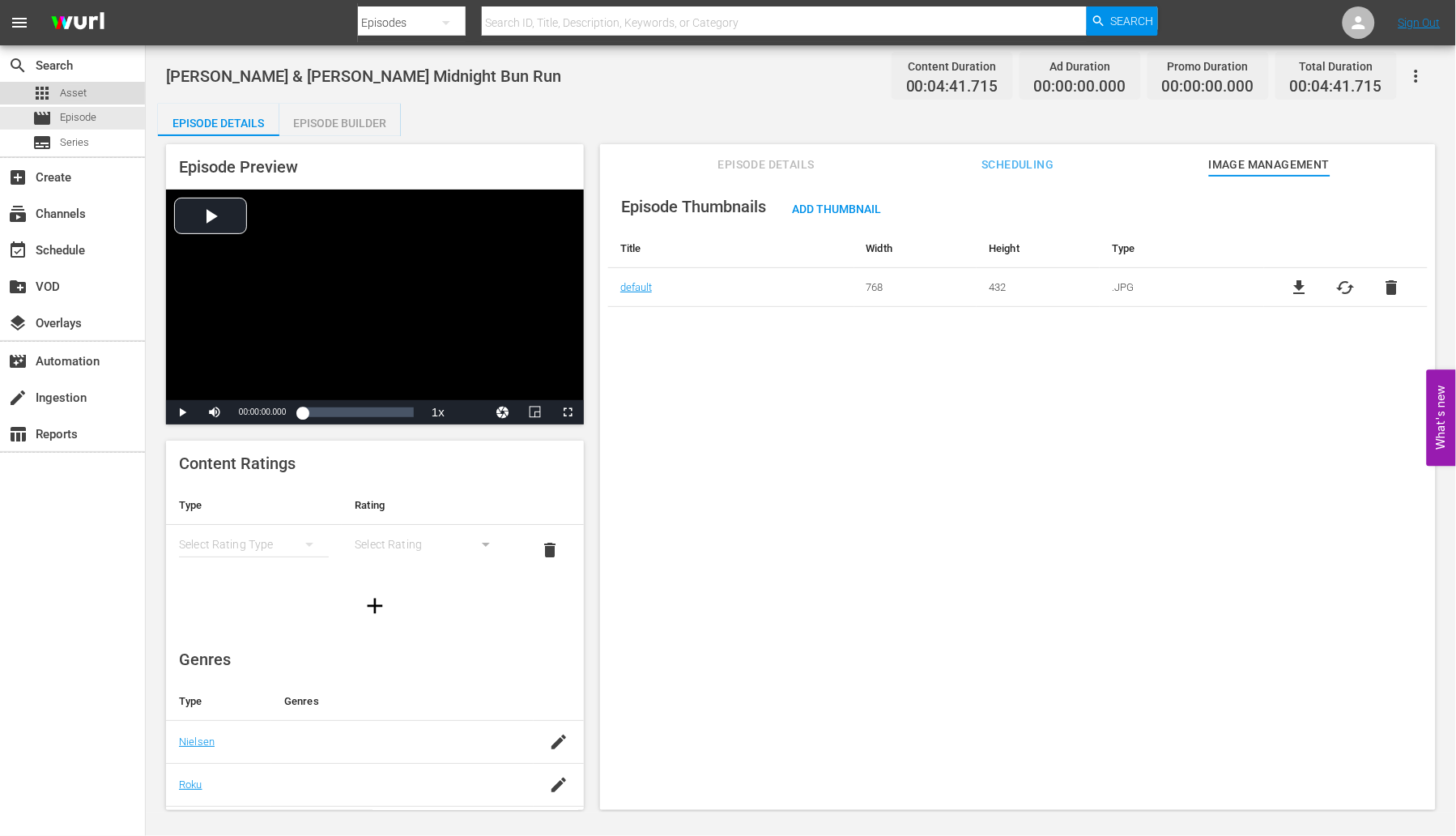
click at [77, 90] on span "Asset" at bounding box center [74, 92] width 26 height 16
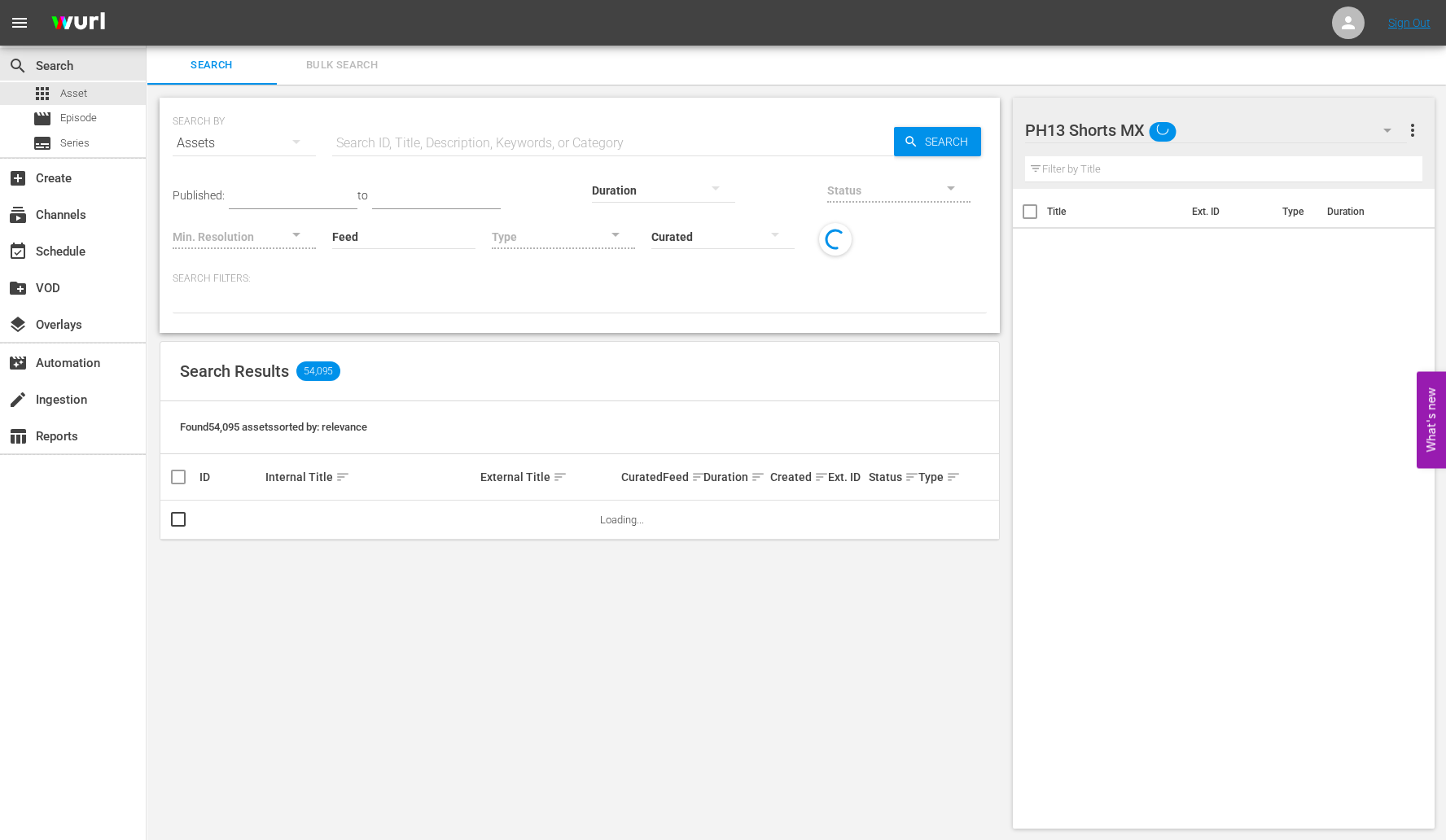
click at [334, 39] on nav "menu Sign Out" at bounding box center [723, 23] width 1446 height 45
click at [329, 65] on span "Bulk Search" at bounding box center [341, 65] width 111 height 19
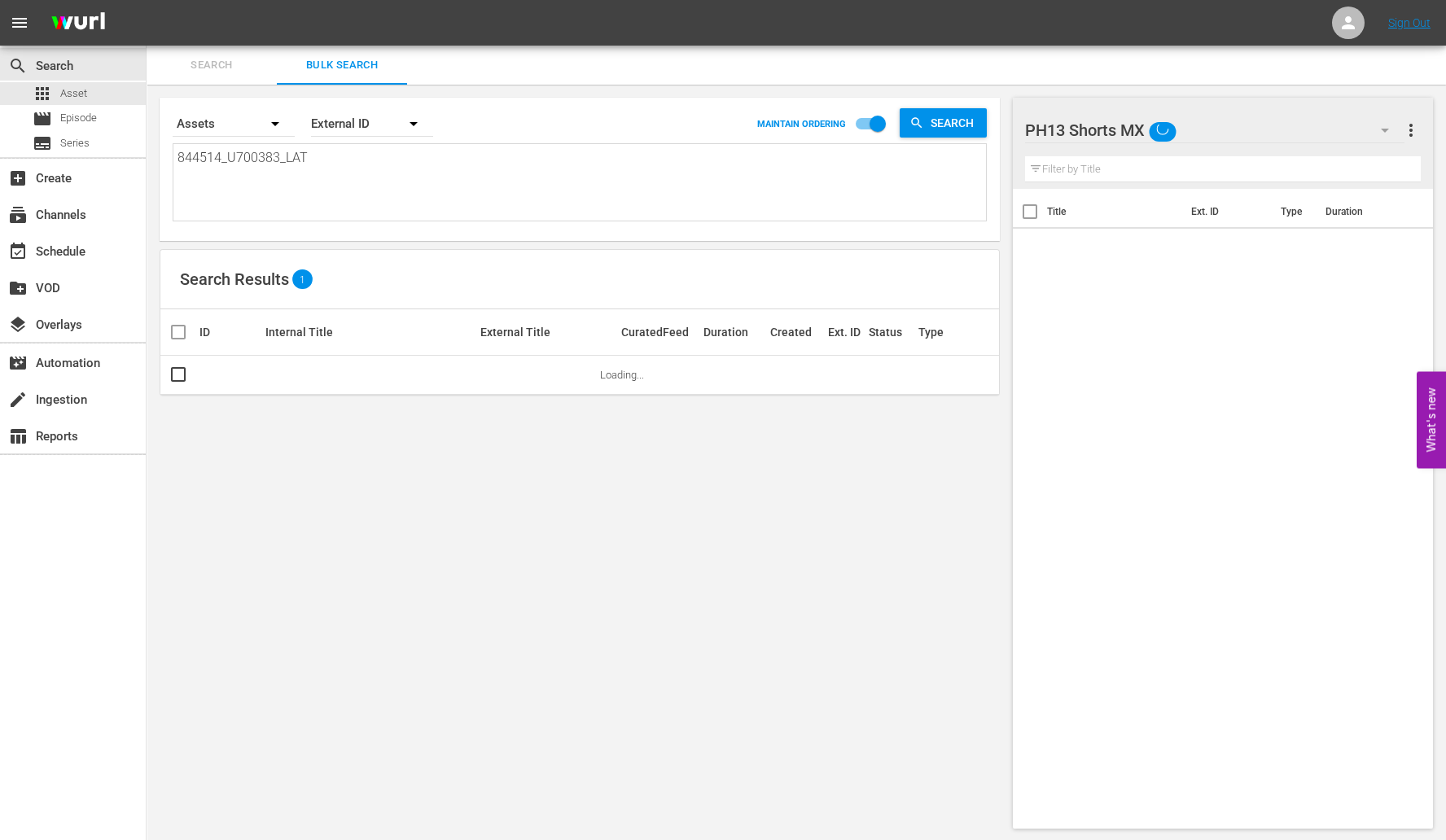
drag, startPoint x: 333, startPoint y: 164, endPoint x: -80, endPoint y: 170, distance: 413.0
click at [0, 170] on html "menu Sign Out search Search apps Asset movie Episode subtitles Series add_box C…" at bounding box center [723, 420] width 1446 height 840
paste textarea "750164_U700385"
type textarea "750164_U700385_LAT"
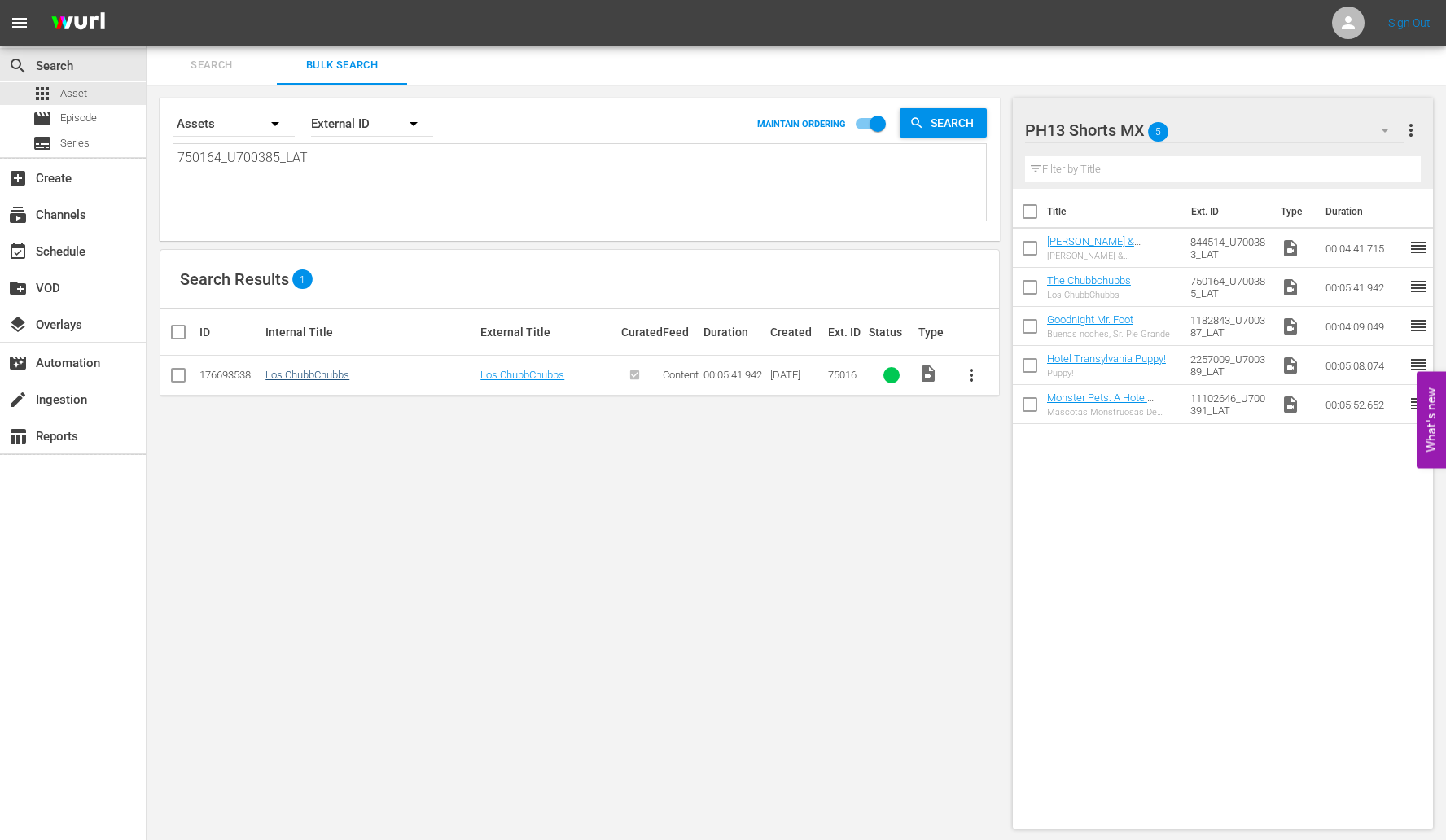
type textarea "750164_U700385_LAT"
click at [335, 380] on link "Los ChubbChubbs" at bounding box center [307, 374] width 83 height 12
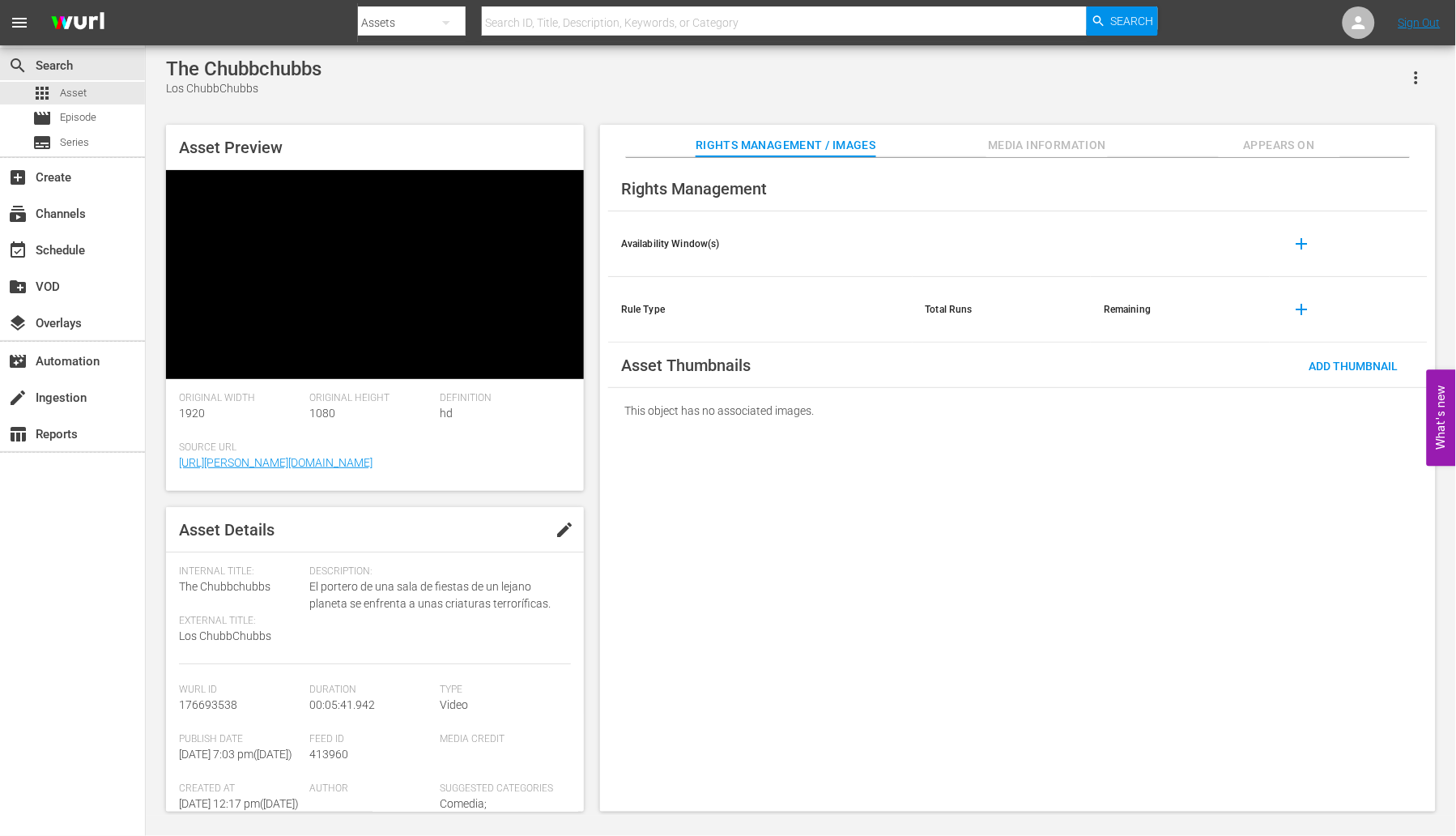
click at [814, 305] on th "Rule Type" at bounding box center [760, 310] width 304 height 66
click at [1342, 368] on span "Add Thumbnail" at bounding box center [1353, 366] width 115 height 13
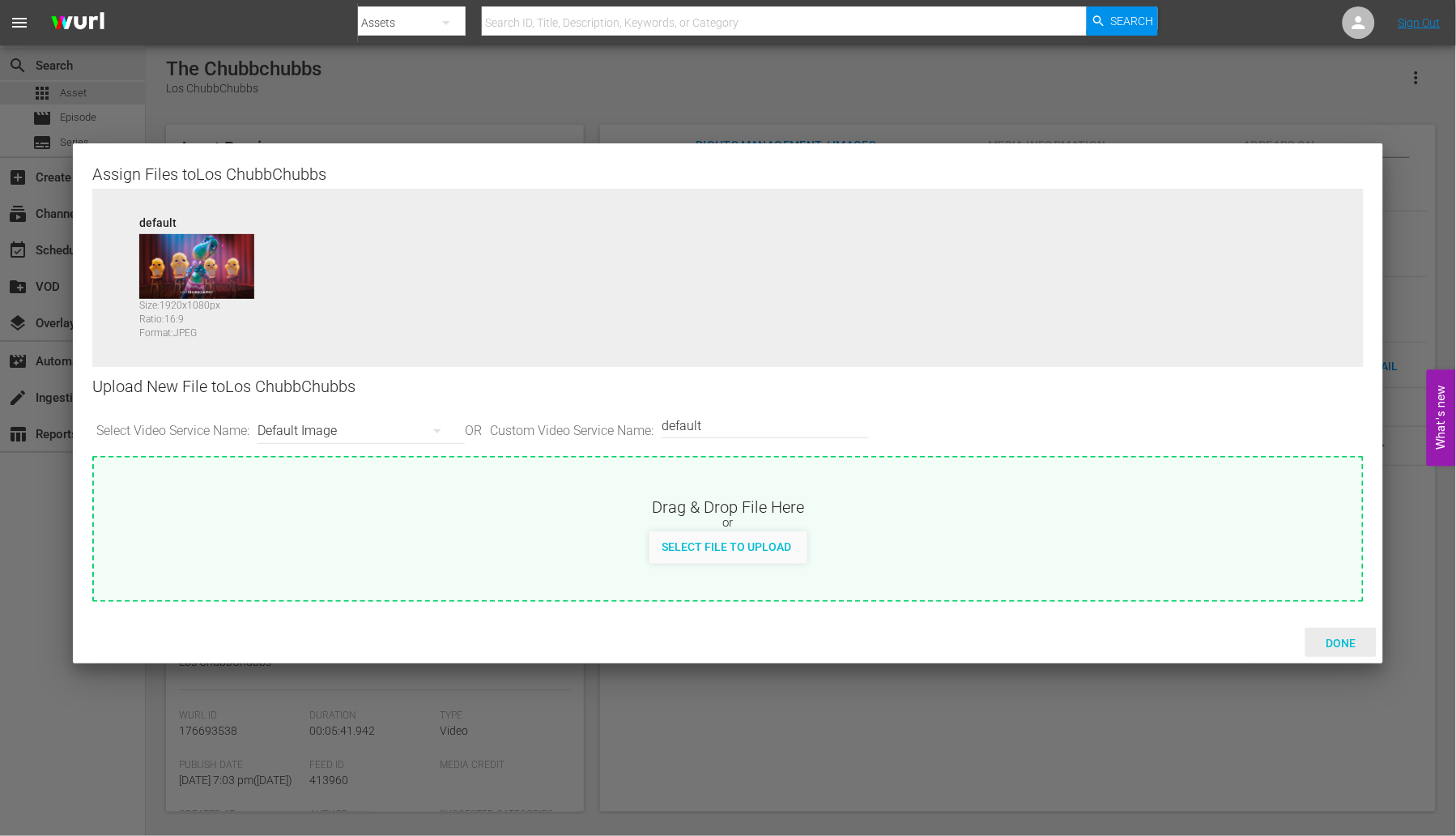
click at [1338, 639] on span "Done" at bounding box center [1340, 643] width 56 height 13
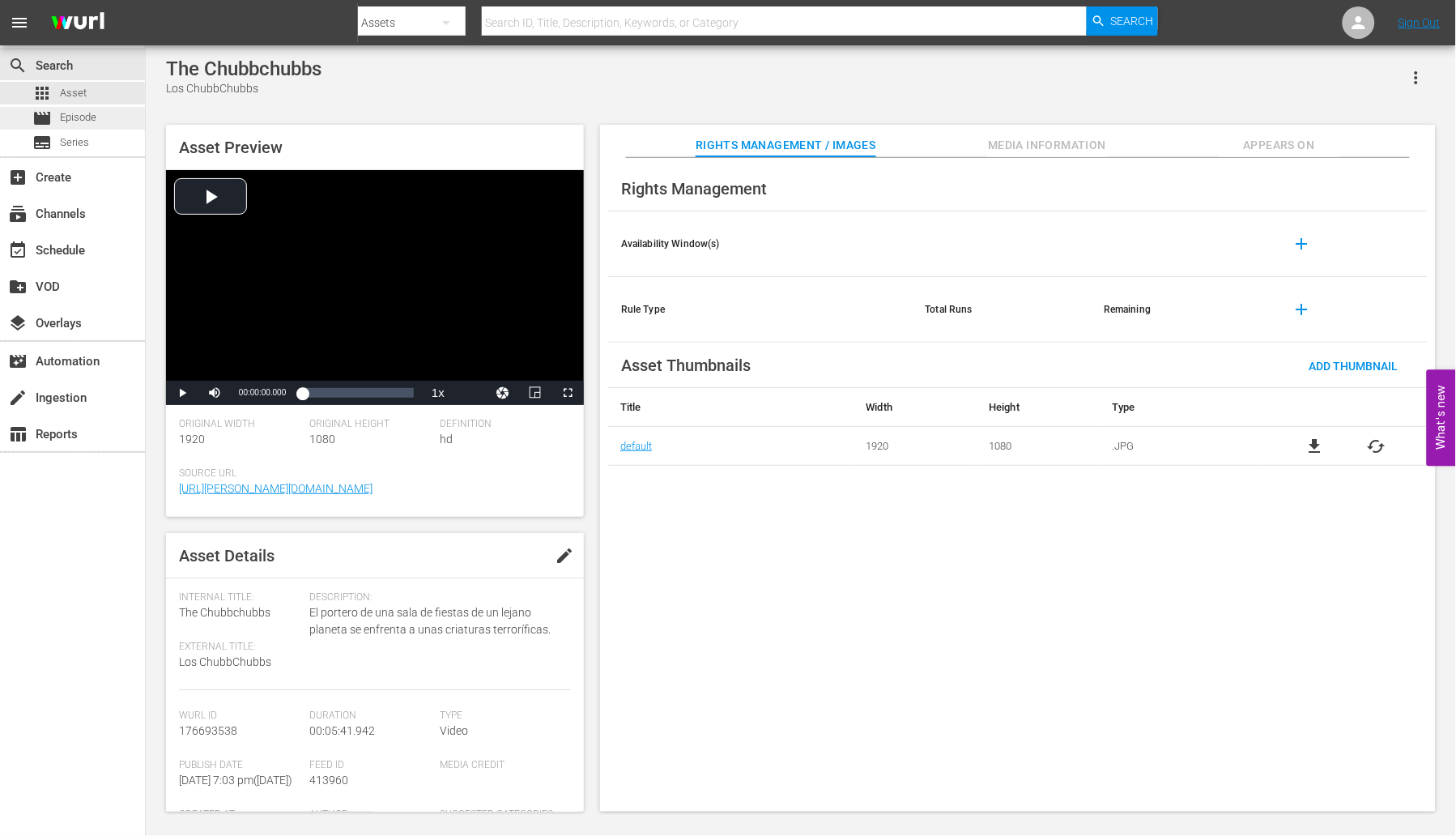
click at [123, 108] on div "movie Episode" at bounding box center [73, 118] width 145 height 23
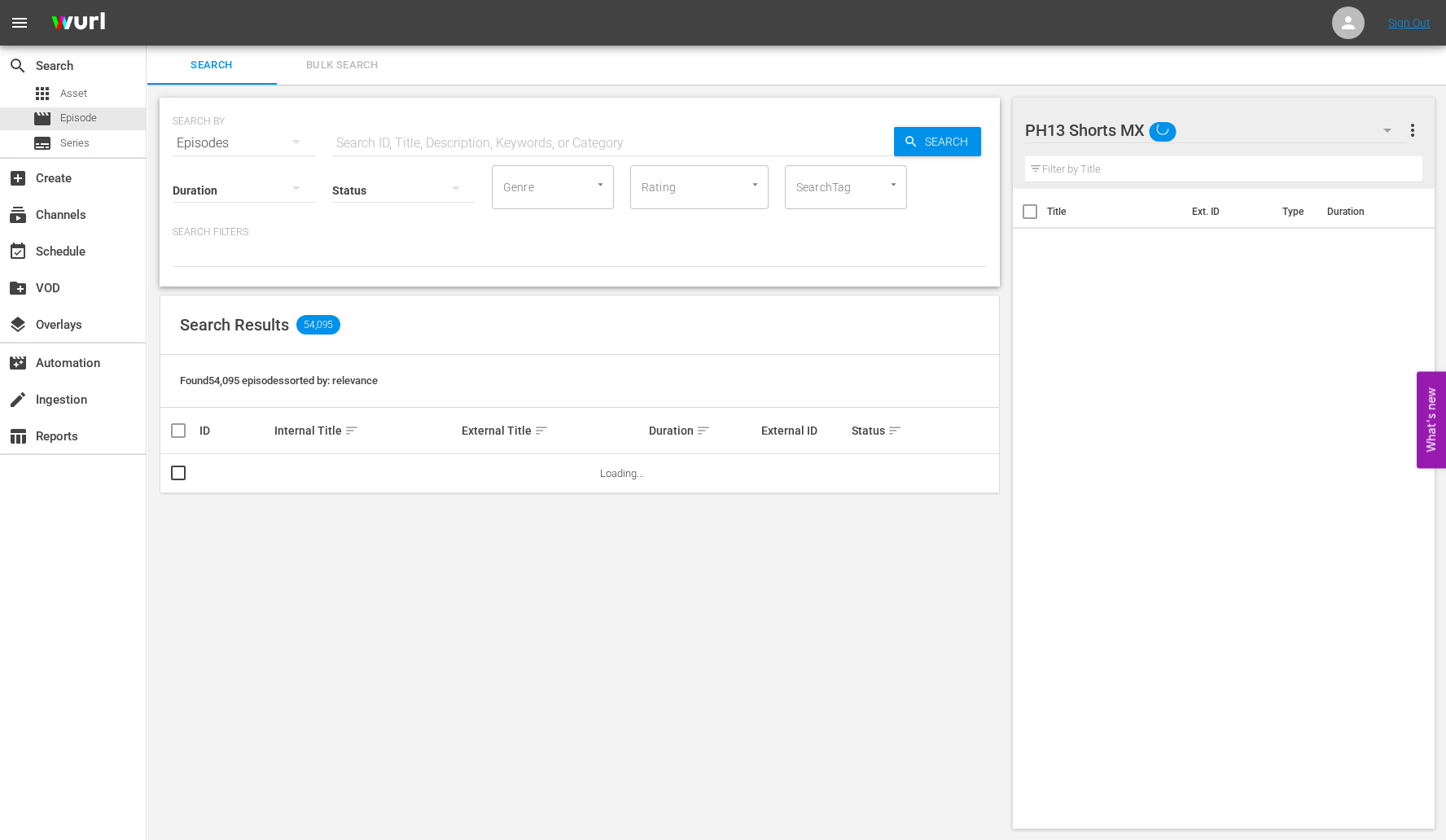
click at [320, 71] on span "Bulk Search" at bounding box center [341, 65] width 111 height 19
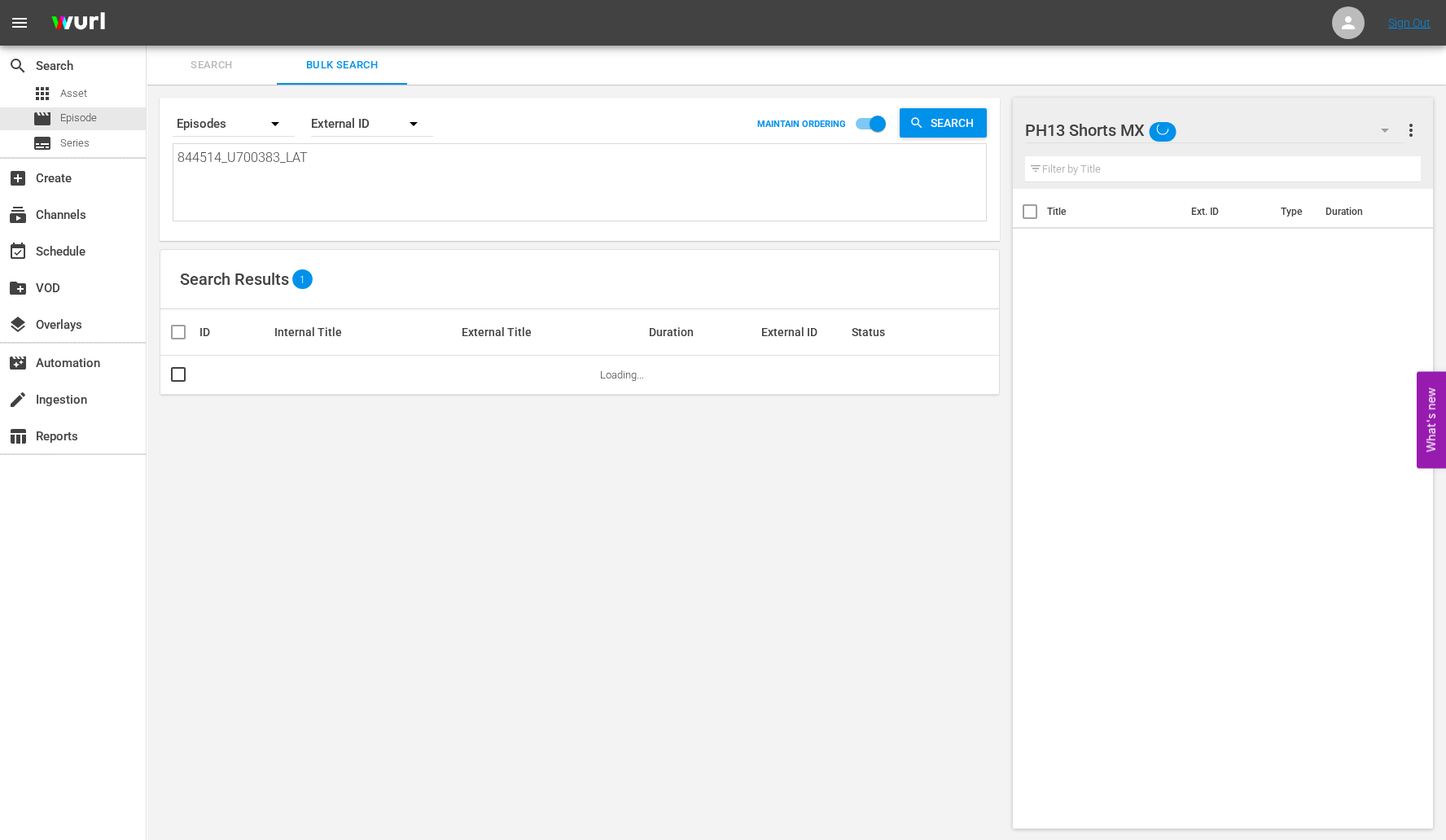
drag, startPoint x: 330, startPoint y: 181, endPoint x: -80, endPoint y: 174, distance: 410.1
click at [0, 174] on html "menu Sign Out search Search apps Asset movie Episode subtitles Series add_box C…" at bounding box center [723, 420] width 1446 height 840
paste textarea "750164_U700385"
type textarea "750164_U700385_LAT"
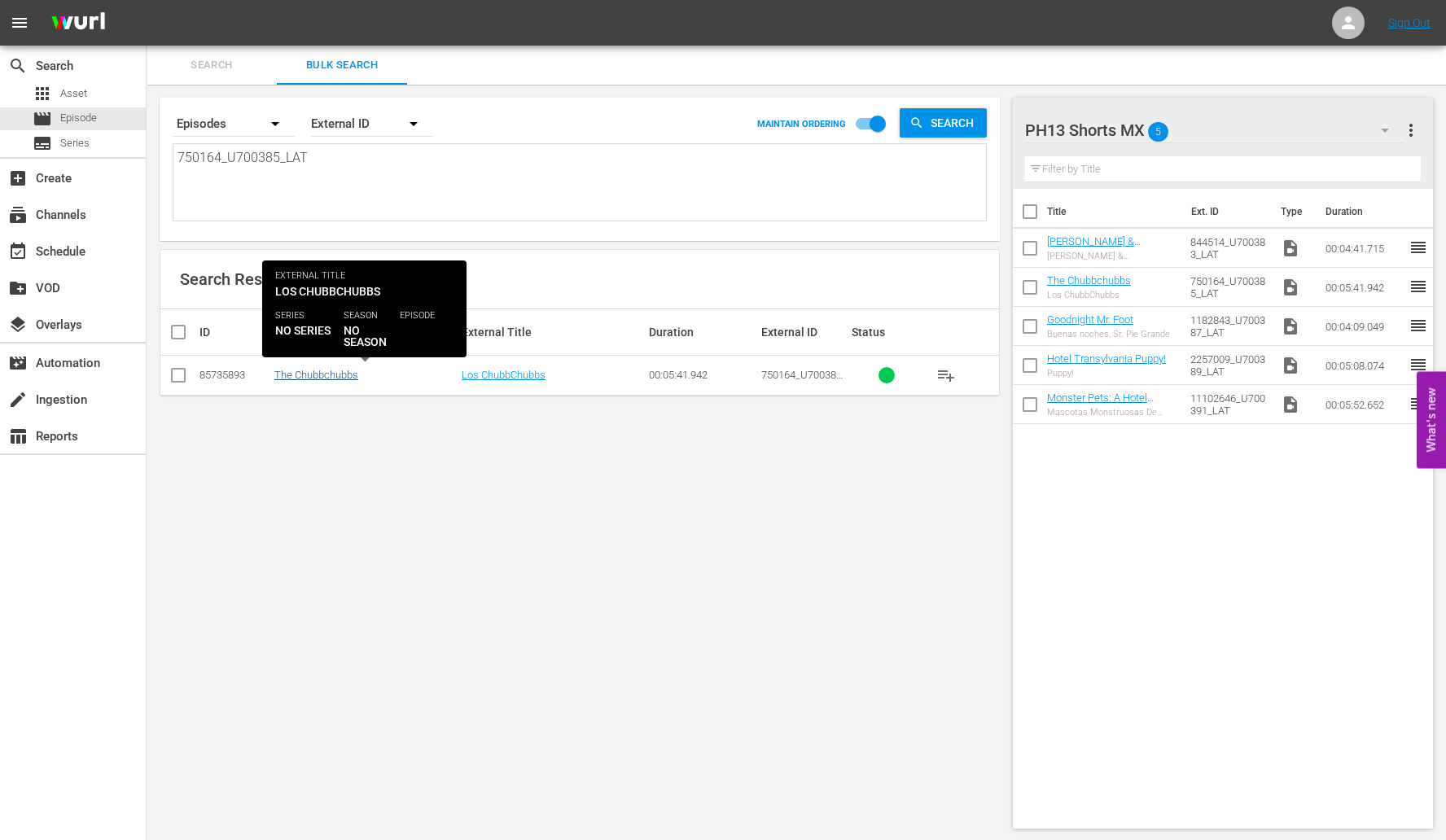
type textarea "750164_U700385_LAT"
click at [292, 369] on link "The Chubbchubbs" at bounding box center [316, 374] width 83 height 12
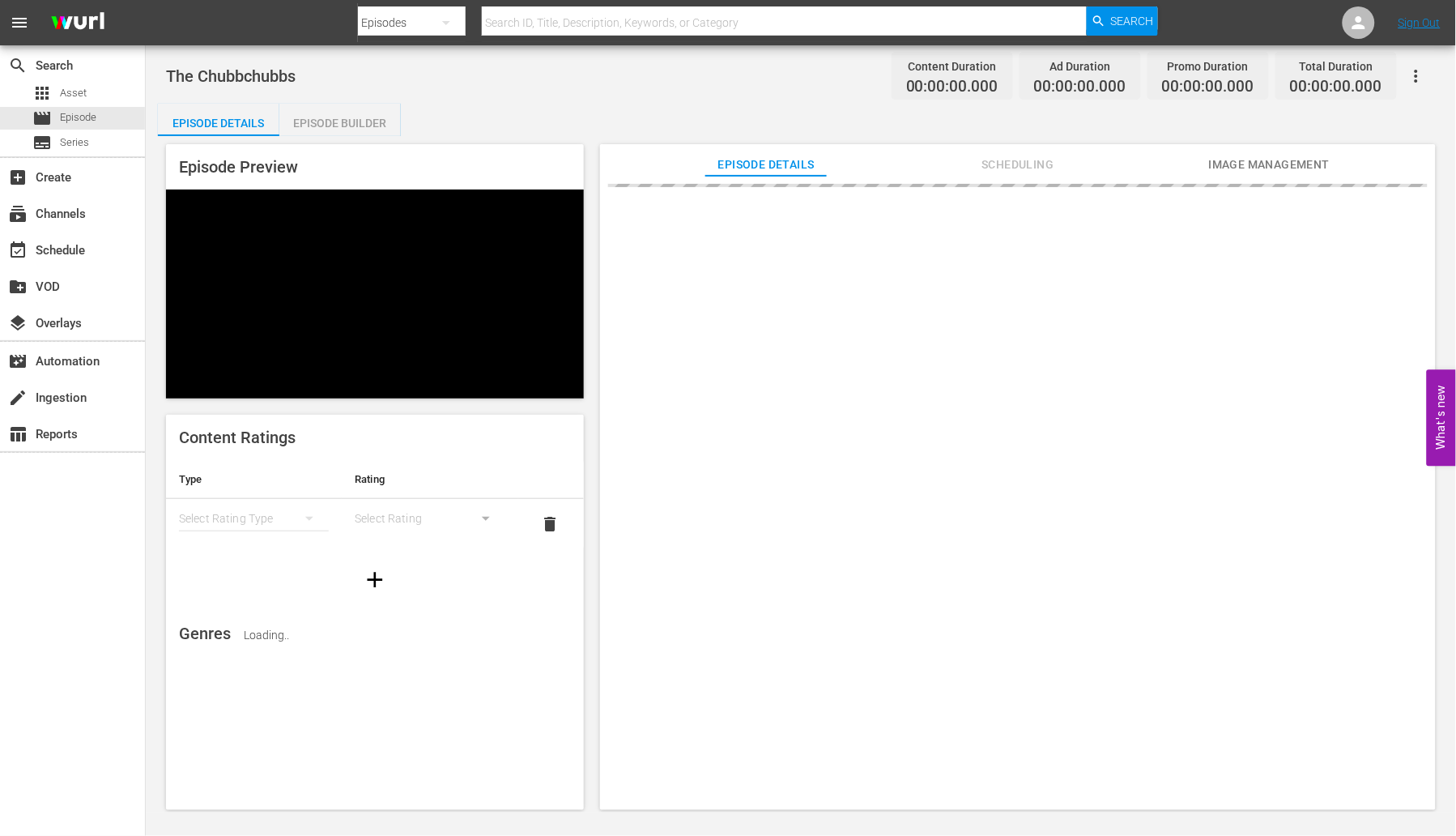
click at [1236, 165] on span "Image Management" at bounding box center [1269, 164] width 122 height 20
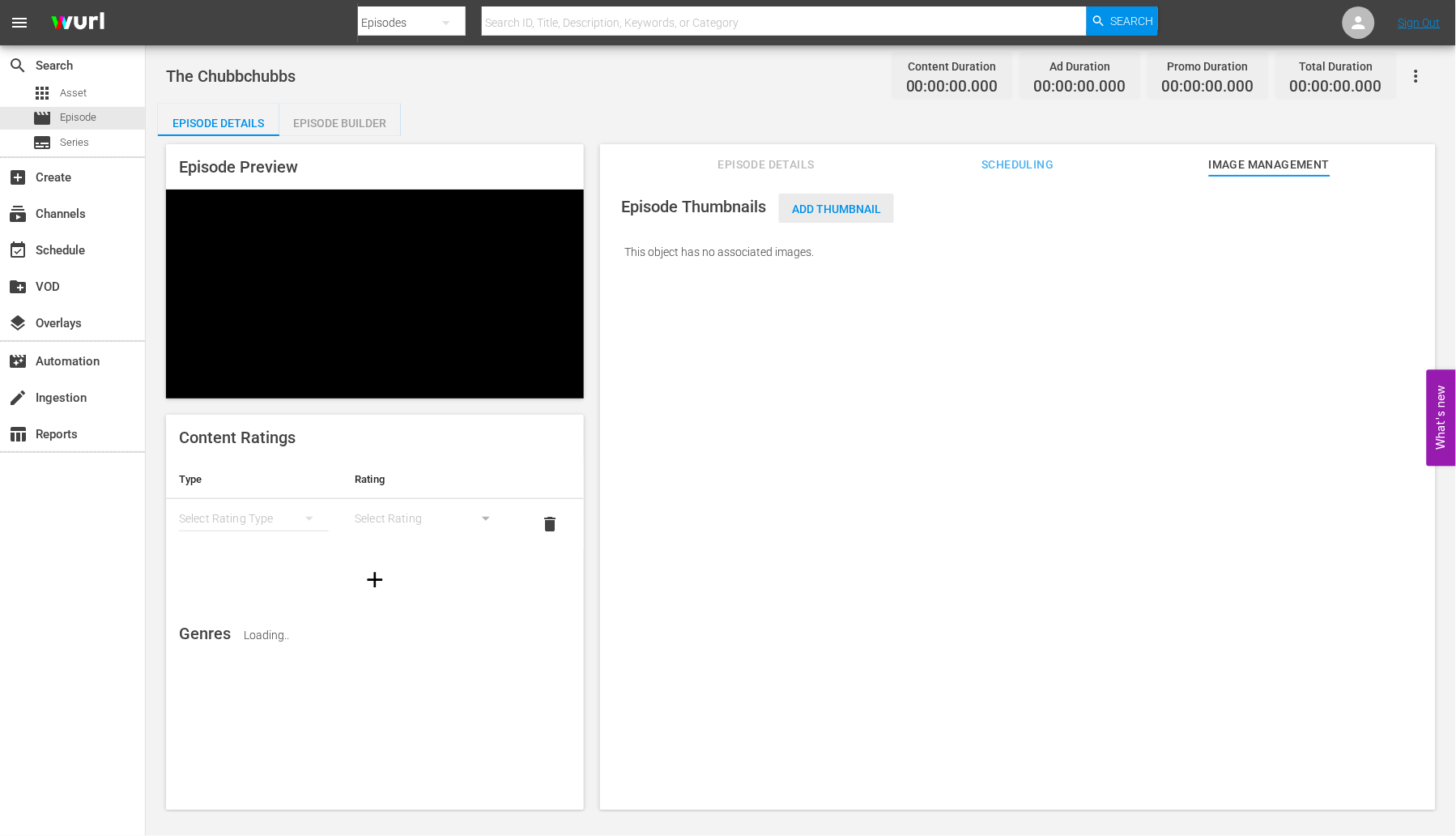
click at [809, 212] on span "Add Thumbnail" at bounding box center [836, 209] width 115 height 13
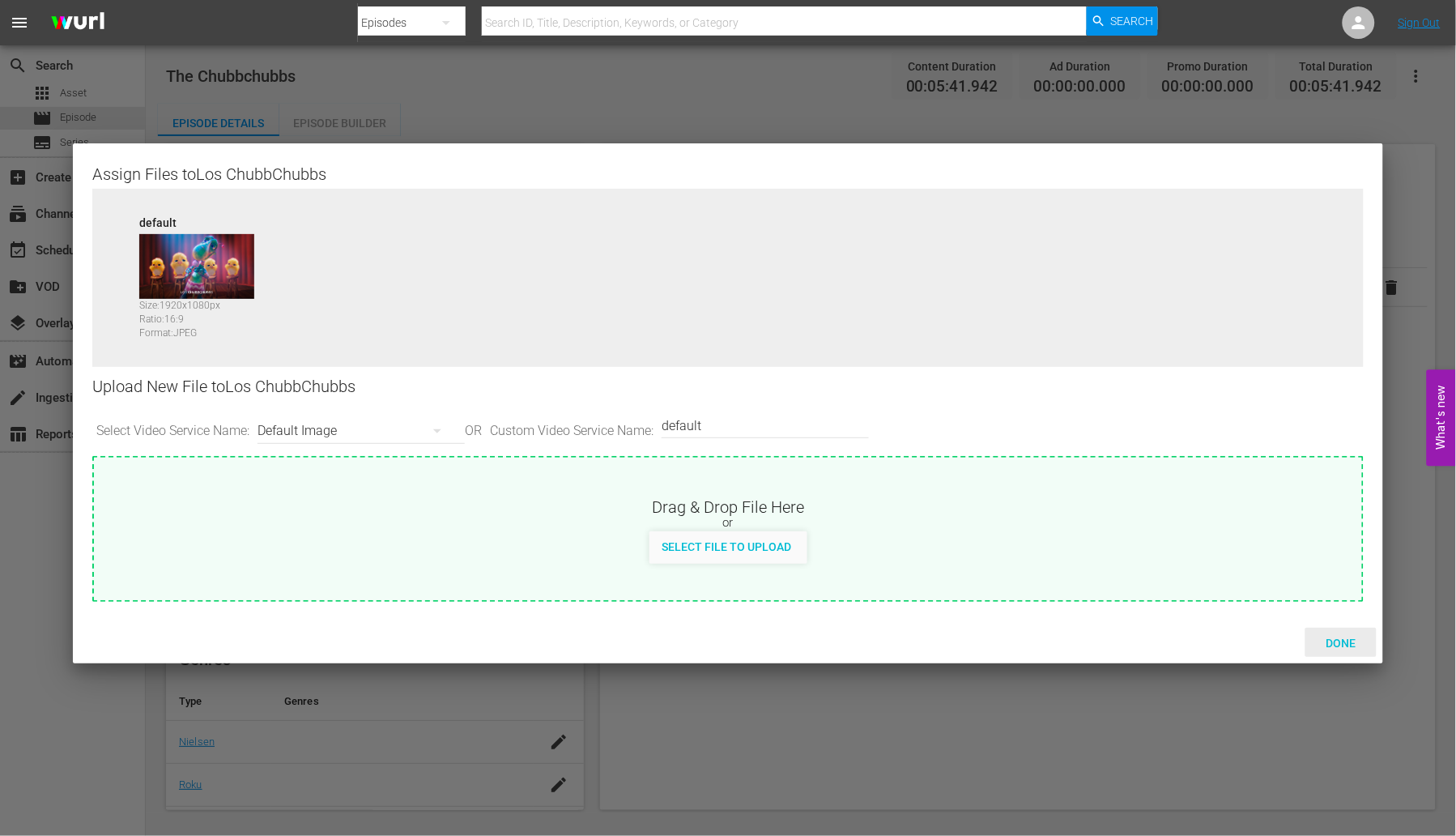
click at [1347, 636] on span "Done" at bounding box center [1340, 643] width 56 height 13
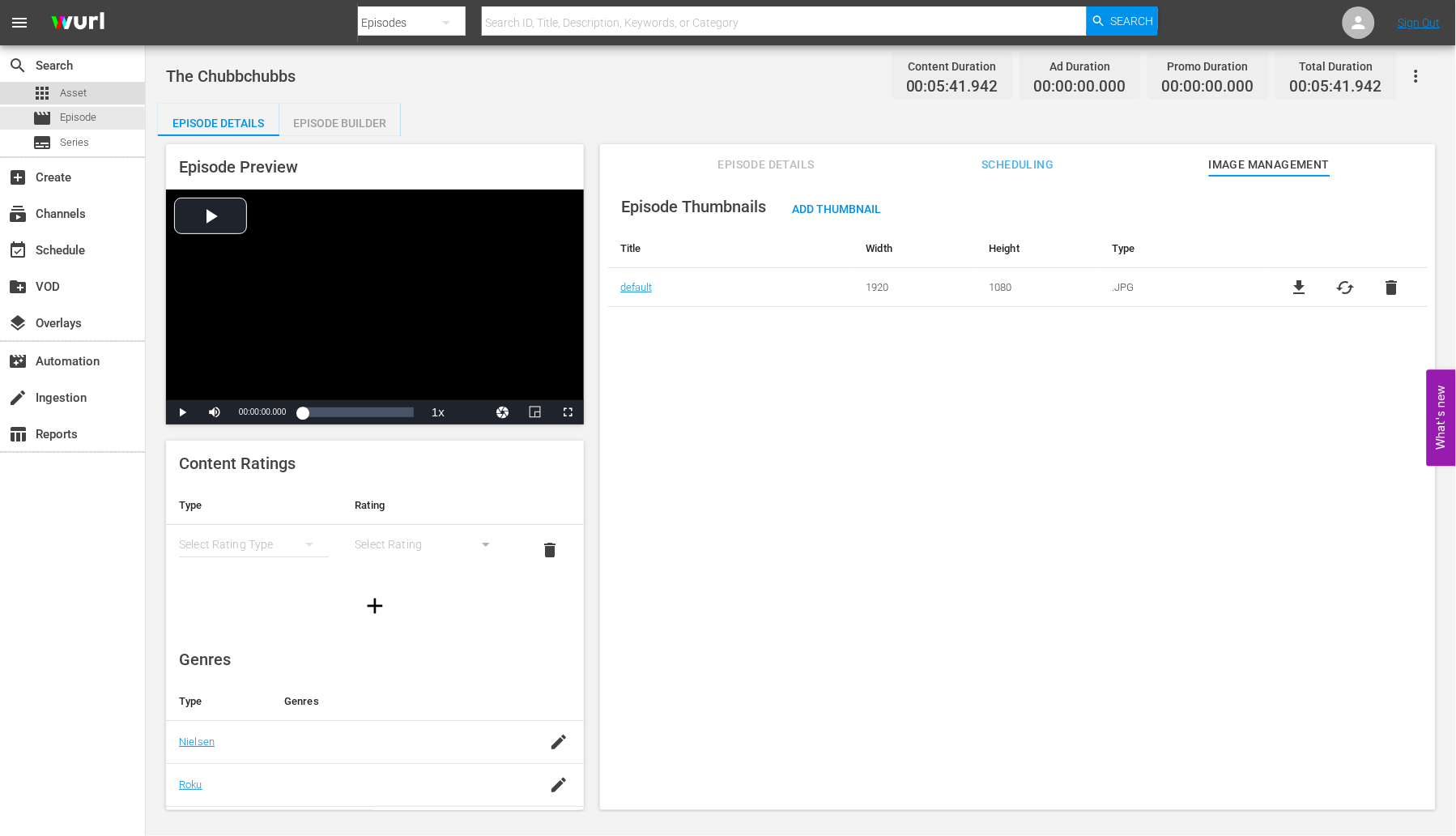
click at [66, 97] on span "Asset" at bounding box center [74, 92] width 26 height 16
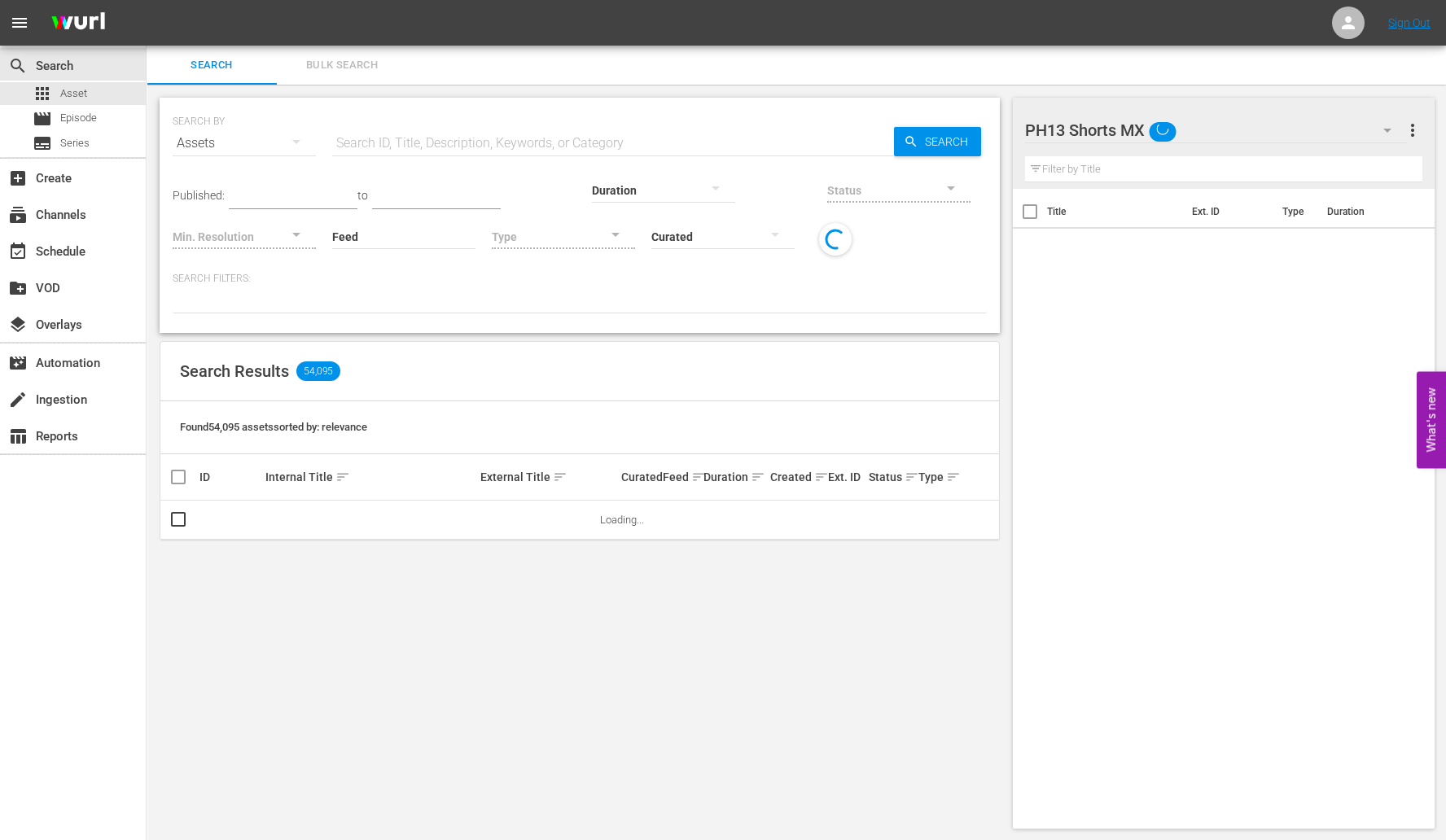
click at [334, 68] on span "Bulk Search" at bounding box center [341, 65] width 111 height 19
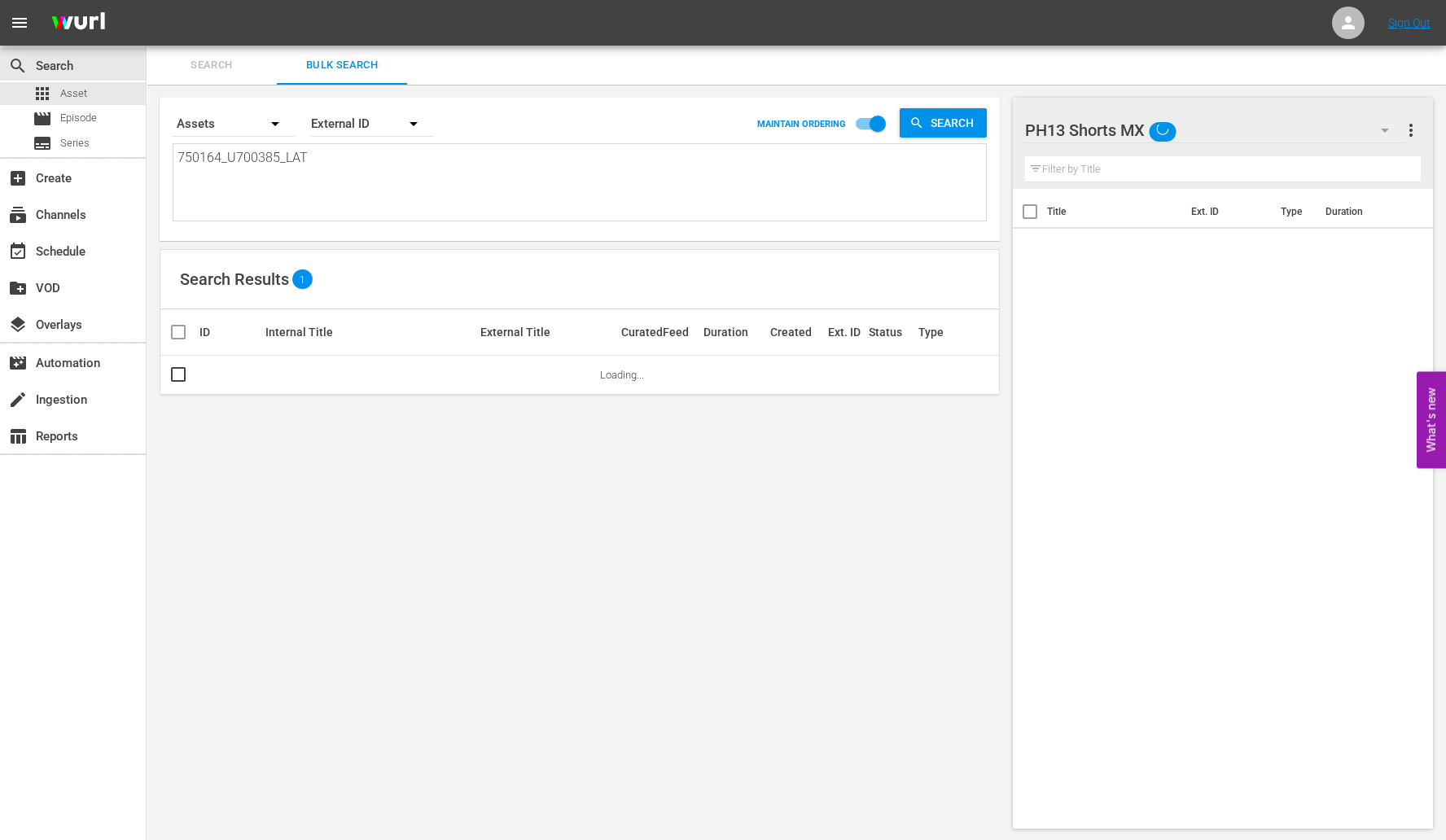
drag, startPoint x: 315, startPoint y: 160, endPoint x: -80, endPoint y: 178, distance: 395.4
click at [0, 178] on html "menu Sign Out search Search apps Asset movie Episode subtitles Series add_box C…" at bounding box center [723, 420] width 1446 height 840
paste textarea "1182843_U700387"
type textarea "1182843_U700387_LAT"
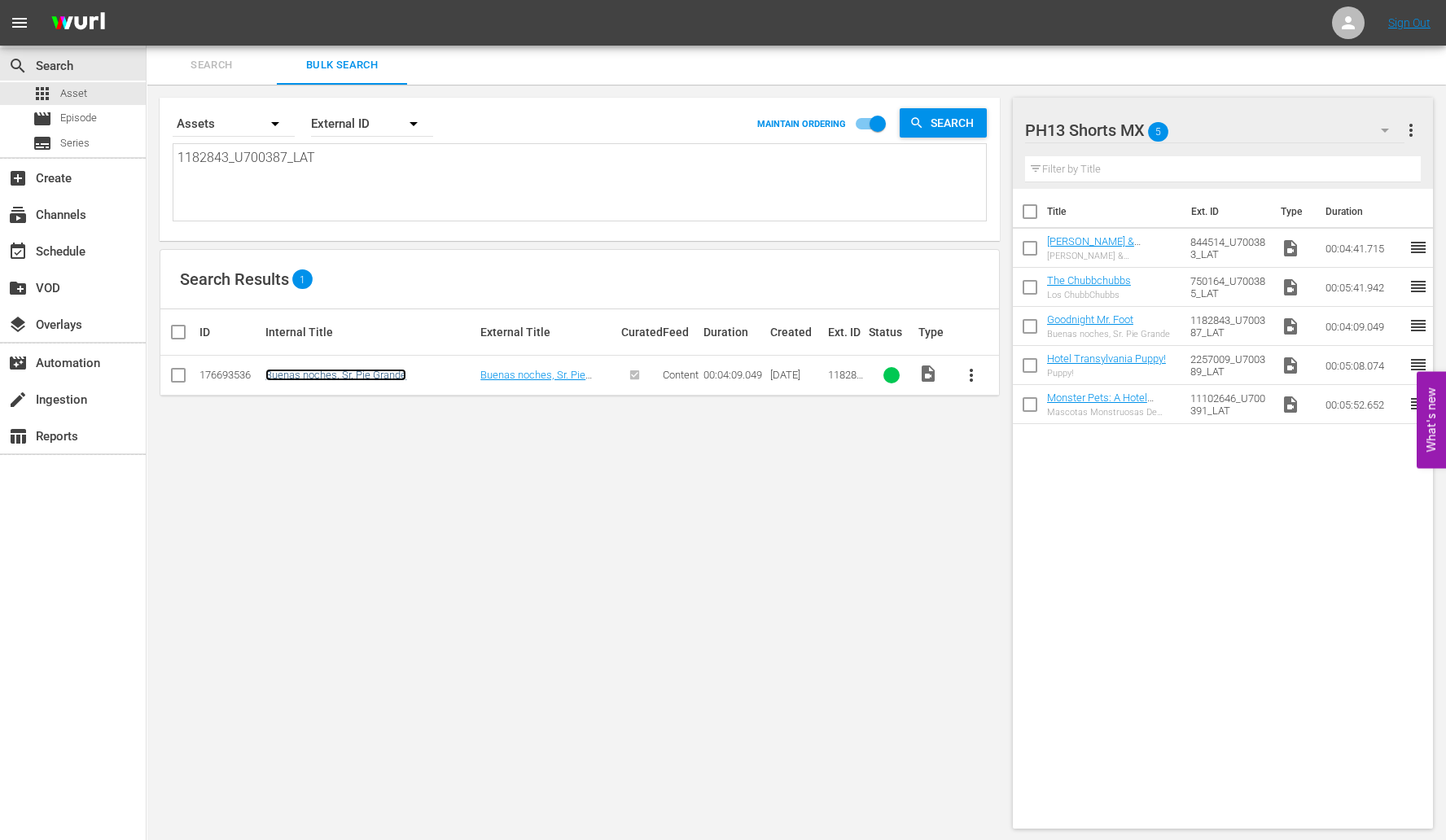
click at [333, 376] on link "Buenas noches, Sr. Pie Grande" at bounding box center [335, 374] width 141 height 12
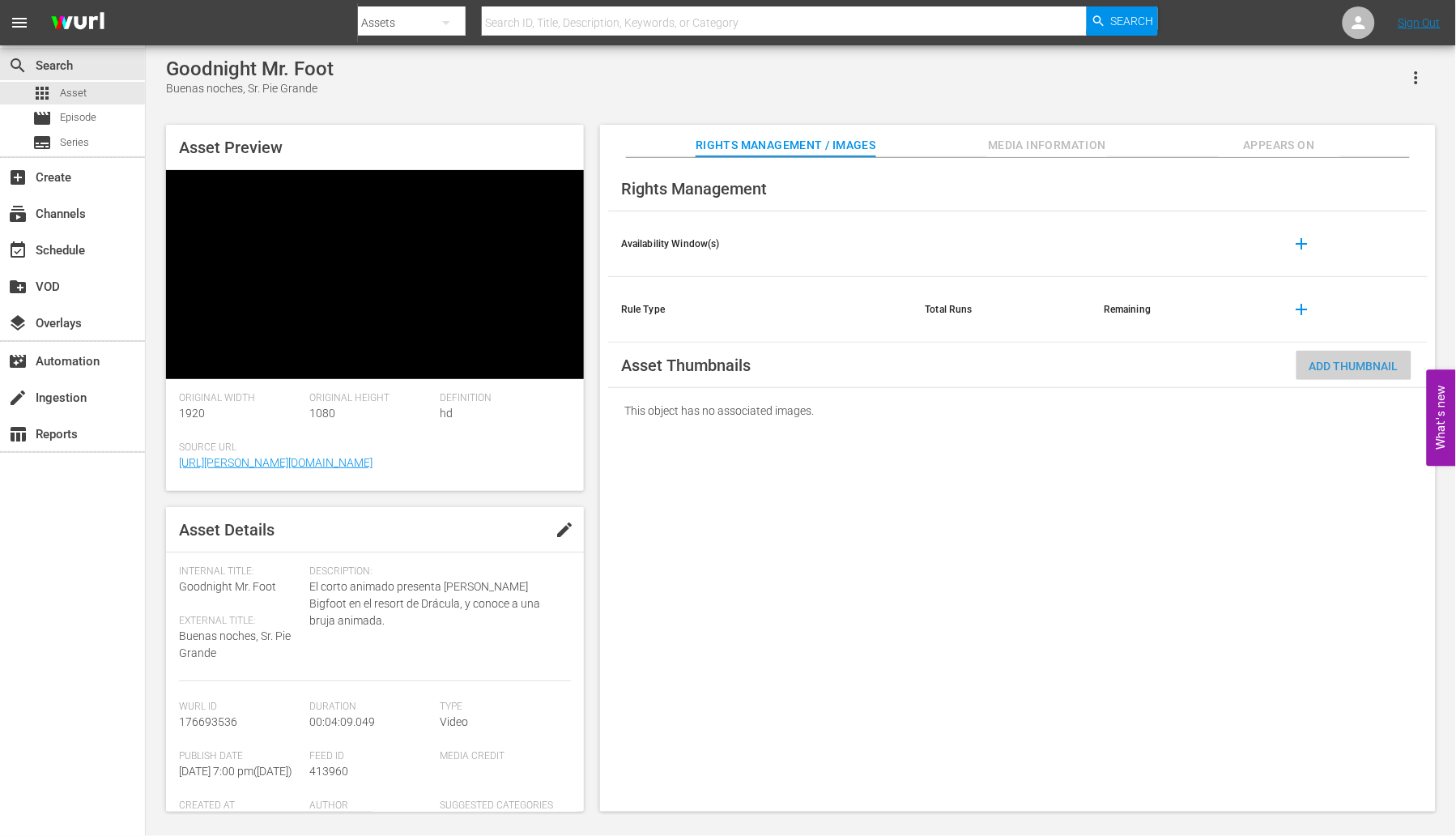
click at [1353, 362] on span "Add Thumbnail" at bounding box center [1353, 366] width 115 height 13
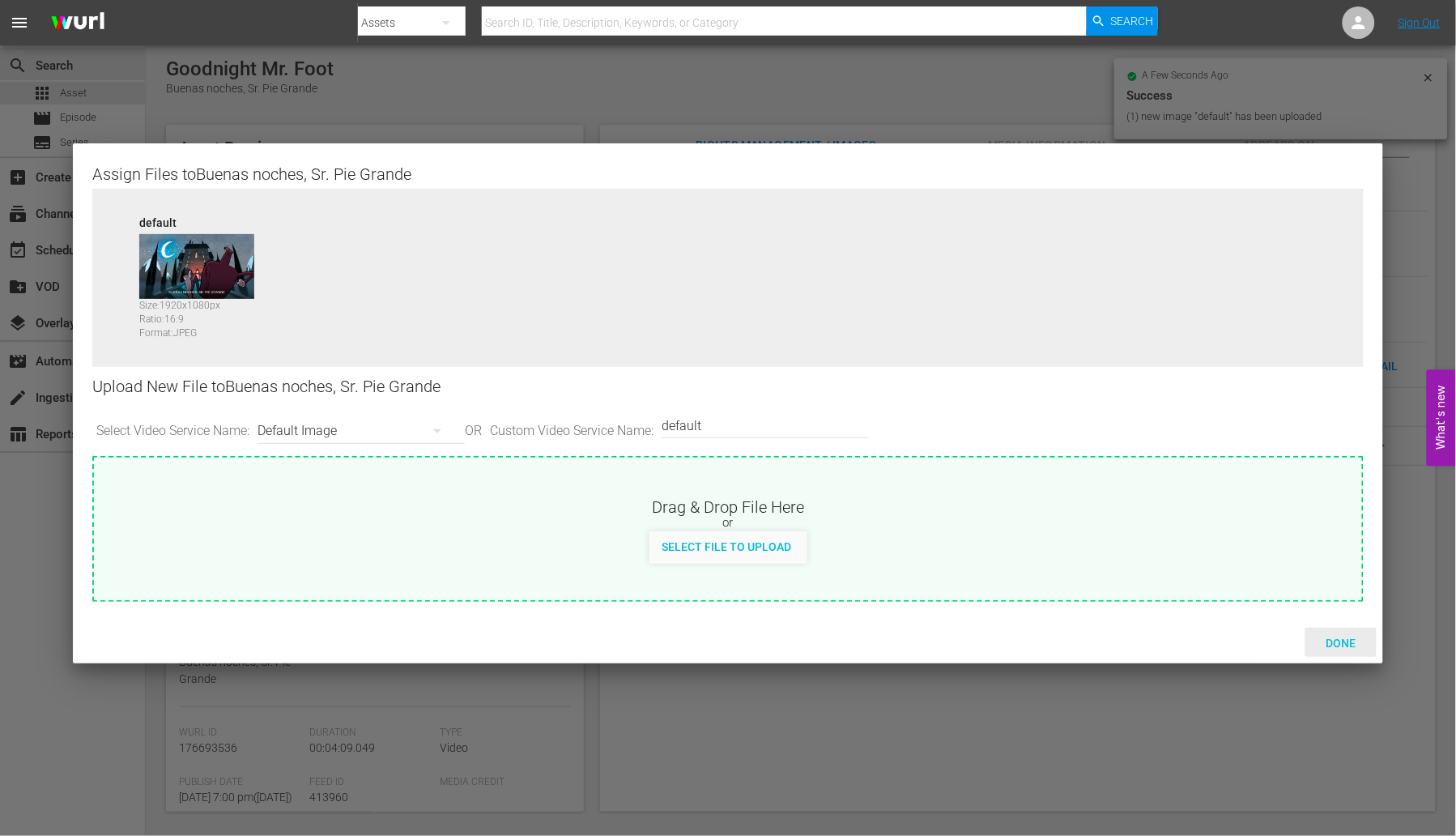
click at [1348, 636] on span "Done" at bounding box center [1340, 643] width 56 height 13
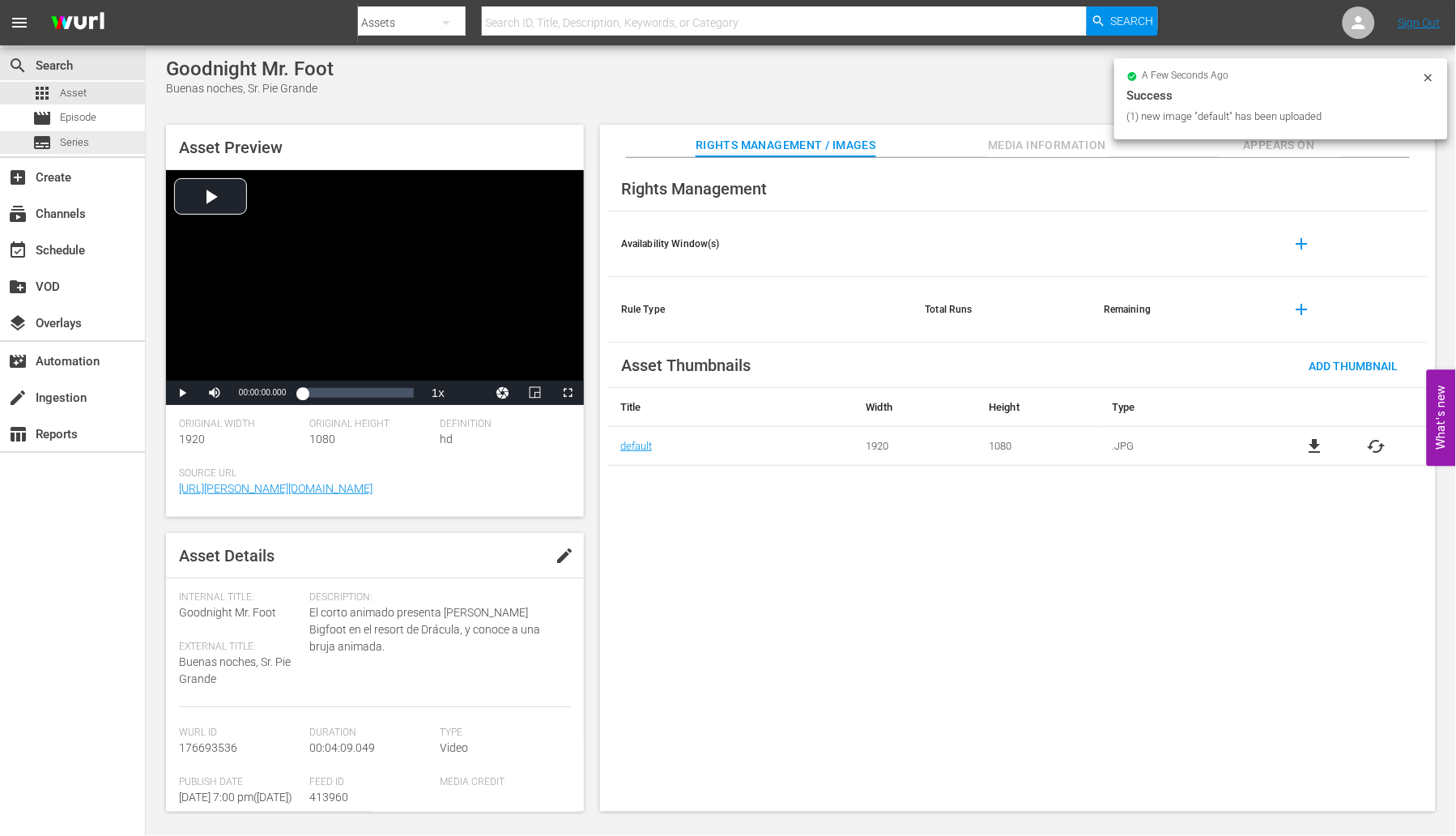
click at [114, 129] on div "apps Asset movie Episode subtitles Series" at bounding box center [73, 118] width 145 height 72
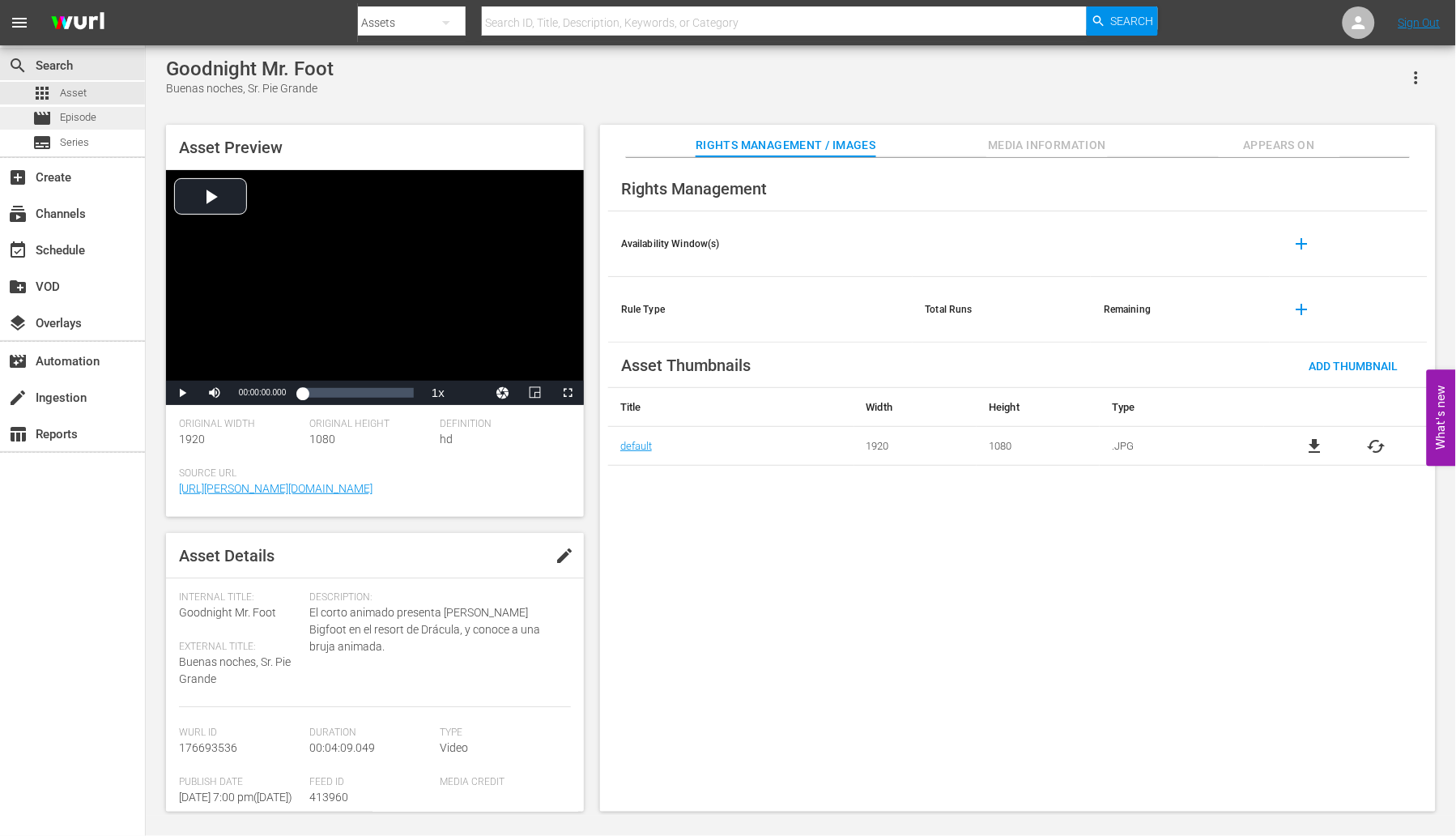
click at [101, 121] on div "movie Episode" at bounding box center [73, 118] width 145 height 23
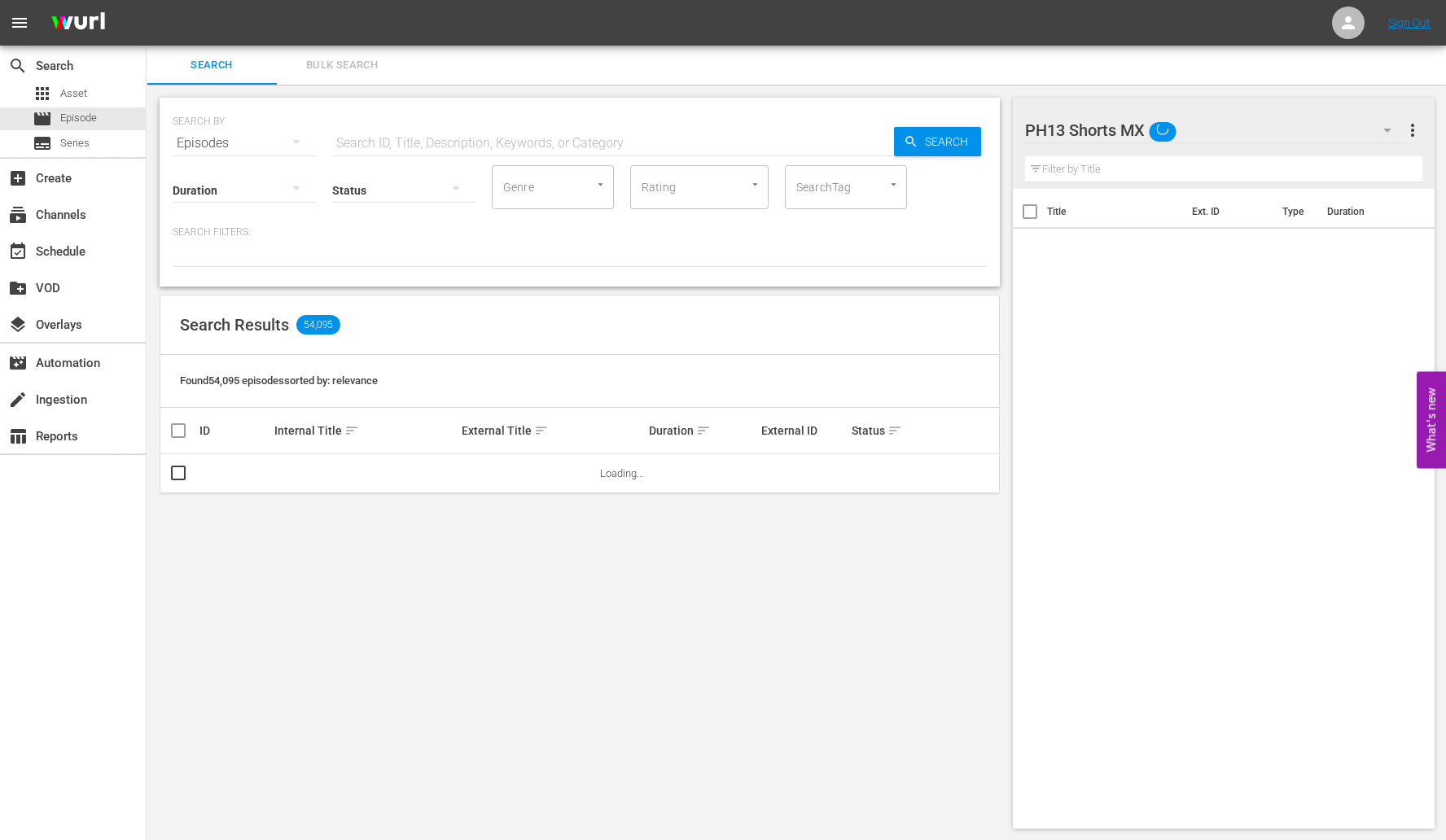
click at [369, 53] on button "Bulk Search" at bounding box center [341, 64] width 130 height 39
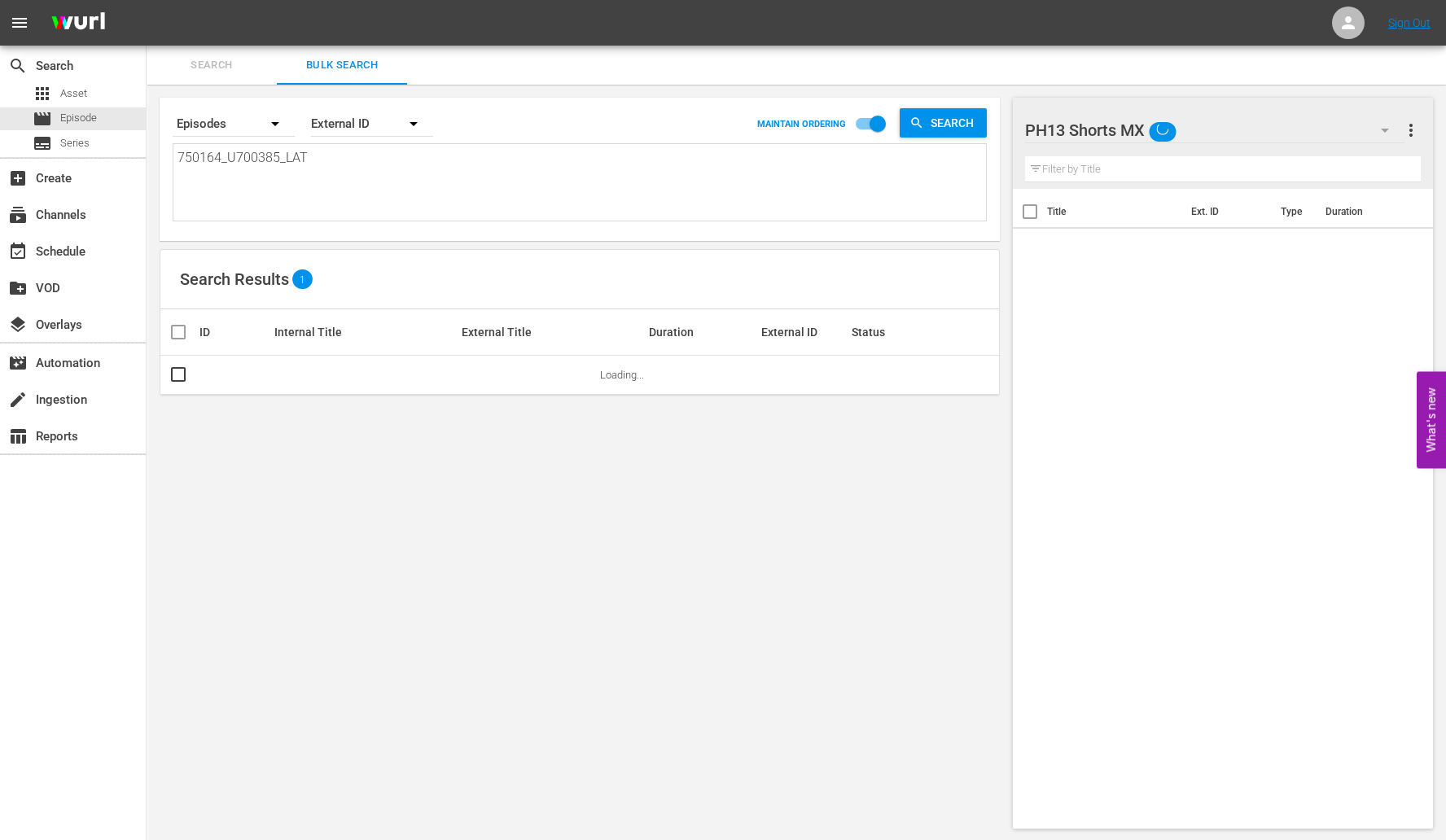
drag, startPoint x: 345, startPoint y: 164, endPoint x: -80, endPoint y: 184, distance: 425.5
click at [0, 184] on html "menu Sign Out search Search apps Asset movie Episode subtitles Series add_box C…" at bounding box center [723, 420] width 1446 height 840
paste textarea "1182843_U700387"
type textarea "1182843_U700387_LAT"
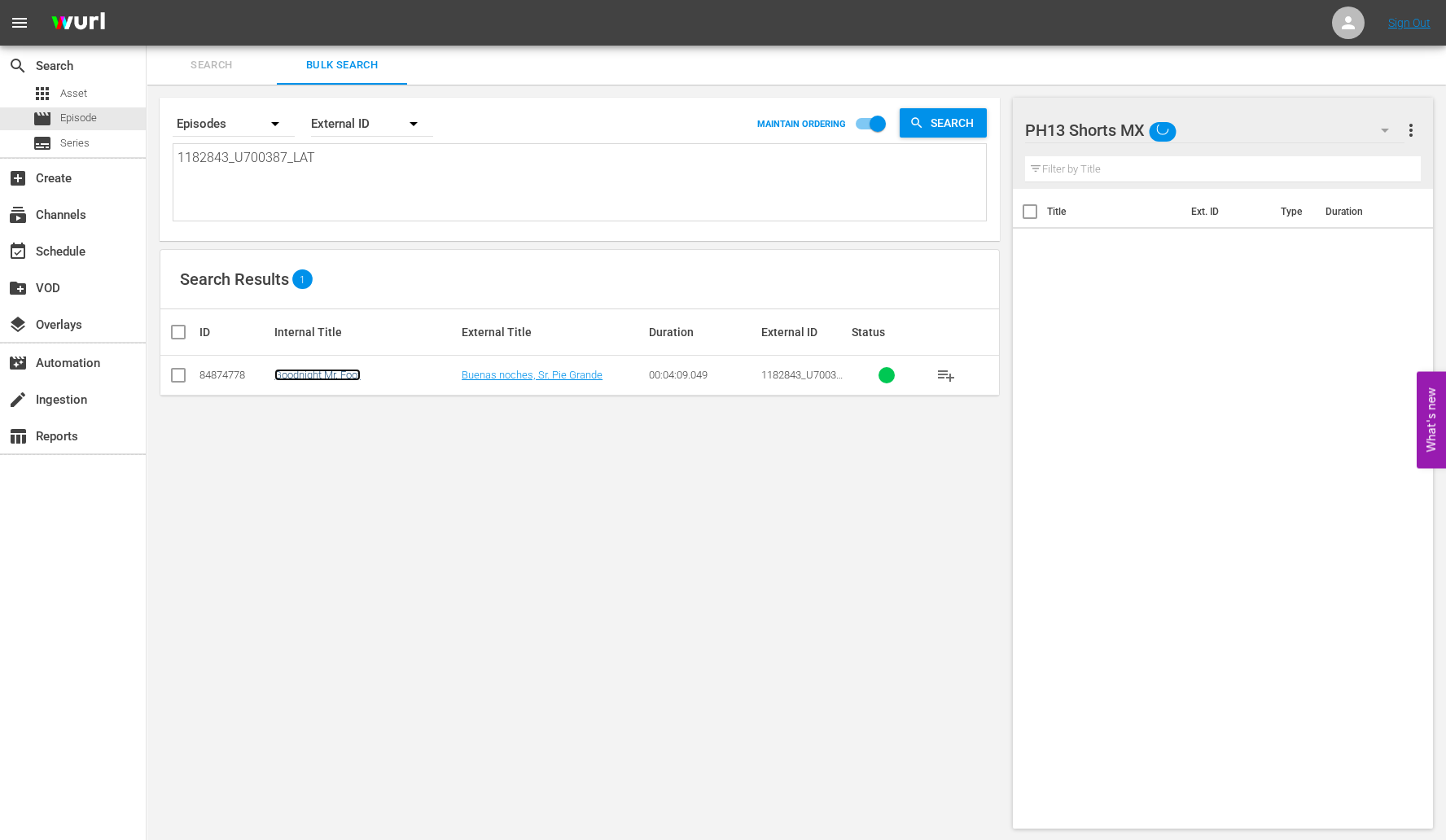
click at [296, 369] on link "Goodnight Mr. Foot" at bounding box center [317, 374] width 86 height 12
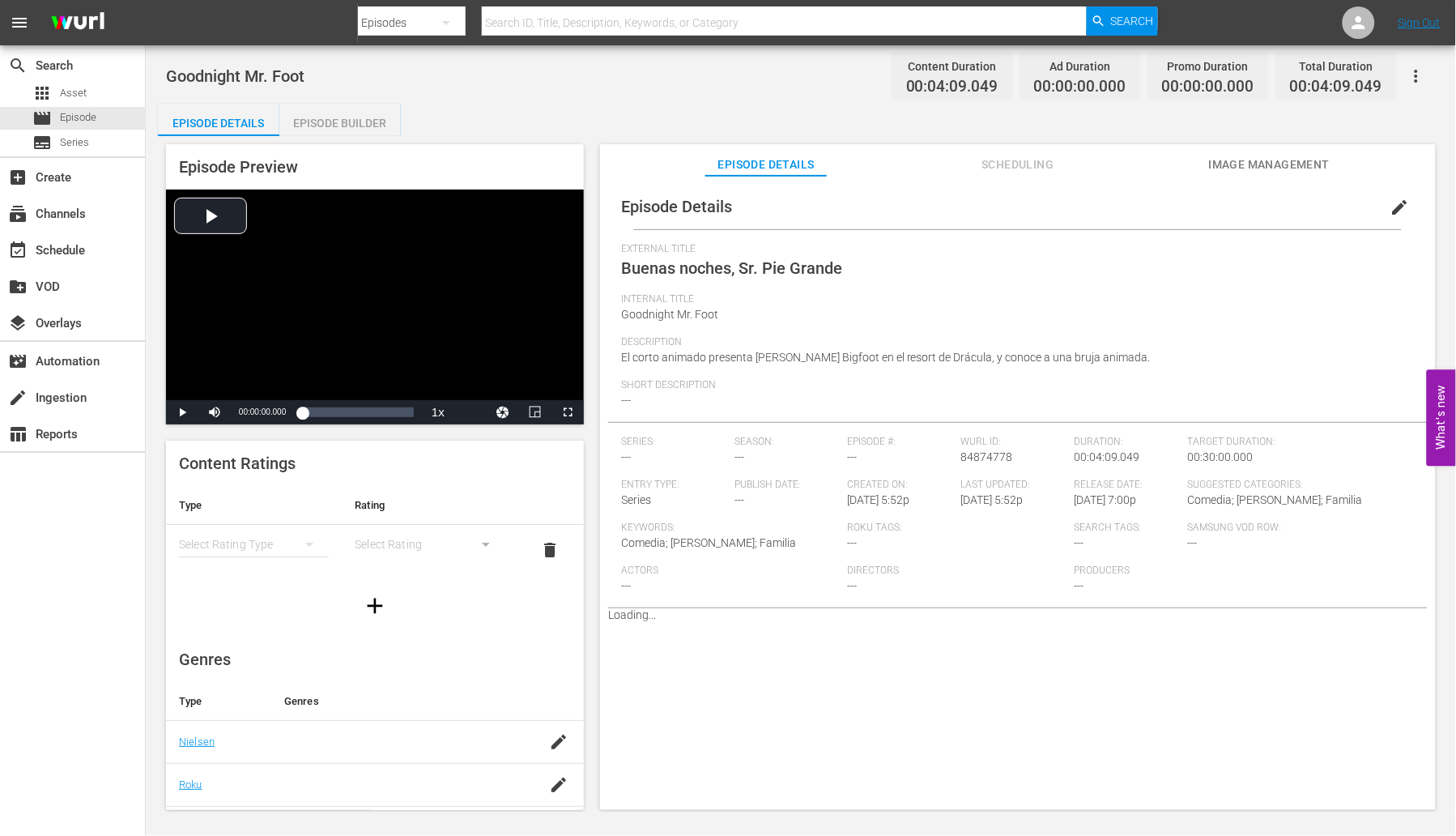
click at [1288, 160] on span "Image Management" at bounding box center [1269, 164] width 122 height 20
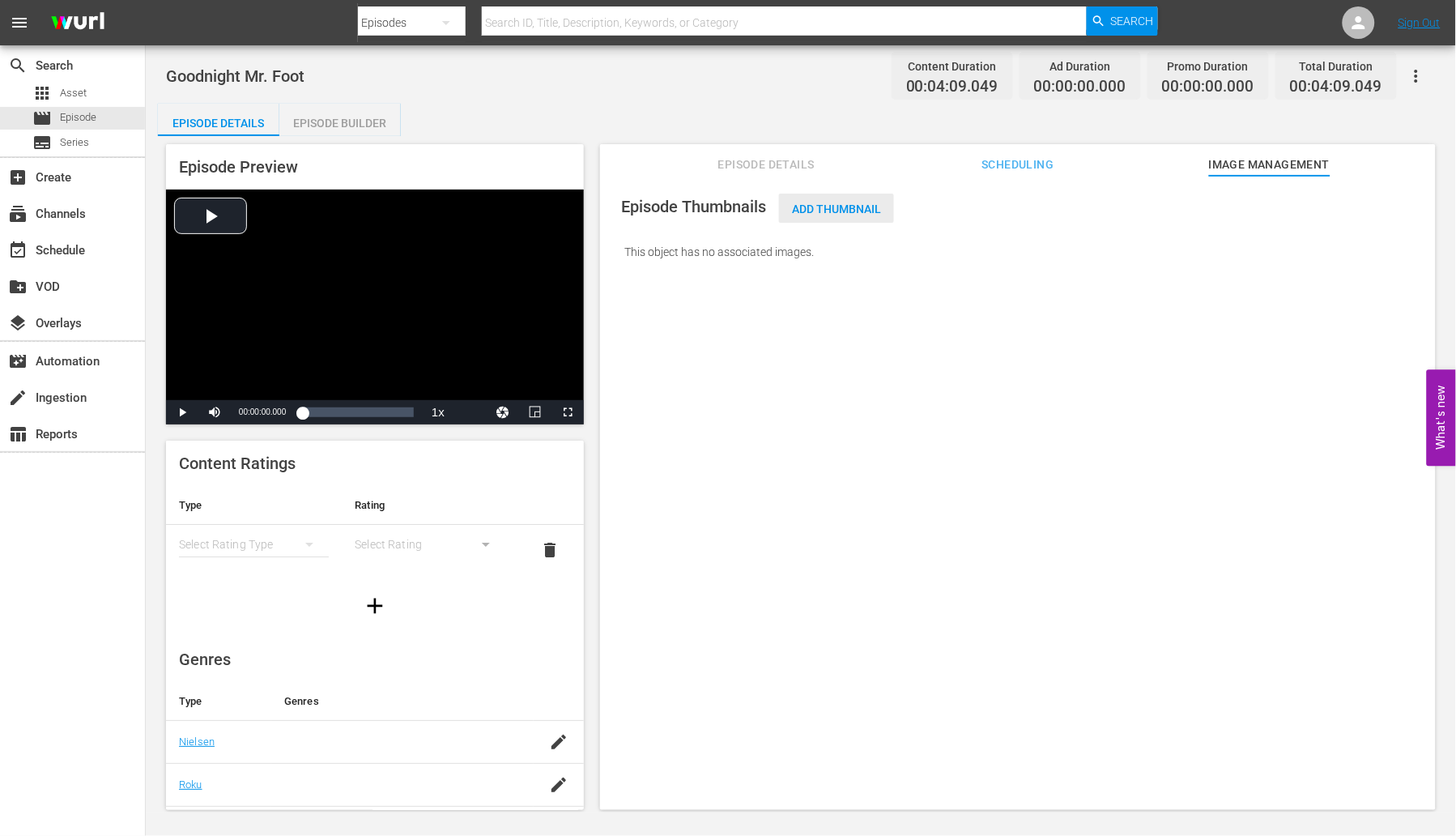
click at [828, 209] on span "Add Thumbnail" at bounding box center [836, 209] width 115 height 13
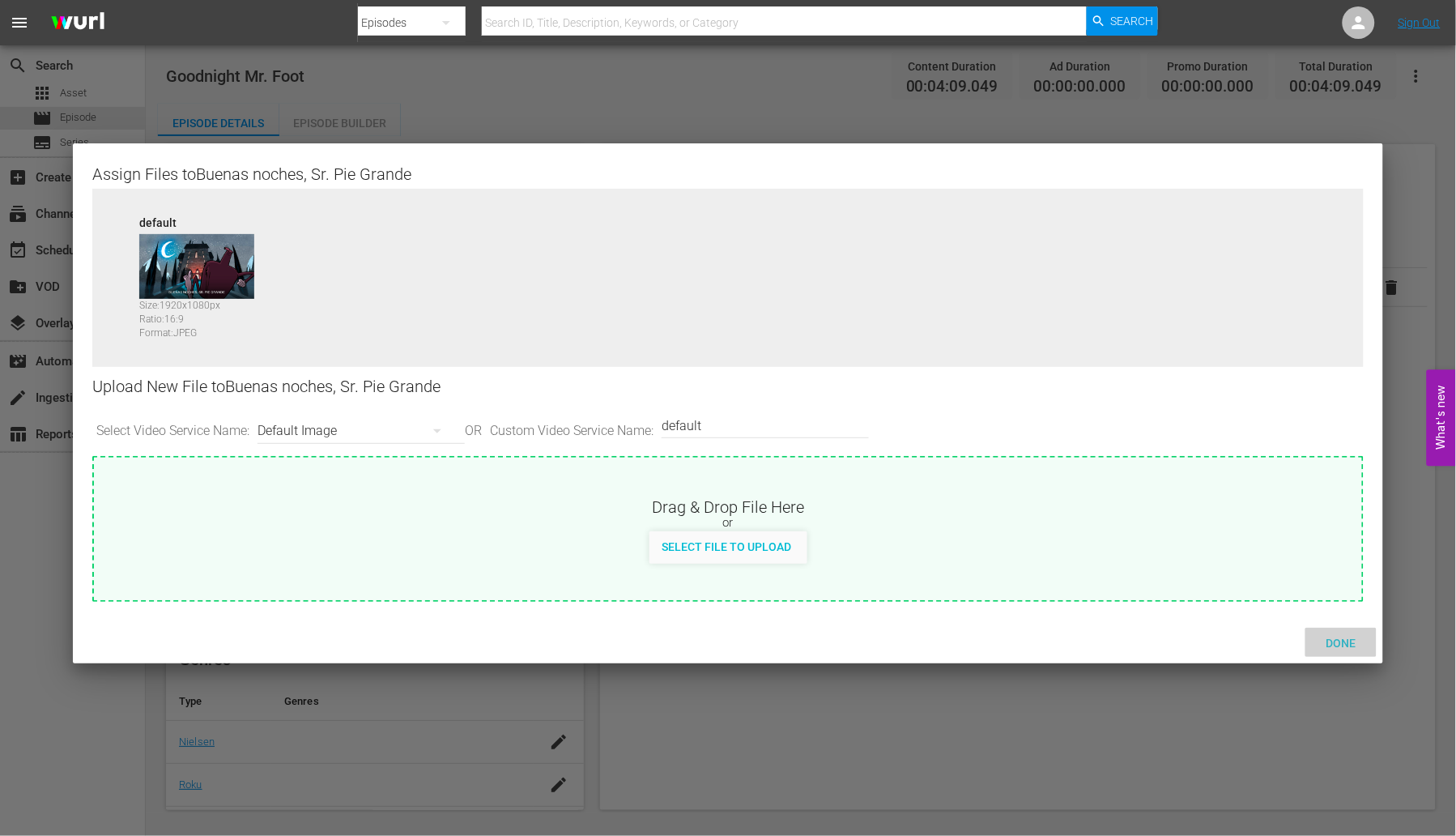
click at [1359, 641] on span "Done" at bounding box center [1340, 643] width 56 height 13
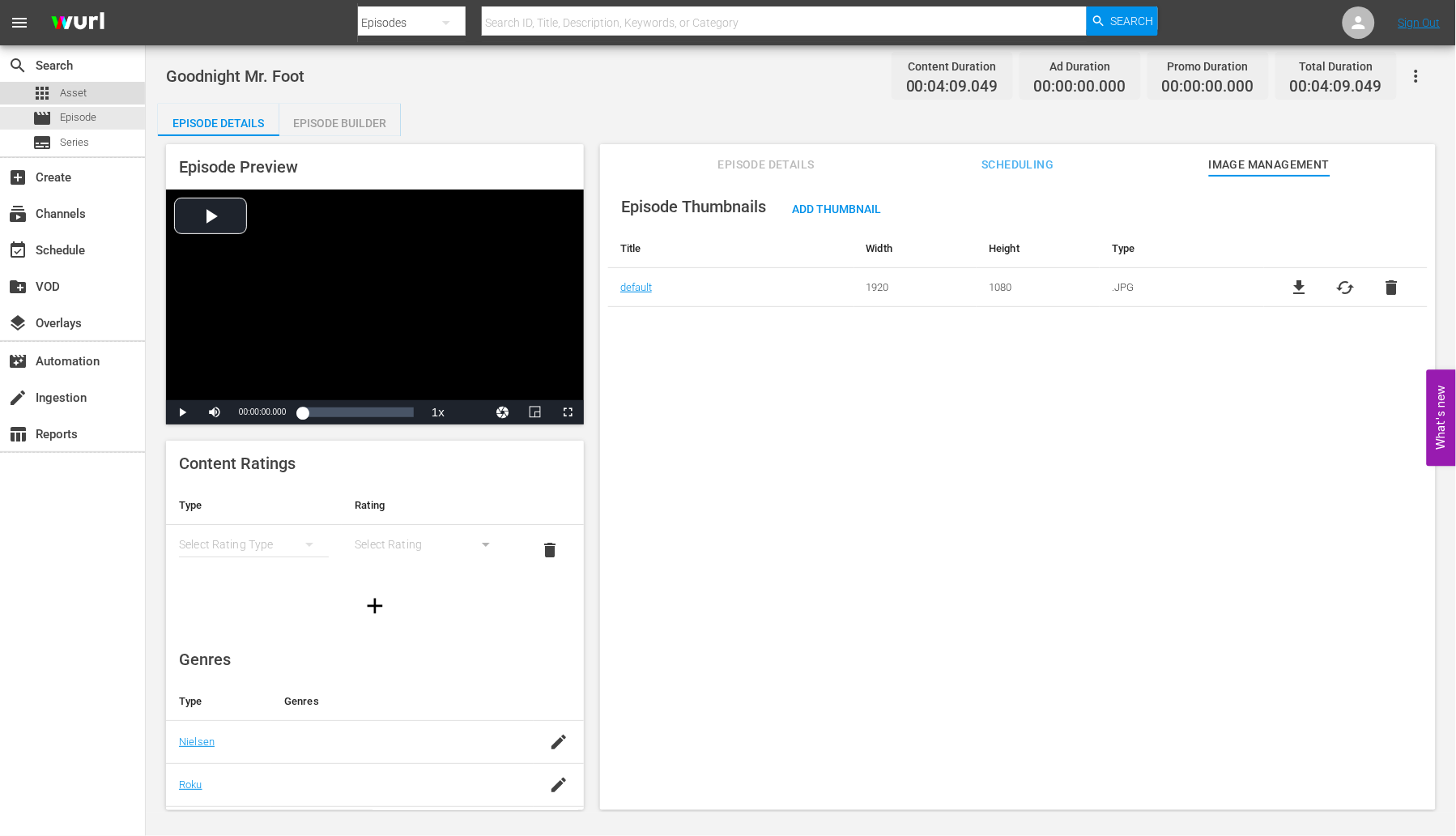
click at [64, 95] on span "Asset" at bounding box center [74, 92] width 26 height 16
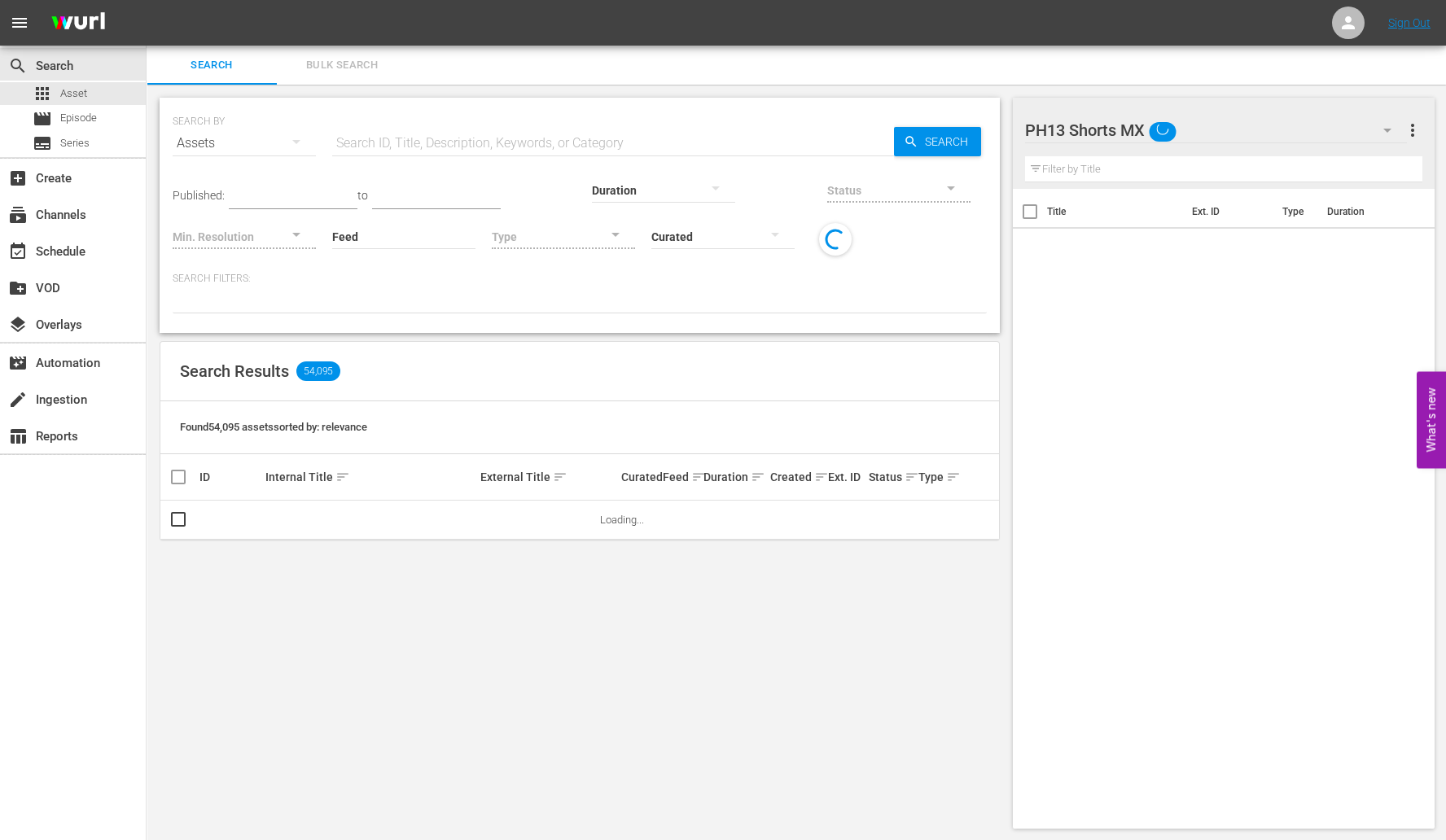
click at [349, 61] on span "Bulk Search" at bounding box center [341, 65] width 111 height 19
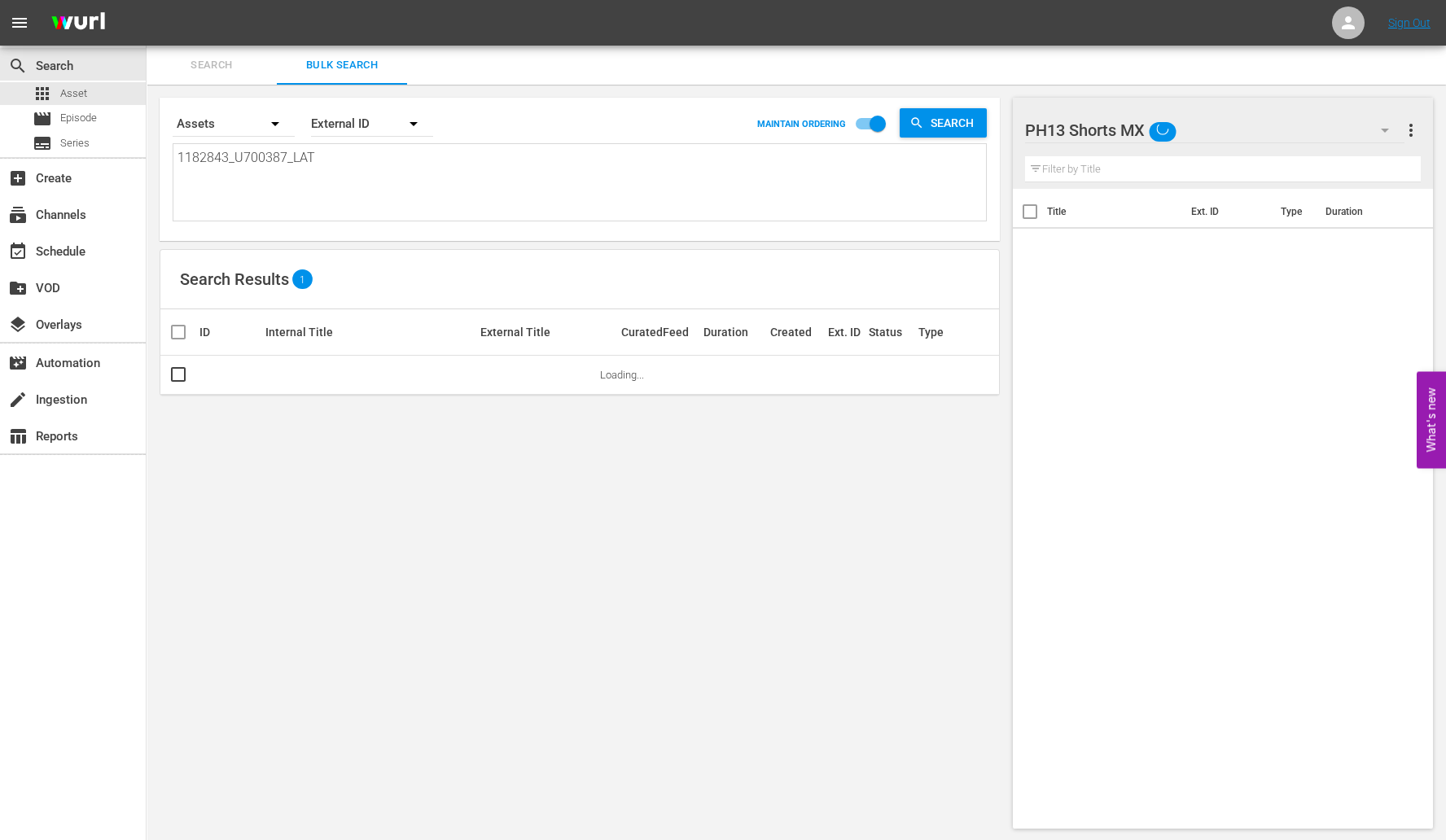
drag, startPoint x: 339, startPoint y: 170, endPoint x: -80, endPoint y: 170, distance: 419.0
click at [0, 170] on html "menu Sign Out search Search apps Asset movie Episode subtitles Series add_box C…" at bounding box center [723, 420] width 1446 height 840
paste textarea "2257009_U700389"
type textarea "2257009_U700389_LAT"
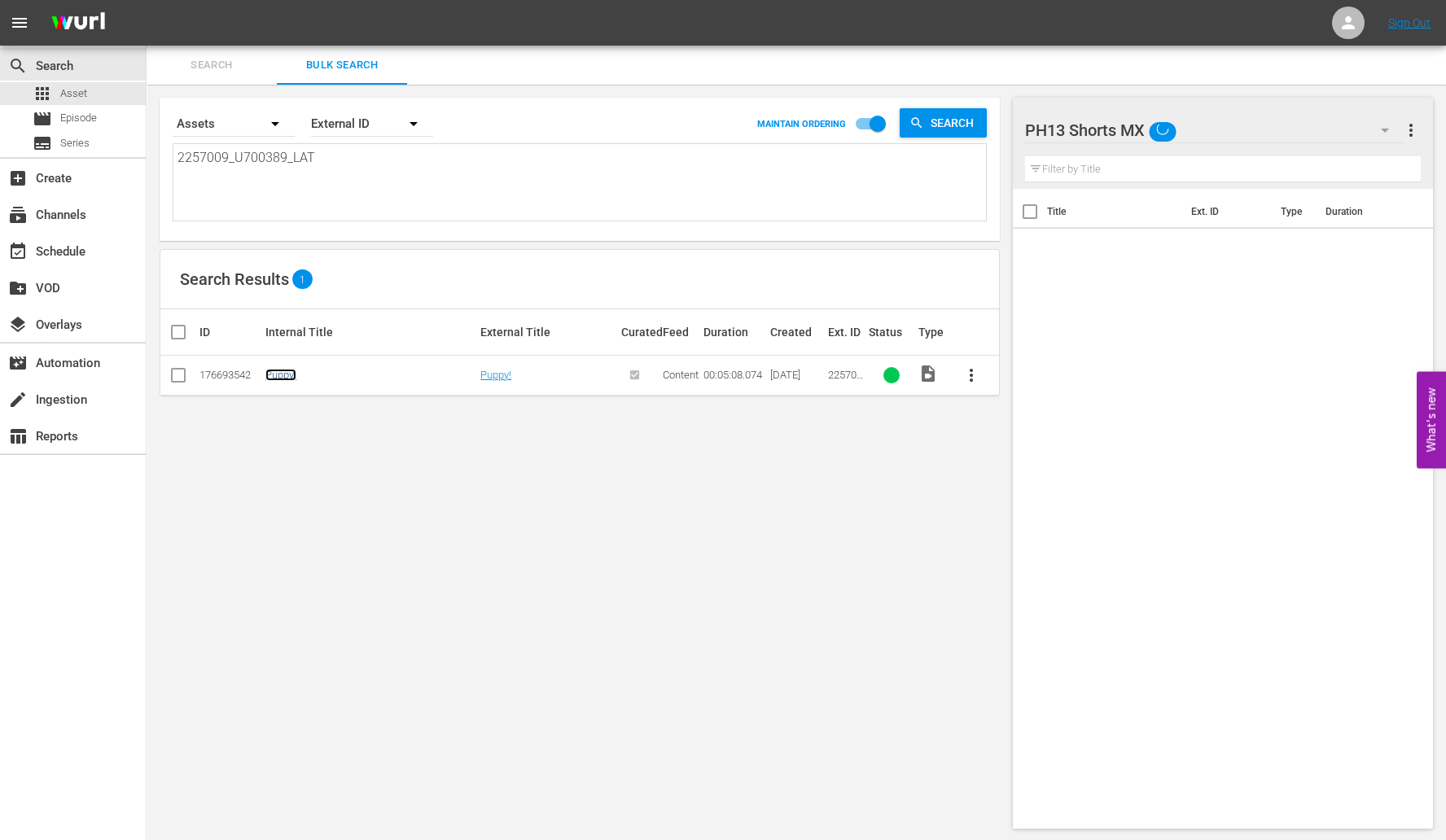
click at [271, 369] on link "Puppy!" at bounding box center [280, 374] width 31 height 12
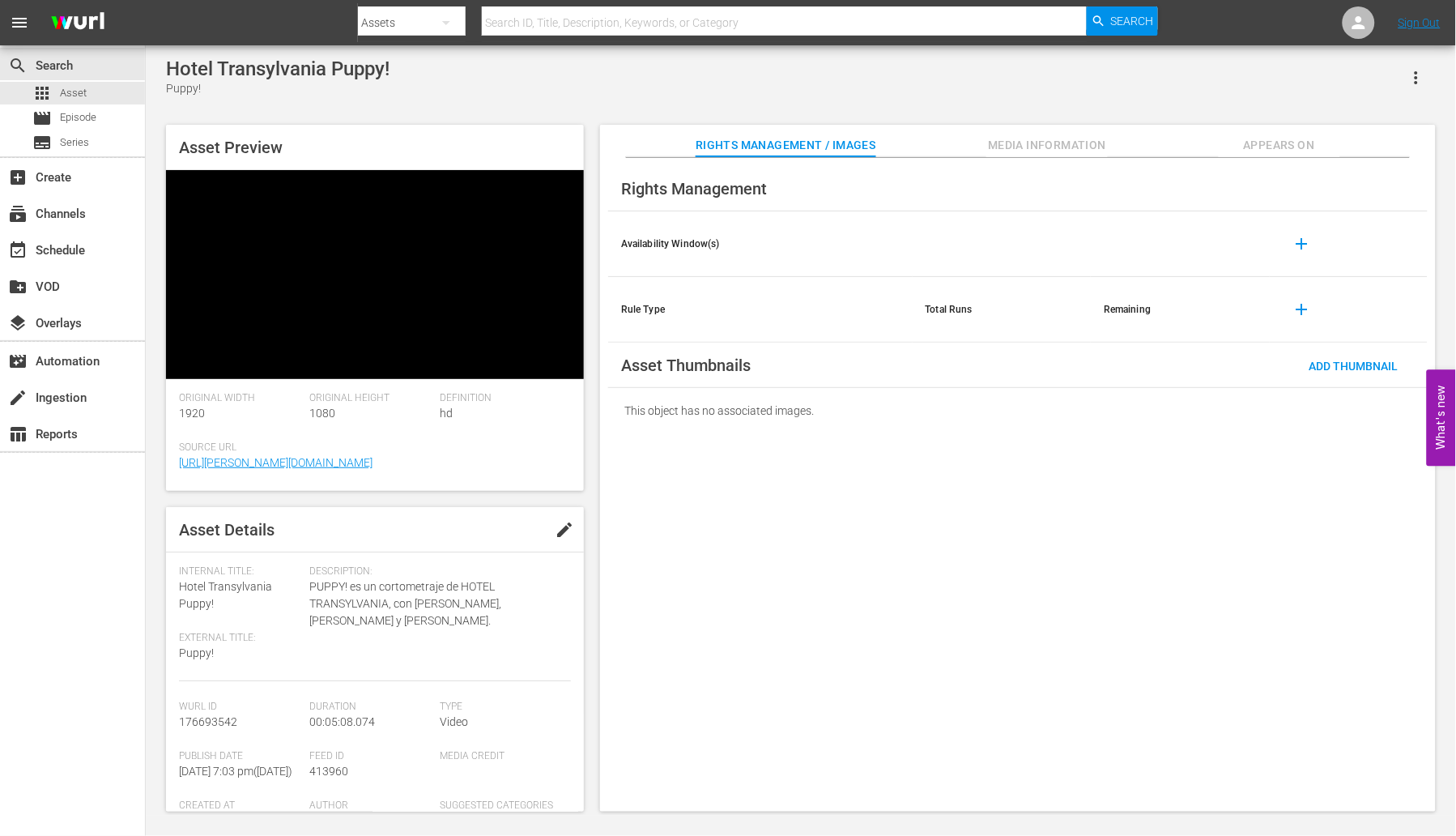
click at [808, 310] on th "Rule Type" at bounding box center [760, 310] width 304 height 66
click at [1330, 372] on span "Add Thumbnail" at bounding box center [1353, 366] width 115 height 13
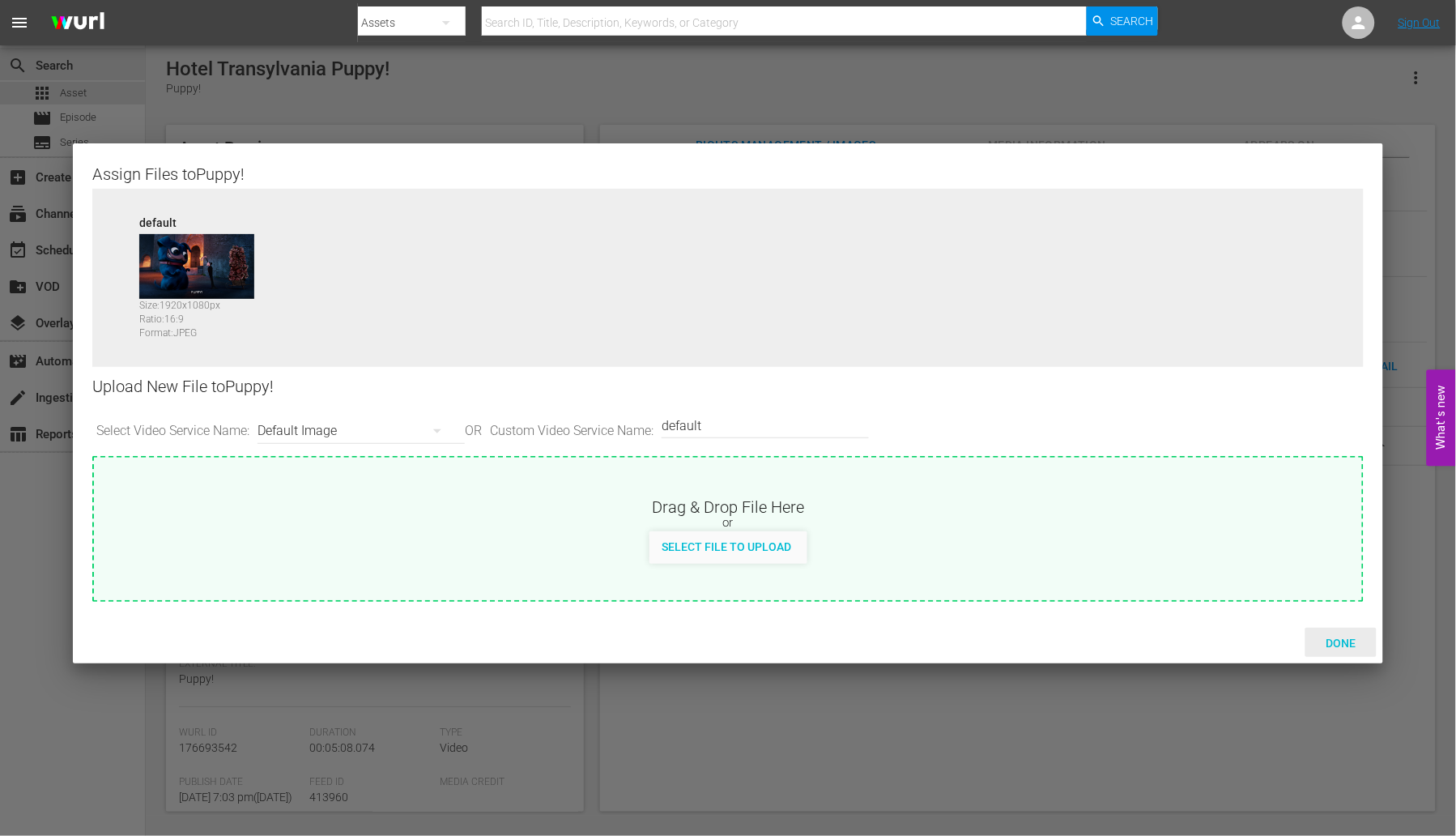
click at [1345, 641] on span "Done" at bounding box center [1340, 643] width 56 height 13
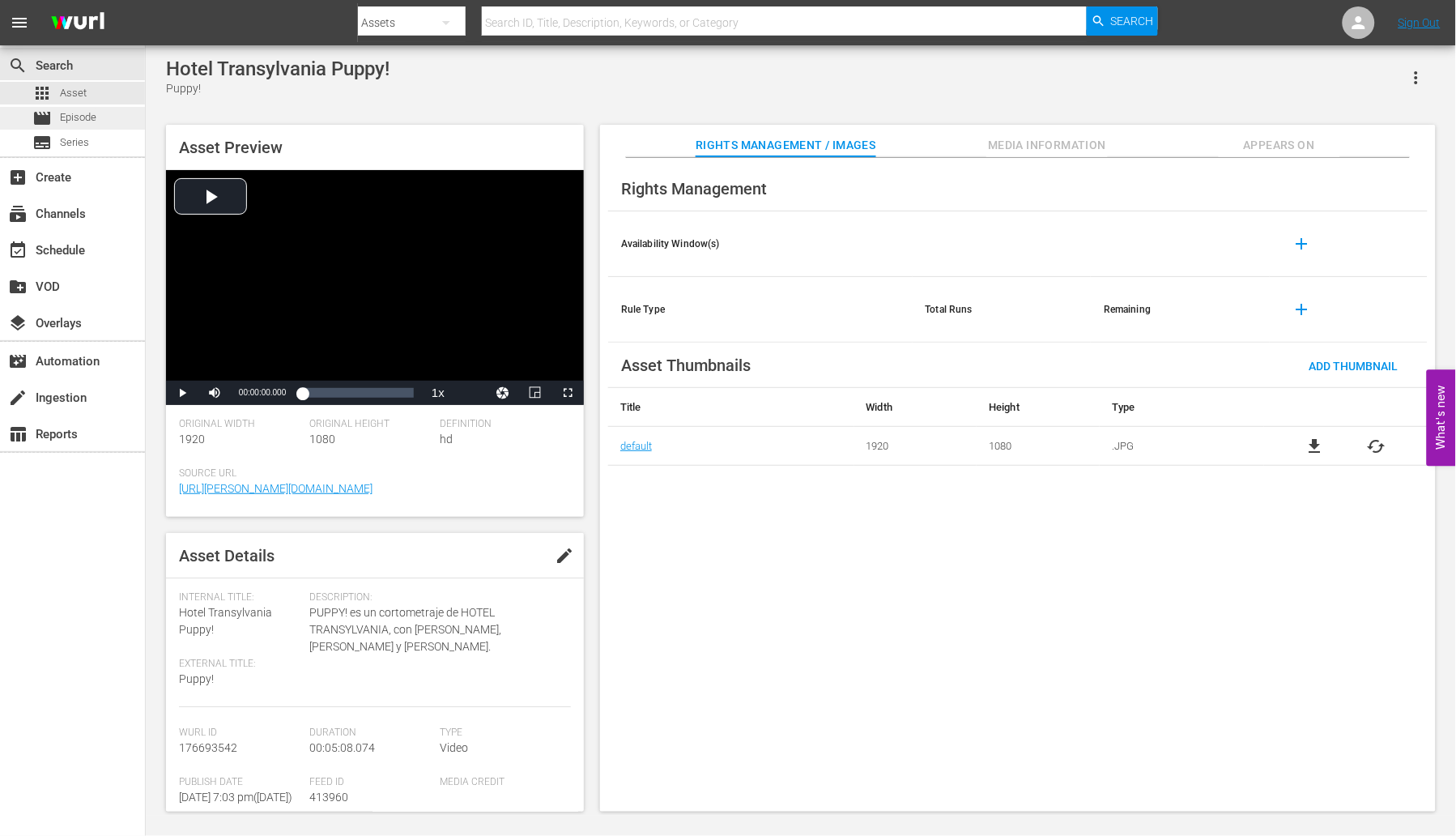
click at [83, 114] on span "Episode" at bounding box center [78, 117] width 37 height 16
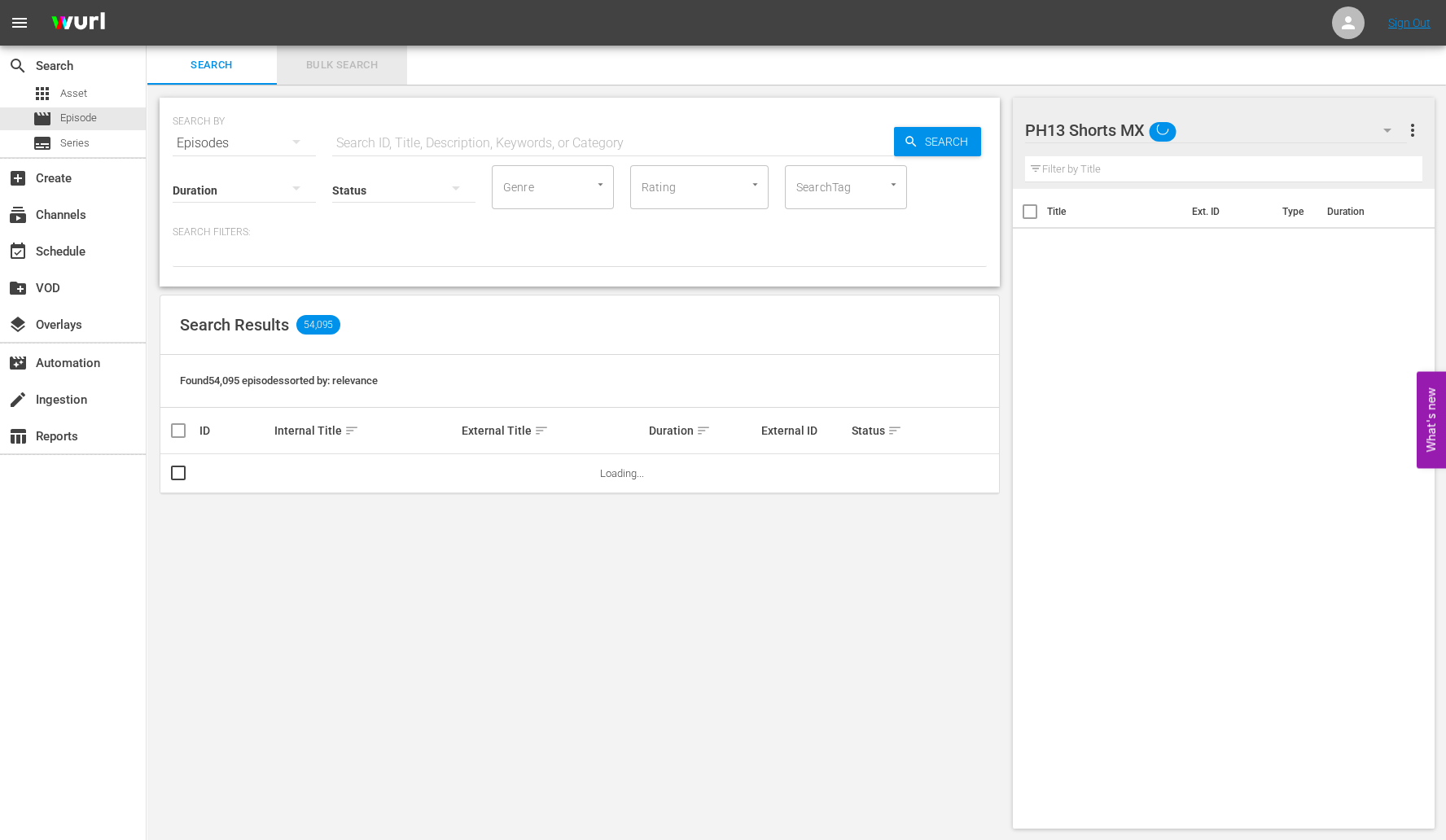
click at [350, 70] on span "Bulk Search" at bounding box center [341, 65] width 111 height 19
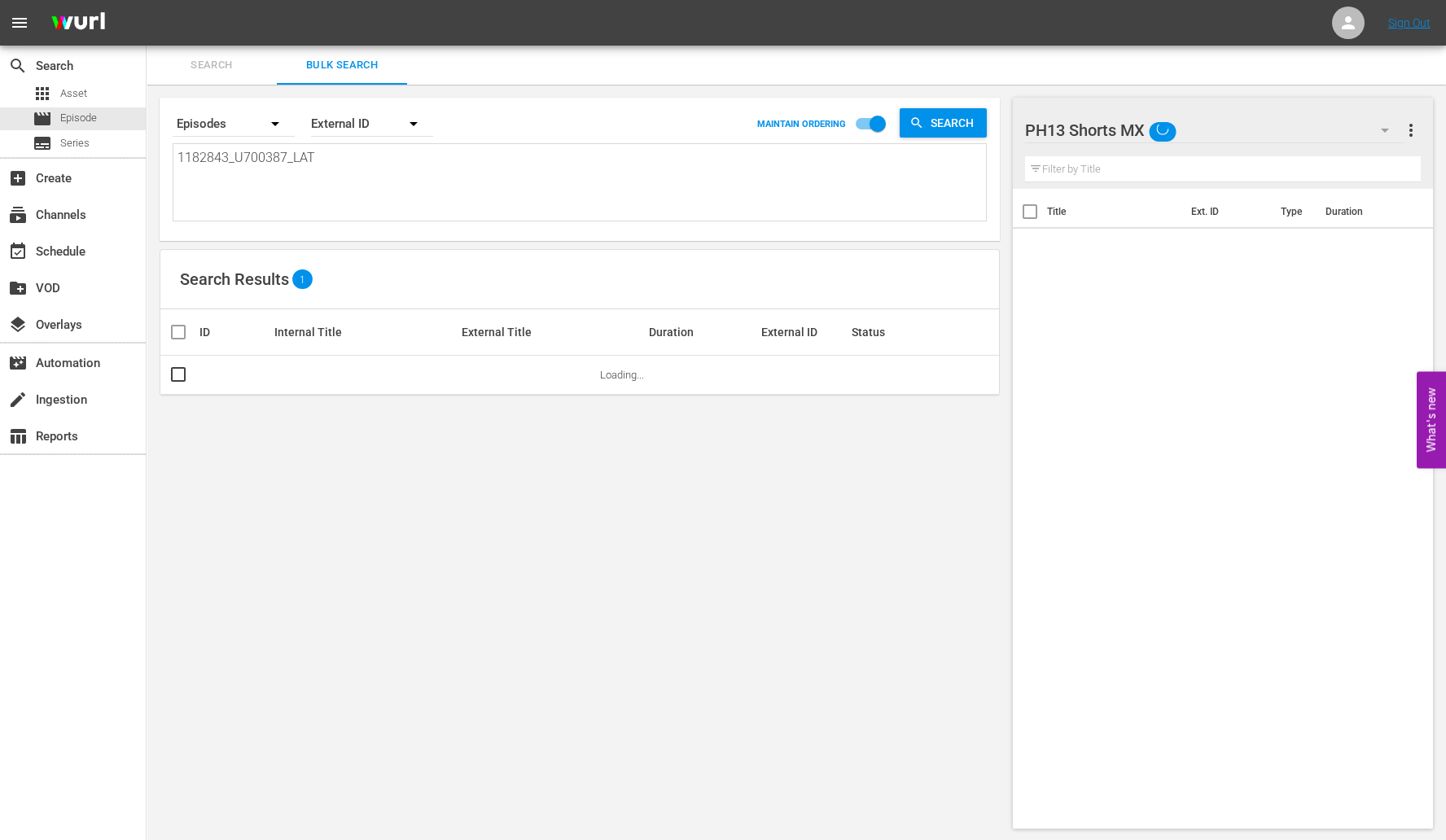
drag, startPoint x: 330, startPoint y: 158, endPoint x: -80, endPoint y: 199, distance: 412.0
click at [0, 199] on html "menu Sign Out search Search apps Asset movie Episode subtitles Series add_box C…" at bounding box center [723, 420] width 1446 height 840
paste textarea "2257009_U700389"
type textarea "2257009_U700389_LAT"
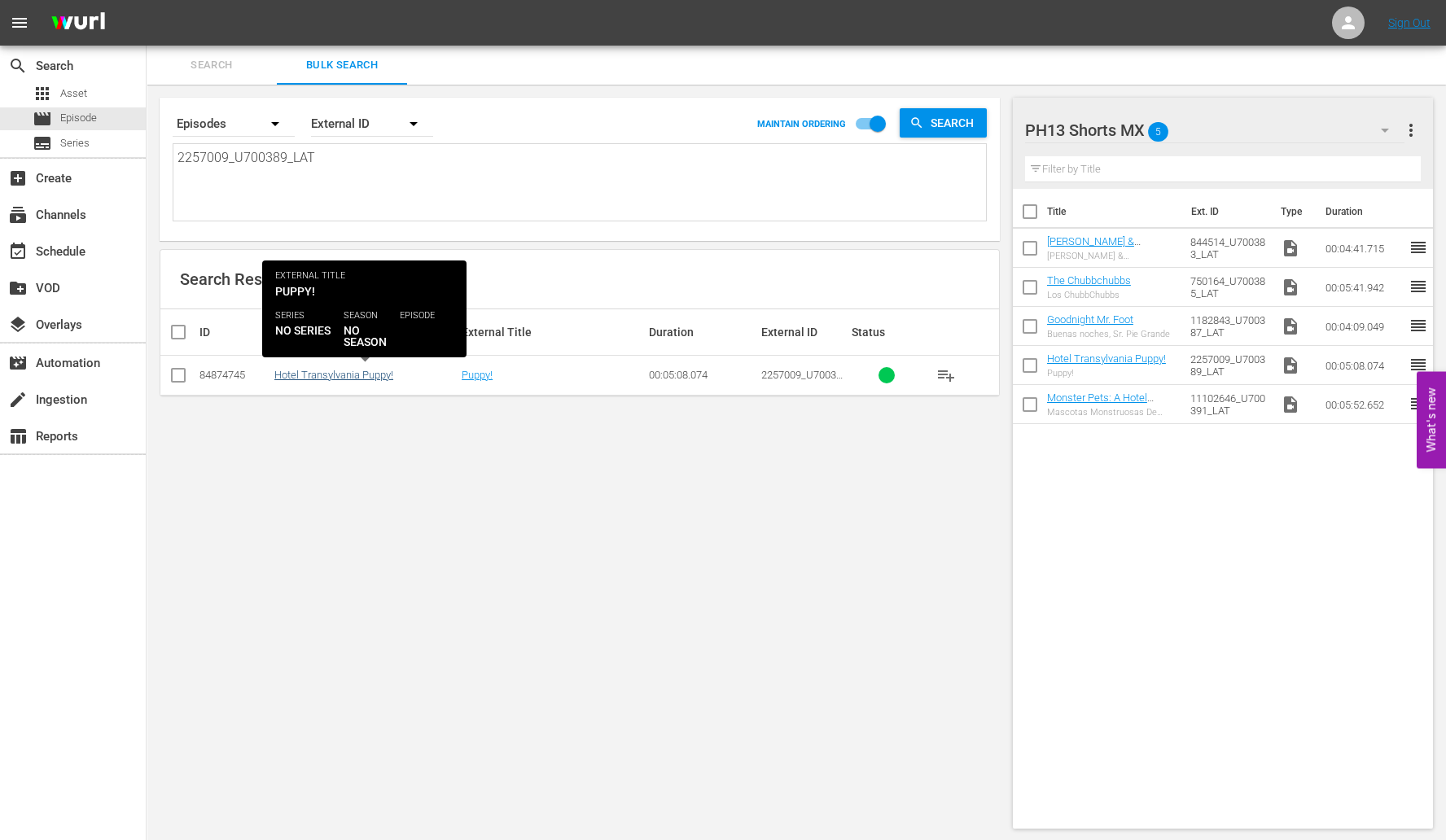
type textarea "2257009_U700389_LAT"
click at [314, 378] on link "Hotel Transylvania Puppy!" at bounding box center [334, 374] width 118 height 12
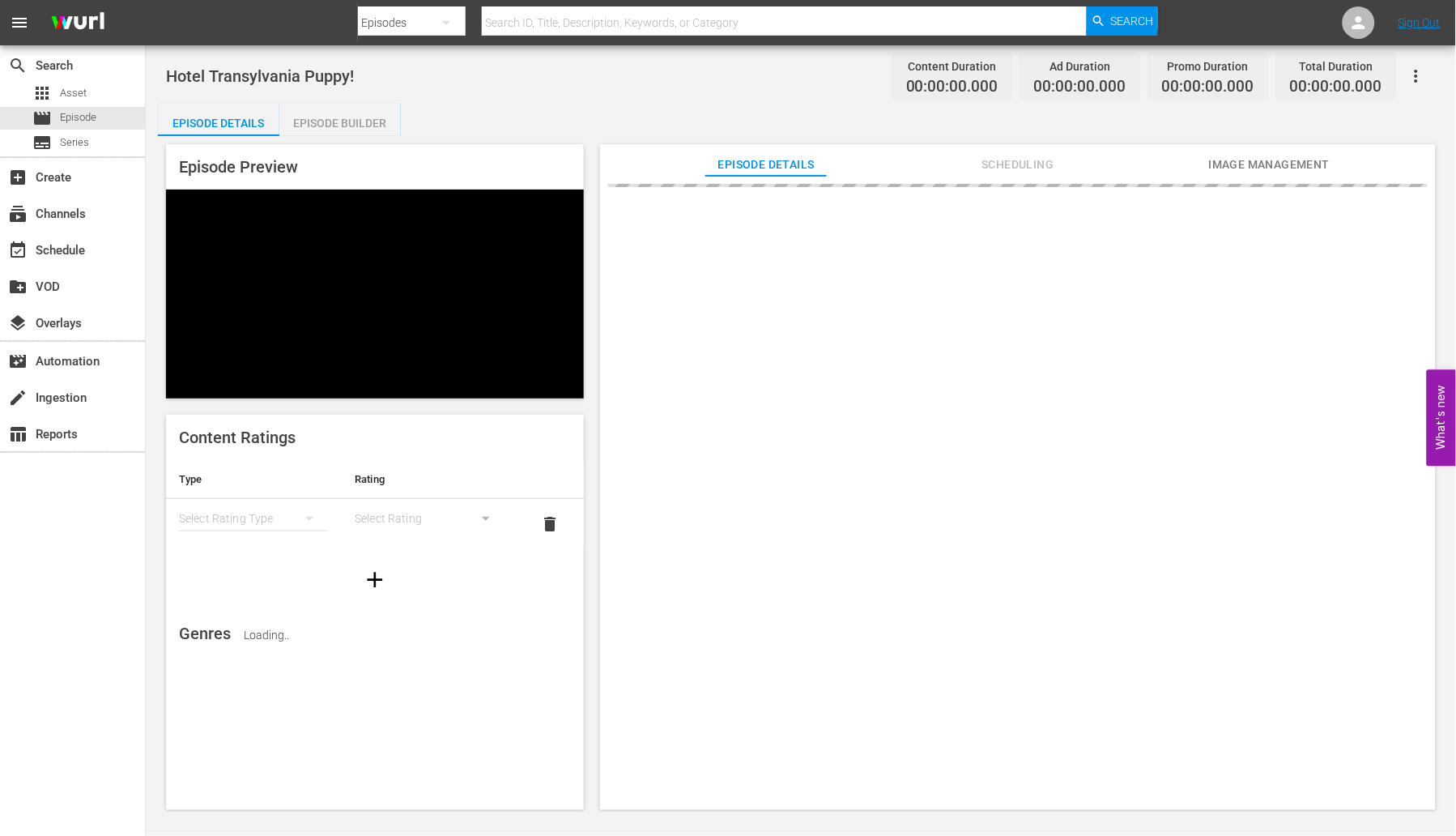
click at [1262, 164] on span "Image Management" at bounding box center [1269, 164] width 122 height 20
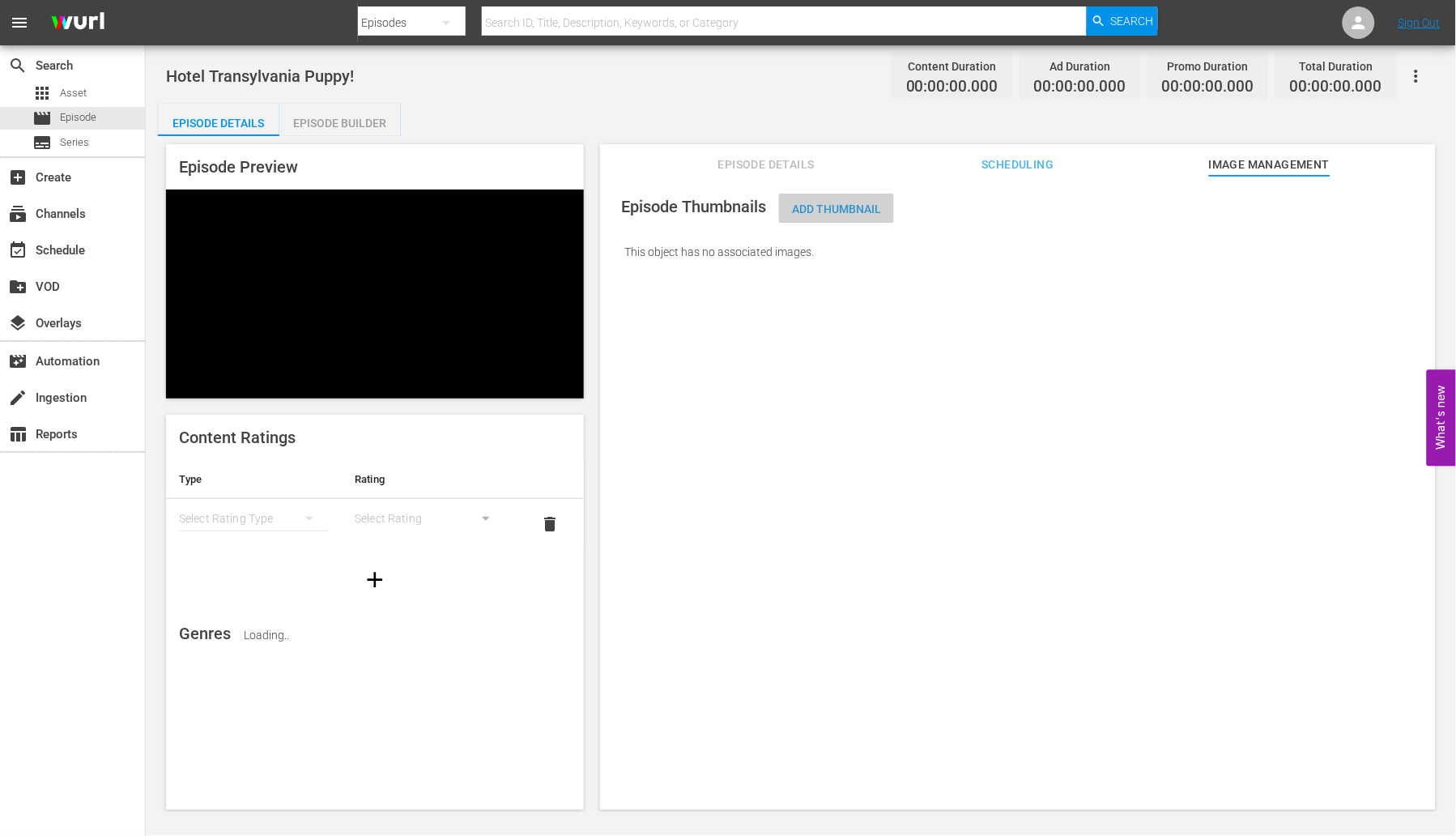
click at [848, 211] on span "Add Thumbnail" at bounding box center [836, 209] width 115 height 13
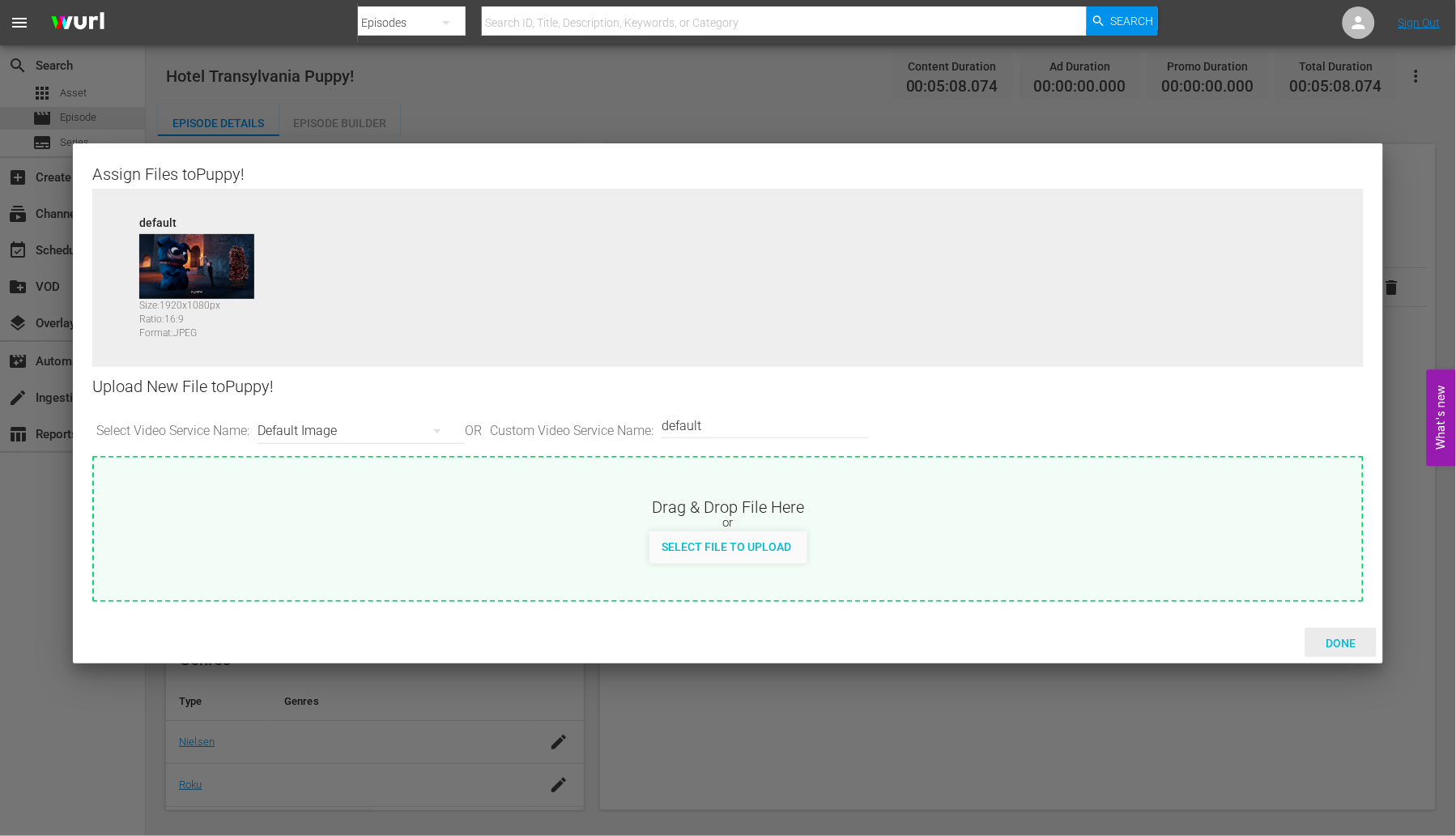
click at [1342, 639] on span "Done" at bounding box center [1340, 643] width 56 height 13
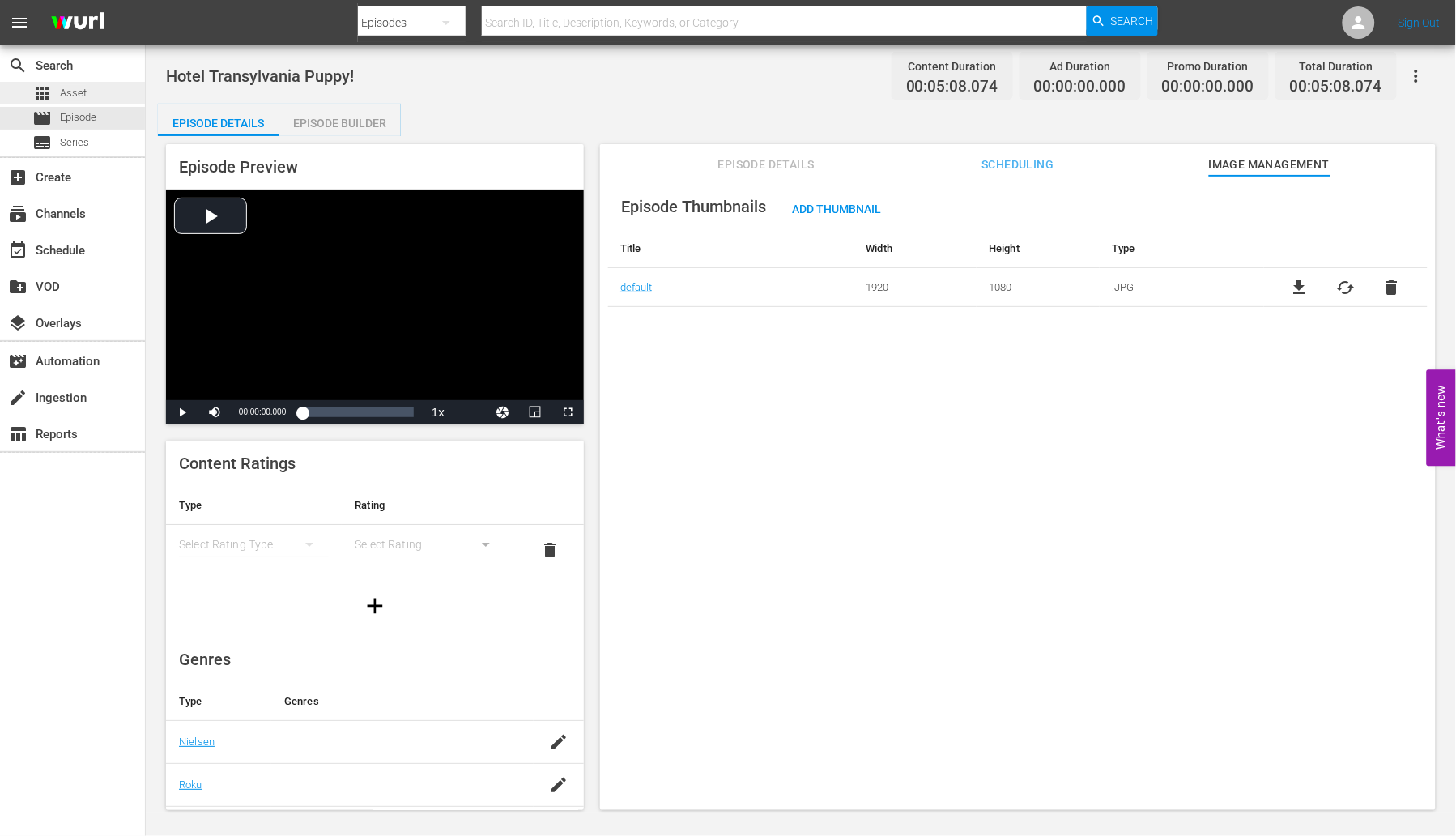
click at [82, 90] on span "Asset" at bounding box center [74, 92] width 26 height 16
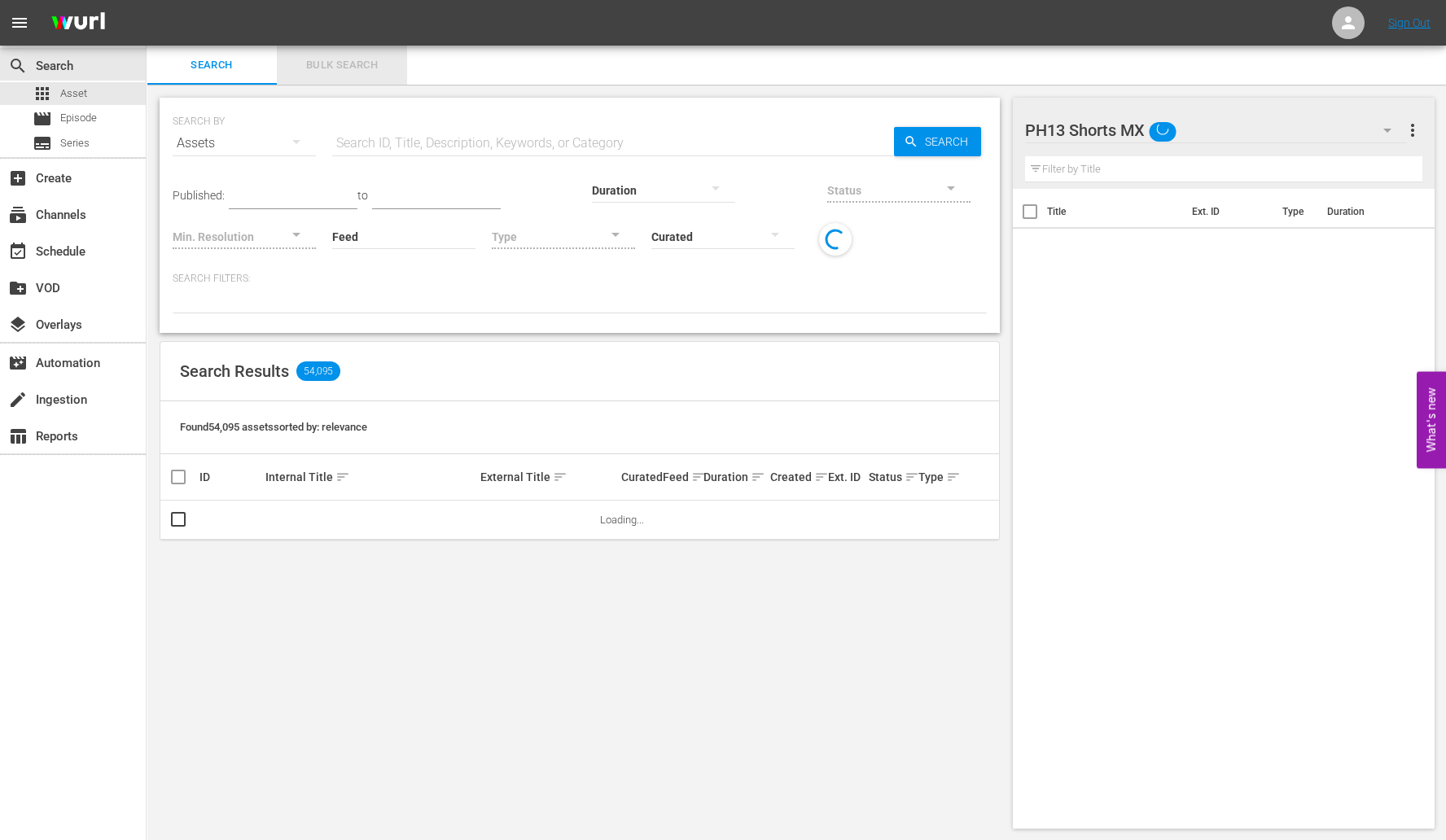
click at [341, 66] on span "Bulk Search" at bounding box center [341, 65] width 111 height 19
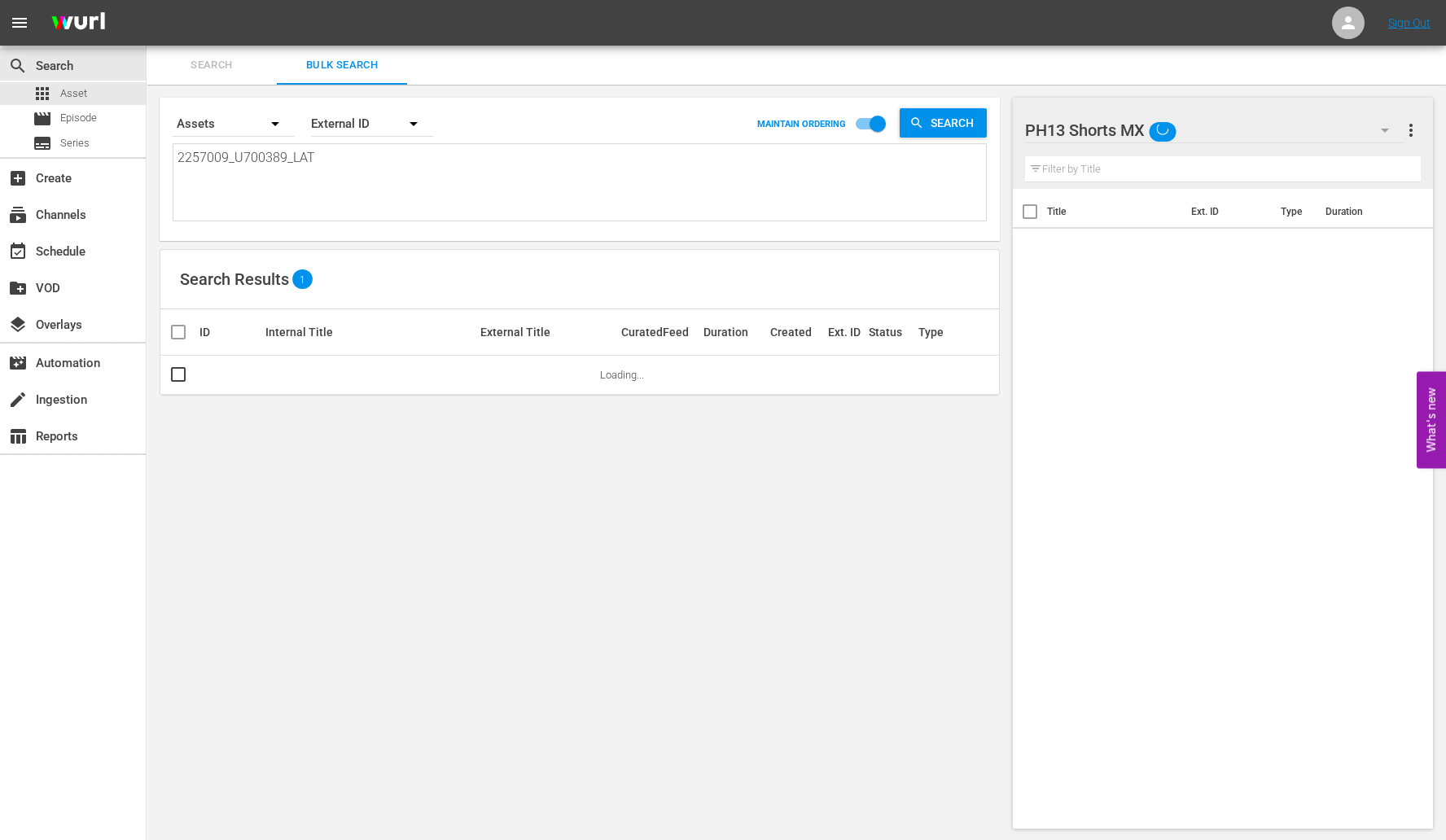
drag, startPoint x: 330, startPoint y: 170, endPoint x: -80, endPoint y: 170, distance: 410.0
click at [0, 170] on html "menu Sign Out search Search apps Asset movie Episode subtitles Series add_box C…" at bounding box center [723, 420] width 1446 height 840
paste textarea "11102646_U700391"
type textarea "11102646_U700391_LAT"
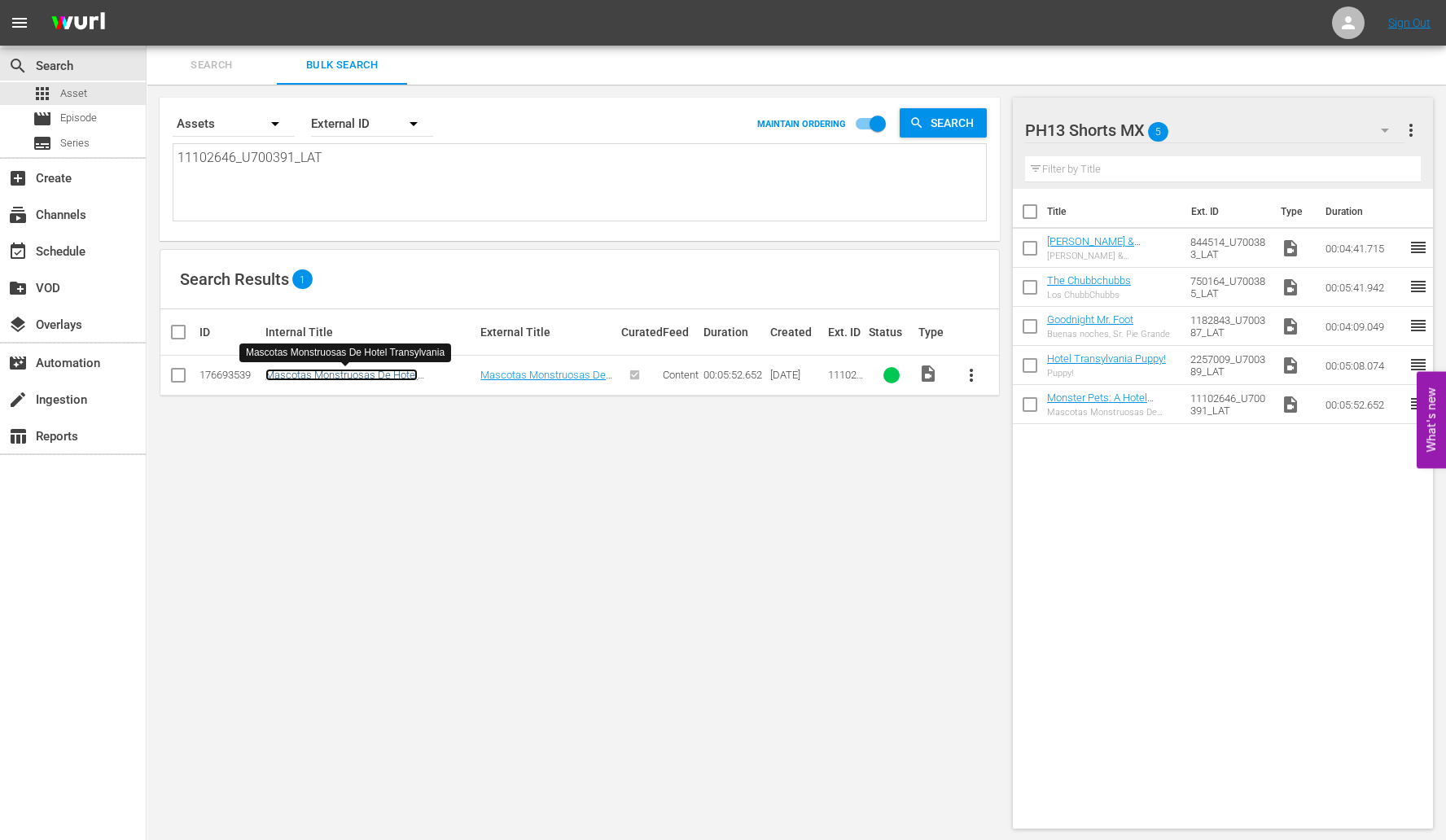
click at [359, 373] on link "Mascotas Monstruosas De Hotel Transylvania" at bounding box center [341, 381] width 153 height 25
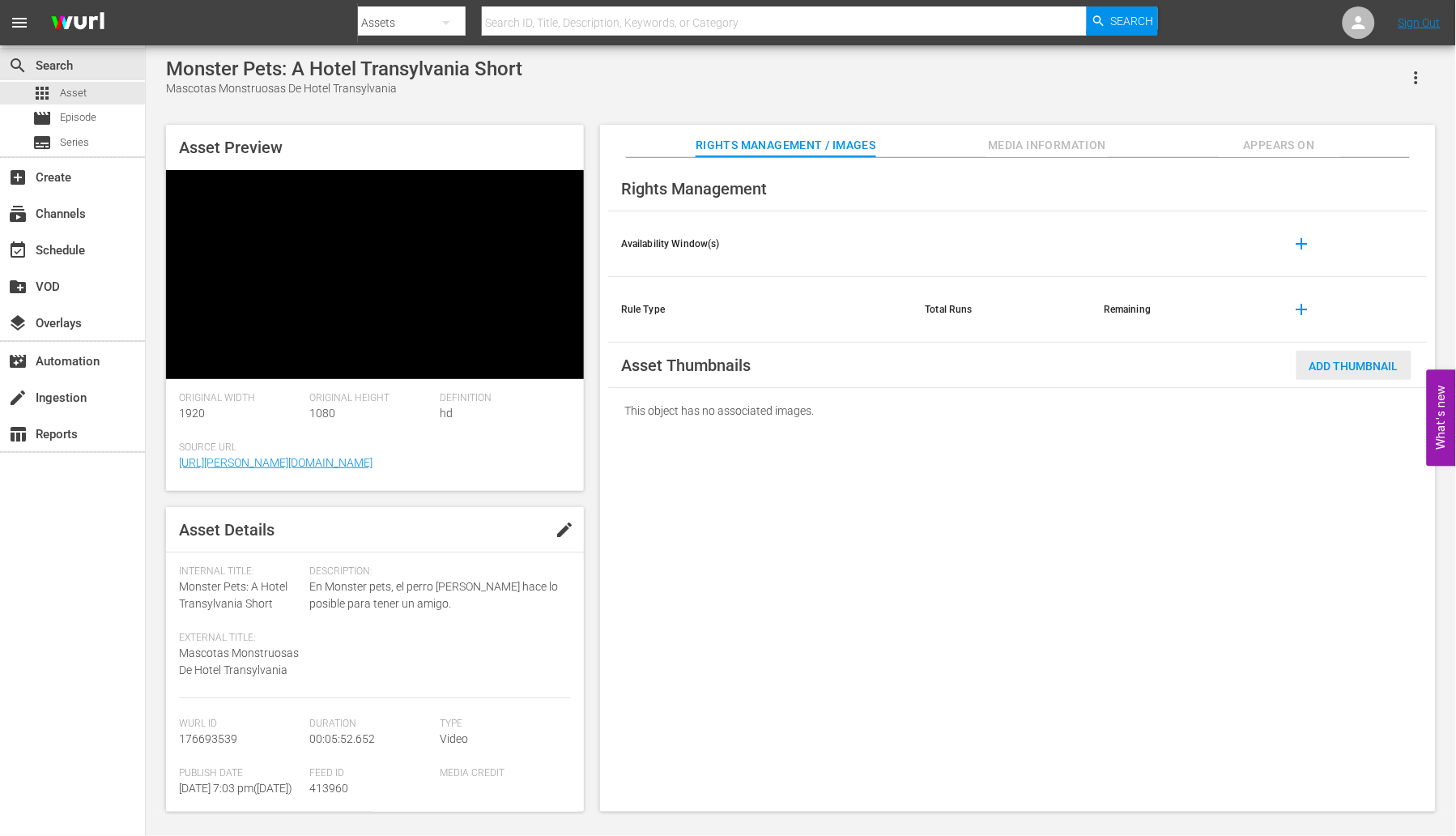
click at [1366, 361] on span "Add Thumbnail" at bounding box center [1353, 366] width 115 height 13
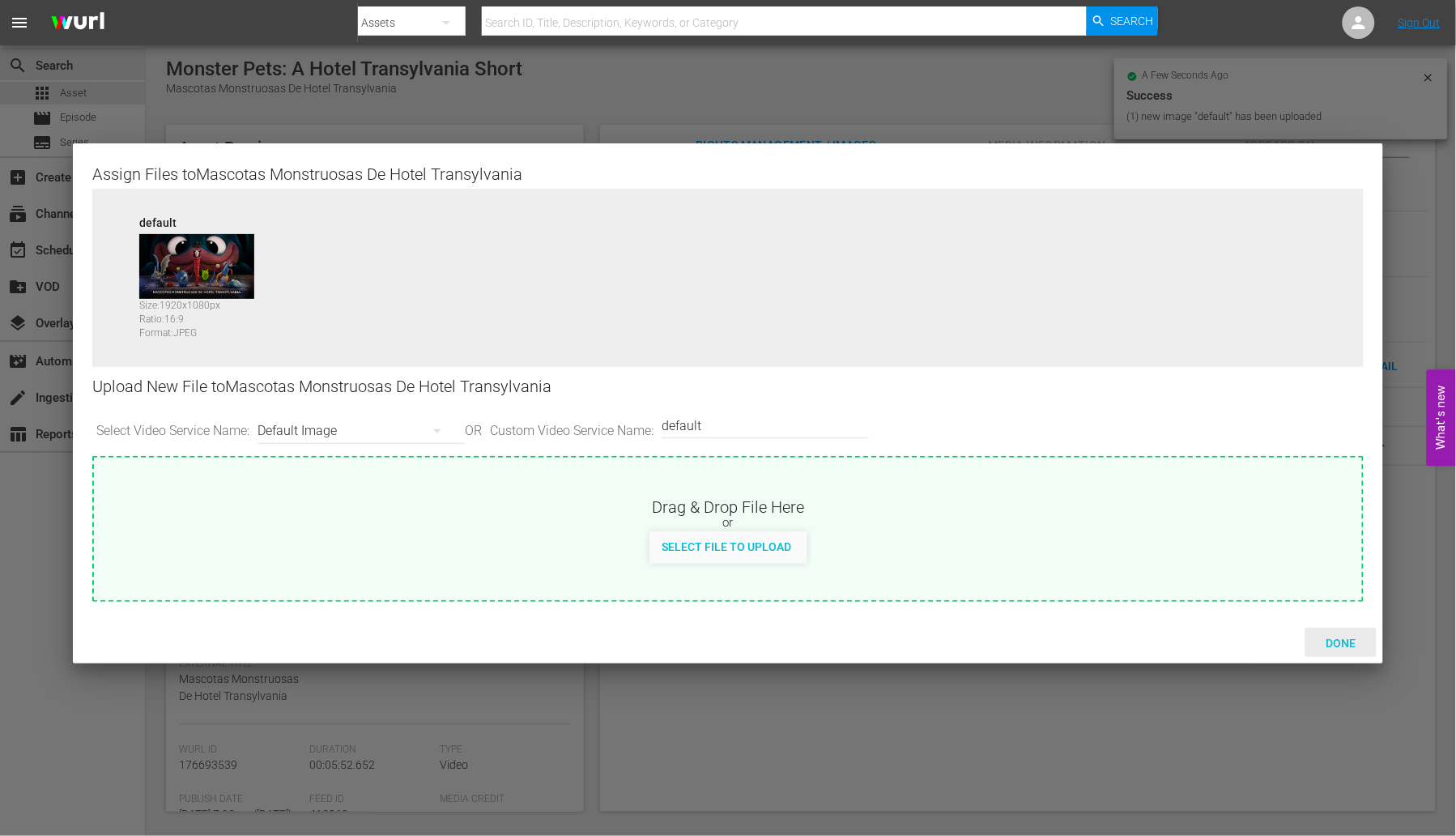
click at [1348, 636] on span "Done" at bounding box center [1340, 643] width 56 height 13
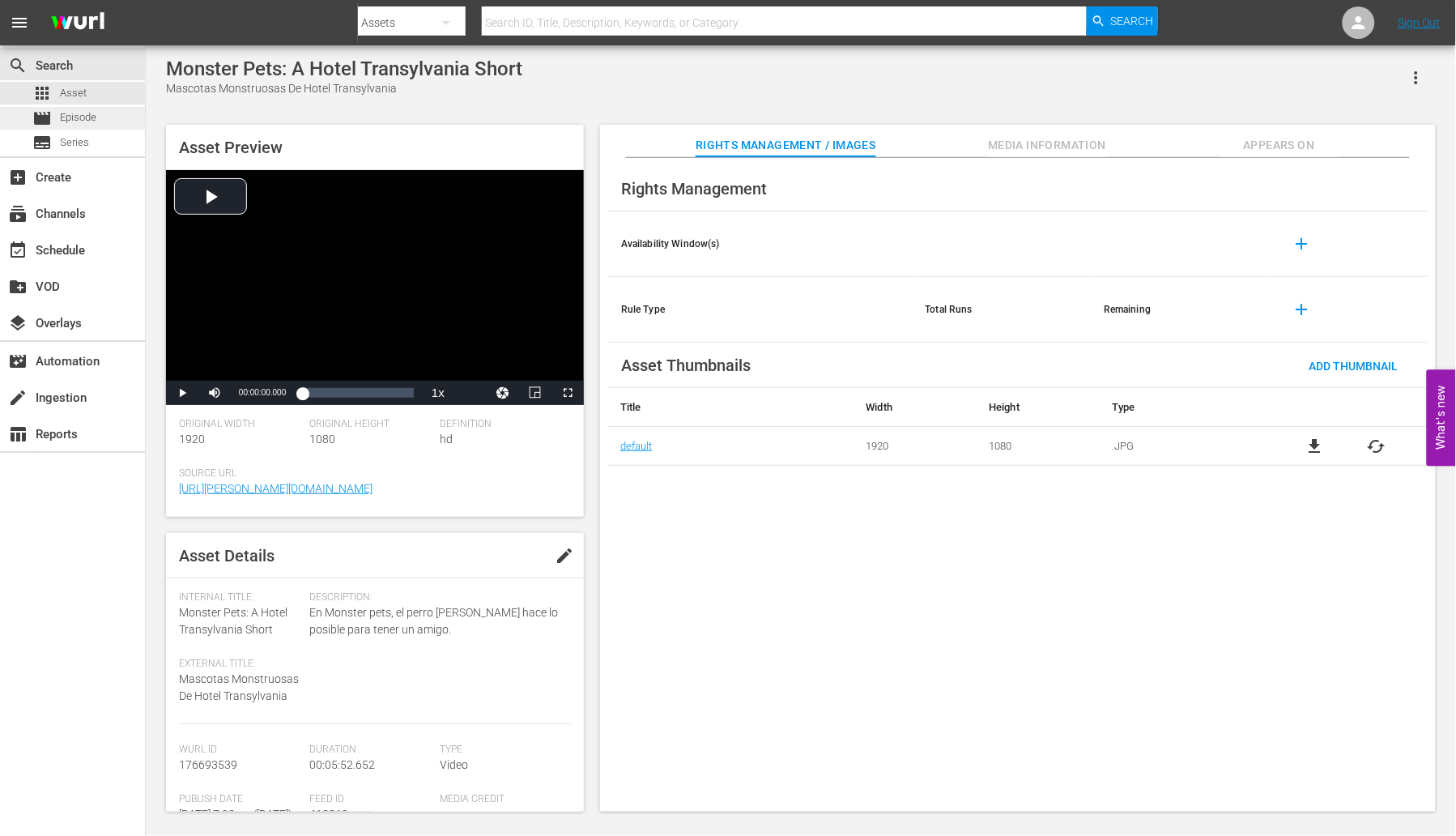
click at [123, 125] on div "movie Episode" at bounding box center [73, 118] width 145 height 23
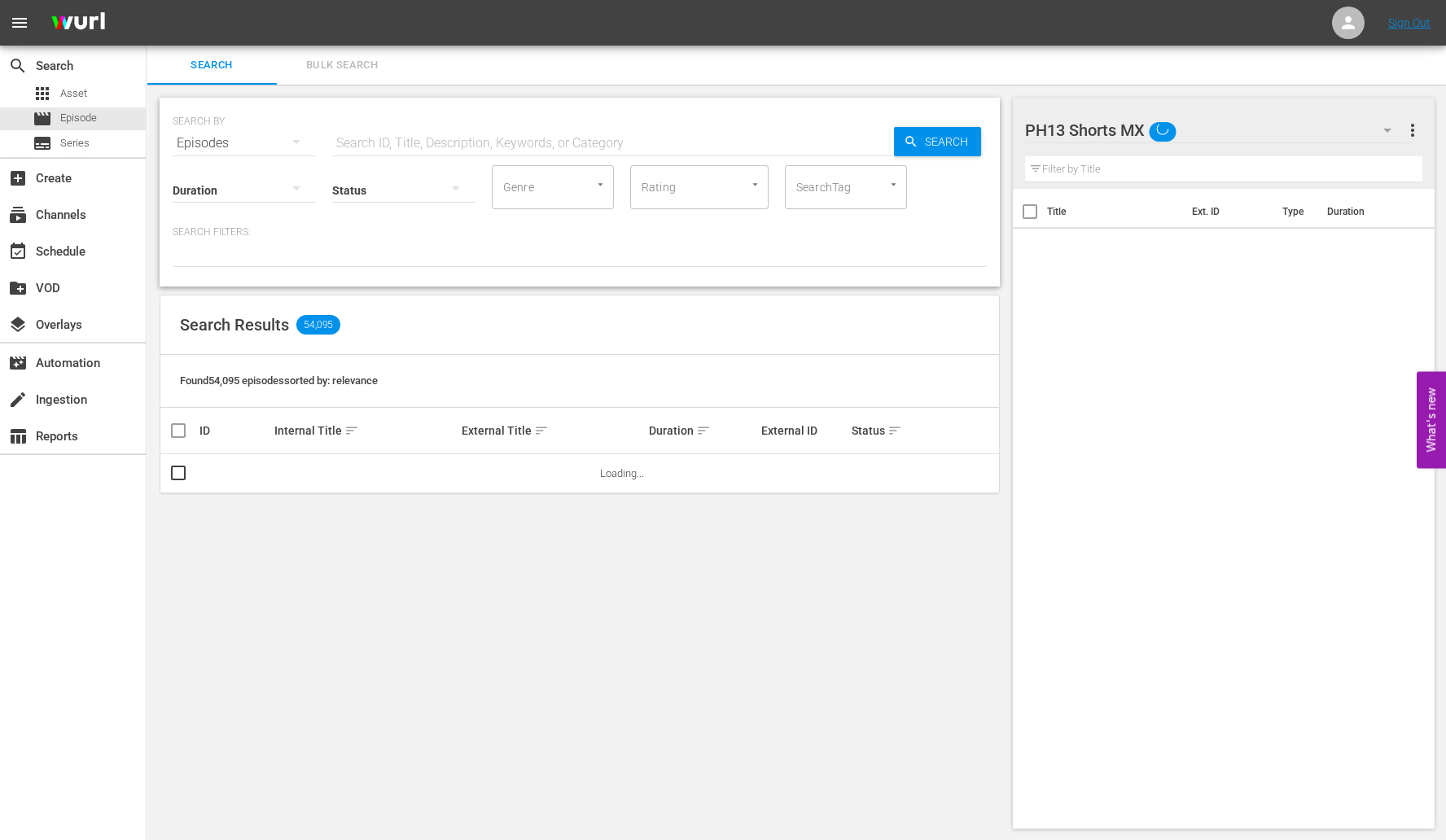
click at [355, 68] on span "Bulk Search" at bounding box center [341, 65] width 111 height 19
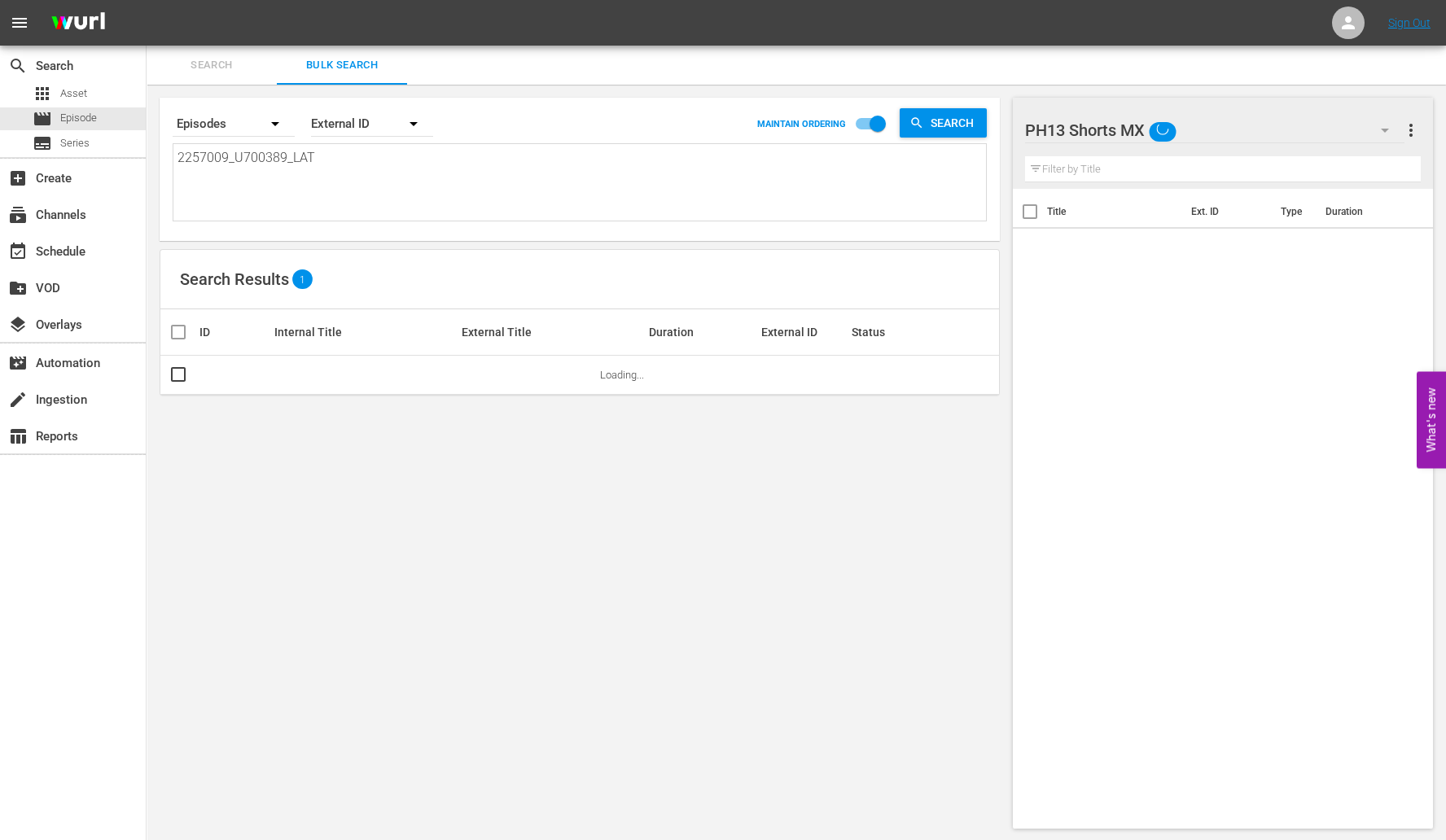
drag, startPoint x: 334, startPoint y: 182, endPoint x: -44, endPoint y: 188, distance: 378.0
click at [0, 188] on html "menu Sign Out search Search apps Asset movie Episode subtitles Series add_box C…" at bounding box center [723, 420] width 1446 height 840
paste textarea "11102646_U700391"
type textarea "11102646_U700391_LAT"
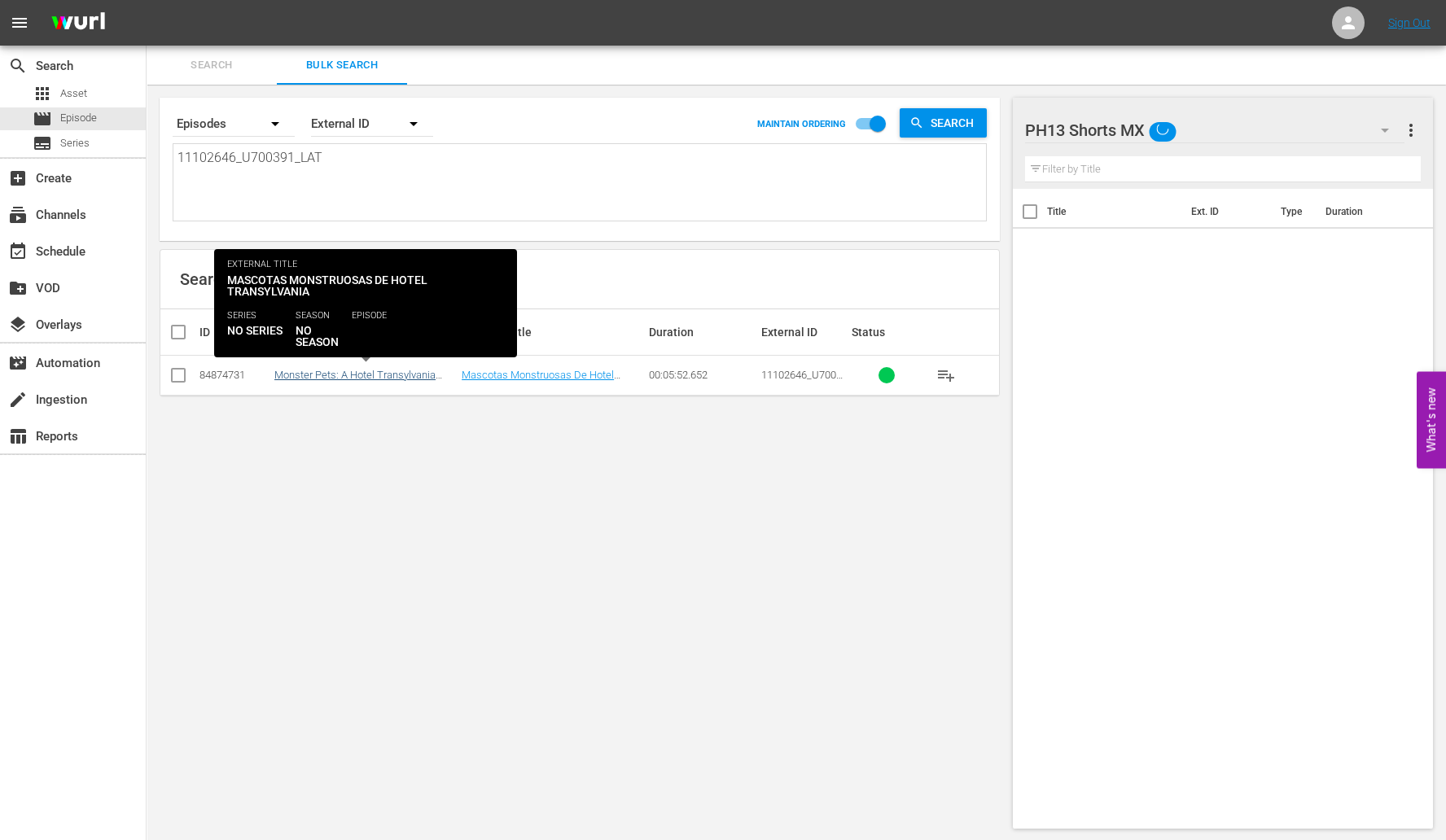
type textarea "11102646_U700391_LAT"
click at [335, 374] on link "Monster Pets: A Hotel Transylvania Short" at bounding box center [355, 381] width 161 height 25
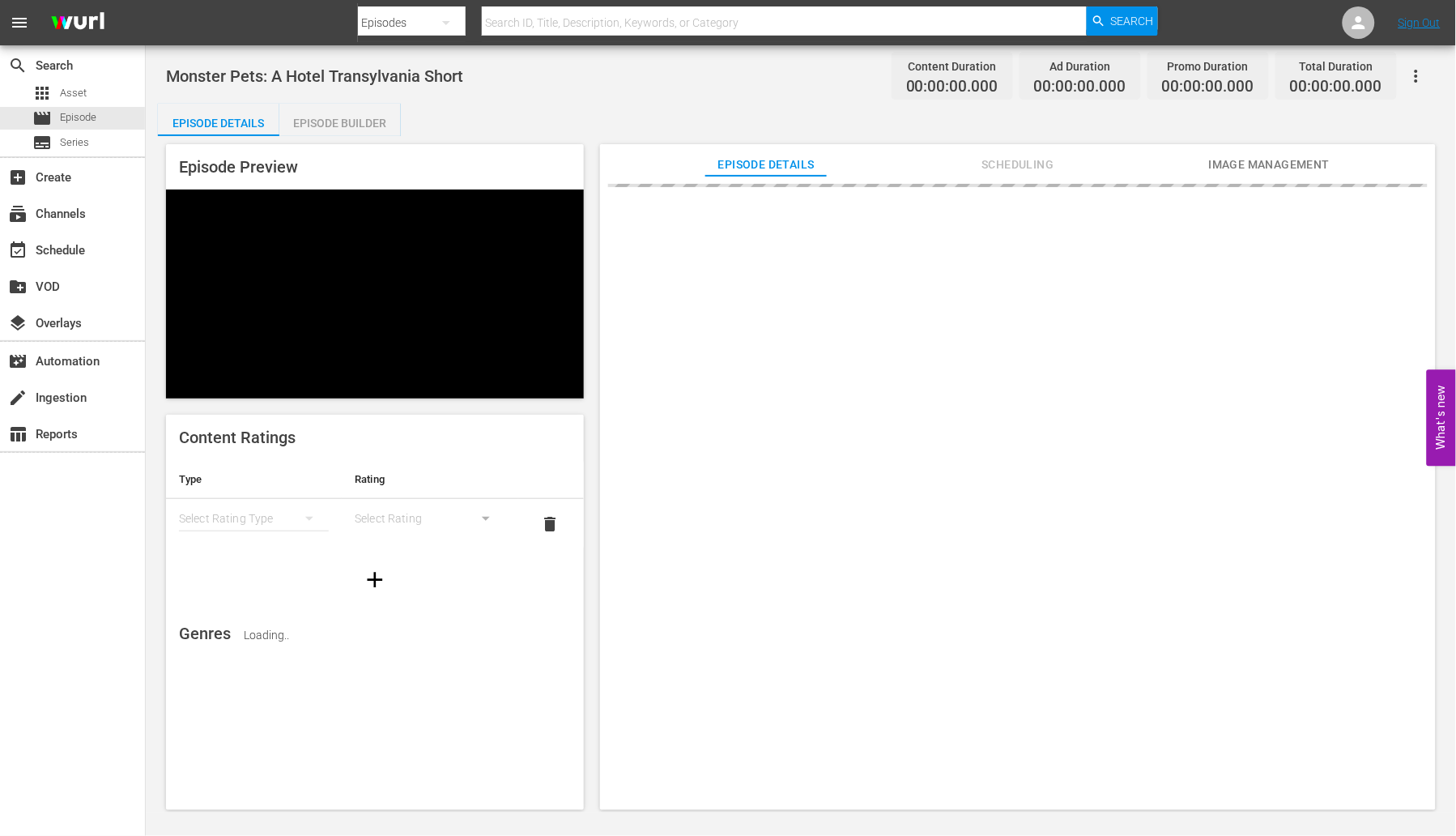
click at [1252, 167] on span "Image Management" at bounding box center [1269, 164] width 122 height 20
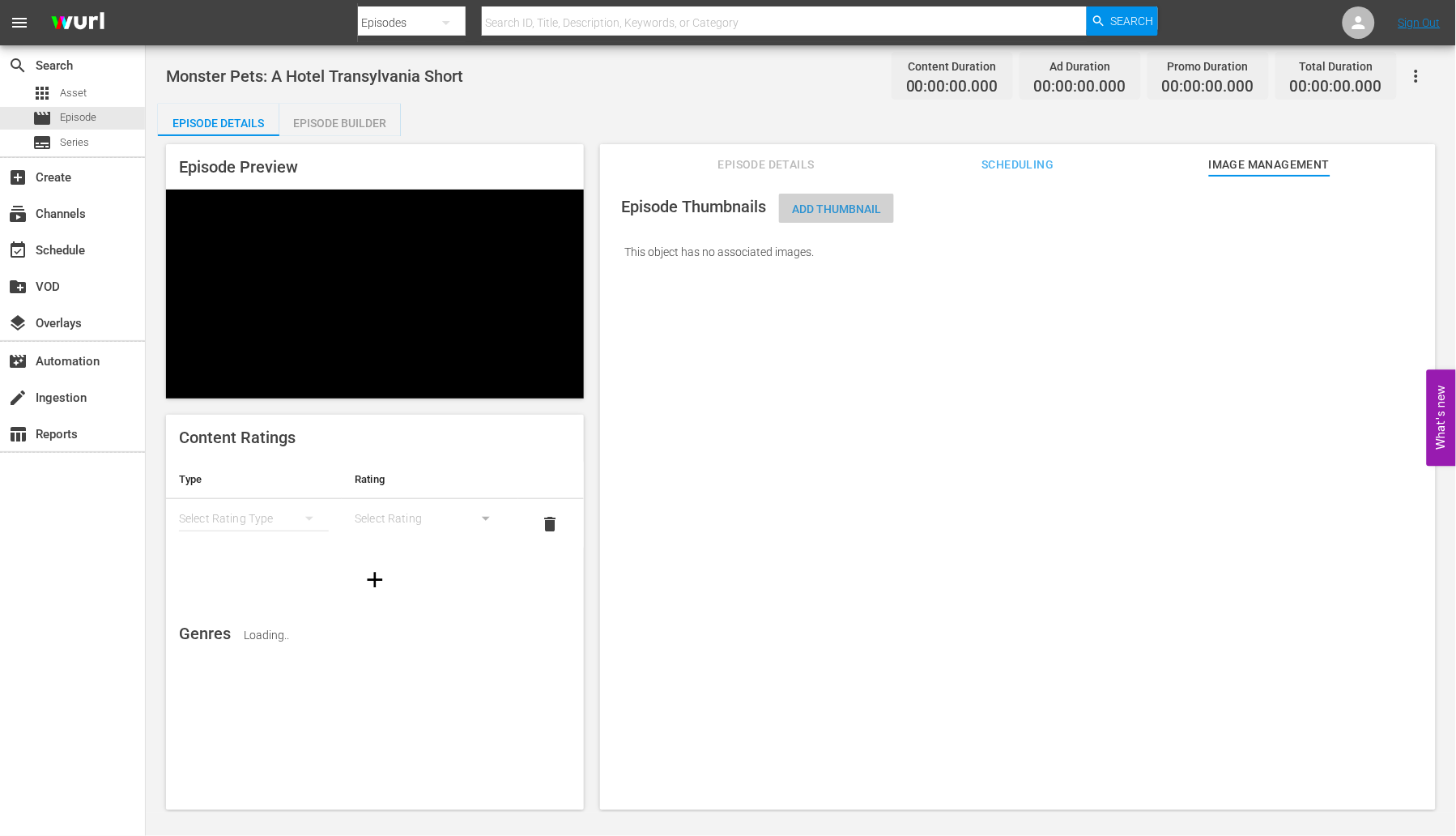
click at [857, 209] on span "Add Thumbnail" at bounding box center [836, 209] width 115 height 13
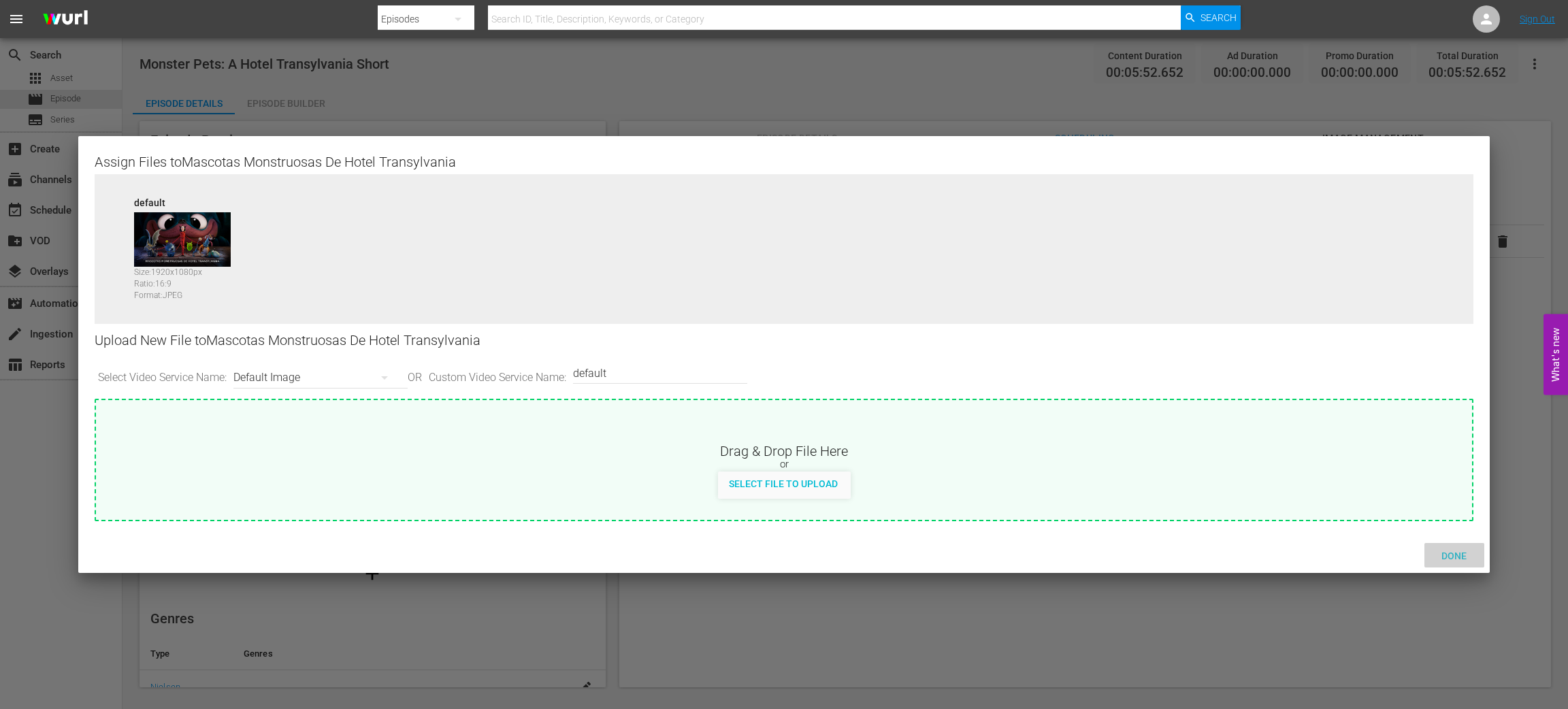
click at [1459, 558] on span "Done" at bounding box center [1454, 556] width 47 height 11
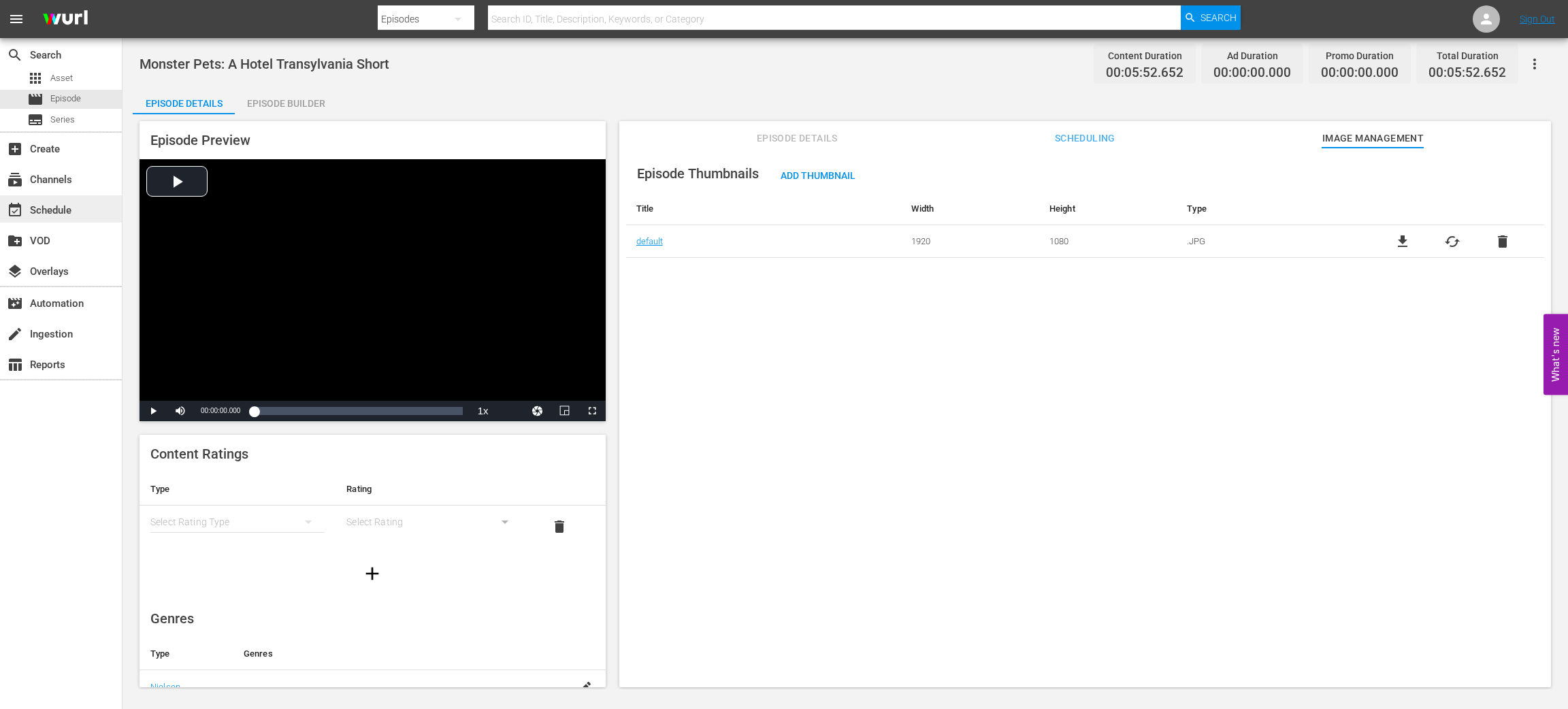
click at [59, 215] on div "event_available Schedule" at bounding box center [38, 208] width 76 height 12
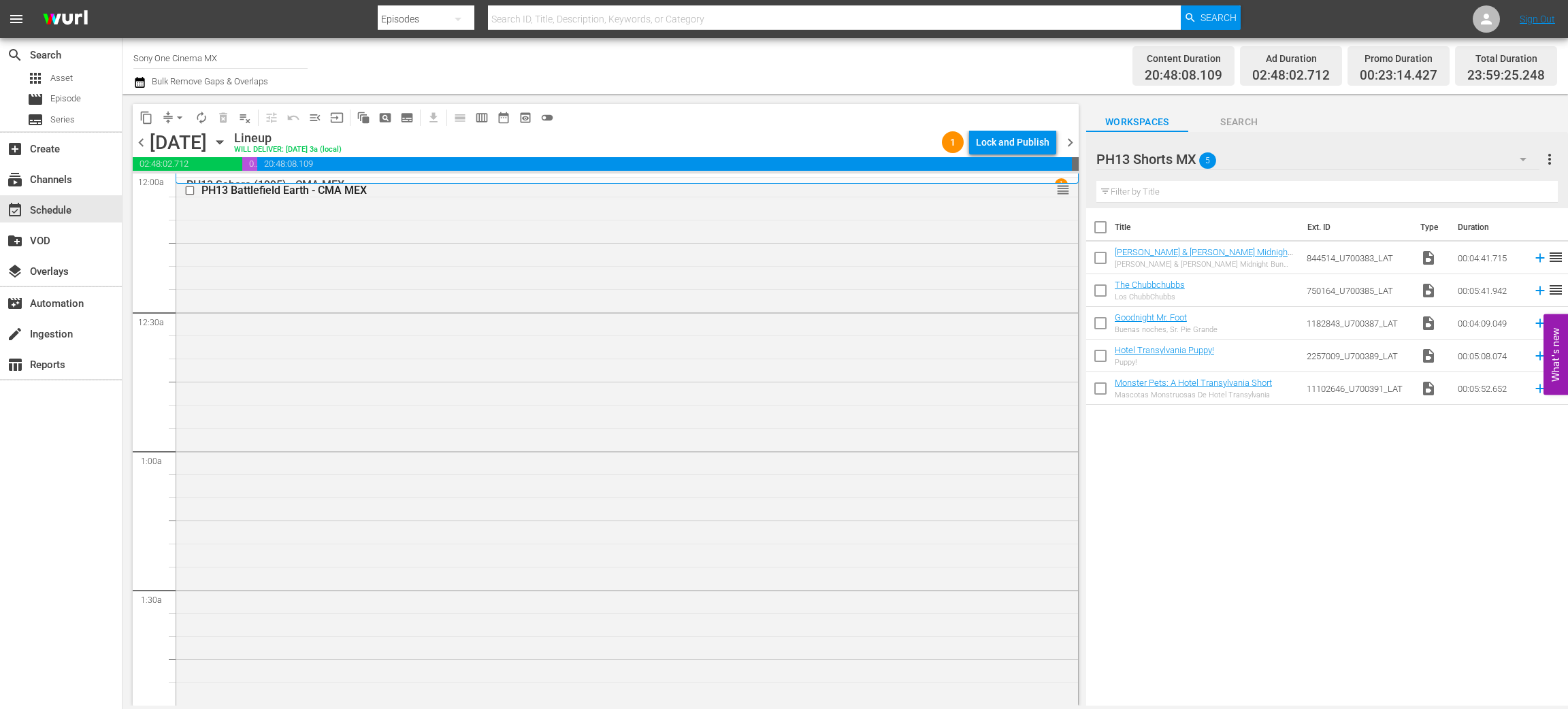
click at [143, 85] on icon "button" at bounding box center [139, 82] width 10 height 11
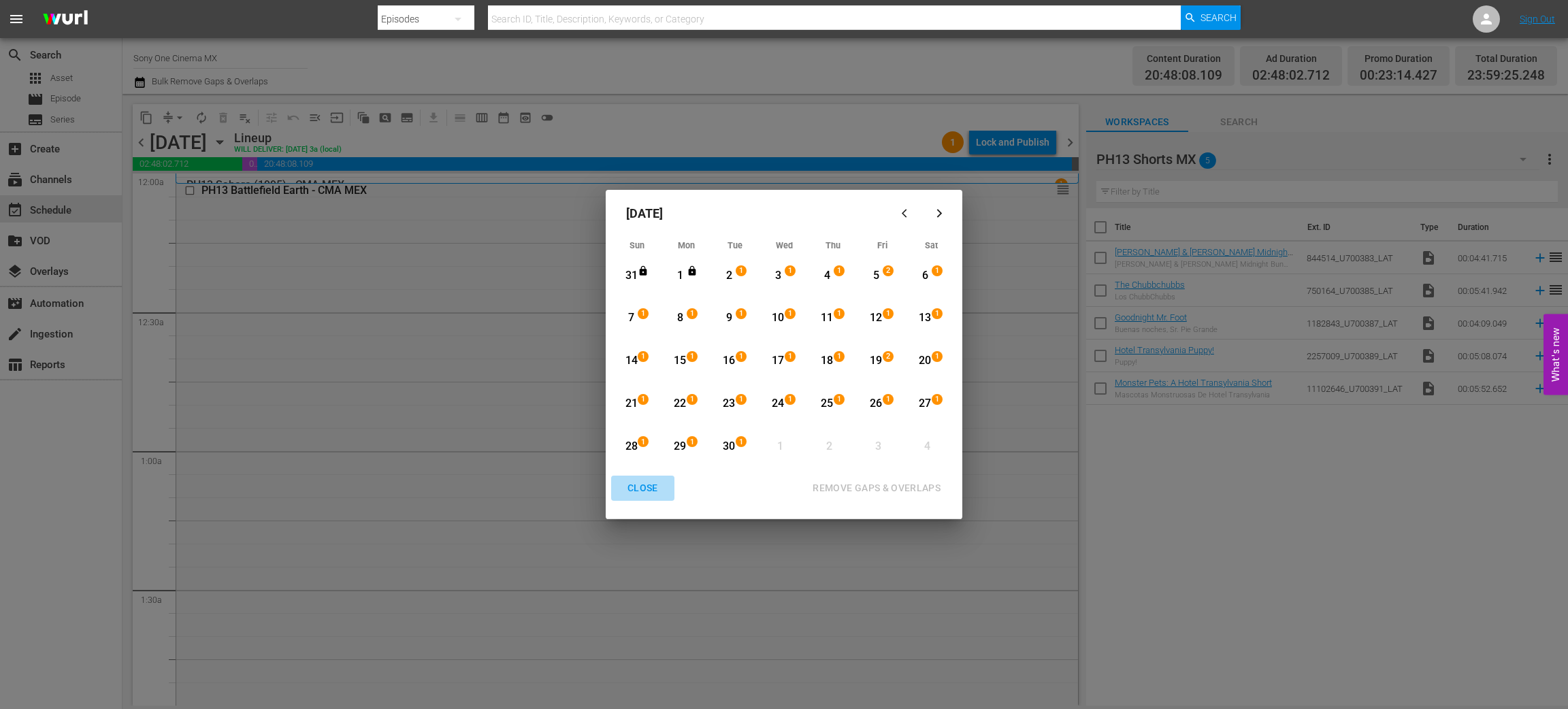
click at [631, 492] on div "CLOSE" at bounding box center [643, 488] width 52 height 17
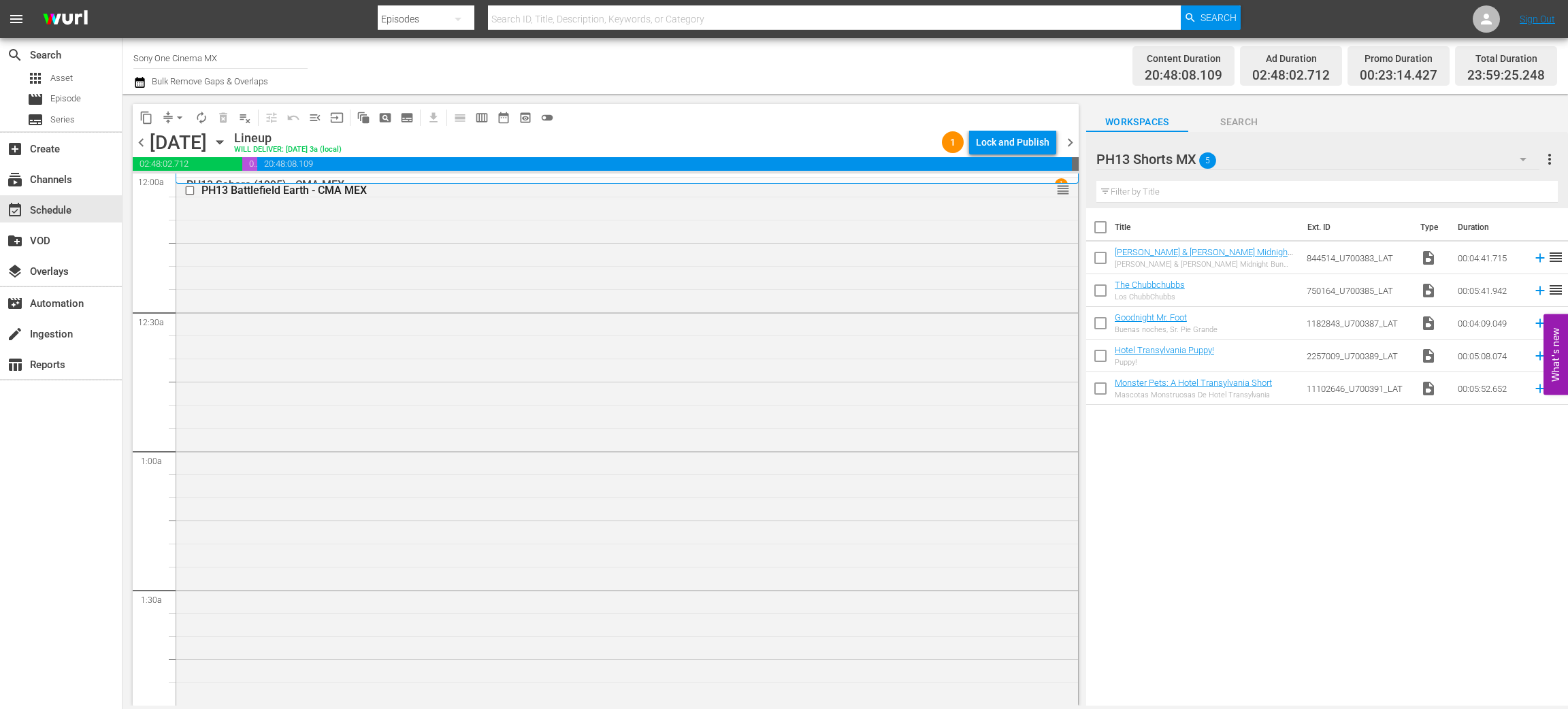
click at [227, 142] on icon "button" at bounding box center [219, 142] width 15 height 15
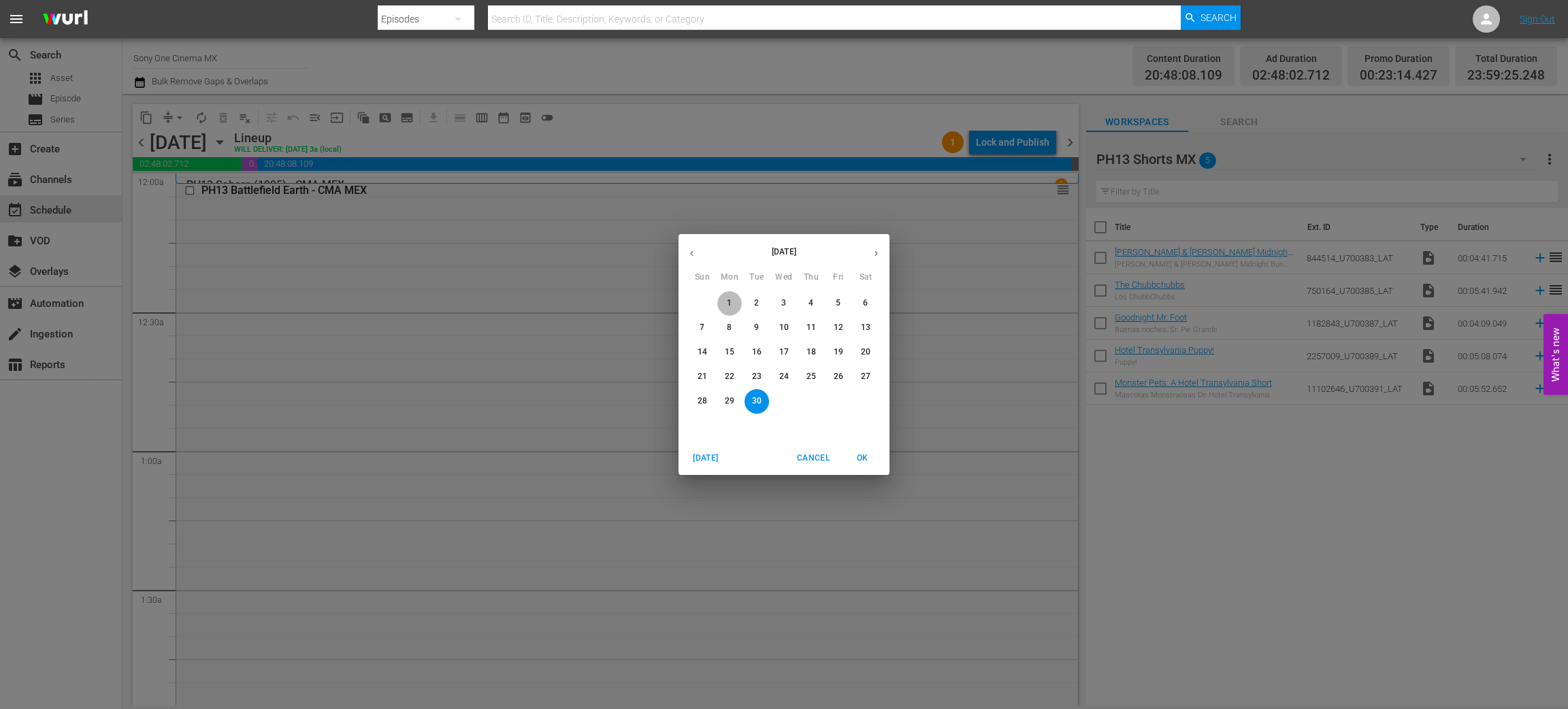
click at [731, 306] on p "1" at bounding box center [730, 303] width 5 height 12
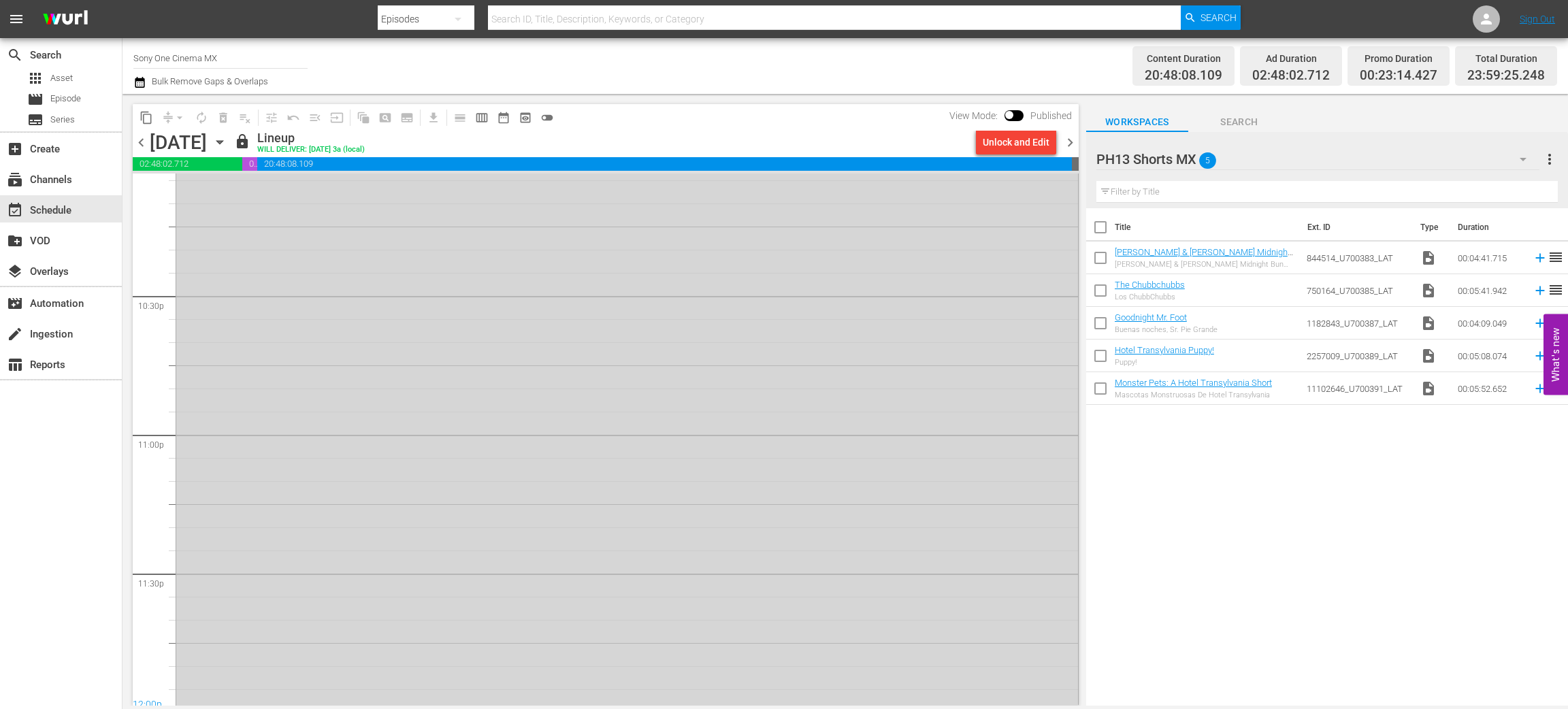
scroll to position [6131, 0]
click at [227, 146] on icon "button" at bounding box center [219, 142] width 15 height 15
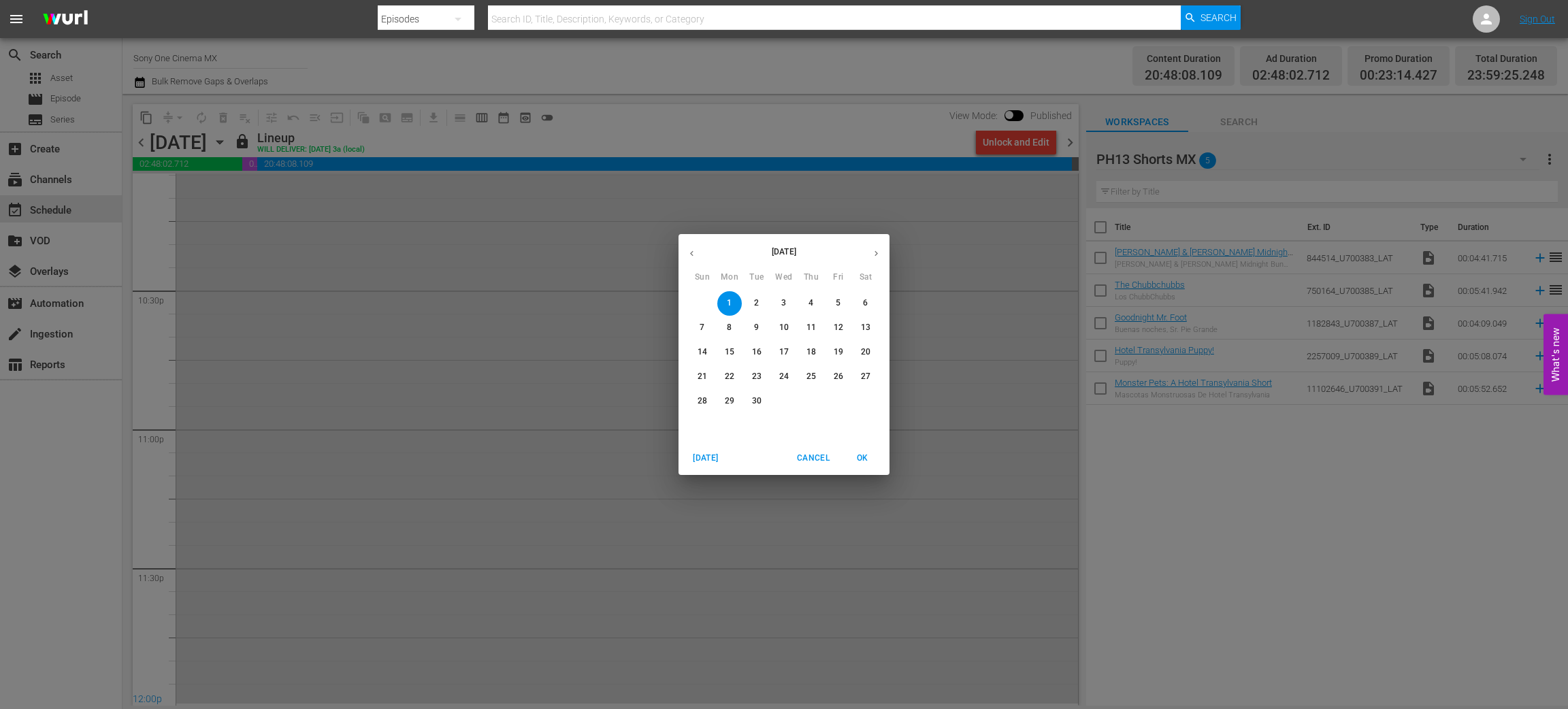
click at [757, 298] on p "2" at bounding box center [757, 303] width 5 height 12
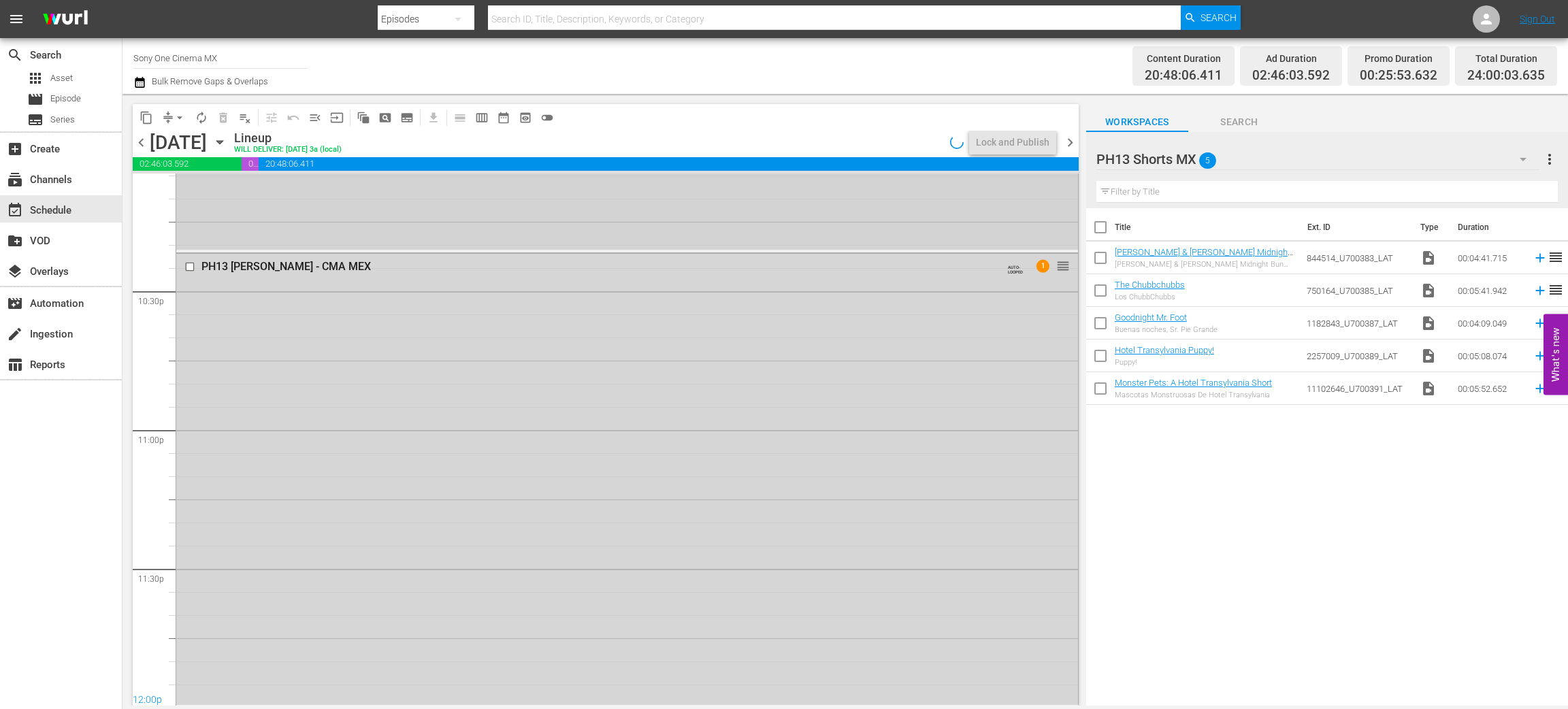
scroll to position [6131, 0]
click at [485, 116] on span "calendar_view_week_outlined" at bounding box center [482, 117] width 13 height 13
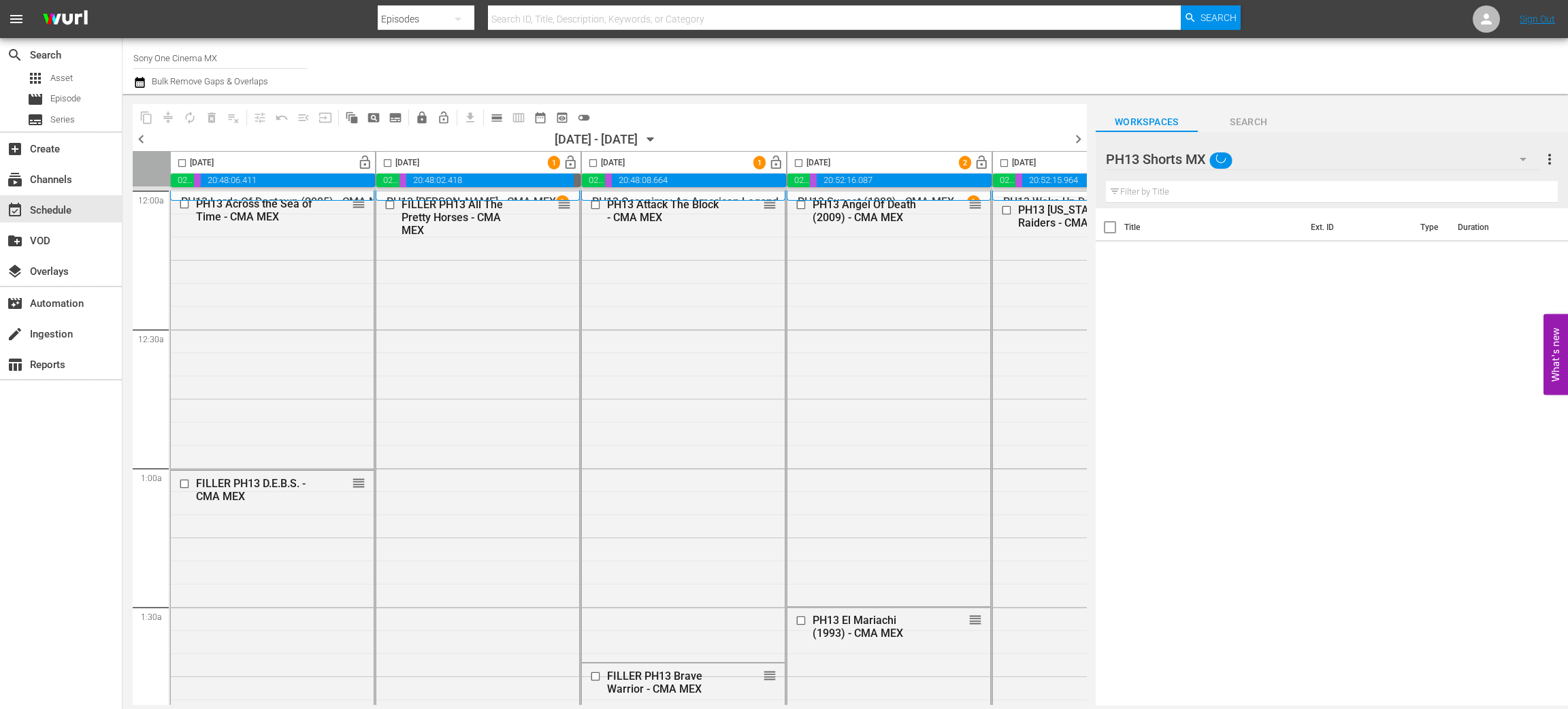
click at [181, 166] on input "checkbox" at bounding box center [182, 166] width 16 height 16
checkbox input "true"
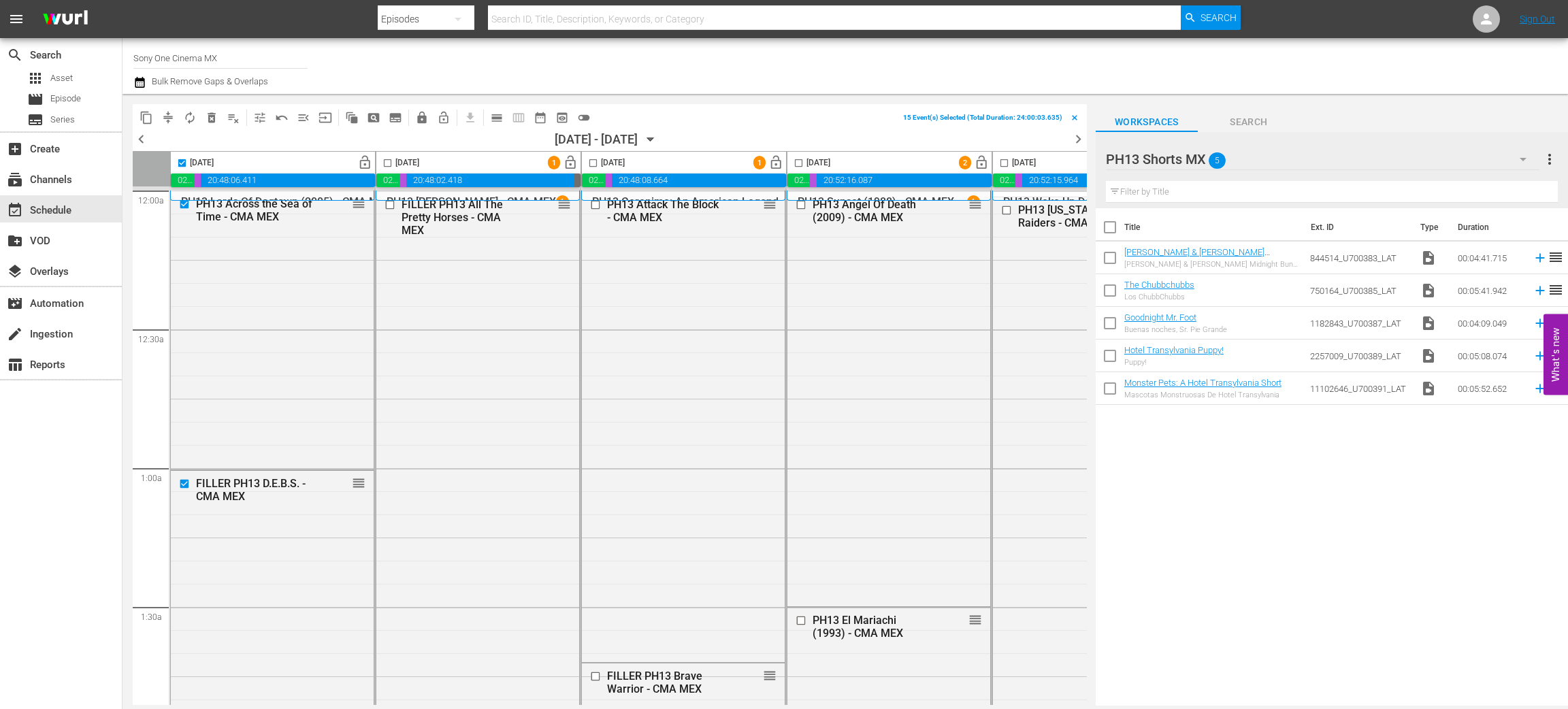
click at [389, 163] on input "checkbox" at bounding box center [387, 166] width 16 height 16
checkbox input "true"
click at [596, 162] on input "checkbox" at bounding box center [593, 166] width 16 height 16
checkbox input "true"
click at [798, 158] on input "checkbox" at bounding box center [799, 166] width 16 height 16
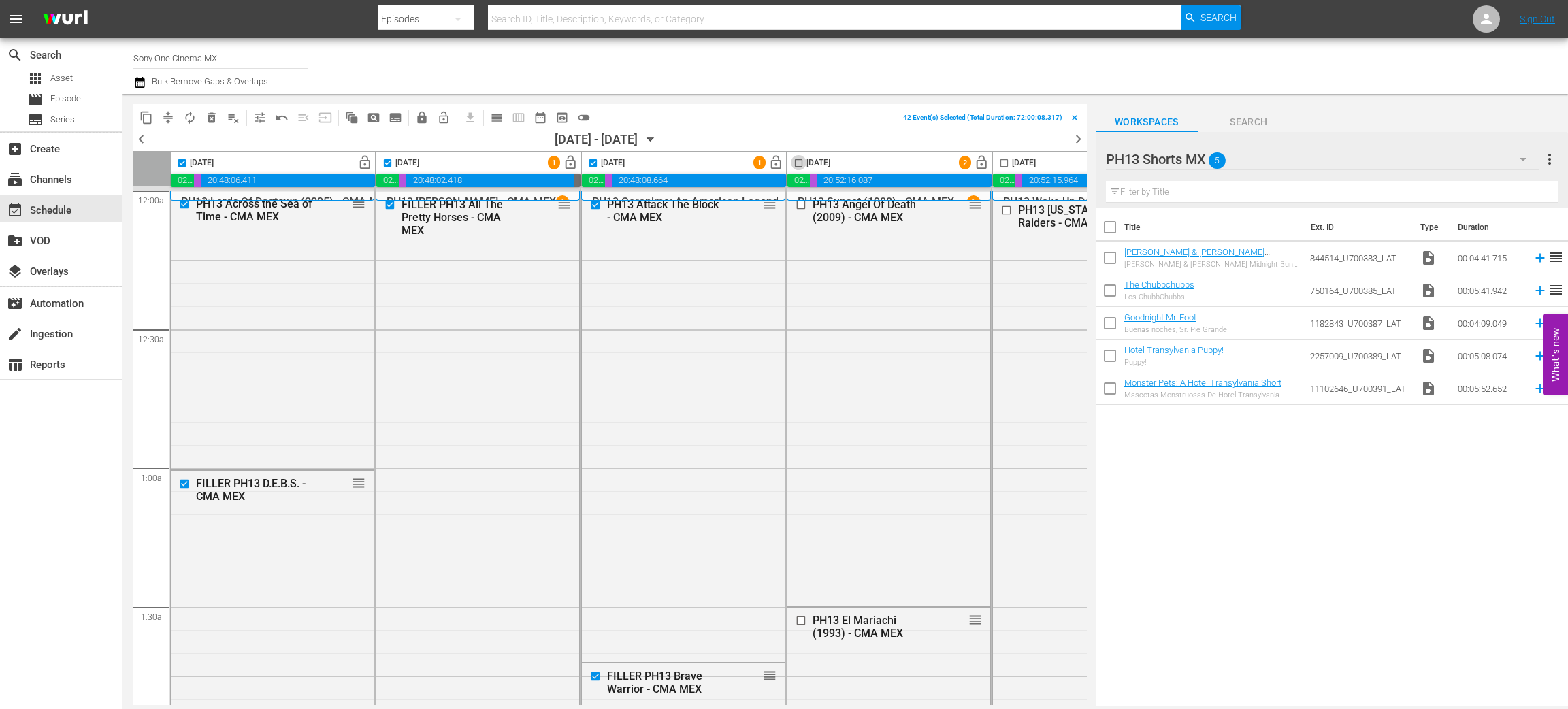
checkbox input "true"
click at [1002, 158] on input "checkbox" at bounding box center [1005, 166] width 16 height 16
checkbox input "true"
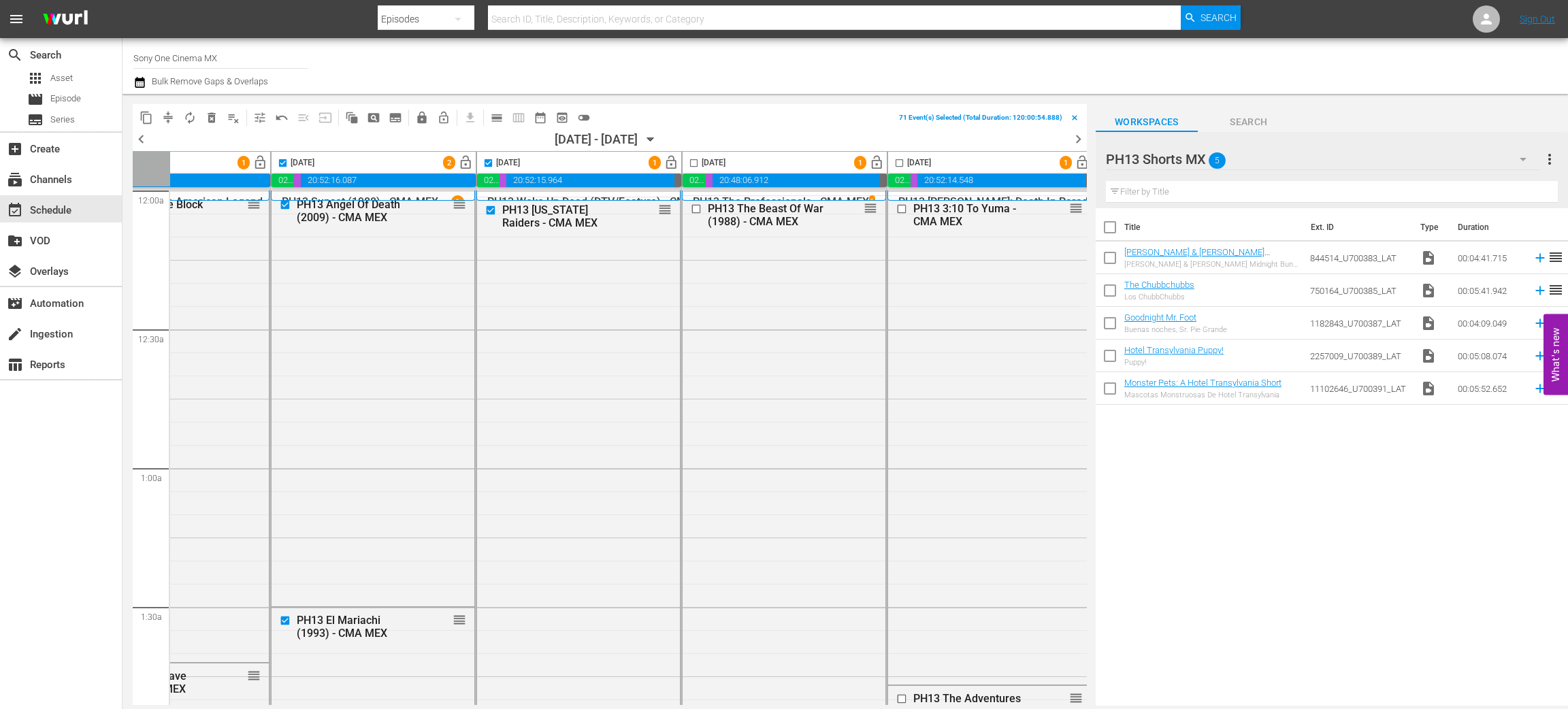
scroll to position [0, 528]
click at [681, 158] on input "checkbox" at bounding box center [688, 166] width 16 height 16
checkbox input "true"
click at [888, 162] on input "checkbox" at bounding box center [894, 166] width 16 height 16
checkbox input "true"
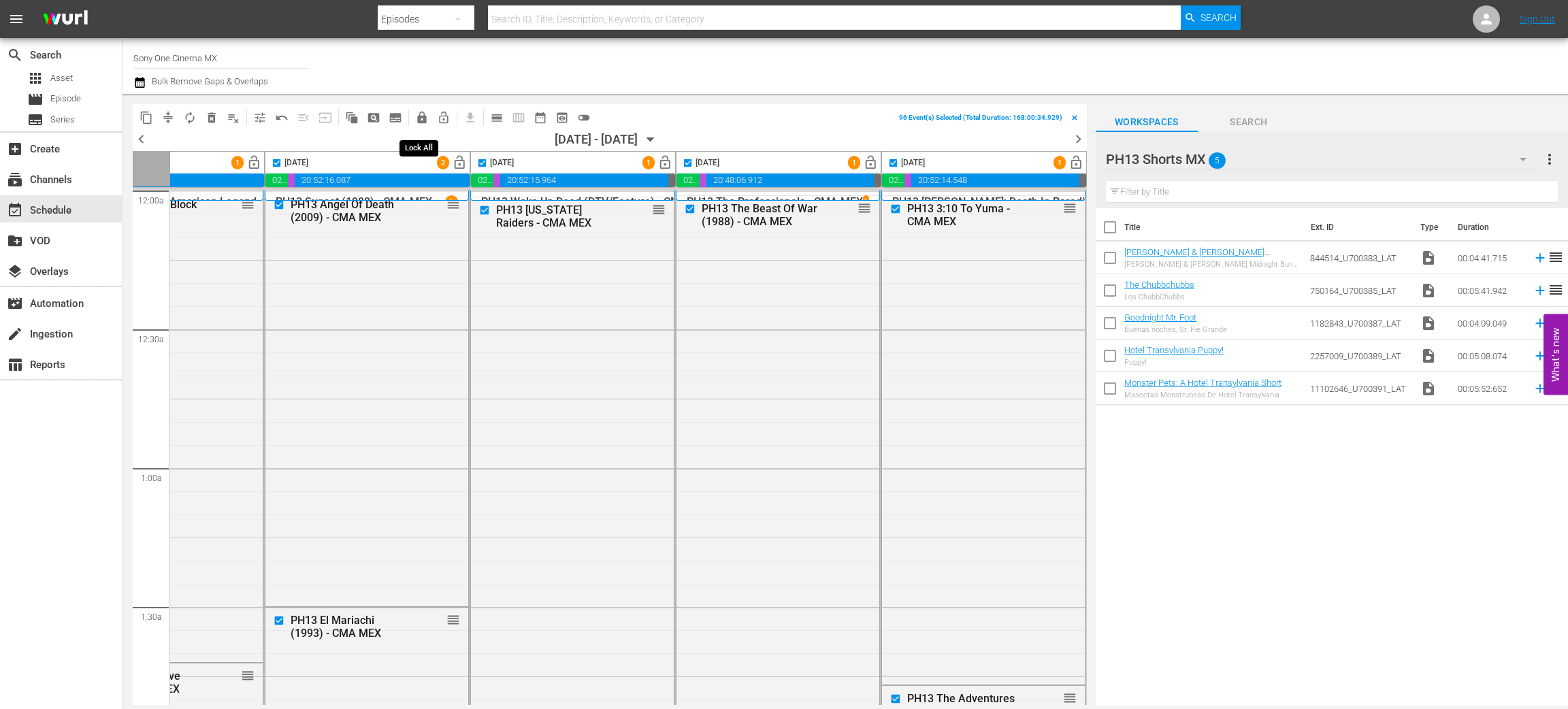
click at [422, 113] on span "lock" at bounding box center [422, 117] width 13 height 13
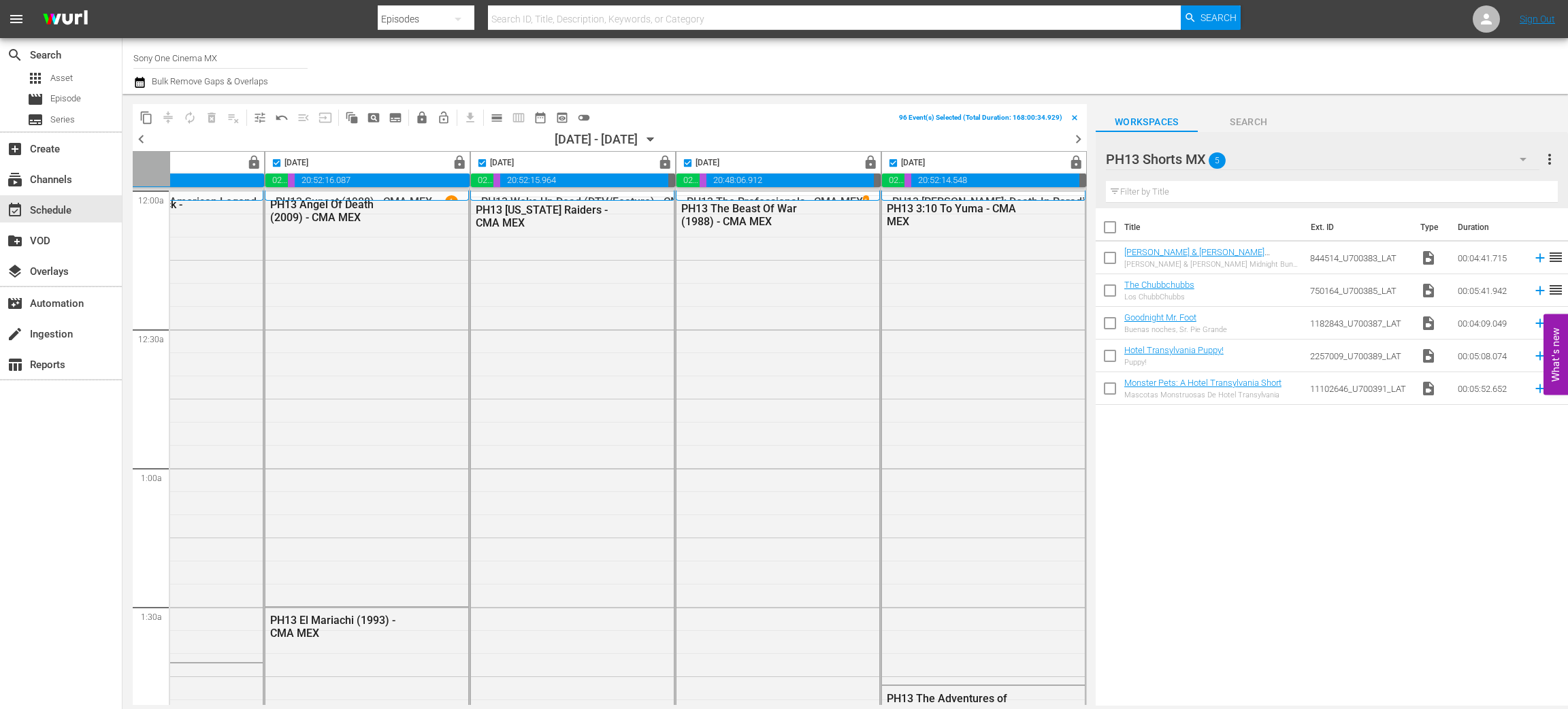
click at [137, 80] on icon "button" at bounding box center [139, 82] width 10 height 11
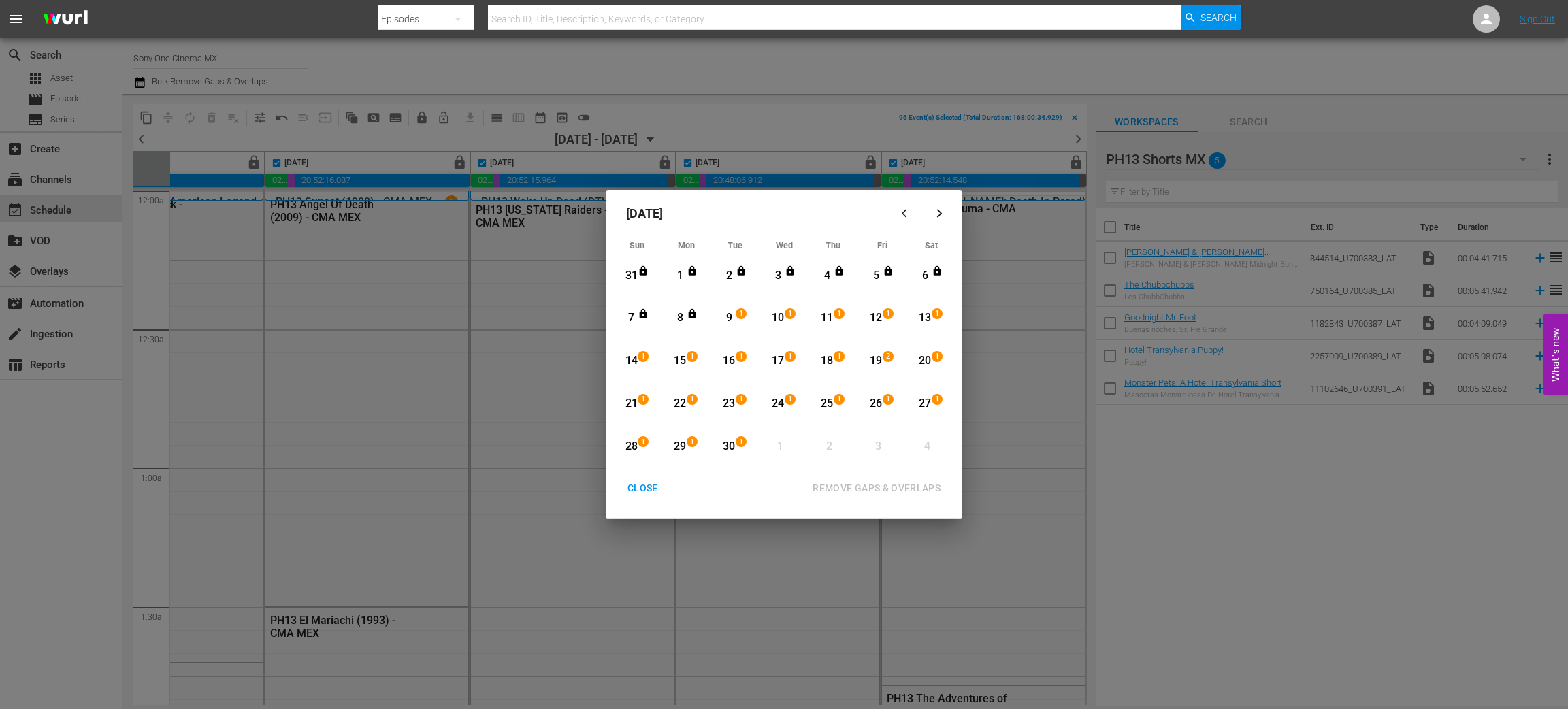
click at [640, 488] on div "CLOSE" at bounding box center [643, 488] width 52 height 17
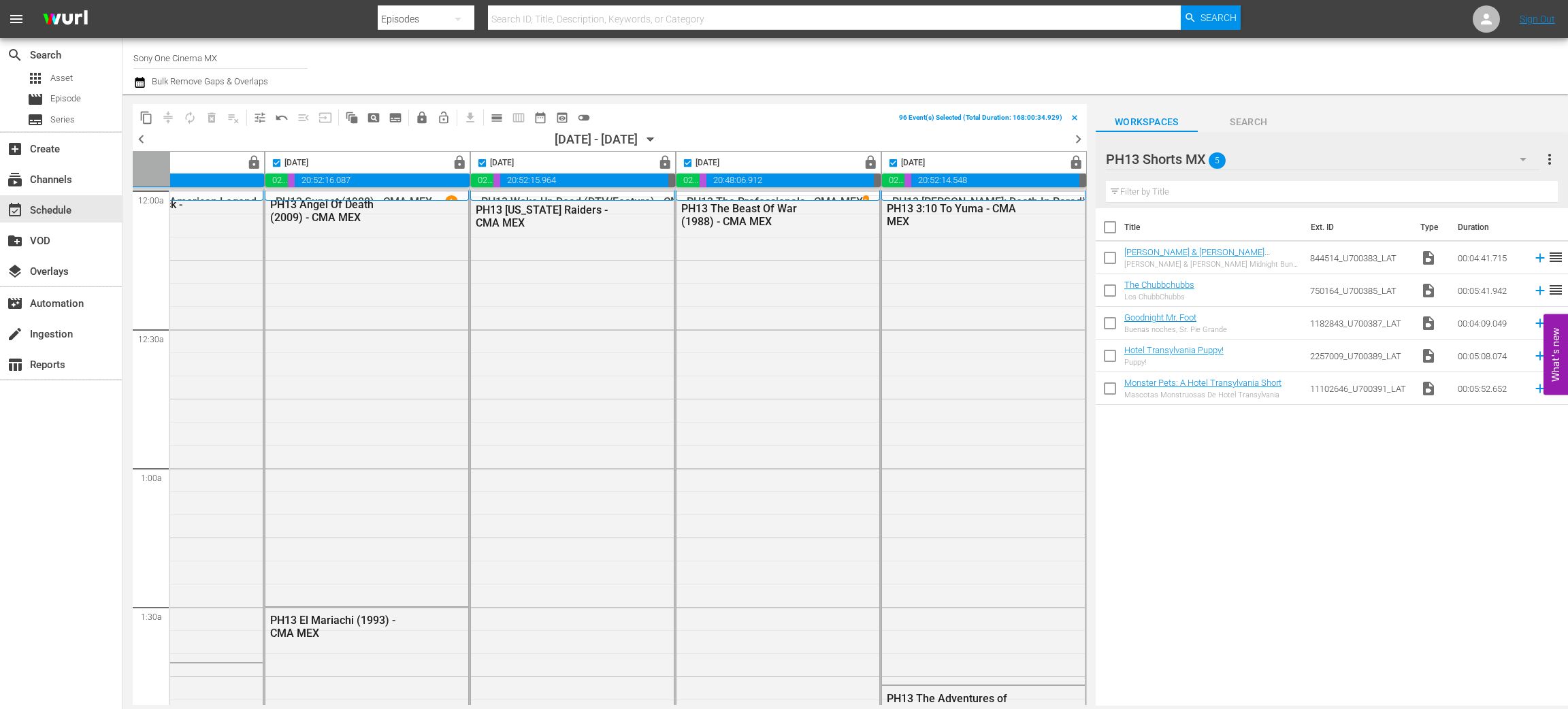
click at [654, 138] on icon "button" at bounding box center [650, 139] width 6 height 3
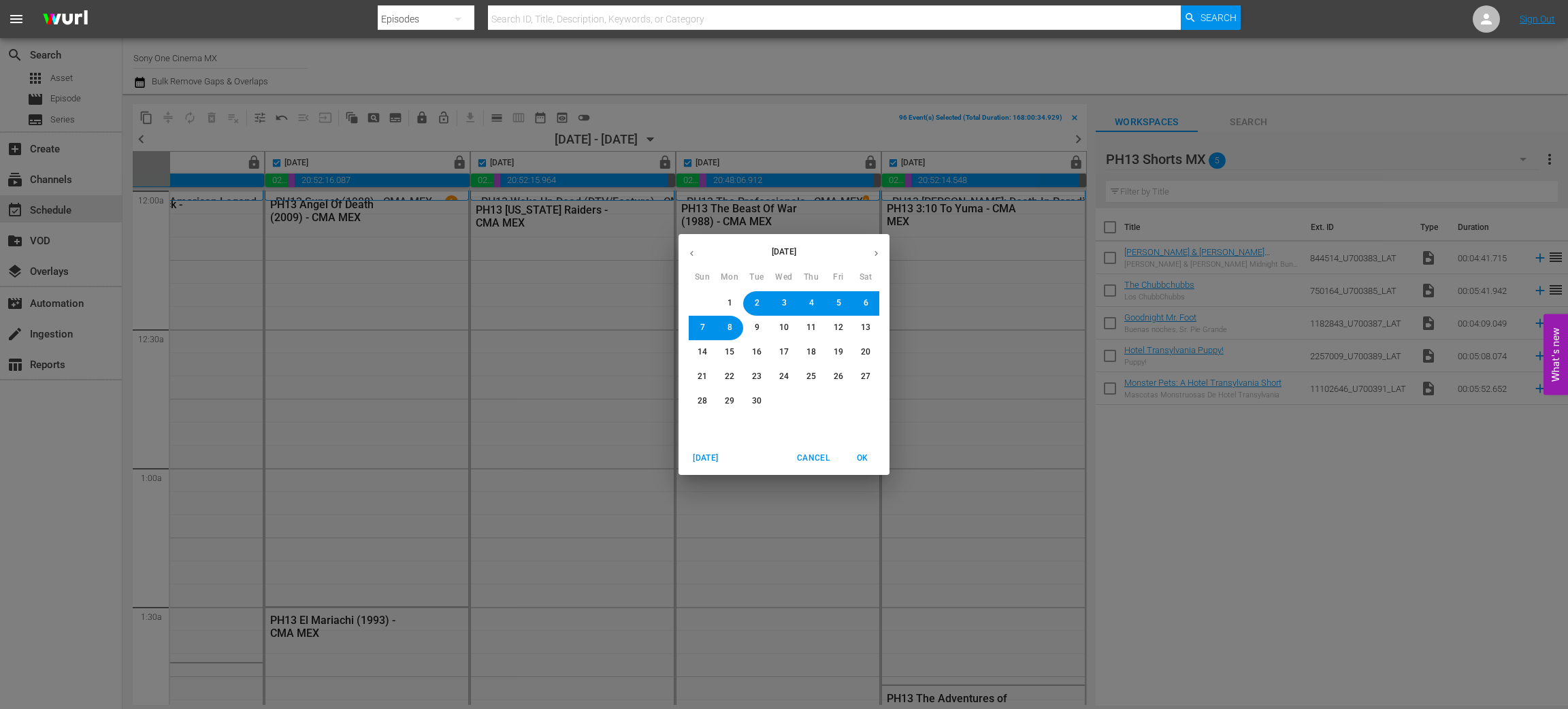
click at [753, 326] on span "9" at bounding box center [757, 327] width 8 height 12
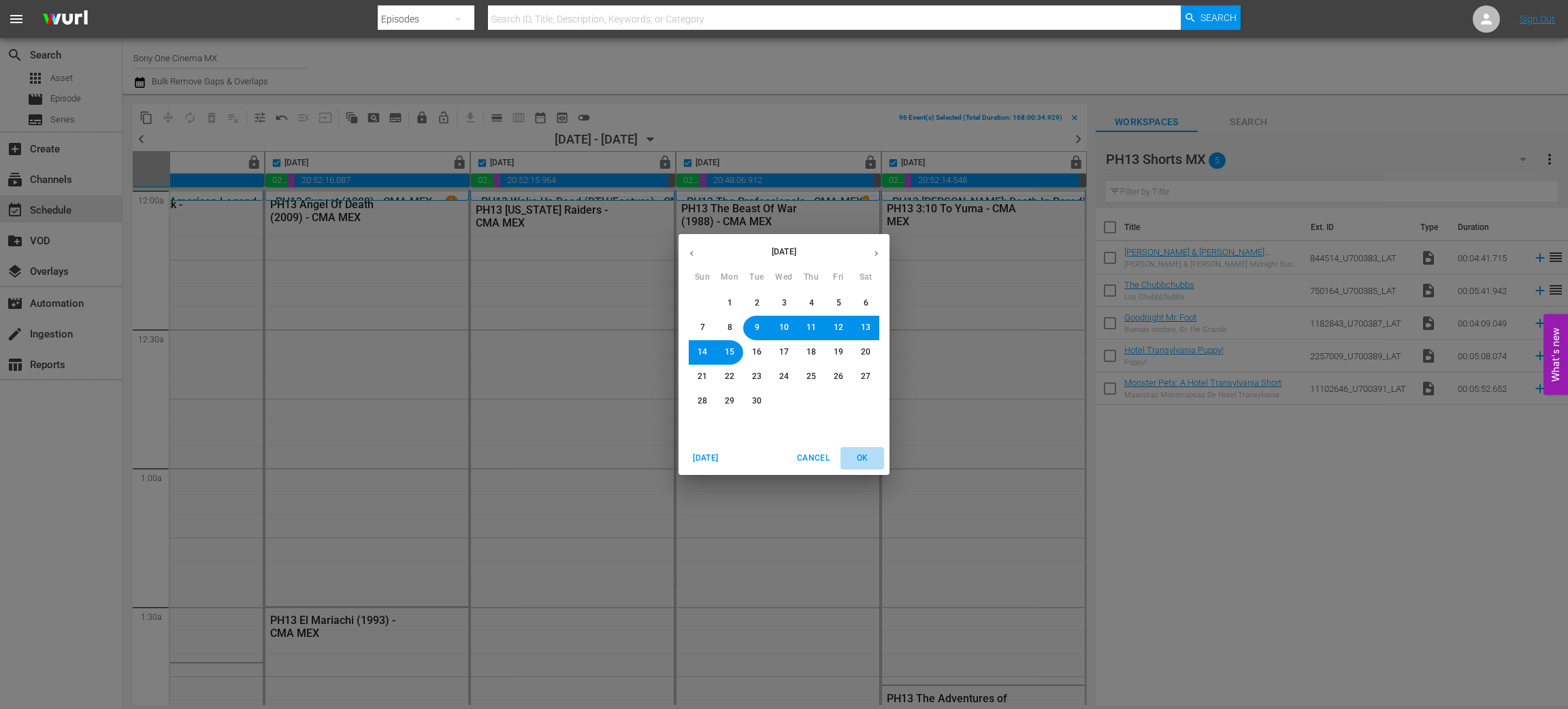
click at [869, 459] on span "OK" at bounding box center [862, 459] width 32 height 14
checkbox input "false"
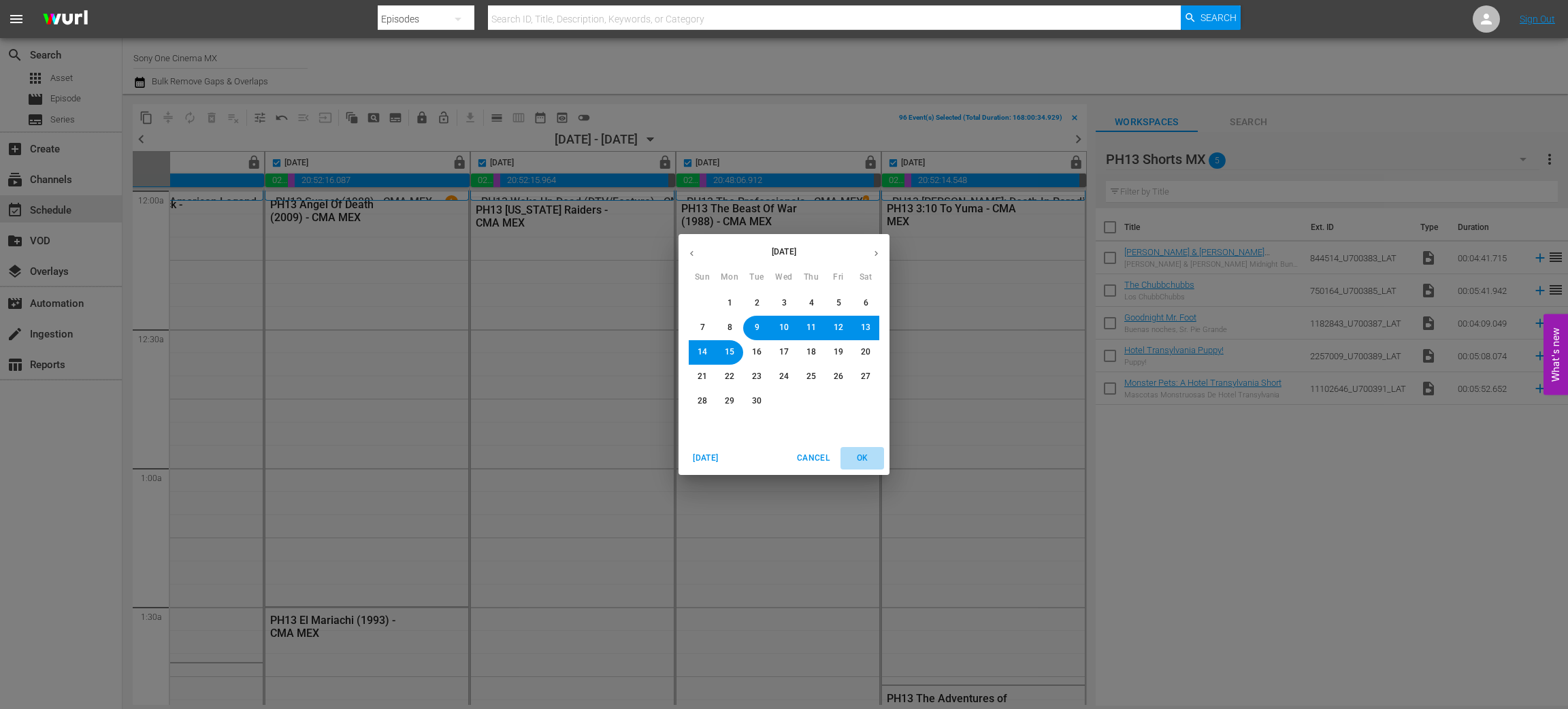
checkbox input "false"
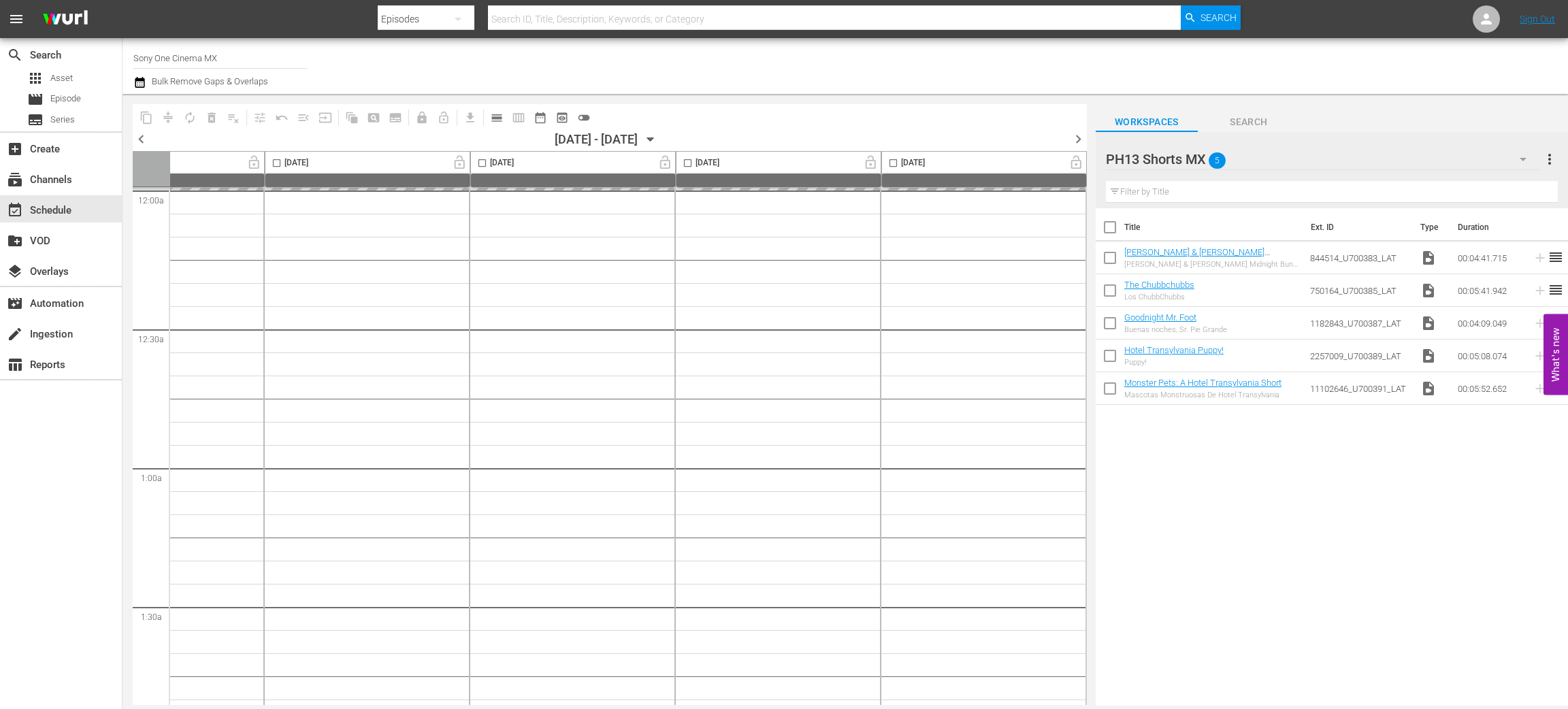
drag, startPoint x: 593, startPoint y: 700, endPoint x: 402, endPoint y: 718, distance: 191.8
click at [402, 708] on html "menu Search By Episodes Search ID, Title, Description, Keywords, or Category Se…" at bounding box center [784, 354] width 1568 height 709
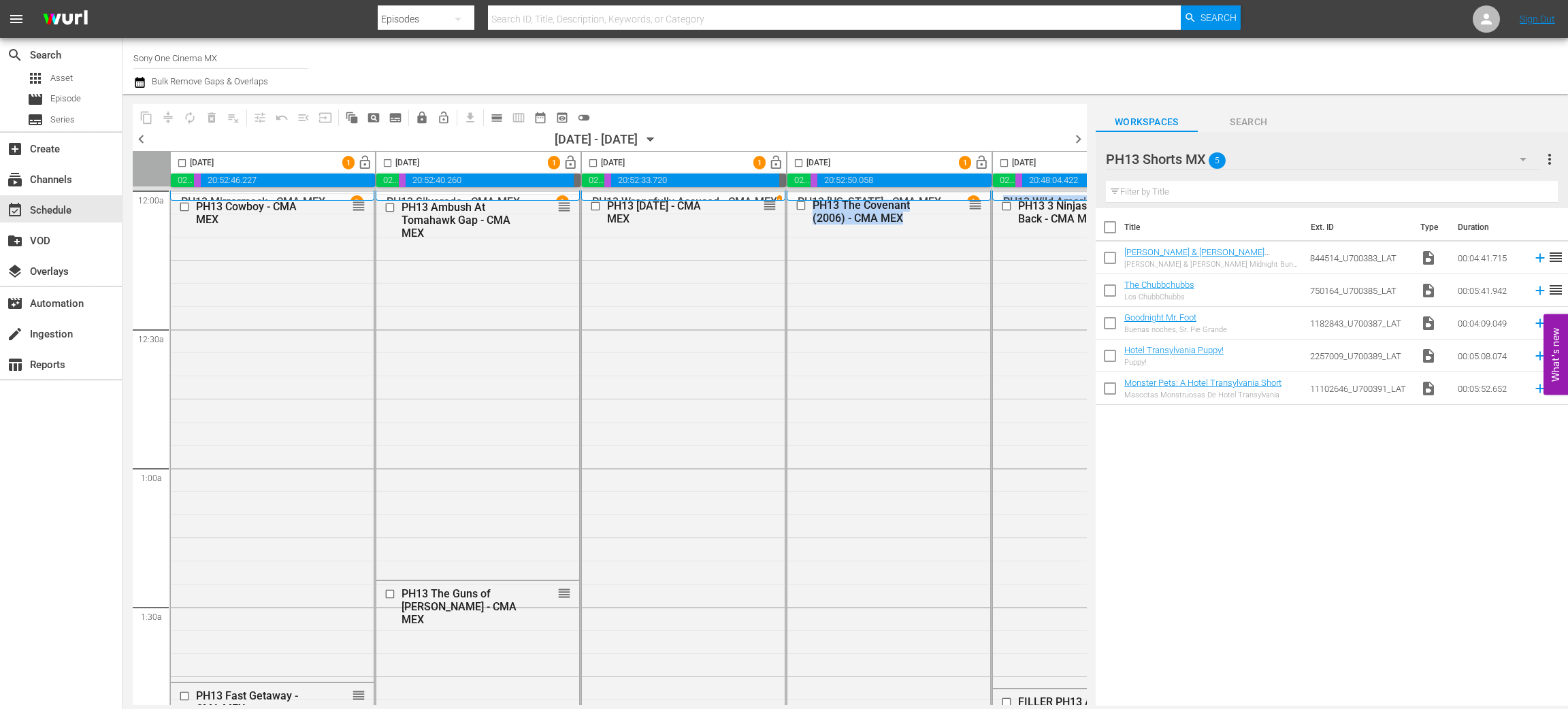
click at [183, 166] on input "checkbox" at bounding box center [182, 166] width 16 height 16
checkbox input "true"
click at [389, 165] on input "checkbox" at bounding box center [387, 166] width 16 height 16
checkbox input "true"
click at [589, 158] on input "checkbox" at bounding box center [593, 166] width 16 height 16
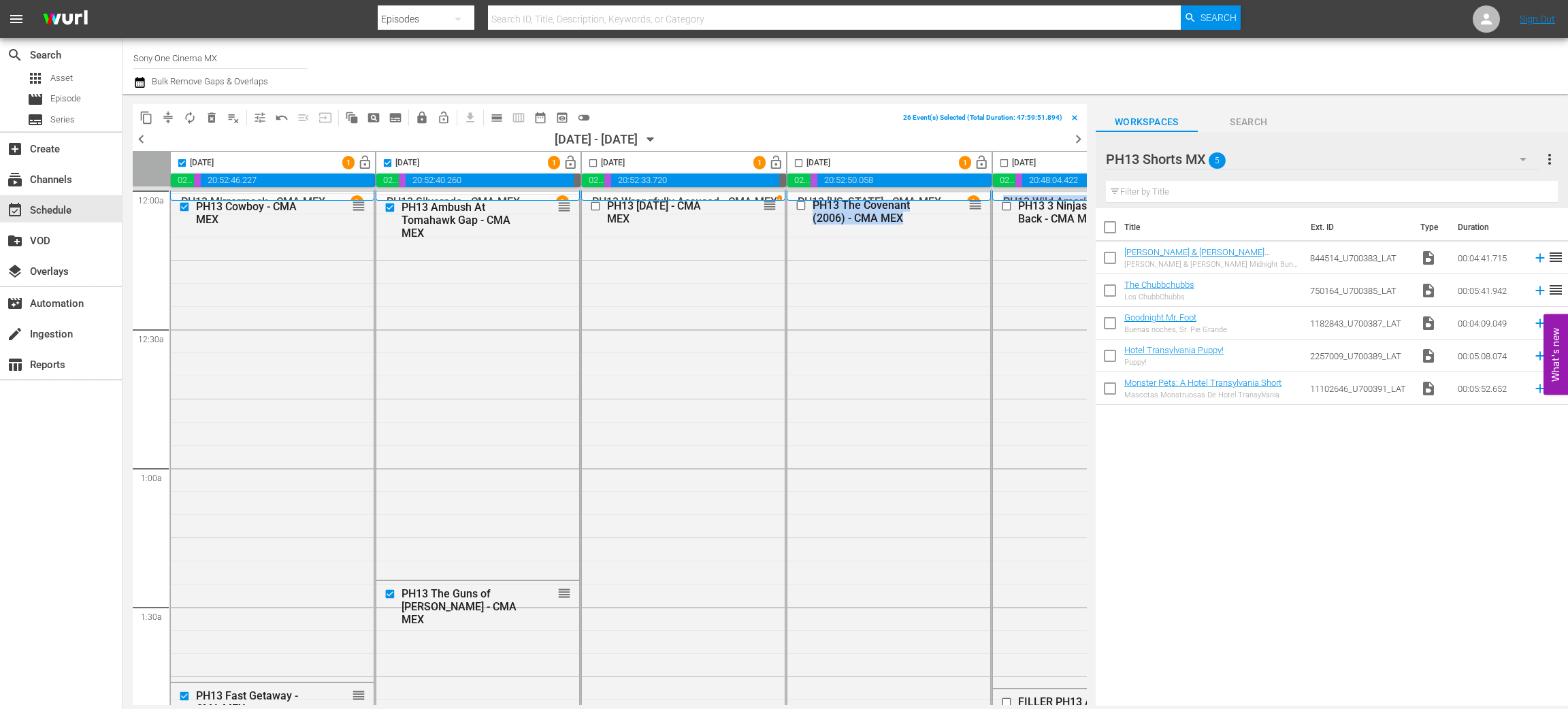
checkbox input "true"
click at [799, 162] on input "checkbox" at bounding box center [799, 166] width 16 height 16
checkbox input "true"
click at [1006, 163] on input "checkbox" at bounding box center [1005, 166] width 16 height 16
checkbox input "true"
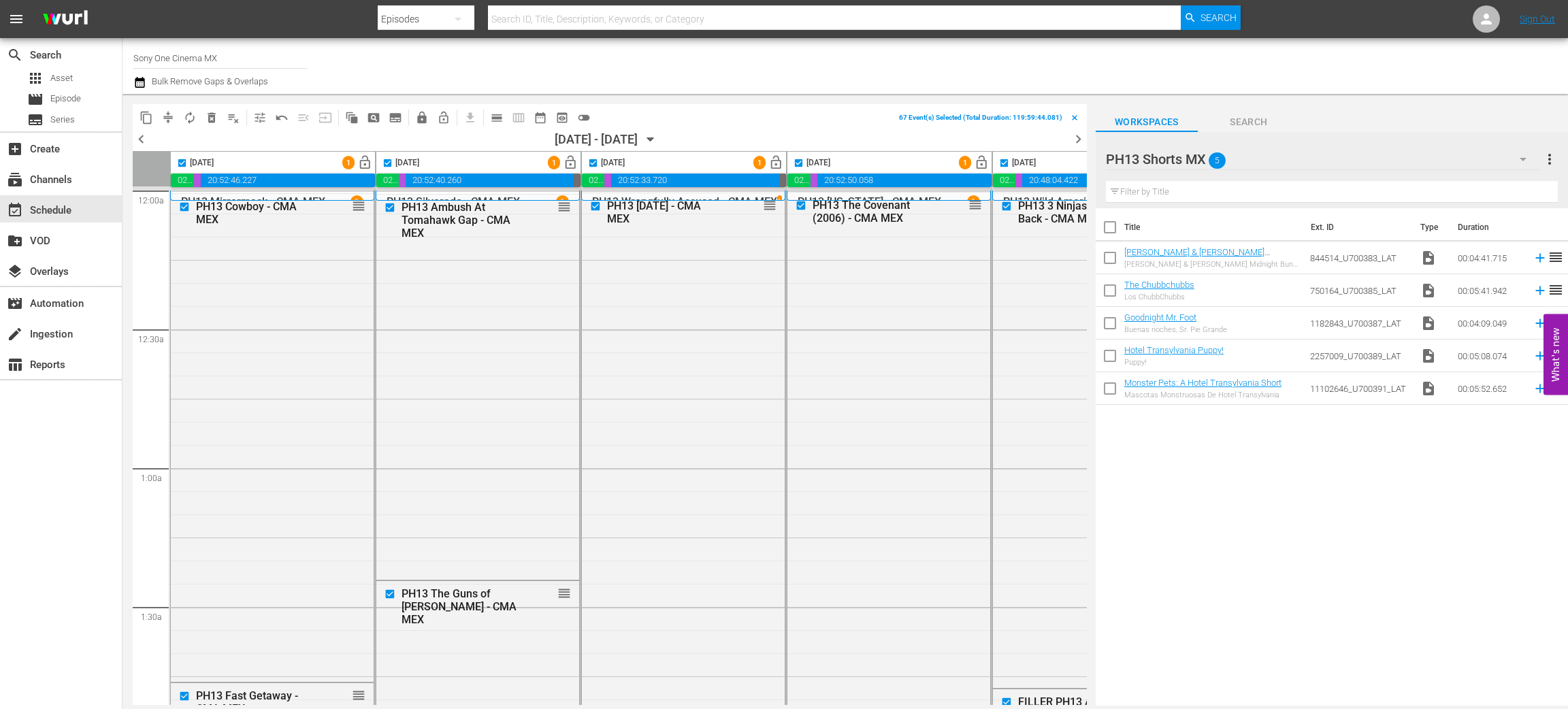
click at [1265, 547] on div "Title Ext. ID Type Duration [PERSON_NAME] & [PERSON_NAME] Midnight Bun Run [PER…" at bounding box center [1332, 458] width 472 height 500
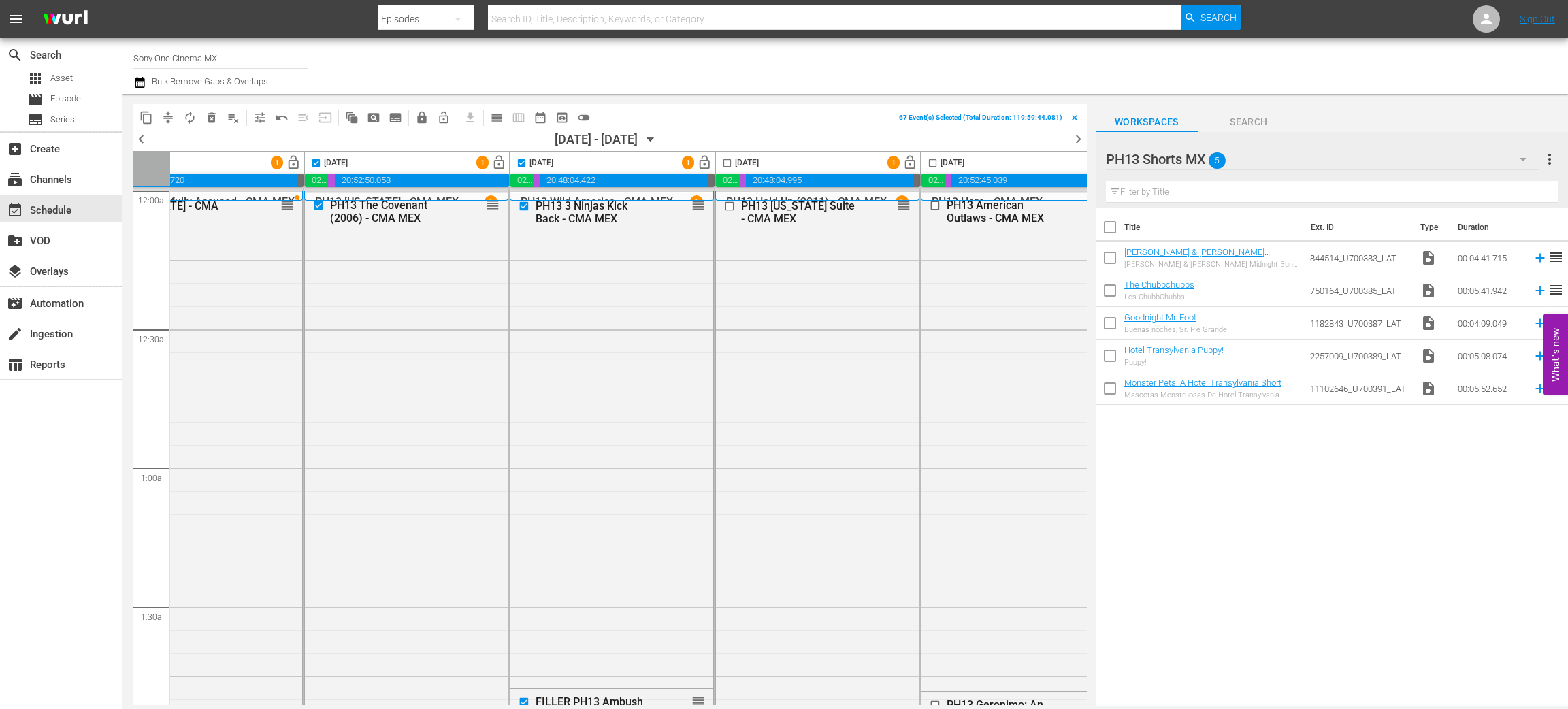
scroll to position [0, 528]
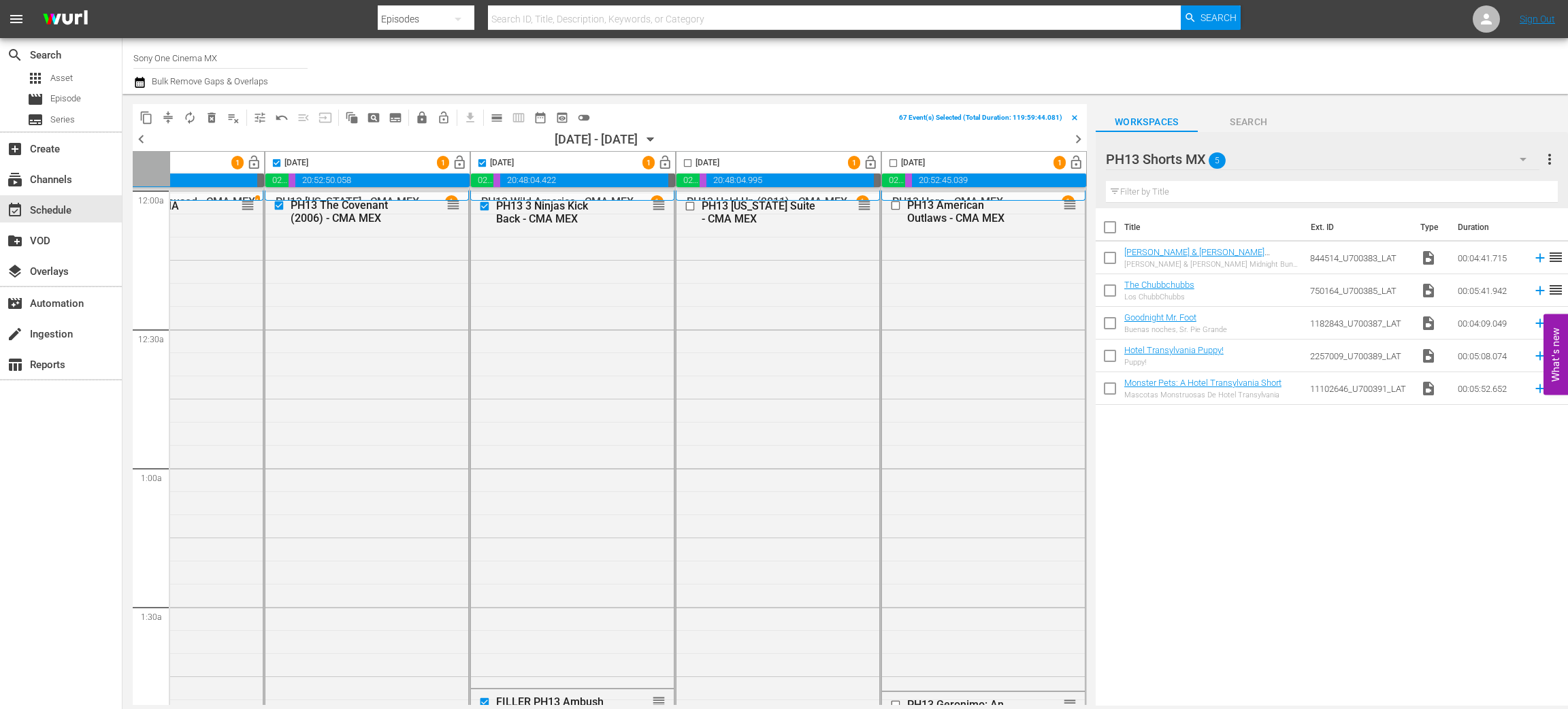
click at [685, 163] on input "checkbox" at bounding box center [688, 166] width 16 height 16
checkbox input "true"
click at [889, 162] on input "checkbox" at bounding box center [894, 166] width 16 height 16
checkbox input "true"
click at [419, 112] on span "lock" at bounding box center [422, 117] width 13 height 13
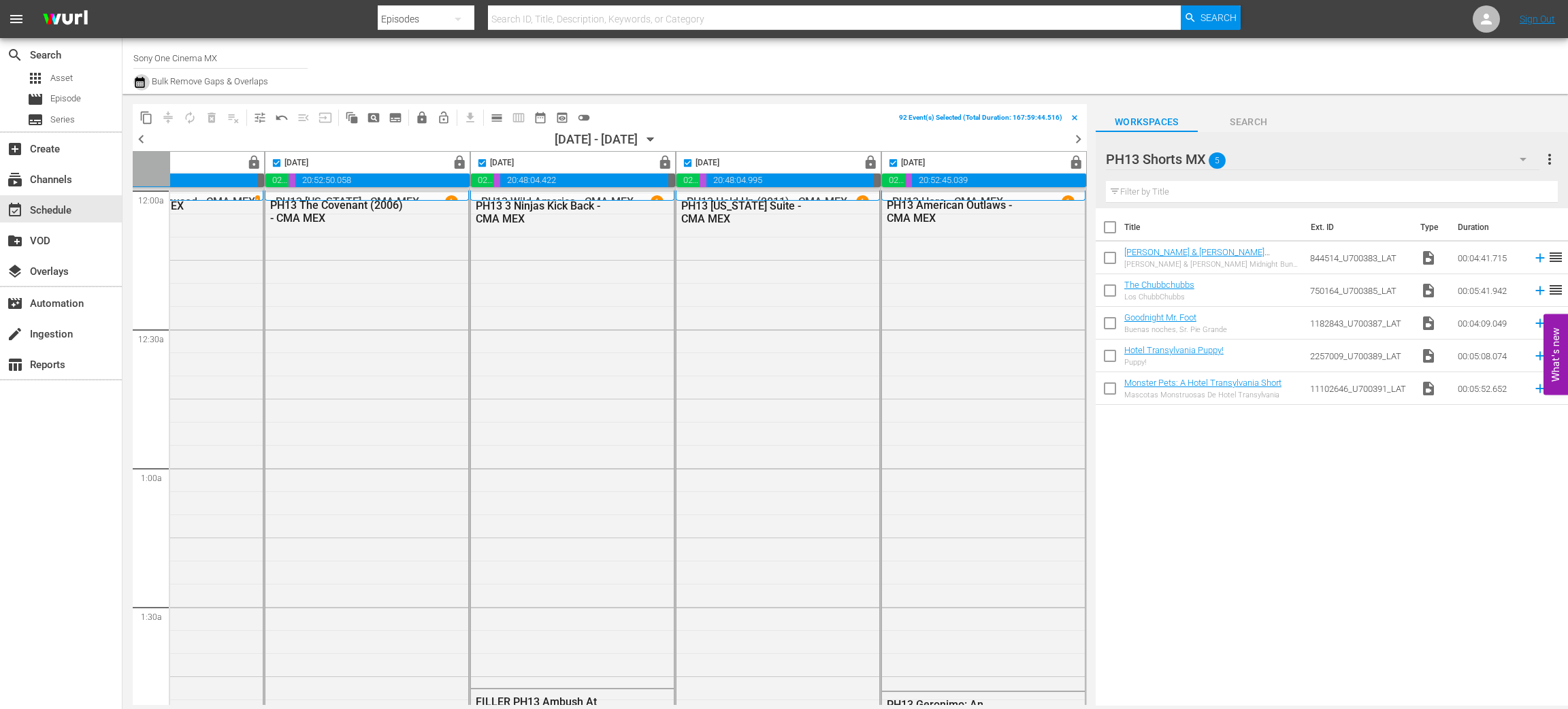
click at [142, 84] on icon "button" at bounding box center [139, 82] width 13 height 17
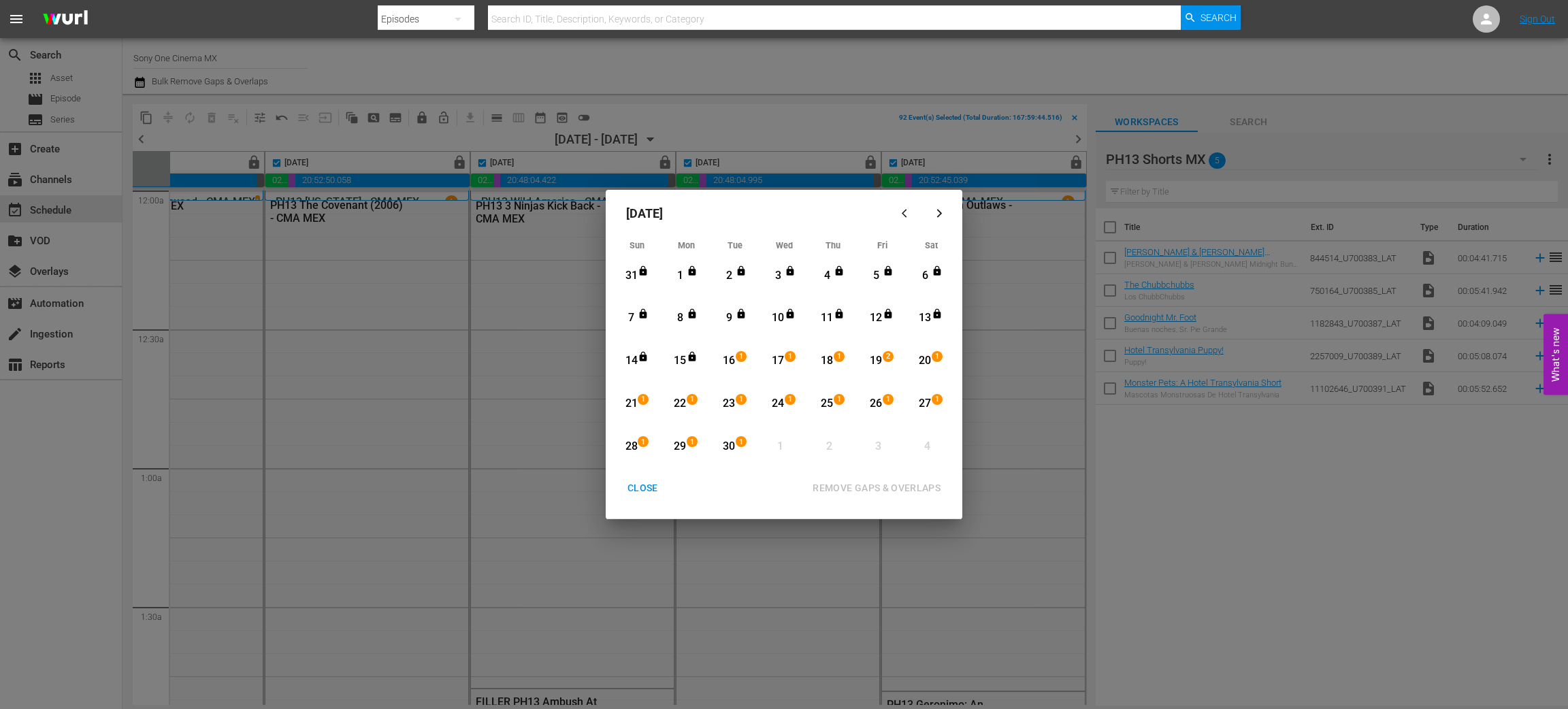
click at [643, 488] on div "CLOSE" at bounding box center [643, 488] width 52 height 17
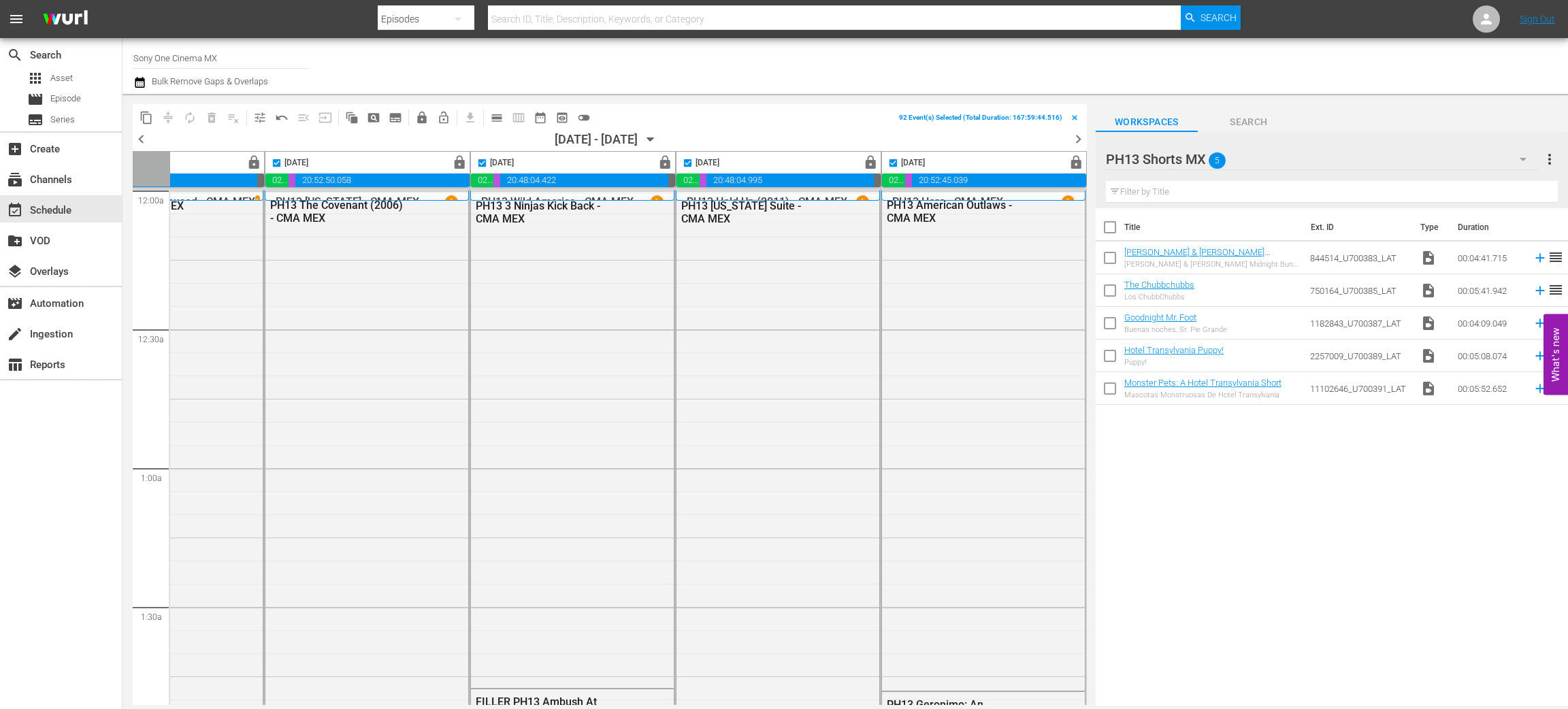
click at [658, 139] on icon "button" at bounding box center [650, 139] width 15 height 15
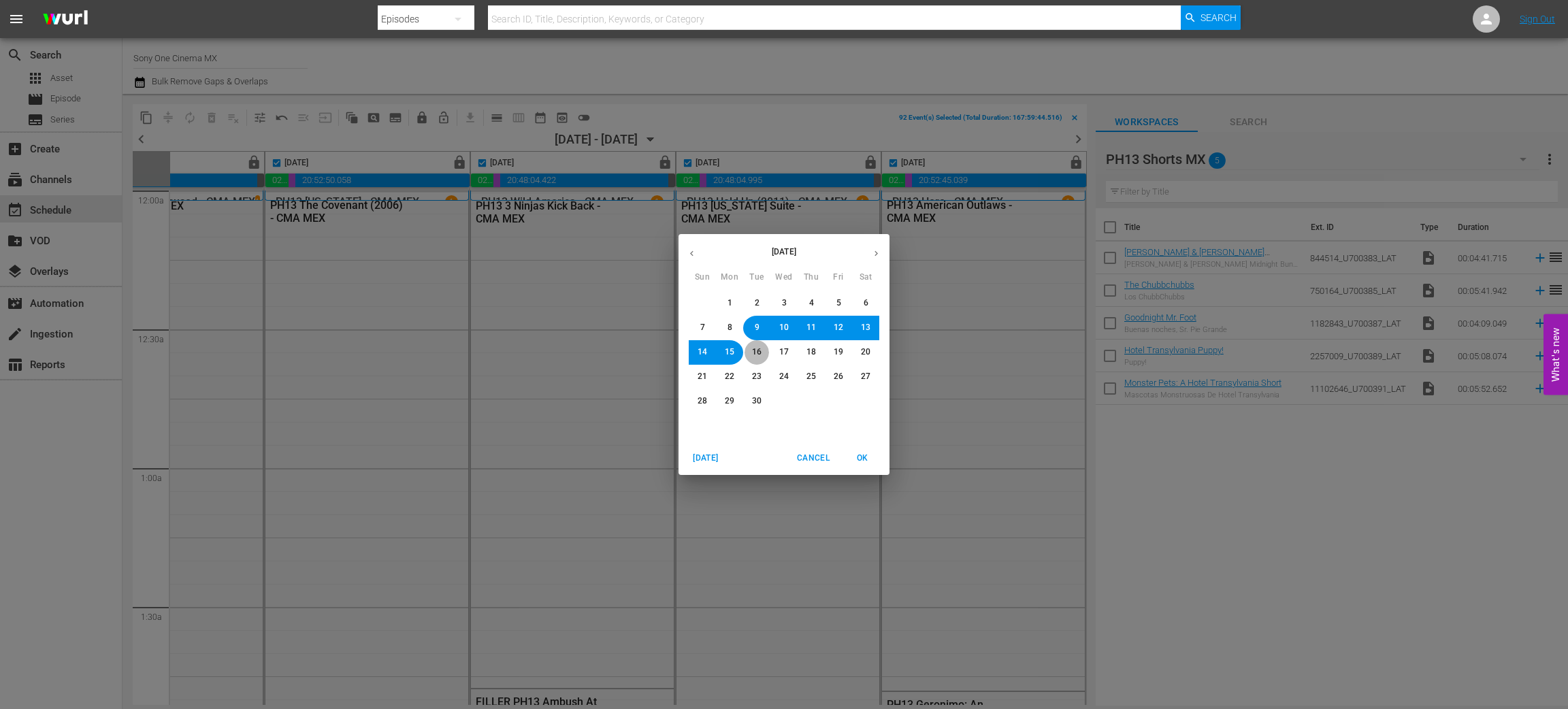
click at [758, 359] on button "16" at bounding box center [757, 353] width 25 height 25
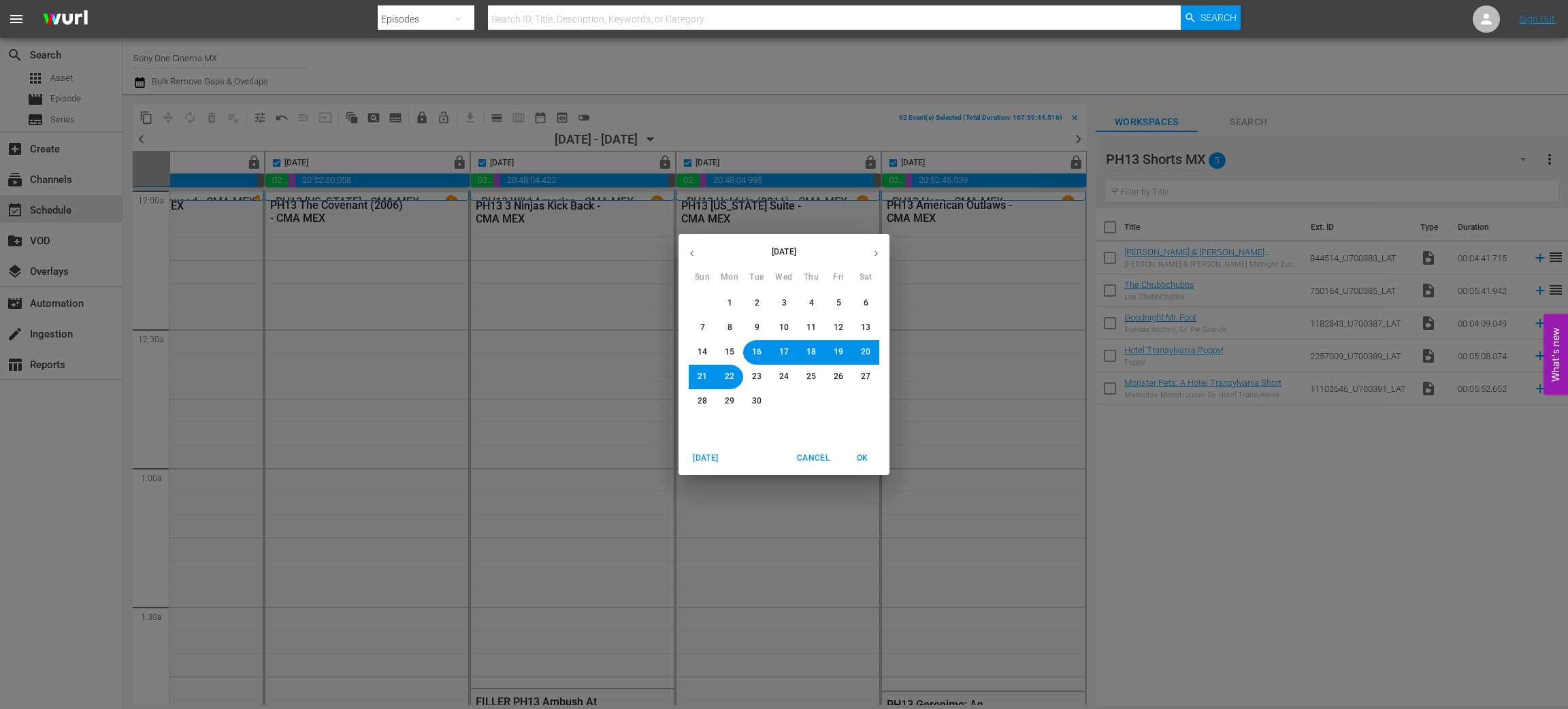
click at [865, 461] on span "OK" at bounding box center [862, 459] width 32 height 14
checkbox input "false"
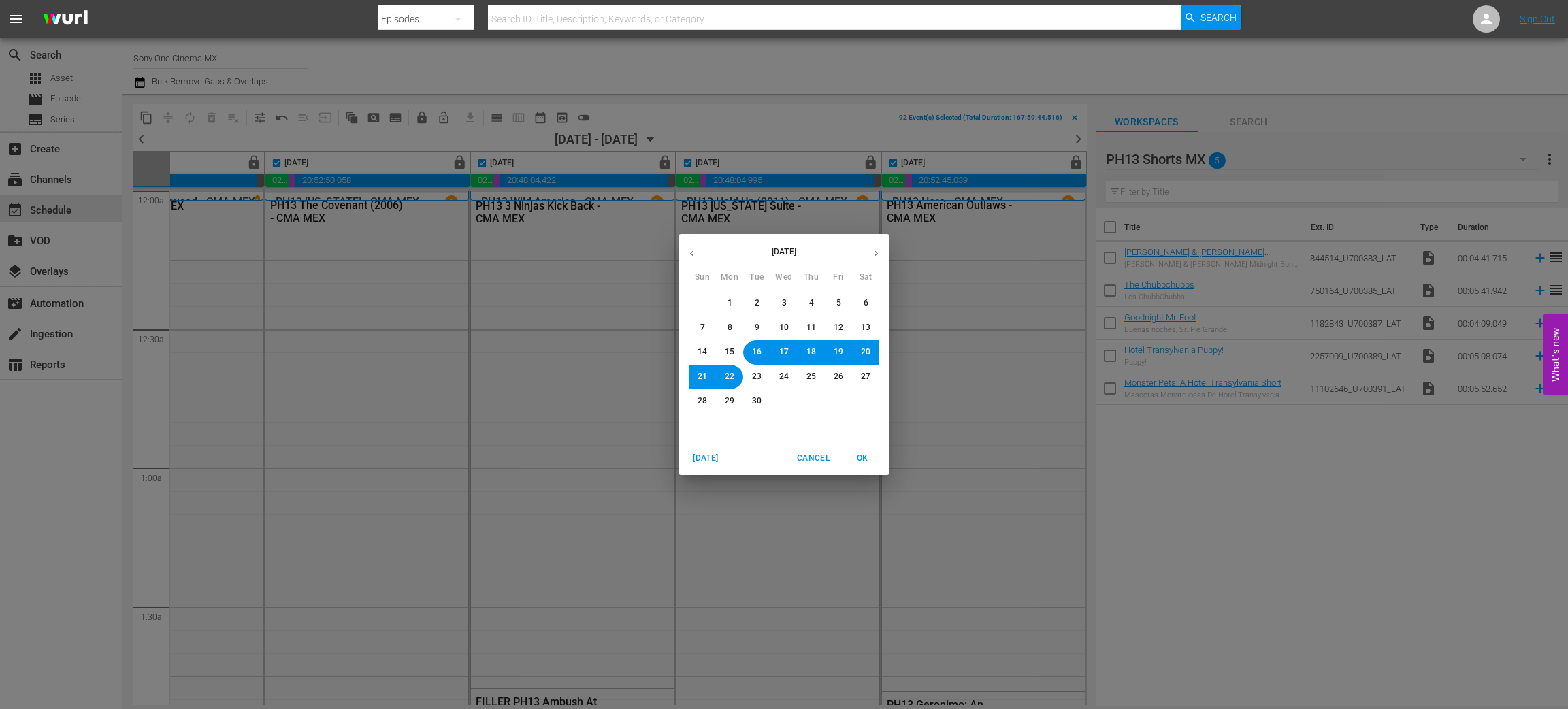
checkbox input "false"
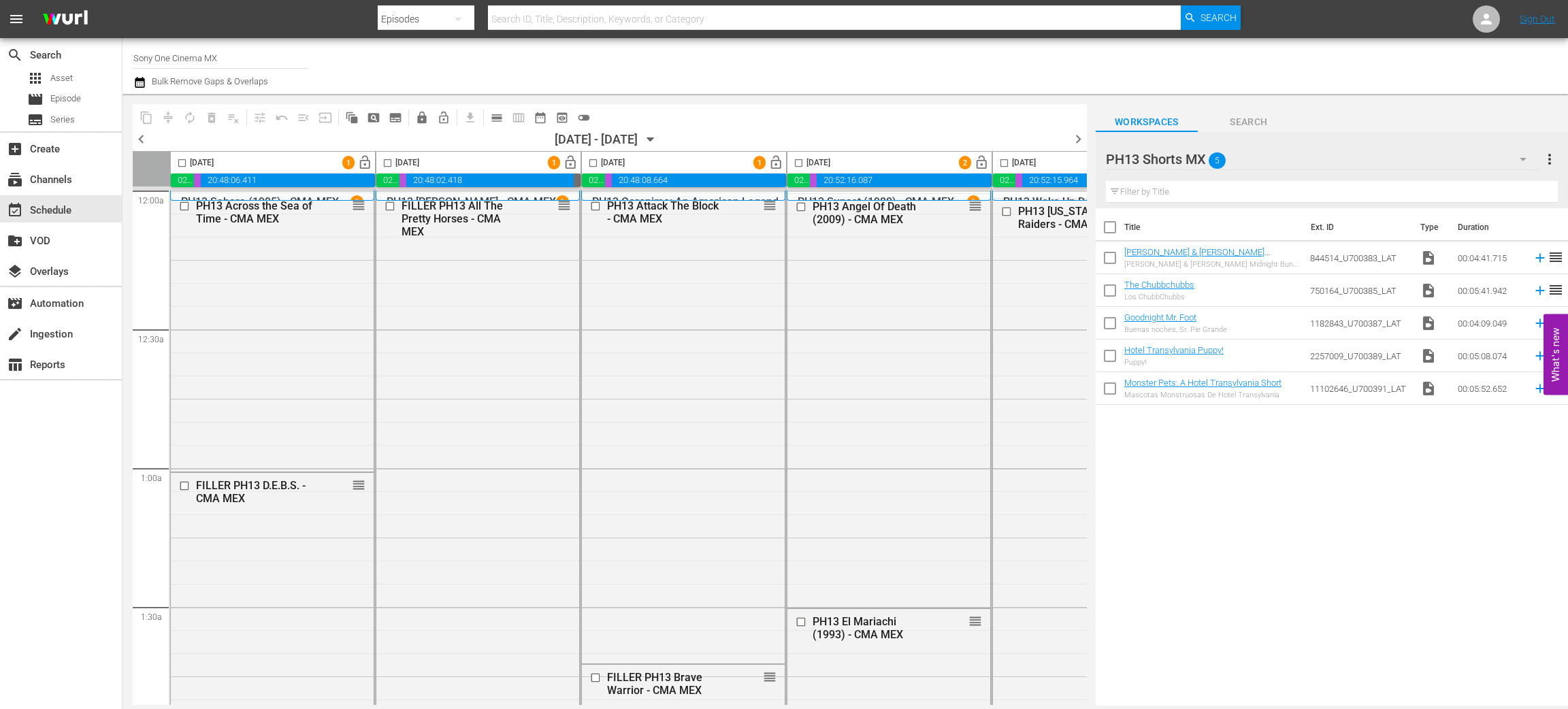
click at [179, 162] on input "checkbox" at bounding box center [182, 166] width 16 height 16
checkbox input "true"
click at [384, 162] on input "checkbox" at bounding box center [387, 166] width 16 height 16
checkbox input "true"
click at [592, 158] on input "checkbox" at bounding box center [593, 166] width 16 height 16
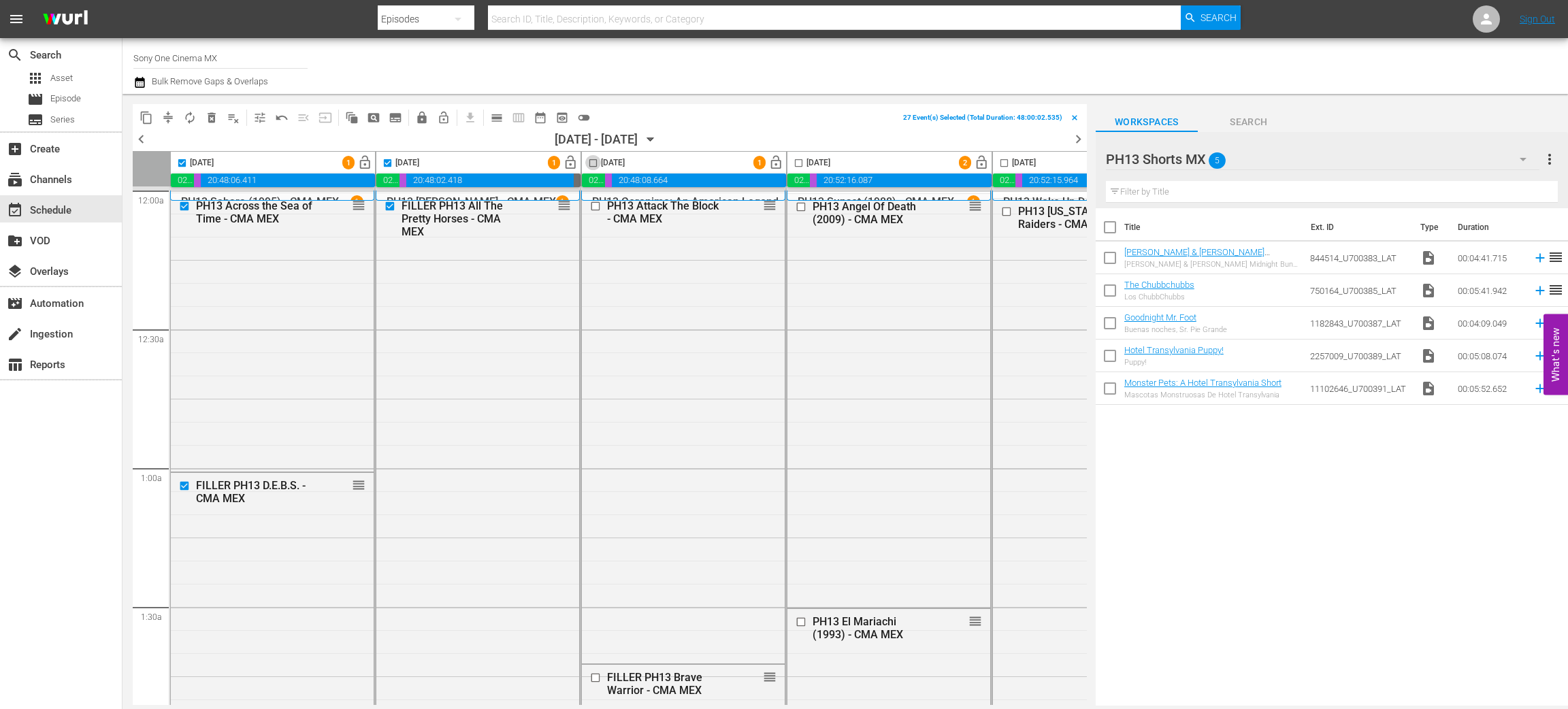
checkbox input "true"
click at [795, 162] on input "checkbox" at bounding box center [799, 166] width 16 height 16
checkbox input "true"
click at [1003, 161] on input "checkbox" at bounding box center [1005, 166] width 16 height 16
checkbox input "true"
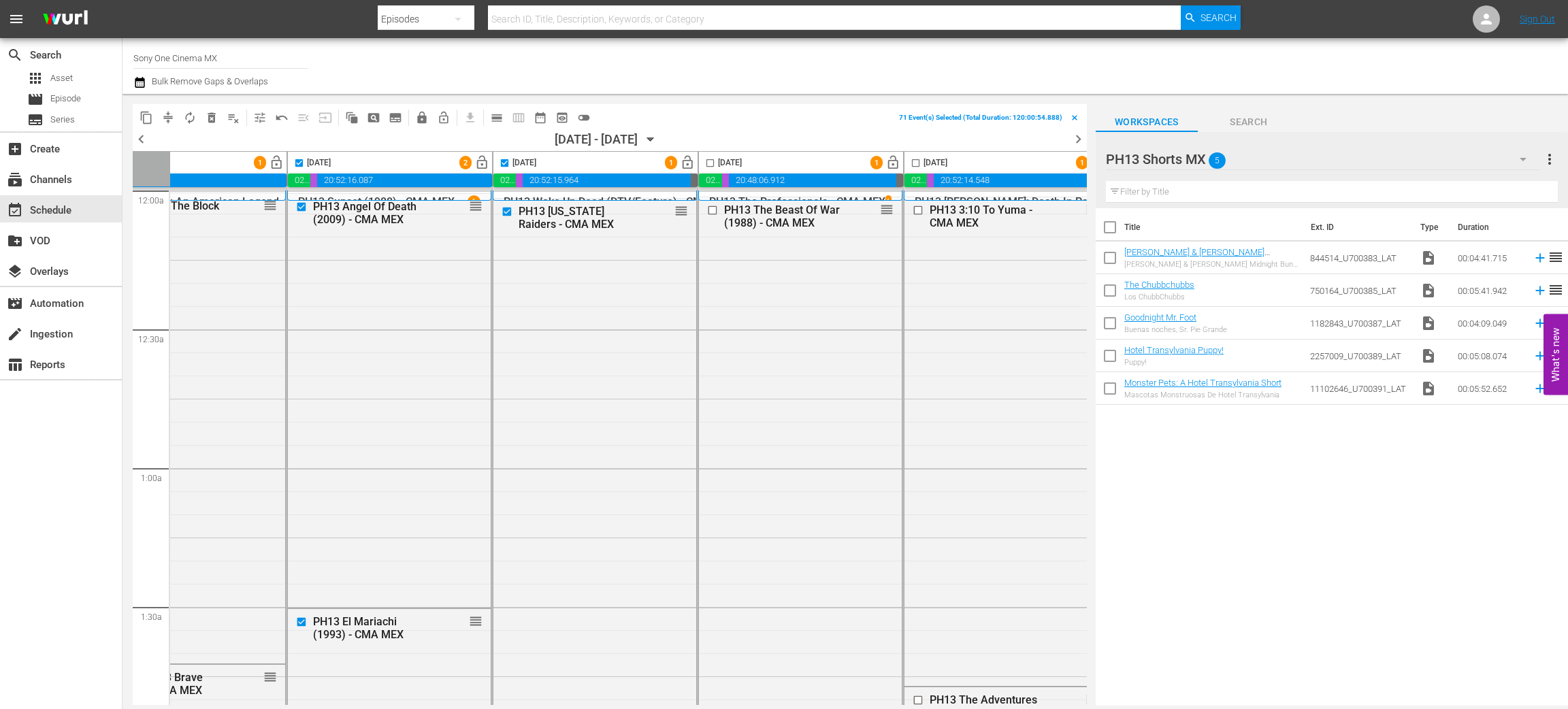
scroll to position [0, 528]
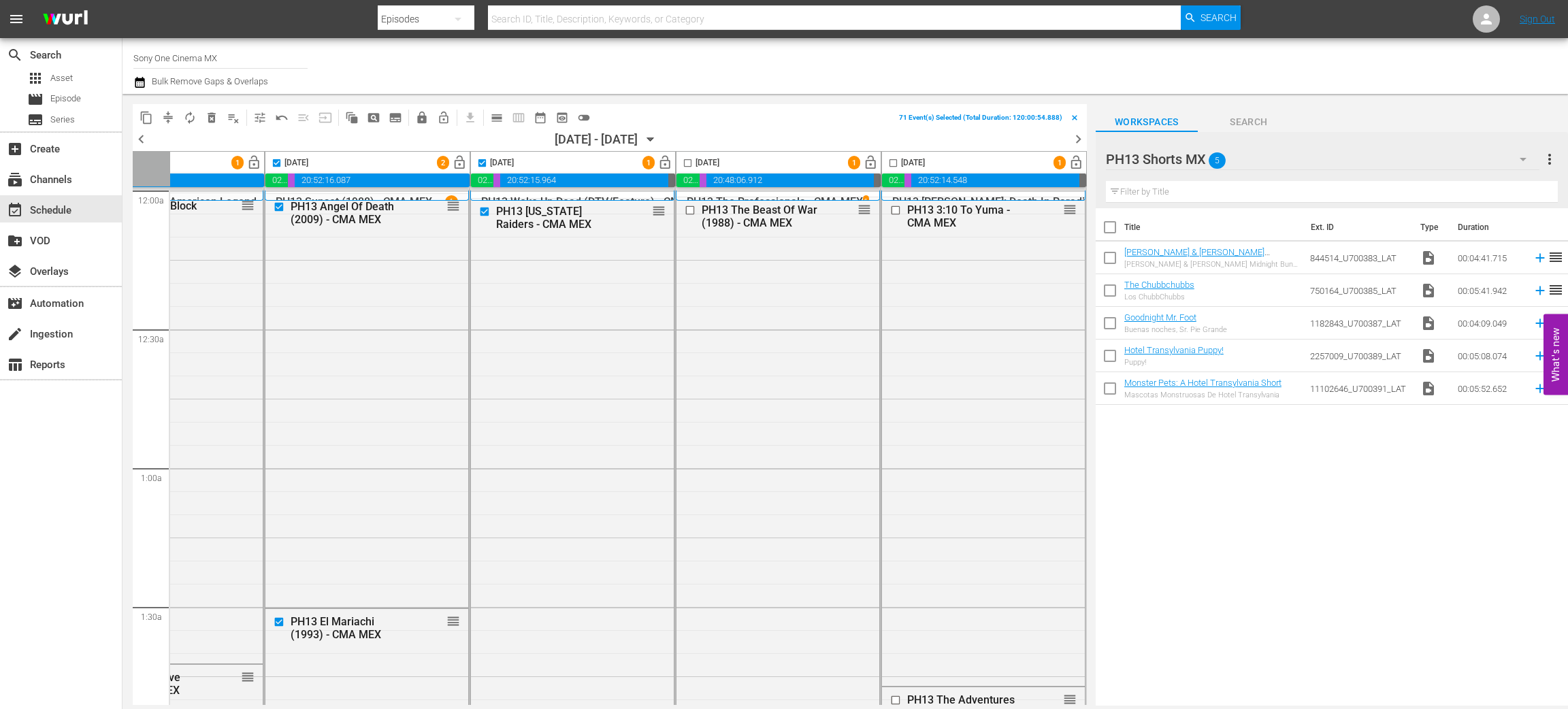
click at [684, 163] on input "checkbox" at bounding box center [688, 166] width 16 height 16
checkbox input "true"
click at [886, 162] on input "checkbox" at bounding box center [894, 166] width 16 height 16
checkbox input "true"
click at [423, 113] on span "lock" at bounding box center [422, 117] width 13 height 13
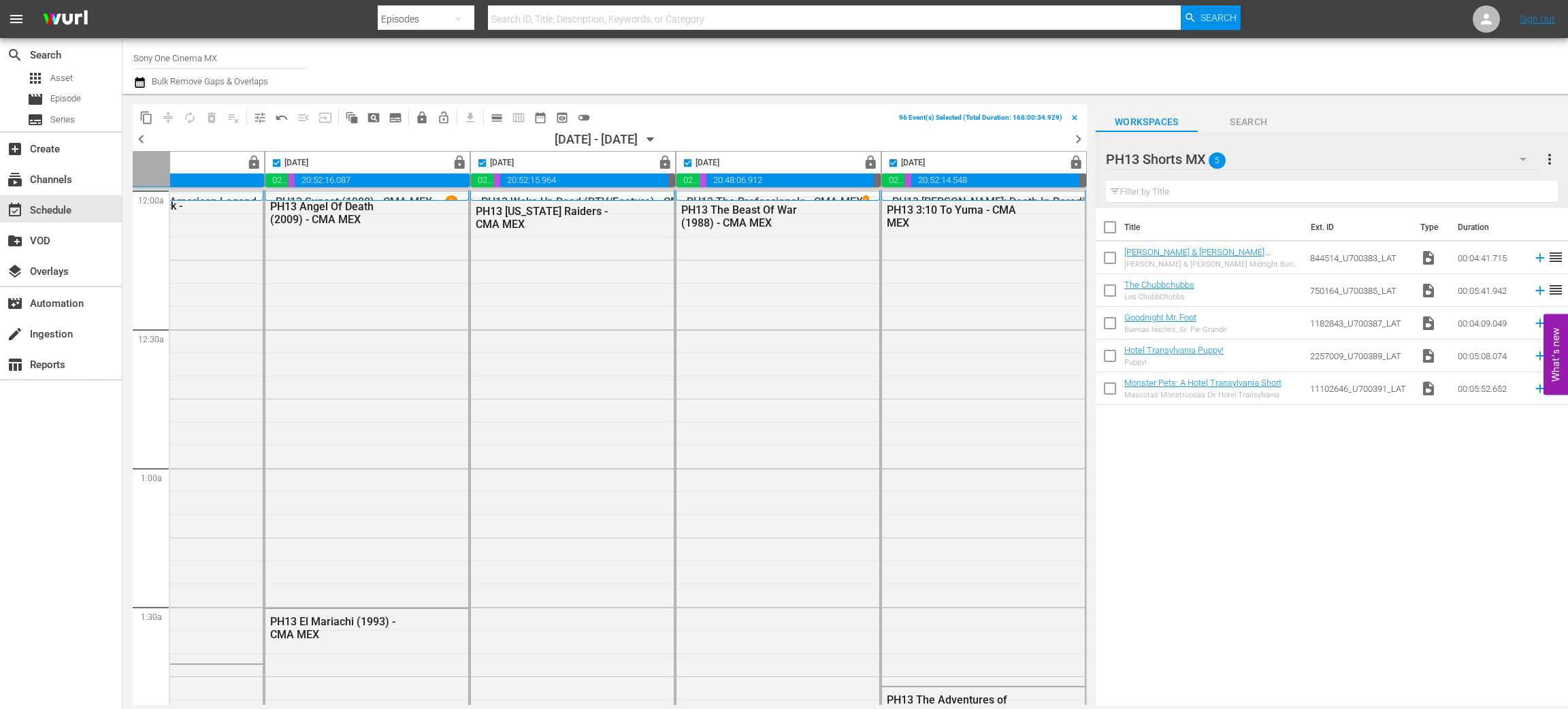
click at [139, 82] on icon "button" at bounding box center [139, 82] width 13 height 17
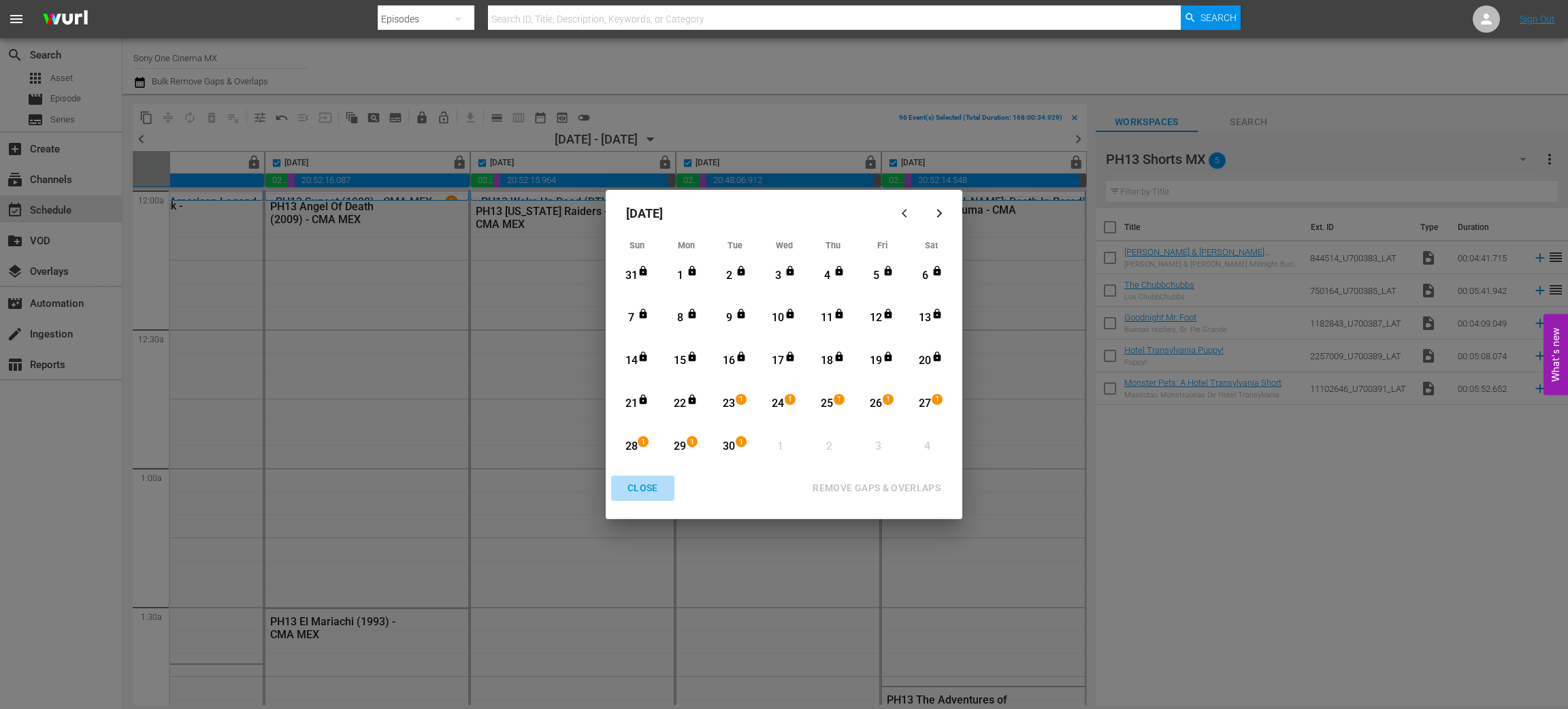
click at [659, 487] on div "CLOSE" at bounding box center [643, 488] width 52 height 17
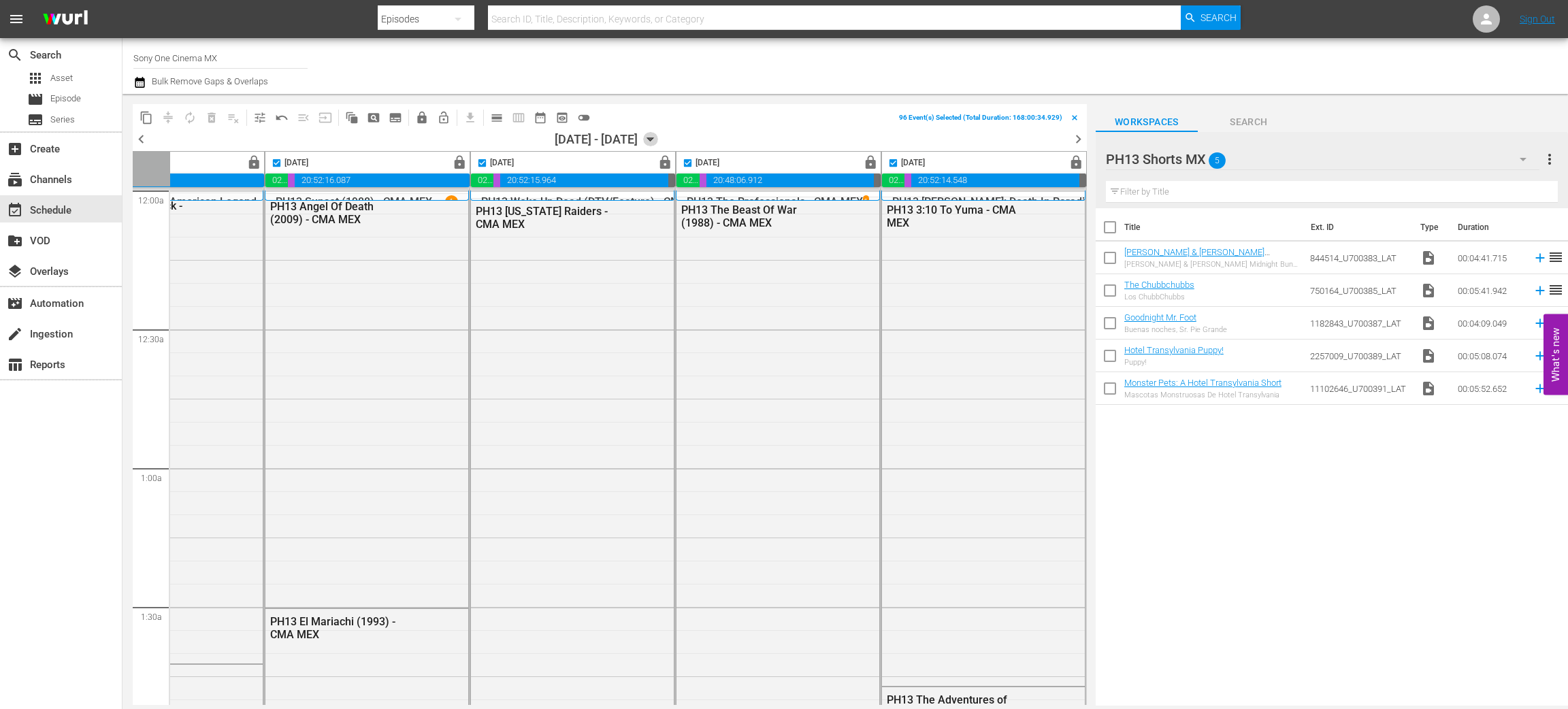
click at [658, 139] on icon "button" at bounding box center [650, 139] width 15 height 15
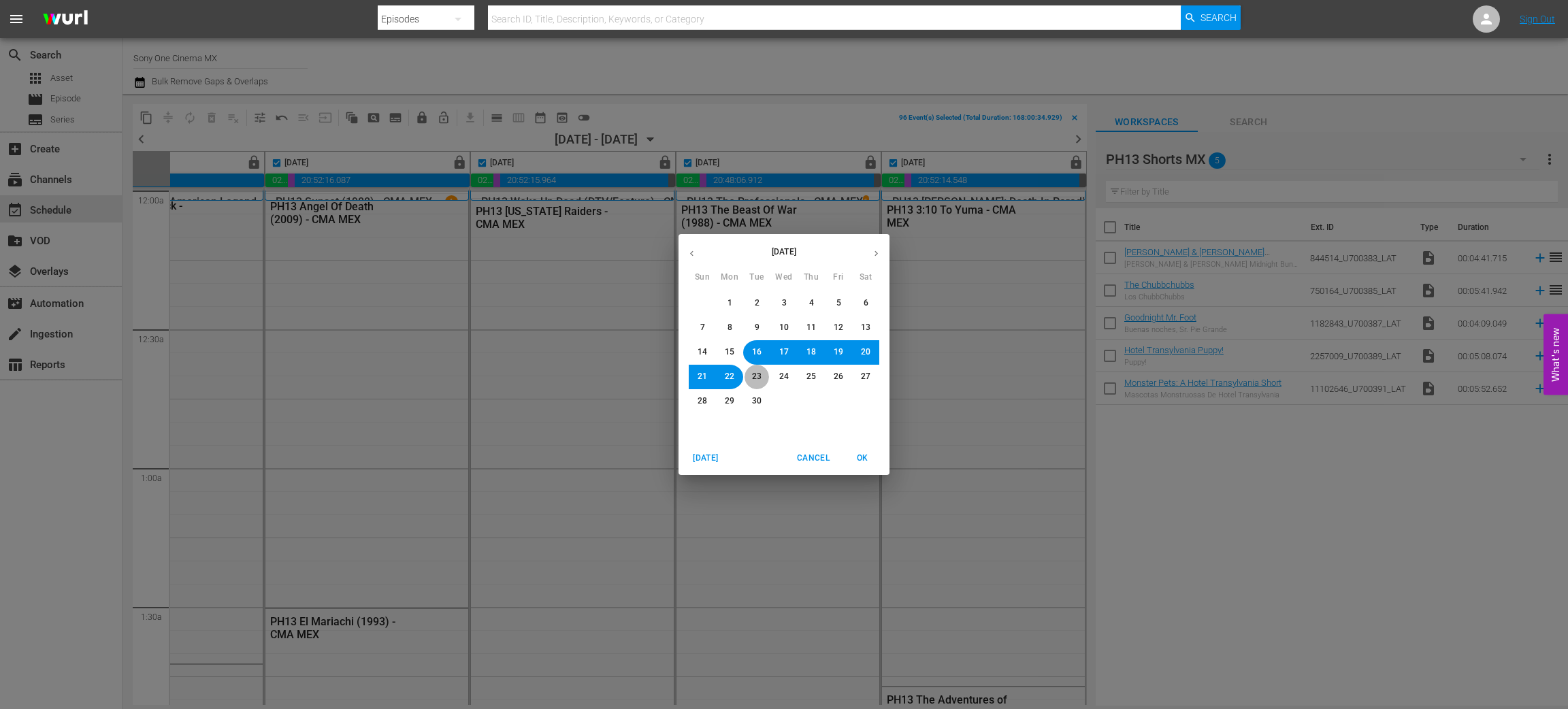
click at [761, 379] on button "23" at bounding box center [757, 376] width 25 height 25
click at [868, 463] on span "OK" at bounding box center [862, 459] width 32 height 14
checkbox input "false"
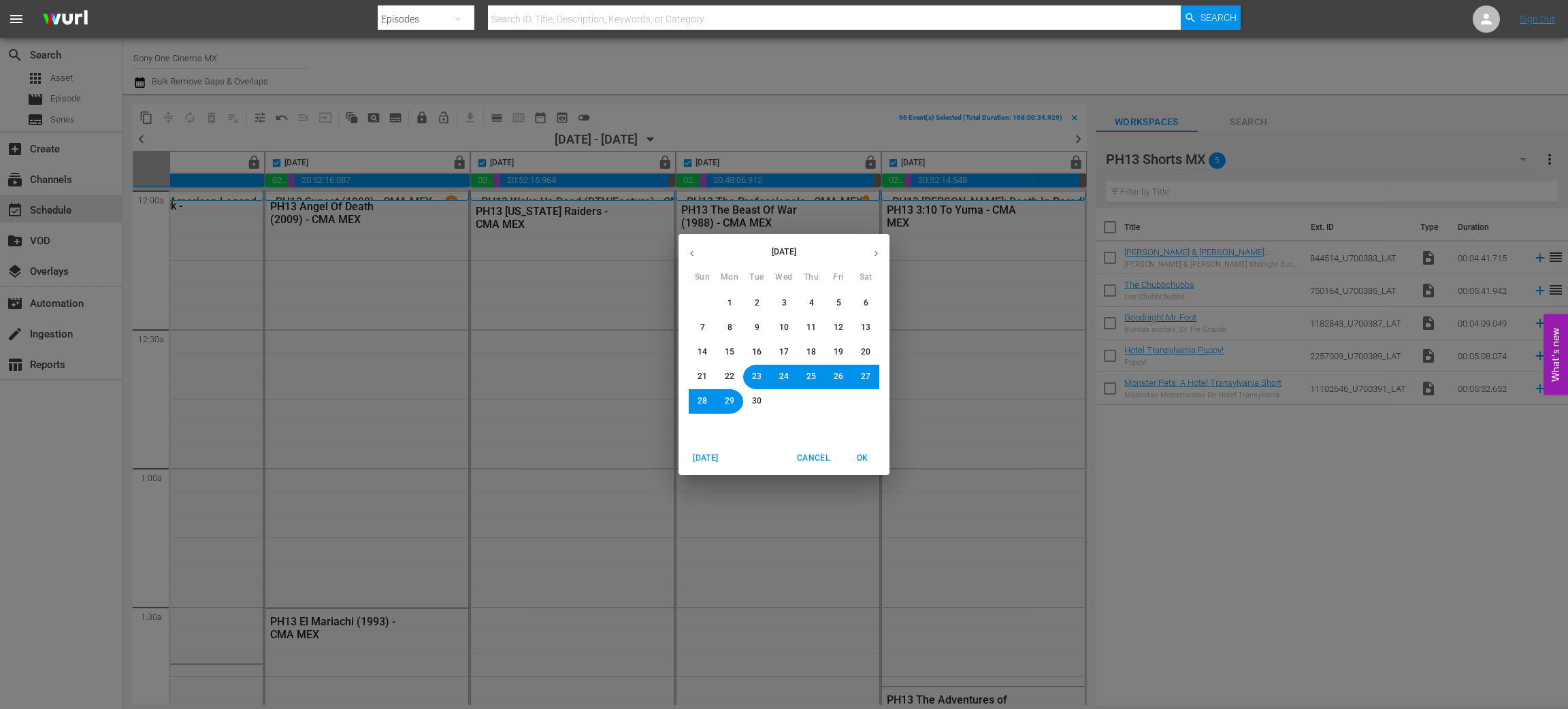
checkbox input "false"
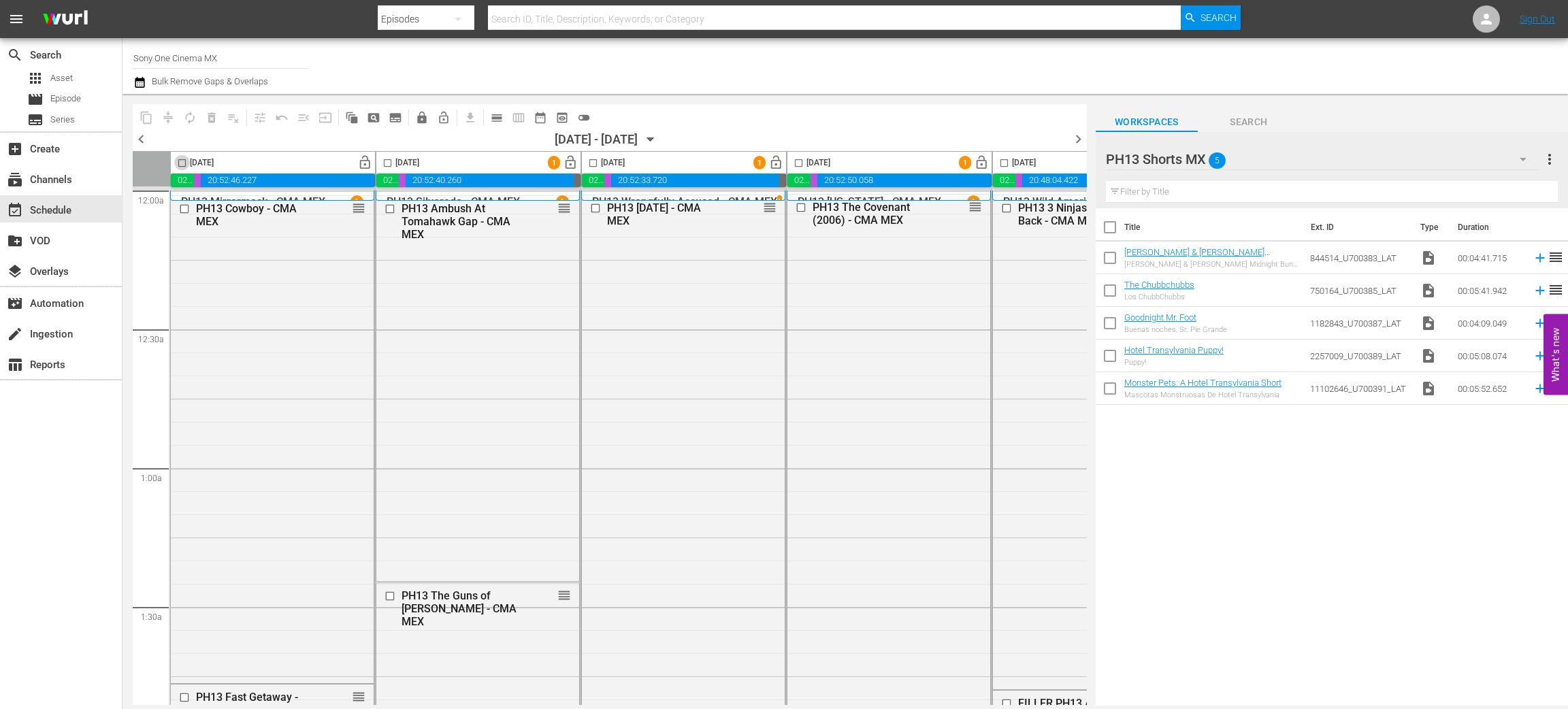
click at [183, 162] on input "checkbox" at bounding box center [182, 166] width 16 height 16
checkbox input "true"
click at [389, 162] on input "checkbox" at bounding box center [387, 166] width 16 height 16
checkbox input "true"
click at [591, 162] on input "checkbox" at bounding box center [593, 166] width 16 height 16
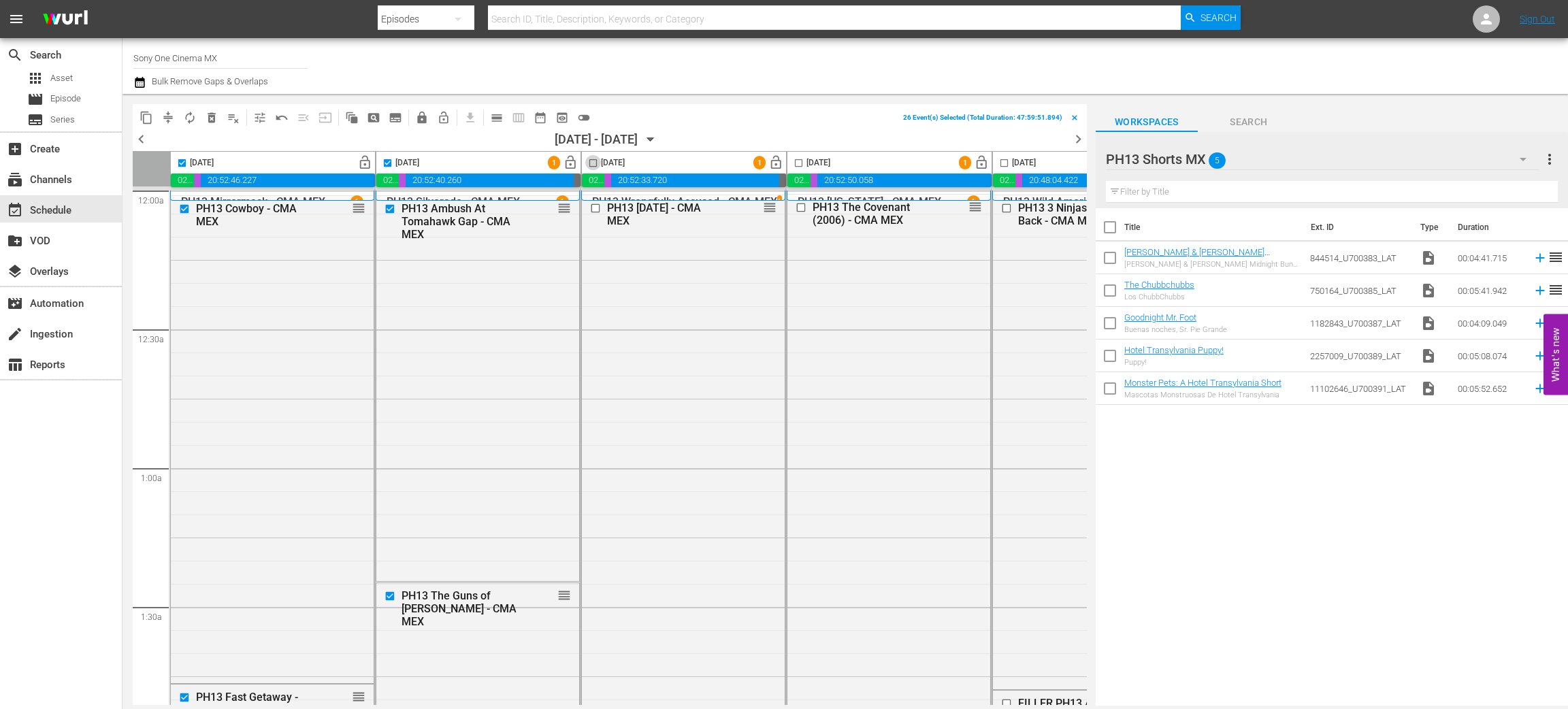
checkbox input "true"
click at [798, 163] on input "checkbox" at bounding box center [799, 166] width 16 height 16
checkbox input "true"
click at [1004, 163] on input "checkbox" at bounding box center [1005, 166] width 16 height 16
checkbox input "true"
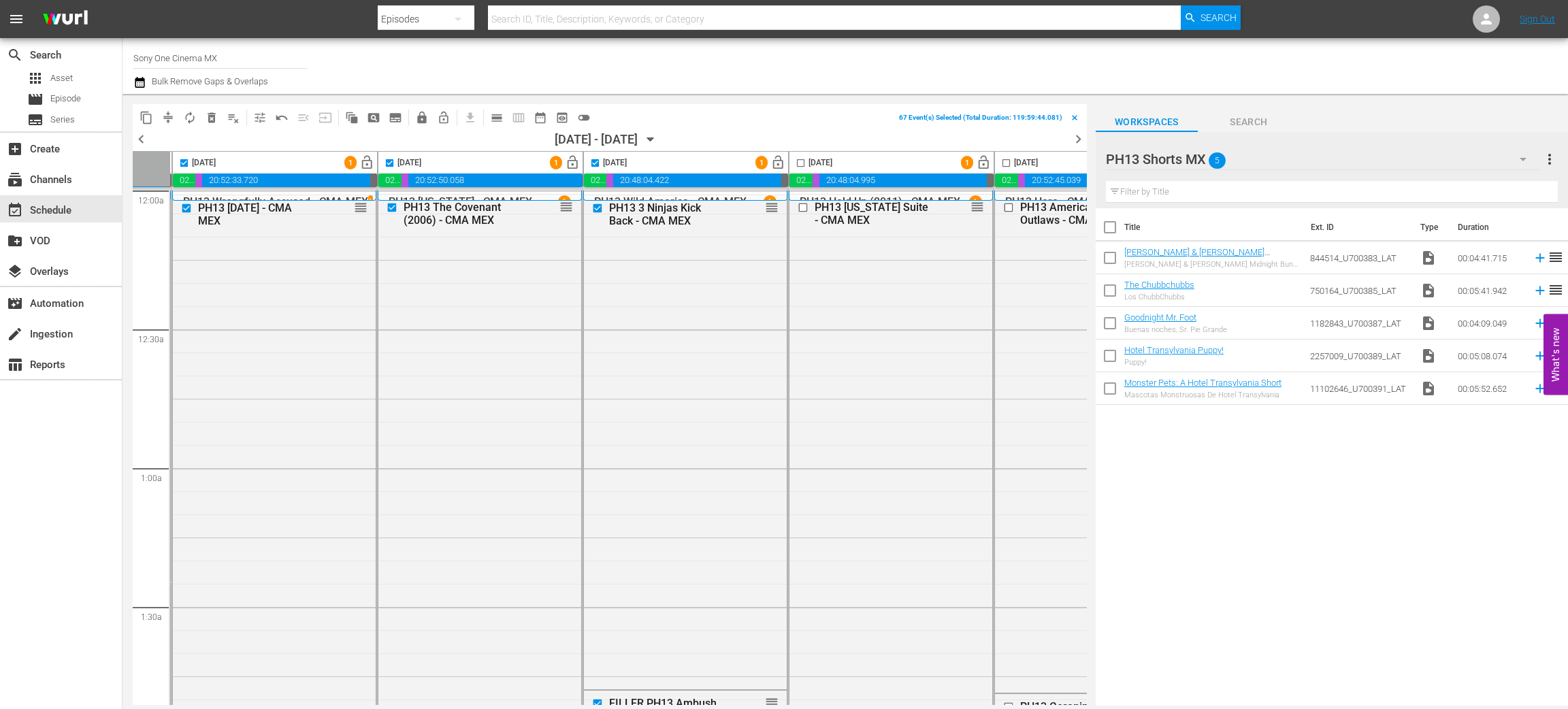
scroll to position [0, 528]
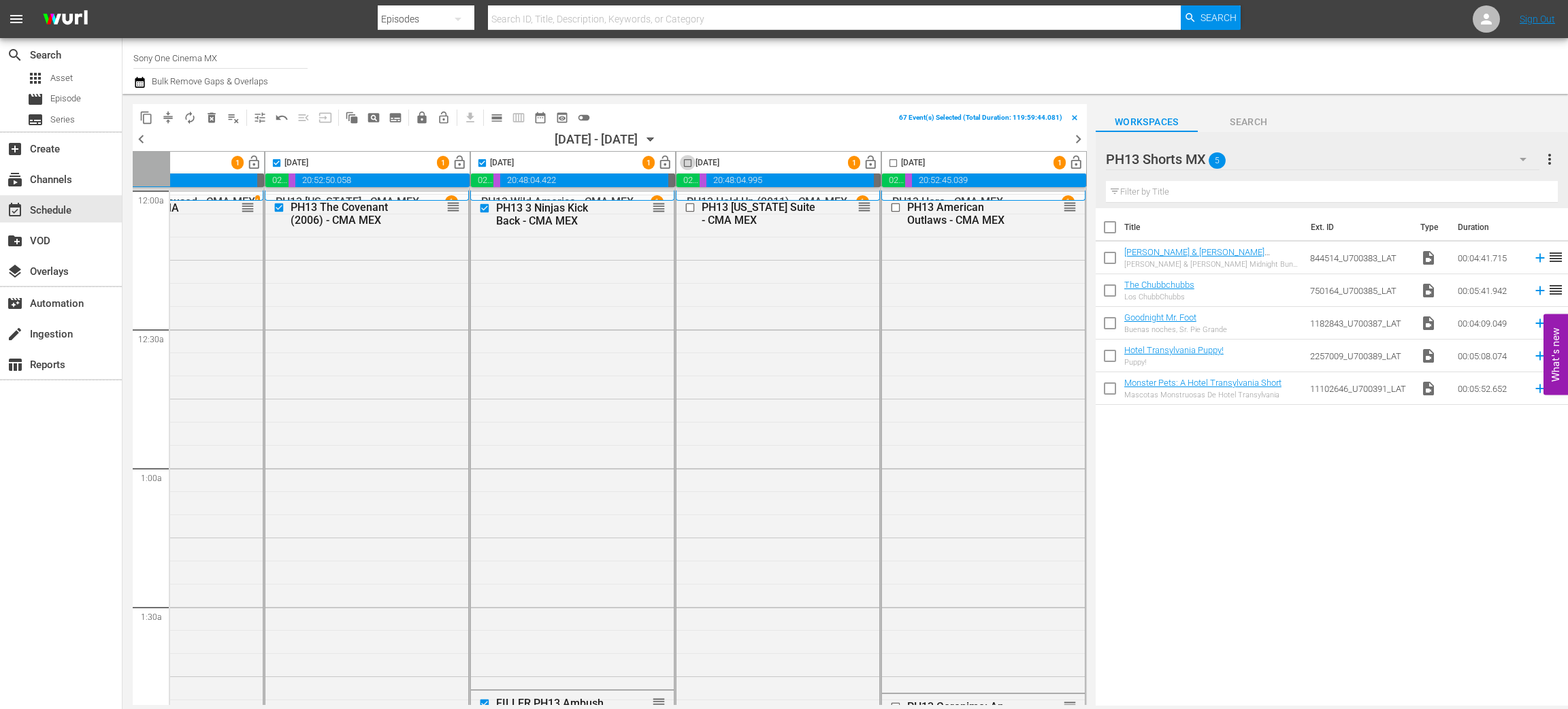
click at [681, 165] on input "checkbox" at bounding box center [688, 166] width 16 height 16
checkbox input "true"
click at [890, 162] on input "checkbox" at bounding box center [894, 166] width 16 height 16
checkbox input "true"
click at [422, 117] on span "lock" at bounding box center [422, 117] width 13 height 13
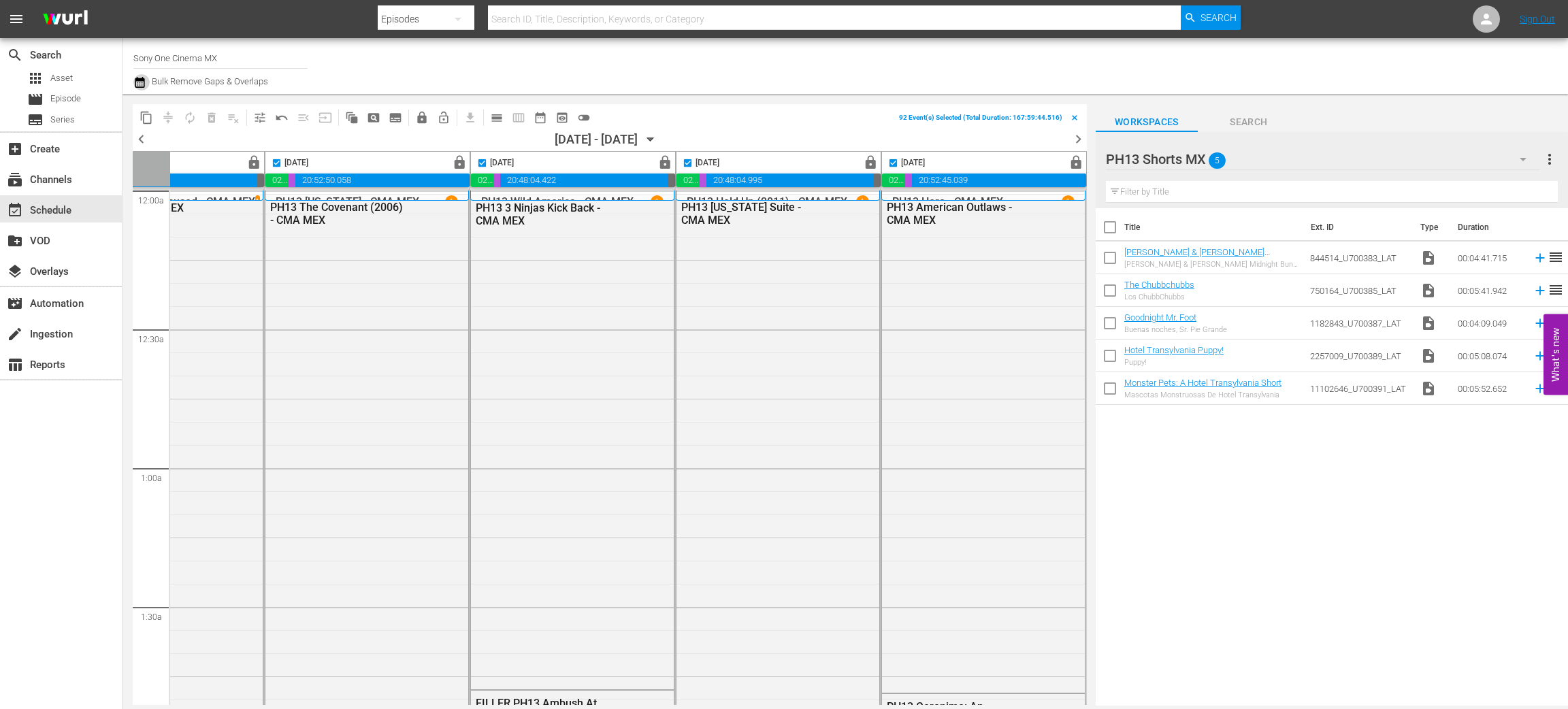
click at [140, 81] on icon "button" at bounding box center [139, 82] width 13 height 17
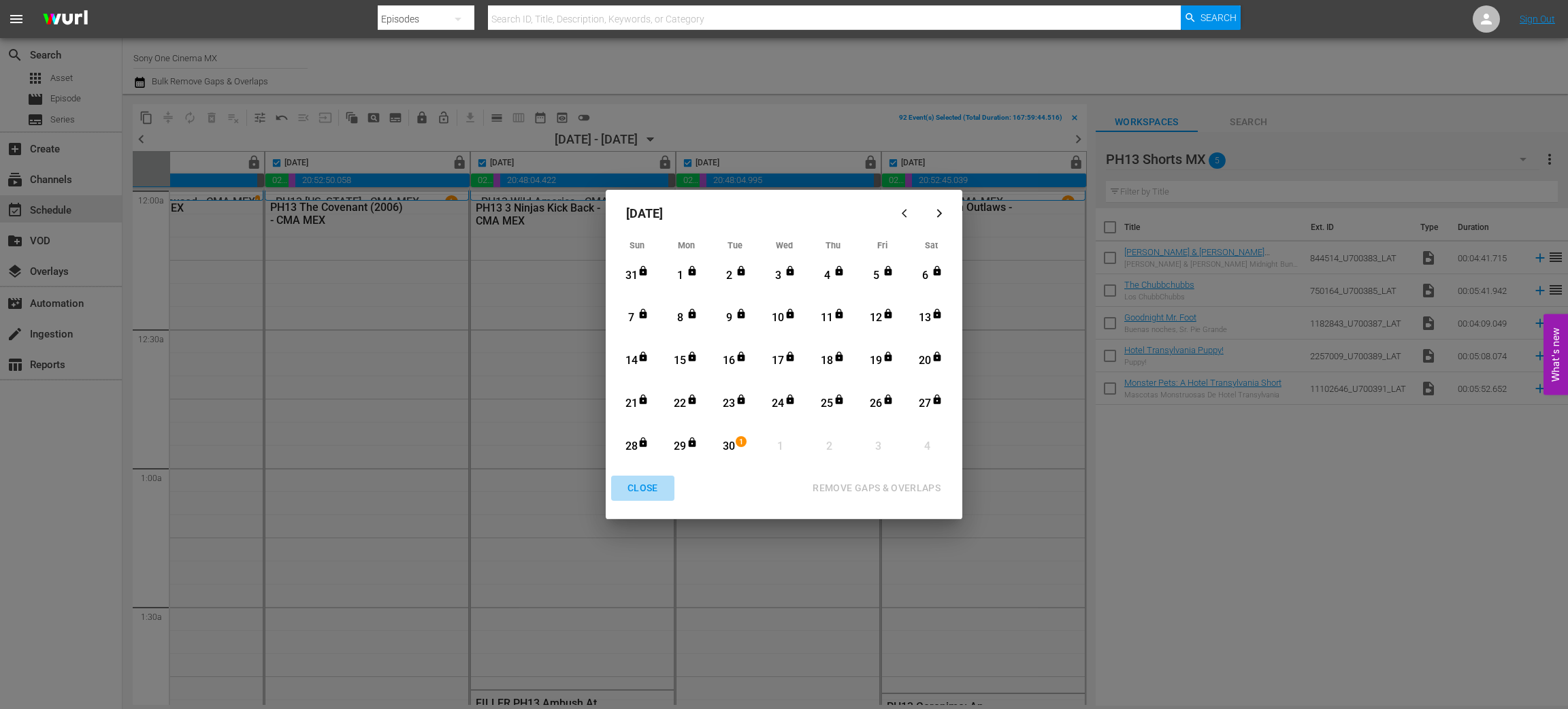
click at [640, 486] on div "CLOSE" at bounding box center [643, 488] width 52 height 17
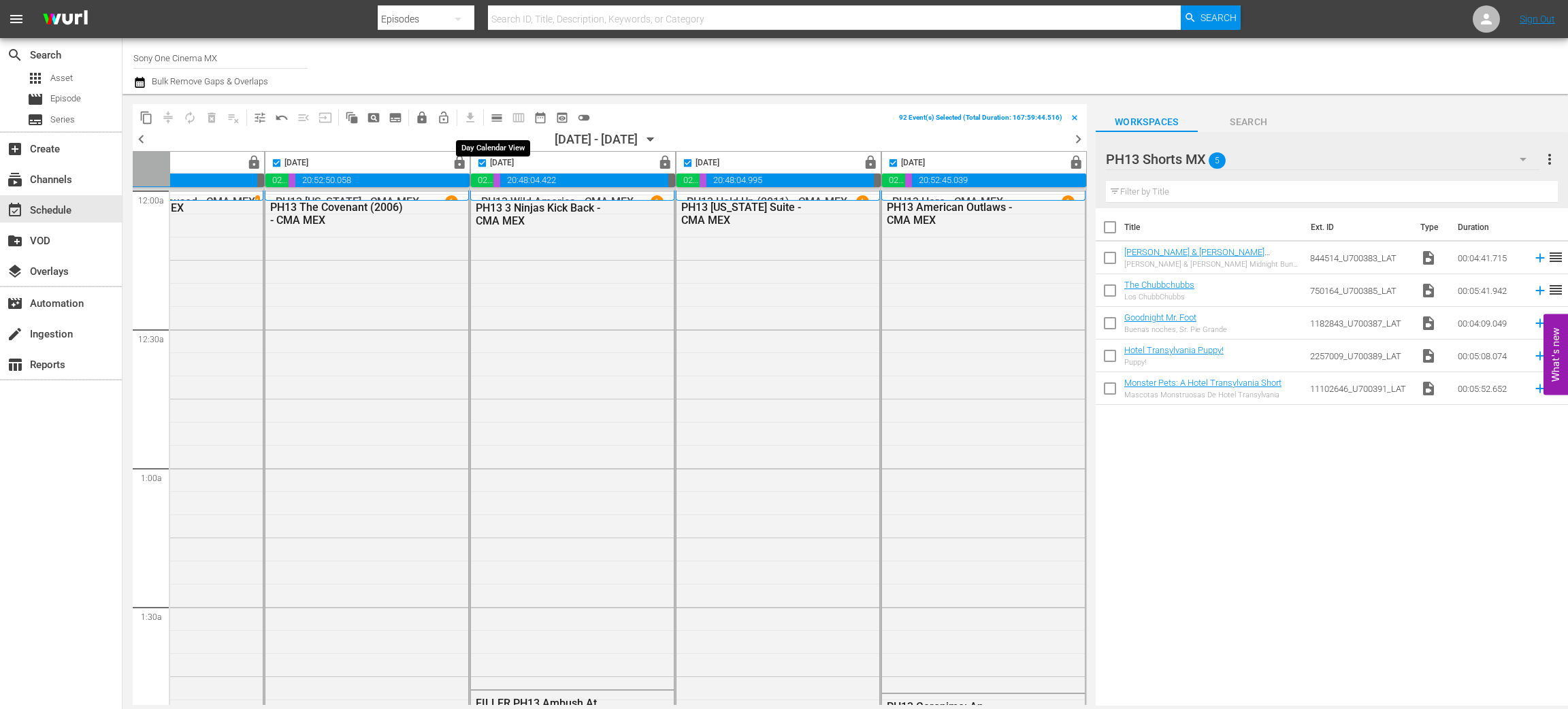
click at [491, 120] on span "calendar_view_day_outlined" at bounding box center [497, 117] width 13 height 13
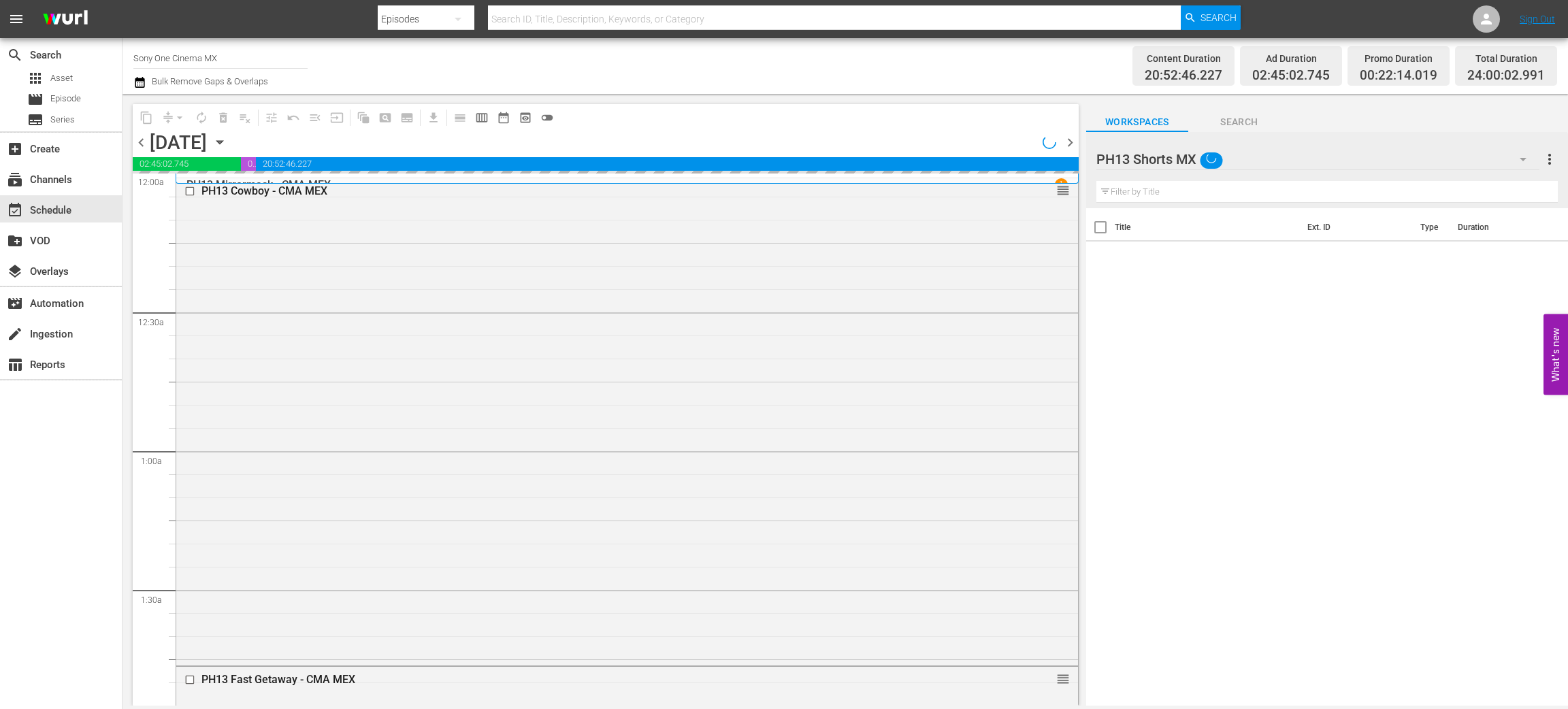
click at [227, 138] on icon "button" at bounding box center [219, 142] width 15 height 15
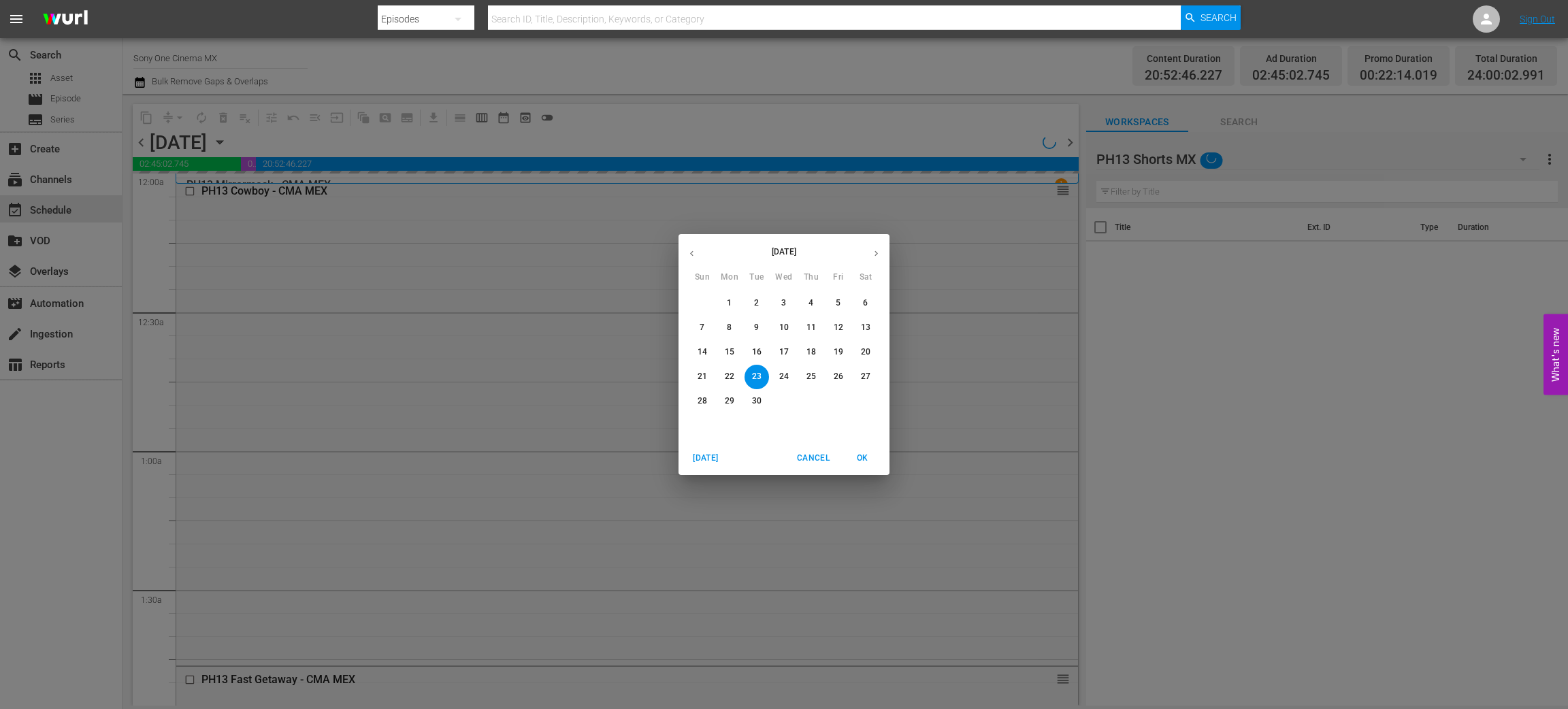
click at [758, 400] on p "30" at bounding box center [757, 401] width 10 height 12
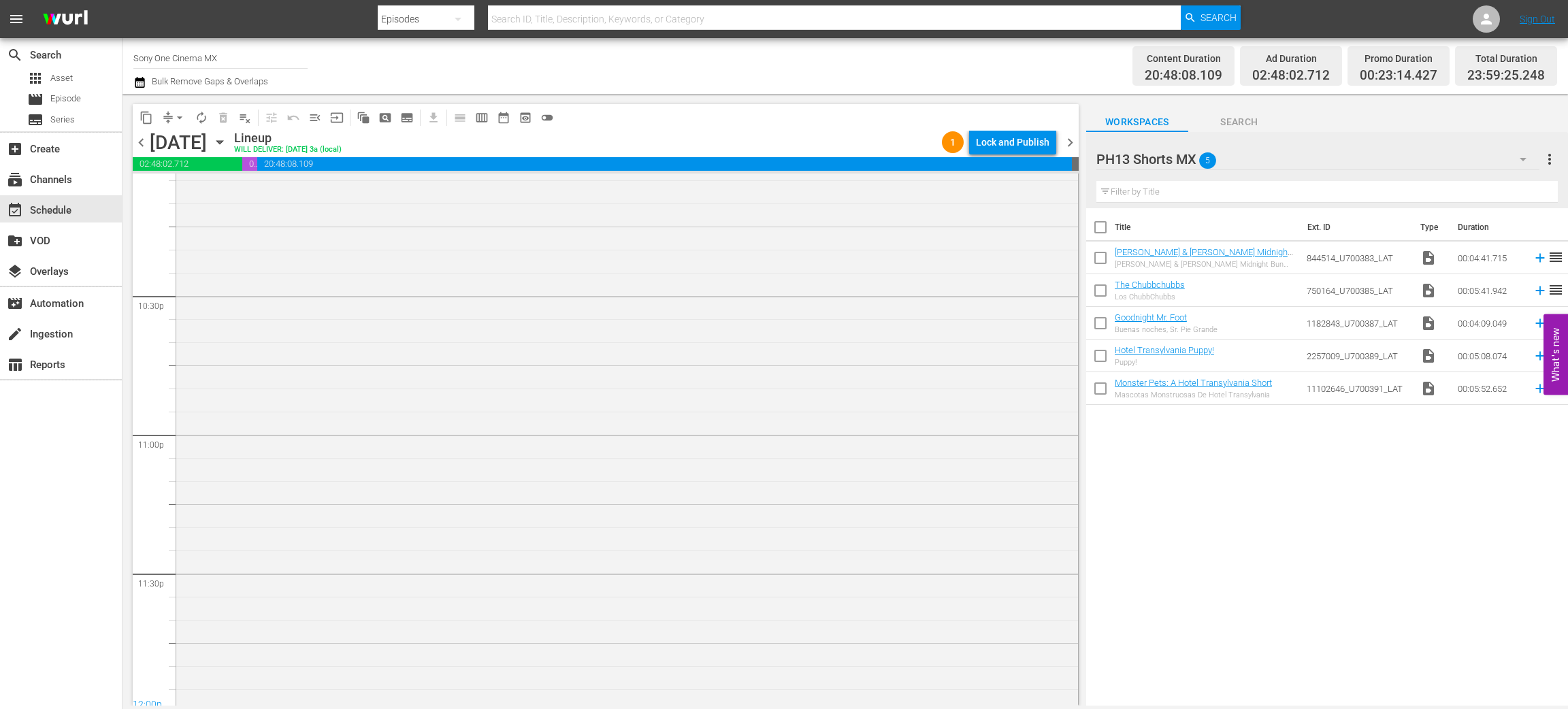
scroll to position [6131, 0]
click at [420, 496] on div "PH13 Lords Of Dogtown (2005) - CMA MEX 1 reorder" at bounding box center [628, 421] width 902 height 564
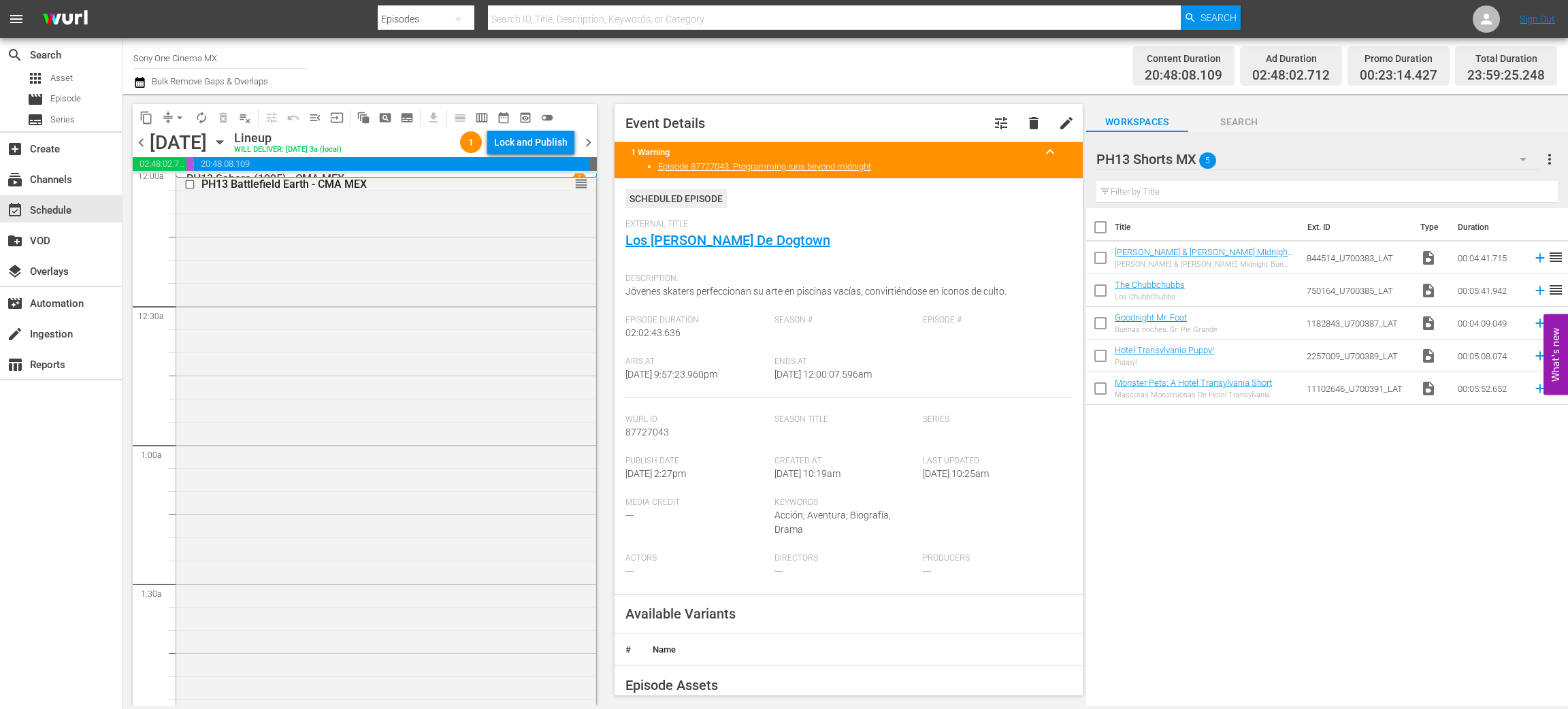
scroll to position [0, 0]
click at [517, 139] on div "Lock and Publish" at bounding box center [531, 142] width 74 height 25
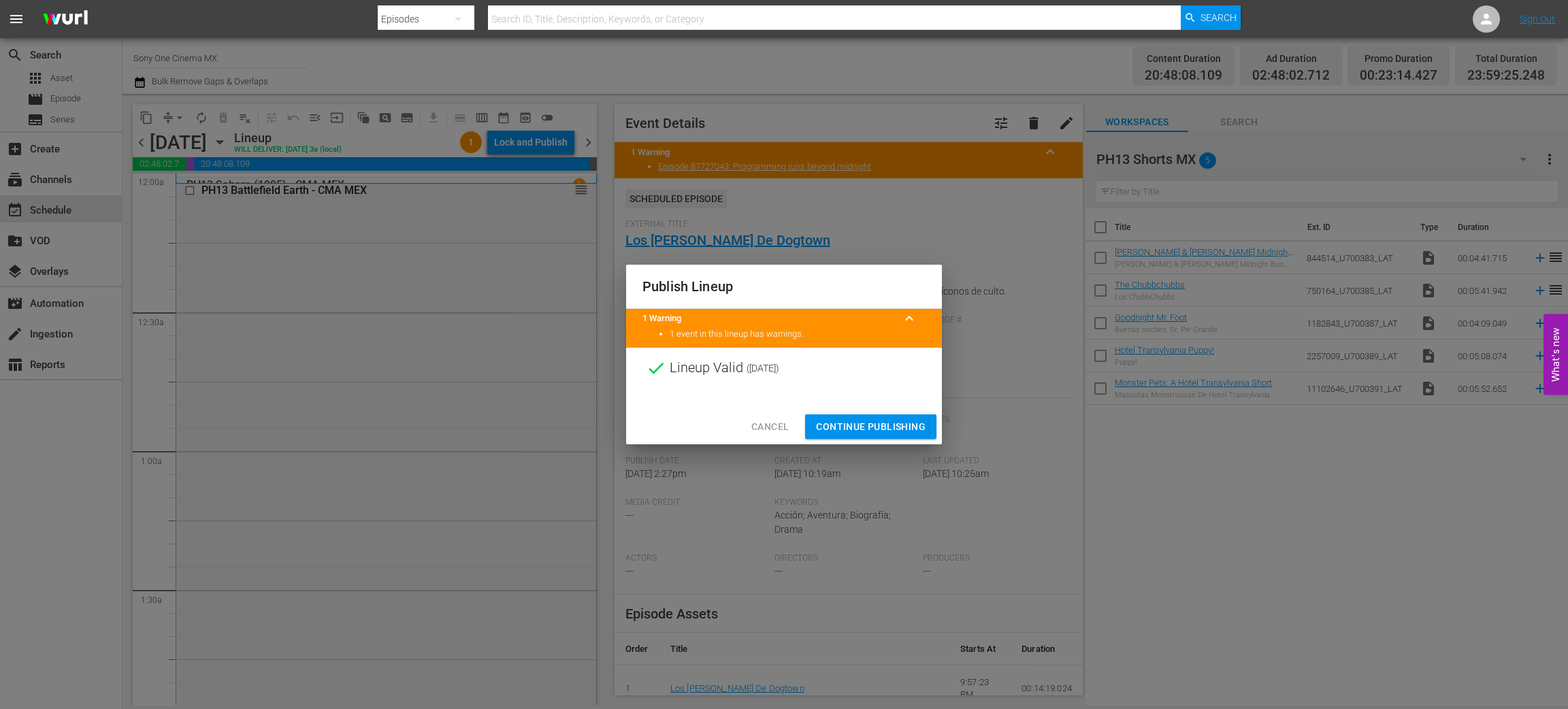
click at [846, 423] on span "Continue Publishing" at bounding box center [871, 426] width 109 height 17
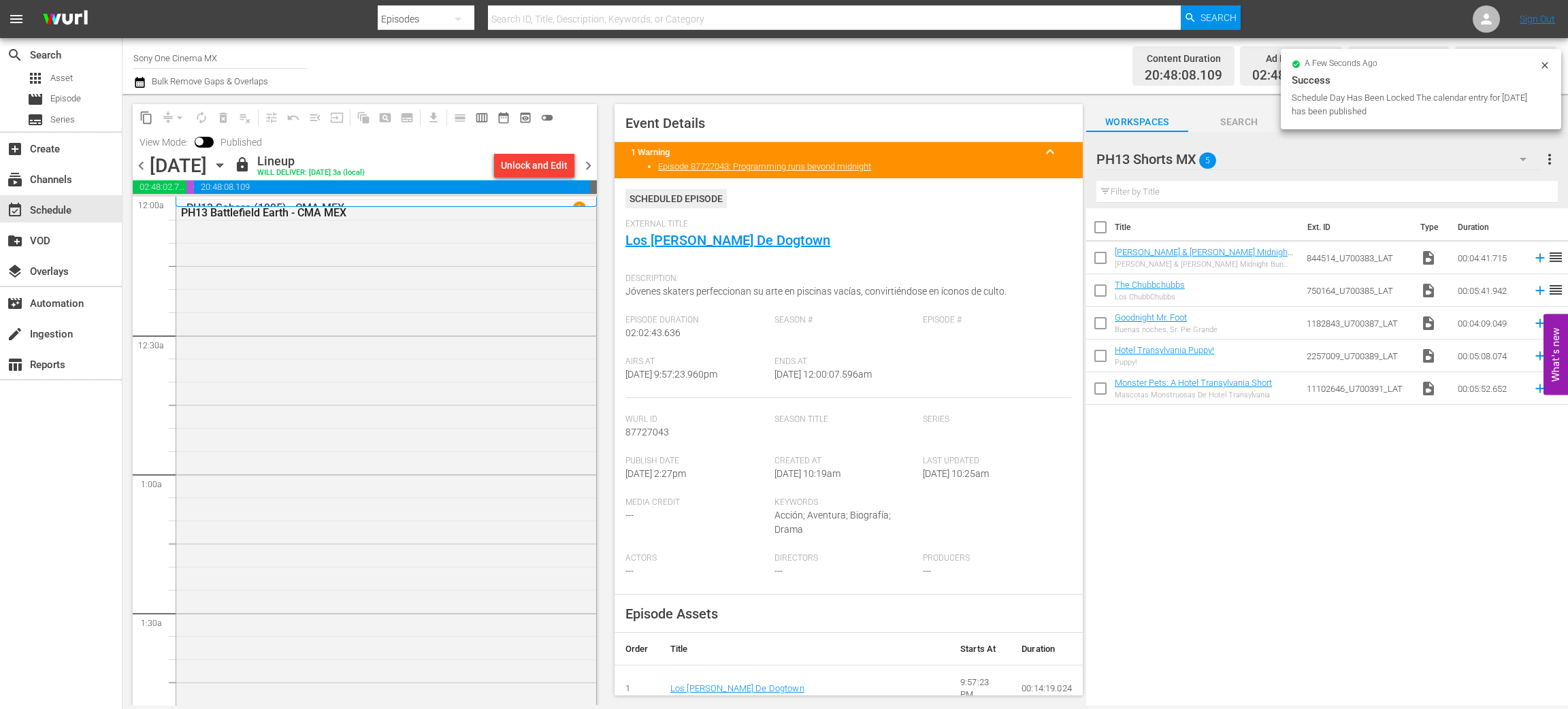
click at [137, 80] on icon "button" at bounding box center [139, 82] width 10 height 11
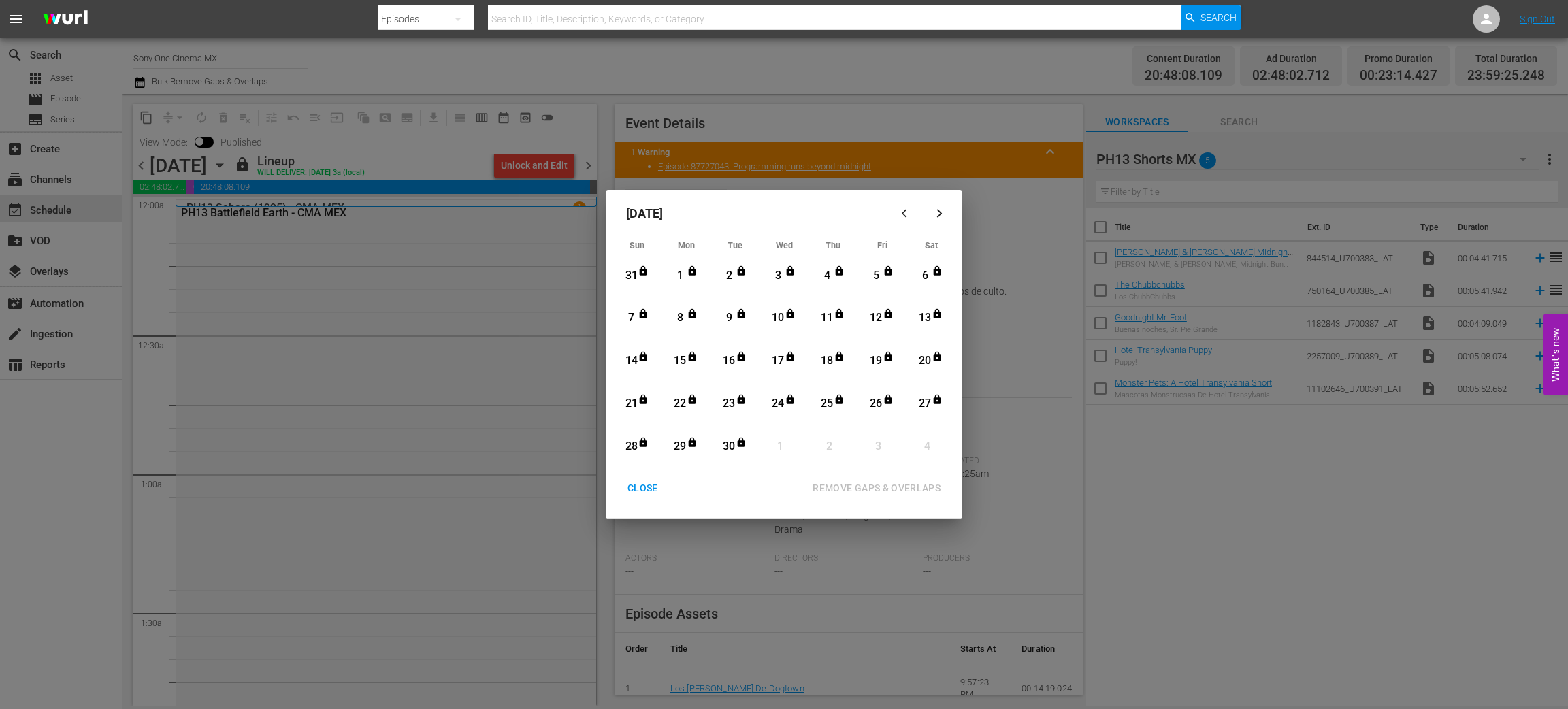
click at [643, 492] on div "CLOSE" at bounding box center [643, 488] width 52 height 17
